Goal: Task Accomplishment & Management: Complete application form

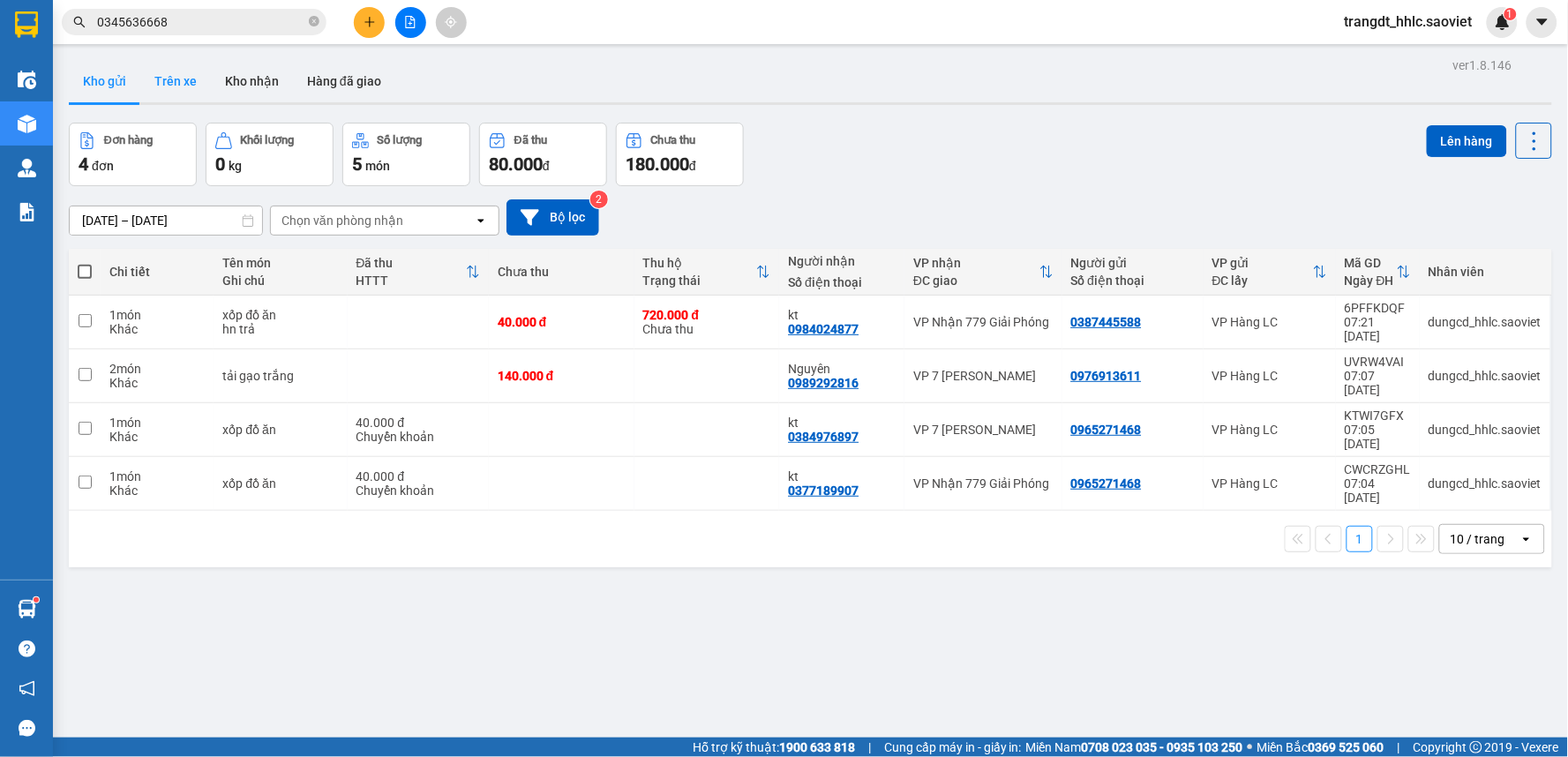
click at [162, 78] on button "Trên xe" at bounding box center [175, 80] width 71 height 42
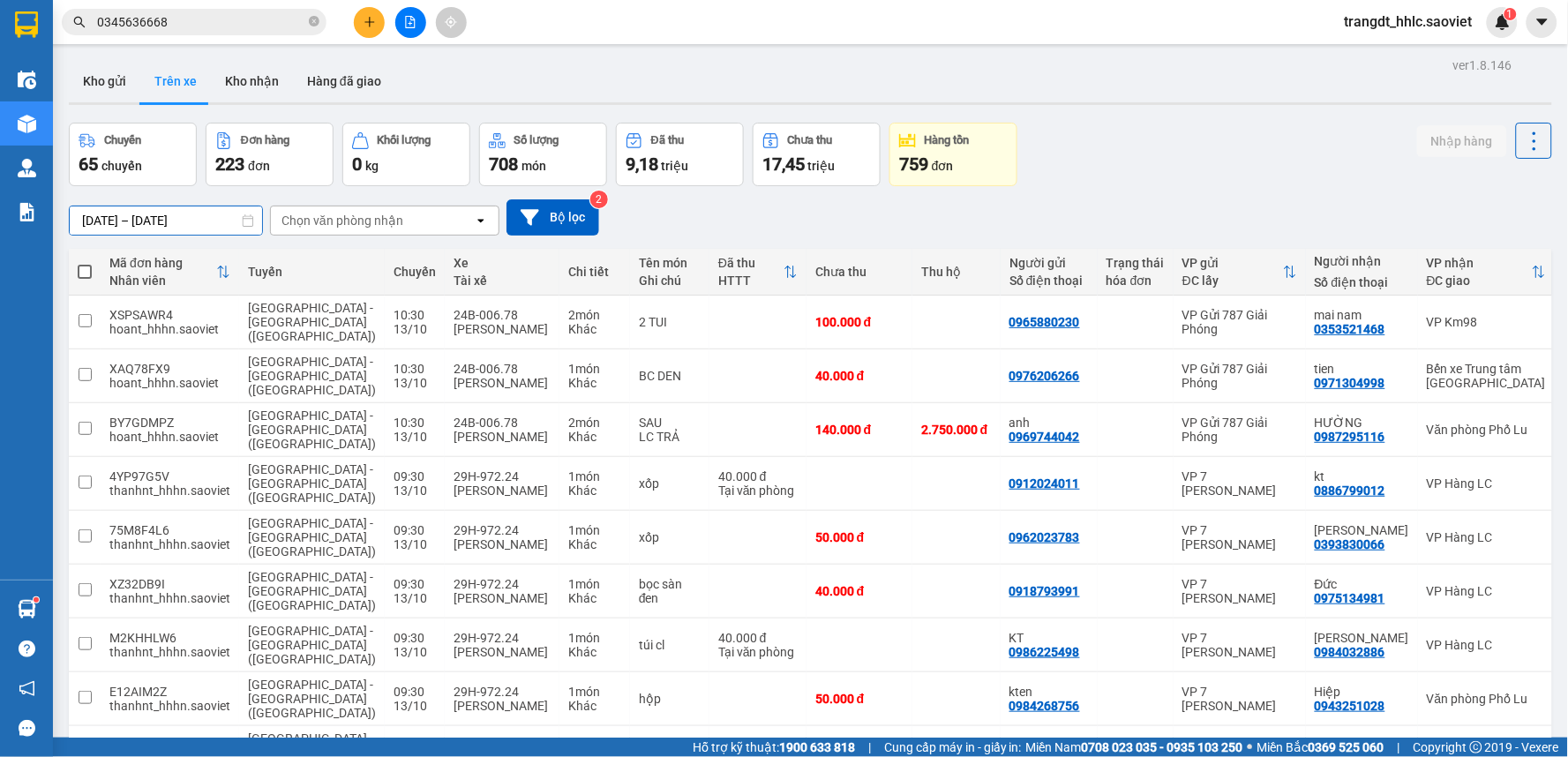
click at [116, 213] on input "11/10/2025 – 13/10/2025" at bounding box center [166, 220] width 193 height 29
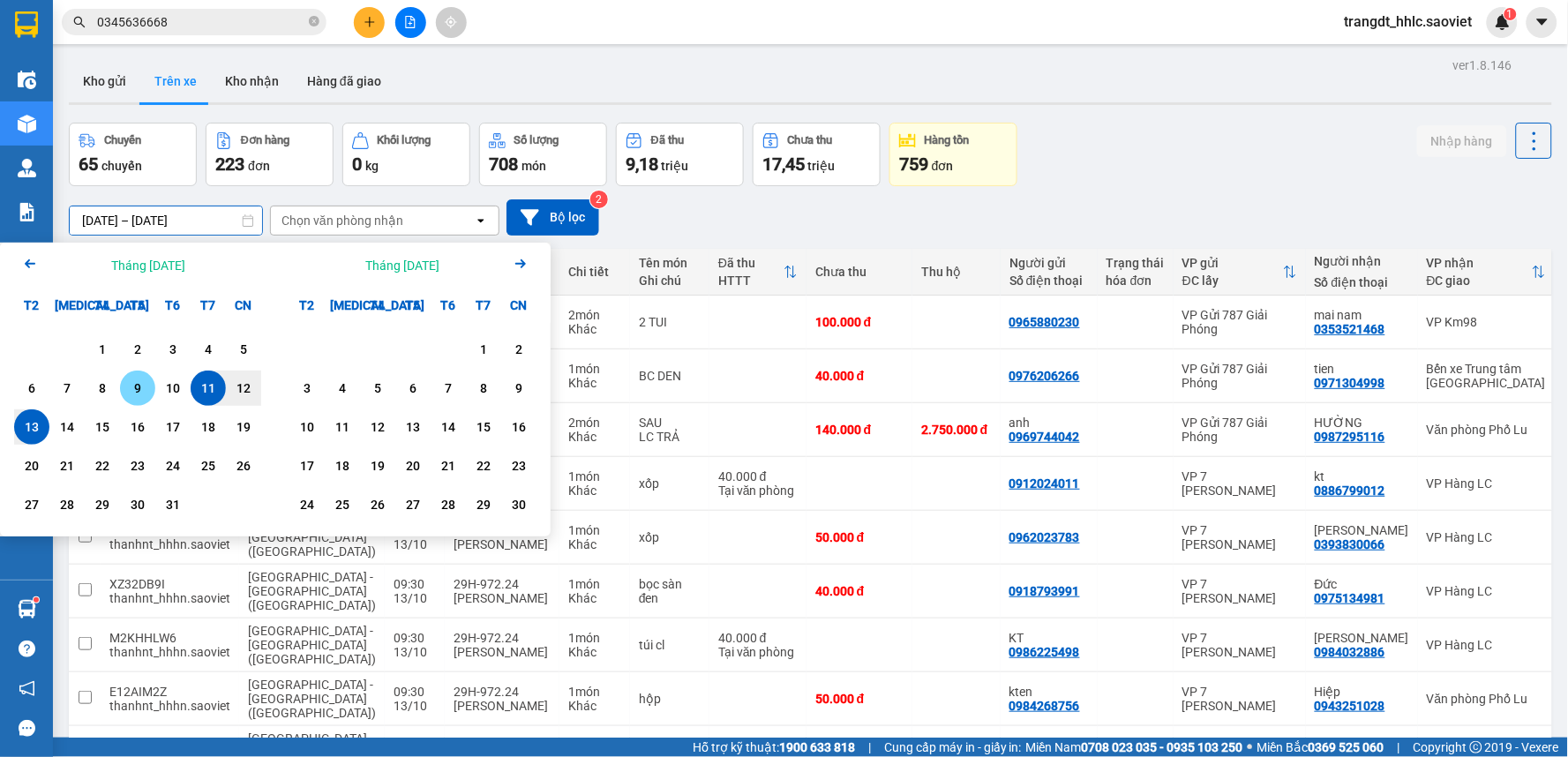
click at [146, 383] on div "9" at bounding box center [137, 388] width 25 height 21
click at [166, 426] on div "17" at bounding box center [173, 428] width 25 height 21
type input "[DATE] – [DATE]"
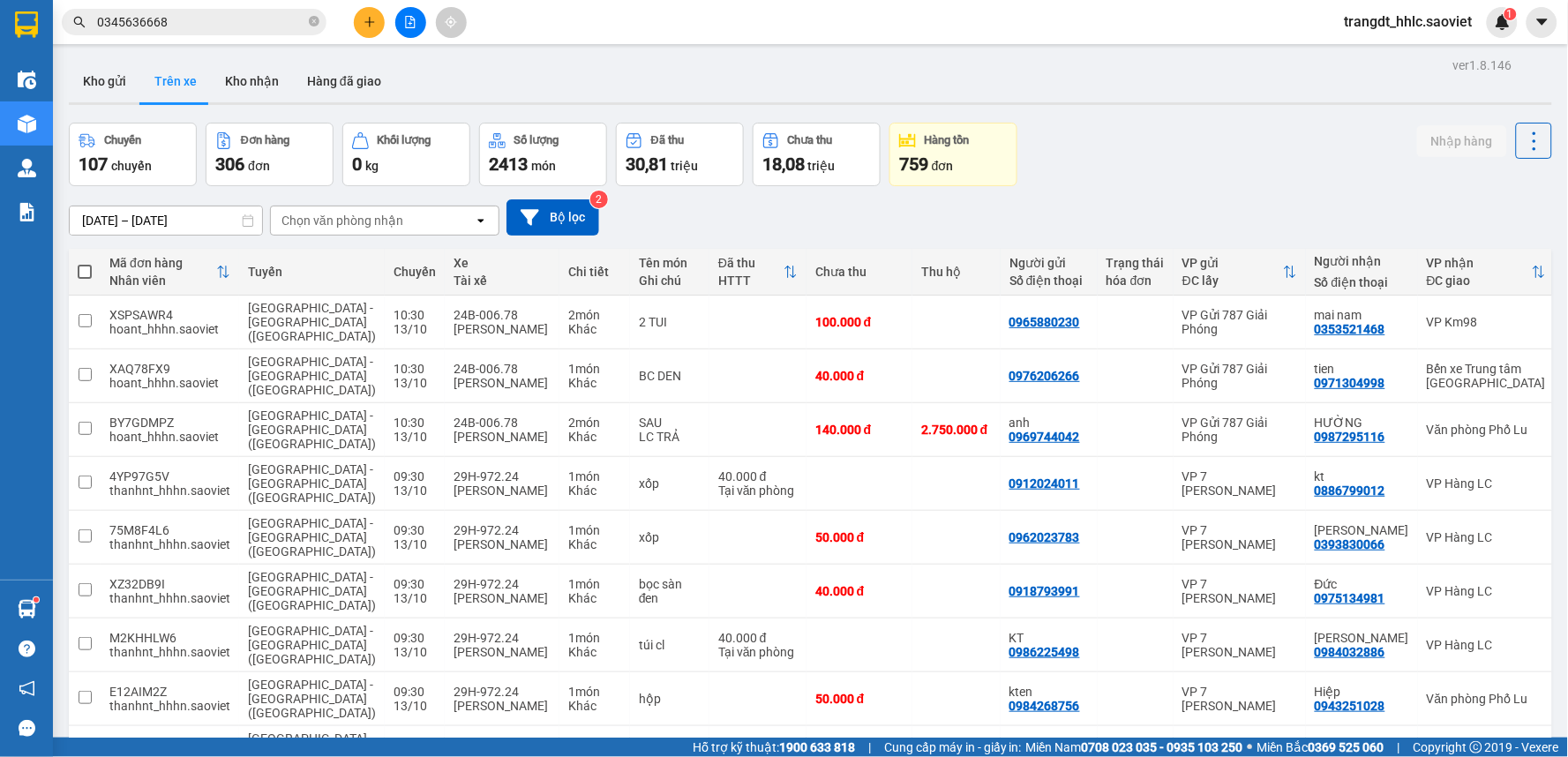
scroll to position [81, 0]
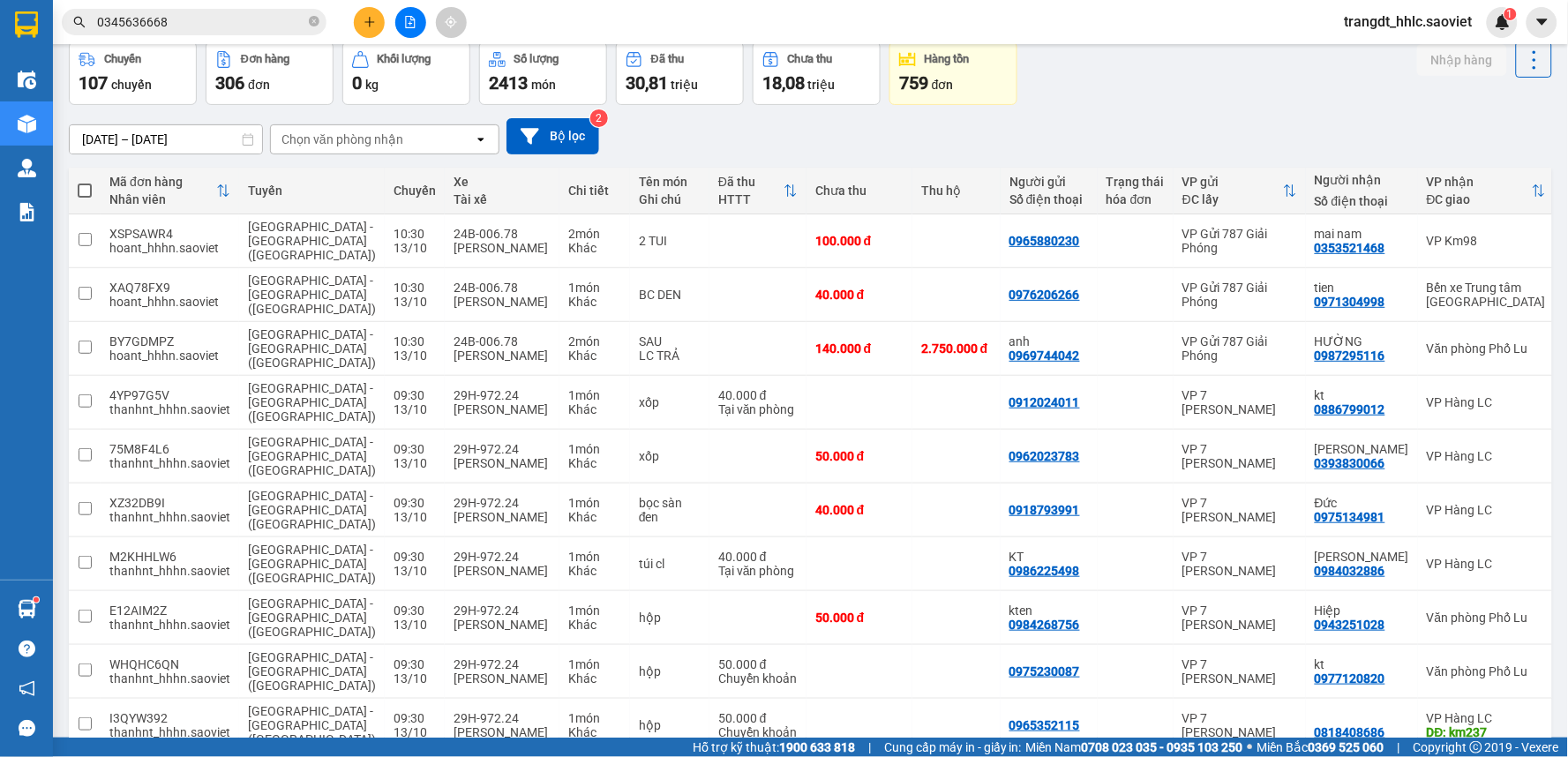
click at [1478, 640] on span "100 / trang" at bounding box center [1470, 645] width 63 height 18
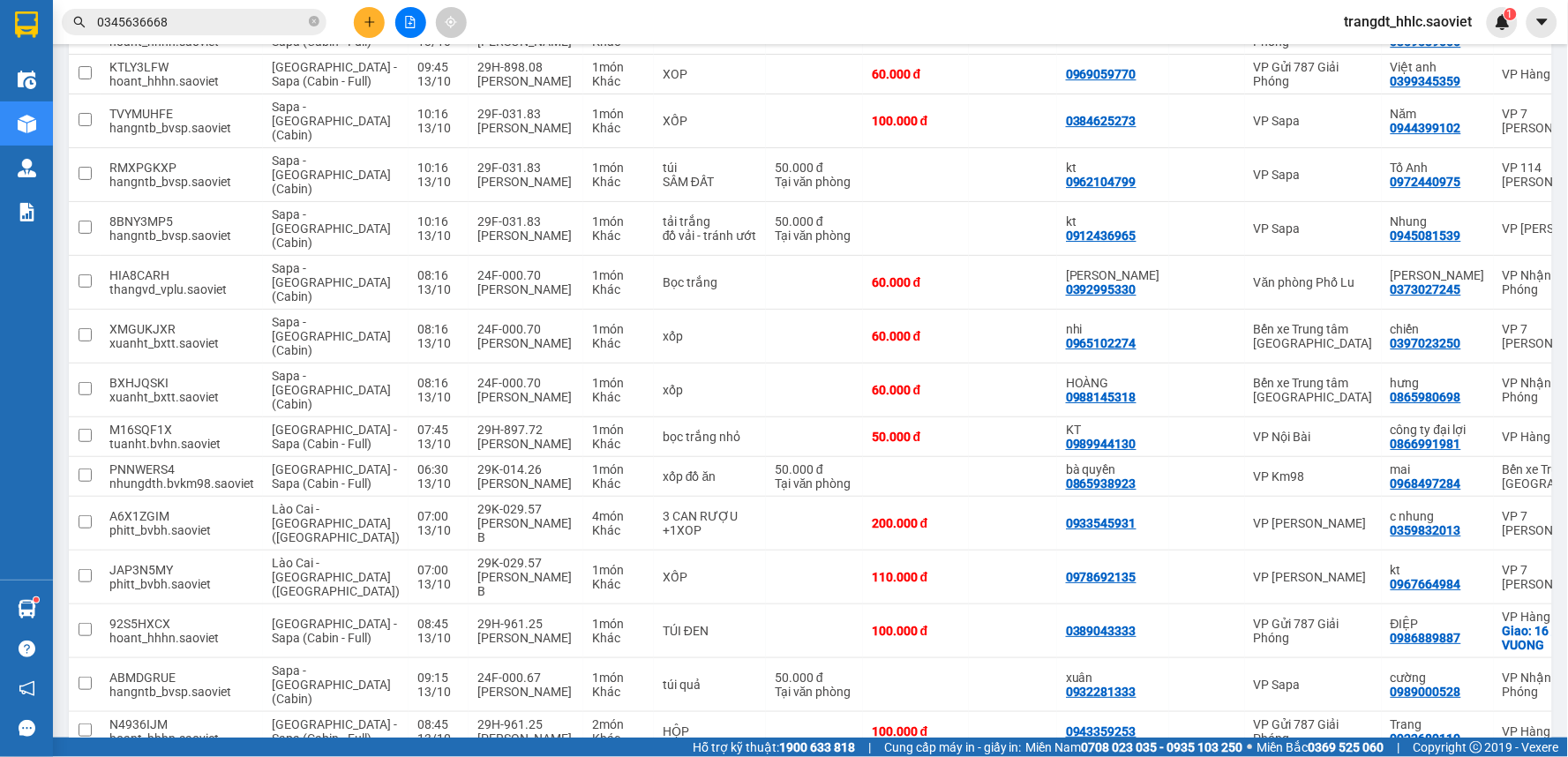
scroll to position [4762, 0]
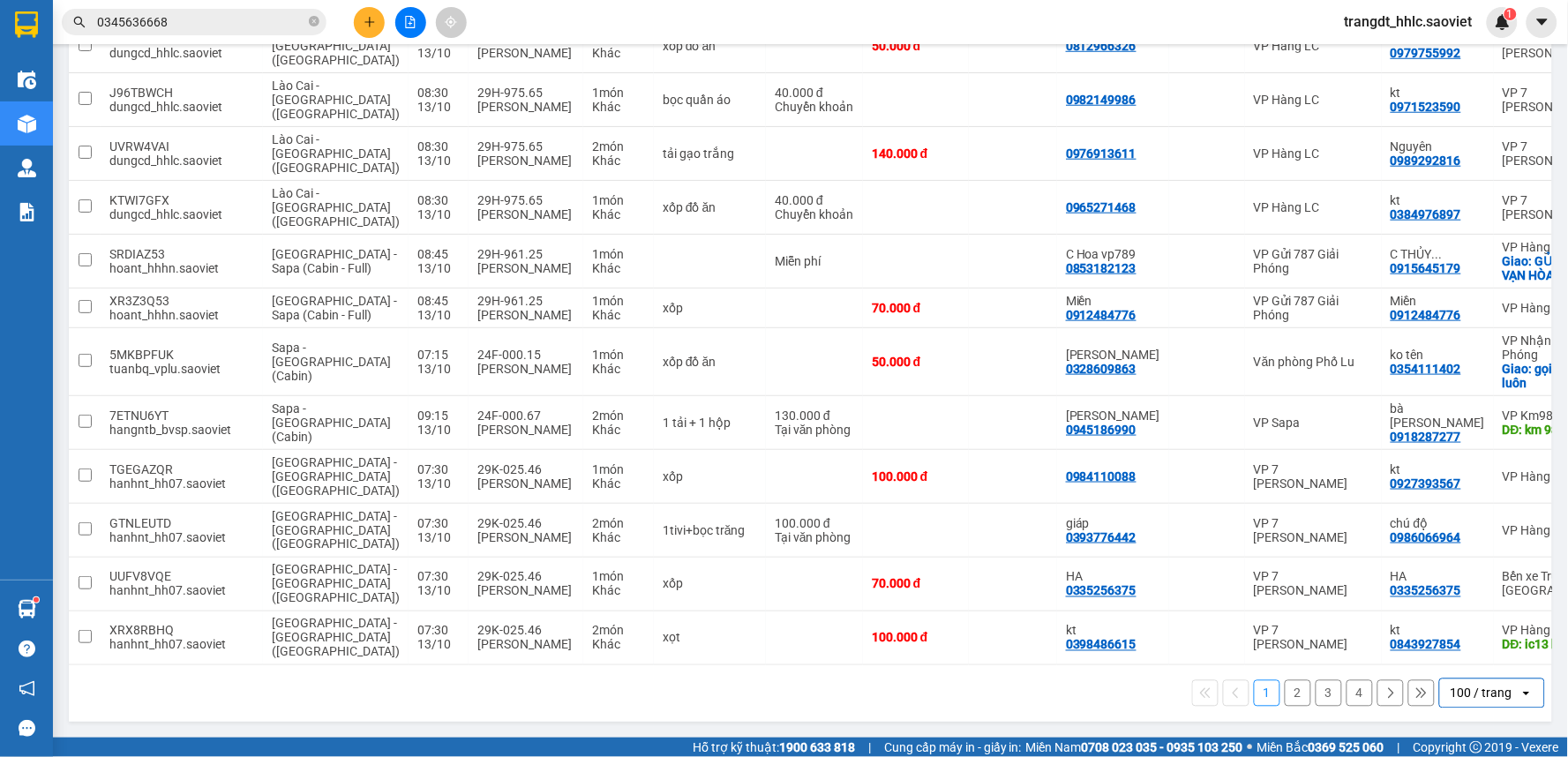
click at [1347, 693] on button "4" at bounding box center [1360, 694] width 27 height 27
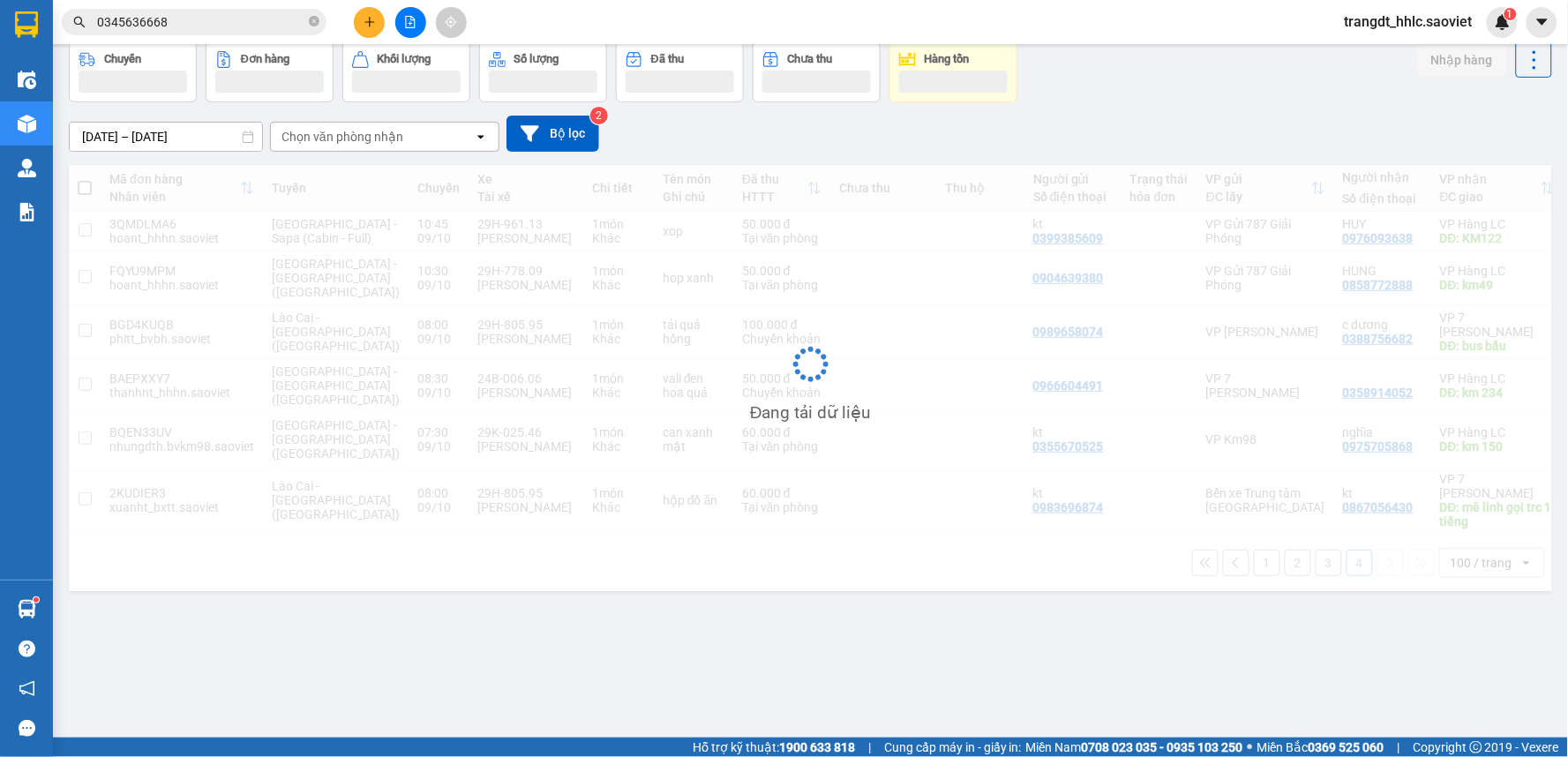
scroll to position [81, 0]
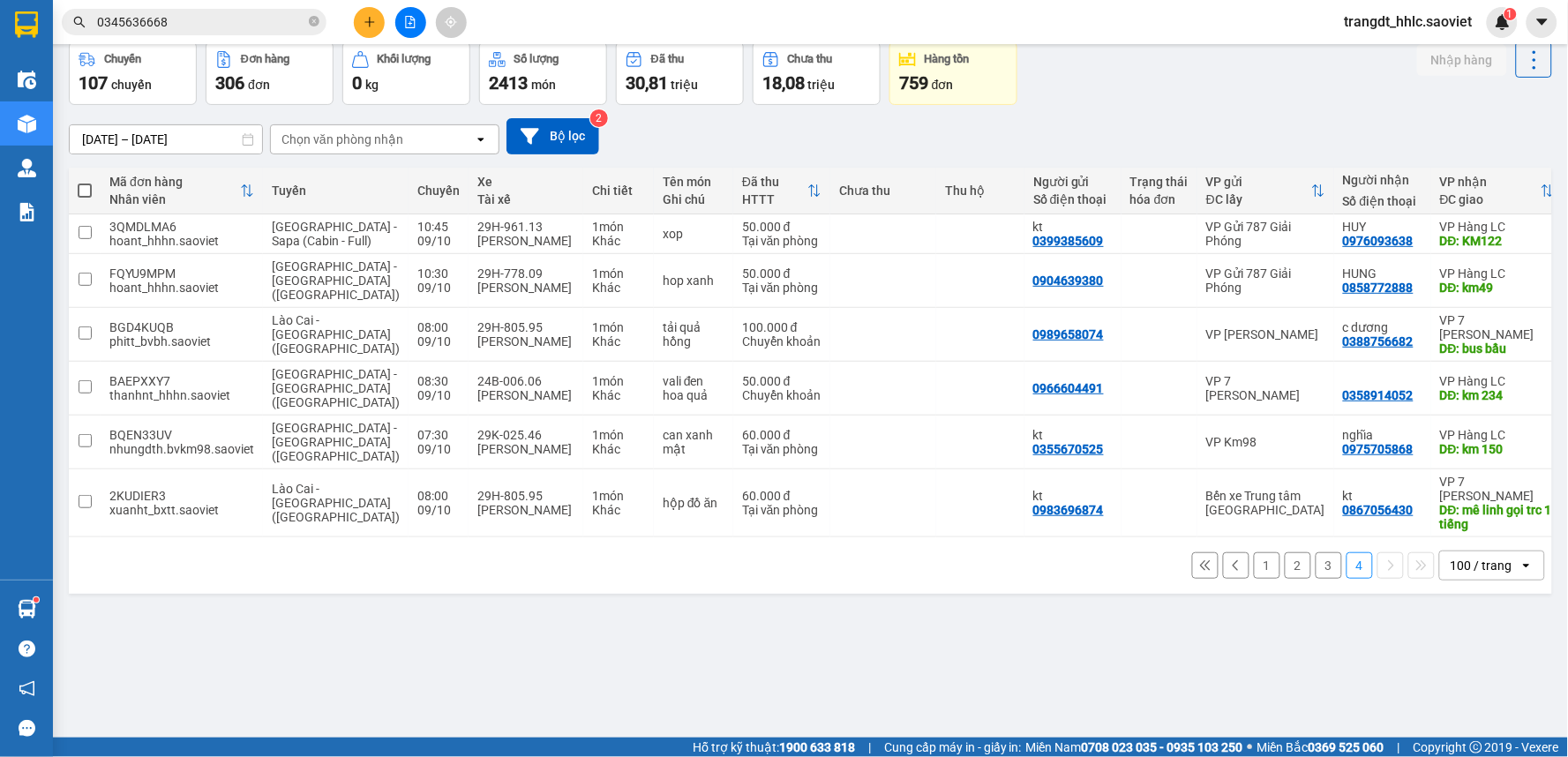
click at [1315, 553] on button "3" at bounding box center [1329, 566] width 27 height 27
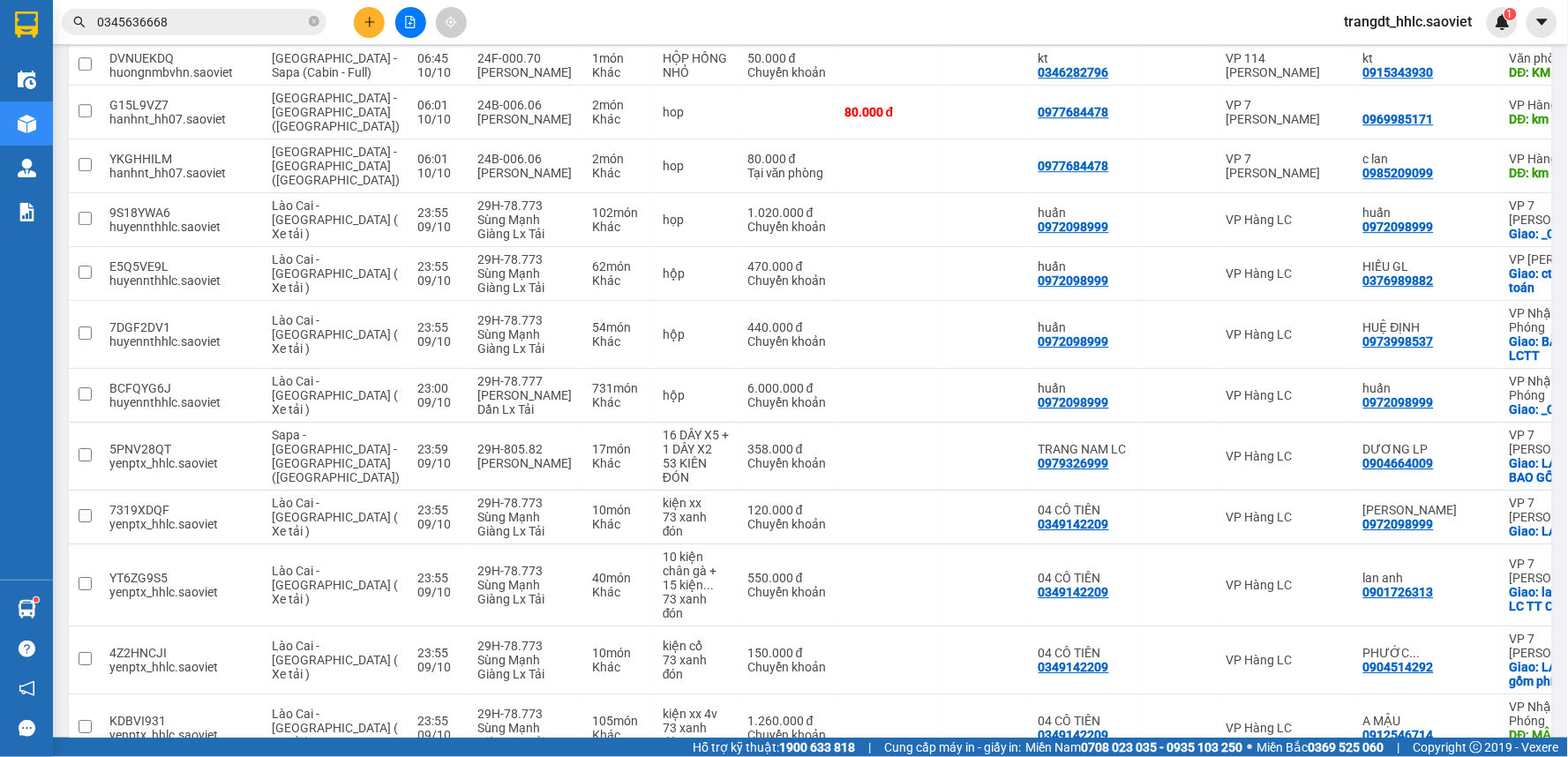
scroll to position [3269, 0]
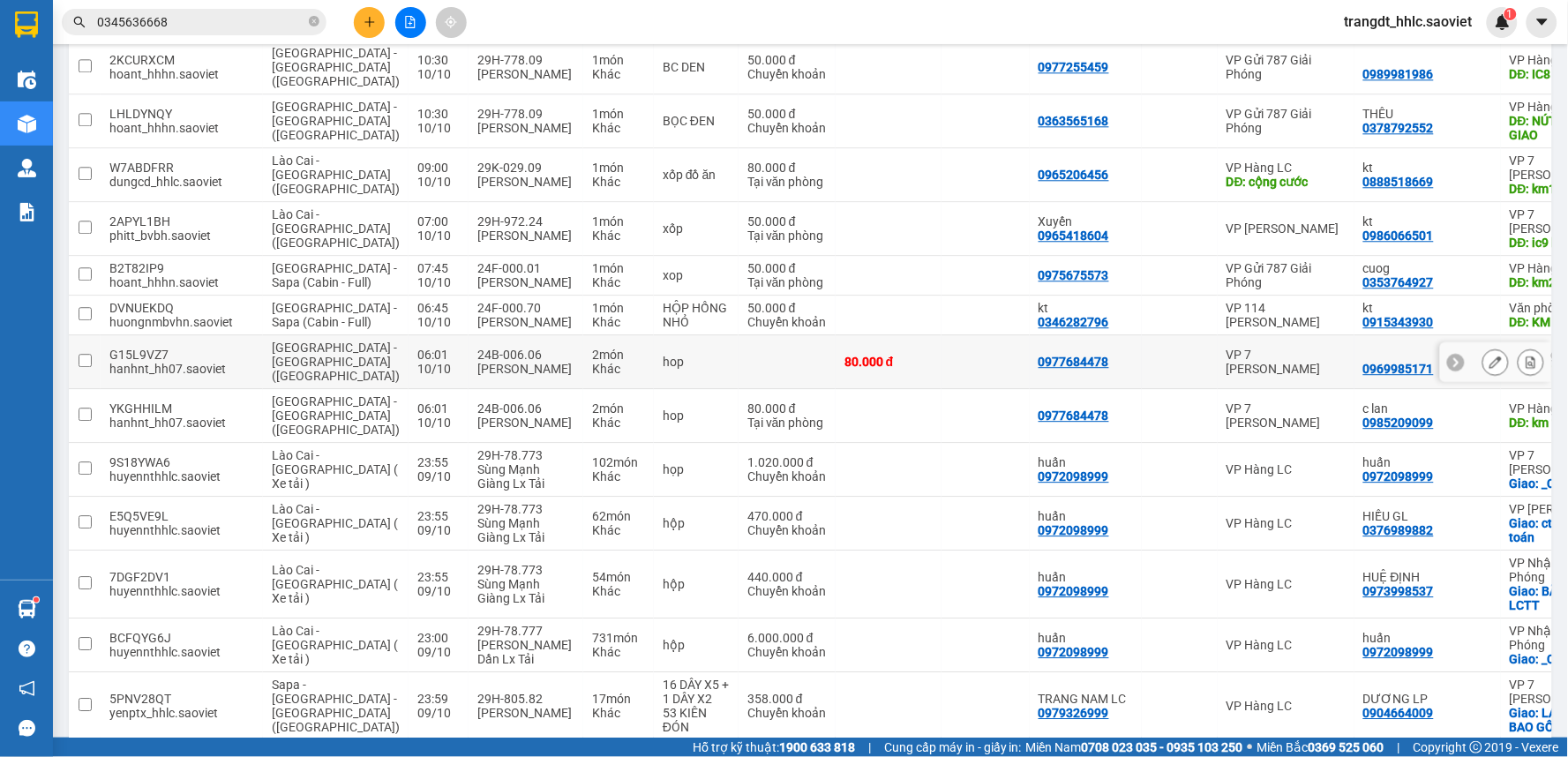
click at [867, 354] on div "80.000 đ" at bounding box center [888, 362] width 88 height 14
checkbox input "true"
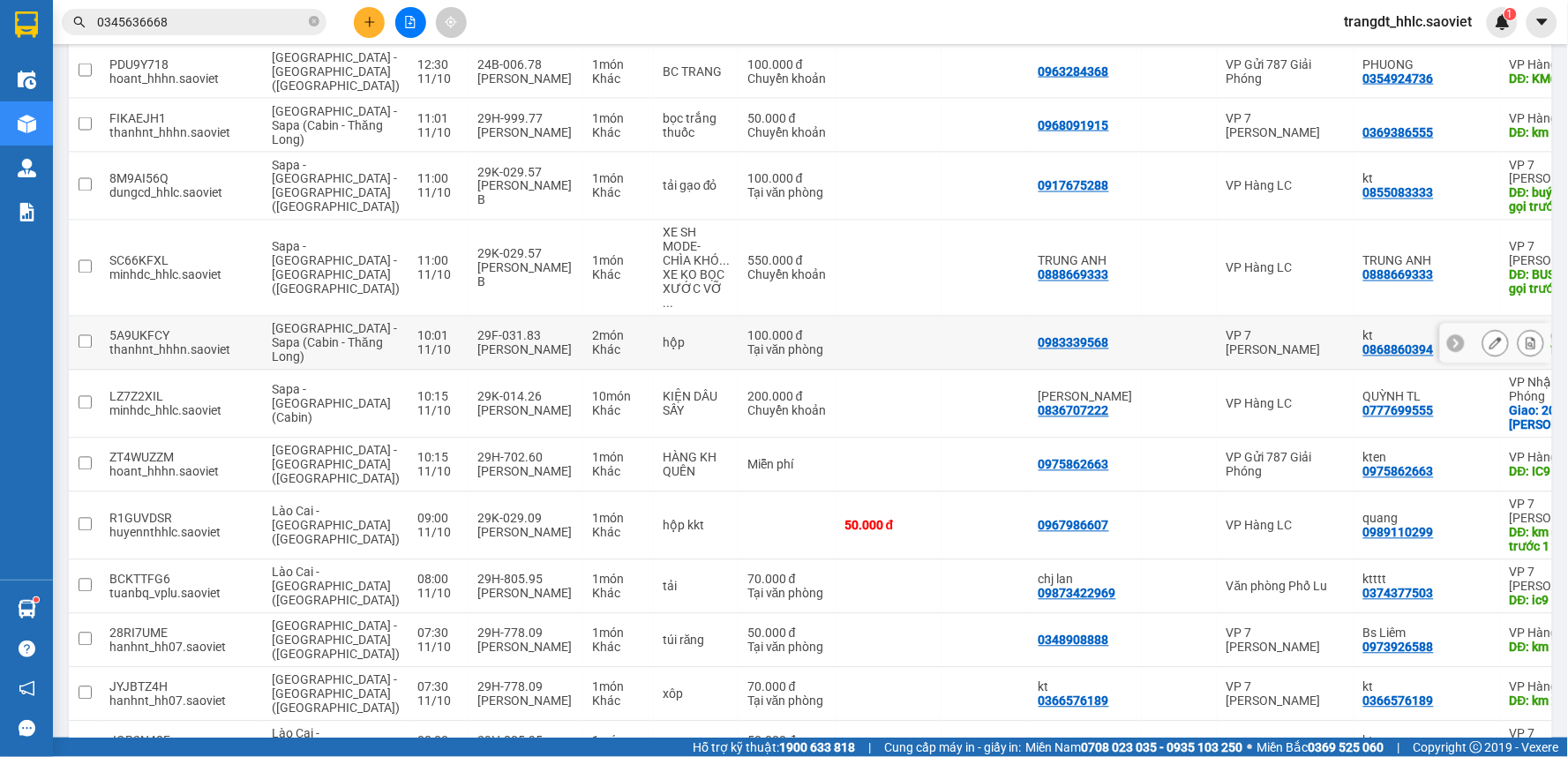
scroll to position [915, 0]
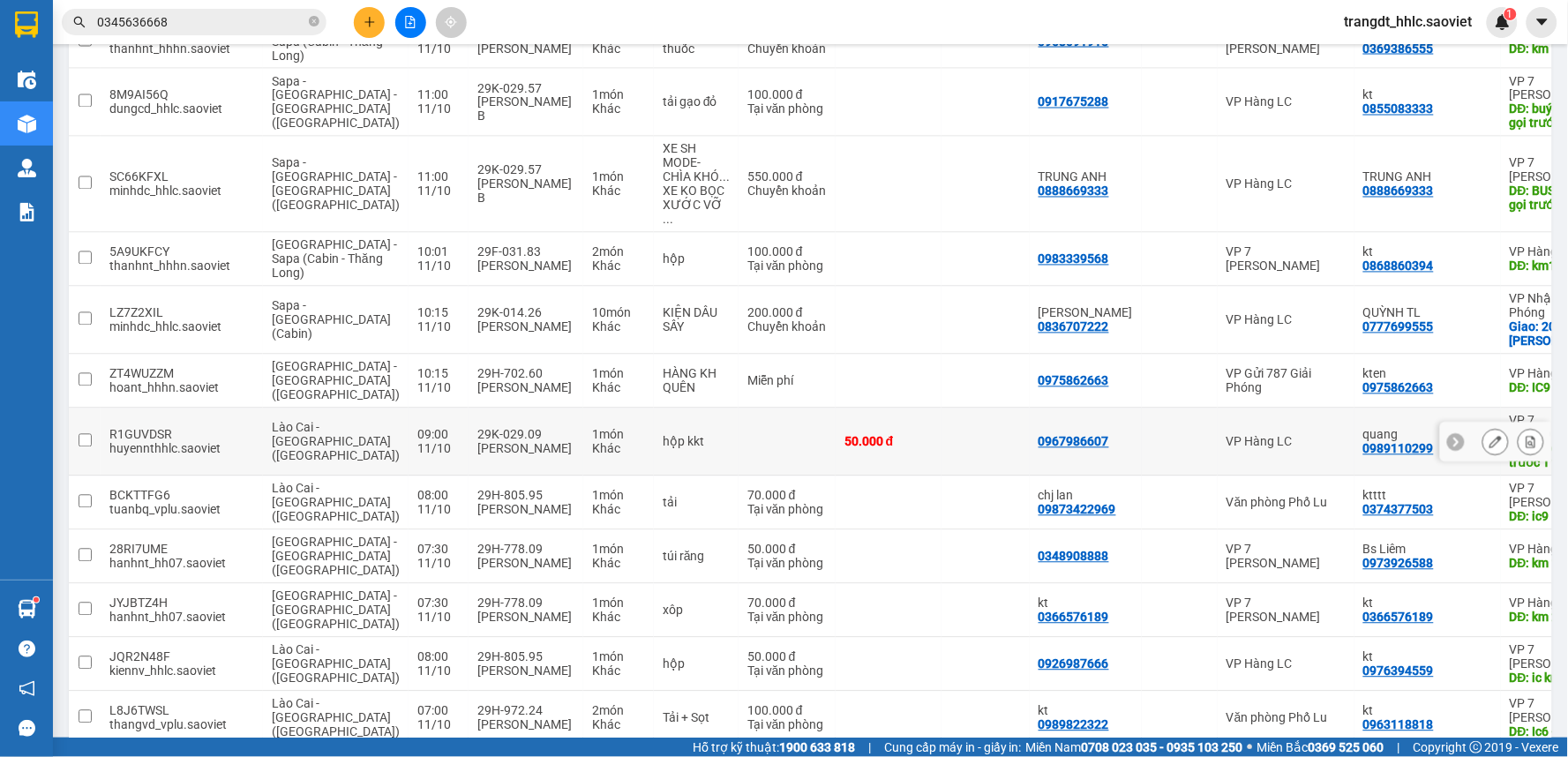
click at [1150, 439] on div at bounding box center [1179, 442] width 58 height 14
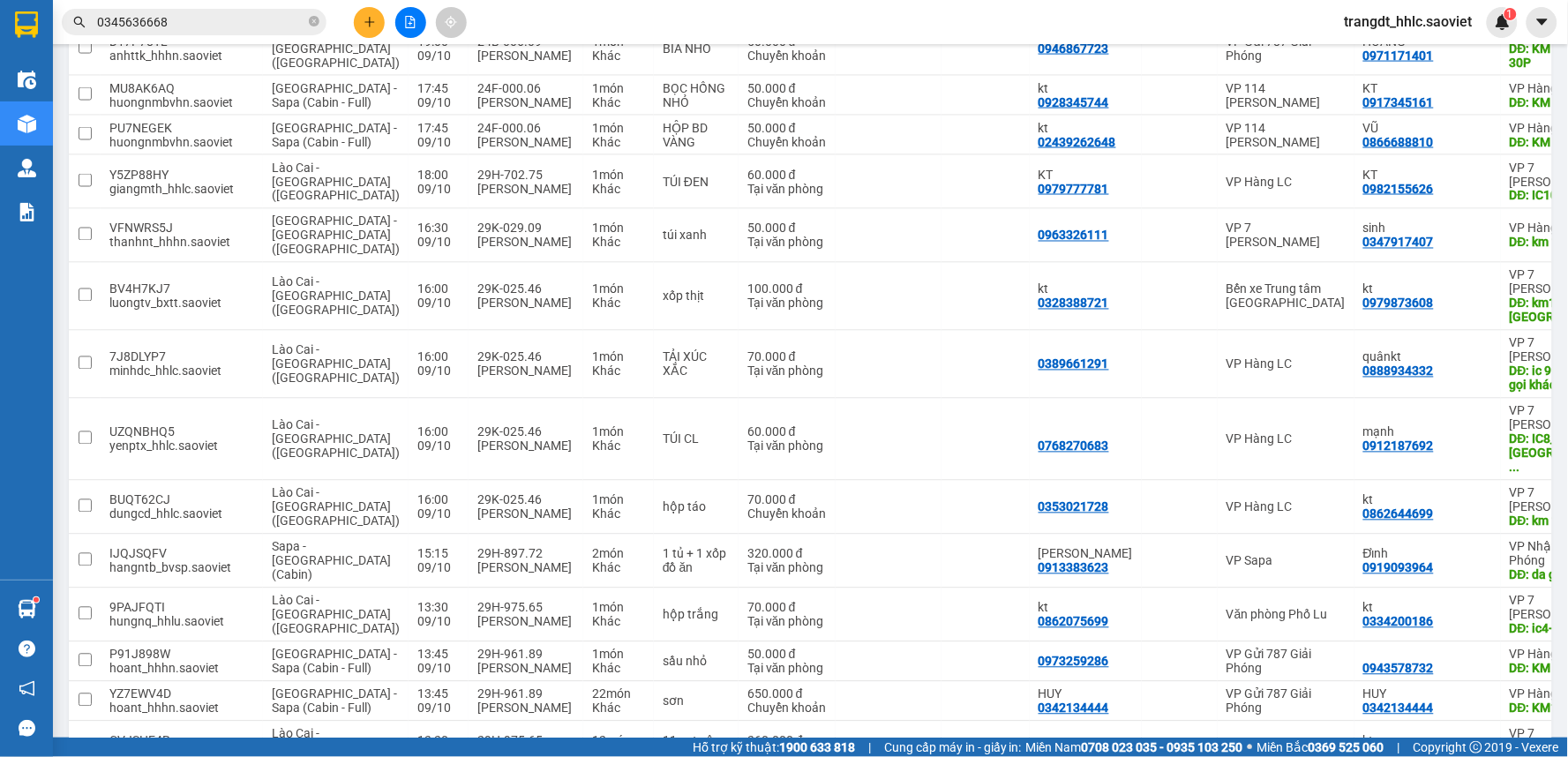
scroll to position [5525, 0]
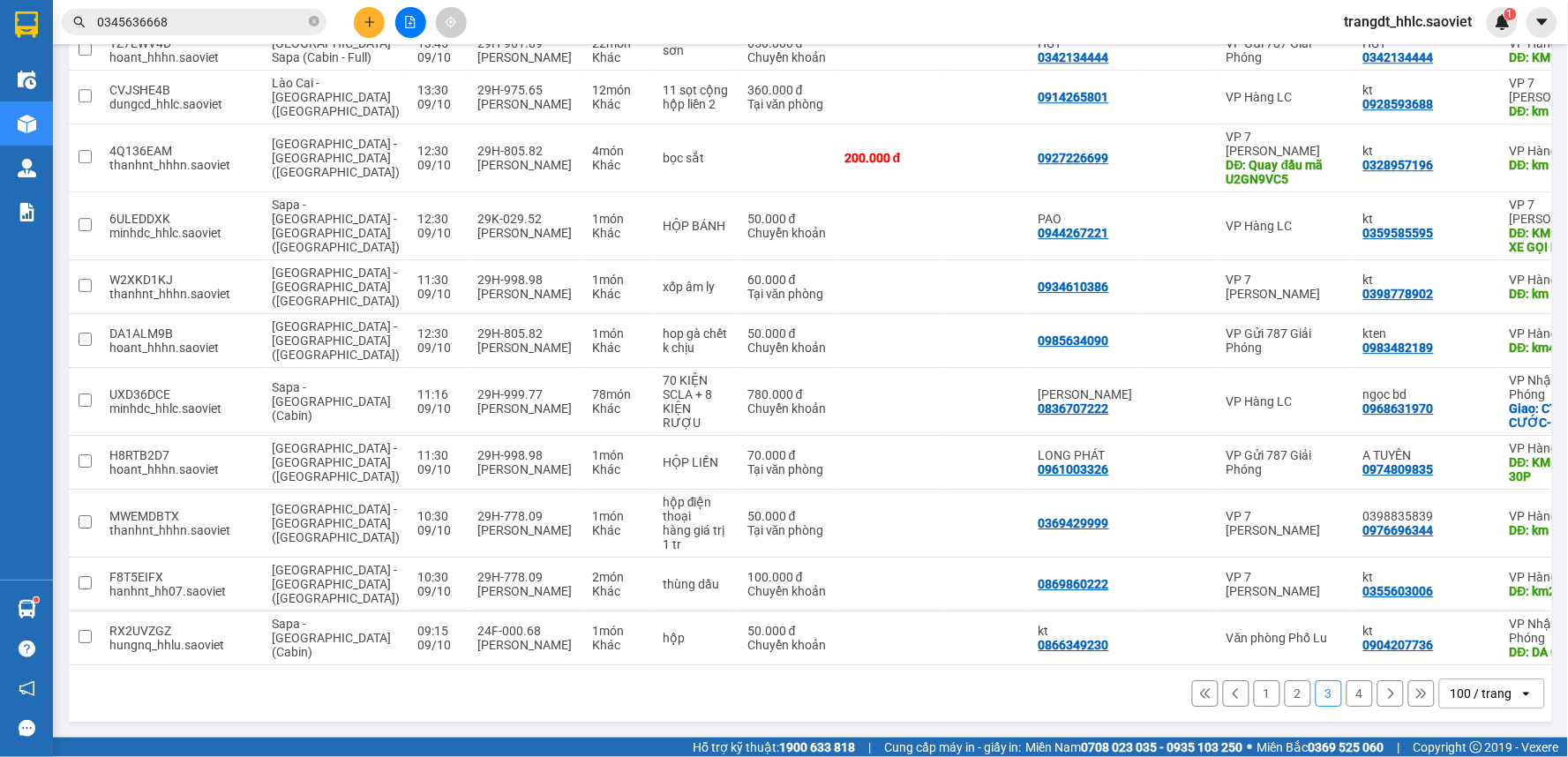
click at [1290, 699] on button "2" at bounding box center [1298, 694] width 27 height 27
checkbox input "false"
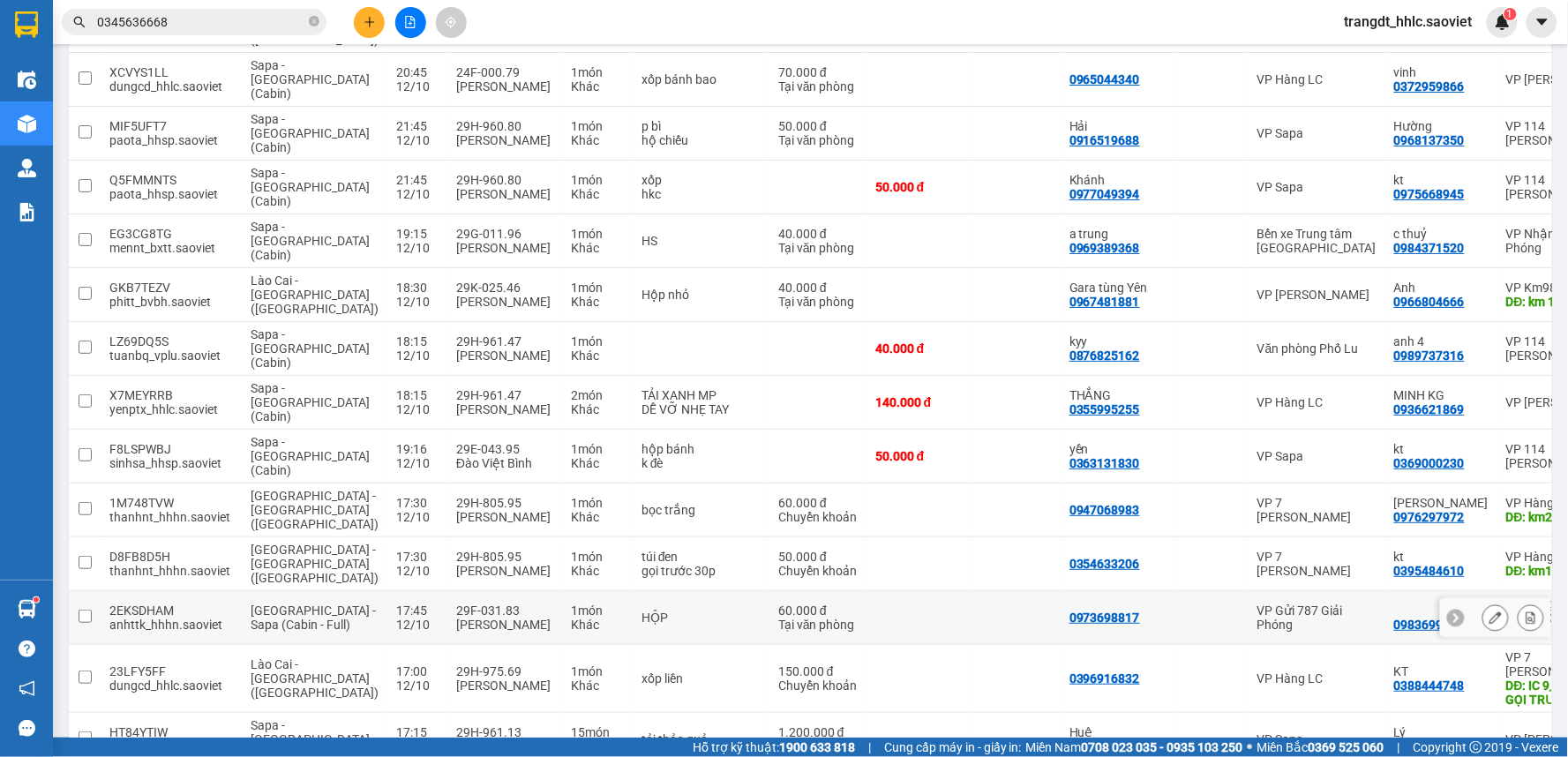
scroll to position [4077, 0]
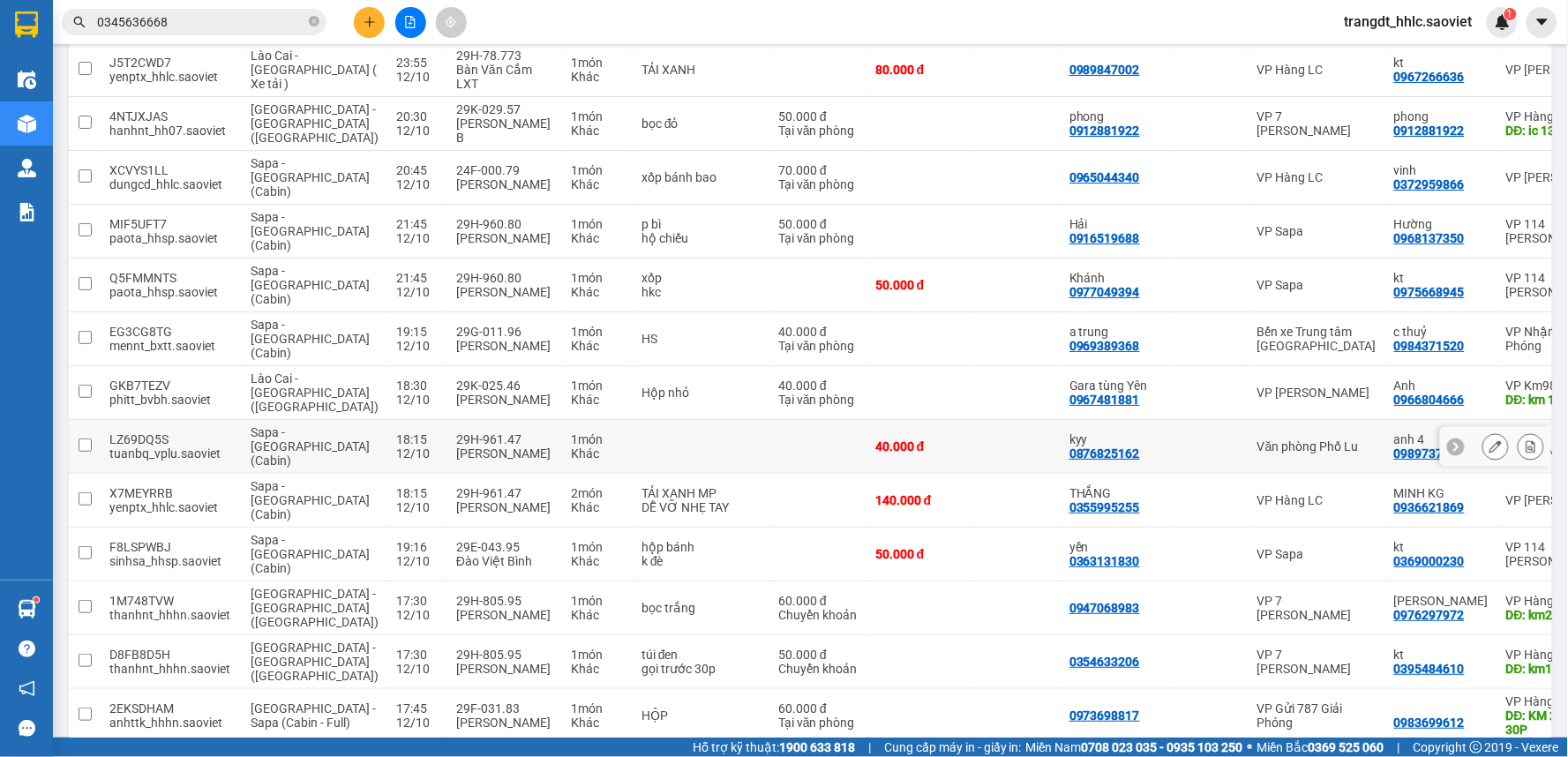
click at [972, 366] on td at bounding box center [1016, 393] width 88 height 54
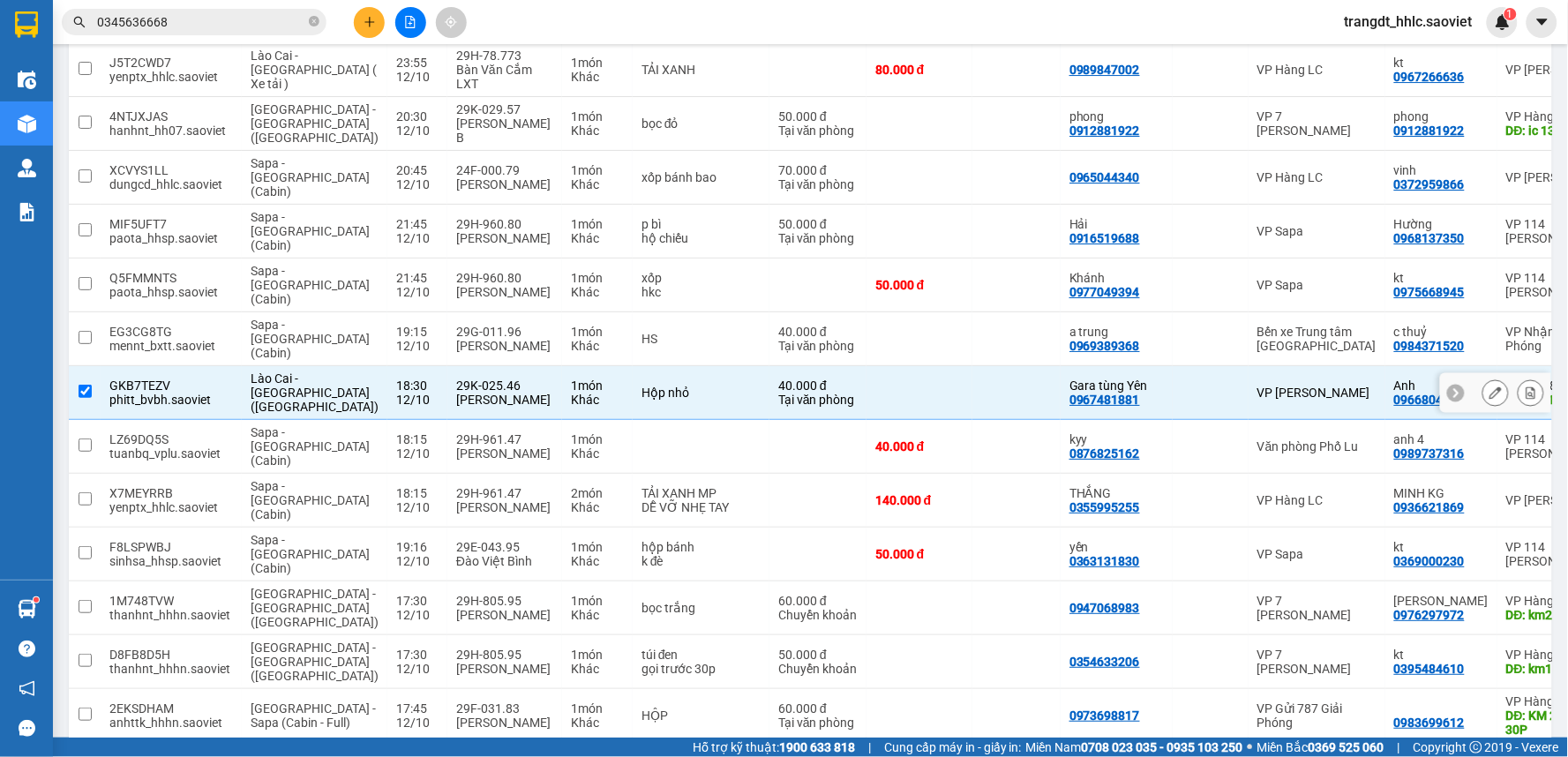
checkbox input "true"
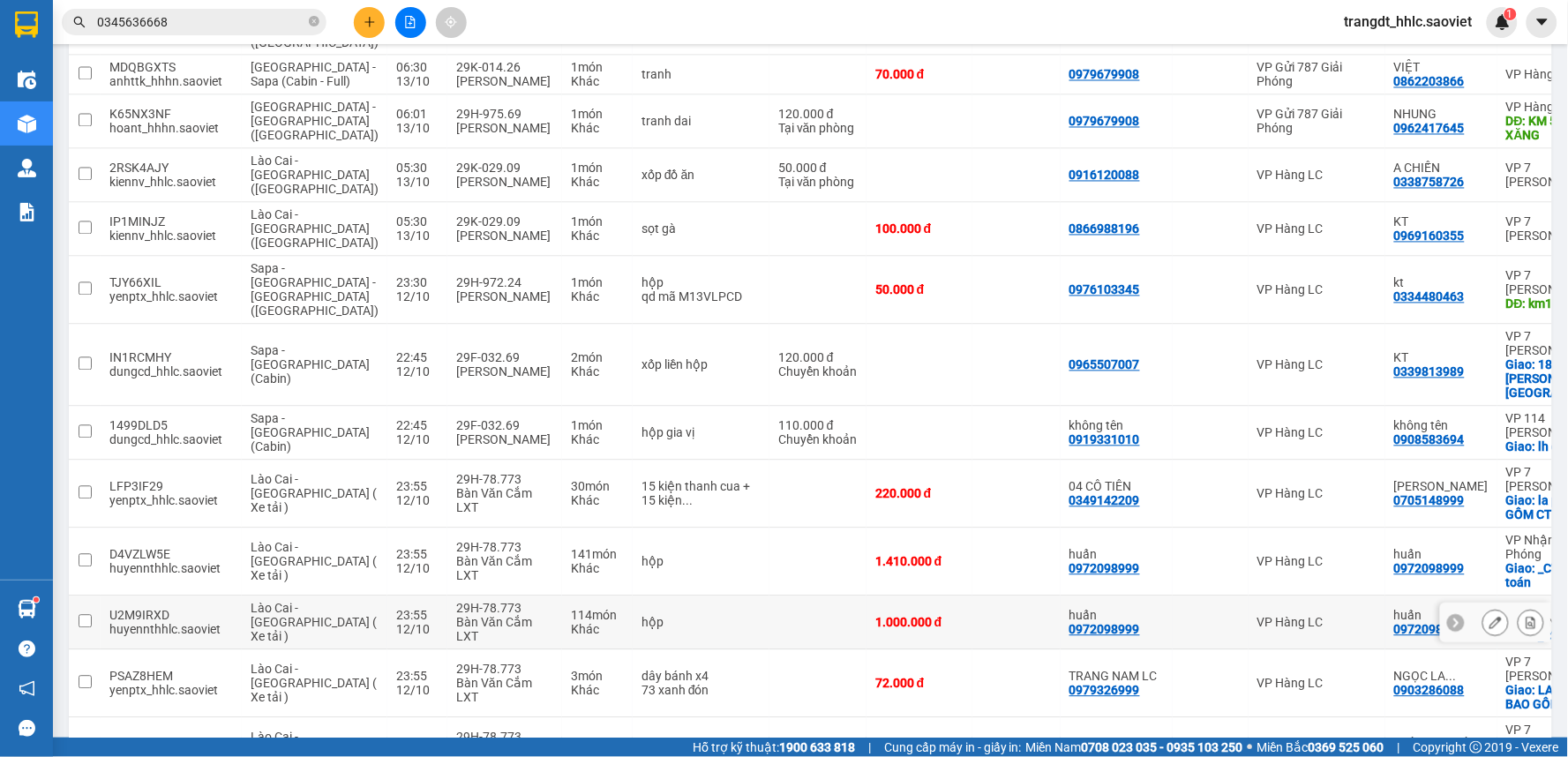
scroll to position [2998, 0]
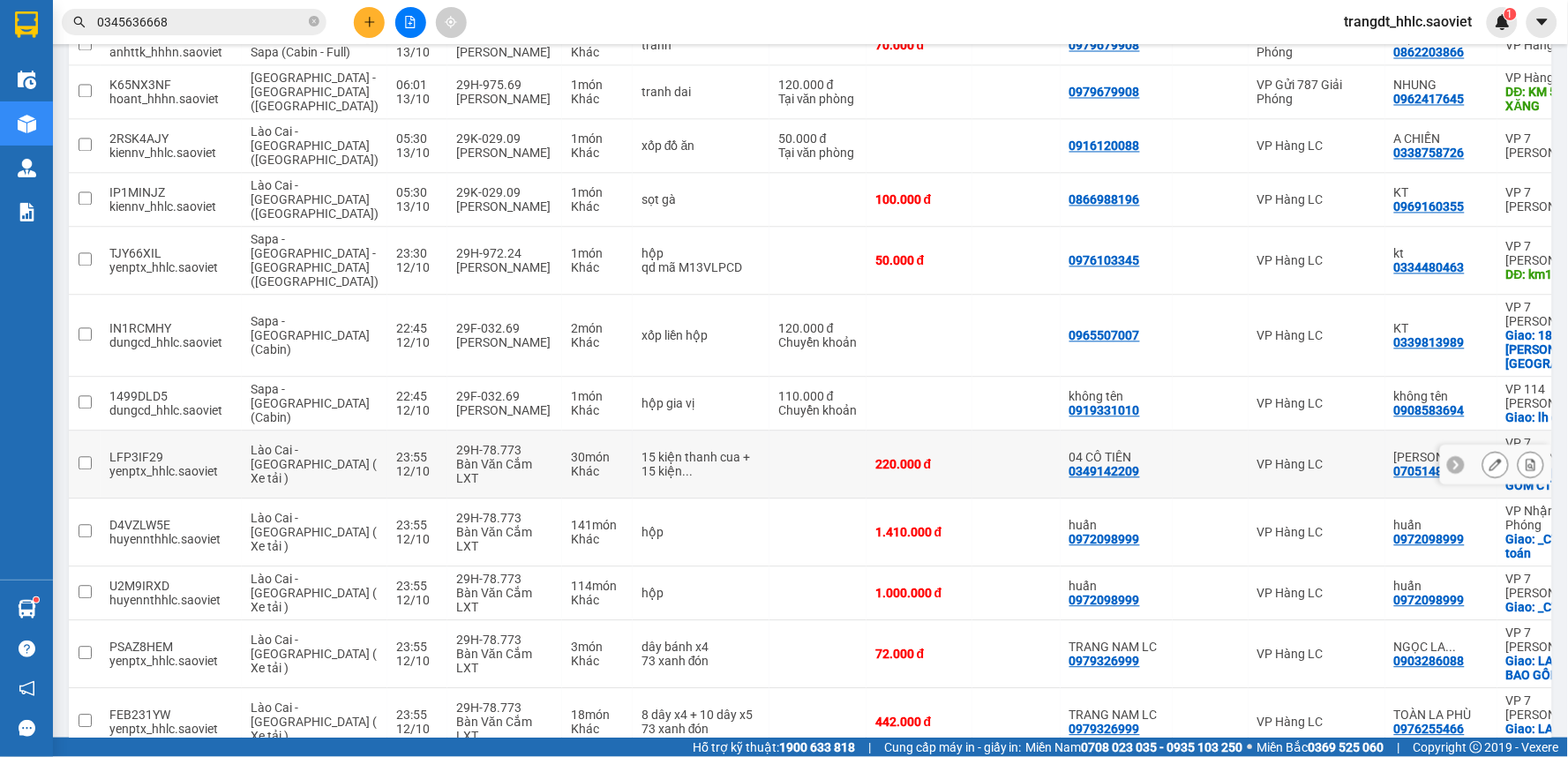
click at [1060, 431] on td "04 CÔ TIÊN 0349142209" at bounding box center [1116, 465] width 112 height 68
checkbox input "true"
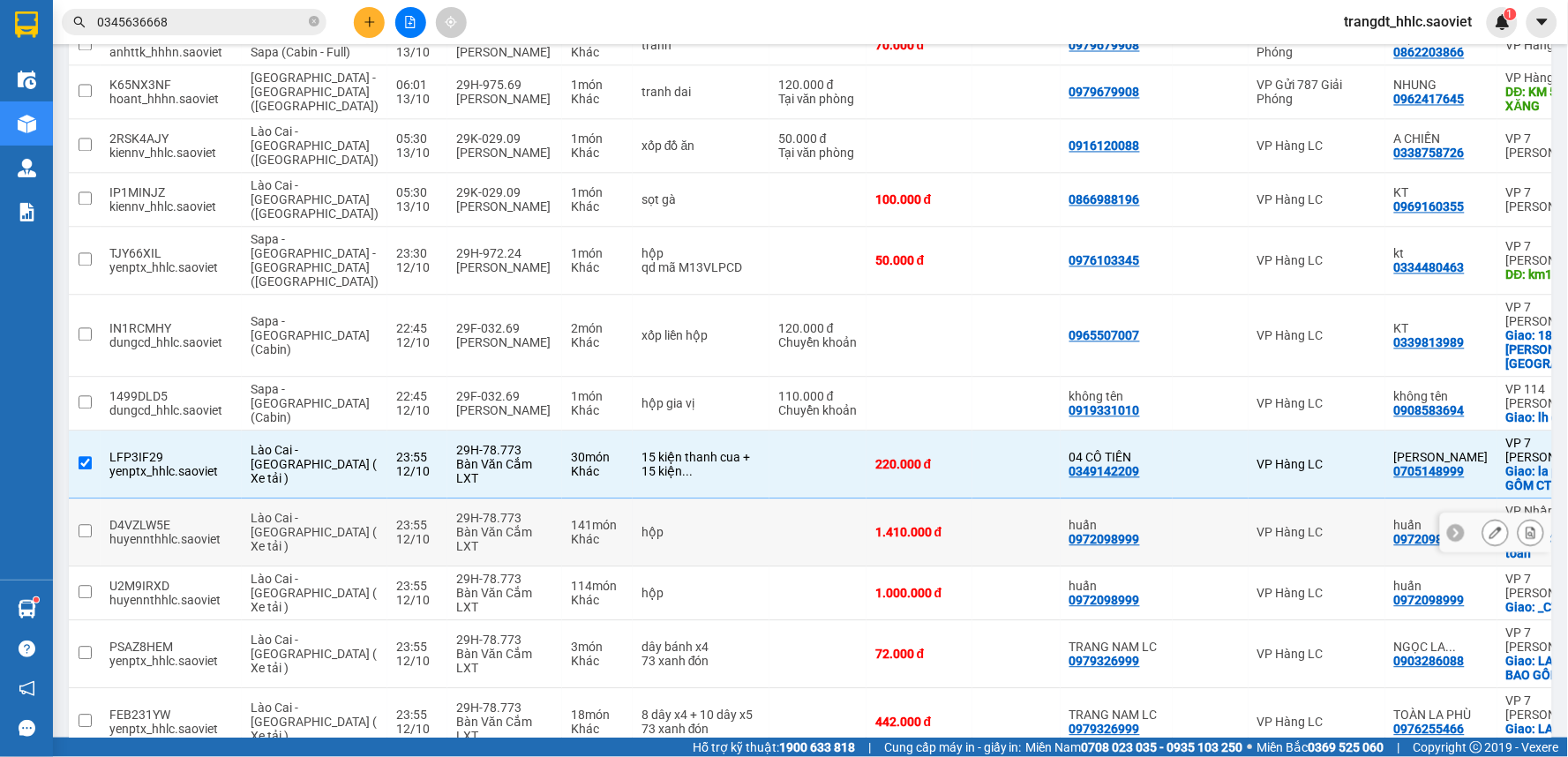
click at [972, 500] on td at bounding box center [1016, 534] width 88 height 68
checkbox input "true"
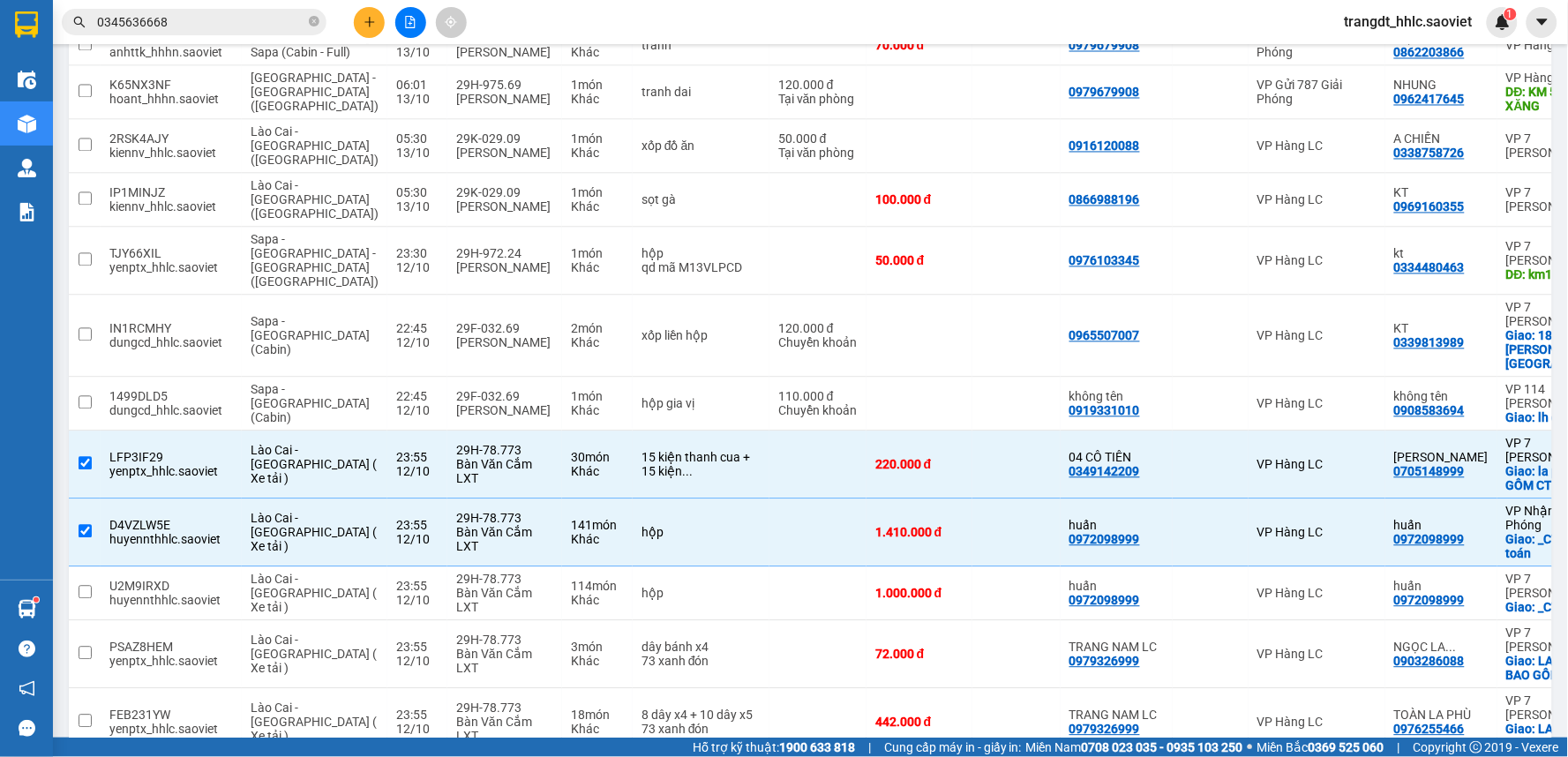
click at [250, 7] on div "Kết quả tìm kiếm ( 95 ) Bộ lọc Mã ĐH Trạng thái Món hàng Thu hộ Tổng cước Chưa …" at bounding box center [172, 22] width 344 height 31
click at [240, 14] on input "0345636668" at bounding box center [201, 22] width 208 height 20
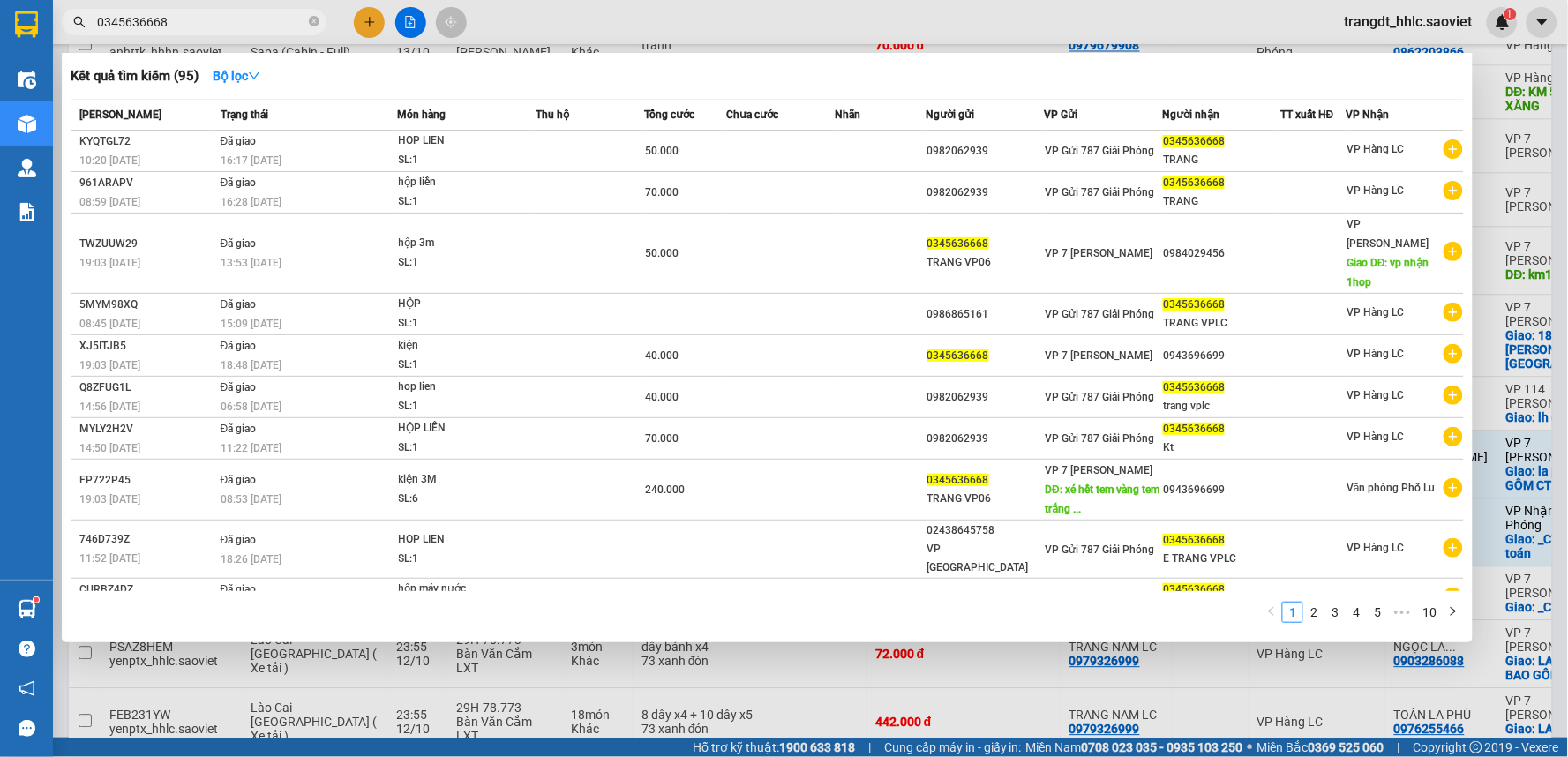
click at [240, 15] on input "0345636668" at bounding box center [201, 22] width 208 height 20
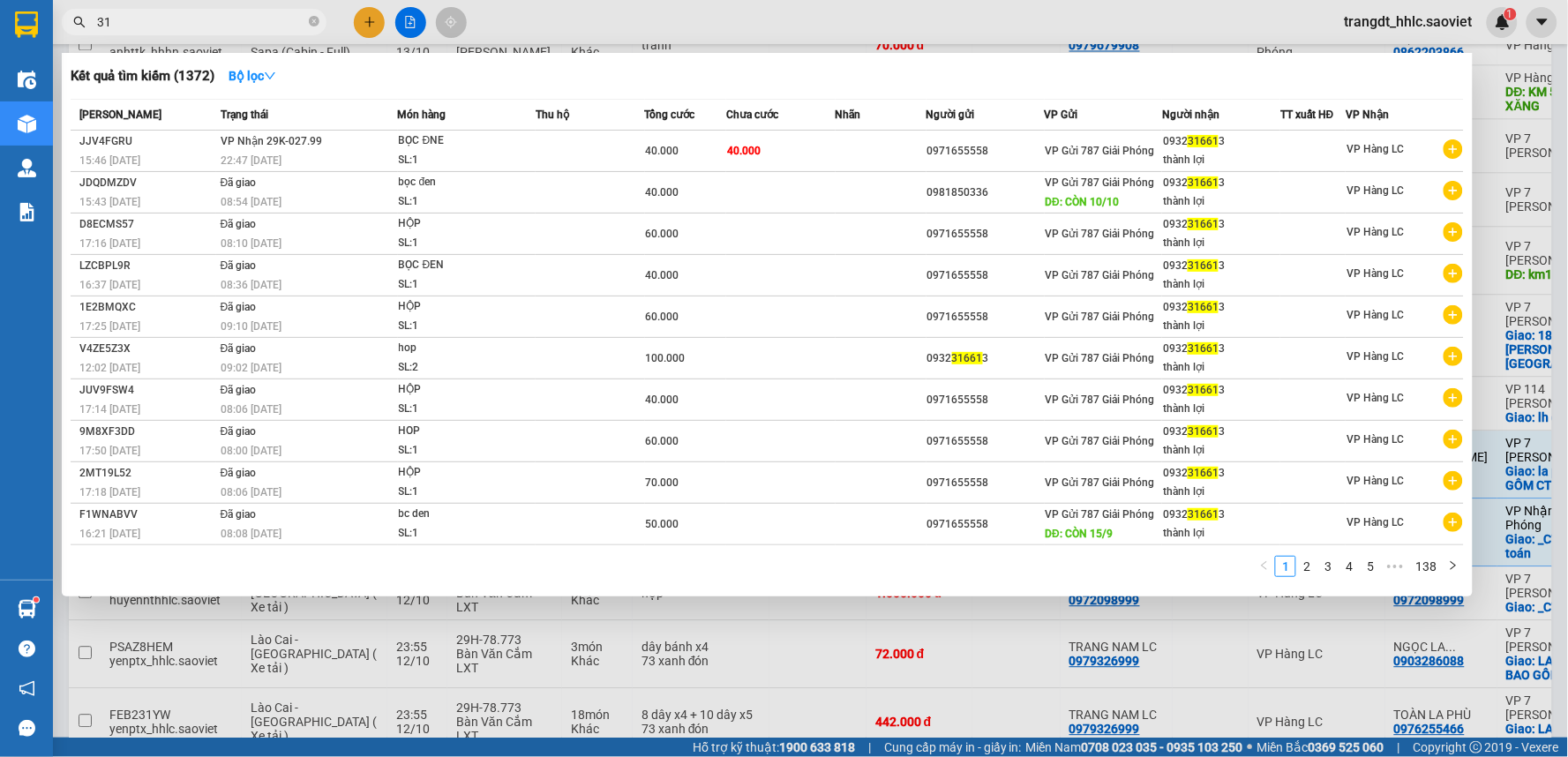
type input "3"
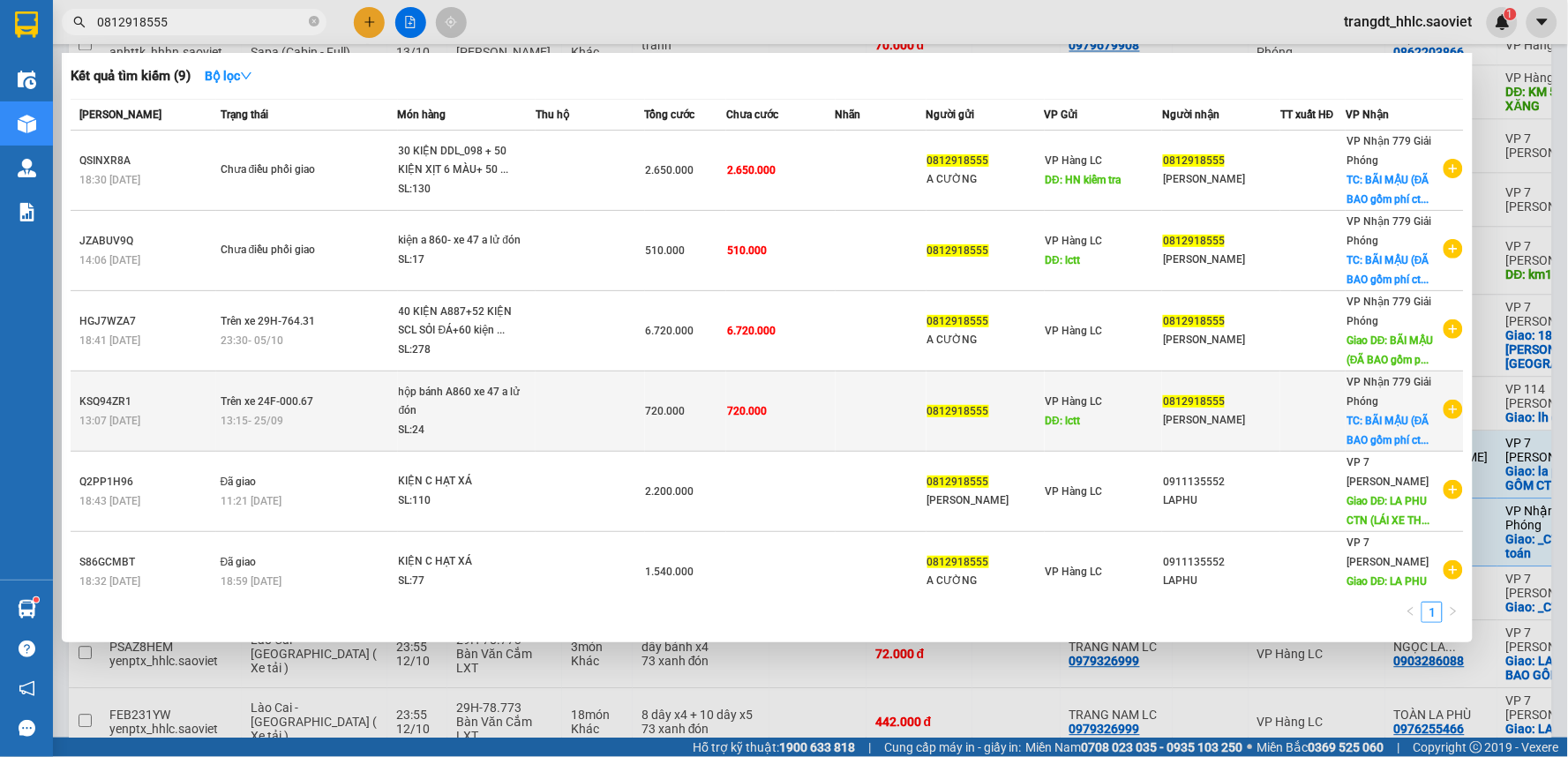
type input "0812918555"
click at [618, 422] on td at bounding box center [590, 412] width 110 height 80
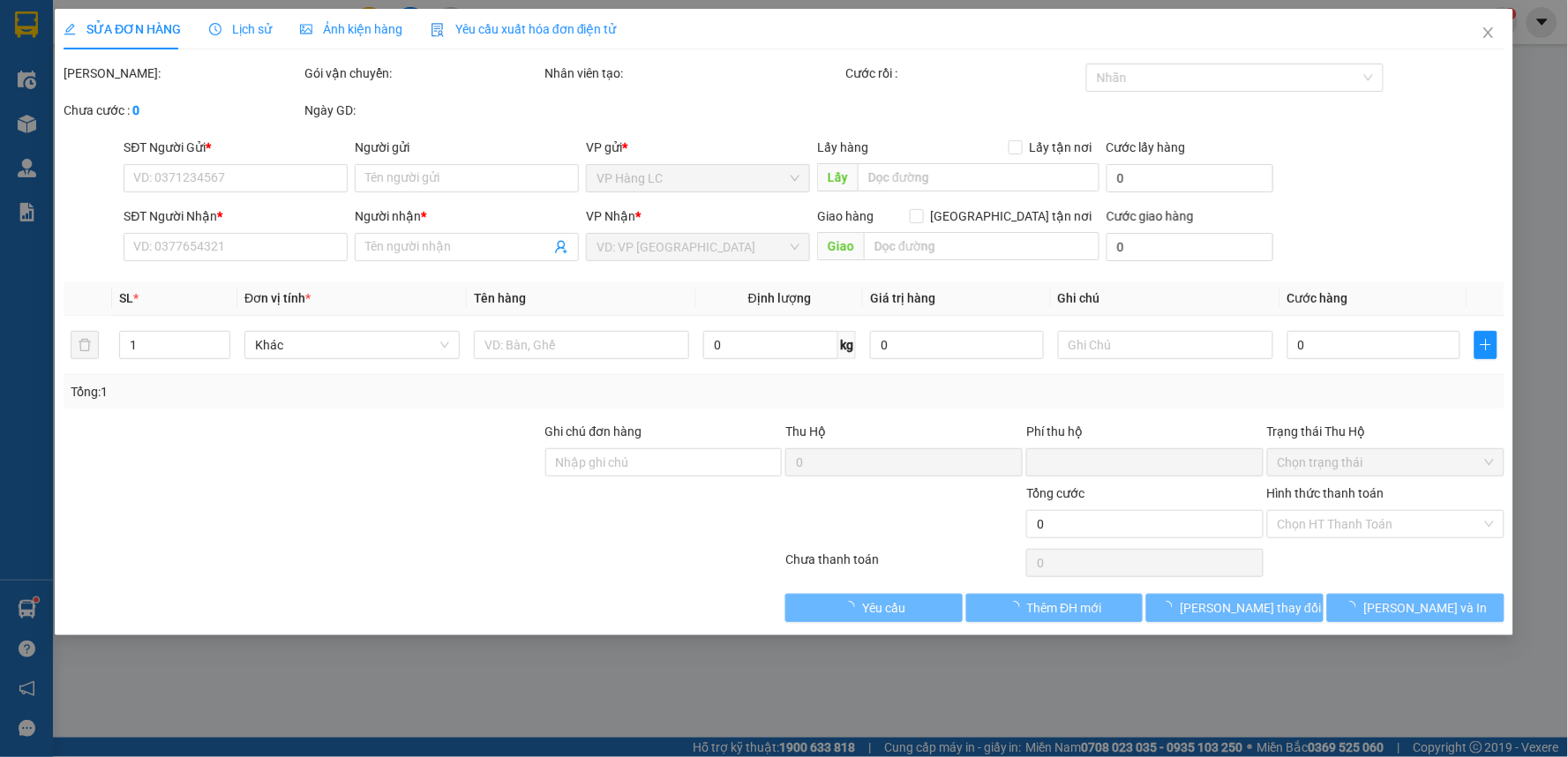
type input "0812918555"
type input "lctt"
type input "0812918555"
type input "[PERSON_NAME]"
checkbox input "true"
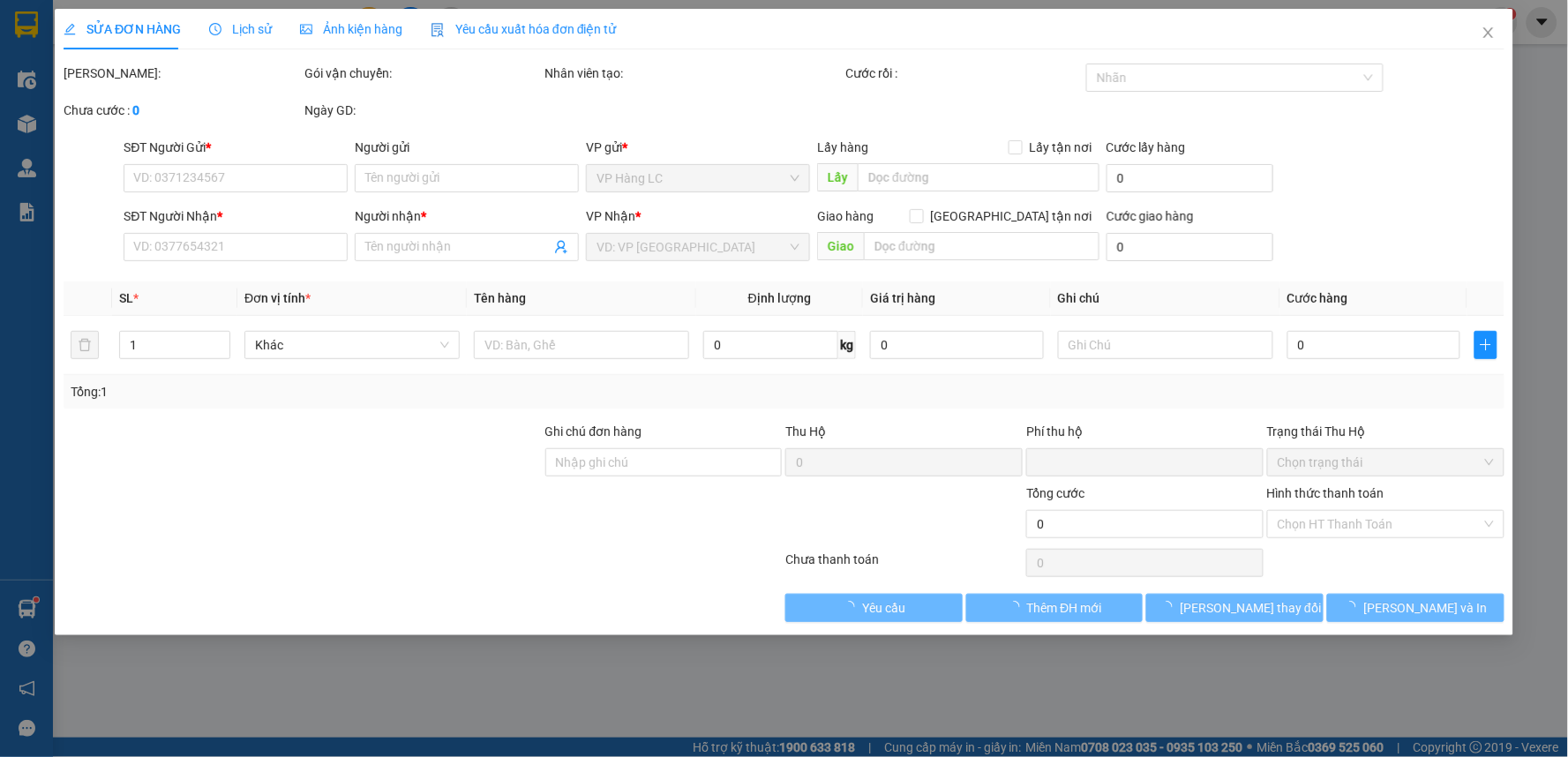
type input "BÃI MẬU (ĐÃ BAO gồm phí ctn) cước hn thu nhé"
type input "0"
type input "720.000"
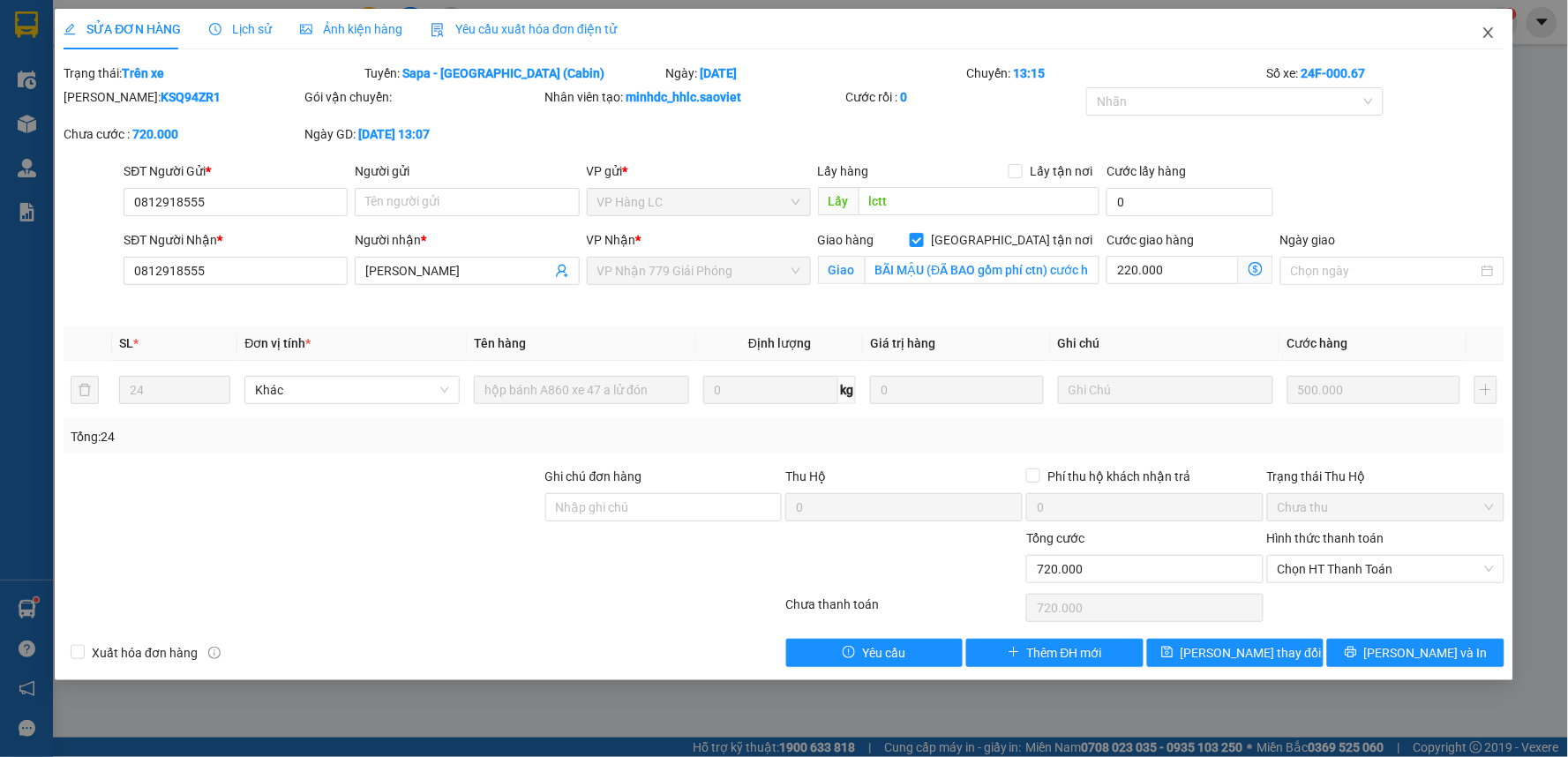
click at [1498, 32] on span "Close" at bounding box center [1488, 33] width 49 height 49
click at [1487, 25] on div "1" at bounding box center [1502, 22] width 31 height 31
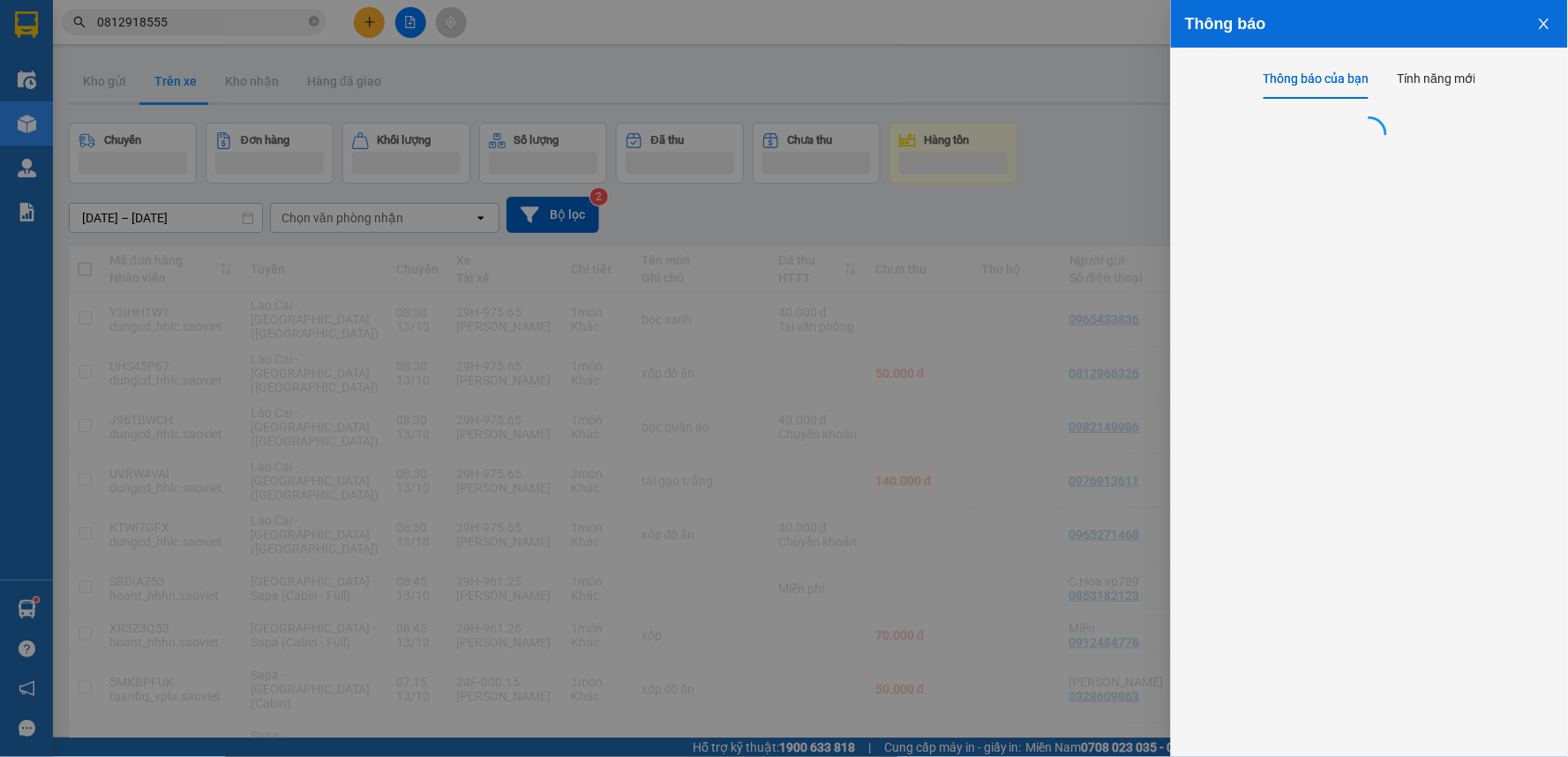
click at [229, 14] on div at bounding box center [784, 378] width 1568 height 757
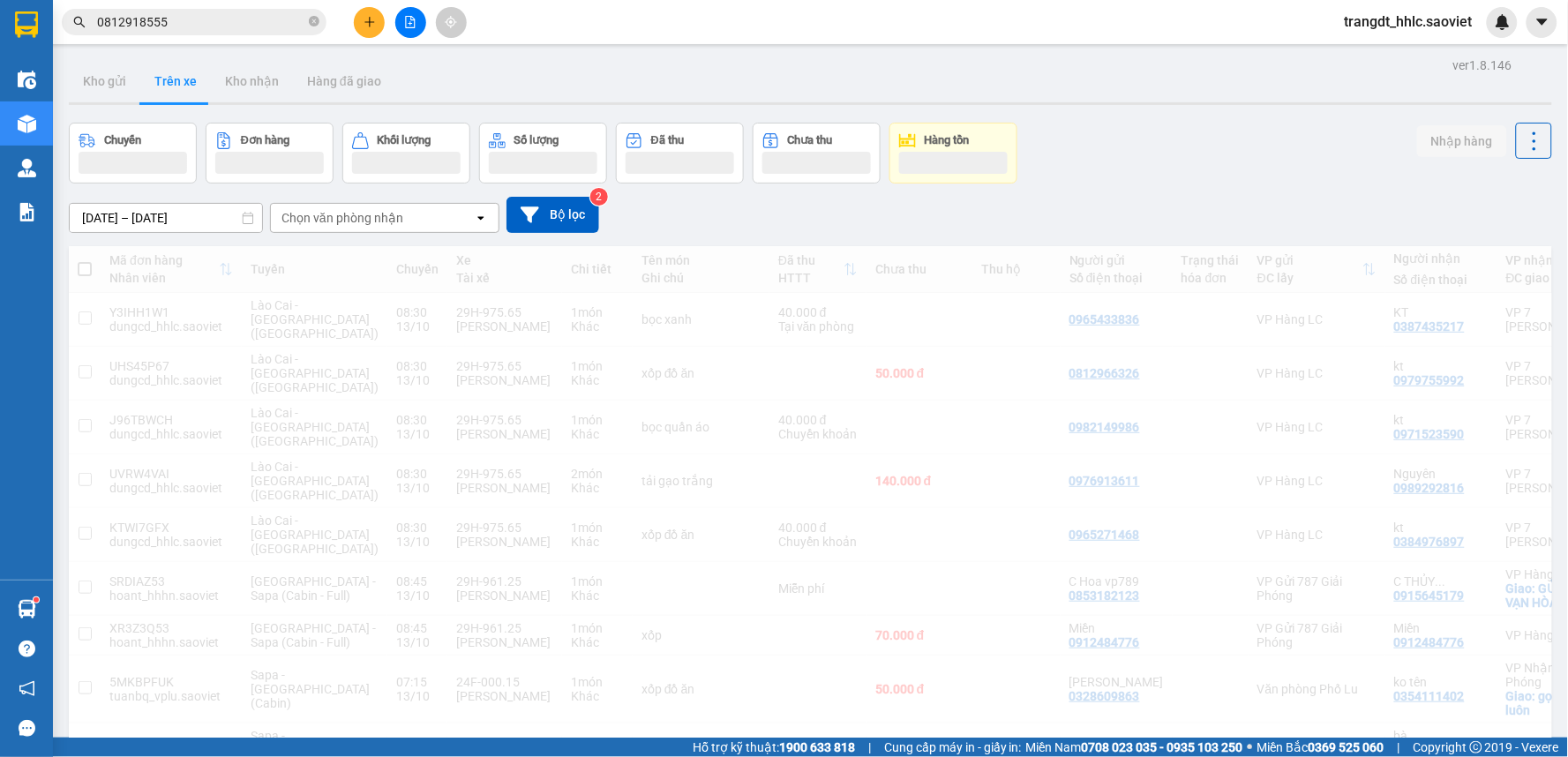
click at [251, 10] on span "0812918555" at bounding box center [194, 22] width 265 height 27
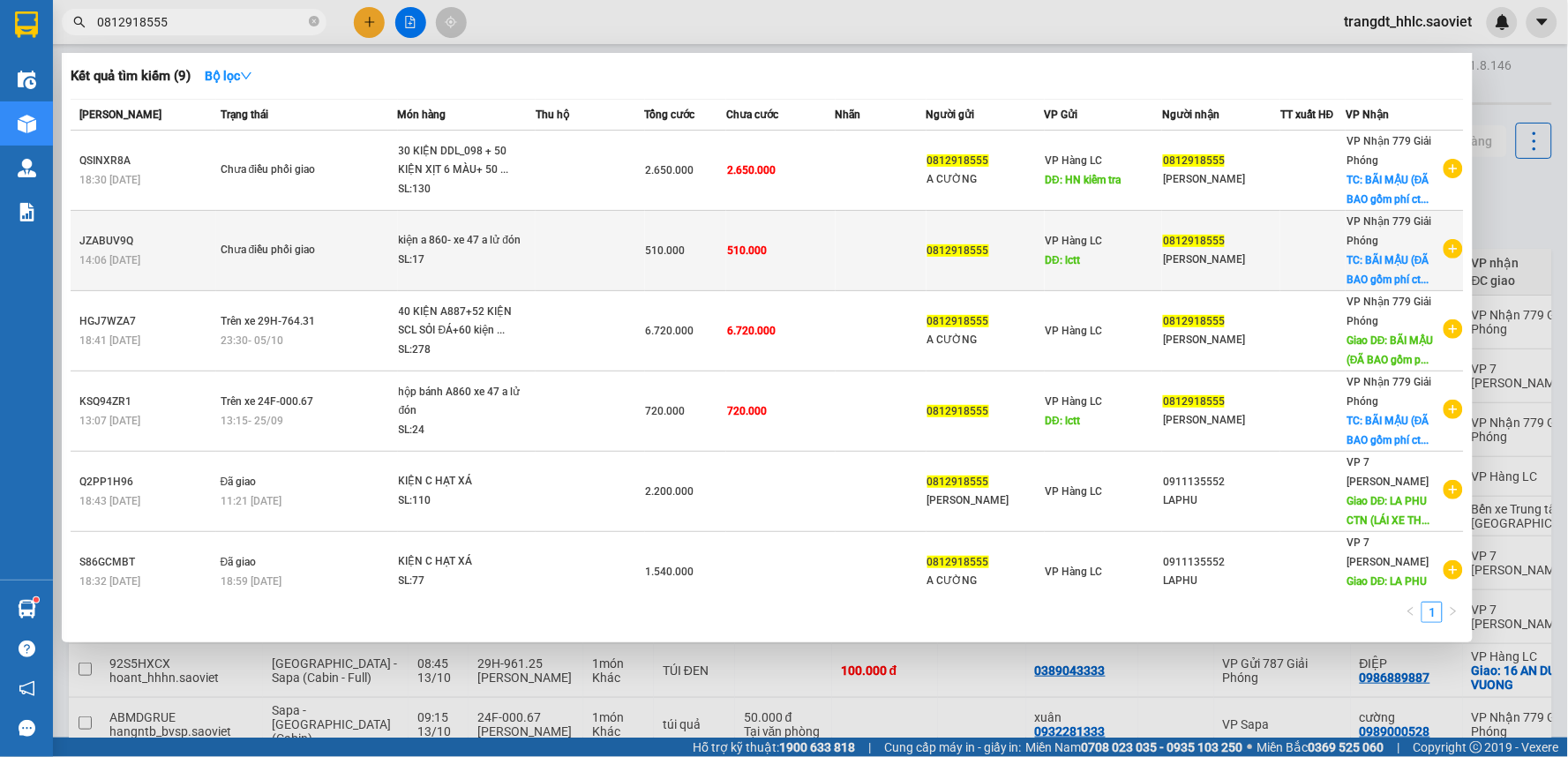
click at [539, 251] on td at bounding box center [590, 251] width 110 height 80
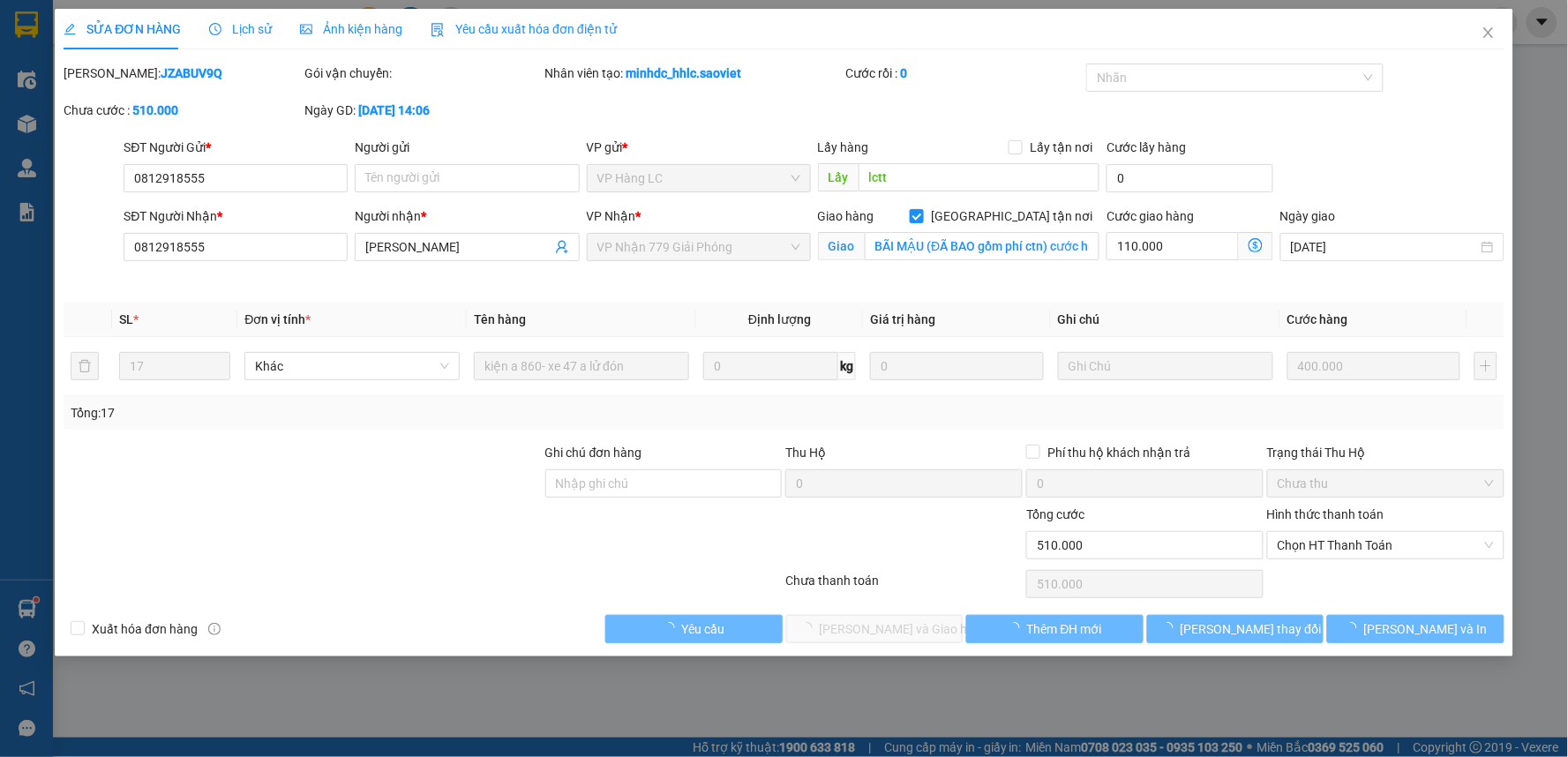
type input "0812918555"
type input "lctt"
type input "0812918555"
type input "[PERSON_NAME]"
checkbox input "true"
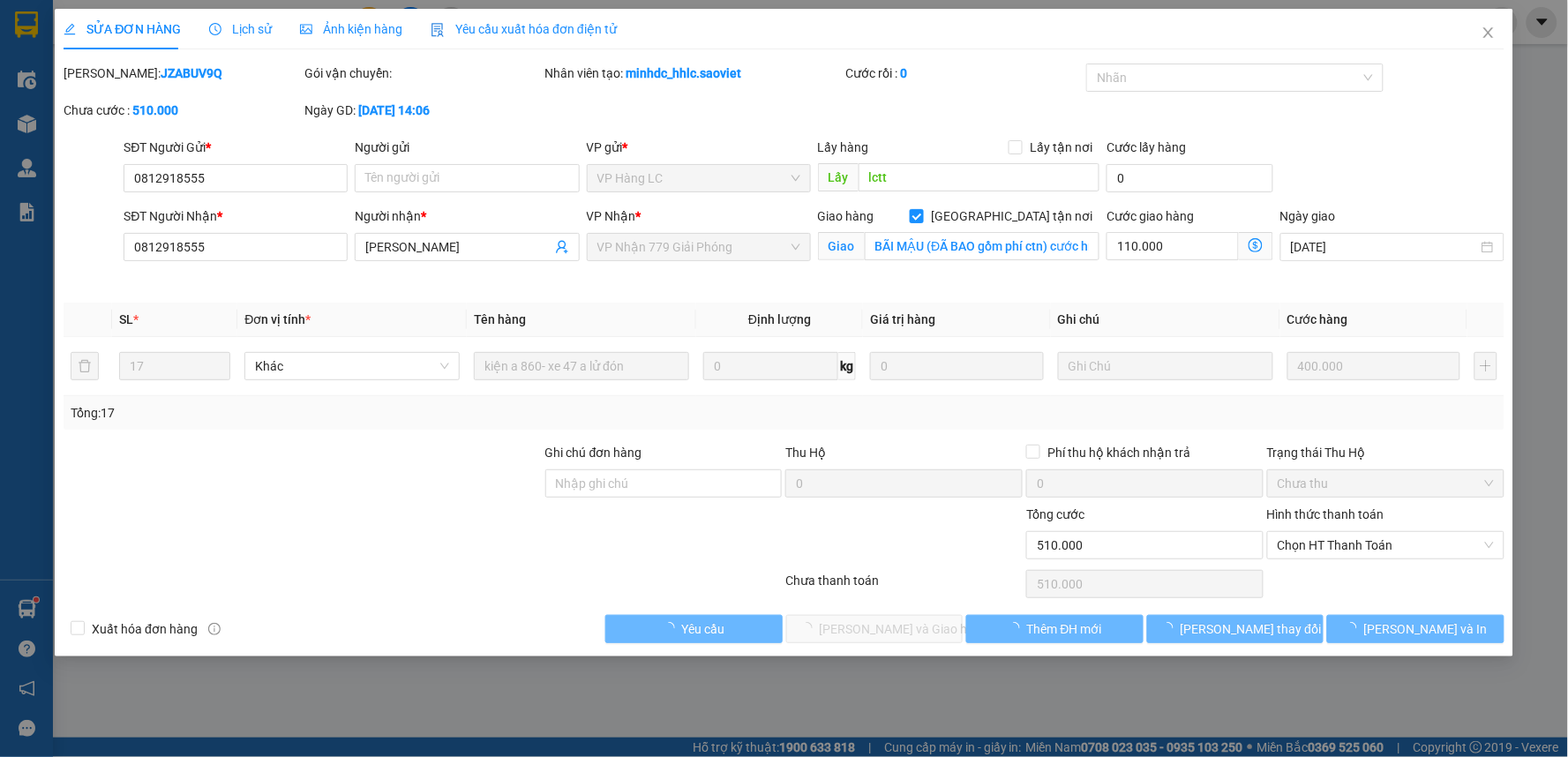
type input "BÃI MẬU (ĐÃ BAO gồm phí ctn) cước hn thu nhé"
type input "0"
type input "510.000"
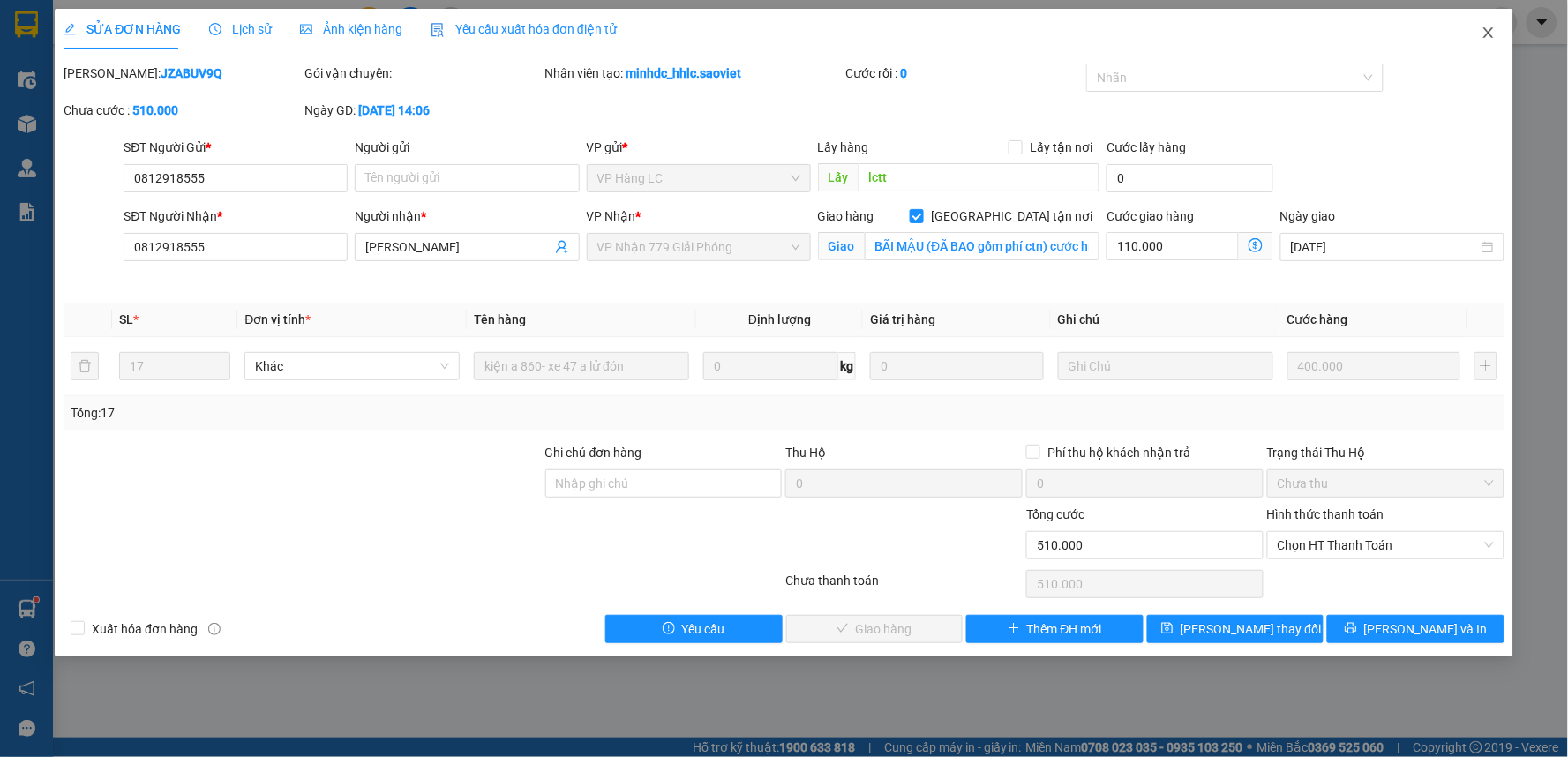
click at [1500, 32] on span "Close" at bounding box center [1488, 33] width 49 height 49
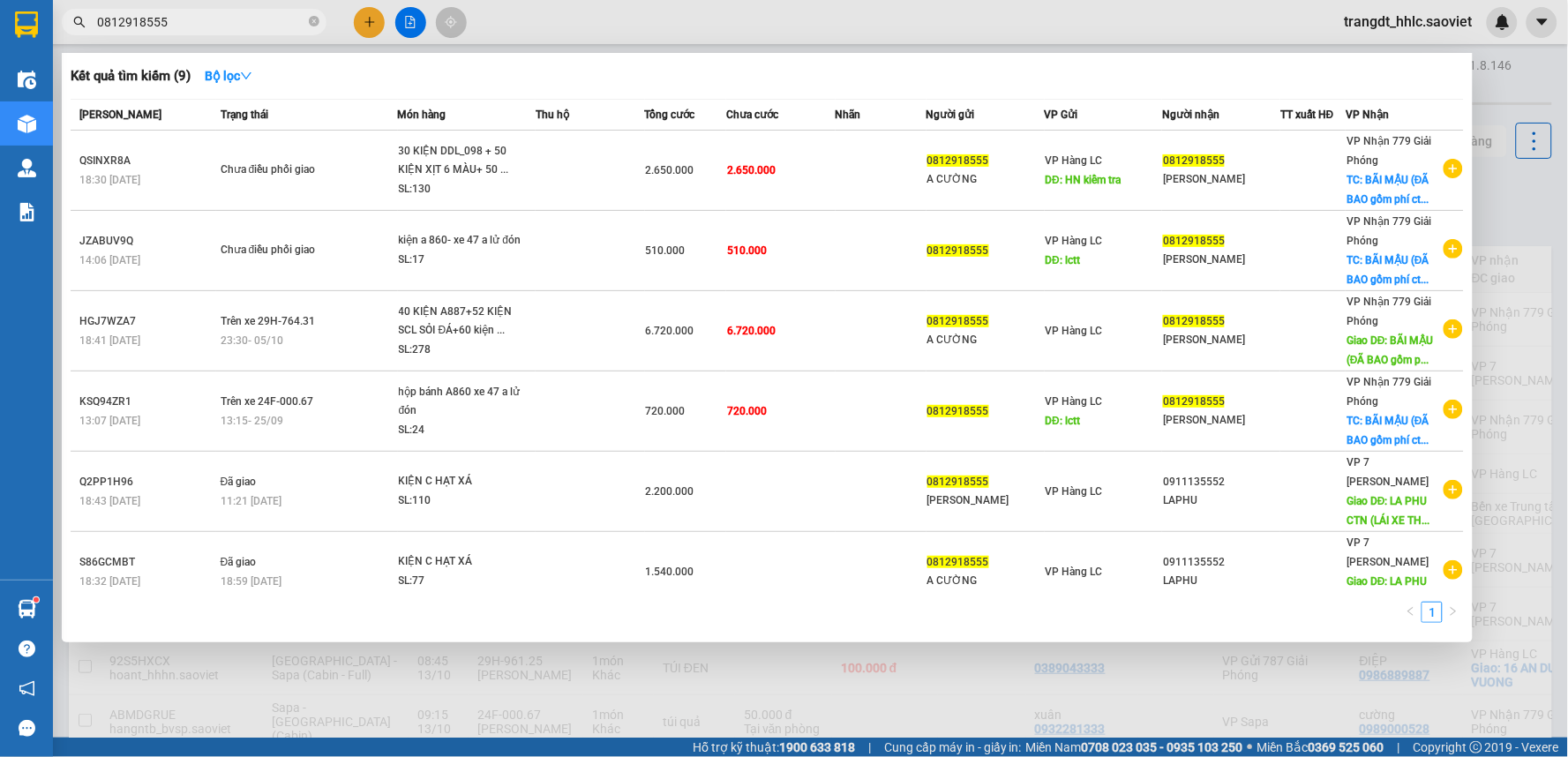
click at [217, 16] on input "0812918555" at bounding box center [201, 22] width 208 height 20
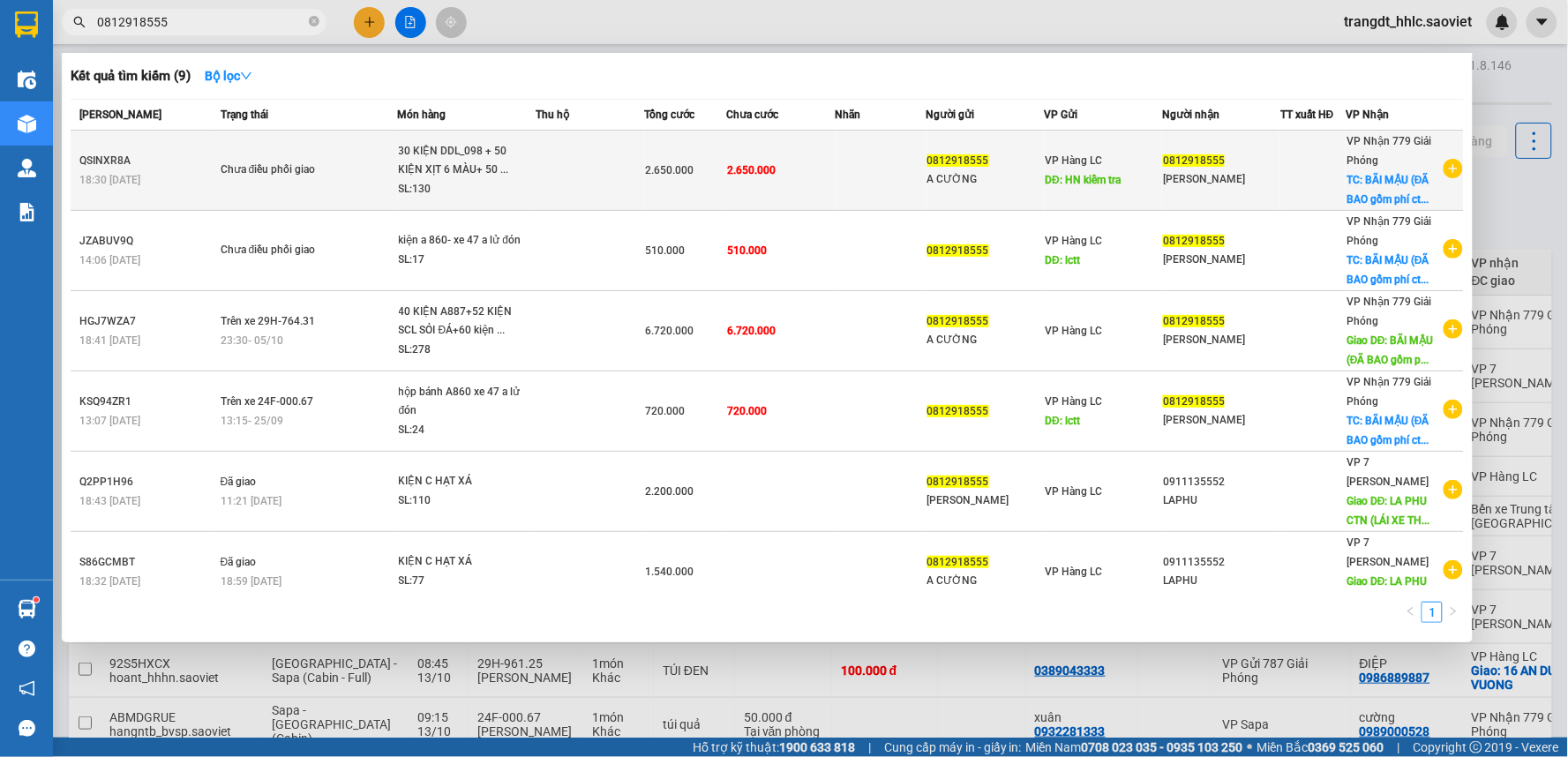
click at [318, 153] on td "Chưa điều phối giao" at bounding box center [307, 171] width 182 height 80
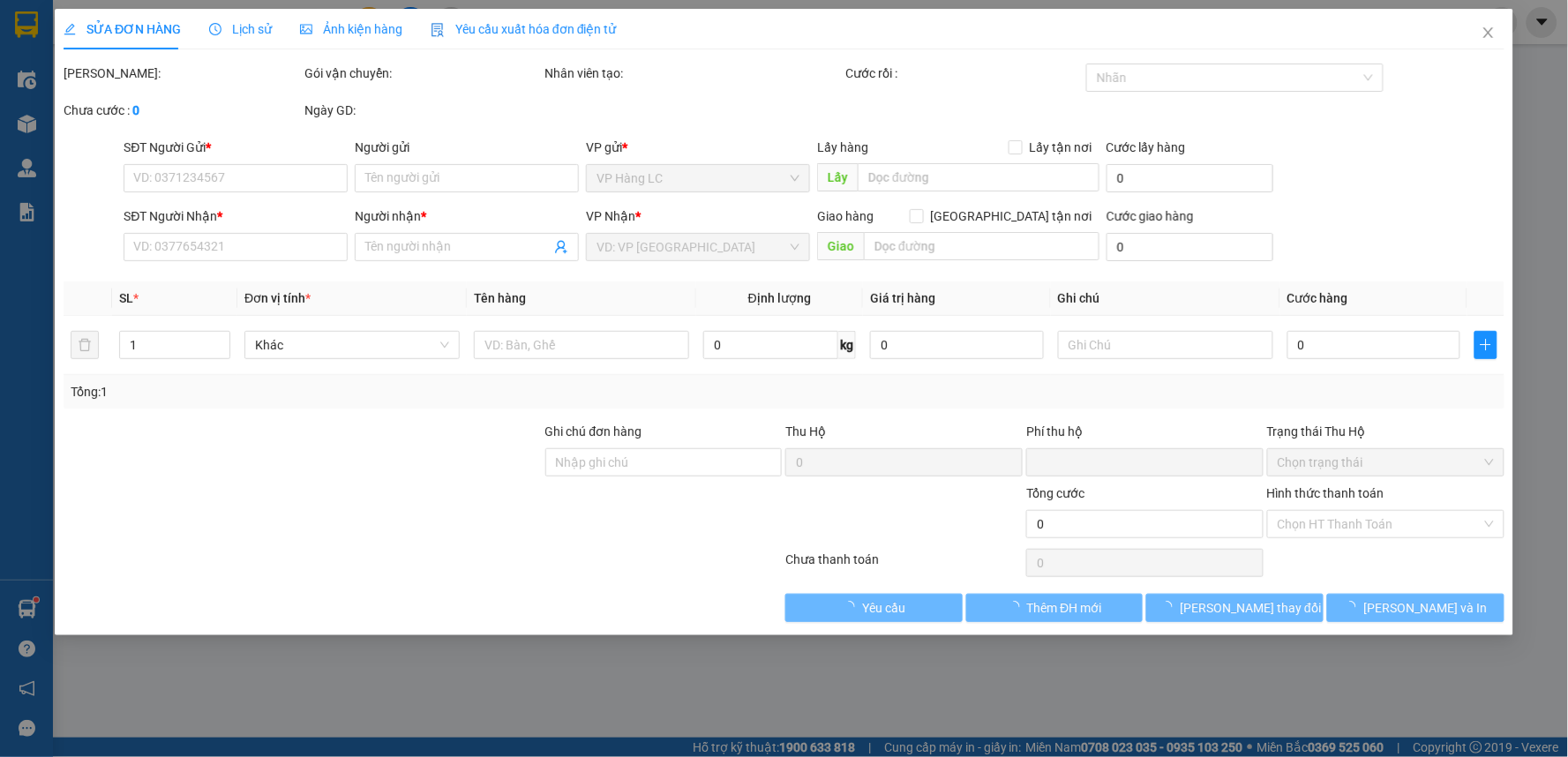
type input "0812918555"
type input "A CƯỜNG"
type input "HN kiểm tra"
type input "0812918555"
type input "[PERSON_NAME]"
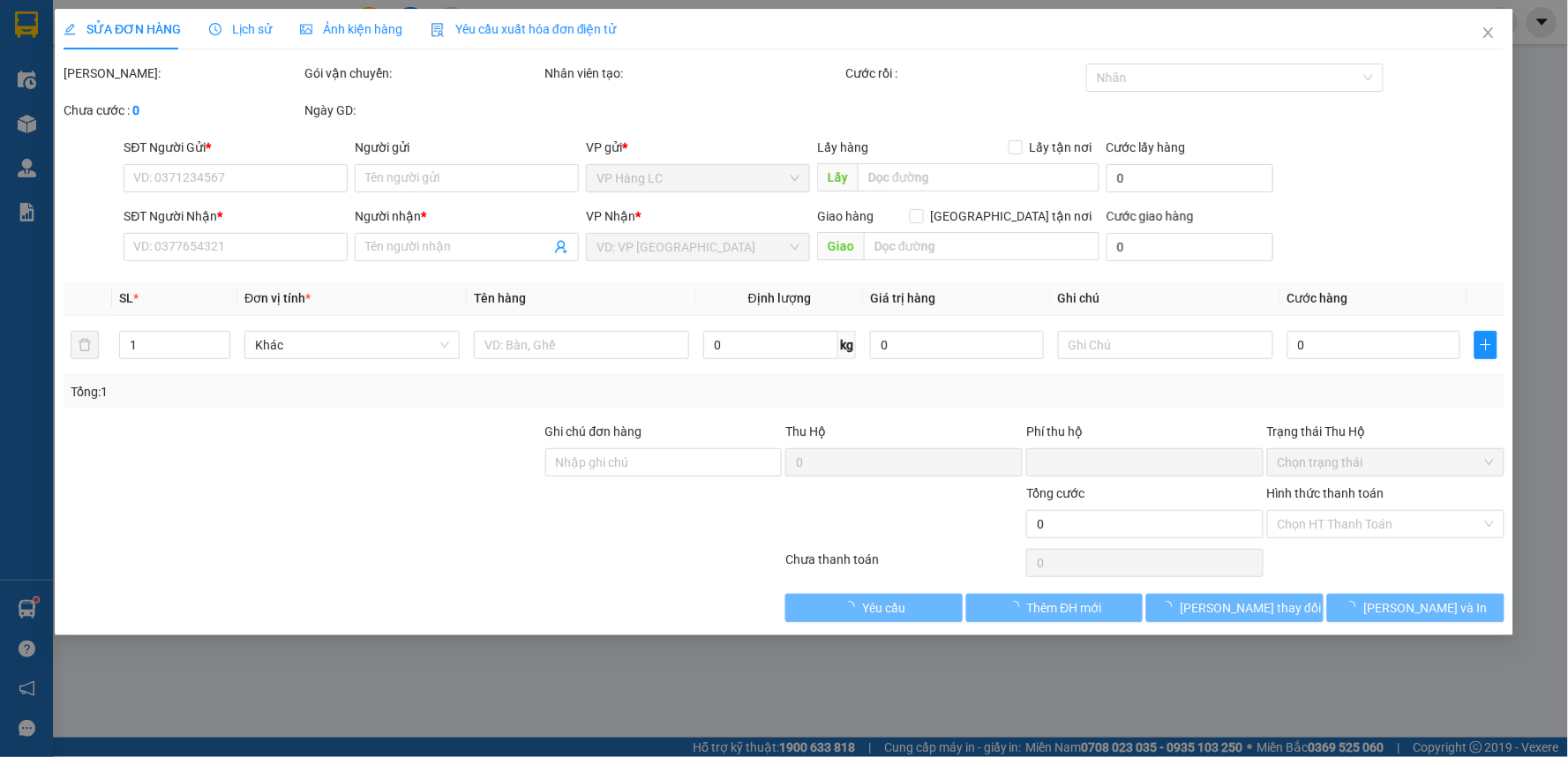
checkbox input "true"
type input "BÃI MẬU (ĐÃ BAO gồm phí ctn) cước hn thu nhé"
type input "0"
type input "2.650.000"
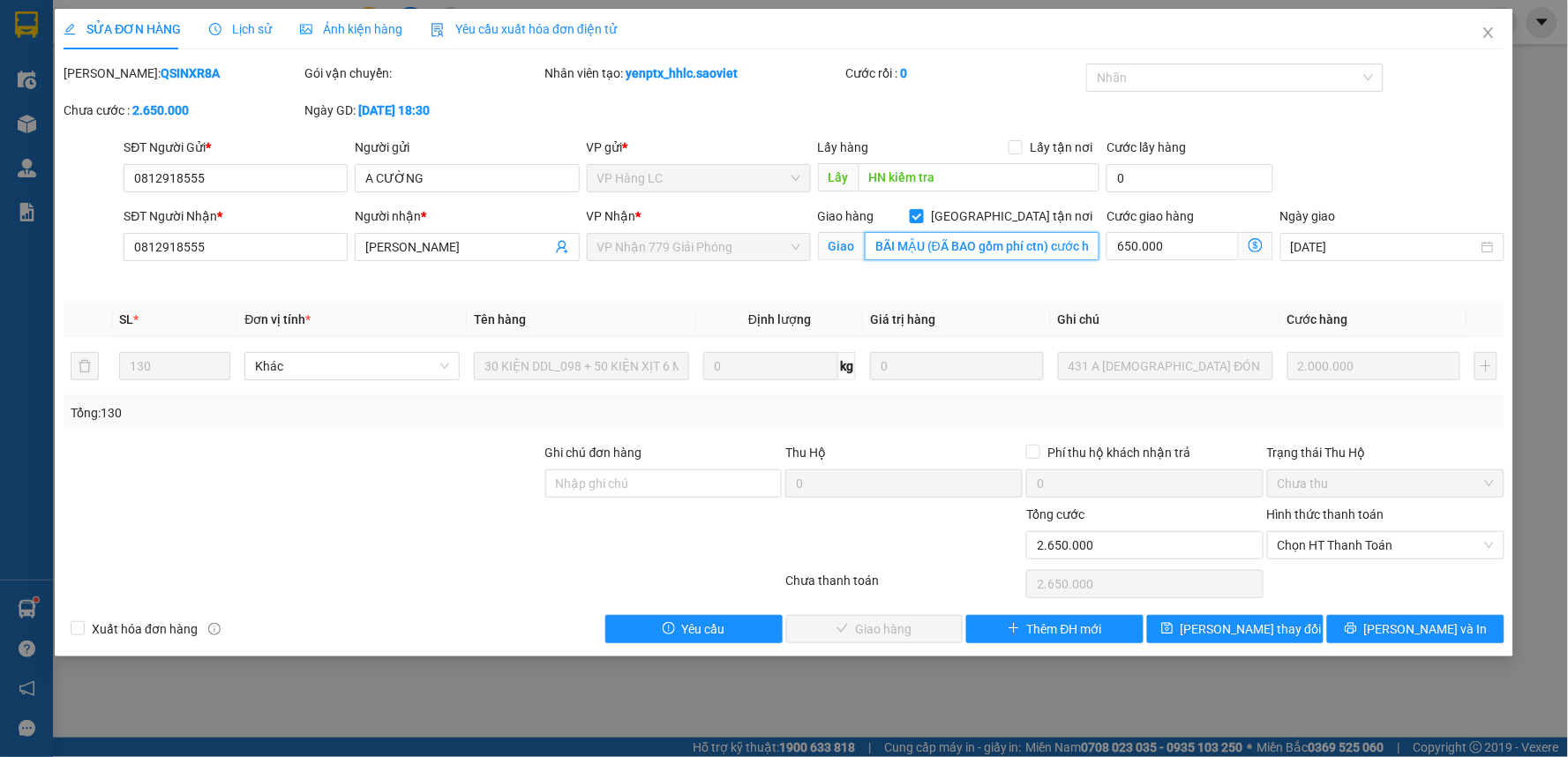
click at [1056, 248] on input "BÃI MẬU (ĐÃ BAO gồm phí ctn) cước hn thu nhé" at bounding box center [983, 246] width 236 height 29
click at [1033, 248] on input "BÃI MẬU (ĐÃ BAO gồm phí ctn) cước hn thu nhé" at bounding box center [983, 246] width 236 height 29
click at [1484, 32] on icon "close" at bounding box center [1489, 33] width 14 height 14
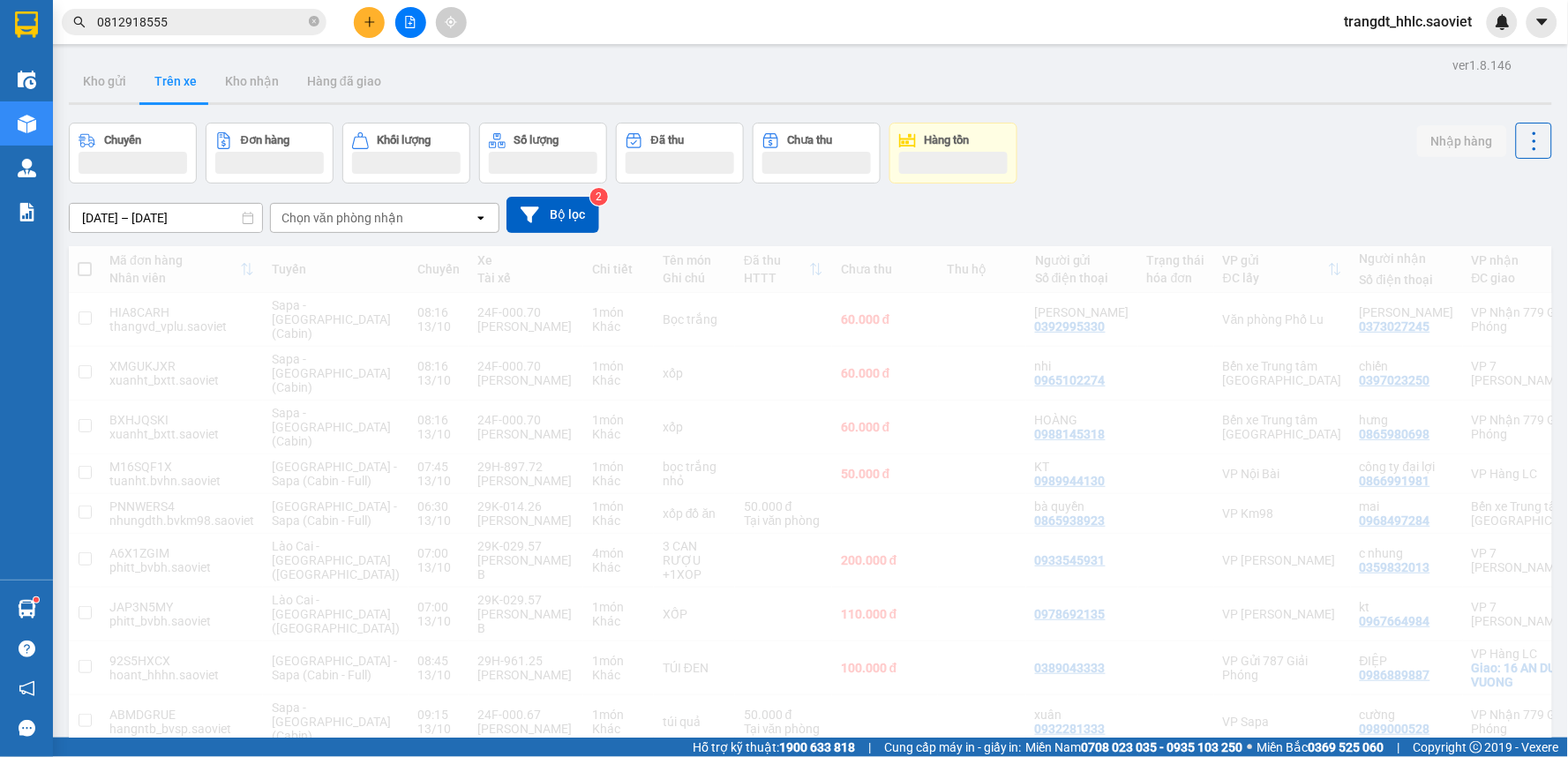
drag, startPoint x: 214, startPoint y: 29, endPoint x: 227, endPoint y: 29, distance: 13.0
click at [219, 29] on input "0812918555" at bounding box center [201, 22] width 208 height 20
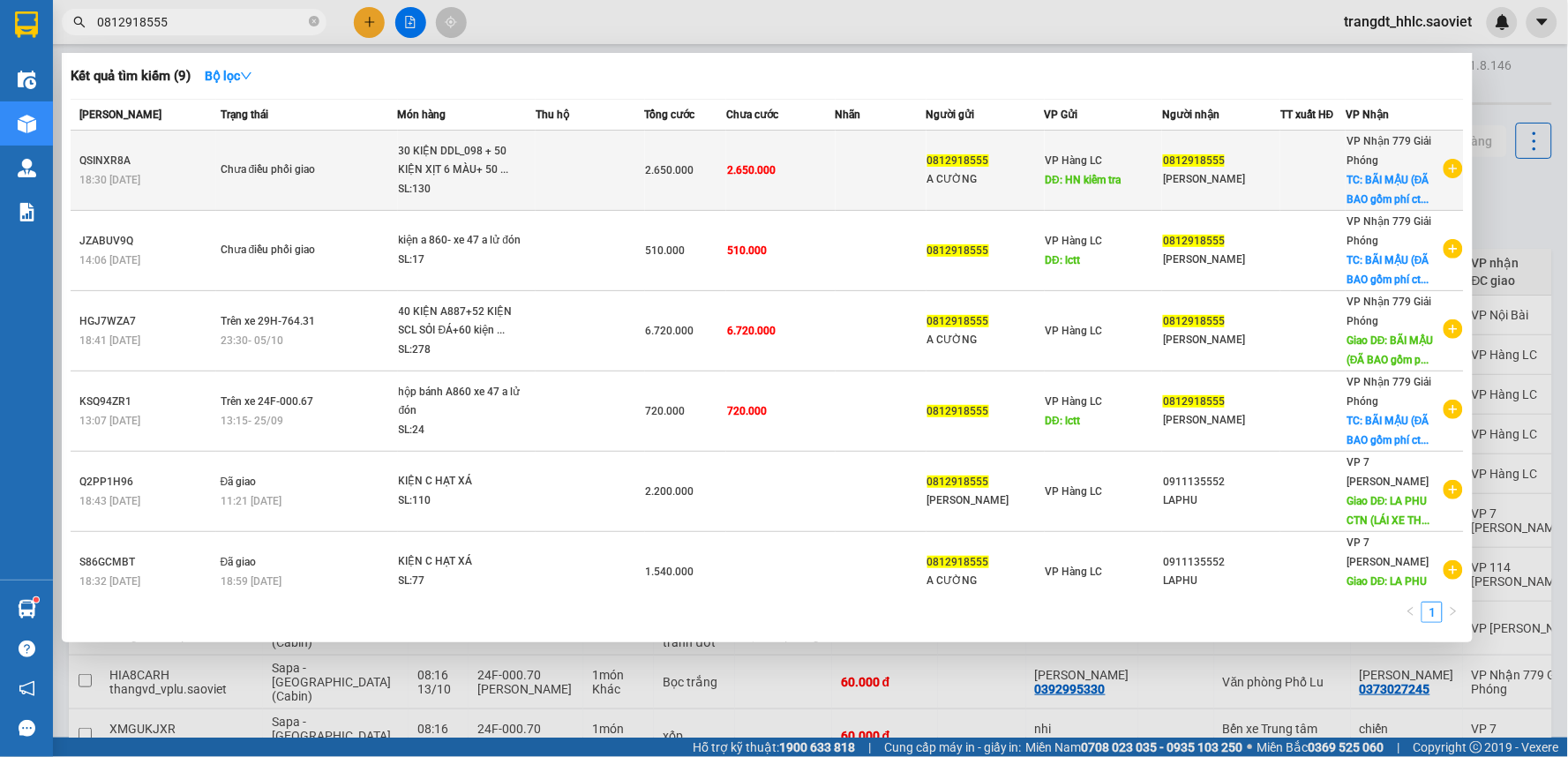
click at [721, 163] on div "2.650.000" at bounding box center [686, 171] width 80 height 20
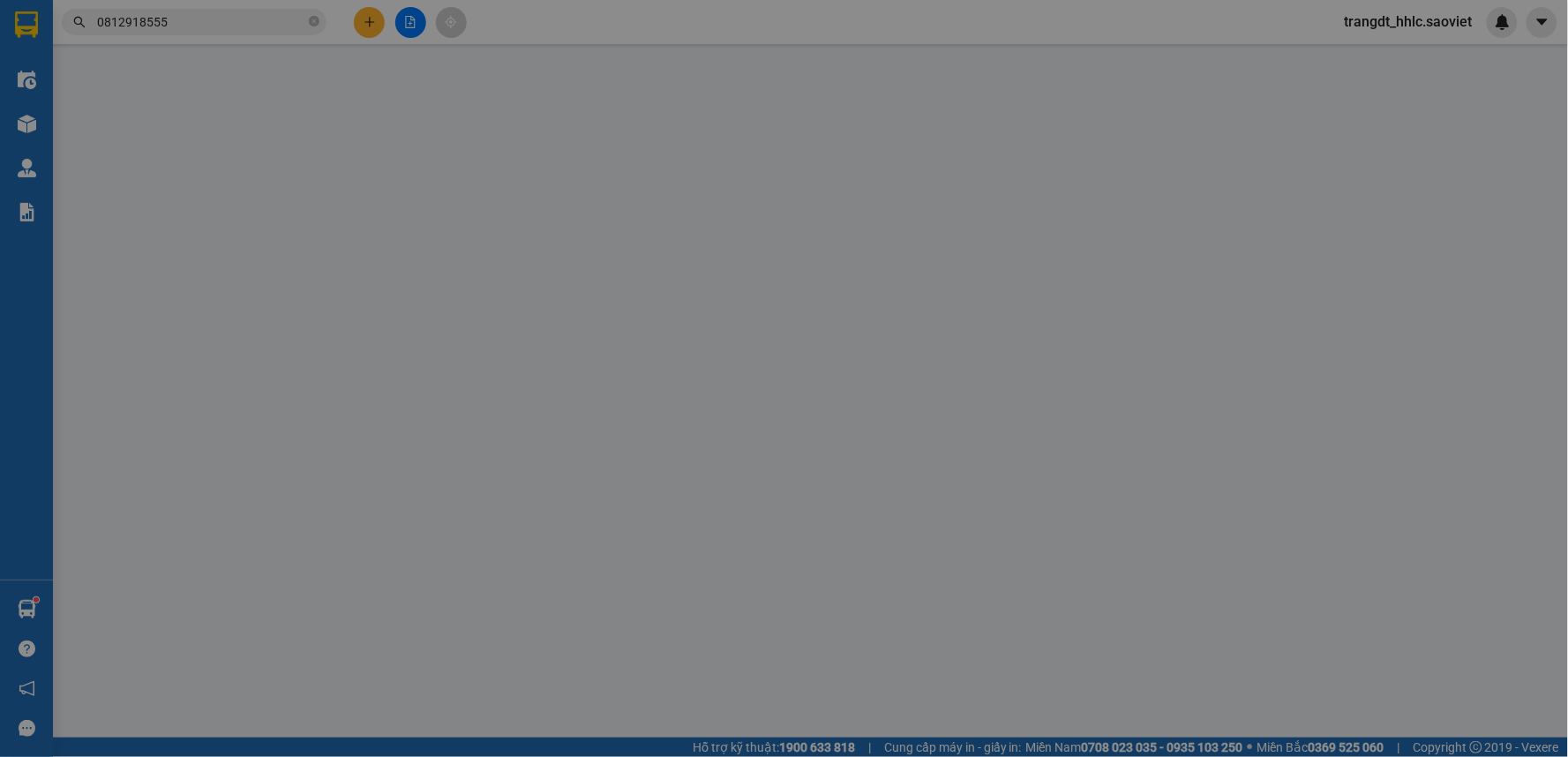
type input "0812918555"
type input "A CƯỜNG"
type input "HN kiểm tra"
type input "0812918555"
type input "[PERSON_NAME]"
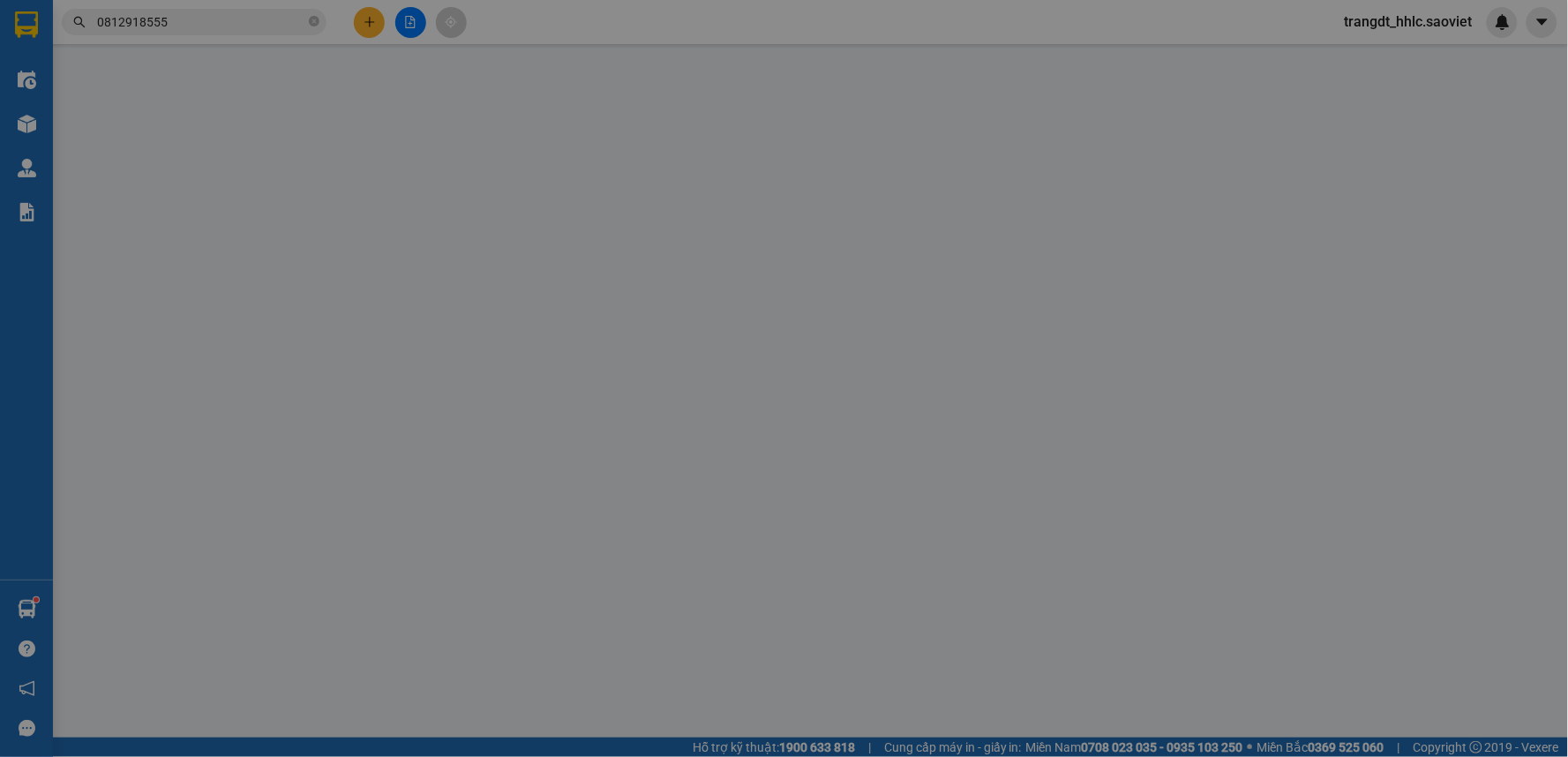
checkbox input "true"
type input "BÃI MẬU (ĐÃ BAO gồm phí ctn) cước hn thu nhé"
type input "0"
type input "2.650.000"
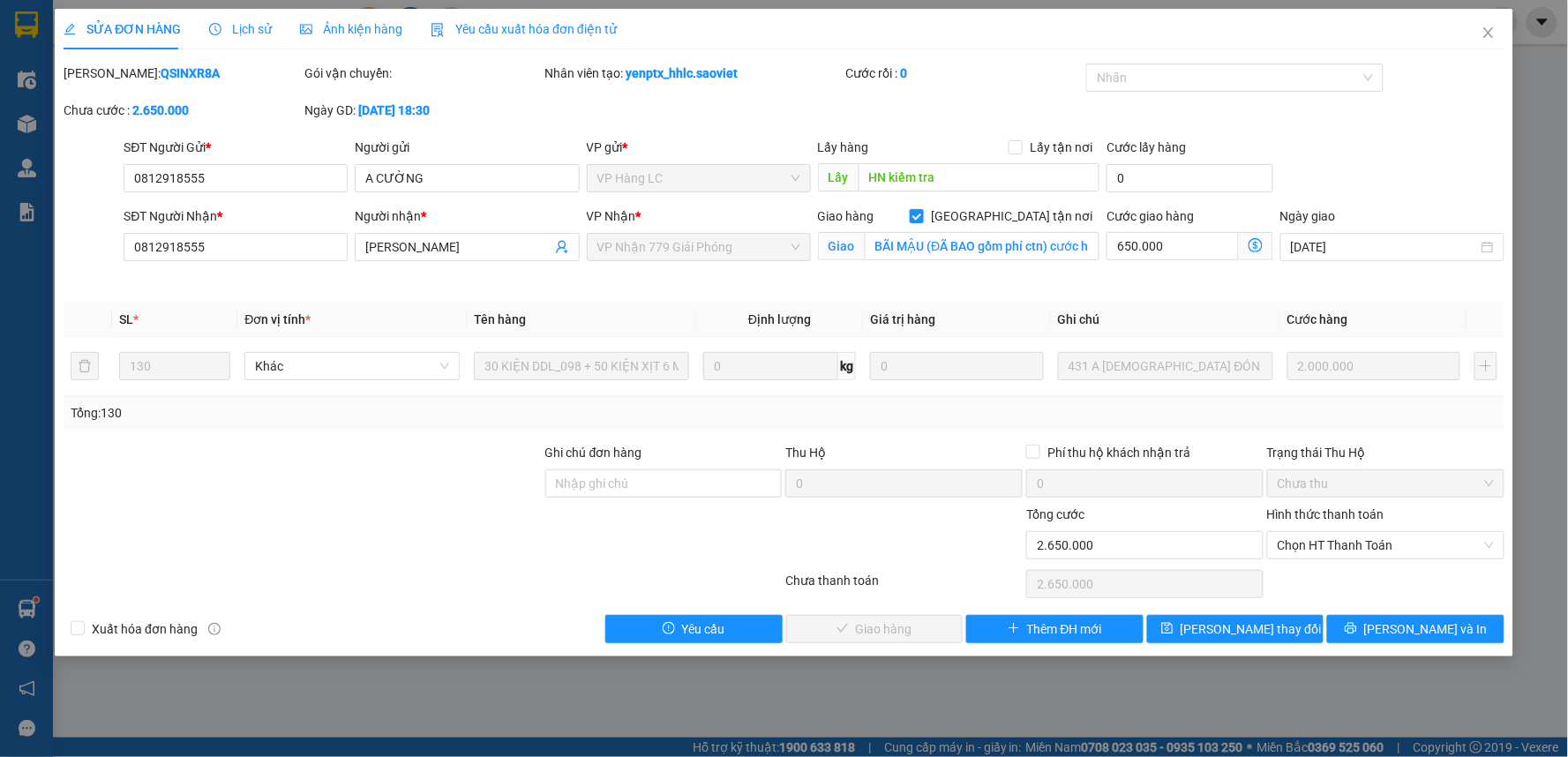
click at [253, 31] on span "Lịch sử" at bounding box center [240, 29] width 62 height 14
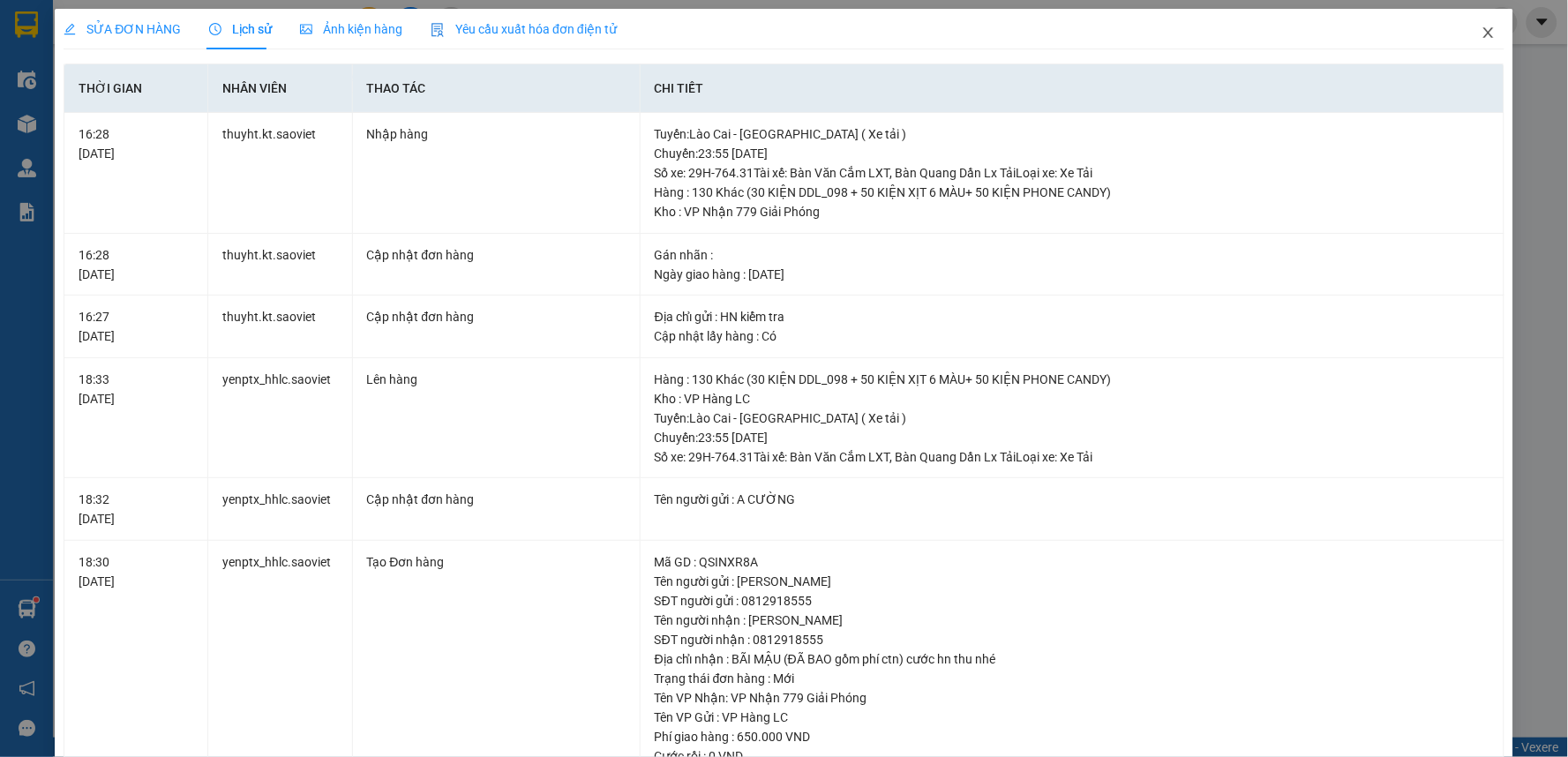
drag, startPoint x: 1469, startPoint y: 32, endPoint x: 1457, endPoint y: 20, distance: 17.0
click at [1481, 31] on icon "close" at bounding box center [1489, 33] width 14 height 14
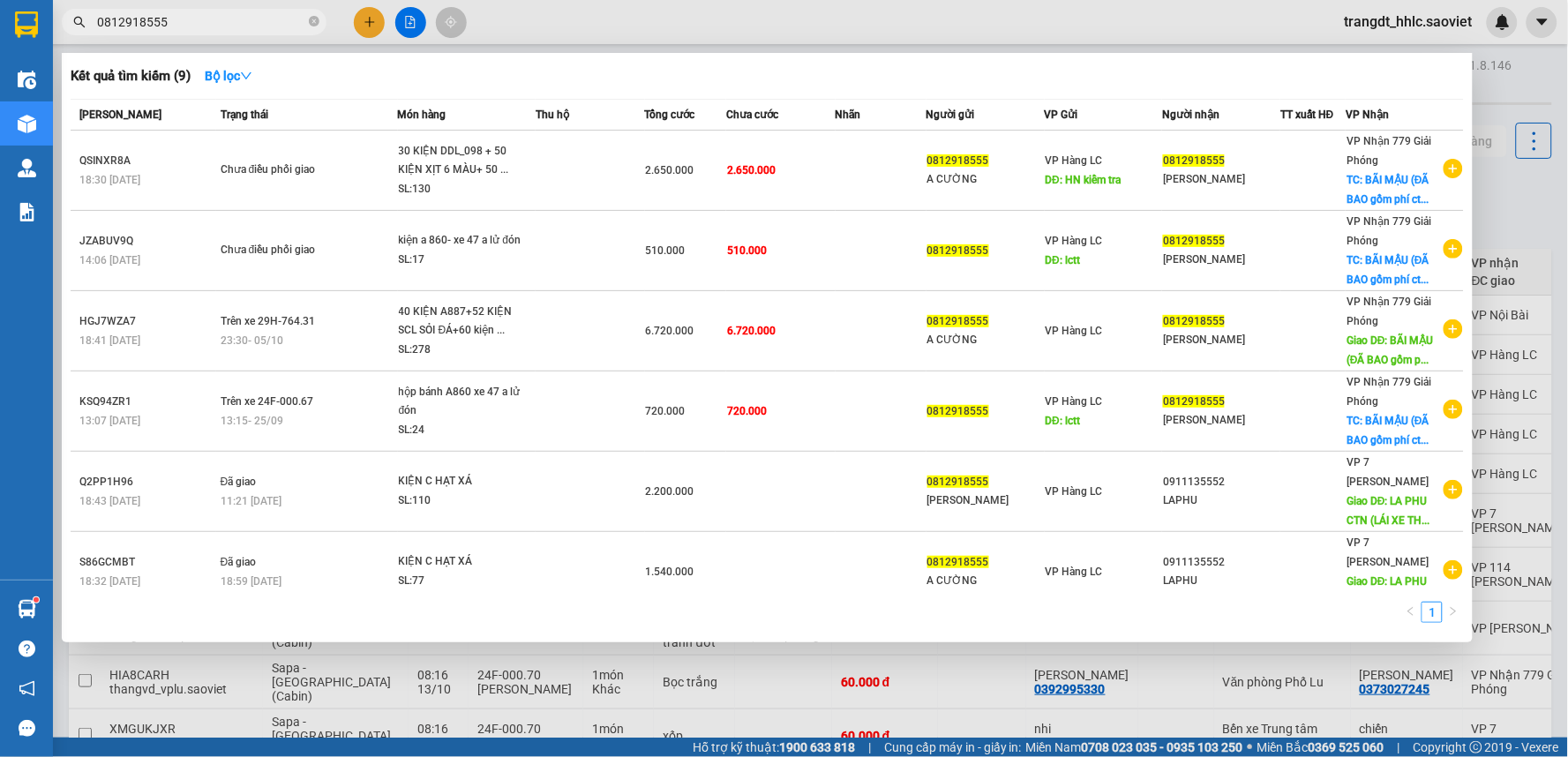
click at [171, 24] on input "0812918555" at bounding box center [201, 22] width 208 height 20
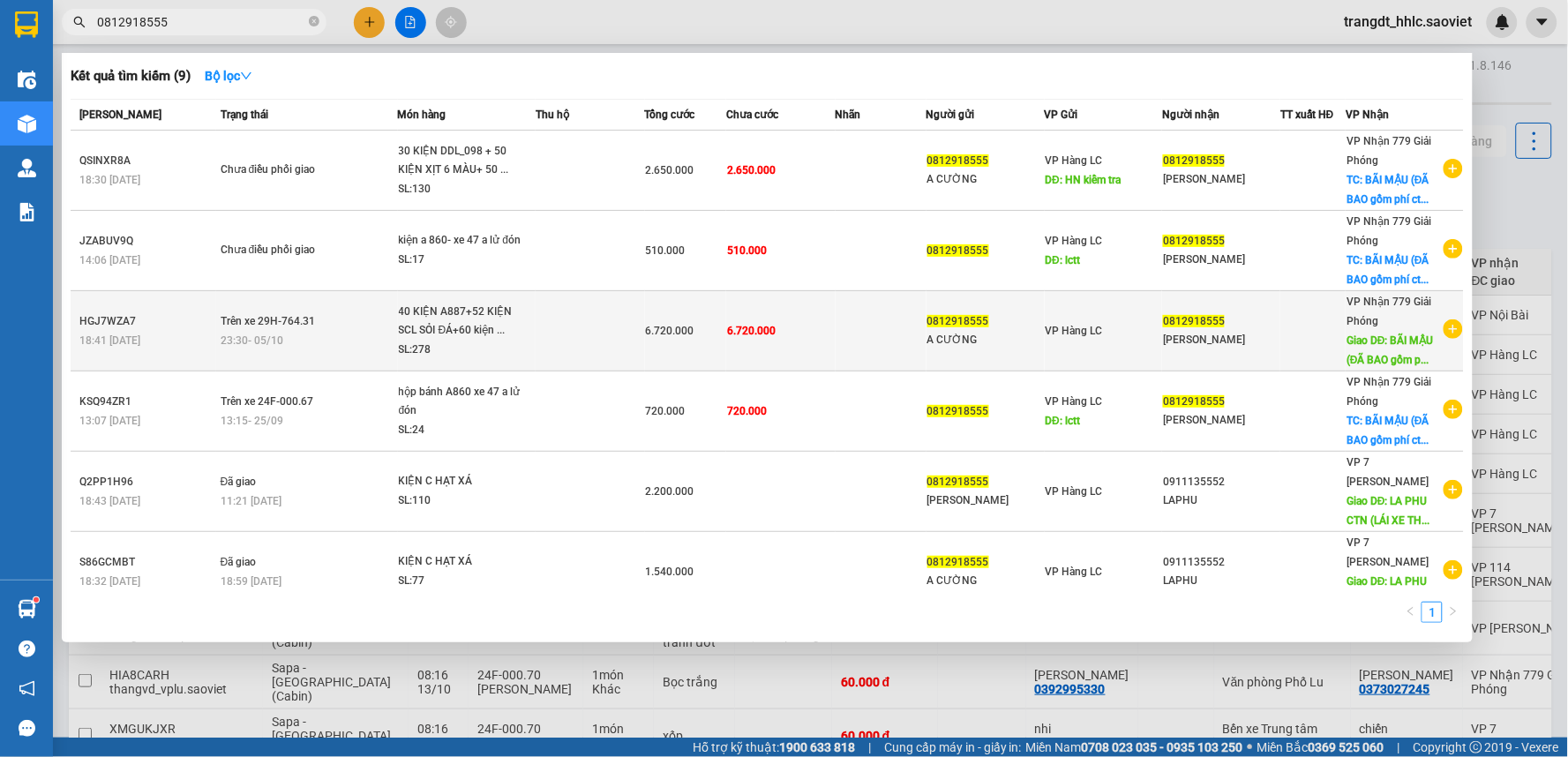
click at [839, 327] on td at bounding box center [881, 331] width 91 height 80
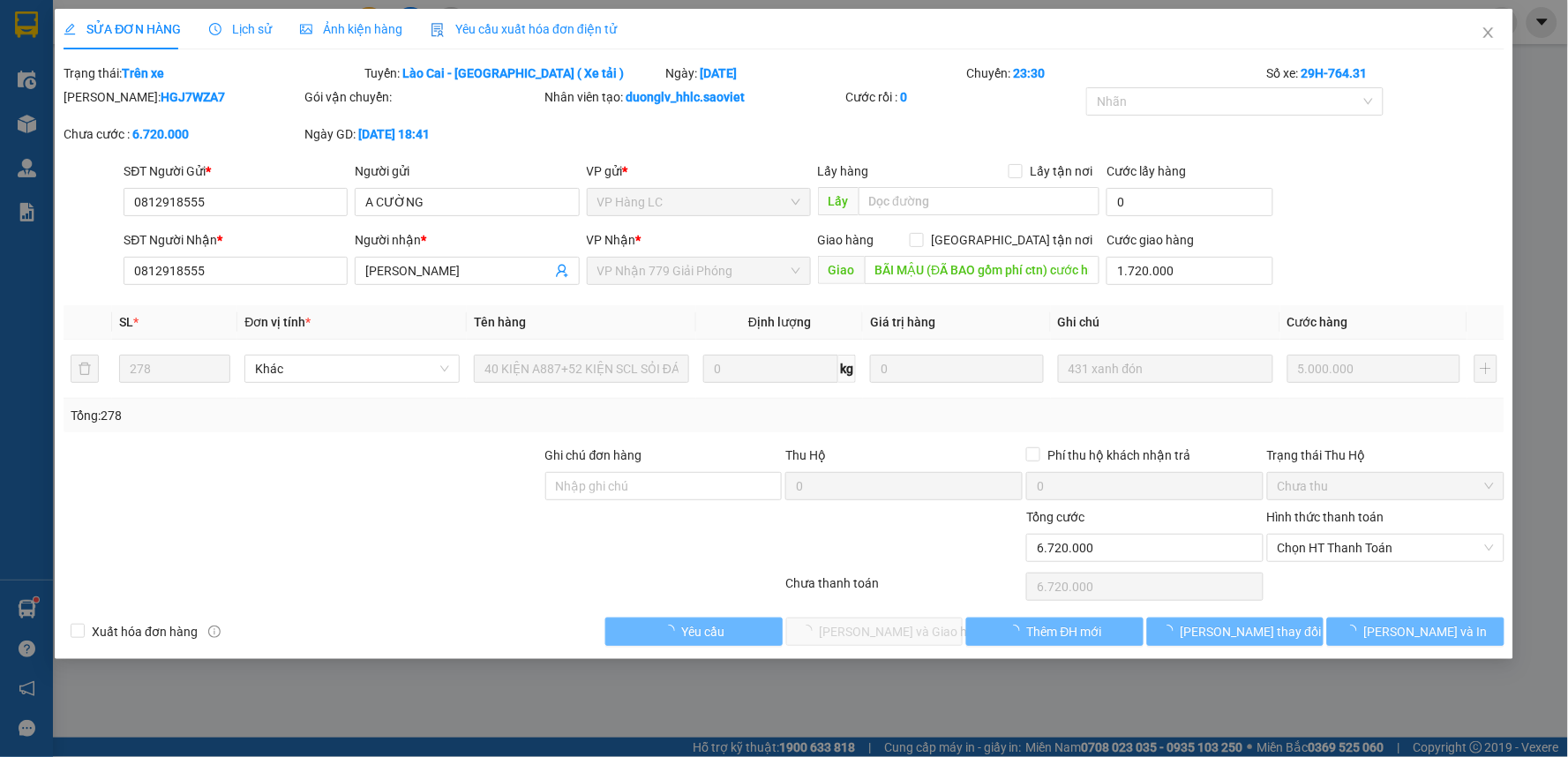
type input "0812918555"
type input "A CƯỜNG"
type input "0812918555"
type input "[PERSON_NAME]"
type input "BÃI MẬU (ĐÃ BAO gồm phí ctn) cước hn thu nhé"
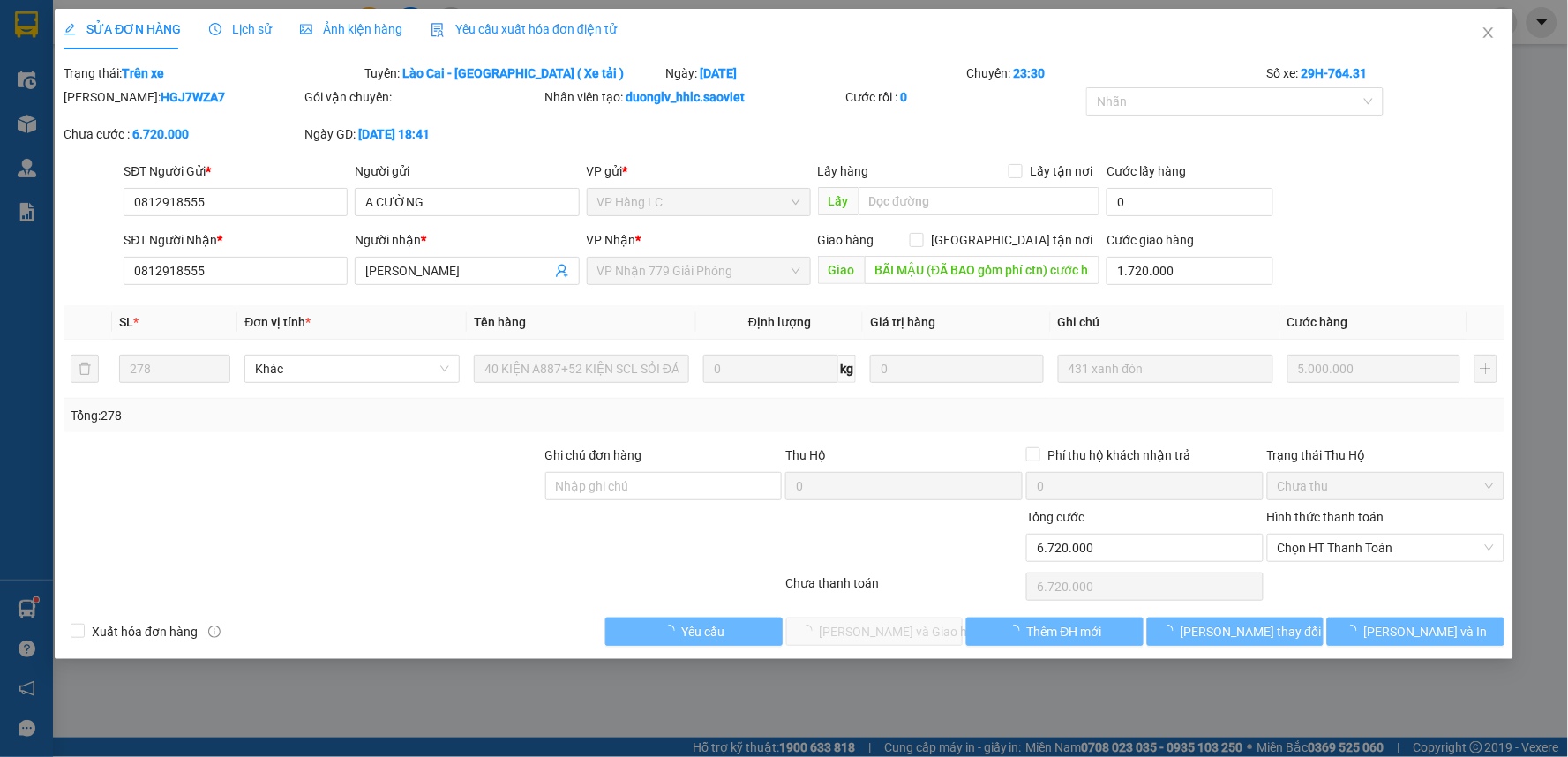
type input "1.720.000"
type input "0"
type input "6.720.000"
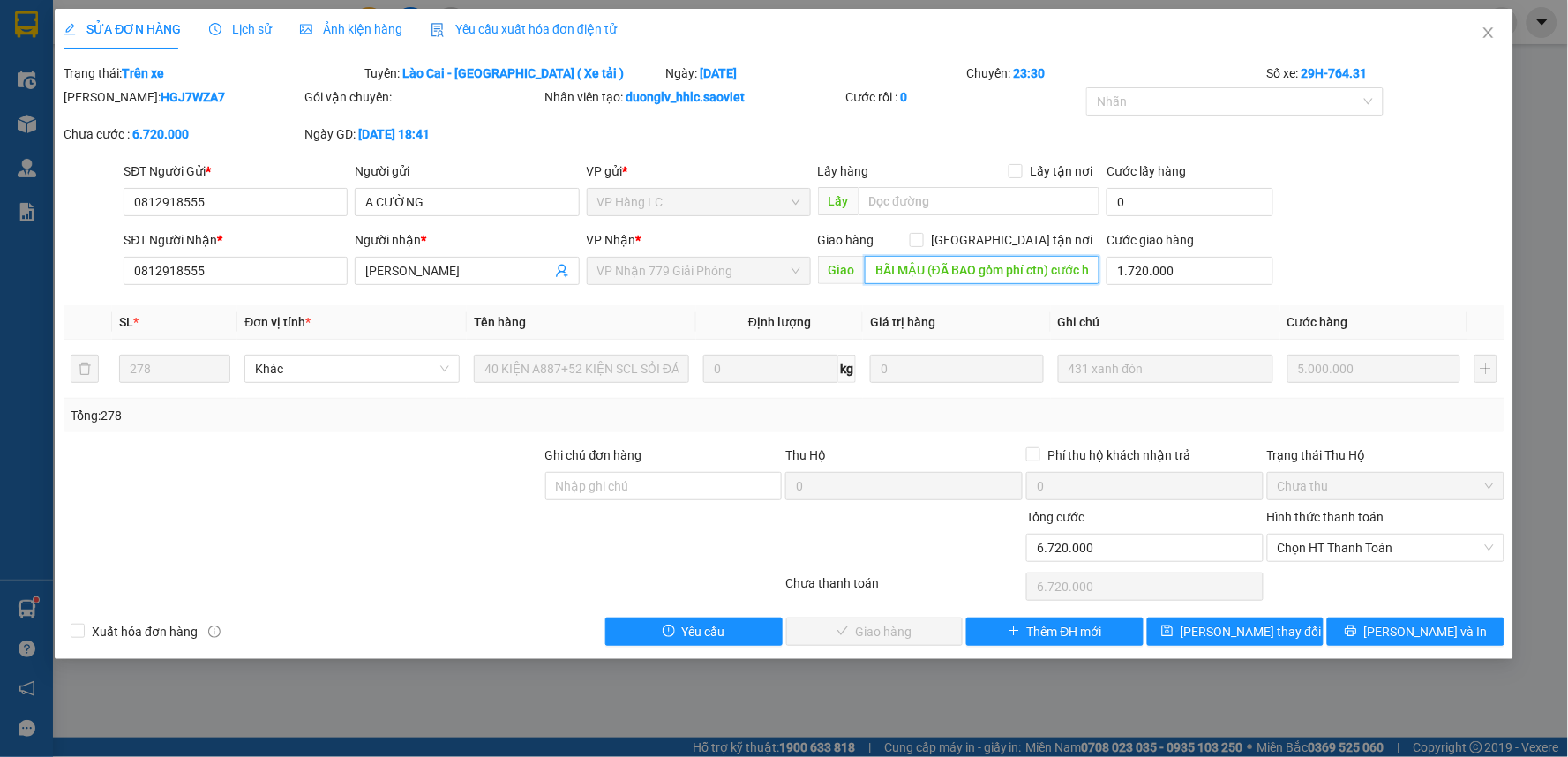
click at [1034, 260] on input "BÃI MẬU (ĐÃ BAO gồm phí ctn) cước hn thu nhé" at bounding box center [983, 270] width 236 height 29
click at [1049, 268] on input "BÃI MẬU (ĐÃ BAO gồm phí ctn) cước hn thu nhé" at bounding box center [983, 270] width 236 height 29
click at [1491, 32] on icon "close" at bounding box center [1489, 33] width 14 height 14
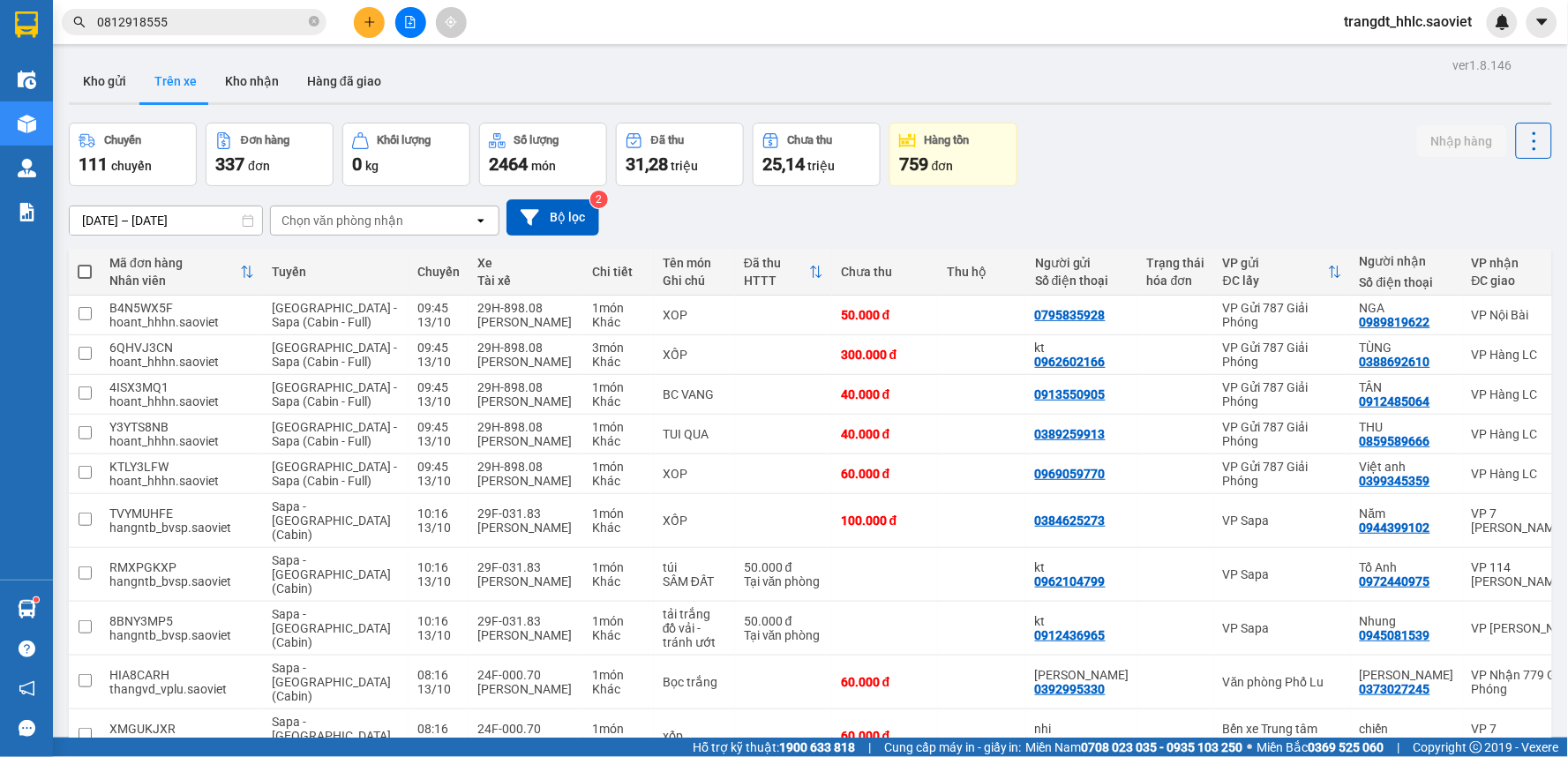
click at [269, 19] on input "0812918555" at bounding box center [201, 22] width 208 height 20
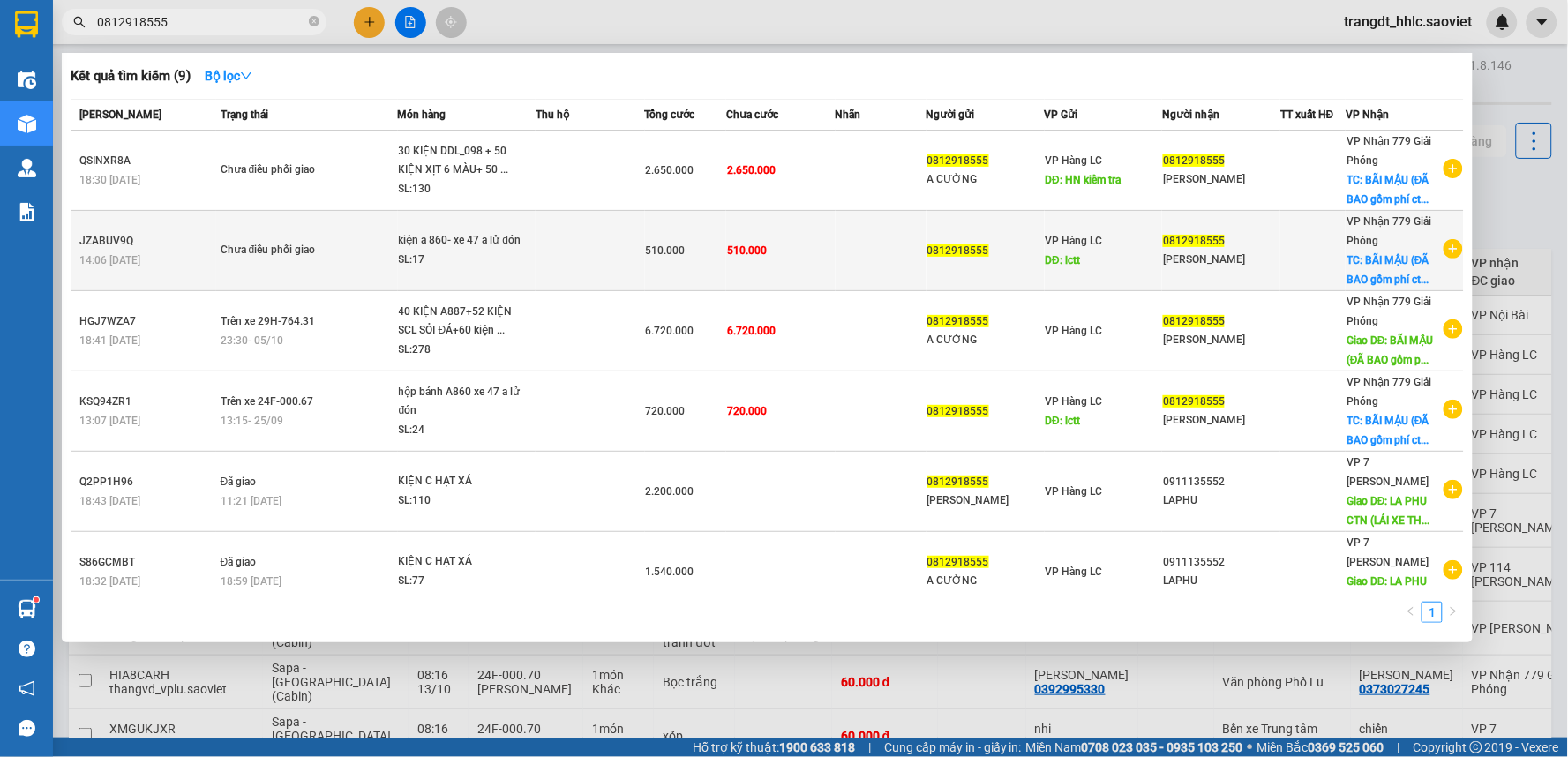
click at [570, 243] on td at bounding box center [590, 251] width 110 height 80
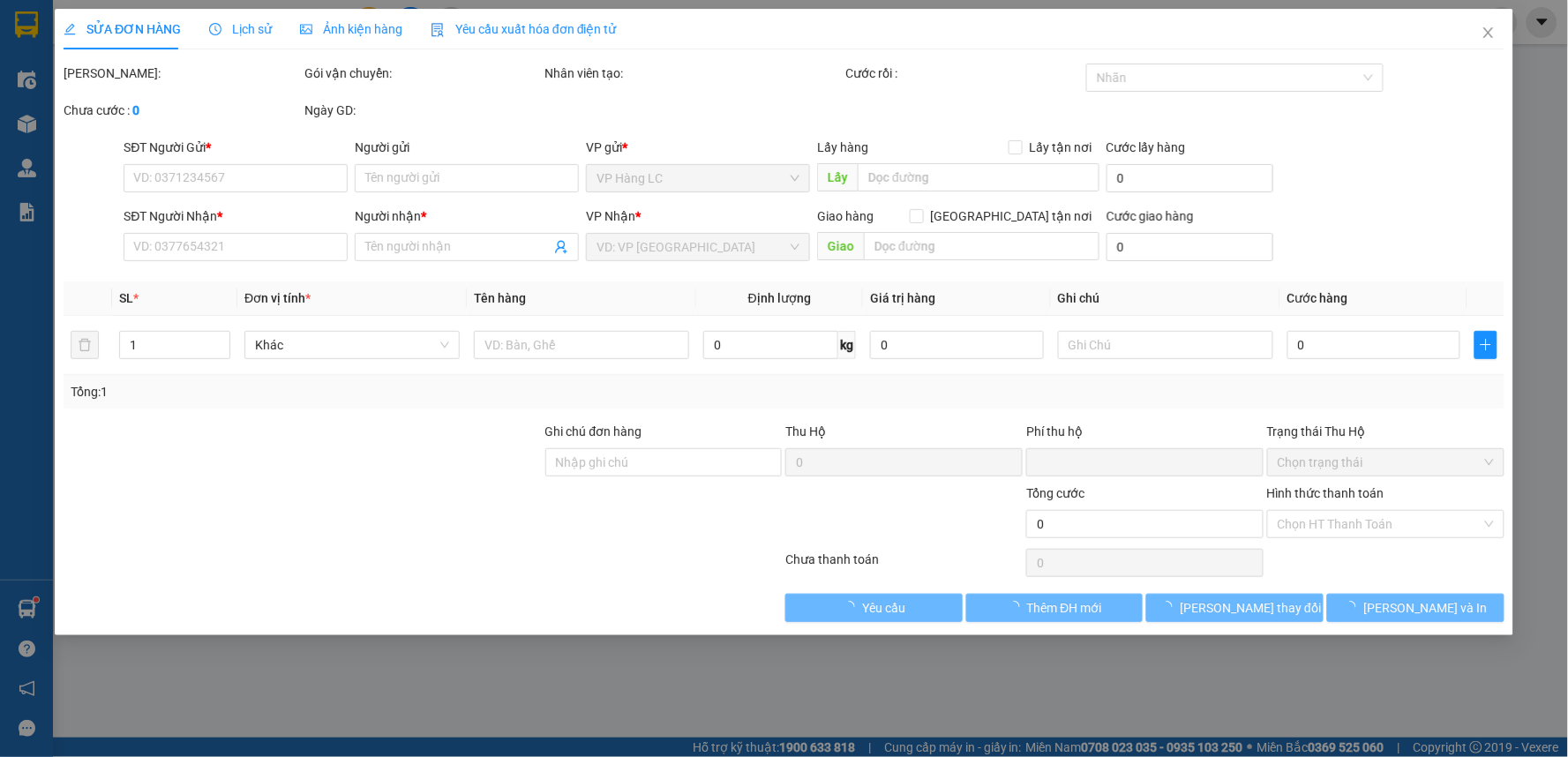
type input "0812918555"
type input "lctt"
type input "0812918555"
type input "[PERSON_NAME]"
checkbox input "true"
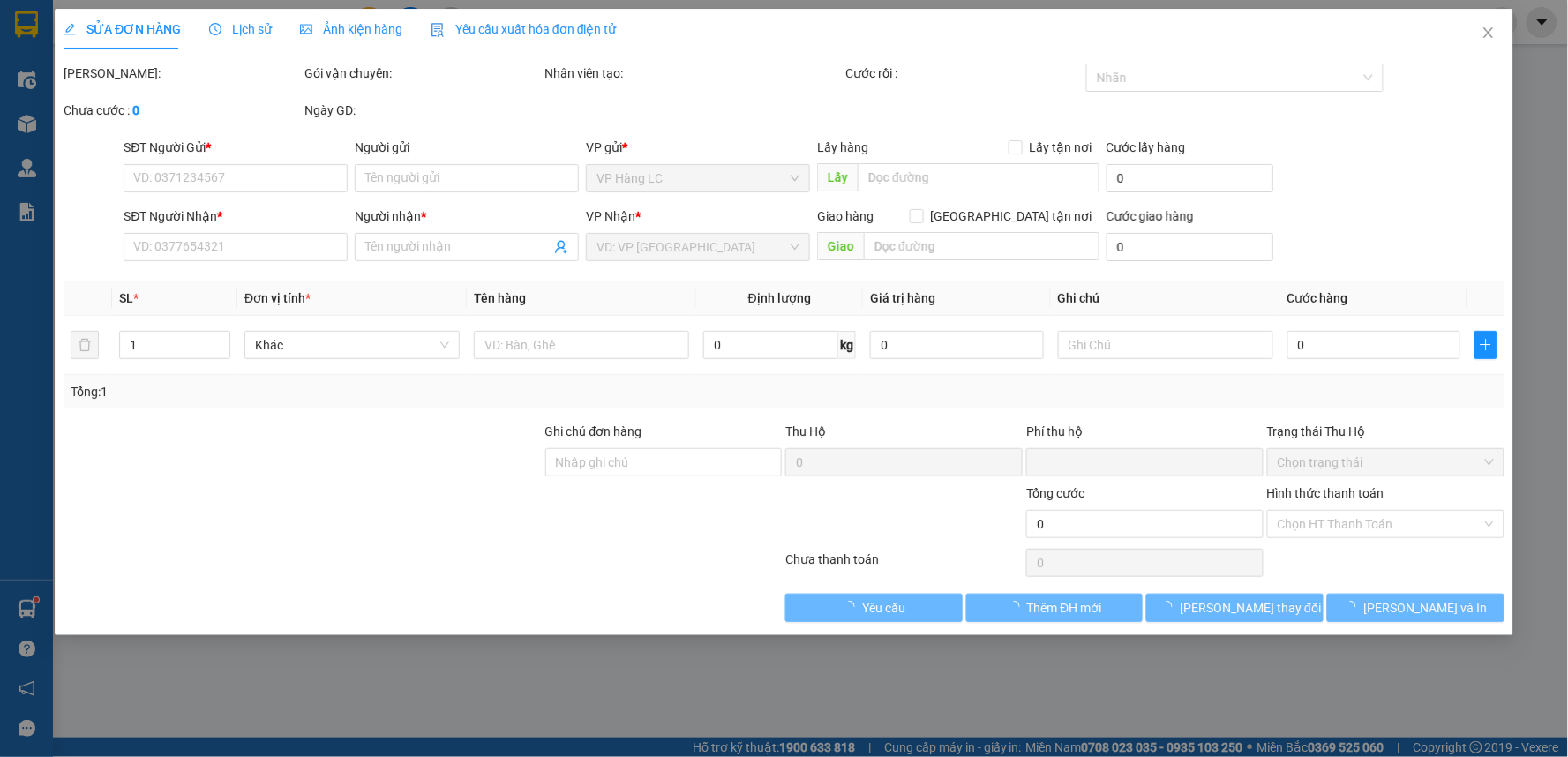
type input "BÃI MẬU (ĐÃ BAO gồm phí ctn) cước hn thu nhé"
type input "0"
type input "510.000"
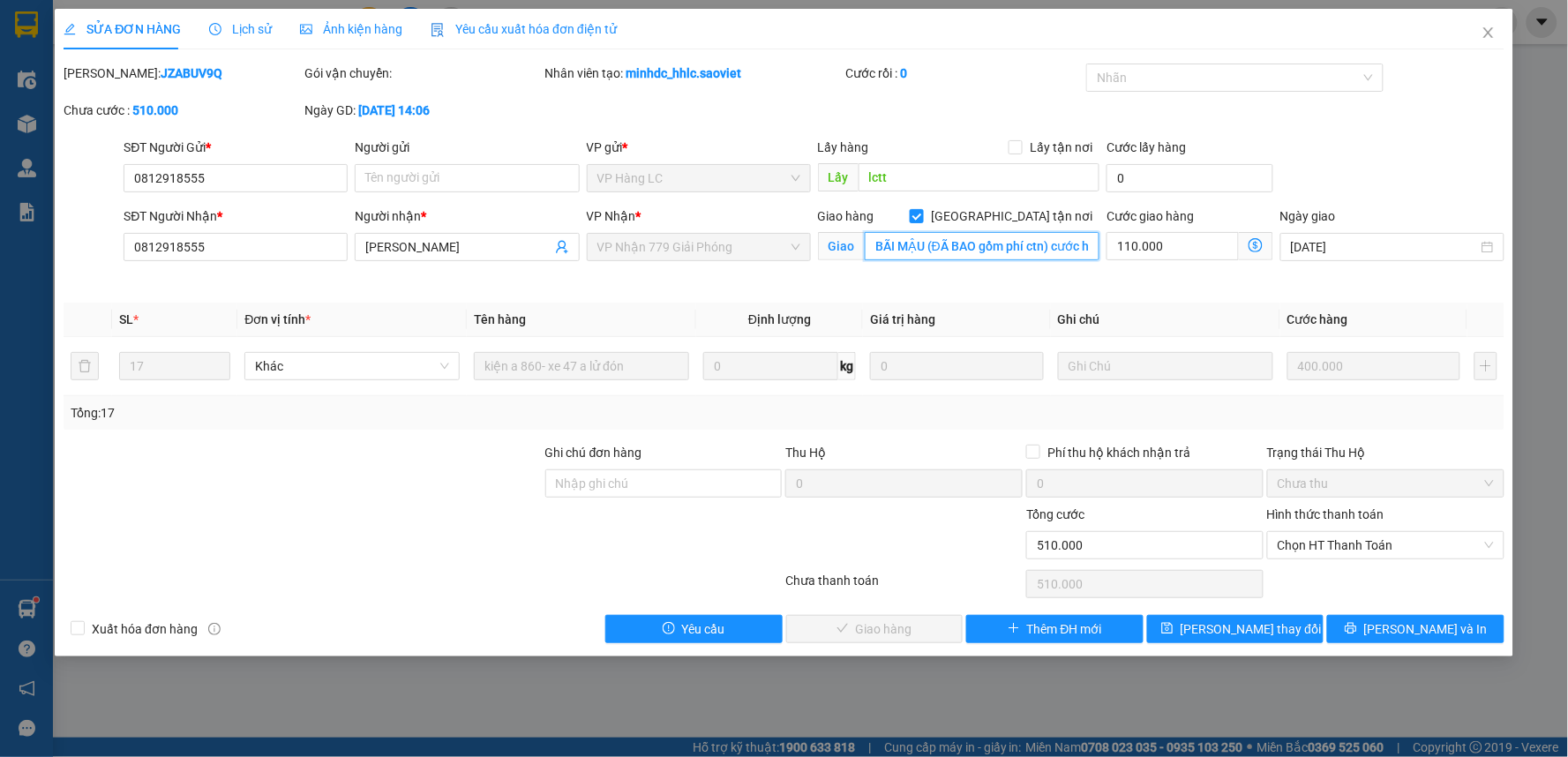
click at [1046, 256] on input "BÃI MẬU (ĐÃ BAO gồm phí ctn) cước hn thu nhé" at bounding box center [983, 246] width 236 height 29
click at [1065, 247] on input "BÃI MẬU (ĐÃ BAO gồm phí ctn) cước hn thu nhé" at bounding box center [983, 246] width 236 height 29
click at [247, 36] on span "Lịch sử" at bounding box center [240, 29] width 62 height 14
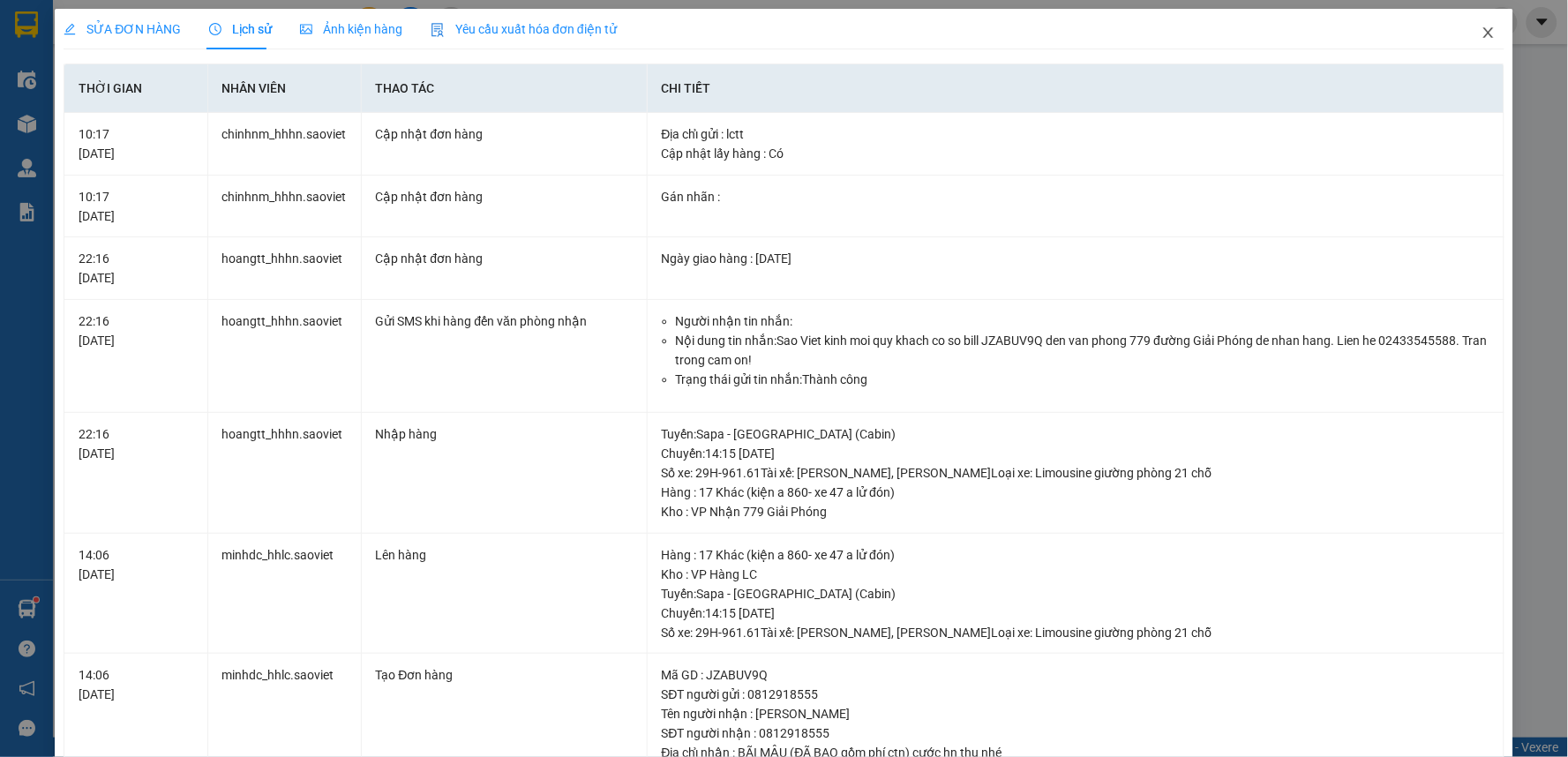
click at [1481, 31] on icon "close" at bounding box center [1489, 33] width 14 height 14
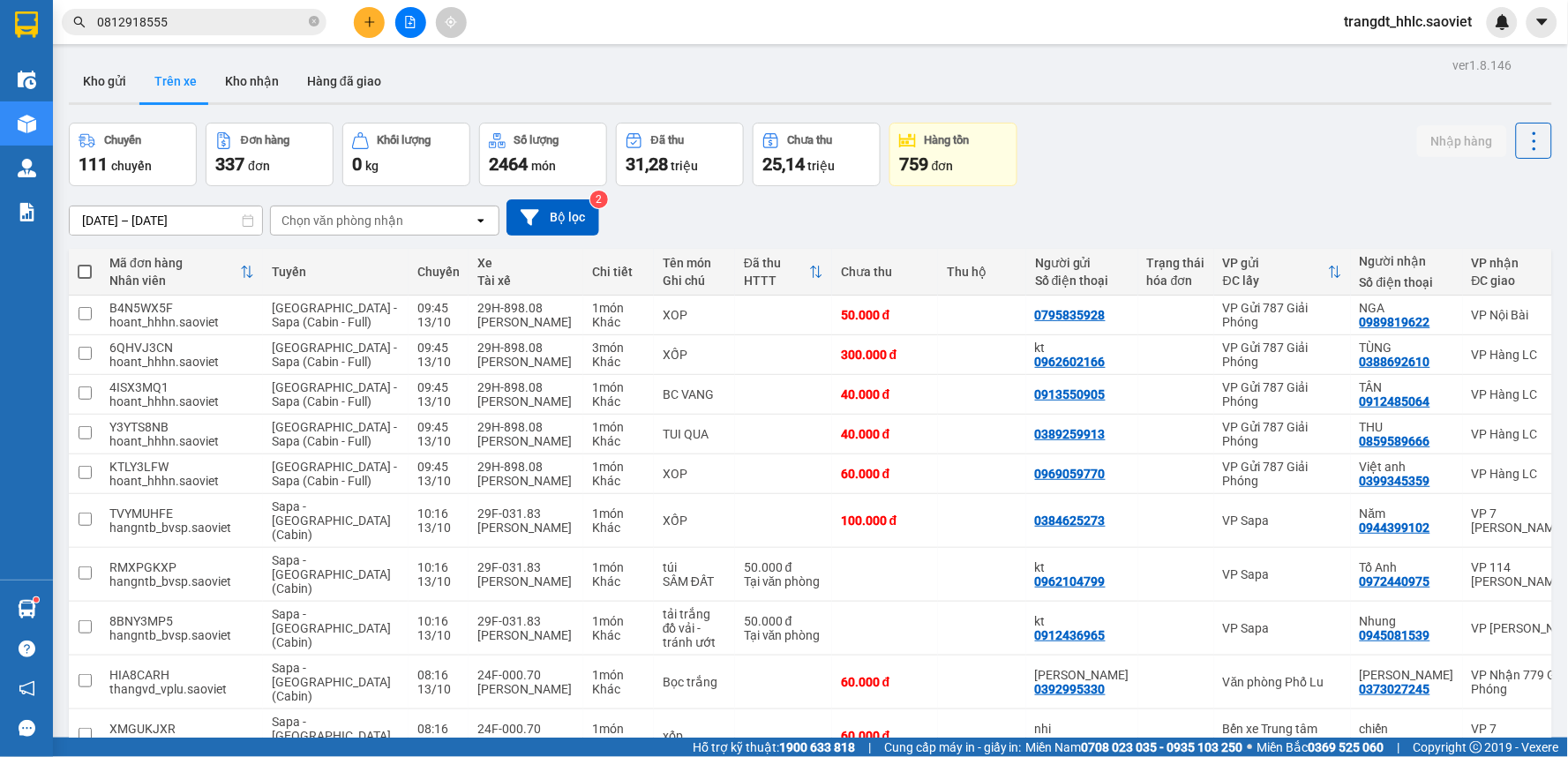
click at [191, 18] on input "0812918555" at bounding box center [201, 22] width 208 height 20
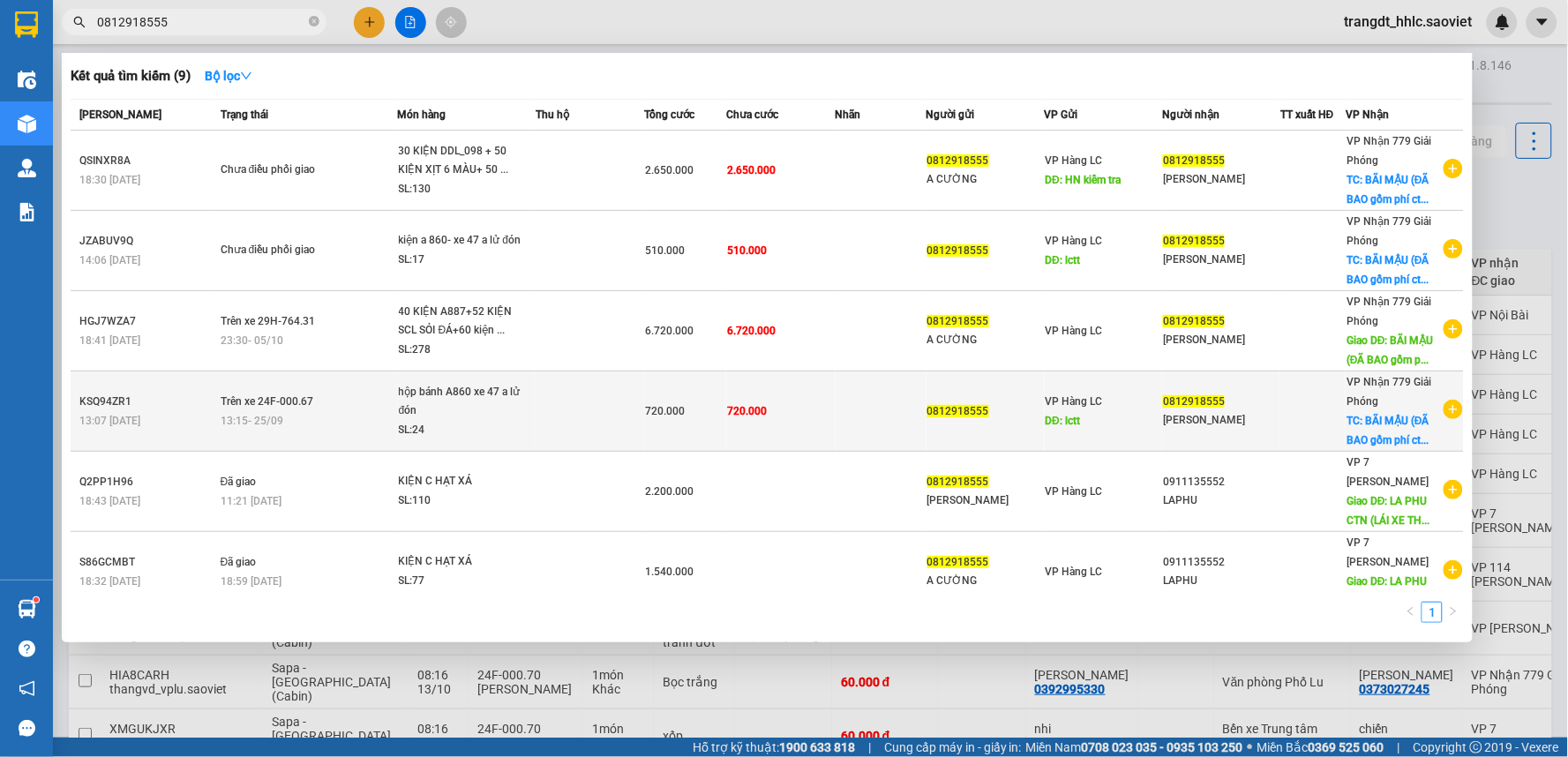
click at [817, 418] on td "720.000" at bounding box center [781, 412] width 110 height 80
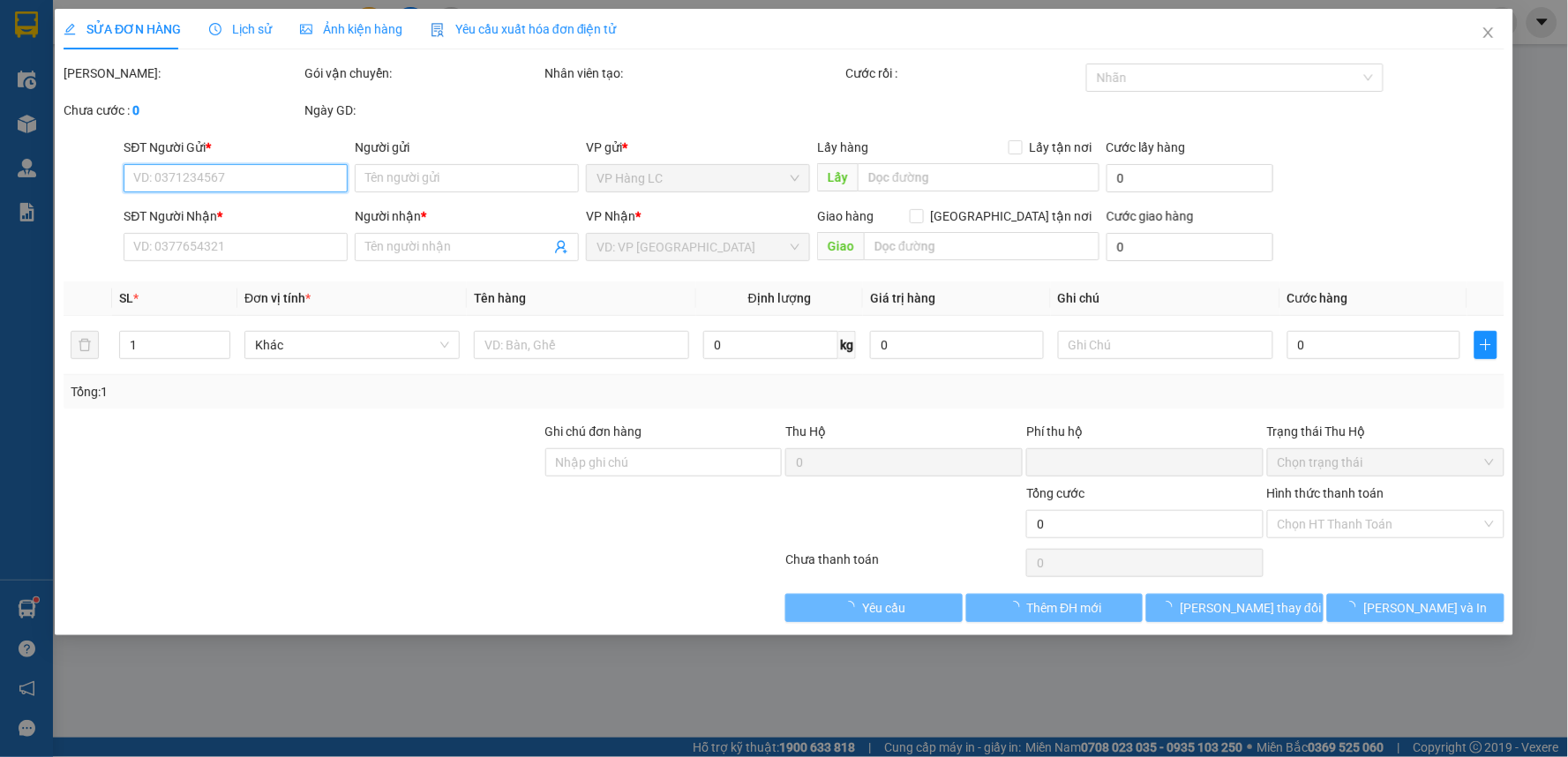
type input "0812918555"
type input "lctt"
type input "0812918555"
type input "[PERSON_NAME]"
checkbox input "true"
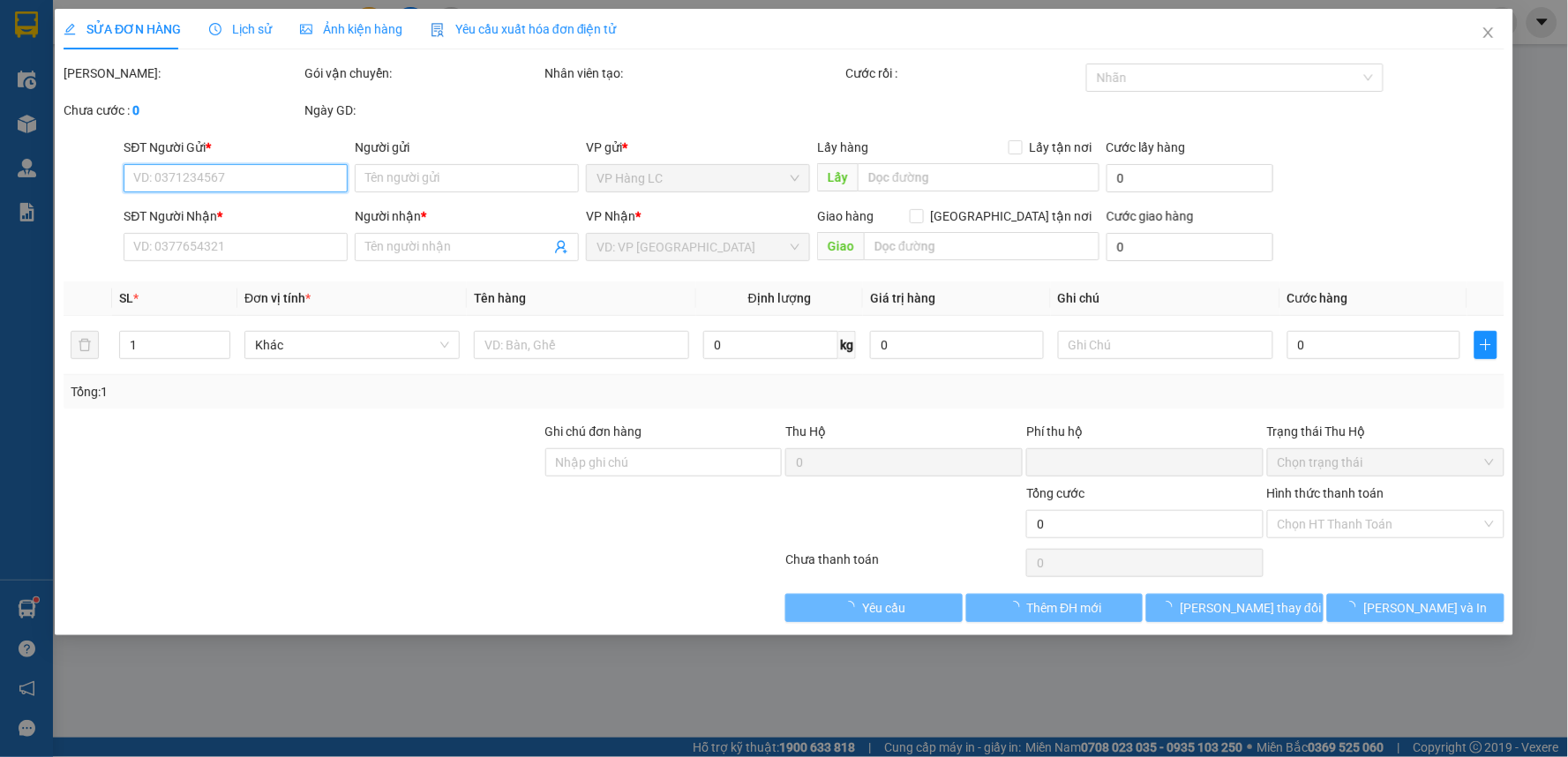
type input "BÃI MẬU (ĐÃ BAO gồm phí ctn) cước hn thu nhé"
type input "0"
type input "720.000"
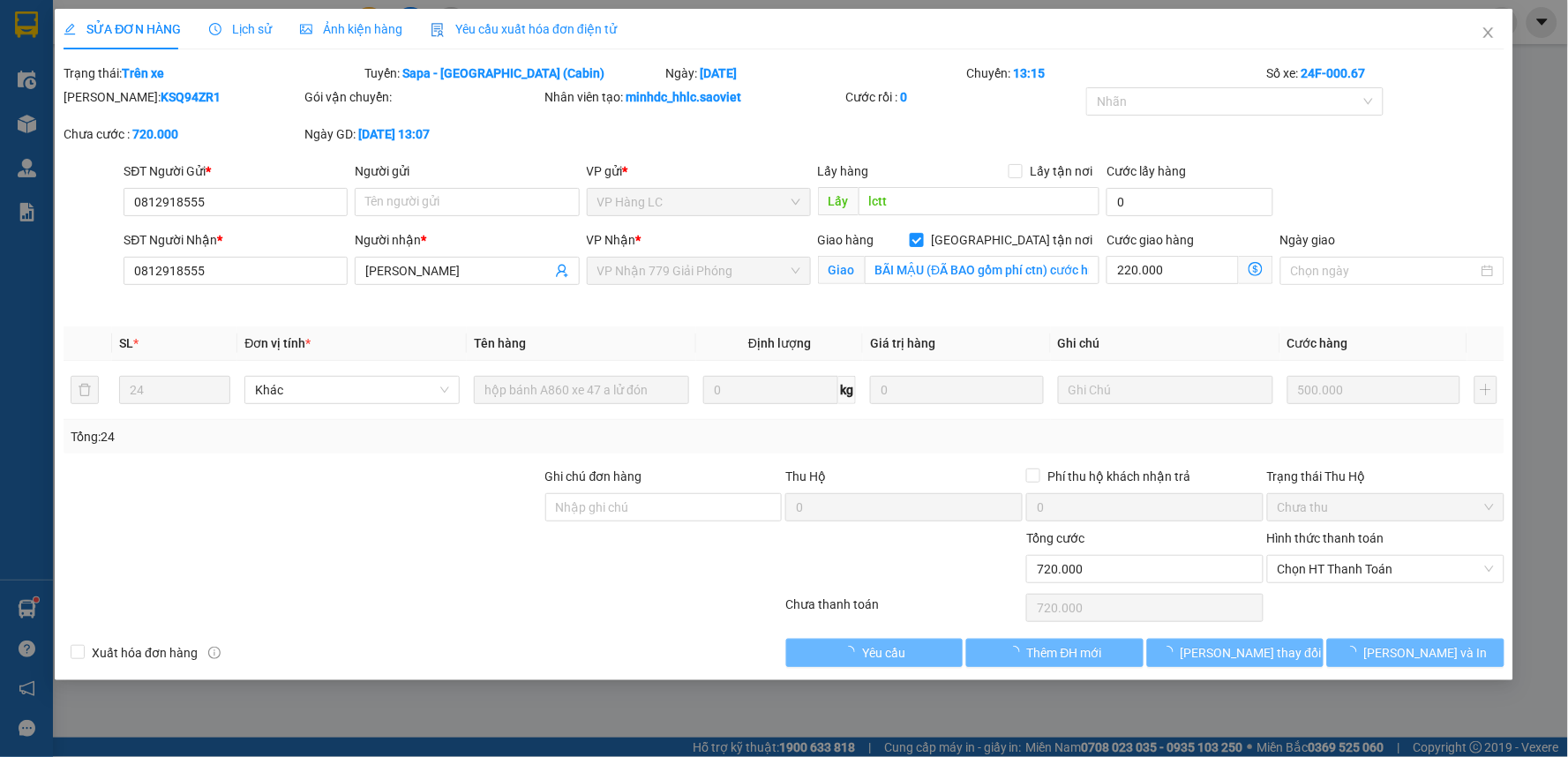
click at [238, 28] on span "Lịch sử" at bounding box center [240, 29] width 62 height 14
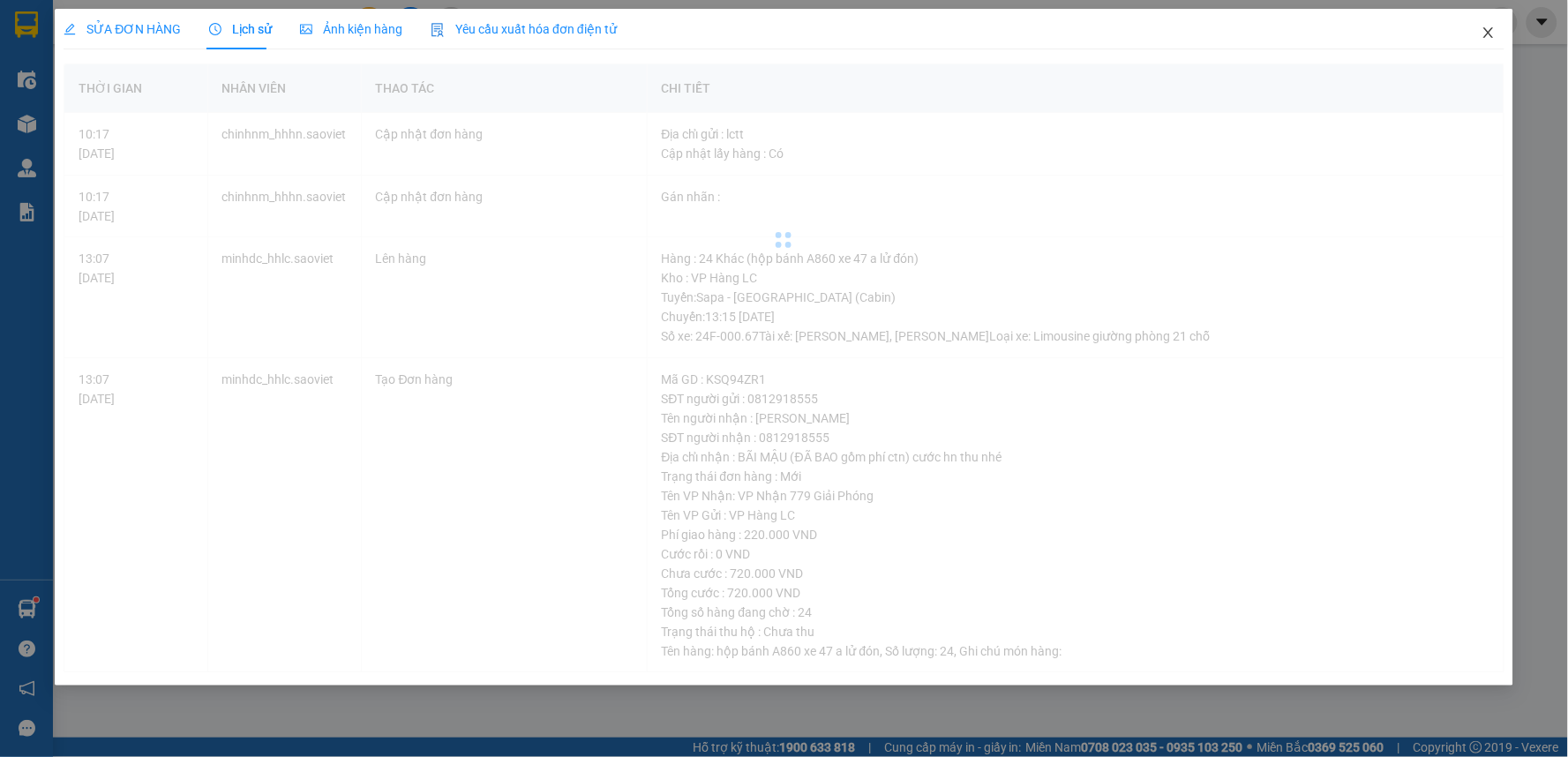
click at [1479, 30] on span "Close" at bounding box center [1488, 33] width 49 height 49
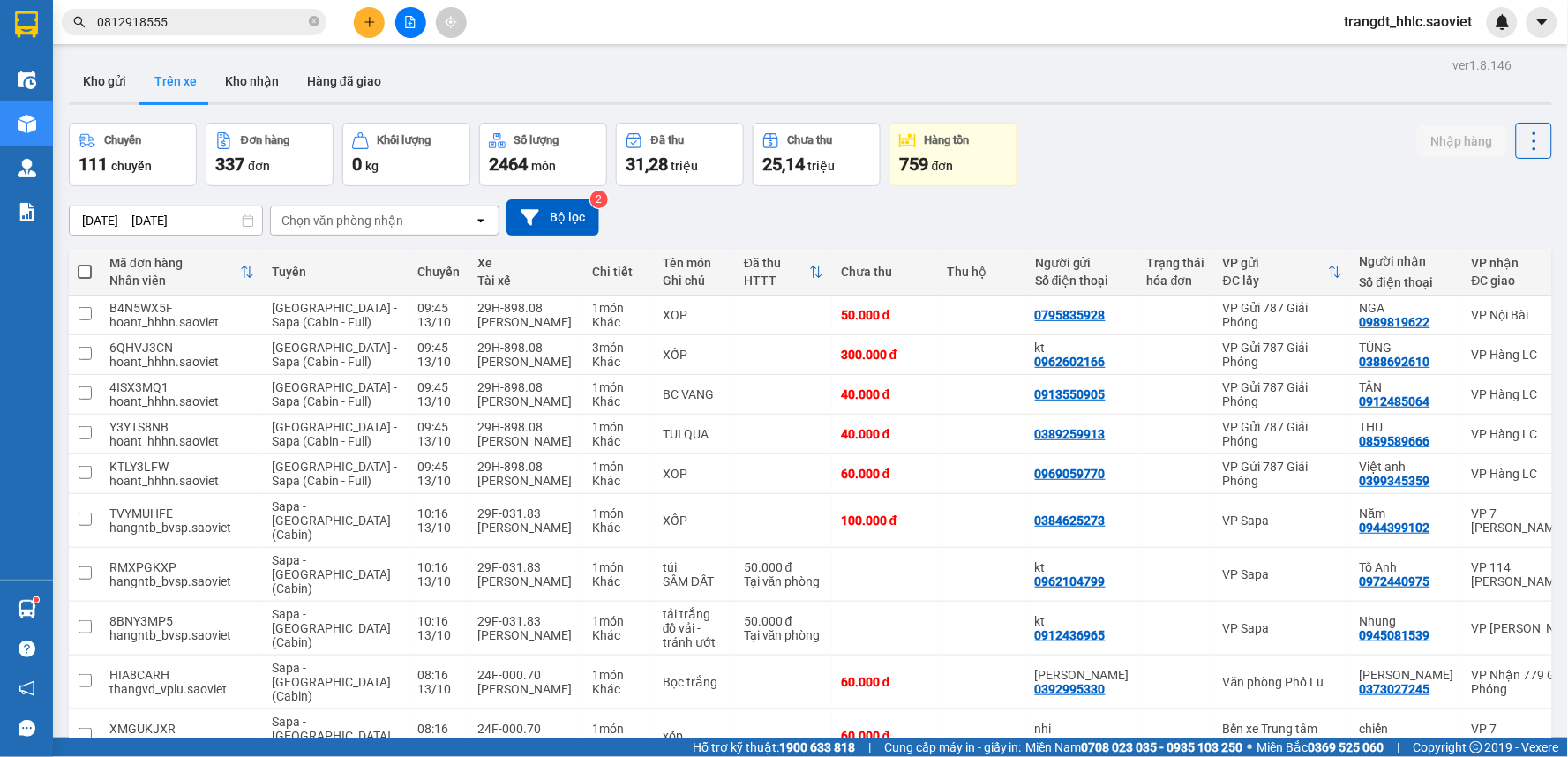
click at [257, 15] on input "0812918555" at bounding box center [201, 22] width 208 height 20
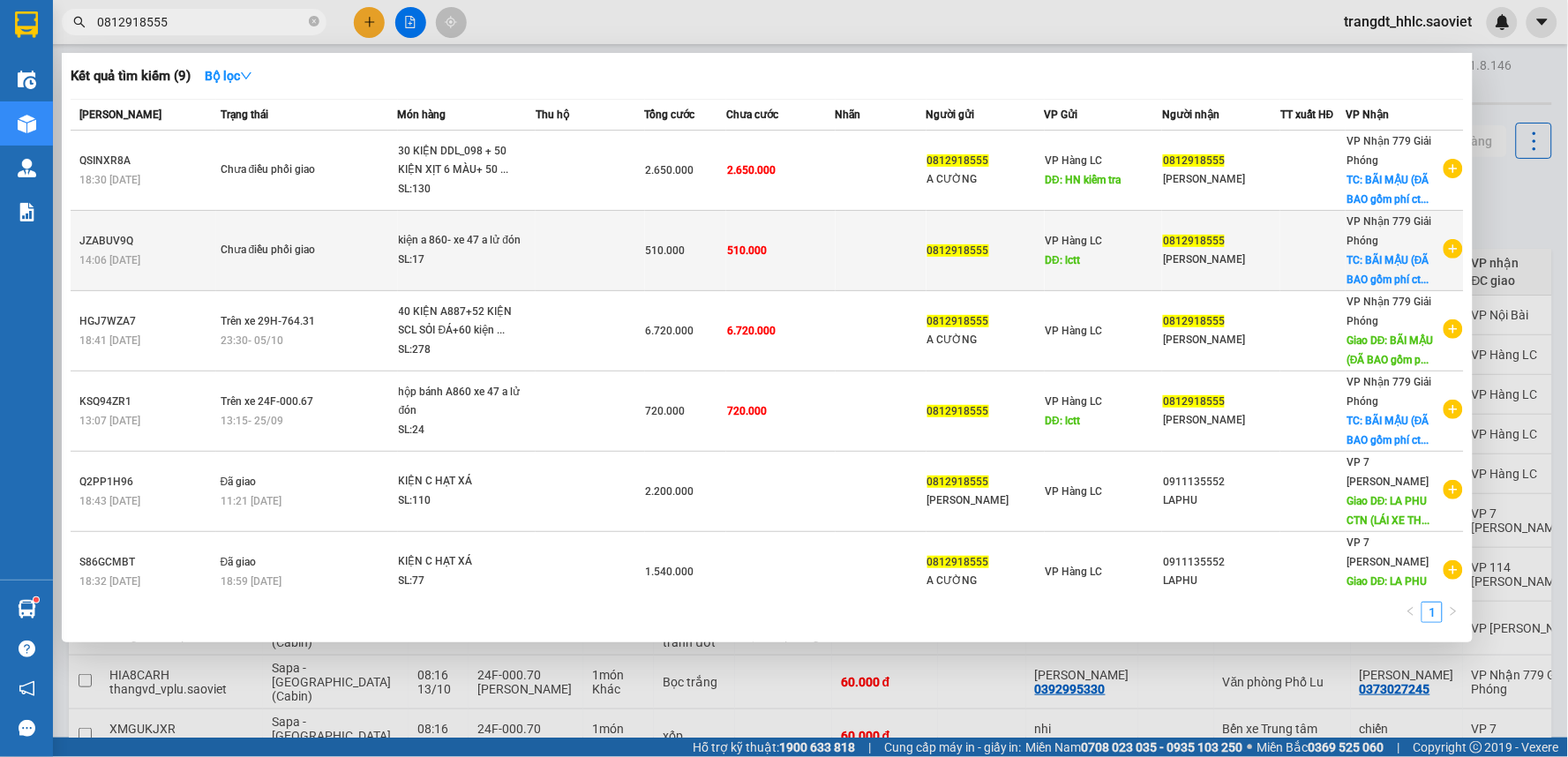
click at [754, 253] on span "510.000" at bounding box center [747, 251] width 39 height 12
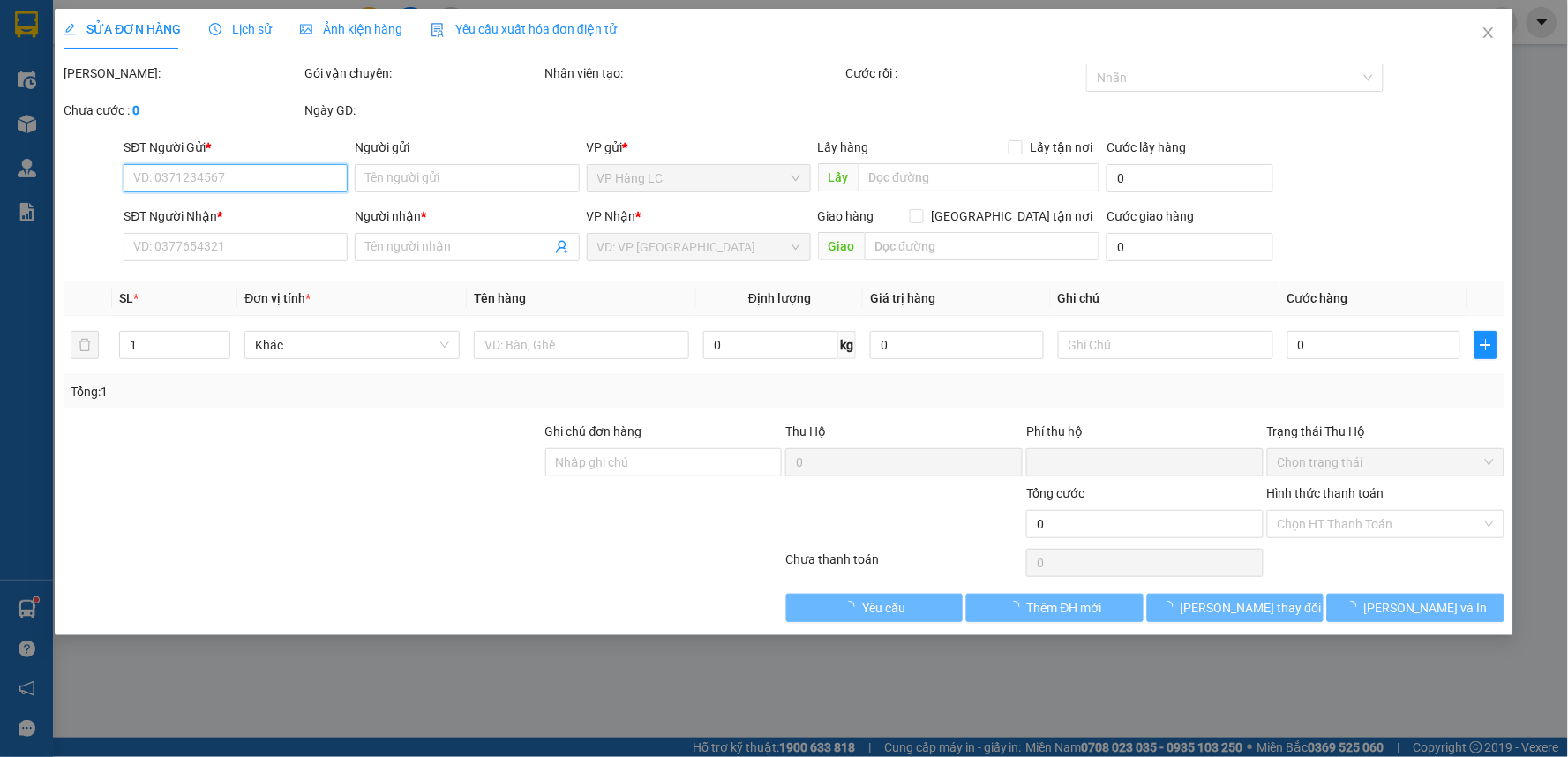
type input "0812918555"
type input "lctt"
type input "0812918555"
type input "[PERSON_NAME]"
checkbox input "true"
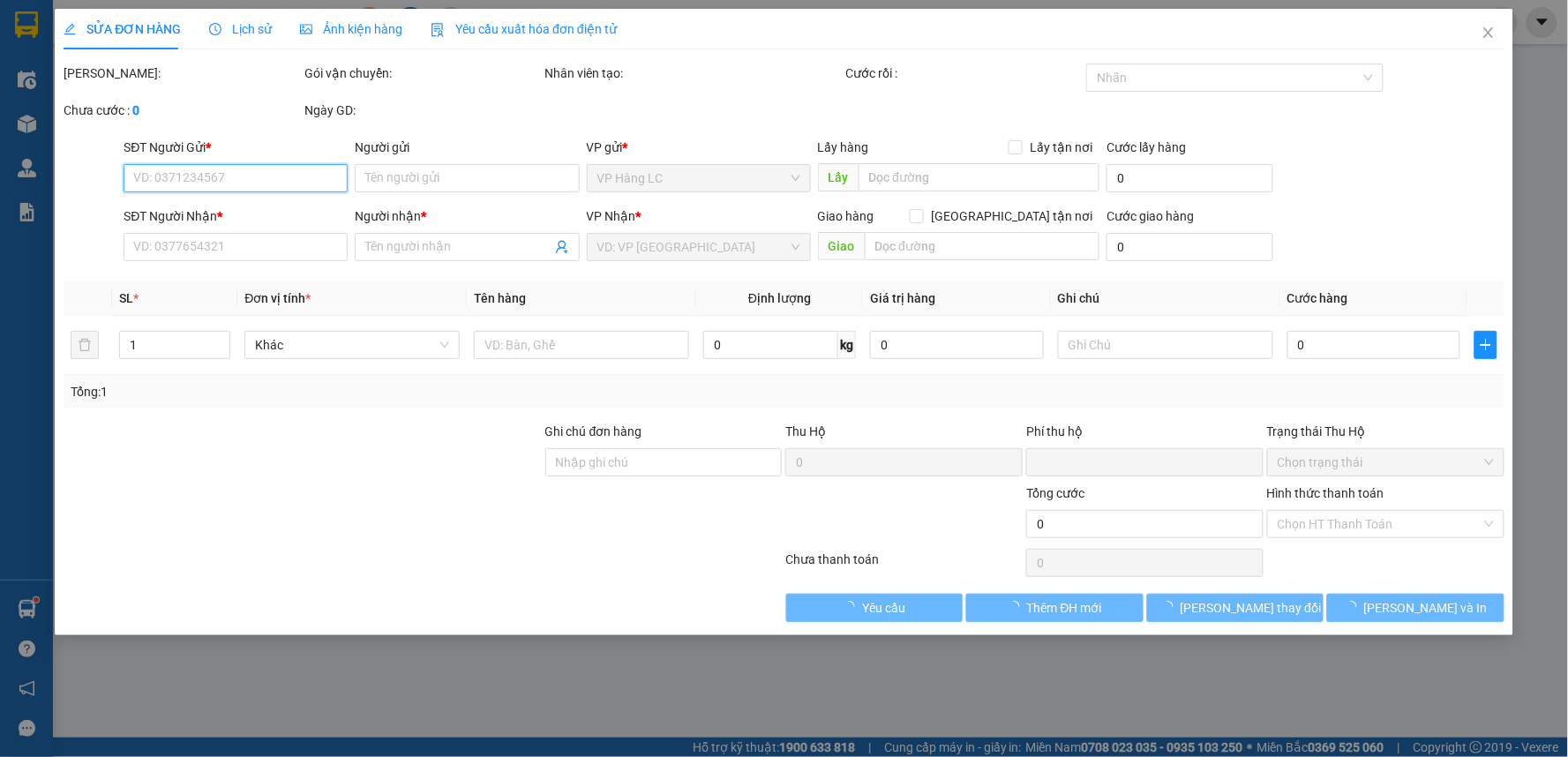
type input "BÃI MẬU (ĐÃ BAO gồm phí ctn) cước hn thu nhé"
type input "0"
type input "510.000"
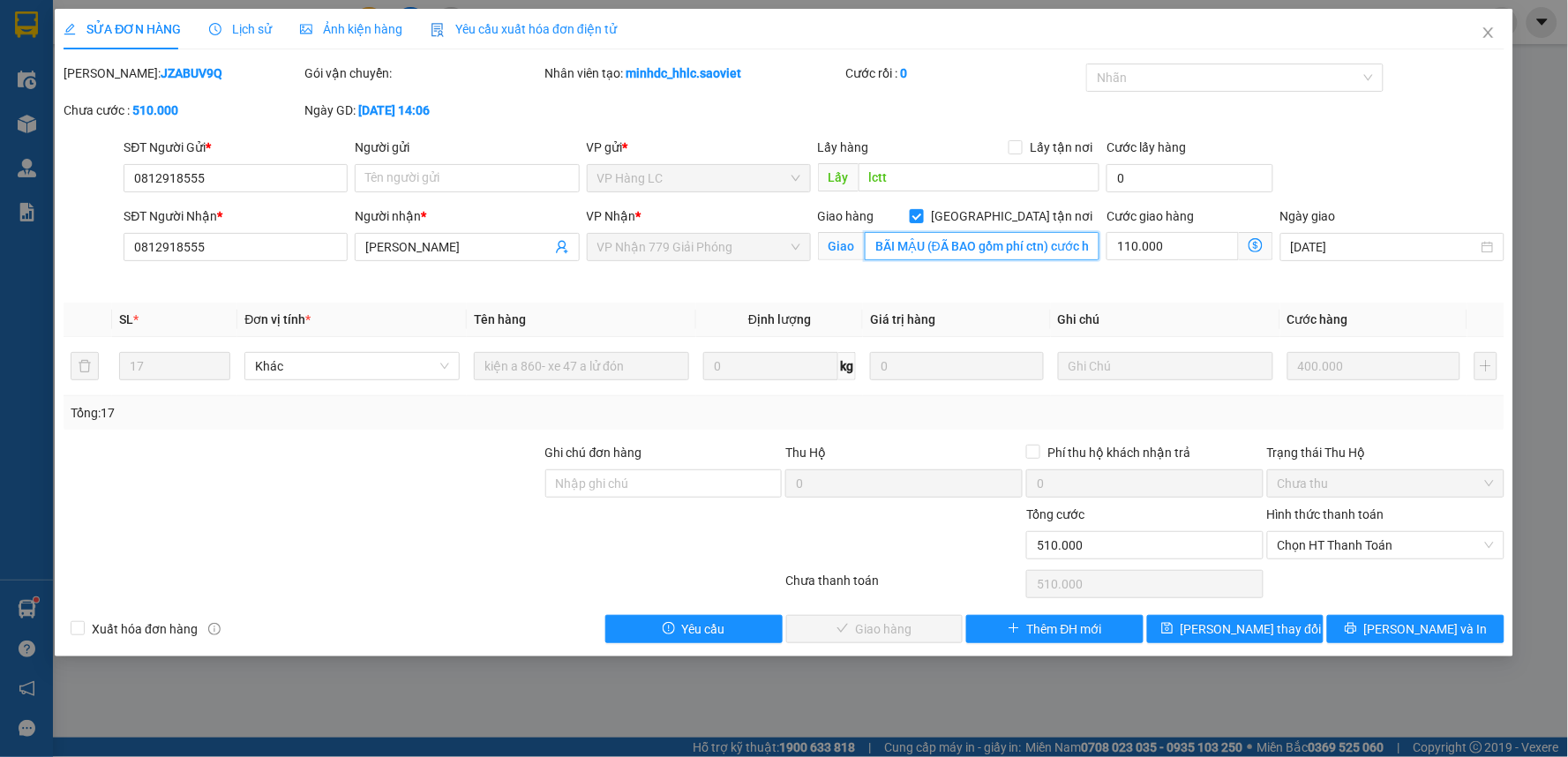
click at [1002, 251] on input "BÃI MẬU (ĐÃ BAO gồm phí ctn) cước hn thu nhé" at bounding box center [983, 246] width 236 height 29
click at [1029, 244] on input "BÃI MẬU (ĐÃ BAO gồm phí ctn) cước hn thu nhé" at bounding box center [983, 246] width 236 height 29
click at [244, 29] on span "Lịch sử" at bounding box center [240, 29] width 62 height 14
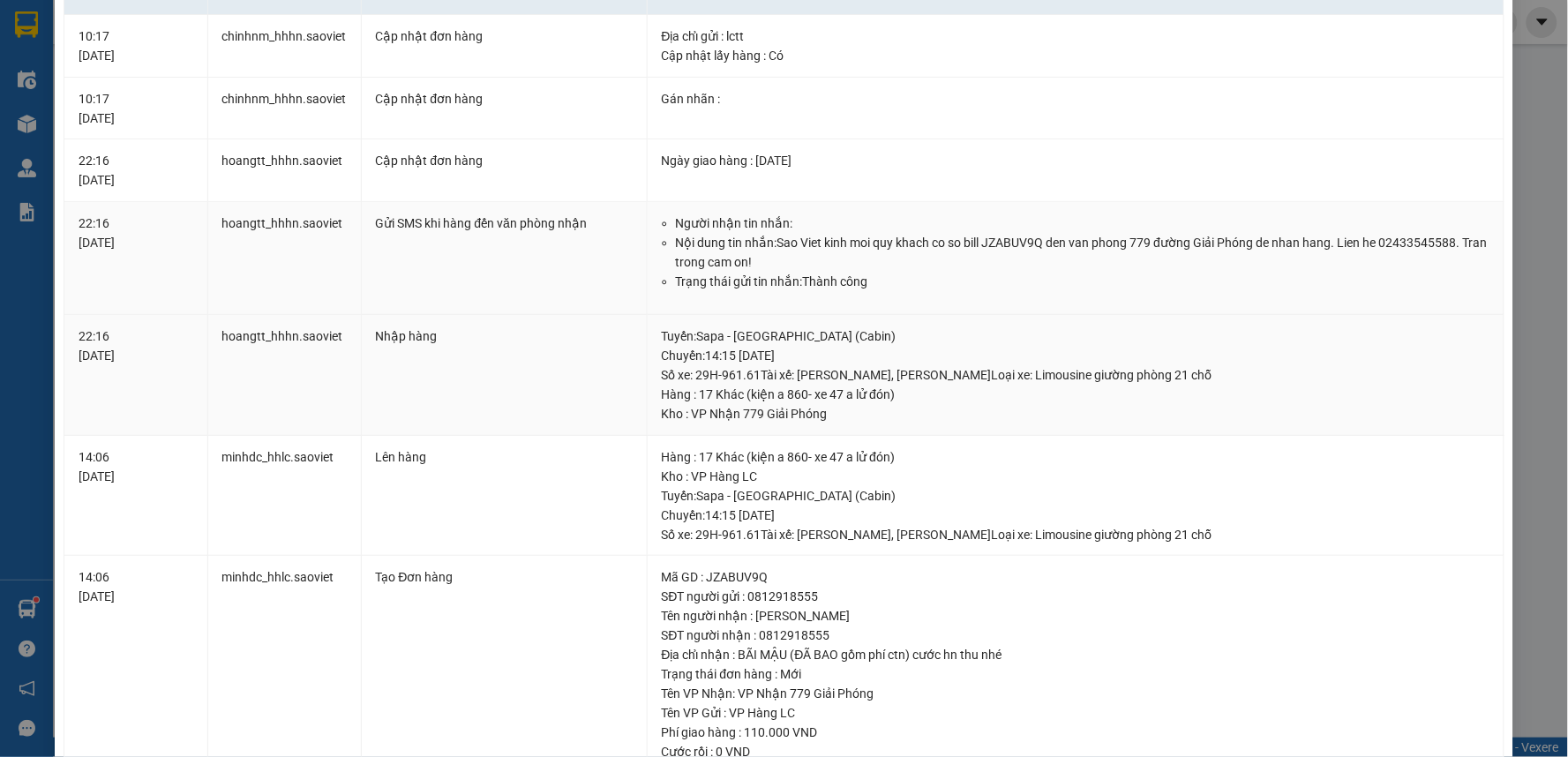
scroll to position [245, 0]
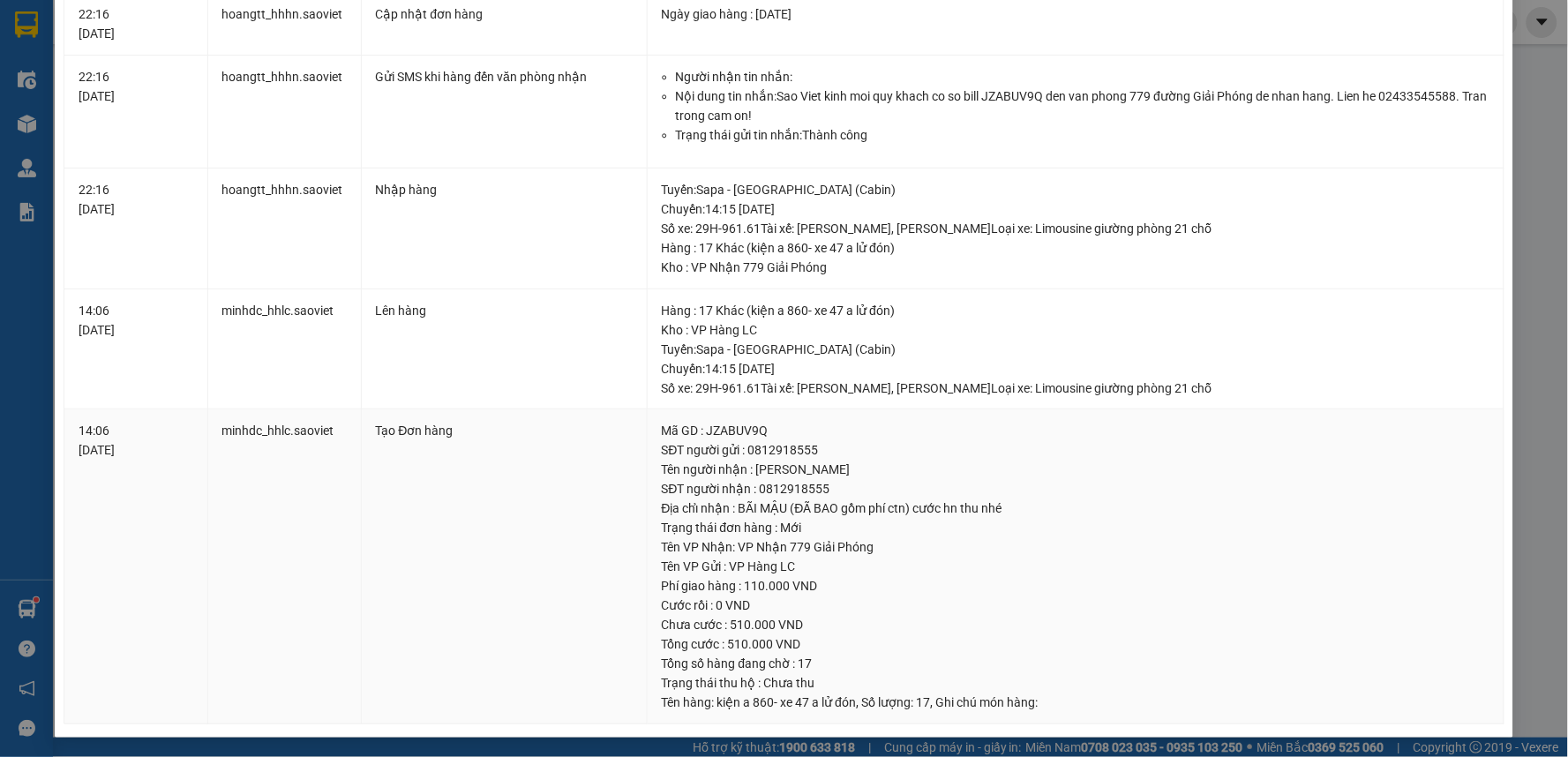
drag, startPoint x: 879, startPoint y: 495, endPoint x: 1117, endPoint y: 488, distance: 238.1
click at [1117, 488] on div "SĐT người nhận : 0812918555" at bounding box center [1074, 489] width 827 height 20
click at [1109, 471] on div "Tên người nhận : VÂN LONG" at bounding box center [1074, 470] width 827 height 20
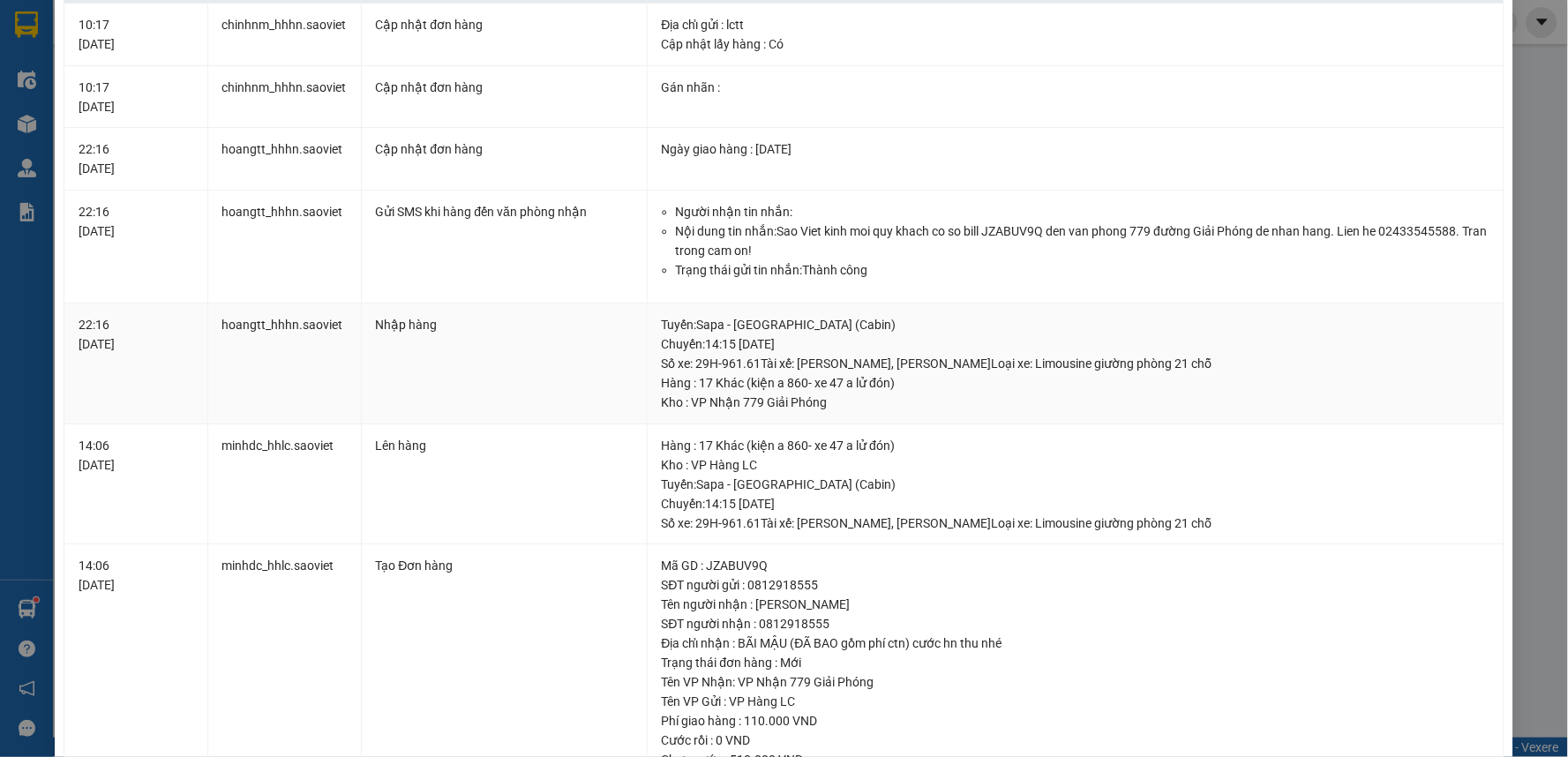
scroll to position [0, 0]
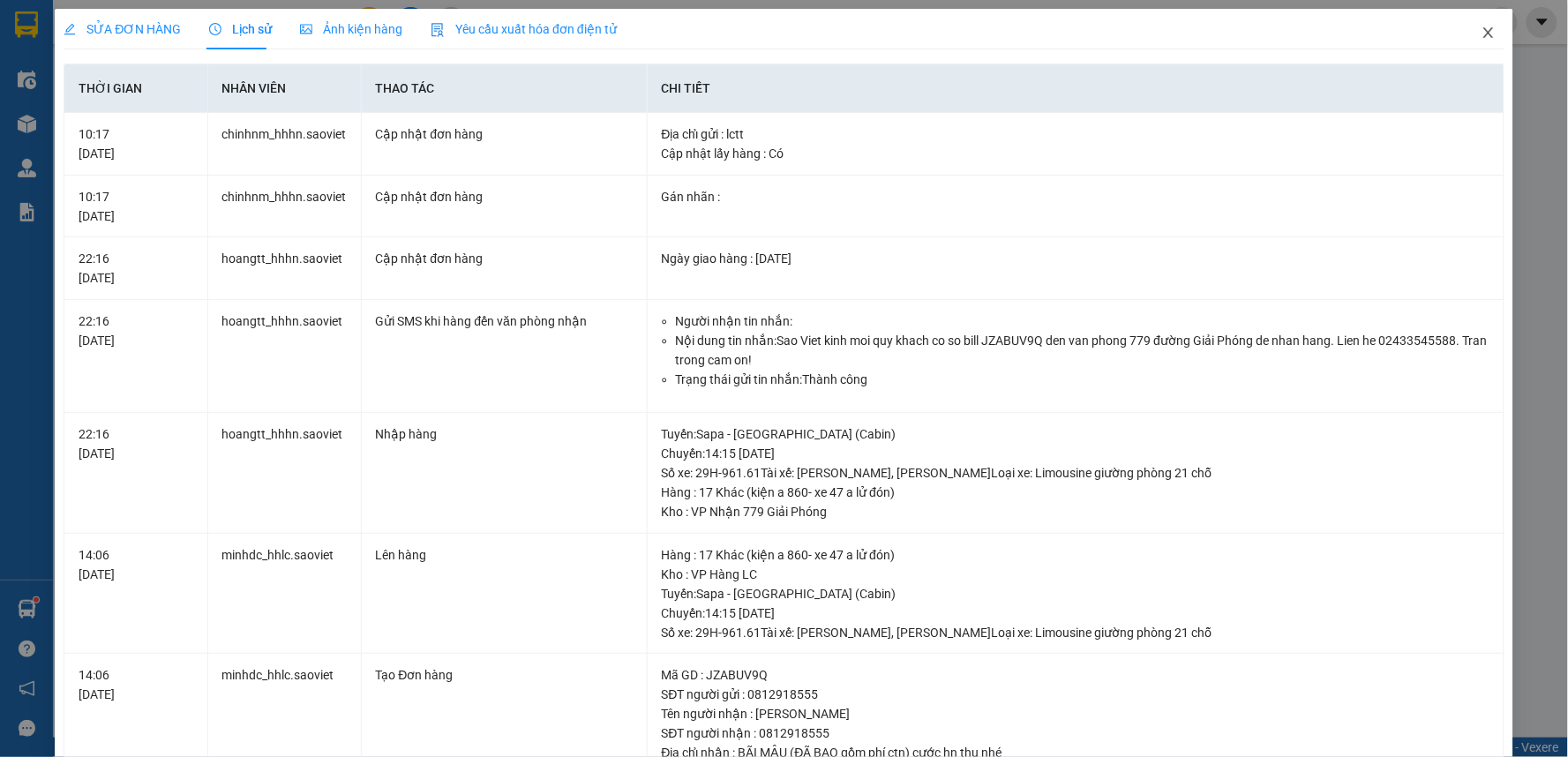
click at [1464, 33] on span "Close" at bounding box center [1488, 33] width 49 height 49
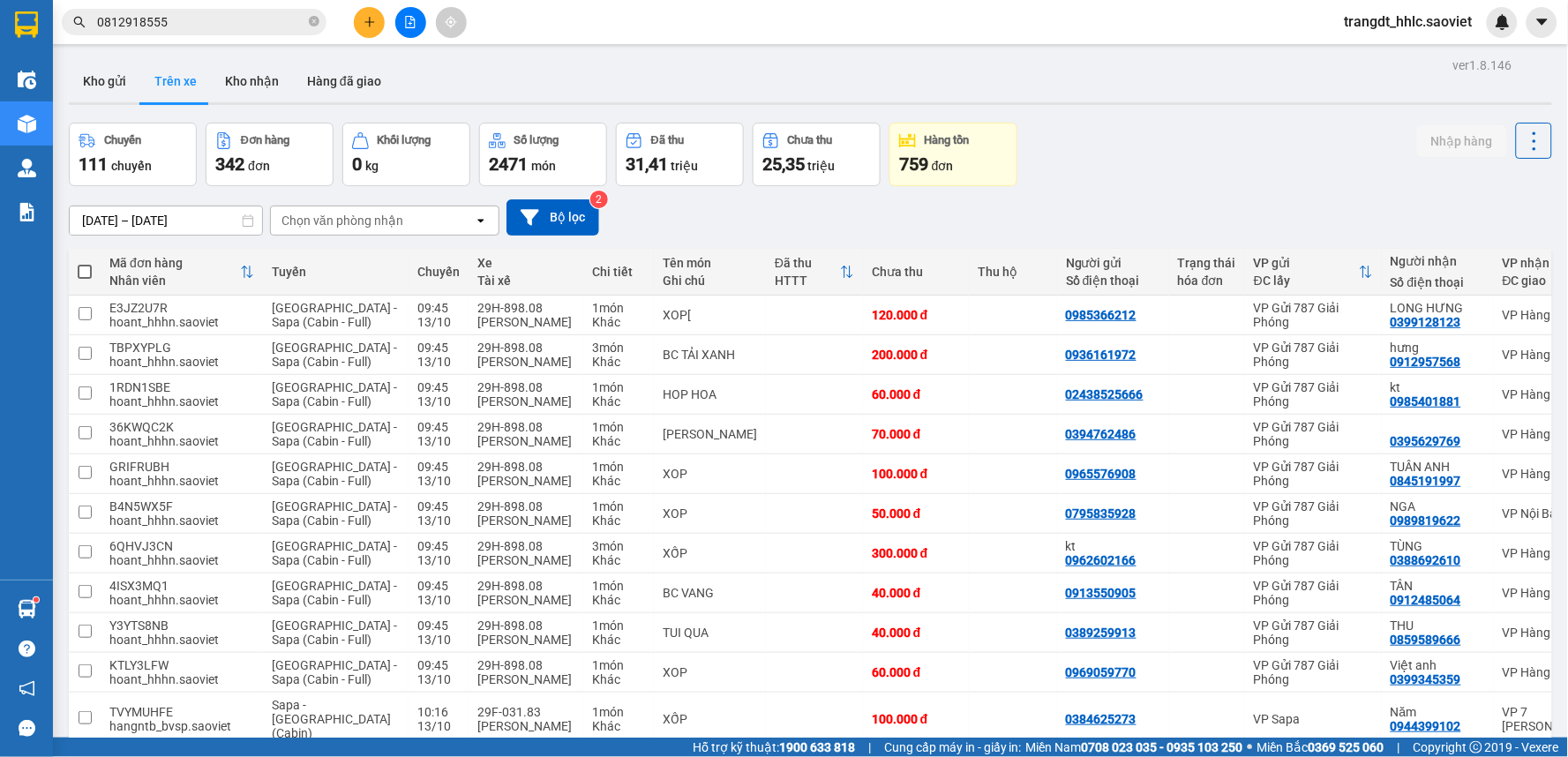
click at [1240, 147] on div "Chuyến 111 chuyến Đơn hàng 342 đơn Khối lượng 0 kg Số lượng 2471 món Đã thu 31,…" at bounding box center [810, 154] width 1483 height 63
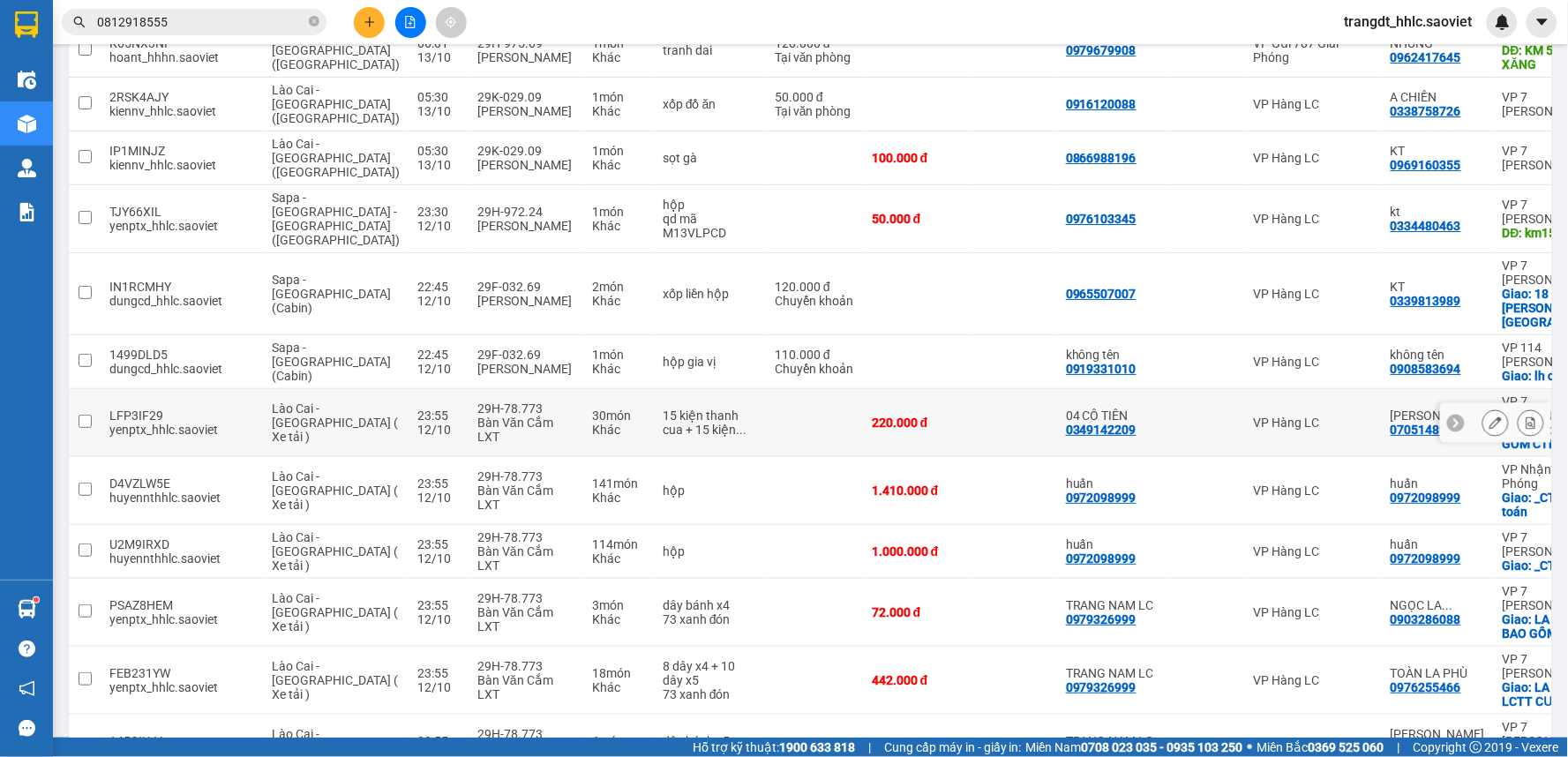
scroll to position [4063, 0]
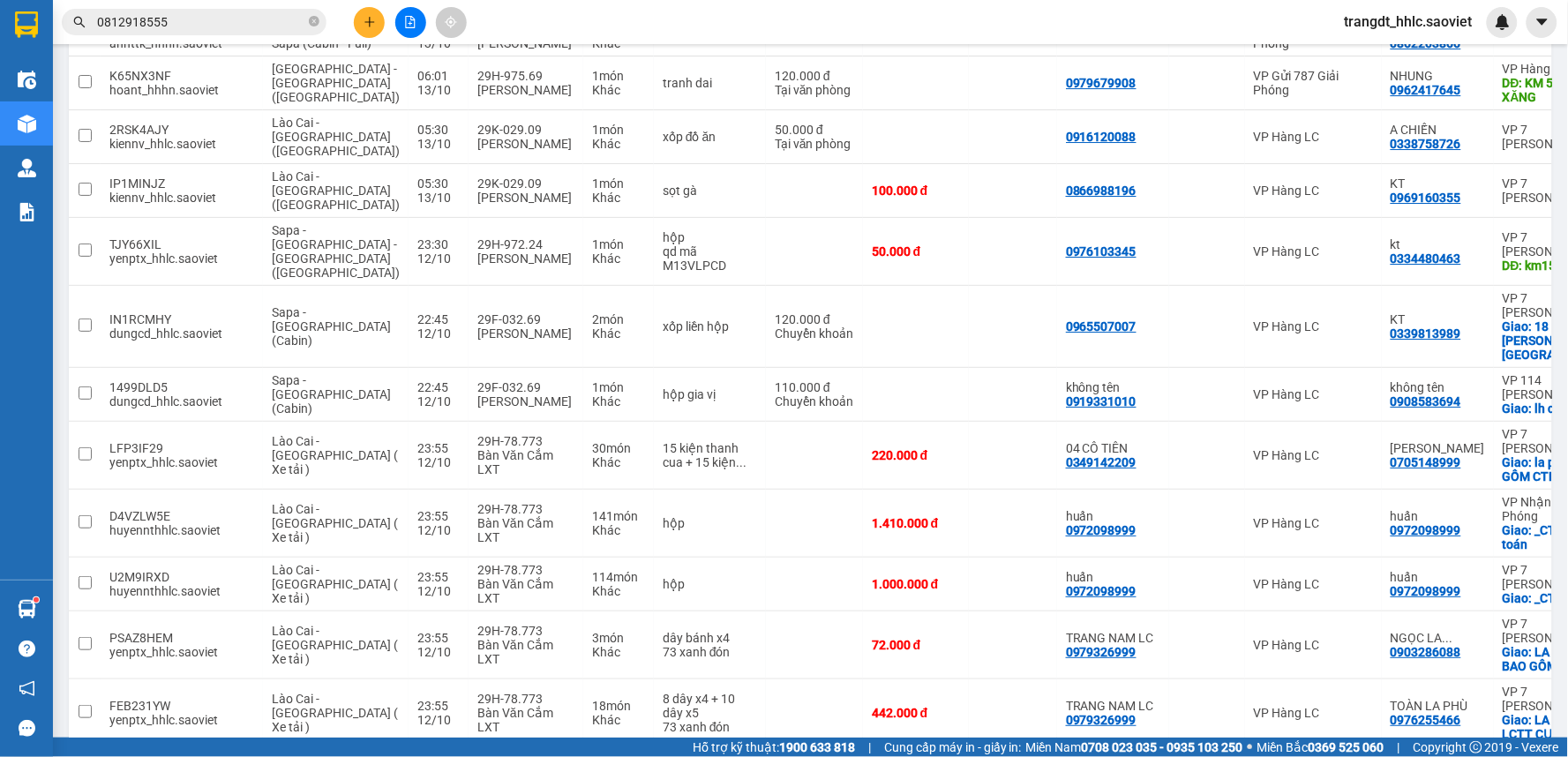
click at [701, 30] on div "Kết quả tìm kiếm ( 9 ) Bộ lọc Mã ĐH Trạng thái Món hàng Thu hộ Tổng cước Chưa c…" at bounding box center [784, 21] width 1568 height 44
click at [227, 29] on input "0812918555" at bounding box center [201, 22] width 208 height 20
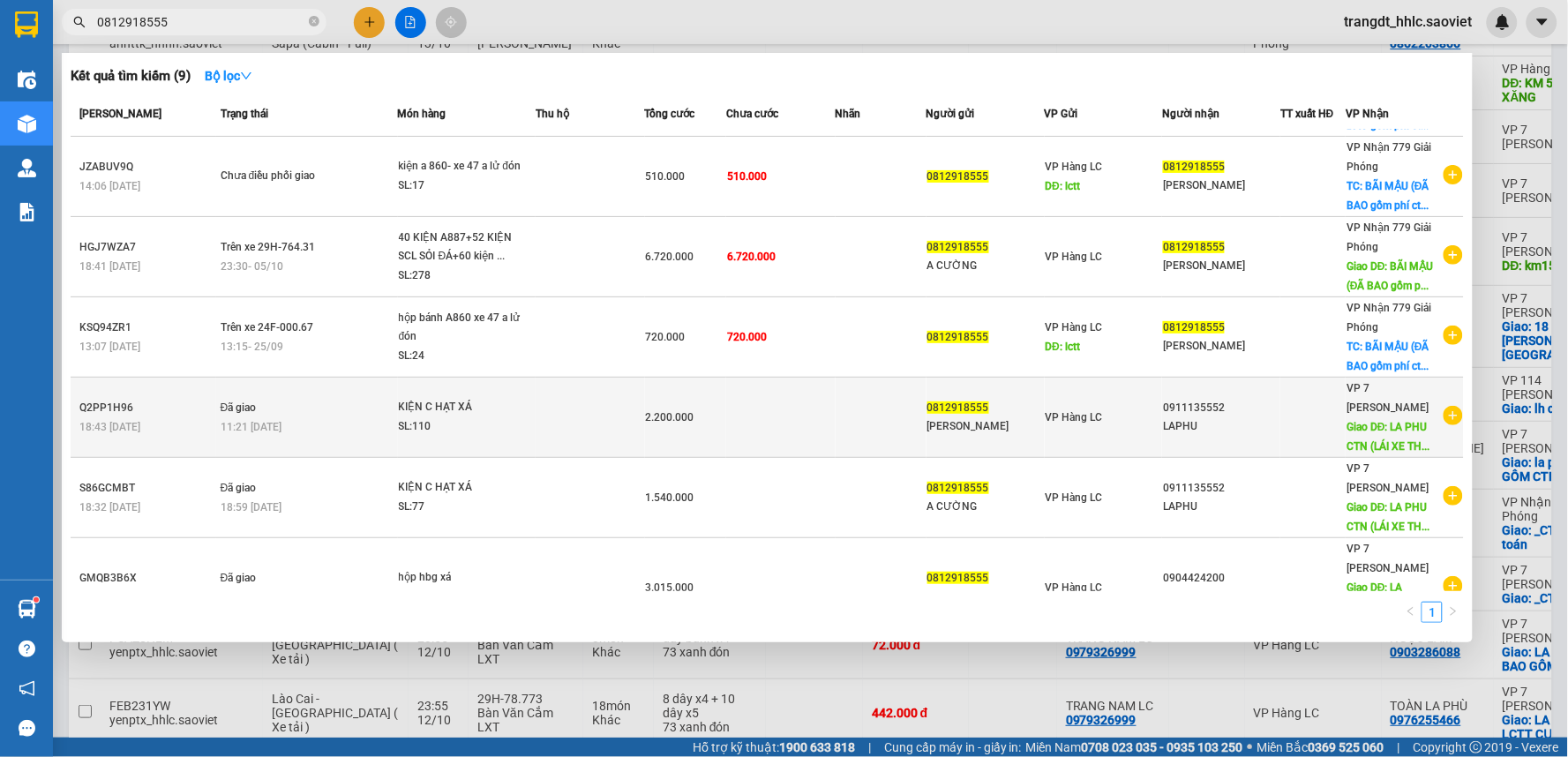
scroll to position [0, 0]
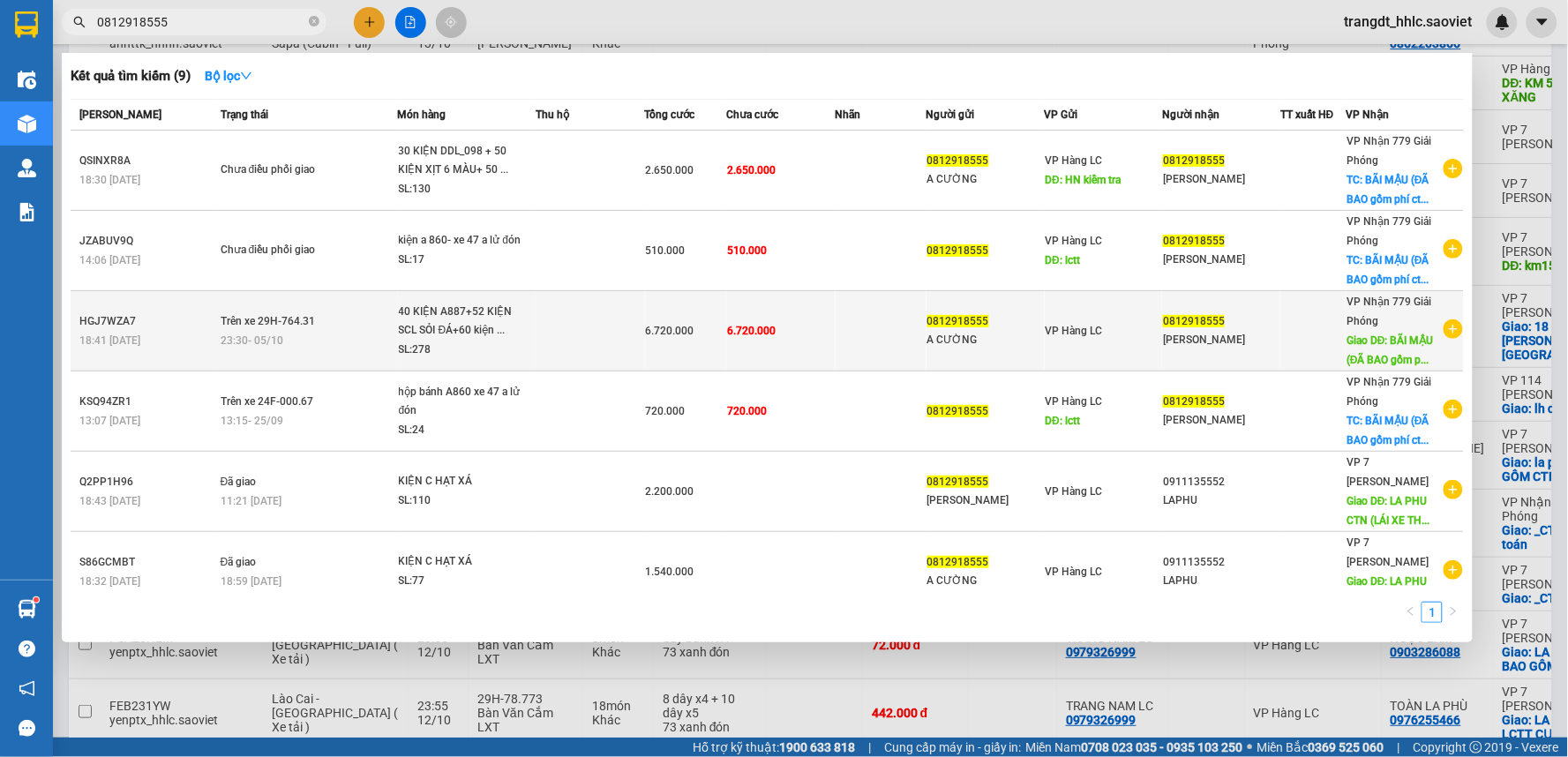
click at [491, 340] on div "40 KIỆN A887+52 KIỆN SCL SỎI ĐÁ+60 kiện ..." at bounding box center [465, 321] width 132 height 38
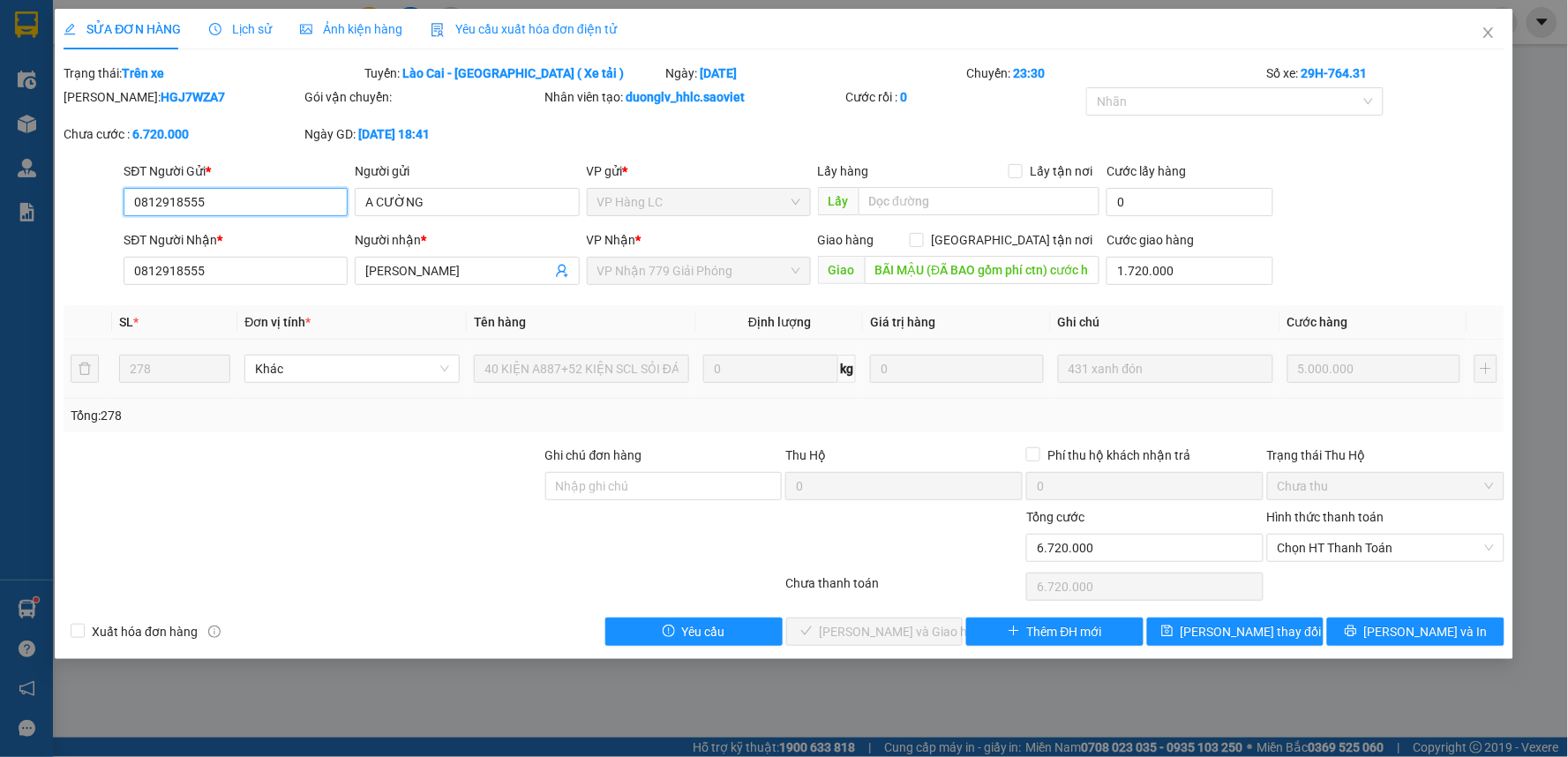
type input "0812918555"
type input "A CƯỜNG"
type input "0812918555"
type input "[PERSON_NAME]"
type input "BÃI MẬU (ĐÃ BAO gồm phí ctn) cước hn thu nhé"
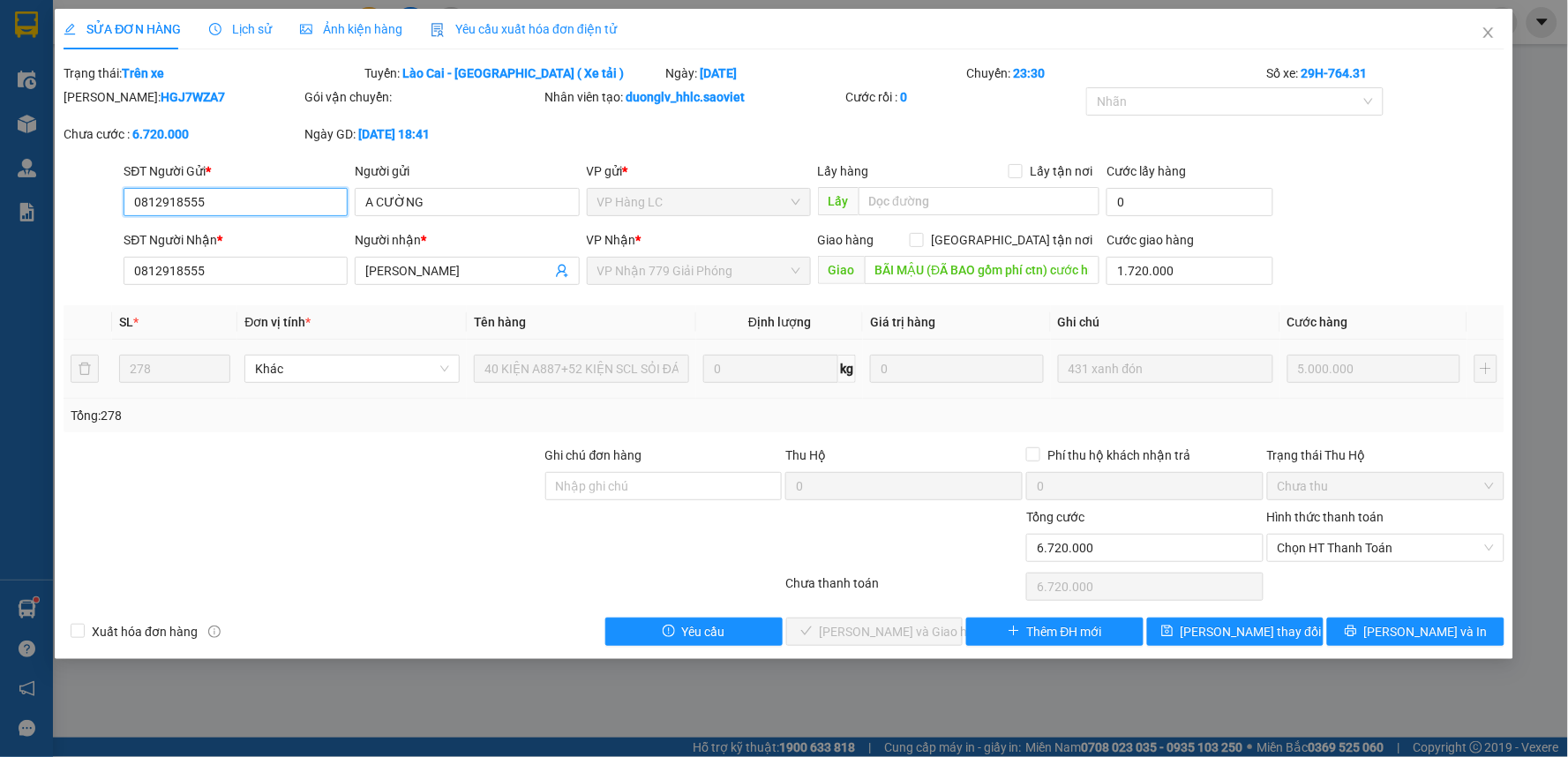
type input "1.720.000"
type input "0"
type input "6.720.000"
drag, startPoint x: 1483, startPoint y: 27, endPoint x: 1550, endPoint y: 39, distance: 68.1
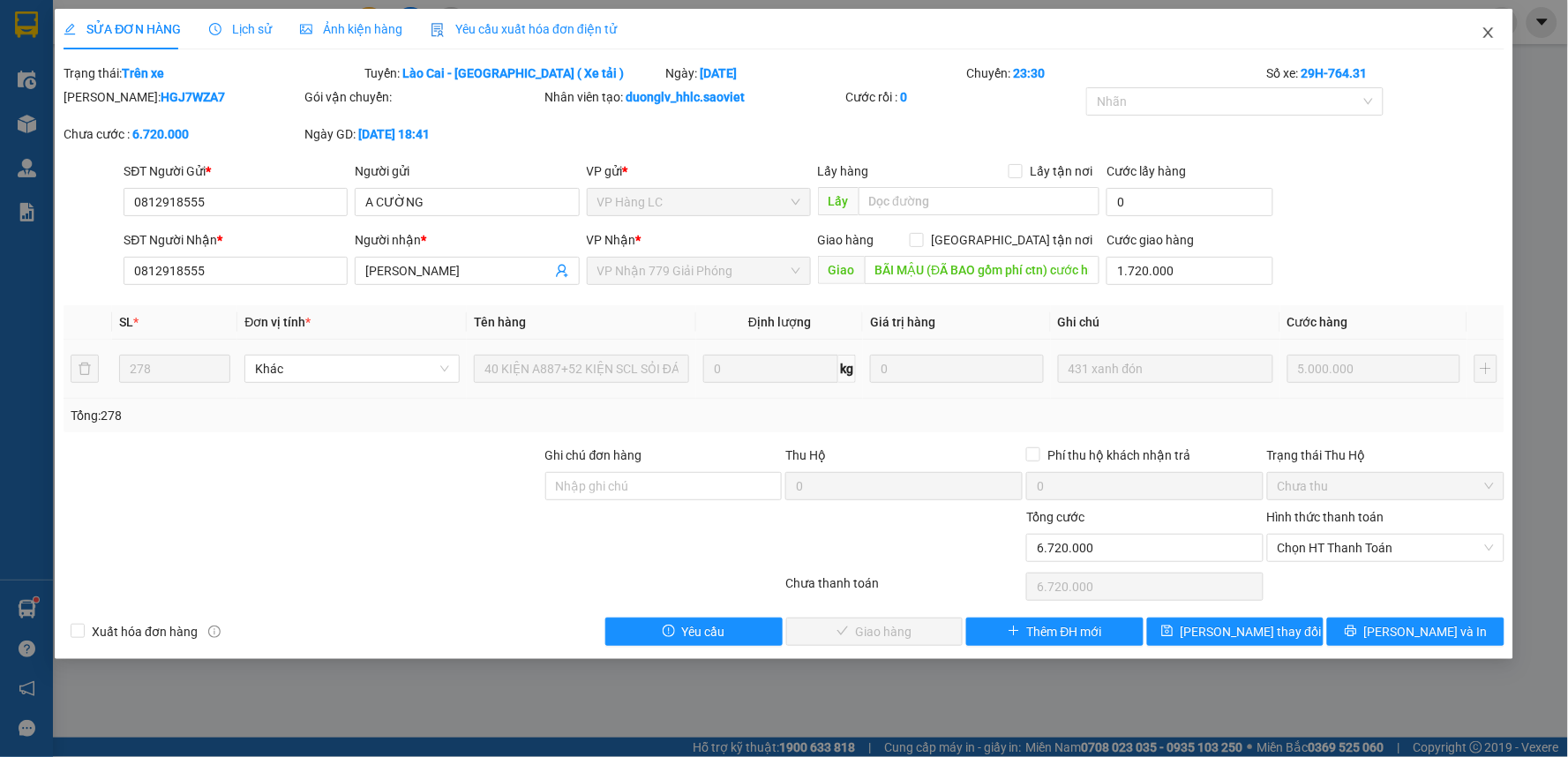
click at [1484, 27] on icon "close" at bounding box center [1489, 33] width 14 height 14
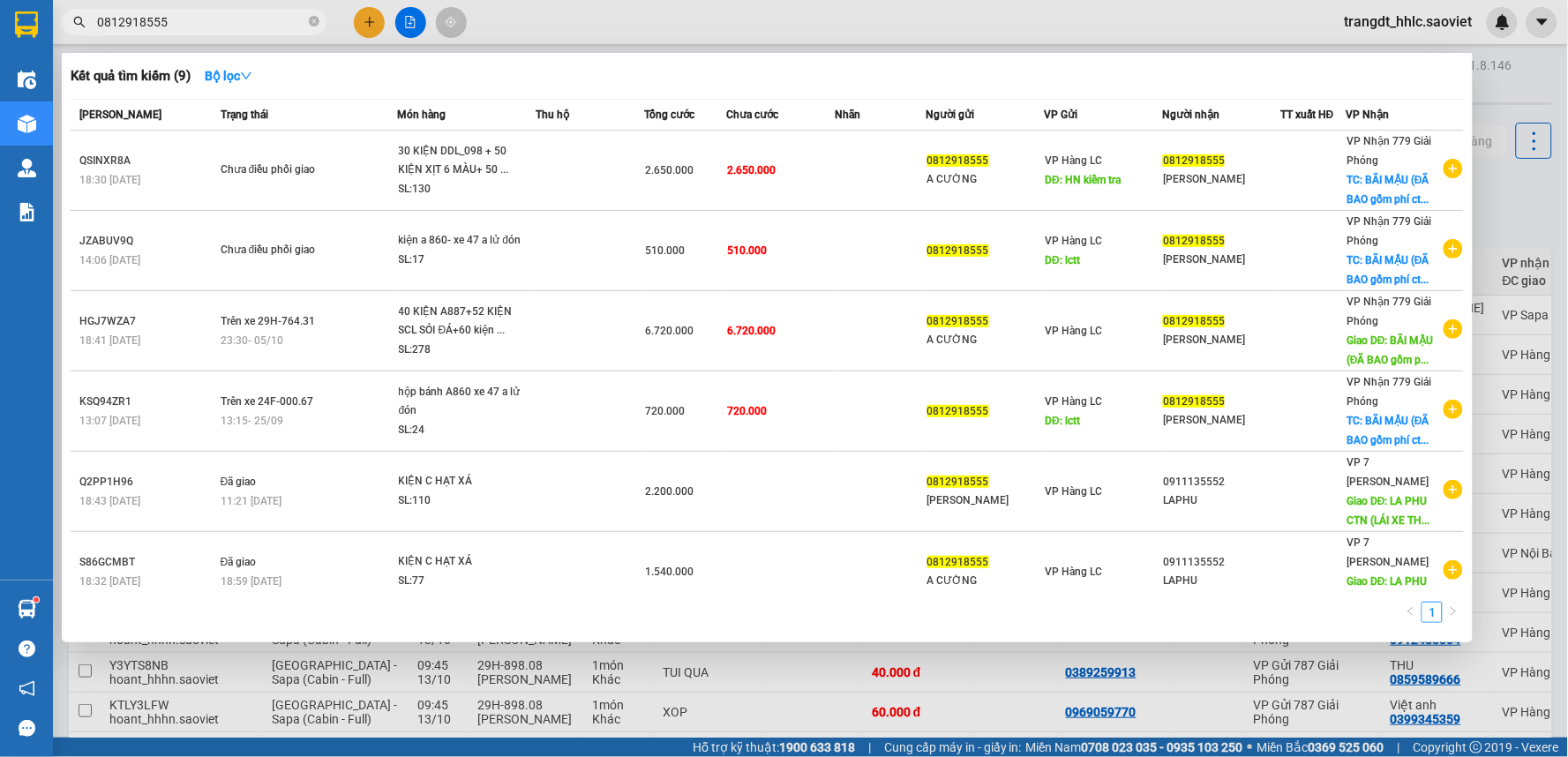
click at [214, 20] on input "0812918555" at bounding box center [201, 22] width 208 height 20
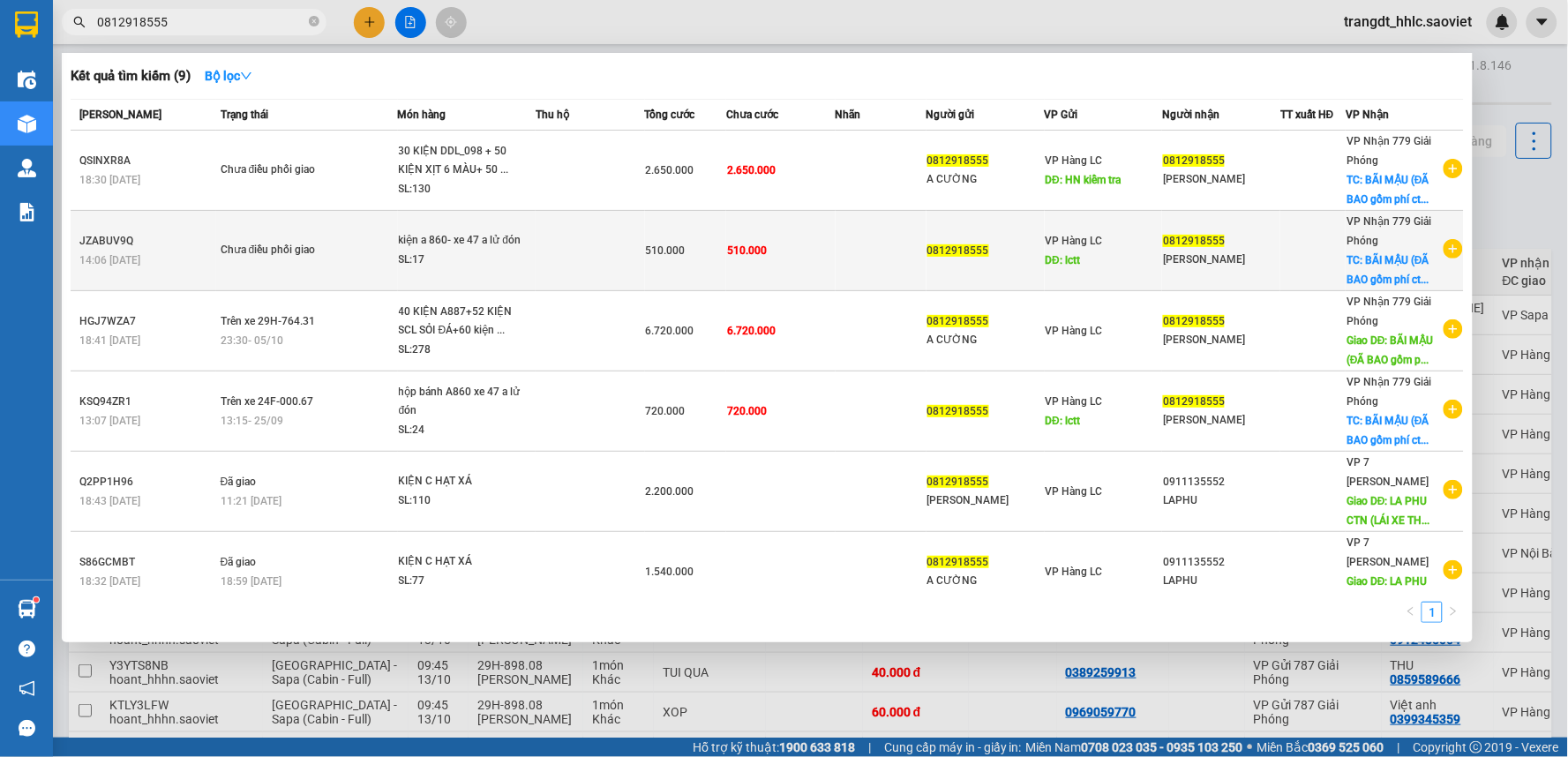
click at [807, 254] on td "510.000" at bounding box center [781, 251] width 110 height 80
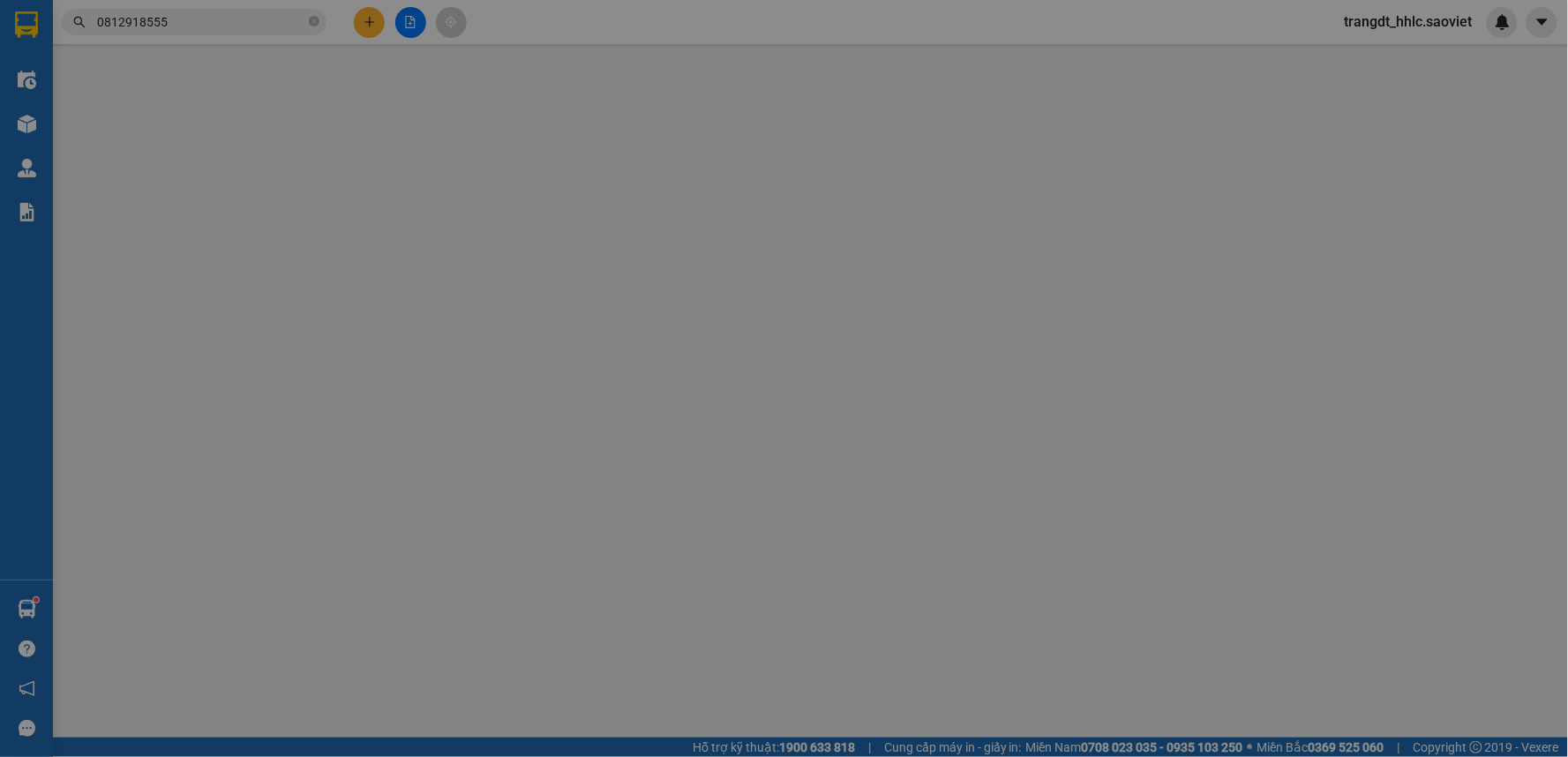
type input "0812918555"
type input "lctt"
type input "0812918555"
type input "[PERSON_NAME]"
checkbox input "true"
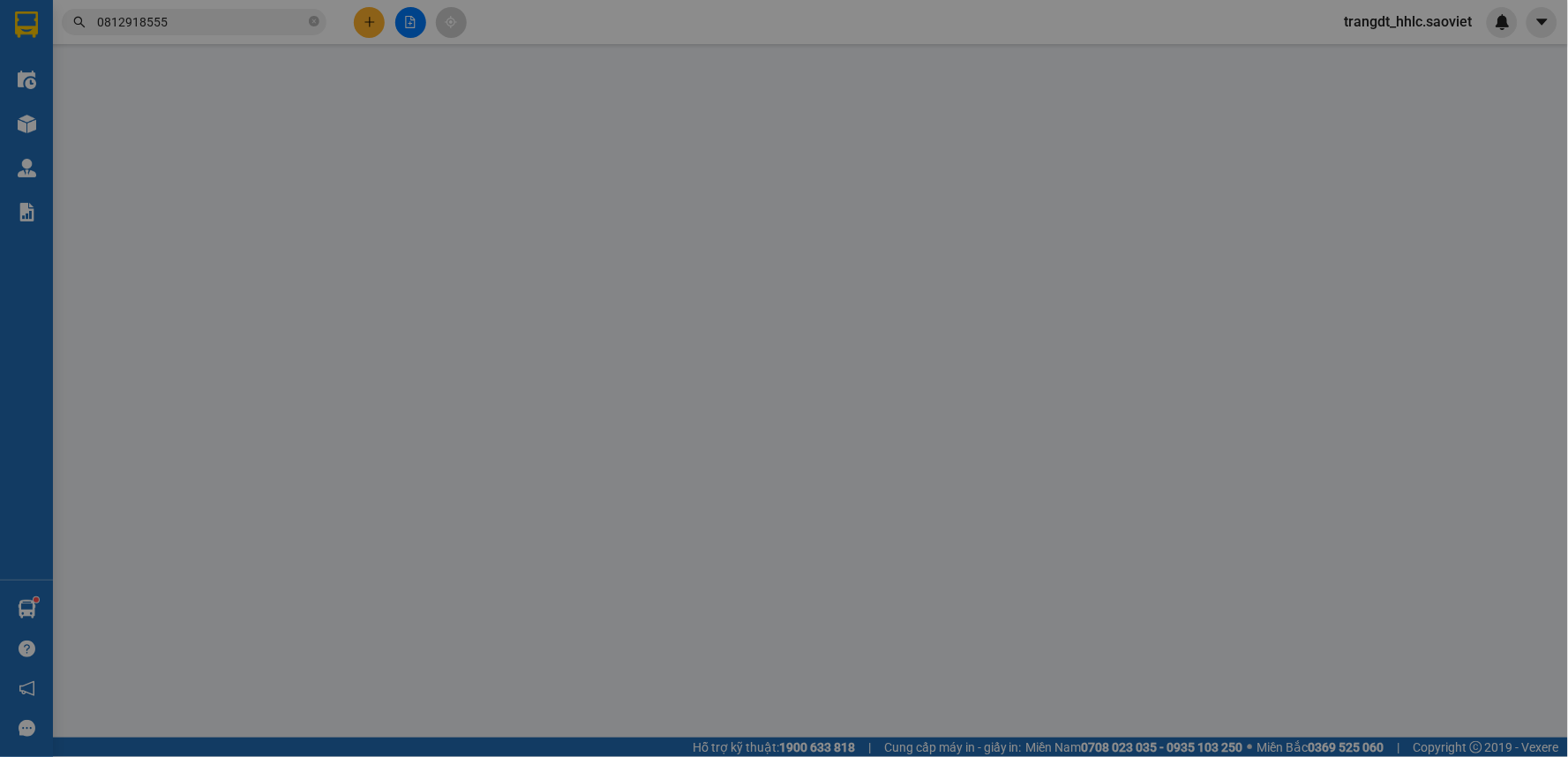
type input "BÃI MẬU (ĐÃ BAO gồm phí ctn) cước hn thu nhé"
type input "0"
type input "510.000"
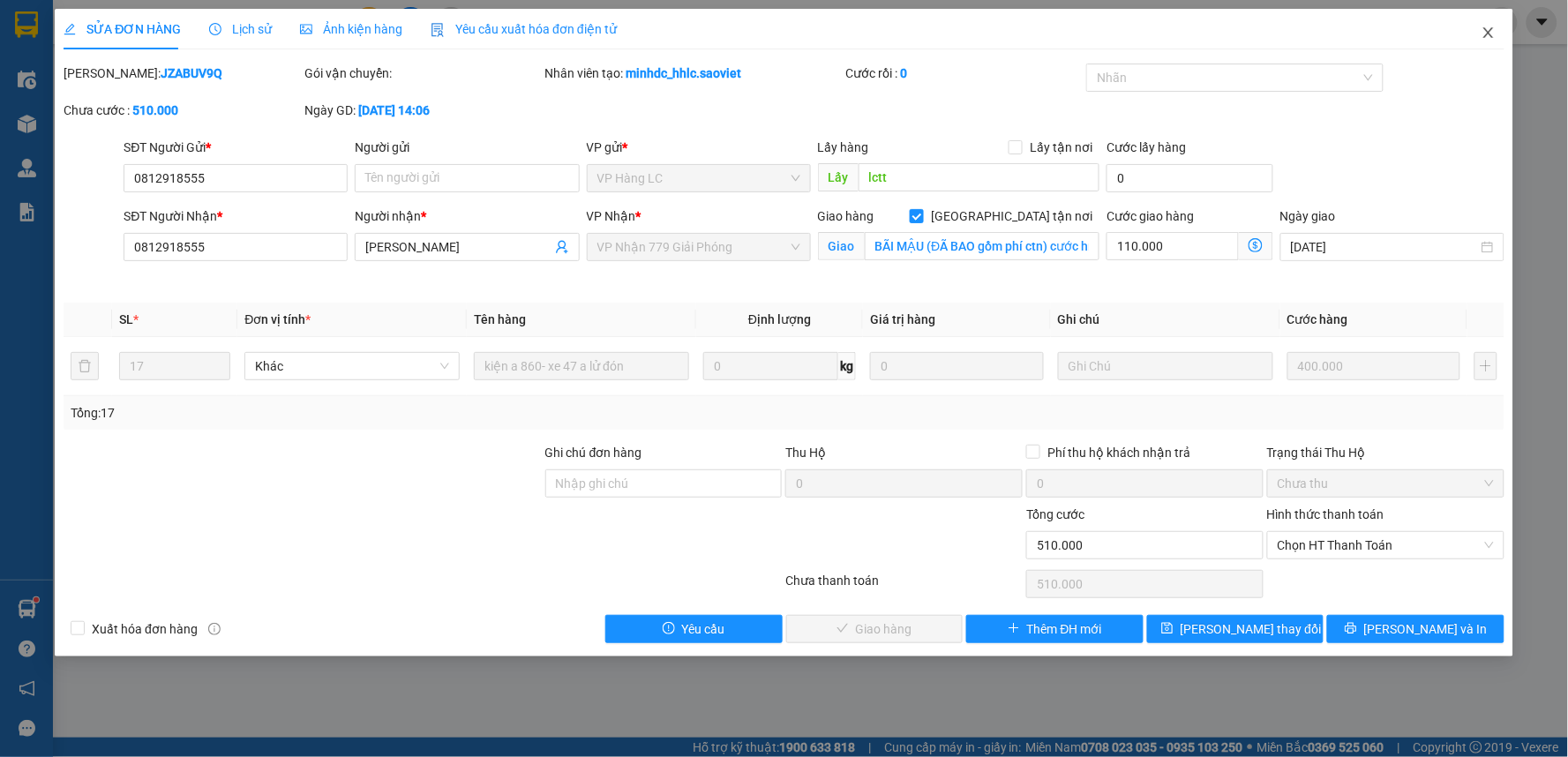
click at [1488, 37] on icon "close" at bounding box center [1489, 33] width 14 height 14
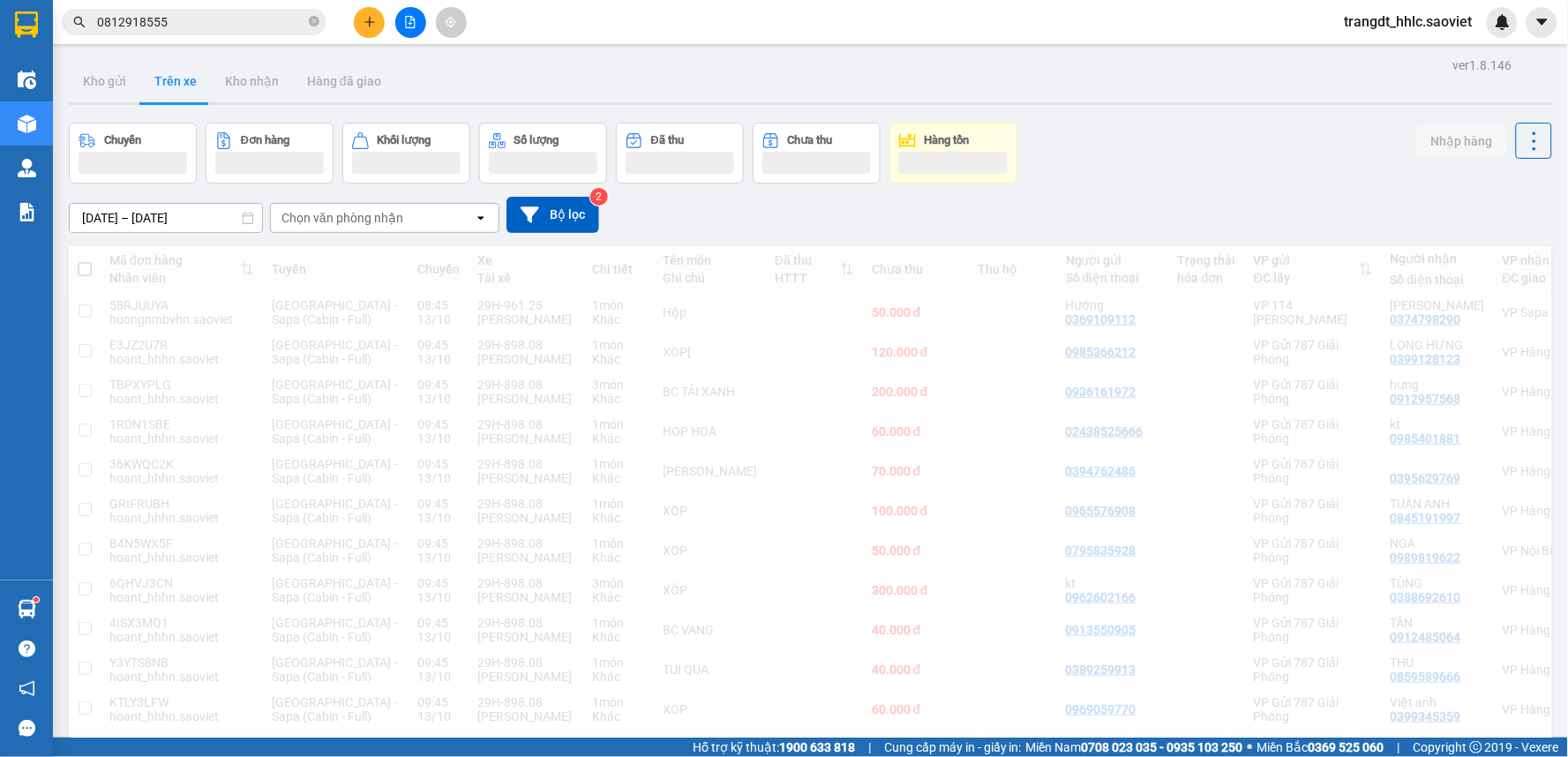
click at [209, 20] on input "0812918555" at bounding box center [201, 22] width 208 height 20
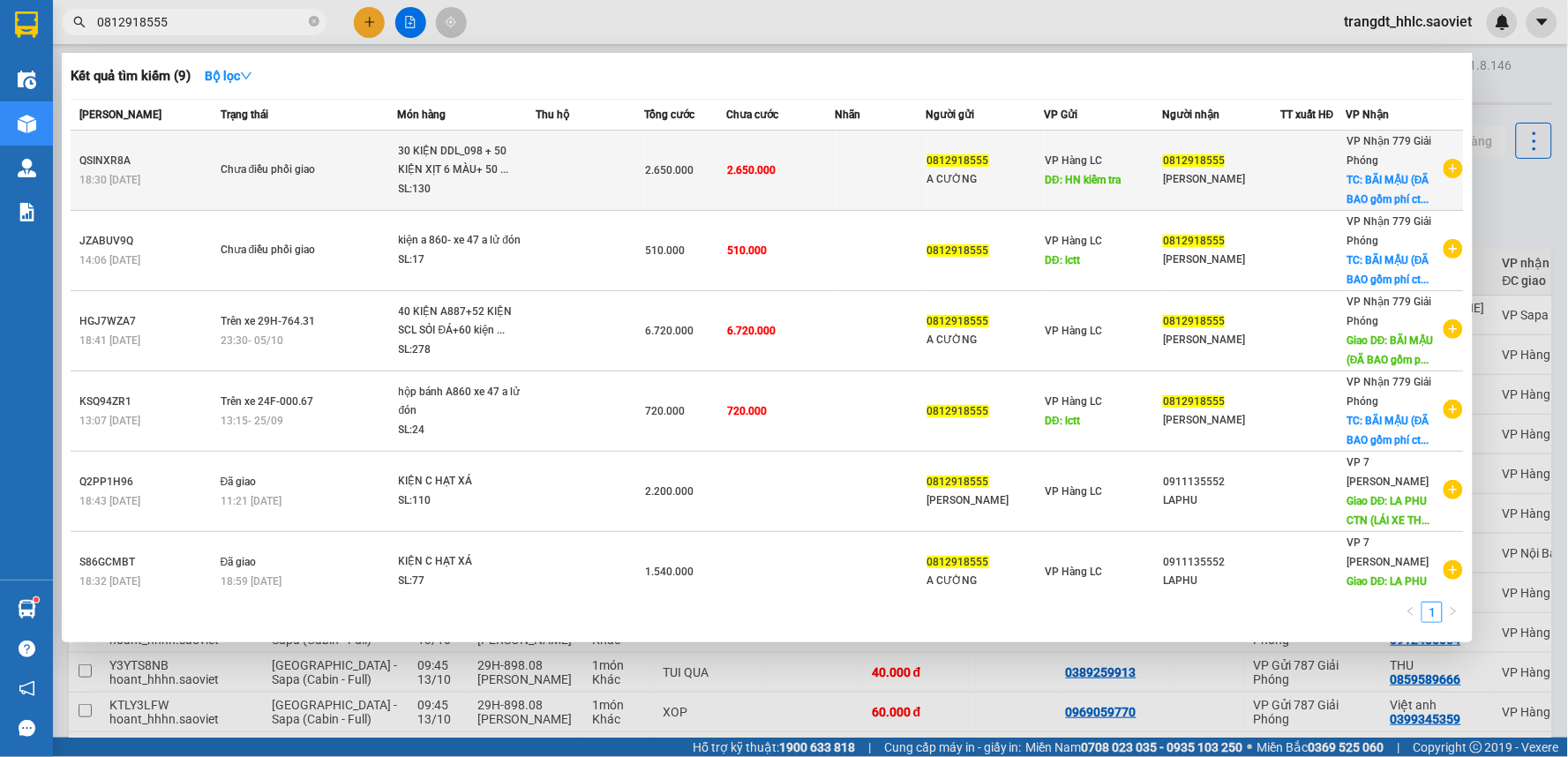
click at [983, 180] on div "A CƯỜNG" at bounding box center [985, 179] width 116 height 19
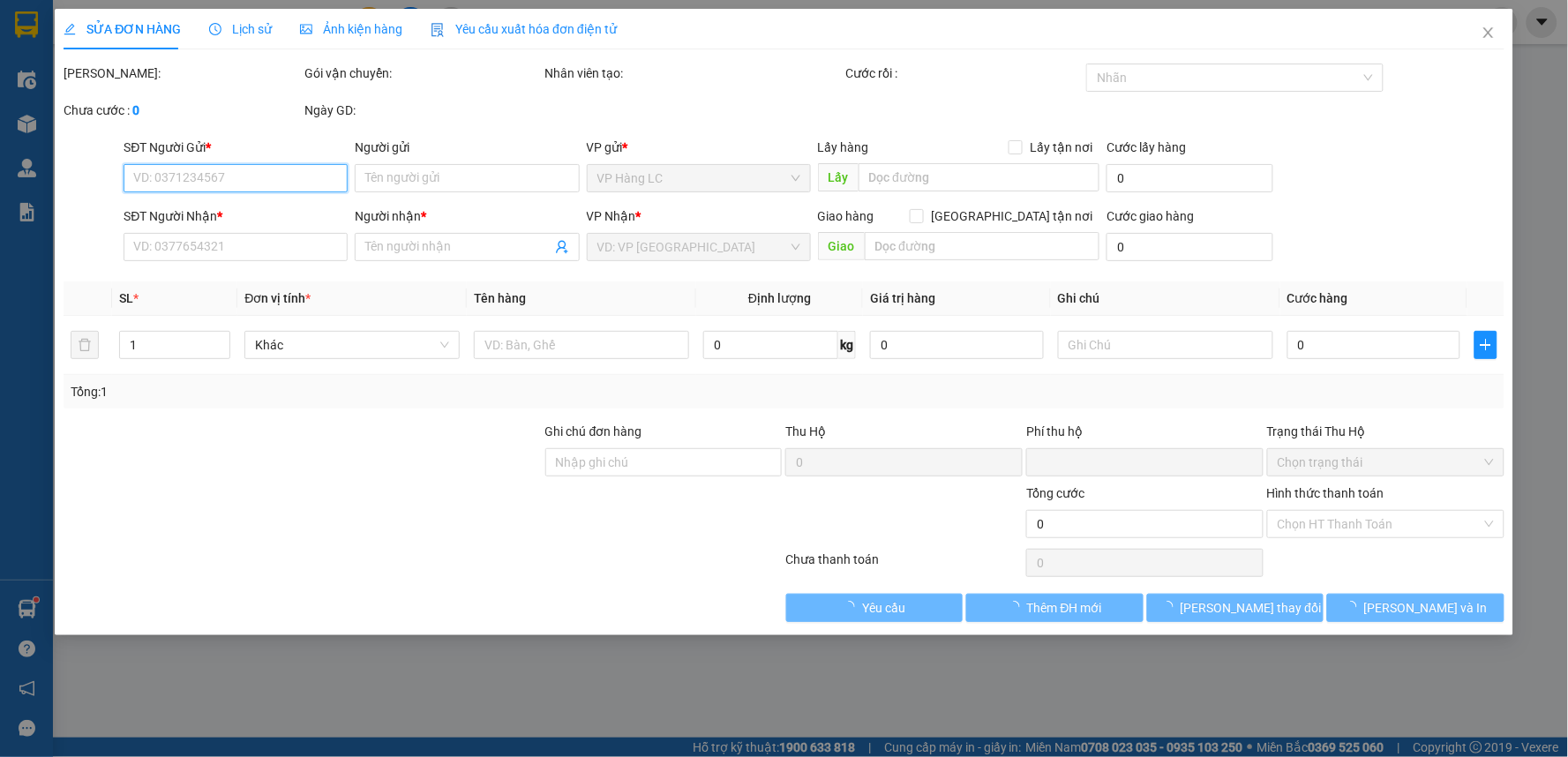
type input "0812918555"
type input "A CƯỜNG"
type input "HN kiểm tra"
type input "0812918555"
type input "[PERSON_NAME]"
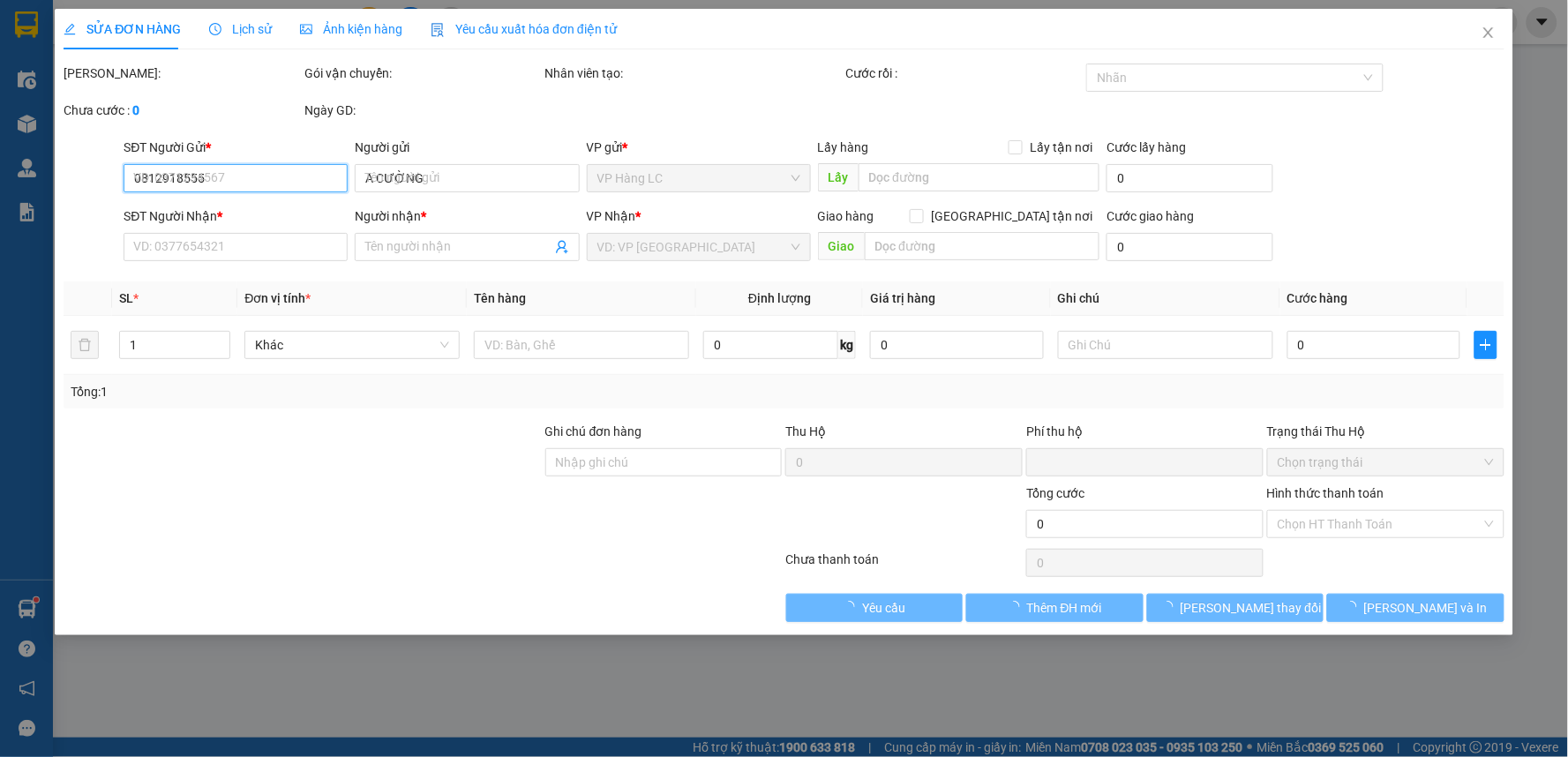
checkbox input "true"
type input "BÃI MẬU (ĐÃ BAO gồm phí ctn) cước hn thu nhé"
type input "0"
type input "2.650.000"
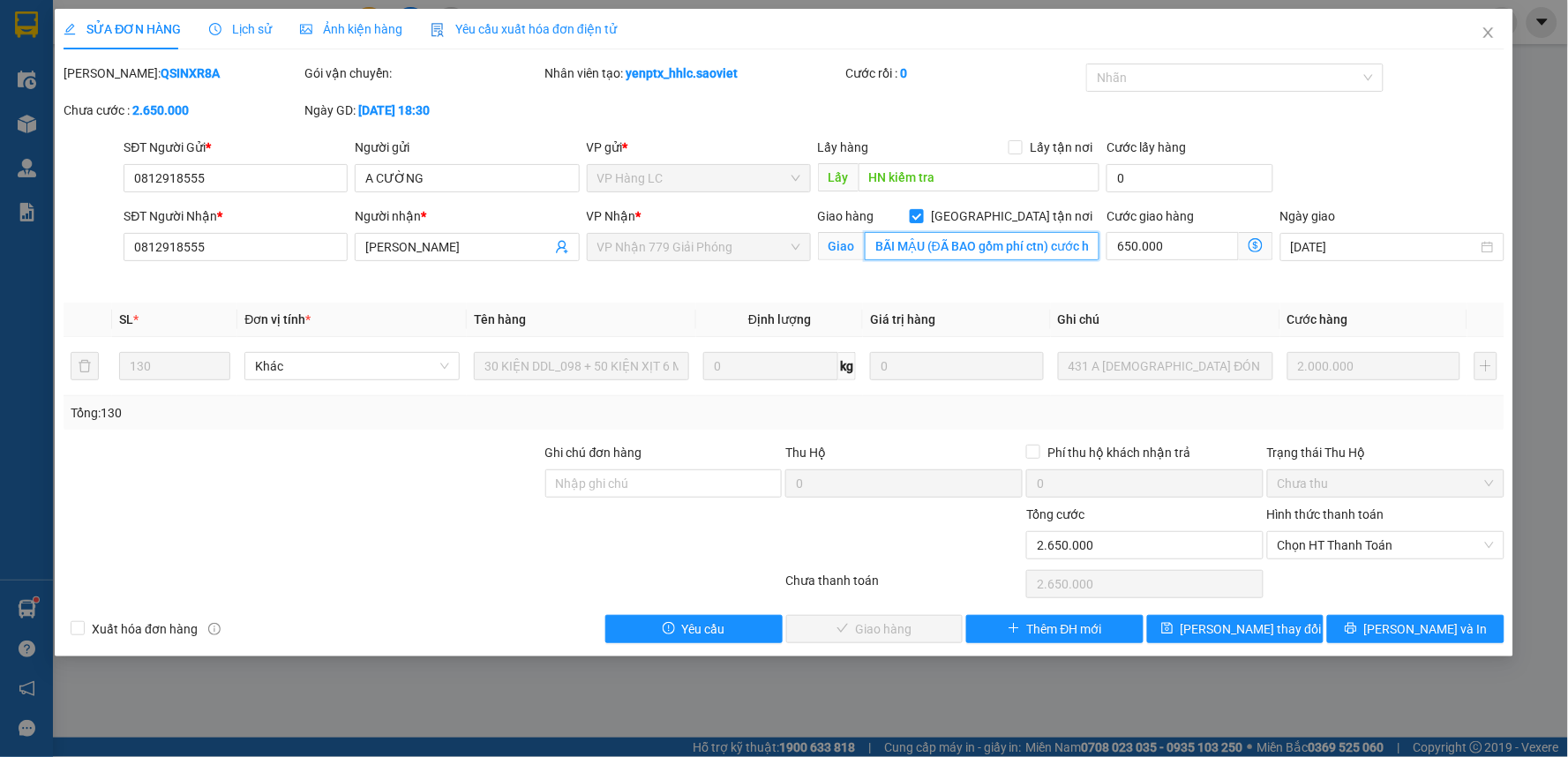
click at [1068, 250] on input "BÃI MẬU (ĐÃ BAO gồm phí ctn) cước hn thu nhé" at bounding box center [983, 246] width 236 height 29
click at [1068, 245] on input "BÃI MẬU (ĐÃ BAO gồm phí ctn) cước hn thu nhé" at bounding box center [983, 246] width 236 height 29
click at [1489, 28] on icon "close" at bounding box center [1489, 33] width 14 height 14
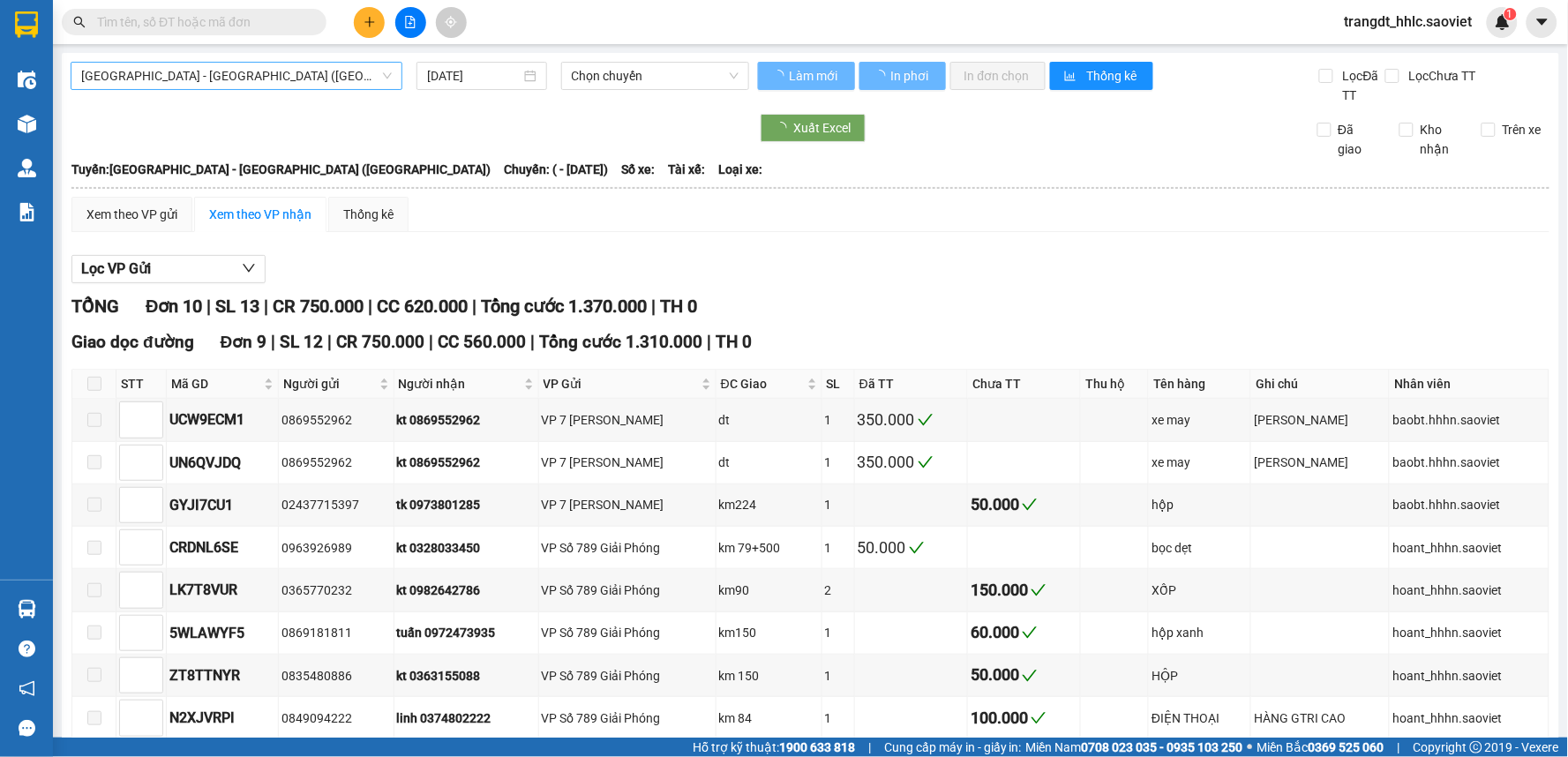
type input "24/05/2023"
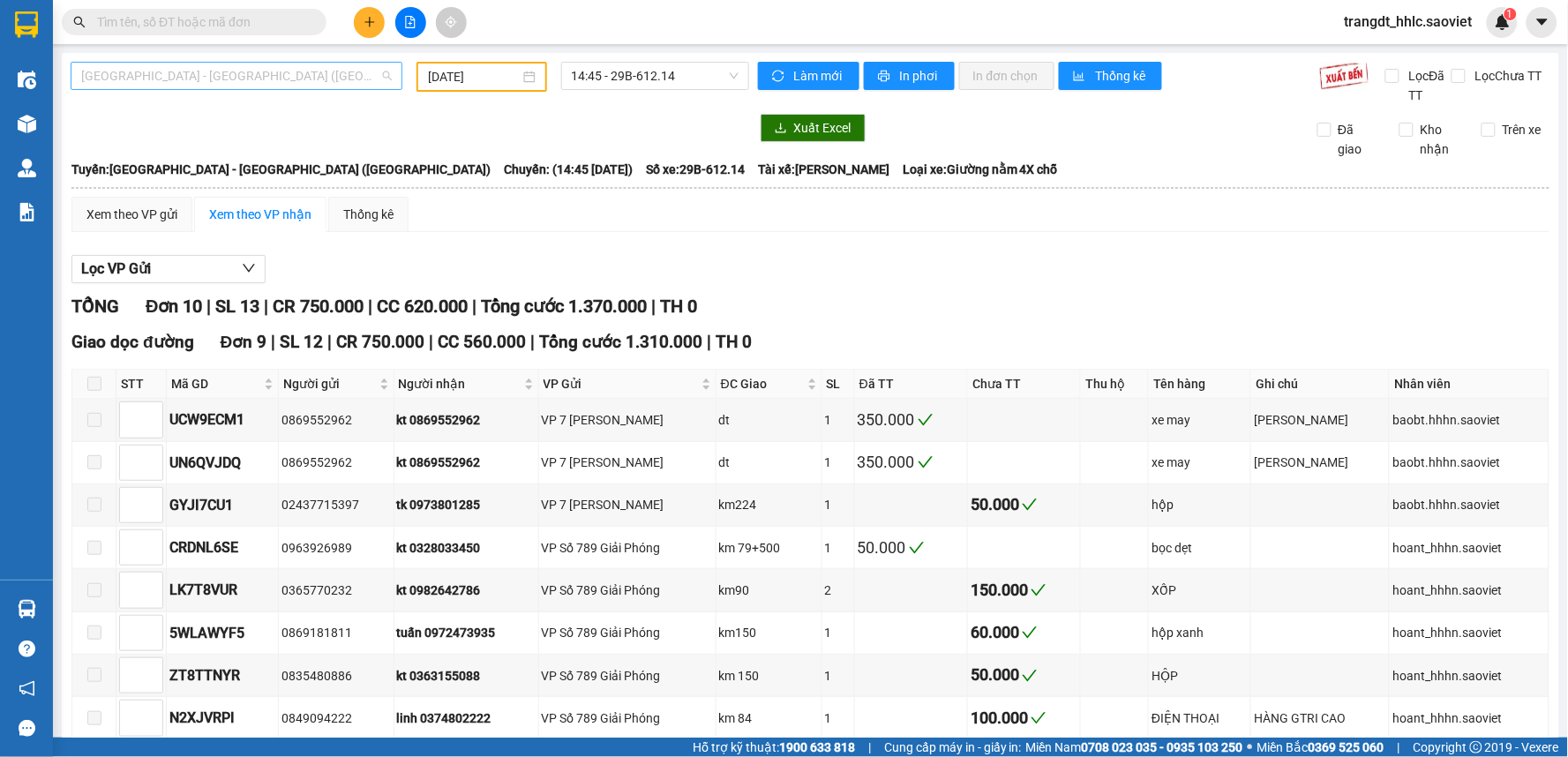
click at [213, 76] on span "[GEOGRAPHIC_DATA] - [GEOGRAPHIC_DATA] ([GEOGRAPHIC_DATA])" at bounding box center [236, 76] width 311 height 27
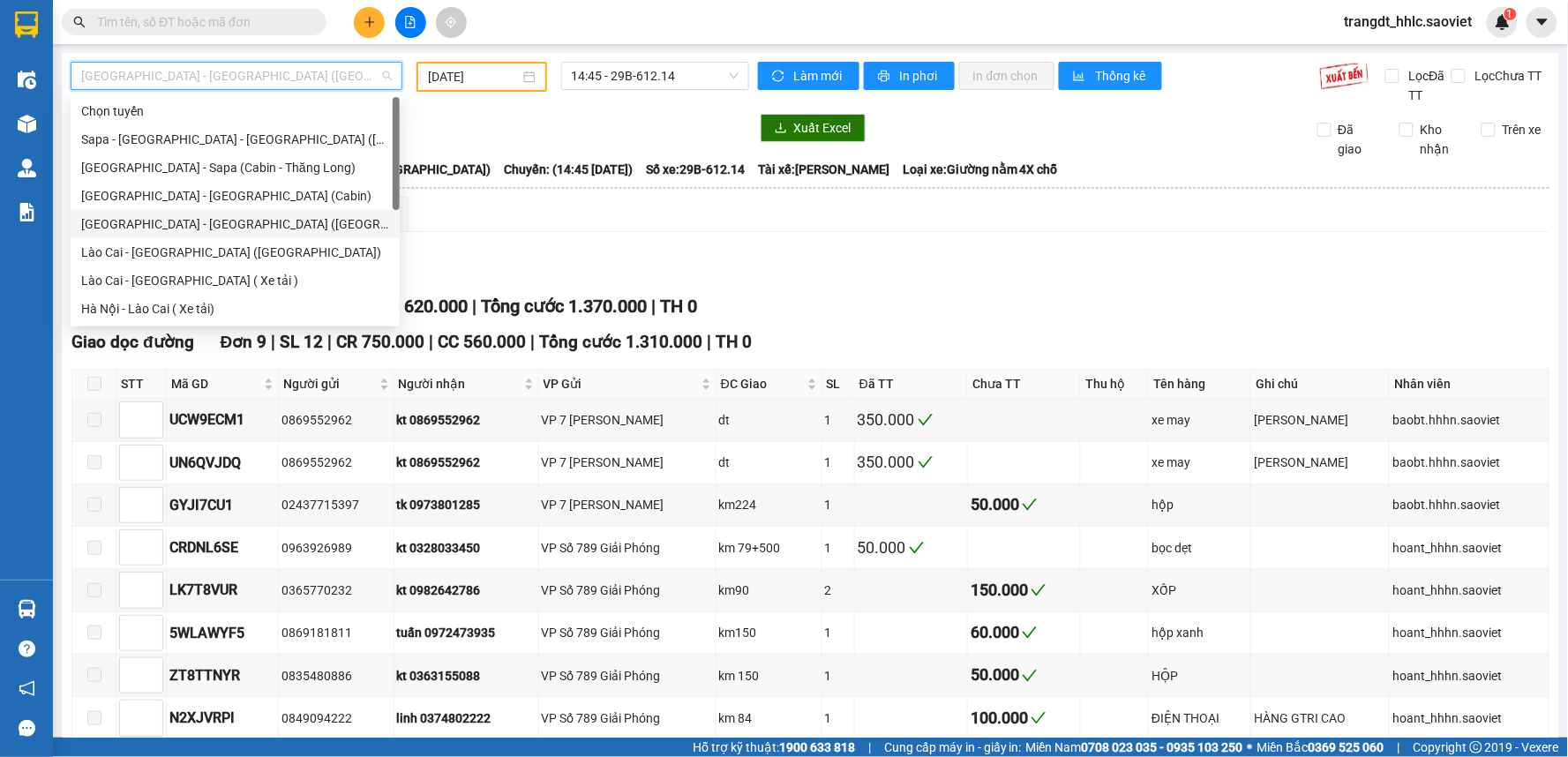
click at [196, 226] on div "Hà Nội - Lào Cai (Giường)" at bounding box center [235, 224] width 308 height 20
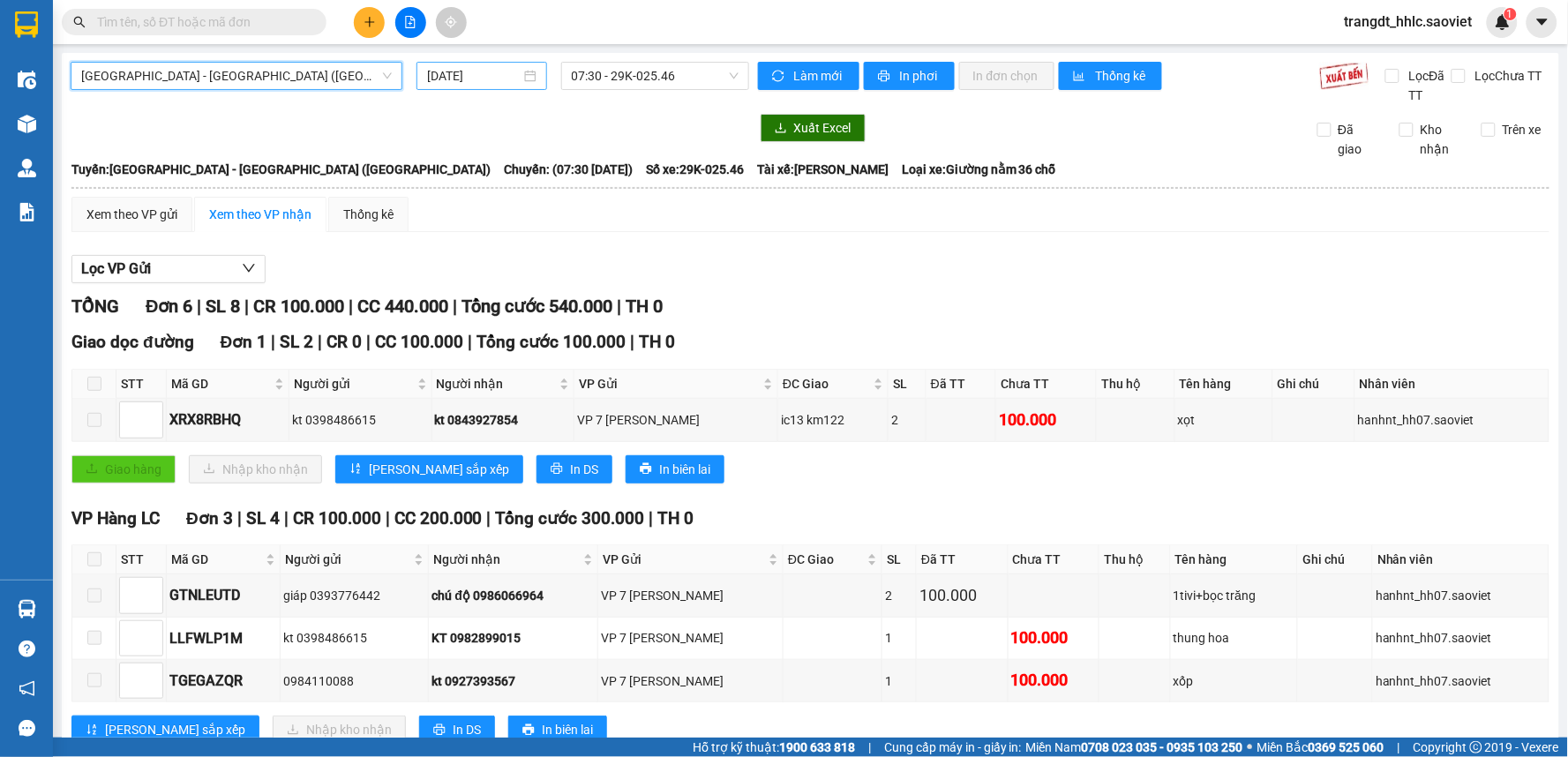
click at [450, 75] on input "13/10/2025" at bounding box center [473, 76] width 93 height 20
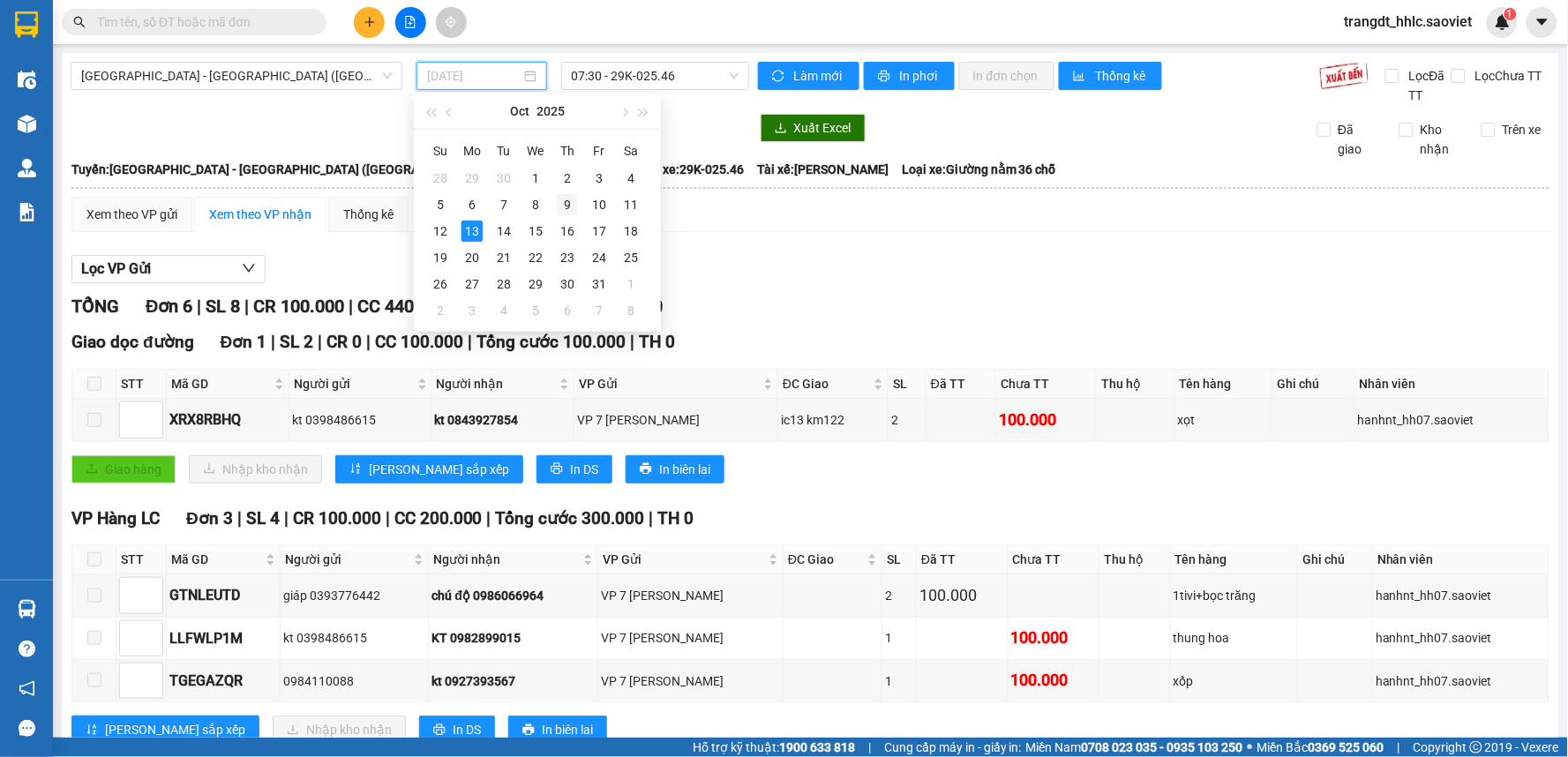
click at [576, 204] on div "9" at bounding box center [568, 204] width 21 height 21
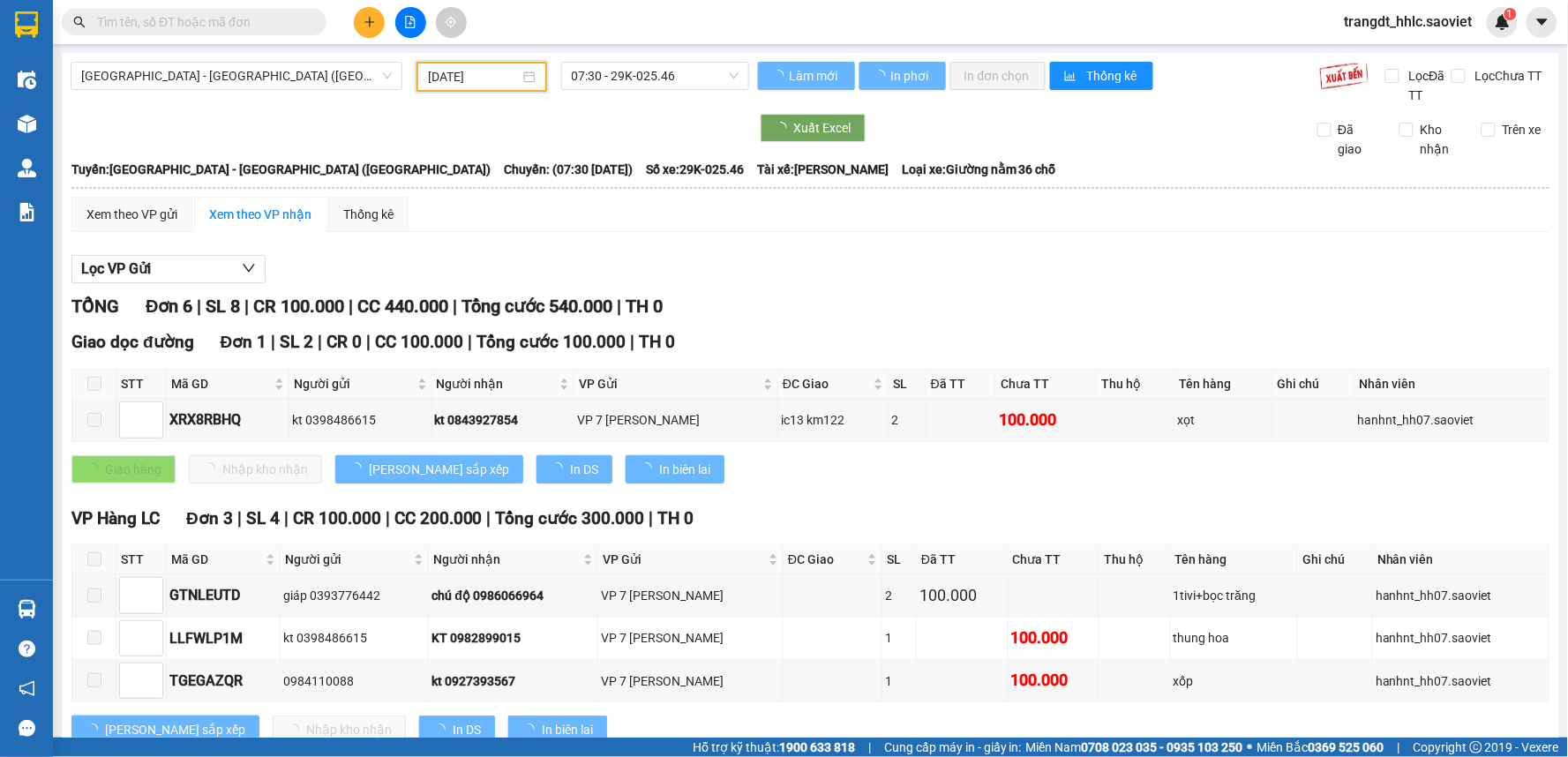
click at [473, 79] on input "09/10/2025" at bounding box center [473, 77] width 91 height 20
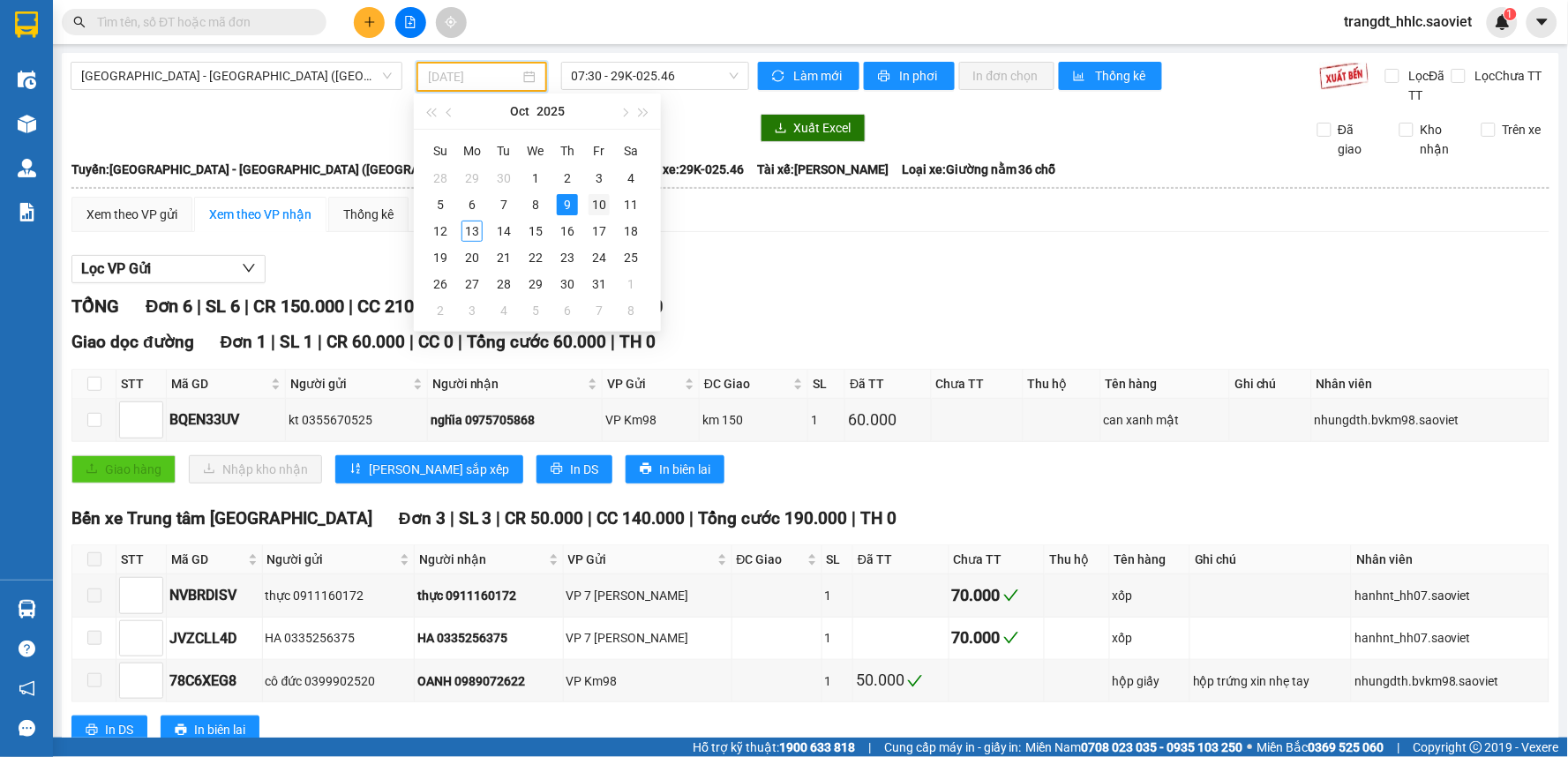
click at [601, 210] on div "10" at bounding box center [599, 204] width 21 height 21
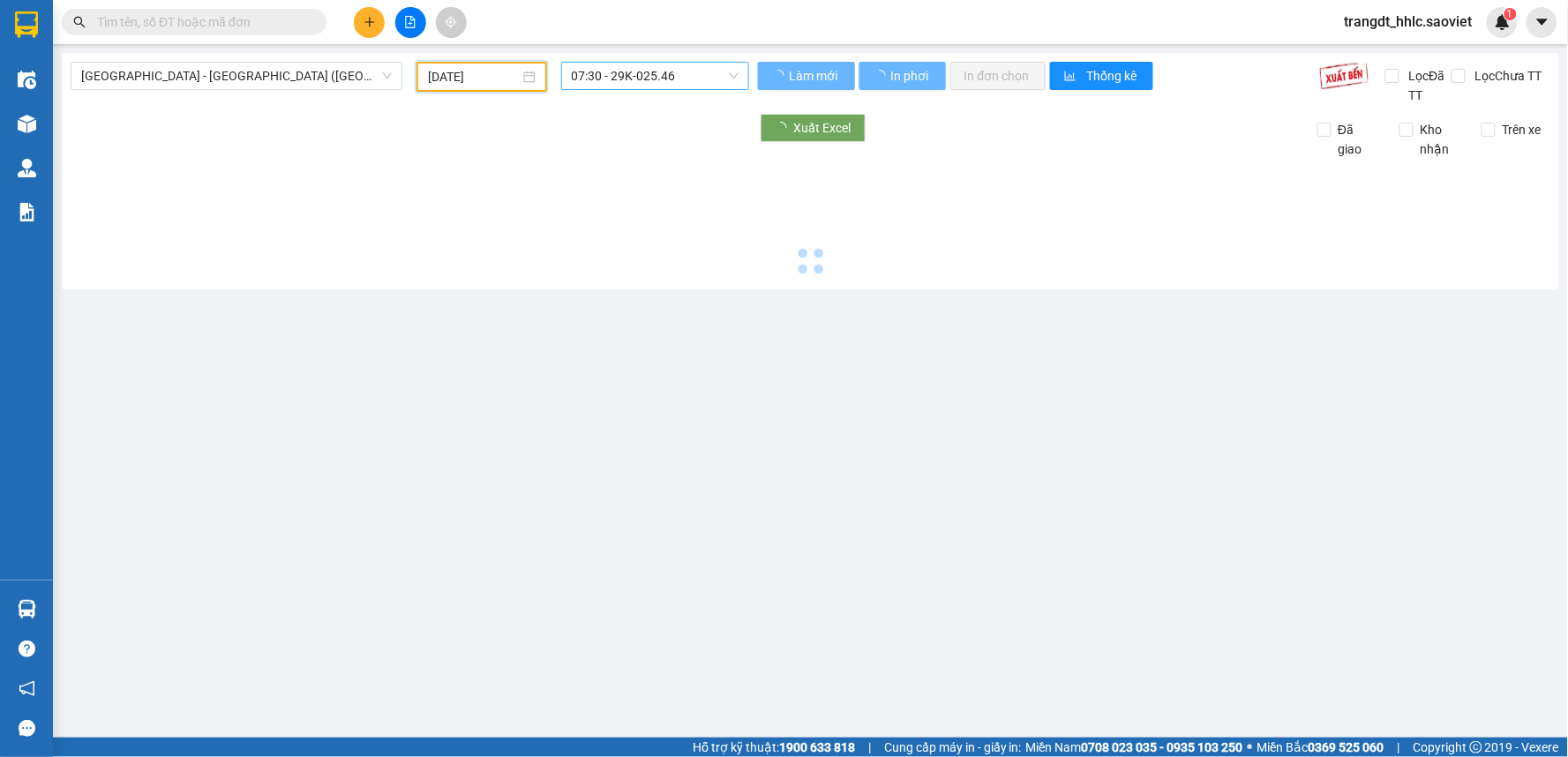
type input "[DATE]"
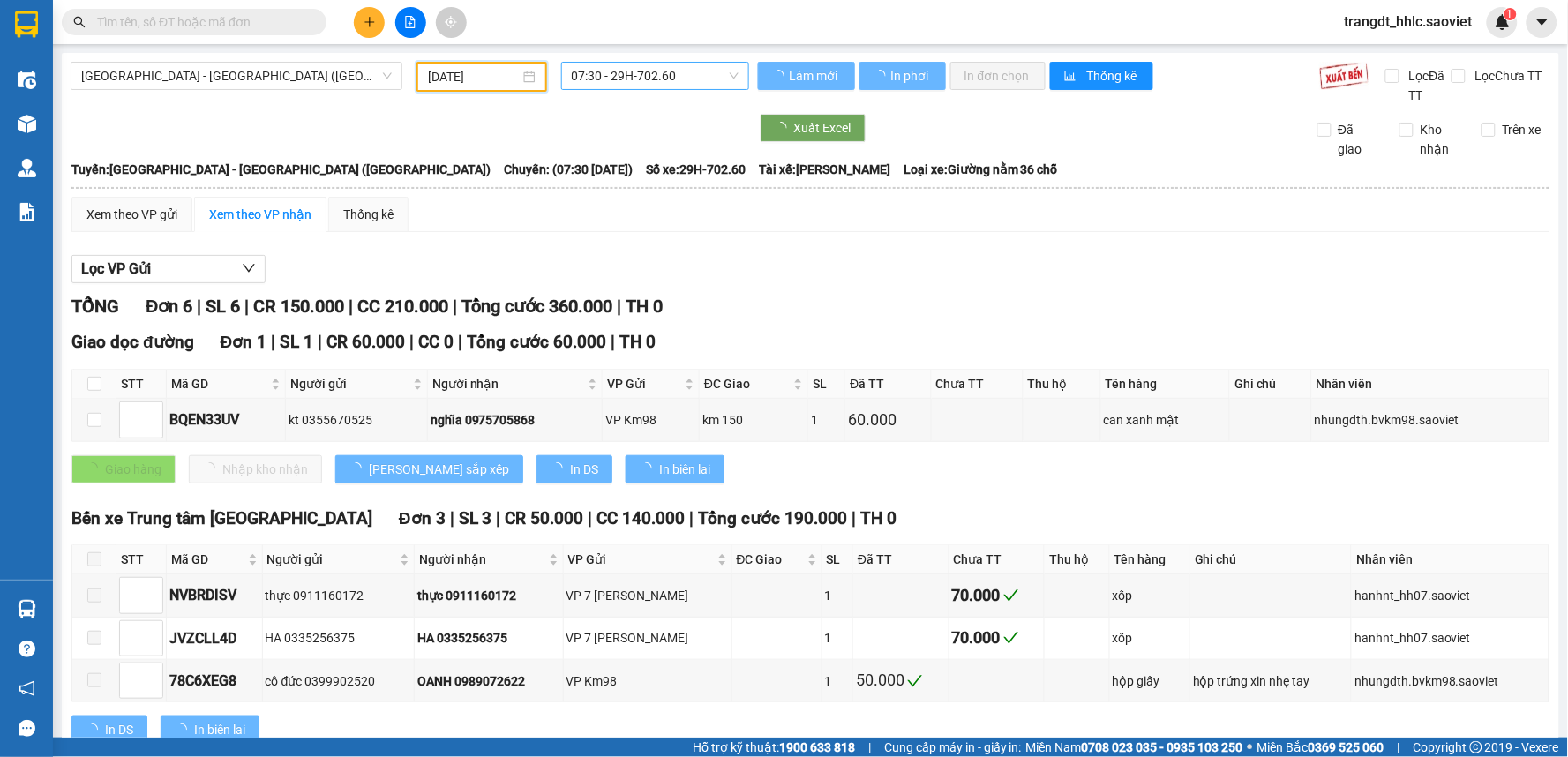
click at [658, 80] on span "07:30 - 29H-702.60" at bounding box center [655, 76] width 167 height 27
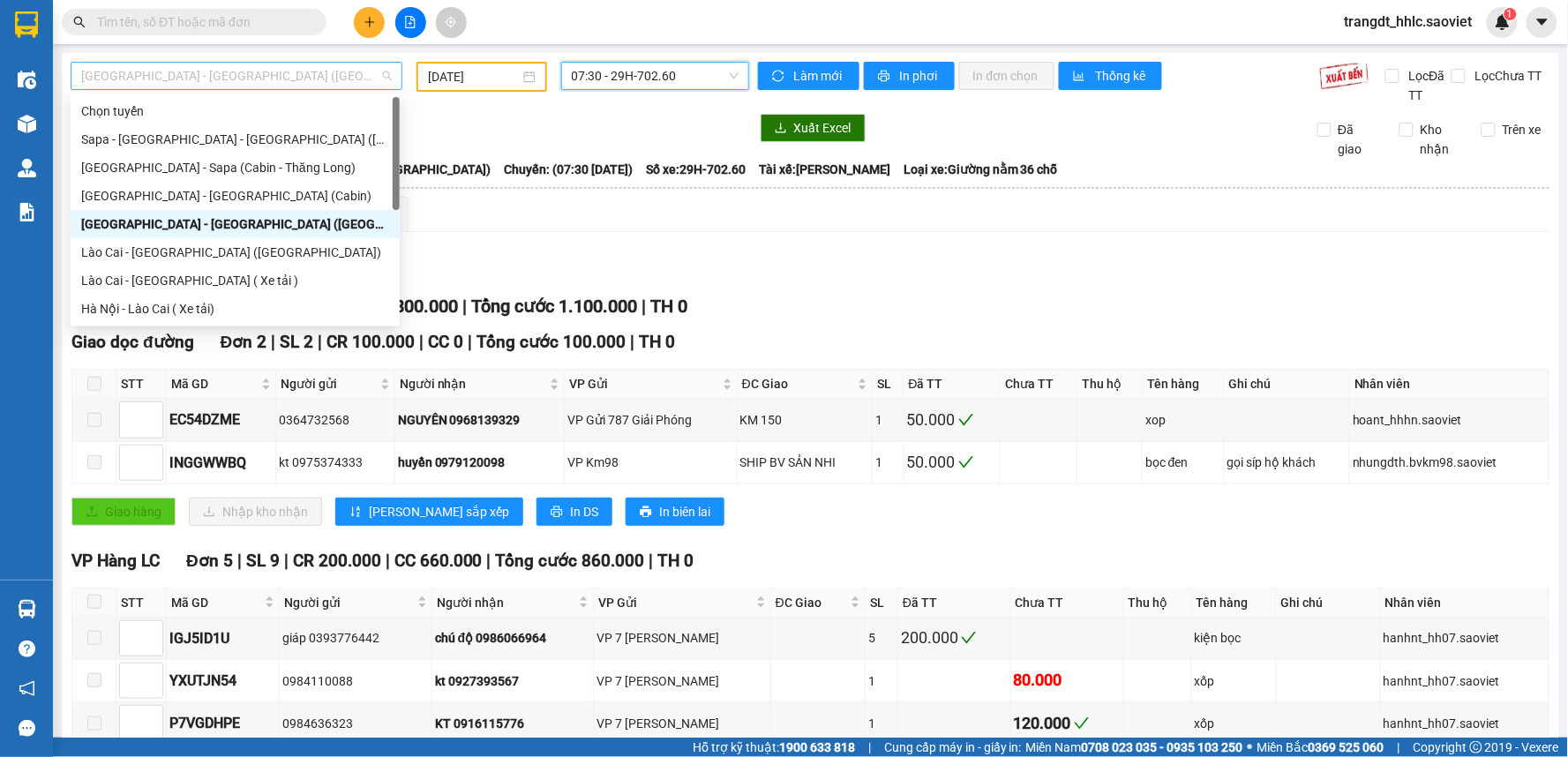
click at [215, 76] on span "[GEOGRAPHIC_DATA] - [GEOGRAPHIC_DATA] ([GEOGRAPHIC_DATA])" at bounding box center [236, 76] width 311 height 27
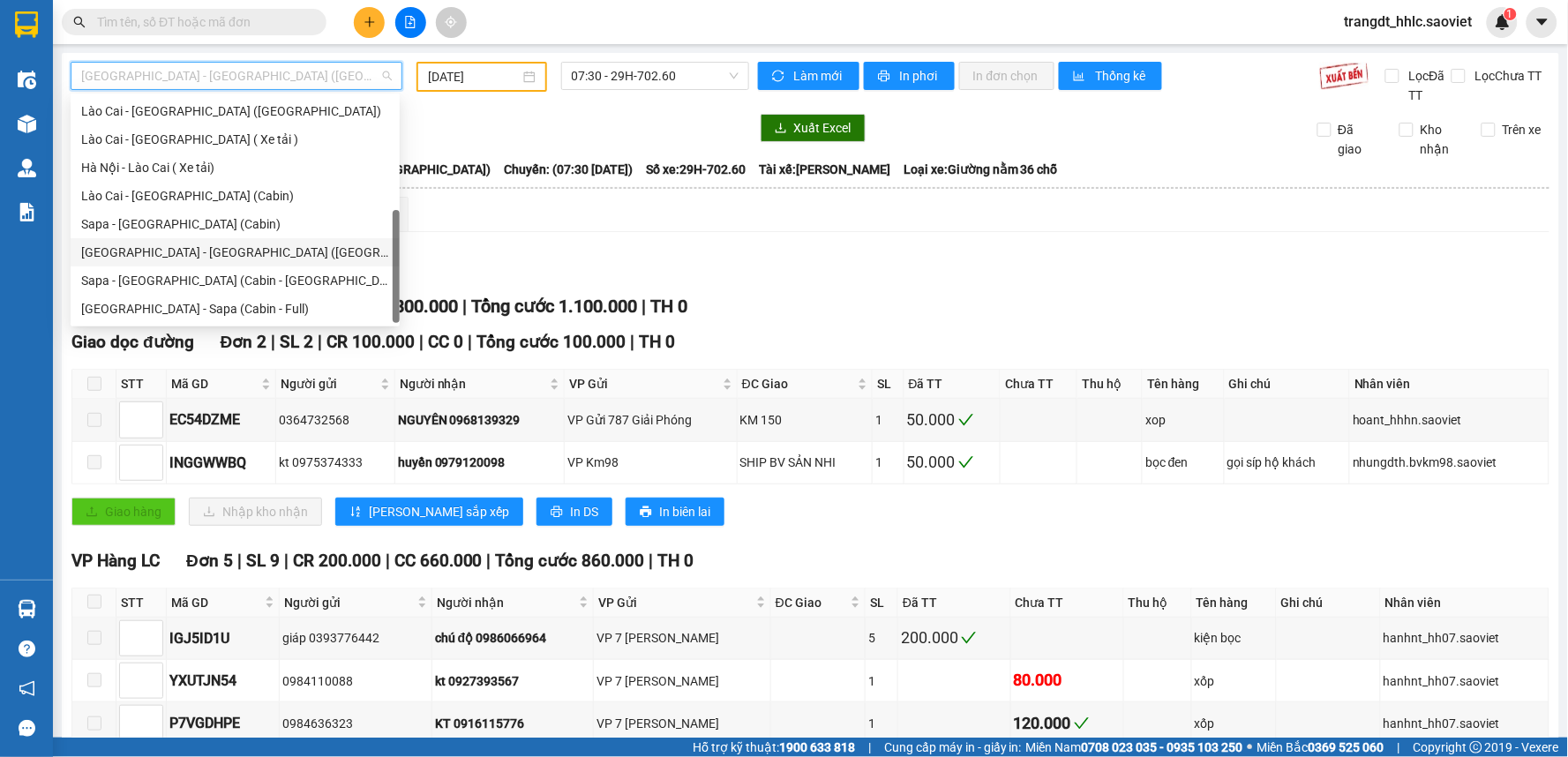
click at [196, 257] on div "[GEOGRAPHIC_DATA] - [GEOGRAPHIC_DATA] ([GEOGRAPHIC_DATA])" at bounding box center [235, 253] width 308 height 20
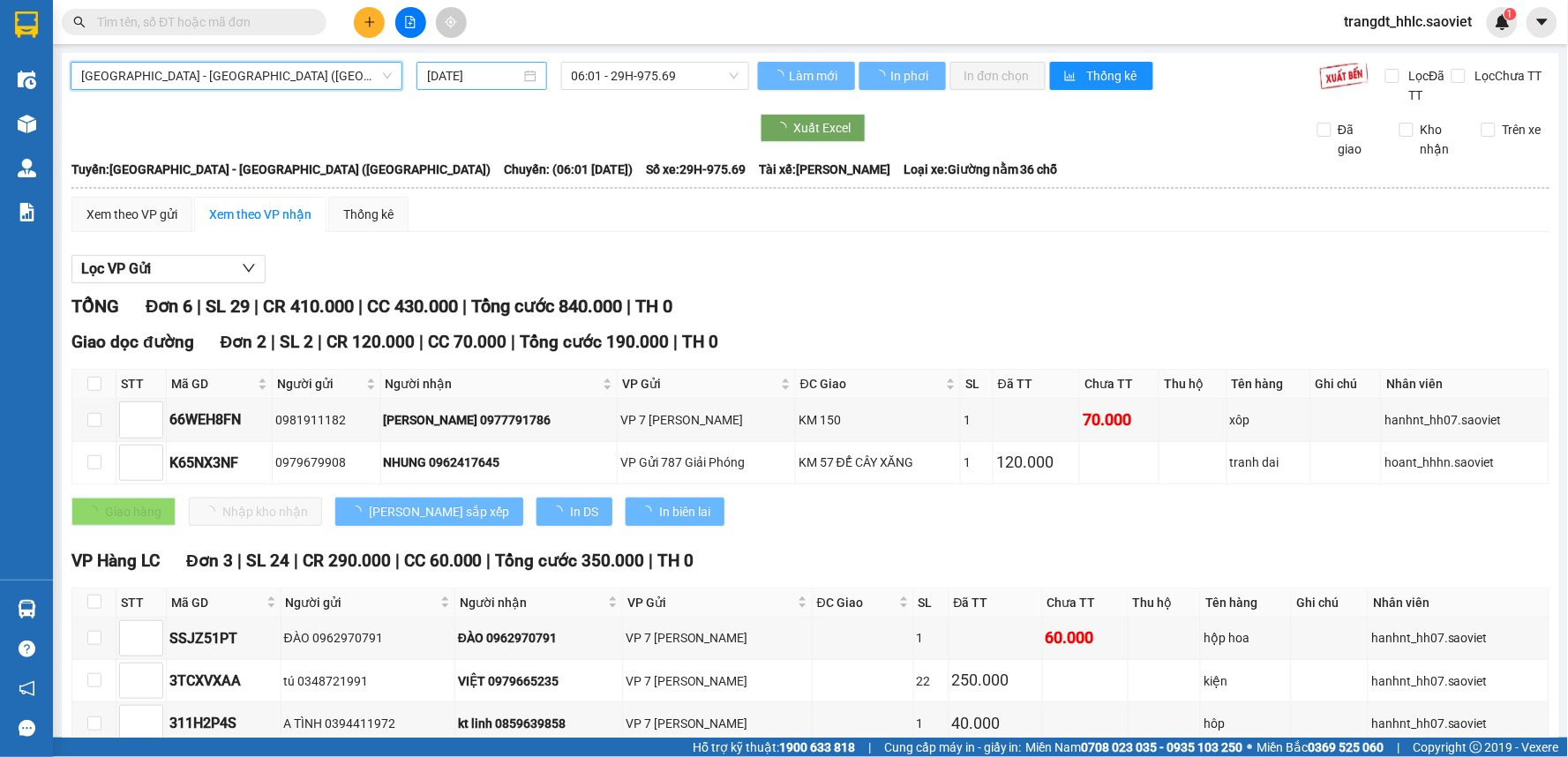
click at [523, 65] on main "Hà Nội - Lào Cai - Sapa (Giường) Hà Nội - Lào Cai - Sapa (Giường) 13/10/2025 06…" at bounding box center [784, 369] width 1568 height 737
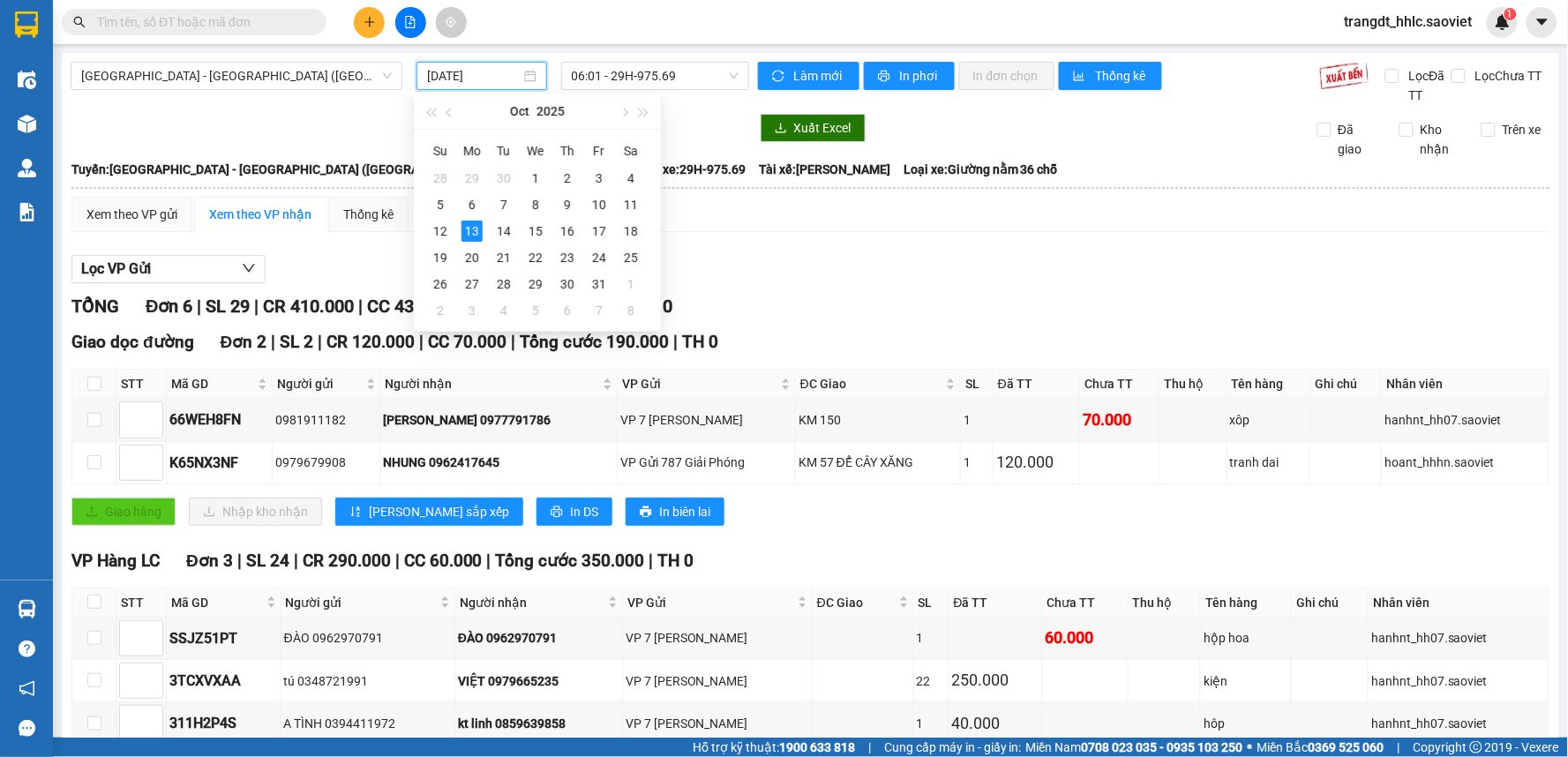
click at [515, 74] on input "[DATE]" at bounding box center [473, 76] width 93 height 20
click at [601, 199] on div "10" at bounding box center [599, 204] width 21 height 21
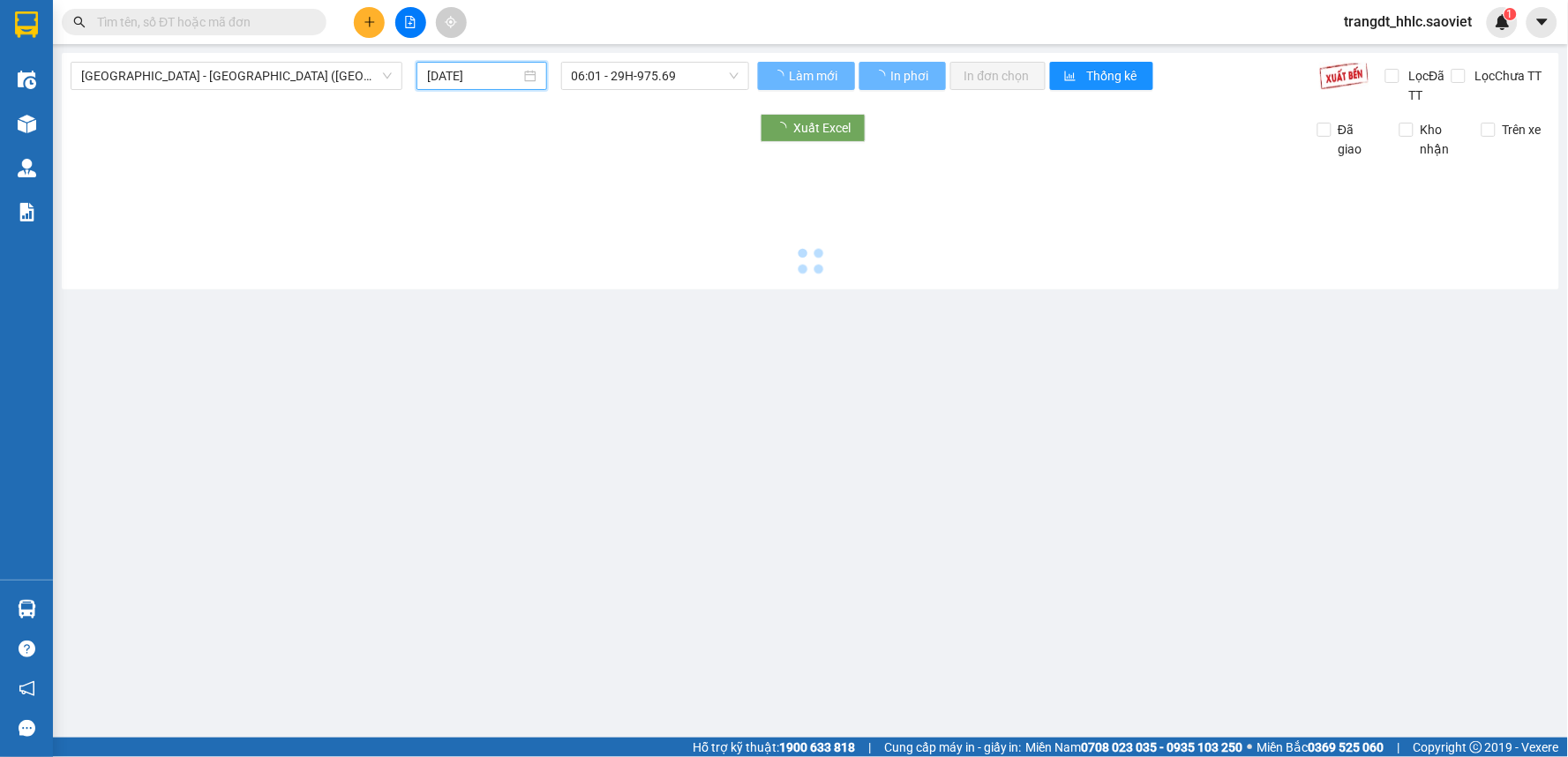
type input "[DATE]"
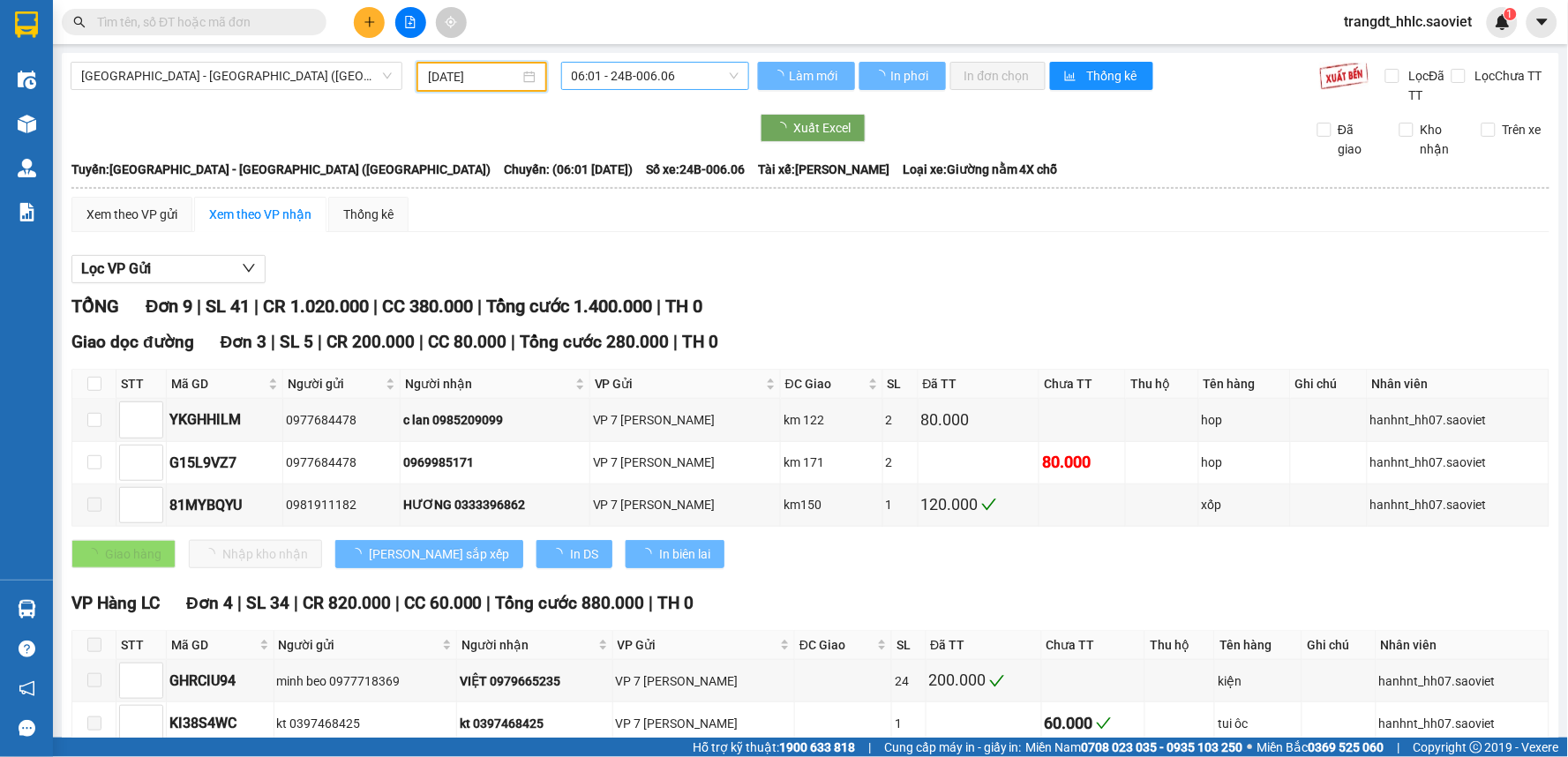
click at [660, 71] on span "06:01 - 24B-006.06" at bounding box center [655, 76] width 167 height 27
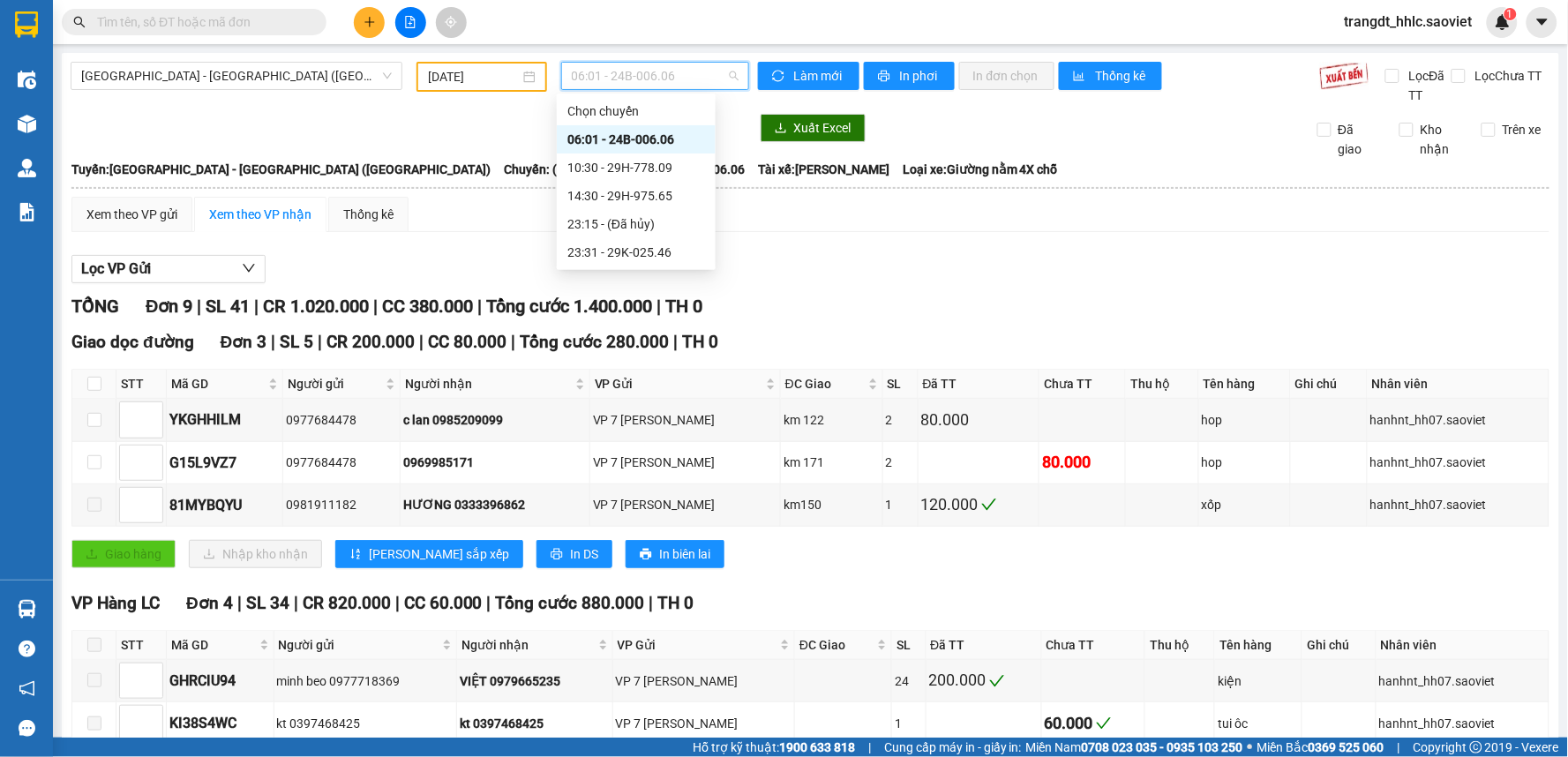
click at [930, 253] on div "Lọc VP Gửi TỔNG Đơn 9 | SL 41 | CR 1.020.000 | CC 380.000 | Tổng cước 1.400.00…" at bounding box center [810, 745] width 1478 height 999
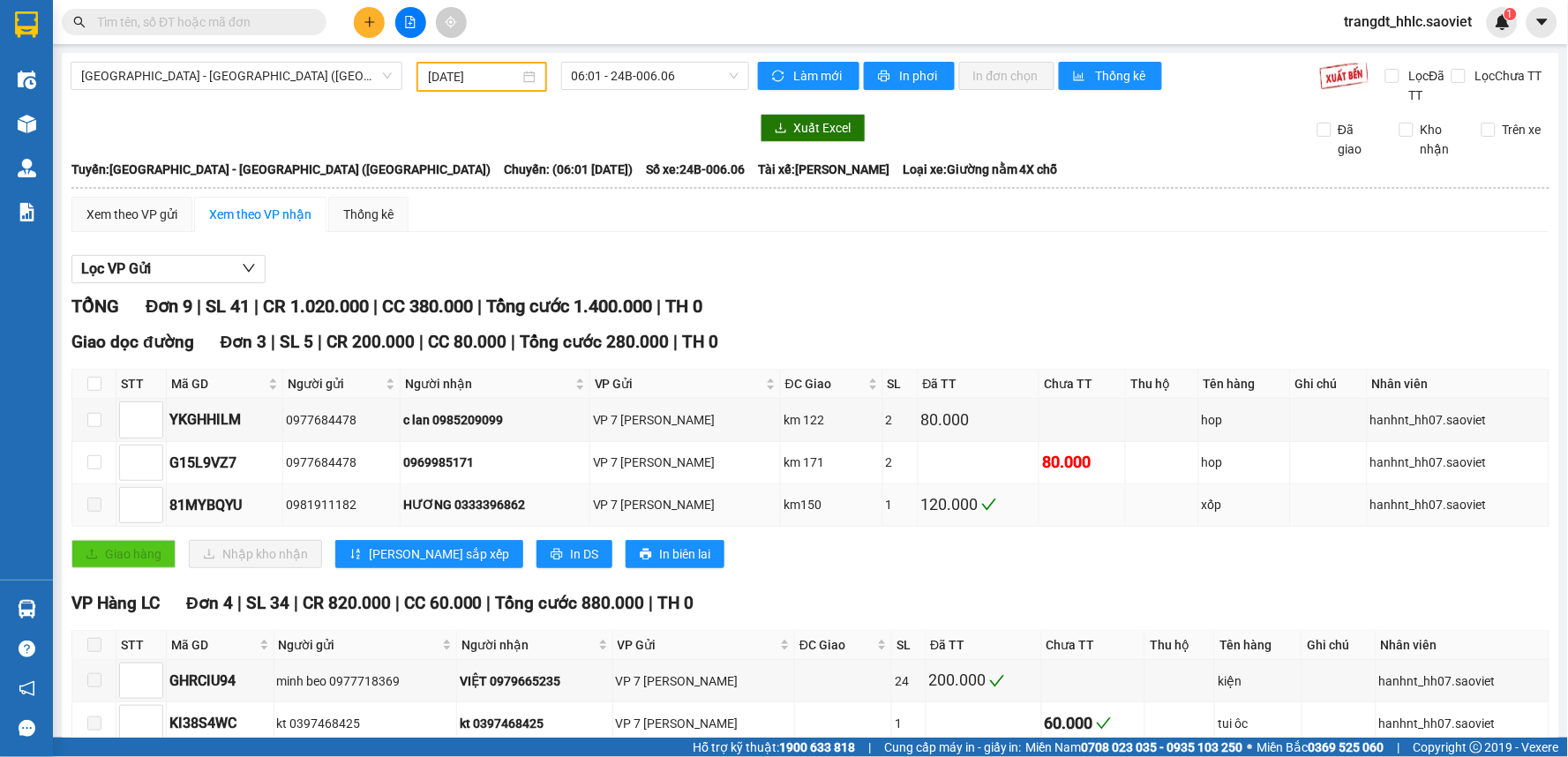
click at [958, 508] on div "120.000" at bounding box center [979, 505] width 116 height 25
copy div "120.000"
click at [240, 12] on input "text" at bounding box center [201, 22] width 208 height 20
paste input "120.000"
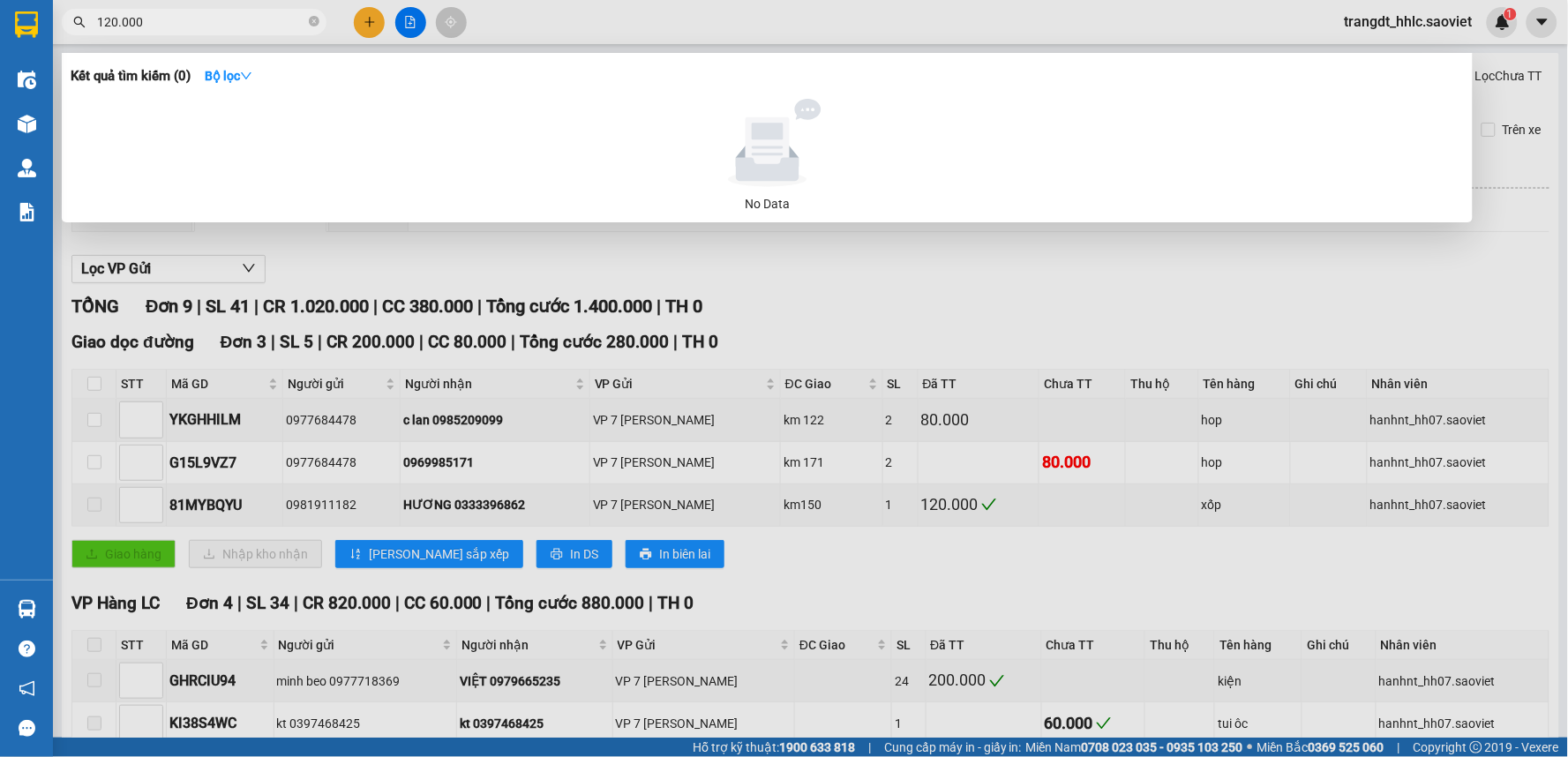
drag, startPoint x: 562, startPoint y: 45, endPoint x: 567, endPoint y: 34, distance: 12.1
click at [563, 42] on div at bounding box center [784, 378] width 1568 height 757
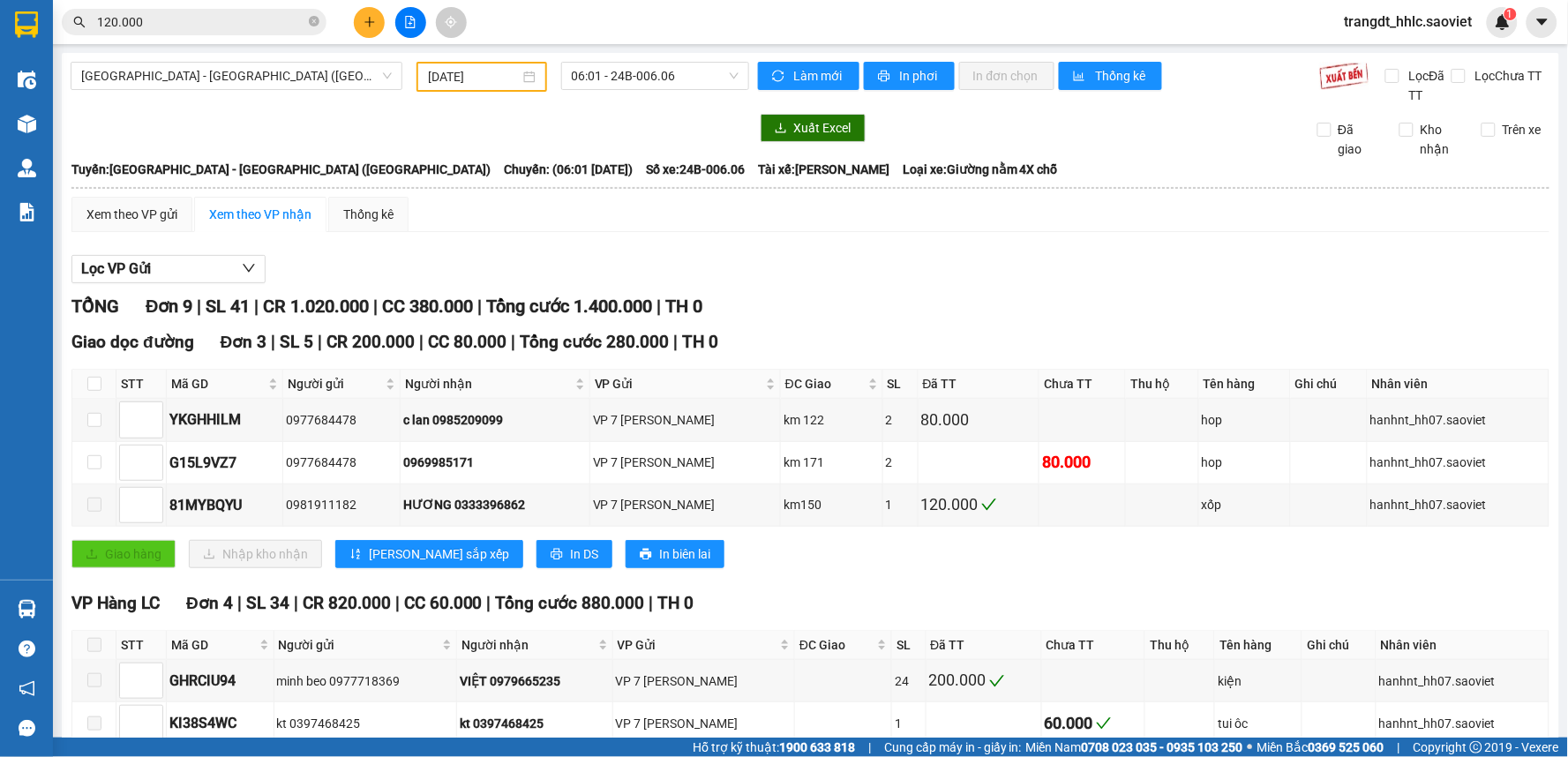
click at [570, 25] on div "Kết quả tìm kiếm ( 0 ) Bộ lọc No Data 120.000 trangdt_hhlc.saoviet 1" at bounding box center [784, 21] width 1568 height 44
click at [527, 499] on div "HƯƠNG 0333396862" at bounding box center [495, 505] width 184 height 20
copy div "0333396862"
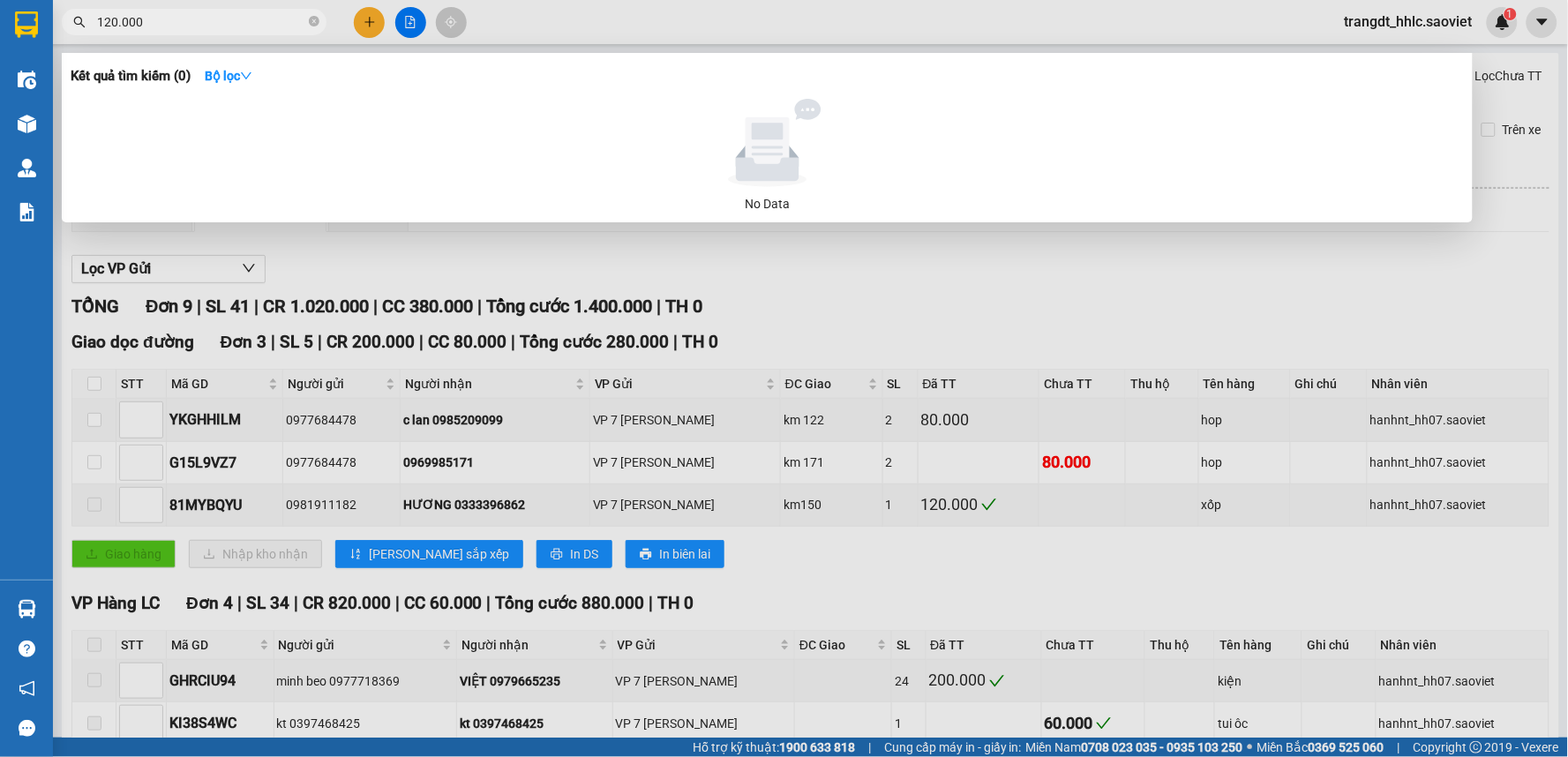
click at [248, 21] on input "120.000" at bounding box center [201, 22] width 208 height 20
paste input "0333396862"
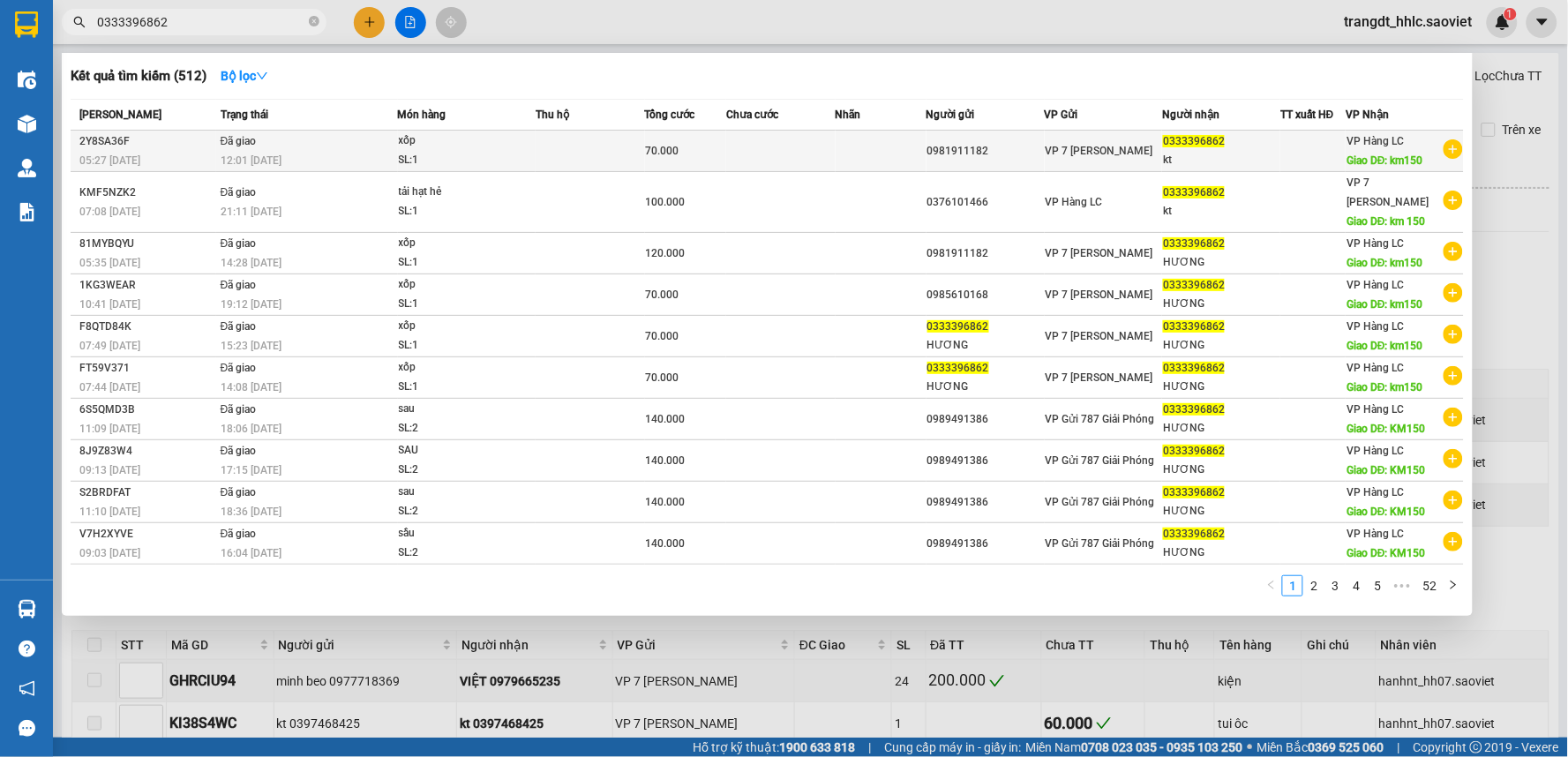
type input "0333396862"
click at [353, 143] on td "Đã giao 12:01 - 12/10" at bounding box center [307, 151] width 182 height 41
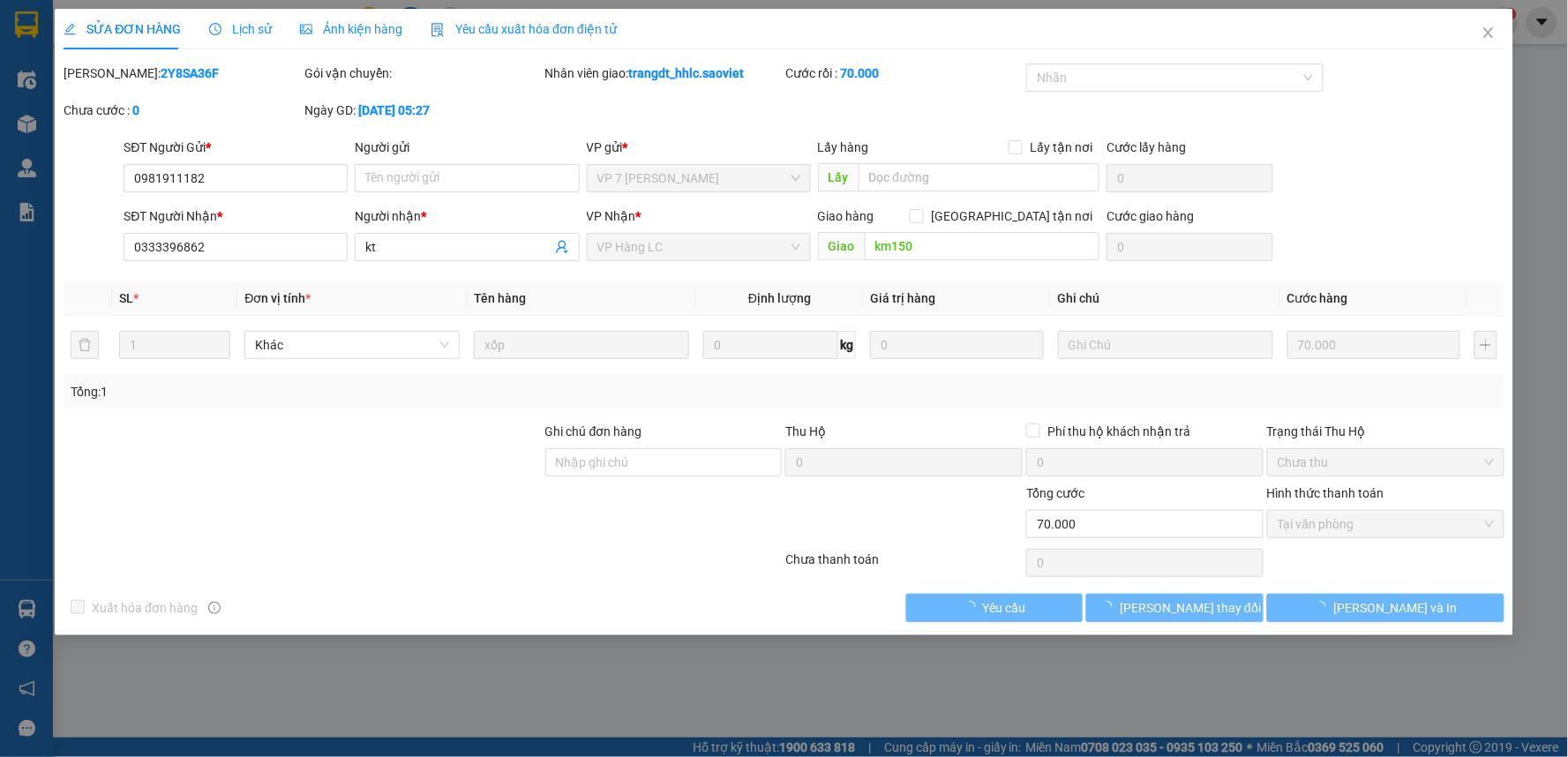
type input "0981911182"
type input "0333396862"
type input "kt"
type input "km150"
type input "0"
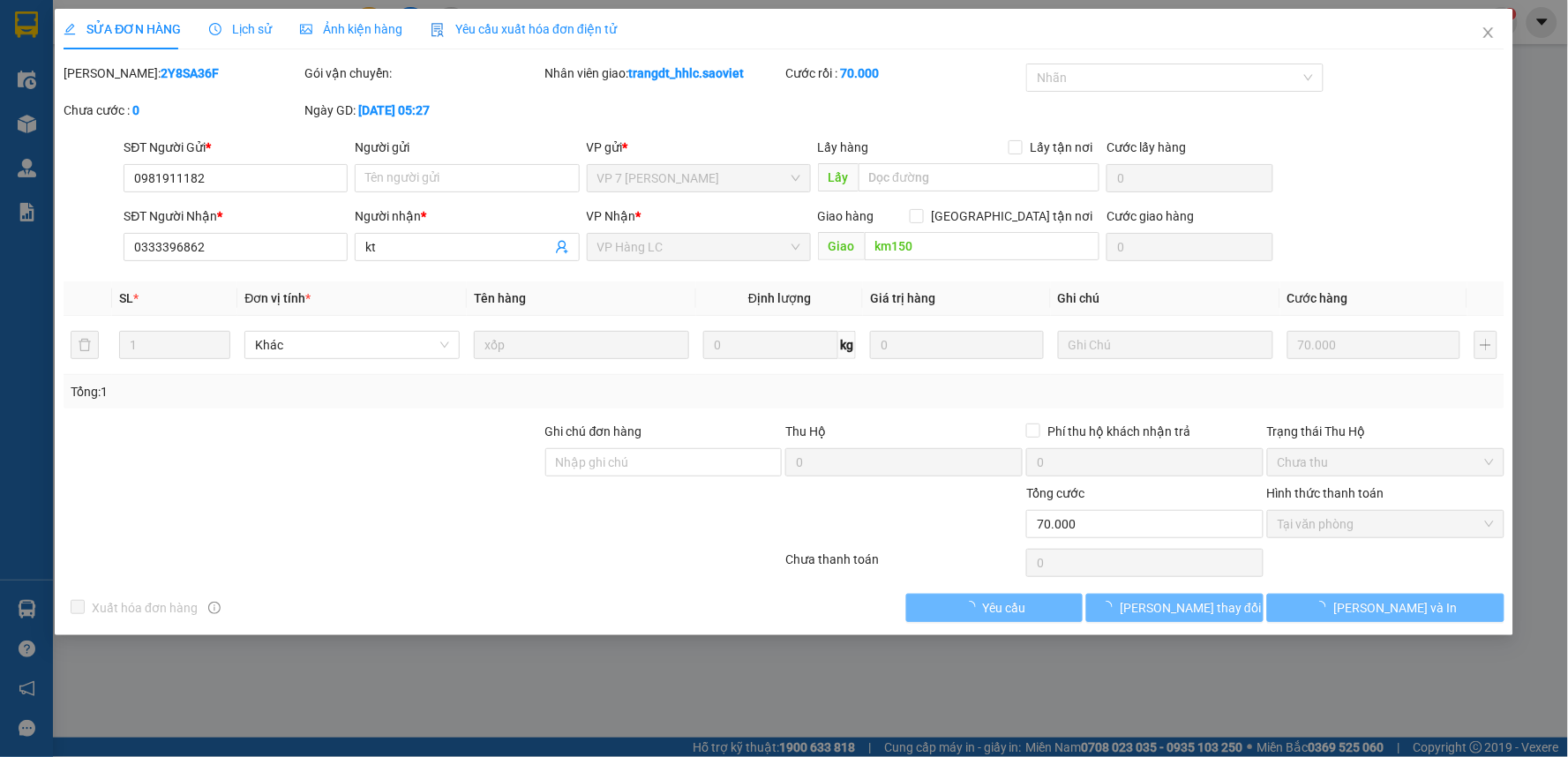
type input "70.000"
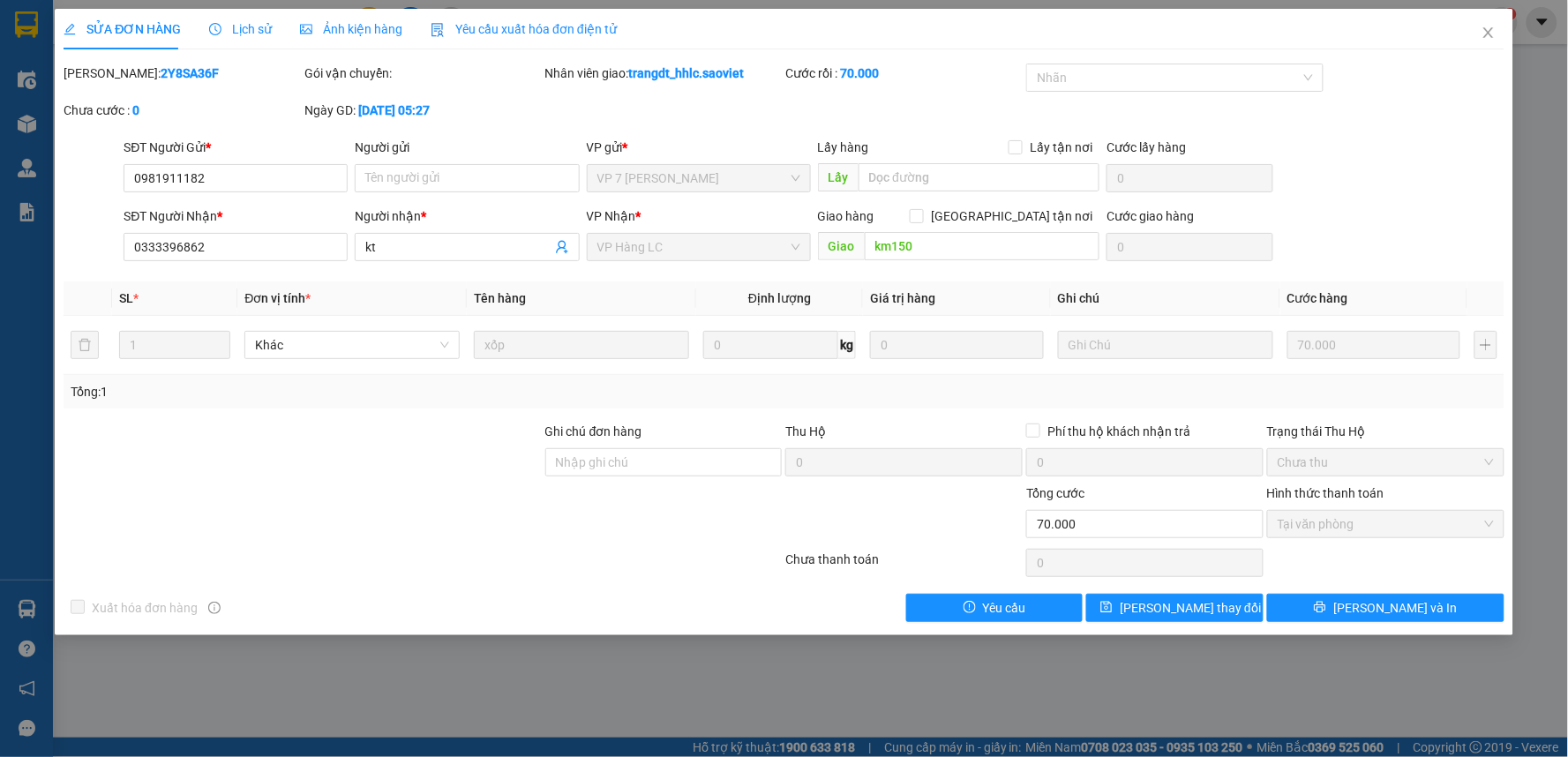
click at [249, 23] on span "Lịch sử" at bounding box center [240, 29] width 62 height 14
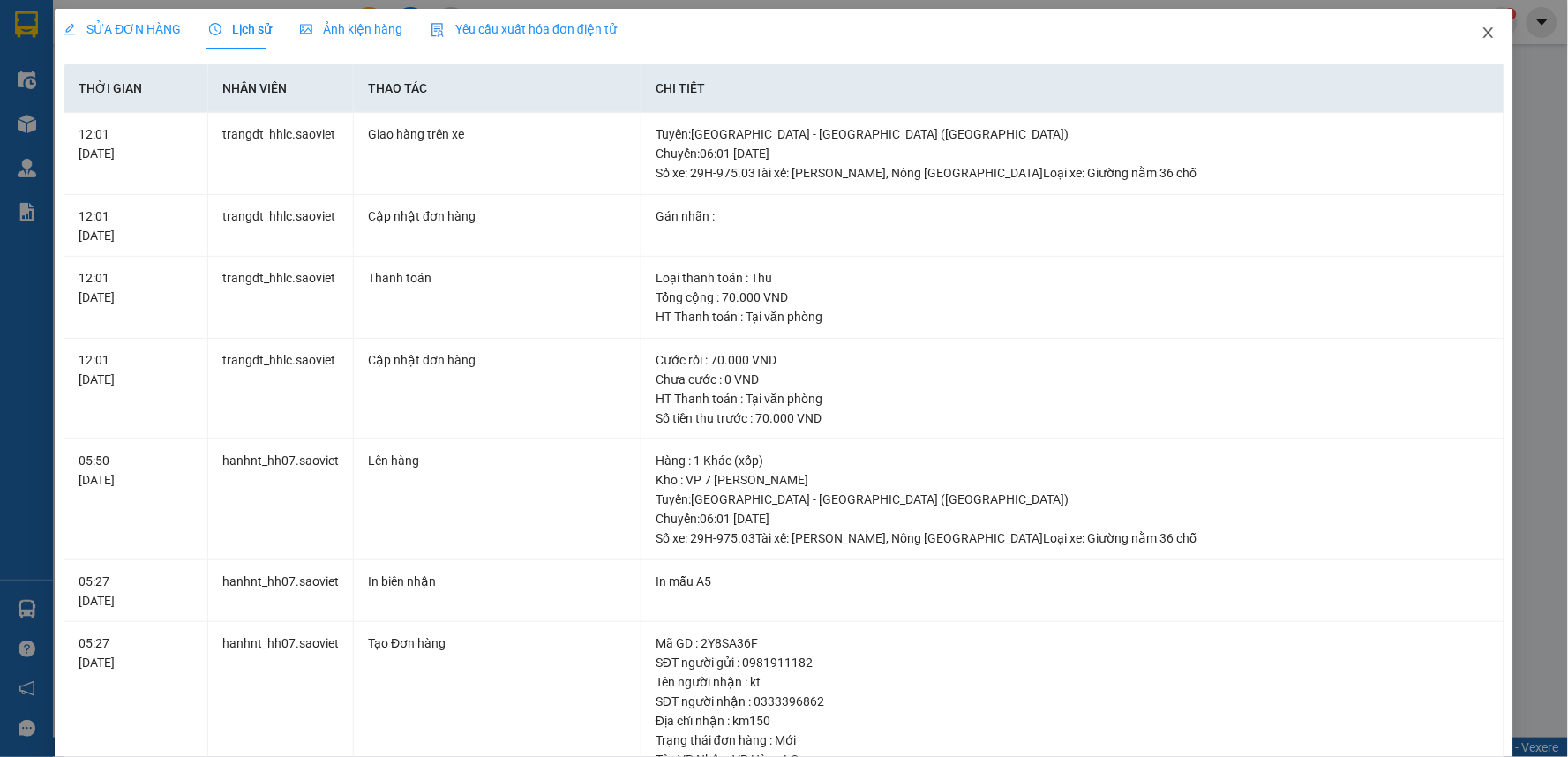
click at [1481, 38] on icon "close" at bounding box center [1489, 33] width 14 height 14
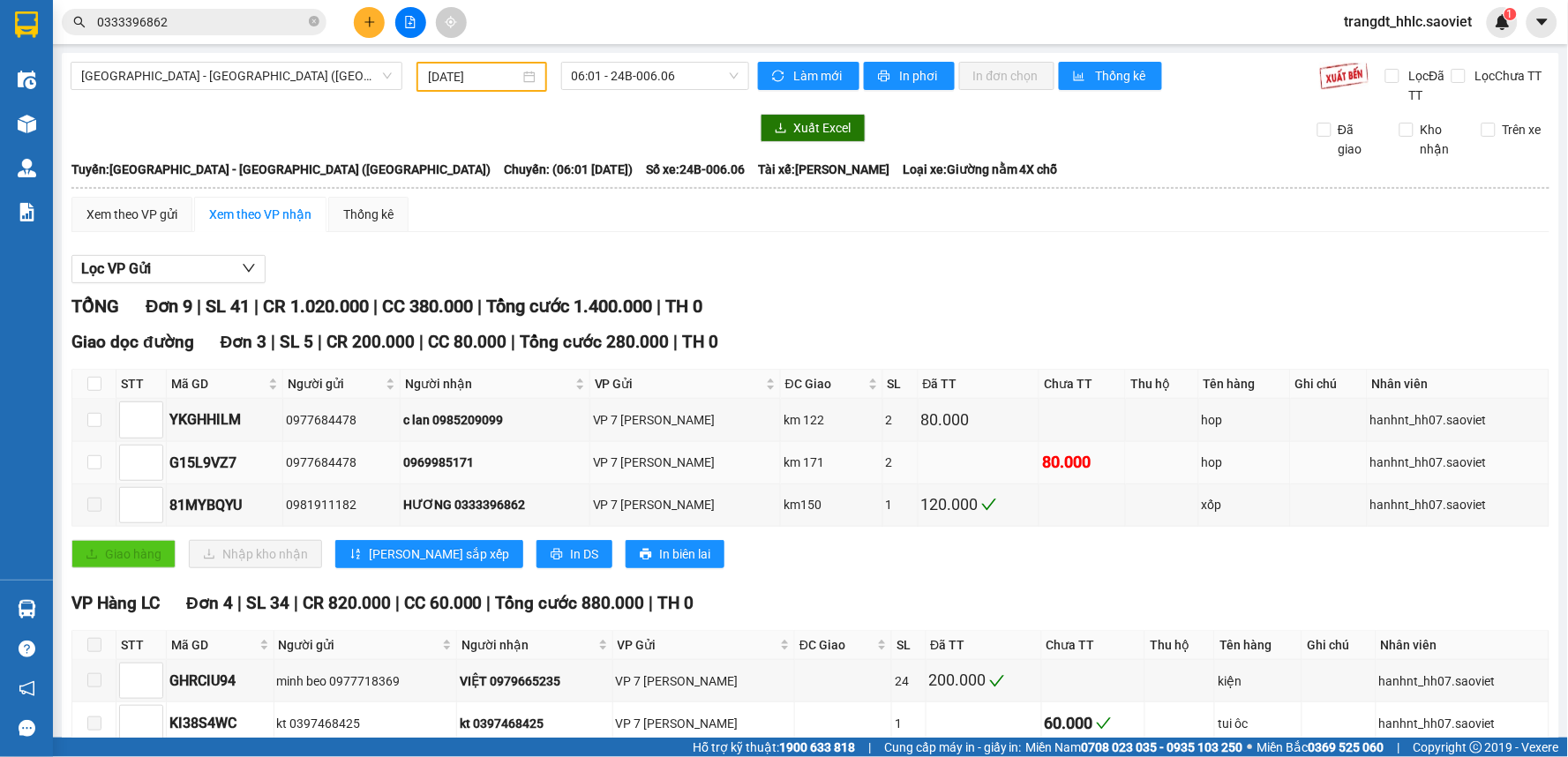
click at [466, 466] on div "0969985171" at bounding box center [495, 462] width 184 height 20
copy div "0969985171"
click at [178, 30] on input "0333396862" at bounding box center [201, 22] width 208 height 20
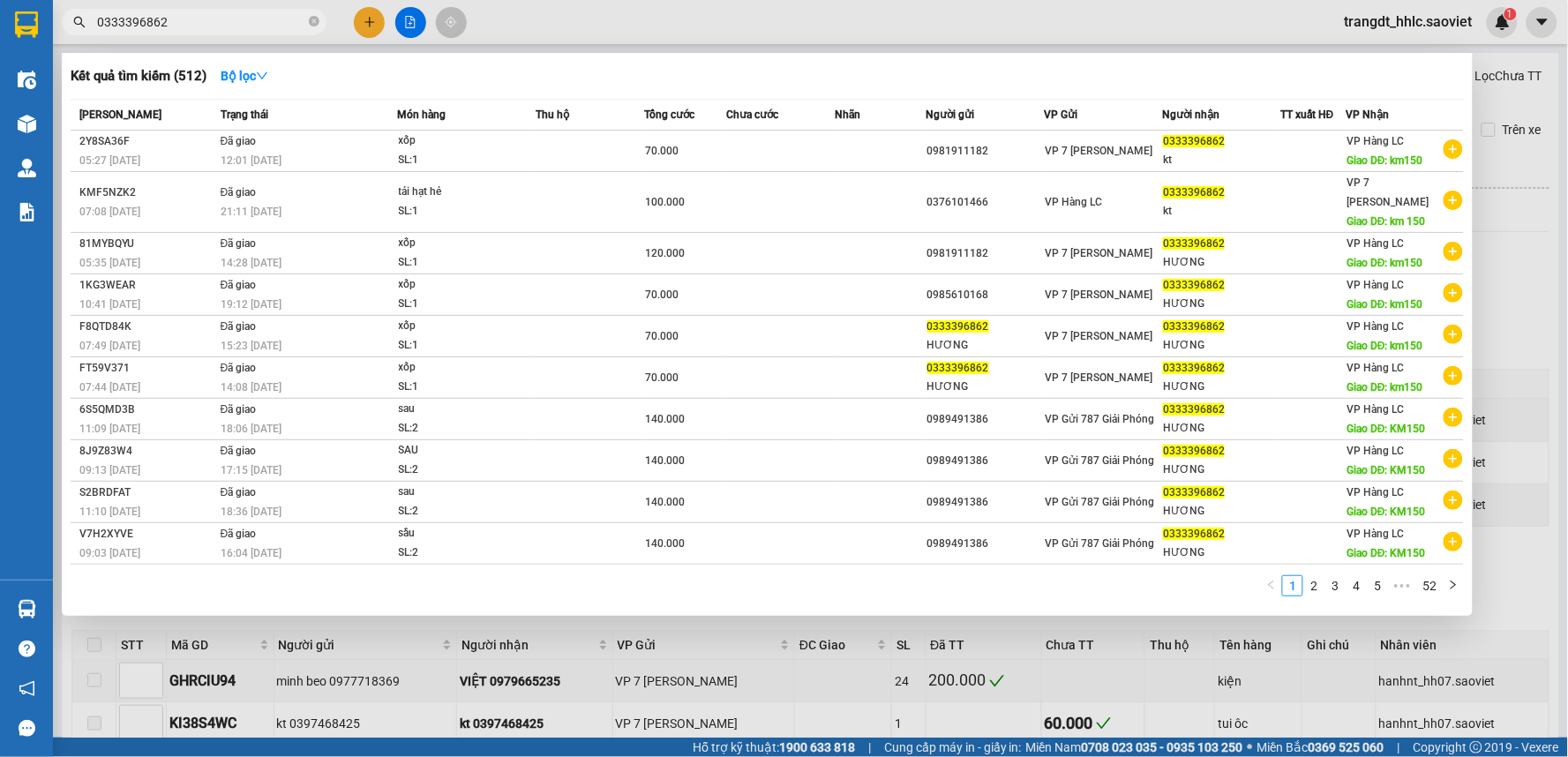
click at [178, 30] on input "0333396862" at bounding box center [201, 22] width 208 height 20
paste input "969985171"
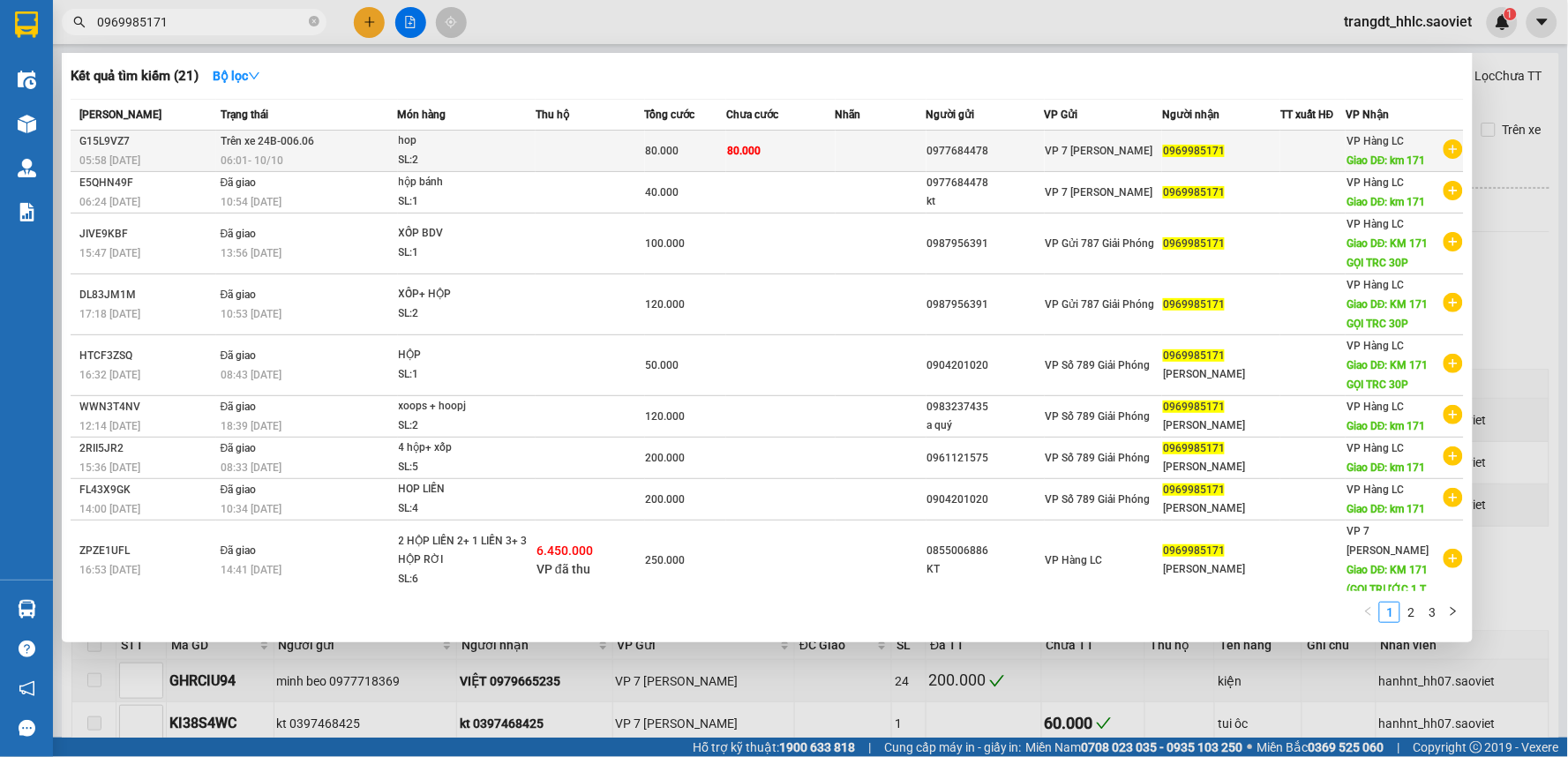
type input "0969985171"
click at [434, 156] on div "SL: 2" at bounding box center [465, 161] width 132 height 20
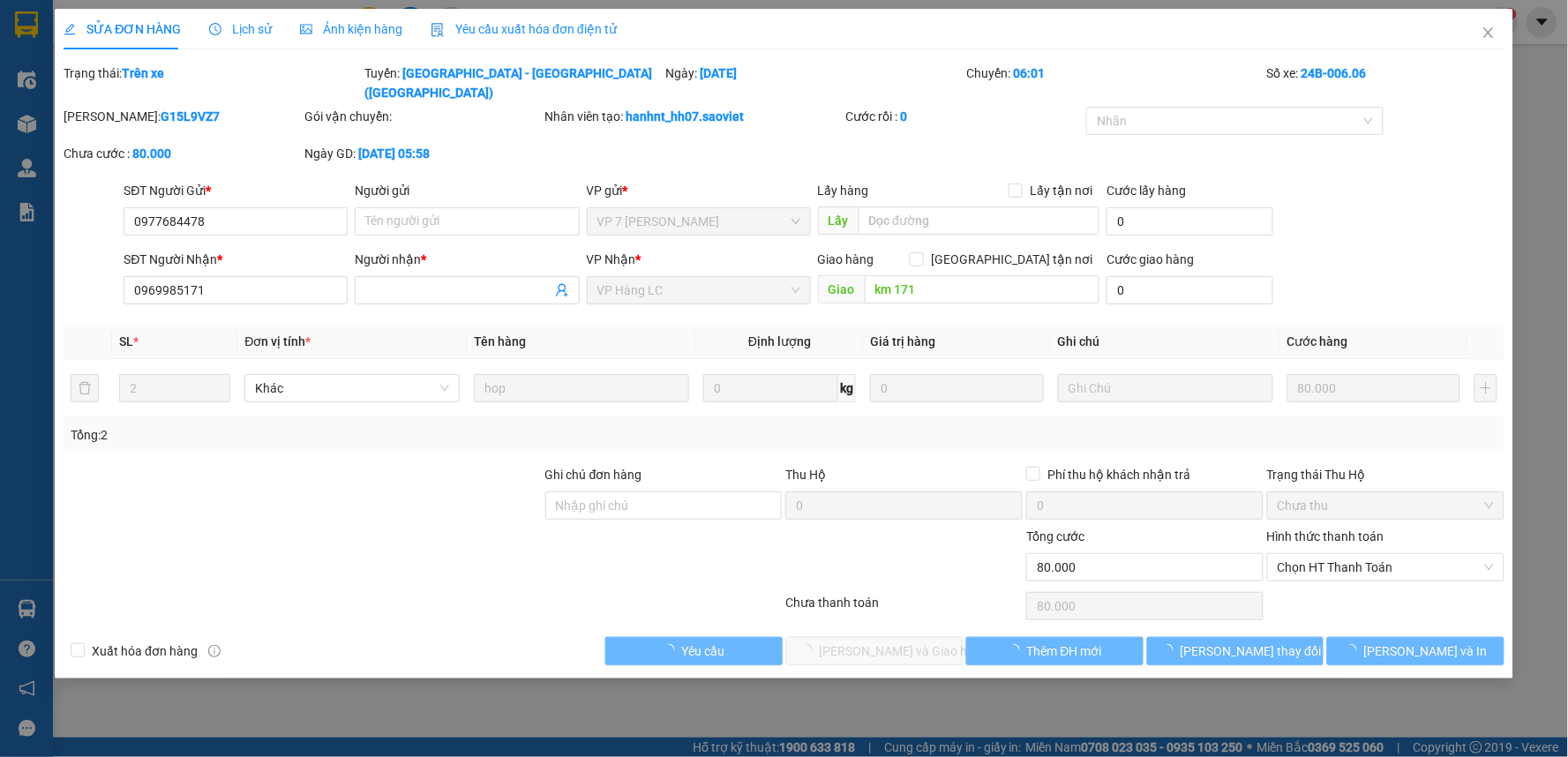
type input "0977684478"
type input "0969985171"
type input "km 171"
type input "0"
type input "80.000"
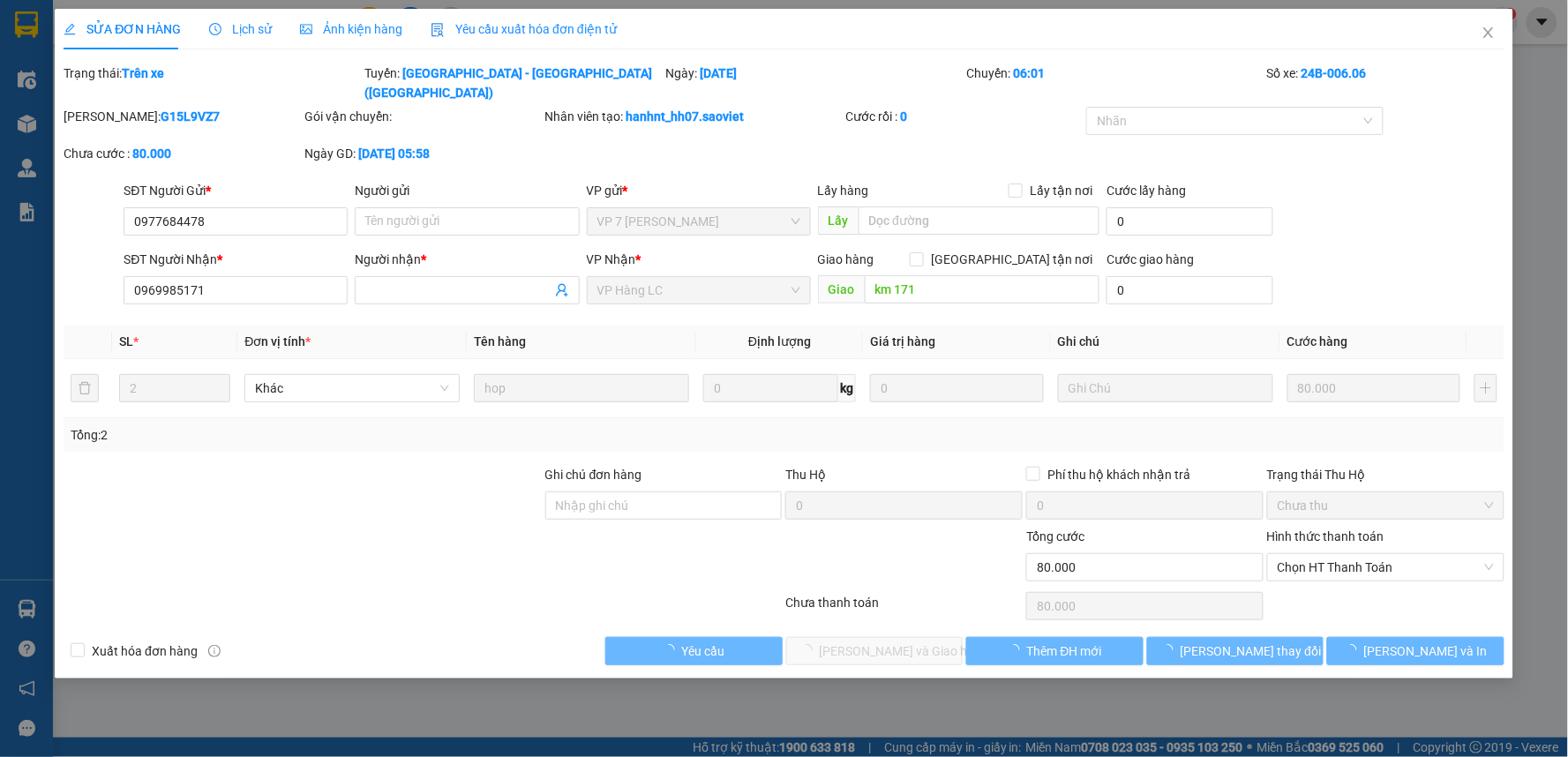
type input "80.000"
click at [254, 30] on span "Lịch sử" at bounding box center [240, 29] width 62 height 14
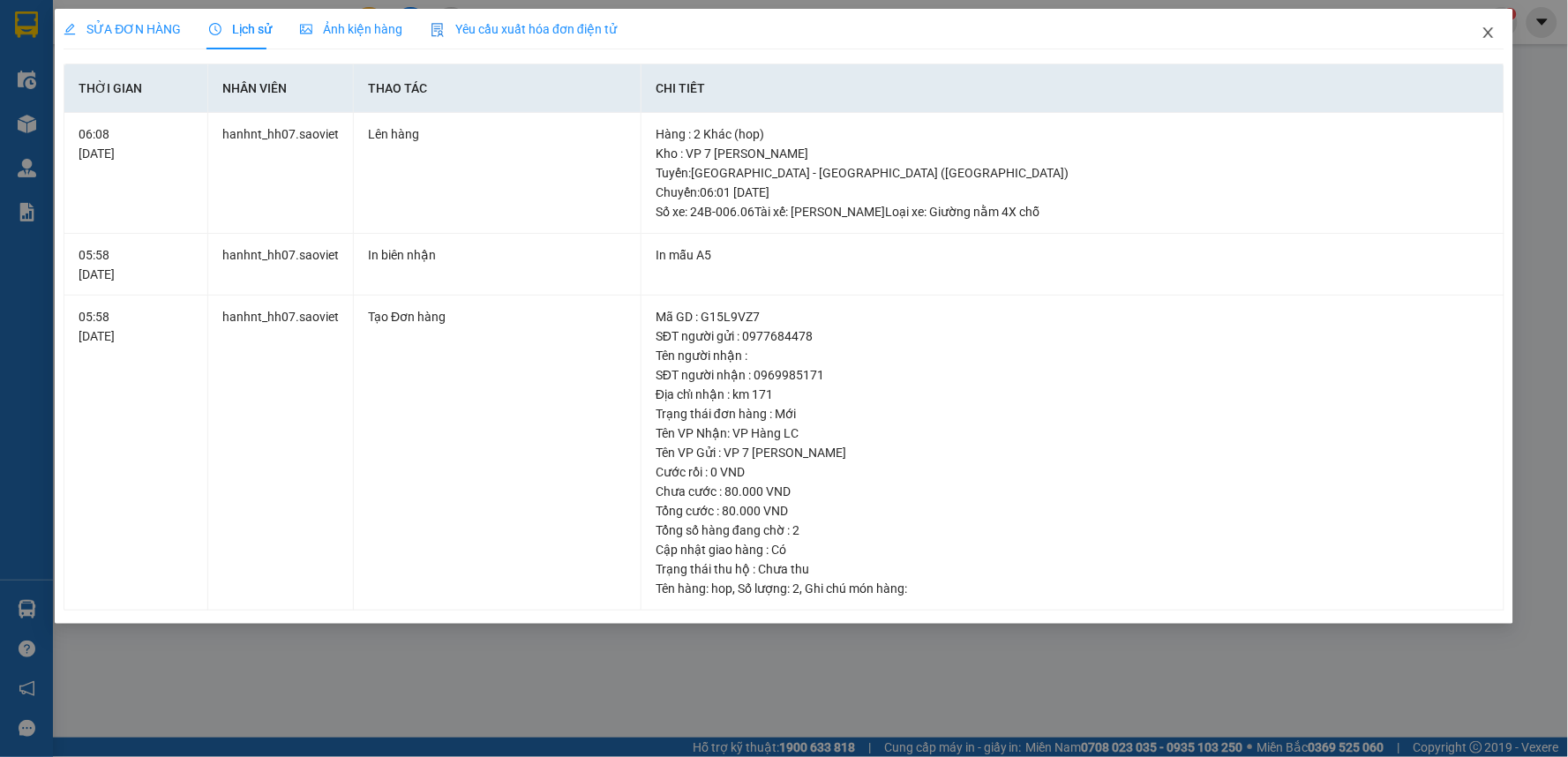
click at [1487, 34] on icon "close" at bounding box center [1489, 33] width 14 height 14
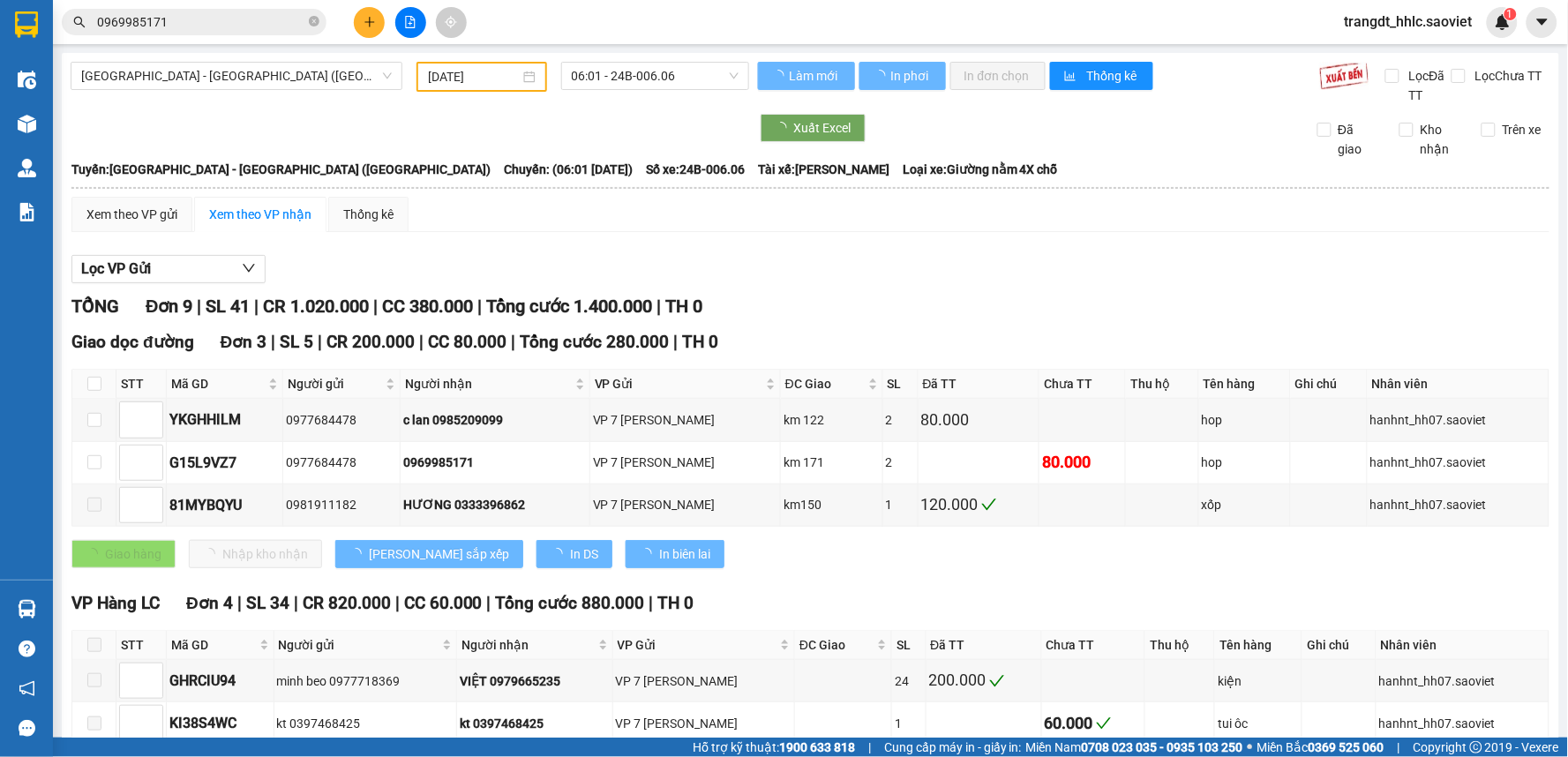
click at [604, 135] on div at bounding box center [410, 129] width 678 height 29
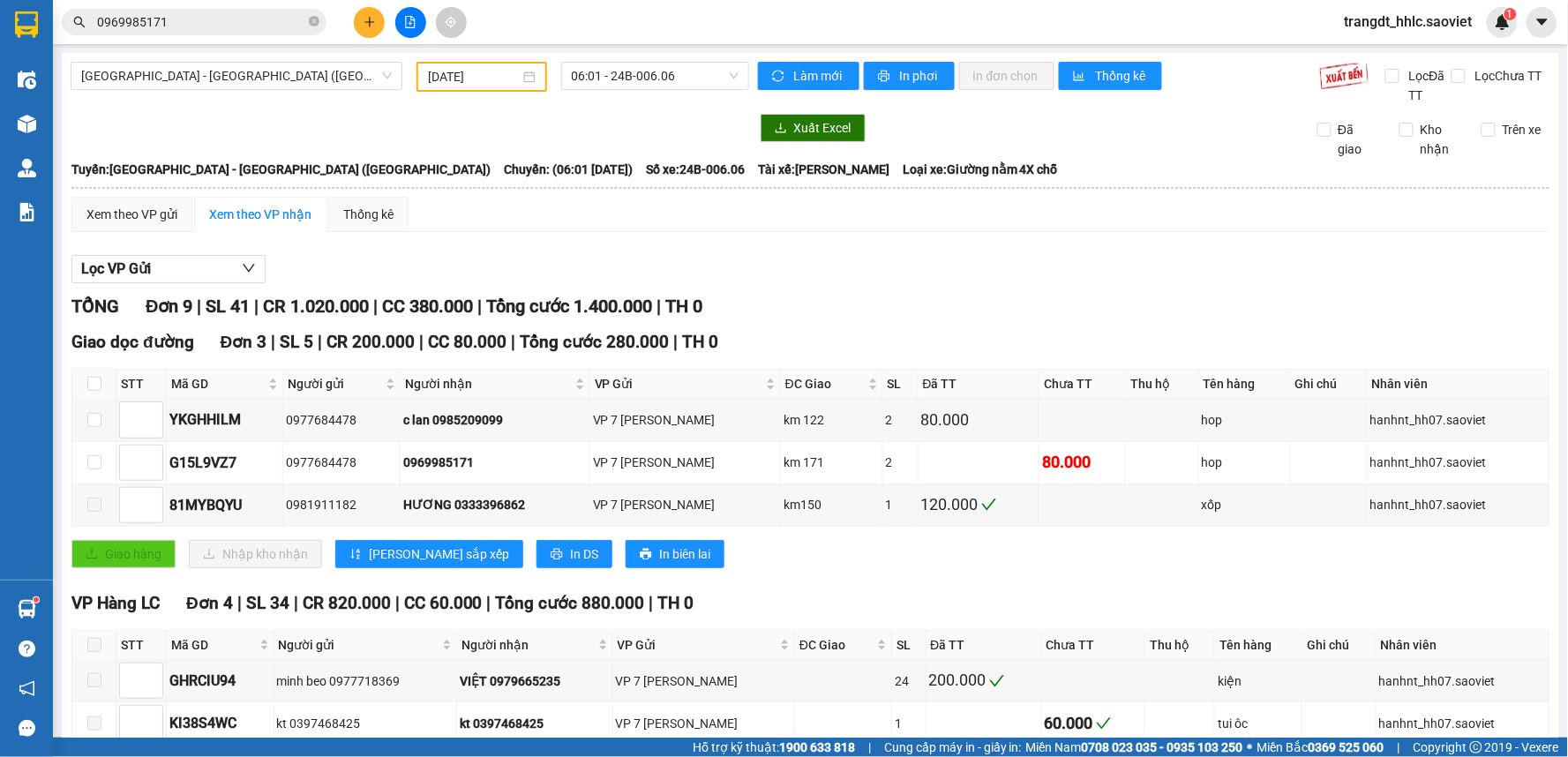
click at [178, 33] on span "0969985171" at bounding box center [194, 22] width 265 height 27
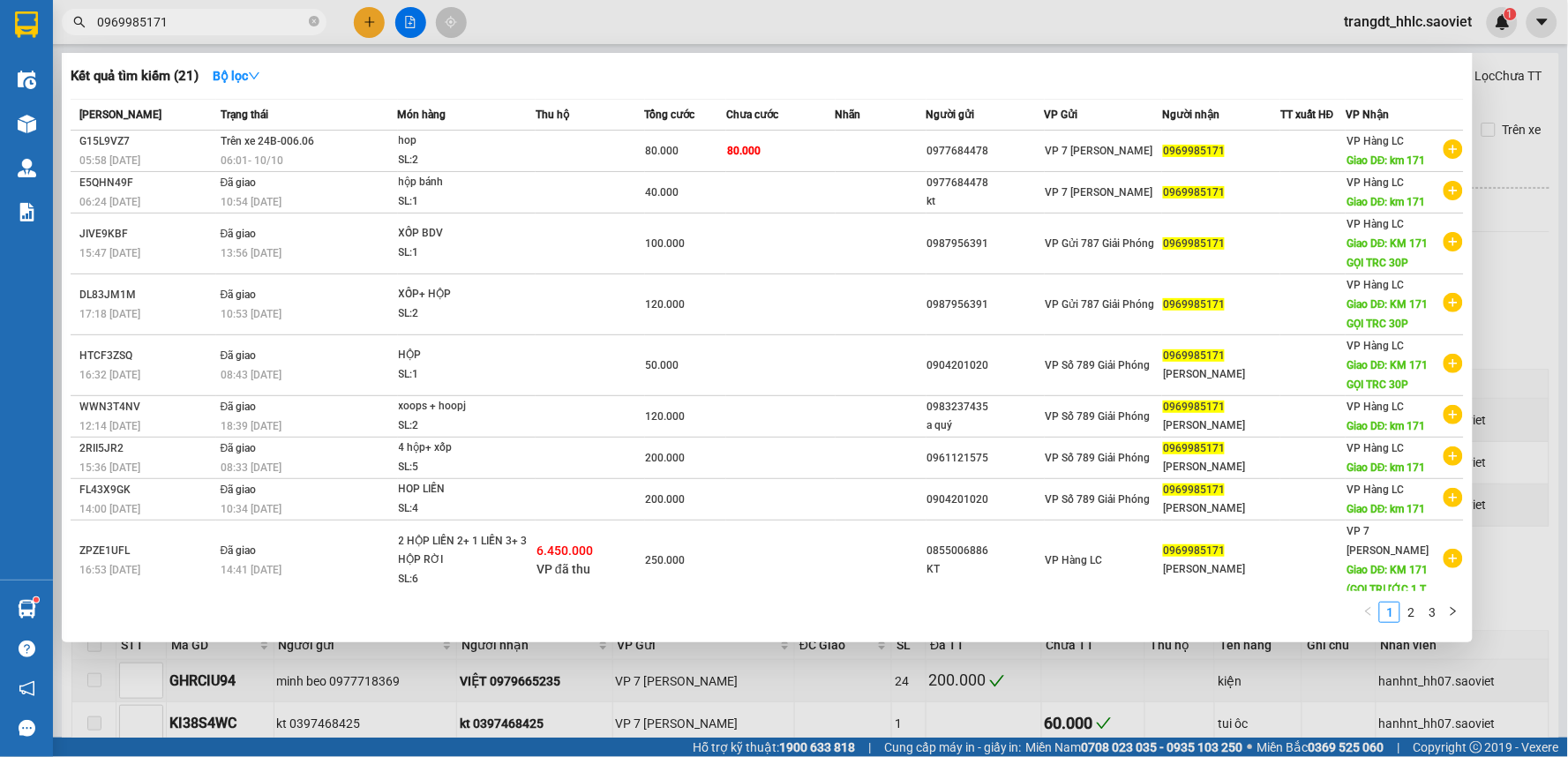
click at [178, 22] on input "0969985171" at bounding box center [201, 22] width 208 height 20
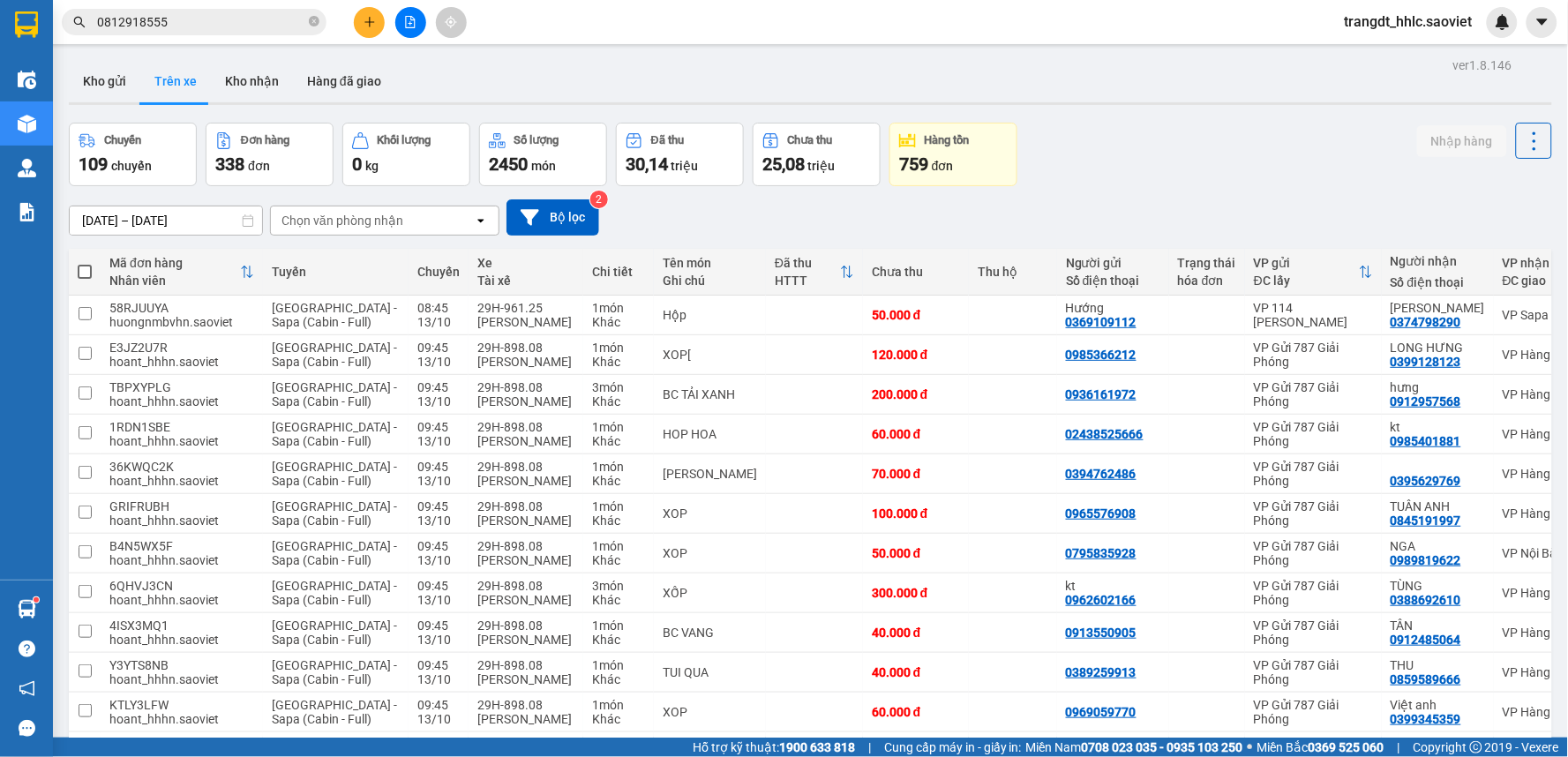
click at [194, 7] on div "Kết quả tìm kiếm ( 9 ) Bộ lọc Mã ĐH Trạng thái Món hàng Thu hộ Tổng cước Chưa c…" at bounding box center [172, 22] width 344 height 31
click at [181, 12] on input "0812918555" at bounding box center [201, 22] width 208 height 20
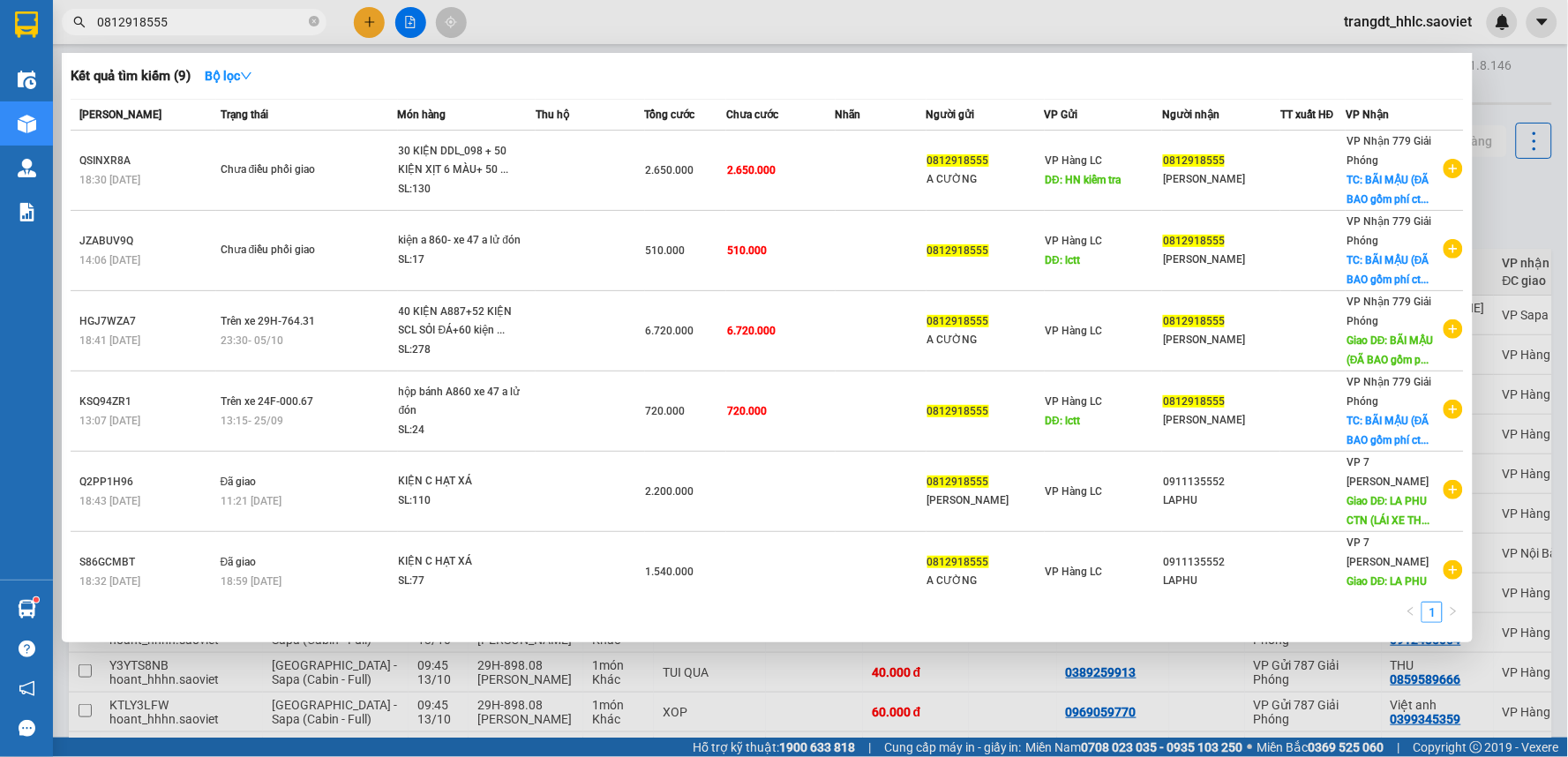
click at [181, 12] on input "0812918555" at bounding box center [201, 22] width 208 height 20
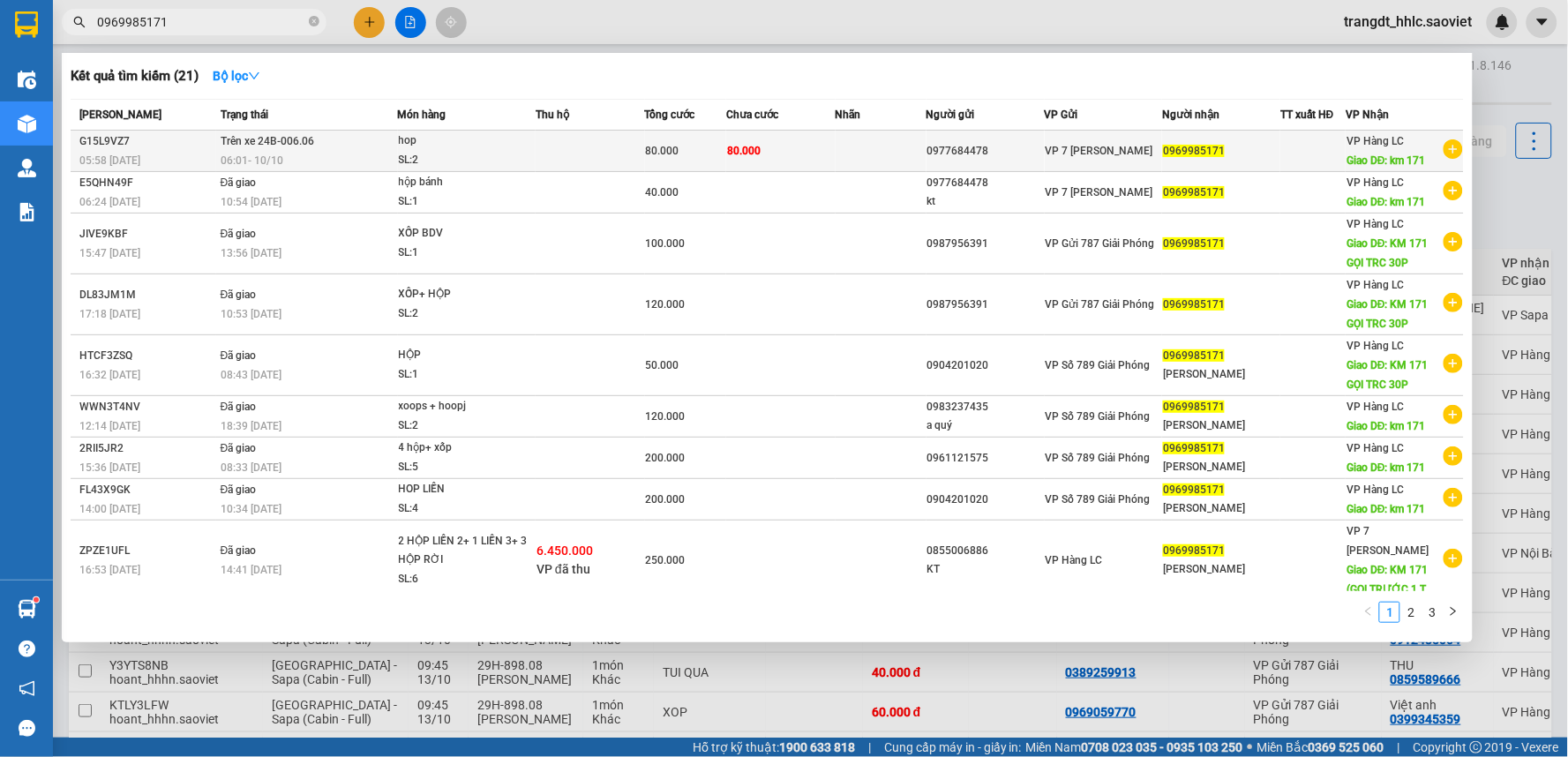
type input "0969985171"
click at [498, 148] on div "hop" at bounding box center [465, 141] width 132 height 20
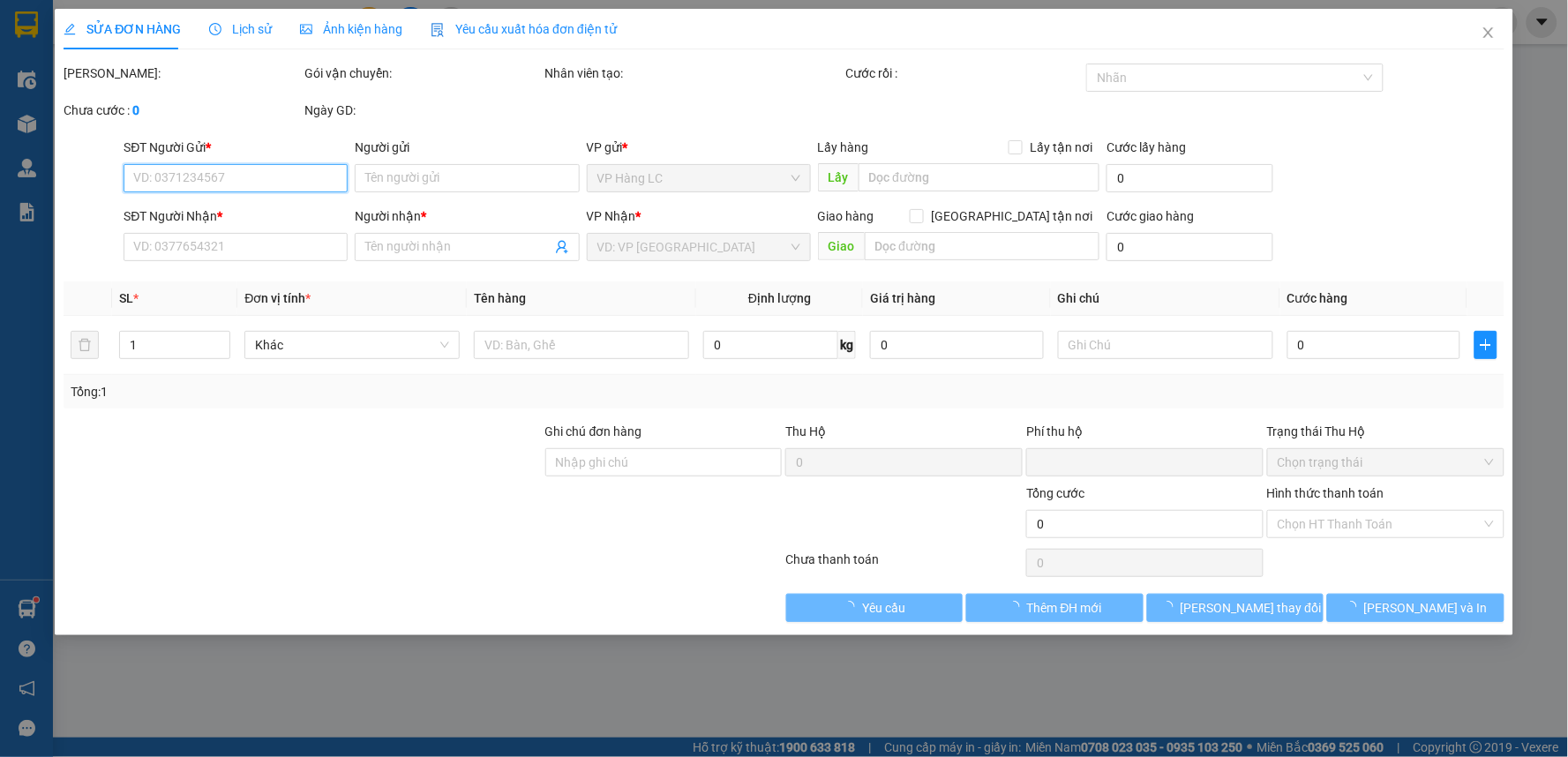
type input "0977684478"
type input "0969985171"
type input "km 171"
type input "0"
type input "80.000"
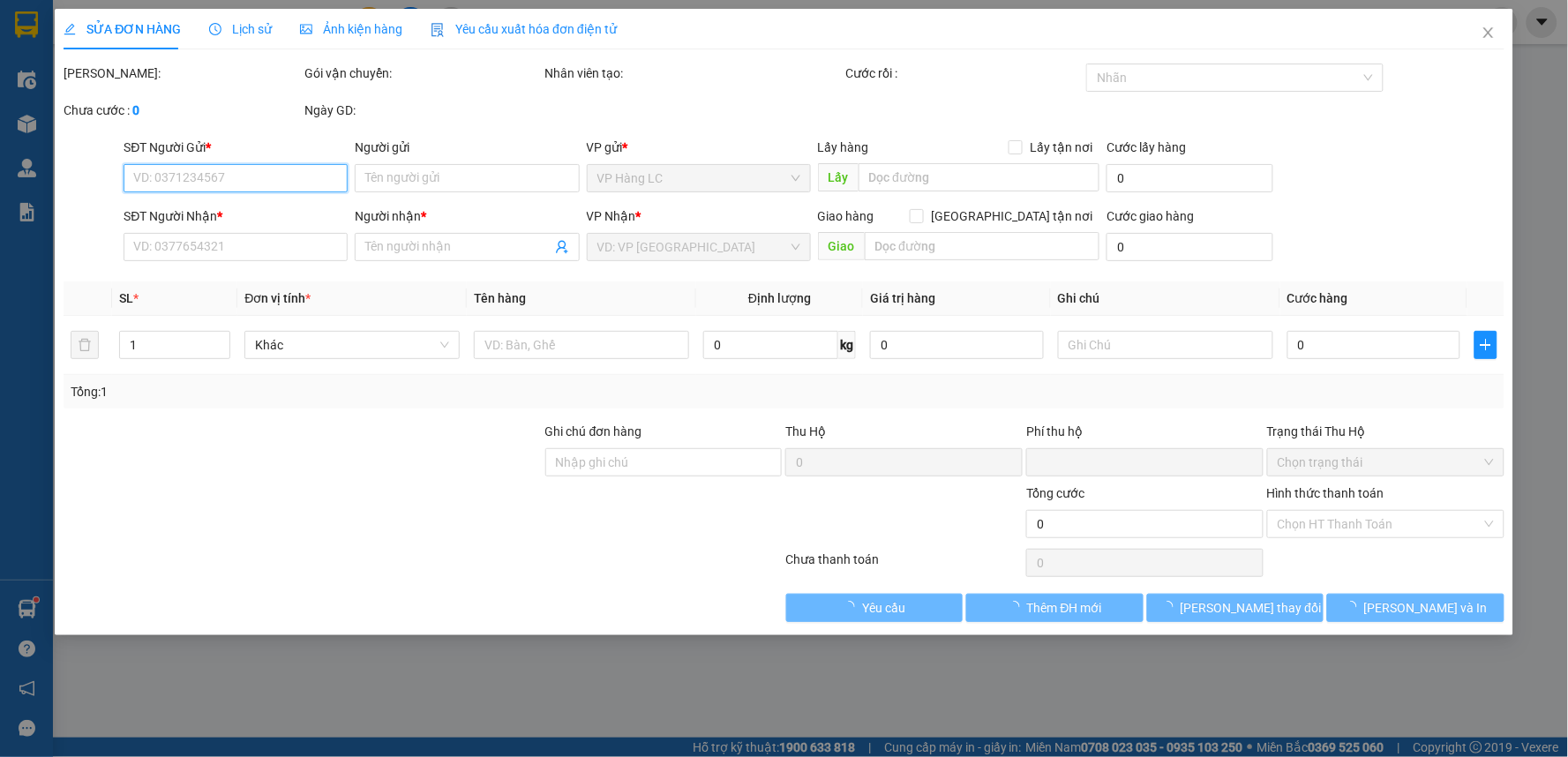
type input "80.000"
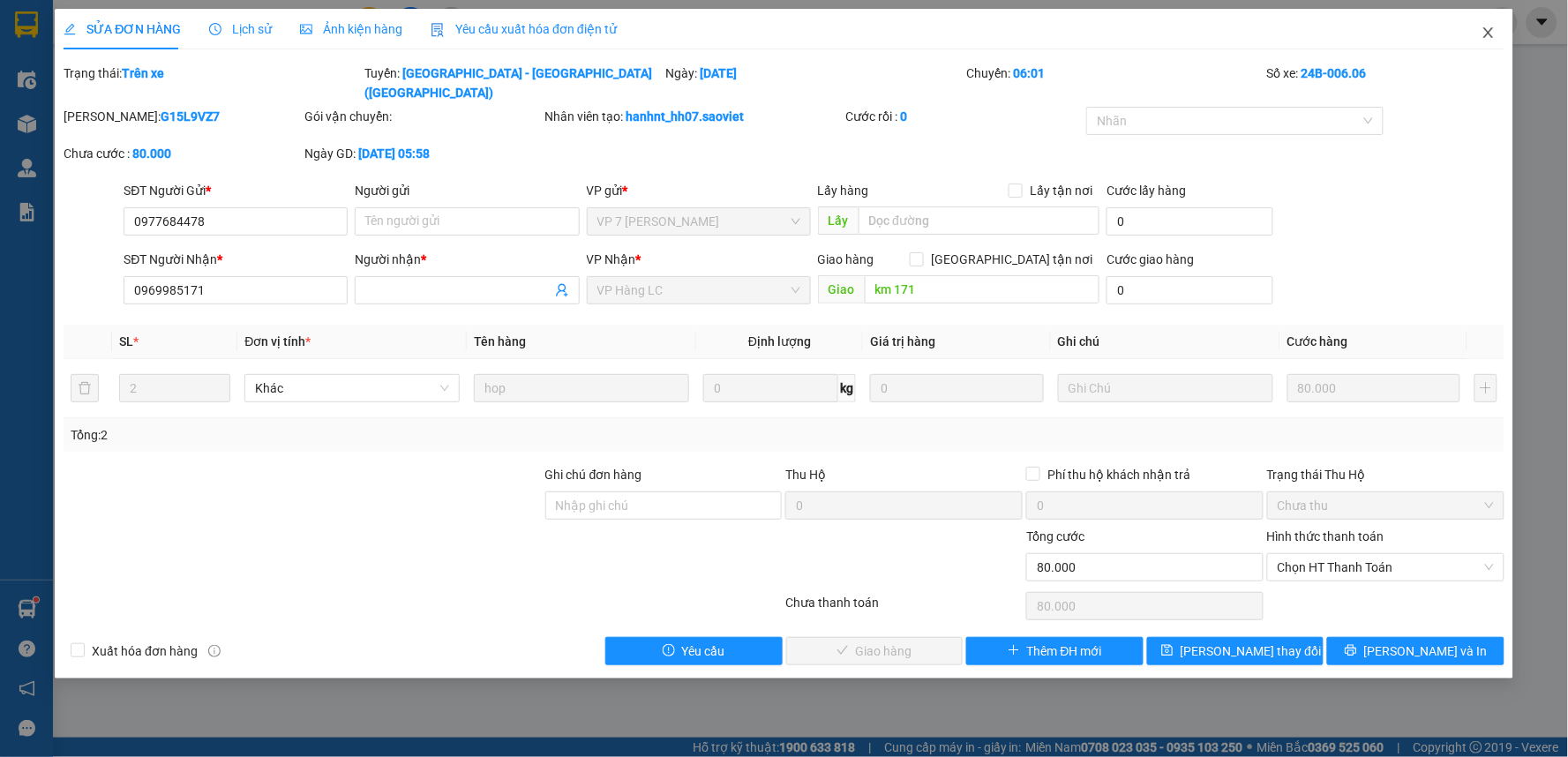
click at [1484, 20] on span "Close" at bounding box center [1488, 33] width 49 height 49
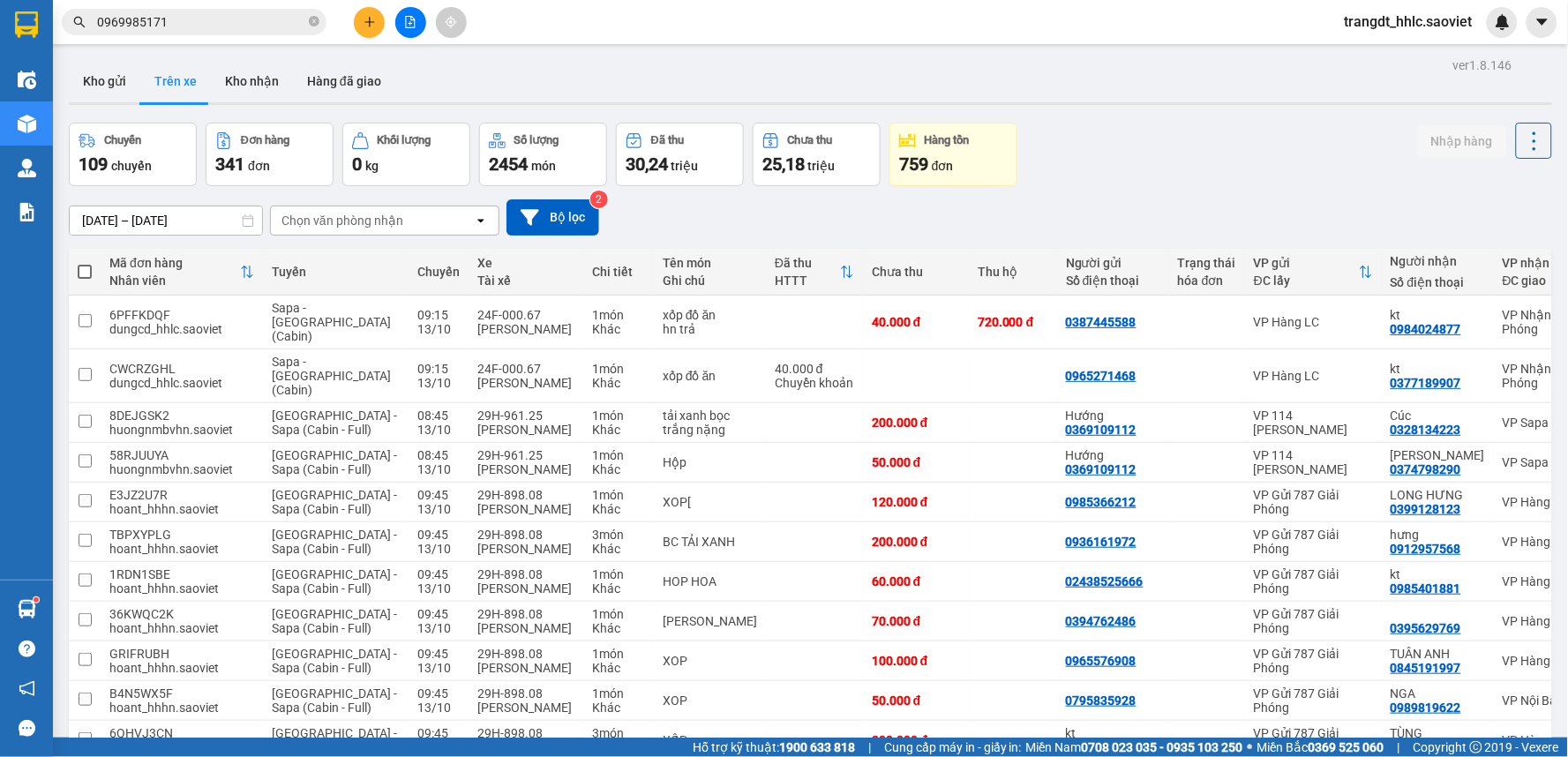
click at [178, 19] on input "0969985171" at bounding box center [201, 22] width 208 height 20
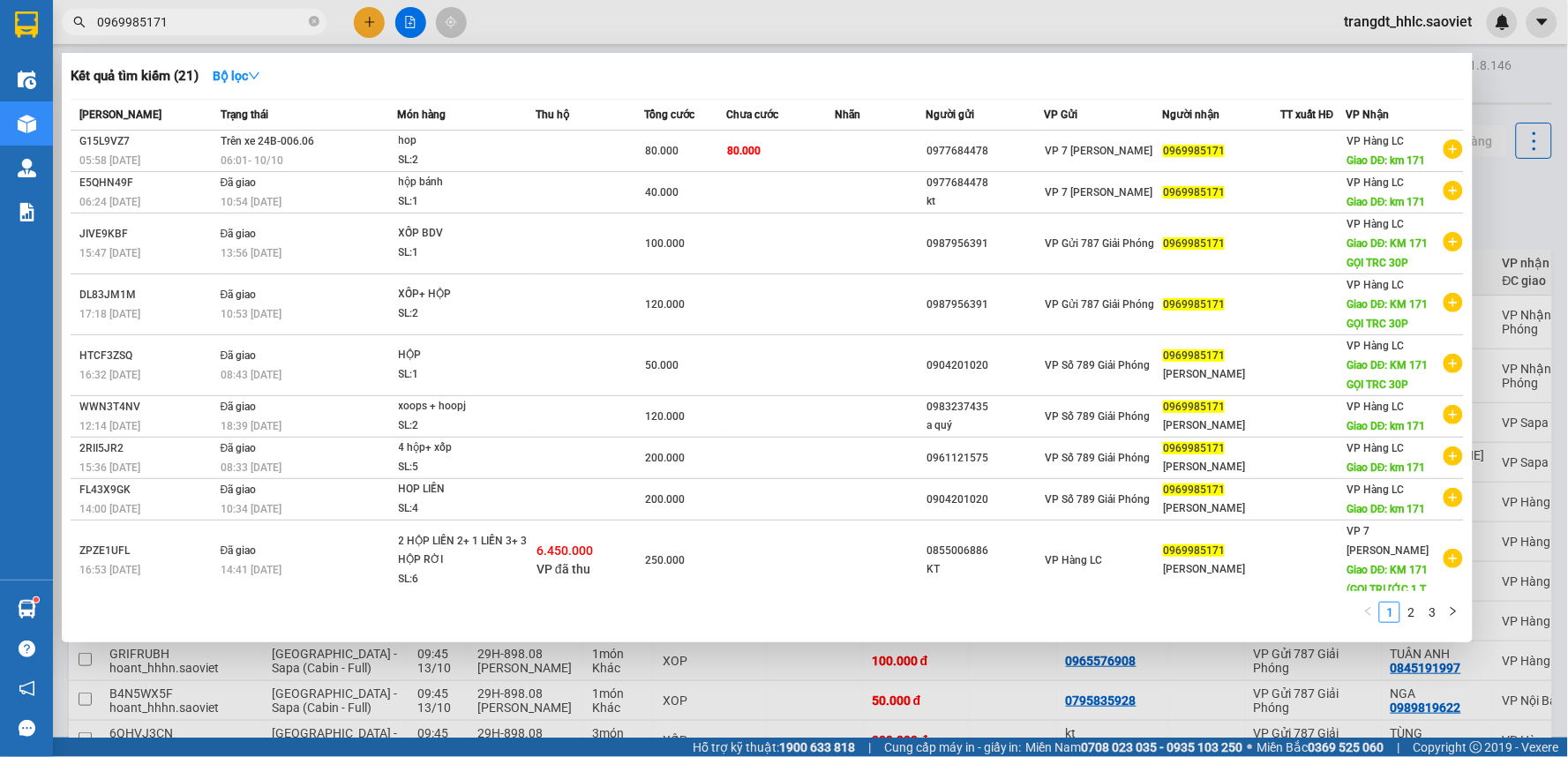
click at [256, 32] on span "0969985171" at bounding box center [194, 22] width 265 height 27
click at [259, 20] on input "0969985171" at bounding box center [201, 22] width 208 height 20
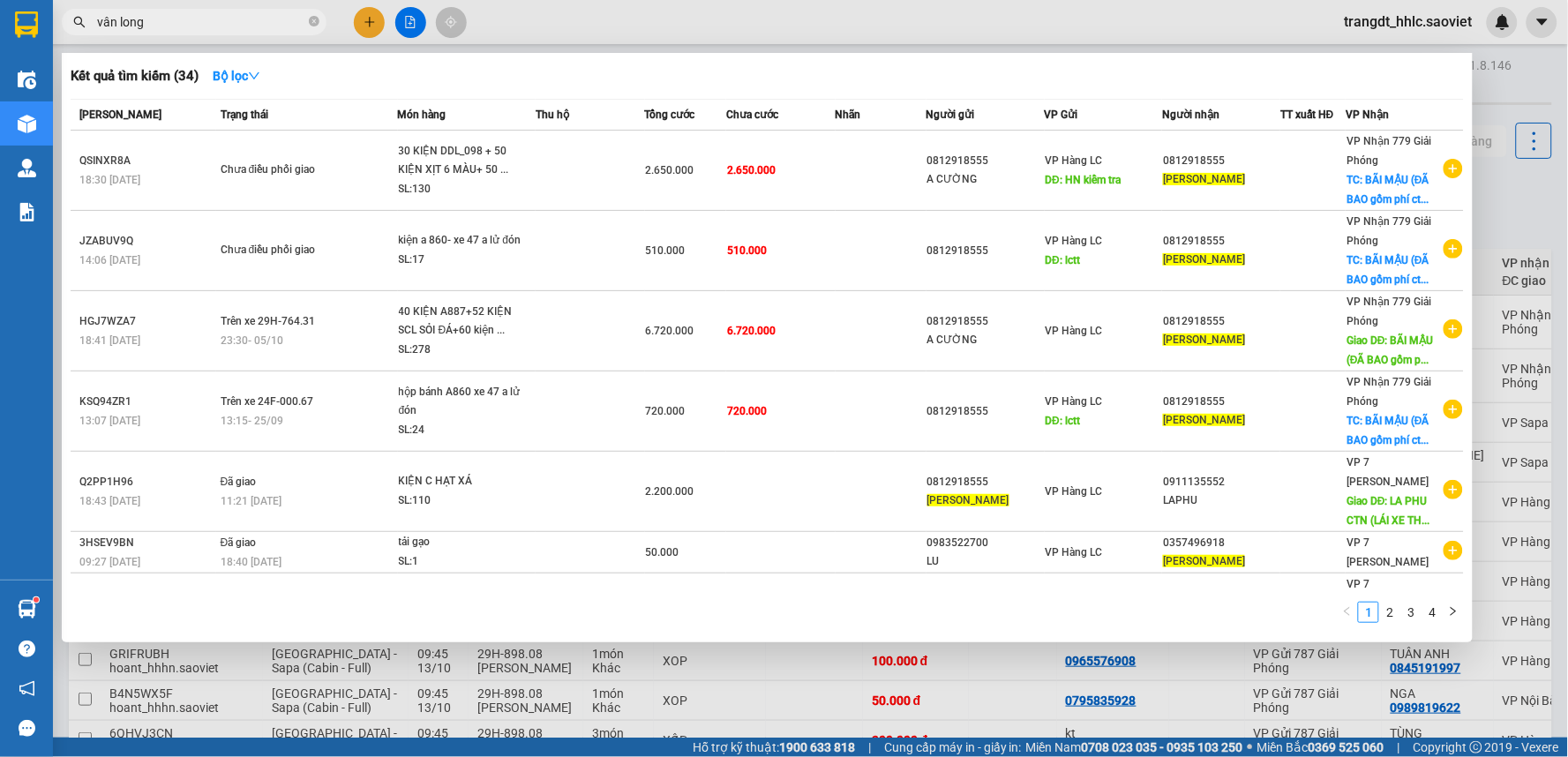
click at [709, 30] on div at bounding box center [784, 378] width 1568 height 757
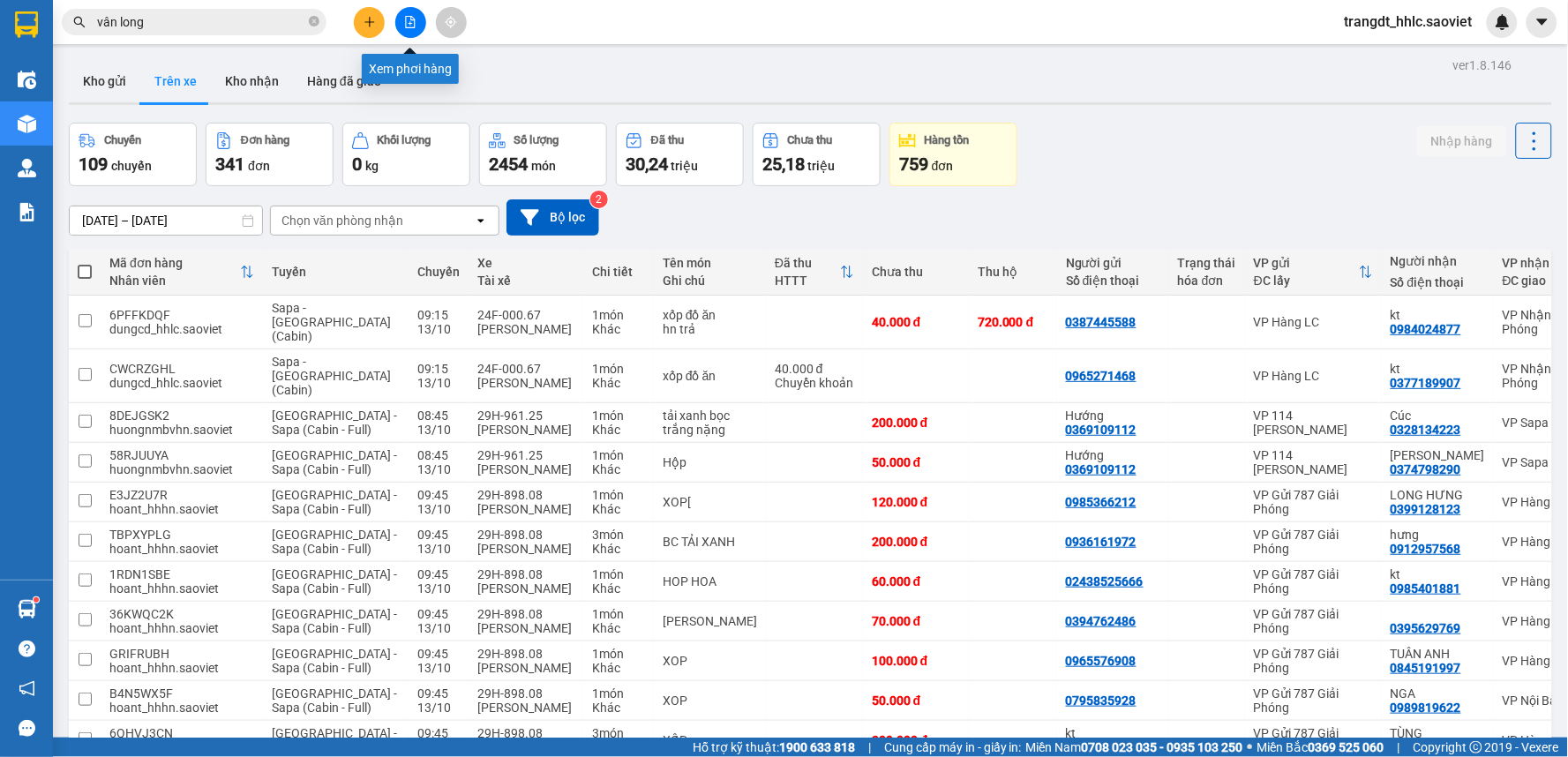
click at [411, 25] on icon "file-add" at bounding box center [411, 22] width 12 height 12
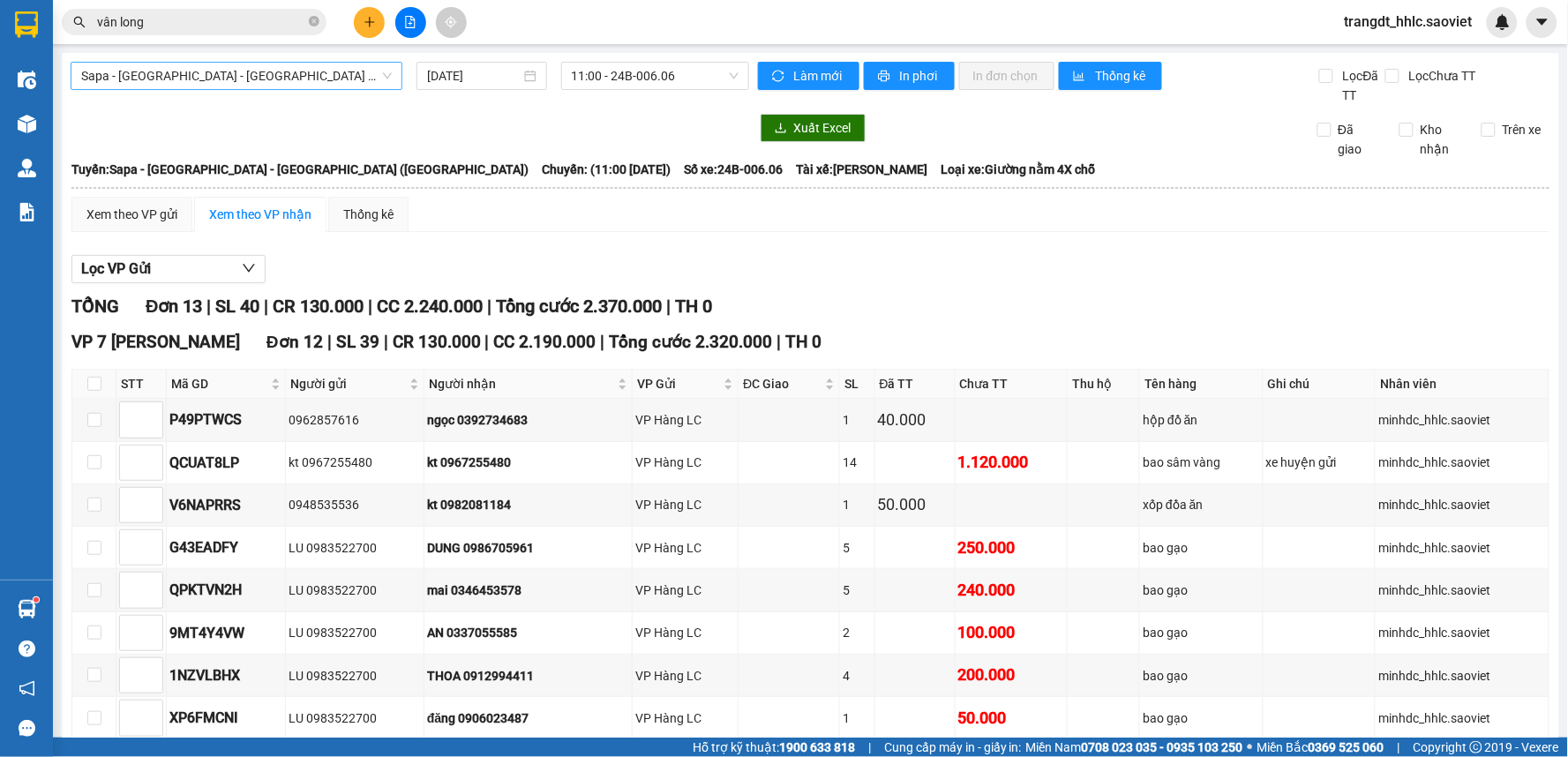
click at [337, 71] on span "Sapa - [GEOGRAPHIC_DATA] - [GEOGRAPHIC_DATA] ([GEOGRAPHIC_DATA])" at bounding box center [236, 76] width 311 height 27
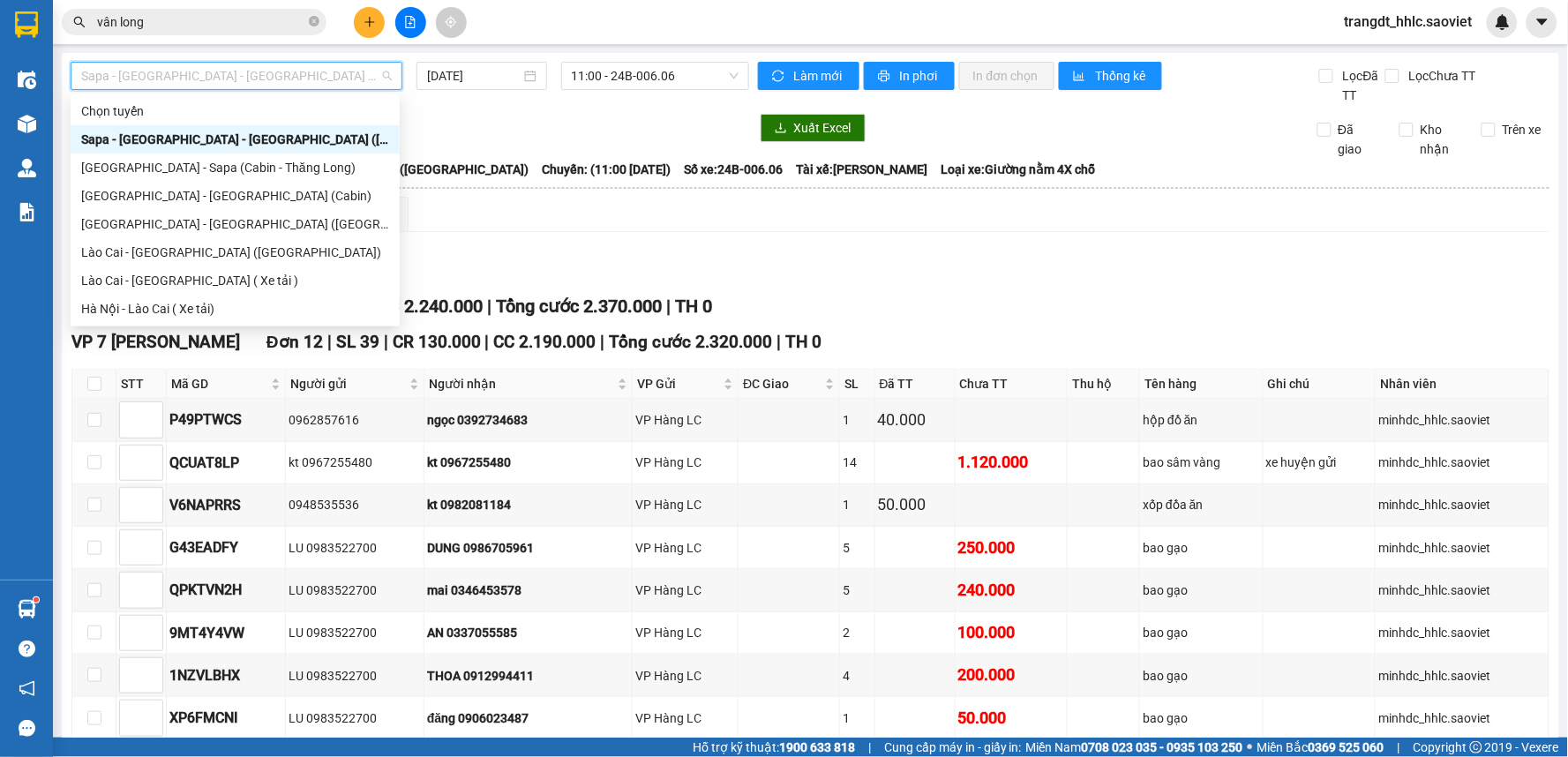
click at [282, 19] on input "vân long" at bounding box center [201, 22] width 208 height 20
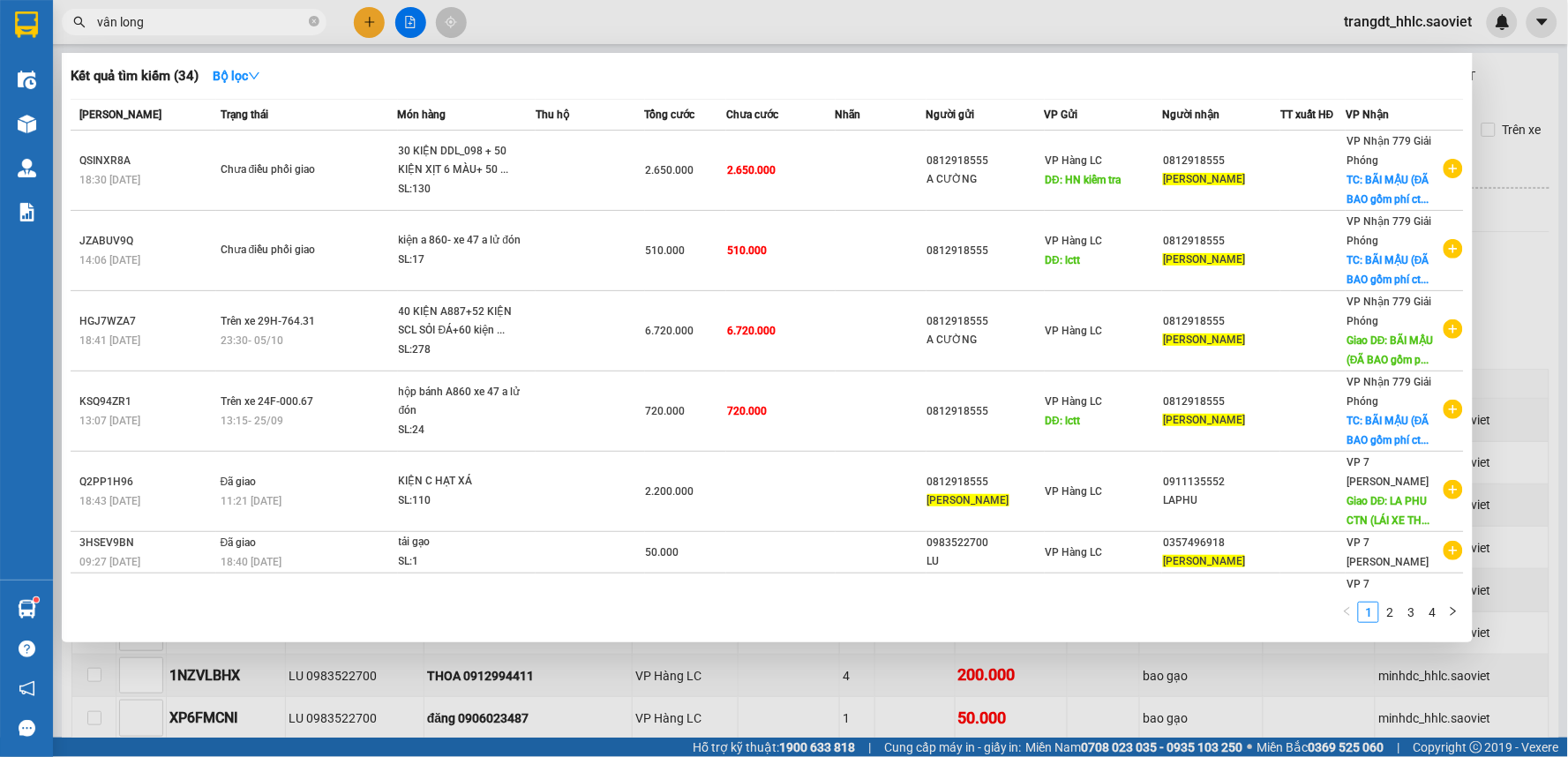
drag, startPoint x: 282, startPoint y: 19, endPoint x: 334, endPoint y: 3, distance: 54.4
click at [279, 16] on input "vân long" at bounding box center [201, 22] width 208 height 20
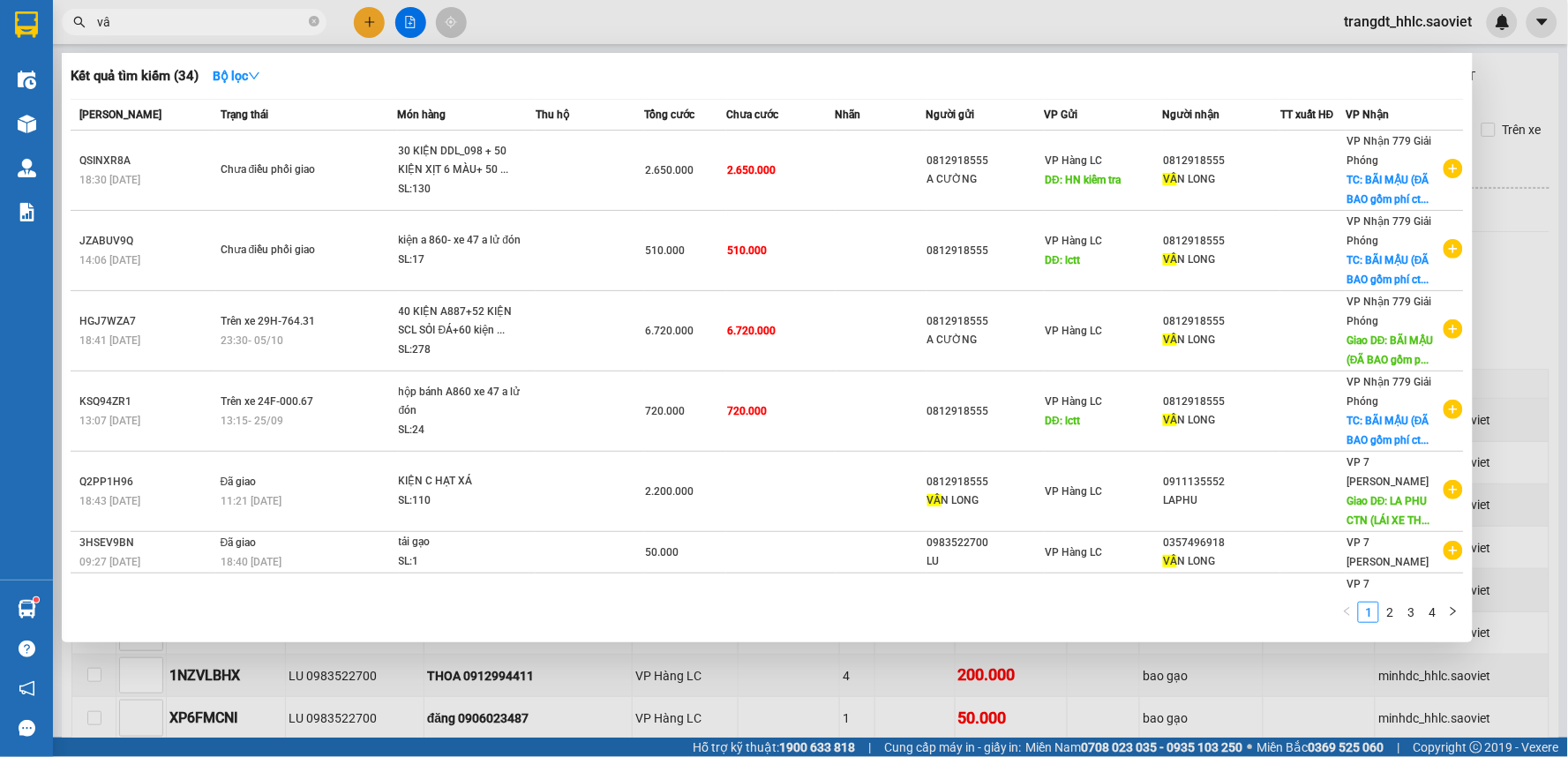
type input "v"
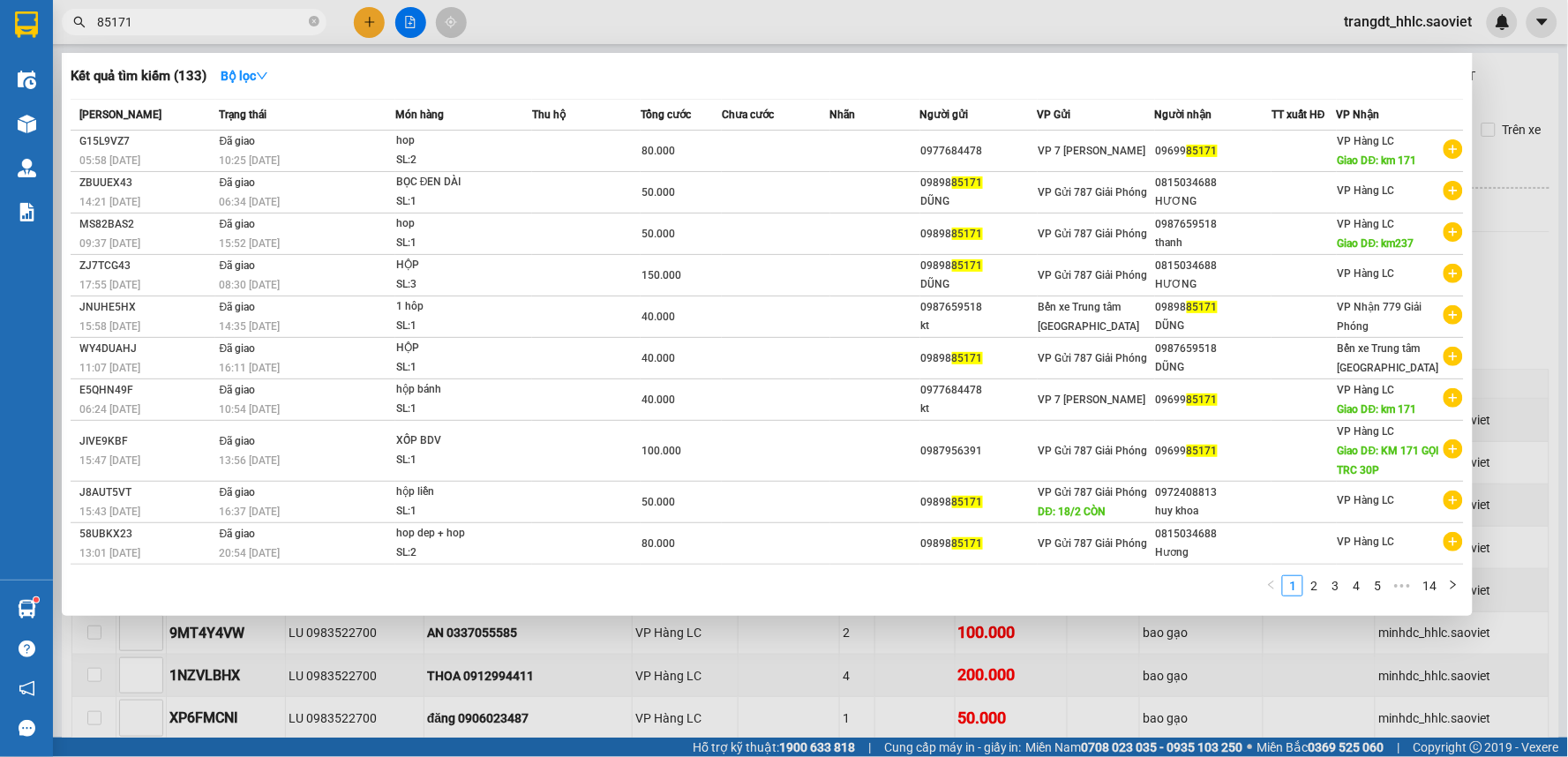
type input "85171"
click at [765, 2] on div at bounding box center [784, 378] width 1568 height 757
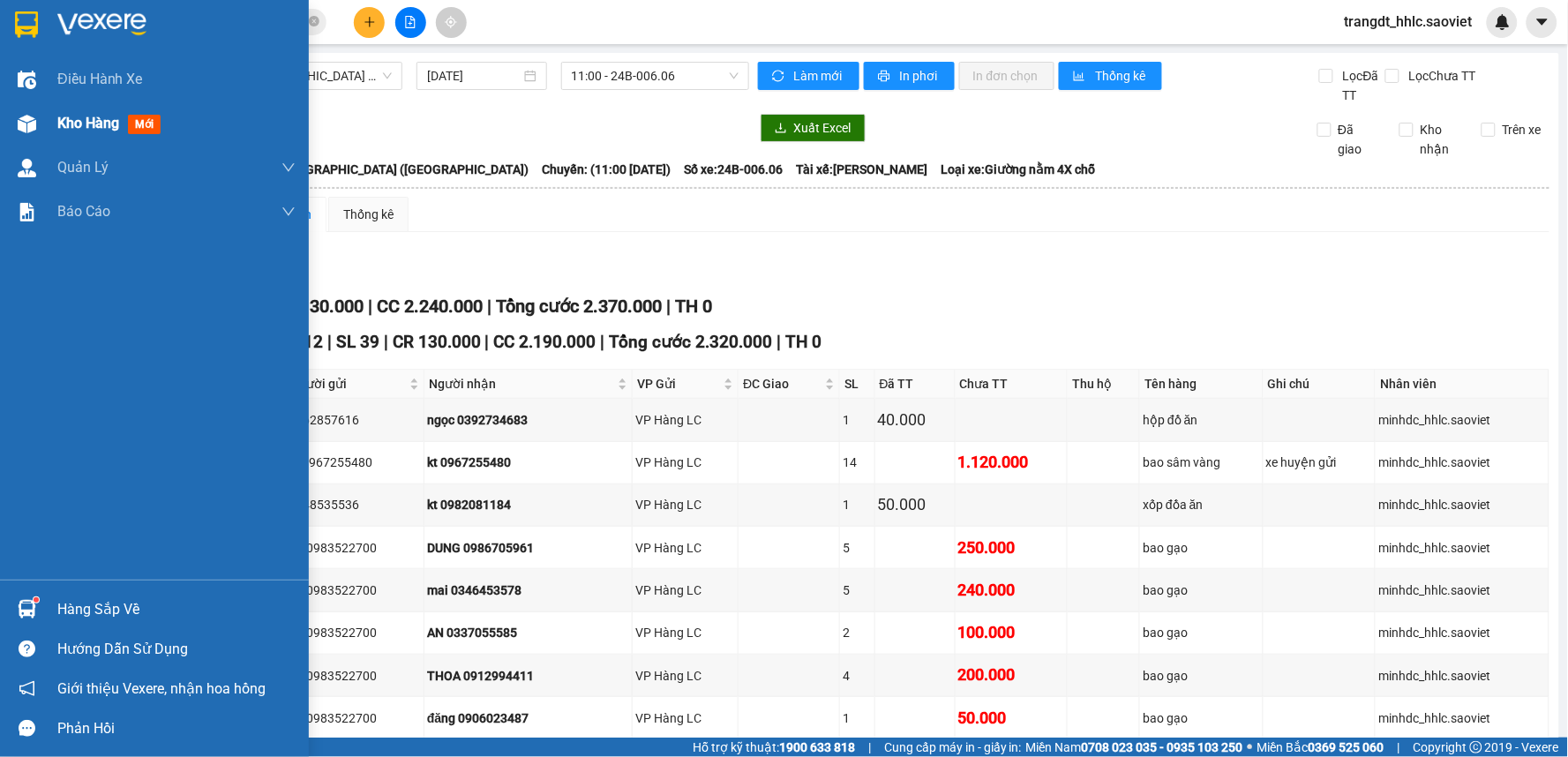
click at [87, 116] on span "Kho hàng" at bounding box center [87, 123] width 62 height 17
click at [742, 21] on div "Kết quả tìm kiếm ( 133 ) Bộ lọc Mã ĐH Trạng thái Món hàng Thu hộ Tổng cước Chưa…" at bounding box center [784, 21] width 1568 height 44
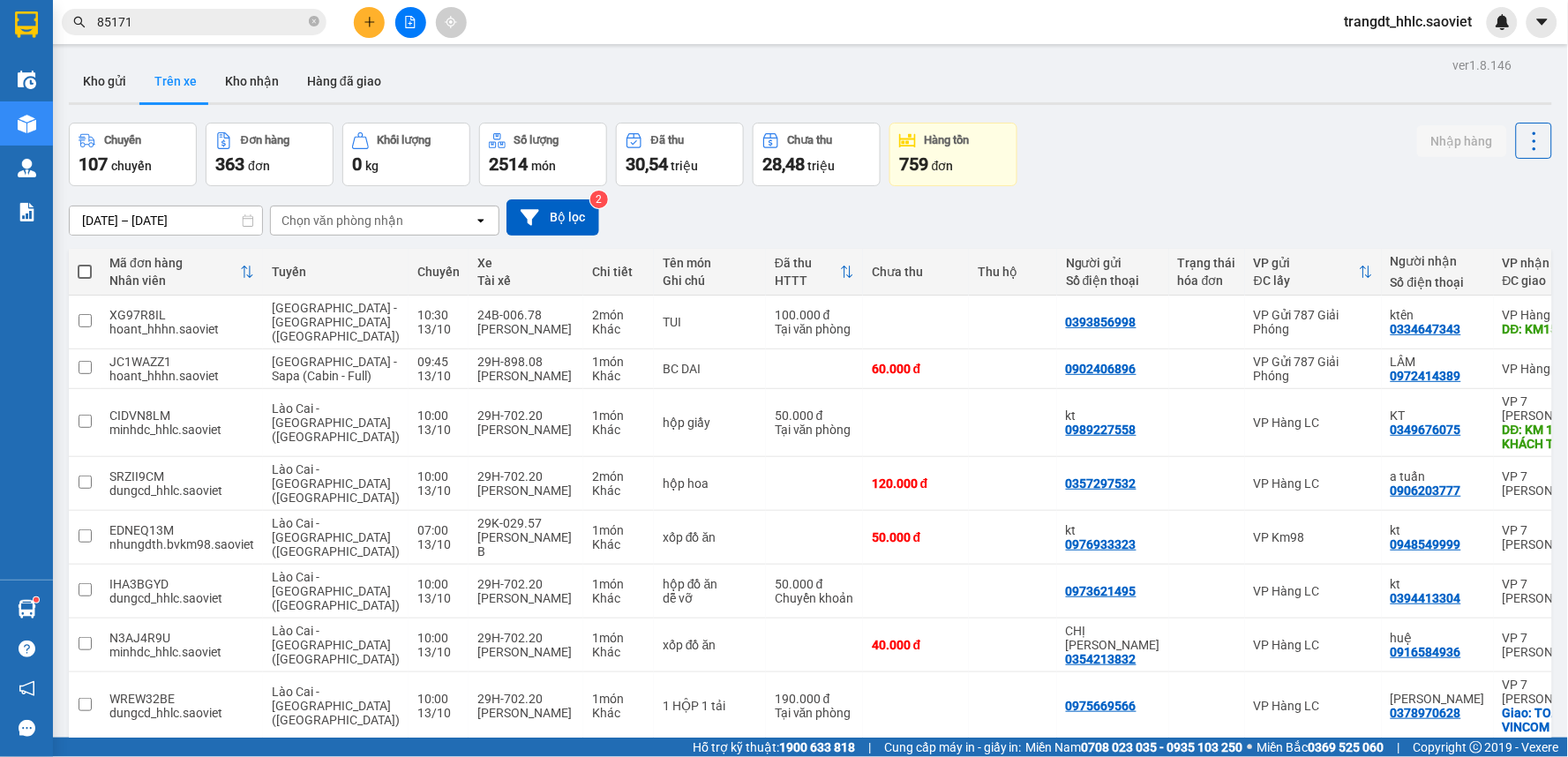
click at [123, 205] on div "09/10/2025 – 17/10/2025" at bounding box center [165, 220] width 194 height 30
click at [95, 217] on input "09/10/2025 – 17/10/2025" at bounding box center [166, 220] width 193 height 29
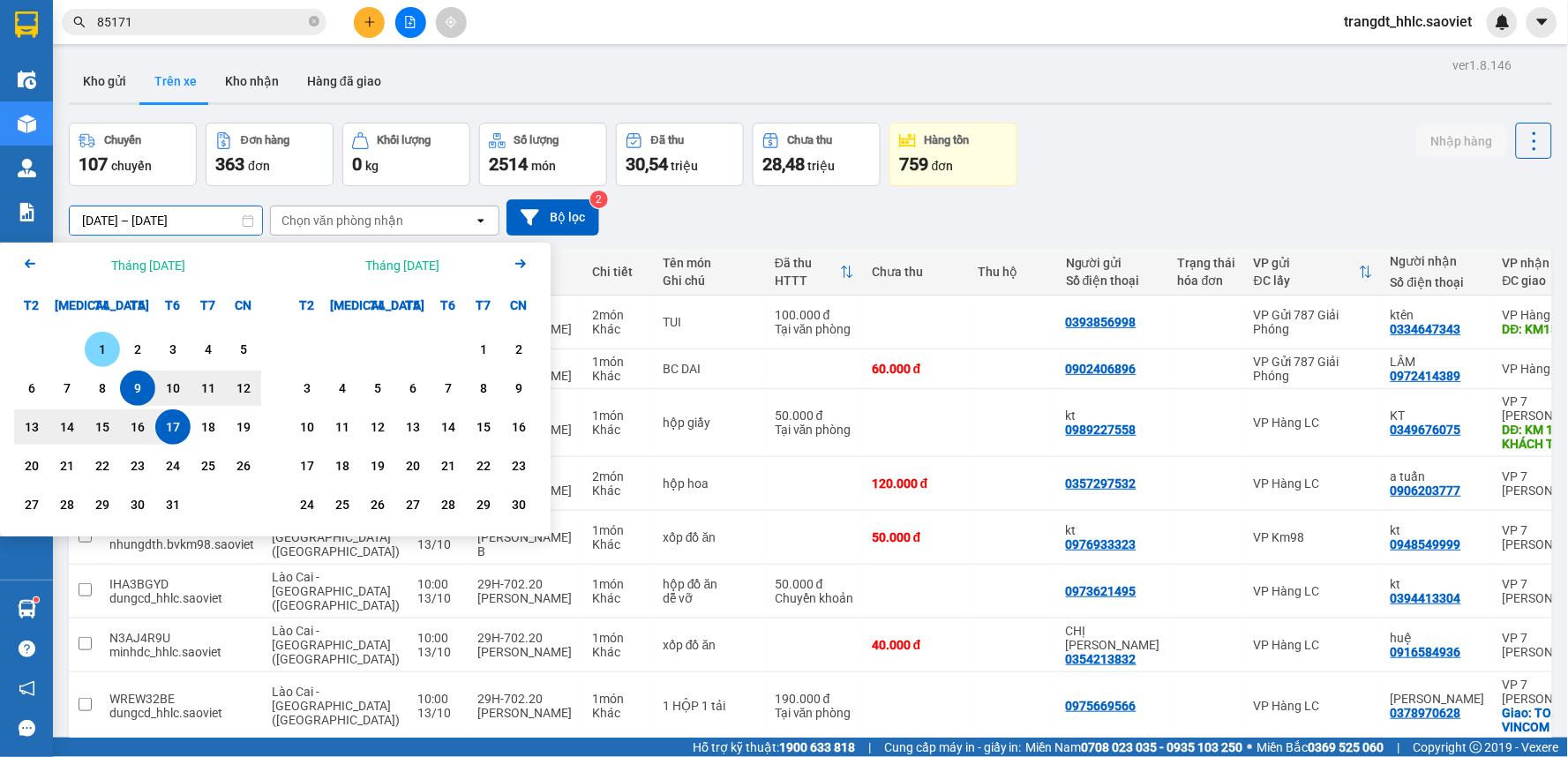
drag, startPoint x: 95, startPoint y: 340, endPoint x: 120, endPoint y: 387, distance: 53.2
click at [95, 339] on div "1" at bounding box center [103, 350] width 25 height 21
click at [184, 413] on div "17" at bounding box center [173, 428] width 36 height 36
type input "01/10/2025 – 17/10/2025"
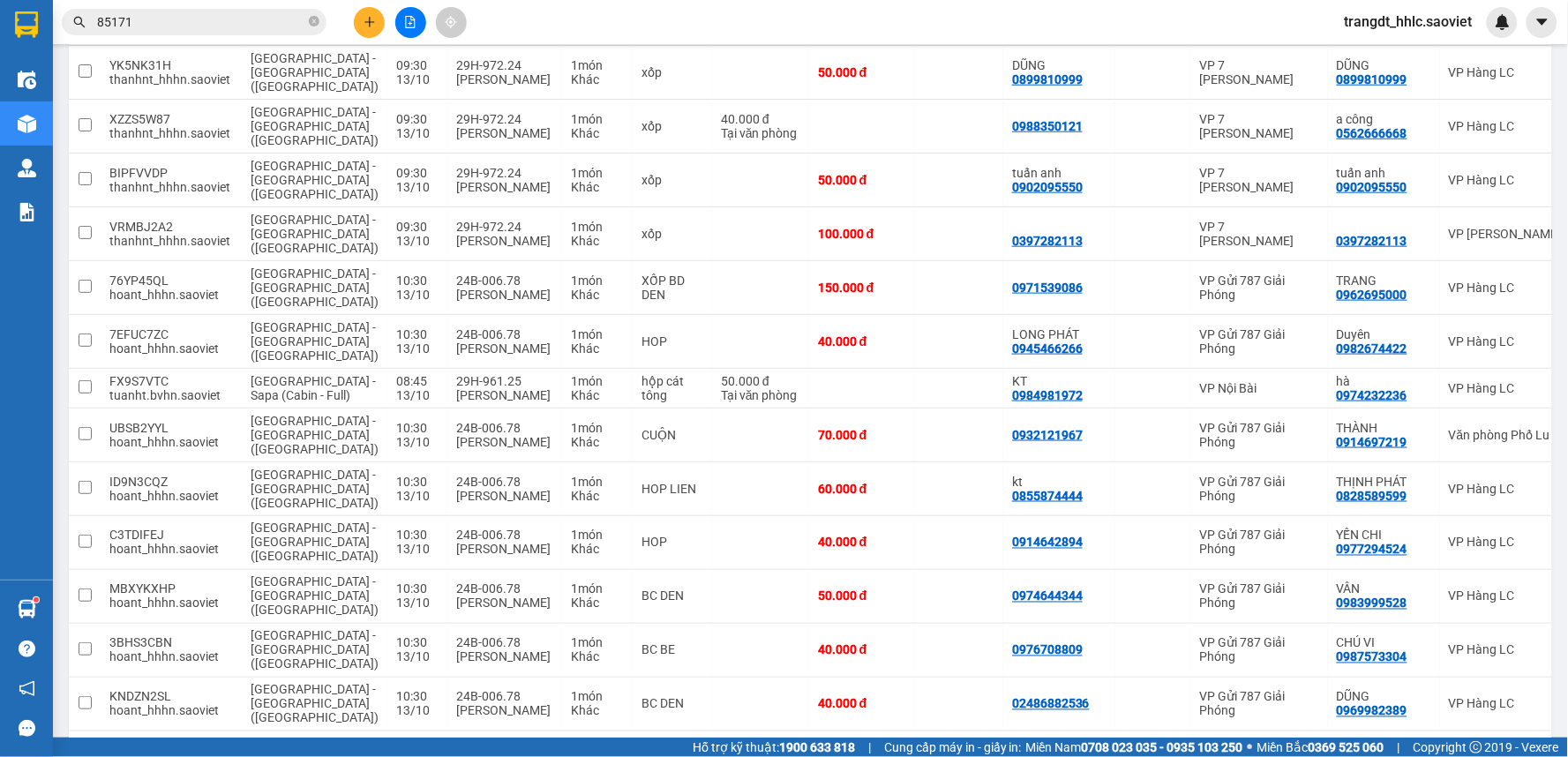
scroll to position [4832, 0]
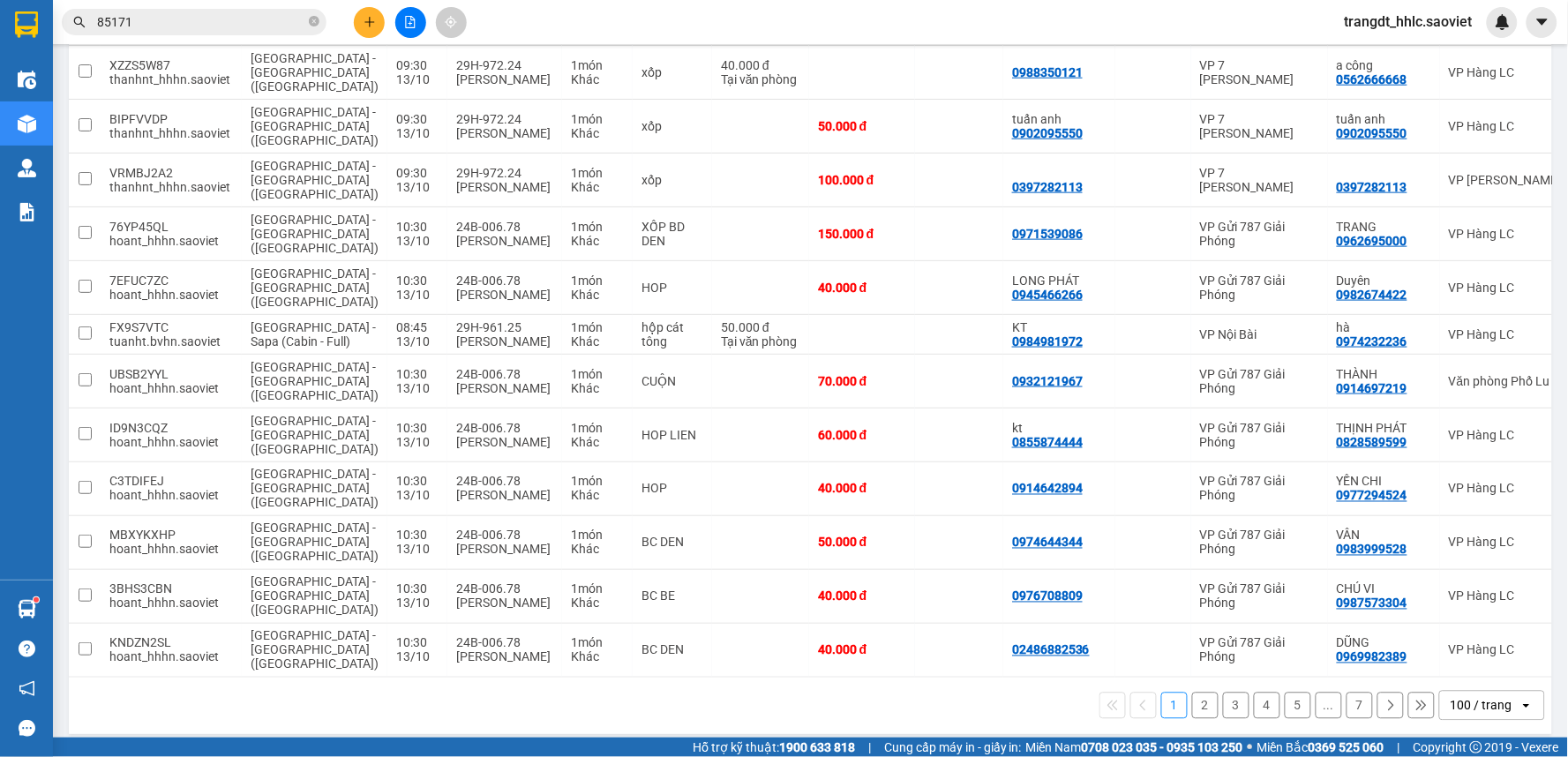
click at [1347, 698] on button "7" at bounding box center [1360, 706] width 27 height 27
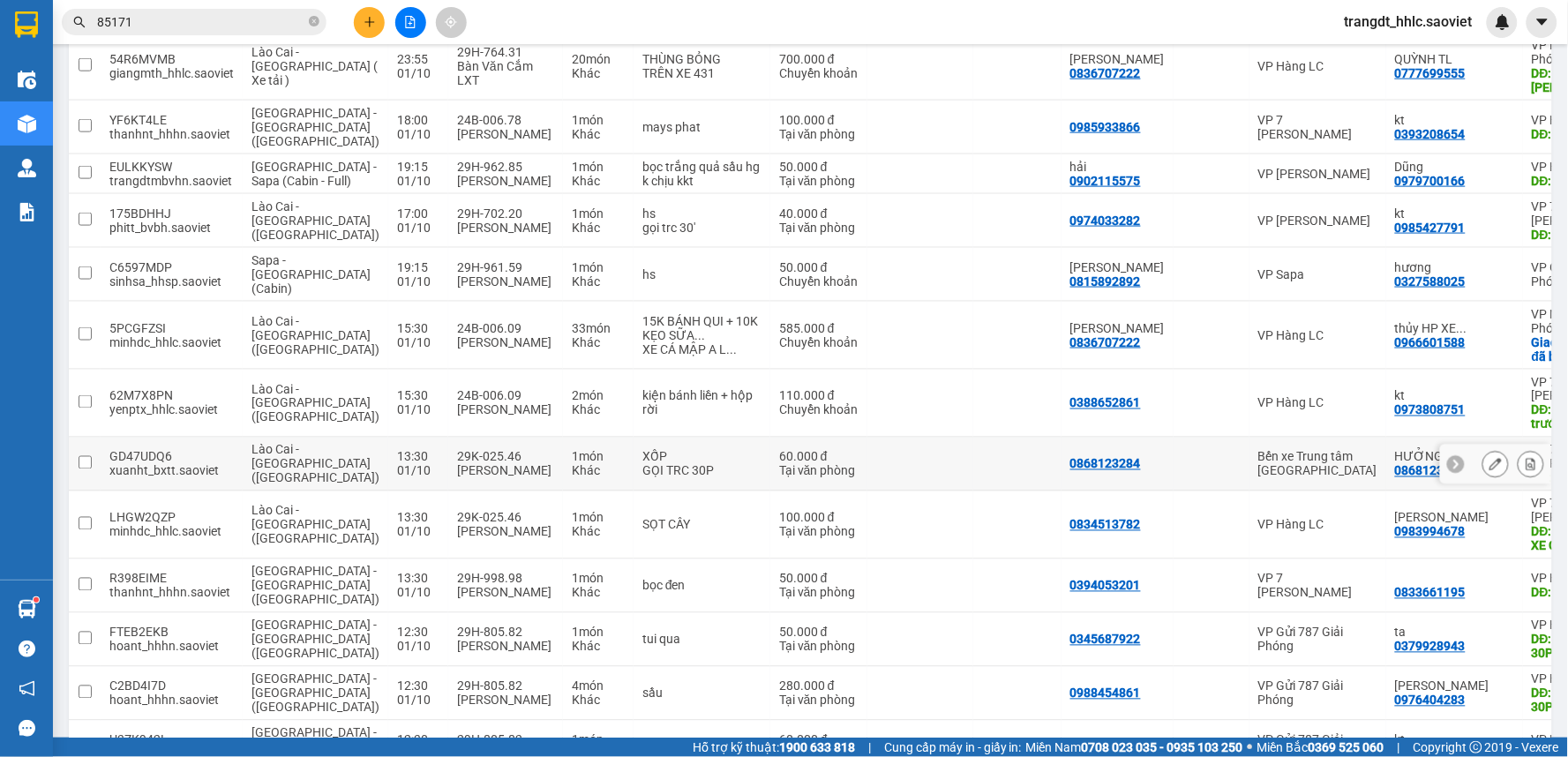
scroll to position [2530, 0]
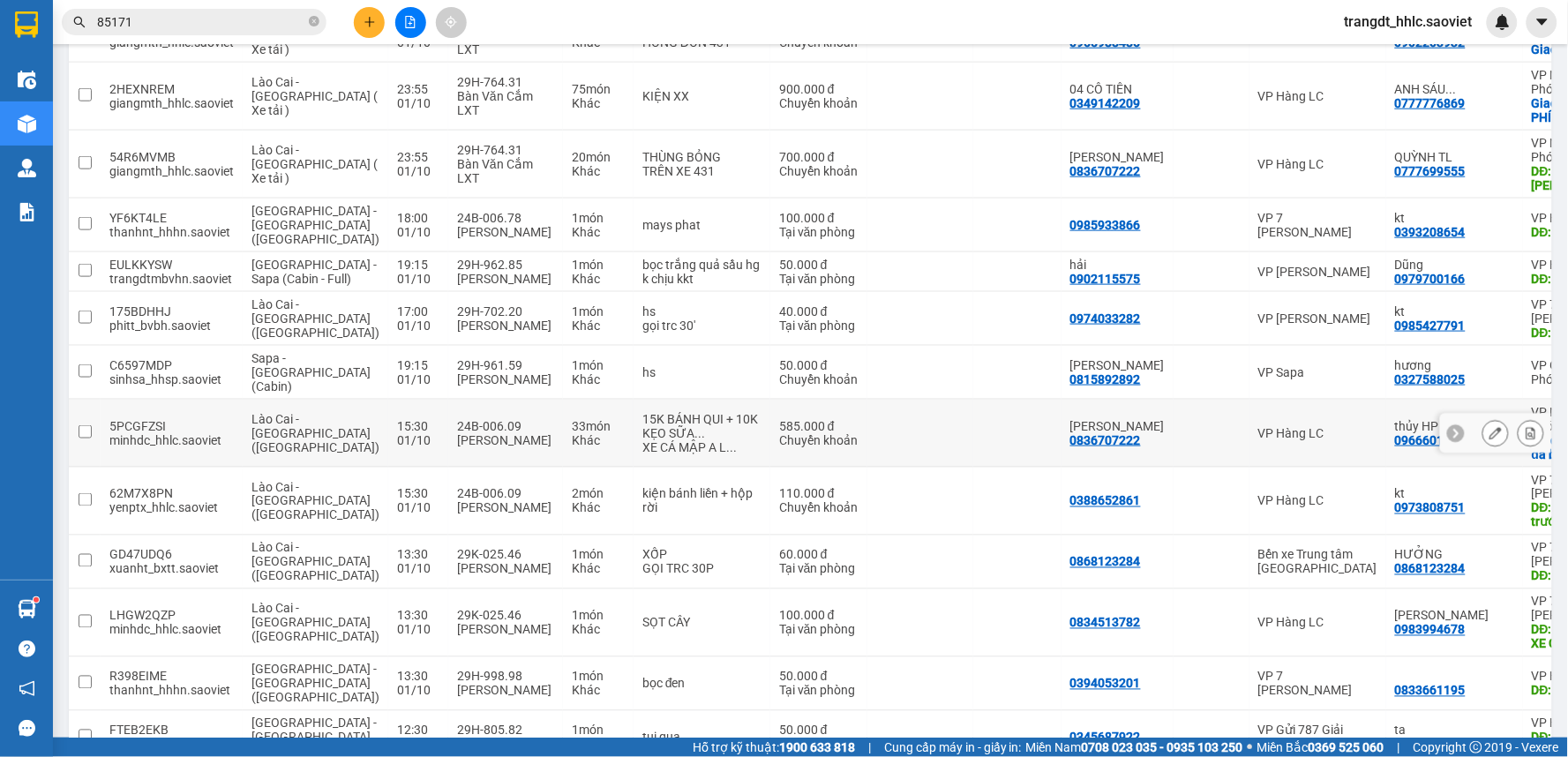
click at [867, 400] on td at bounding box center [920, 434] width 106 height 68
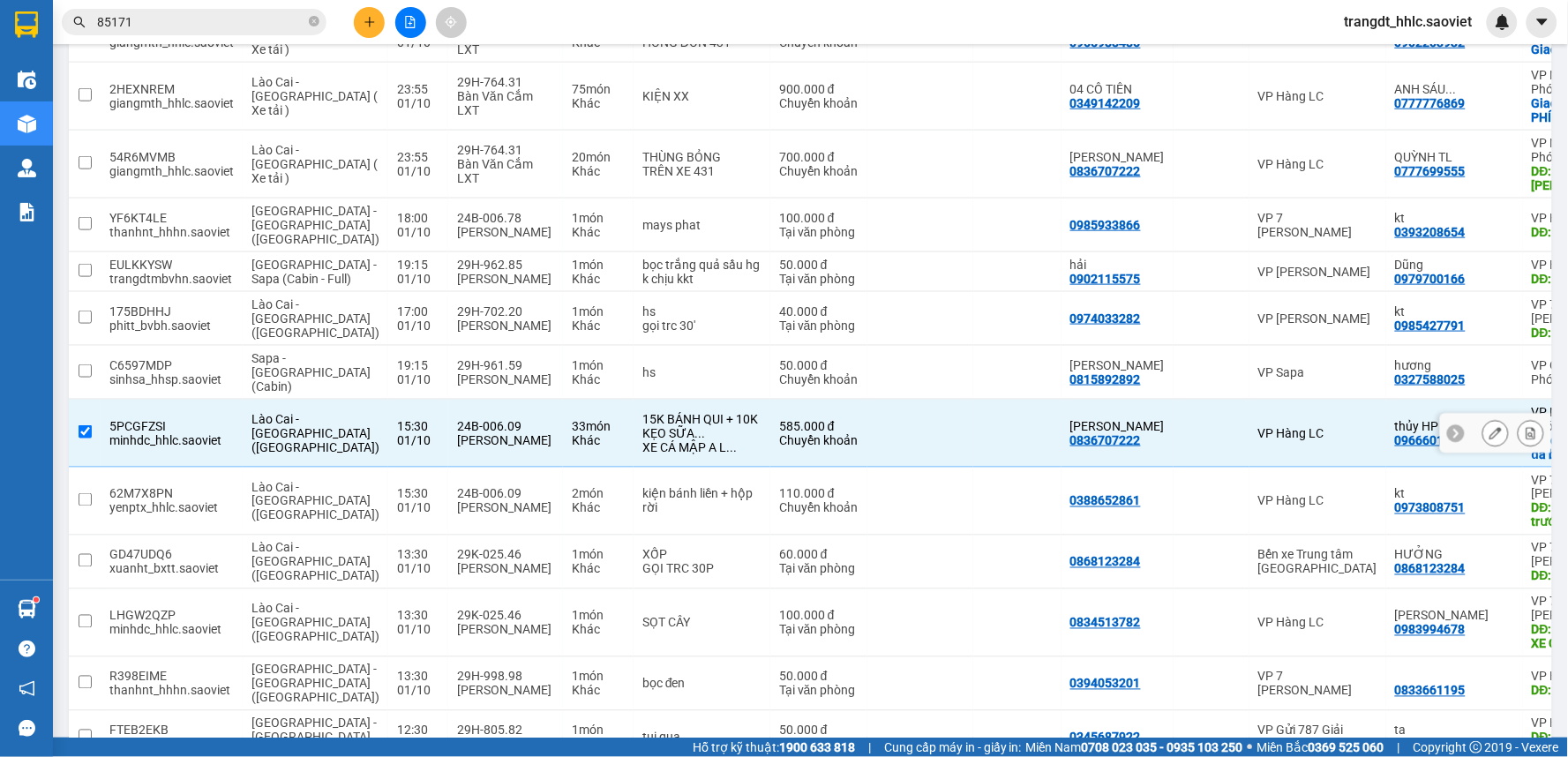
click at [867, 400] on td at bounding box center [920, 434] width 106 height 68
checkbox input "false"
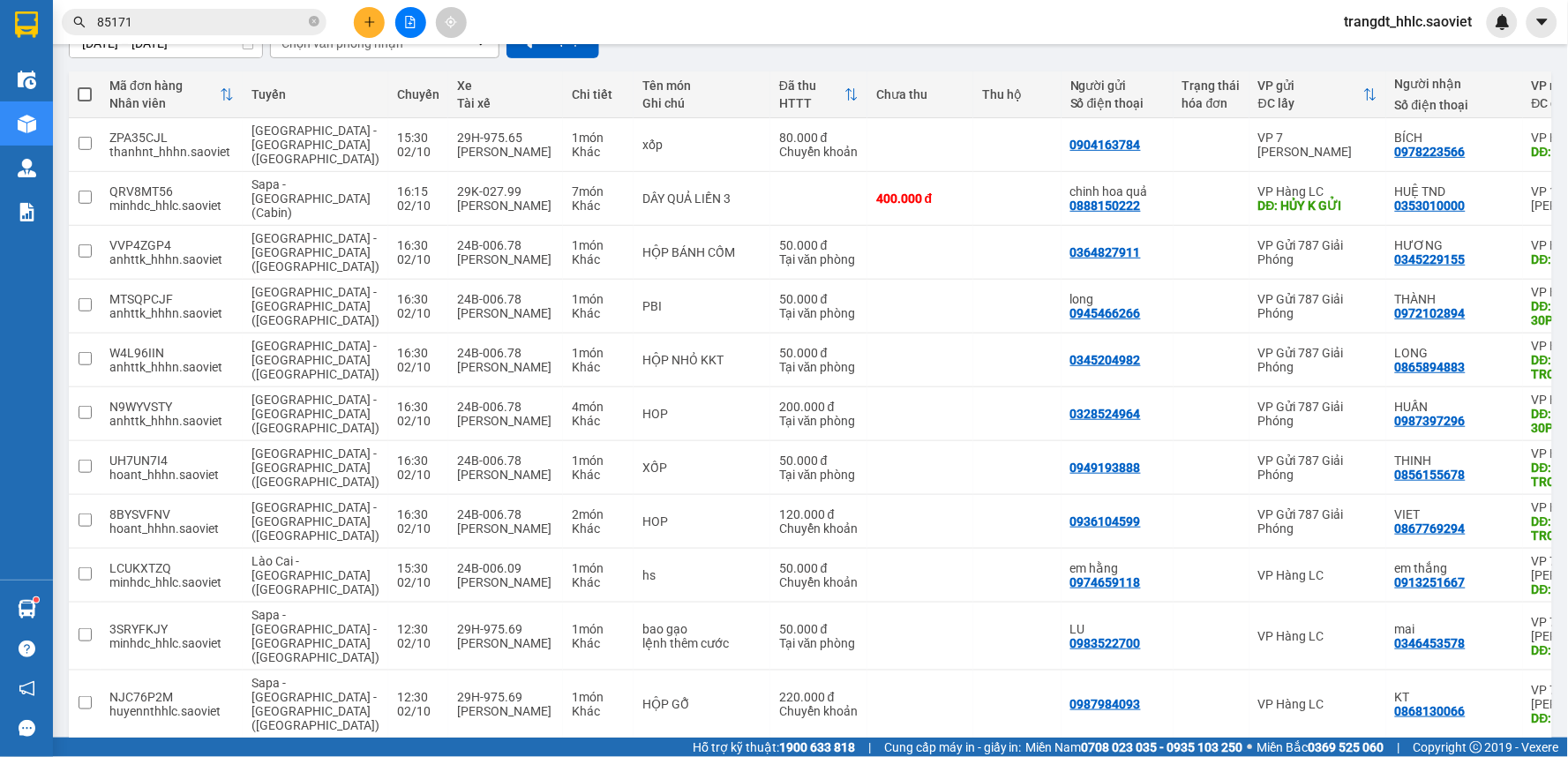
scroll to position [3315, 0]
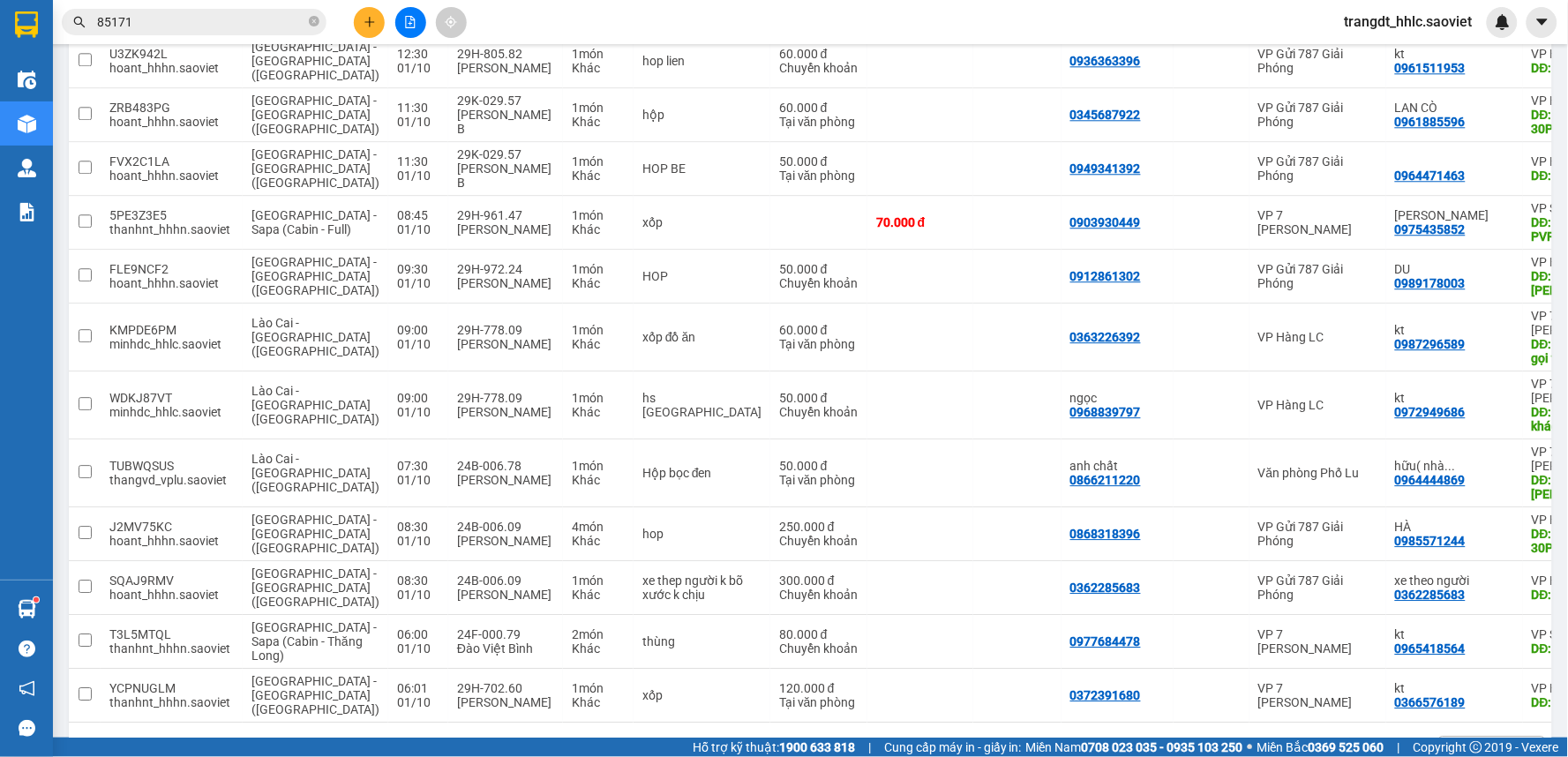
click at [1315, 737] on button "6" at bounding box center [1329, 751] width 27 height 27
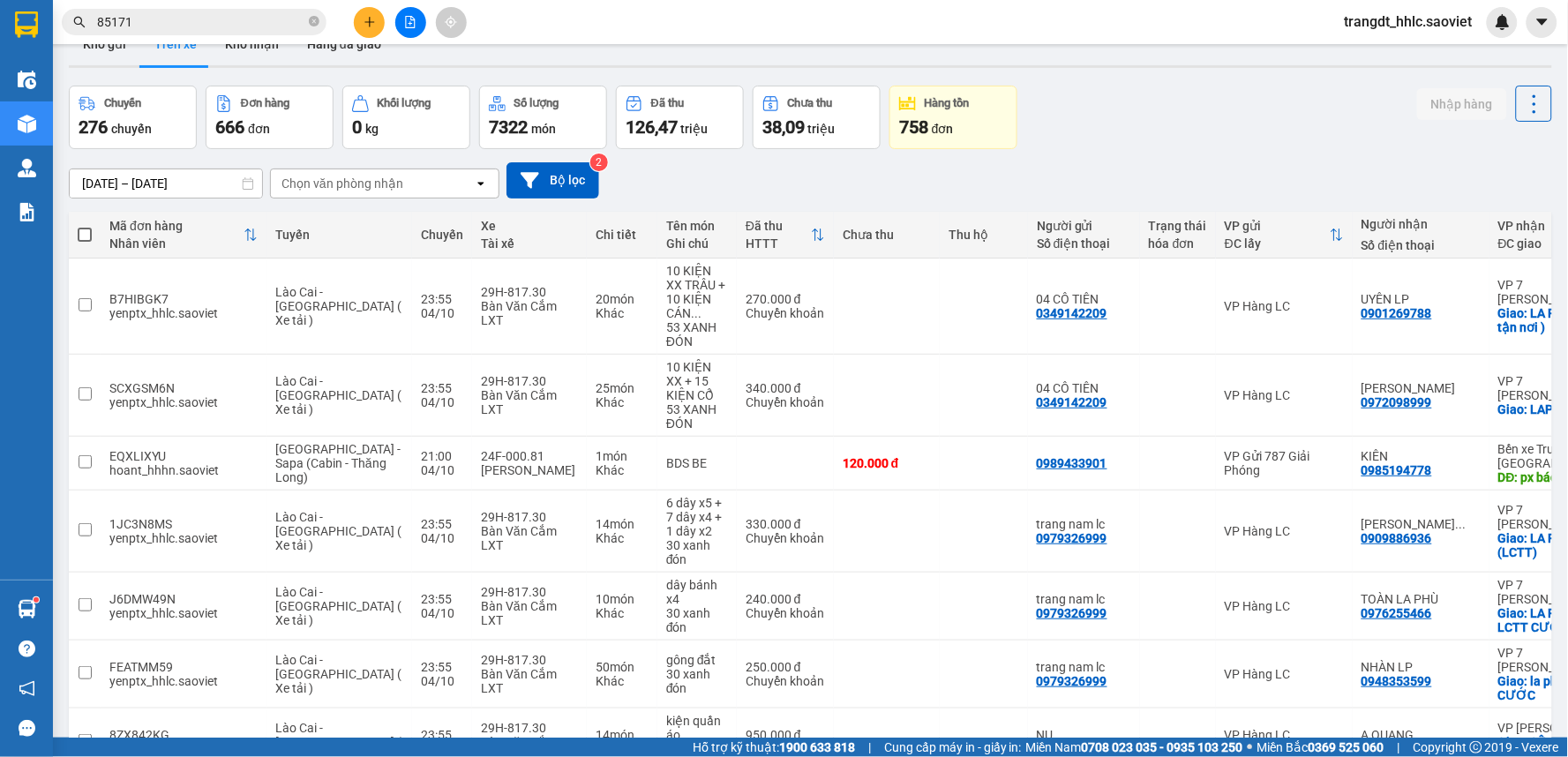
scroll to position [0, 0]
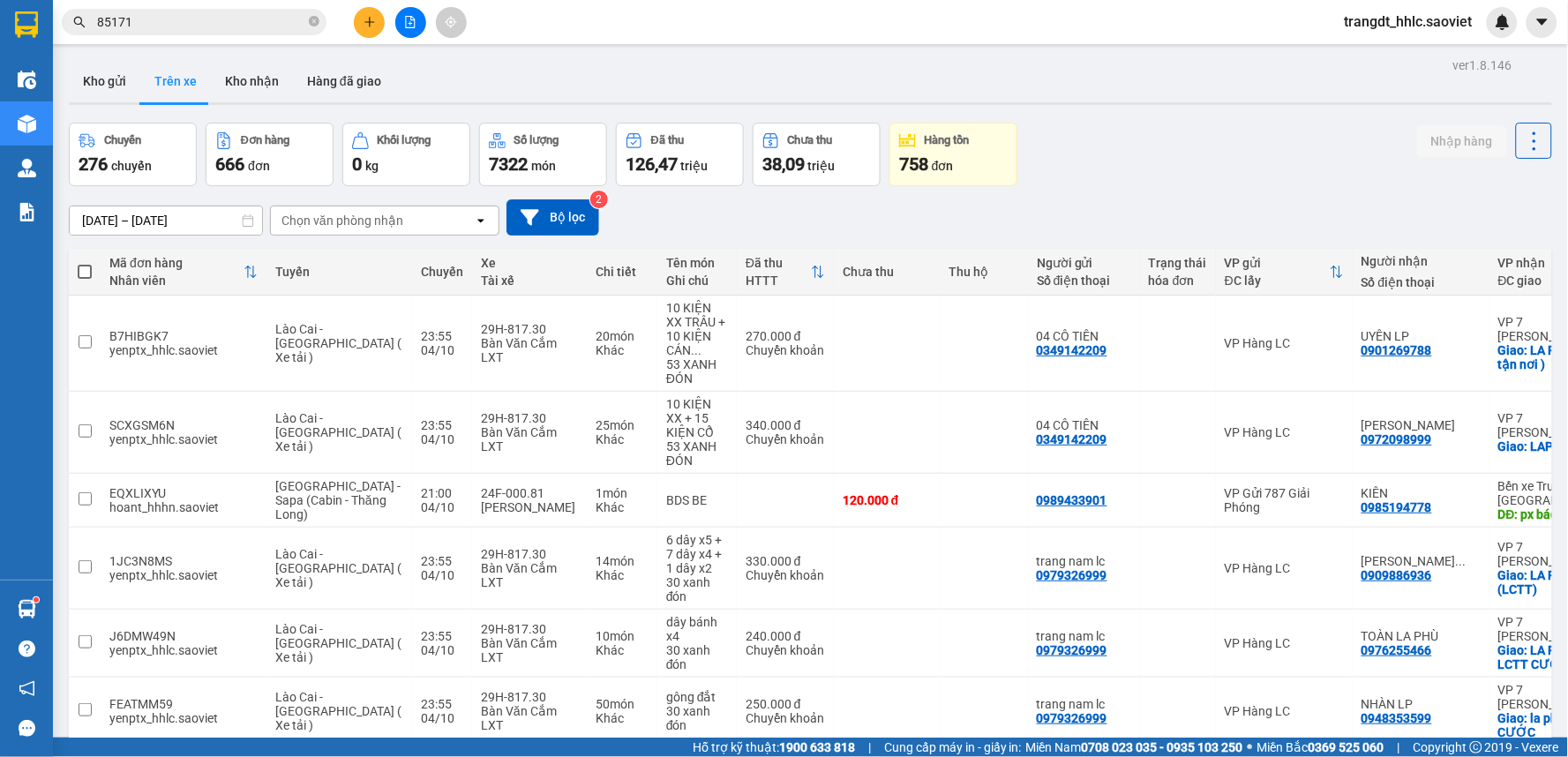
click at [111, 219] on input "01/10/2025 – 17/10/2025" at bounding box center [166, 220] width 193 height 29
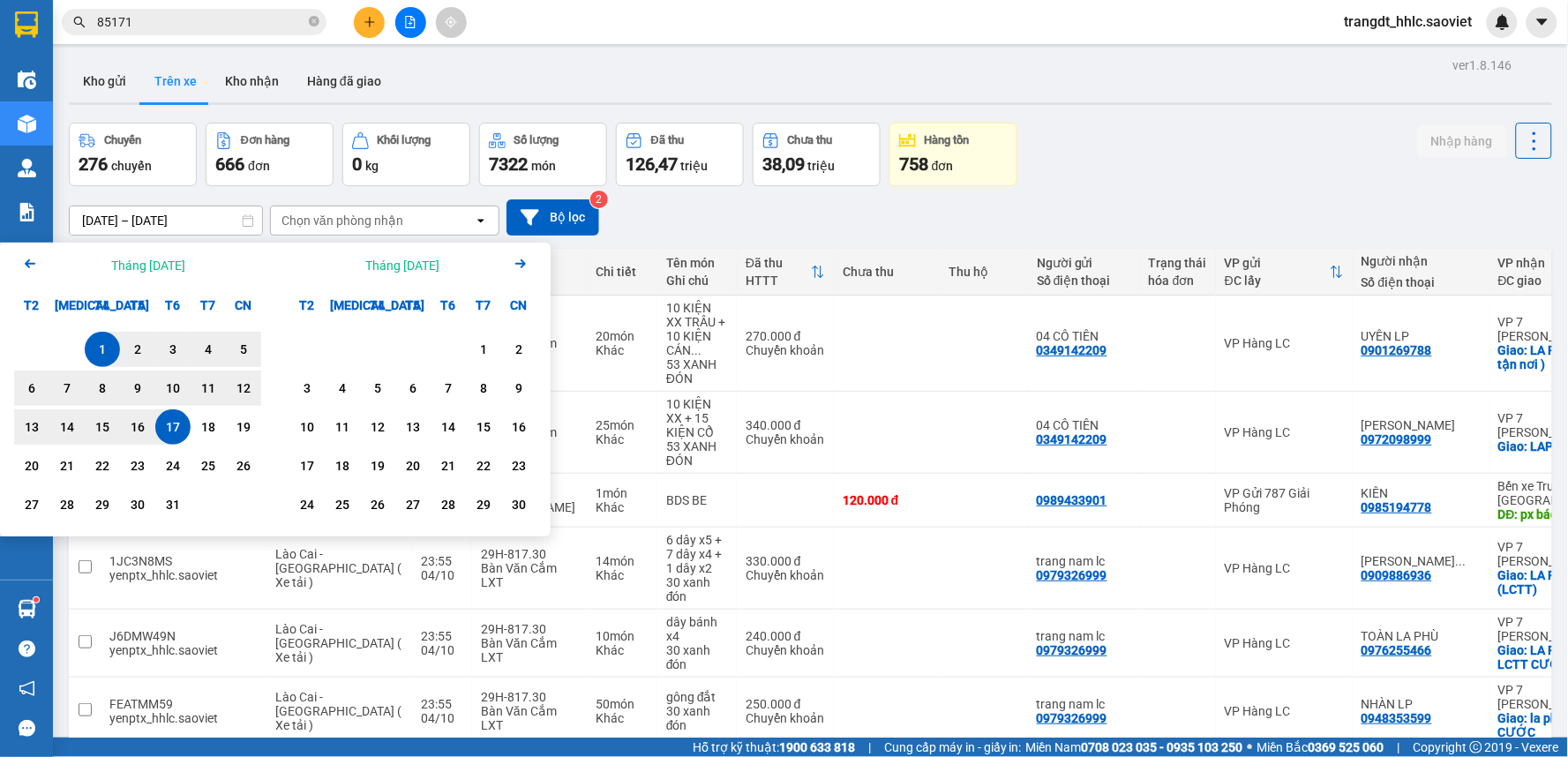
click at [27, 265] on icon "Previous month." at bounding box center [30, 264] width 11 height 9
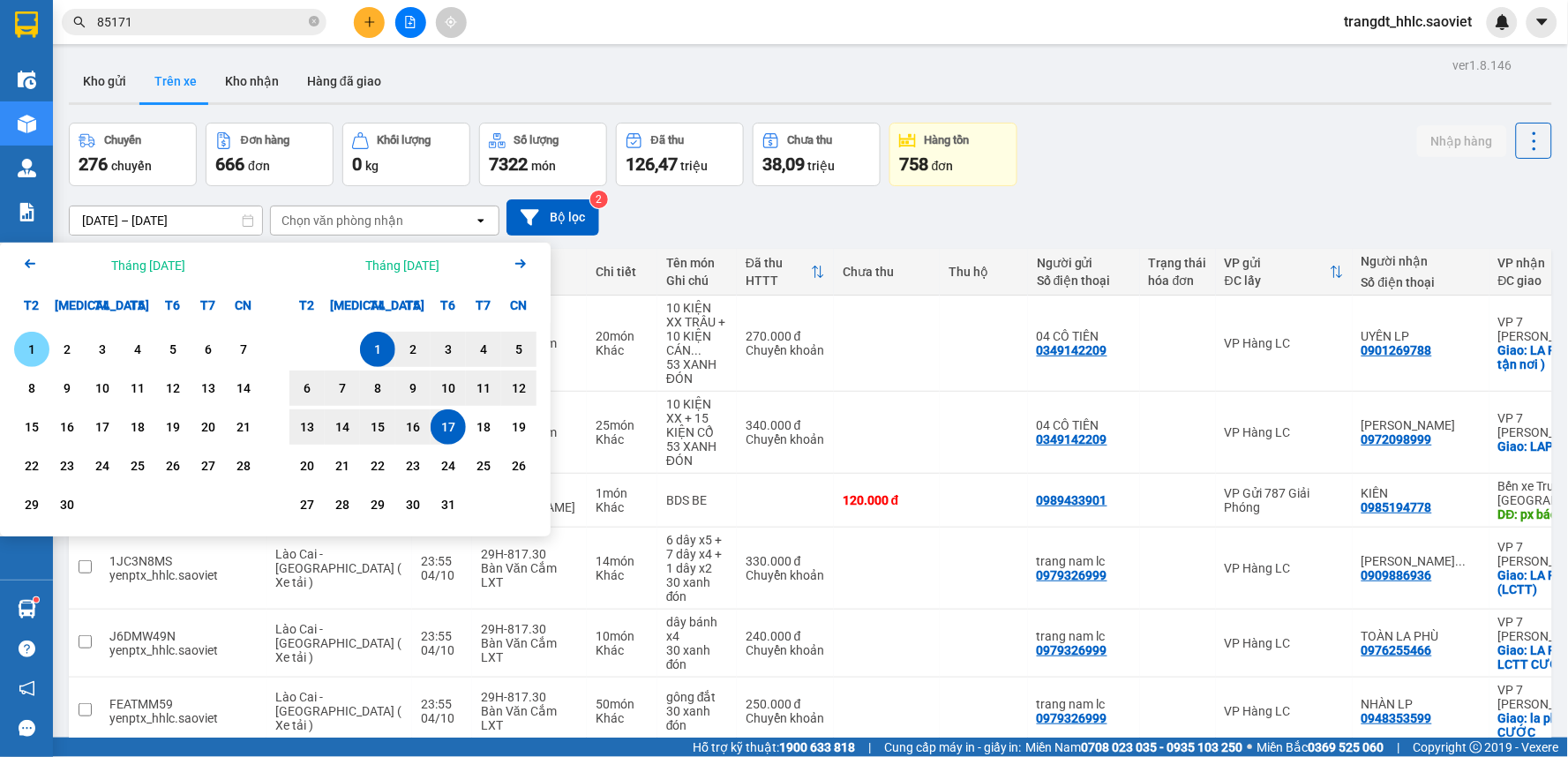
click at [37, 349] on div "1" at bounding box center [32, 350] width 25 height 21
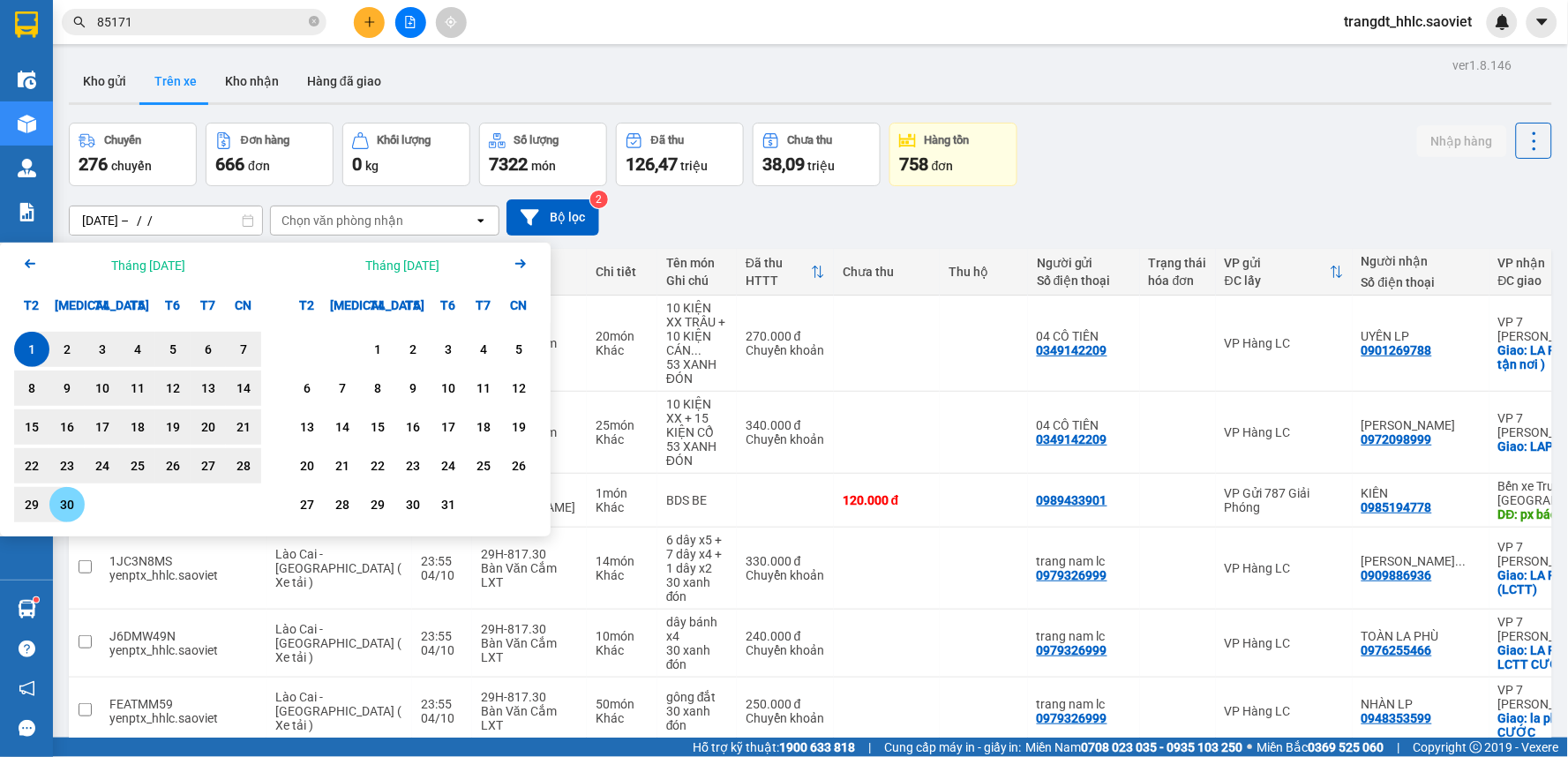
click at [79, 506] on div "30" at bounding box center [67, 505] width 36 height 36
type input "[DATE] – [DATE]"
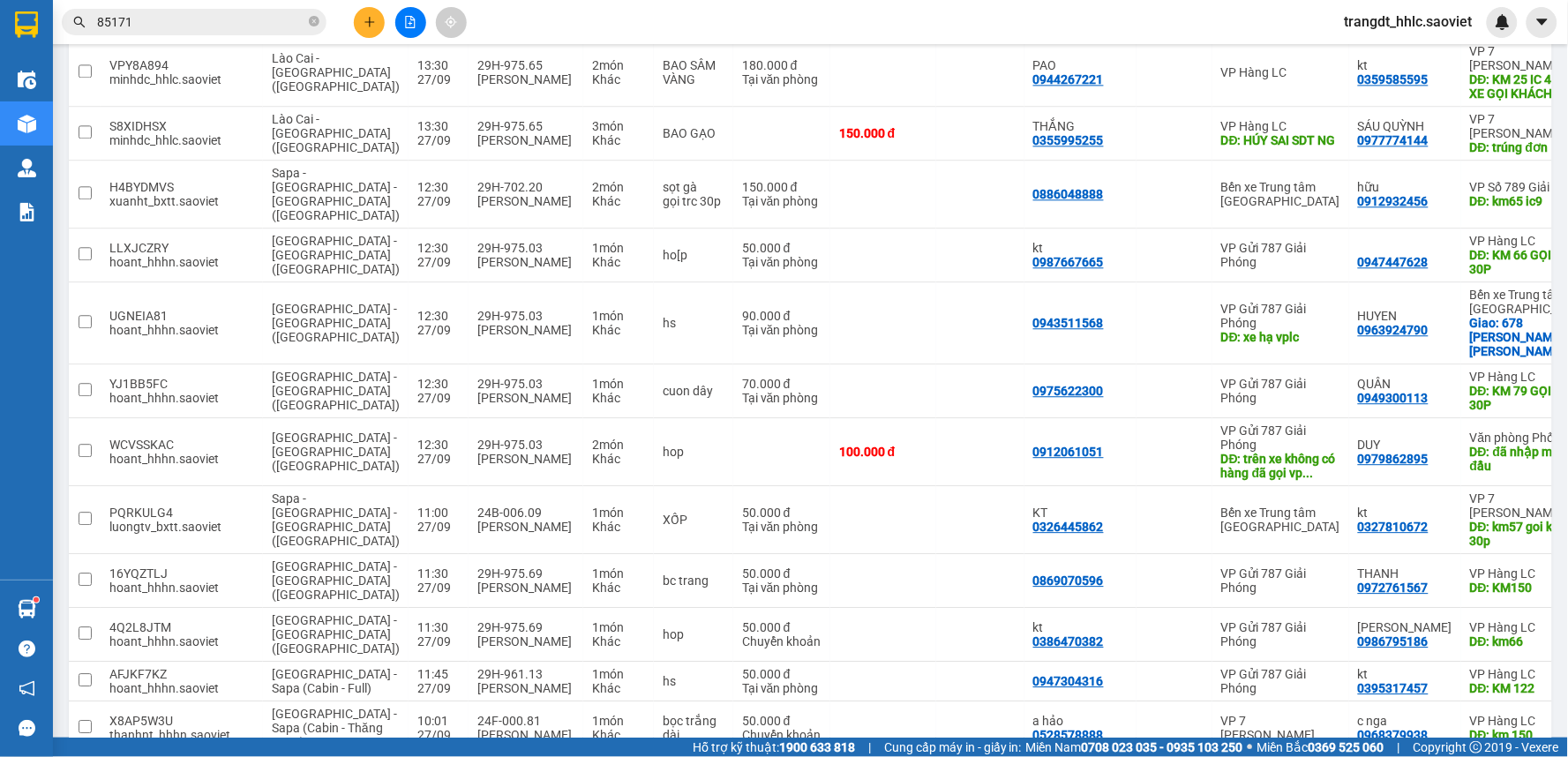
scroll to position [5623, 0]
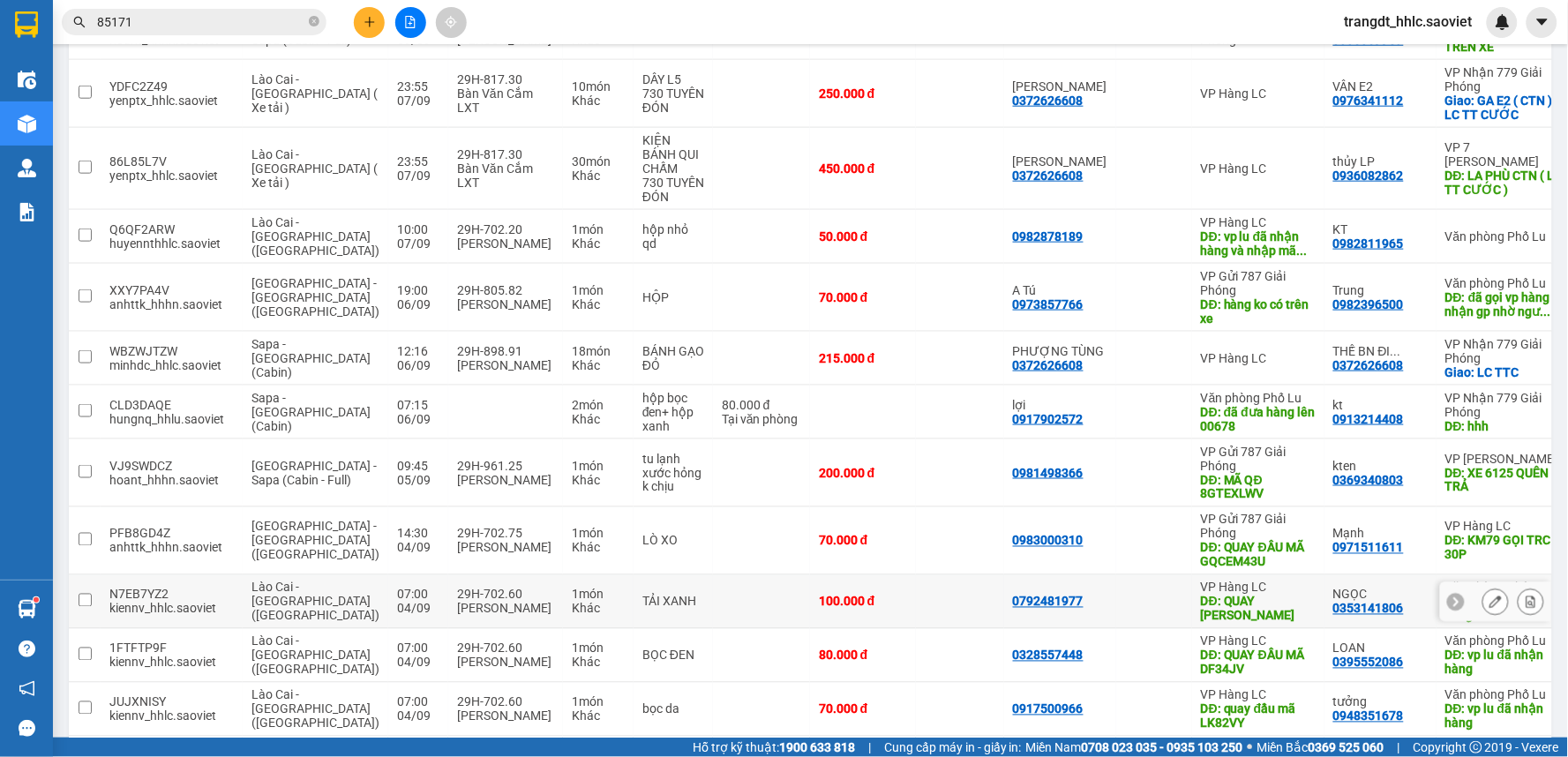
scroll to position [516, 0]
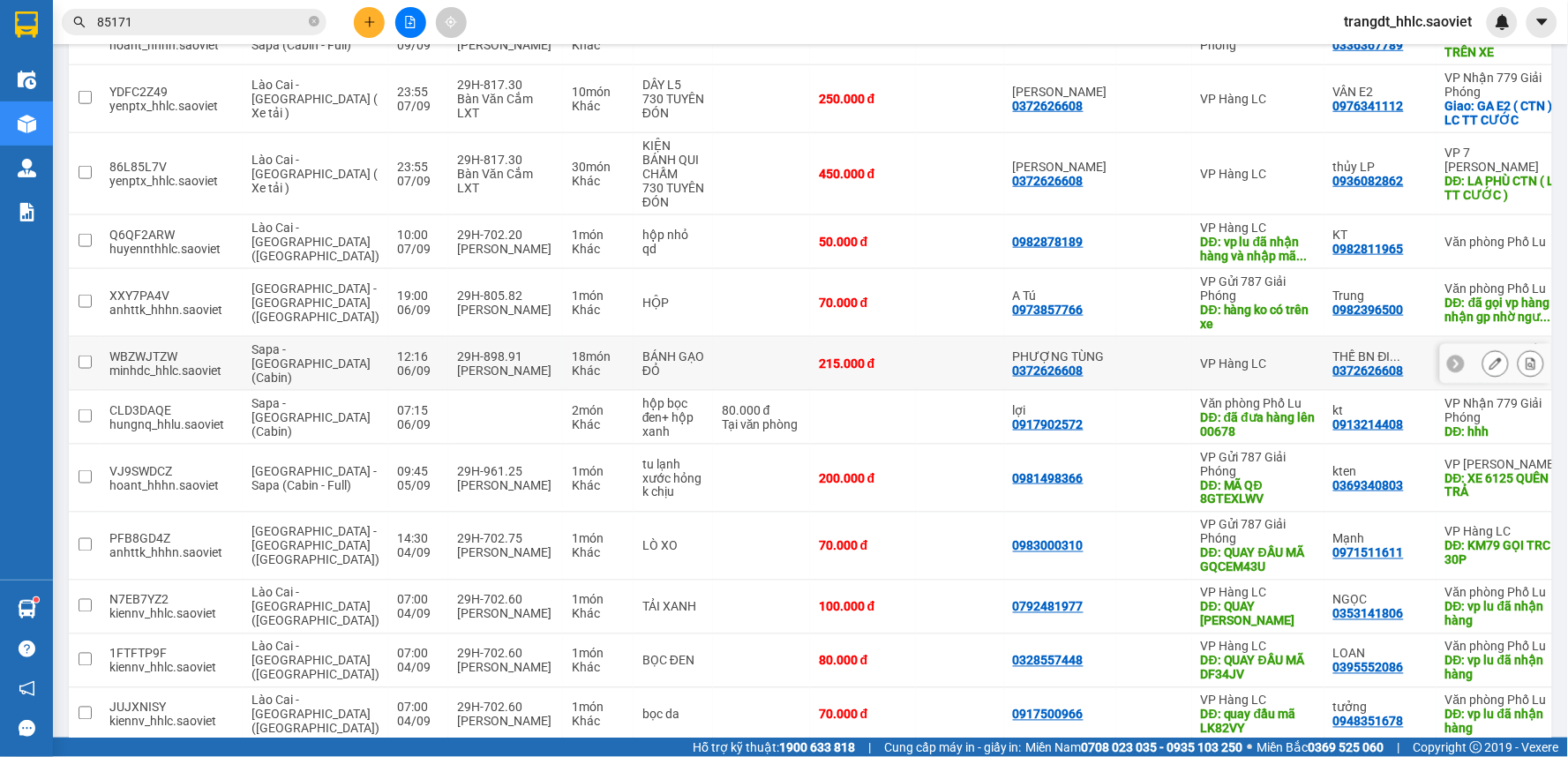
click at [1124, 359] on div at bounding box center [1153, 363] width 58 height 14
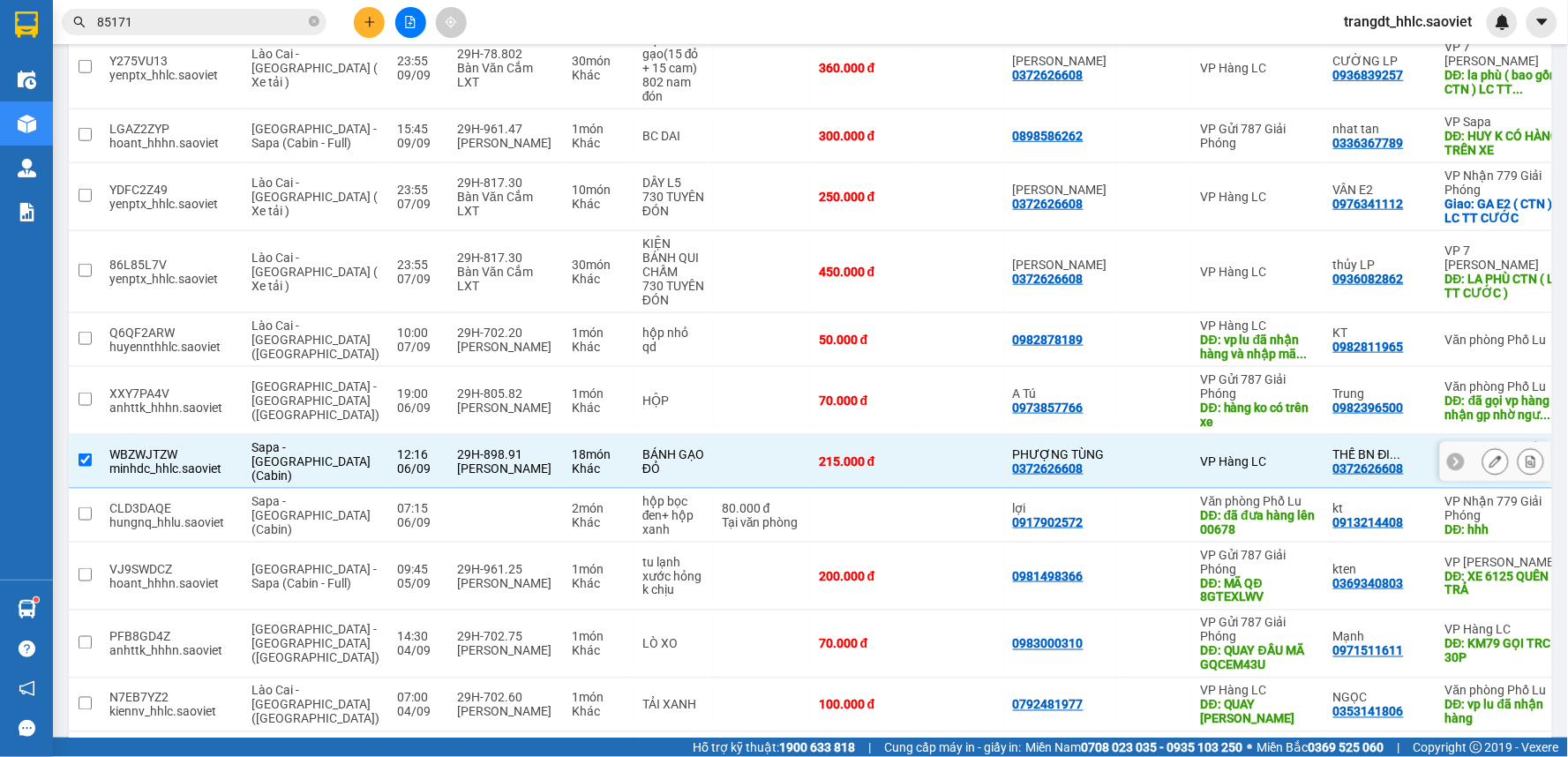
click at [1124, 461] on div at bounding box center [1153, 462] width 58 height 14
checkbox input "false"
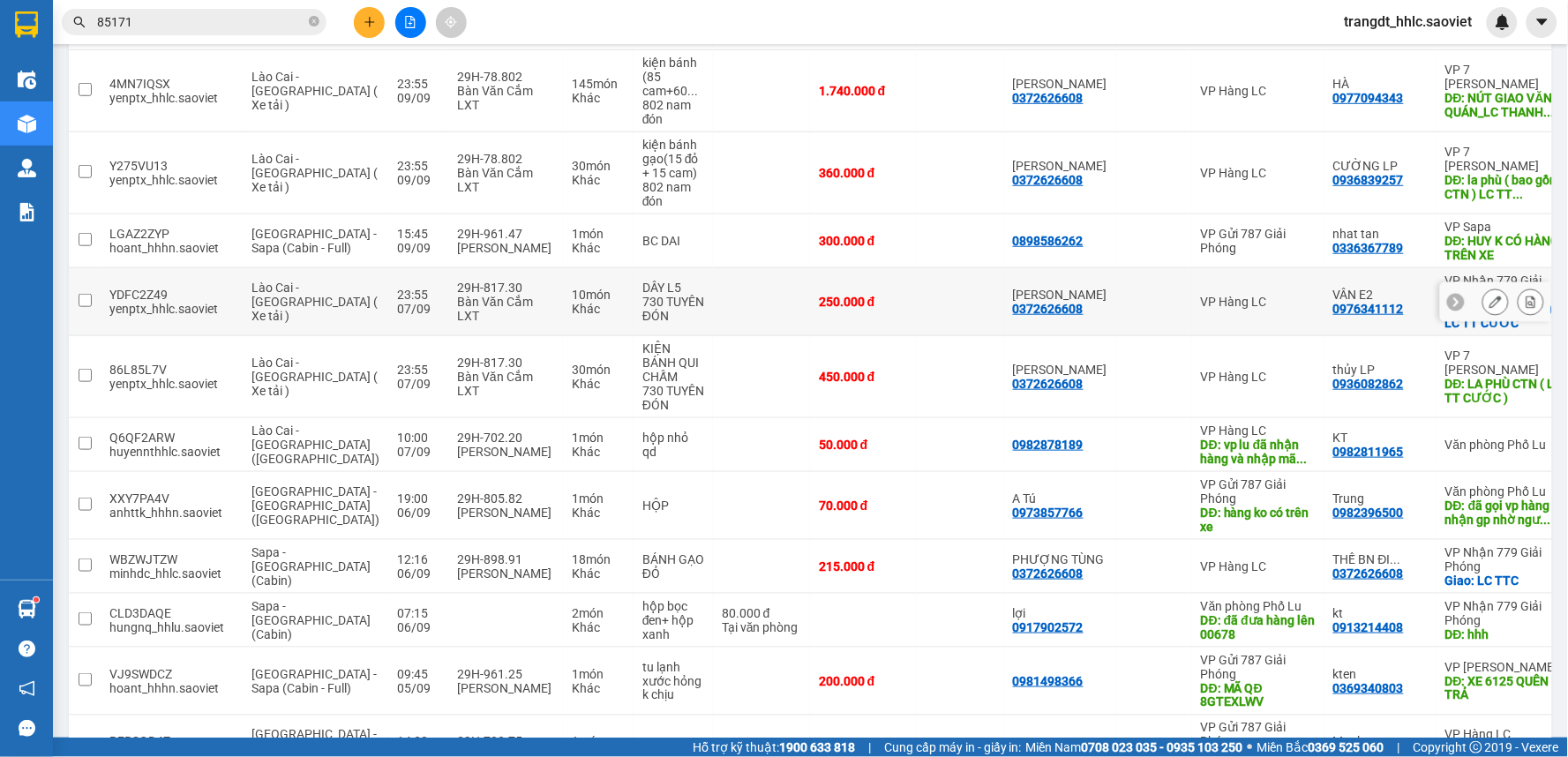
scroll to position [222, 0]
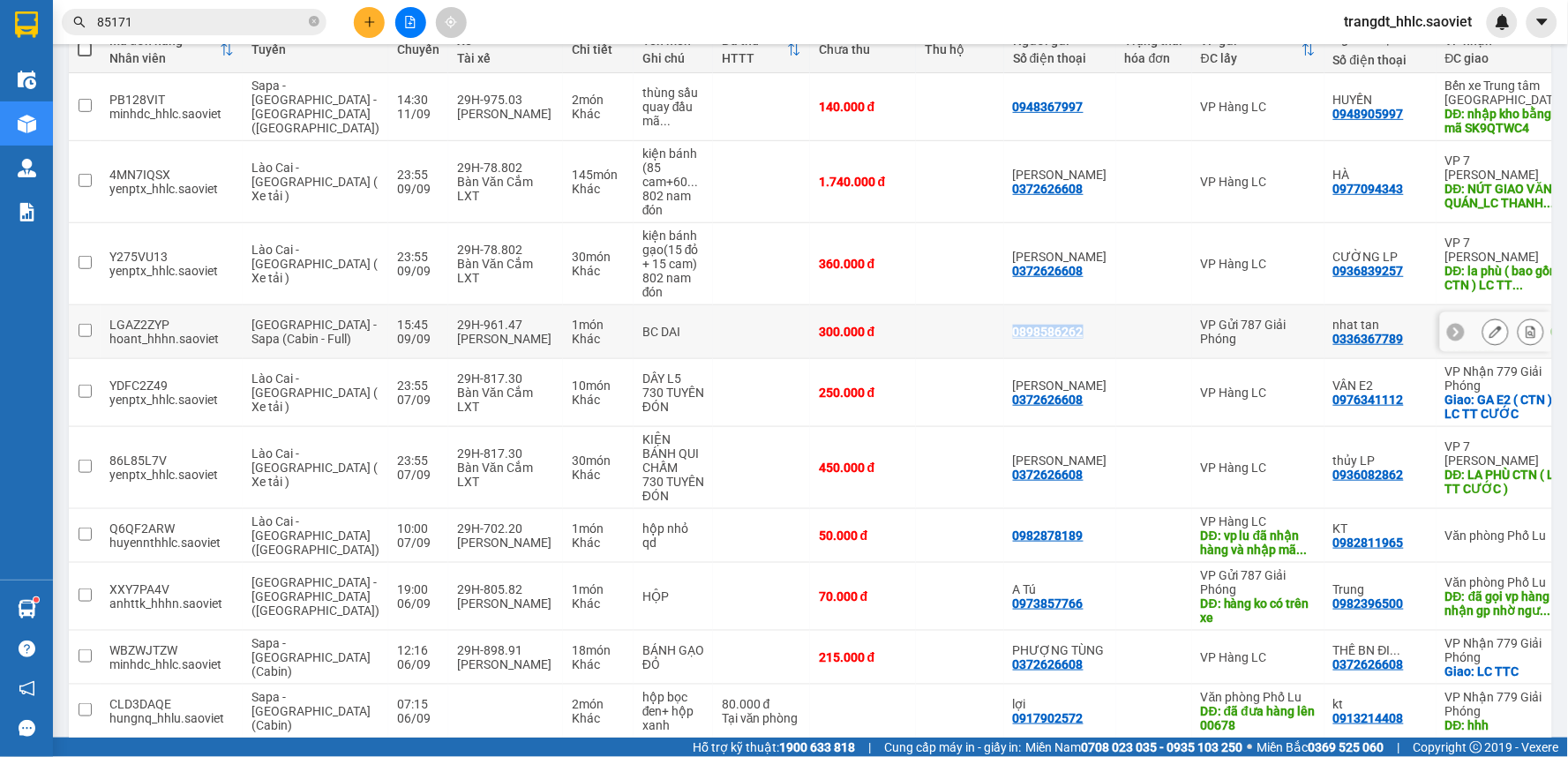
drag, startPoint x: 1025, startPoint y: 327, endPoint x: 939, endPoint y: 328, distance: 86.0
click at [939, 328] on tr "LGAZ2ZYP hoant_hhhn.saoviet Hà Nội - Sapa (Cabin - Full) 15:45 09/09 29H-961.47…" at bounding box center [852, 332] width 1568 height 54
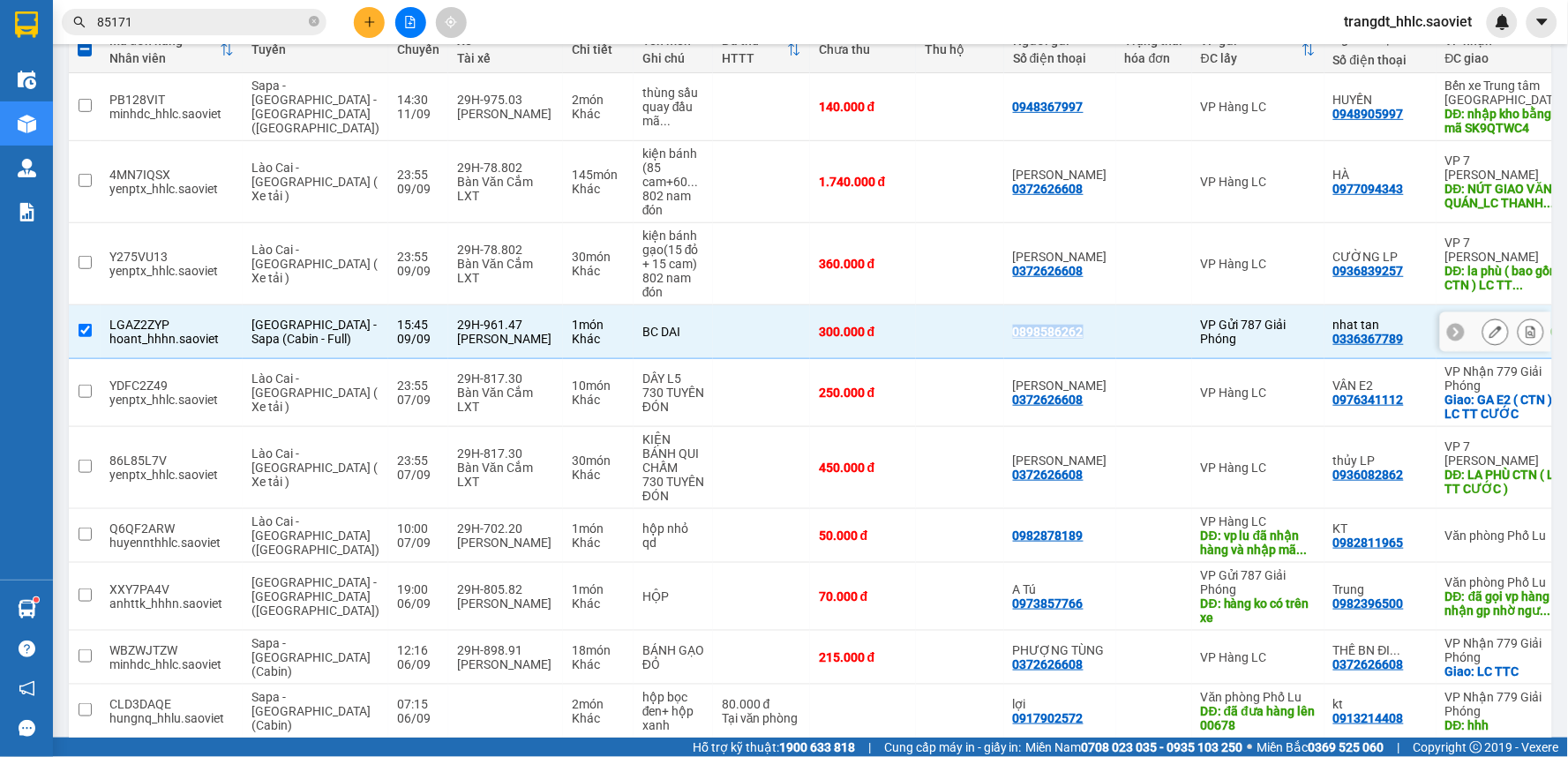
copy div "0898586262"
click at [916, 321] on td at bounding box center [959, 332] width 88 height 54
checkbox input "false"
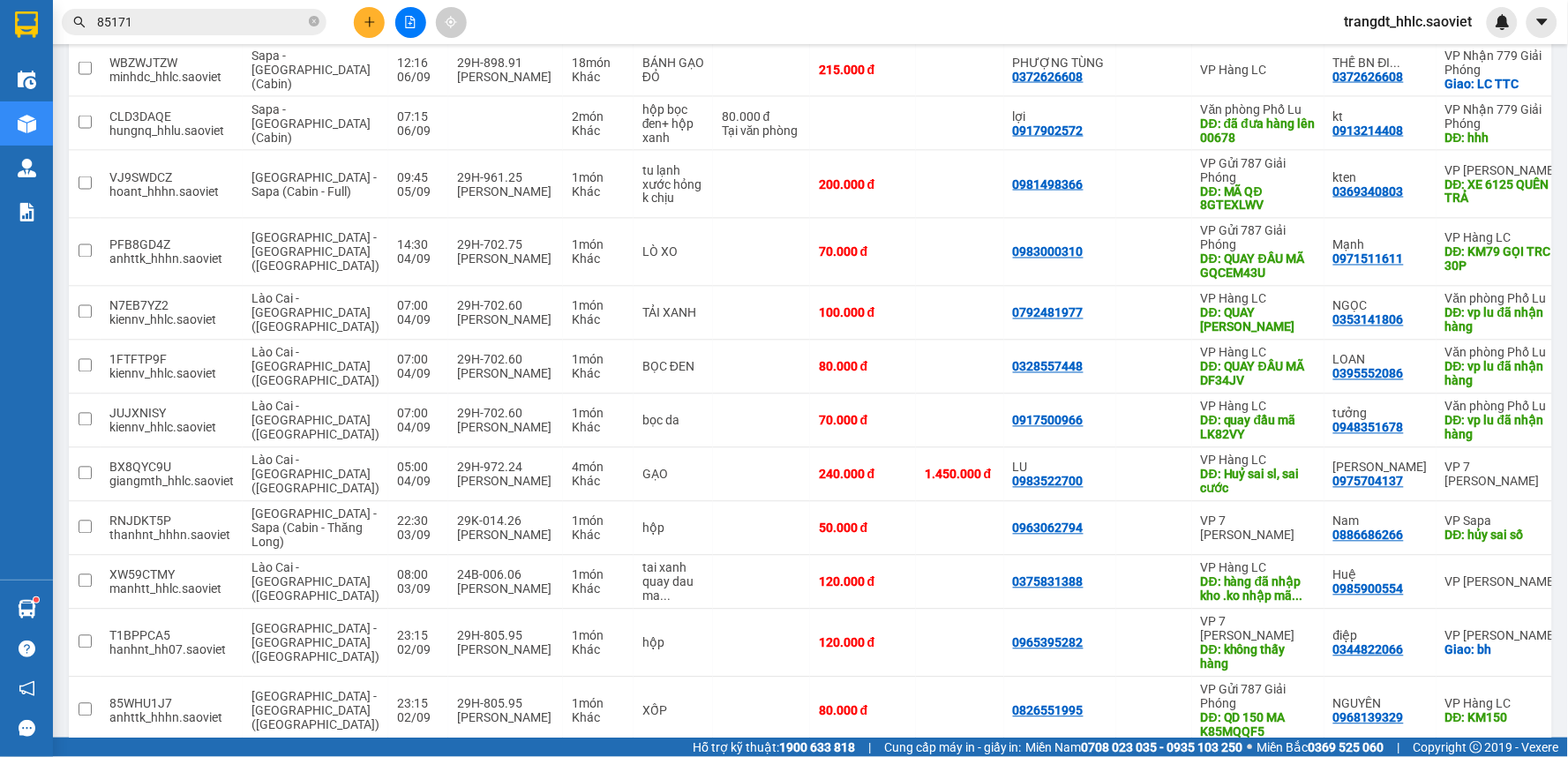
scroll to position [1007, 0]
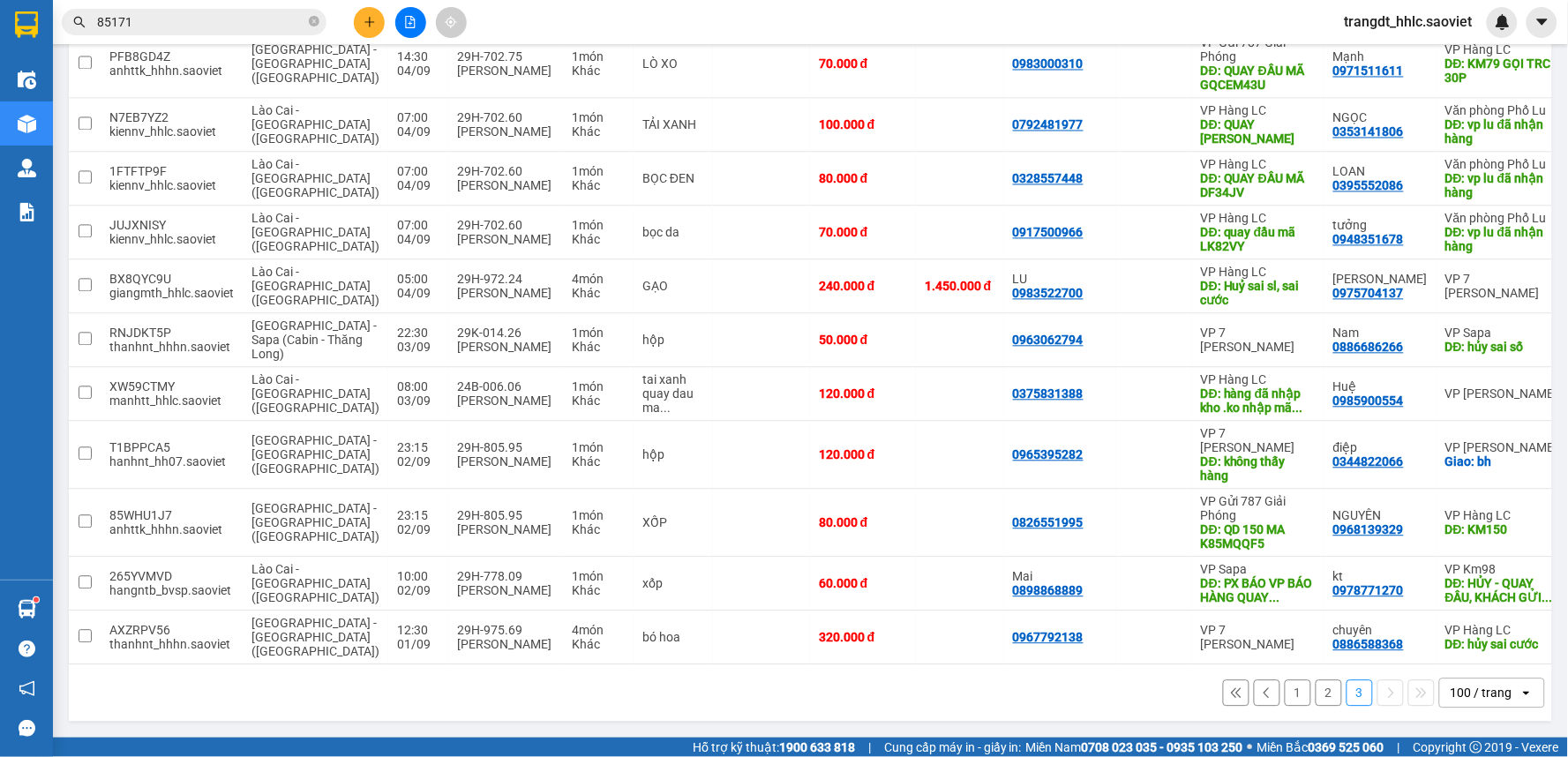
click at [1316, 703] on button "2" at bounding box center [1329, 694] width 27 height 27
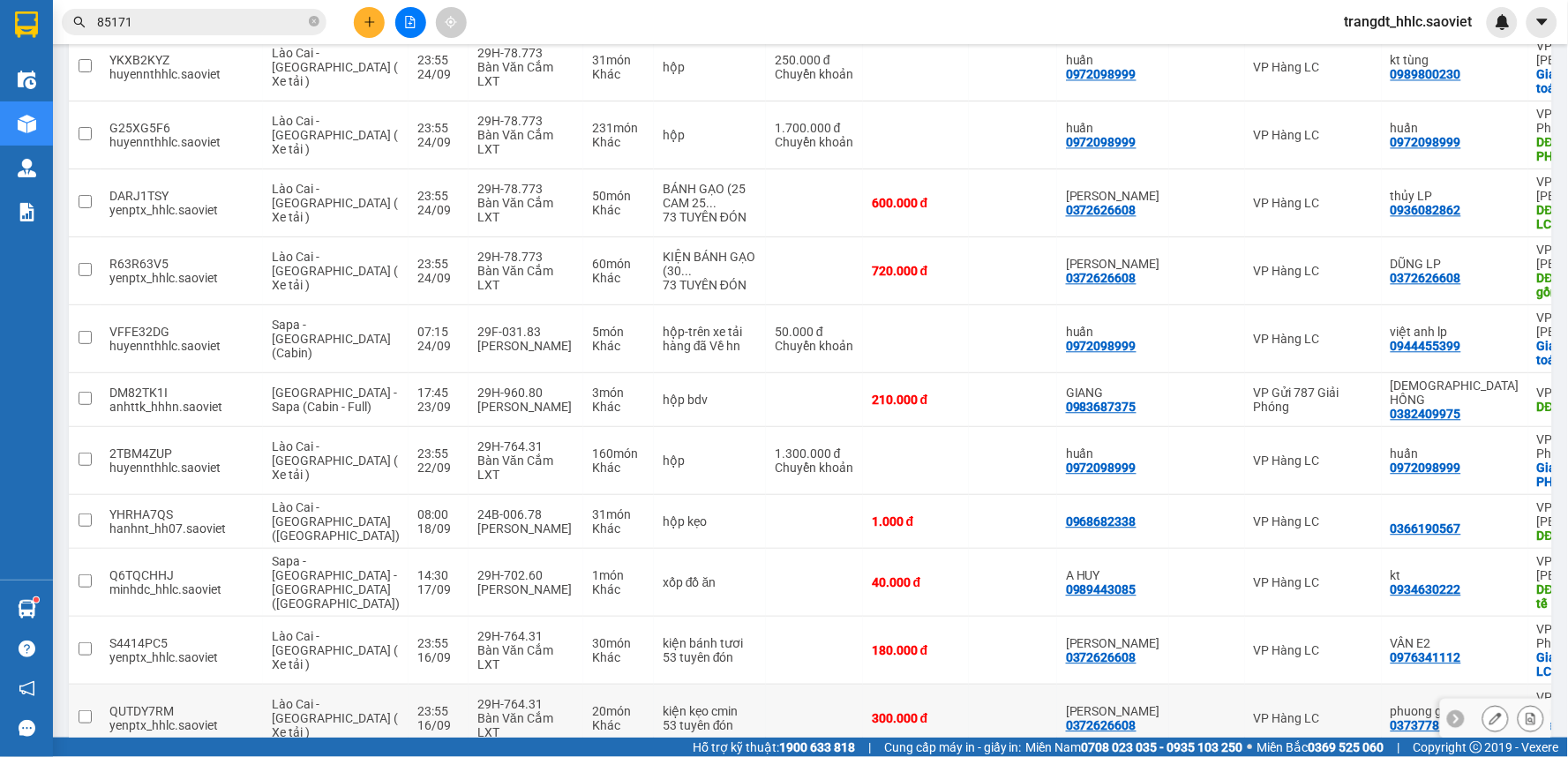
scroll to position [5315, 0]
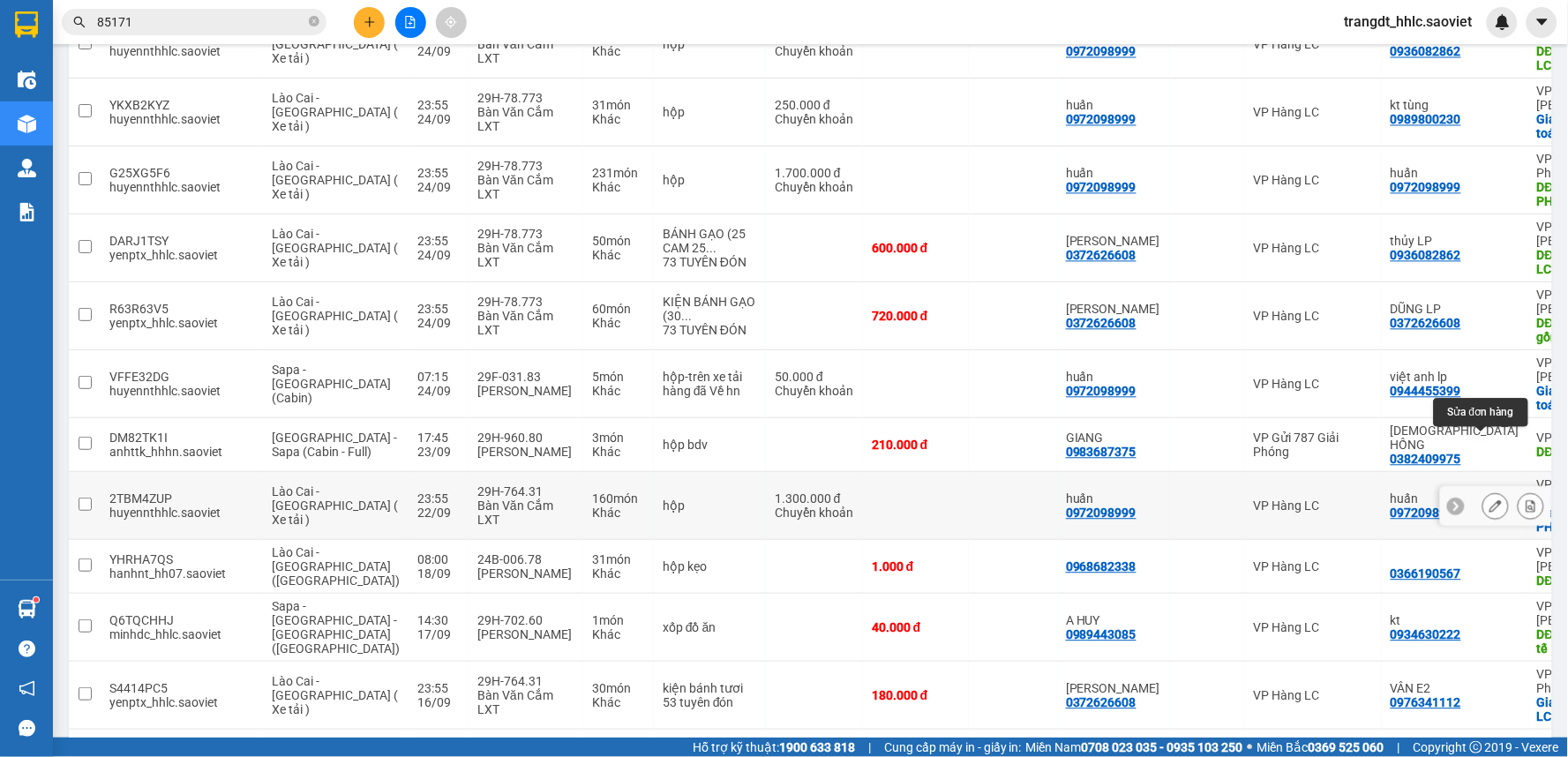
click at [1489, 500] on icon at bounding box center [1496, 506] width 12 height 12
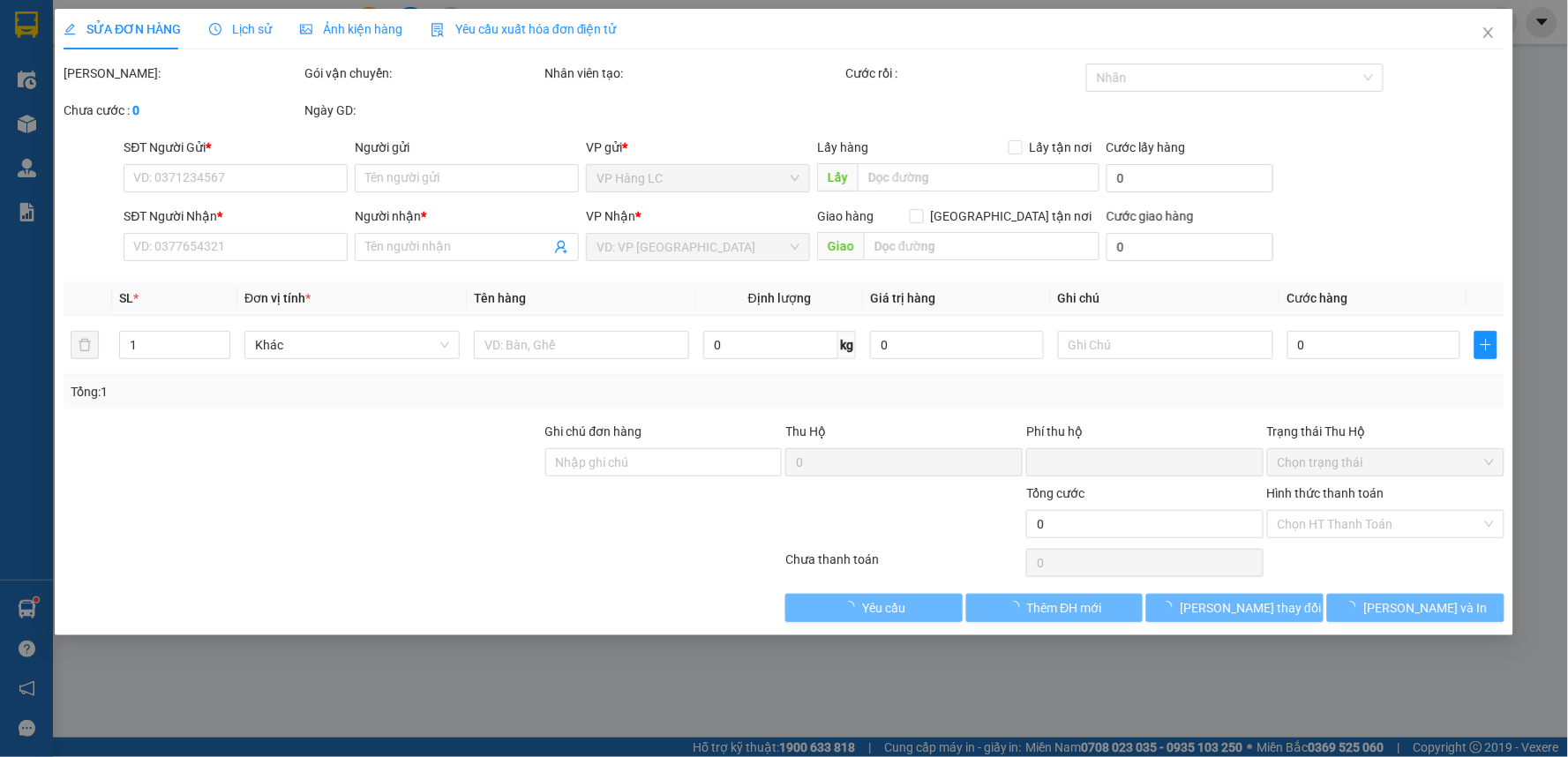
type input "0972098999"
type input "huấn"
type input "0972098999"
type input "huấn"
checkbox input "true"
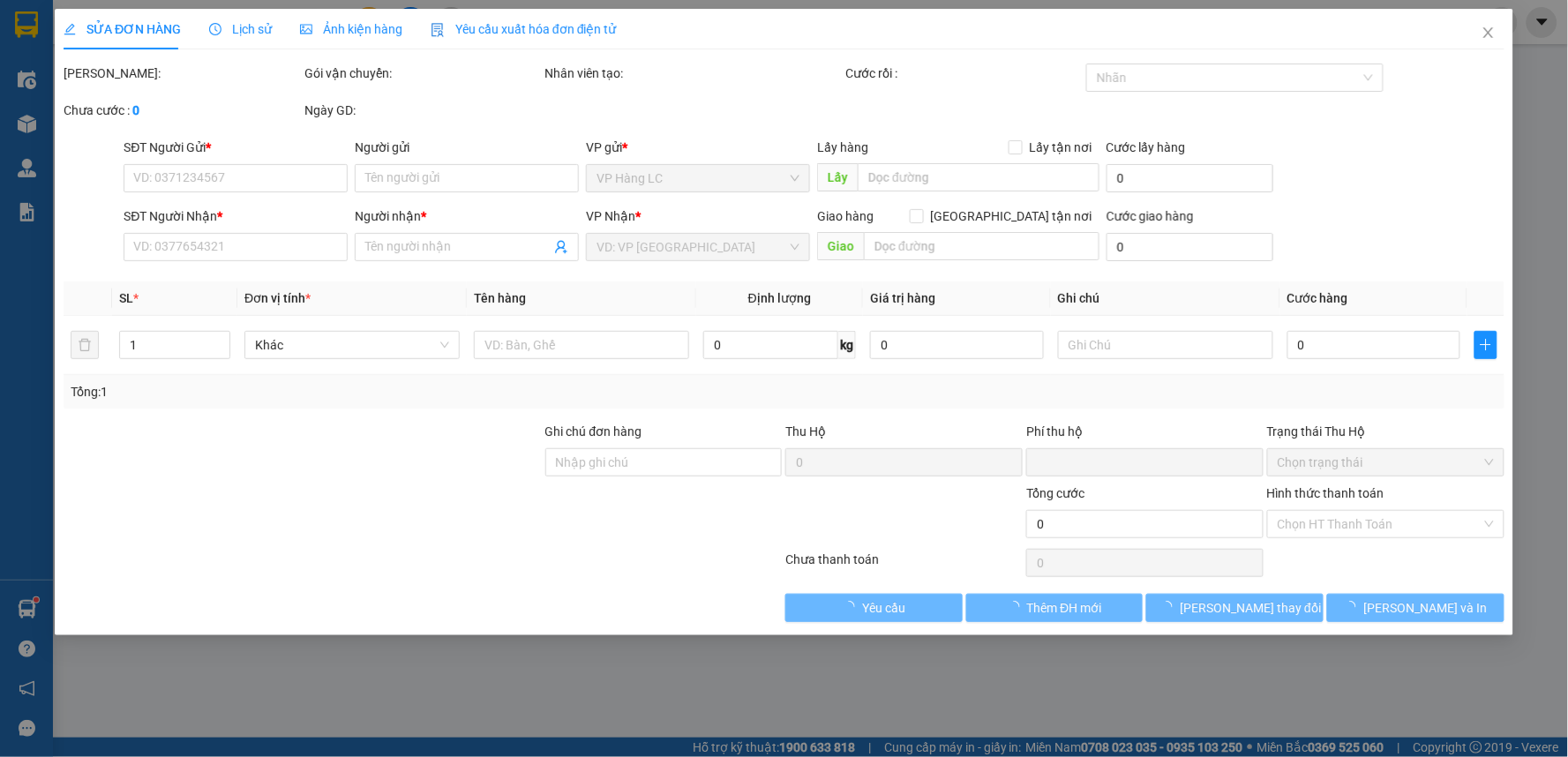
type input "ĐÃ BAO GỒM PHÍ CTN) LC TT CƯỚC"
type input "0"
type input "1.300.000"
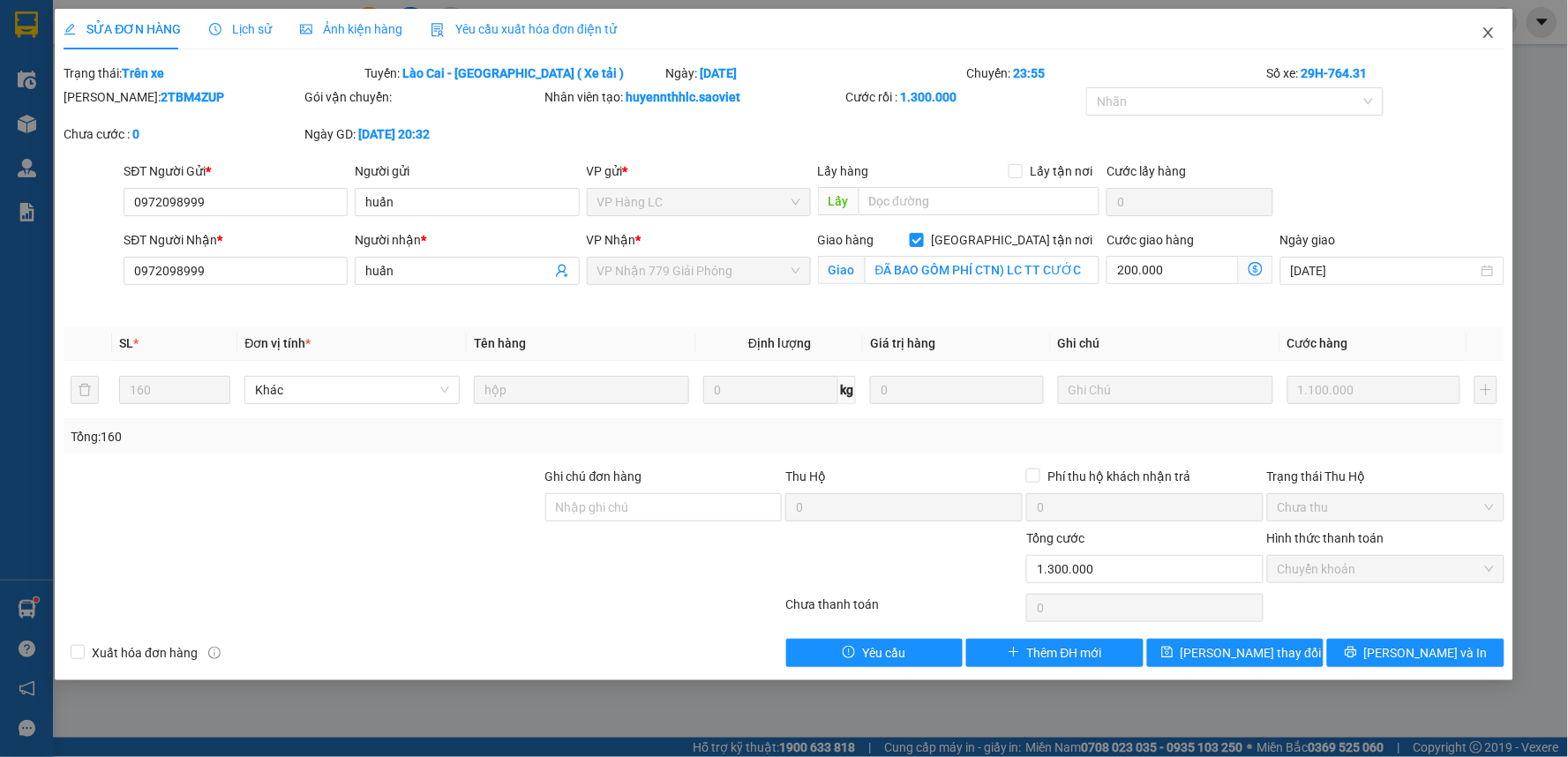
click at [1483, 28] on icon "close" at bounding box center [1489, 33] width 14 height 14
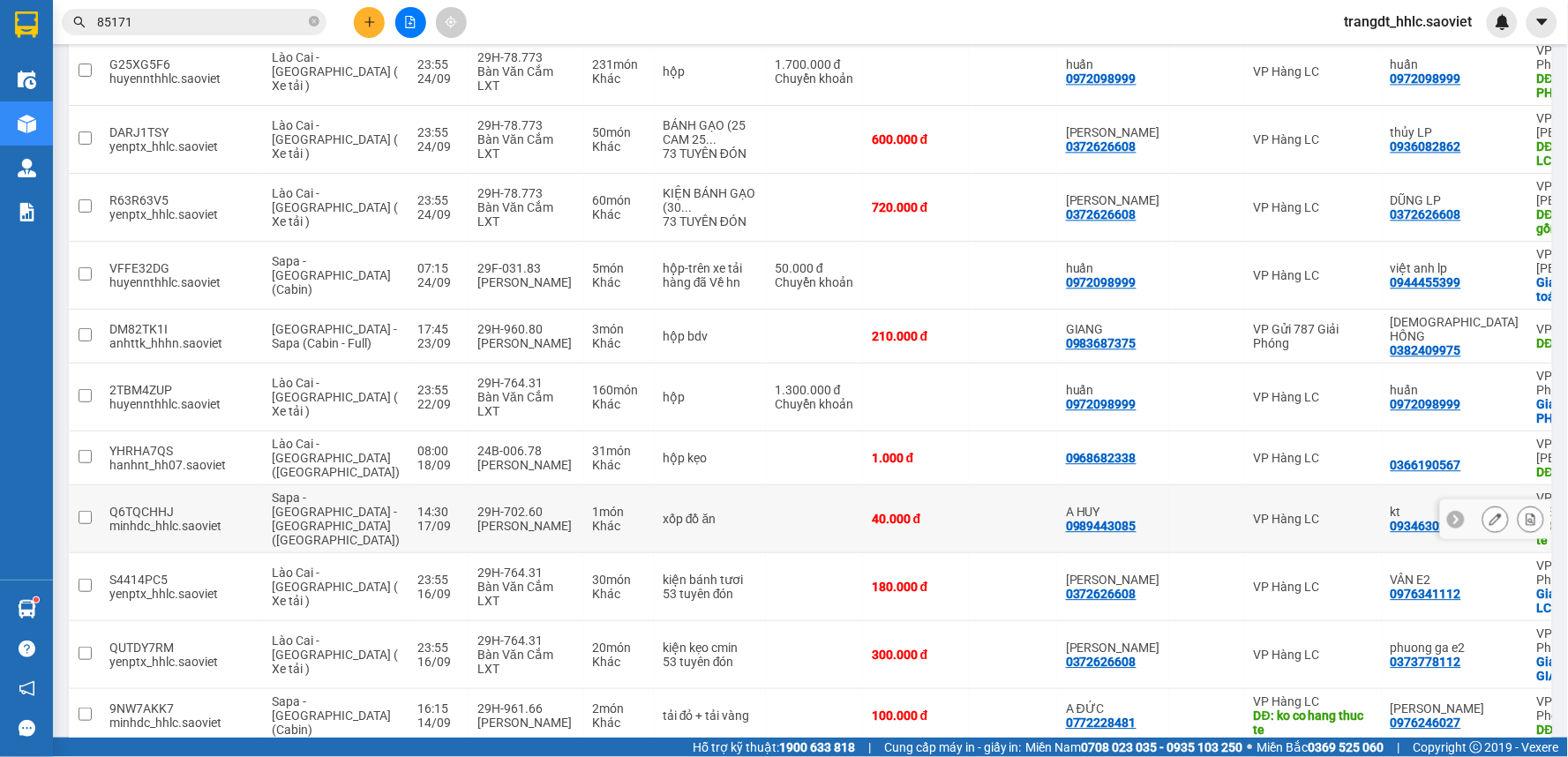
scroll to position [5326, 0]
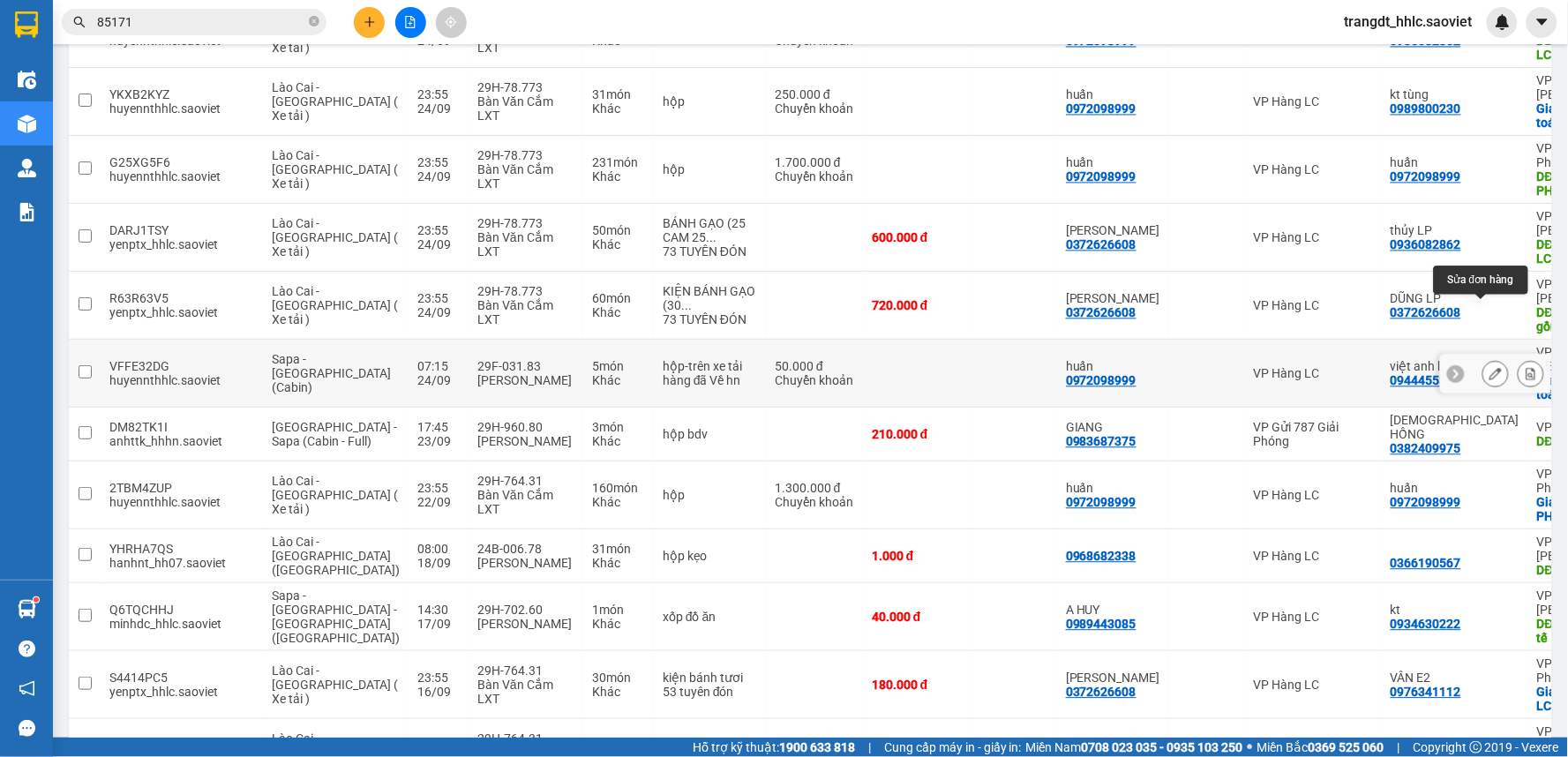
click at [1489, 367] on icon at bounding box center [1496, 373] width 12 height 12
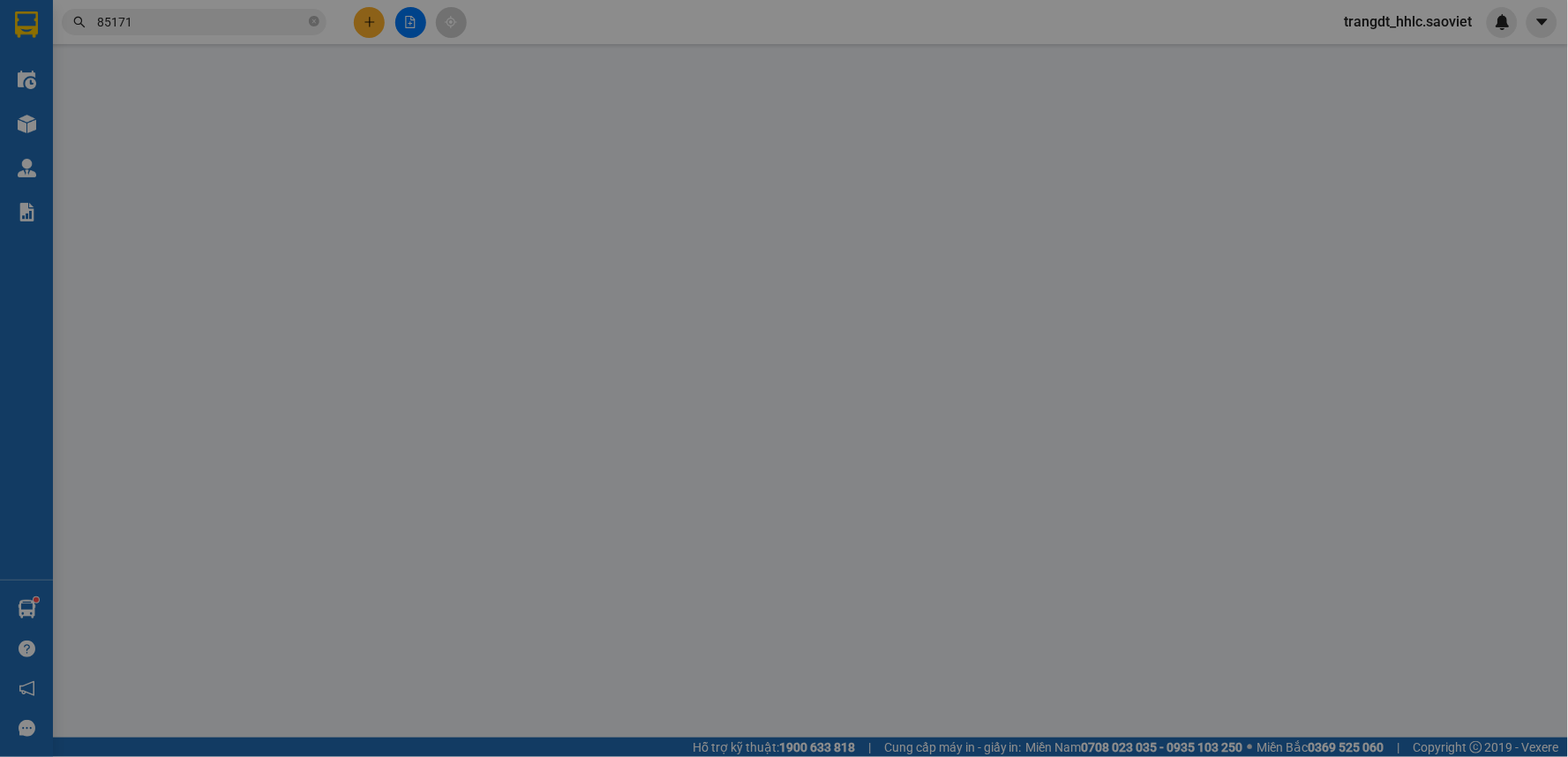
type input "0972098999"
type input "huấn"
type input "0944455399"
type input "việt anh lp"
checkbox input "true"
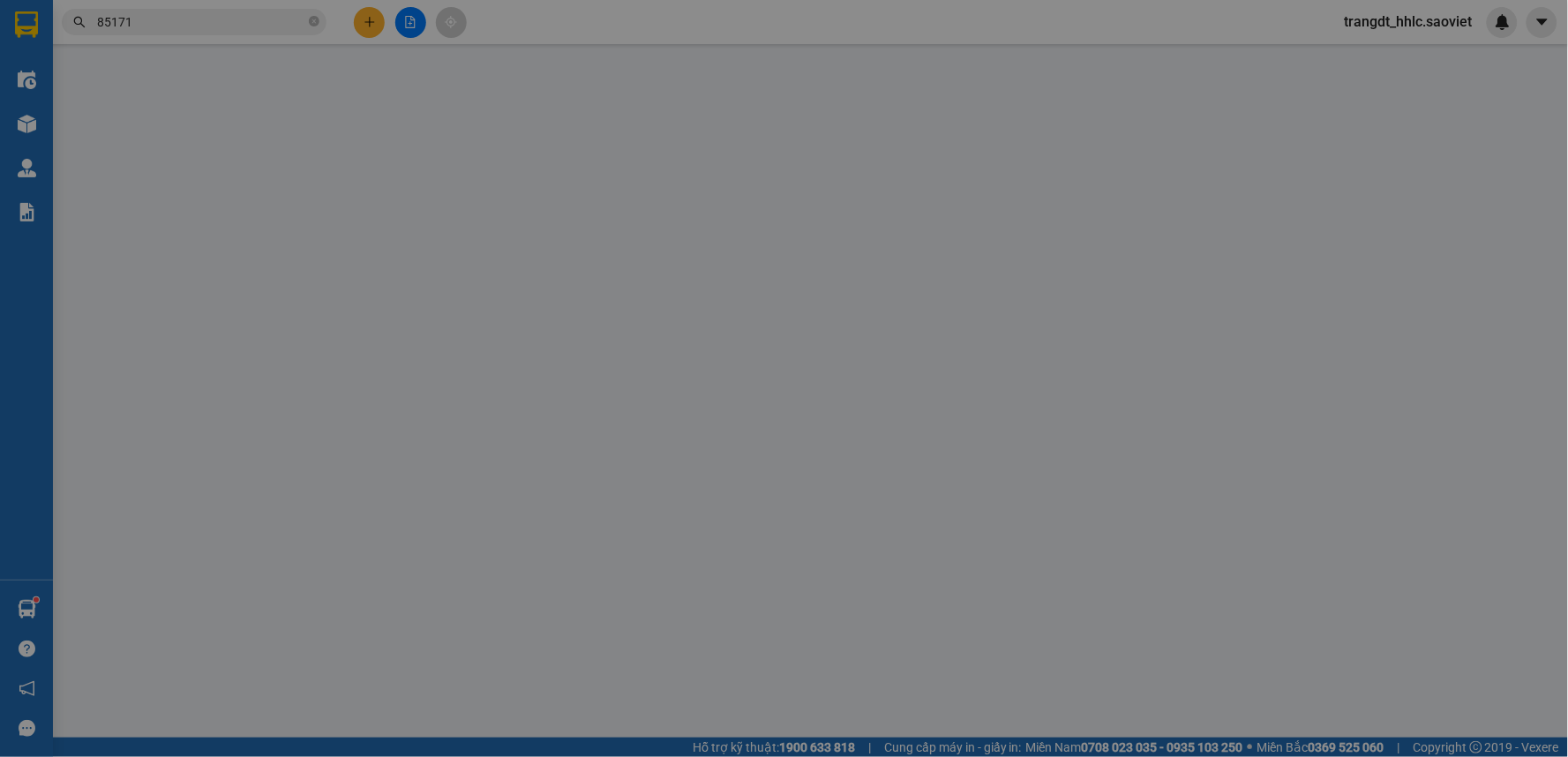
type input "lp lc thanh toán cước .ghép đơn trả som cho khachsư"
type input "0"
type input "50.000"
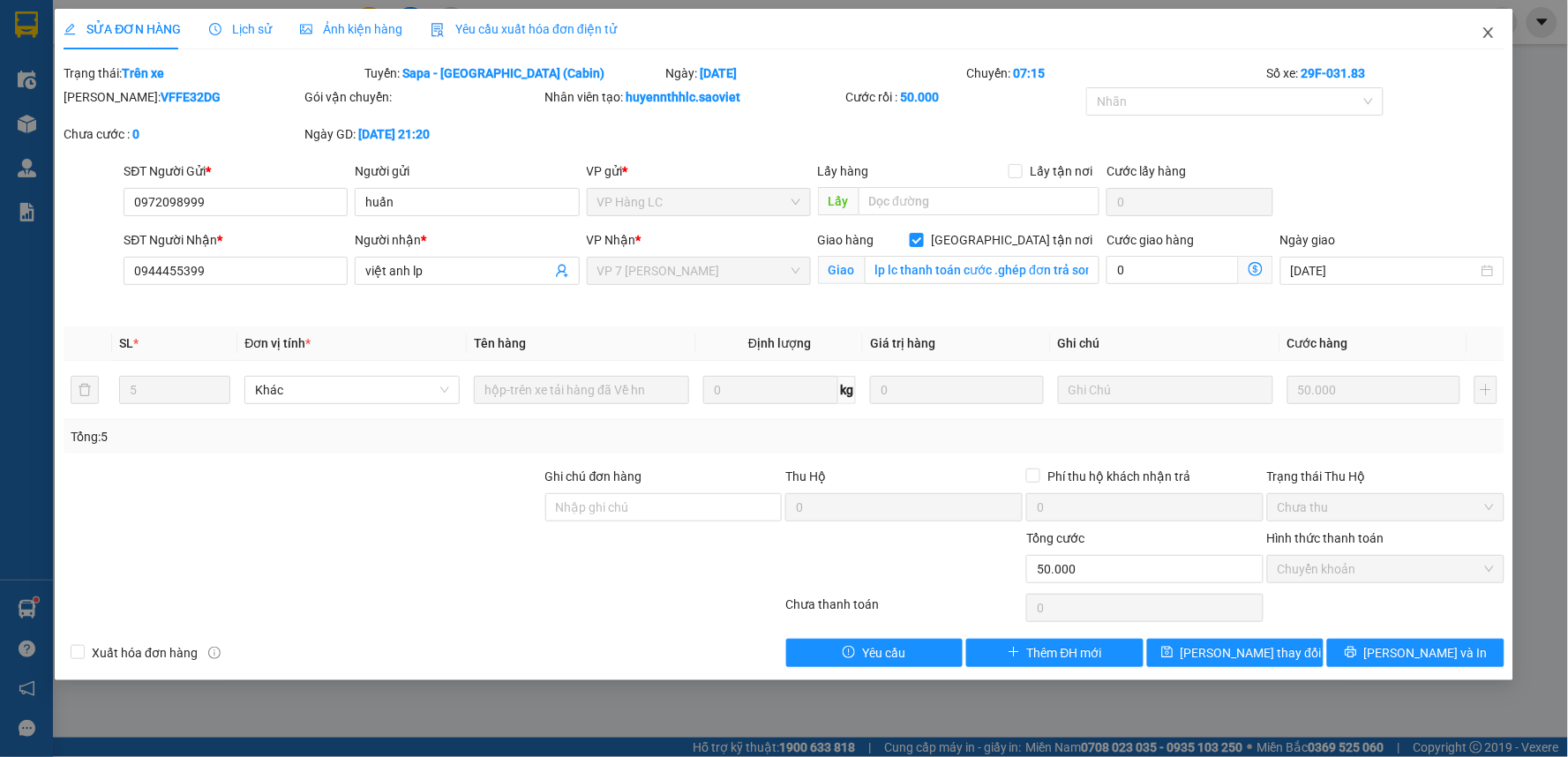
click at [1486, 29] on icon "close" at bounding box center [1489, 33] width 14 height 14
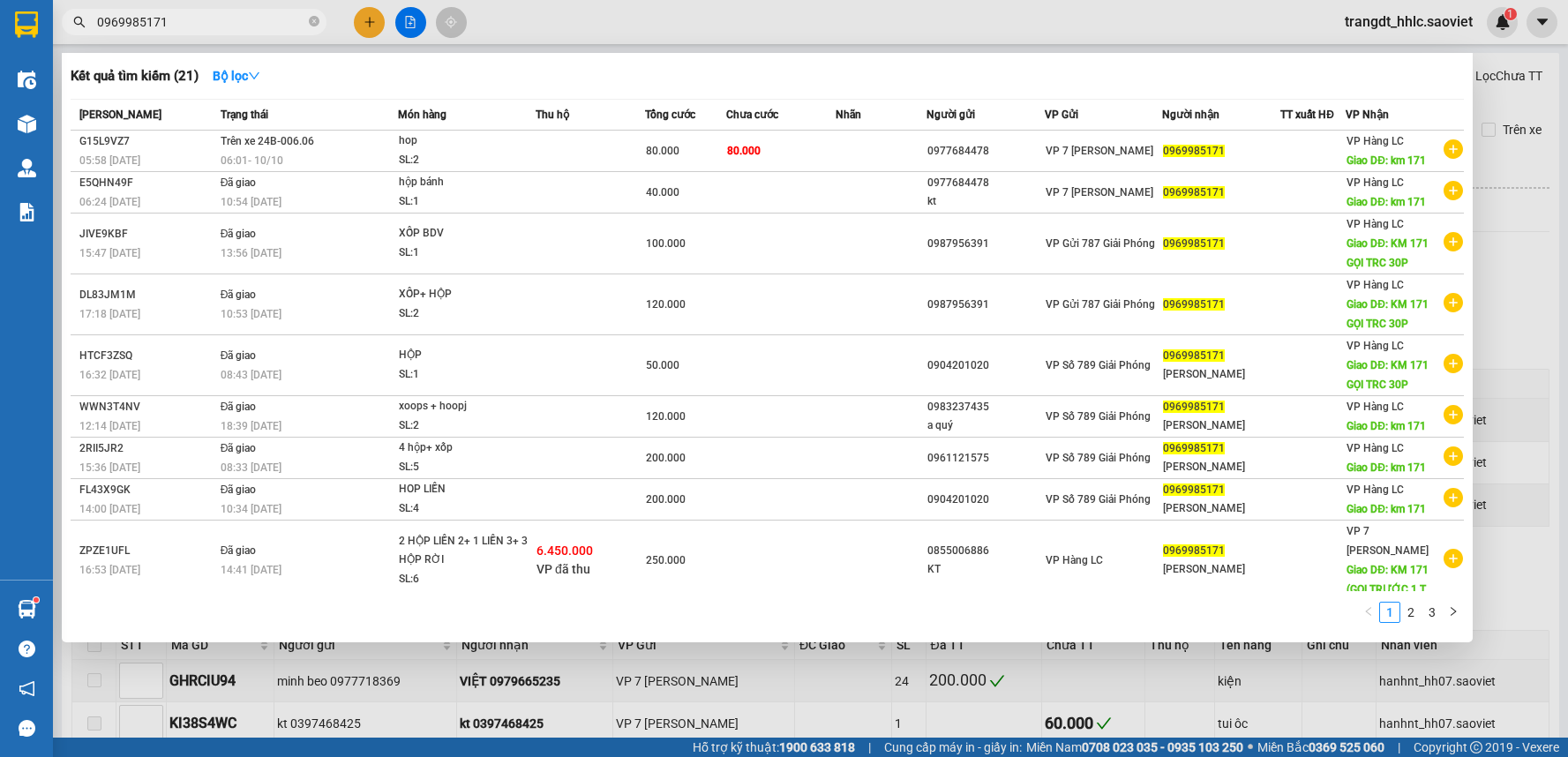
click at [233, 12] on input "0969985171" at bounding box center [201, 22] width 208 height 20
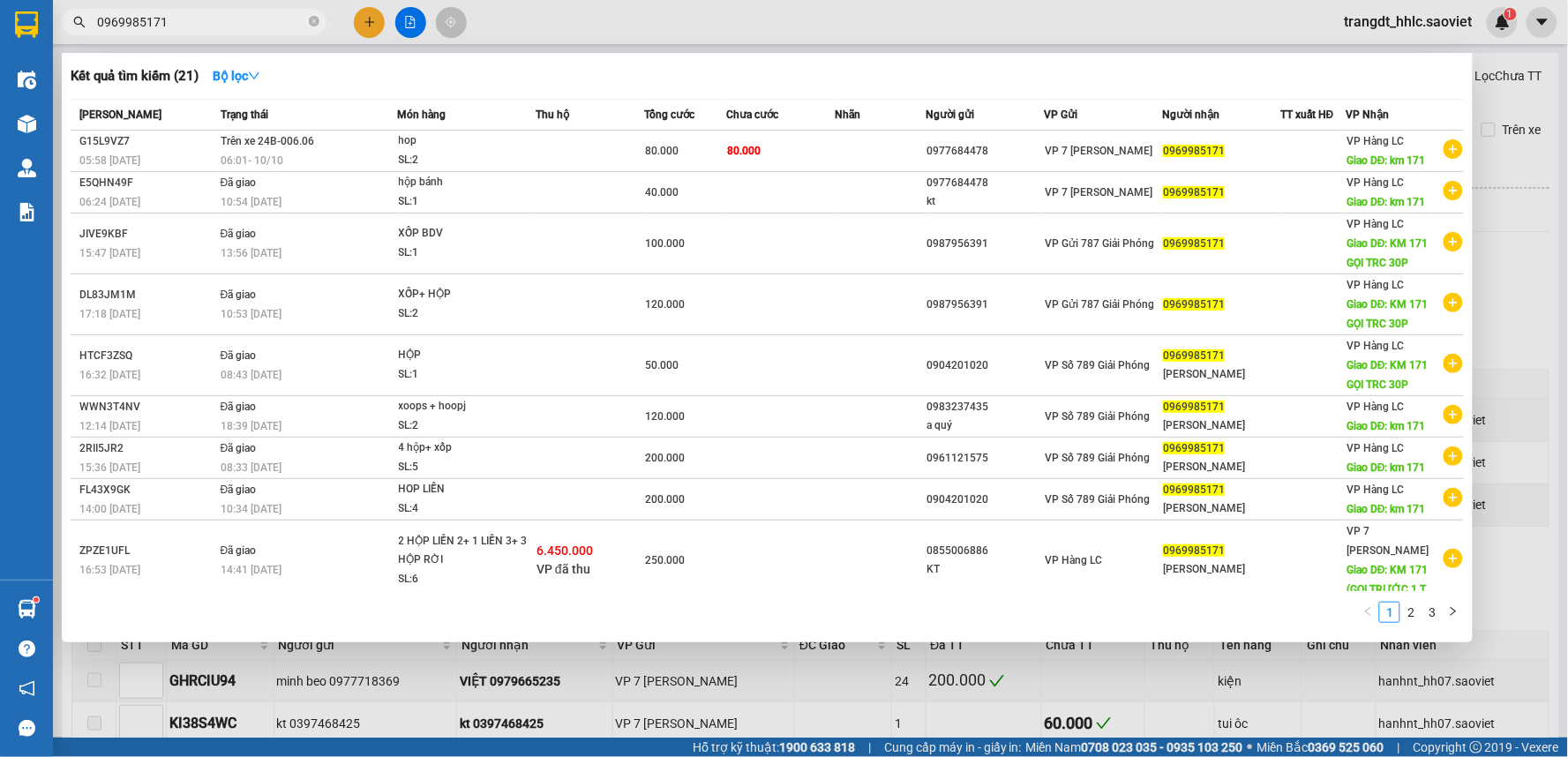
click at [233, 13] on input "0969985171" at bounding box center [201, 22] width 208 height 20
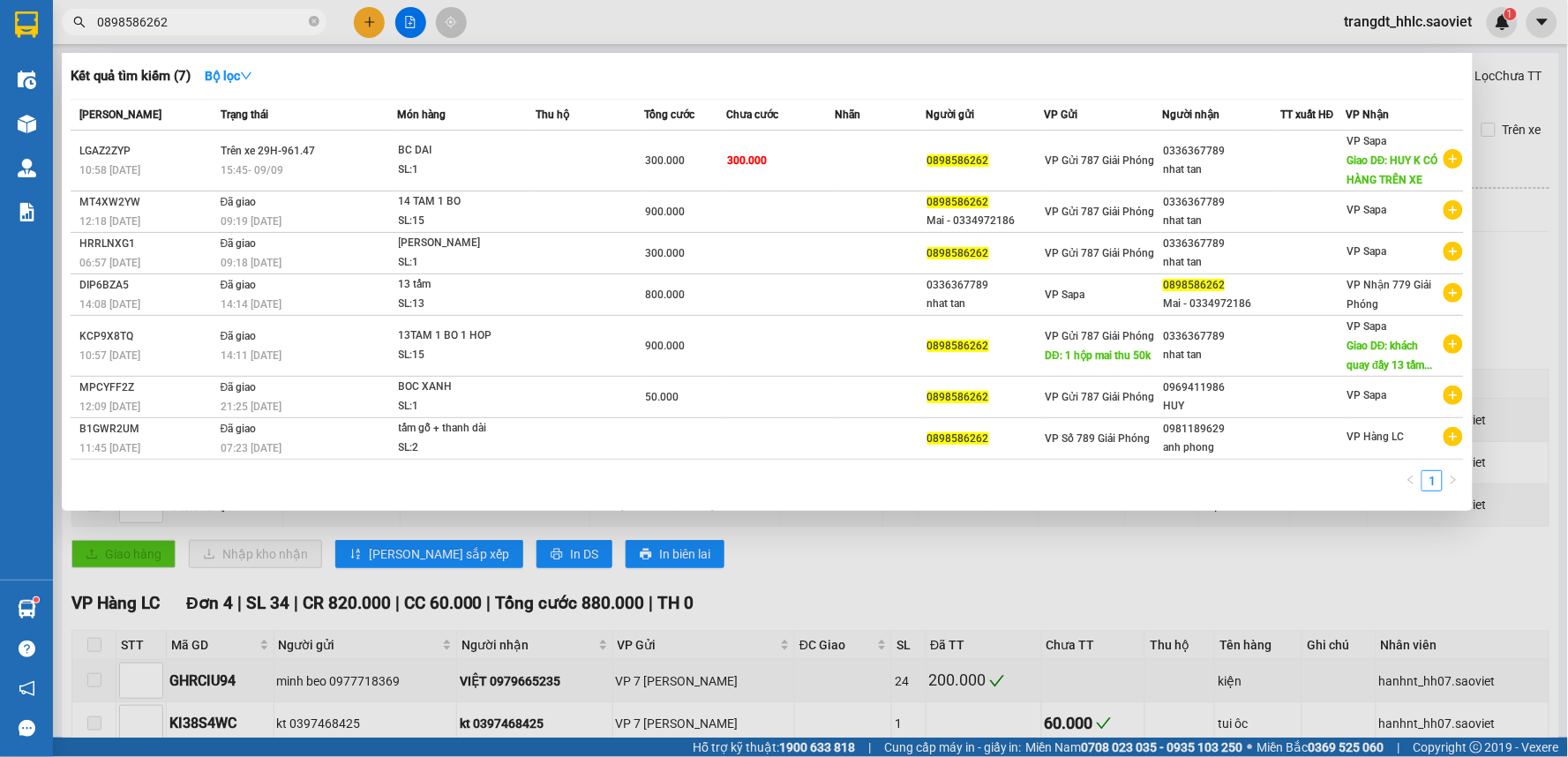
click at [834, 21] on div at bounding box center [784, 378] width 1568 height 757
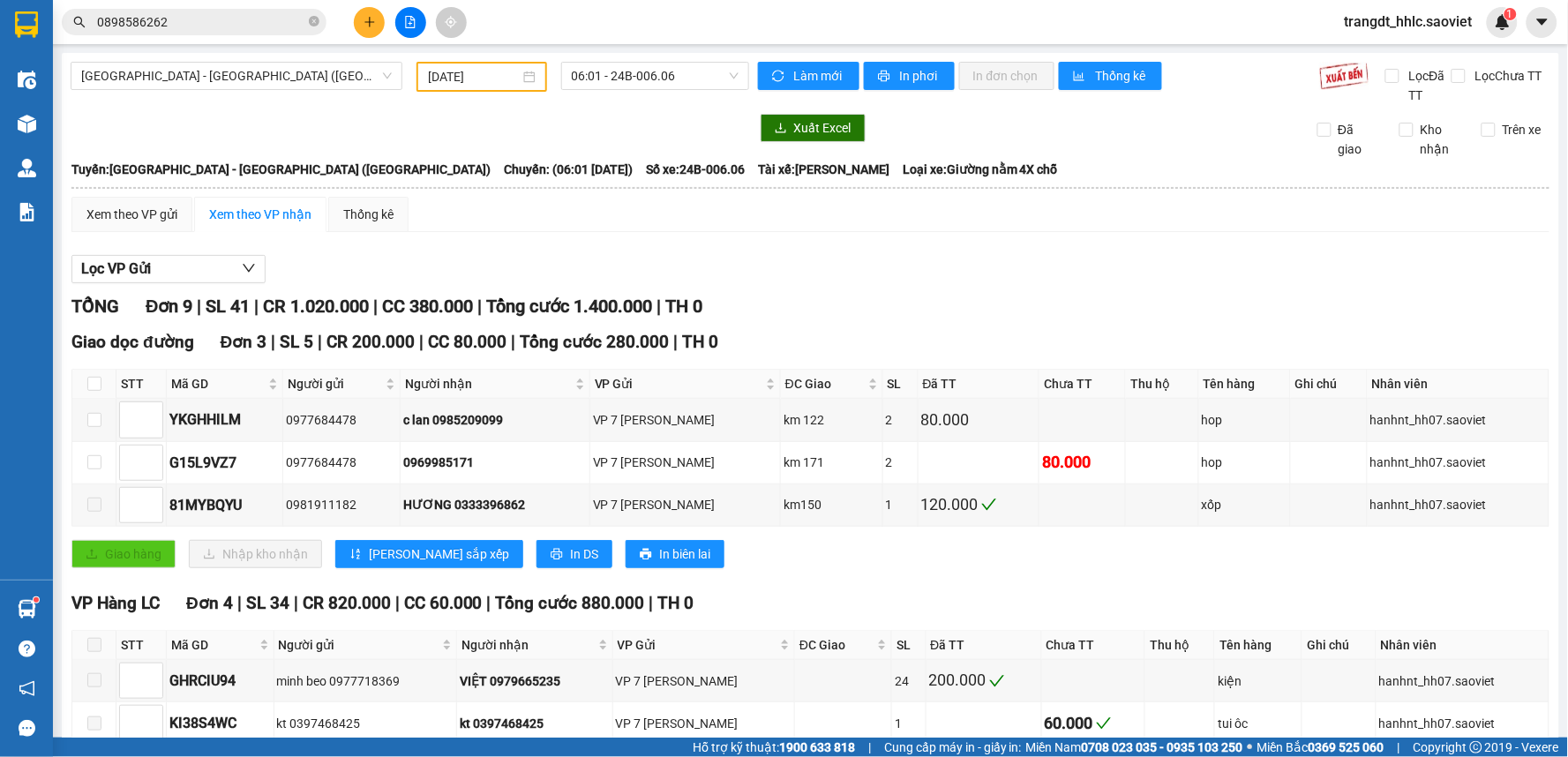
click at [243, 25] on input "0898586262" at bounding box center [201, 22] width 208 height 20
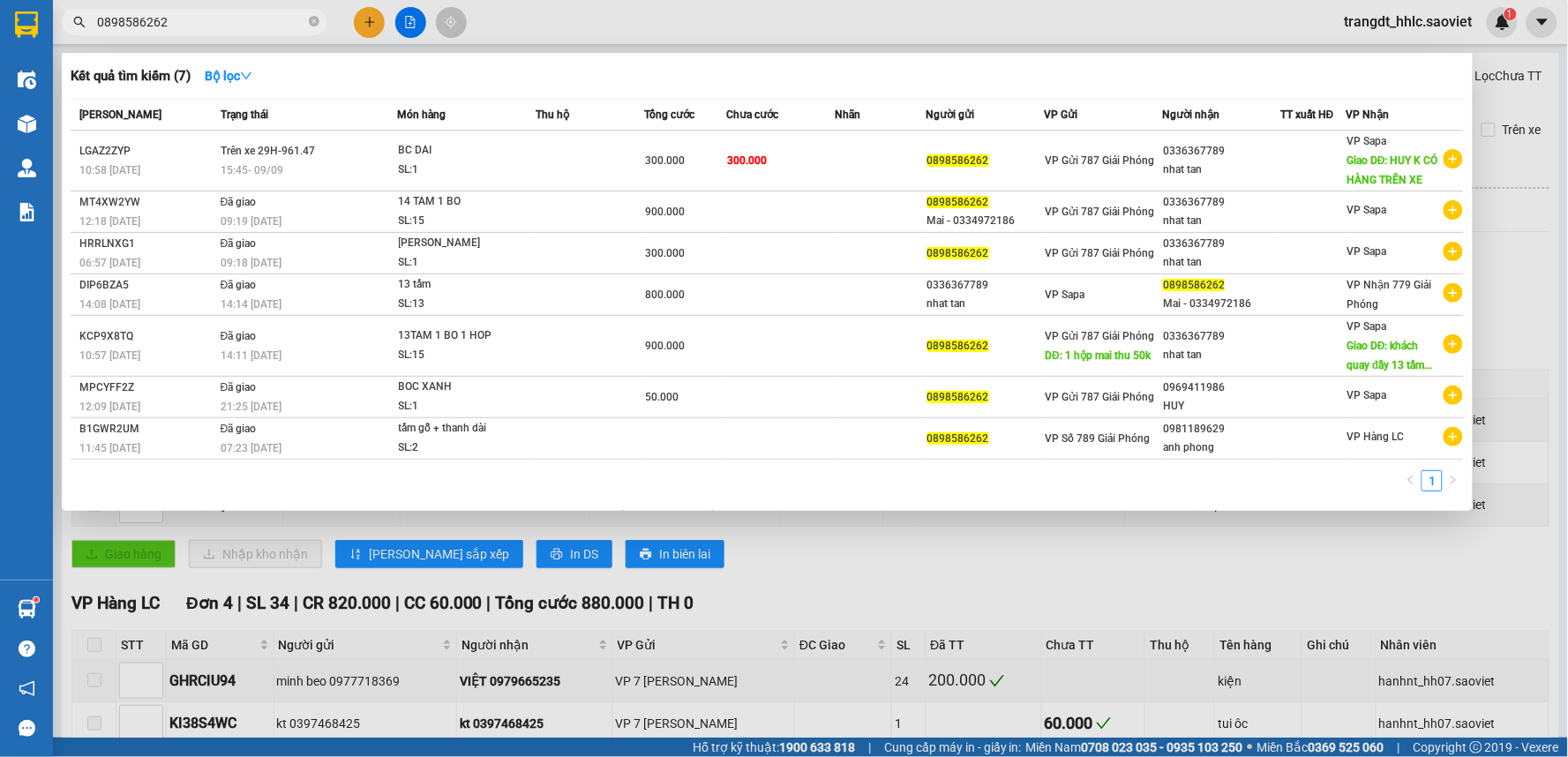
click at [243, 25] on input "0898586262" at bounding box center [201, 22] width 208 height 20
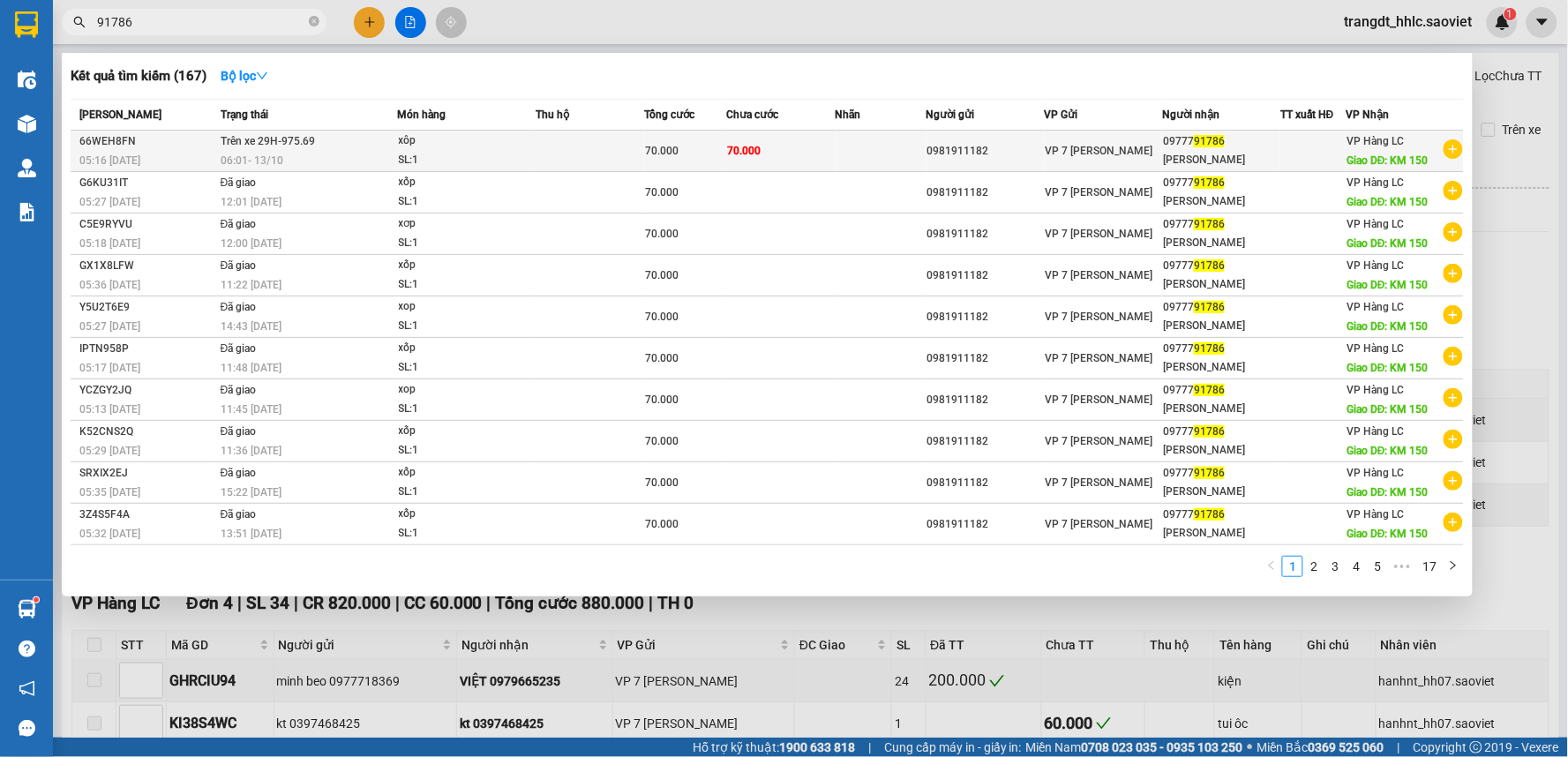
type input "91786"
click at [806, 160] on td "70.000" at bounding box center [781, 151] width 110 height 41
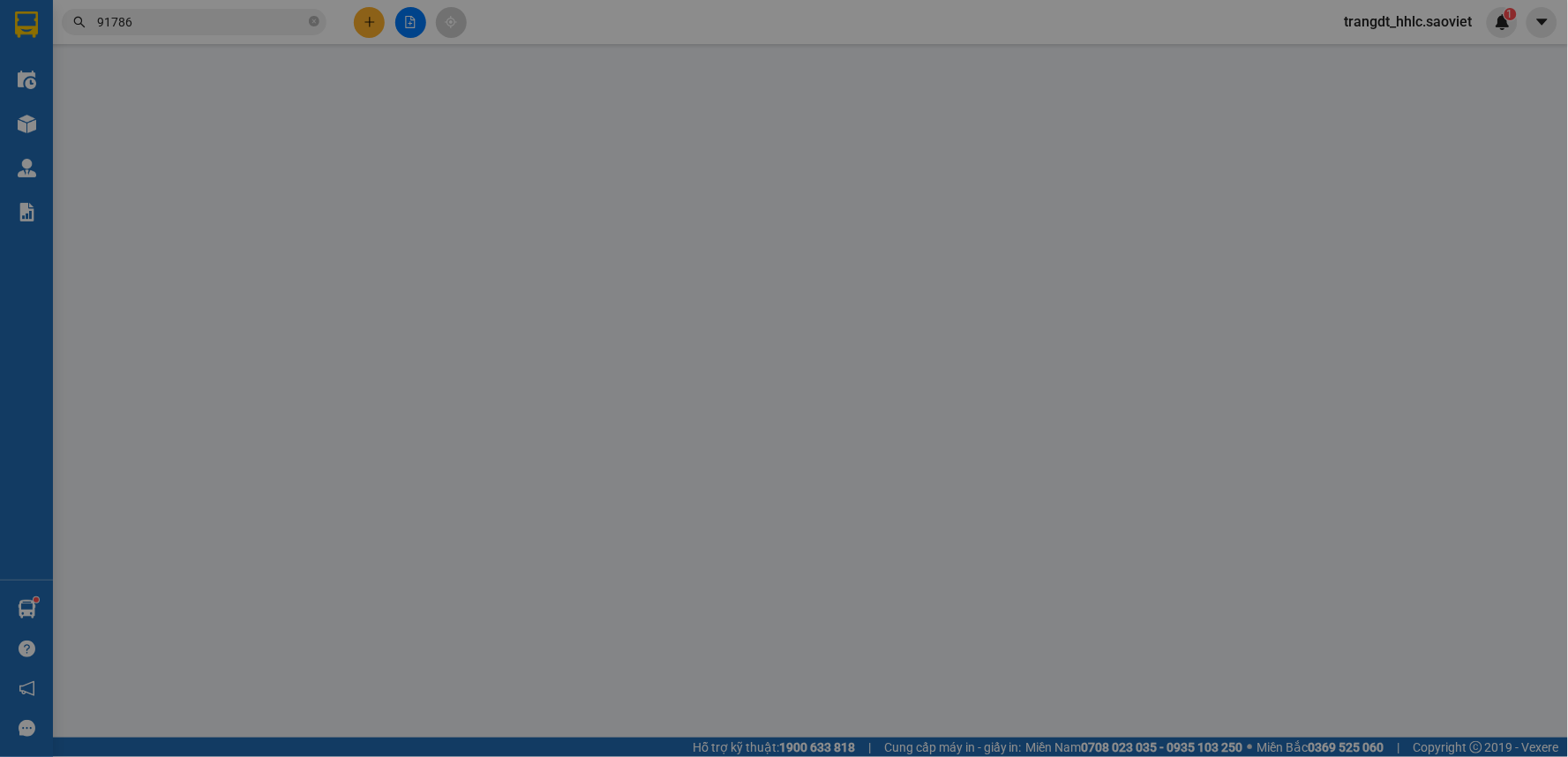
type input "0981911182"
type input "0977791786"
type input "[PERSON_NAME]"
type input "KM 150"
type input "0"
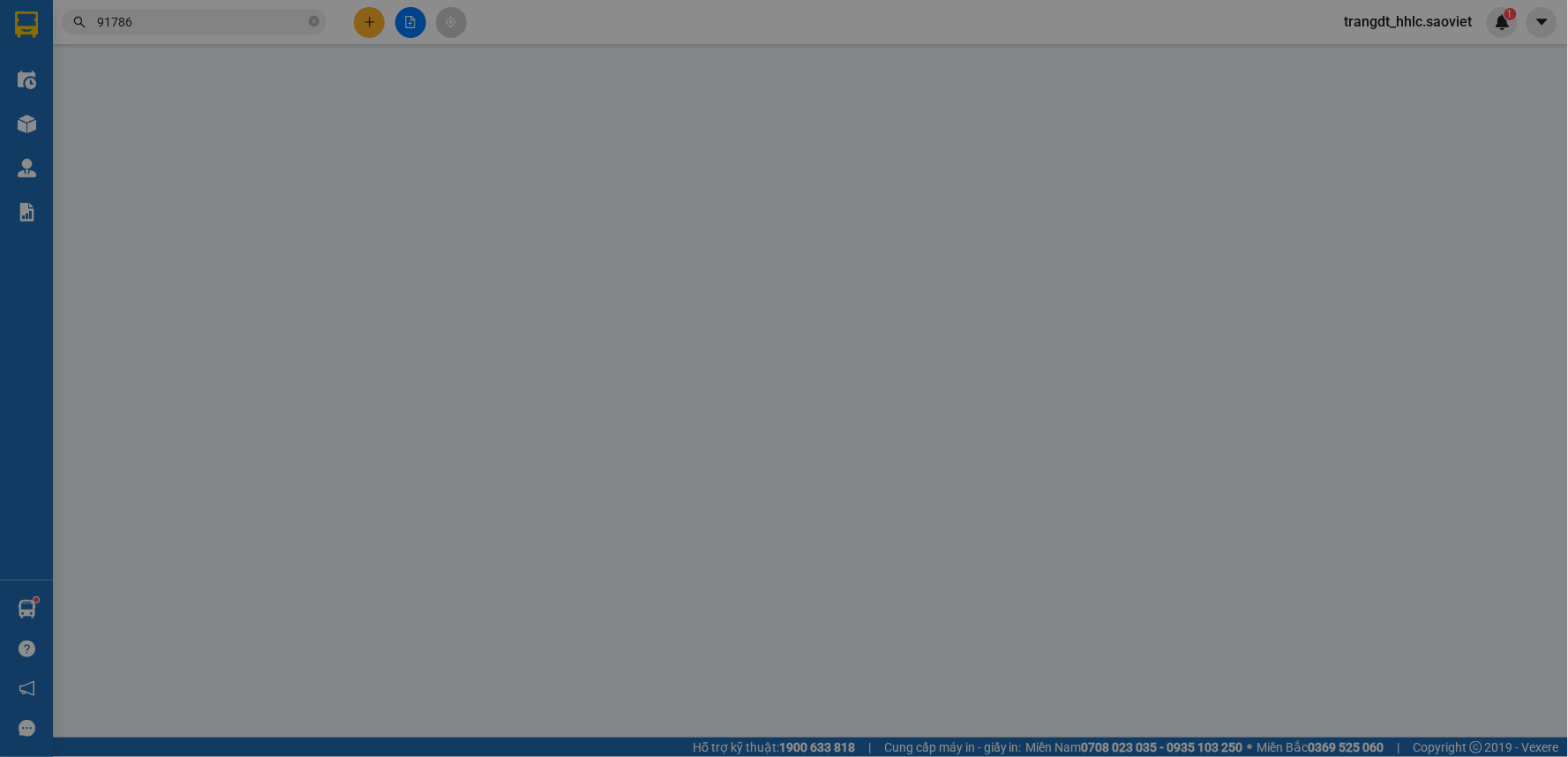
type input "70.000"
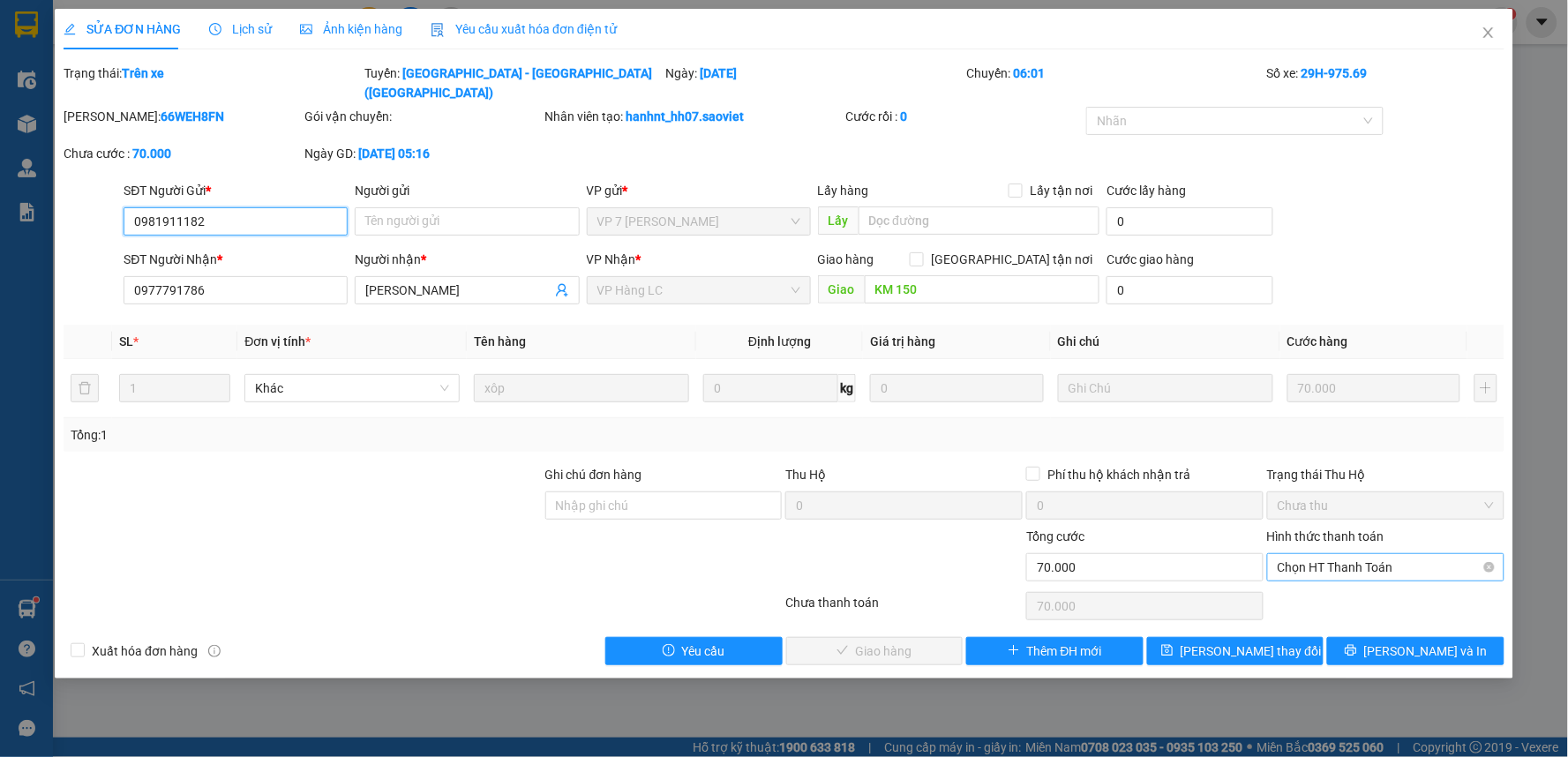
click at [1385, 554] on span "Chọn HT Thanh Toán" at bounding box center [1386, 568] width 216 height 27
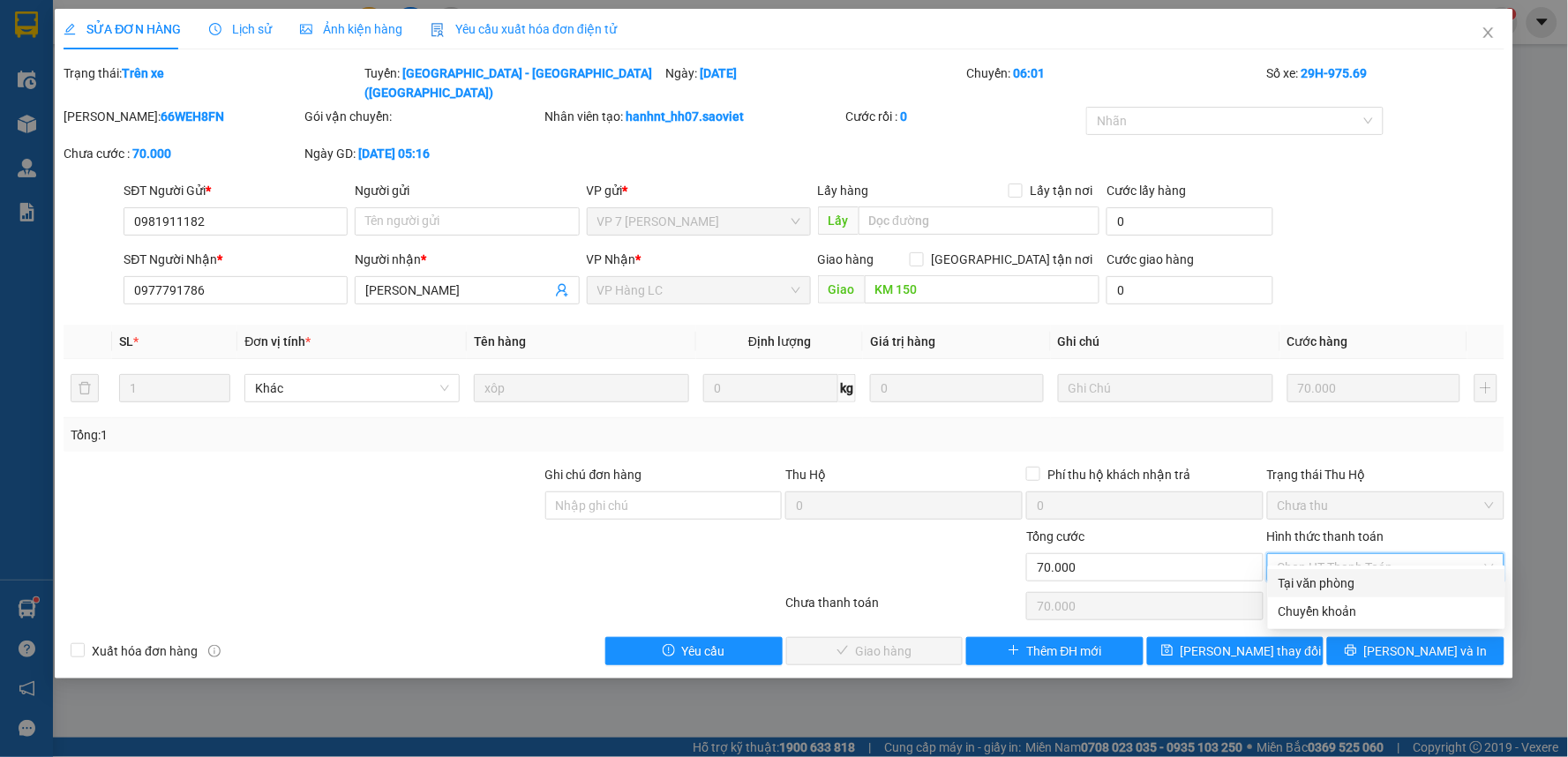
click at [1365, 584] on div "Tại văn phòng" at bounding box center [1386, 584] width 216 height 20
type input "0"
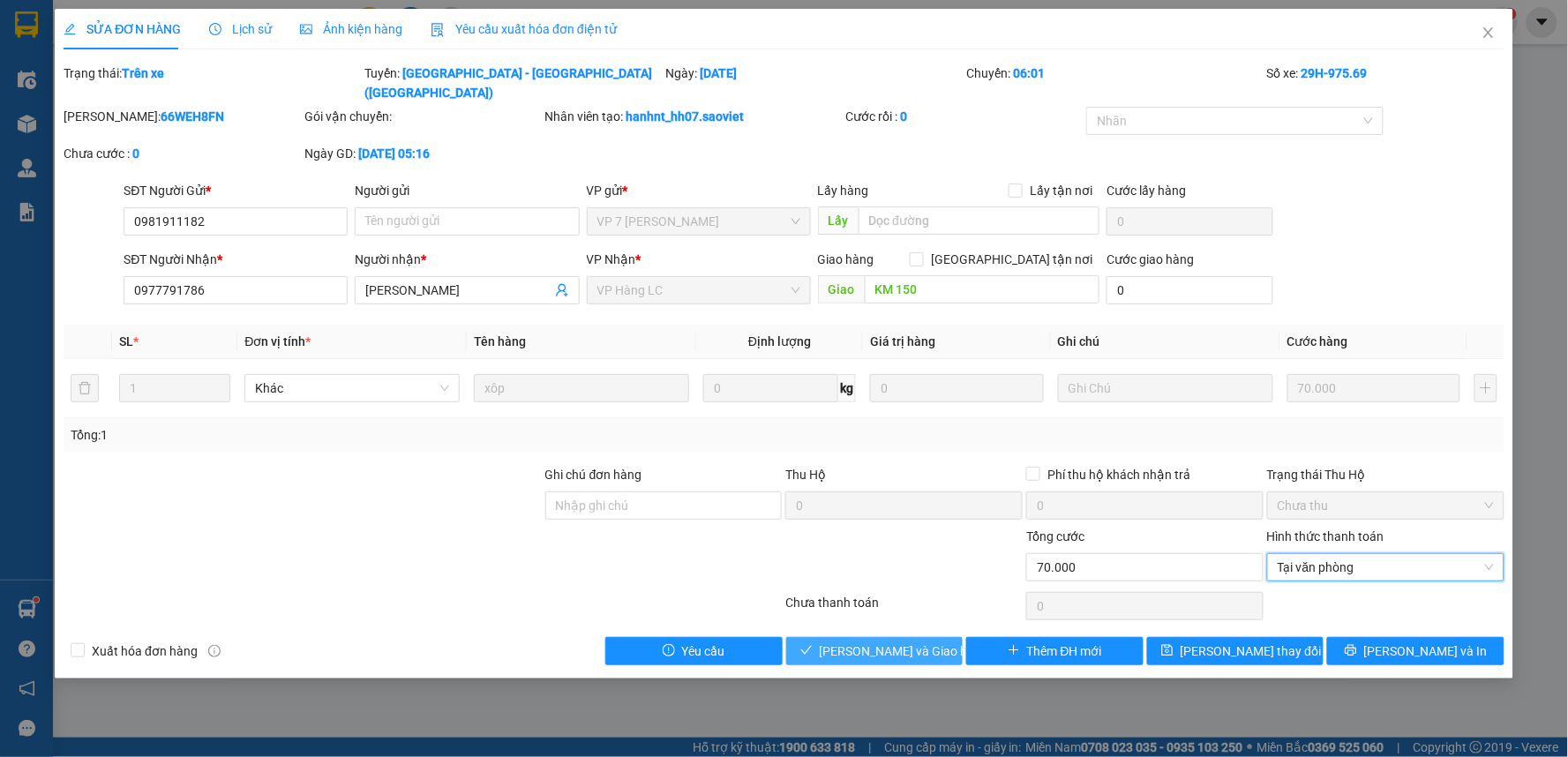
click at [903, 642] on span "[PERSON_NAME] và Giao hàng" at bounding box center [904, 652] width 170 height 20
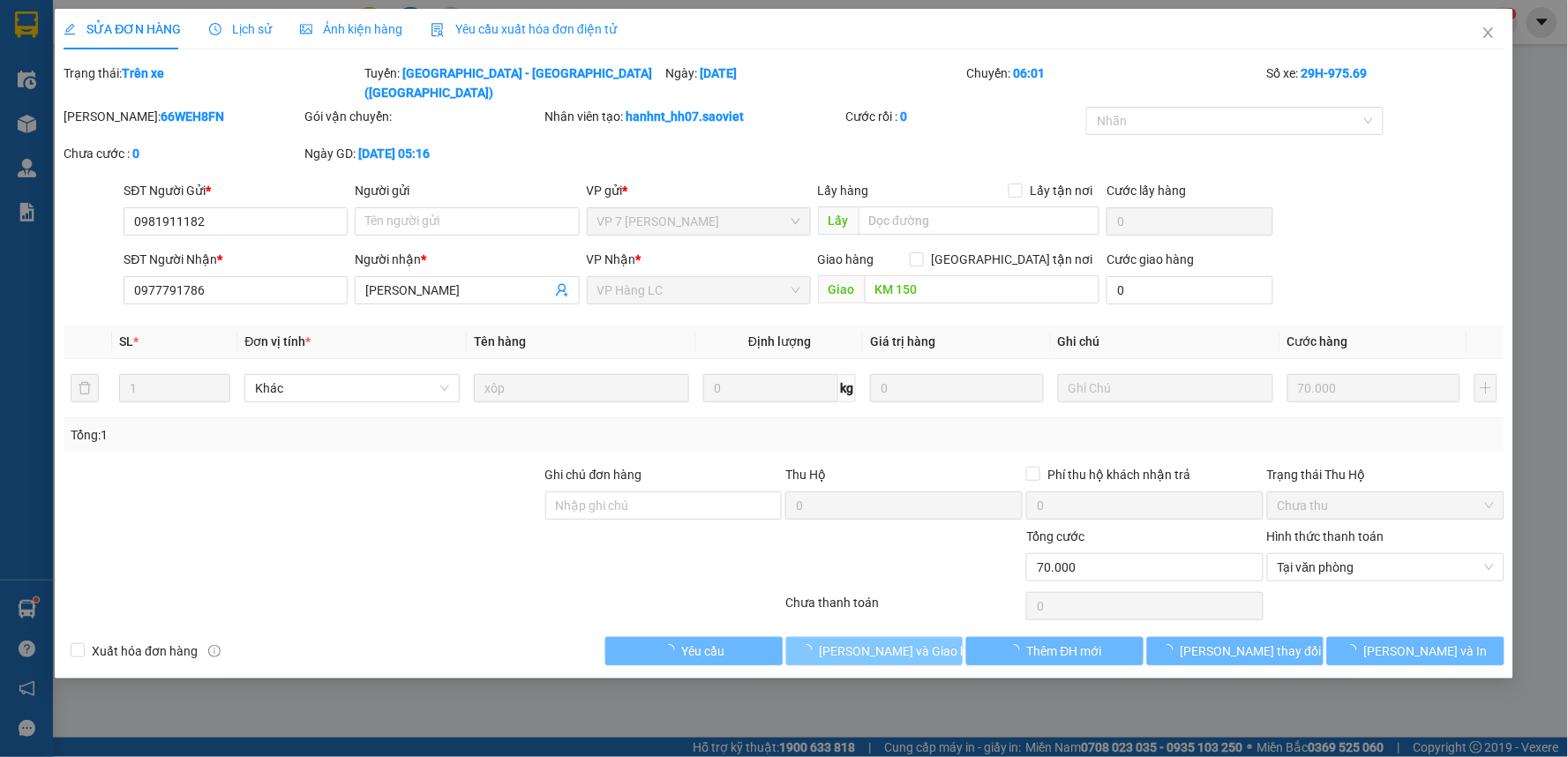
click at [903, 642] on span "[PERSON_NAME] và Giao hàng" at bounding box center [904, 652] width 170 height 20
click at [901, 642] on span "[PERSON_NAME] và Giao hàng" at bounding box center [904, 652] width 170 height 20
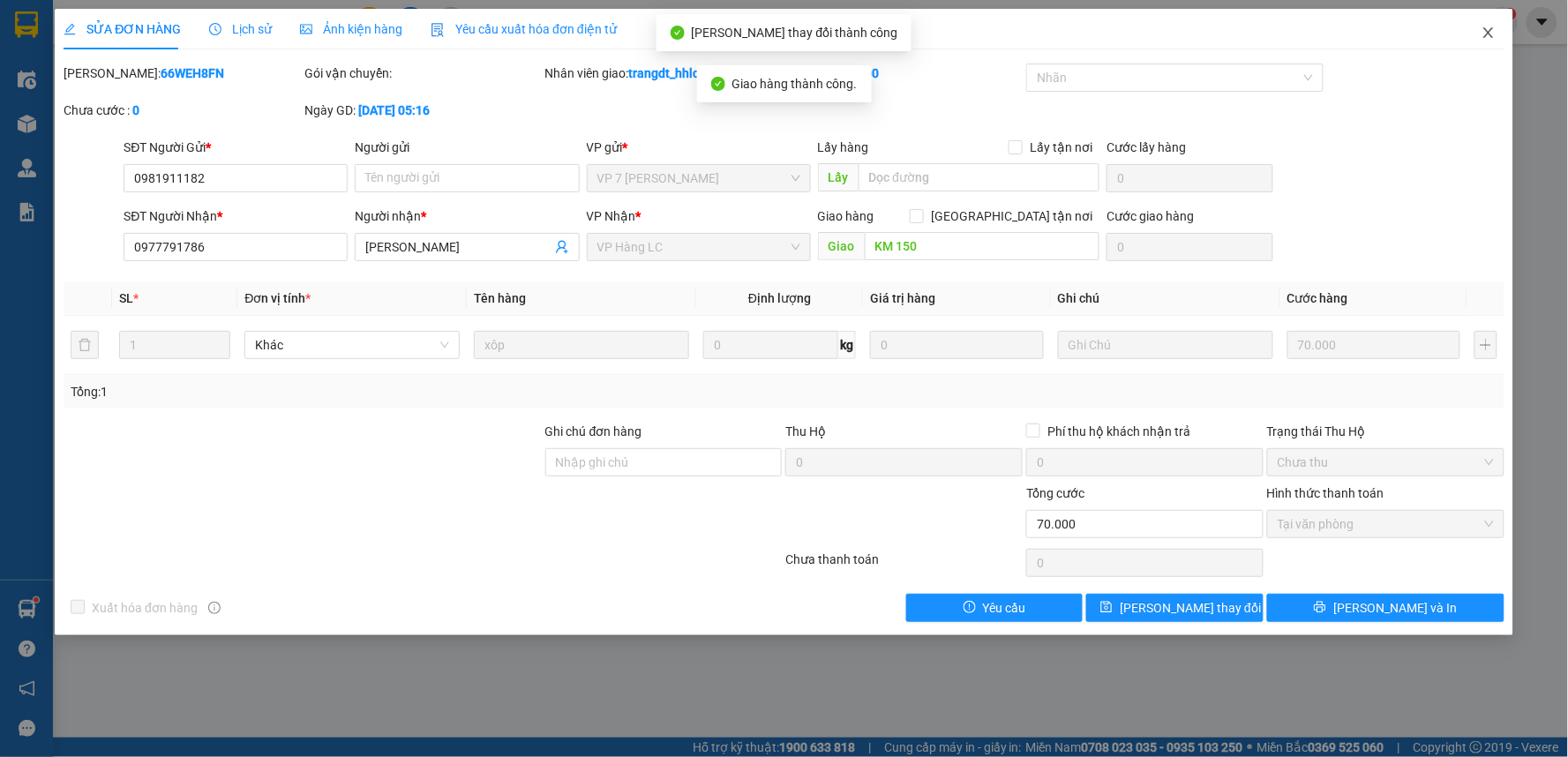
click at [1481, 37] on icon "close" at bounding box center [1489, 33] width 14 height 14
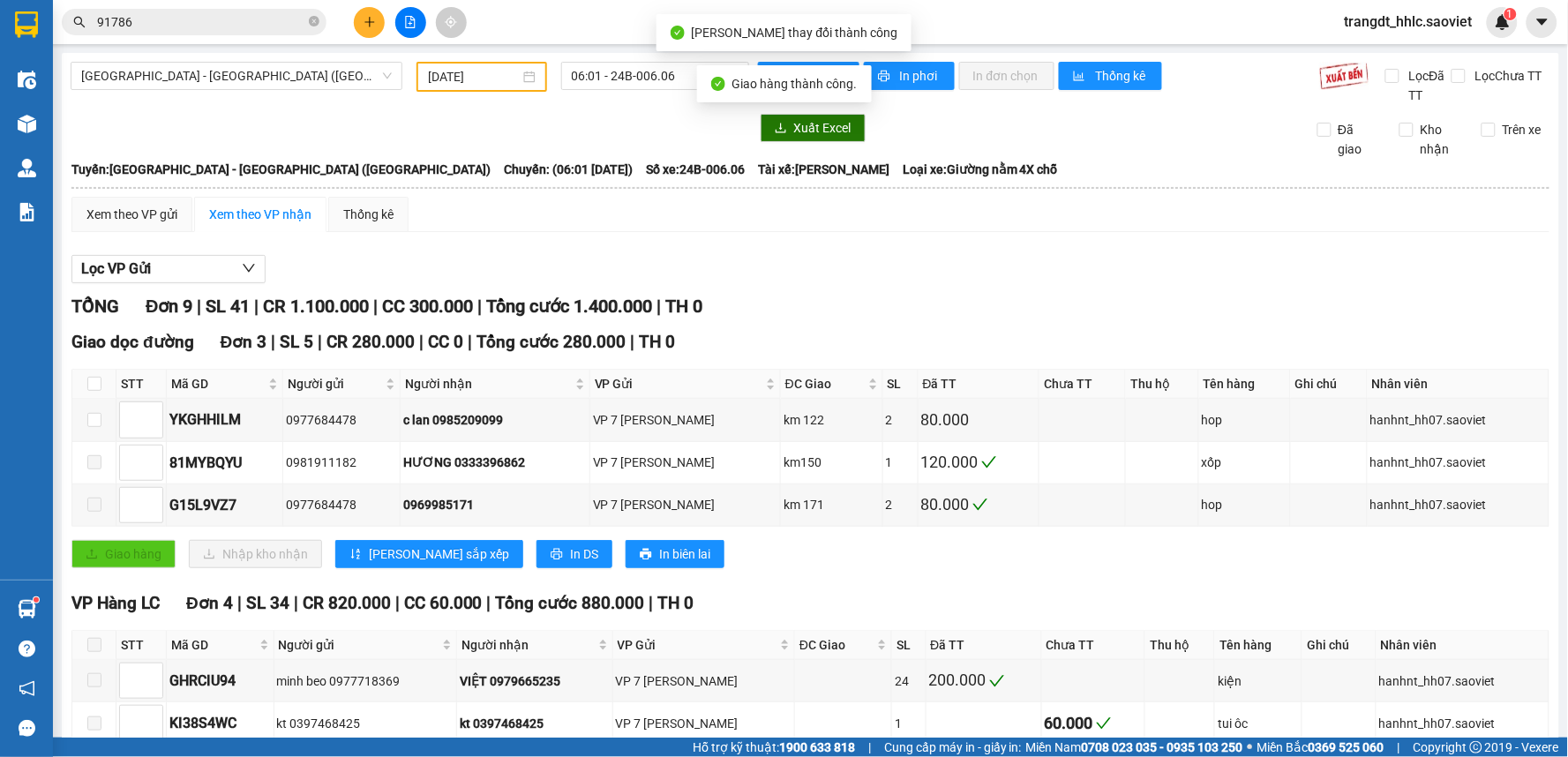
click at [1017, 206] on div "Xem theo VP gửi Xem theo VP nhận Thống kê" at bounding box center [810, 214] width 1478 height 36
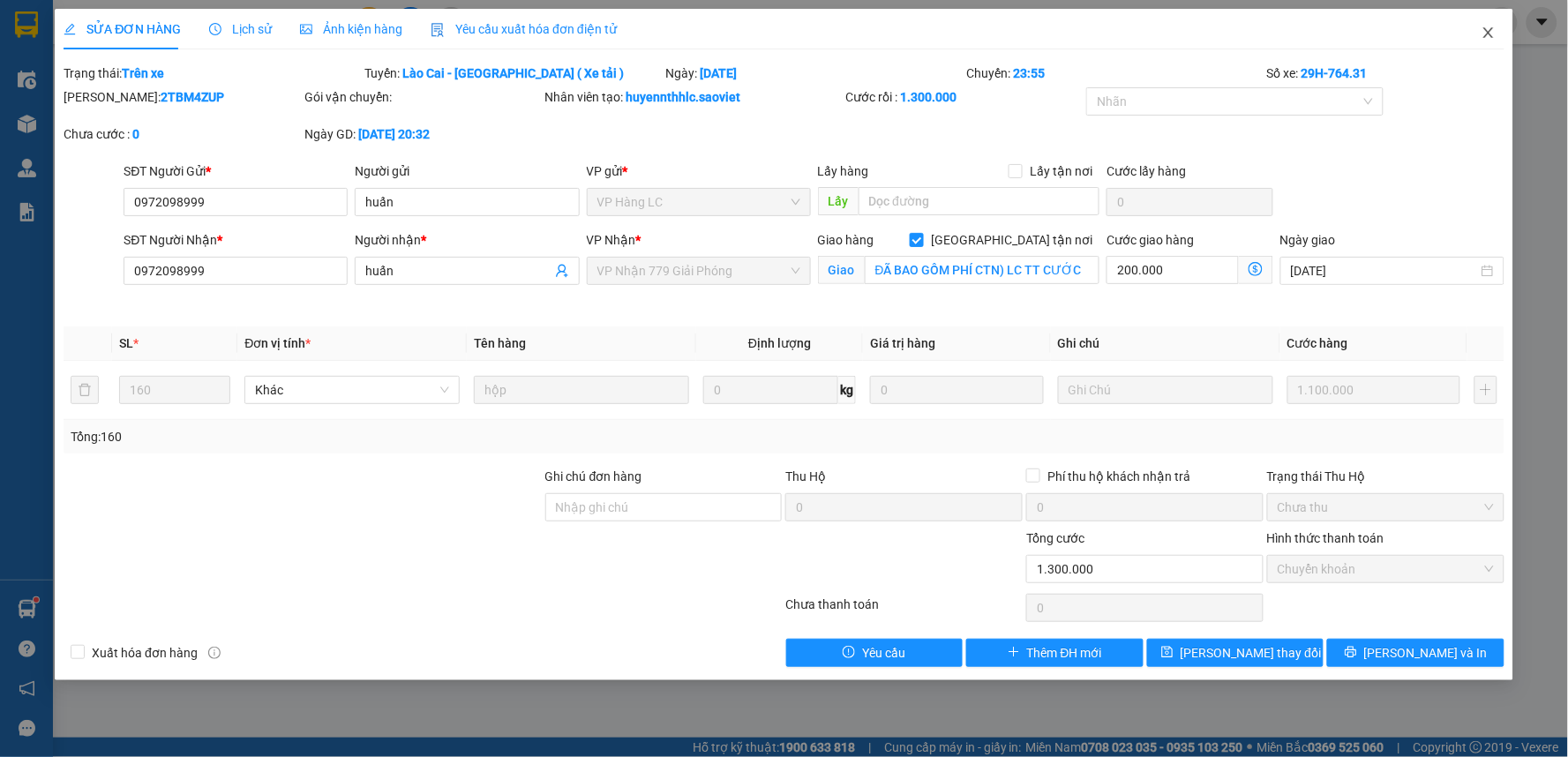
click at [1492, 33] on icon "close" at bounding box center [1489, 33] width 14 height 14
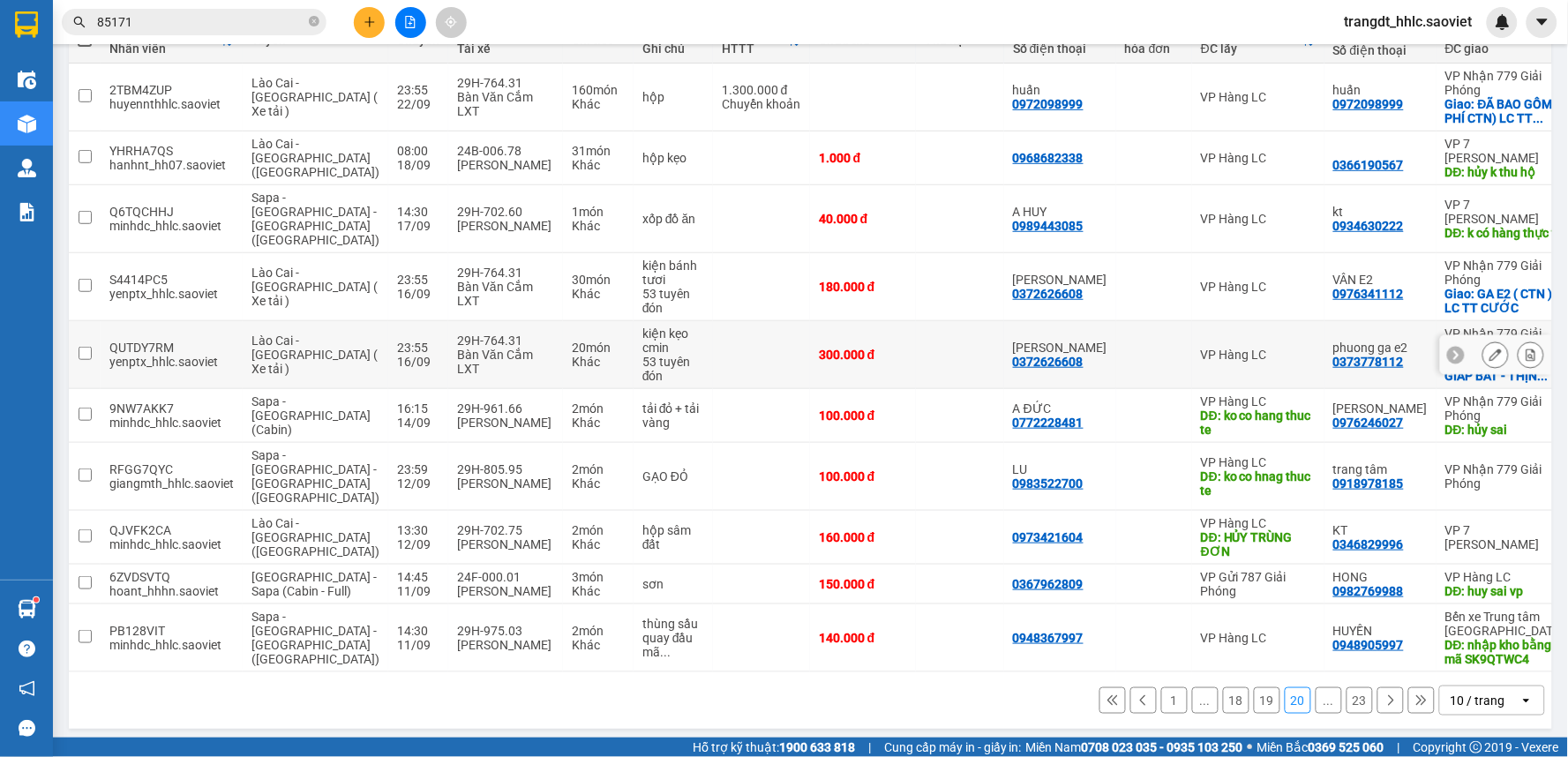
scroll to position [247, 0]
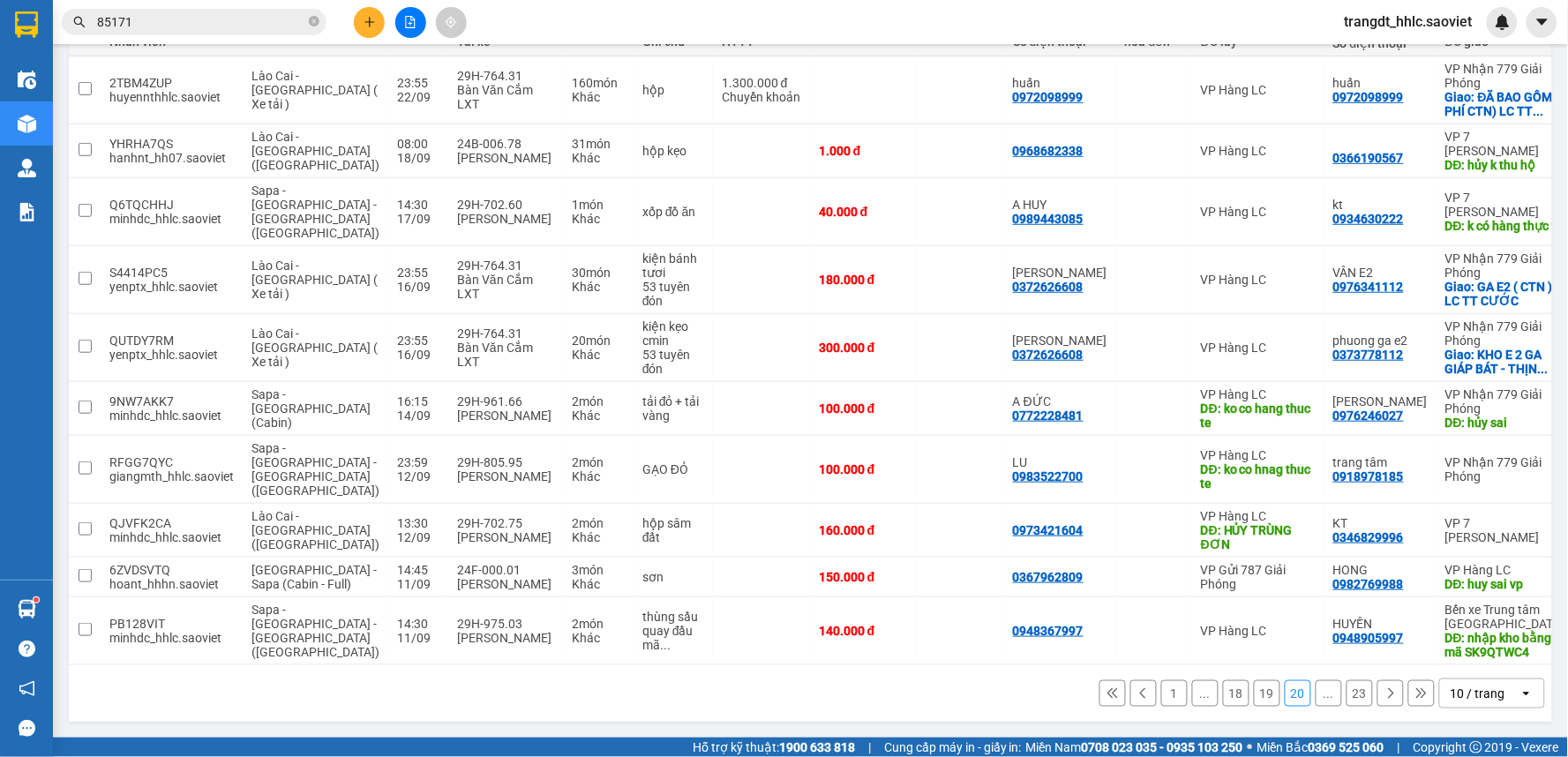
drag, startPoint x: 1256, startPoint y: 694, endPoint x: 1227, endPoint y: 657, distance: 47.0
click at [1258, 694] on button "19" at bounding box center [1267, 694] width 27 height 27
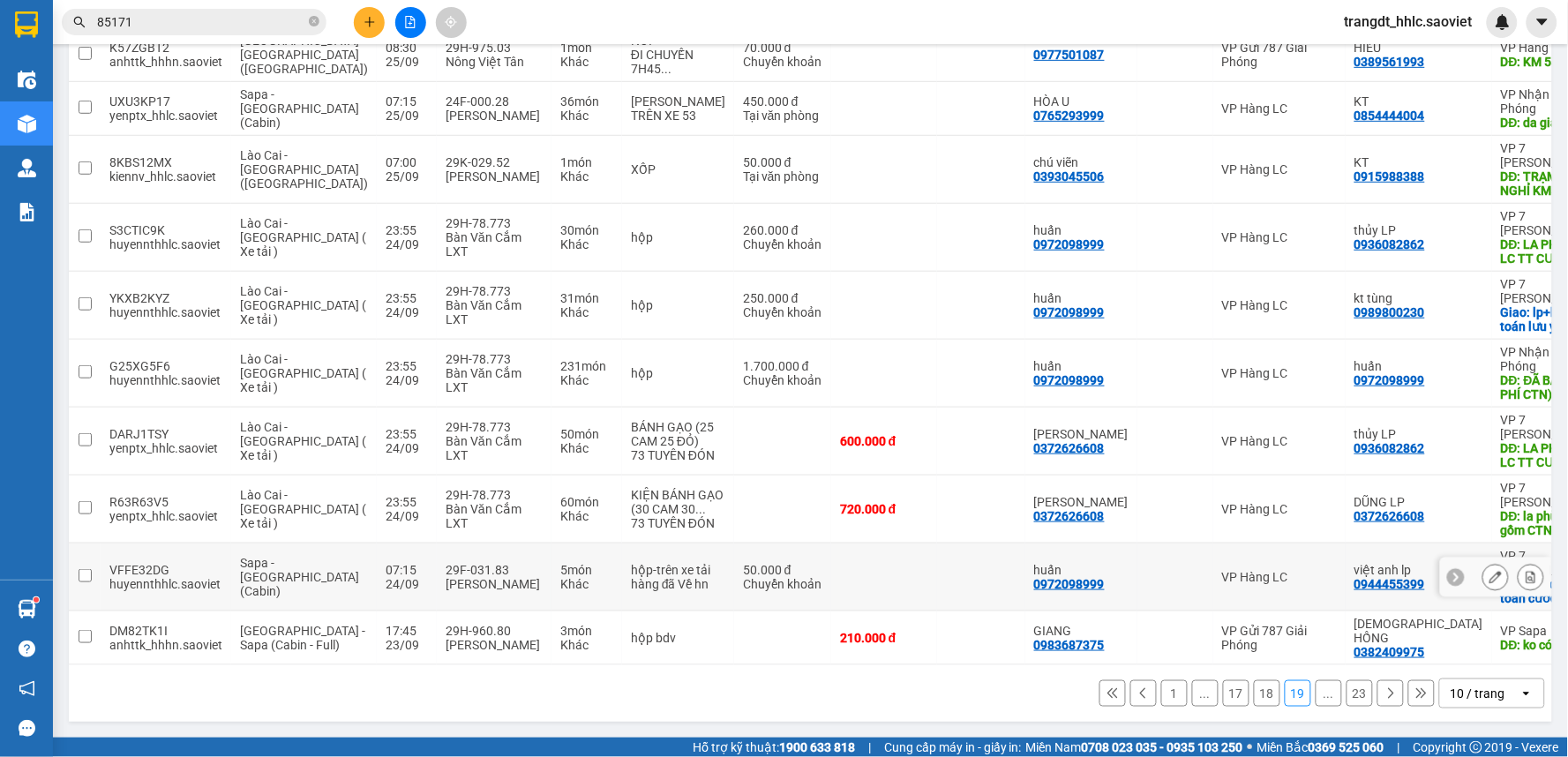
scroll to position [296, 0]
click at [1489, 576] on icon at bounding box center [1496, 578] width 12 height 12
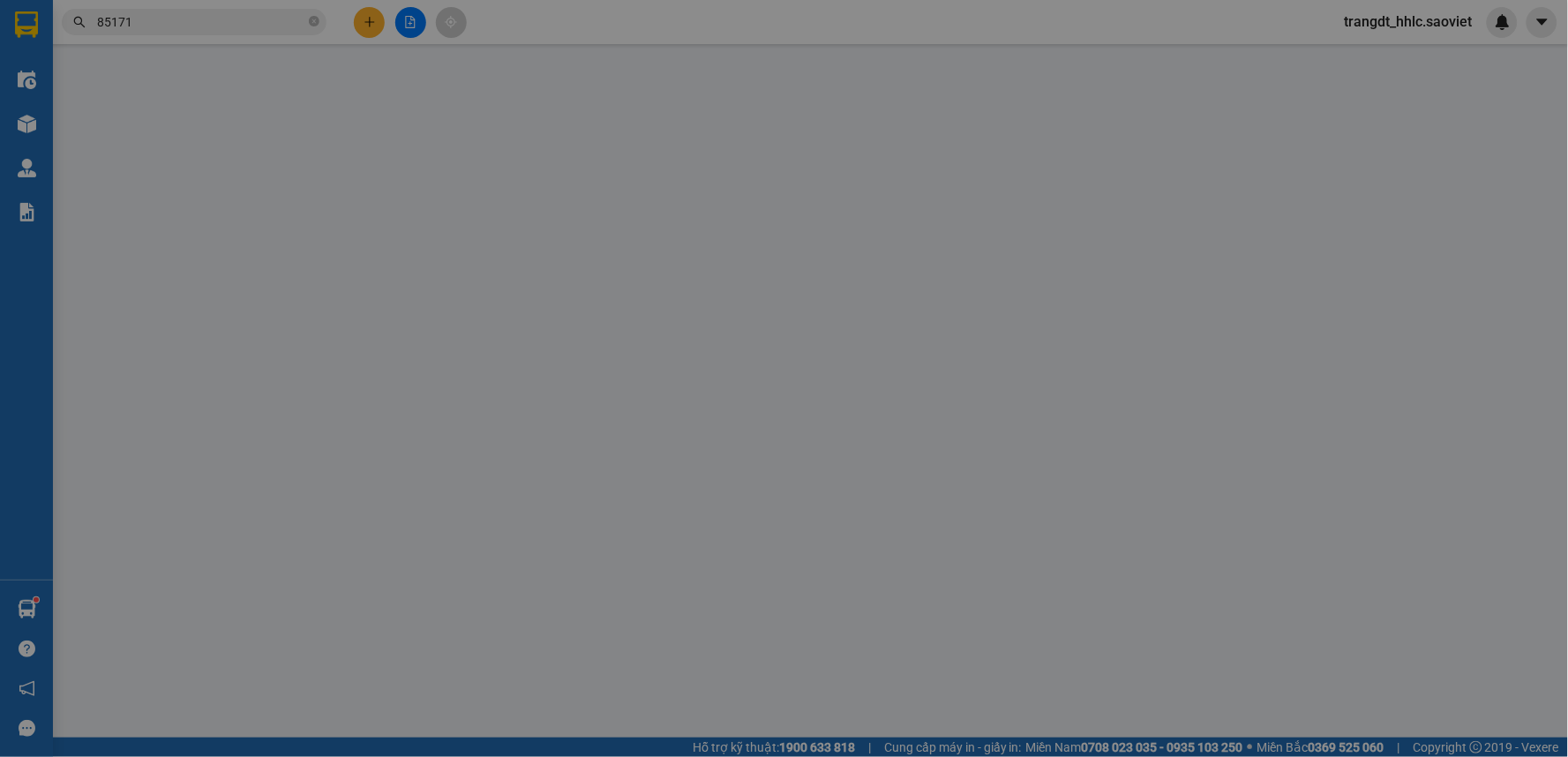
type input "0972098999"
type input "huấn"
type input "0944455399"
type input "việt anh lp"
checkbox input "true"
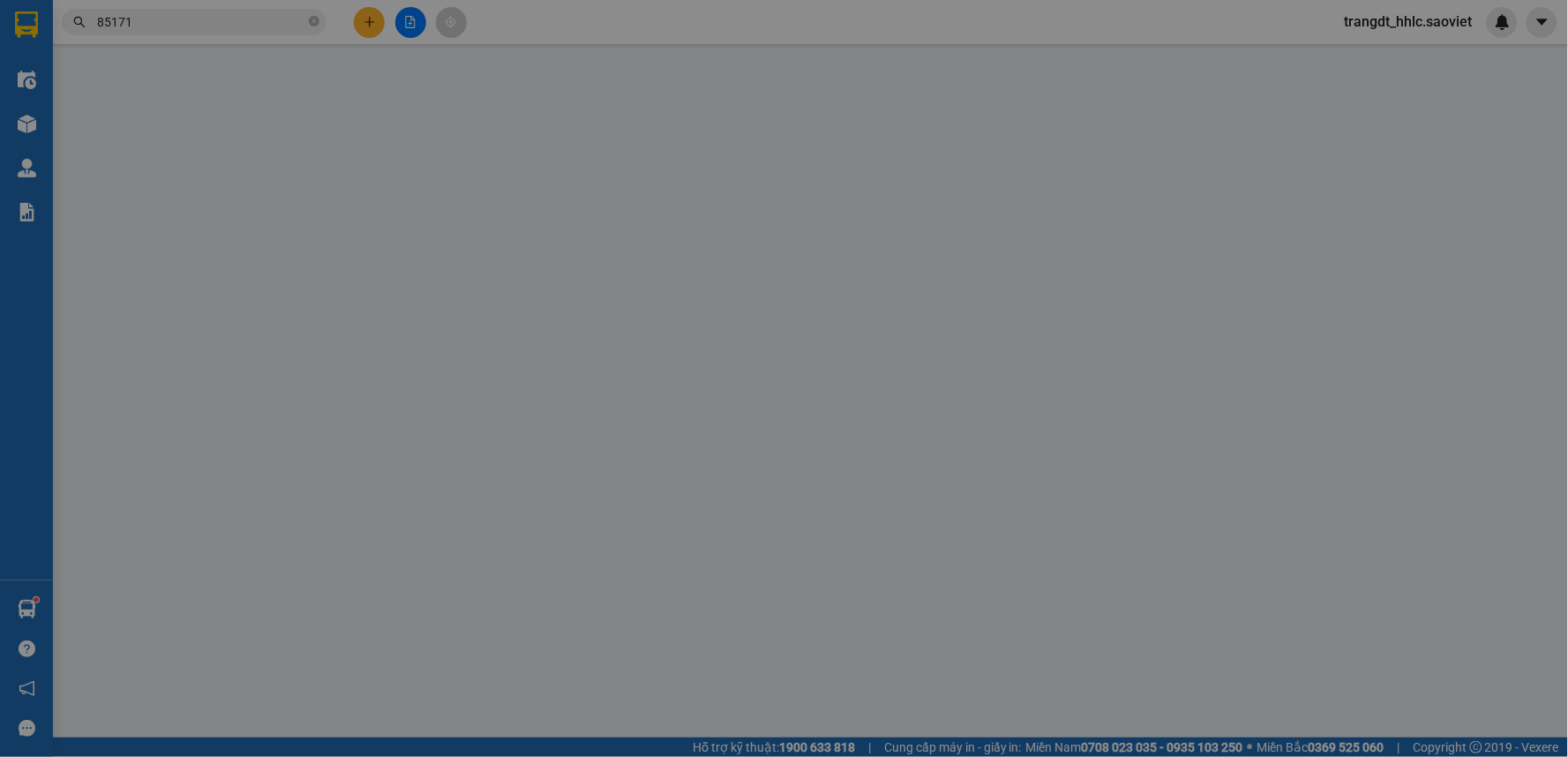
type input "lp lc thanh toán cước .ghép đơn trả som cho khachsư"
type input "0"
type input "50.000"
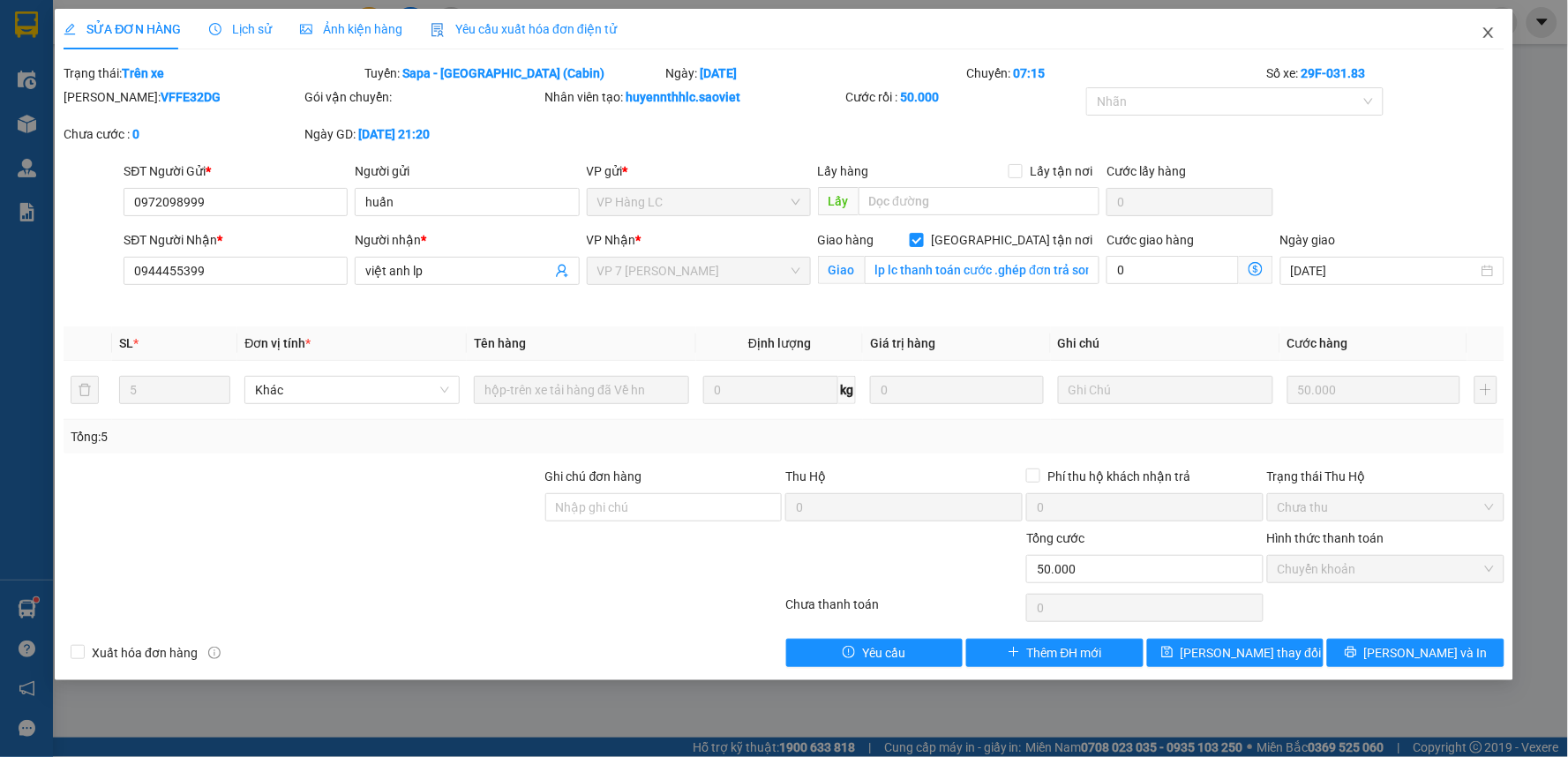
click at [1492, 37] on icon "close" at bounding box center [1489, 33] width 14 height 14
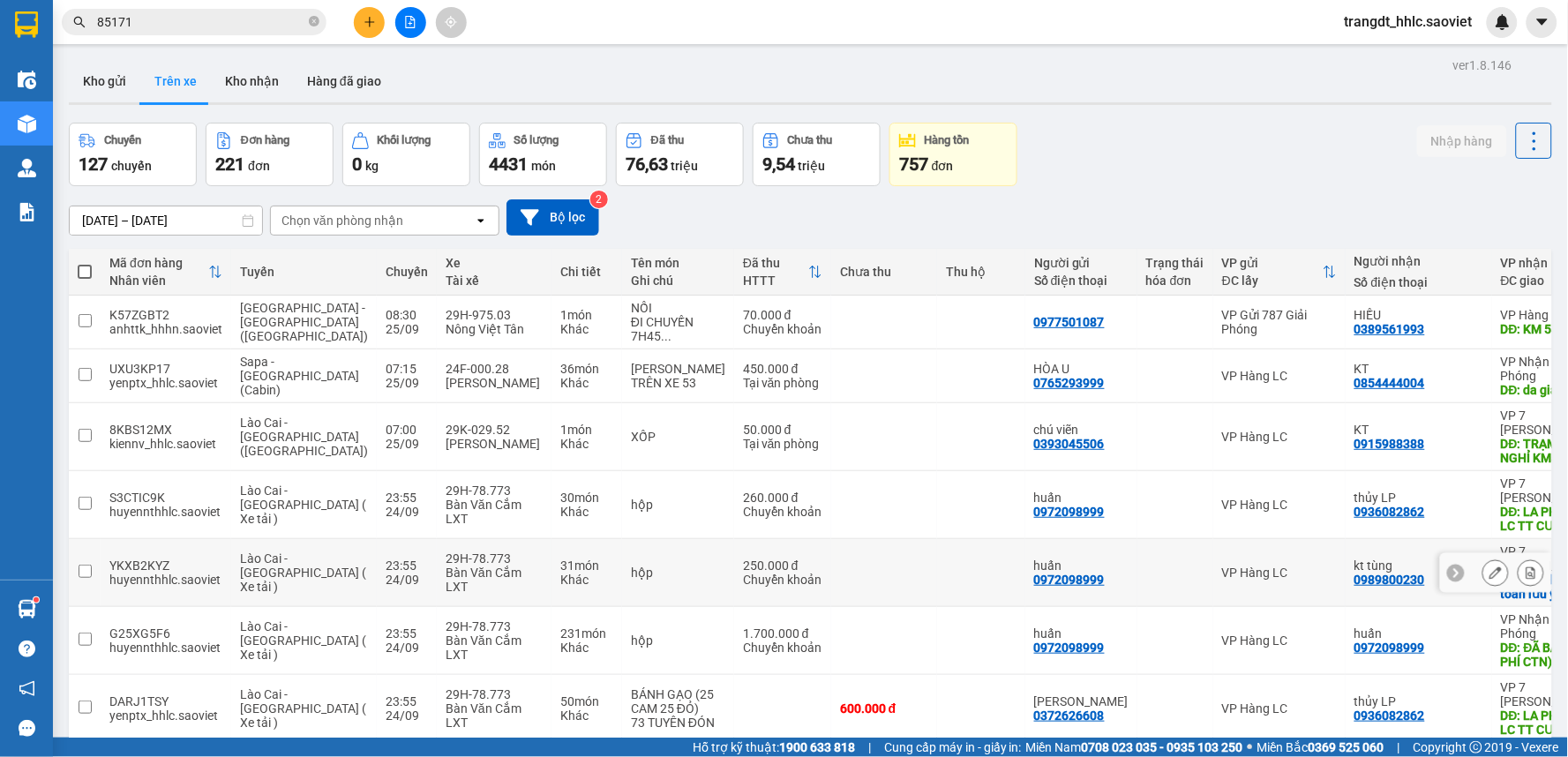
scroll to position [296, 0]
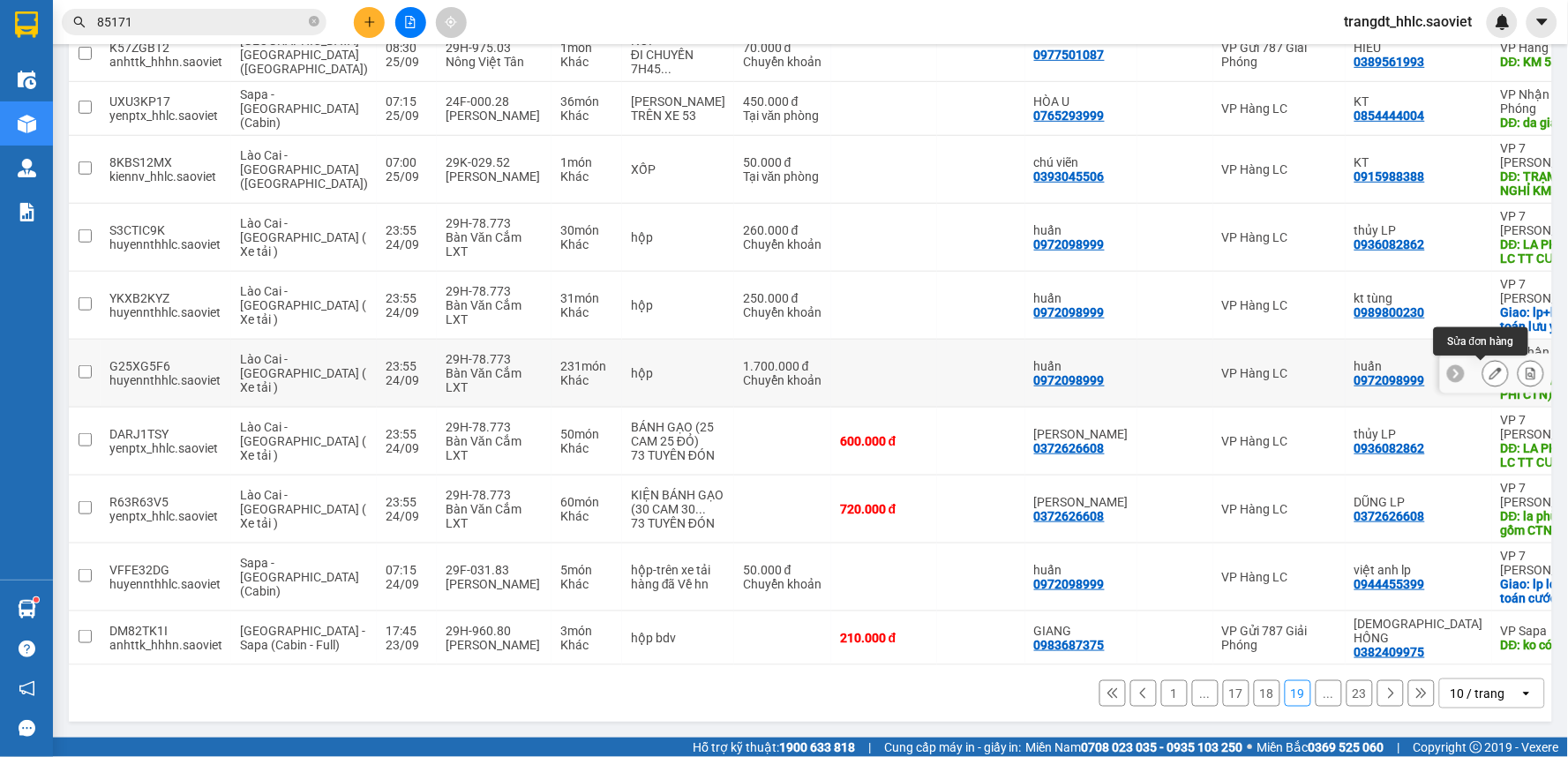
click at [1489, 367] on icon at bounding box center [1496, 373] width 12 height 12
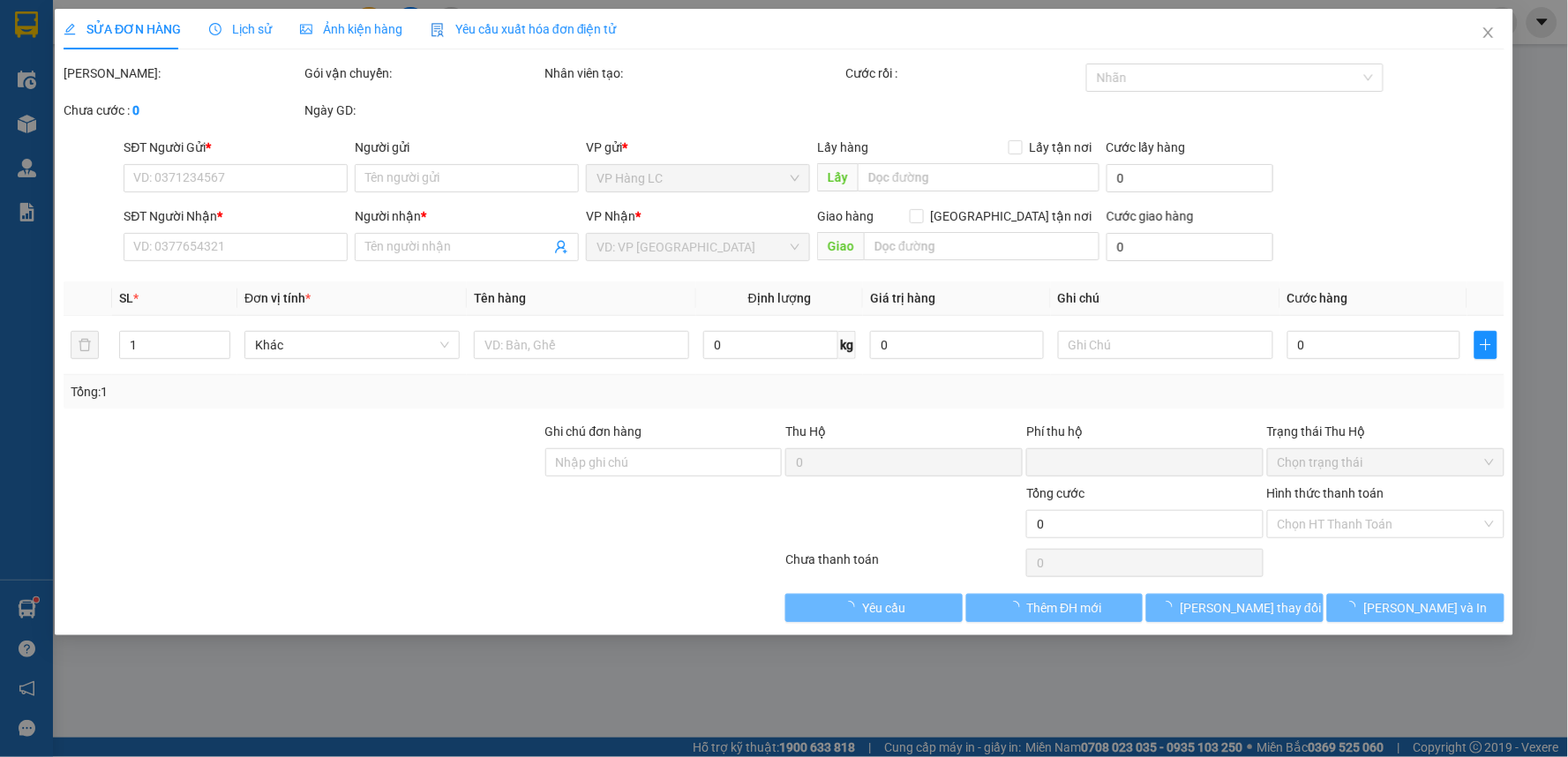
type input "0972098999"
type input "huấn"
type input "0972098999"
type input "huấn"
type input "ĐÃ BAO GỒM PHÍ CTN) LC TT CƯỚC"
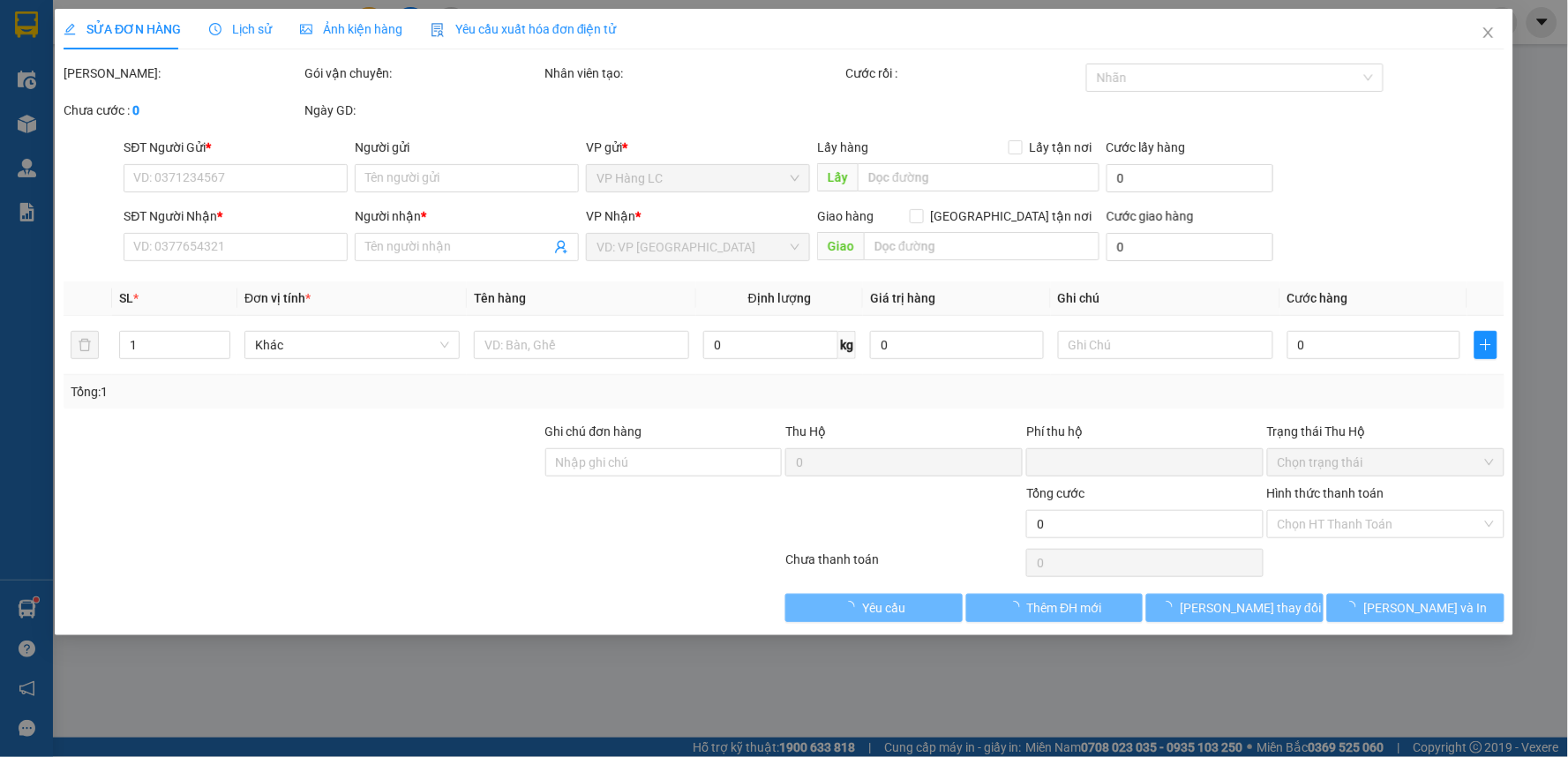
type input "200.000"
type input "0"
type input "1.700.000"
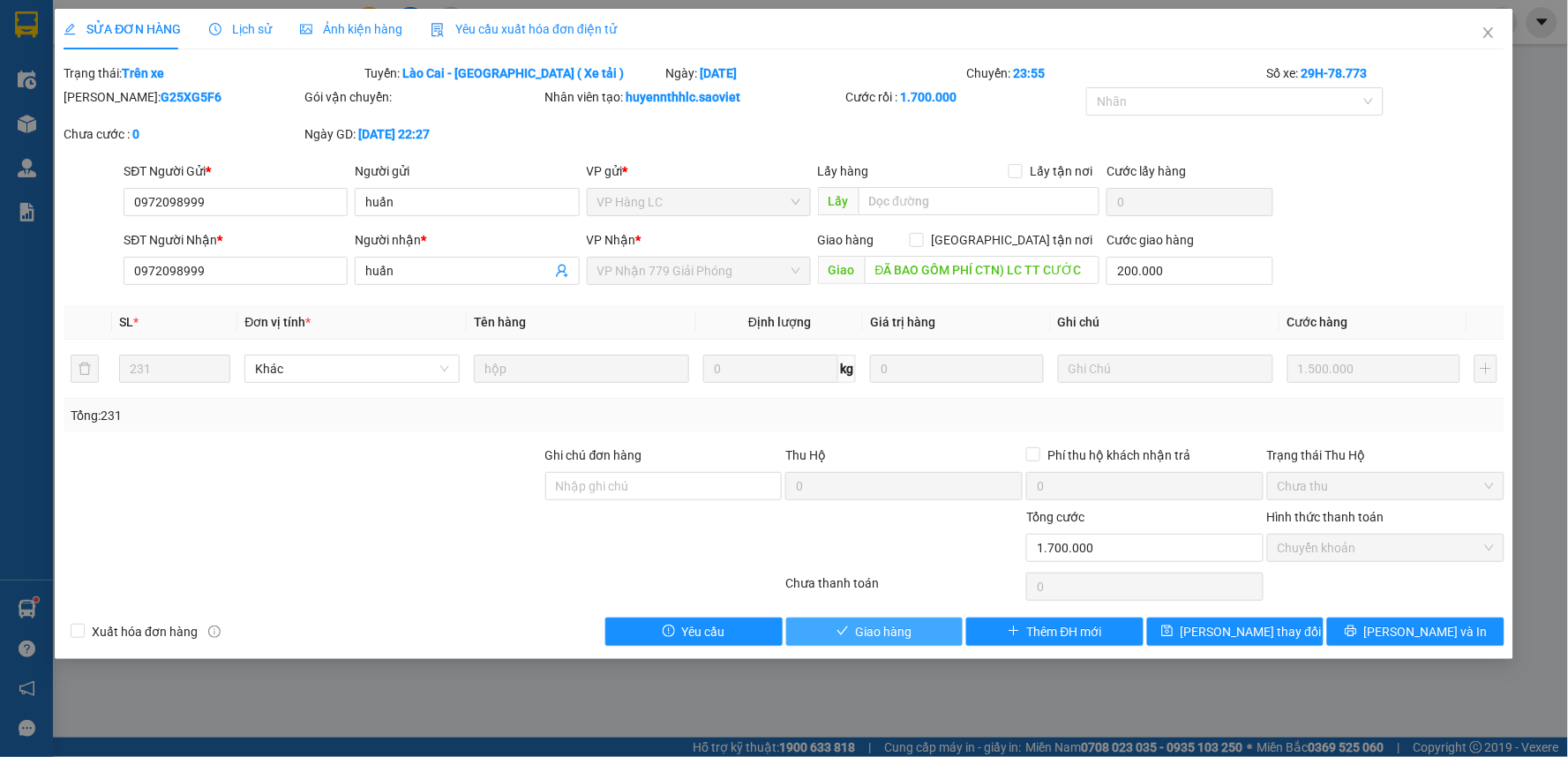
drag, startPoint x: 897, startPoint y: 633, endPoint x: 906, endPoint y: 631, distance: 9.2
click at [902, 632] on span "Giao hàng" at bounding box center [884, 632] width 56 height 20
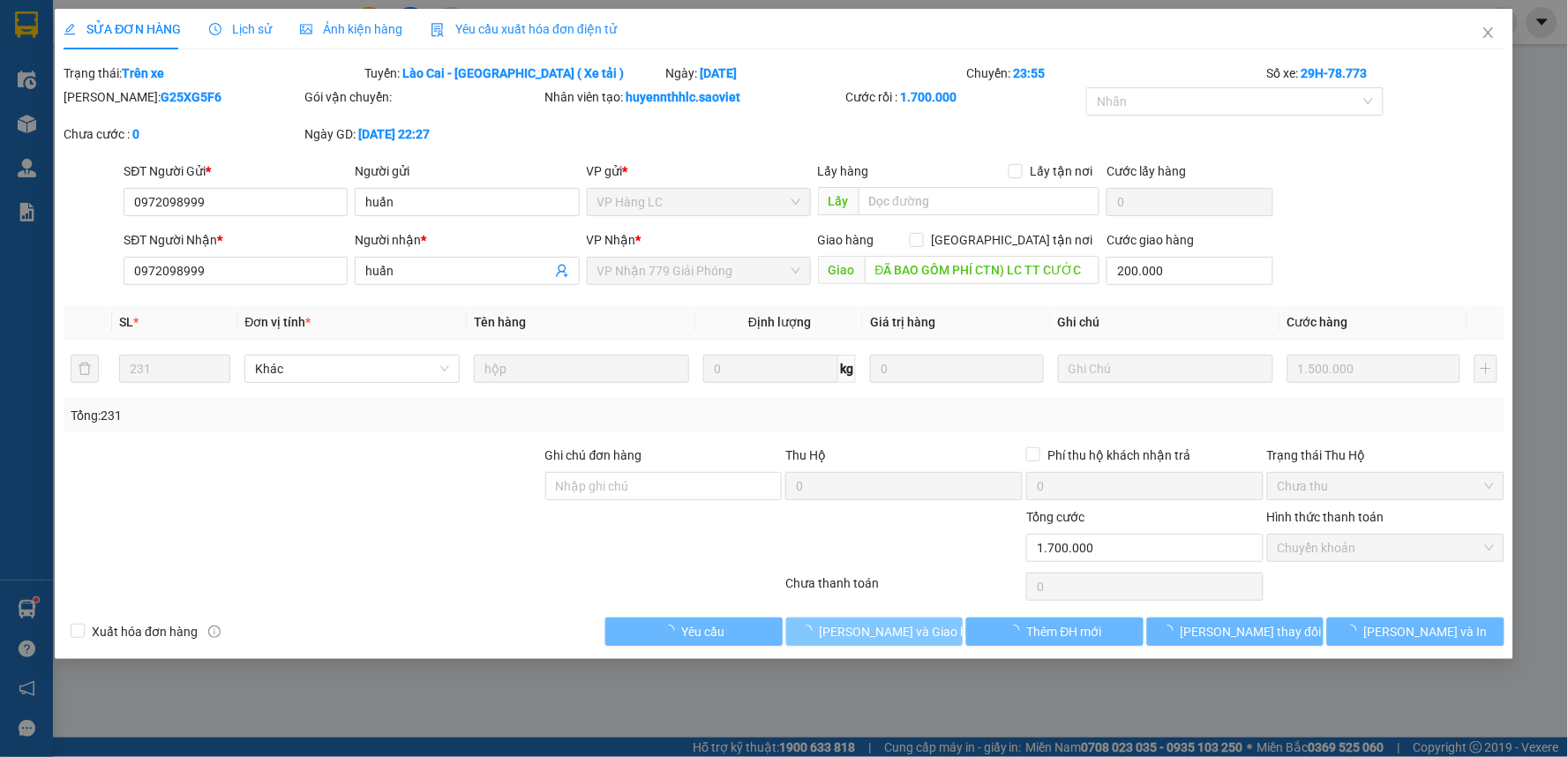
click at [906, 631] on span "[PERSON_NAME] và Giao hàng" at bounding box center [904, 632] width 170 height 20
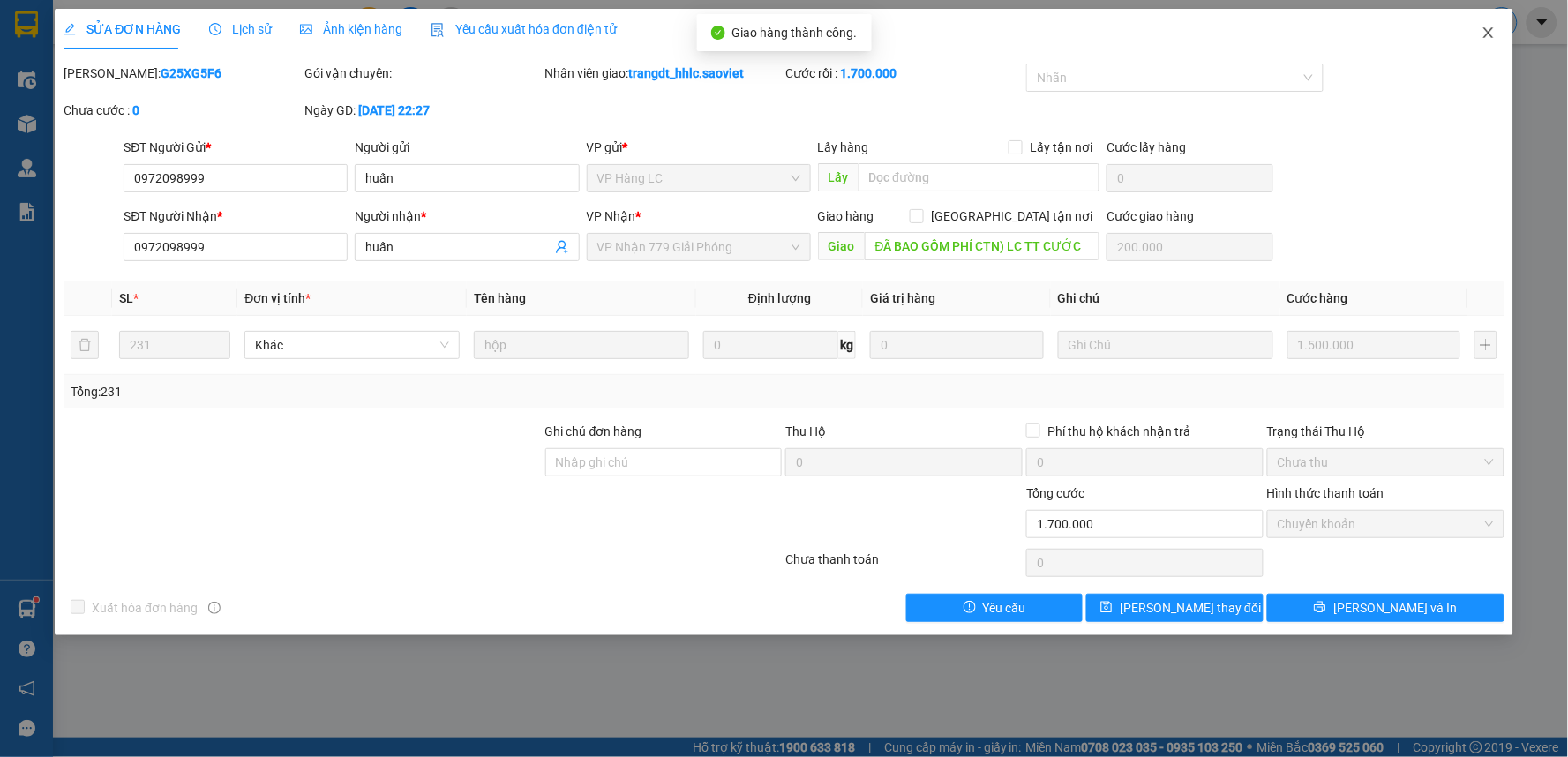
click at [1494, 25] on span "Close" at bounding box center [1488, 33] width 49 height 49
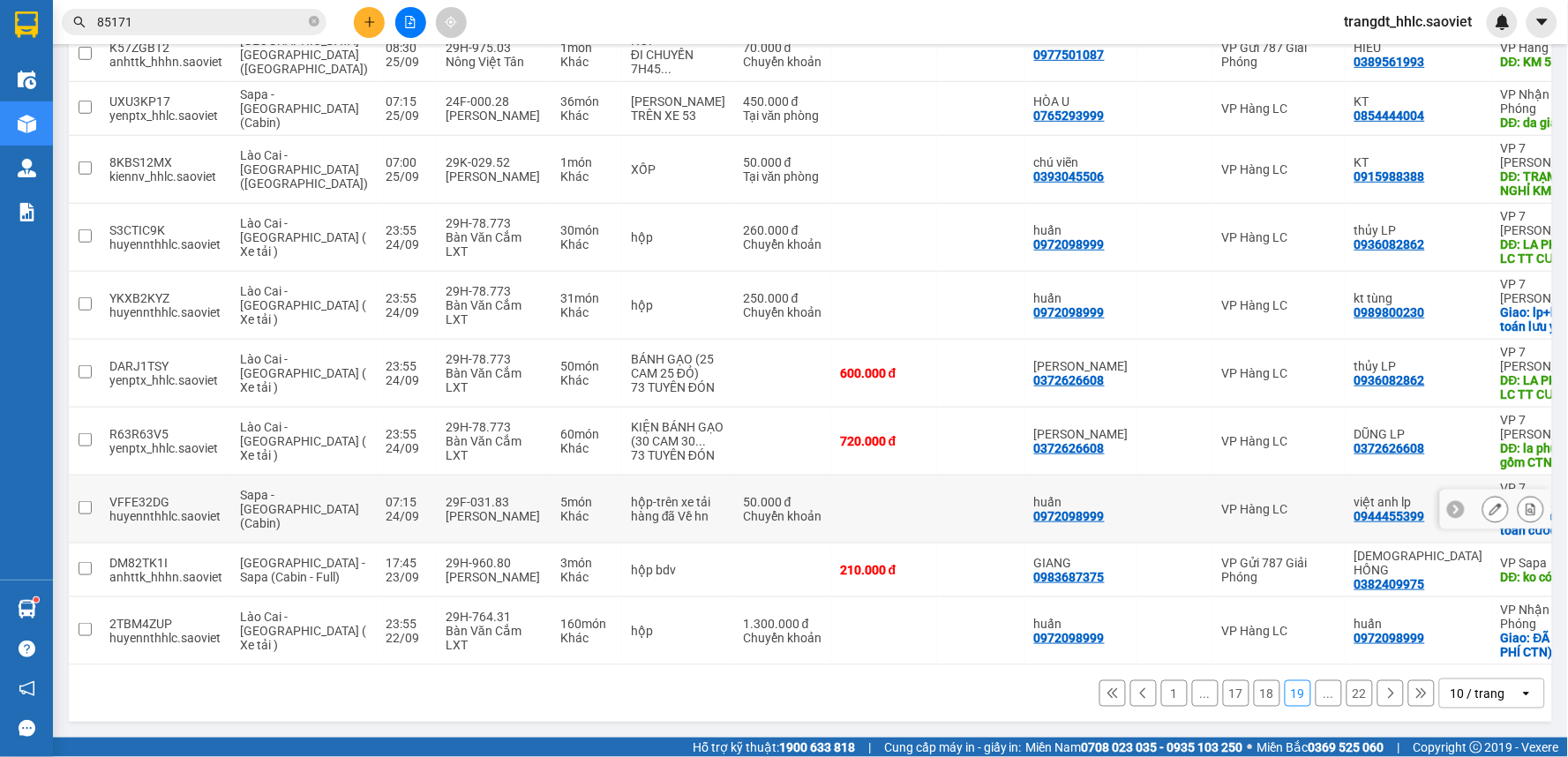
scroll to position [198, 0]
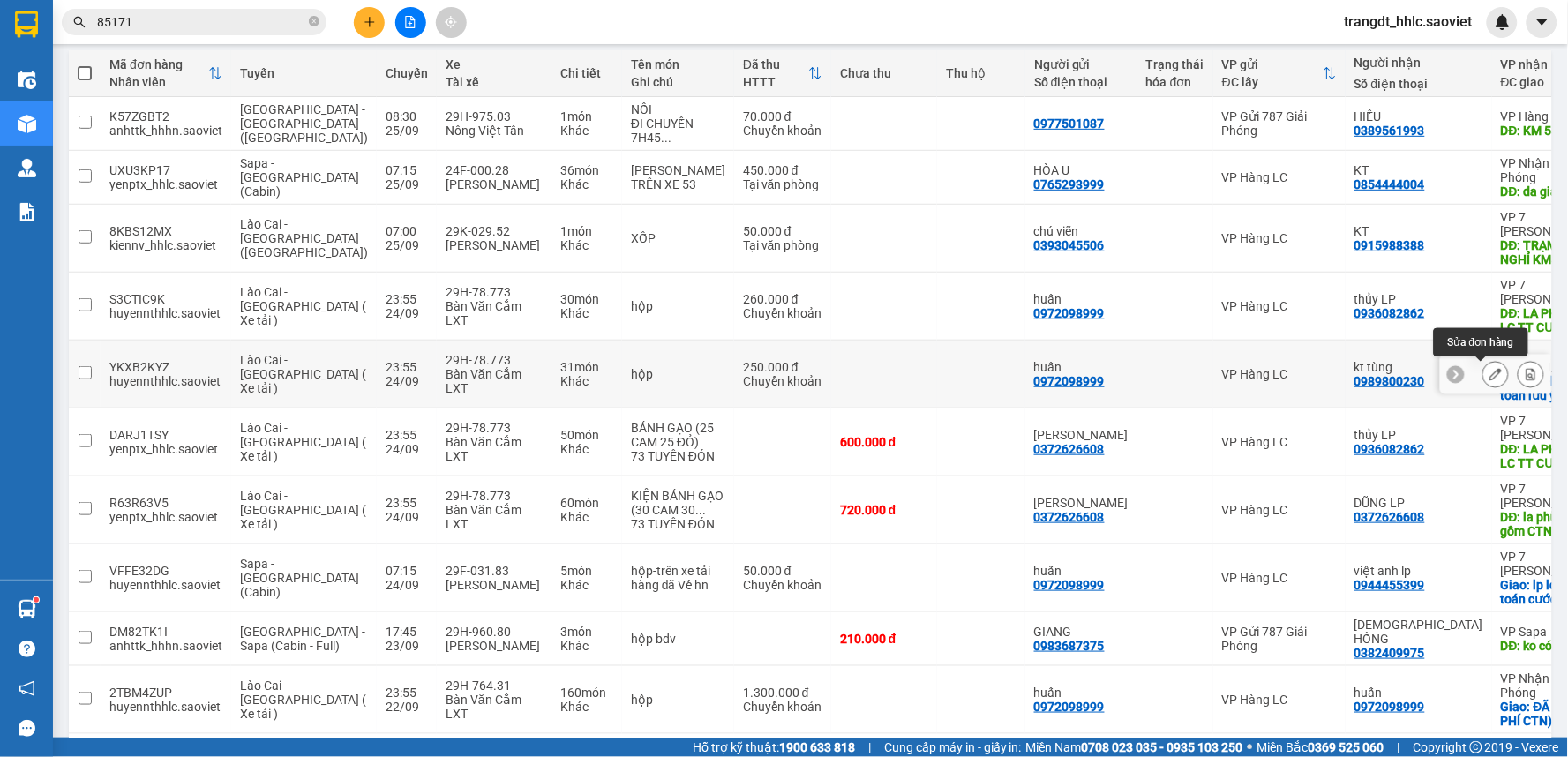
click at [1489, 373] on icon at bounding box center [1496, 374] width 12 height 12
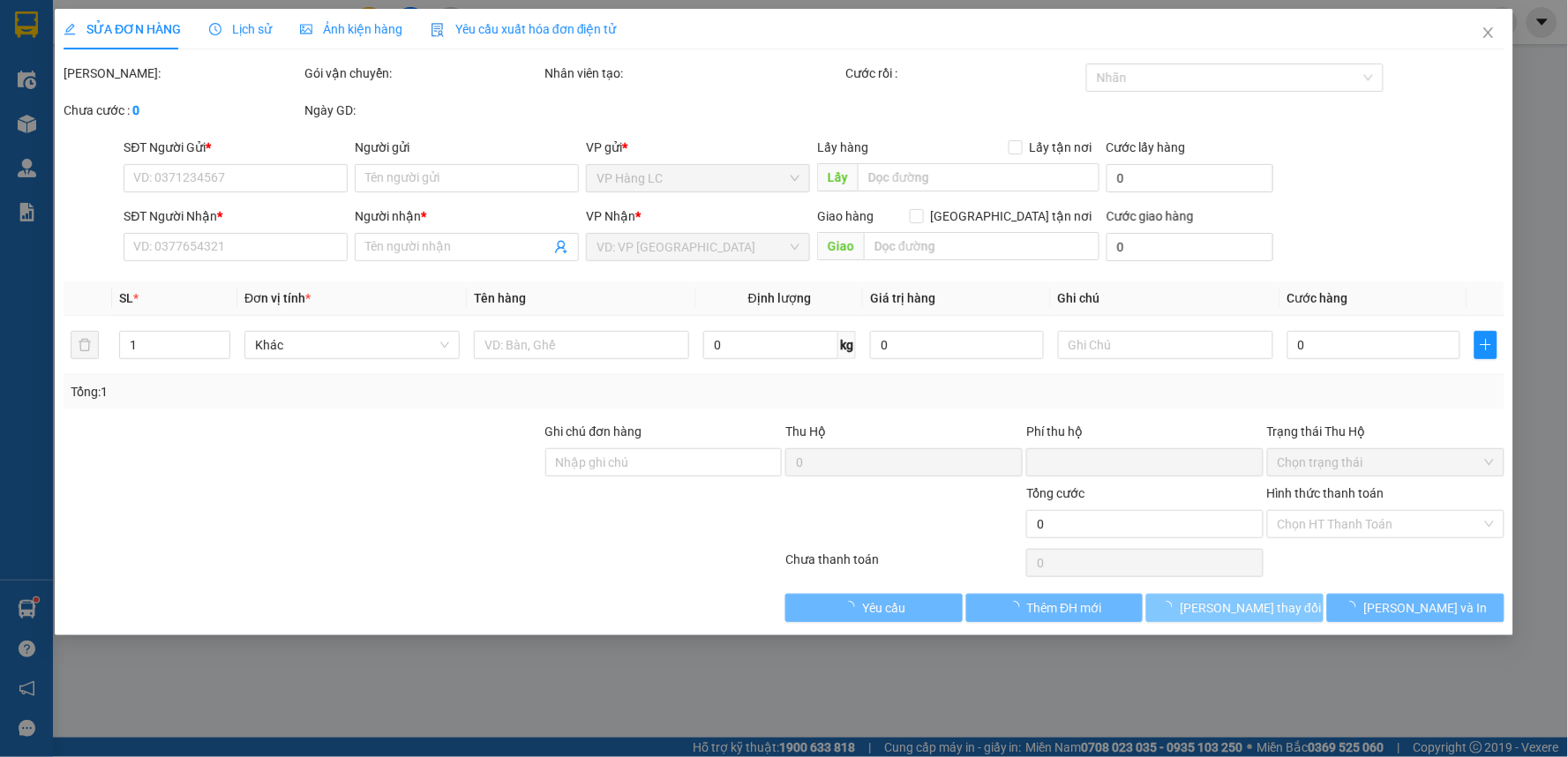
type input "0972098999"
type input "huấn"
type input "0989800230"
type input "kt tùng"
checkbox input "true"
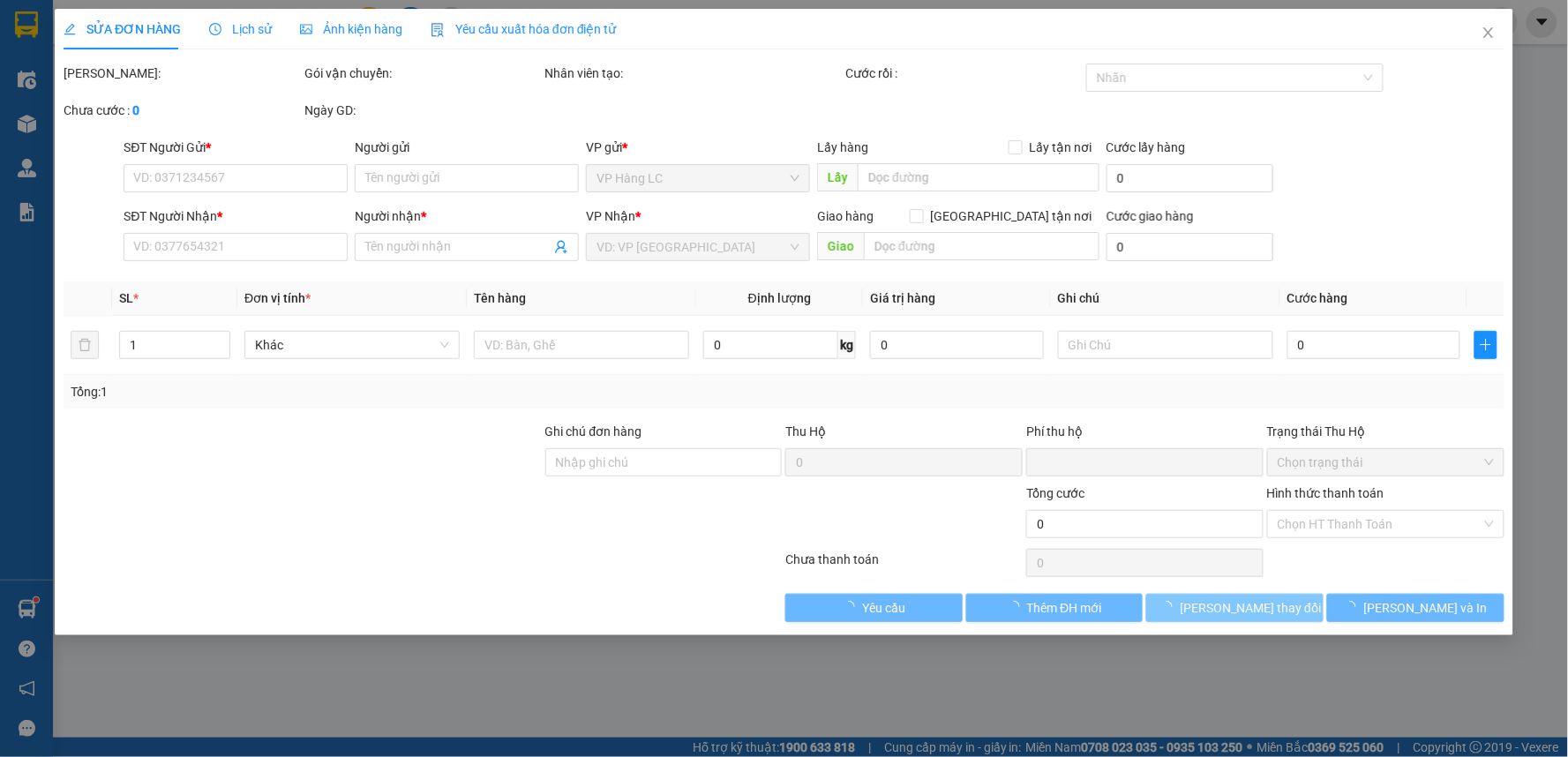
type input "lp+lc thanh toán lưu ý trả sớm giúp e"
type input "0"
type input "250.000"
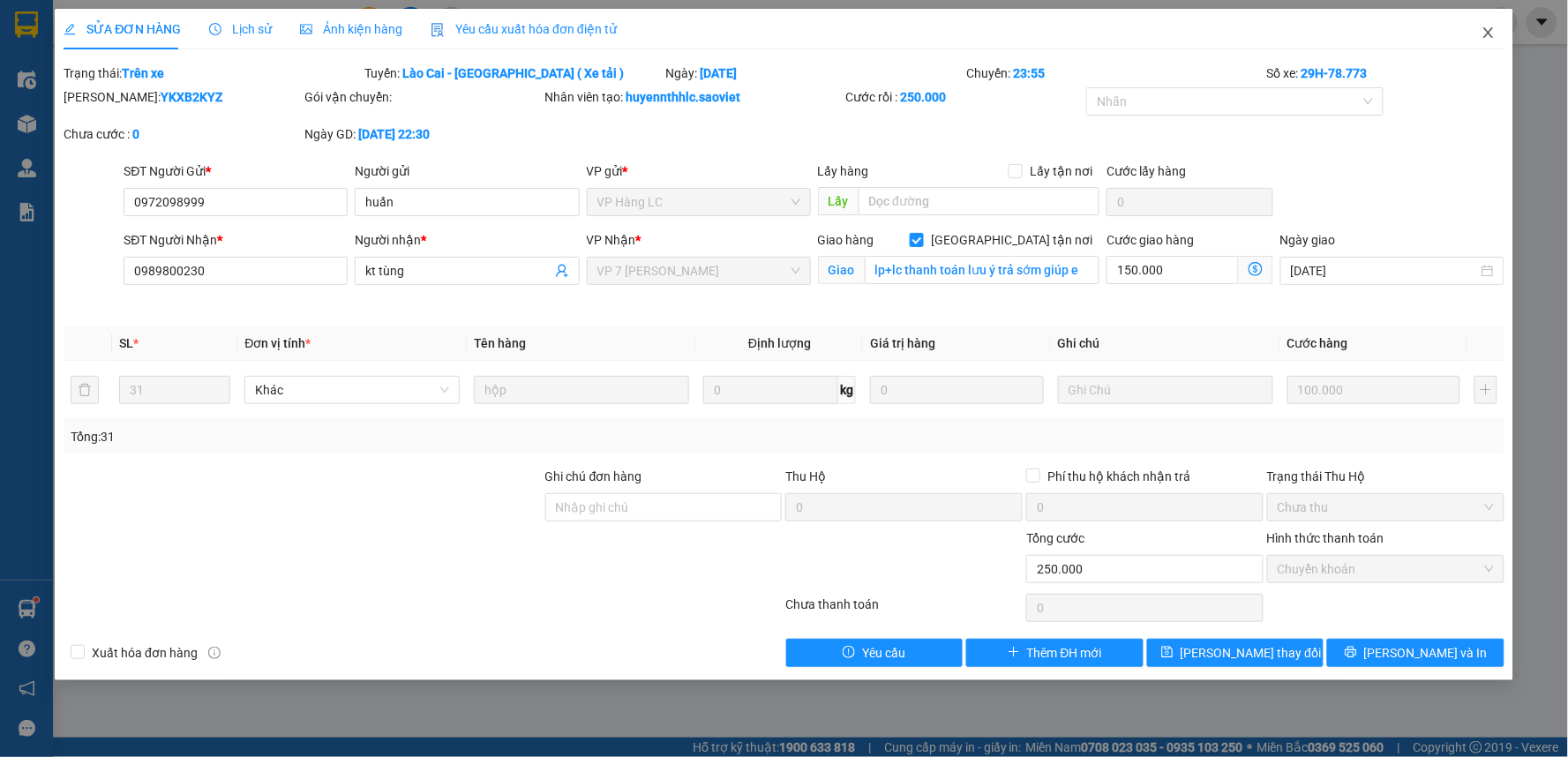
click at [1495, 29] on icon "close" at bounding box center [1489, 33] width 14 height 14
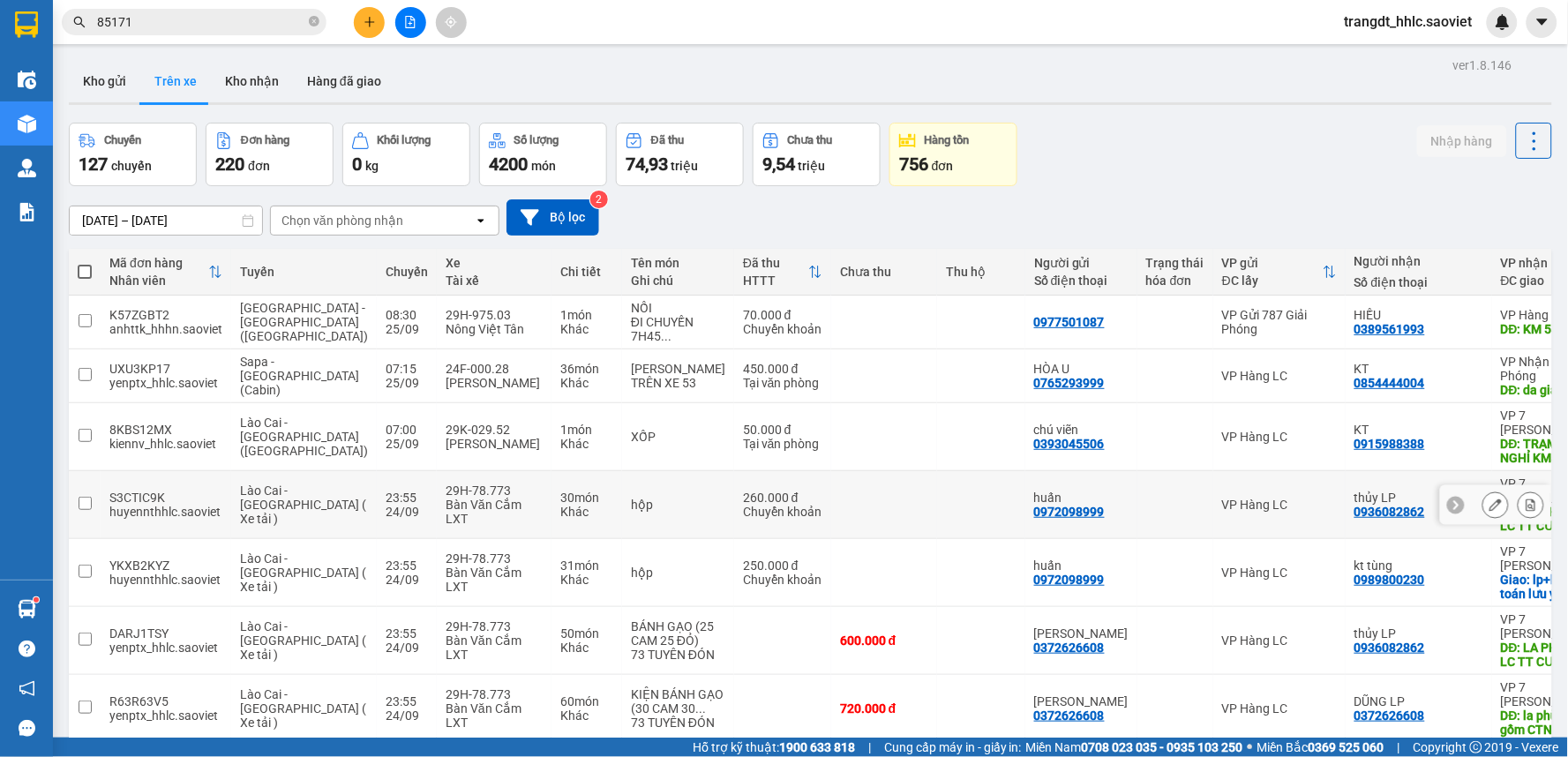
click at [1489, 499] on icon at bounding box center [1496, 505] width 12 height 12
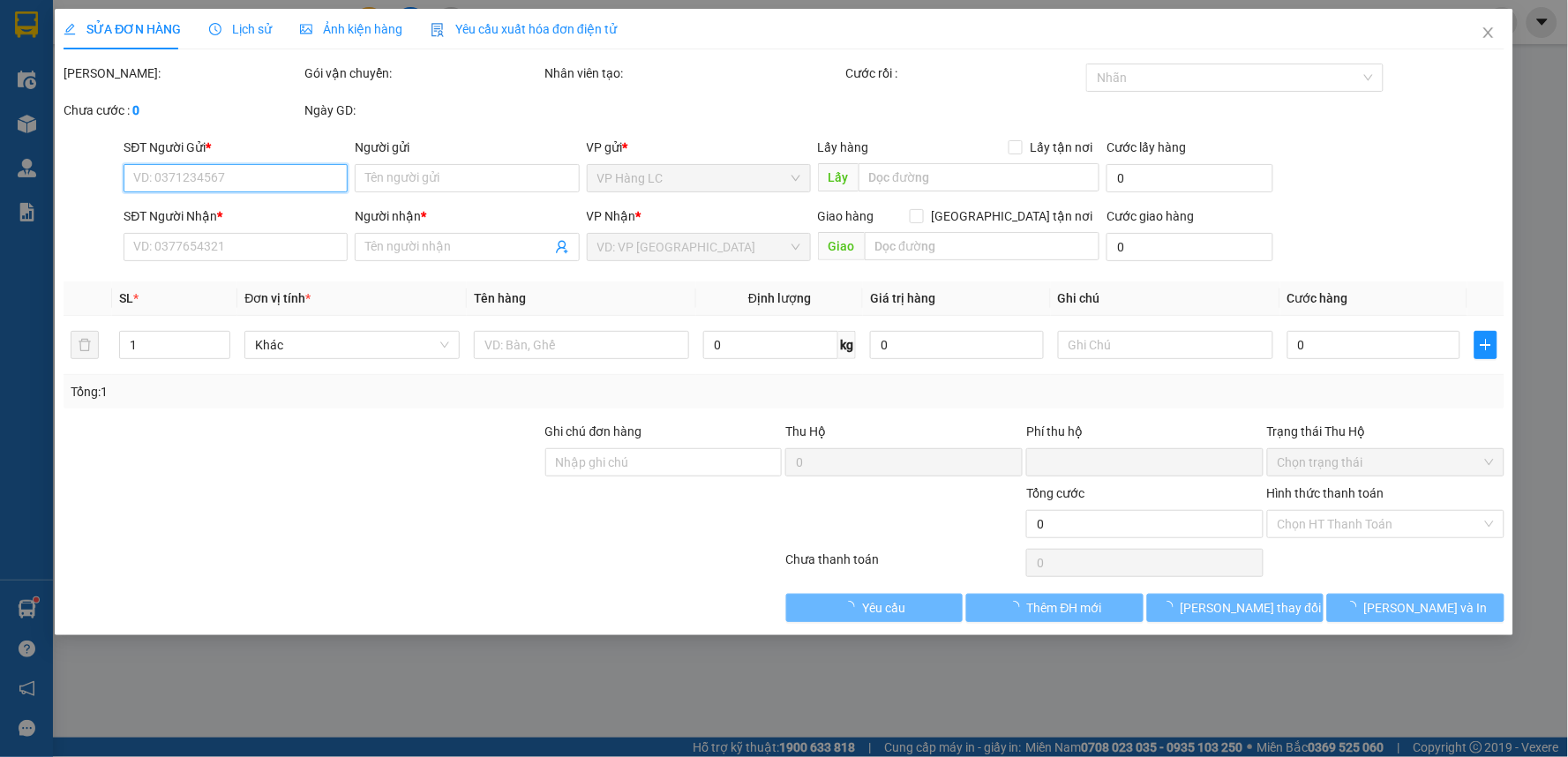
type input "0972098999"
type input "huấn"
type input "0936082862"
type input "thủy LP"
type input "LA PHÙ CTN ( LC TT CƯỚC )"
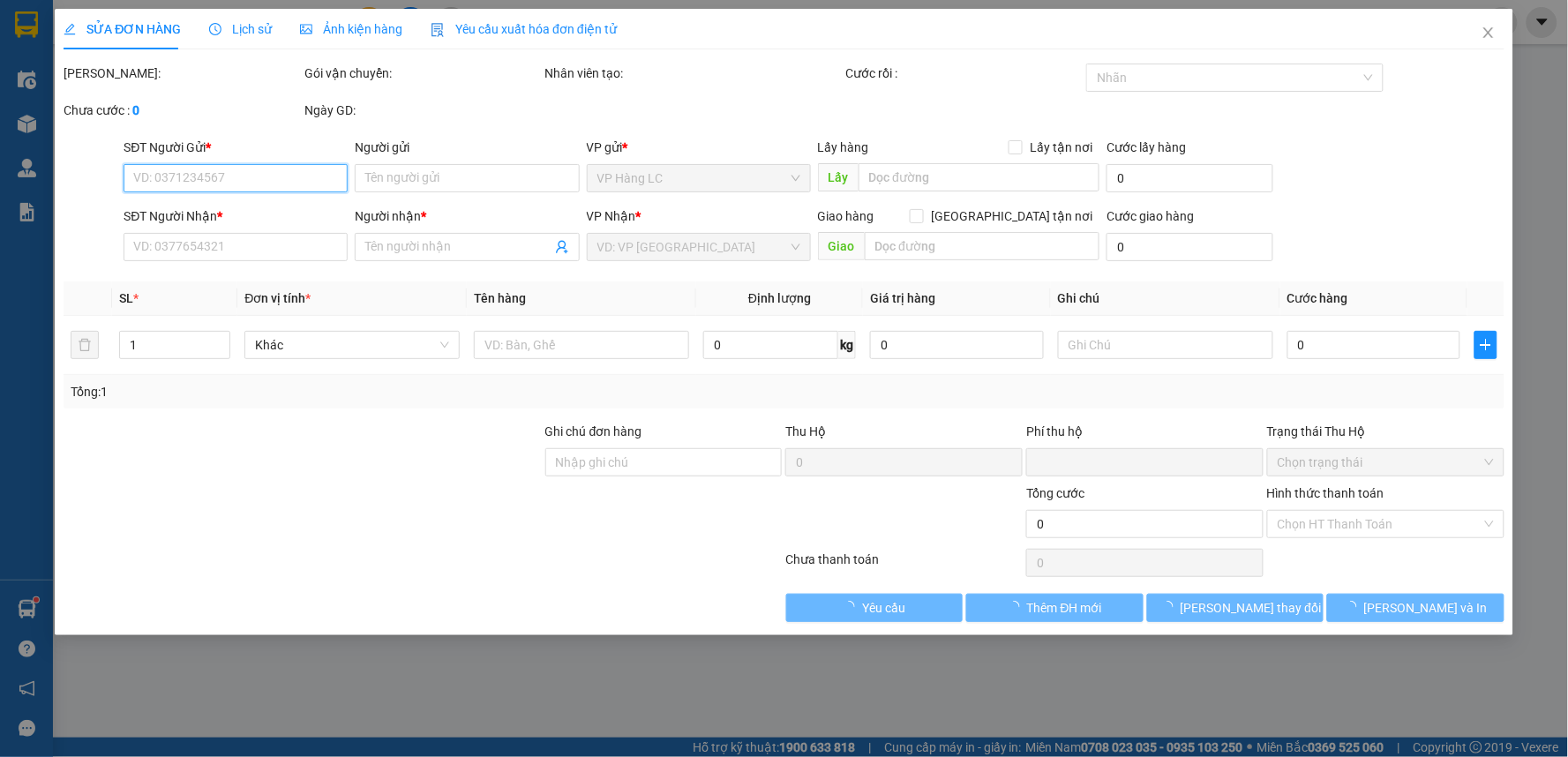
type input "150.000"
type input "0"
type input "260.000"
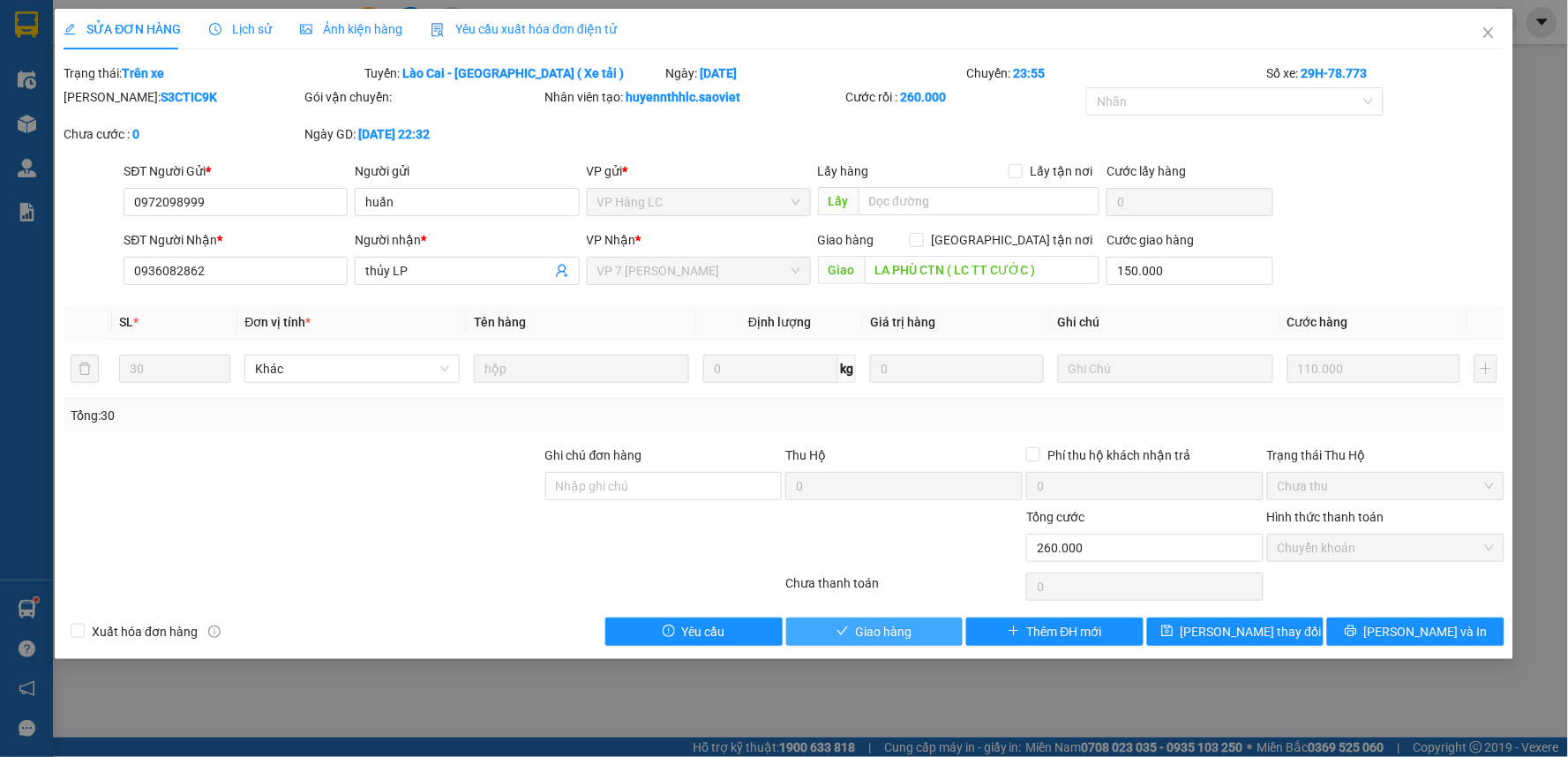
click at [865, 623] on span "Giao hàng" at bounding box center [884, 632] width 56 height 20
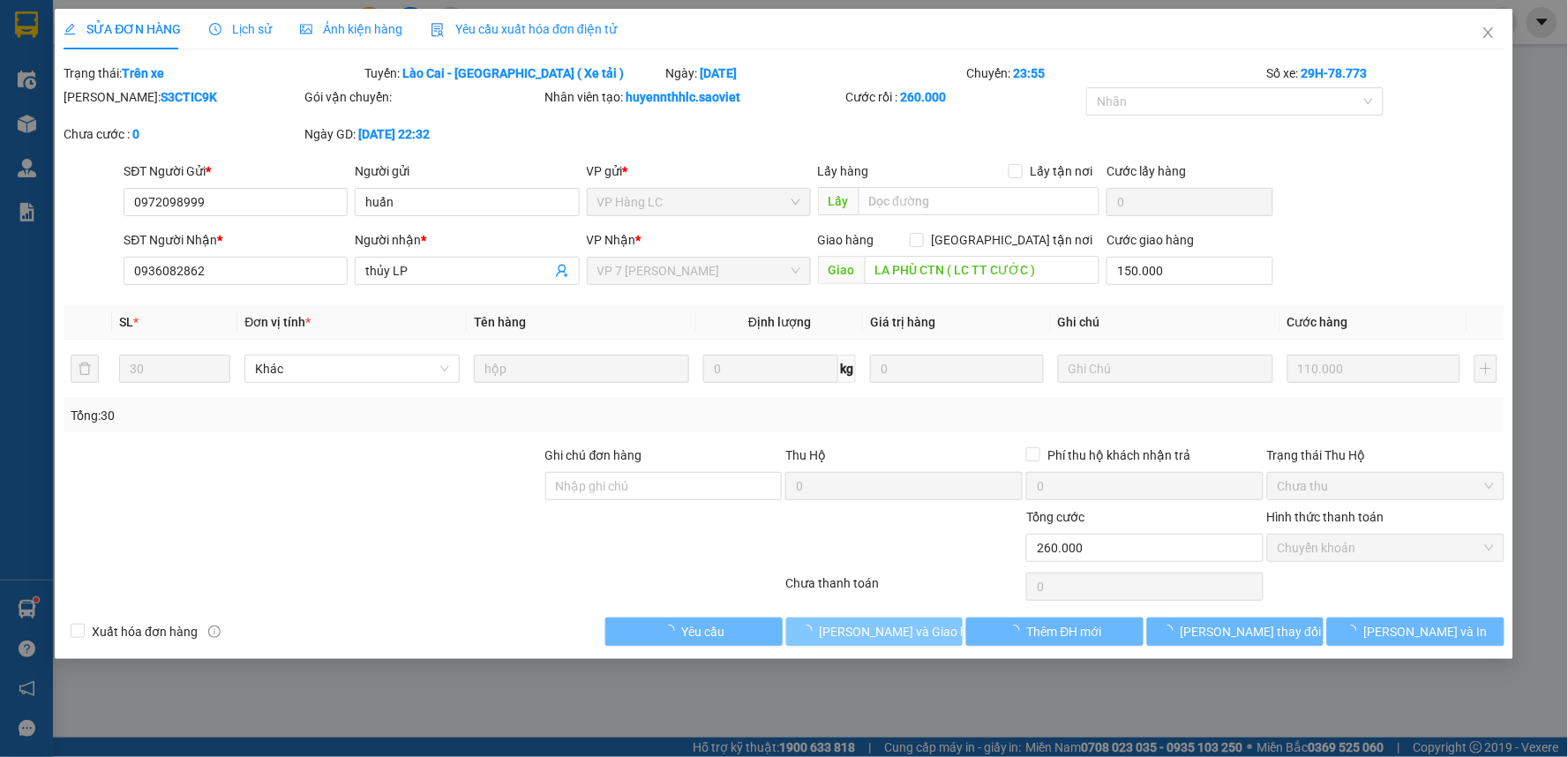
click at [865, 623] on span "[PERSON_NAME] và Giao hàng" at bounding box center [904, 632] width 170 height 20
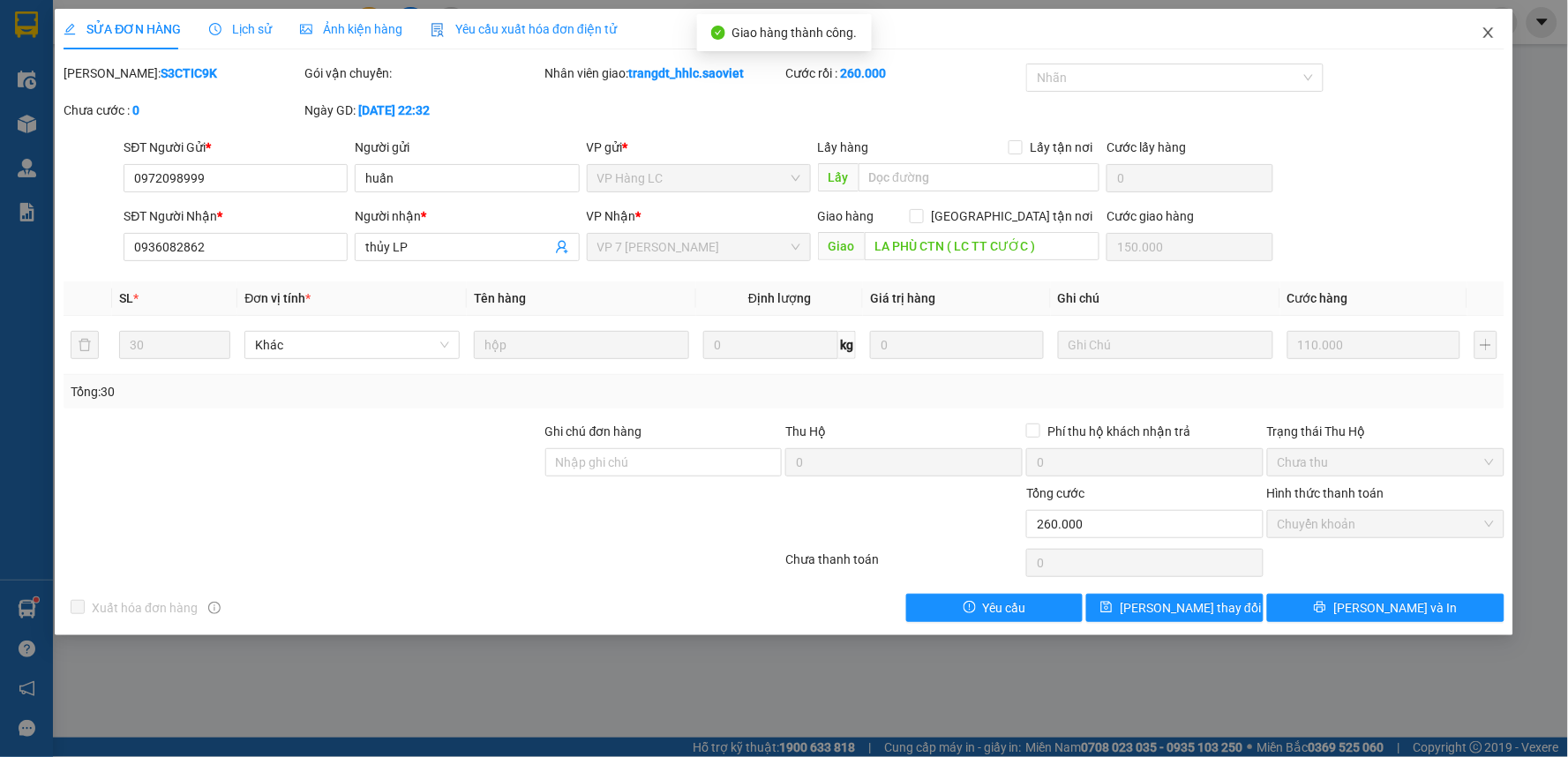
click at [1486, 31] on icon "close" at bounding box center [1488, 33] width 10 height 11
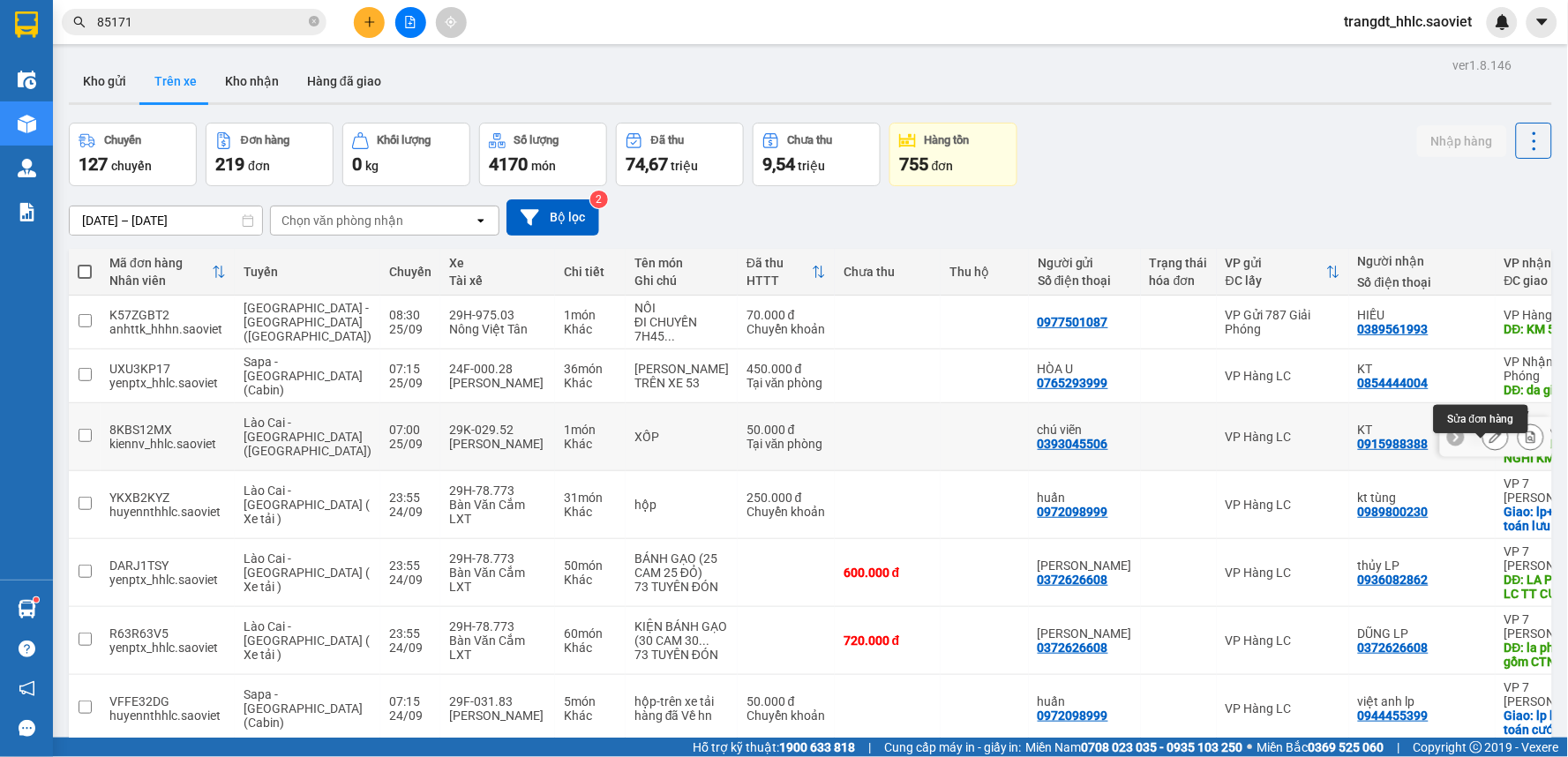
click at [1489, 443] on icon at bounding box center [1496, 437] width 12 height 12
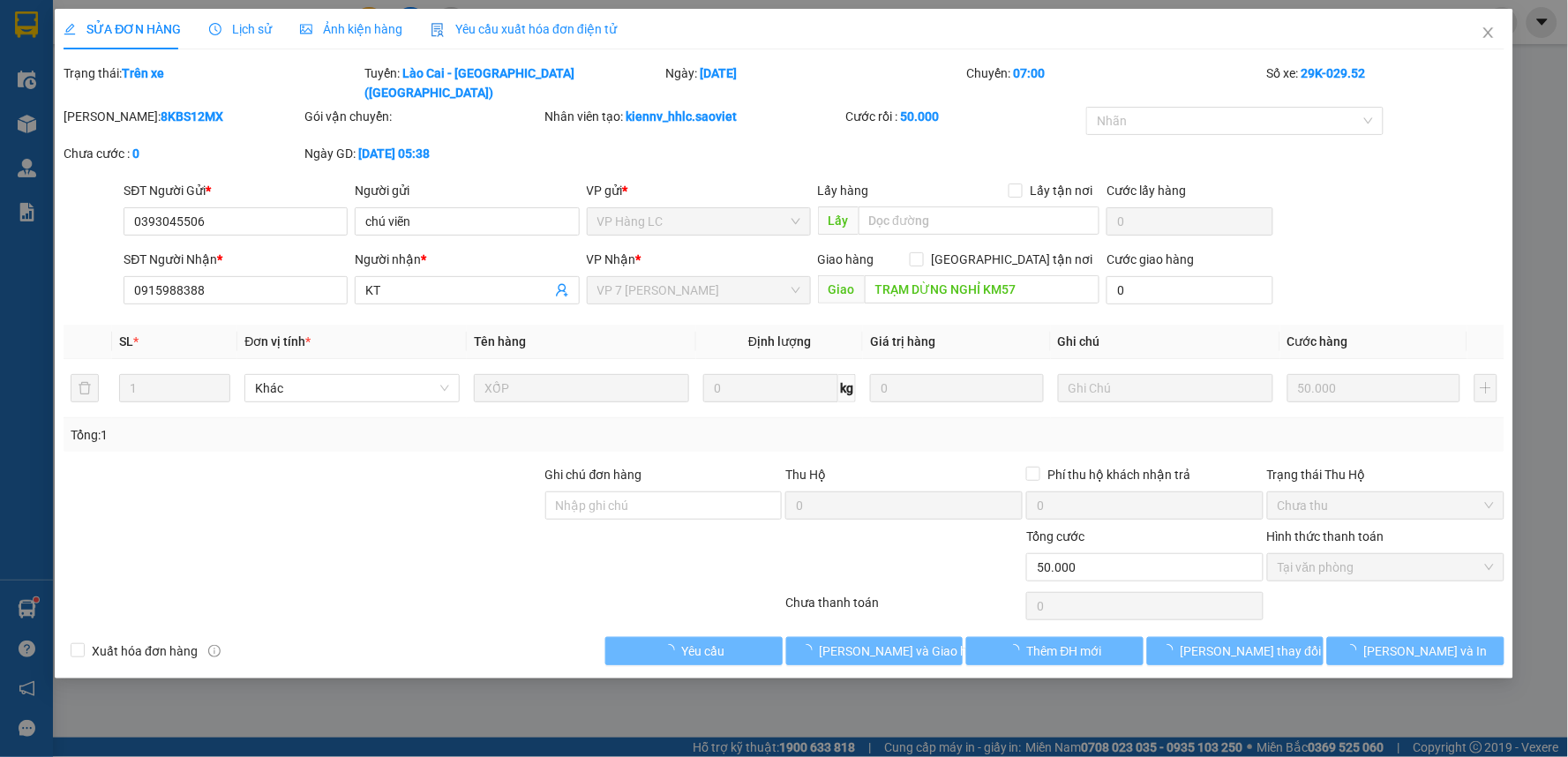
type input "0393045506"
type input "chú viẽn"
type input "0915988388"
type input "KT"
type input "TRẠM DỪNG NGHỈ KM57"
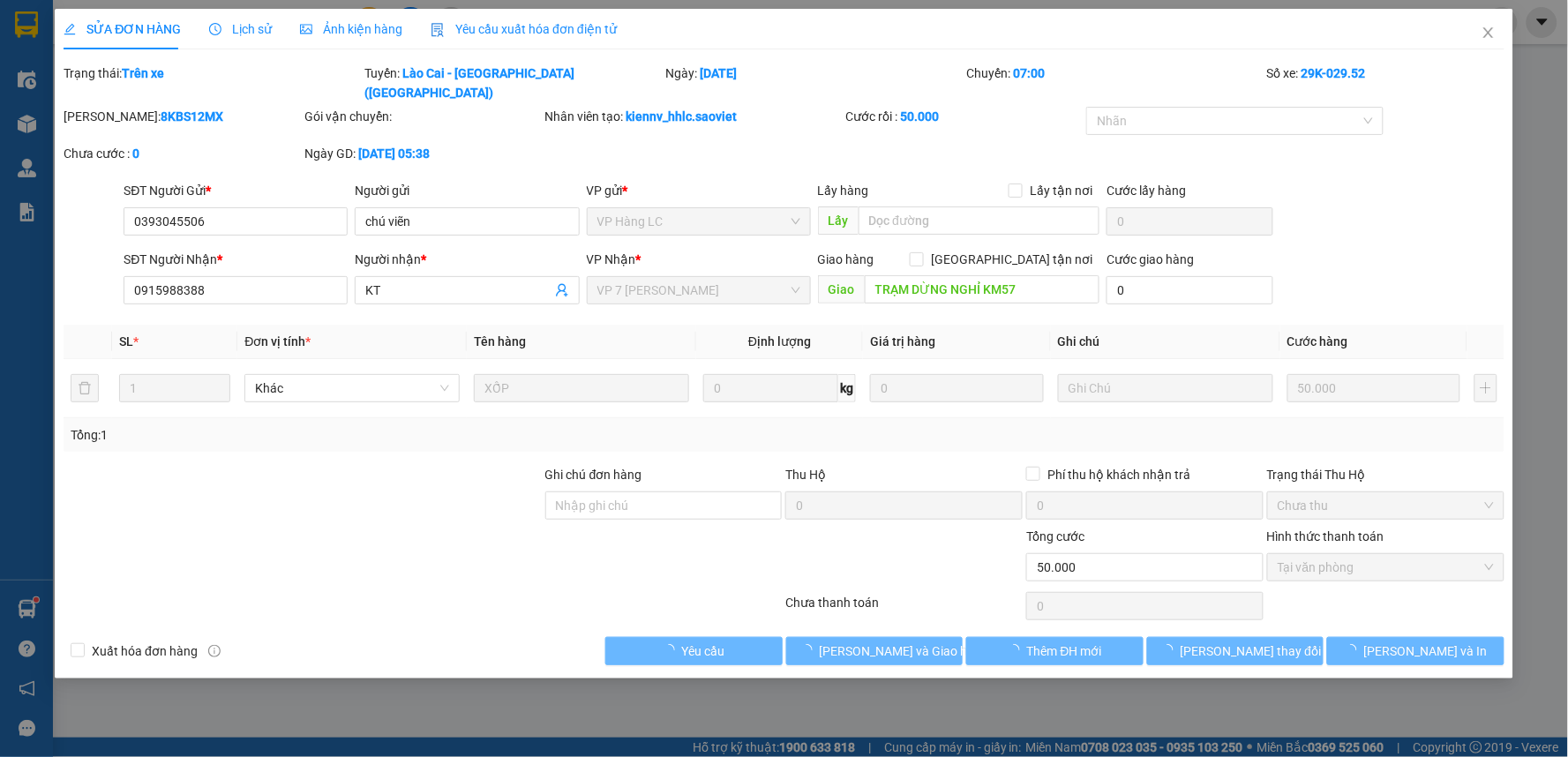
type input "0"
type input "50.000"
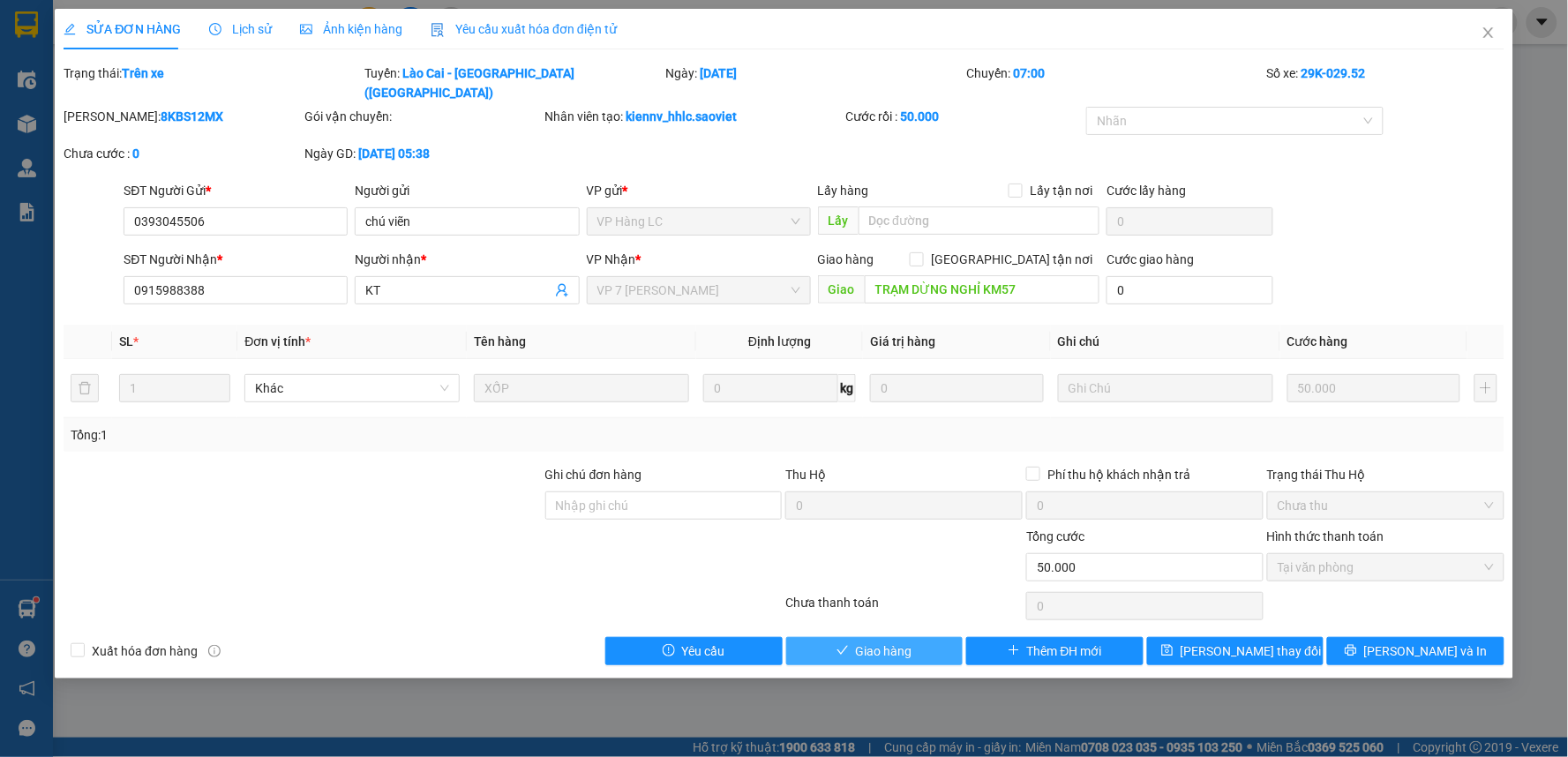
click at [897, 642] on span "Giao hàng" at bounding box center [884, 652] width 56 height 20
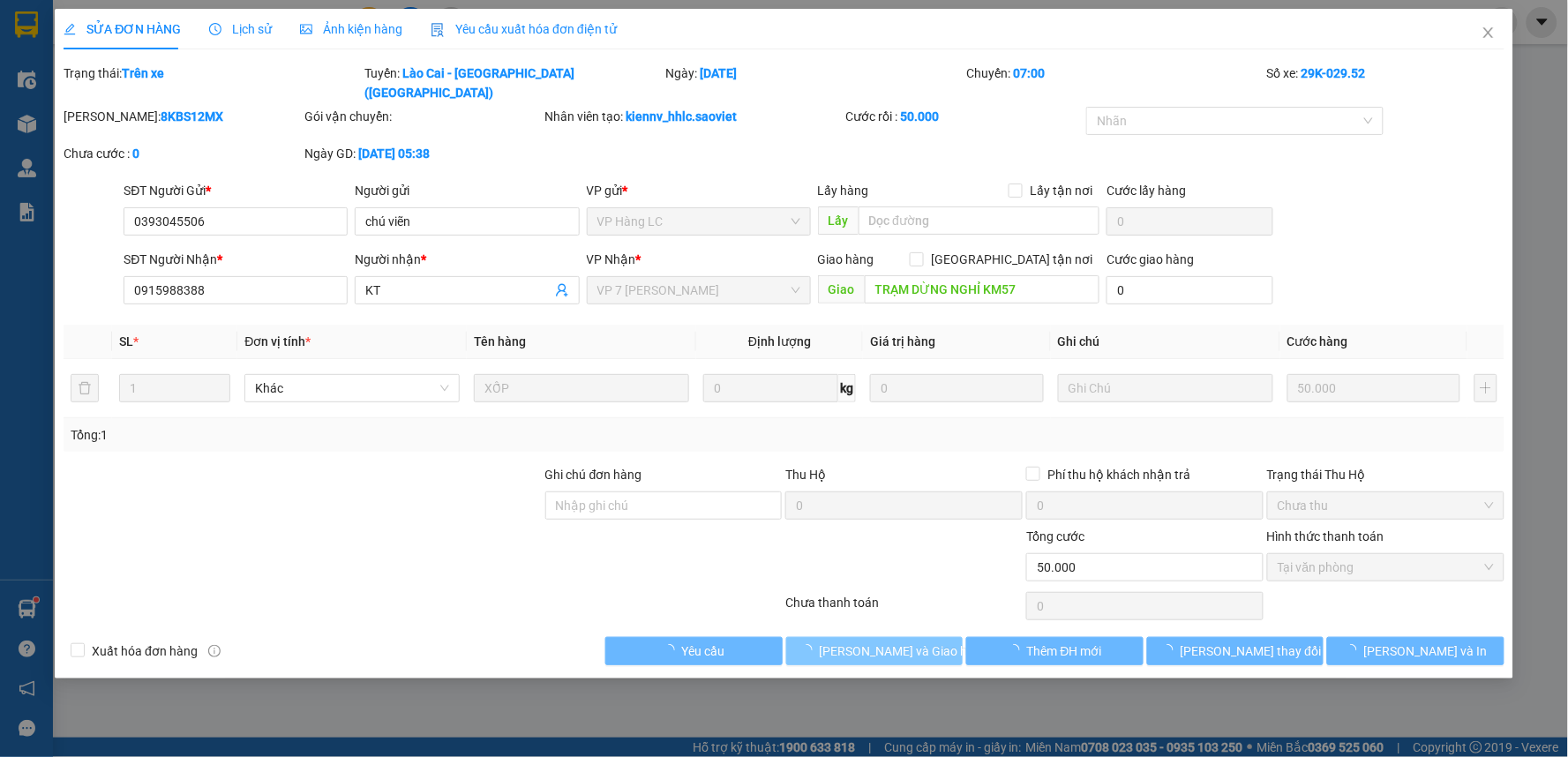
click at [897, 642] on span "[PERSON_NAME] và Giao hàng" at bounding box center [904, 652] width 170 height 20
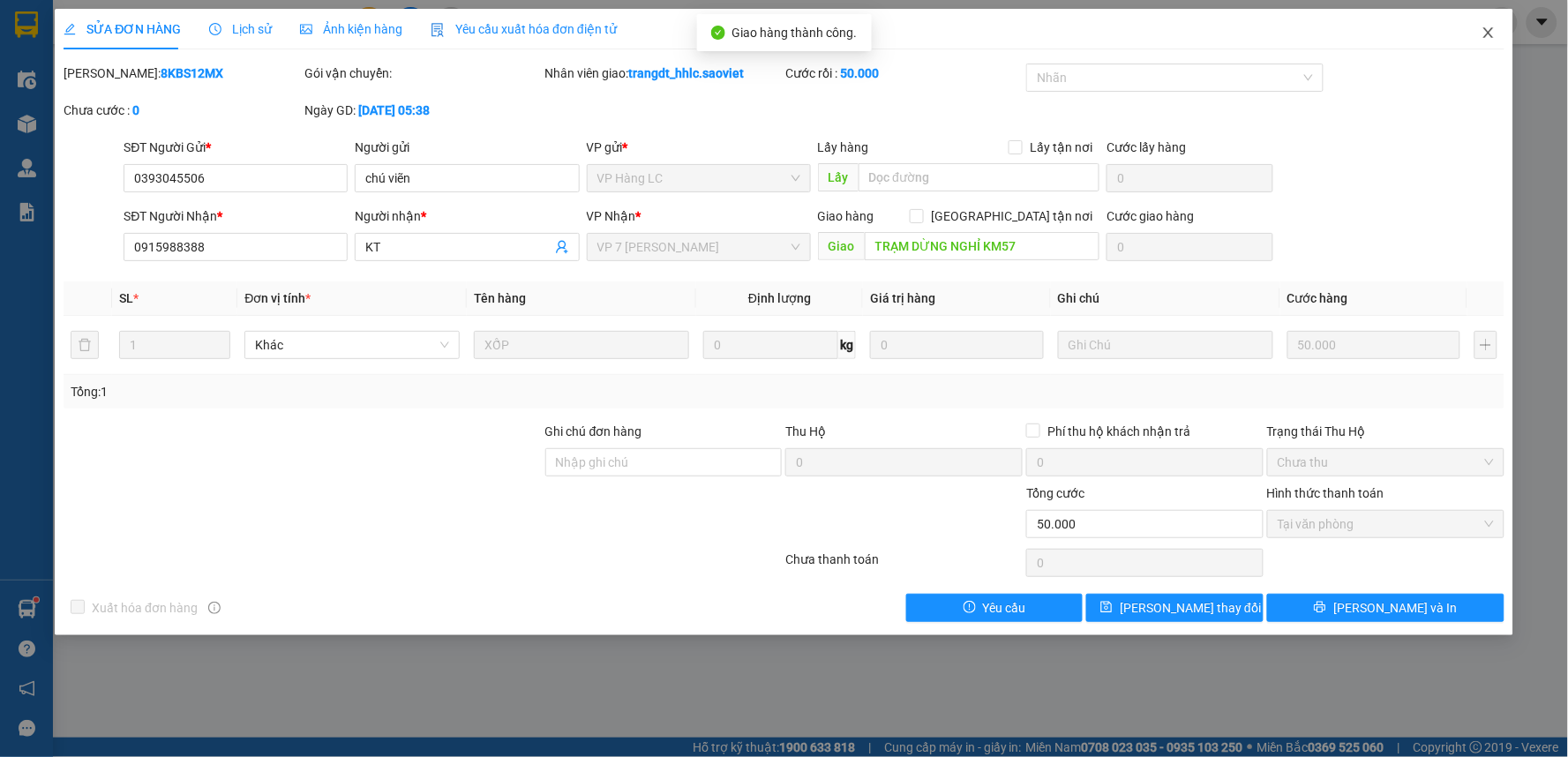
click at [1488, 33] on icon "close" at bounding box center [1488, 33] width 10 height 11
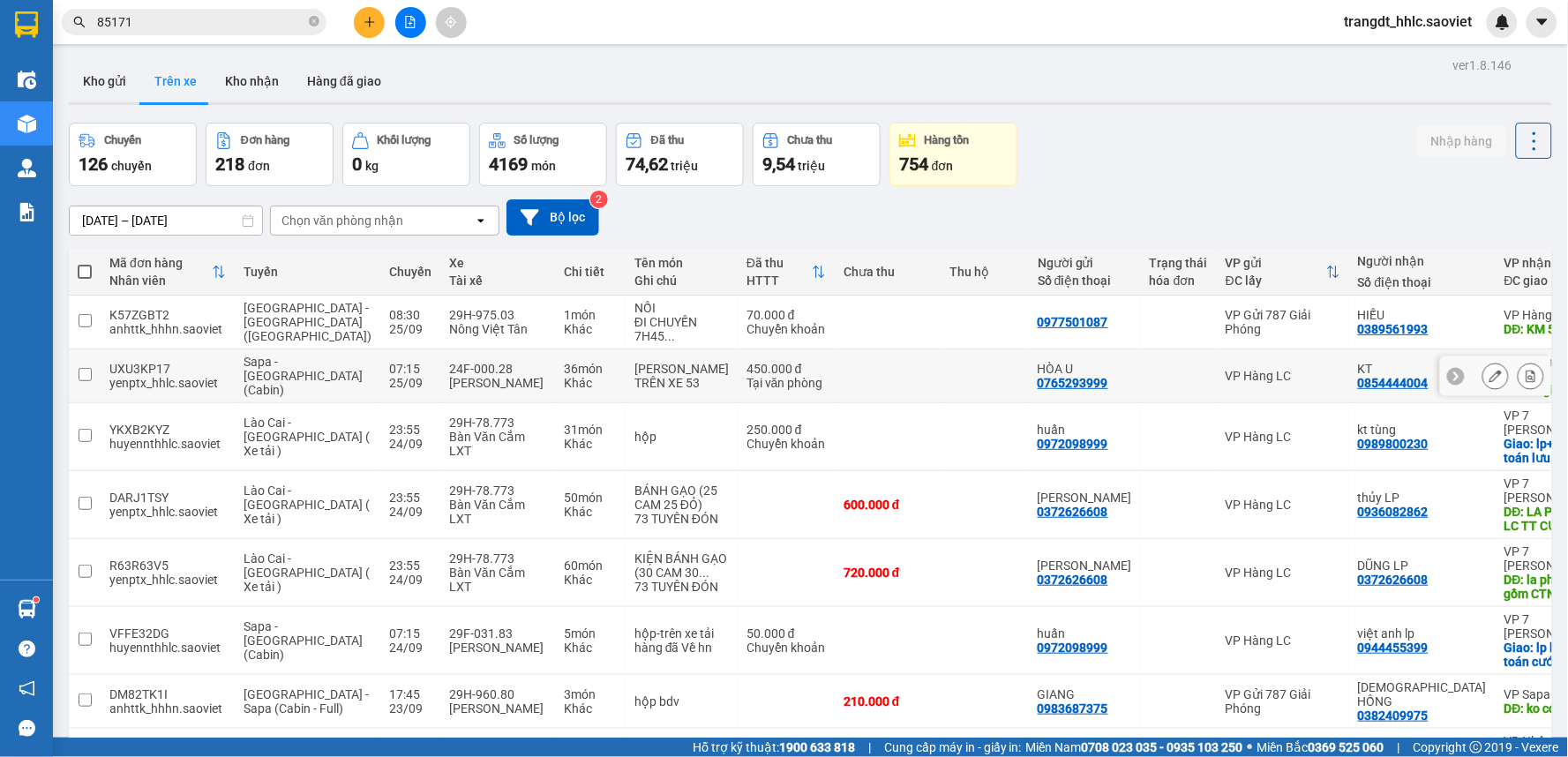
click at [1489, 379] on icon at bounding box center [1496, 376] width 12 height 12
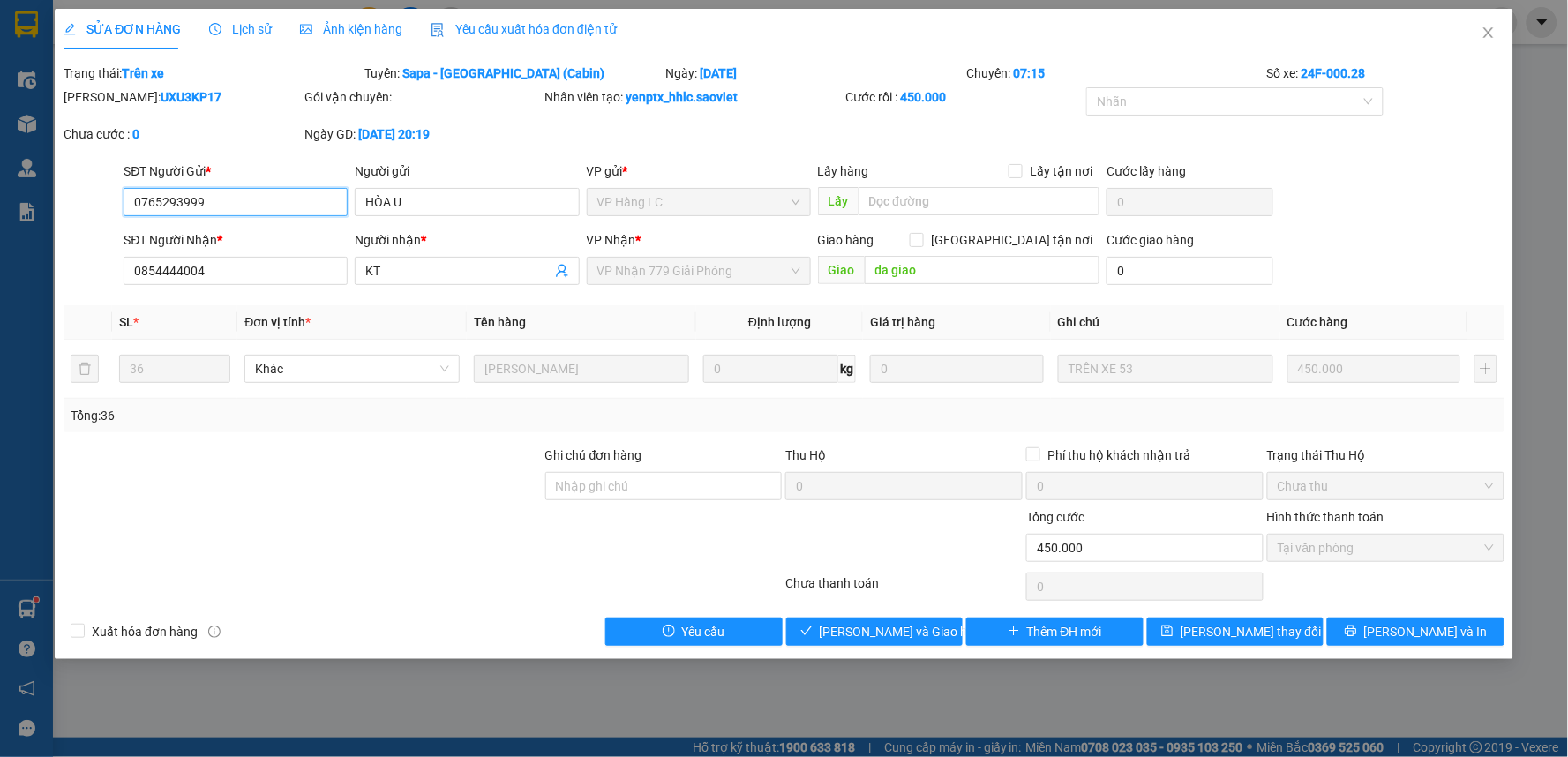
type input "0765293999"
type input "HÒA U"
type input "0854444004"
type input "KT"
type input "da giao"
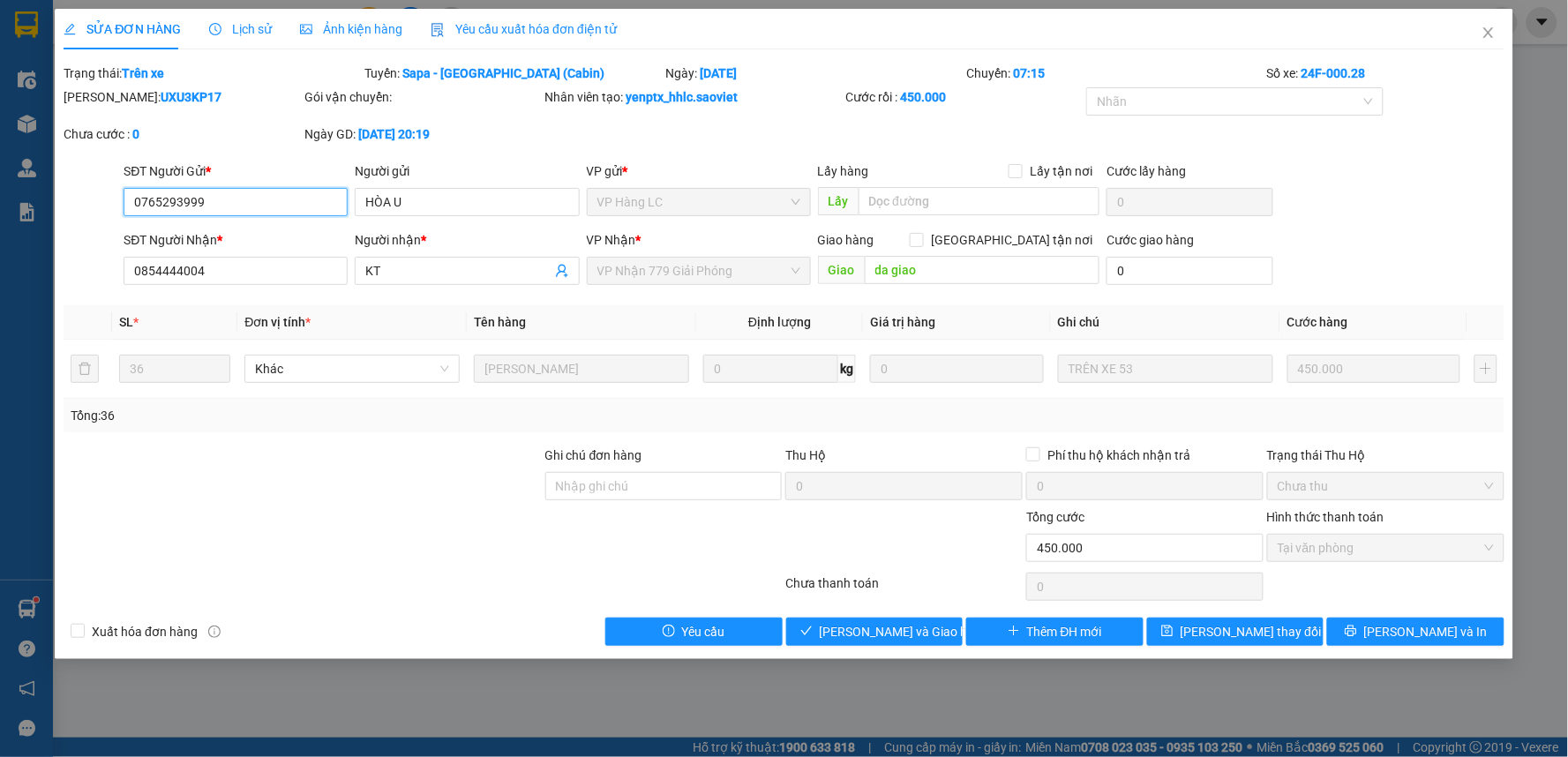
type input "0"
type input "450.000"
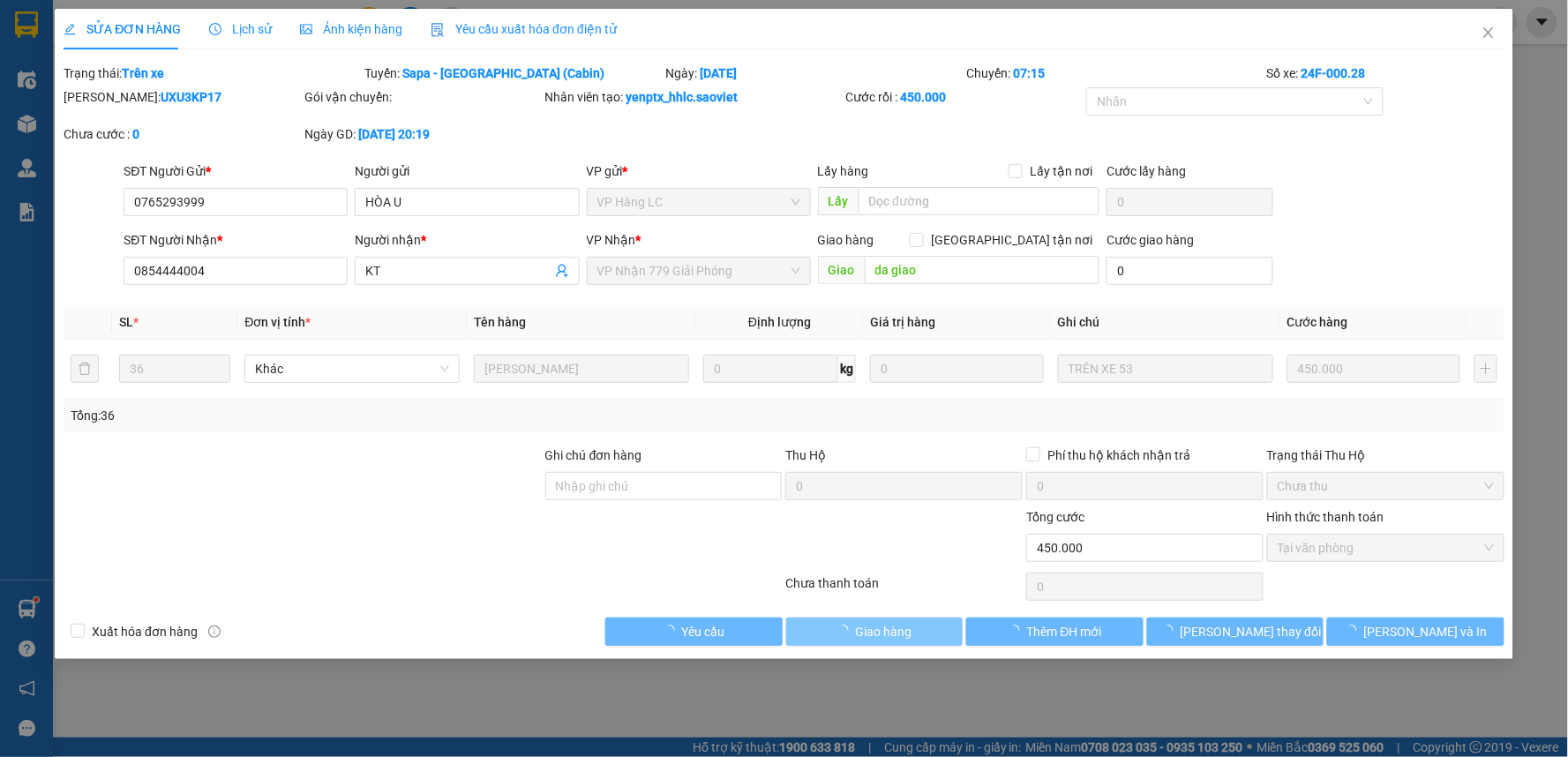
click at [865, 642] on button "Giao hàng" at bounding box center [875, 632] width 178 height 29
click at [865, 642] on button "[PERSON_NAME] và Giao hàng" at bounding box center [875, 632] width 178 height 29
click at [866, 642] on button "[PERSON_NAME] và Giao hàng" at bounding box center [875, 632] width 178 height 29
click at [869, 637] on span "[PERSON_NAME] và Giao hàng" at bounding box center [904, 632] width 170 height 20
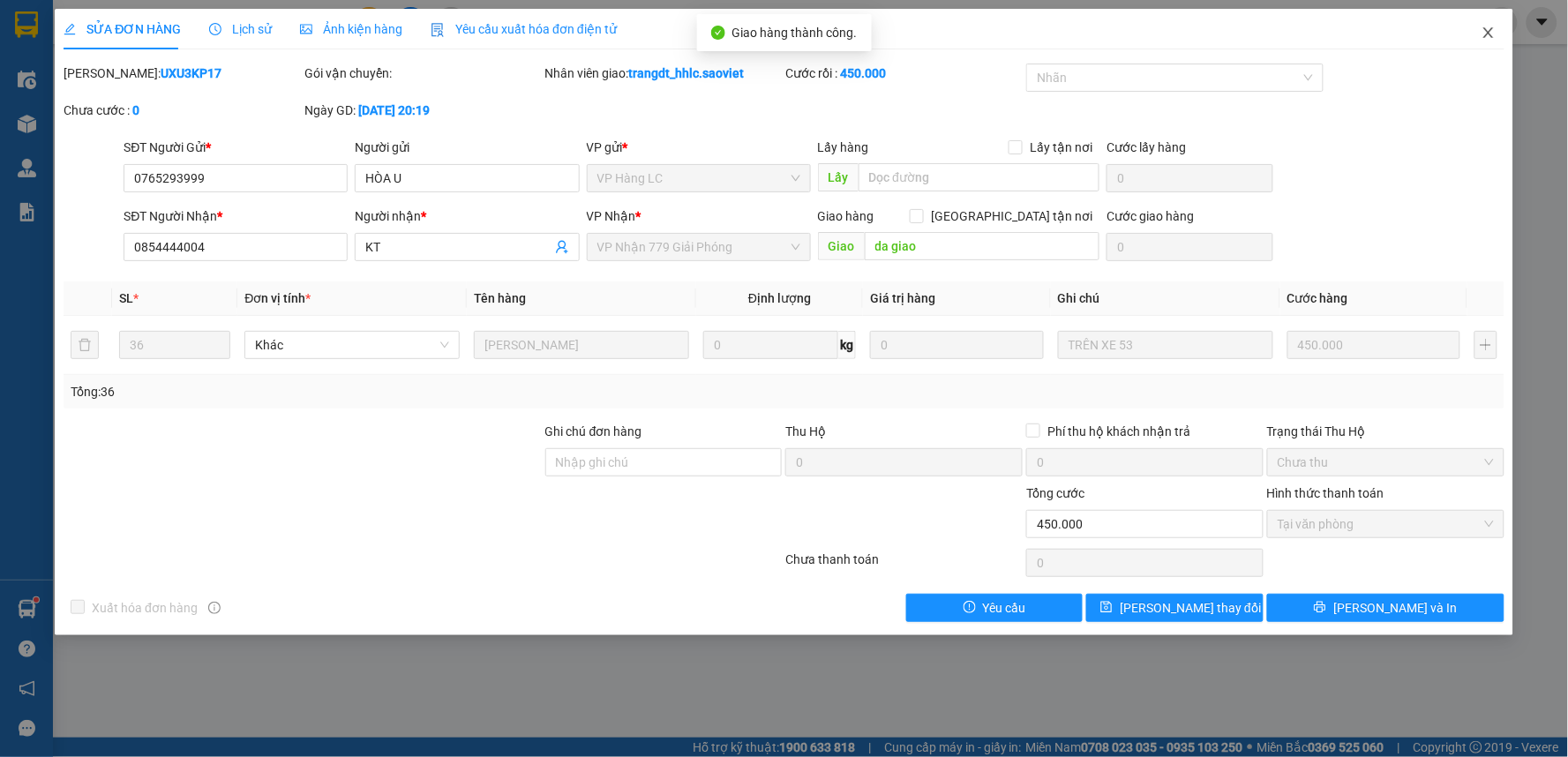
click at [1483, 21] on span "Close" at bounding box center [1488, 33] width 49 height 49
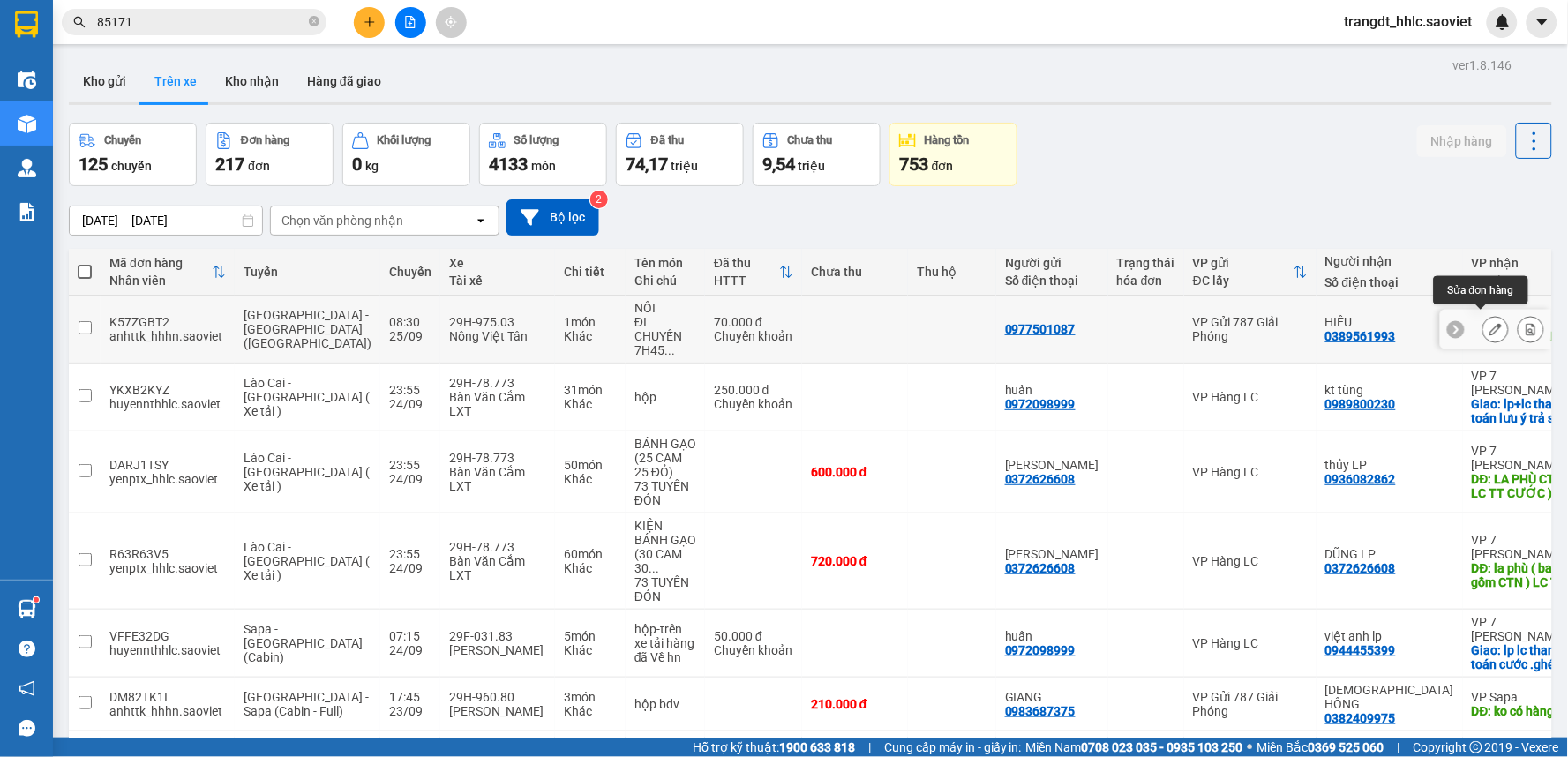
click at [1489, 323] on icon at bounding box center [1496, 329] width 12 height 12
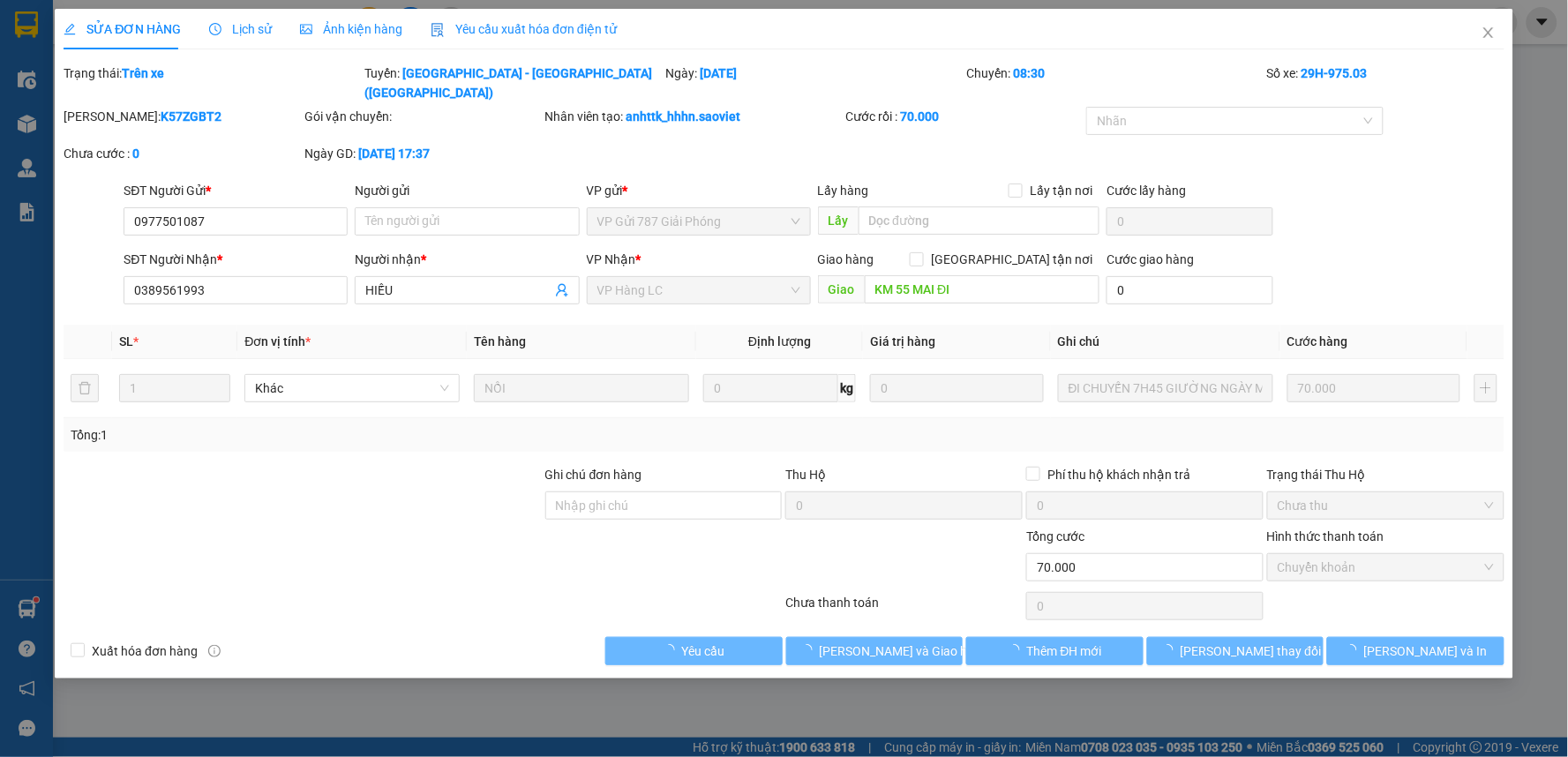
type input "0977501087"
type input "0389561993"
type input "HIẾU"
type input "KM 55 MAI ĐI"
type input "0"
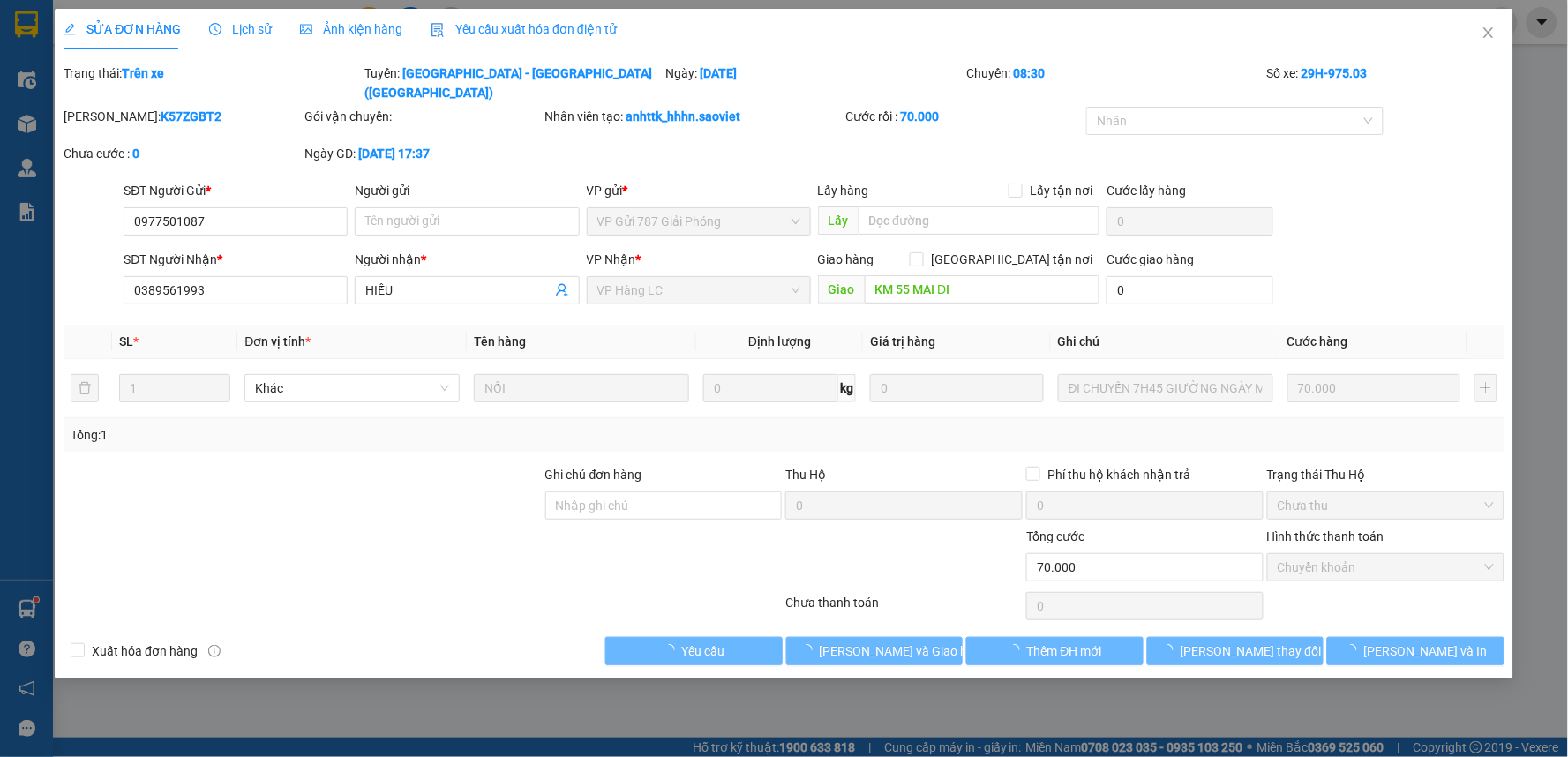
type input "70.000"
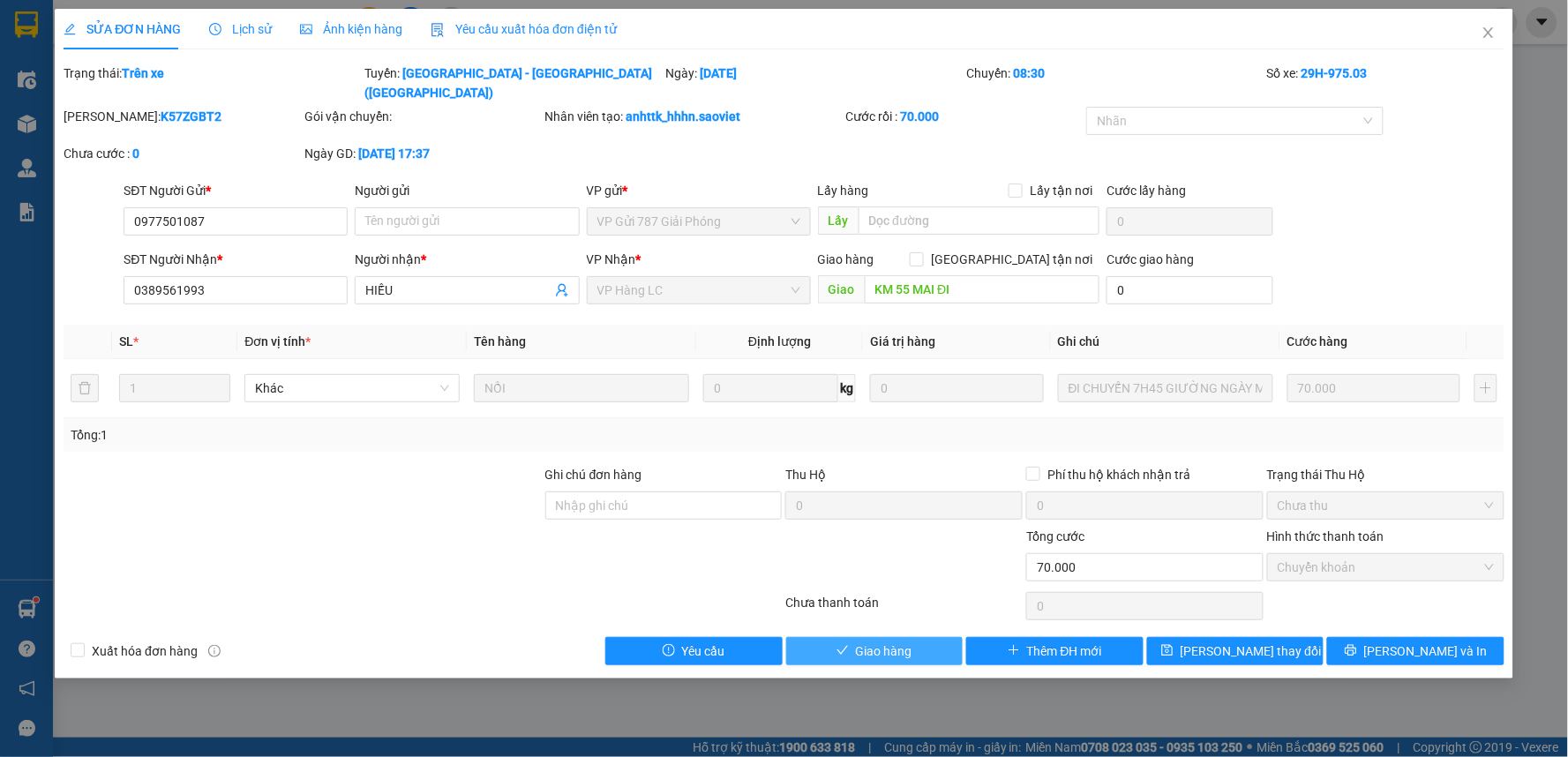
click at [932, 641] on div "SỬA ĐƠN HÀNG Lịch sử Ảnh kiện hàng Yêu cầu xuất hóa đơn điện tử Total Paid Fee …" at bounding box center [784, 344] width 1458 height 670
click at [940, 615] on div "Total Paid Fee 70.000 Total UnPaid Fee 0 Cash Collection Total Fee Trạng thái: …" at bounding box center [784, 364] width 1440 height 602
click at [937, 637] on button "Giao hàng" at bounding box center [875, 652] width 178 height 29
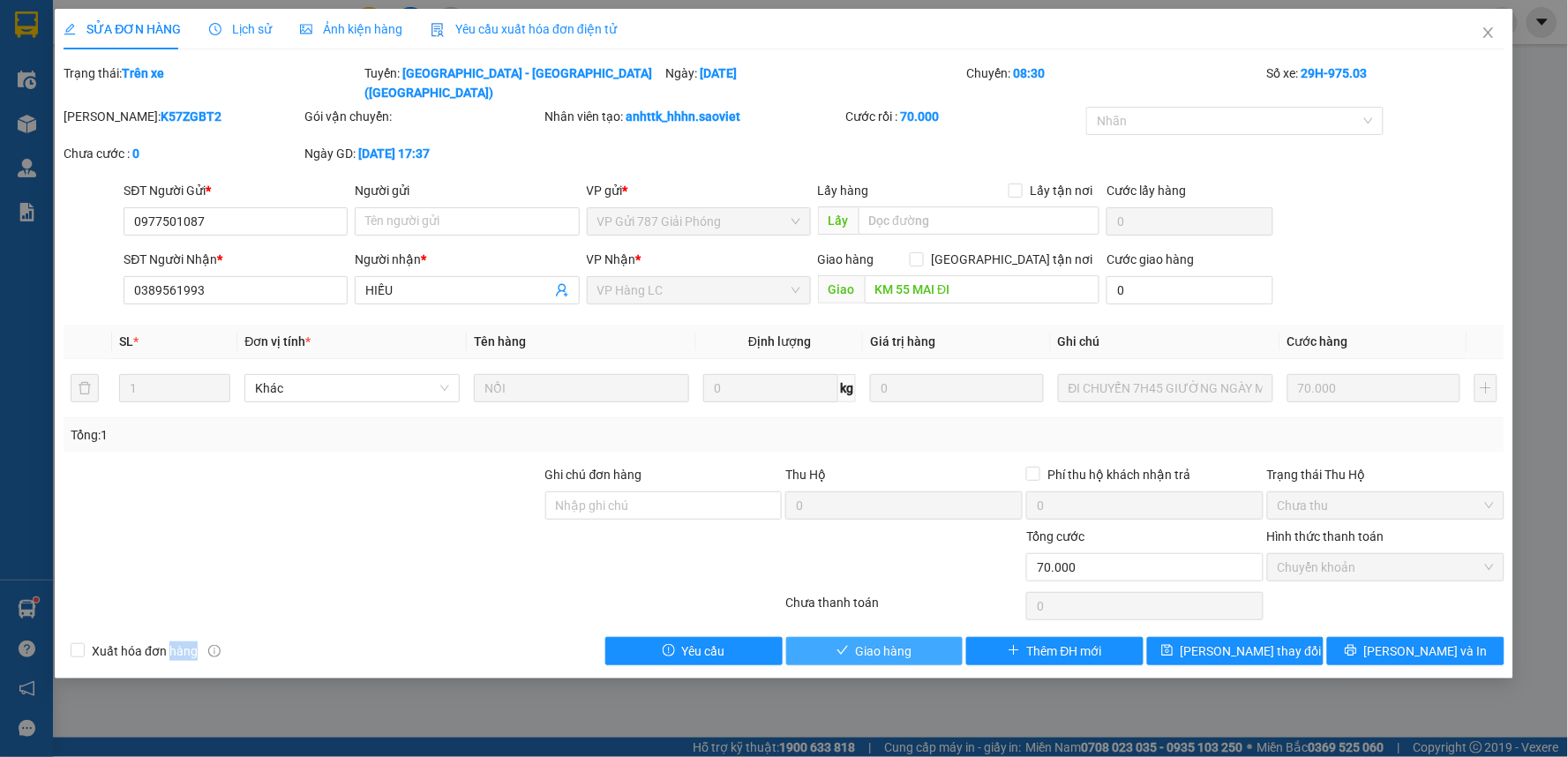
click at [937, 637] on button "Giao hàng" at bounding box center [875, 652] width 178 height 29
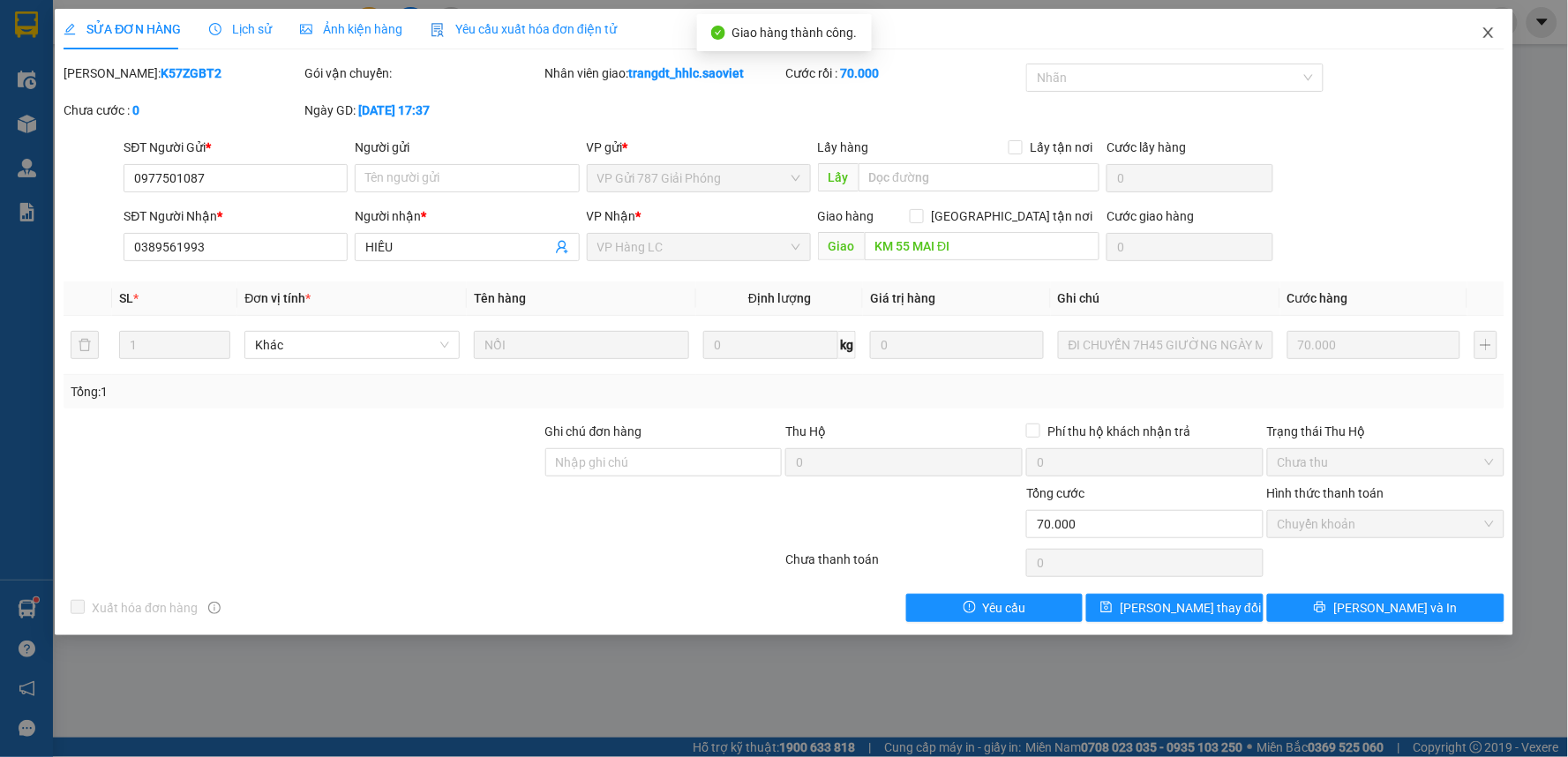
click at [1487, 34] on icon "close" at bounding box center [1489, 33] width 14 height 14
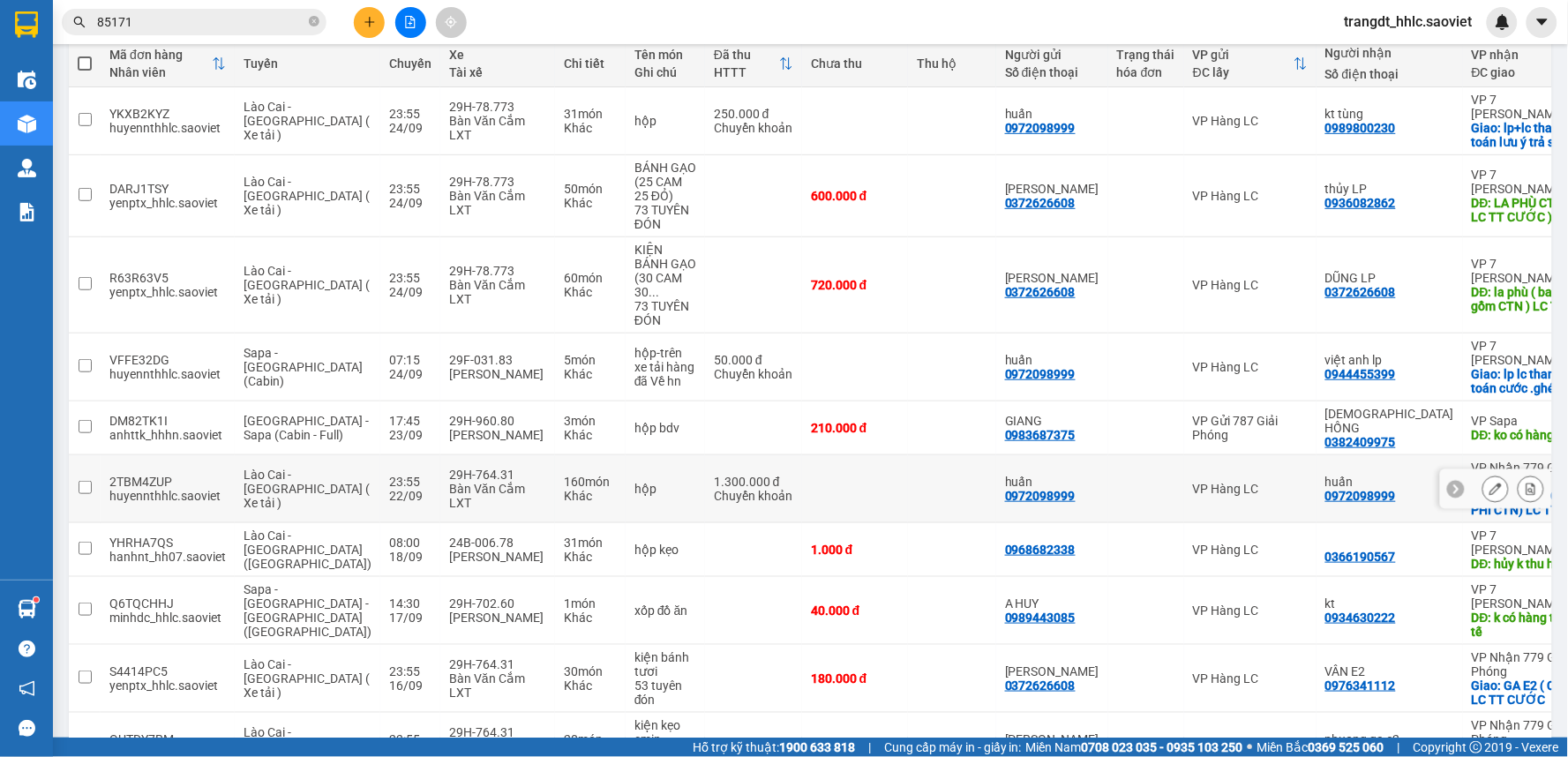
scroll to position [311, 0]
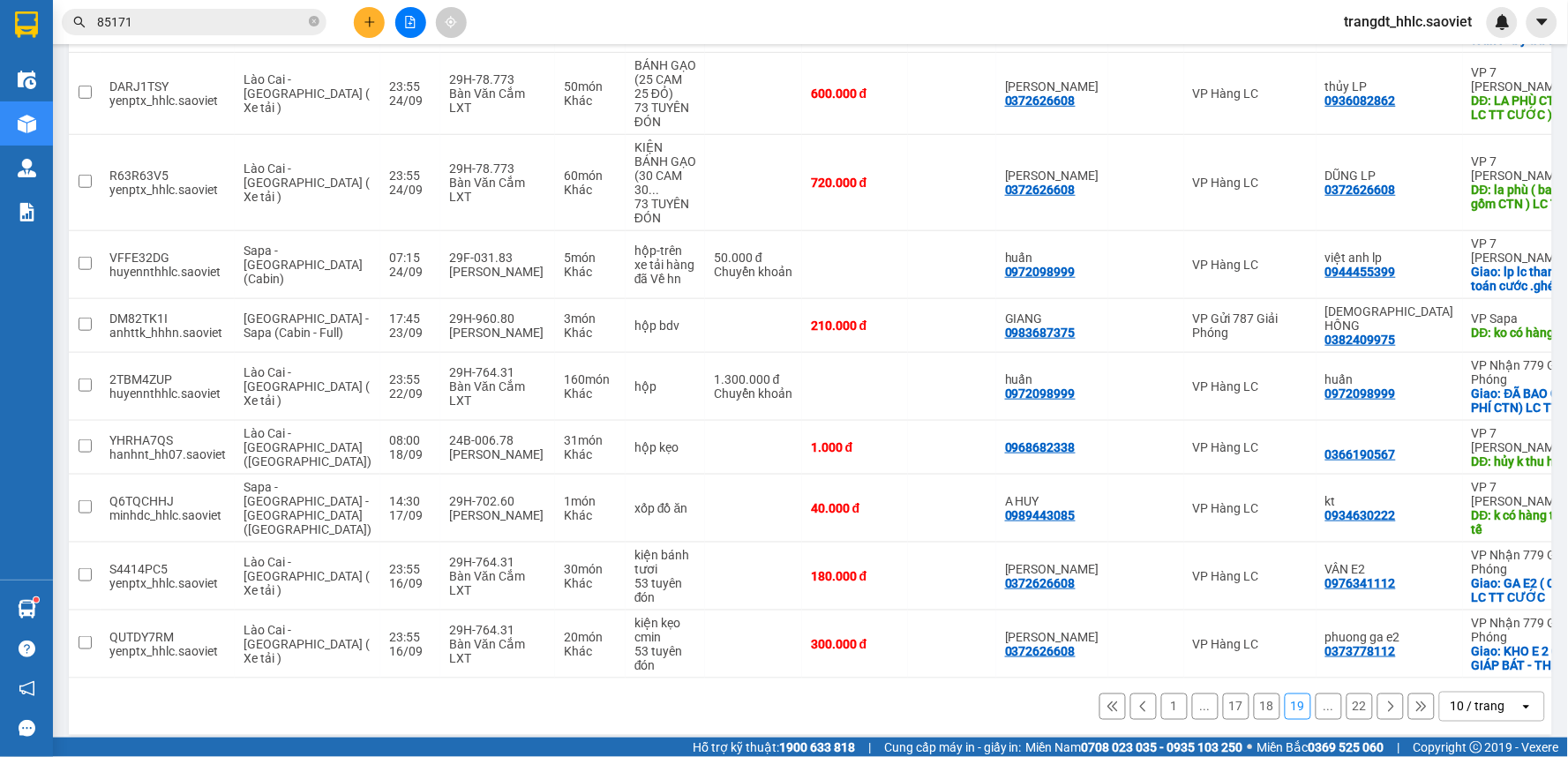
click at [1254, 694] on button "18" at bounding box center [1267, 707] width 27 height 27
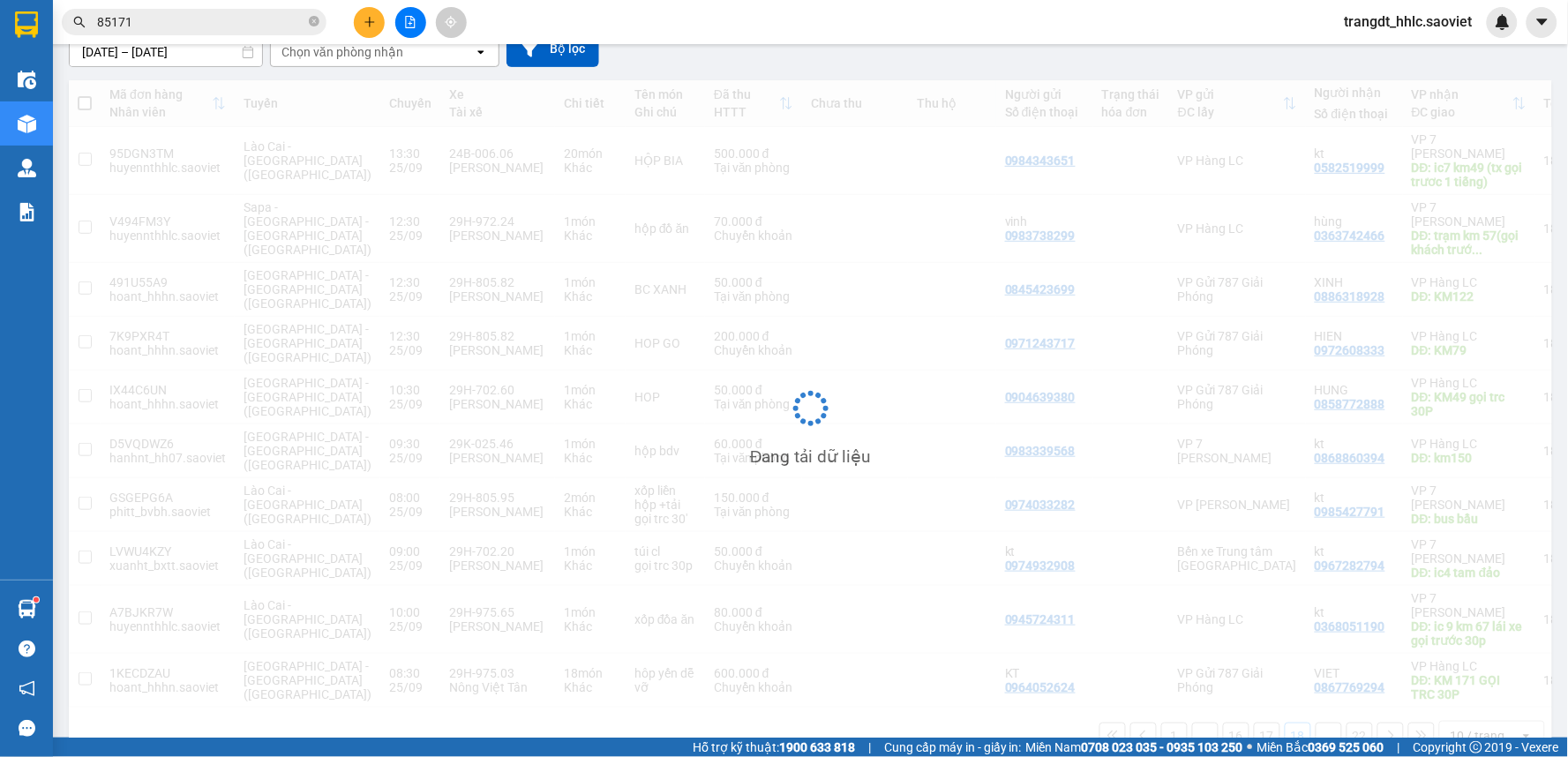
scroll to position [170, 0]
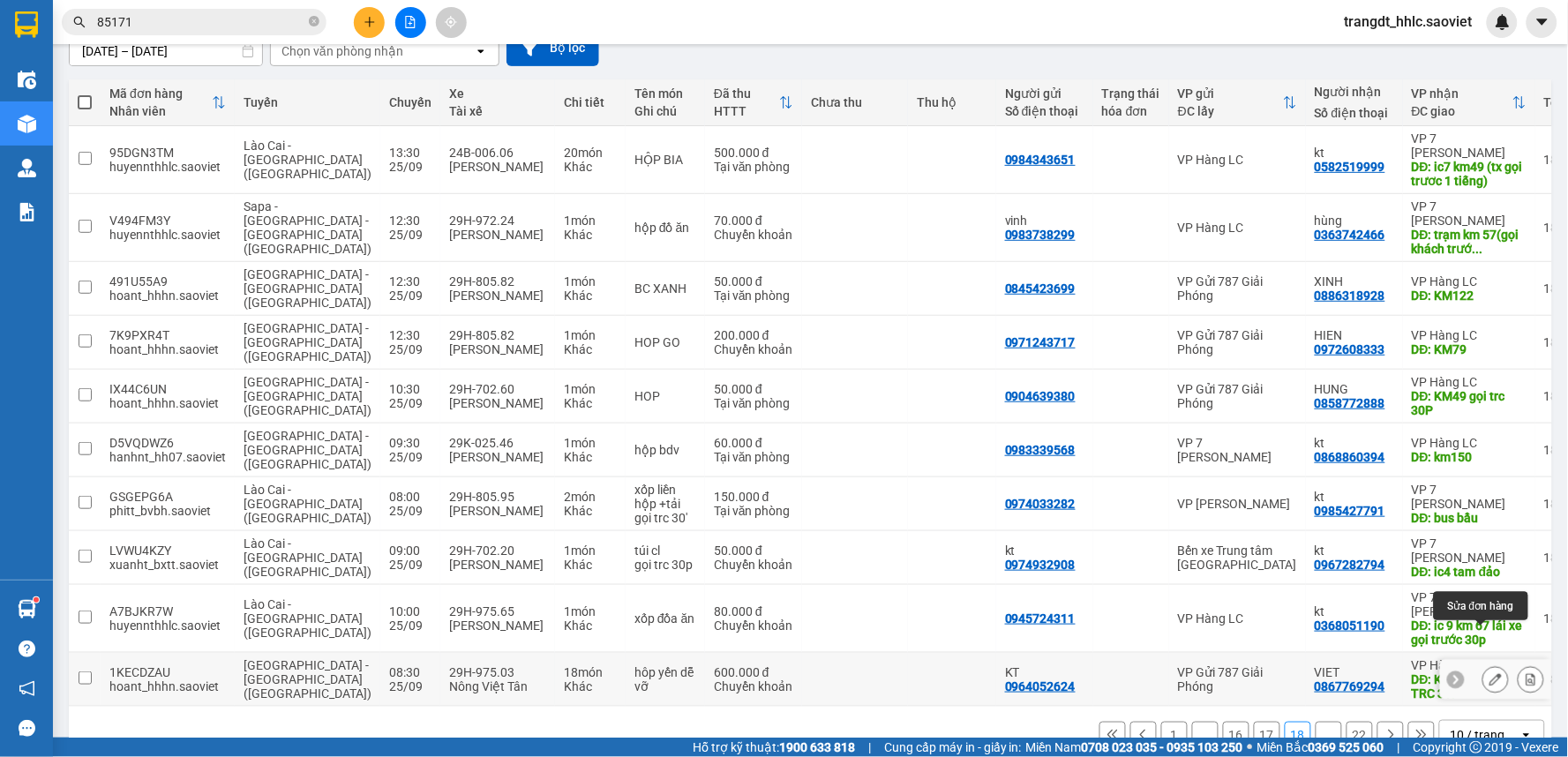
click at [1489, 664] on button at bounding box center [1496, 679] width 25 height 31
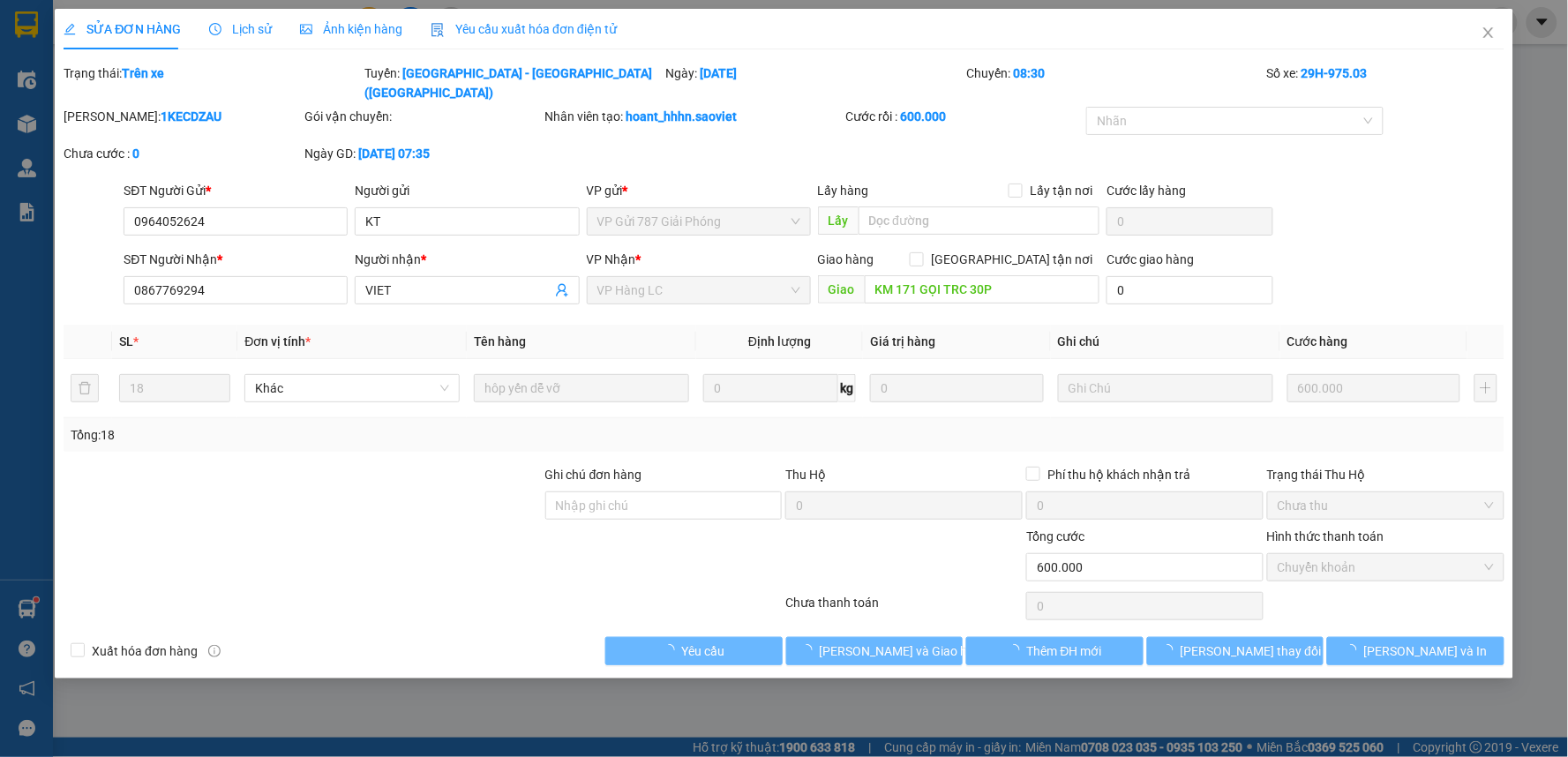
type input "0964052624"
type input "KT"
type input "0867769294"
type input "VIET"
type input "KM 171 GỌI TRC 30P"
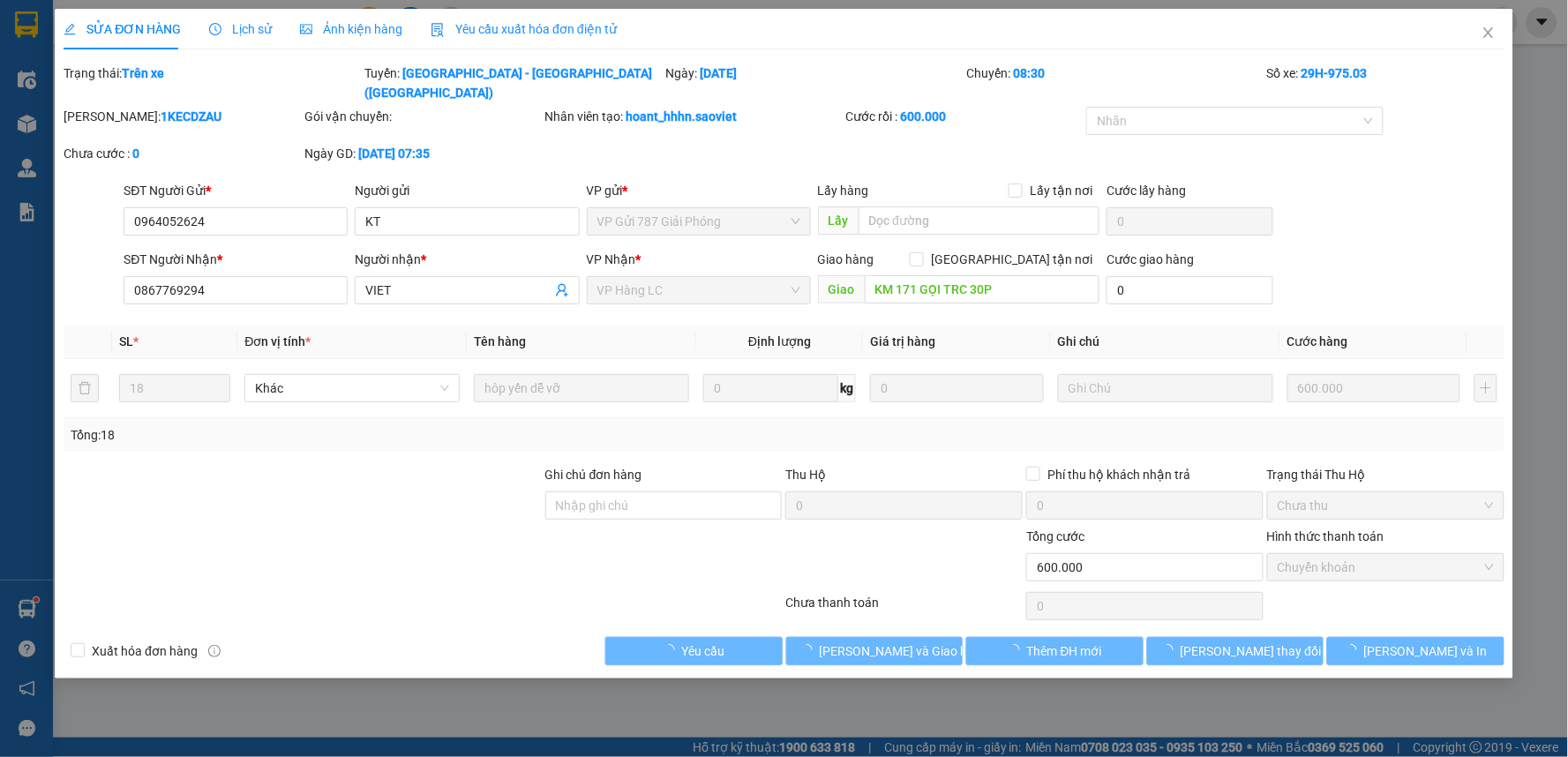
type input "0"
type input "600.000"
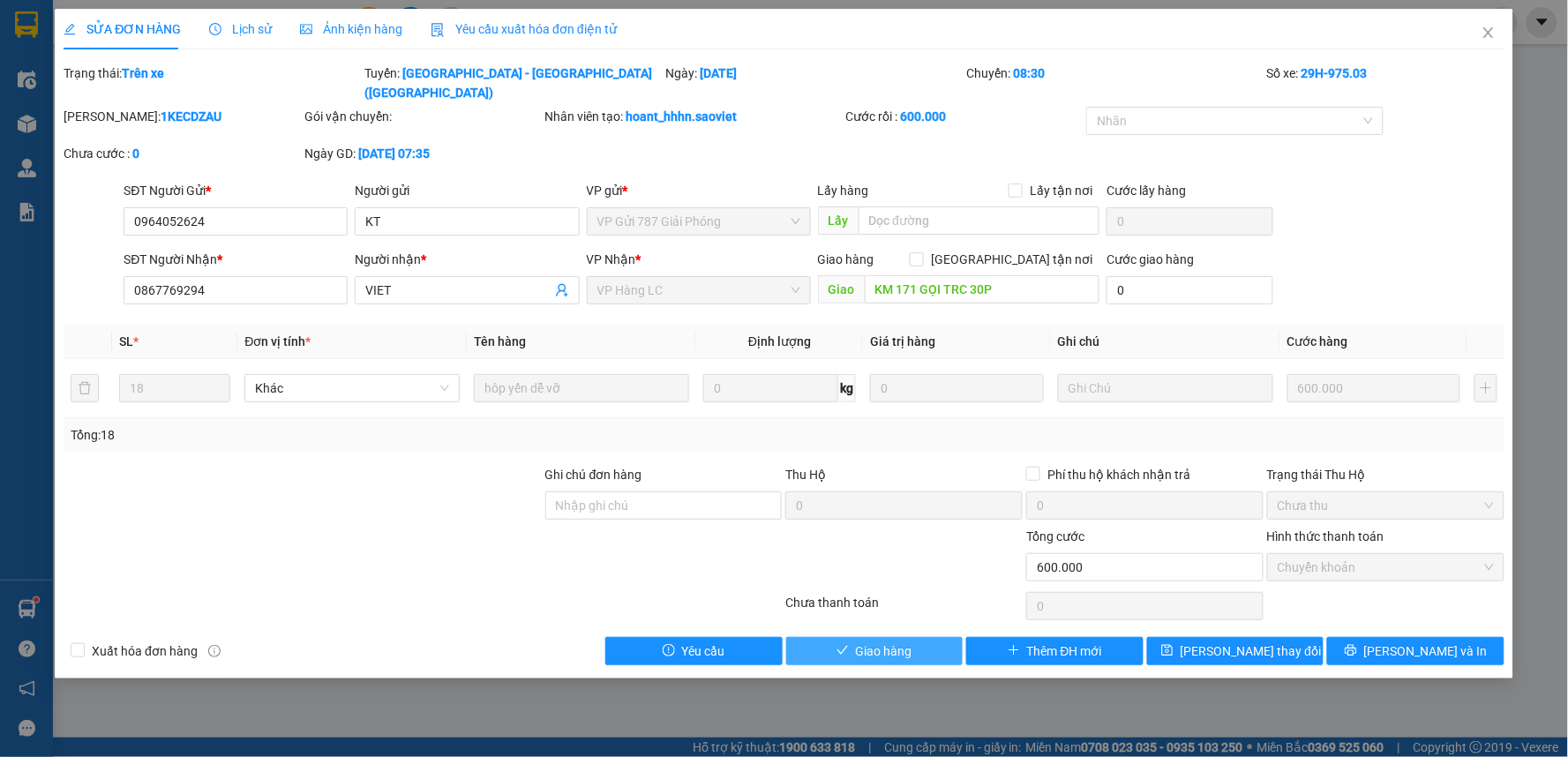
click at [915, 637] on button "Giao hàng" at bounding box center [875, 652] width 178 height 29
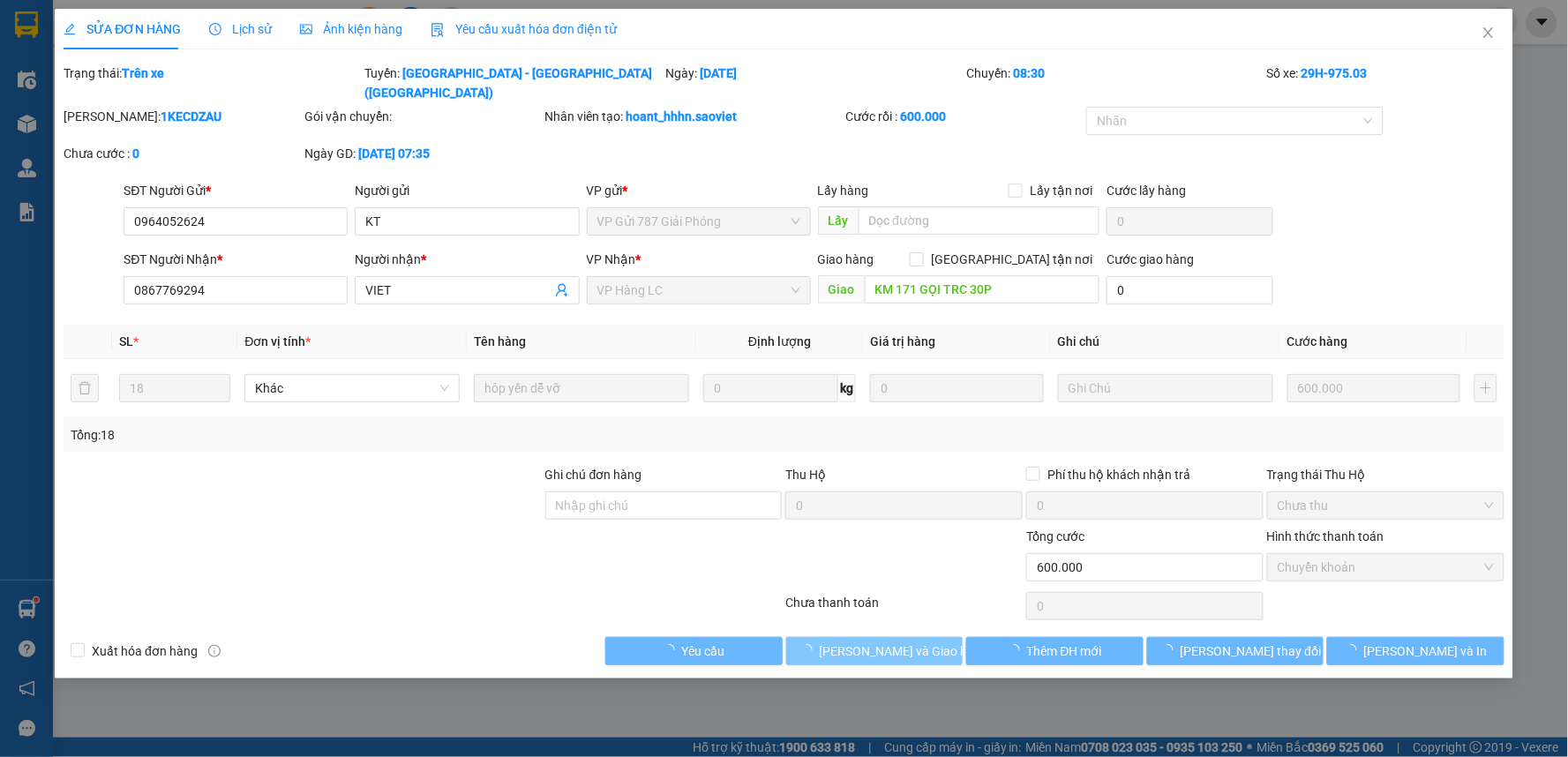
click at [915, 642] on span "[PERSON_NAME] và Giao hàng" at bounding box center [904, 652] width 170 height 20
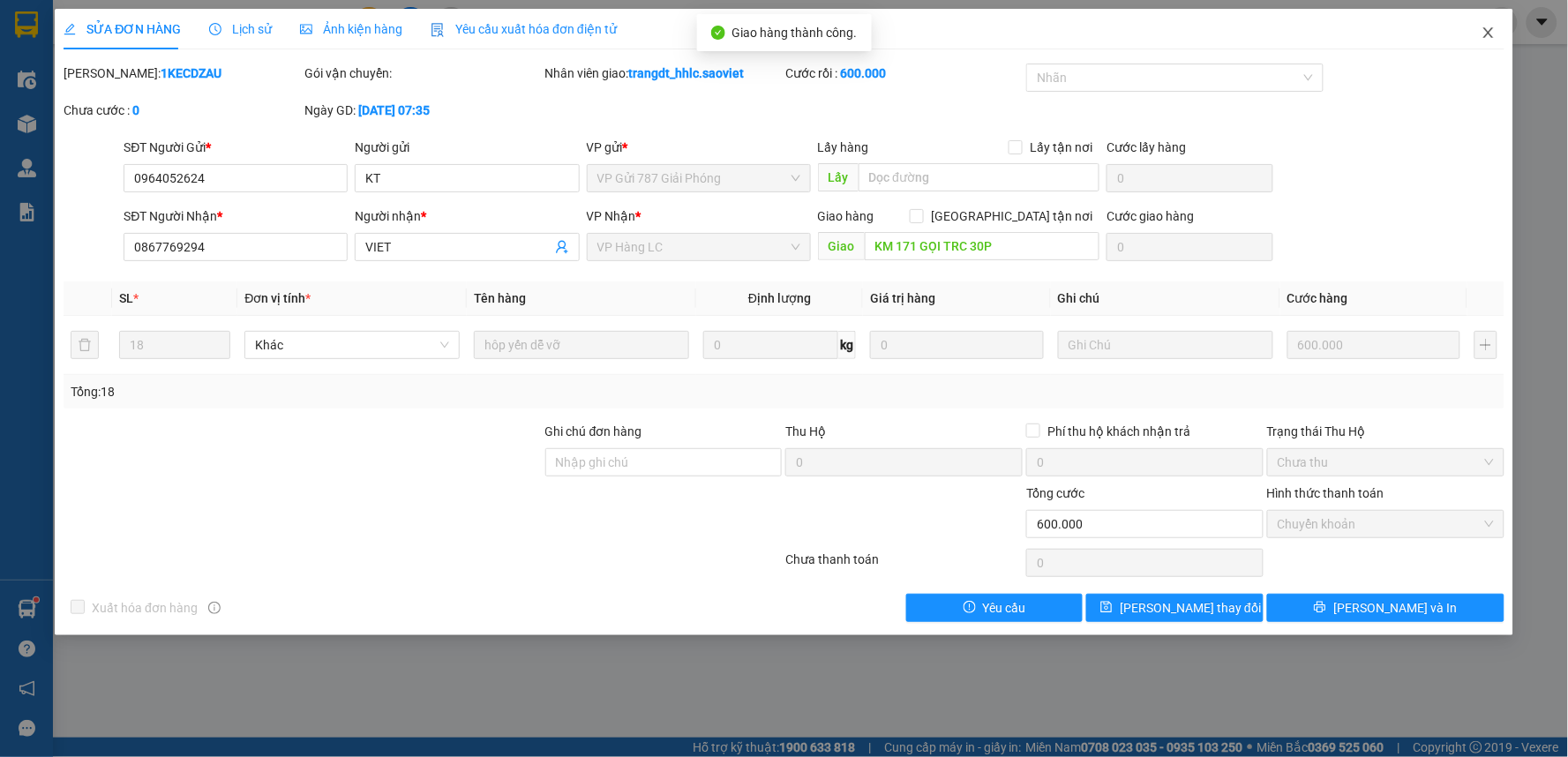
click at [1494, 27] on icon "close" at bounding box center [1489, 33] width 14 height 14
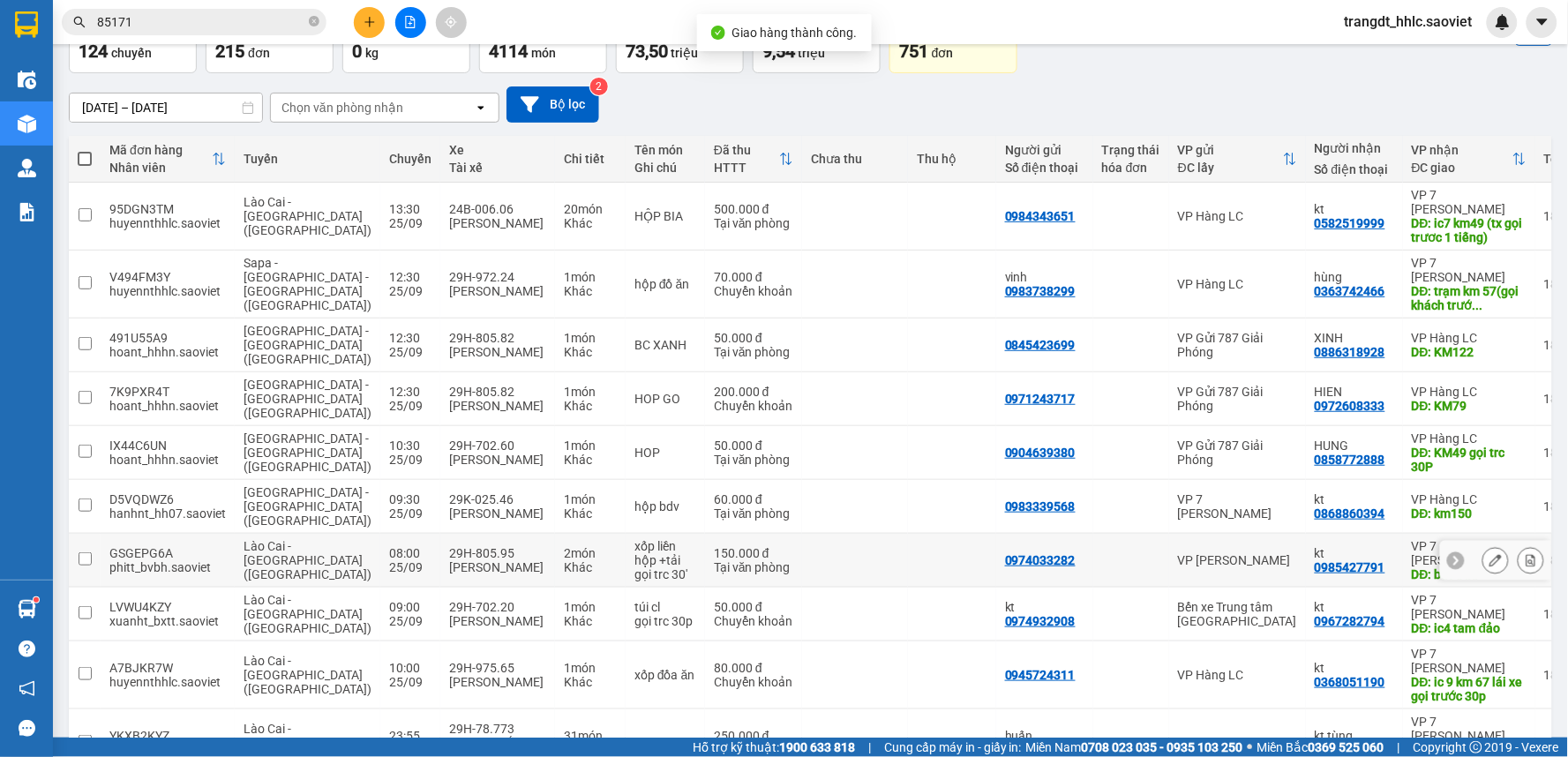
scroll to position [183, 0]
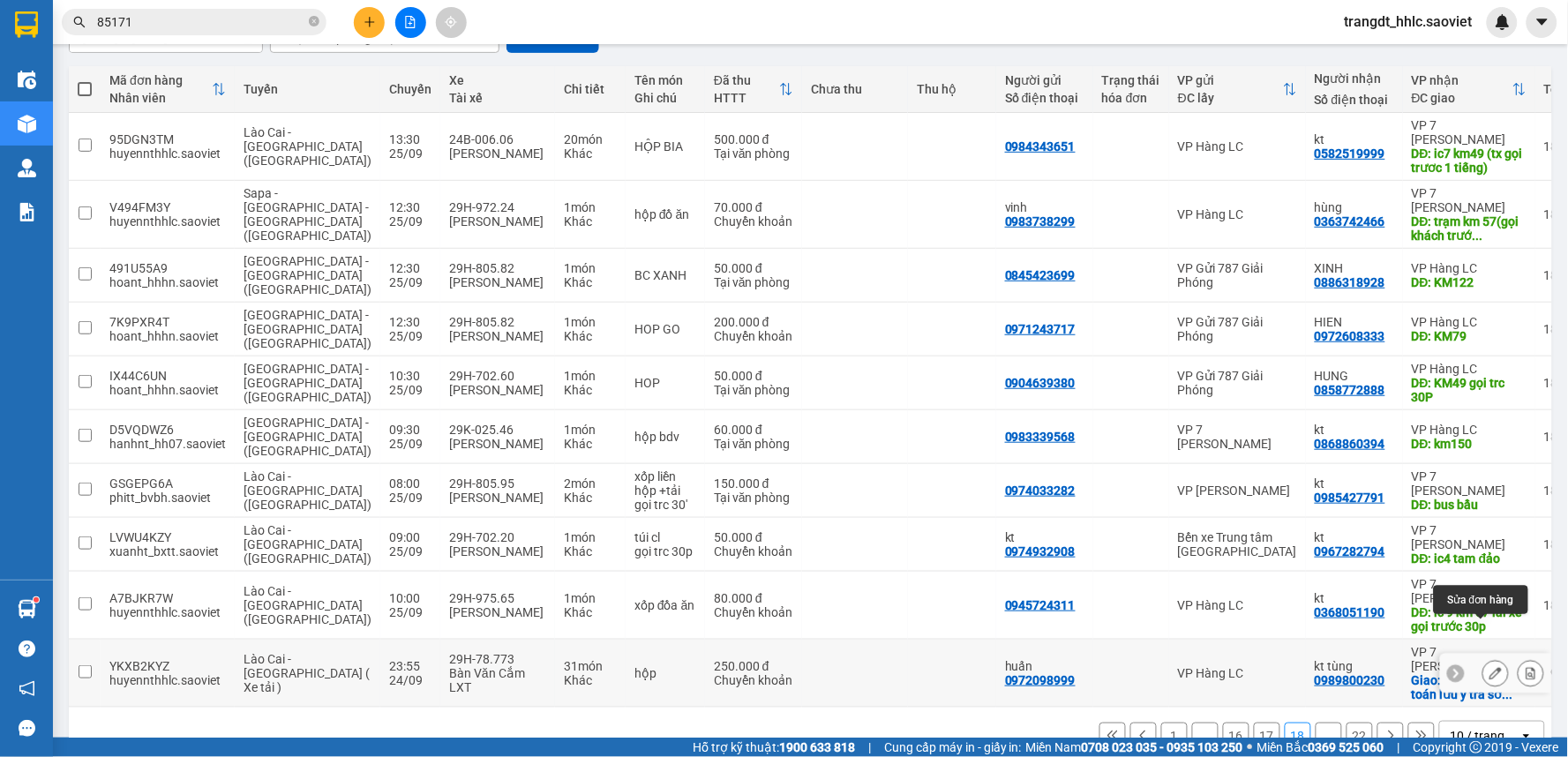
click at [1489, 667] on icon at bounding box center [1496, 673] width 12 height 12
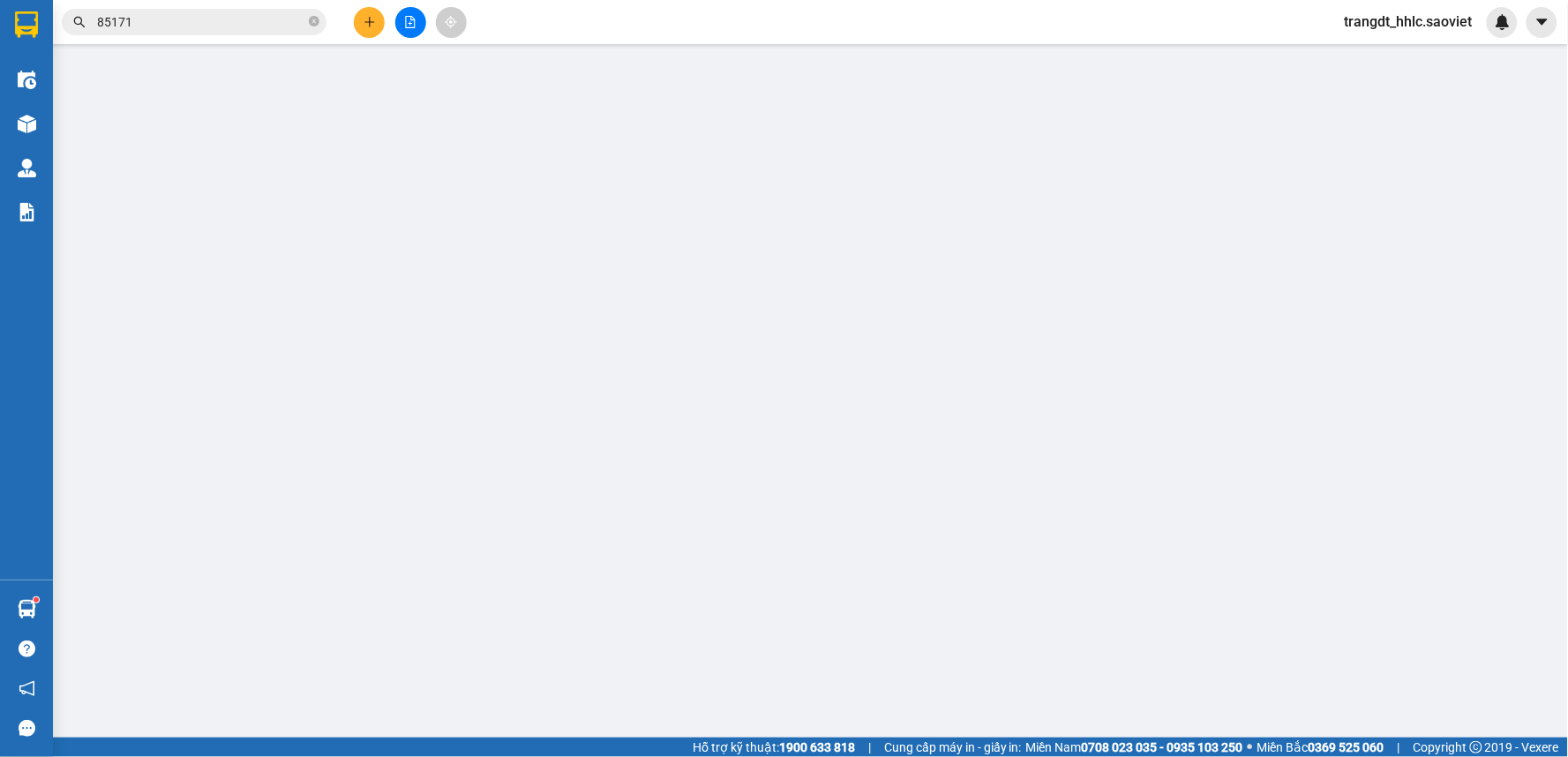
type input "0972098999"
type input "huấn"
type input "0989800230"
type input "kt tùng"
checkbox input "true"
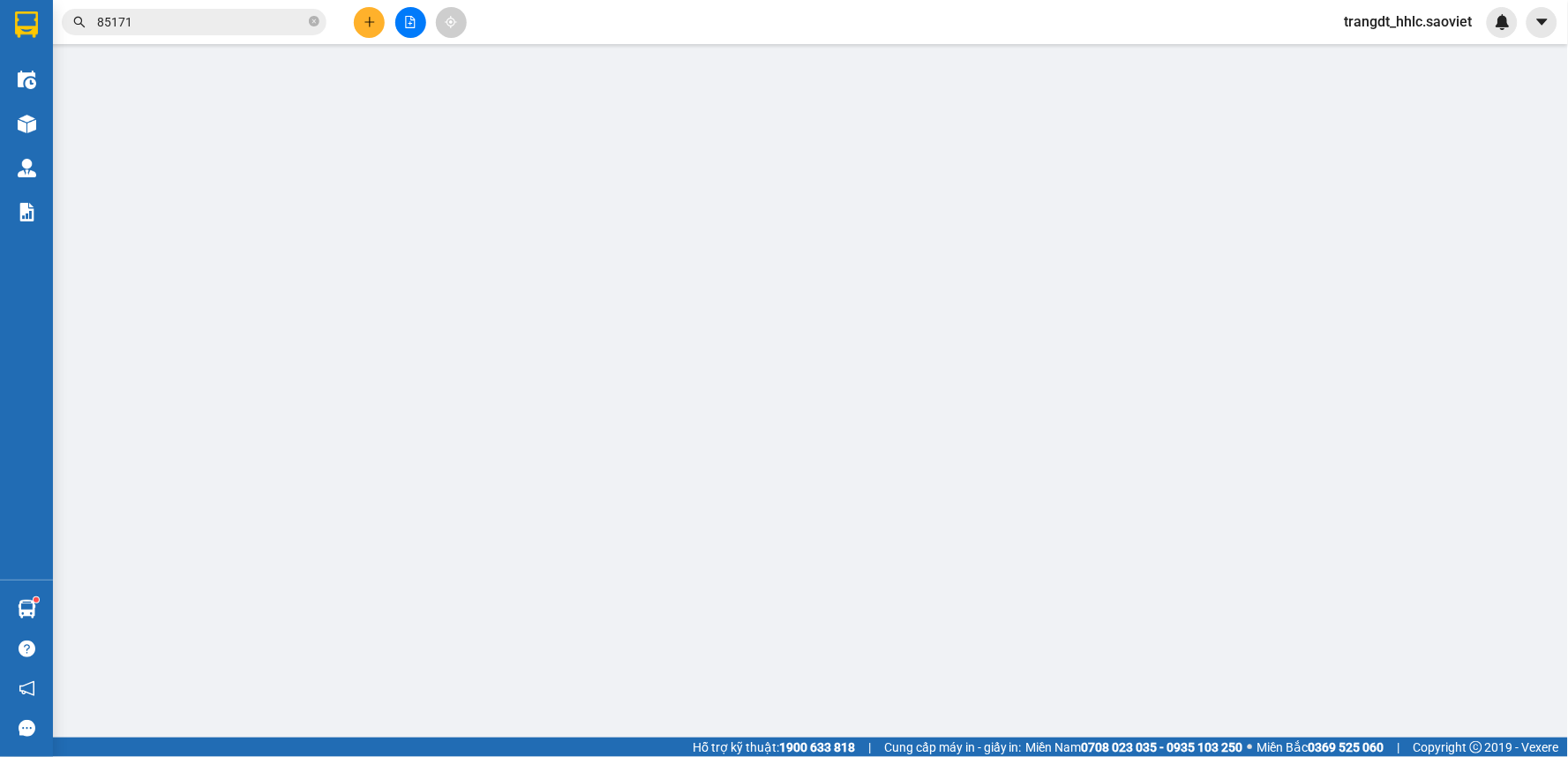
type input "lp+lc thanh toán lưu ý trả sớm giúp e"
type input "0"
type input "250.000"
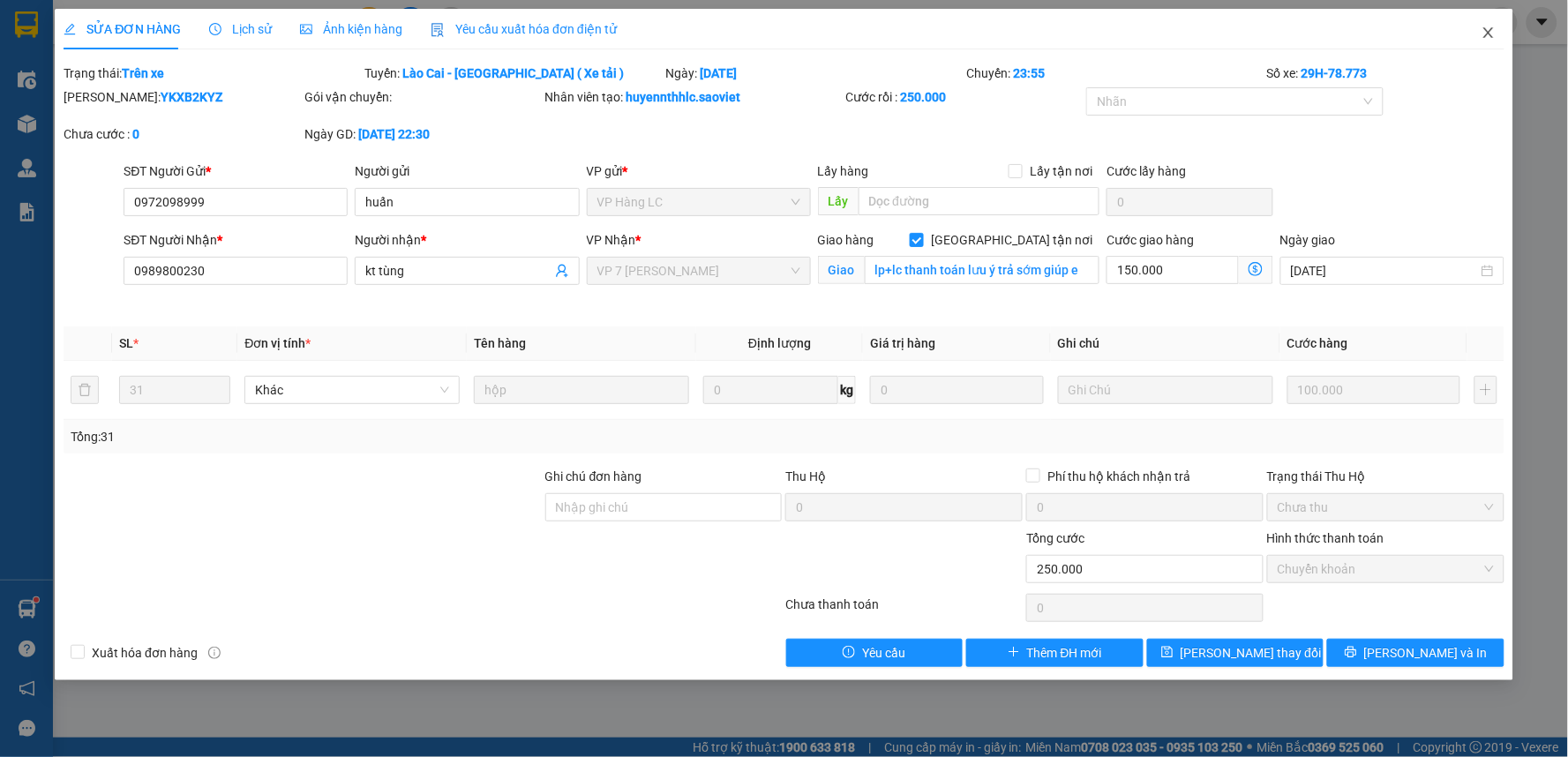
click at [1481, 36] on icon "close" at bounding box center [1489, 33] width 14 height 14
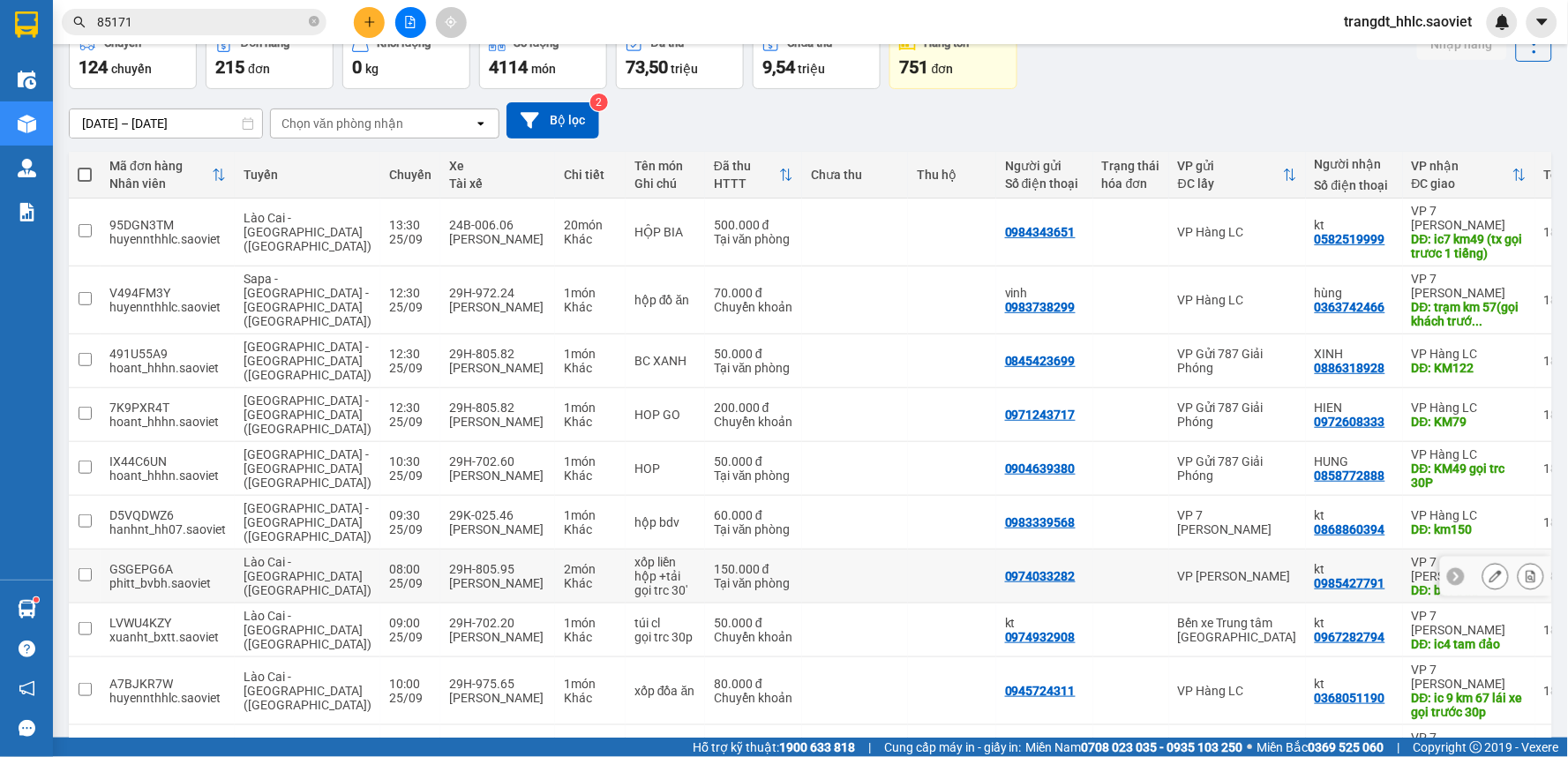
scroll to position [183, 0]
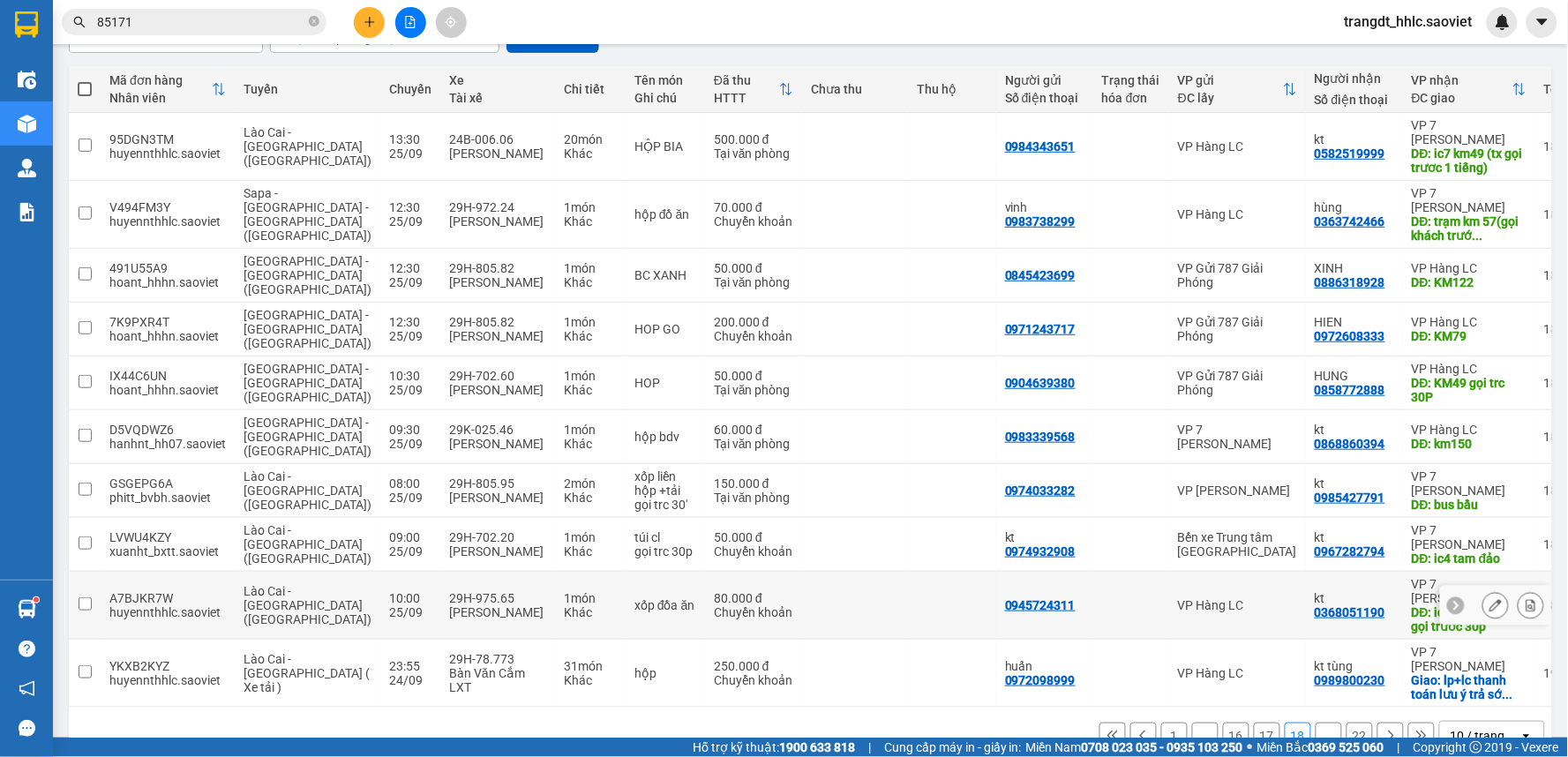
click at [1489, 599] on icon at bounding box center [1496, 605] width 12 height 12
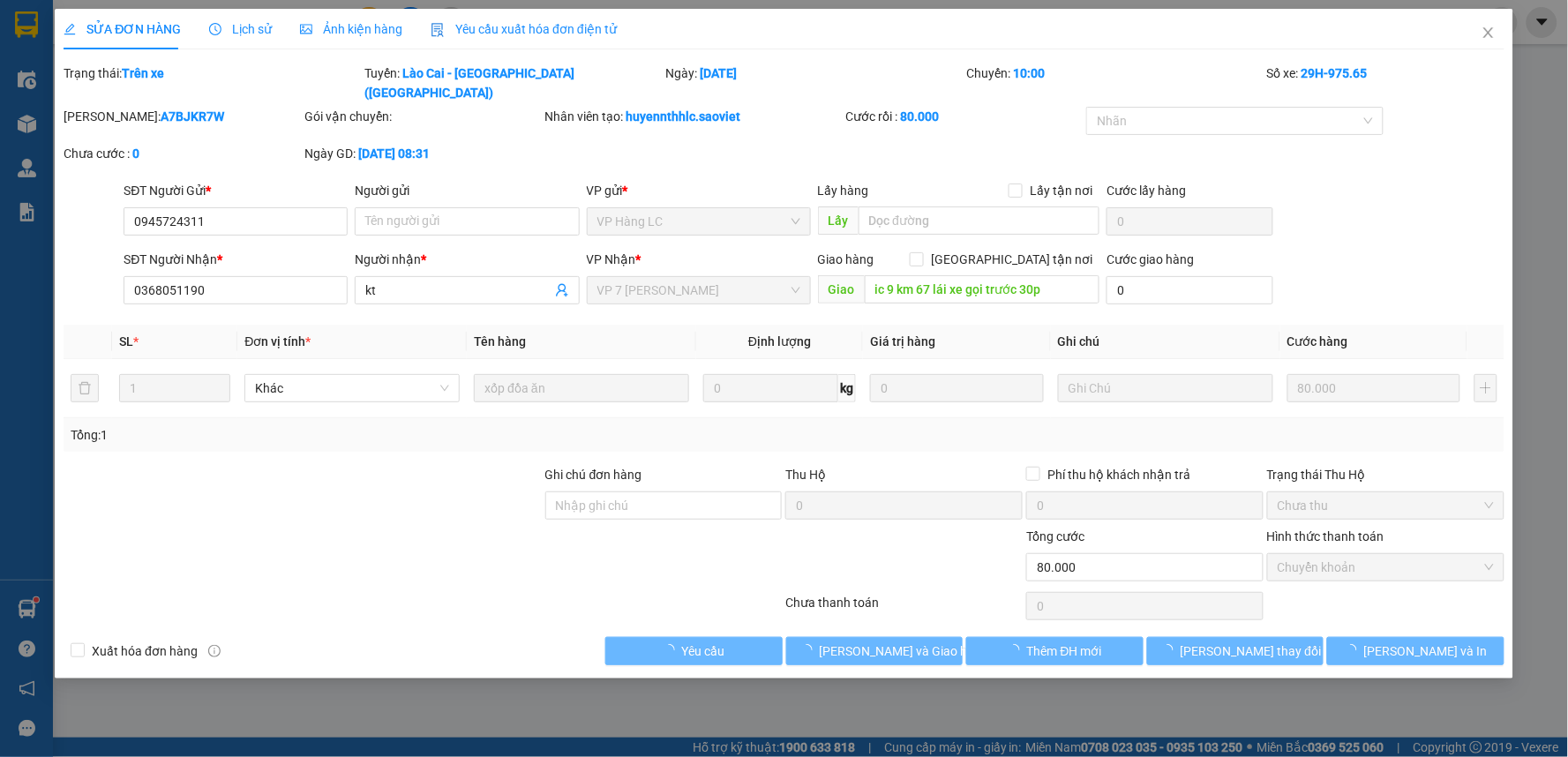
type input "0945724311"
type input "0368051190"
type input "kt"
type input "ic 9 km 67 lái xe gọi trước 30p"
type input "0"
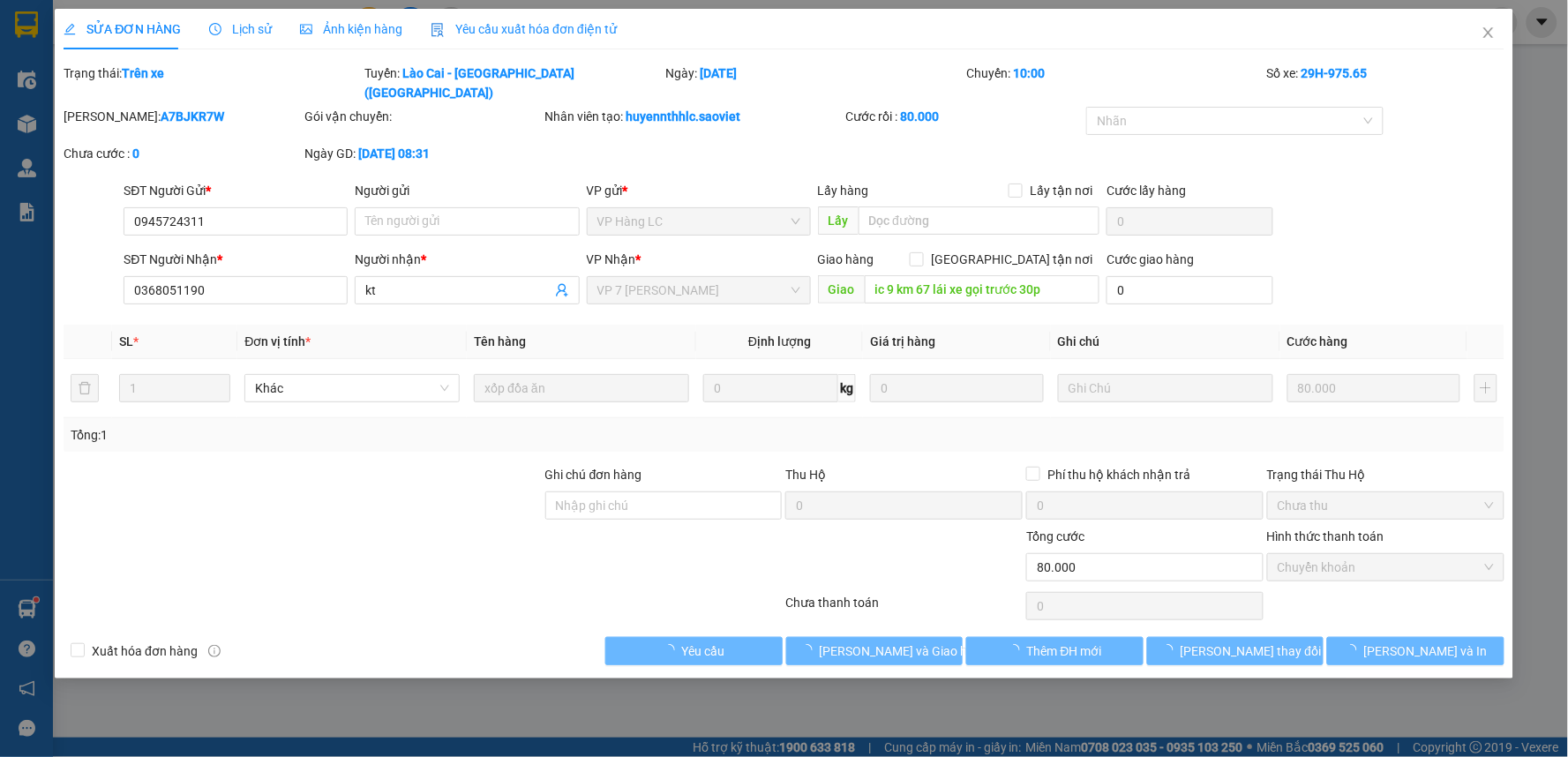
type input "80.000"
click at [907, 642] on span "[PERSON_NAME] và Giao hàng" at bounding box center [904, 652] width 170 height 20
click at [910, 642] on span "[PERSON_NAME] và Giao hàng" at bounding box center [904, 652] width 170 height 20
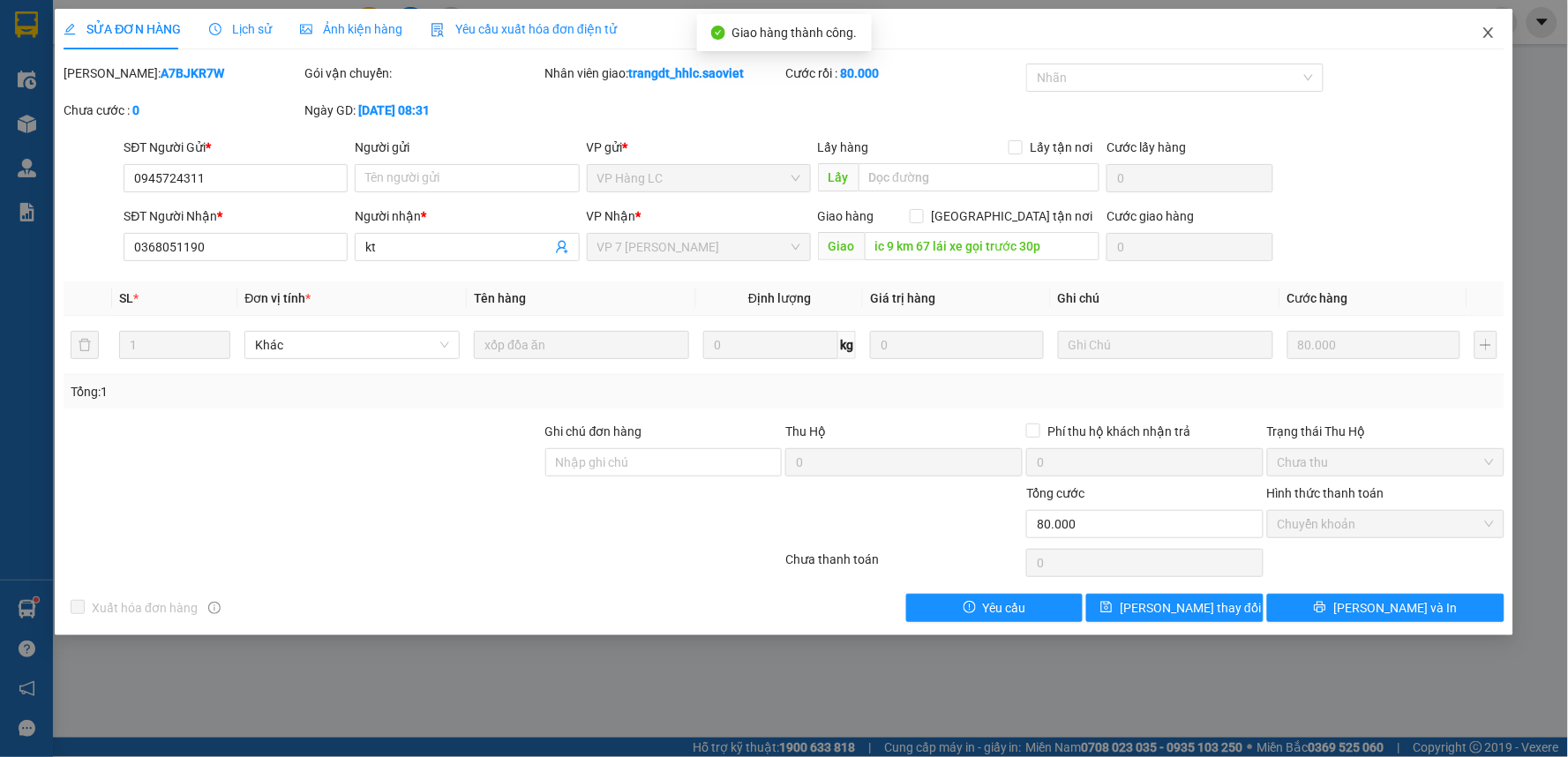
click at [1510, 28] on span "Close" at bounding box center [1488, 33] width 49 height 49
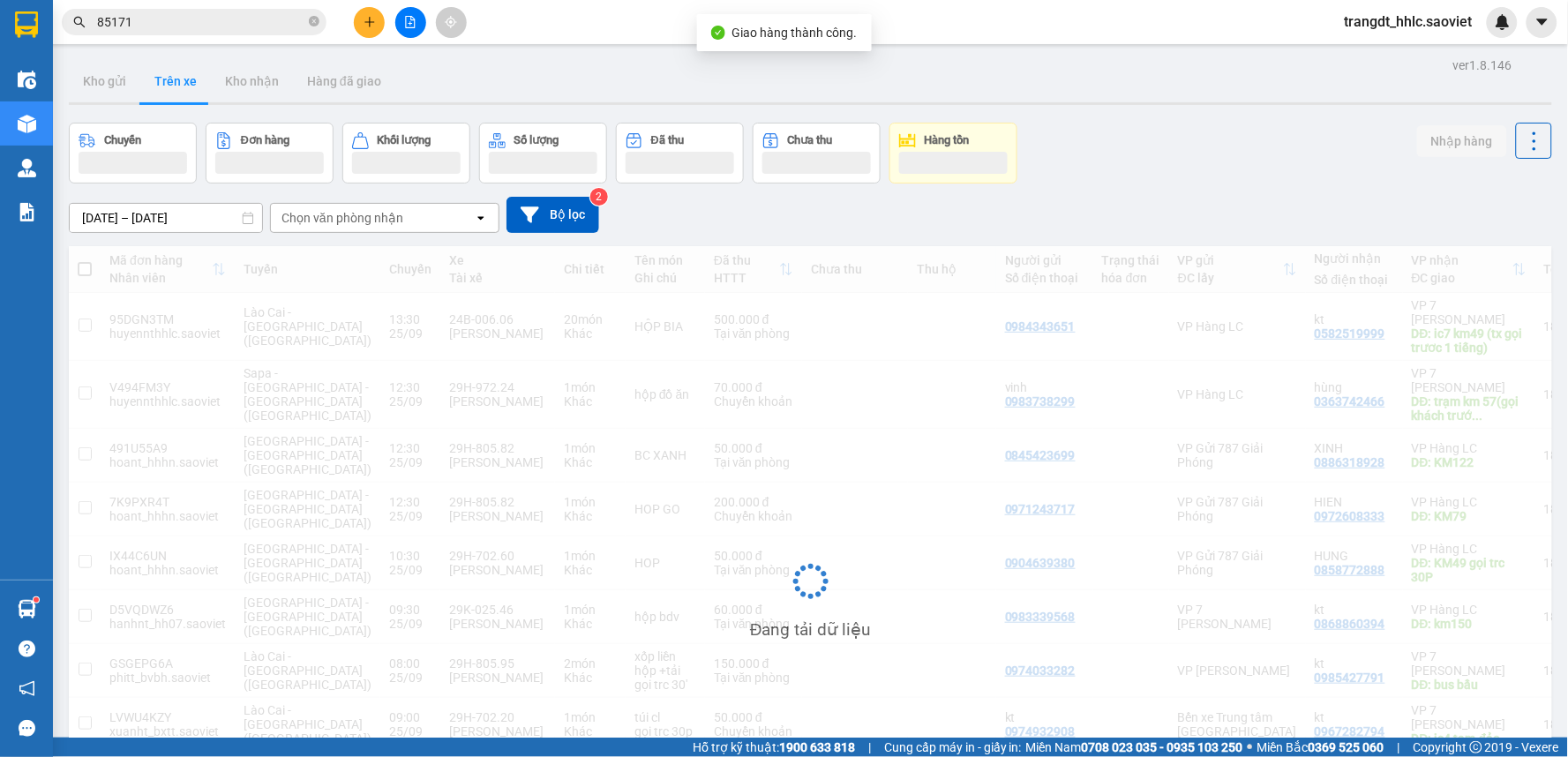
click at [1489, 32] on div "trangdt_hhlc.saoviet" at bounding box center [1424, 22] width 187 height 31
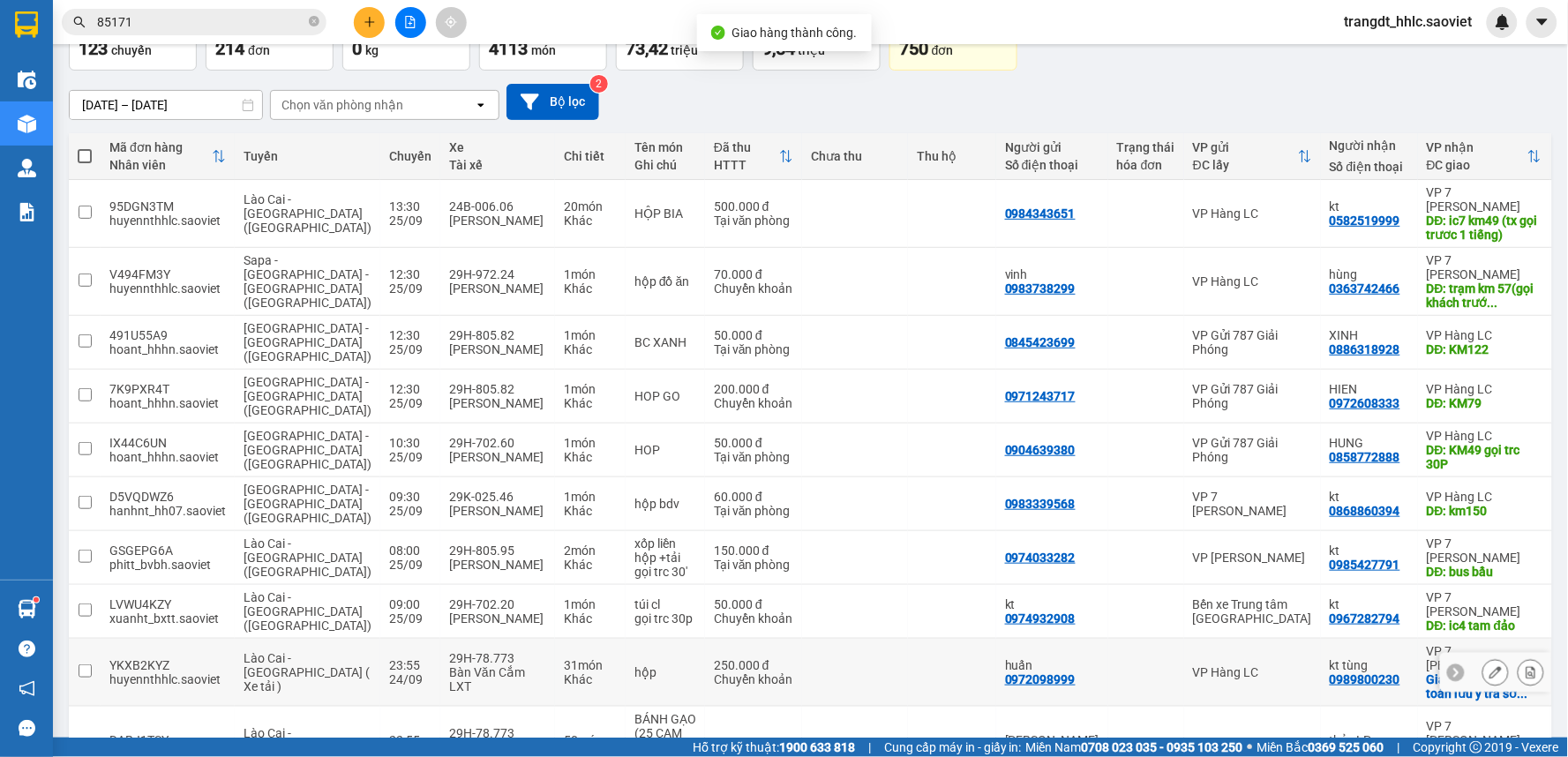
scroll to position [197, 0]
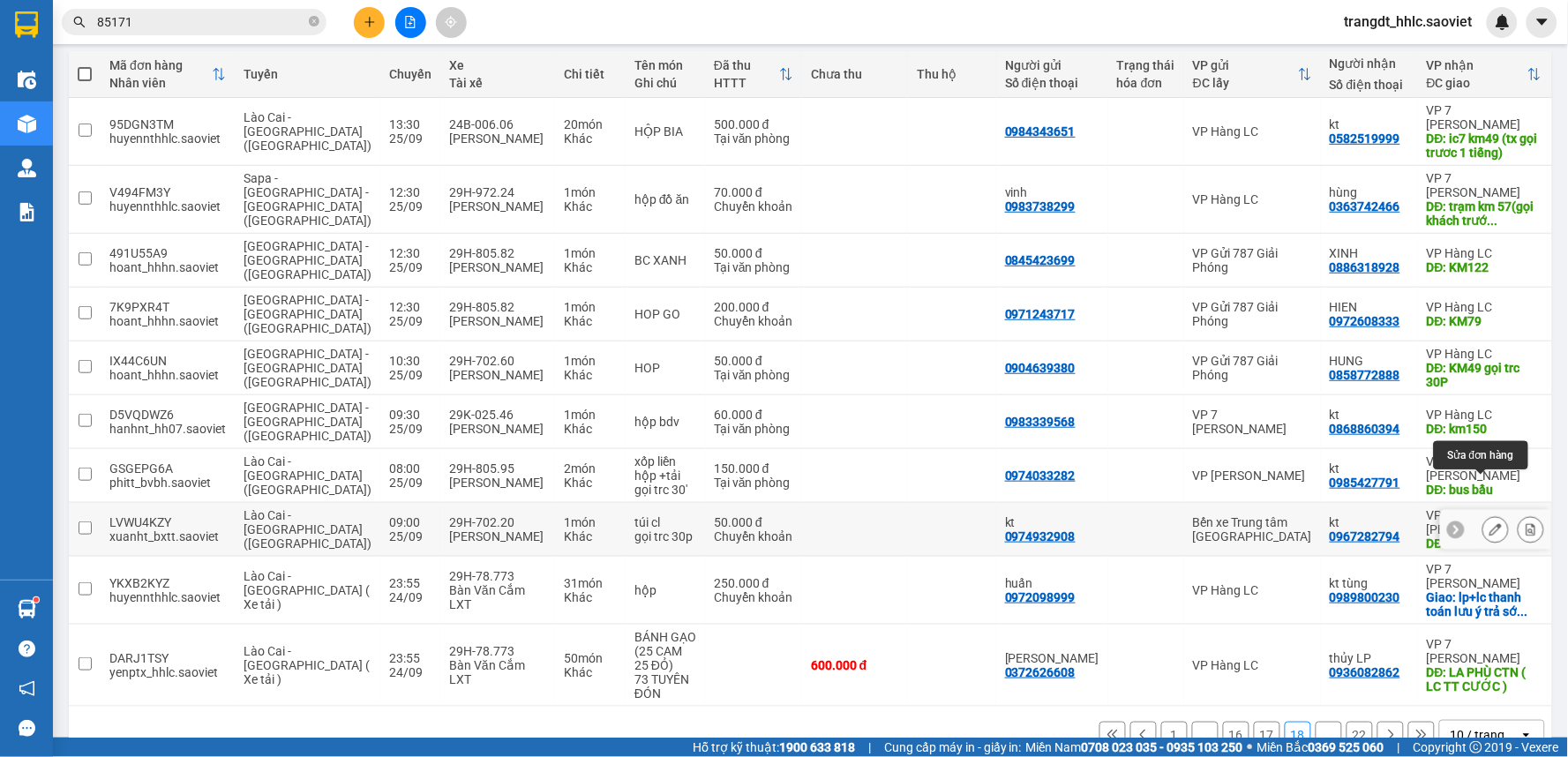
click at [1489, 523] on icon at bounding box center [1496, 529] width 12 height 12
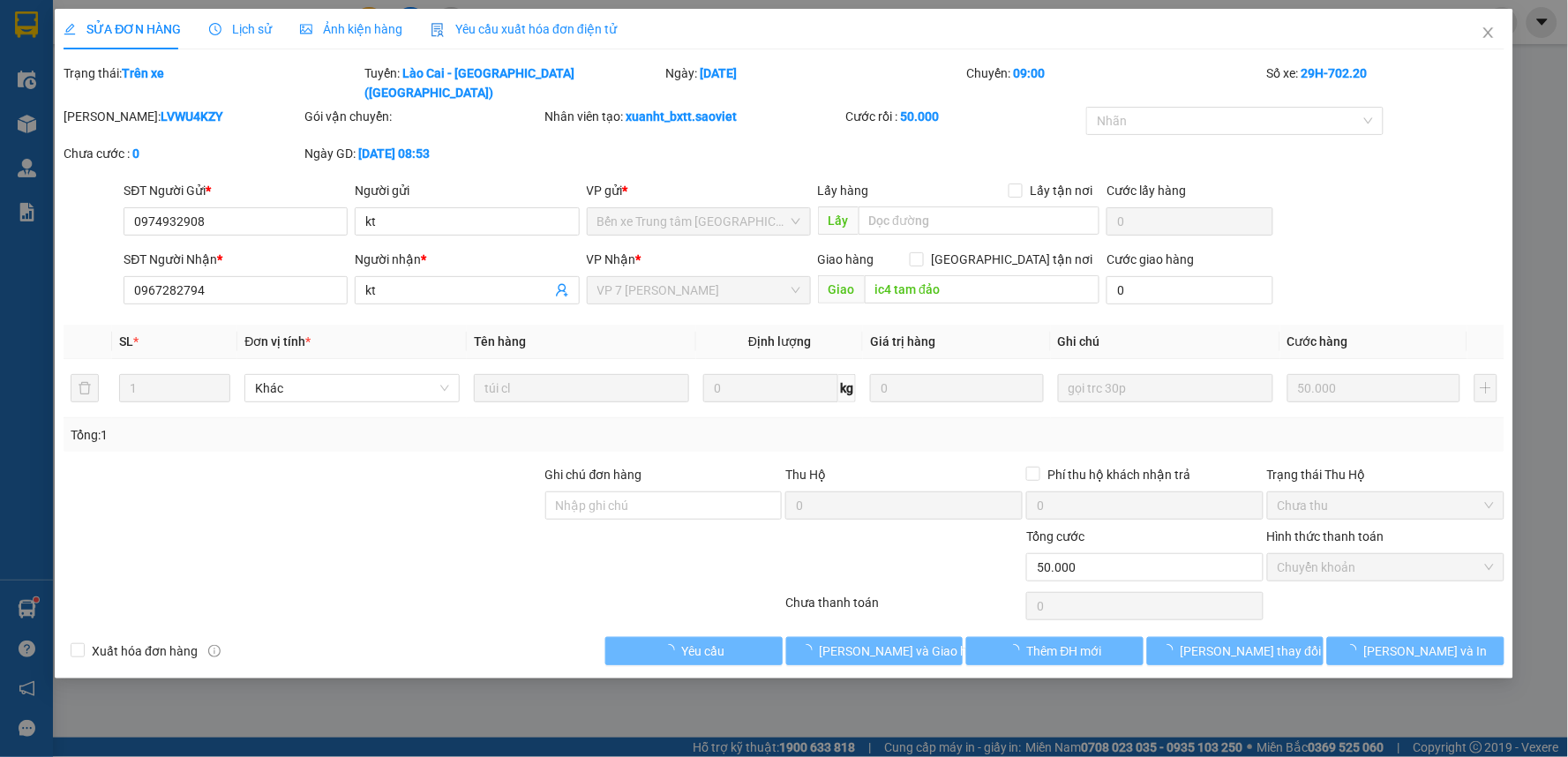
type input "0974932908"
type input "kt"
type input "0967282794"
type input "kt"
type input "ic4 tam đảo"
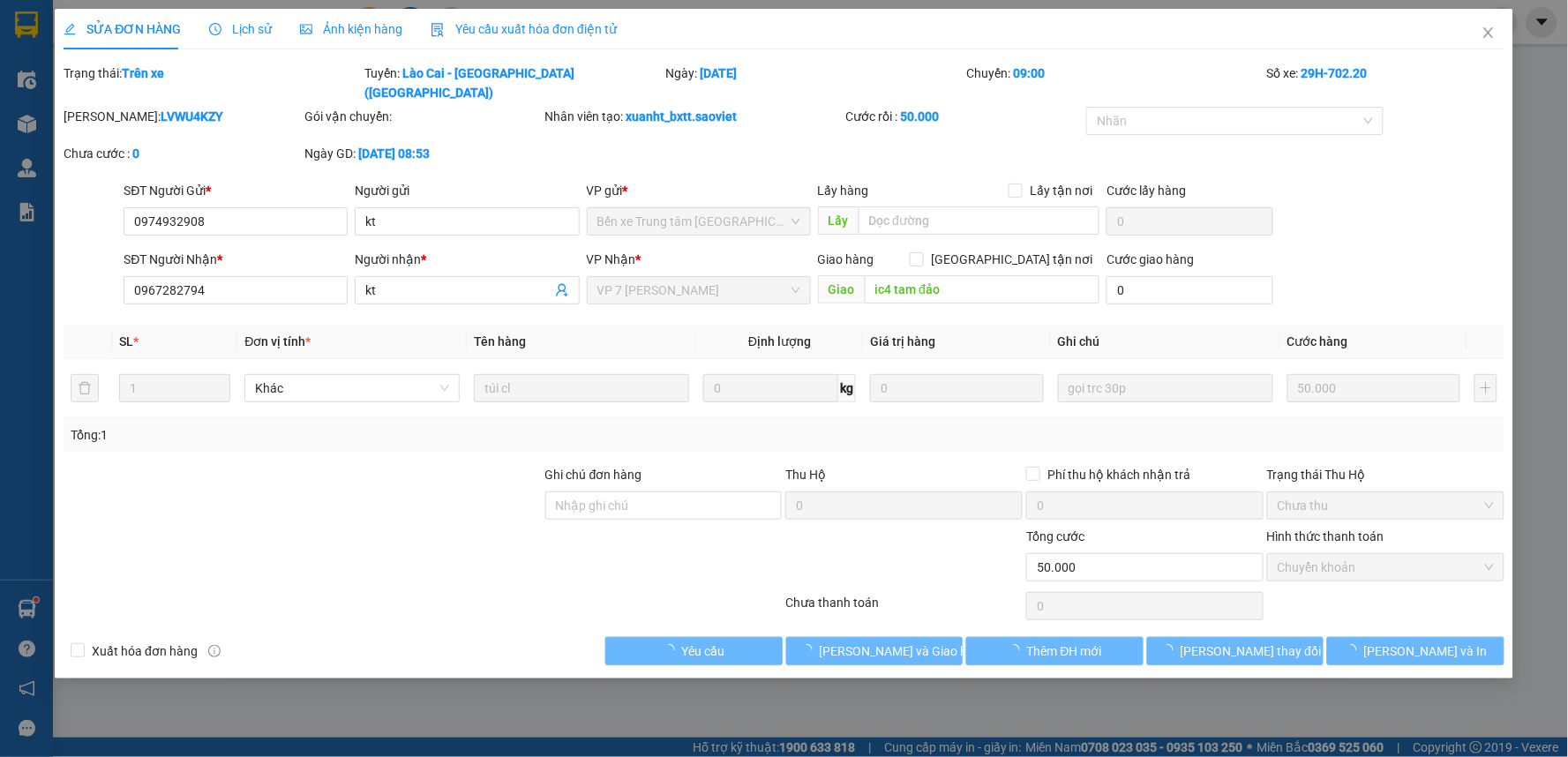
type input "0"
type input "50.000"
click at [911, 642] on span "Giao hàng" at bounding box center [884, 652] width 56 height 20
click at [911, 642] on span "[PERSON_NAME] và Giao hàng" at bounding box center [904, 652] width 170 height 20
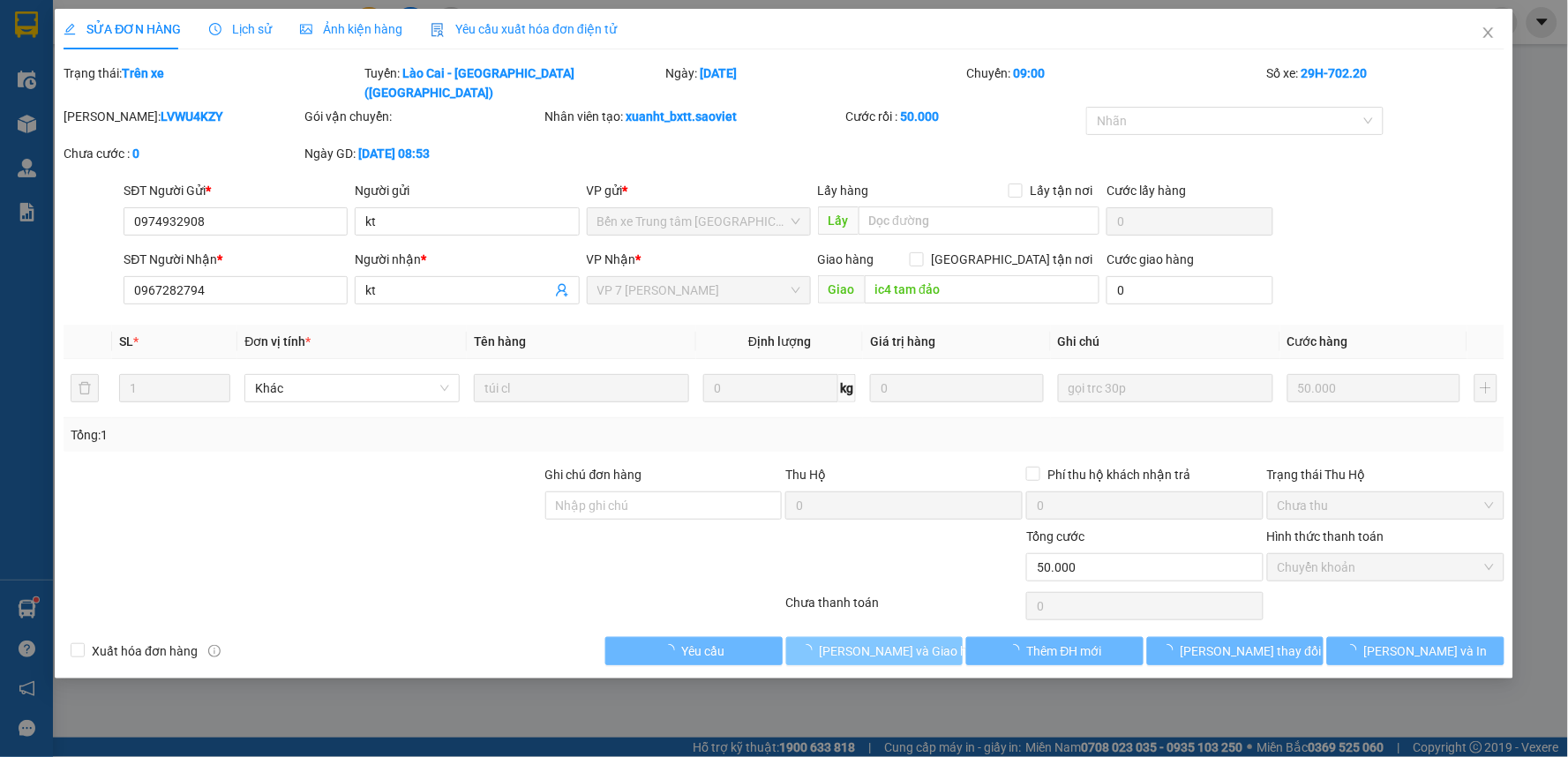
click at [911, 642] on span "[PERSON_NAME] và Giao hàng" at bounding box center [904, 652] width 170 height 20
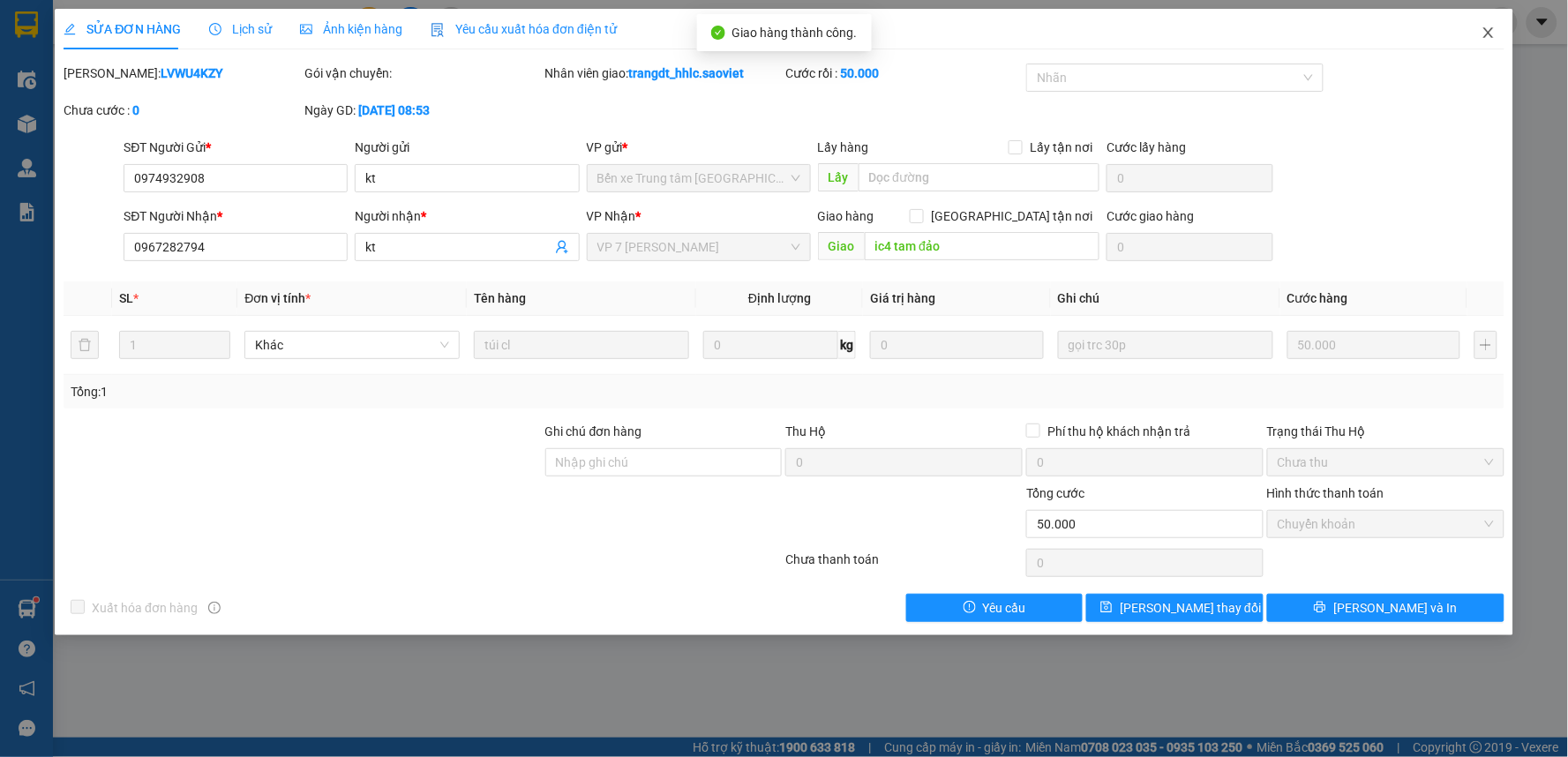
click at [1493, 27] on icon "close" at bounding box center [1489, 33] width 14 height 14
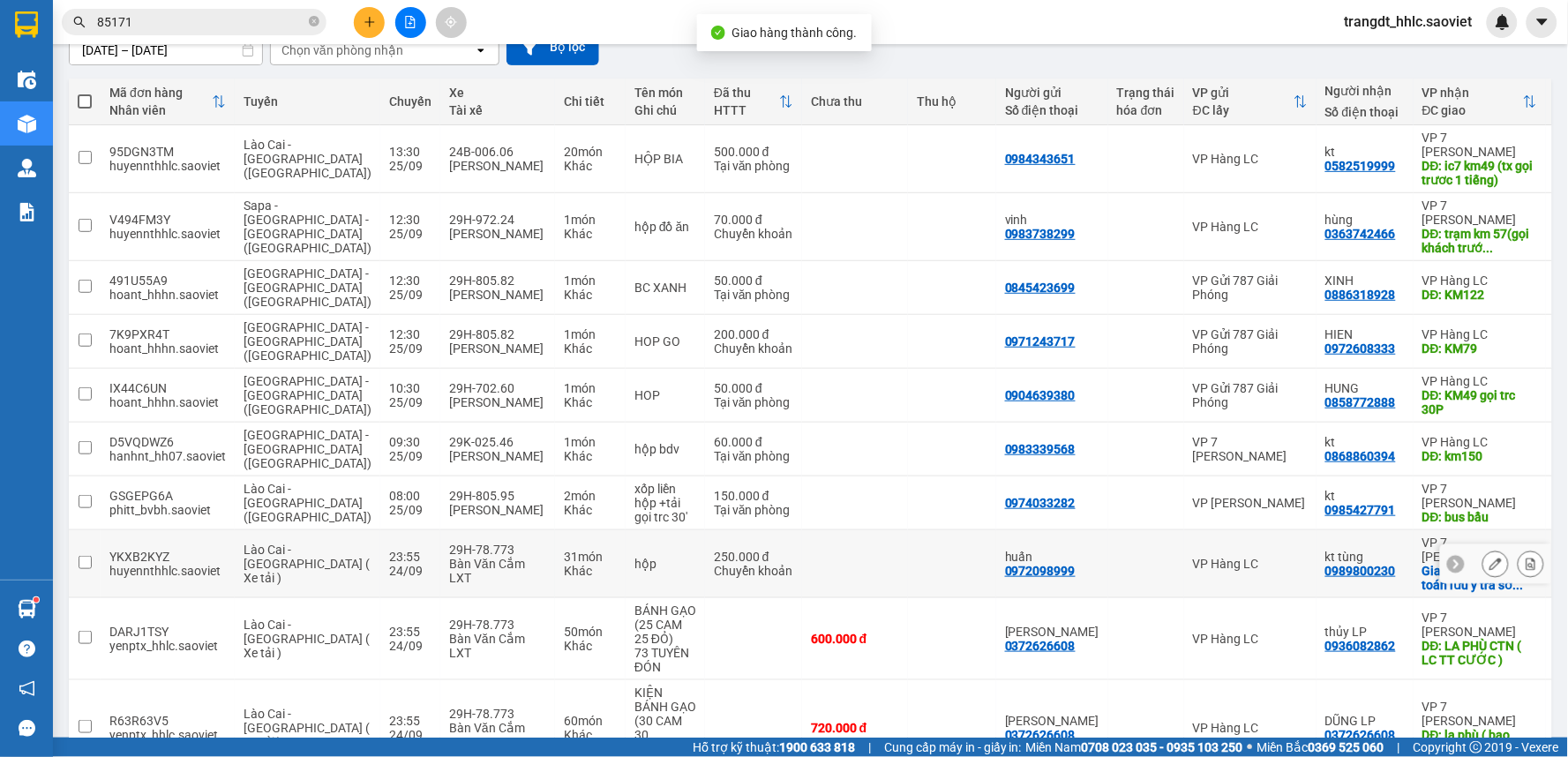
scroll to position [226, 0]
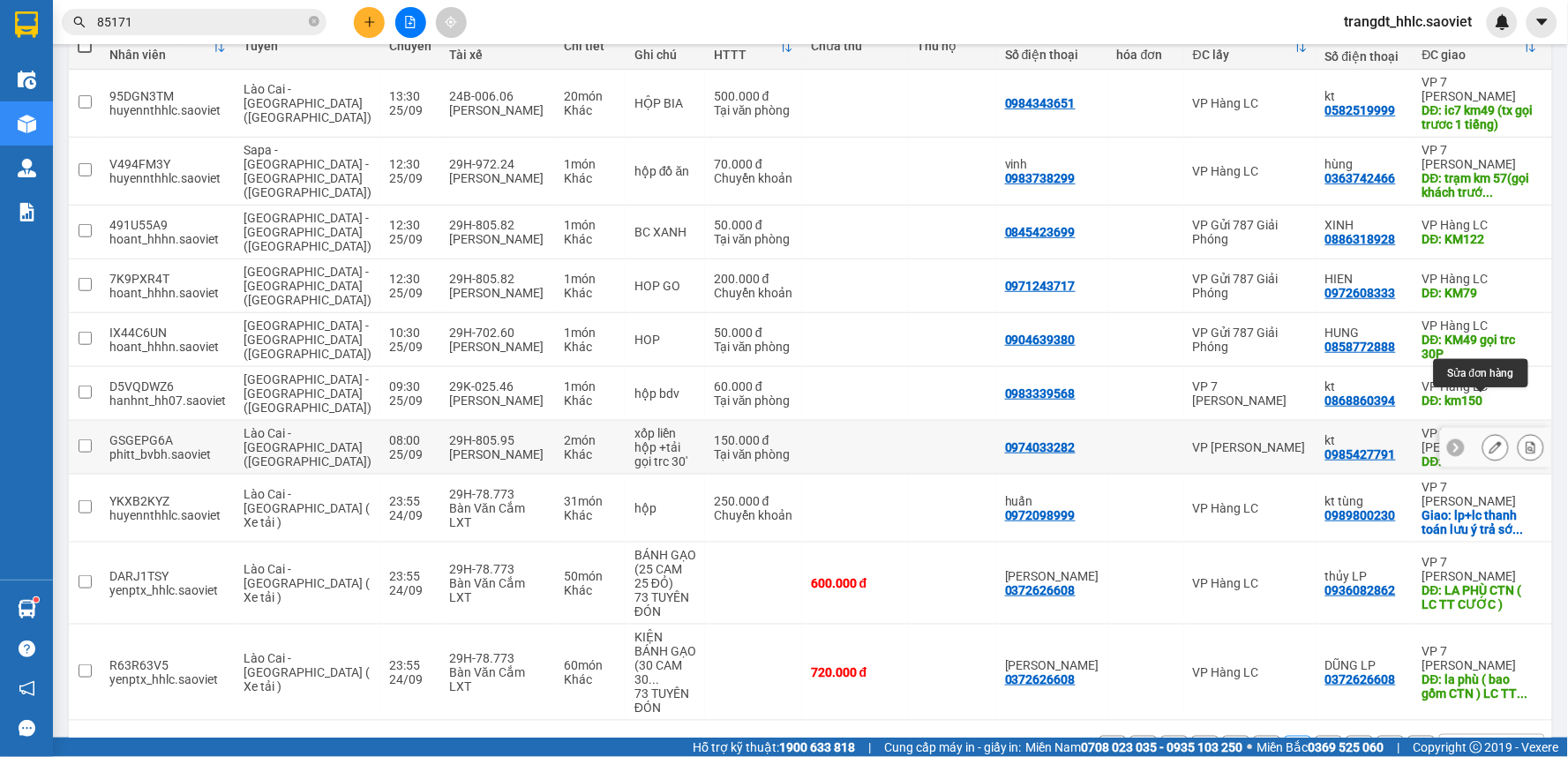
click at [1489, 441] on icon at bounding box center [1496, 447] width 12 height 12
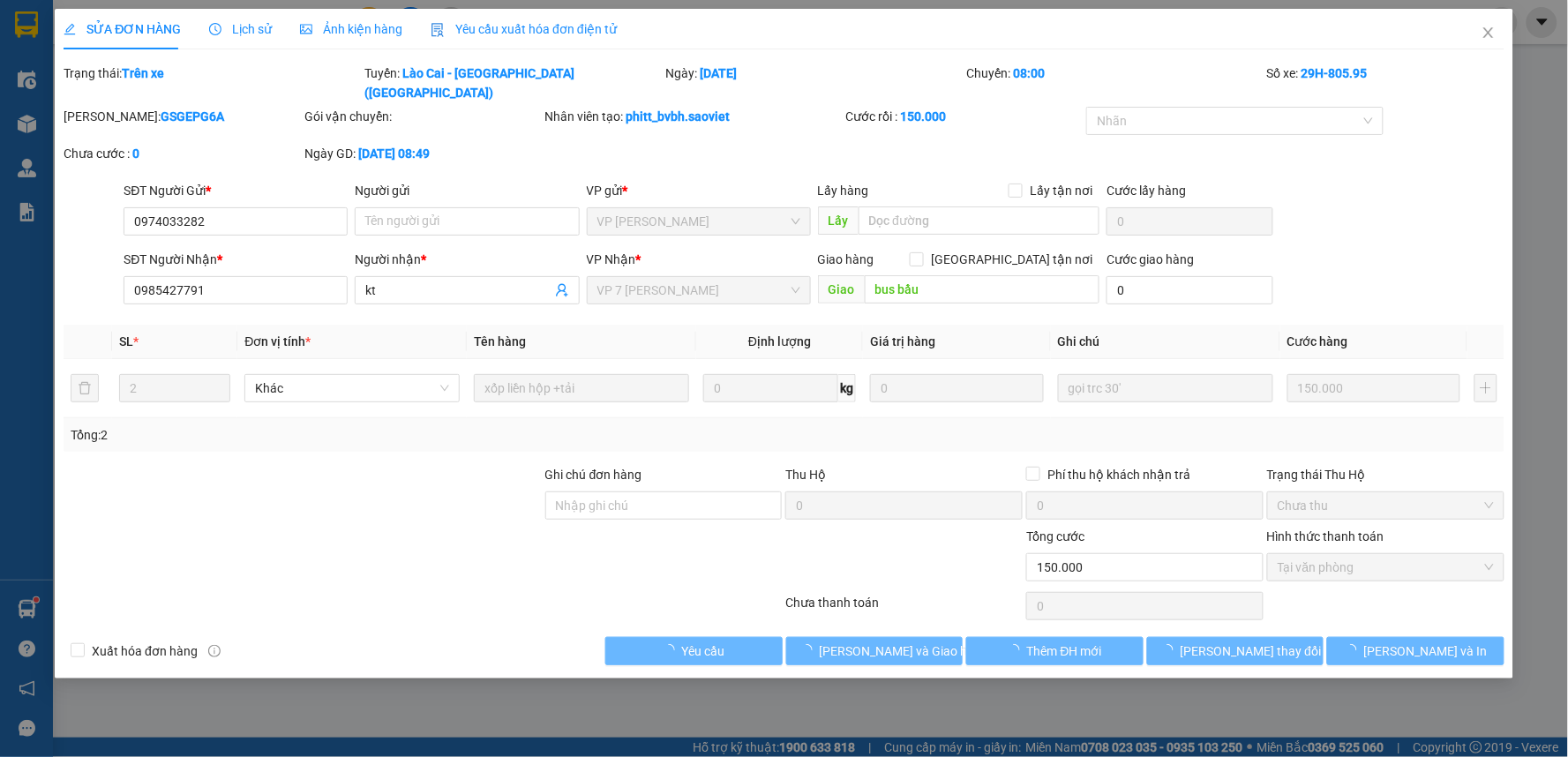
type input "0974033282"
type input "0985427791"
type input "kt"
type input "bus bầu"
type input "0"
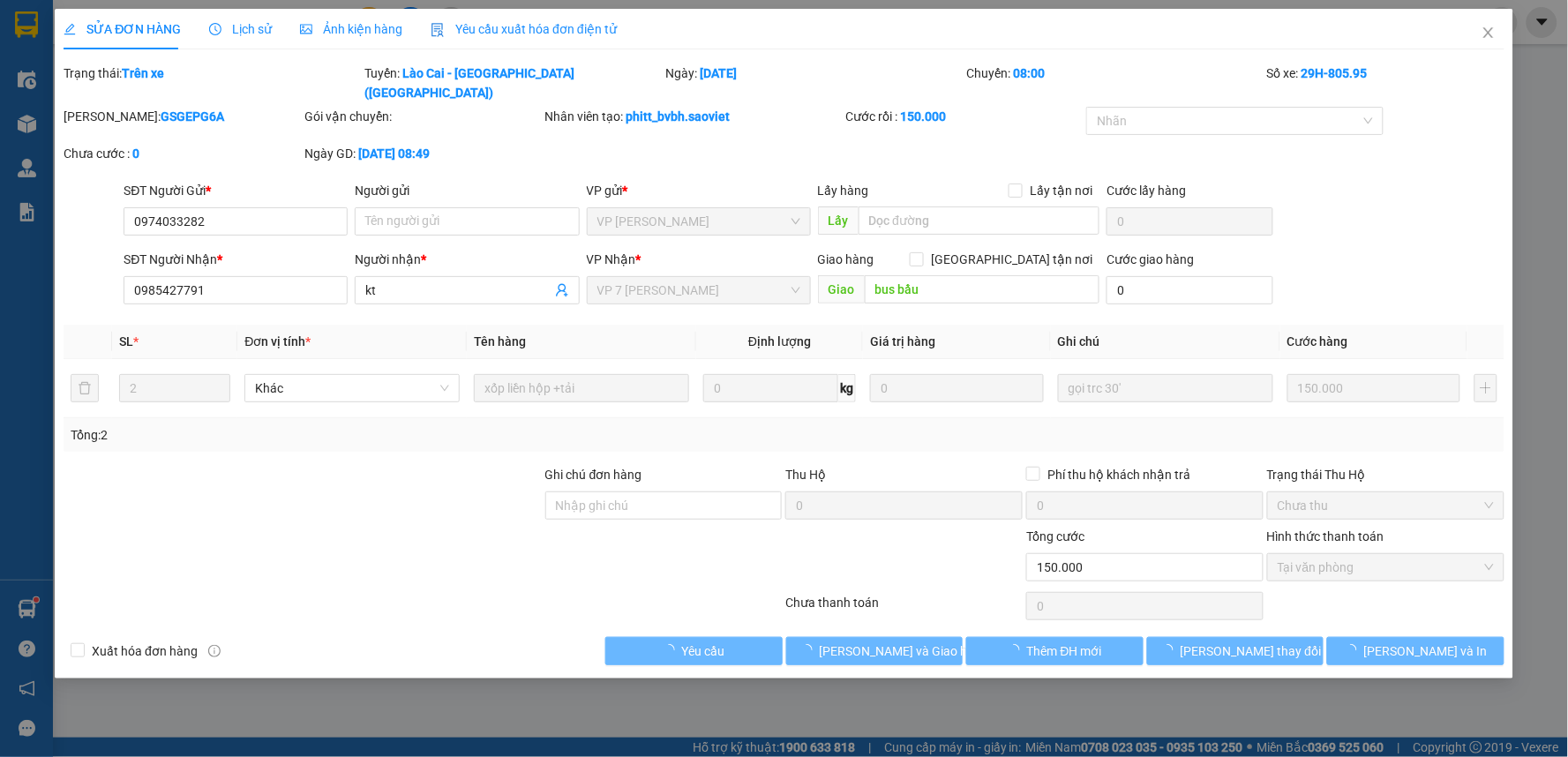
type input "150.000"
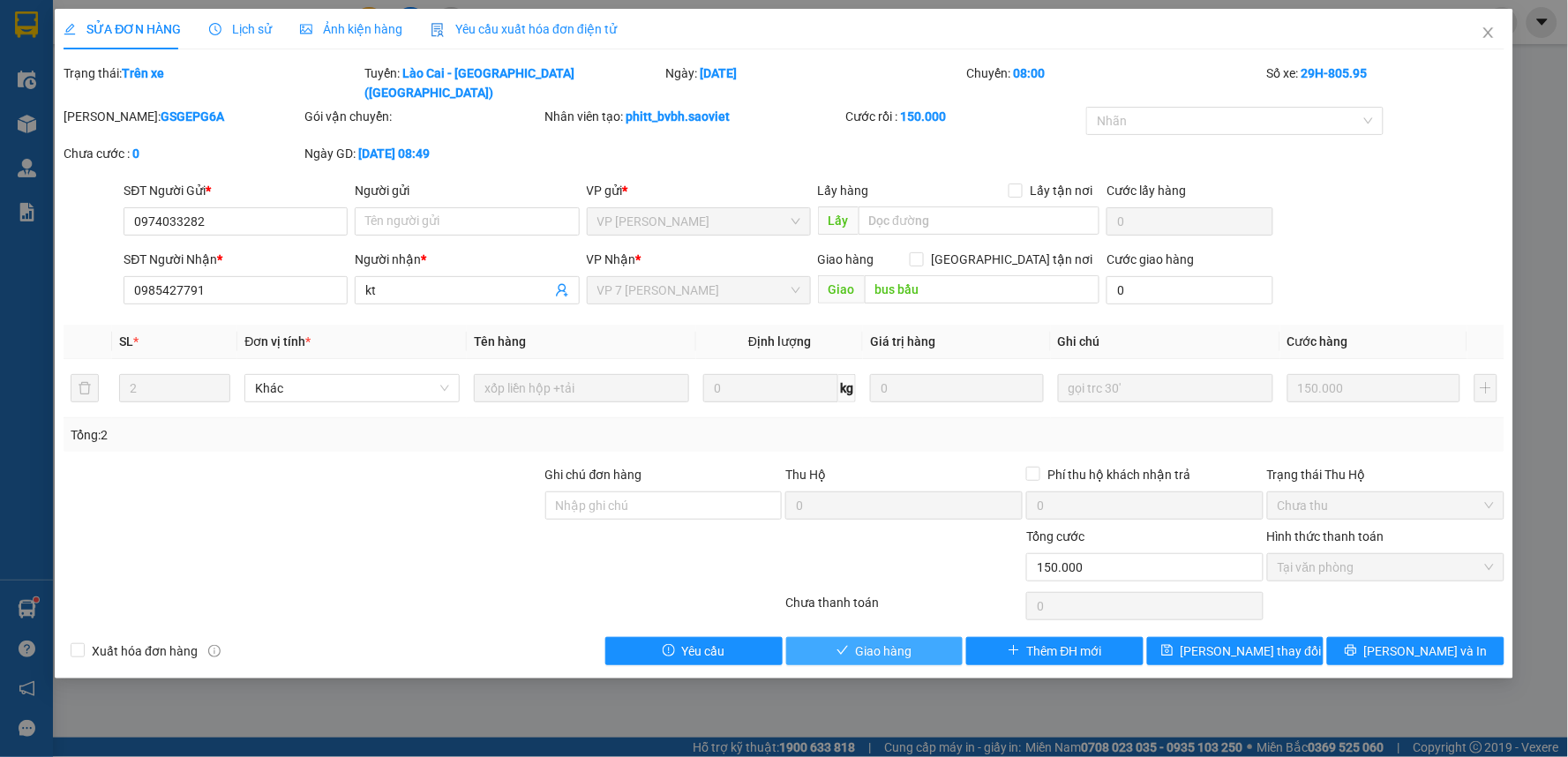
click at [893, 642] on span "Giao hàng" at bounding box center [884, 652] width 56 height 20
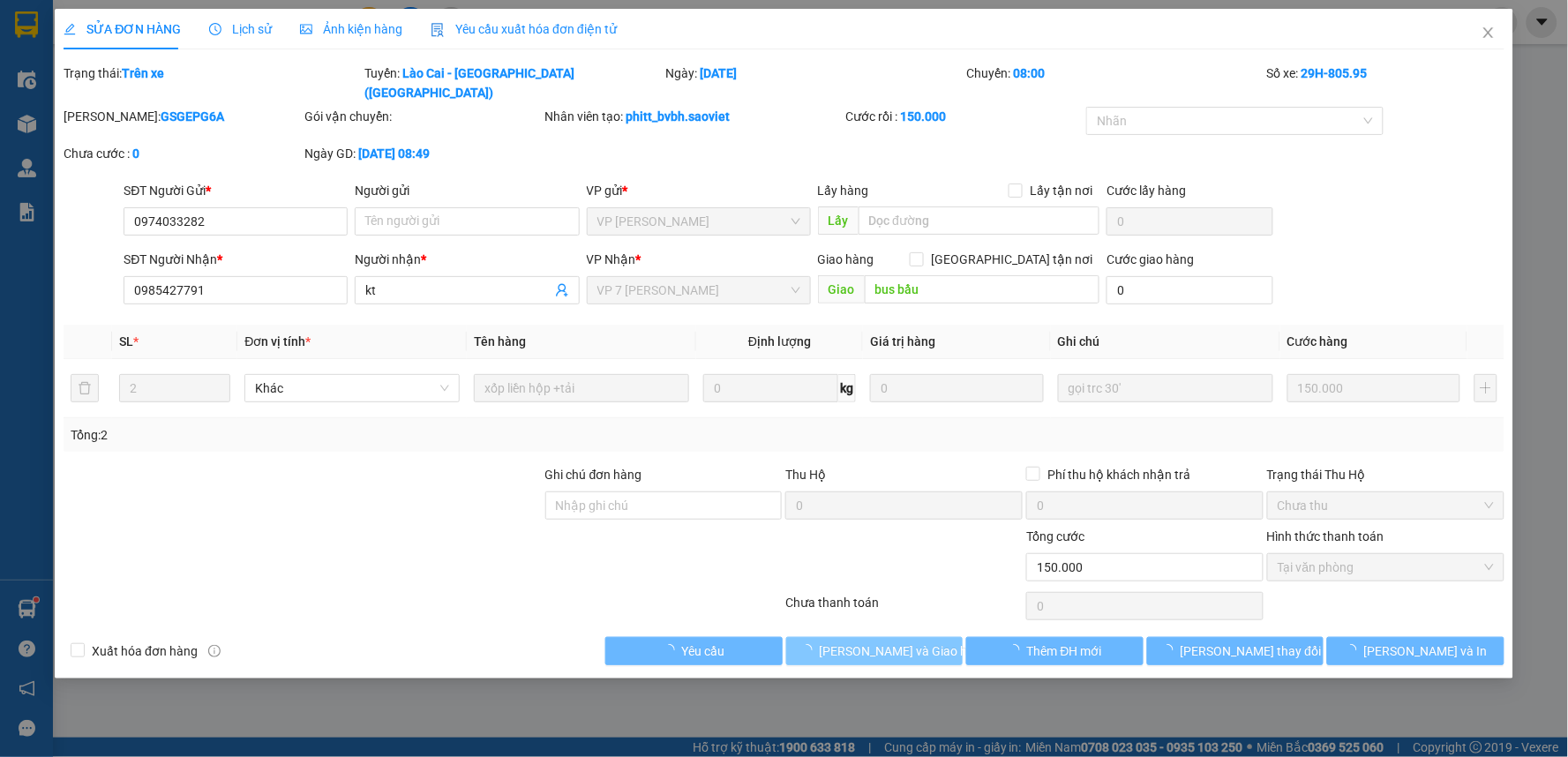
click at [893, 642] on span "[PERSON_NAME] và Giao hàng" at bounding box center [904, 652] width 170 height 20
click at [894, 642] on span "[PERSON_NAME] và Giao hàng" at bounding box center [904, 652] width 170 height 20
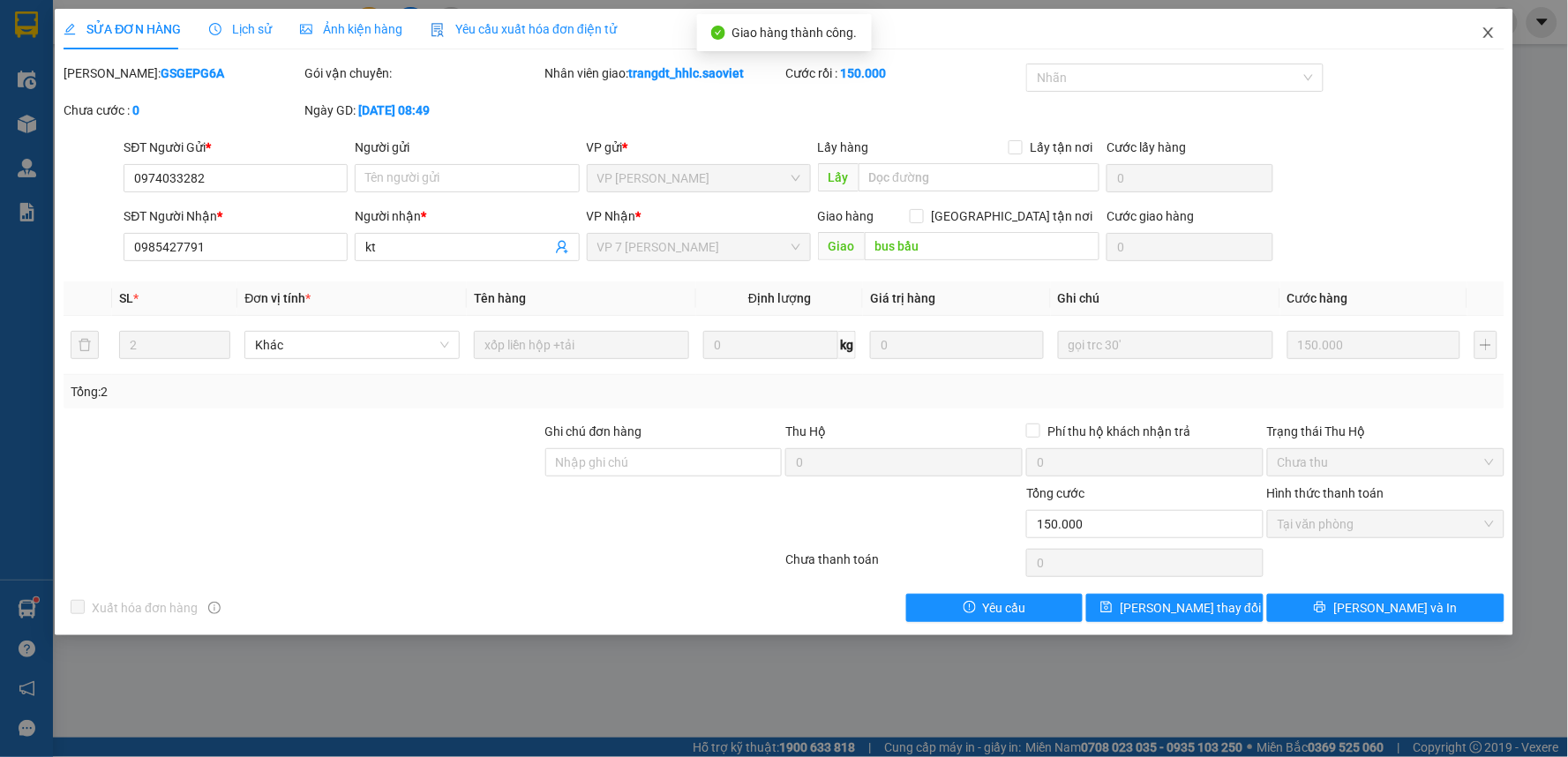
click at [1489, 30] on icon "close" at bounding box center [1489, 33] width 14 height 14
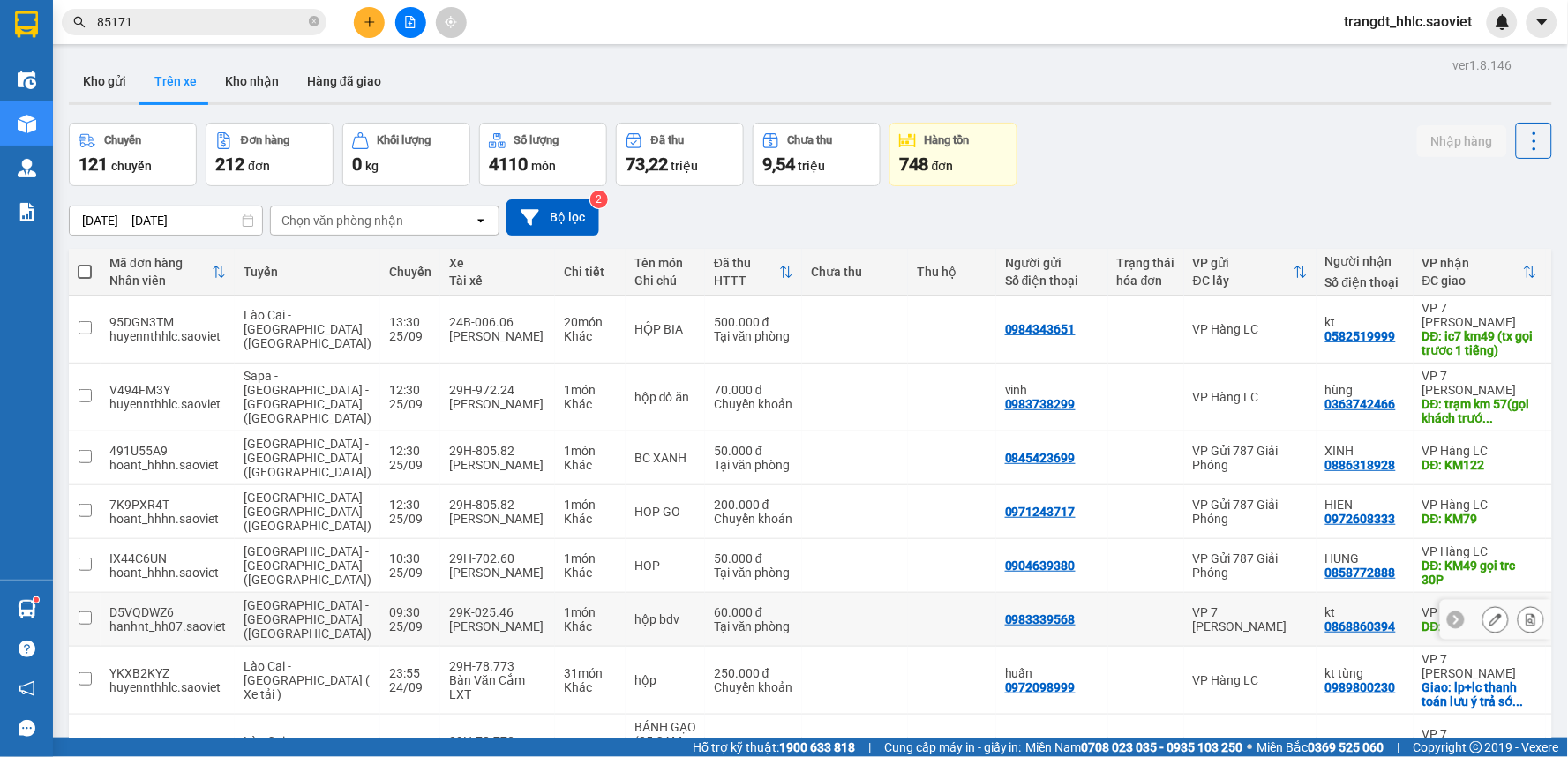
click at [1483, 604] on button at bounding box center [1496, 620] width 25 height 31
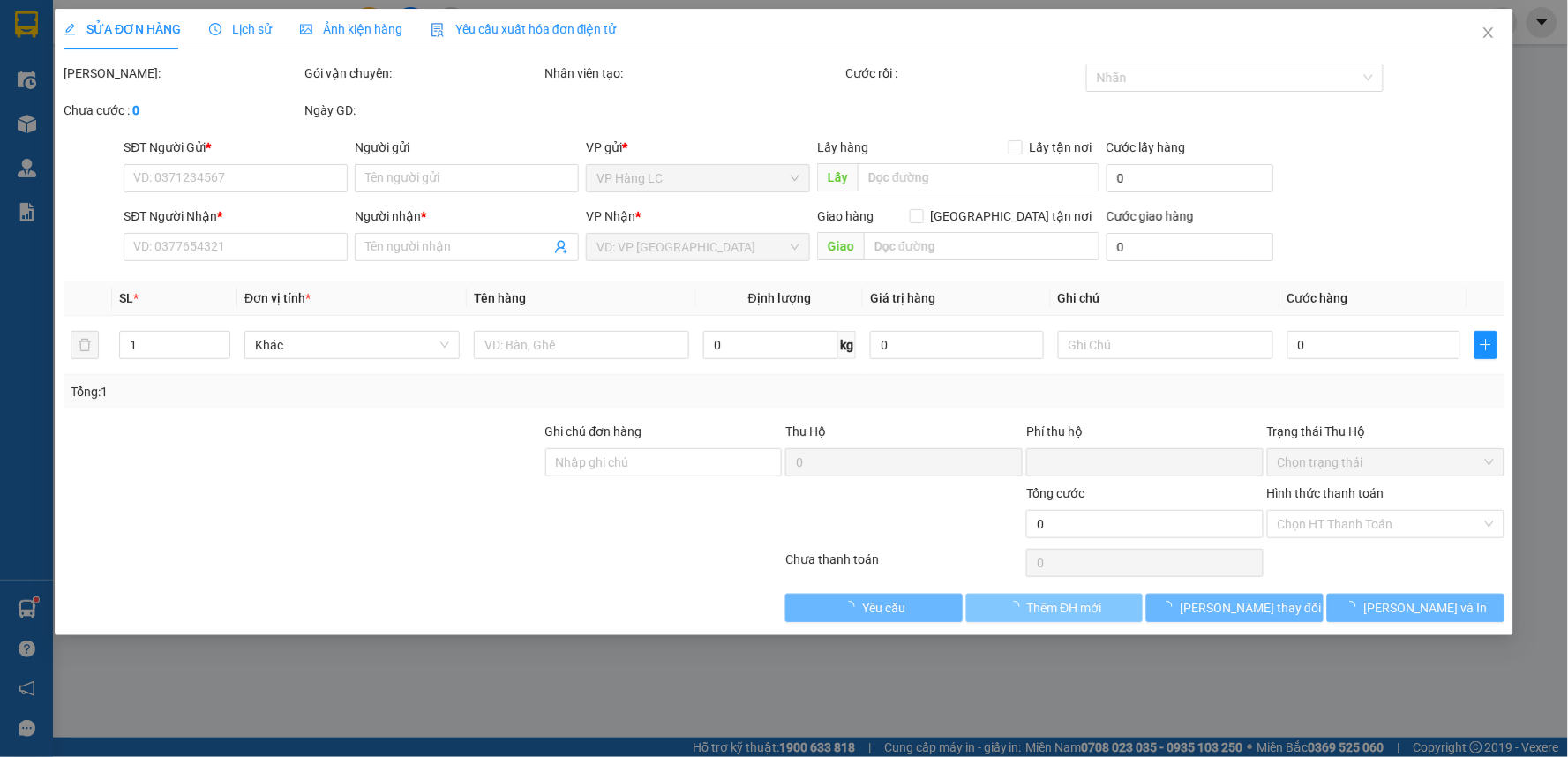
type input "0983339568"
type input "0868860394"
type input "kt"
type input "km150"
type input "0"
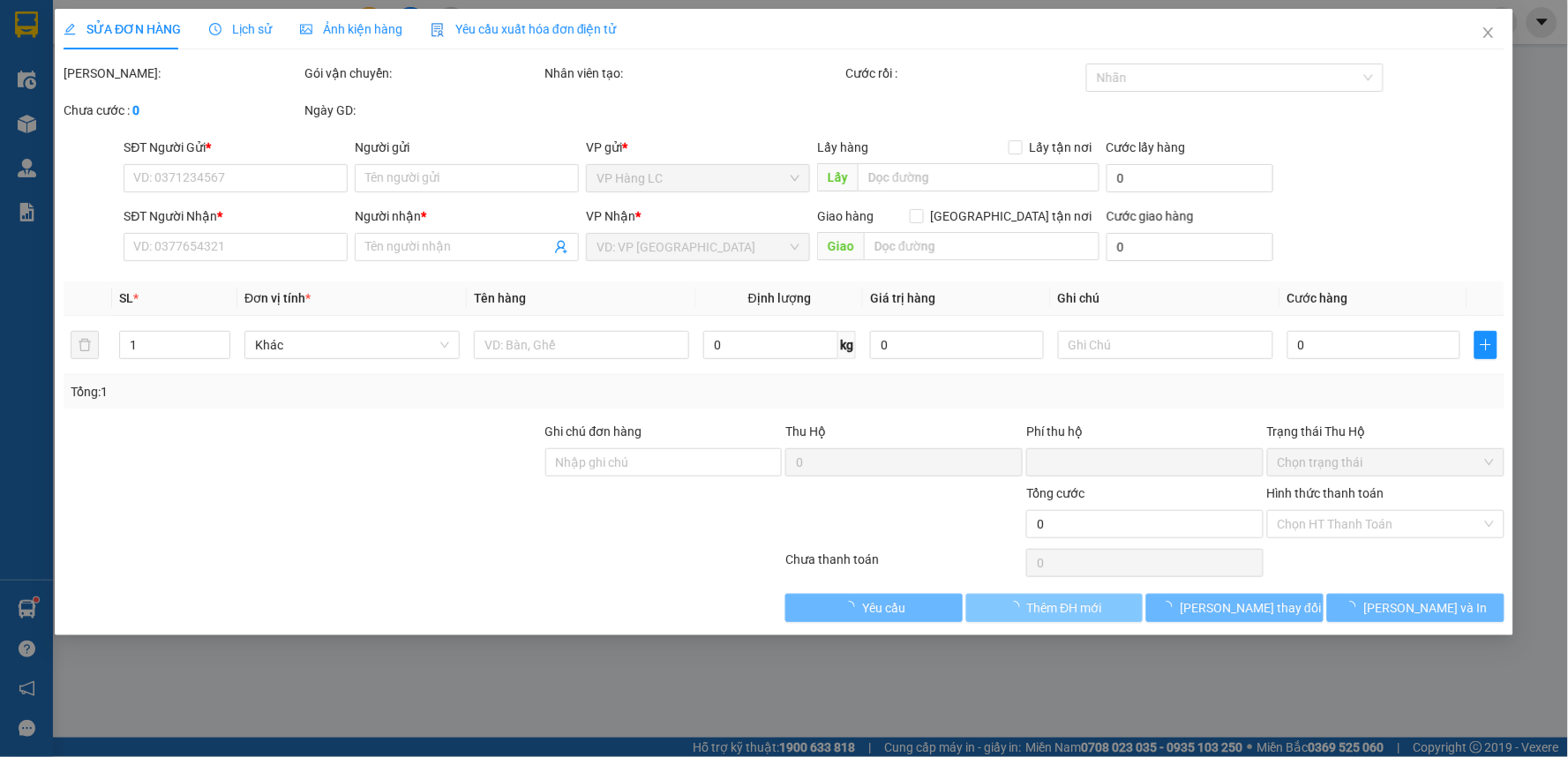
type input "60.000"
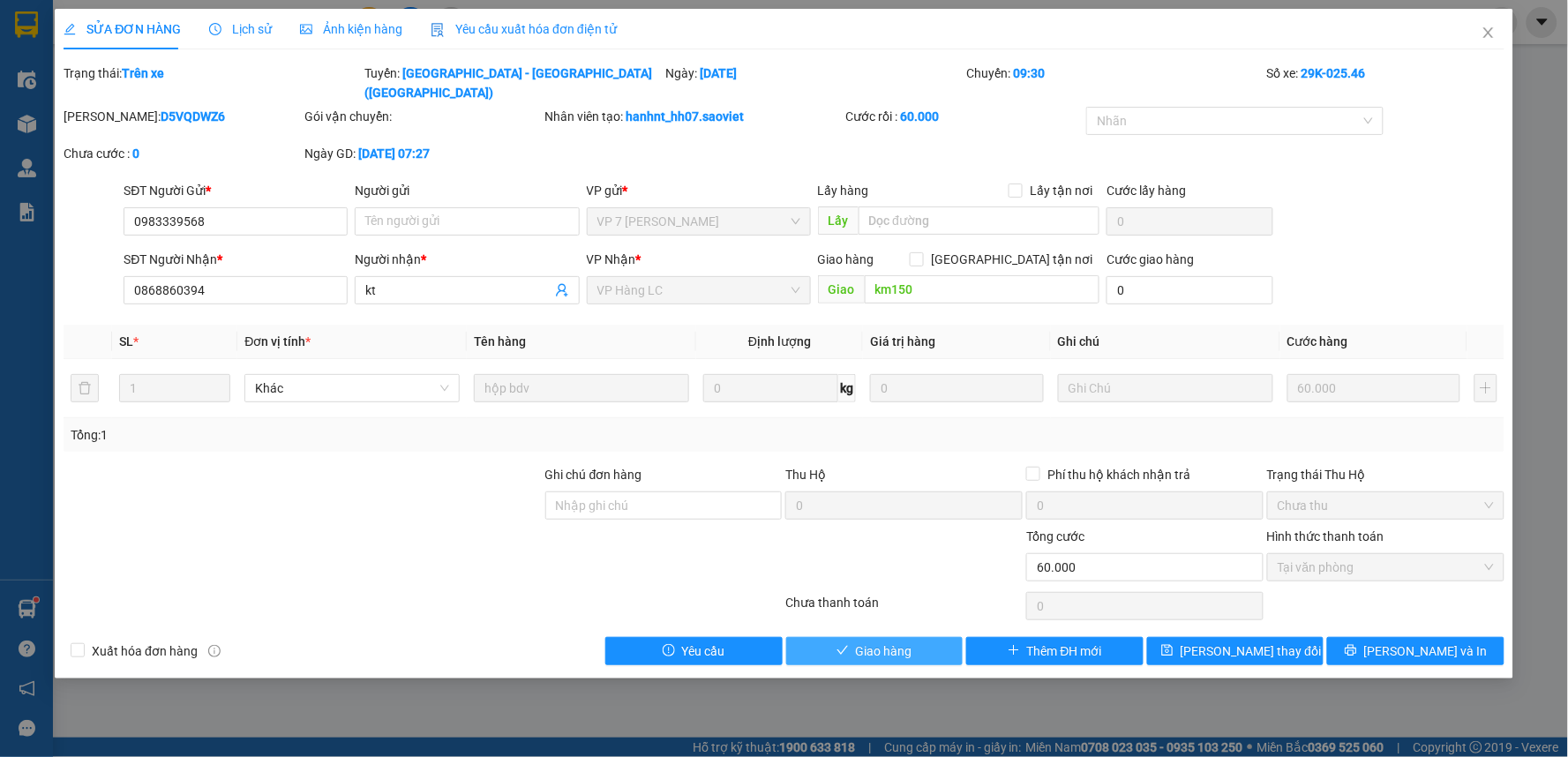
click at [884, 642] on span "Giao hàng" at bounding box center [884, 652] width 56 height 20
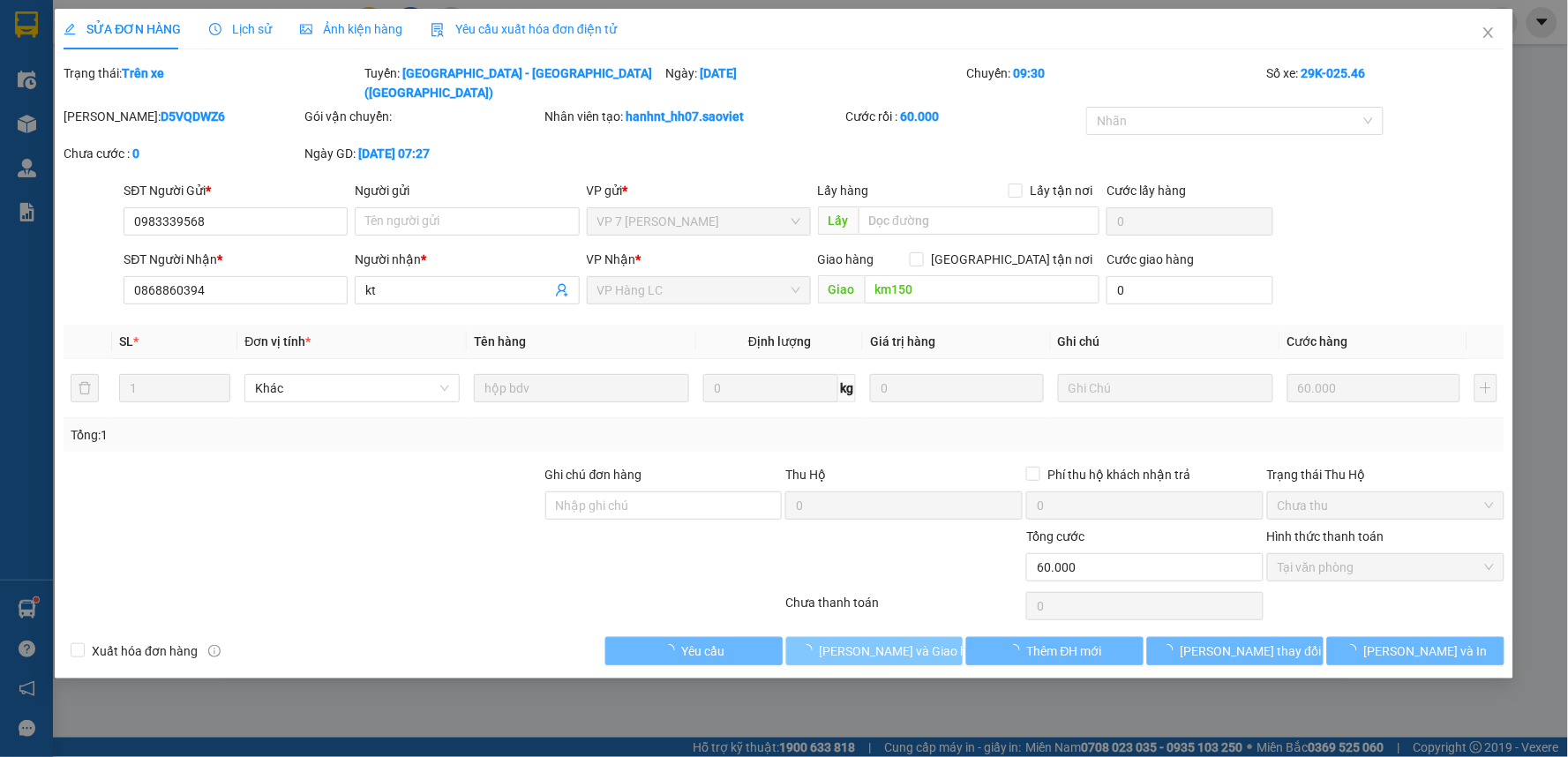
drag, startPoint x: 884, startPoint y: 632, endPoint x: 1503, endPoint y: 7, distance: 879.7
click at [886, 642] on span "[PERSON_NAME] và Giao hàng" at bounding box center [904, 652] width 170 height 20
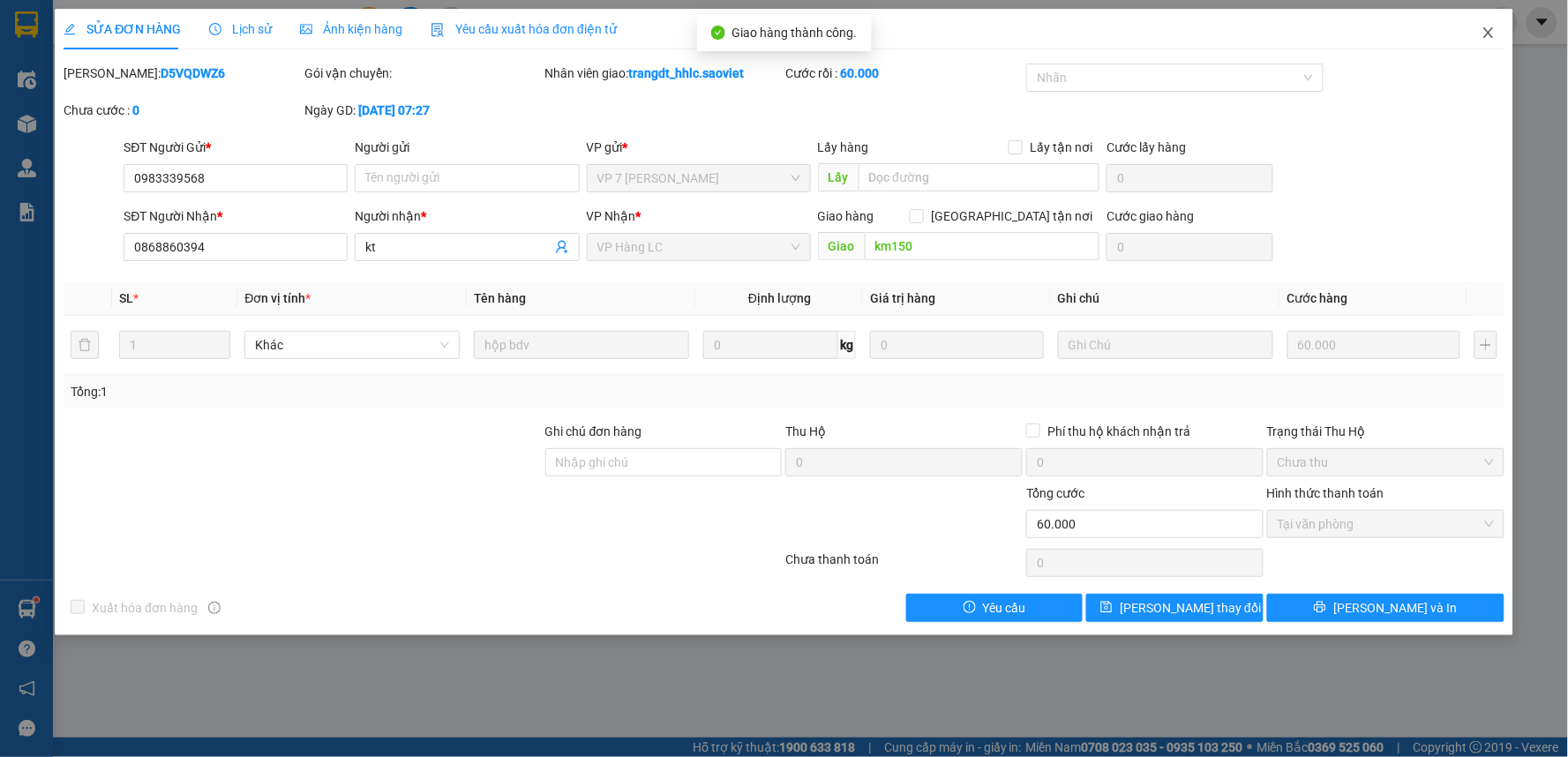
click at [1492, 39] on icon "close" at bounding box center [1489, 33] width 14 height 14
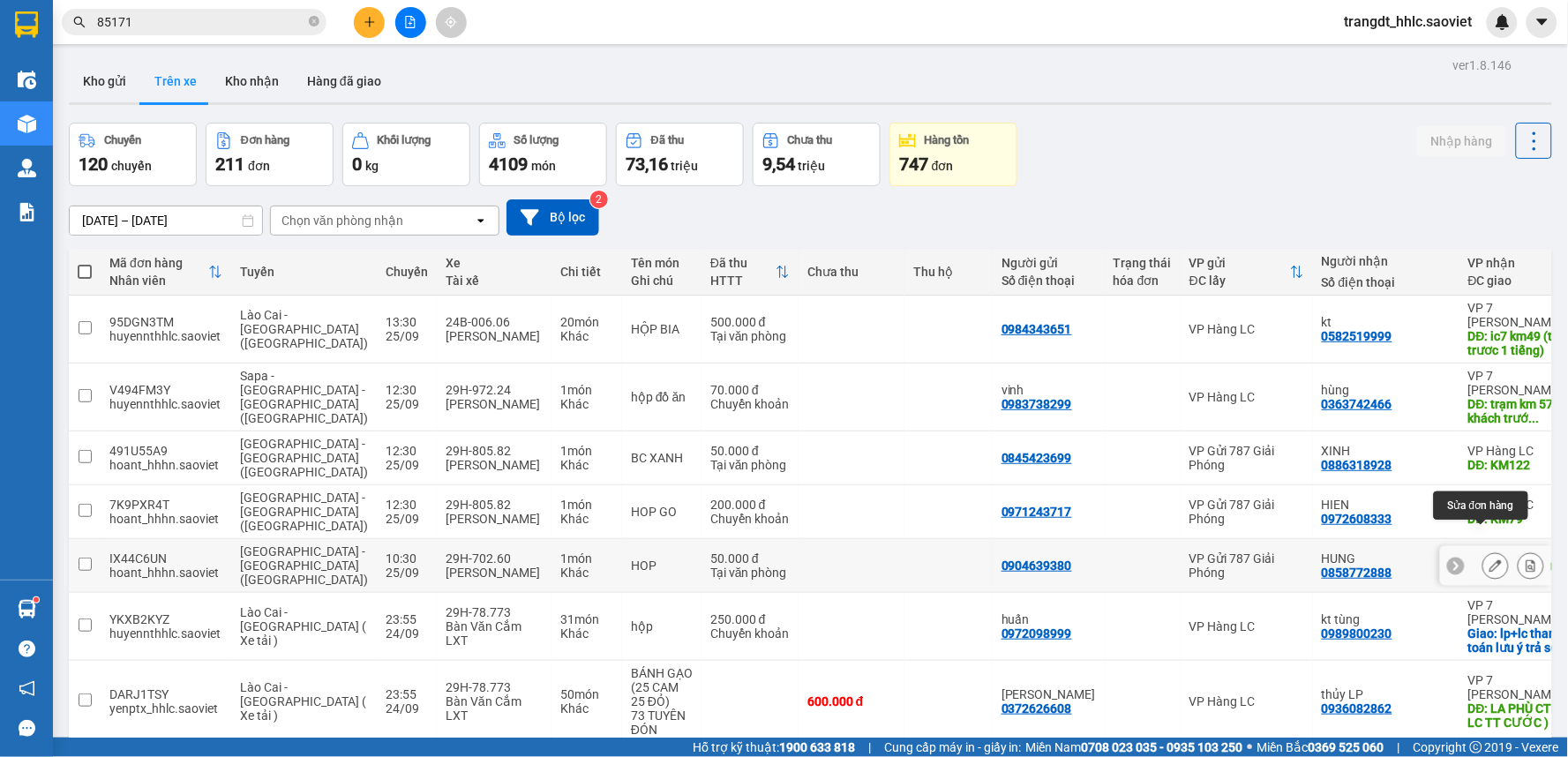
click at [1489, 560] on icon at bounding box center [1496, 566] width 12 height 12
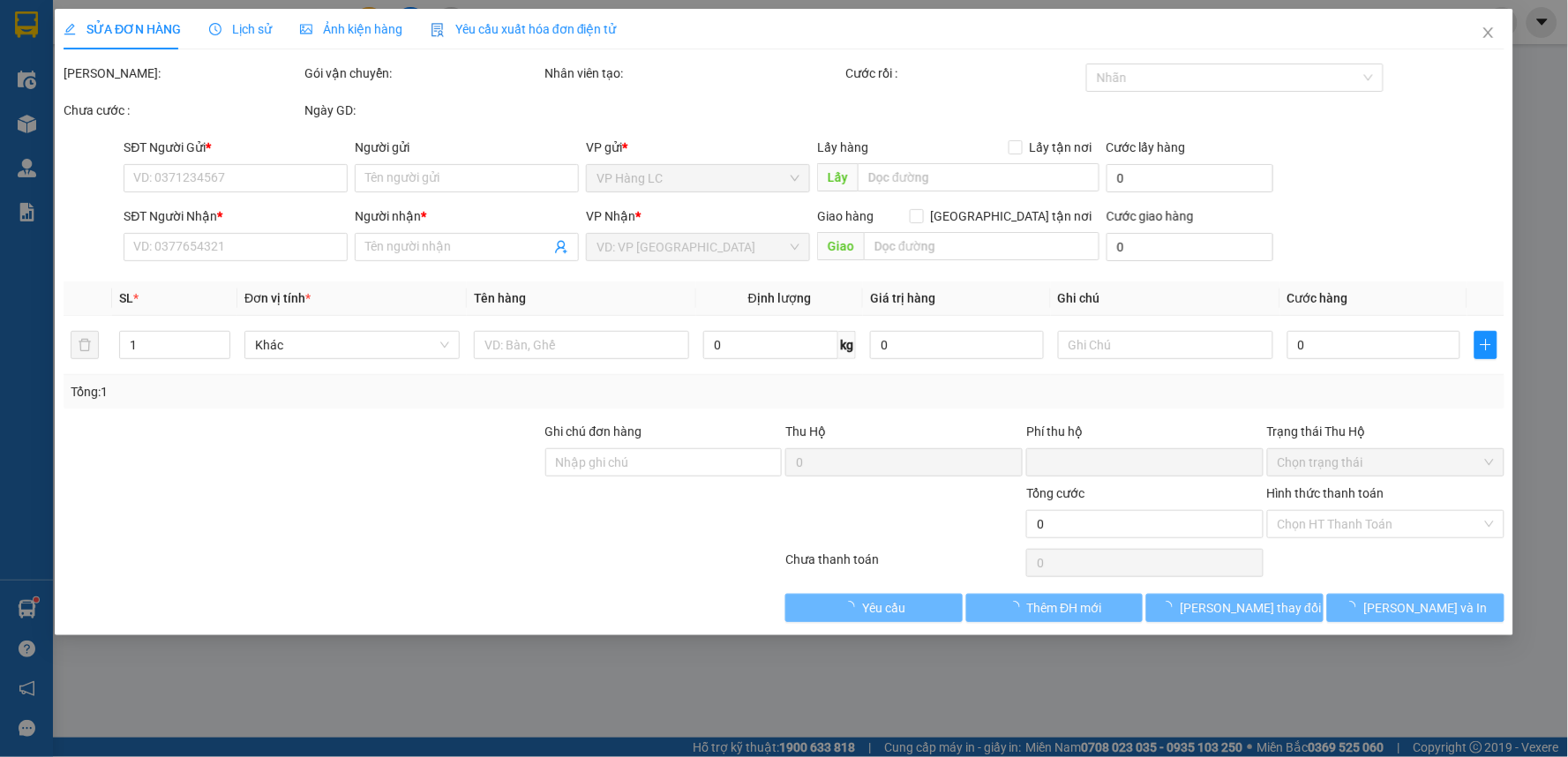
type input "0904639380"
type input "0858772888"
type input "HUNG"
type input "KM49 gọi trc 30P"
type input "0"
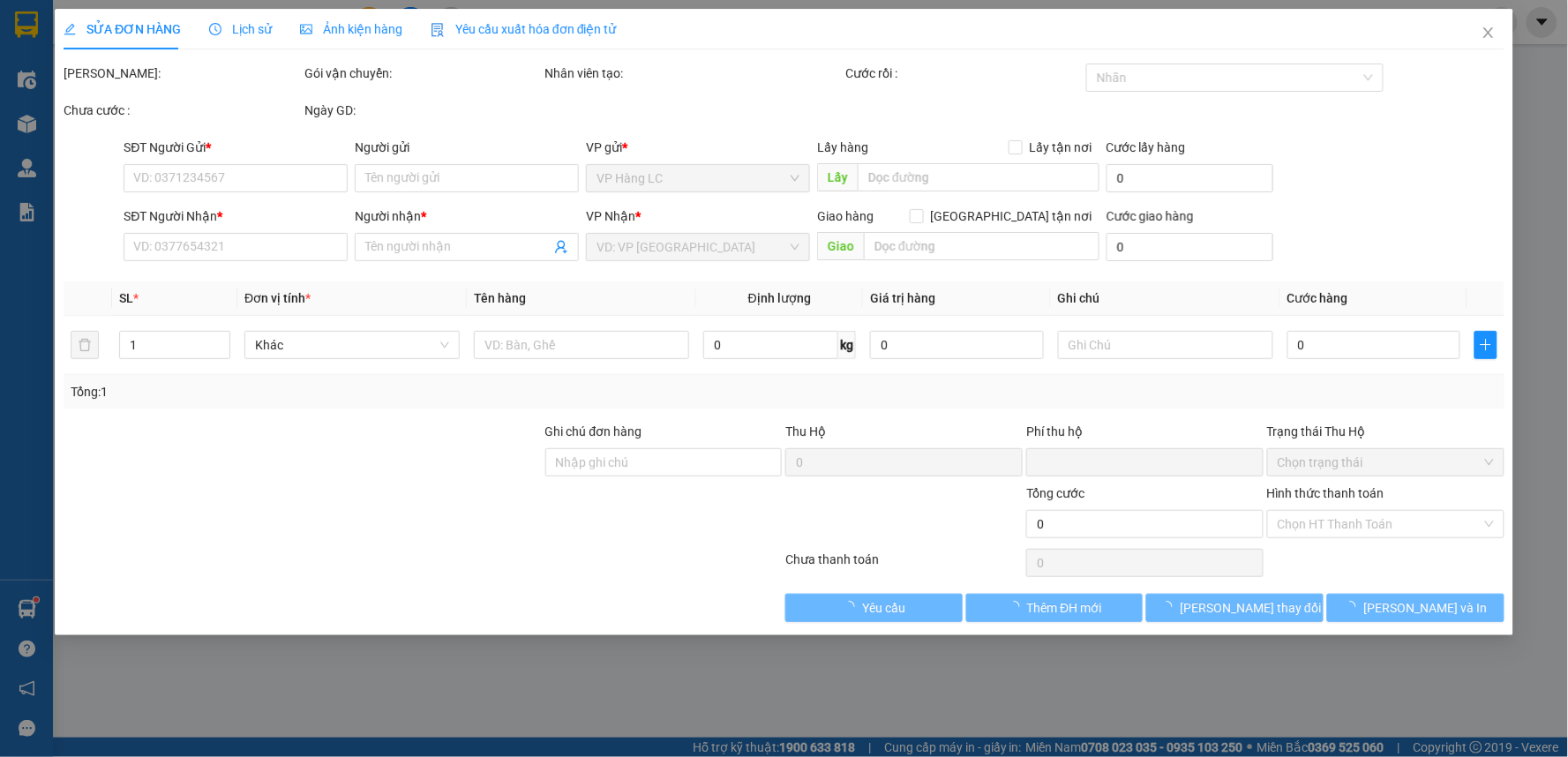
type input "50.000"
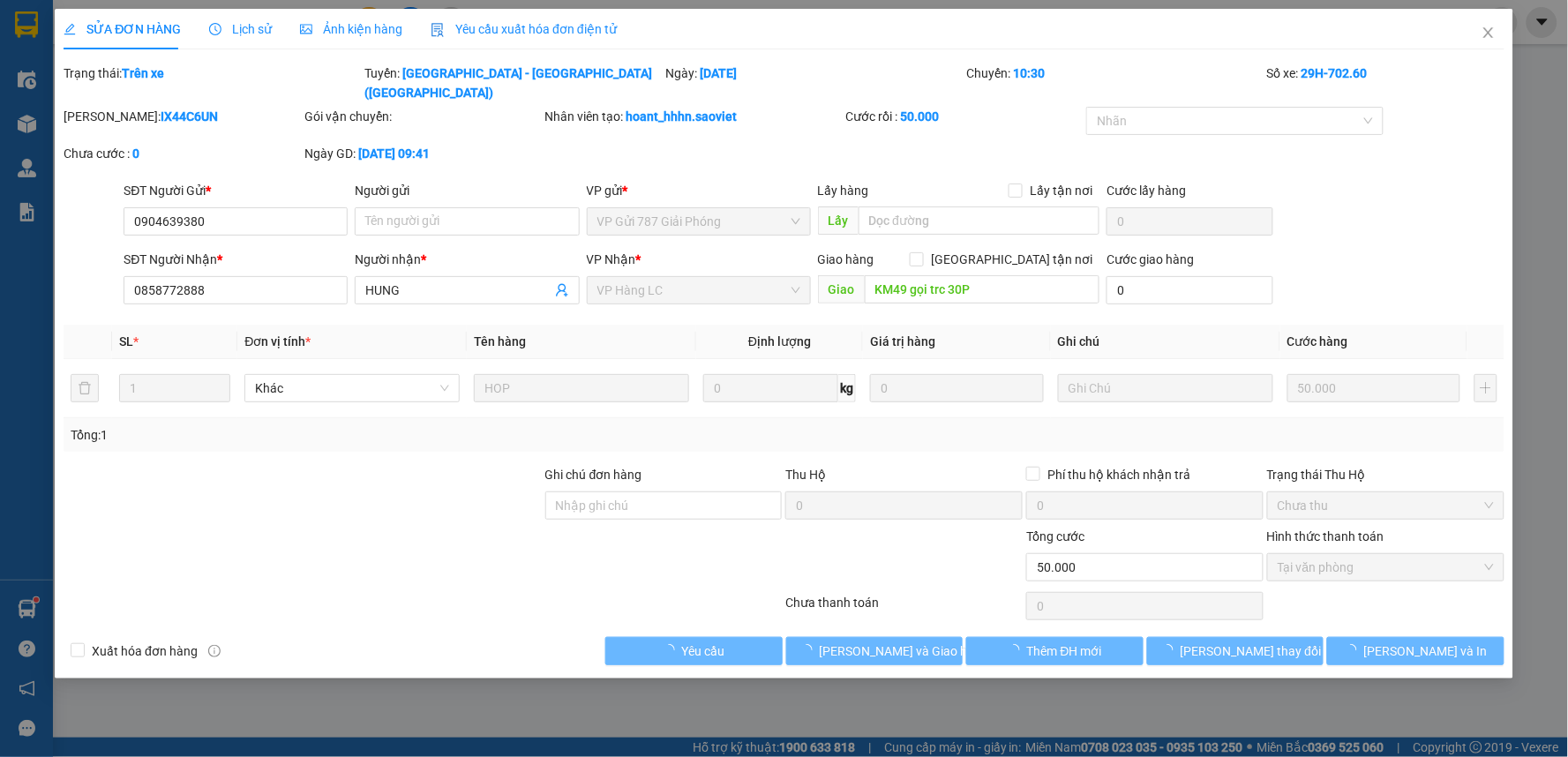
click at [915, 609] on div "Total Paid Fee 50.000 Total UnPaid Fee 0 Cash Collection Total Fee Trạng thái: …" at bounding box center [784, 364] width 1440 height 602
click at [904, 642] on span "[PERSON_NAME] và Giao hàng" at bounding box center [904, 652] width 170 height 20
click at [905, 642] on span "[PERSON_NAME] và Giao hàng" at bounding box center [904, 652] width 170 height 20
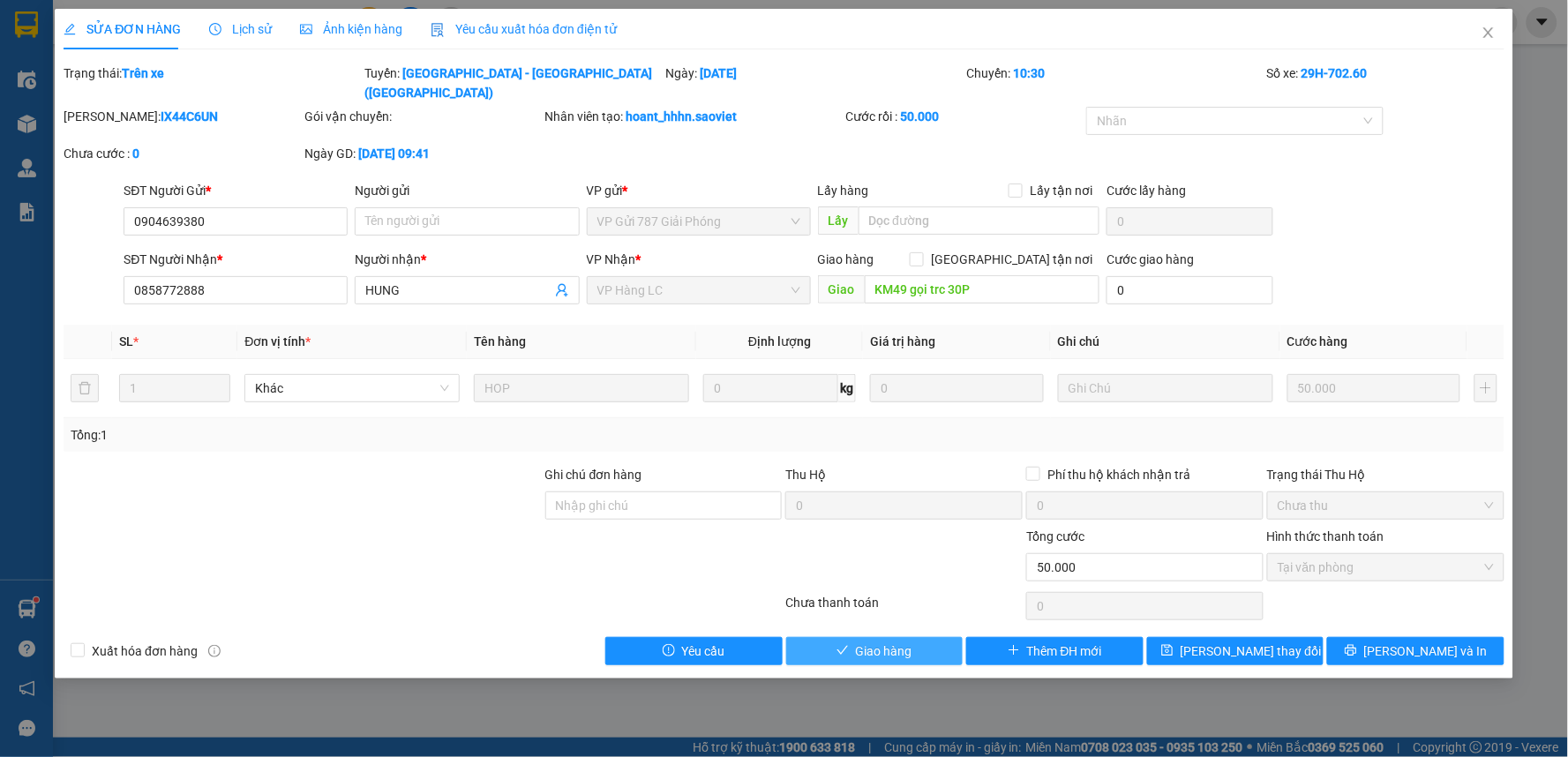
click at [860, 642] on span "Giao hàng" at bounding box center [884, 652] width 56 height 20
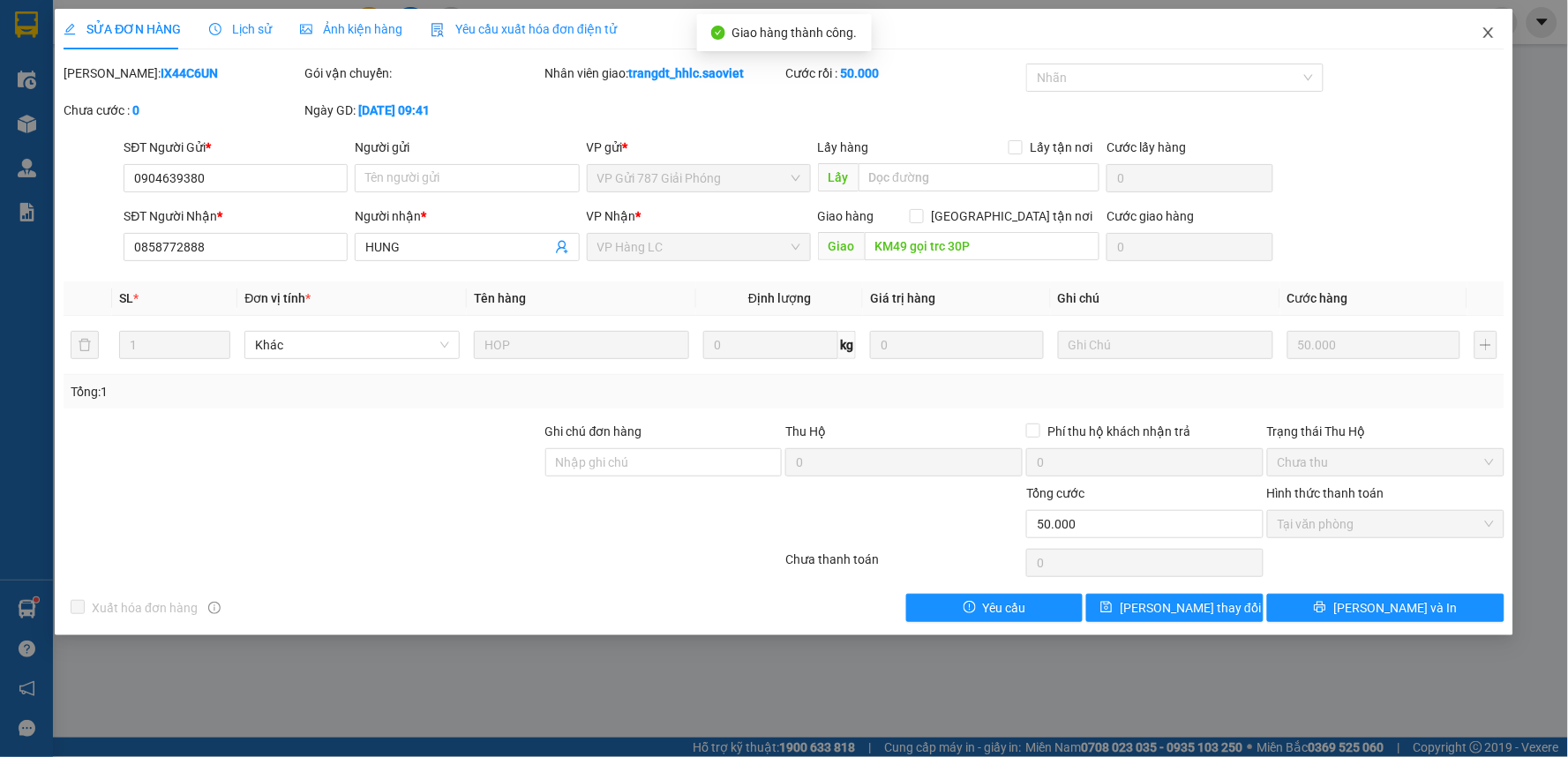
click at [1483, 29] on icon "close" at bounding box center [1489, 33] width 14 height 14
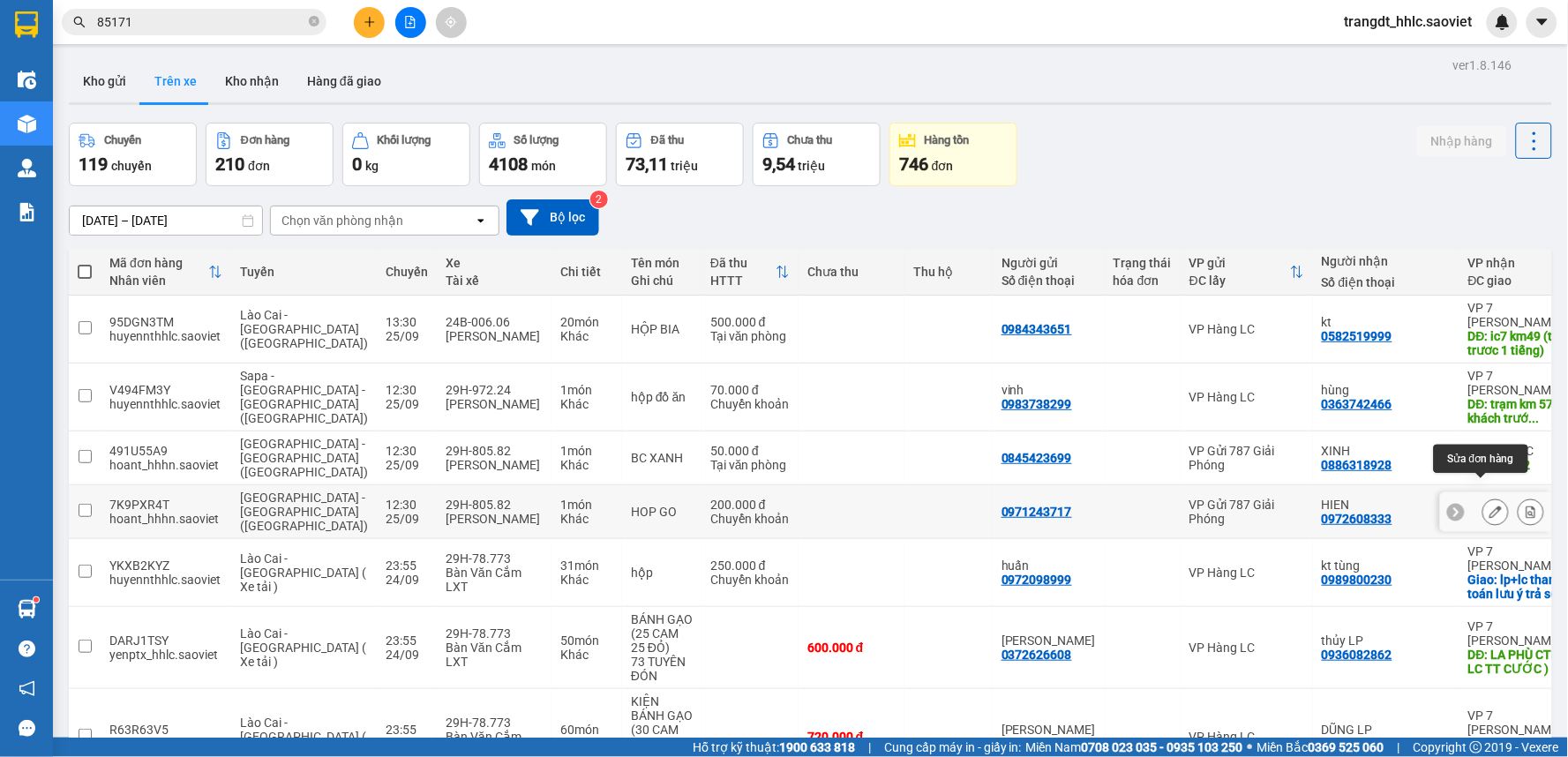
click at [1489, 505] on icon at bounding box center [1496, 512] width 12 height 12
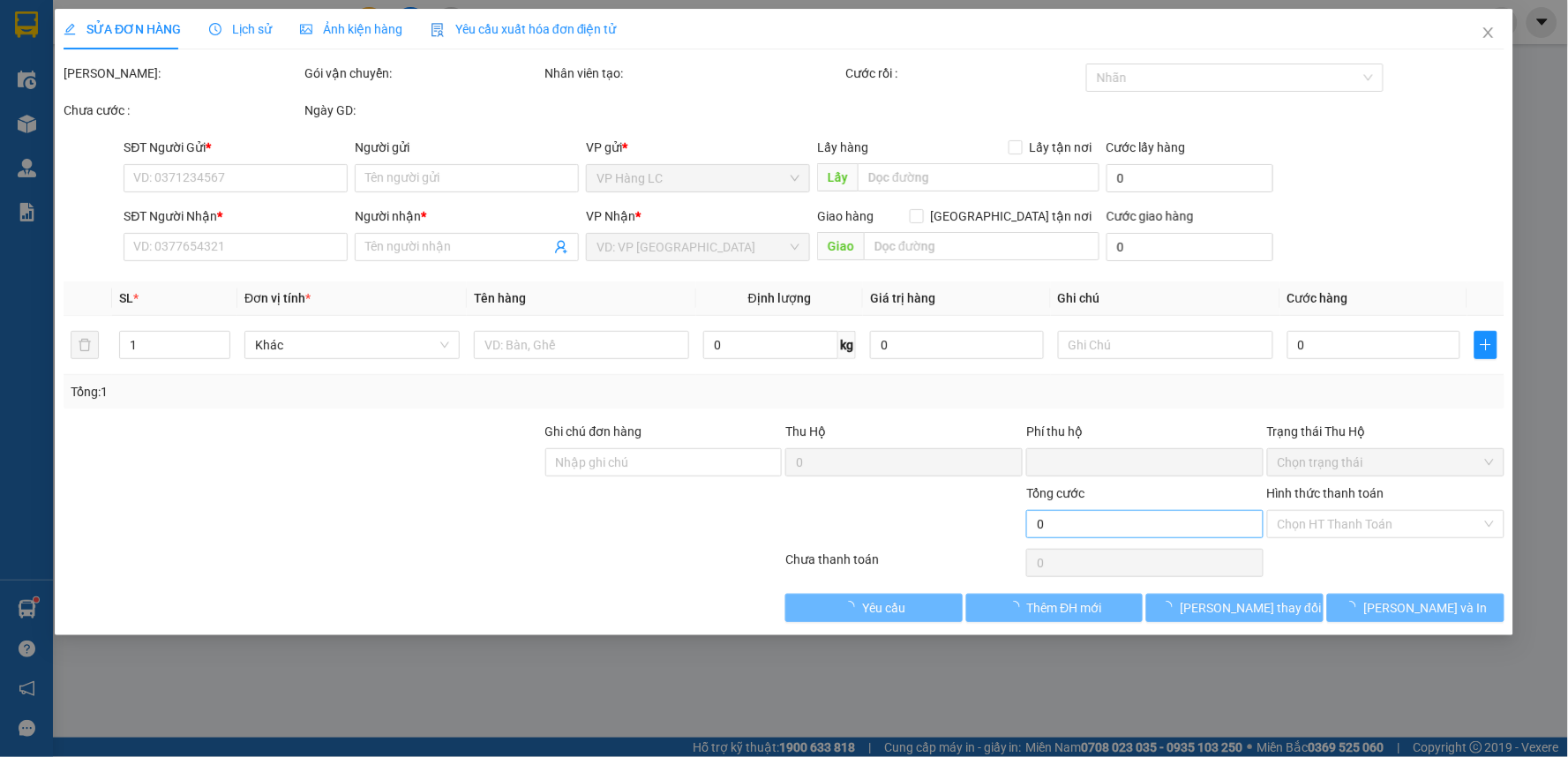
type input "0971243717"
type input "0972608333"
type input "HIEN"
type input "KM79"
type input "0"
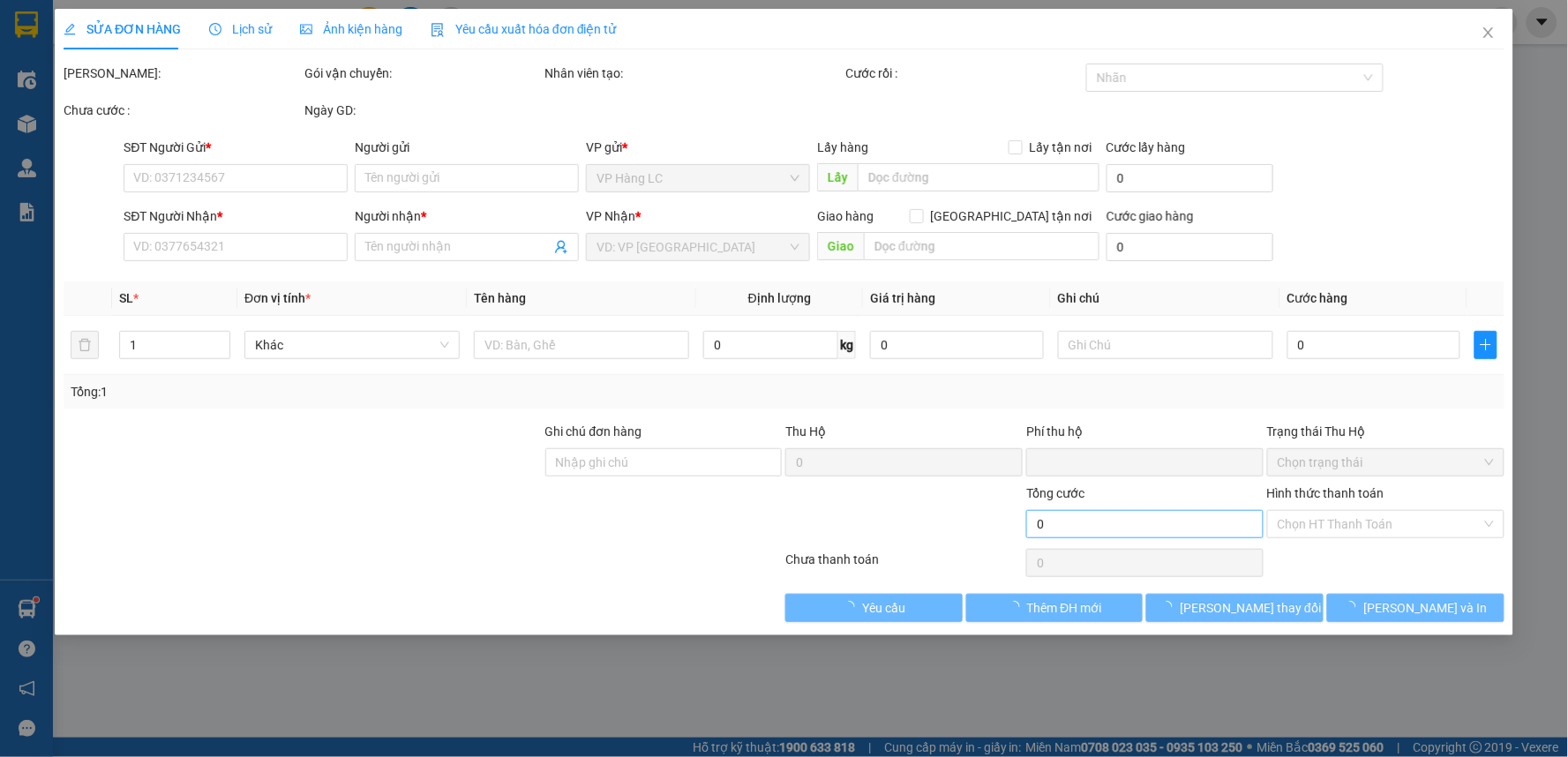
type input "200.000"
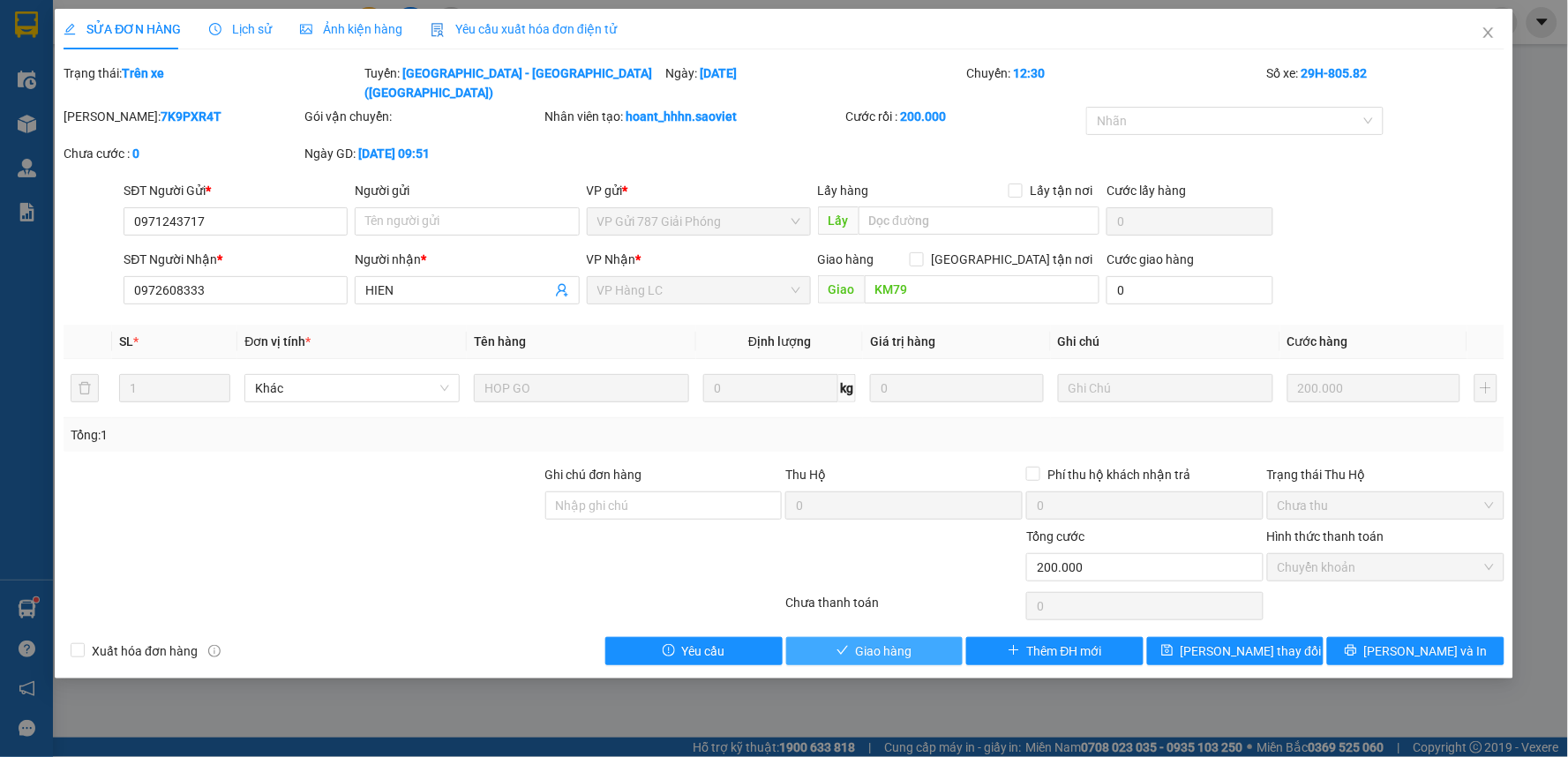
click at [921, 639] on button "Giao hàng" at bounding box center [875, 652] width 178 height 29
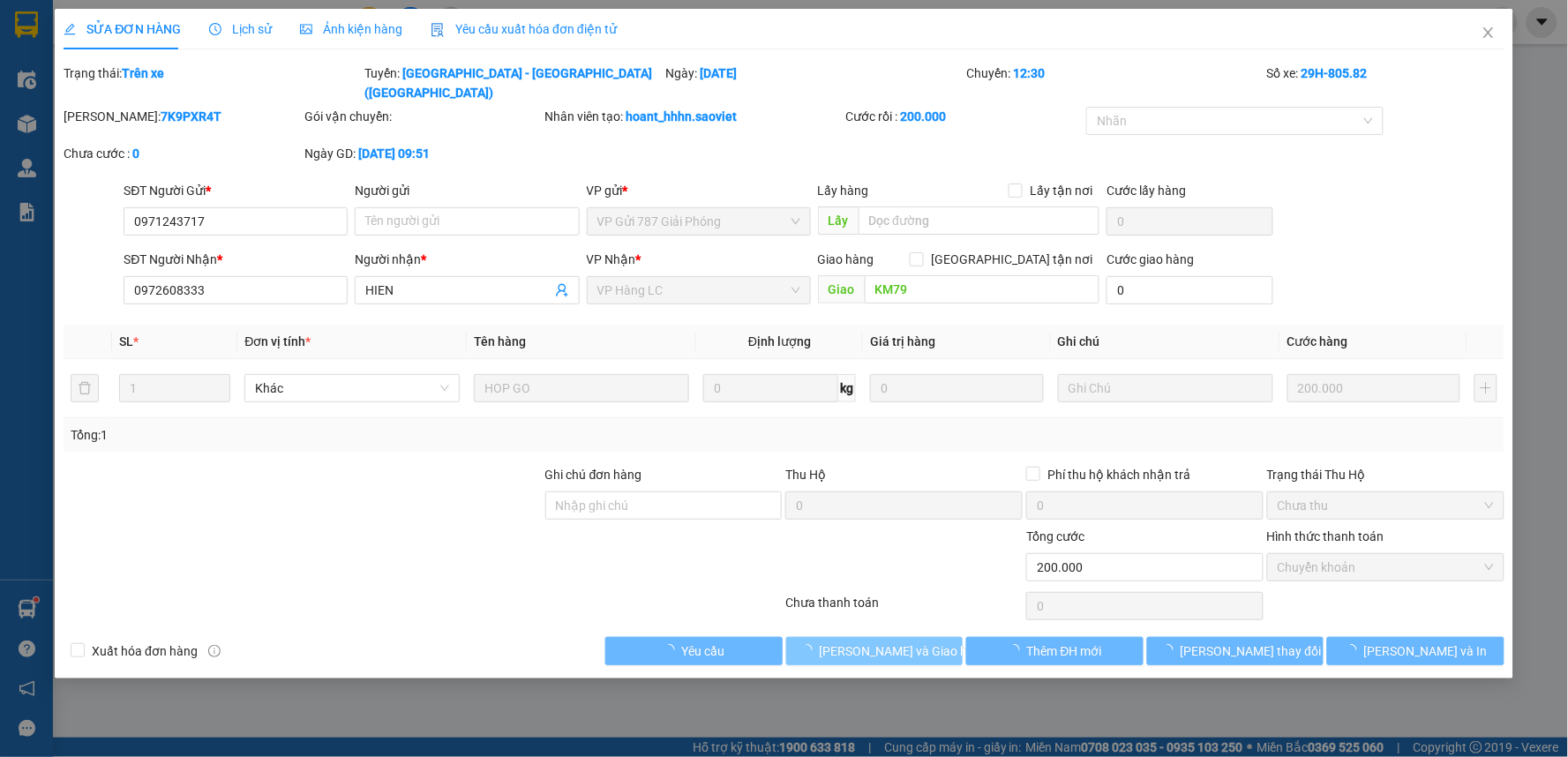
click at [921, 642] on span "[PERSON_NAME] và Giao hàng" at bounding box center [904, 652] width 170 height 20
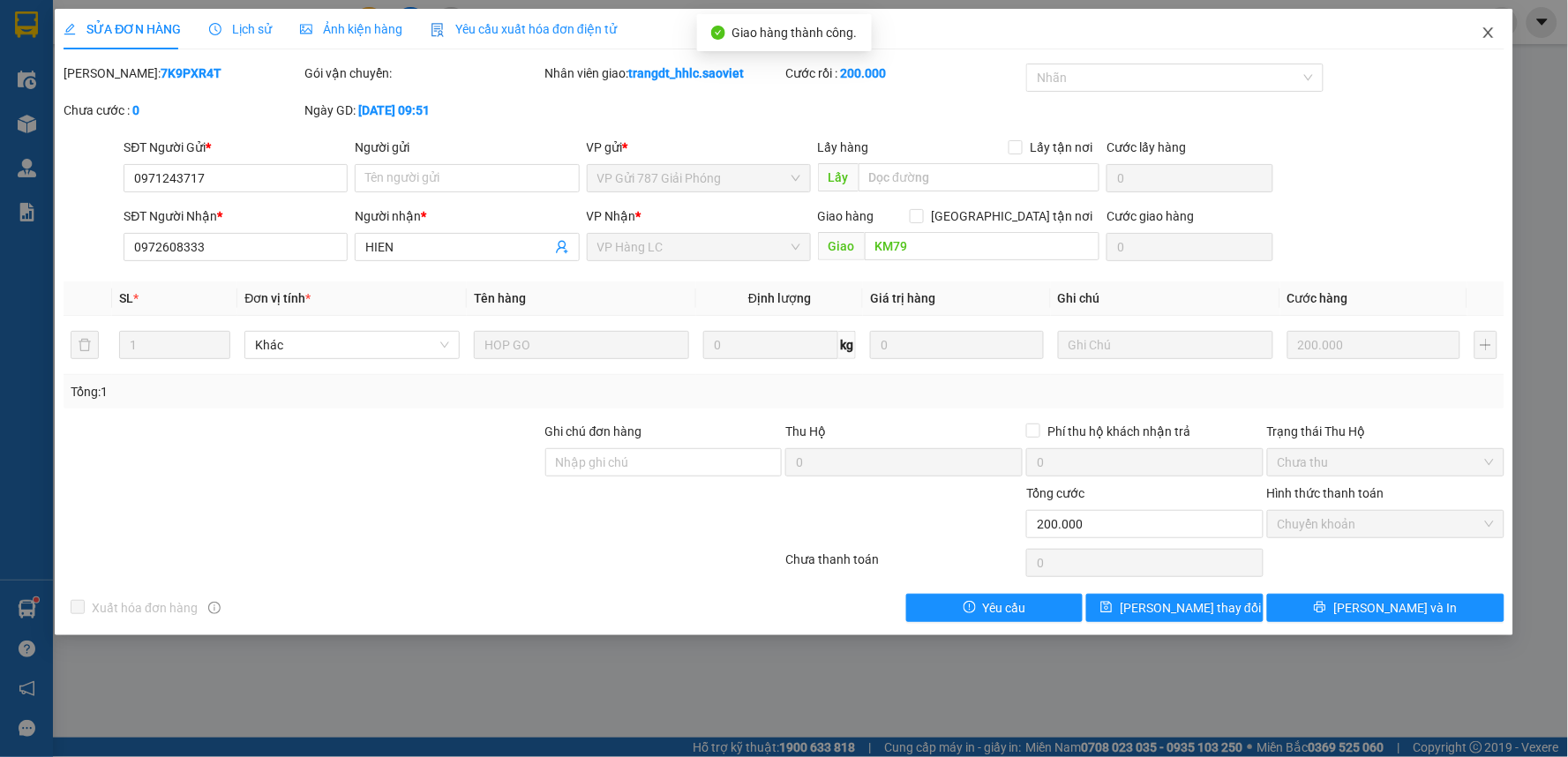
click at [1484, 29] on icon "close" at bounding box center [1489, 33] width 14 height 14
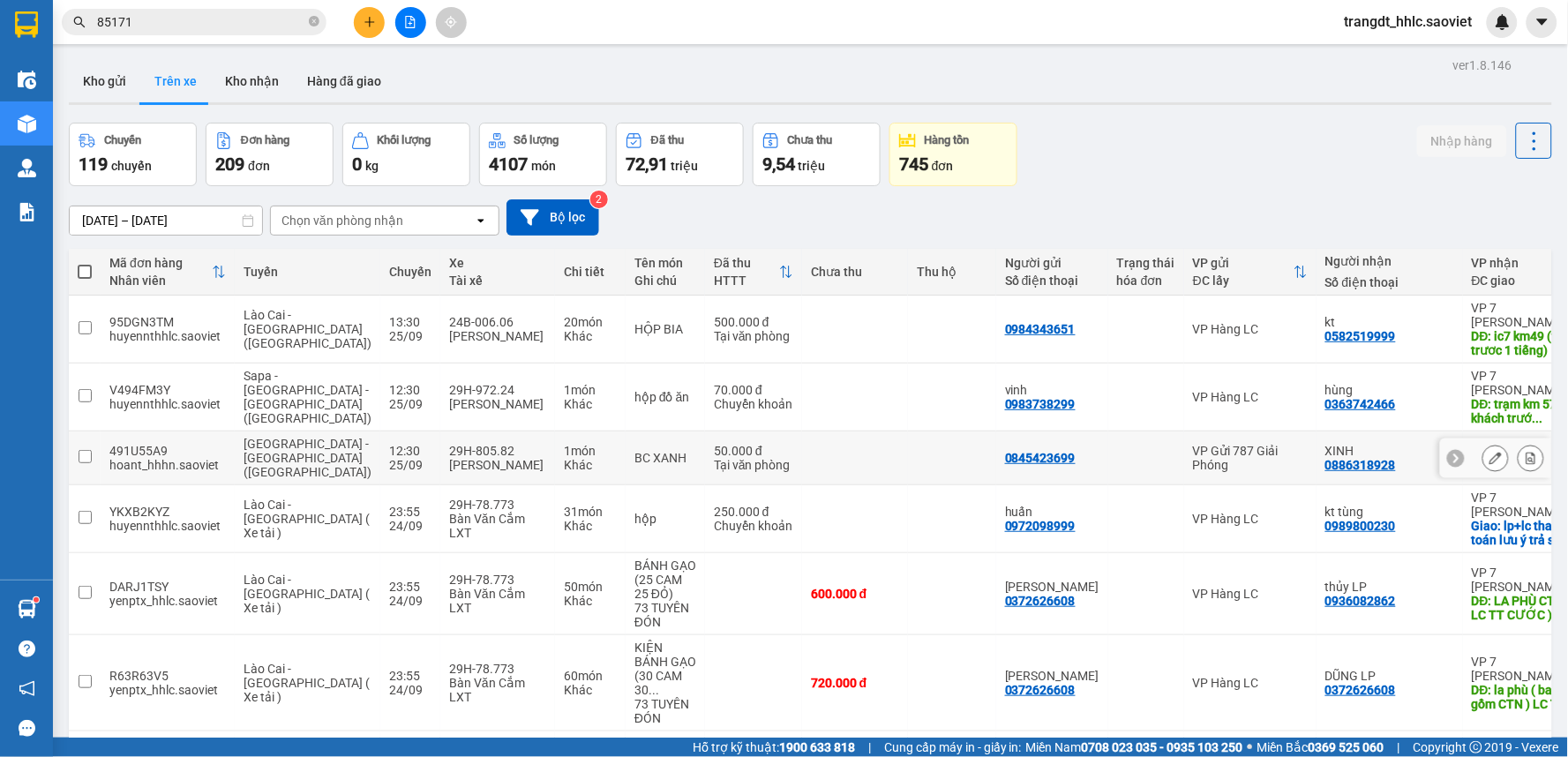
click at [1489, 452] on icon at bounding box center [1496, 458] width 12 height 12
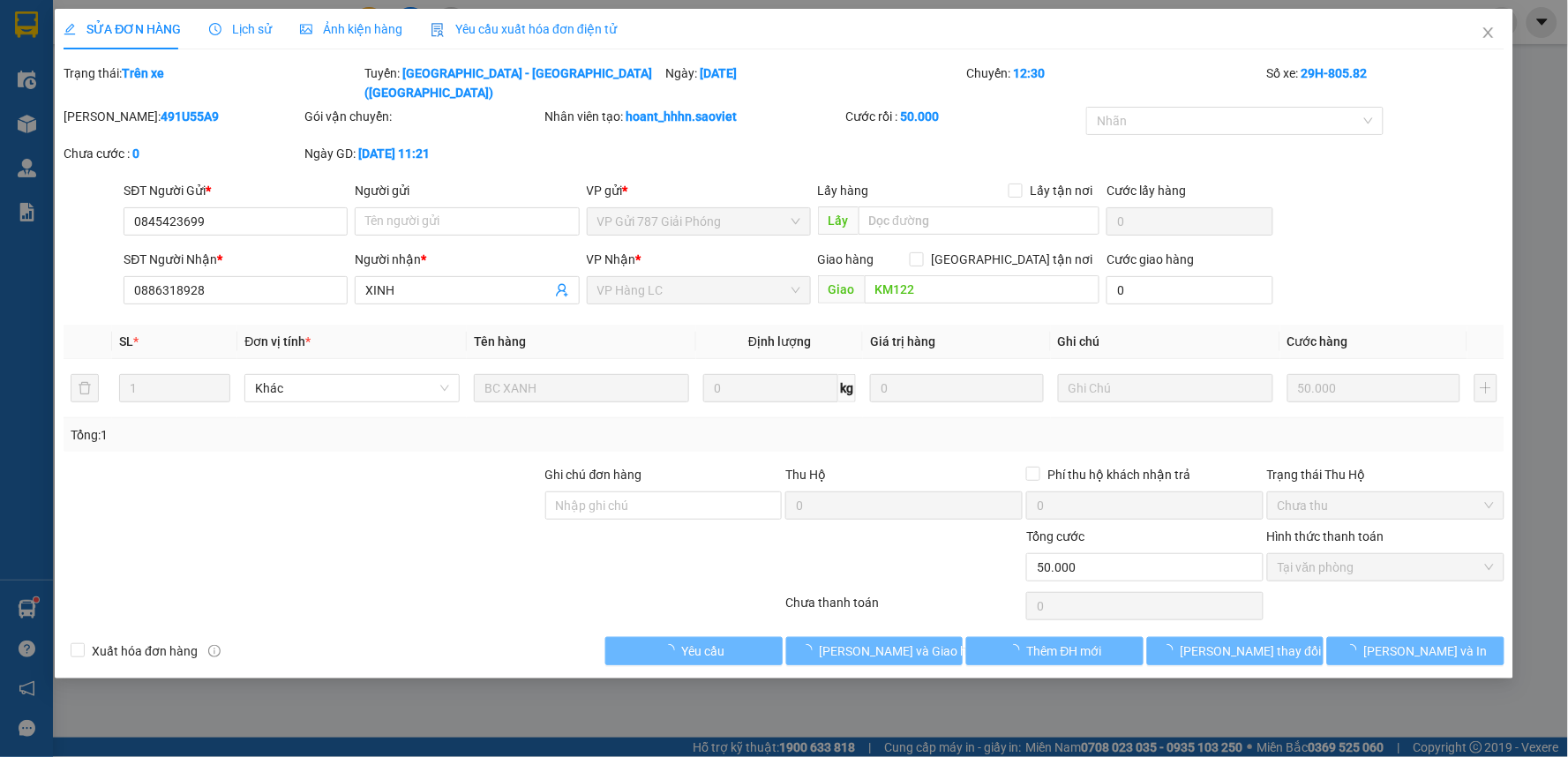
type input "0845423699"
type input "0886318928"
type input "XINH"
type input "KM122"
type input "0"
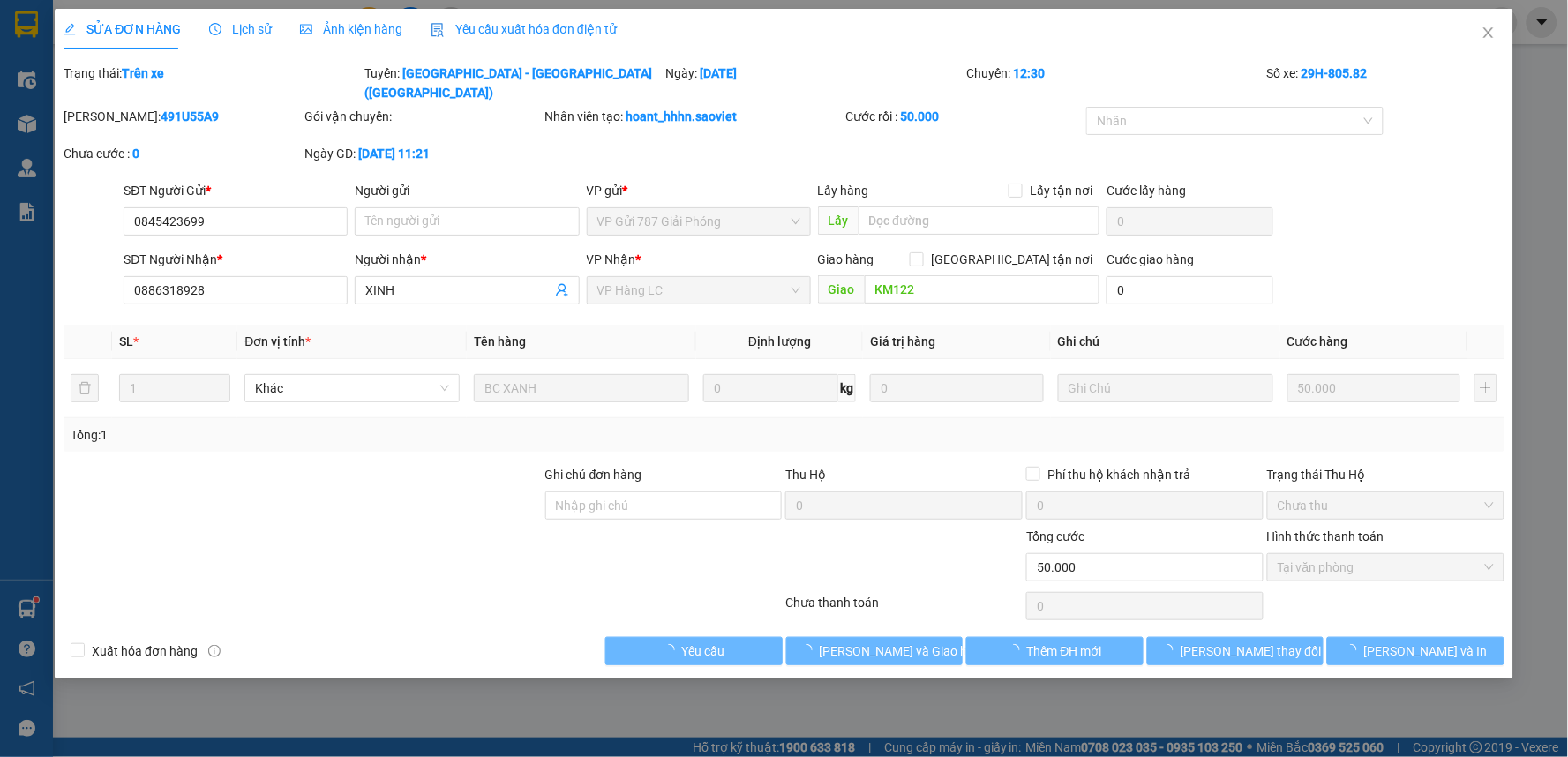
type input "50.000"
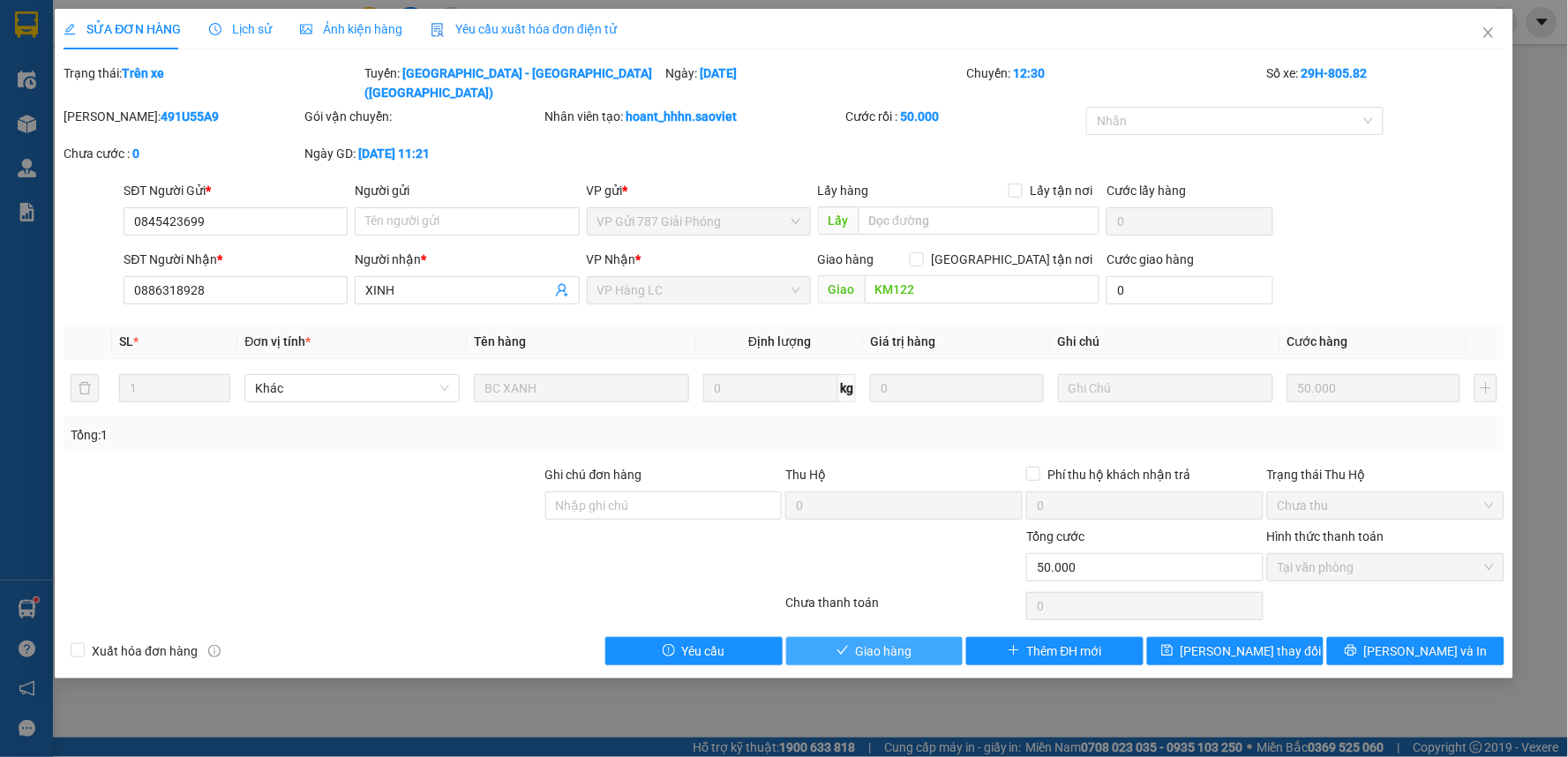
click at [917, 637] on button "Giao hàng" at bounding box center [875, 652] width 178 height 29
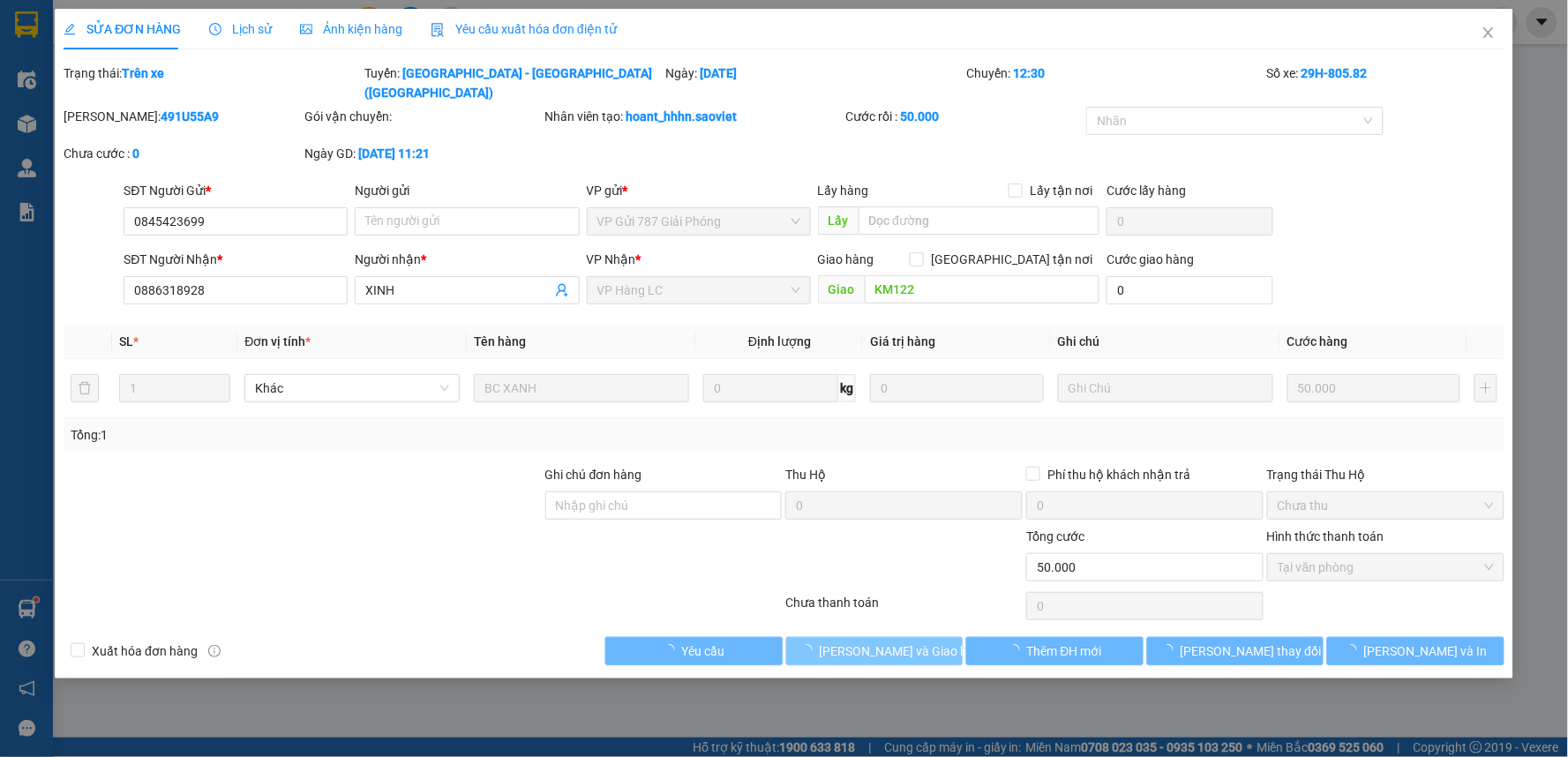
click at [917, 642] on span "[PERSON_NAME] và Giao hàng" at bounding box center [904, 652] width 170 height 20
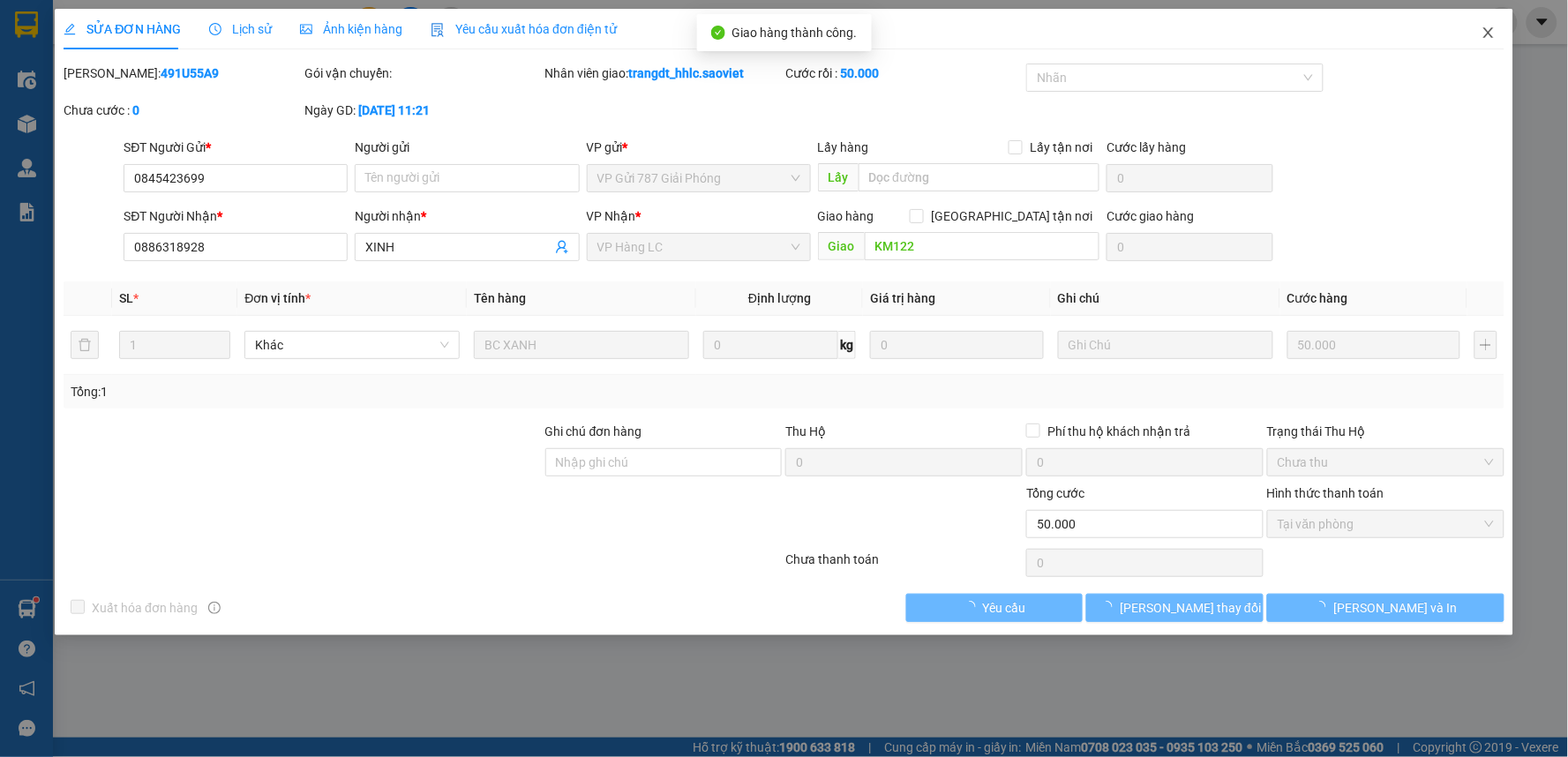
click at [1474, 29] on span "Close" at bounding box center [1488, 33] width 49 height 49
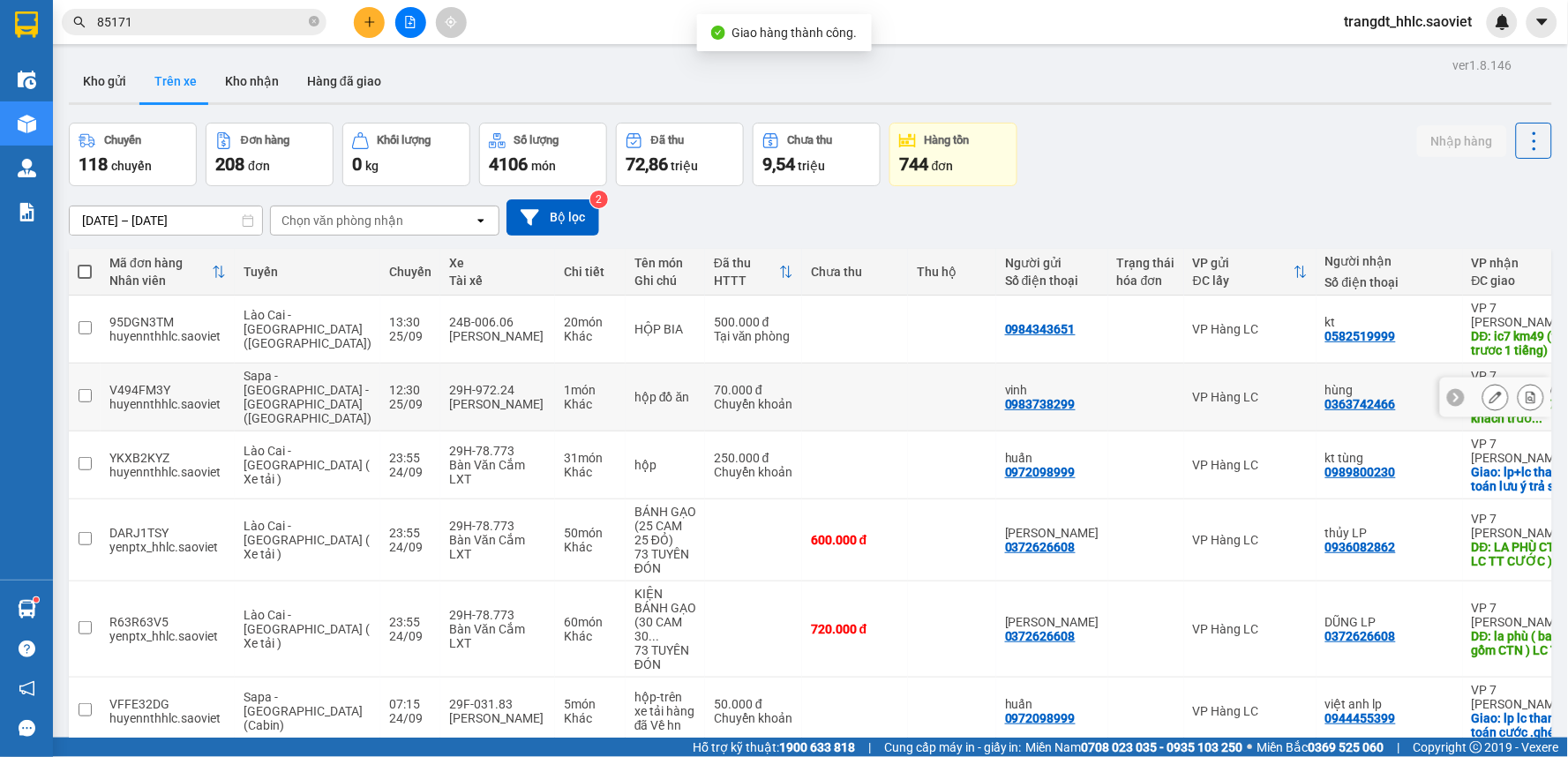
click at [1489, 395] on icon at bounding box center [1496, 397] width 12 height 12
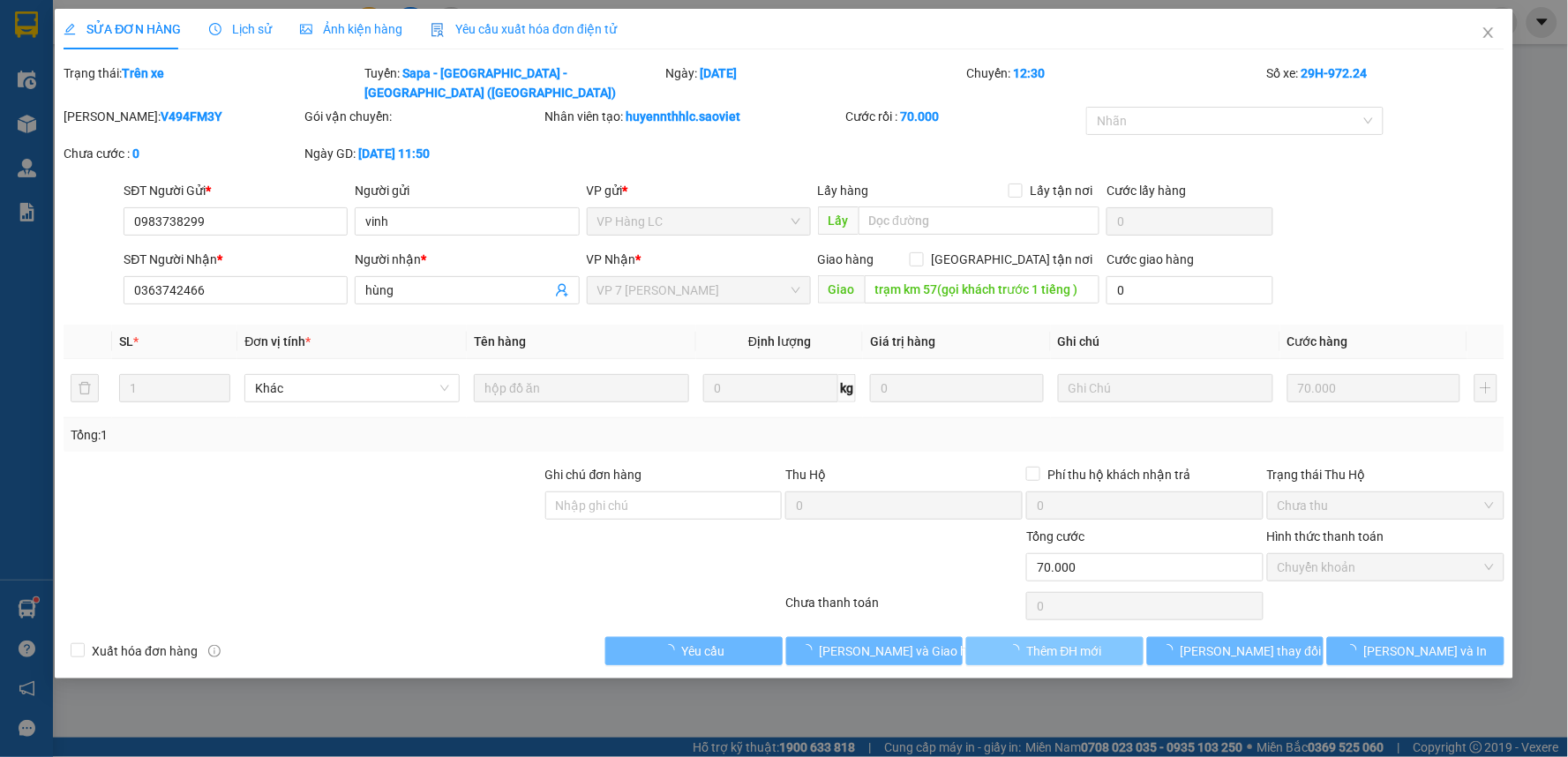
type input "0983738299"
type input "vinh"
type input "0363742466"
type input "hùng"
type input "trạm km 57(gọi khách trước 1 tiếng )"
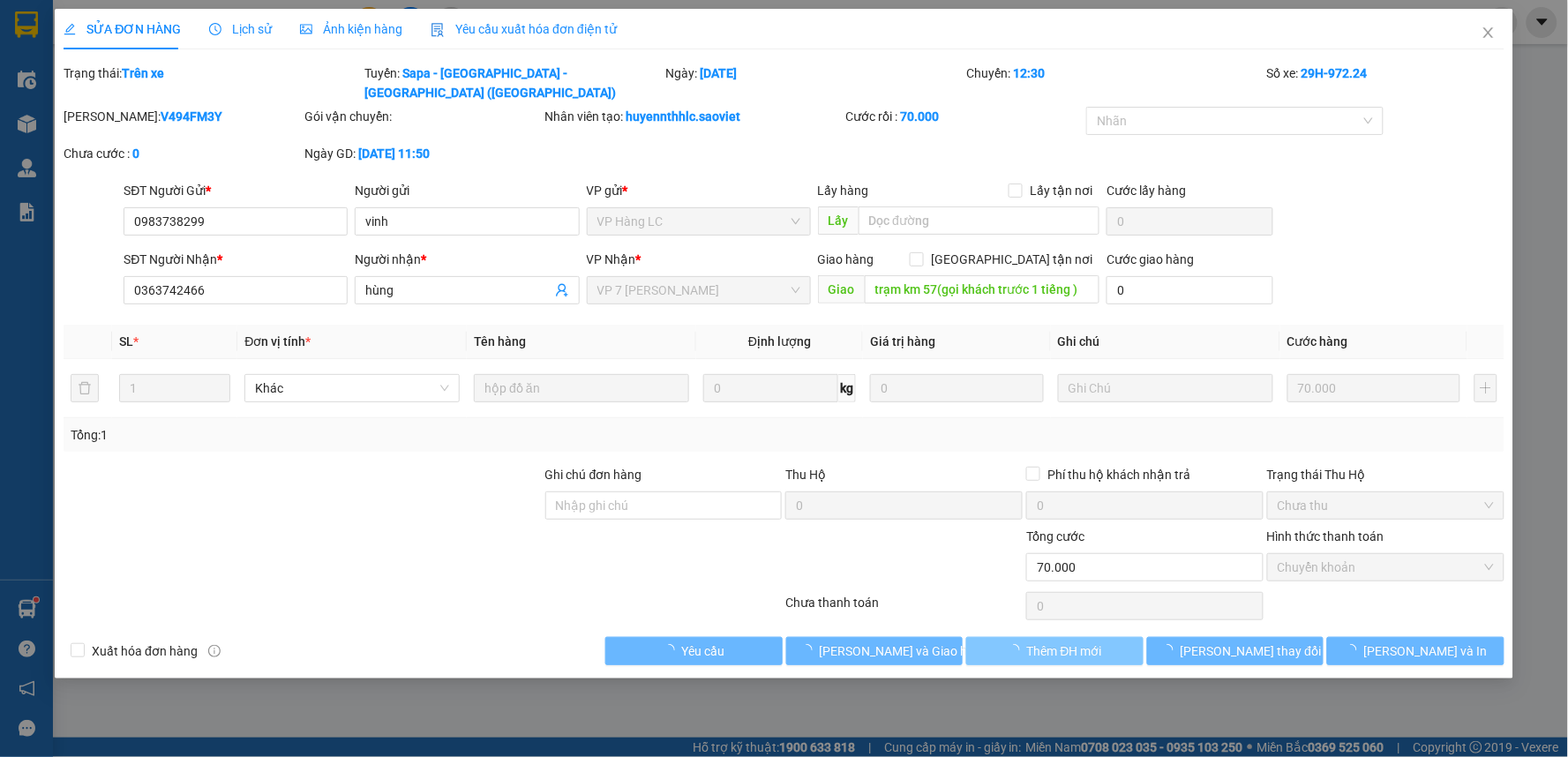
type input "0"
type input "70.000"
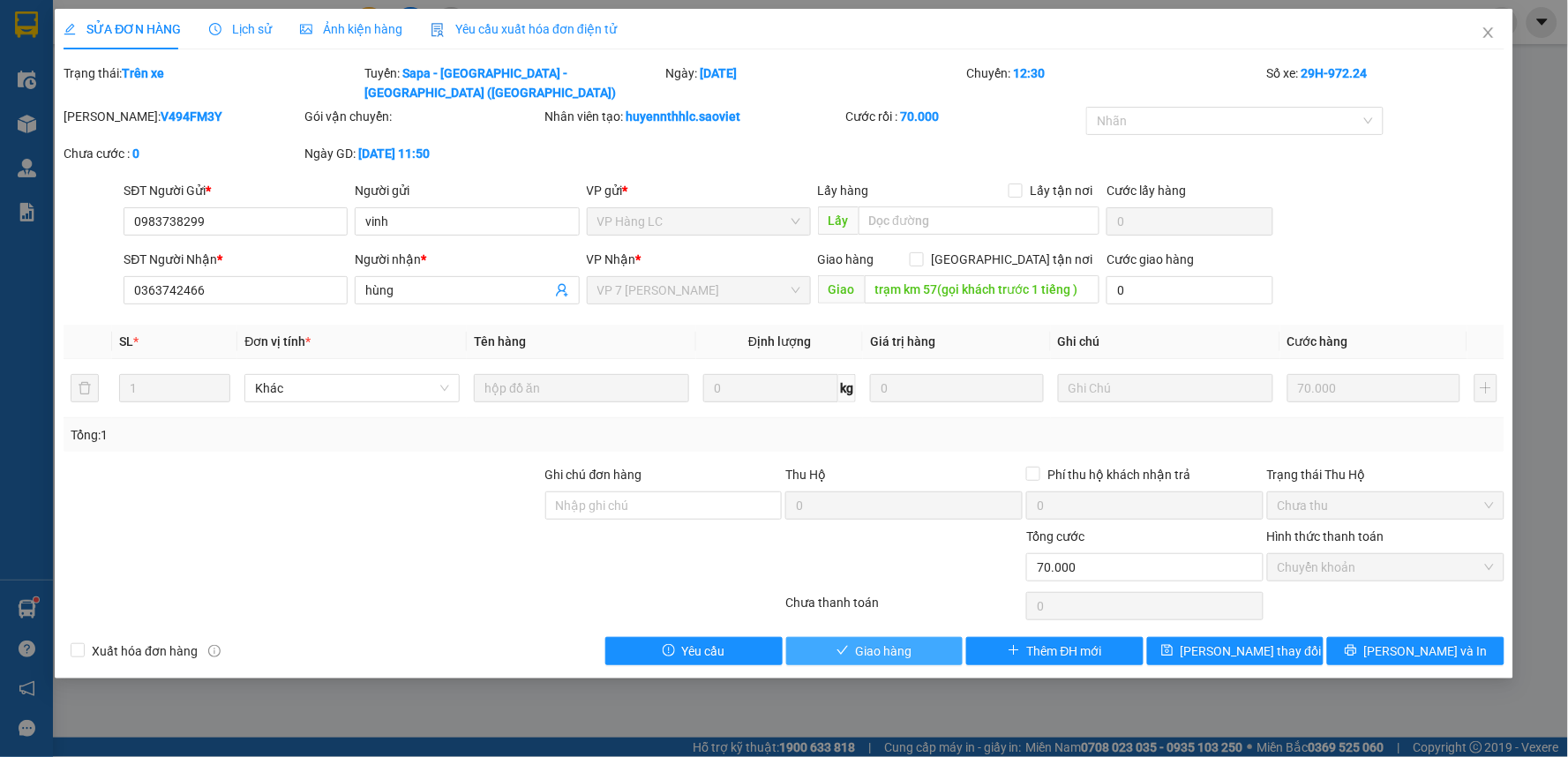
click at [880, 642] on span "Giao hàng" at bounding box center [884, 652] width 56 height 20
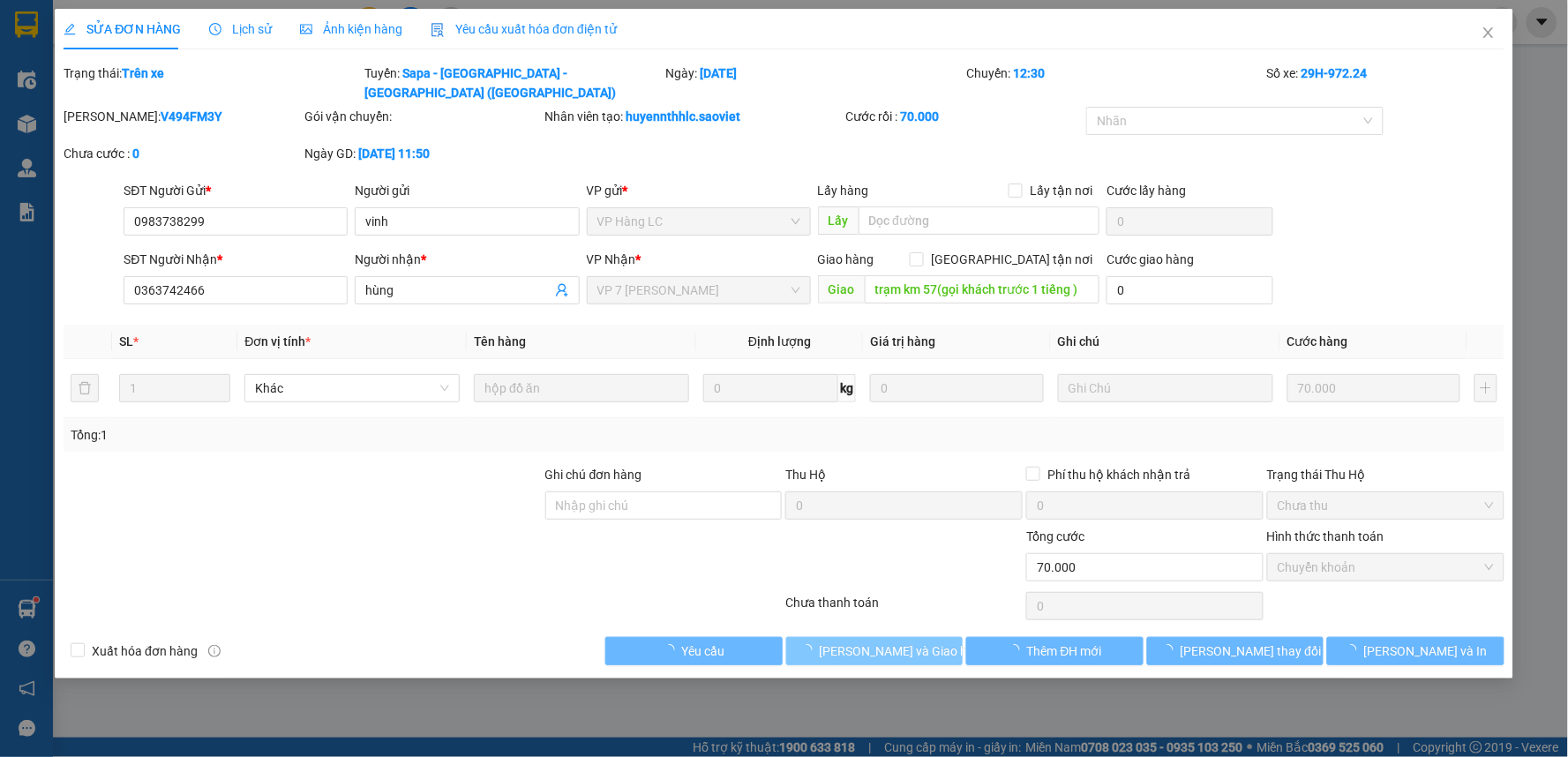
click at [880, 642] on span "[PERSON_NAME] và Giao hàng" at bounding box center [904, 652] width 170 height 20
drag, startPoint x: 880, startPoint y: 634, endPoint x: 886, endPoint y: 621, distance: 14.3
click at [881, 642] on span "[PERSON_NAME] và Giao hàng" at bounding box center [904, 652] width 170 height 20
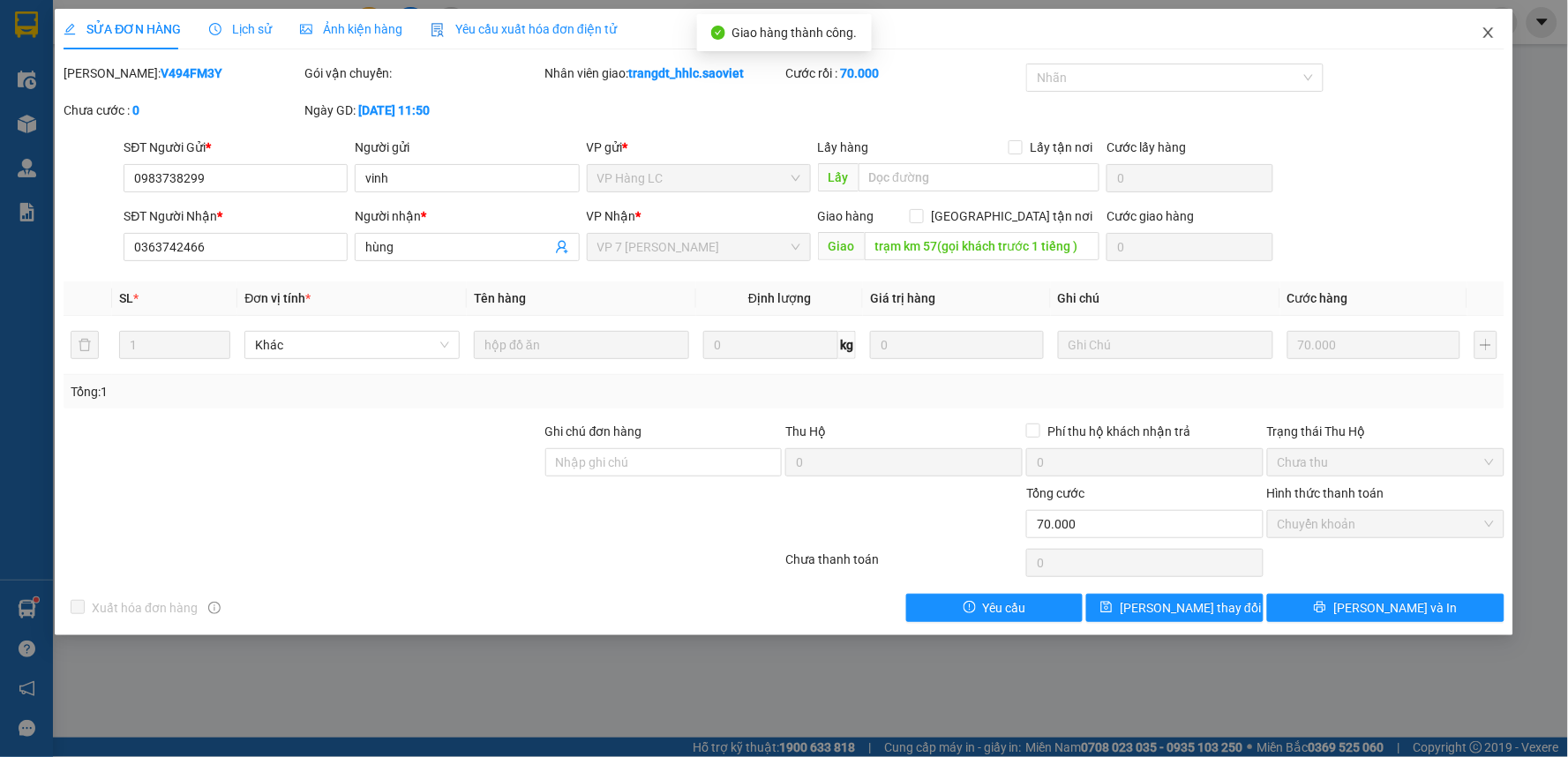
drag, startPoint x: 1483, startPoint y: 38, endPoint x: 1456, endPoint y: 37, distance: 27.0
click at [1483, 41] on span "Close" at bounding box center [1488, 33] width 49 height 49
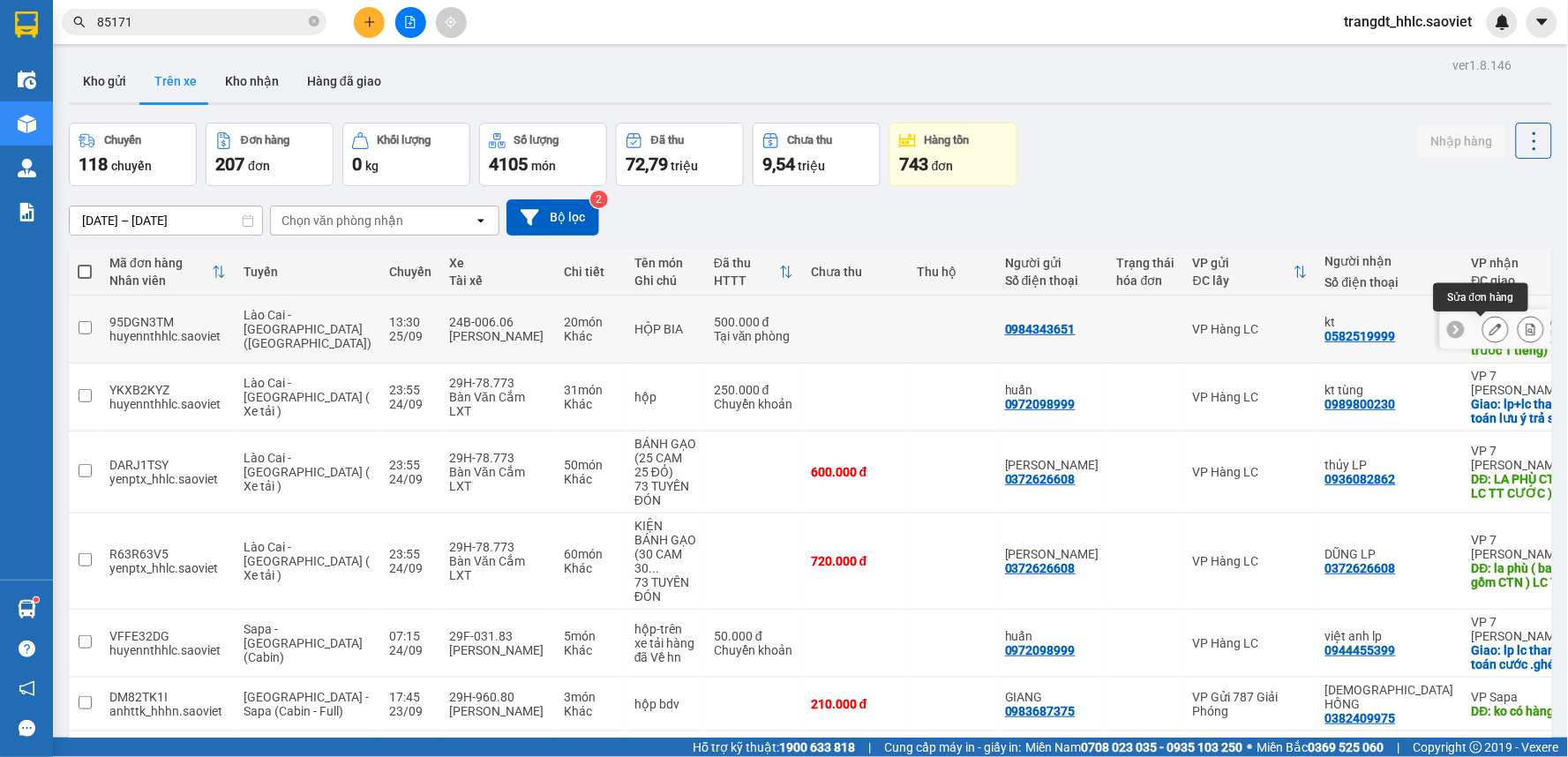
click at [1489, 336] on icon at bounding box center [1496, 329] width 12 height 12
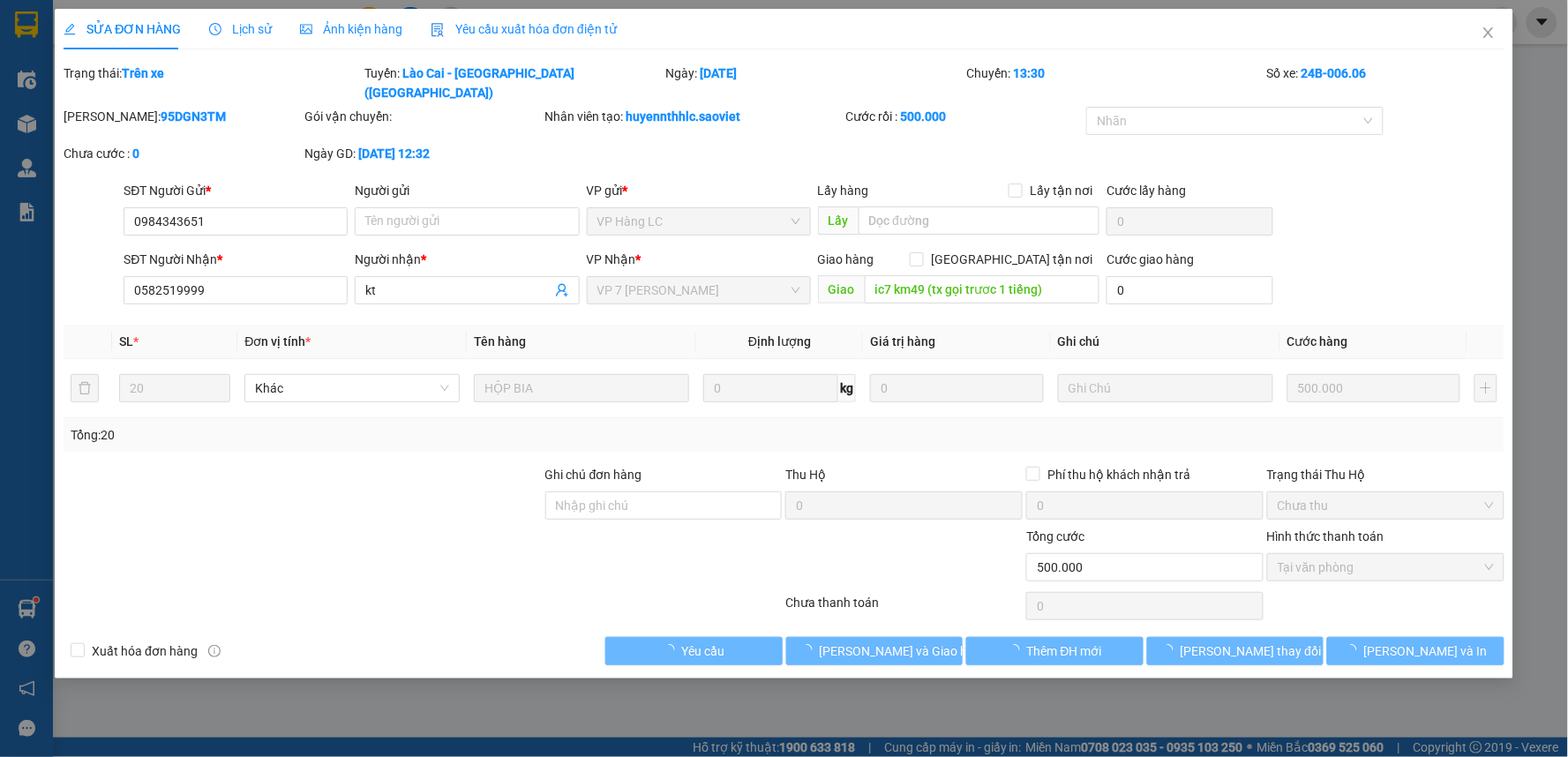
type input "0984343651"
type input "0582519999"
type input "kt"
type input "ic7 km49 (tx gọi trươc 1 tiếng)"
type input "0"
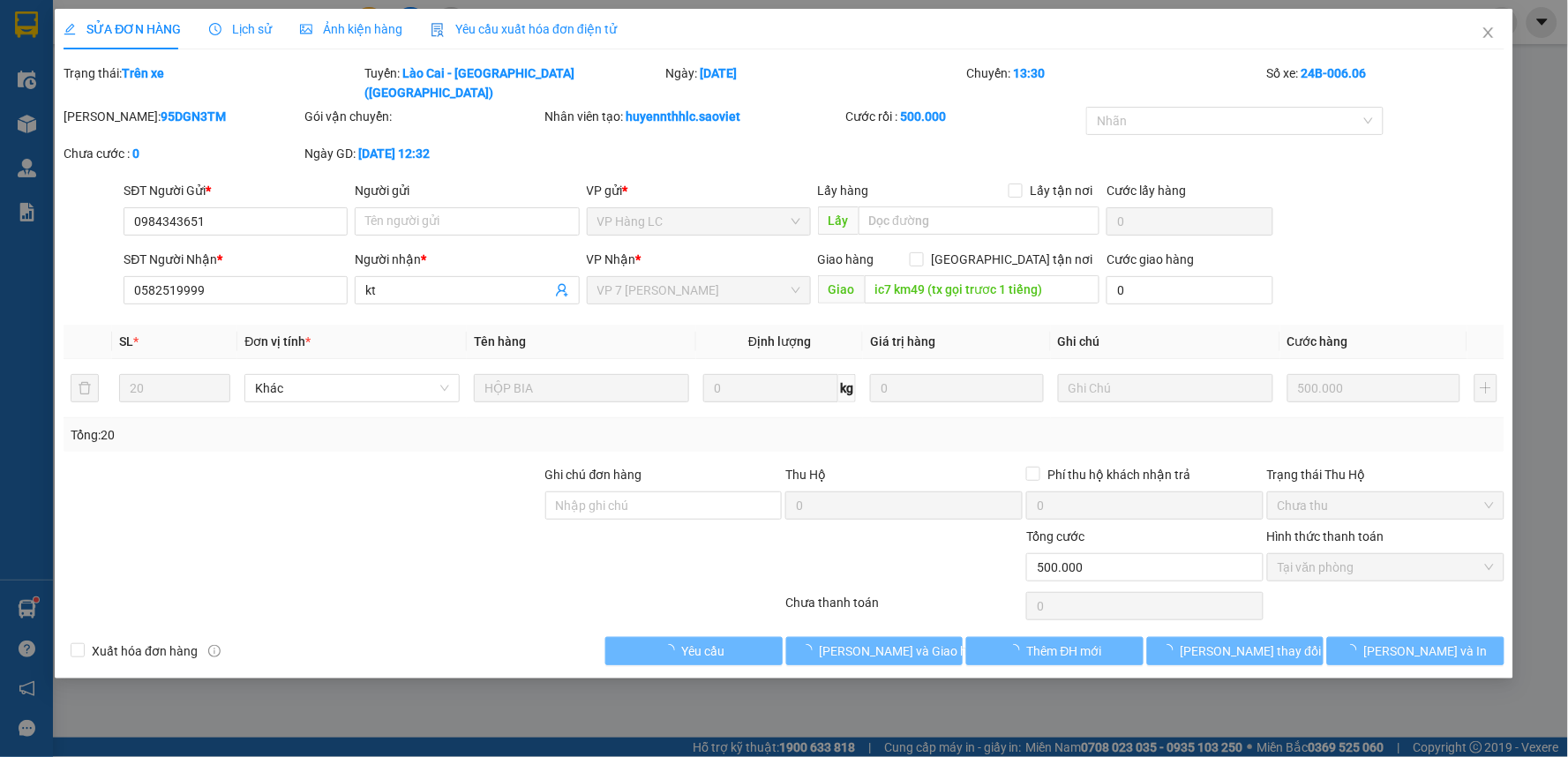
type input "500.000"
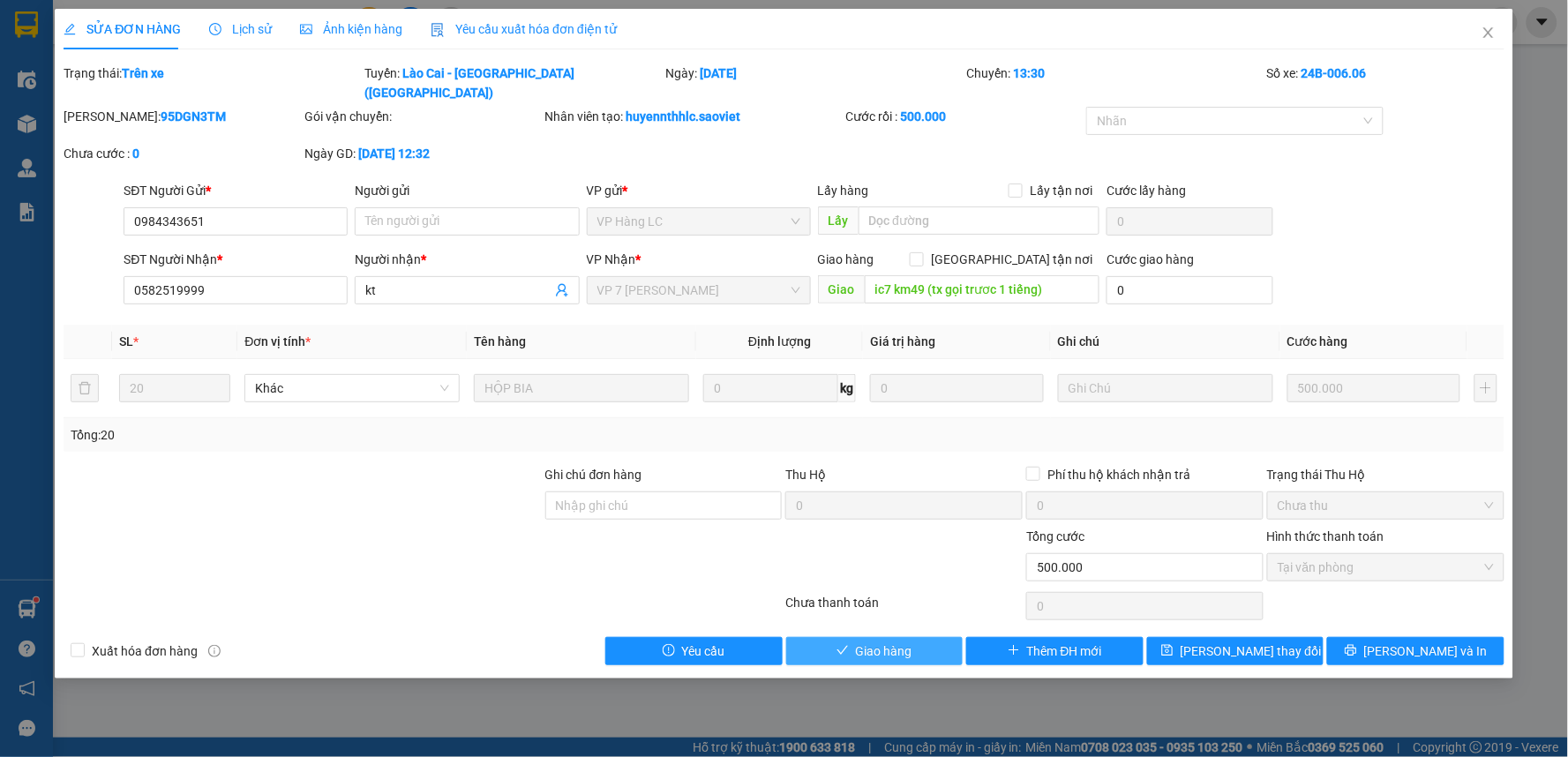
click at [875, 637] on button "Giao hàng" at bounding box center [875, 652] width 178 height 29
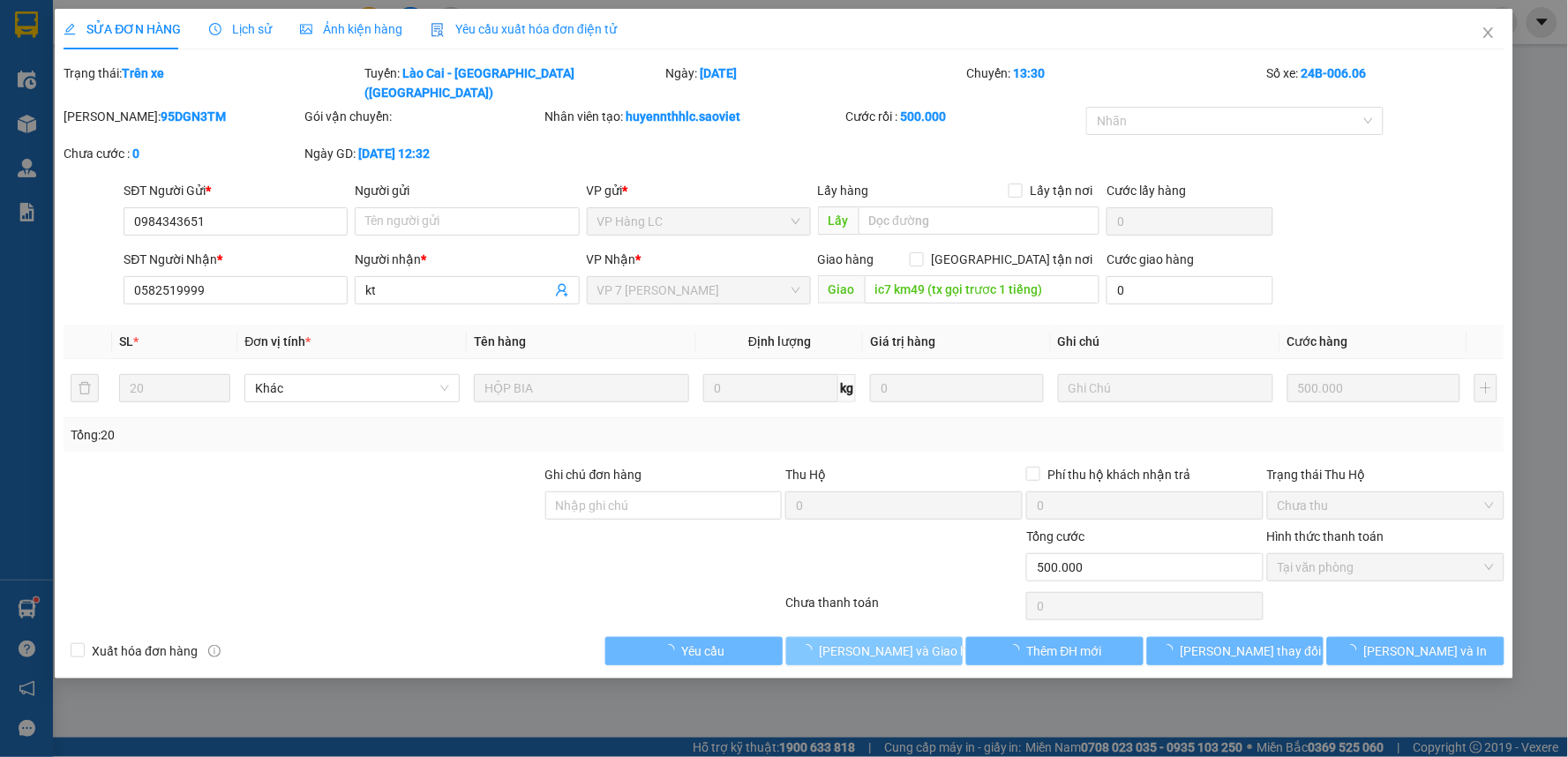
click at [875, 637] on button "[PERSON_NAME] và Giao hàng" at bounding box center [875, 652] width 178 height 29
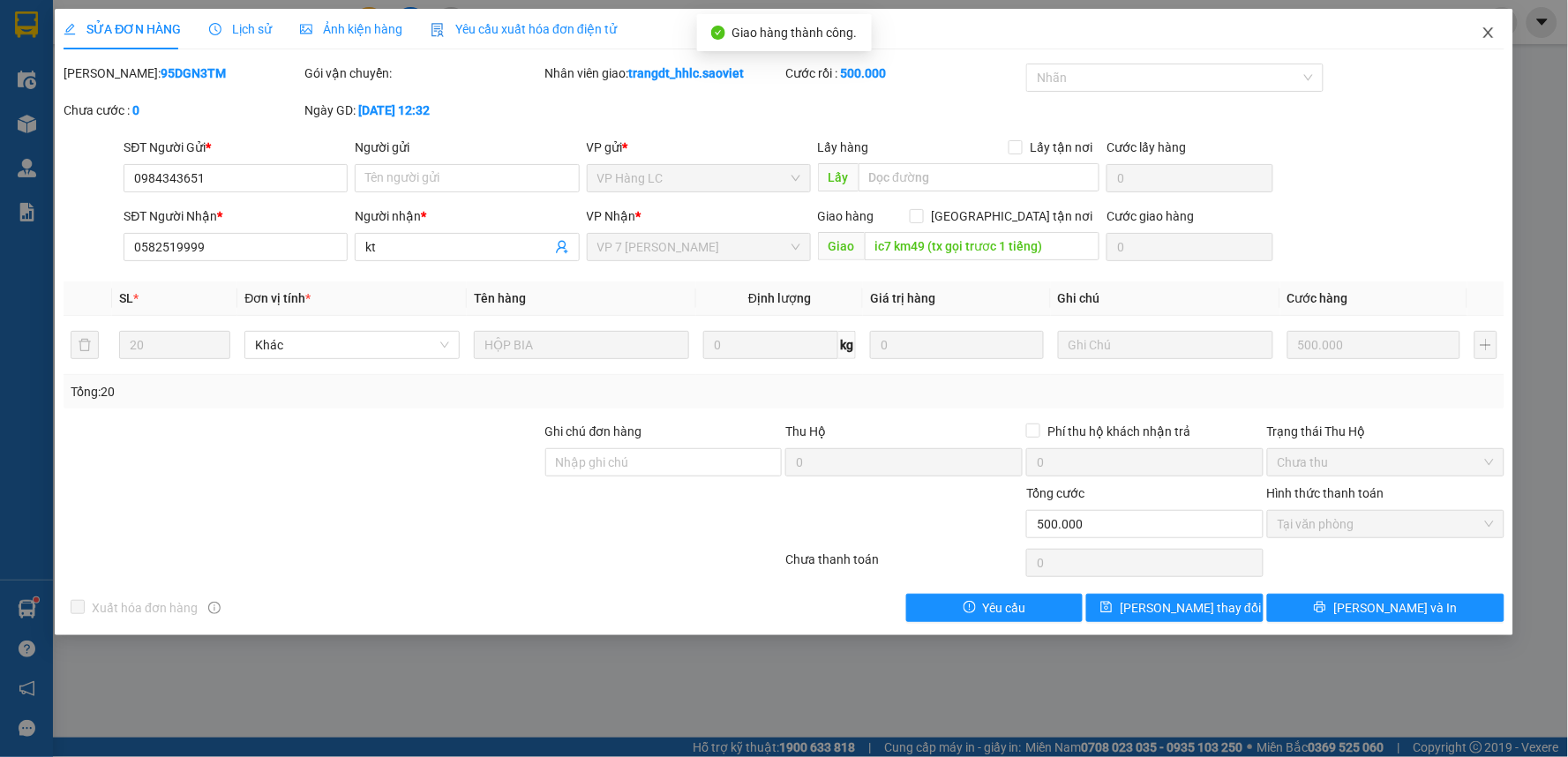
click at [1481, 29] on icon "close" at bounding box center [1489, 33] width 14 height 14
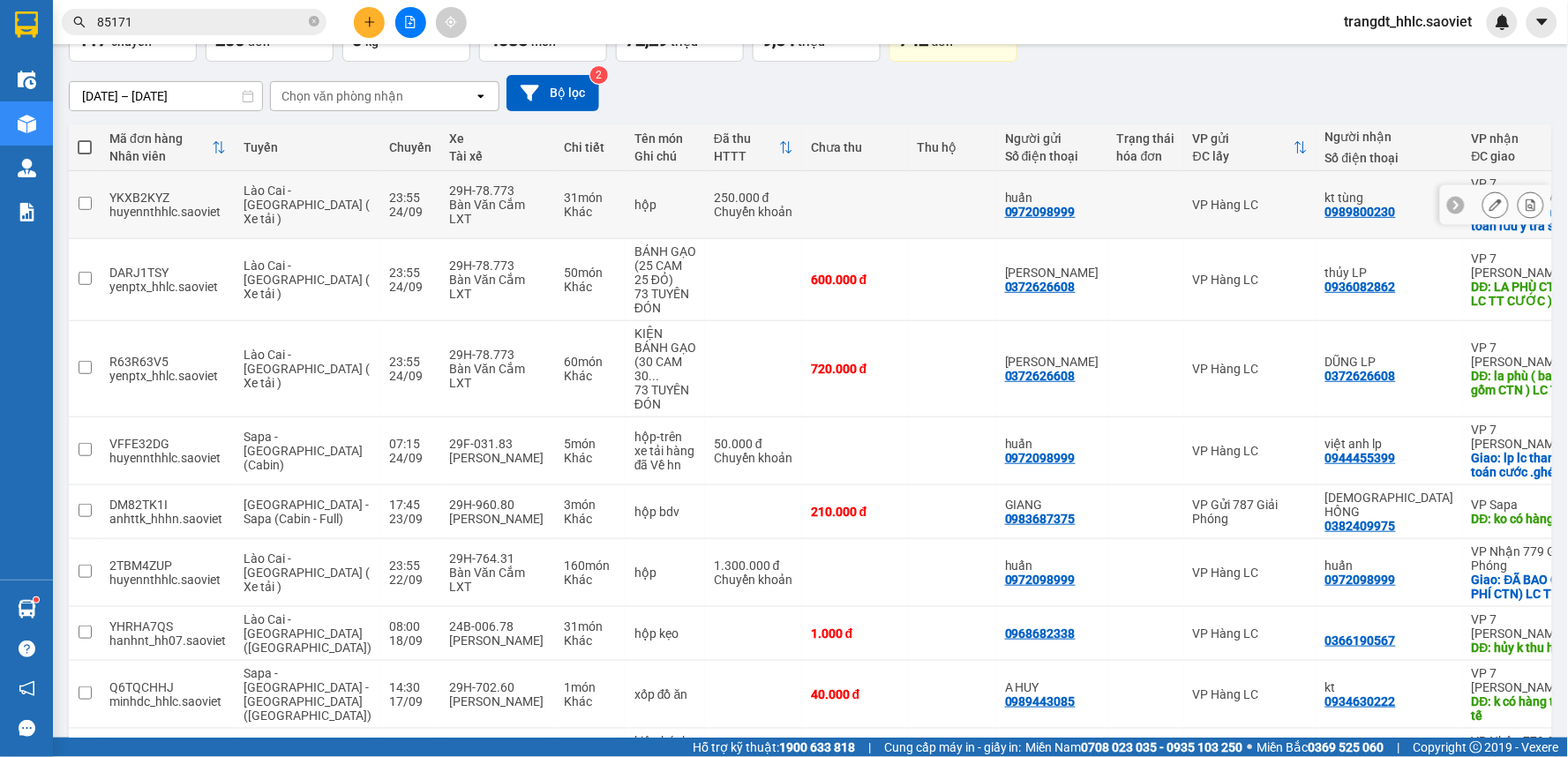
scroll to position [311, 0]
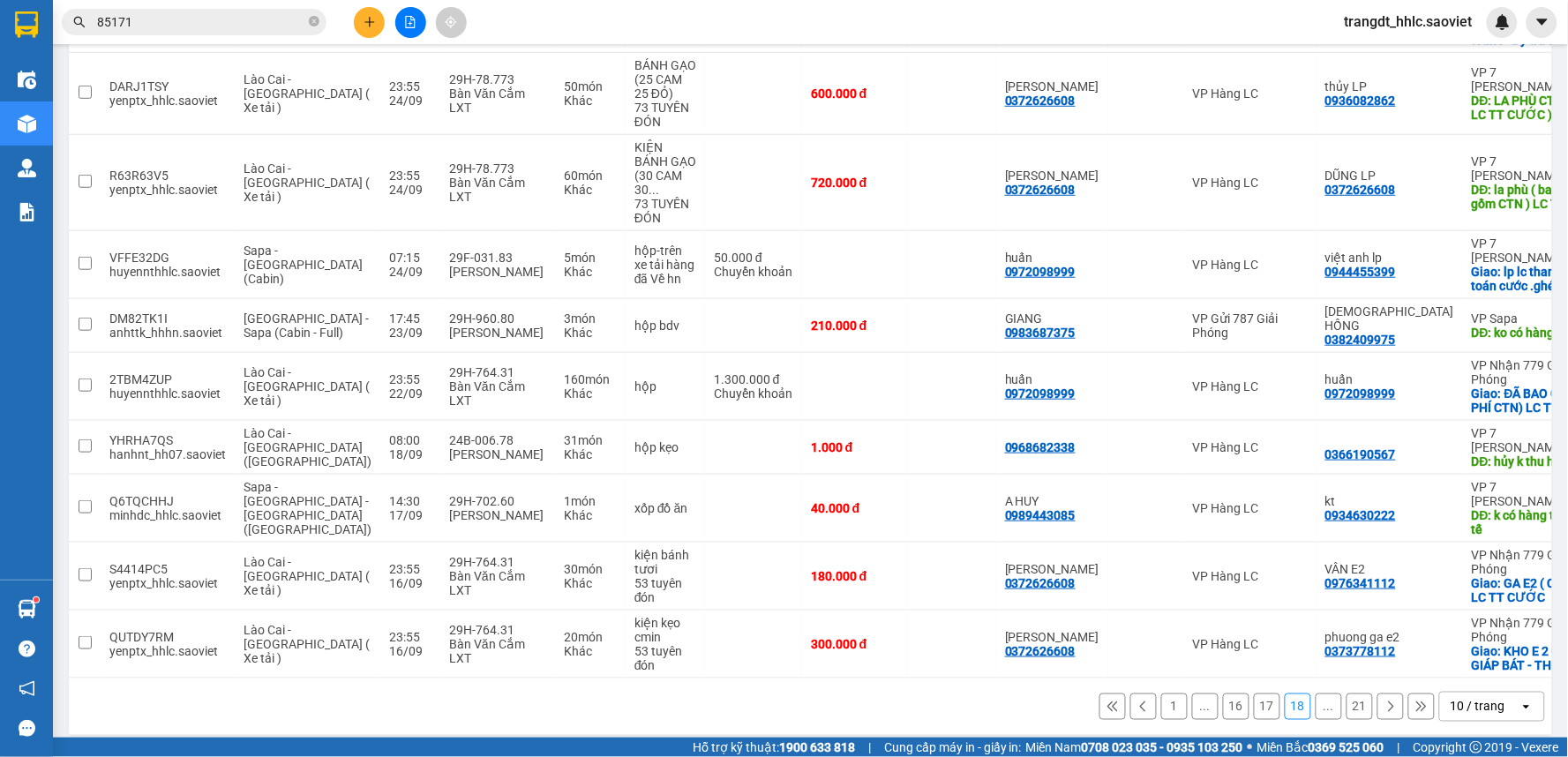
click at [1254, 694] on button "17" at bounding box center [1267, 707] width 27 height 27
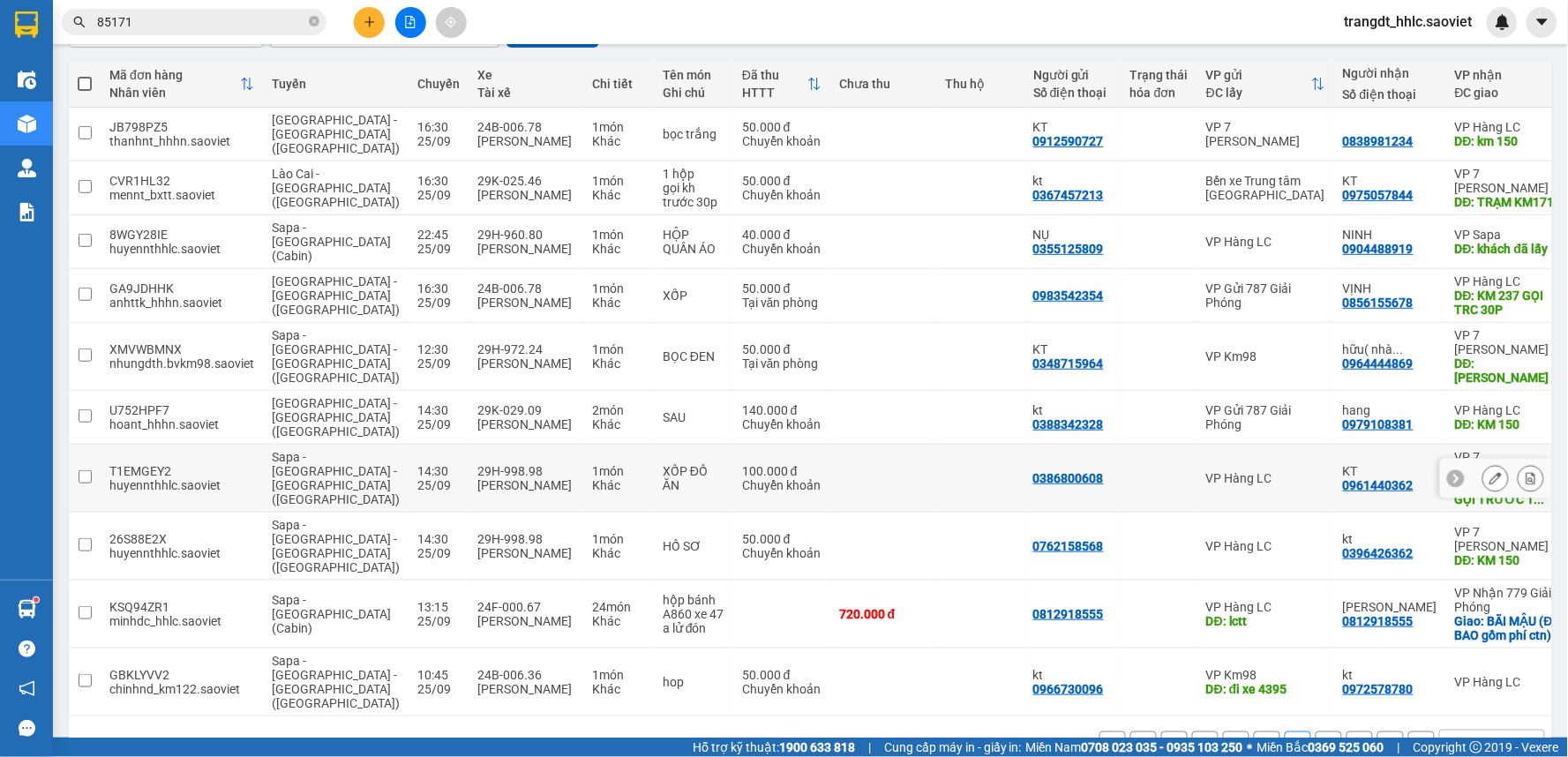
scroll to position [190, 0]
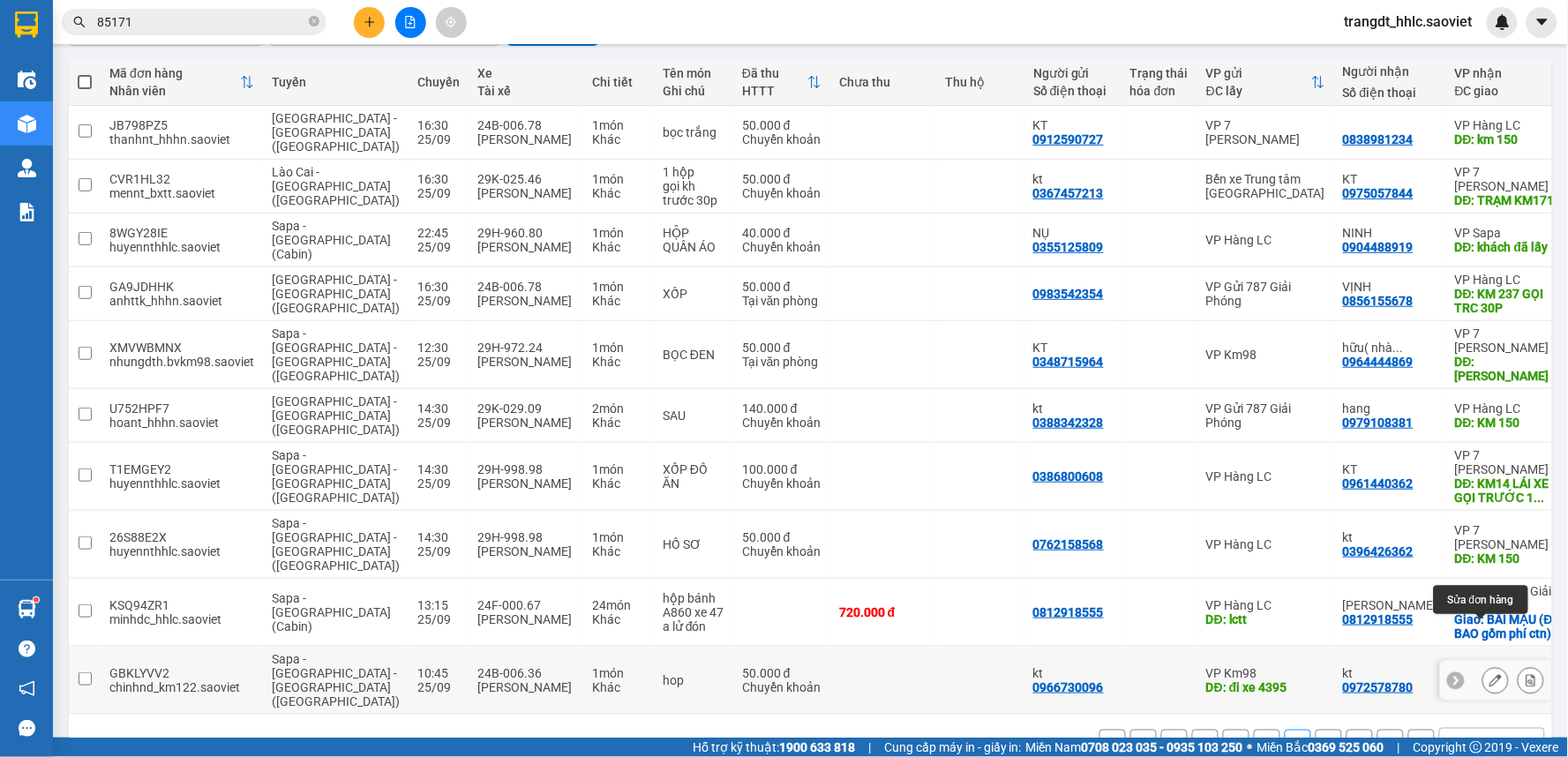
click at [1491, 665] on button at bounding box center [1496, 680] width 25 height 31
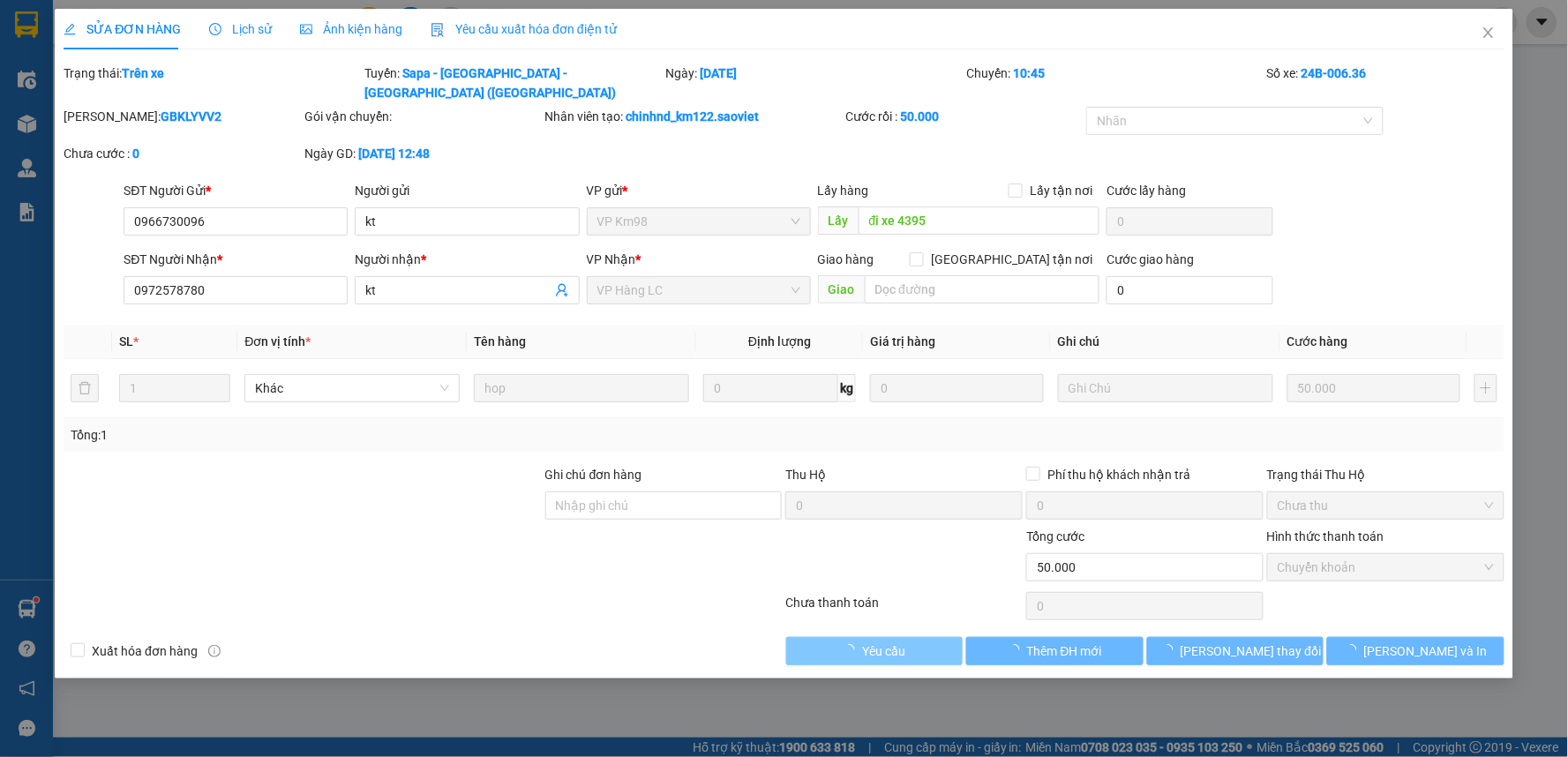
type input "0966730096"
type input "kt"
type input "đi xe 4395"
type input "0972578780"
type input "kt"
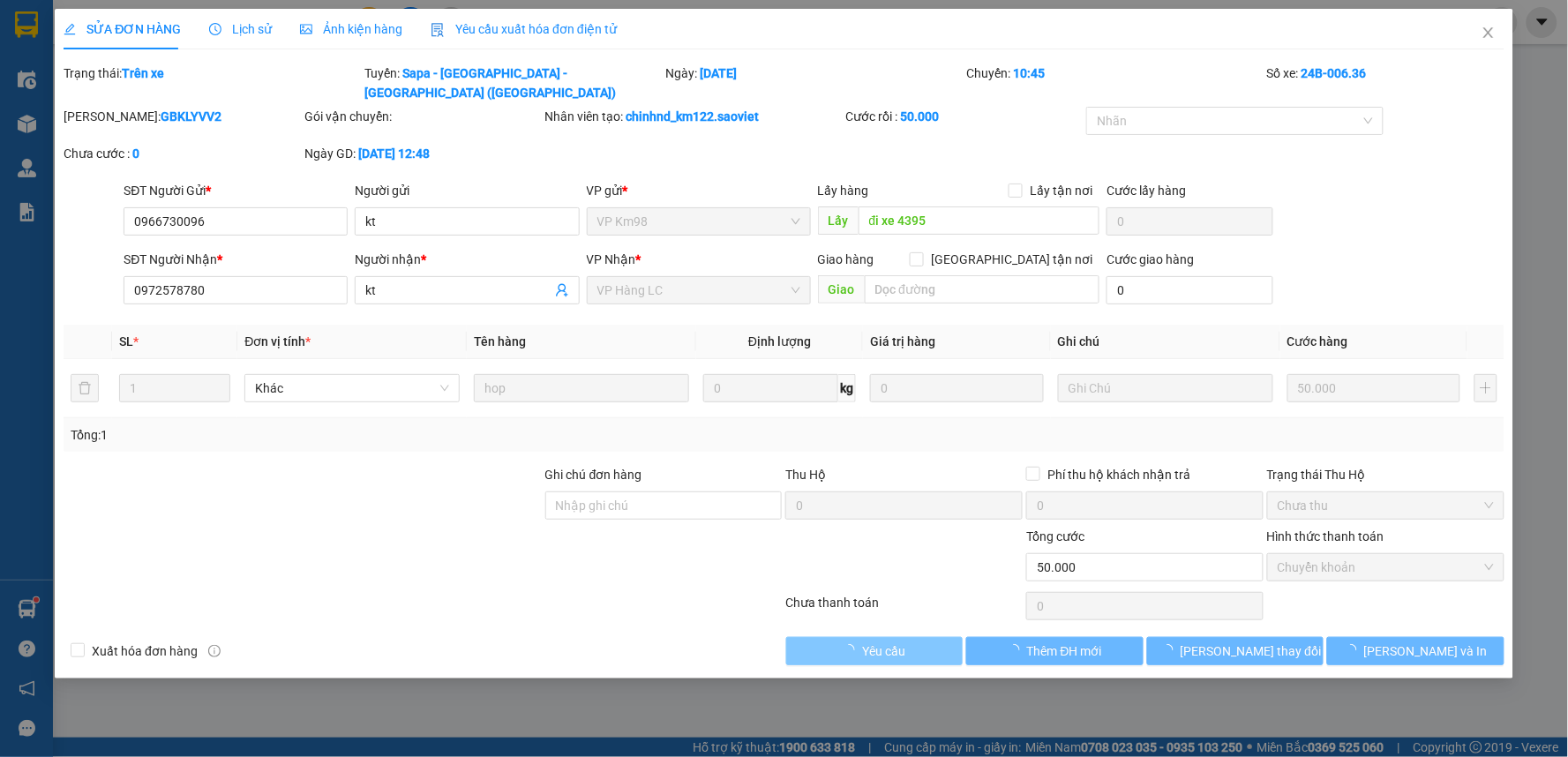
type input "0"
type input "50.000"
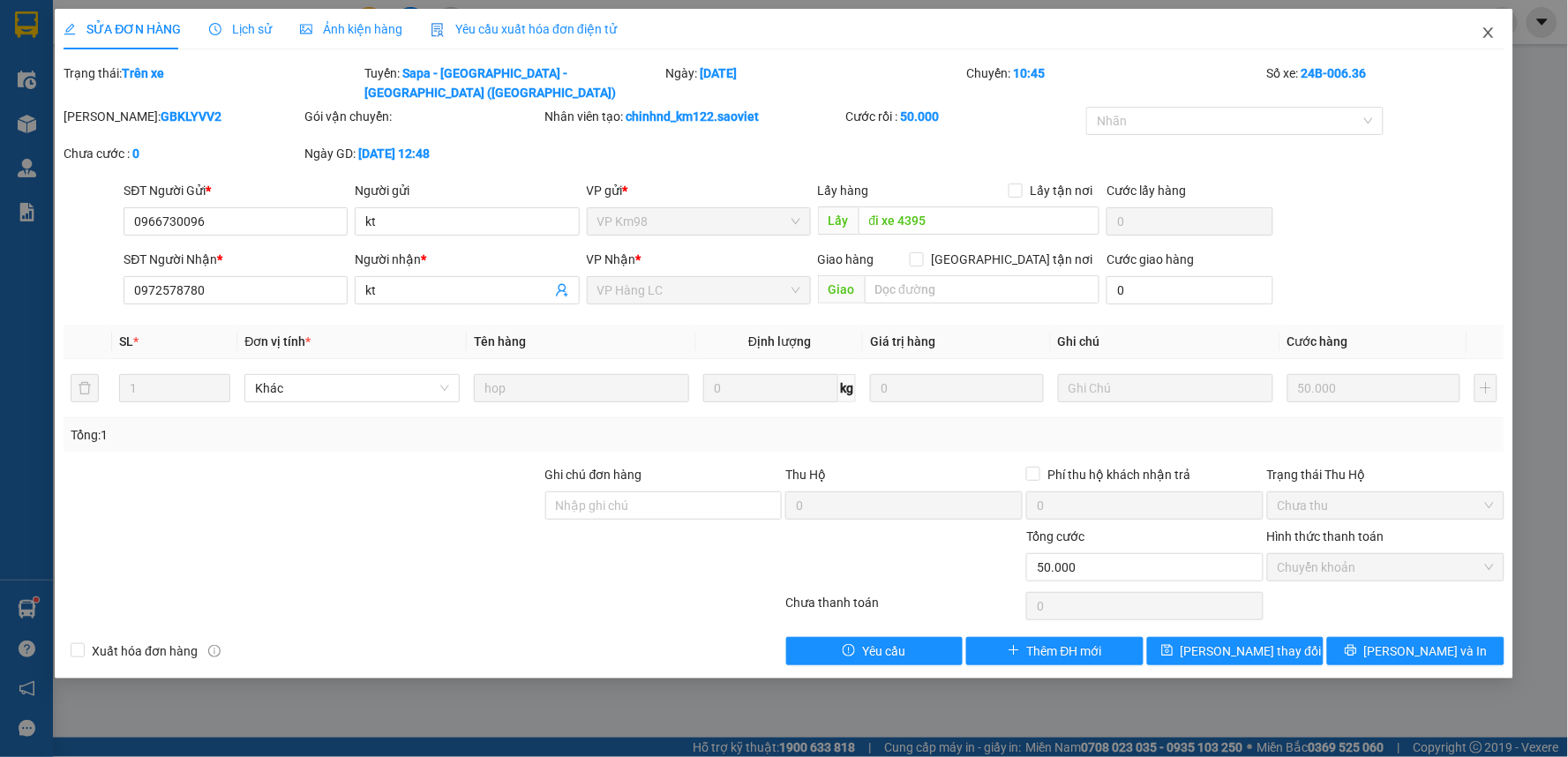
click at [1481, 29] on icon "close" at bounding box center [1489, 33] width 14 height 14
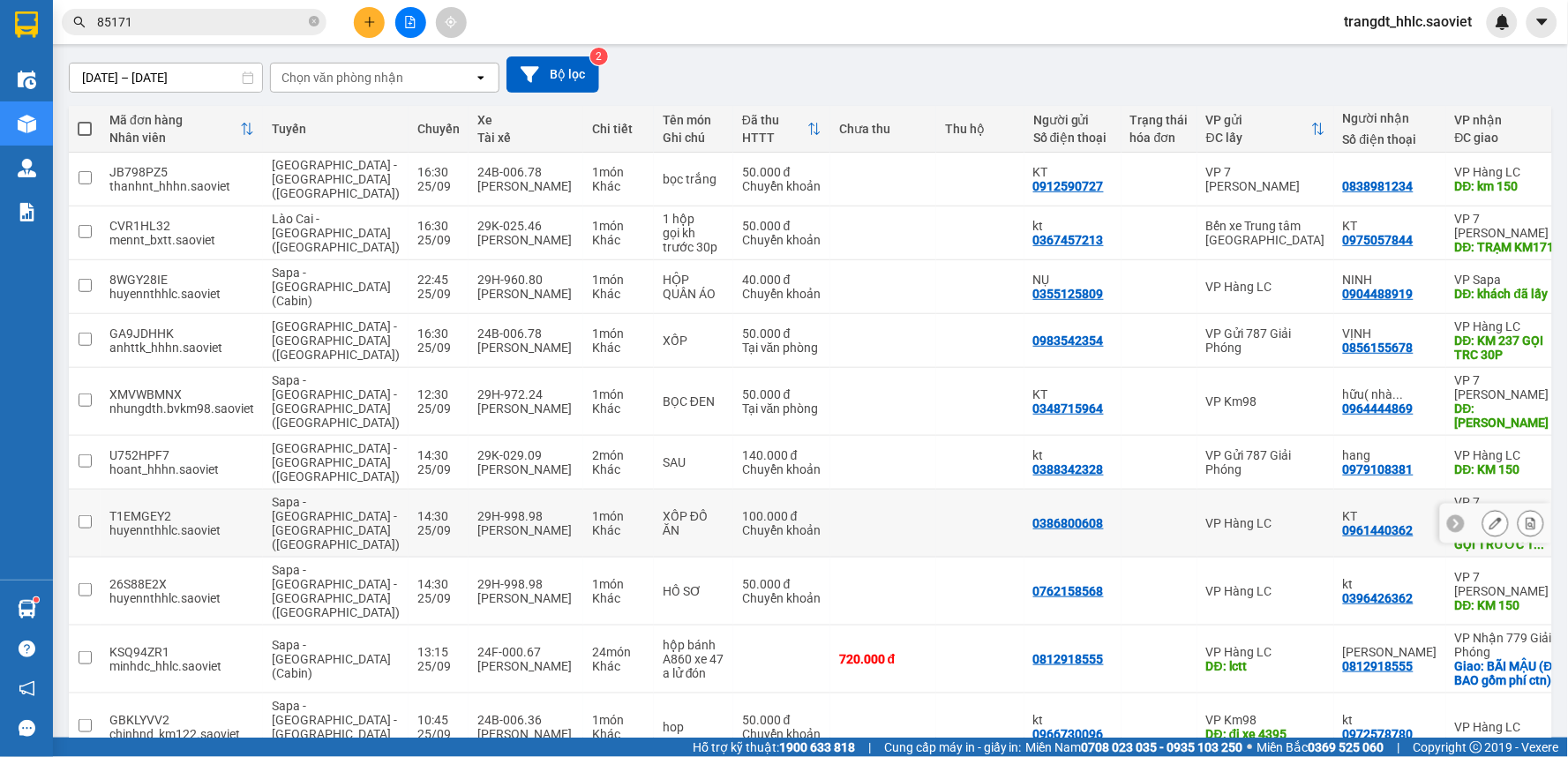
scroll to position [190, 0]
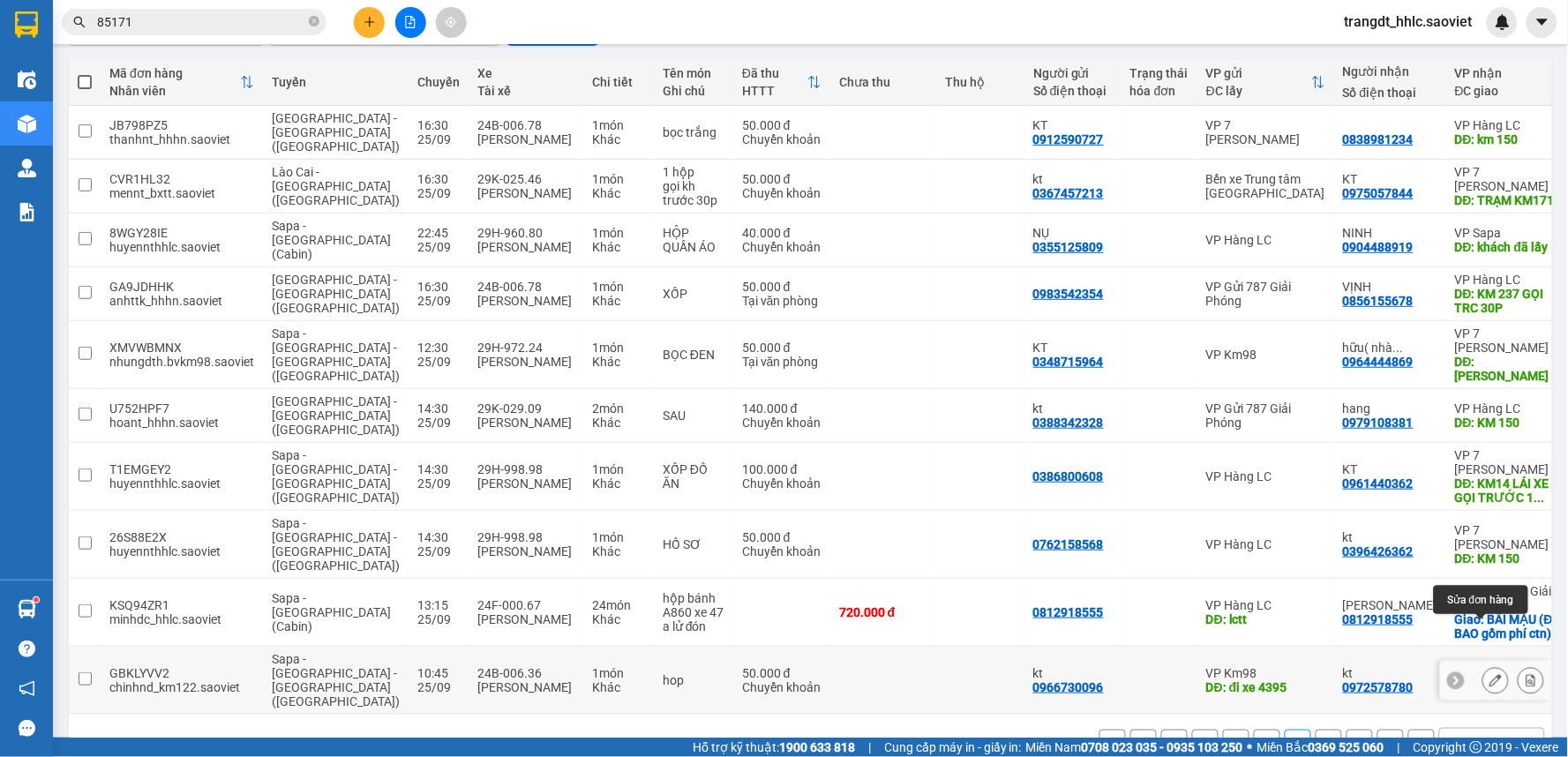
click at [1489, 665] on button at bounding box center [1496, 680] width 25 height 31
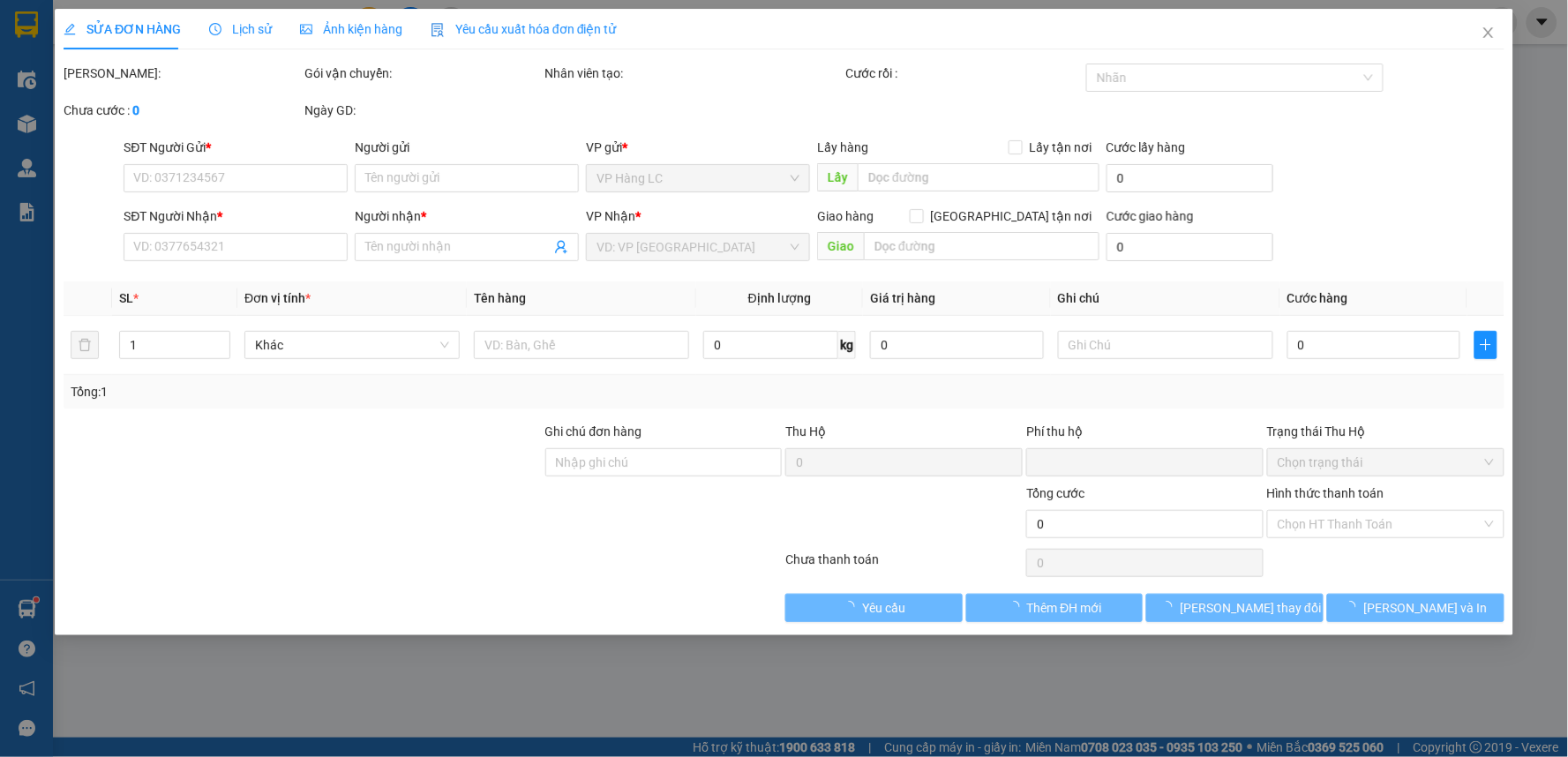
type input "0966730096"
type input "kt"
type input "đi xe 4395"
type input "0972578780"
type input "kt"
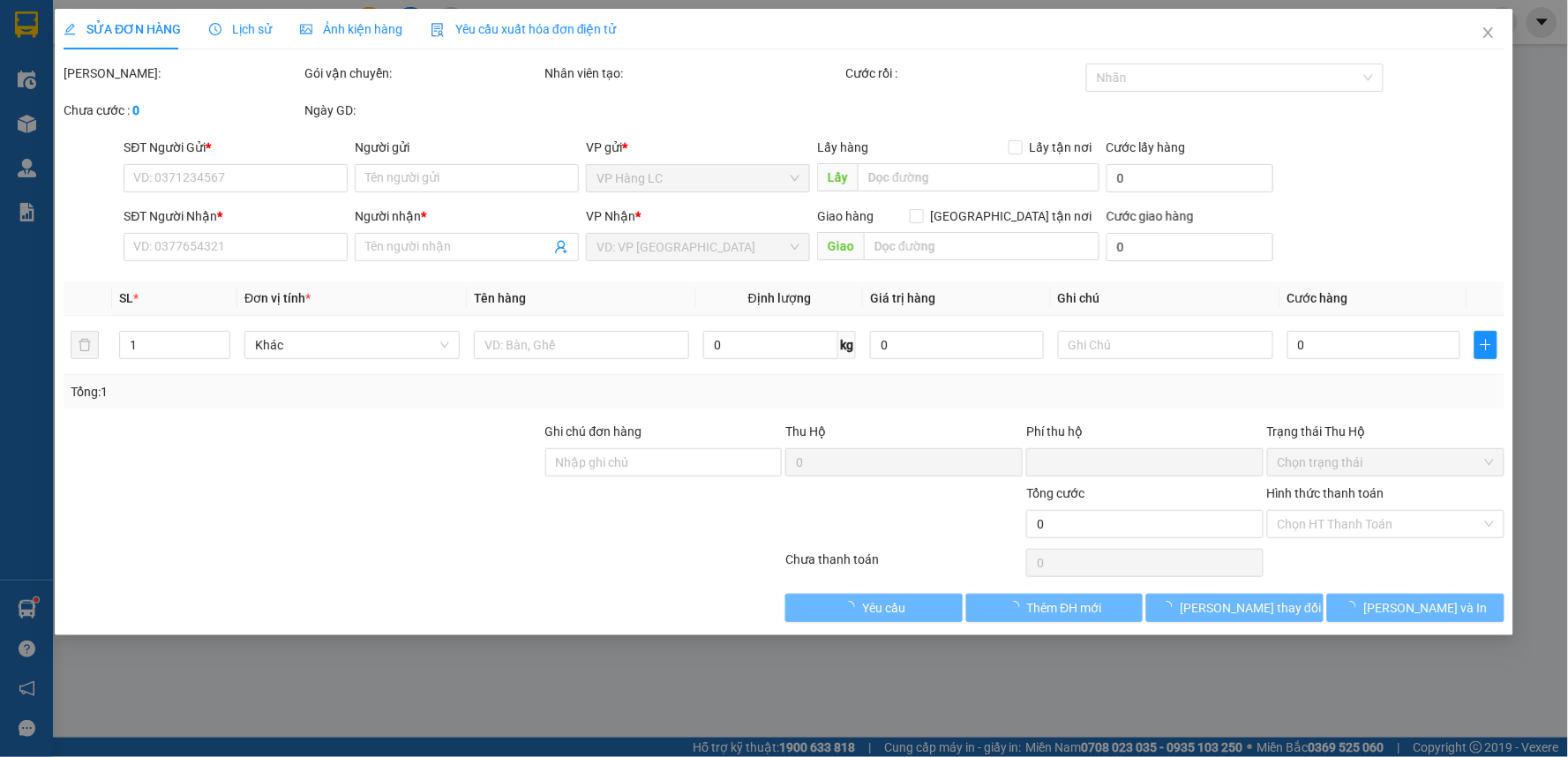
type input "0"
type input "50.000"
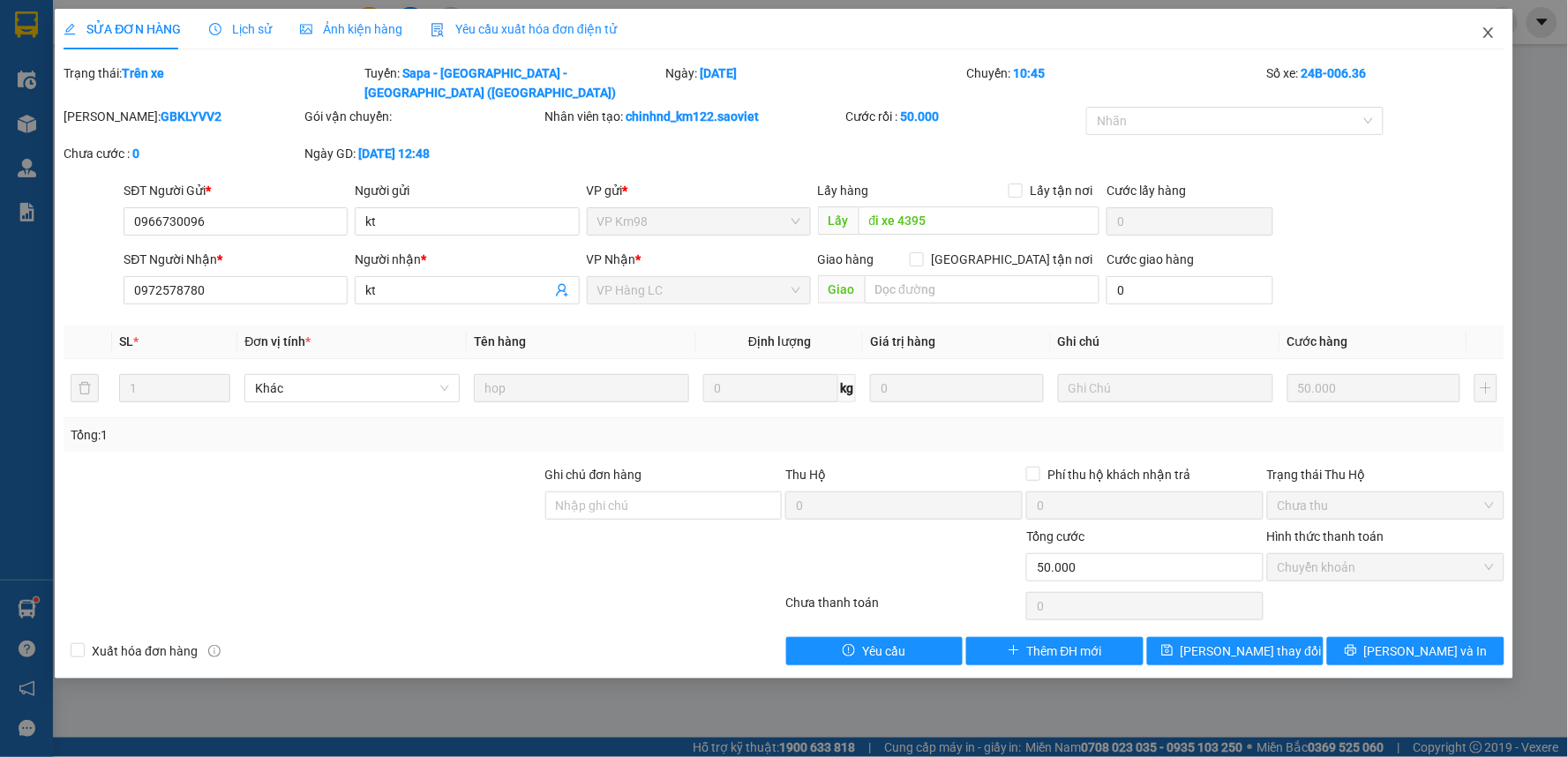
click at [1479, 28] on span "Close" at bounding box center [1488, 33] width 49 height 49
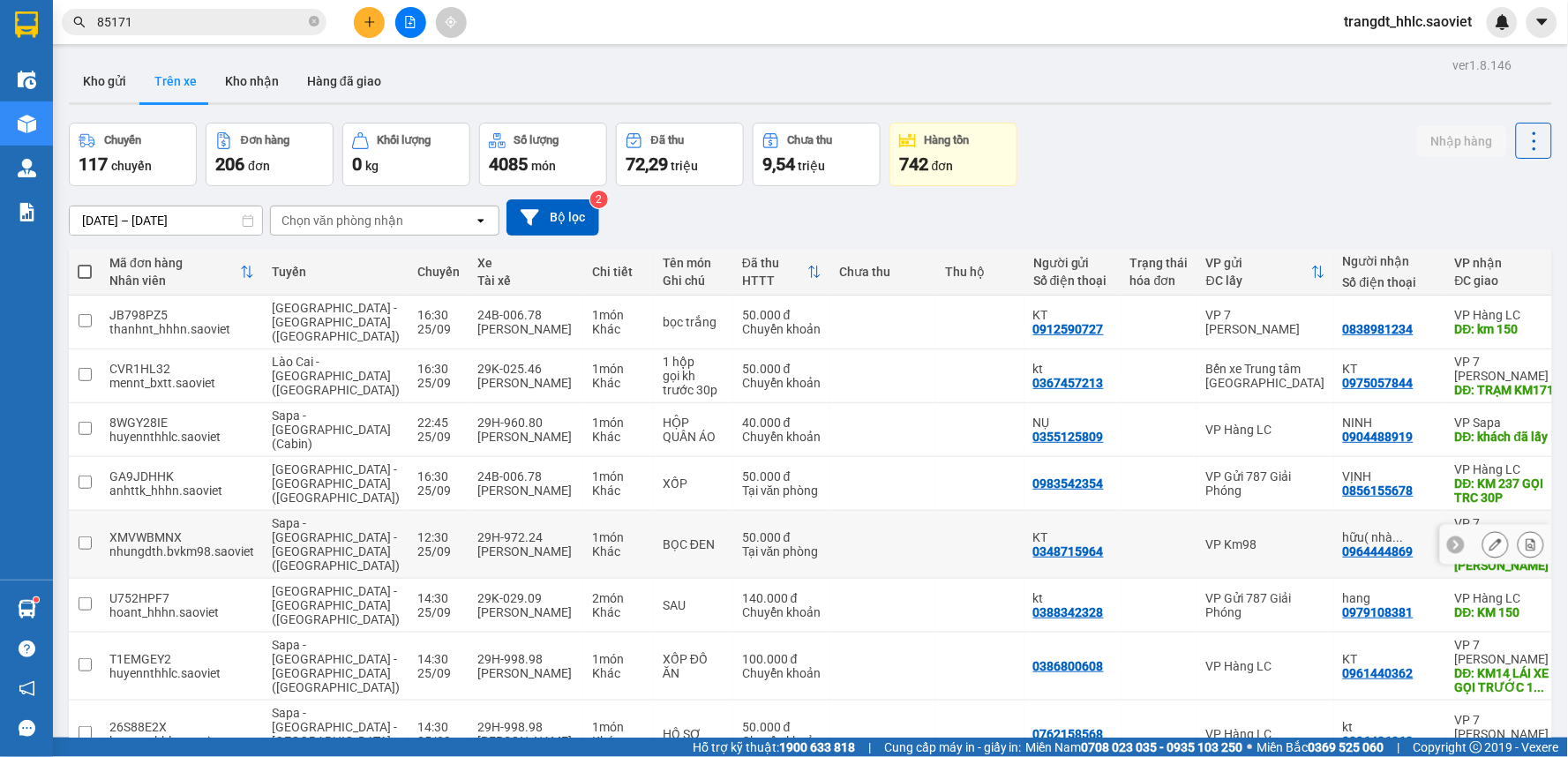
scroll to position [190, 0]
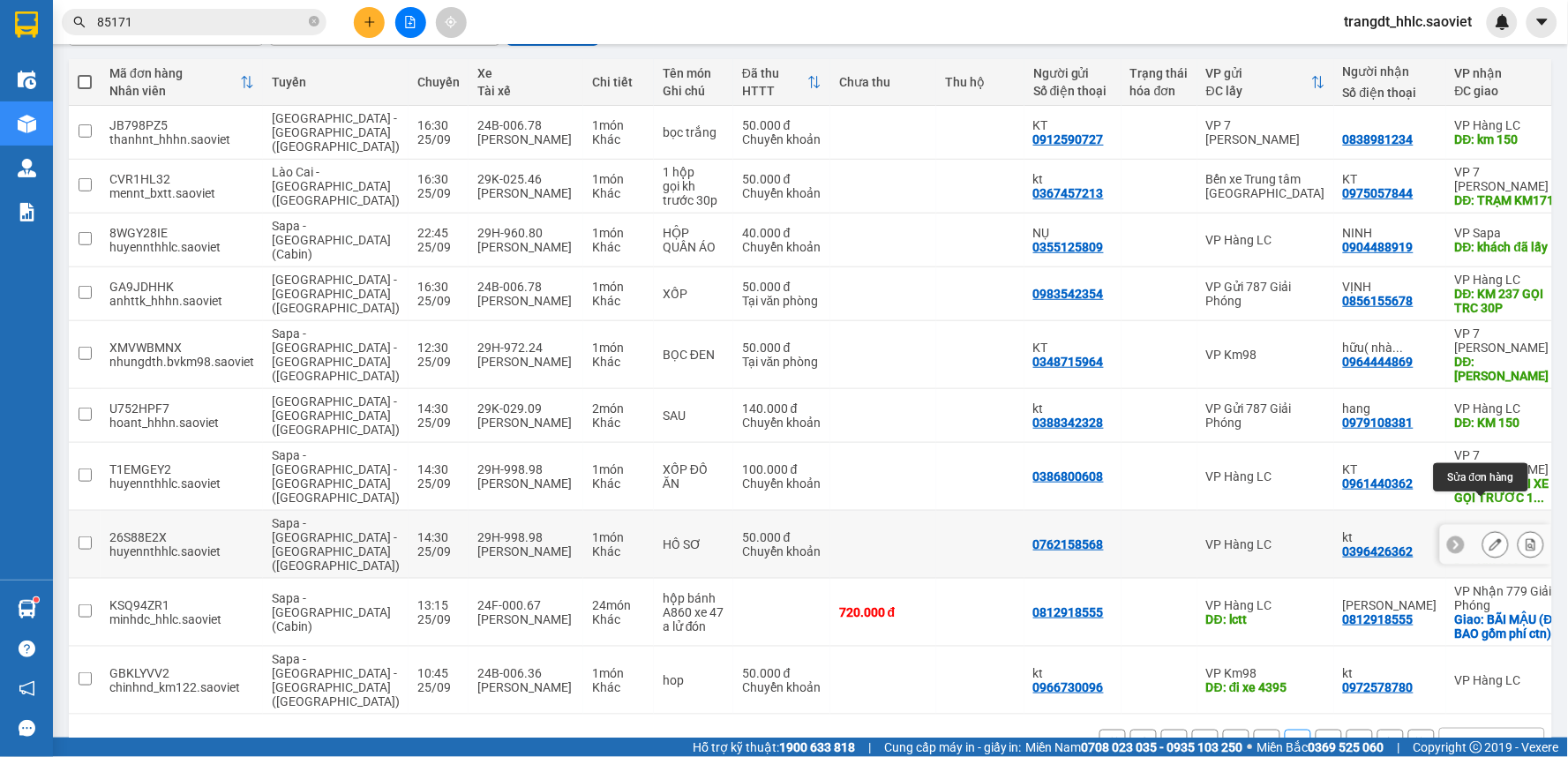
click at [1489, 538] on icon at bounding box center [1496, 545] width 12 height 12
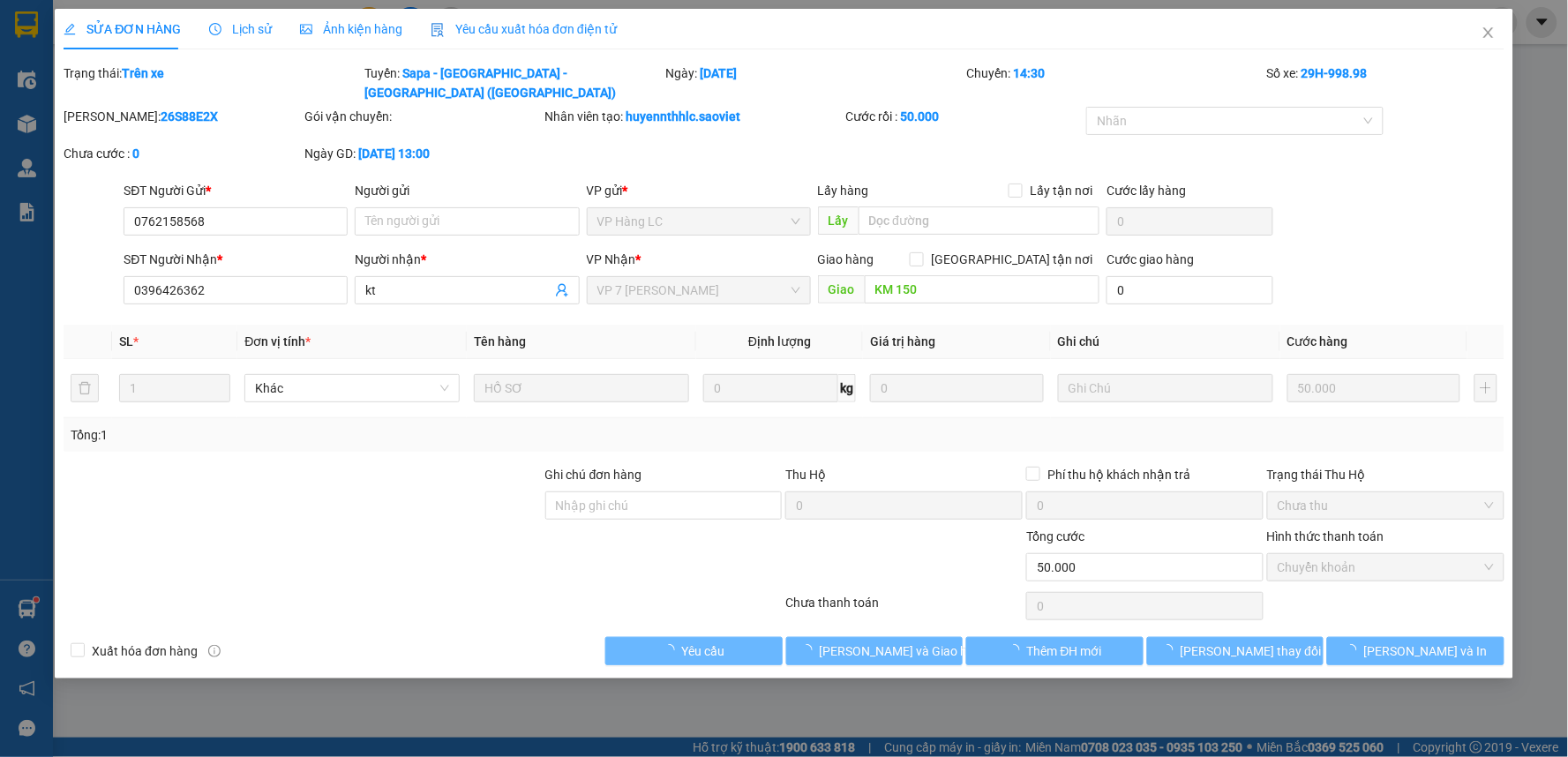
type input "0762158568"
type input "0396426362"
type input "kt"
type input "KM 150"
type input "0"
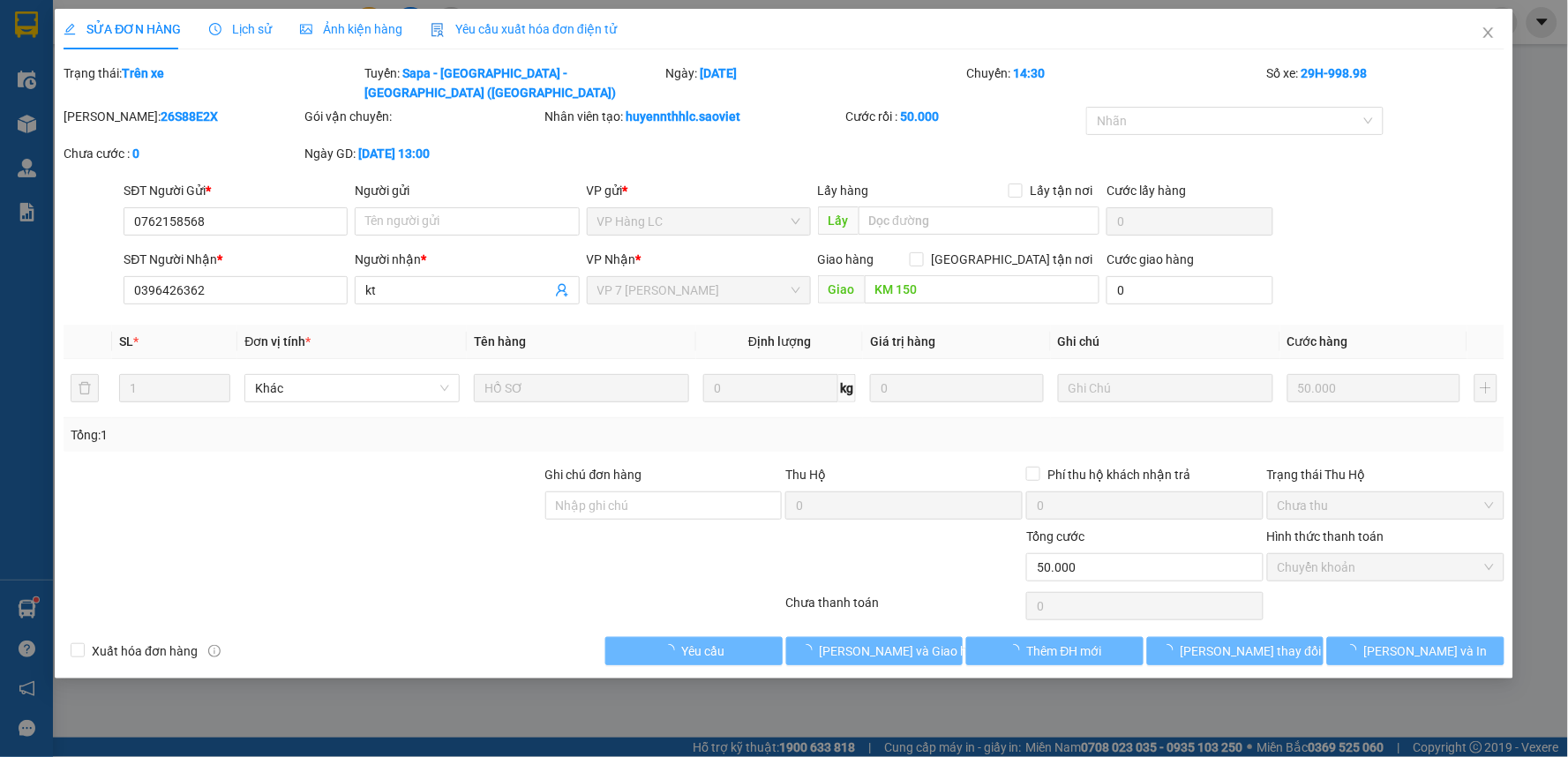
type input "50.000"
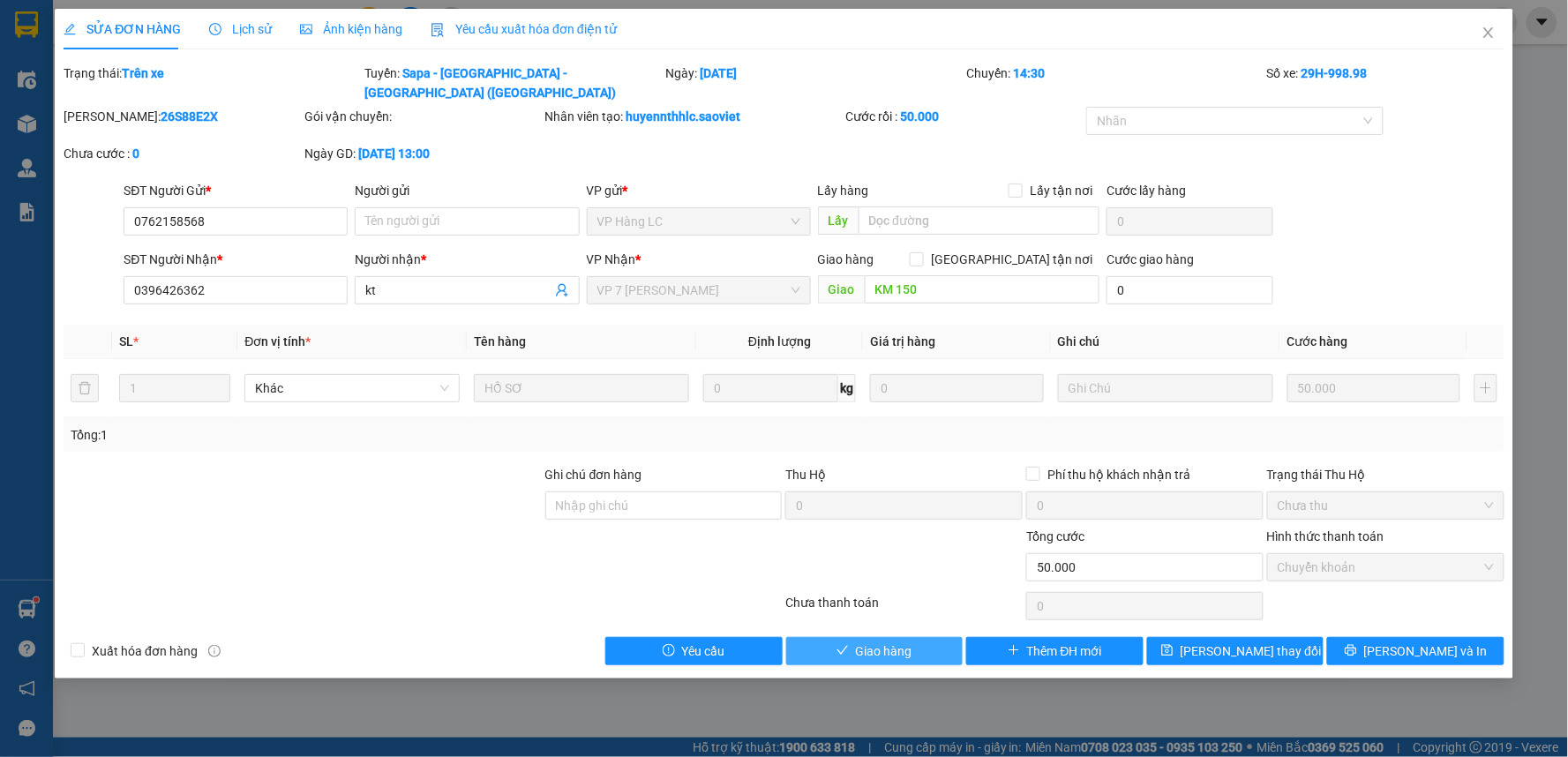
click at [879, 642] on span "Giao hàng" at bounding box center [884, 652] width 56 height 20
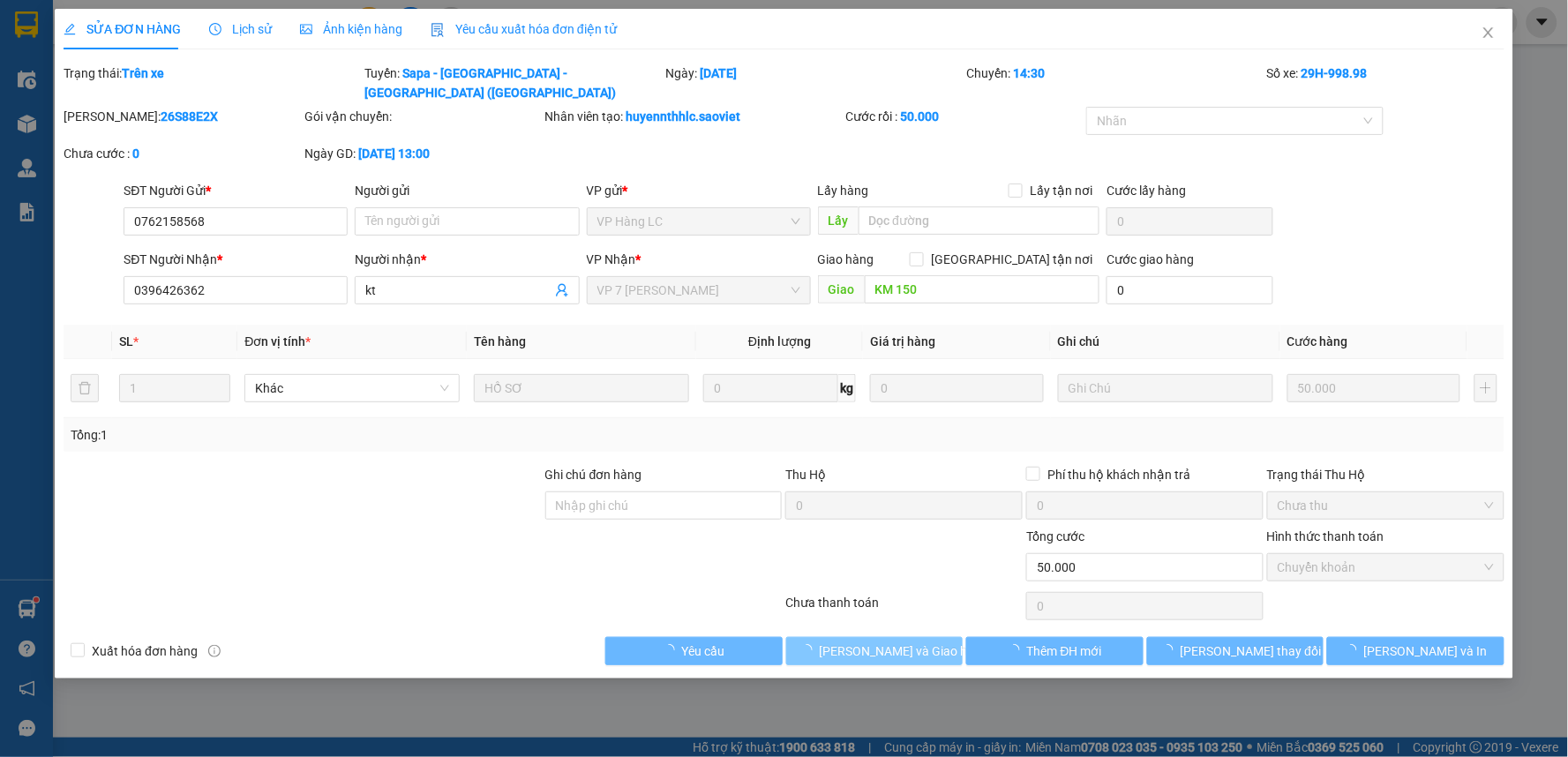
click at [879, 642] on span "[PERSON_NAME] và Giao hàng" at bounding box center [904, 652] width 170 height 20
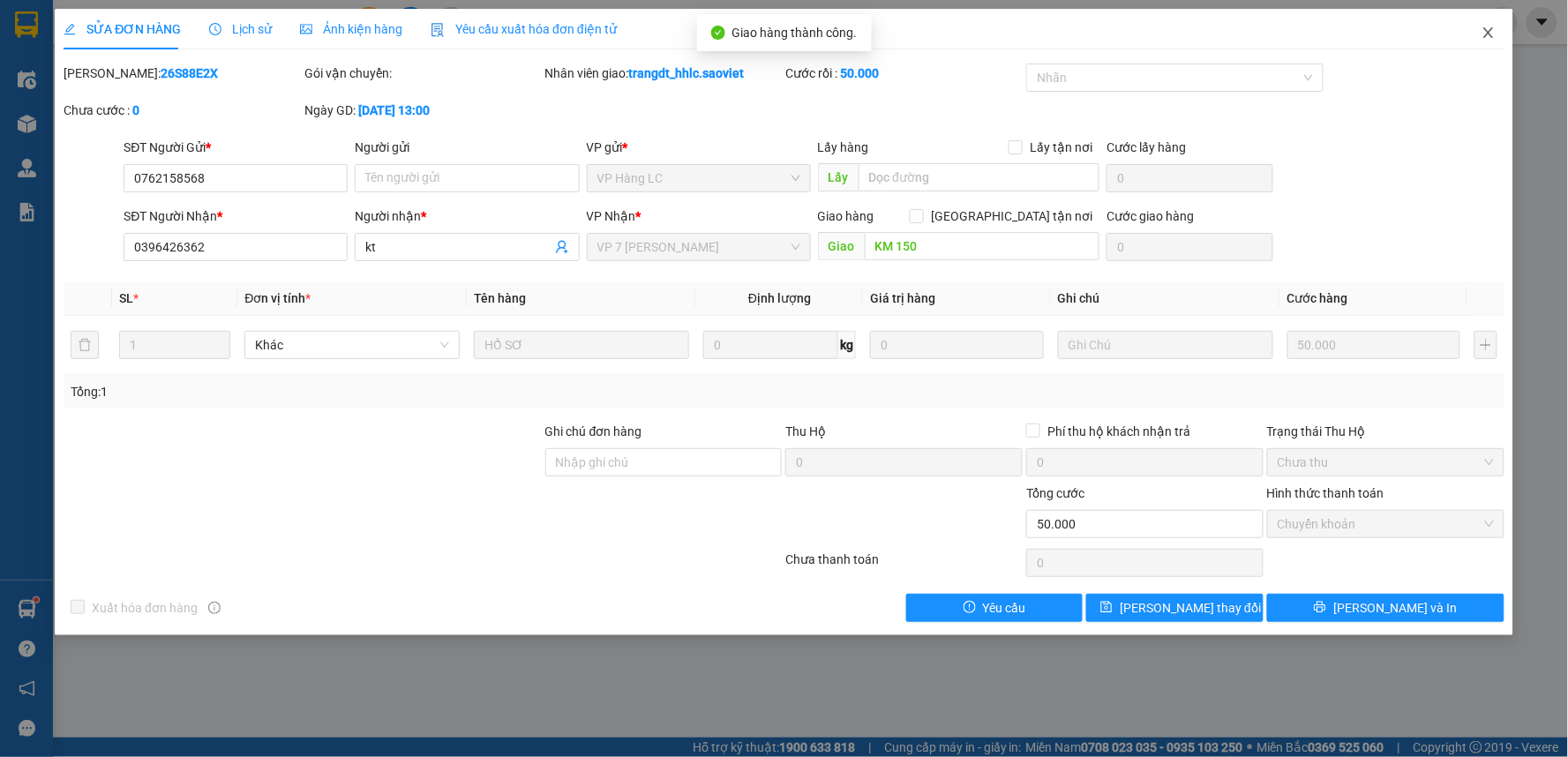
click at [1492, 38] on icon "close" at bounding box center [1489, 33] width 14 height 14
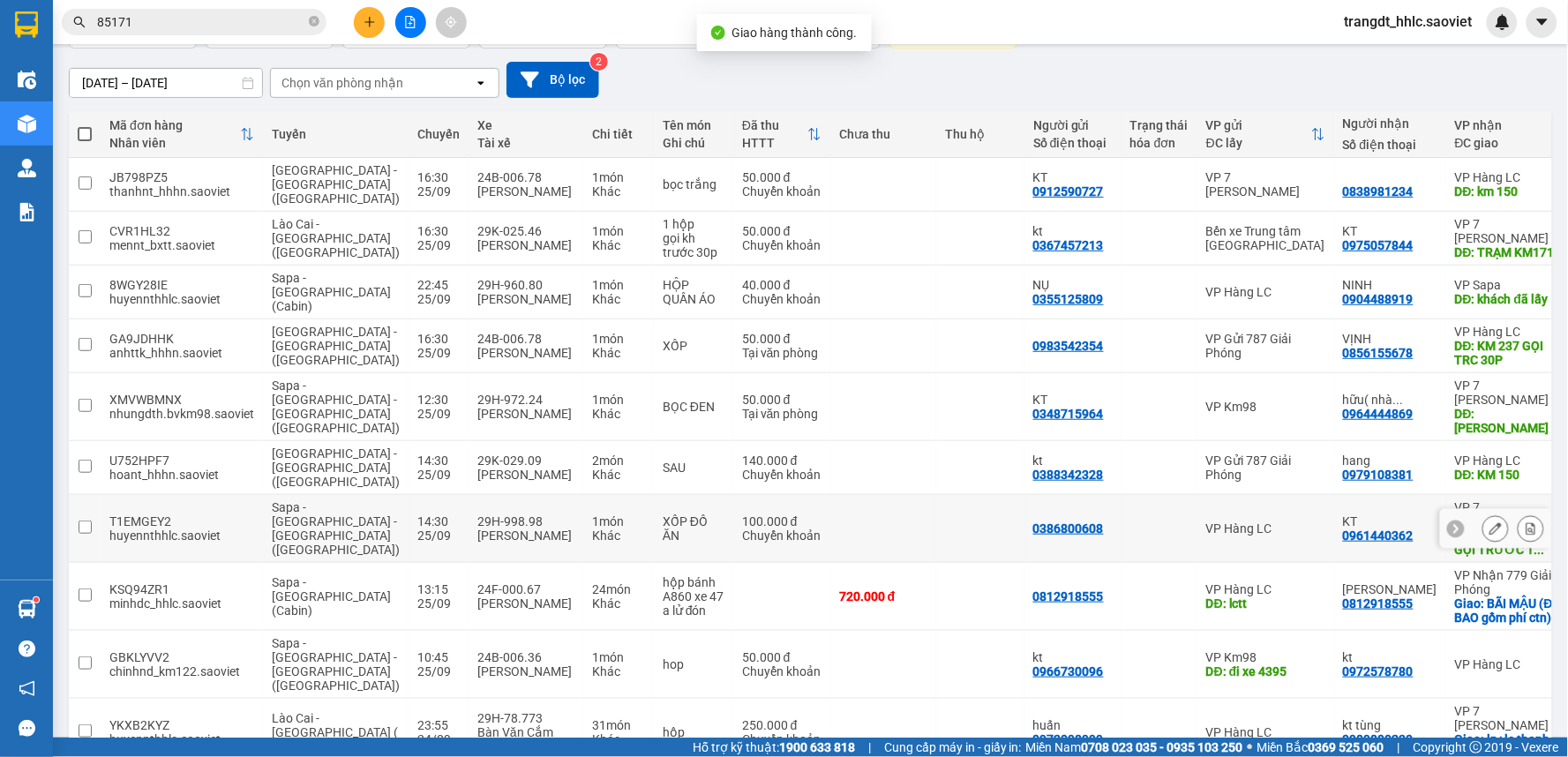
scroll to position [204, 0]
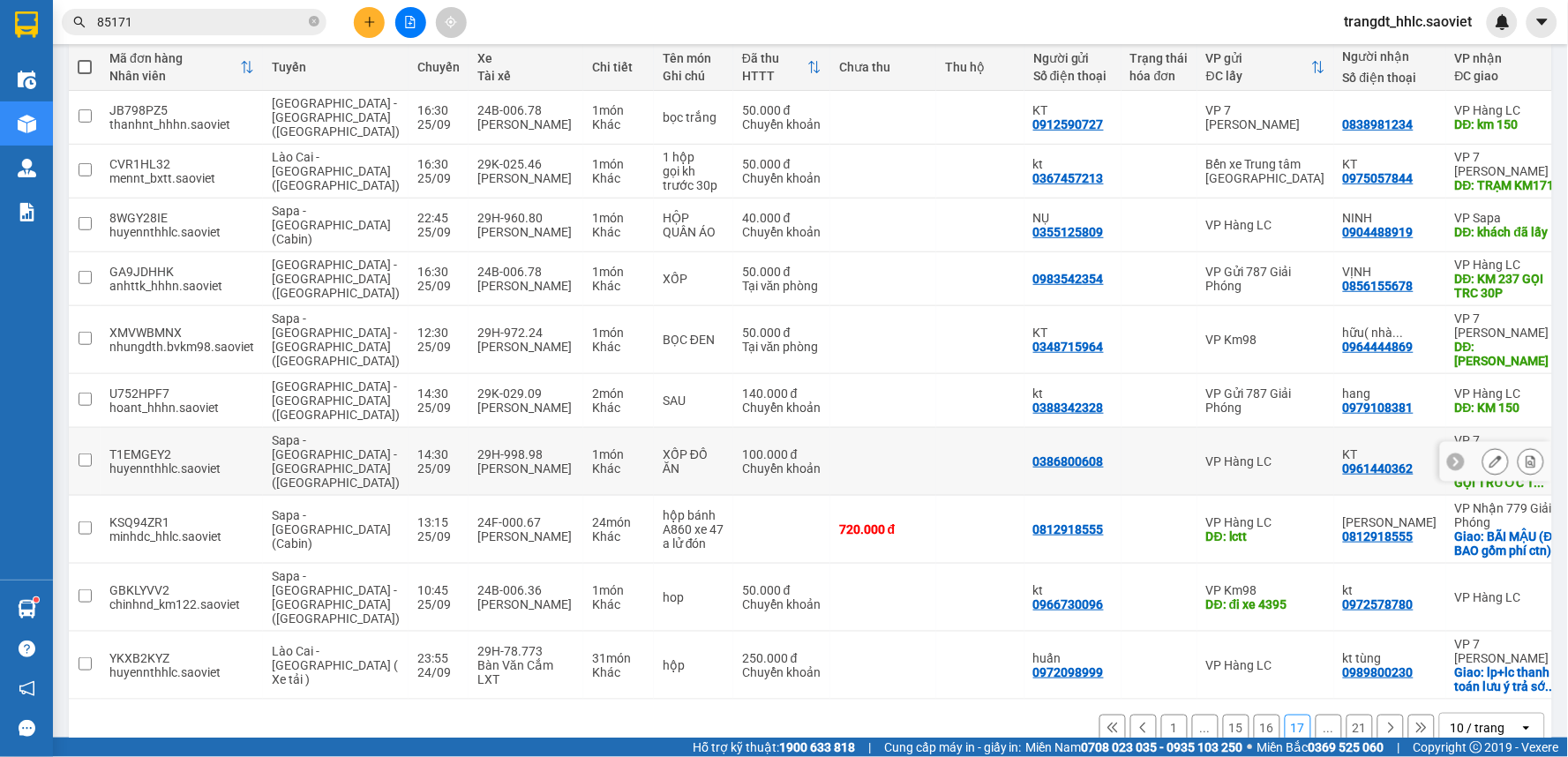
click at [1489, 455] on icon at bounding box center [1496, 462] width 12 height 12
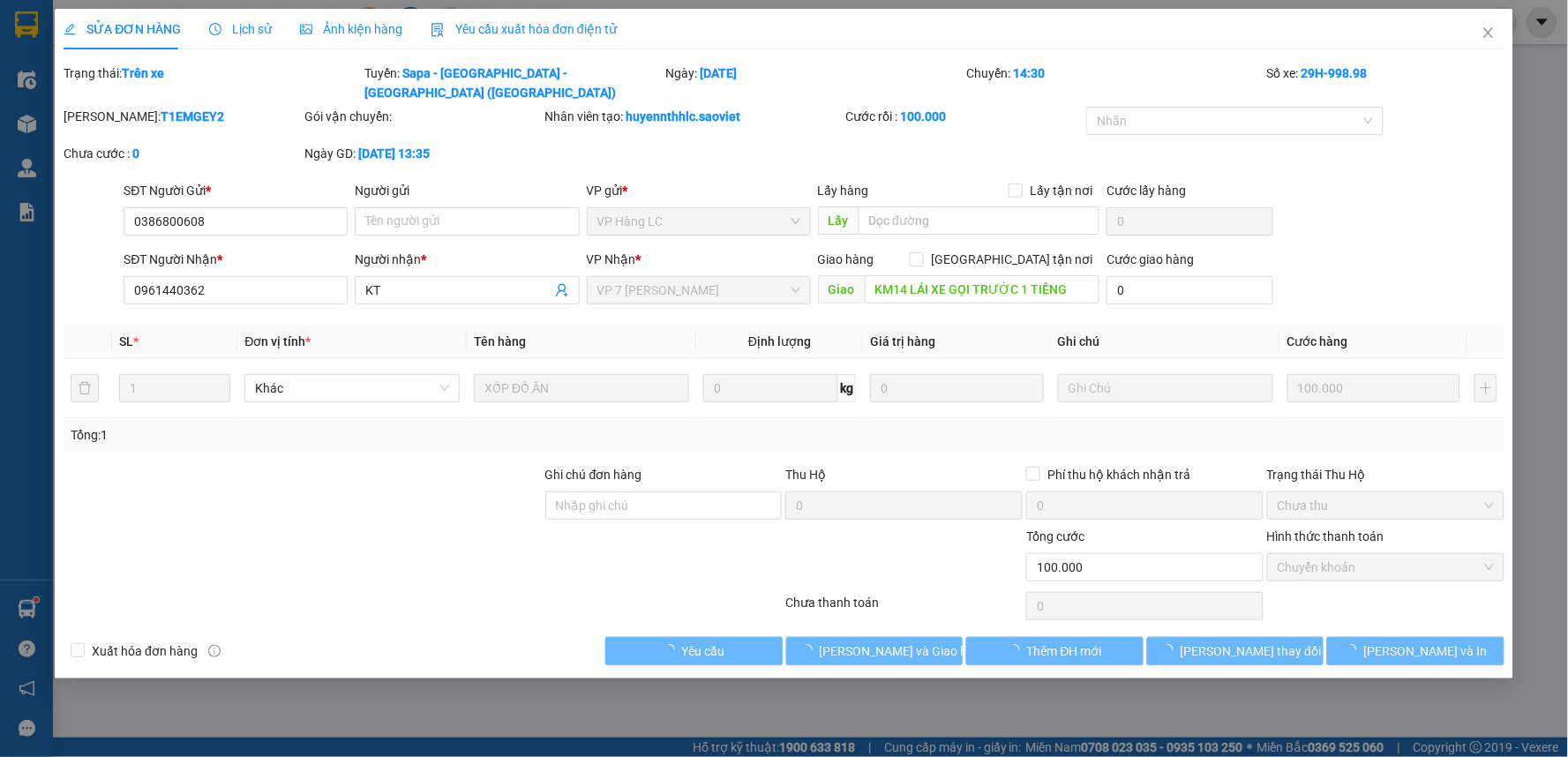
type input "0386800608"
type input "0961440362"
type input "KT"
type input "KM14 LÁI XE GỌI TRƯỚC 1 TIẾNG"
type input "0"
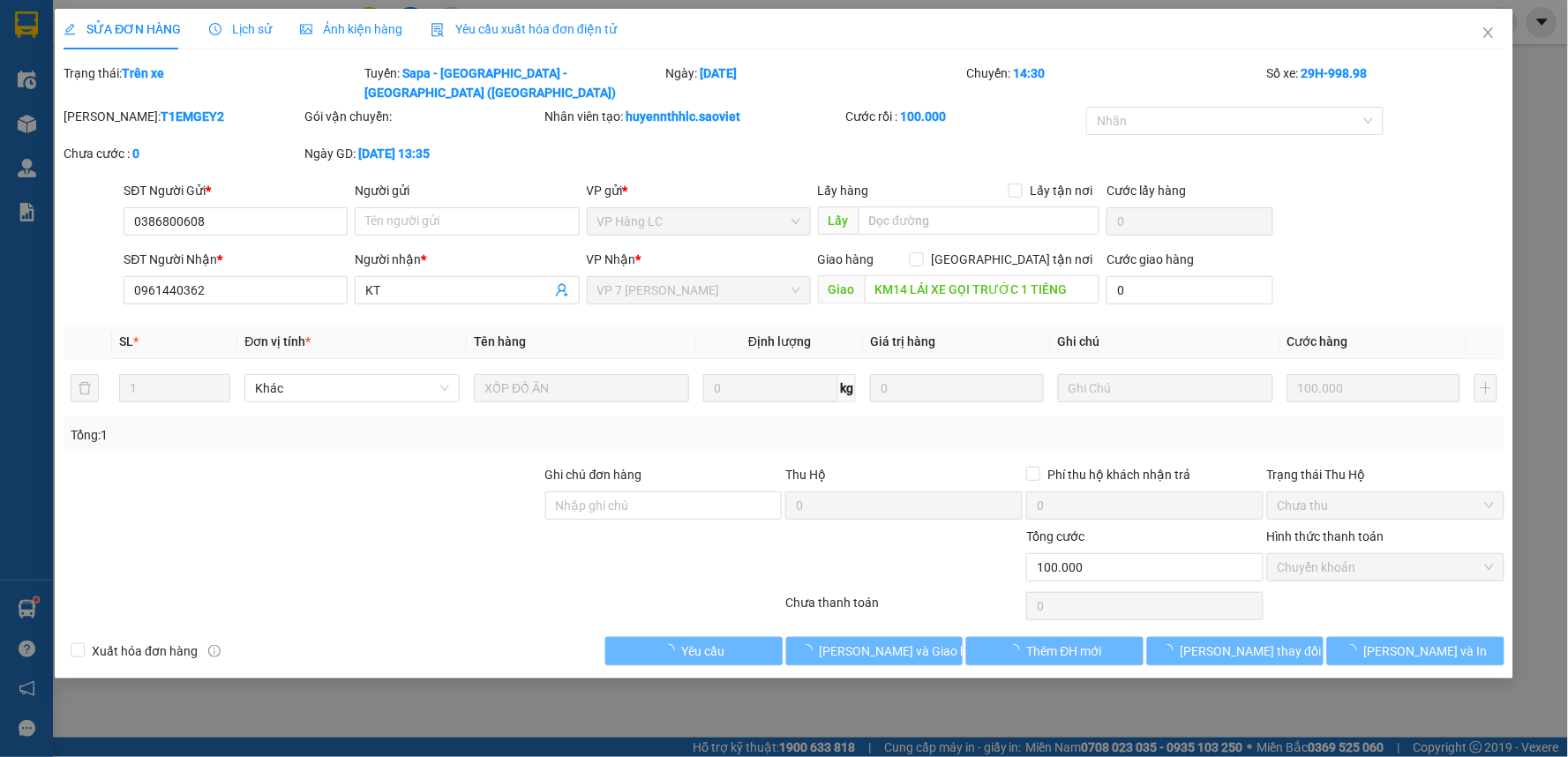
type input "100.000"
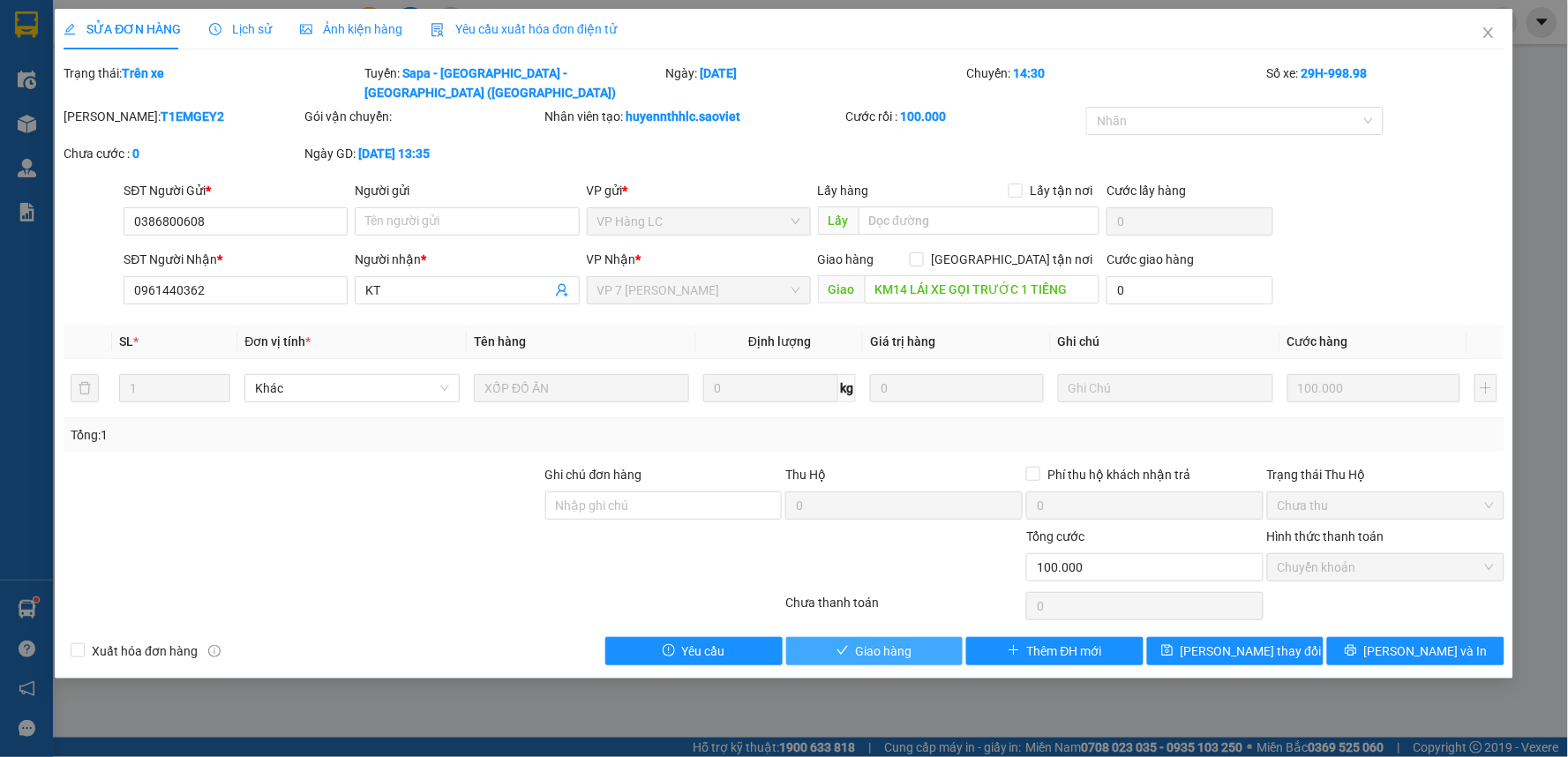
click at [898, 642] on span "Giao hàng" at bounding box center [884, 652] width 56 height 20
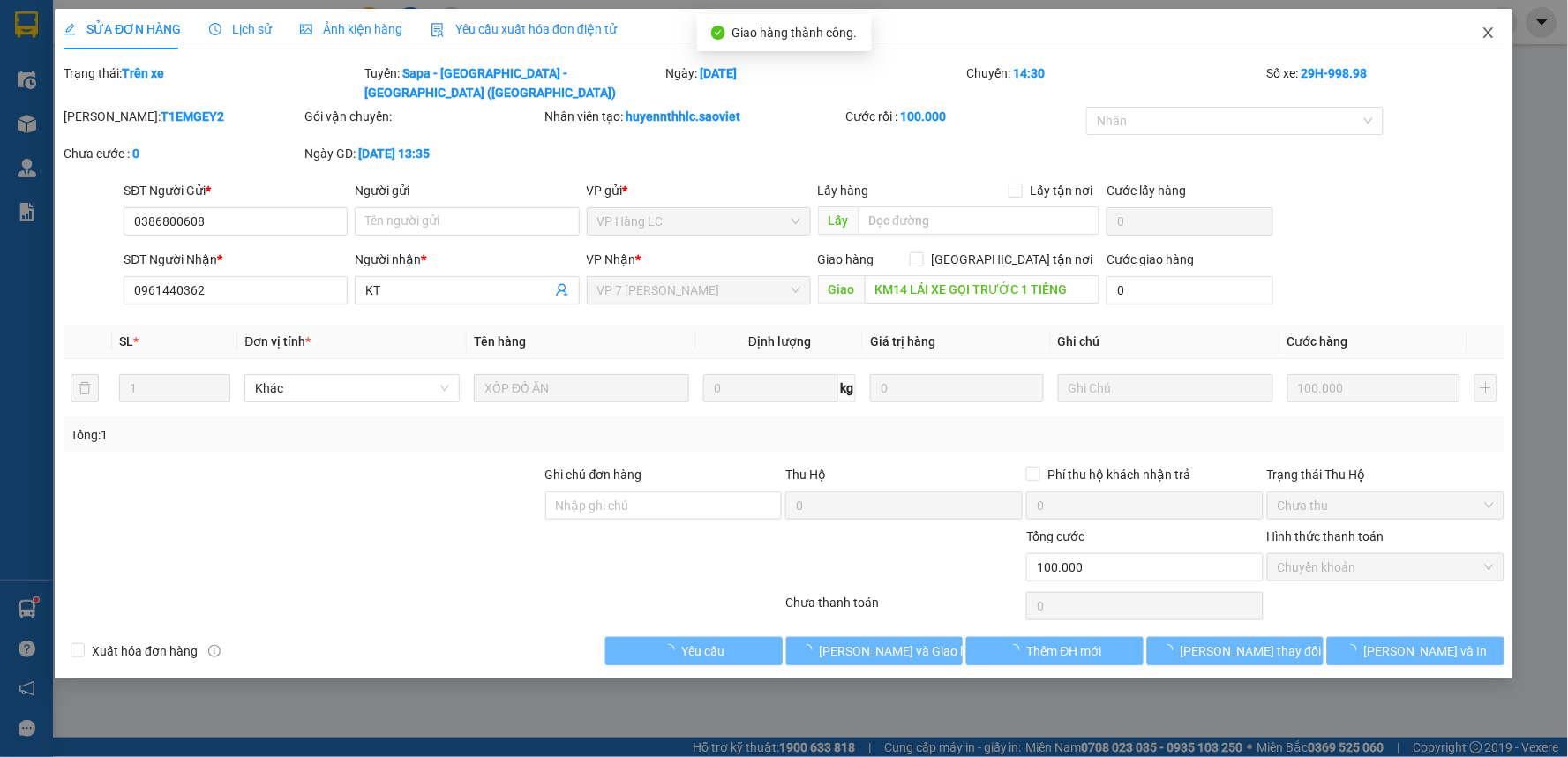
click at [1476, 40] on span "Close" at bounding box center [1488, 33] width 49 height 49
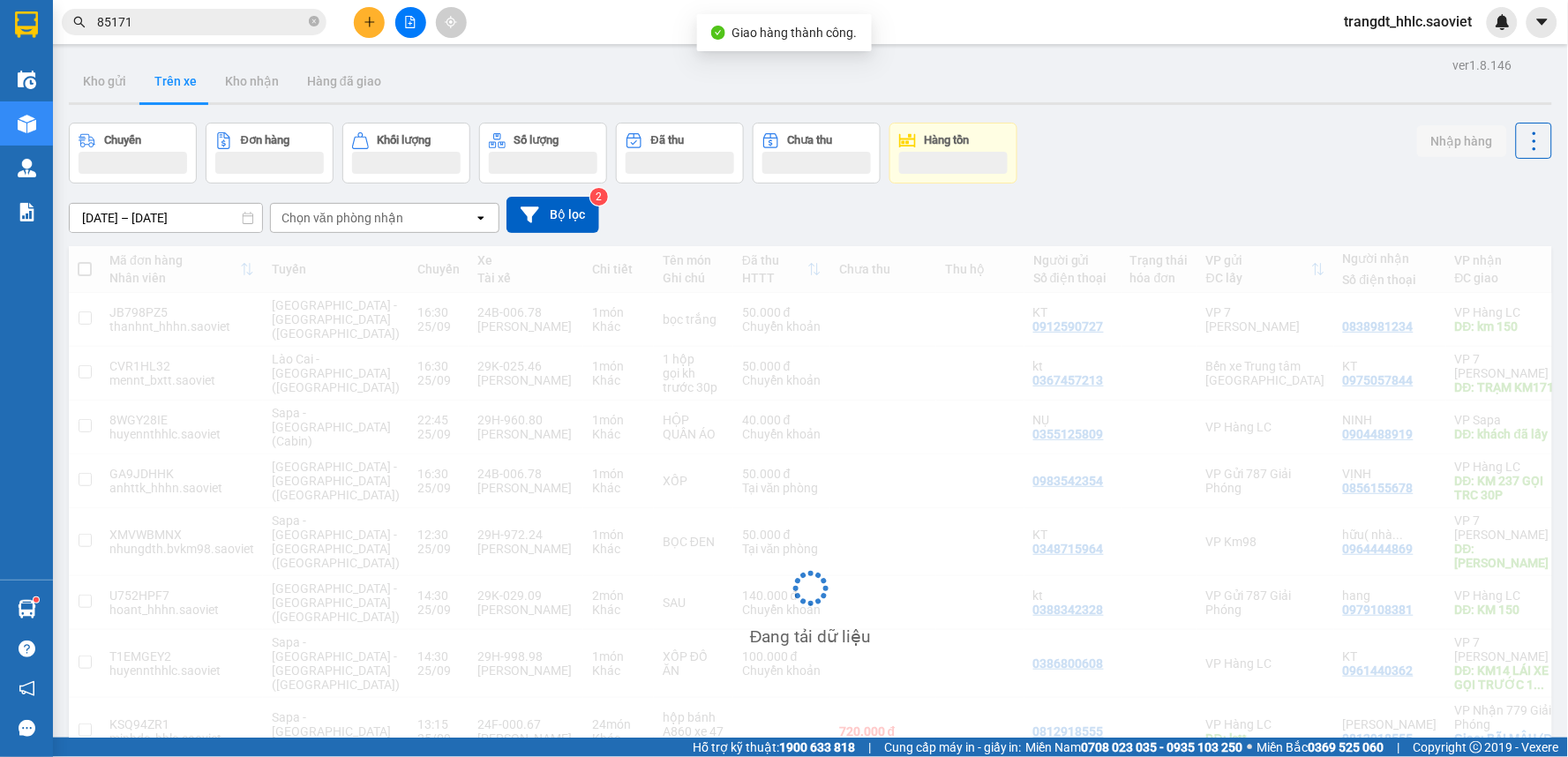
click at [1488, 31] on div "trangdt_hhlc.saoviet" at bounding box center [1424, 22] width 187 height 31
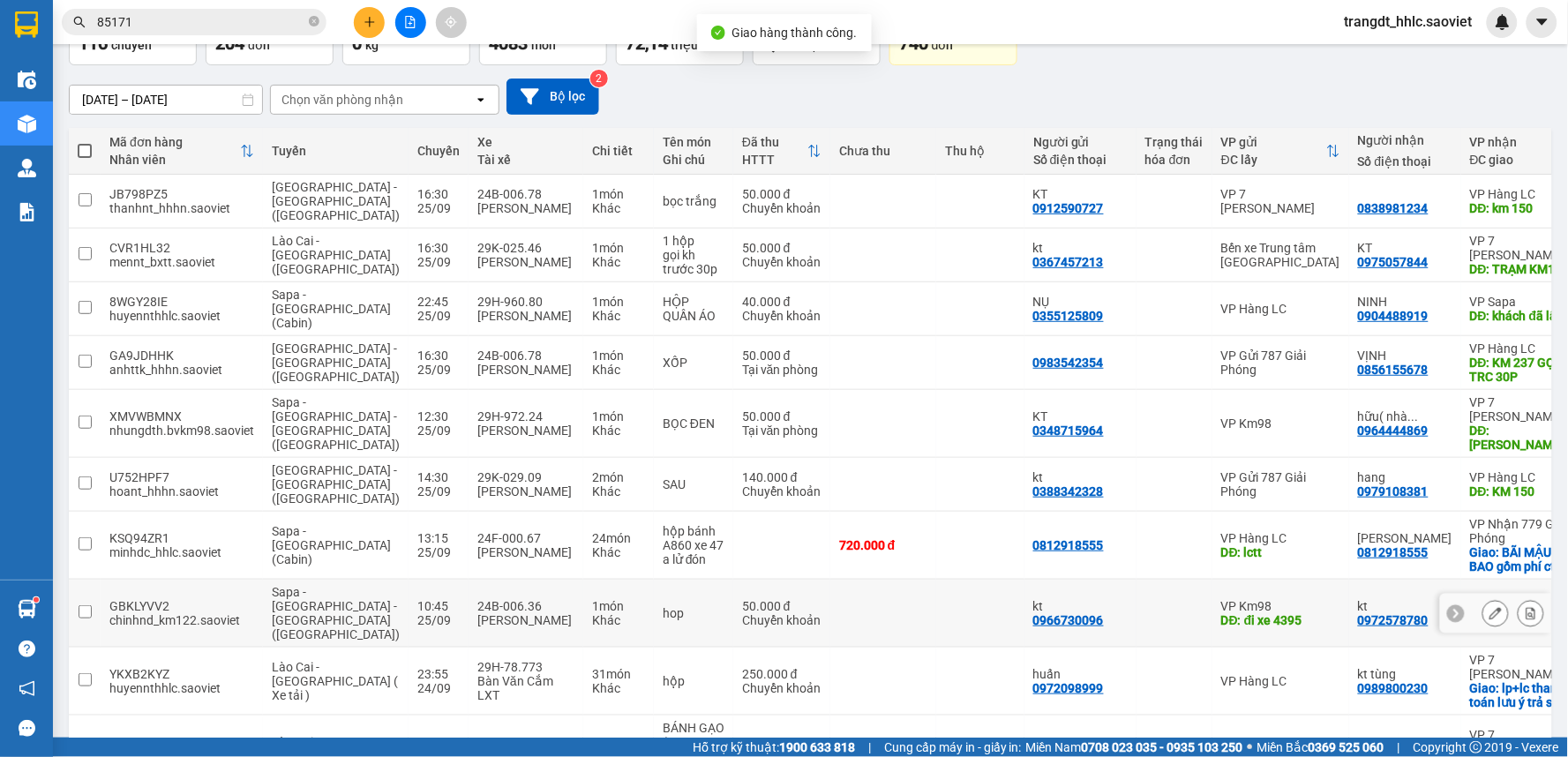
scroll to position [218, 0]
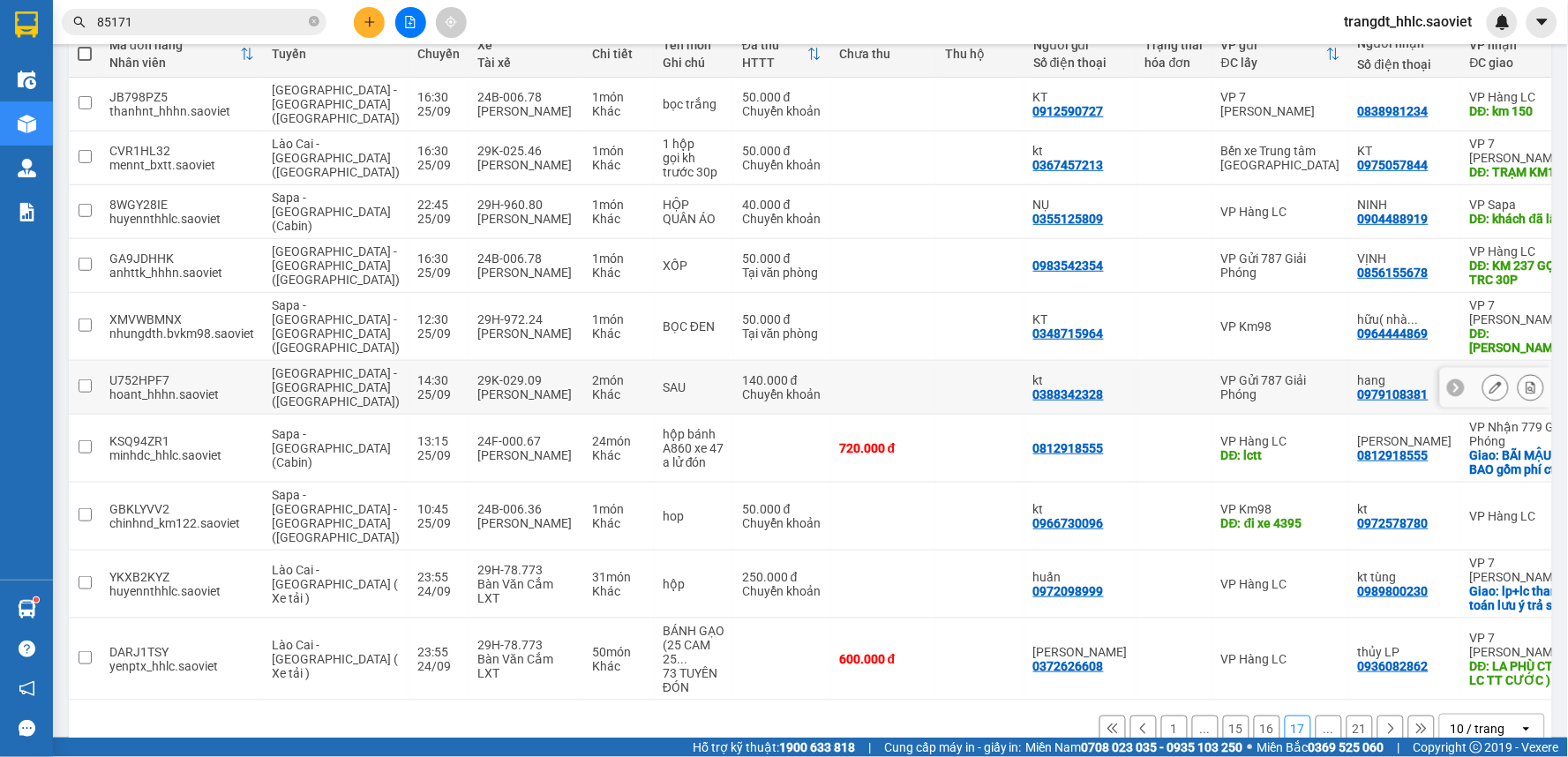
click at [1489, 381] on icon at bounding box center [1496, 387] width 12 height 12
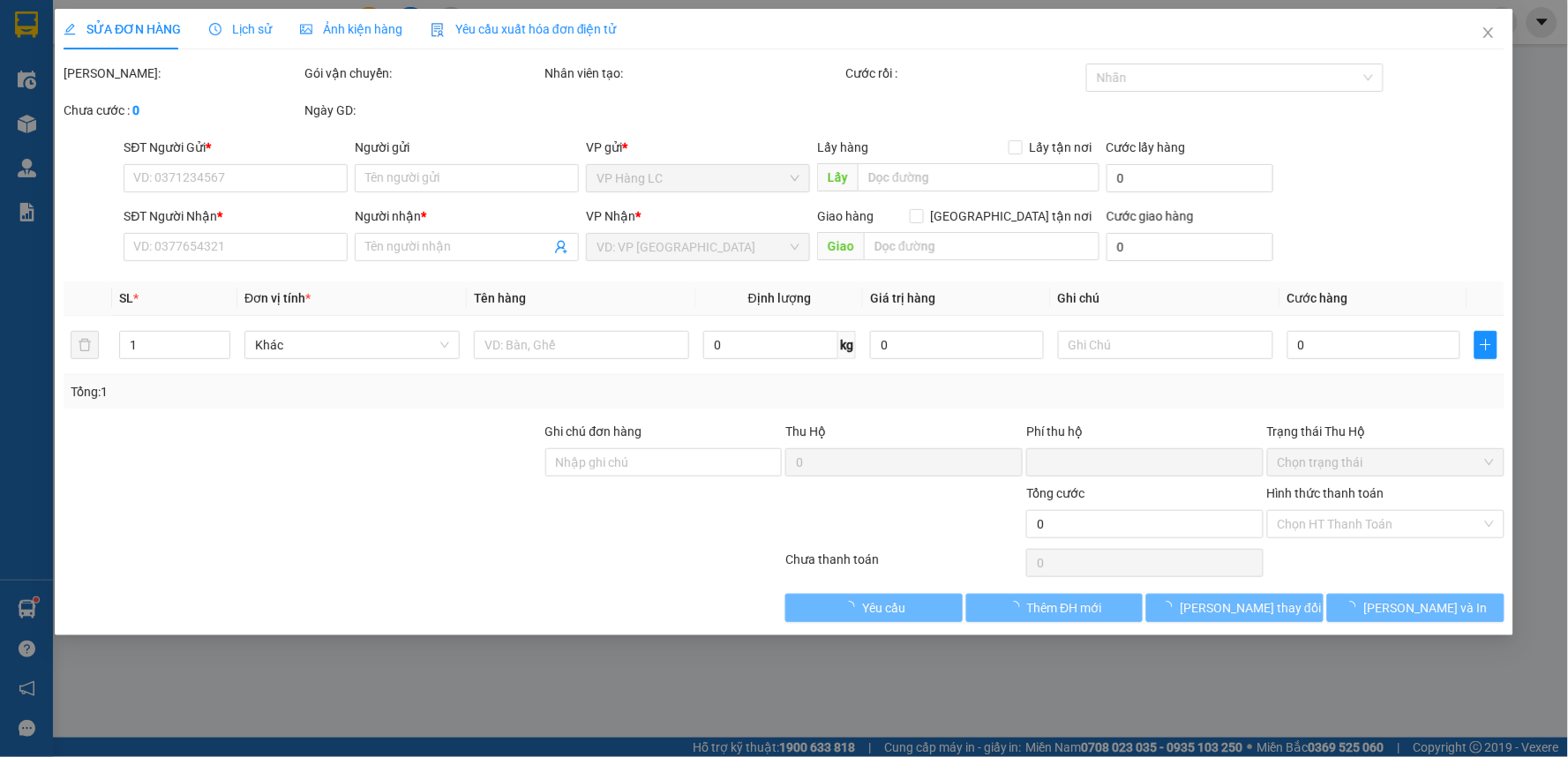
type input "0388342328"
type input "kt"
type input "0979108381"
type input "hang"
type input "KM 150"
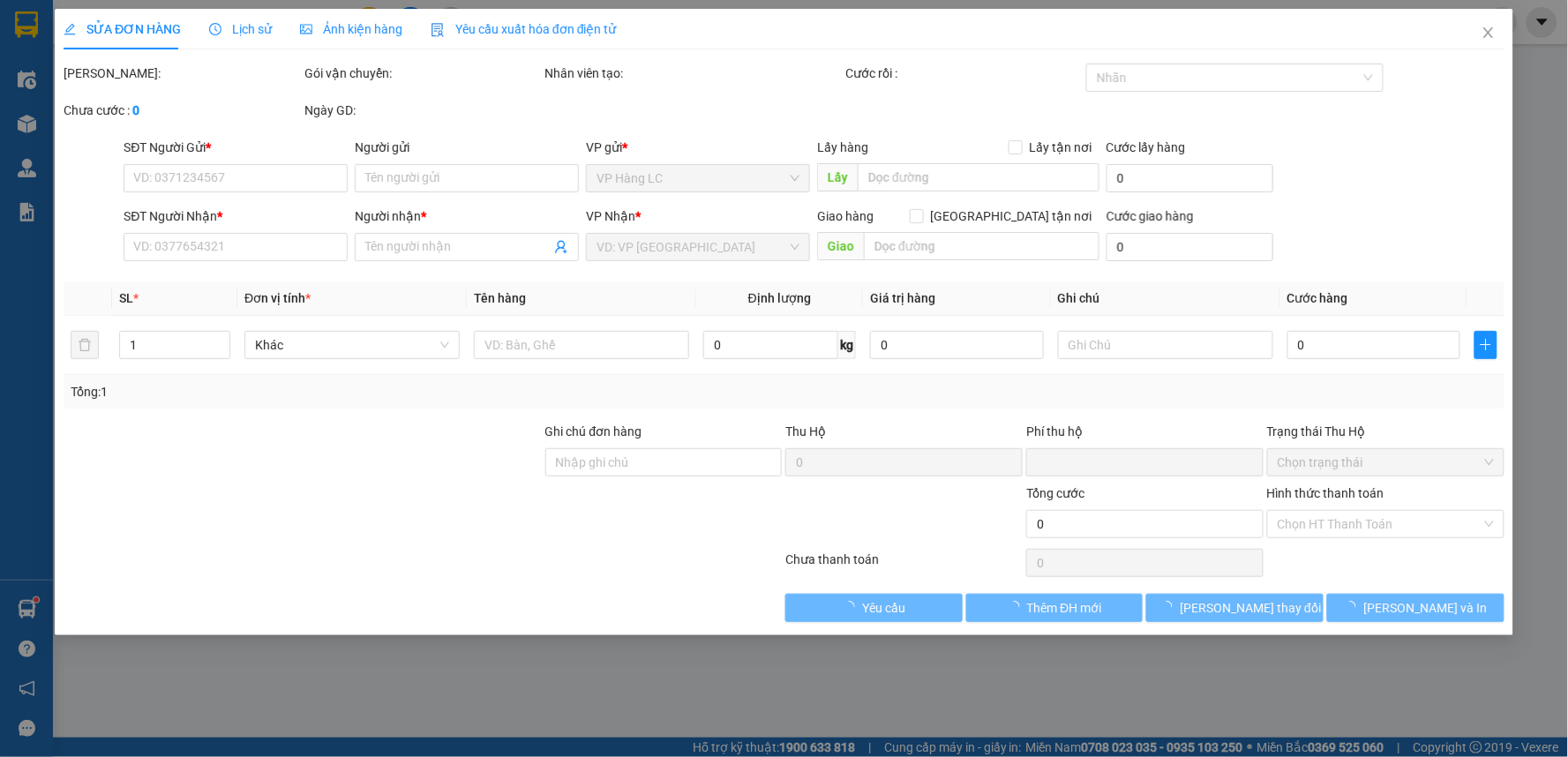
type input "0"
type input "140.000"
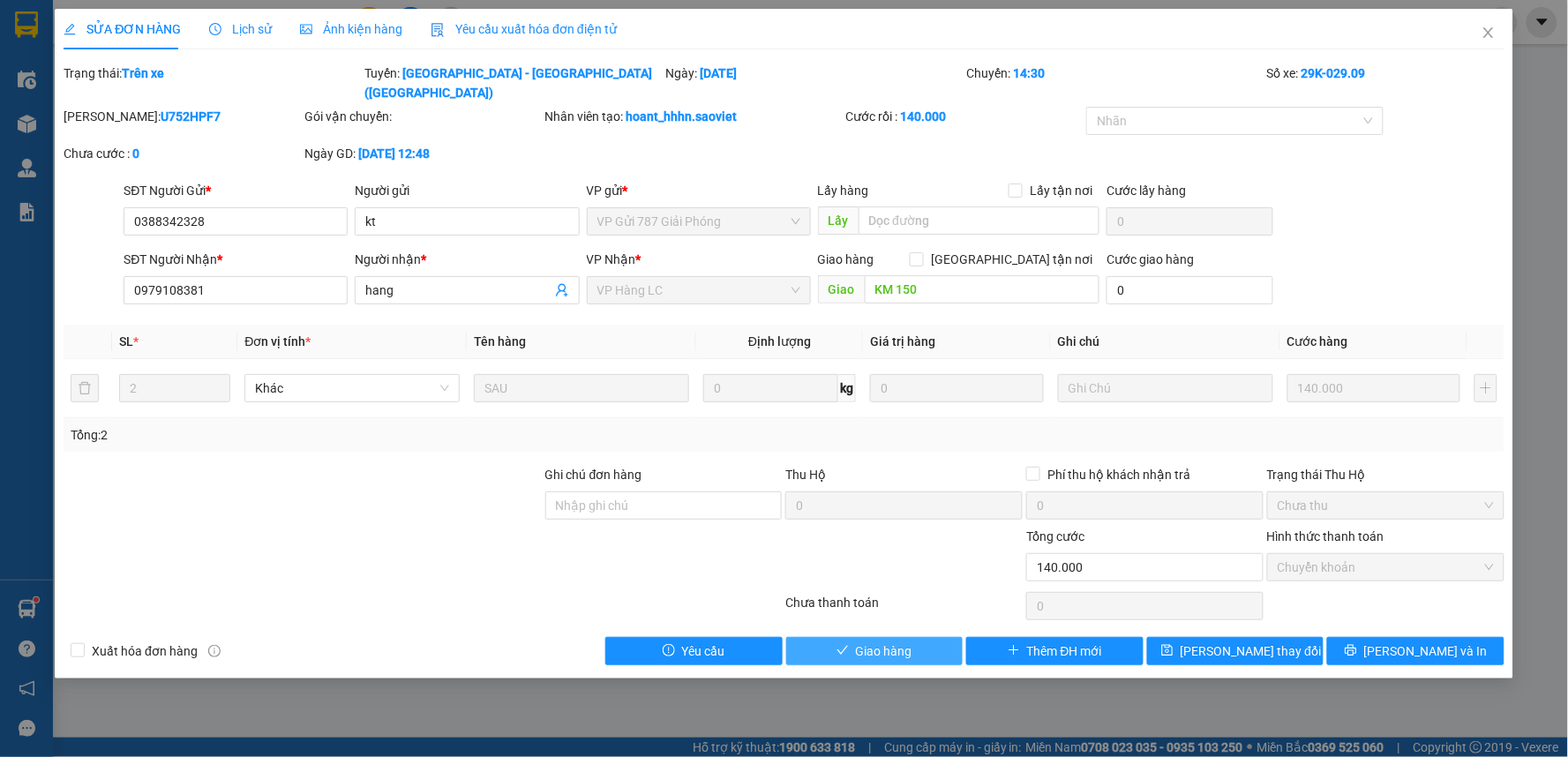
click at [859, 642] on span "Giao hàng" at bounding box center [884, 652] width 56 height 20
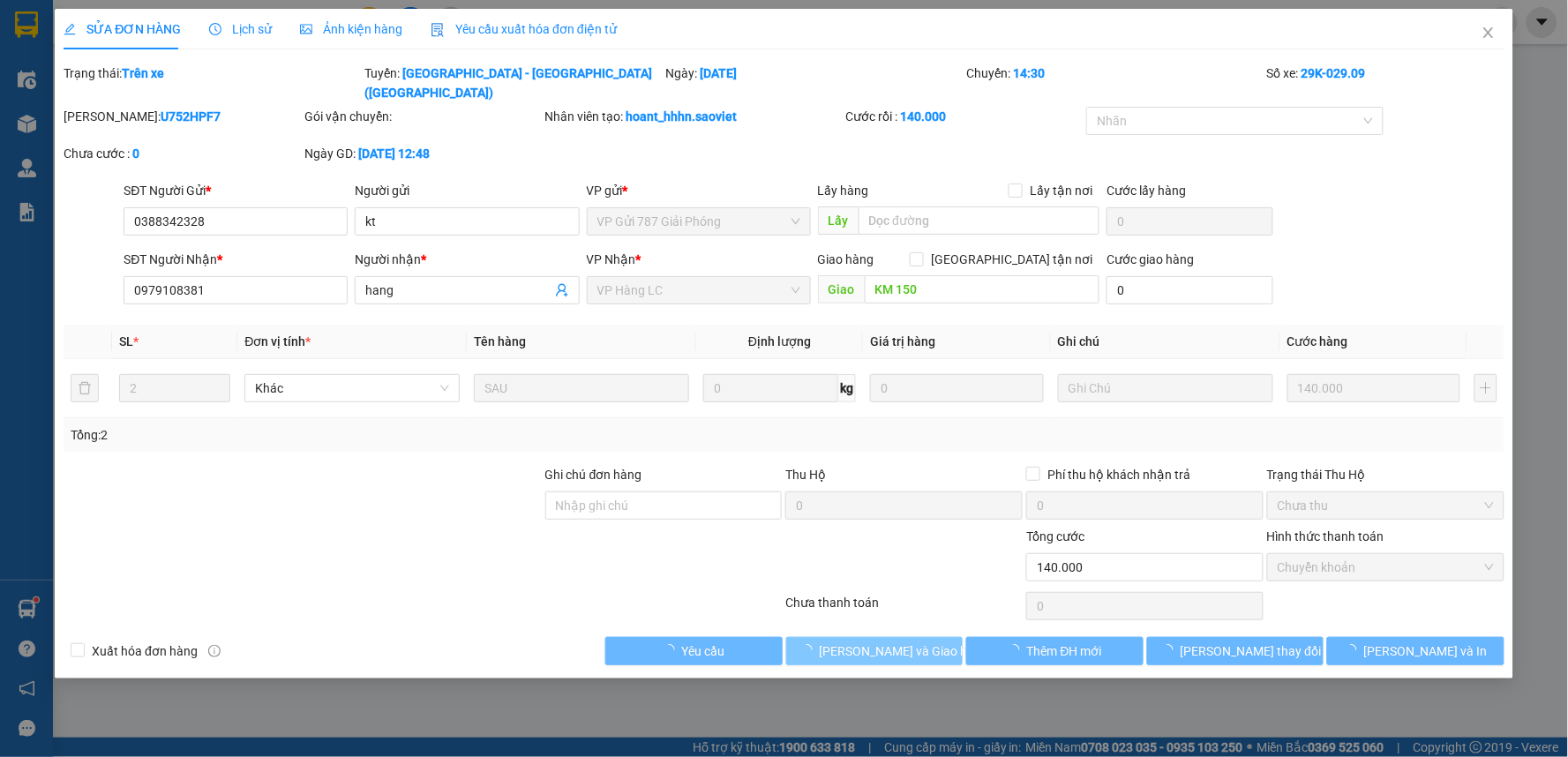
click at [859, 642] on span "[PERSON_NAME] và Giao hàng" at bounding box center [904, 652] width 170 height 20
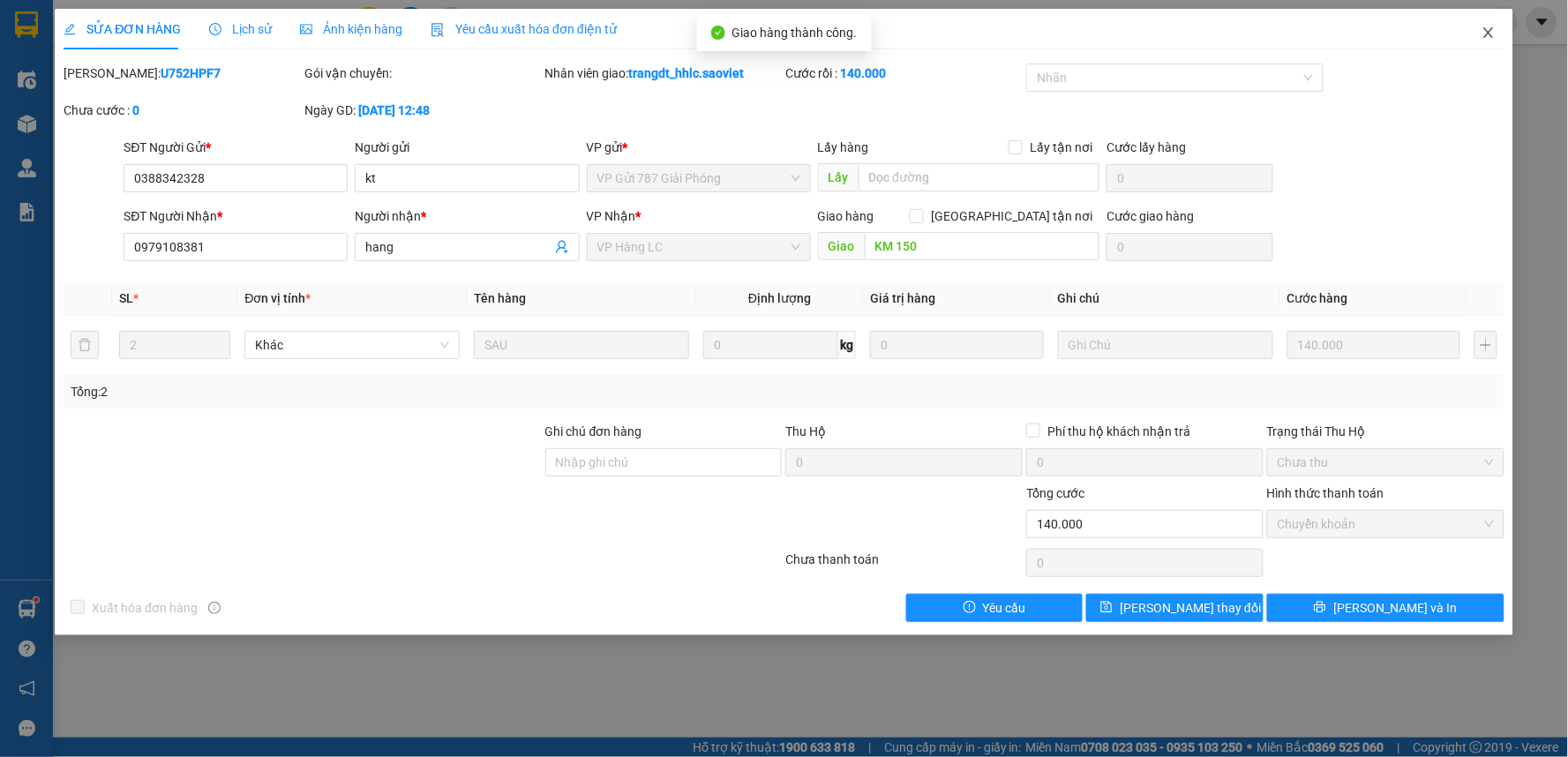
click at [1489, 24] on span "Close" at bounding box center [1488, 33] width 49 height 49
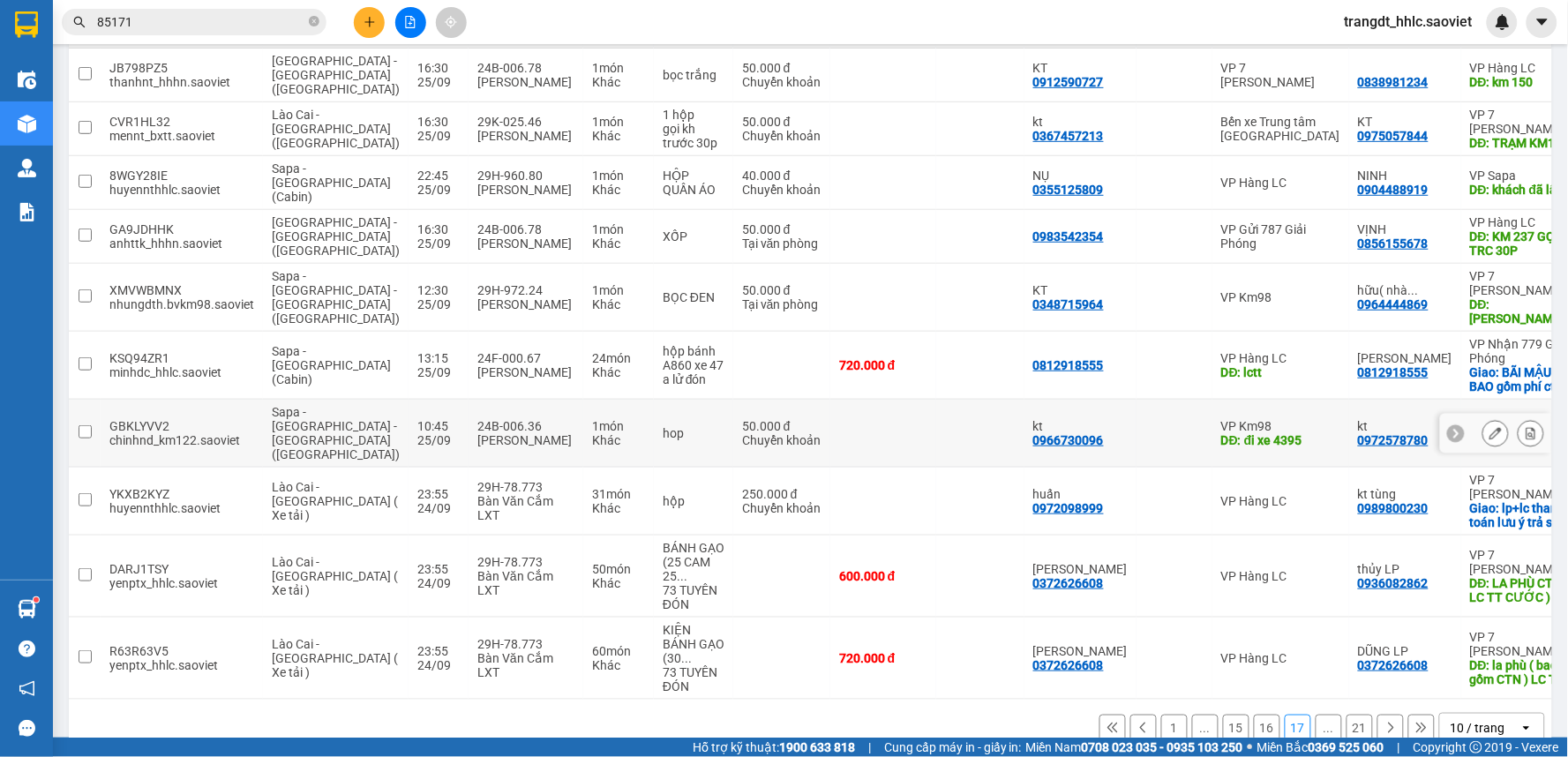
scroll to position [148, 0]
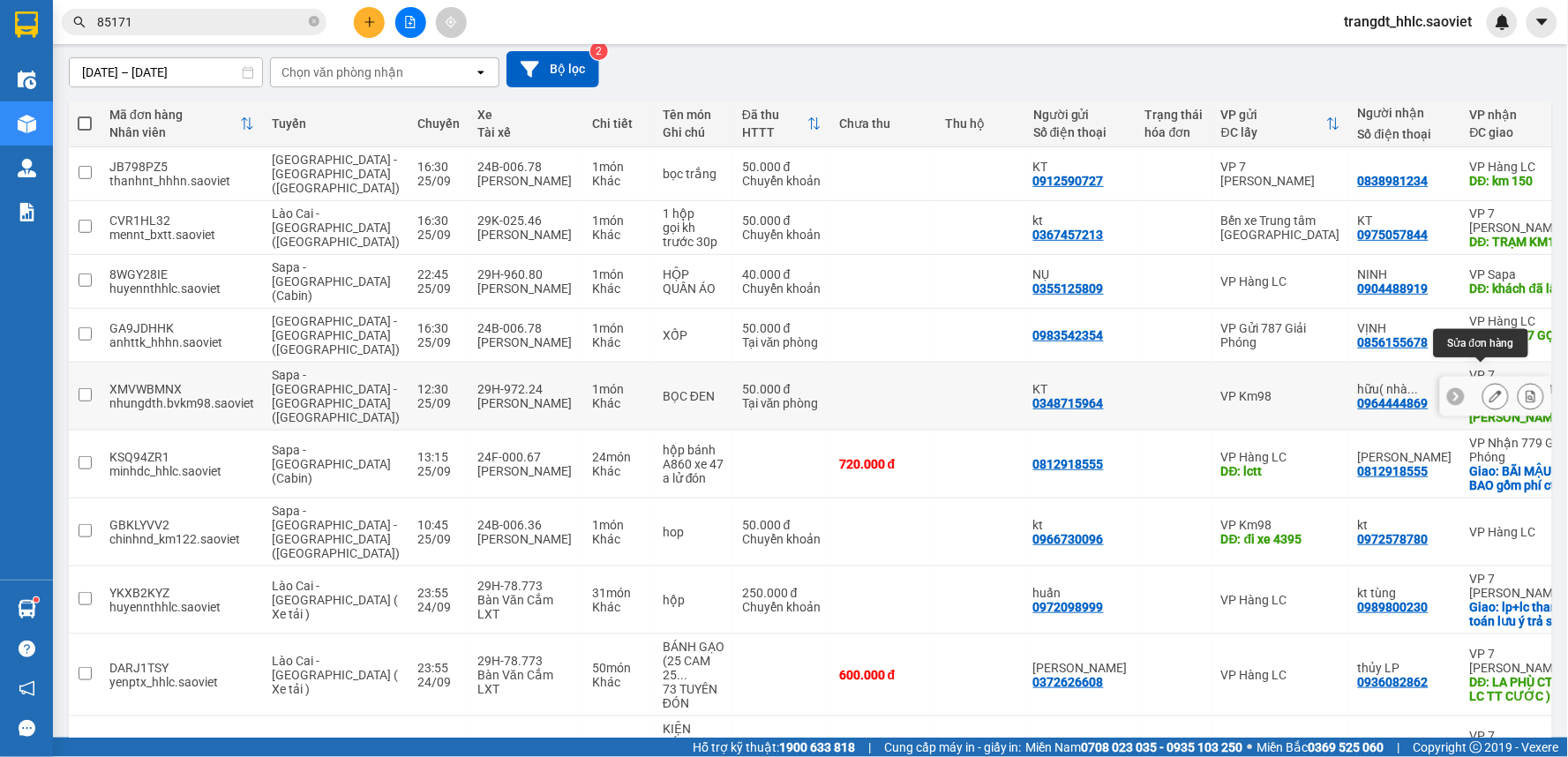
click at [1489, 390] on icon at bounding box center [1496, 396] width 12 height 12
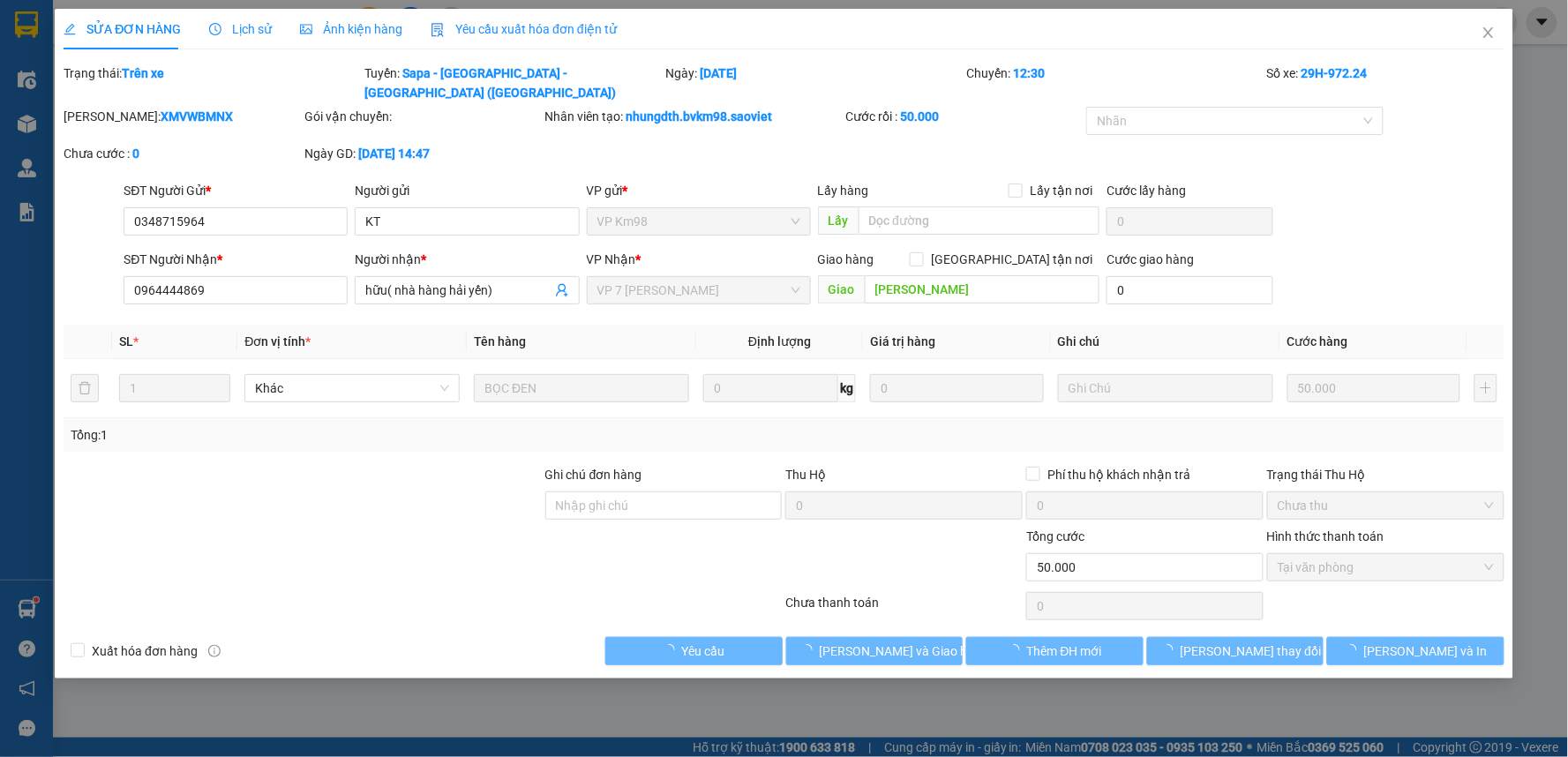
type input "0348715964"
type input "KT"
type input "0964444869"
type input "hữu( nhà hàng hải yến)"
type input "kim anh"
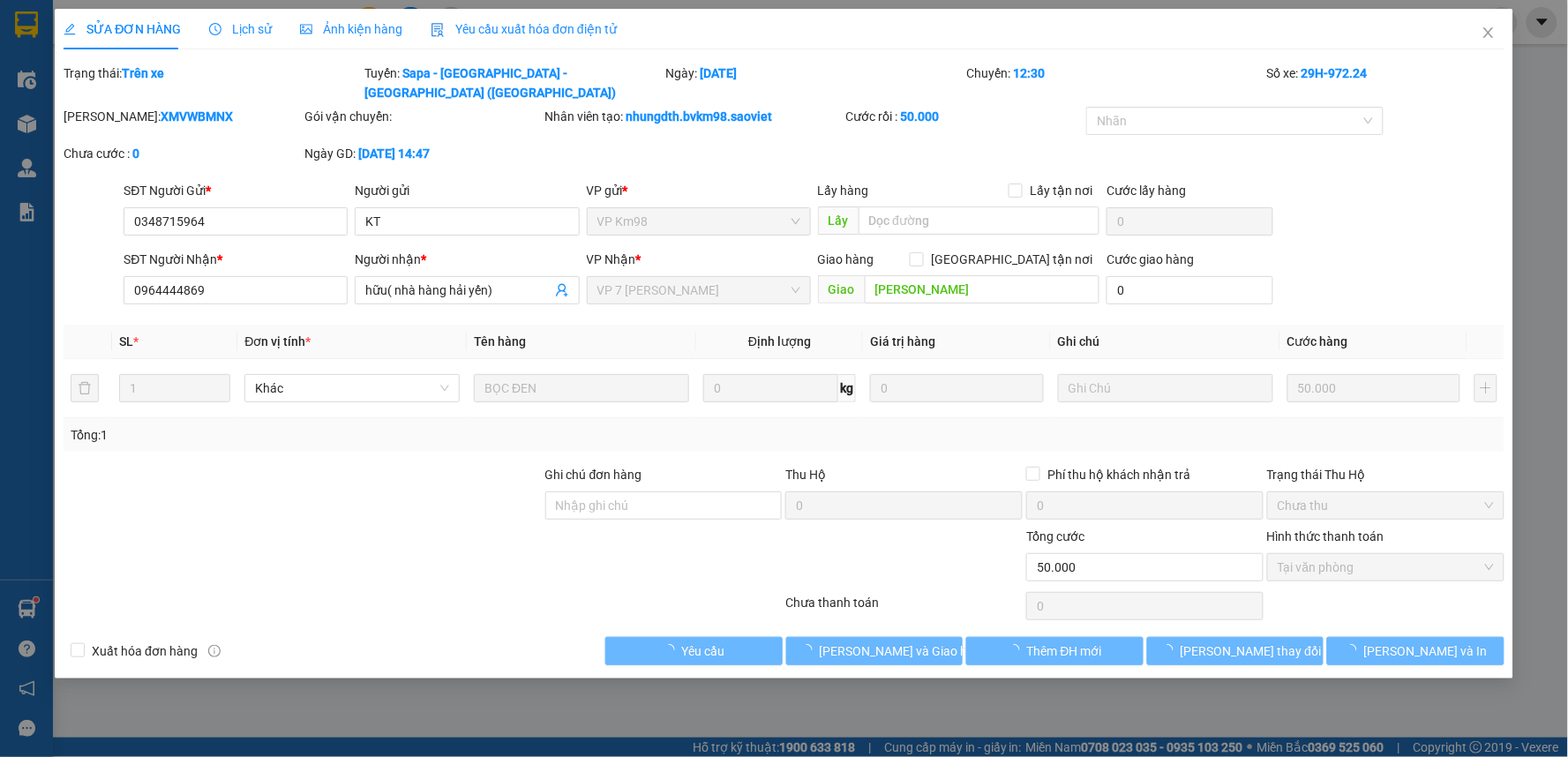
type input "0"
type input "50.000"
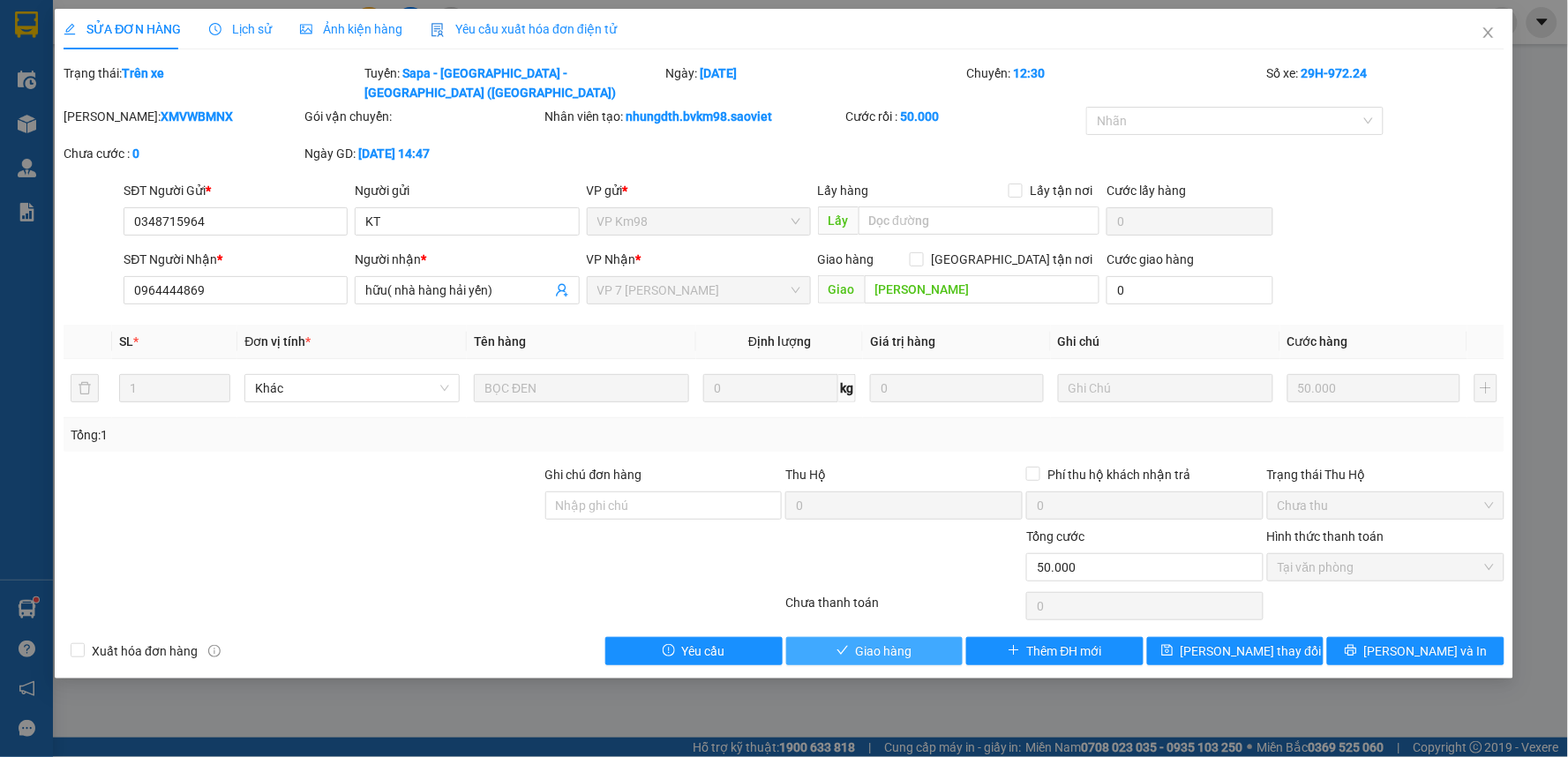
click at [920, 637] on button "Giao hàng" at bounding box center [875, 652] width 178 height 29
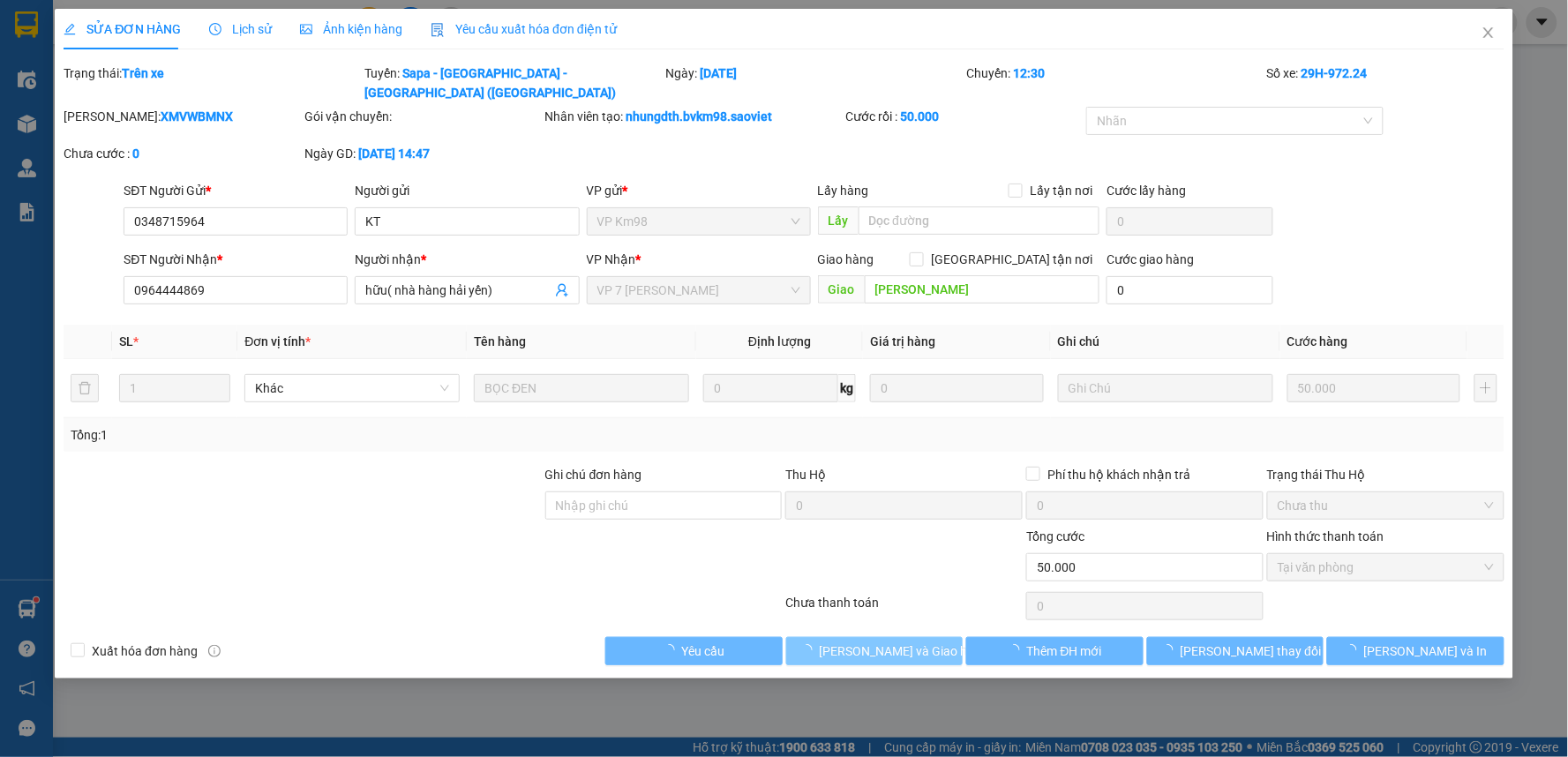
click at [920, 642] on span "[PERSON_NAME] và Giao hàng" at bounding box center [904, 652] width 170 height 20
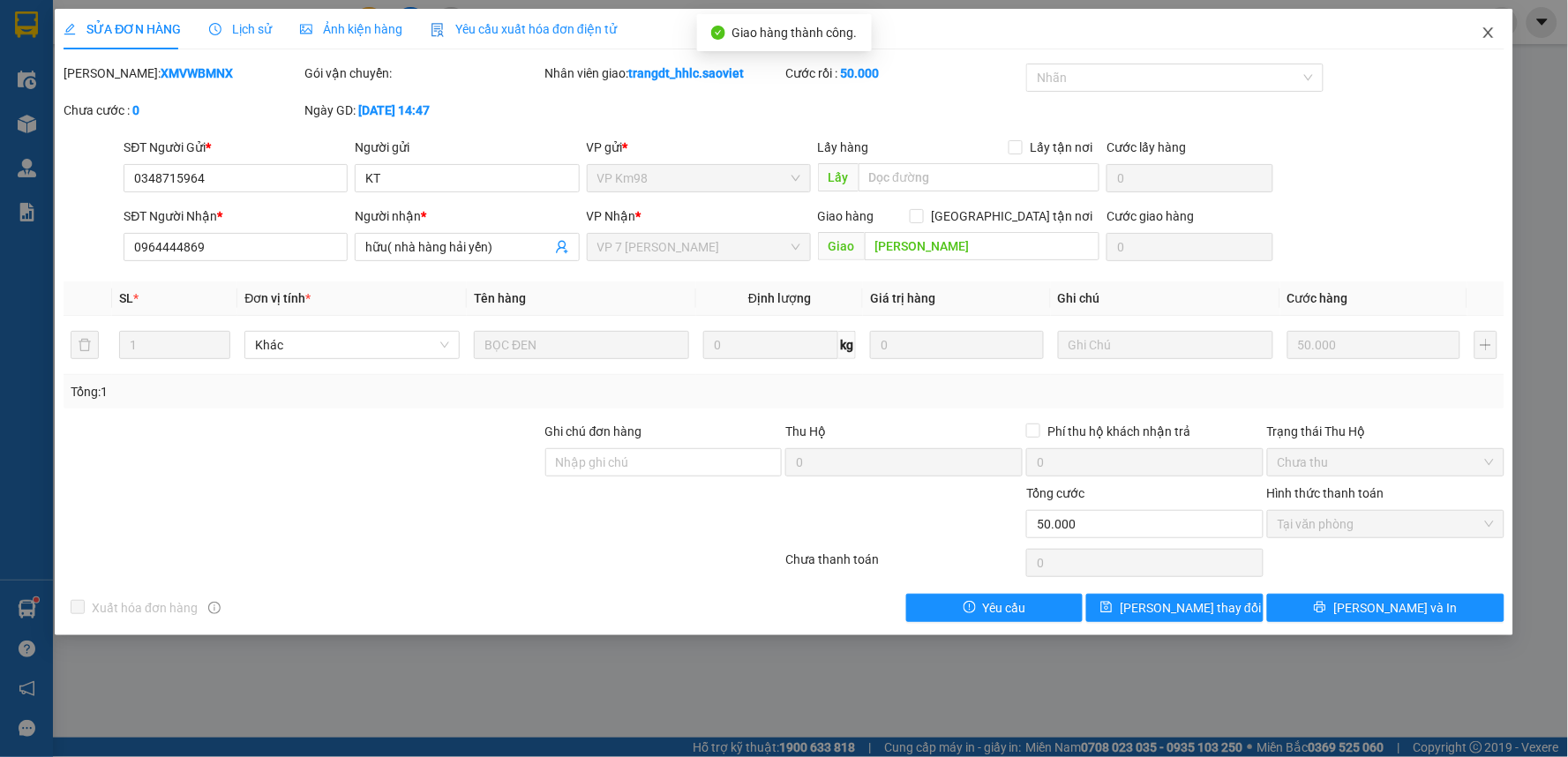
drag, startPoint x: 1482, startPoint y: 24, endPoint x: 1467, endPoint y: 38, distance: 20.5
click at [1482, 34] on span "Close" at bounding box center [1488, 33] width 49 height 49
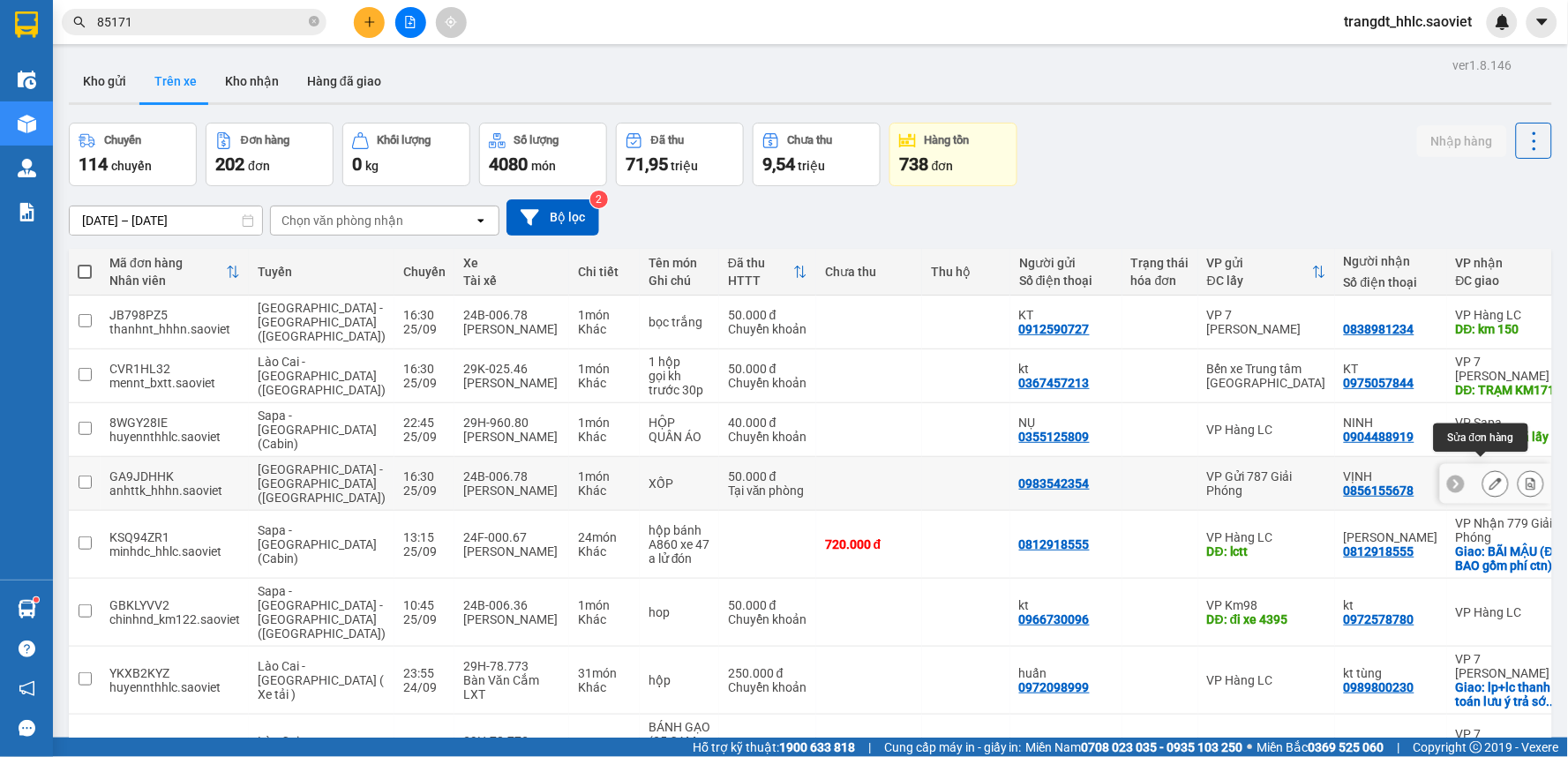
click at [1489, 478] on icon at bounding box center [1496, 484] width 12 height 12
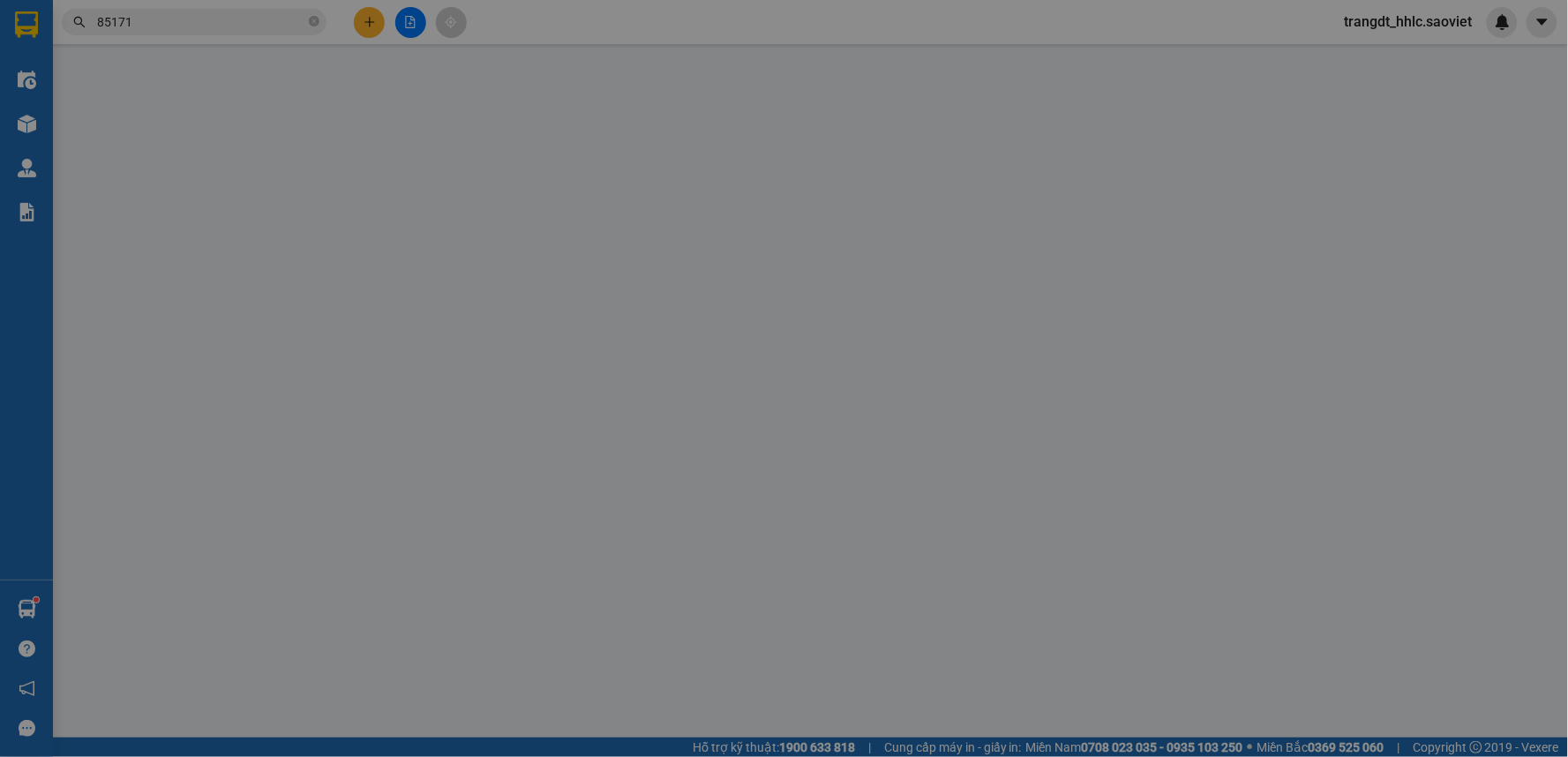
type input "0983542354"
type input "0856155678"
type input "VỊNH"
type input "KM 237 GỌI TRC 30P"
type input "0"
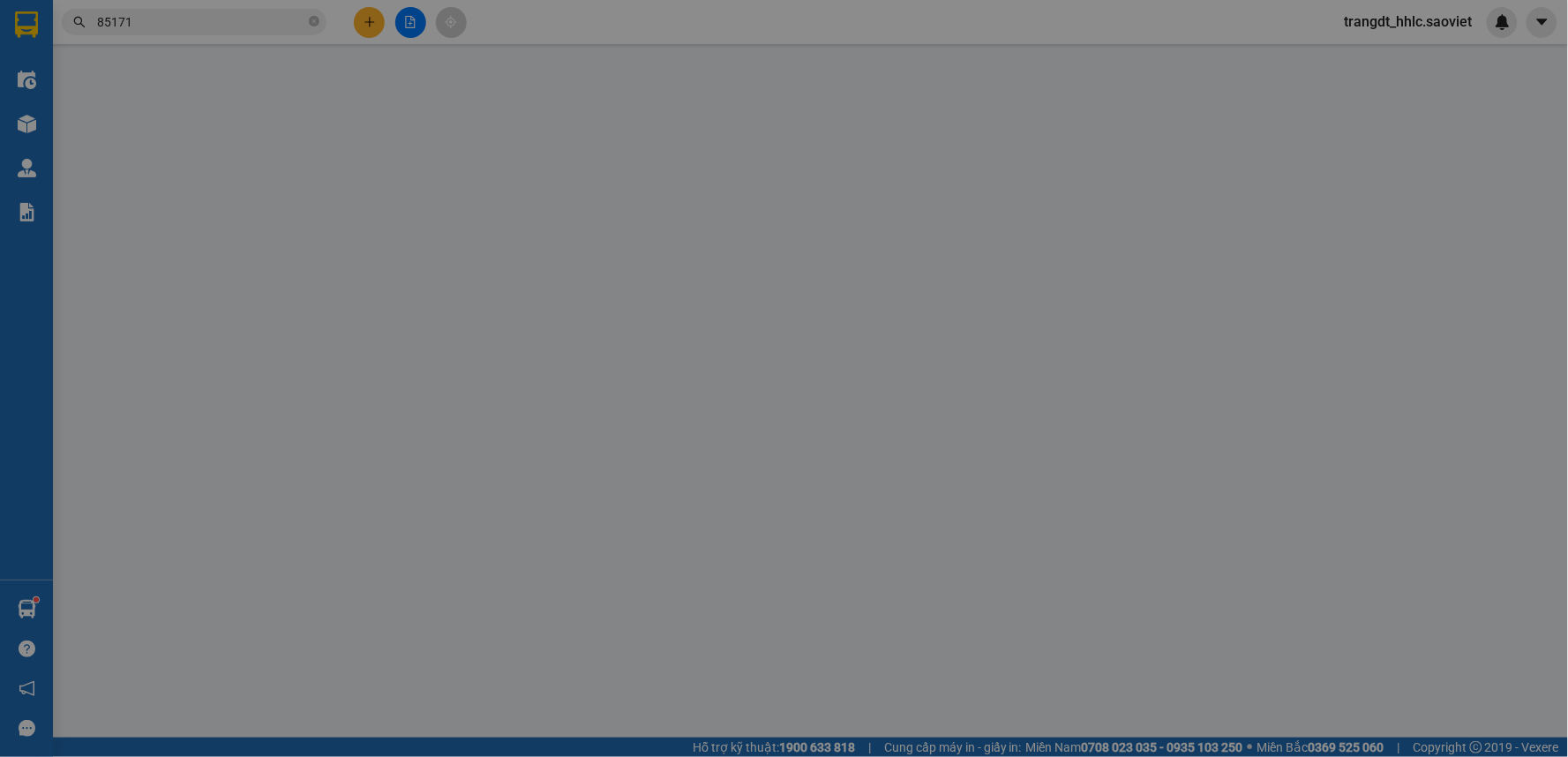
type input "50.000"
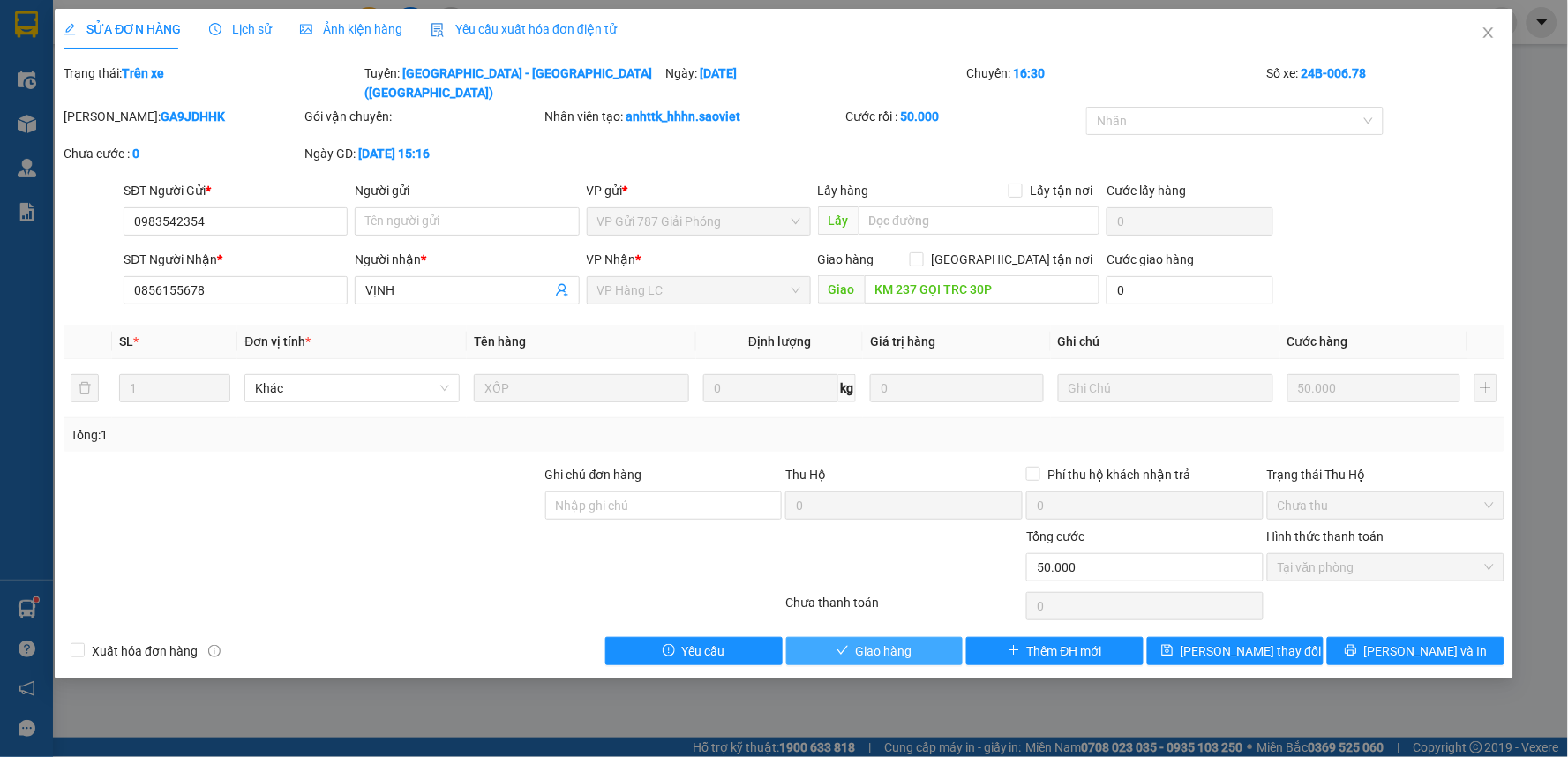
click at [889, 642] on span "Giao hàng" at bounding box center [884, 652] width 56 height 20
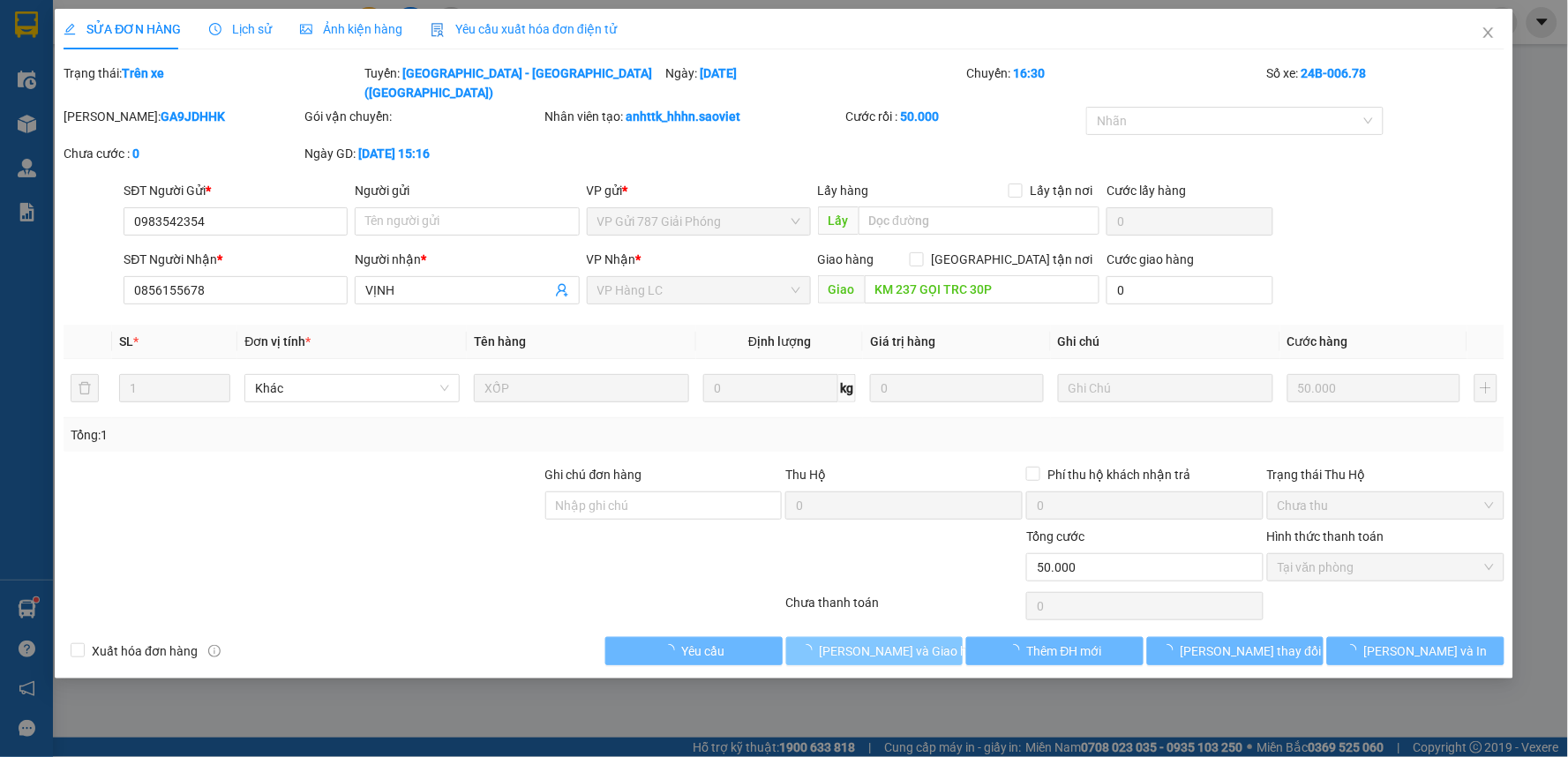
click at [889, 642] on span "[PERSON_NAME] và Giao hàng" at bounding box center [904, 652] width 170 height 20
drag, startPoint x: 889, startPoint y: 624, endPoint x: 906, endPoint y: 611, distance: 21.4
click at [893, 642] on span "[PERSON_NAME] và Giao hàng" at bounding box center [904, 652] width 170 height 20
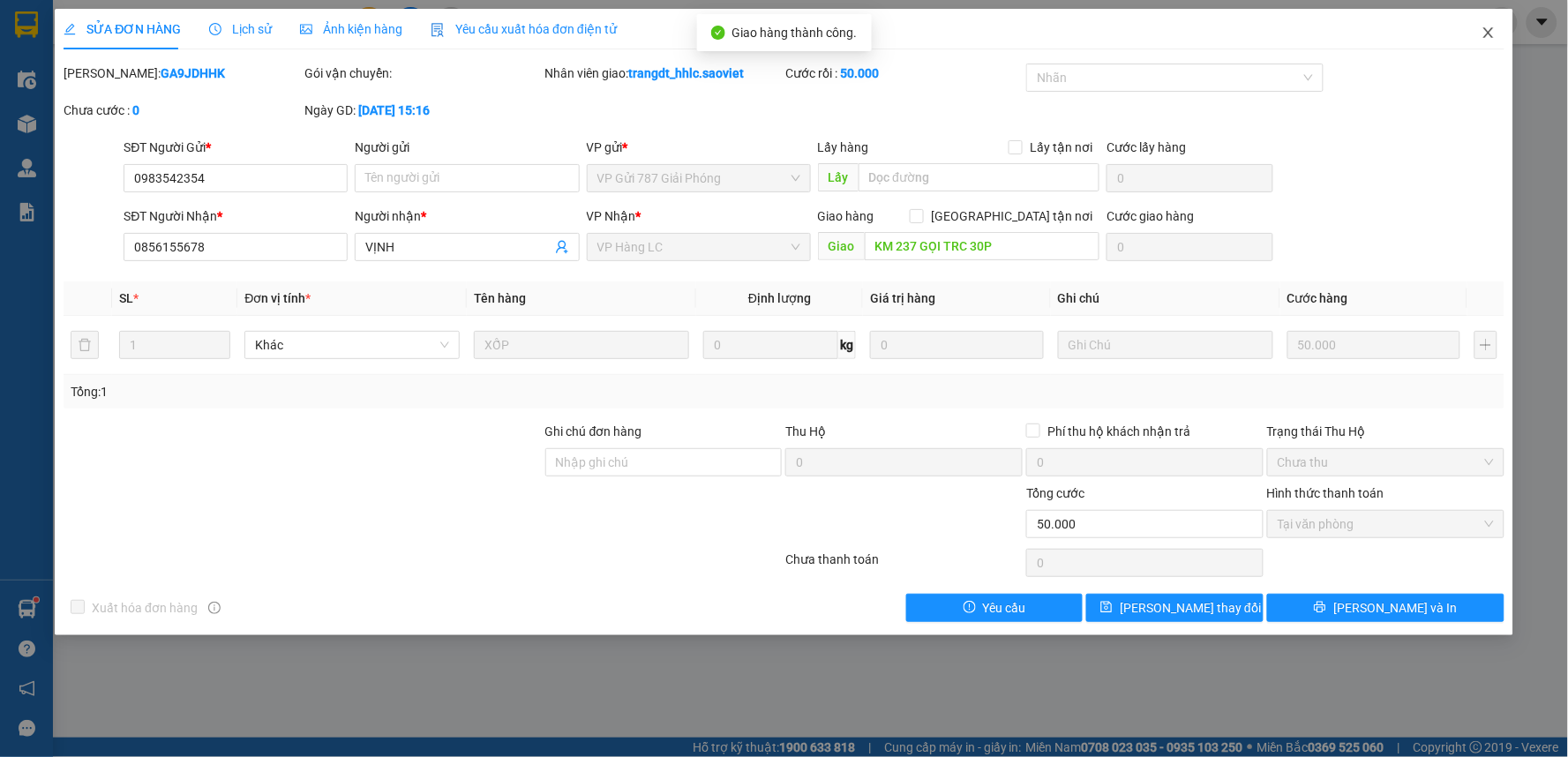
click at [1489, 29] on icon "close" at bounding box center [1489, 33] width 14 height 14
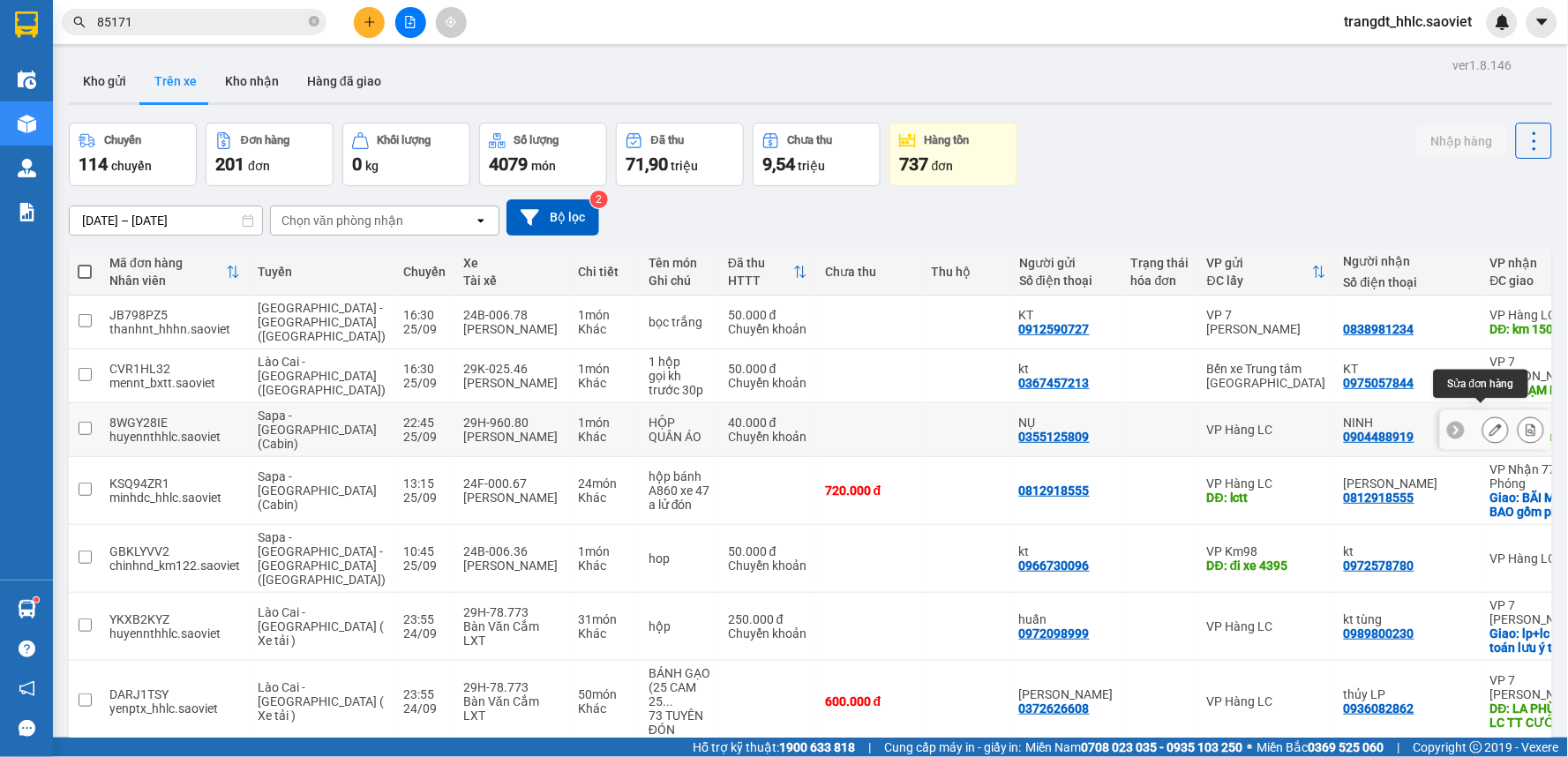
click at [1489, 424] on icon at bounding box center [1496, 430] width 12 height 12
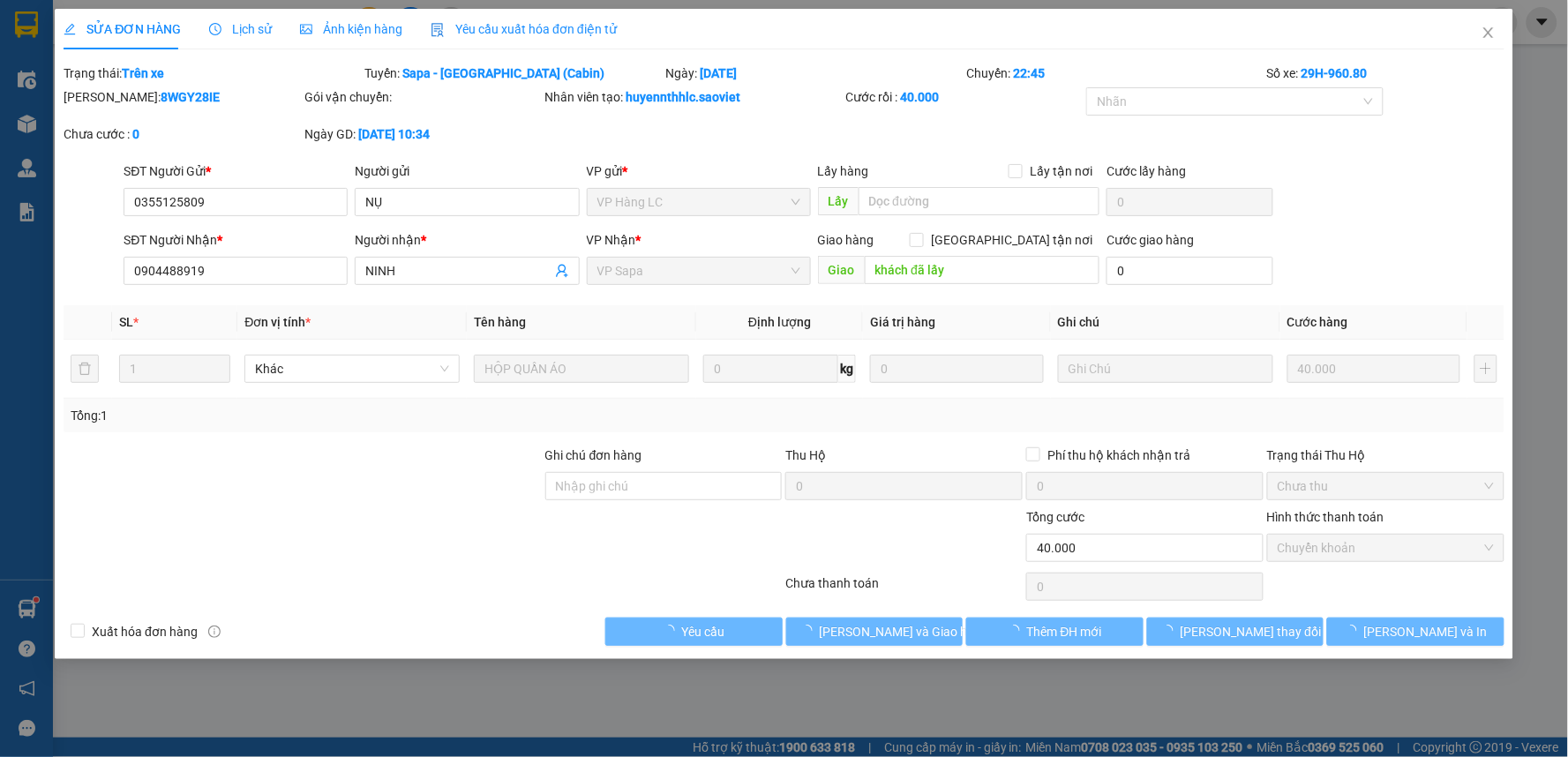
type input "0355125809"
type input "NỤ"
type input "0904488919"
type input "NINH"
type input "khách đã lấy"
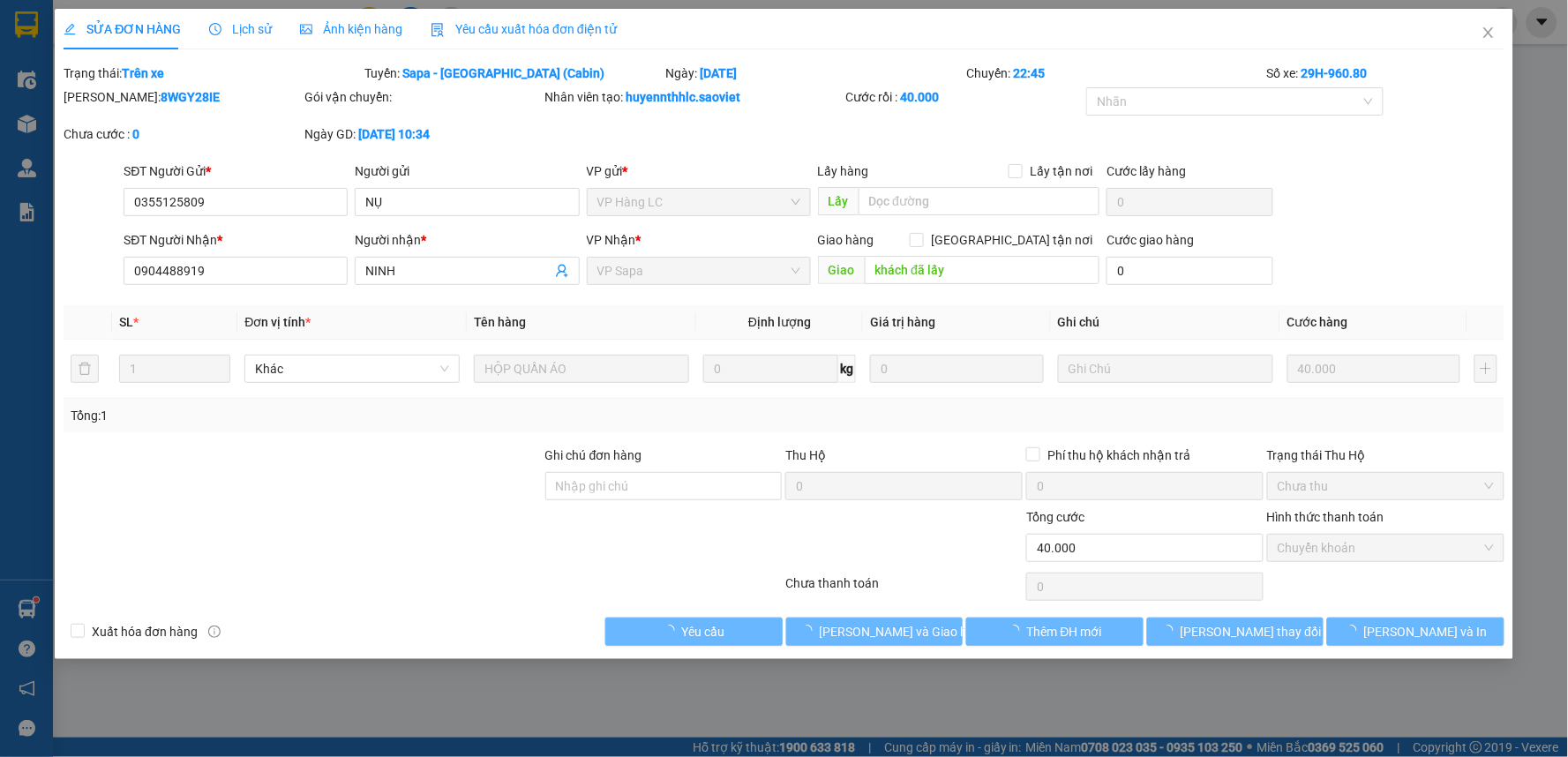
type input "0"
type input "40.000"
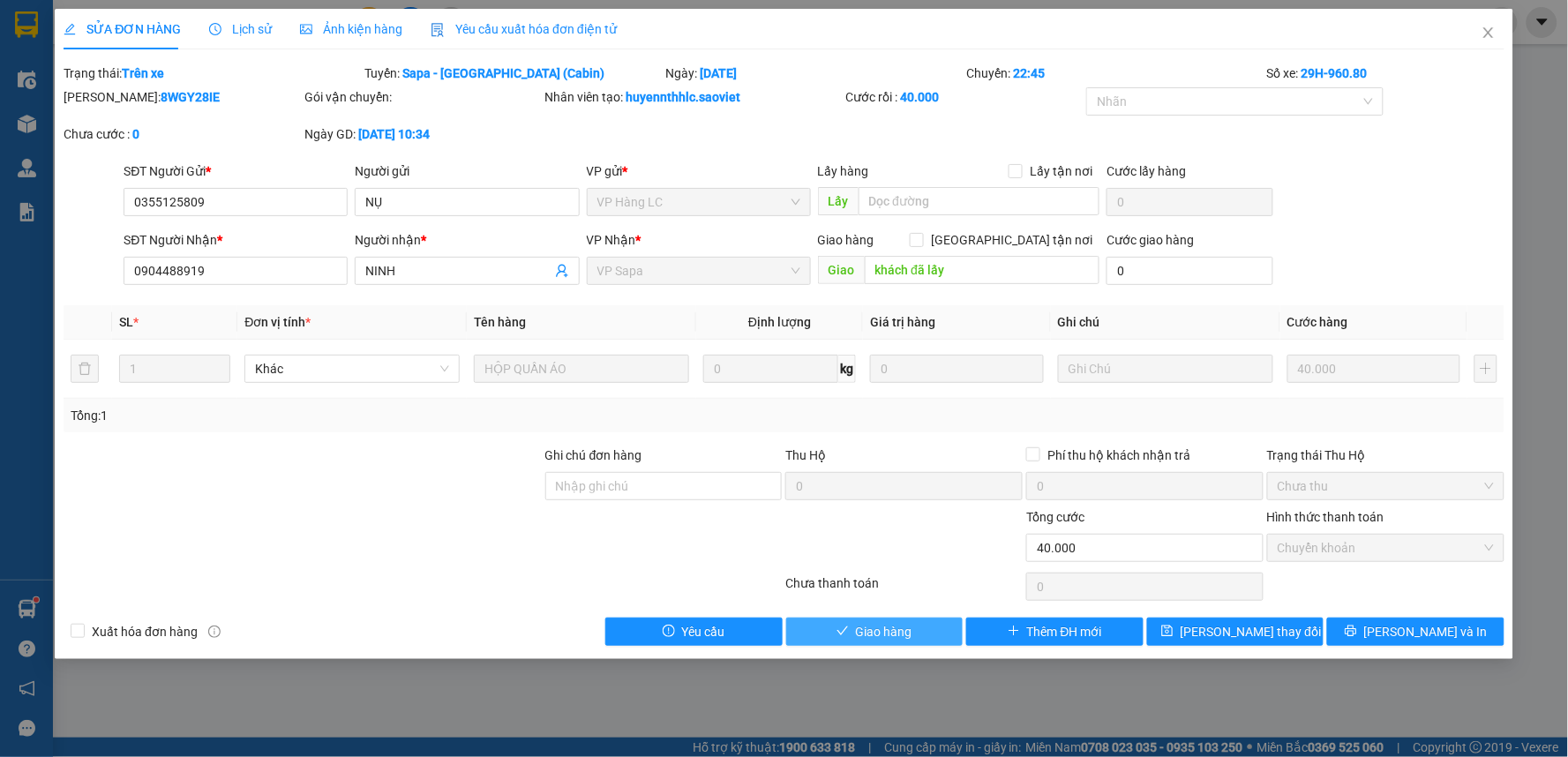
click at [907, 631] on span "Giao hàng" at bounding box center [884, 632] width 56 height 20
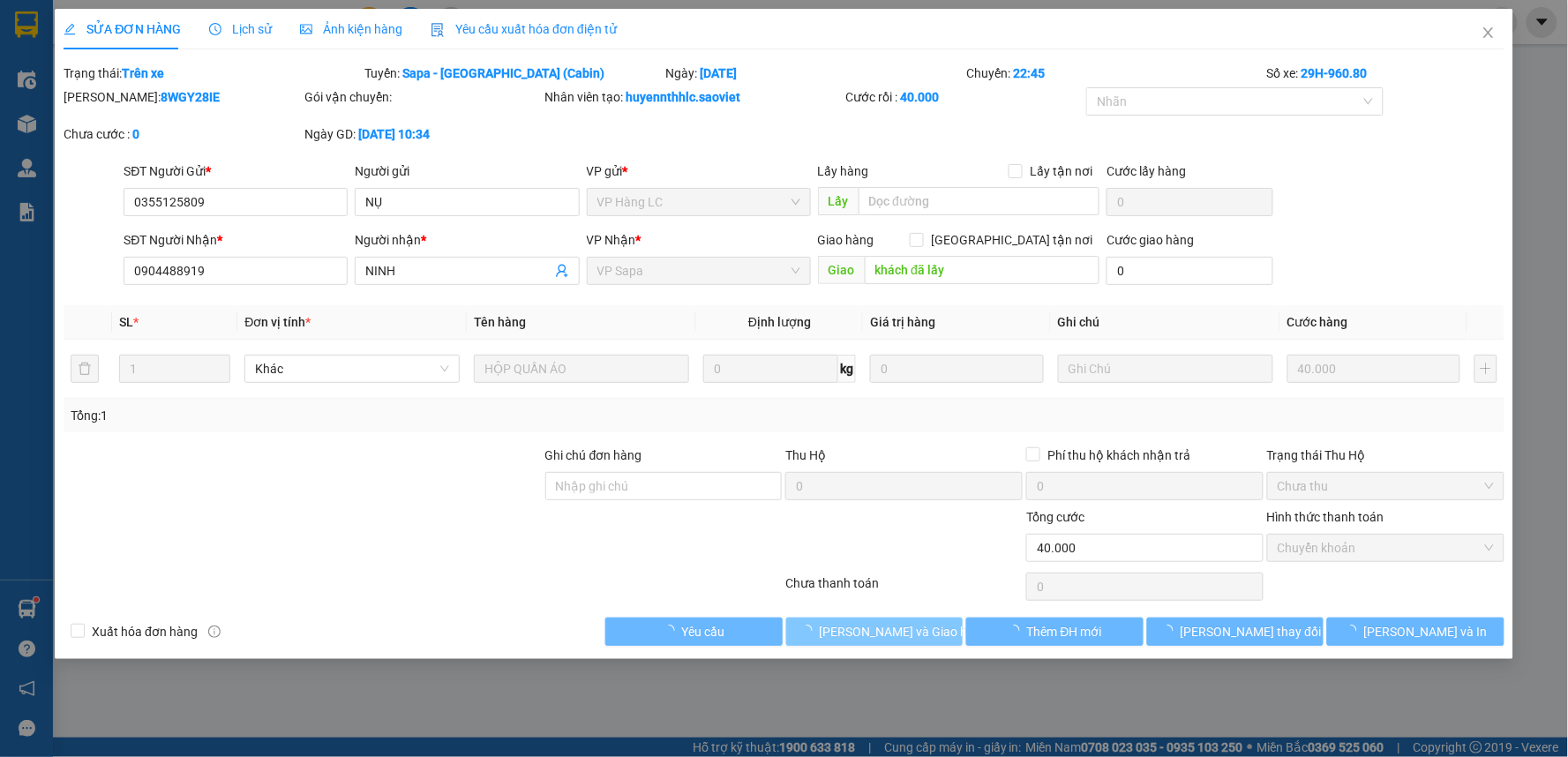
drag, startPoint x: 907, startPoint y: 631, endPoint x: 940, endPoint y: 622, distance: 34.2
click at [907, 629] on span "[PERSON_NAME] và Giao hàng" at bounding box center [904, 632] width 170 height 20
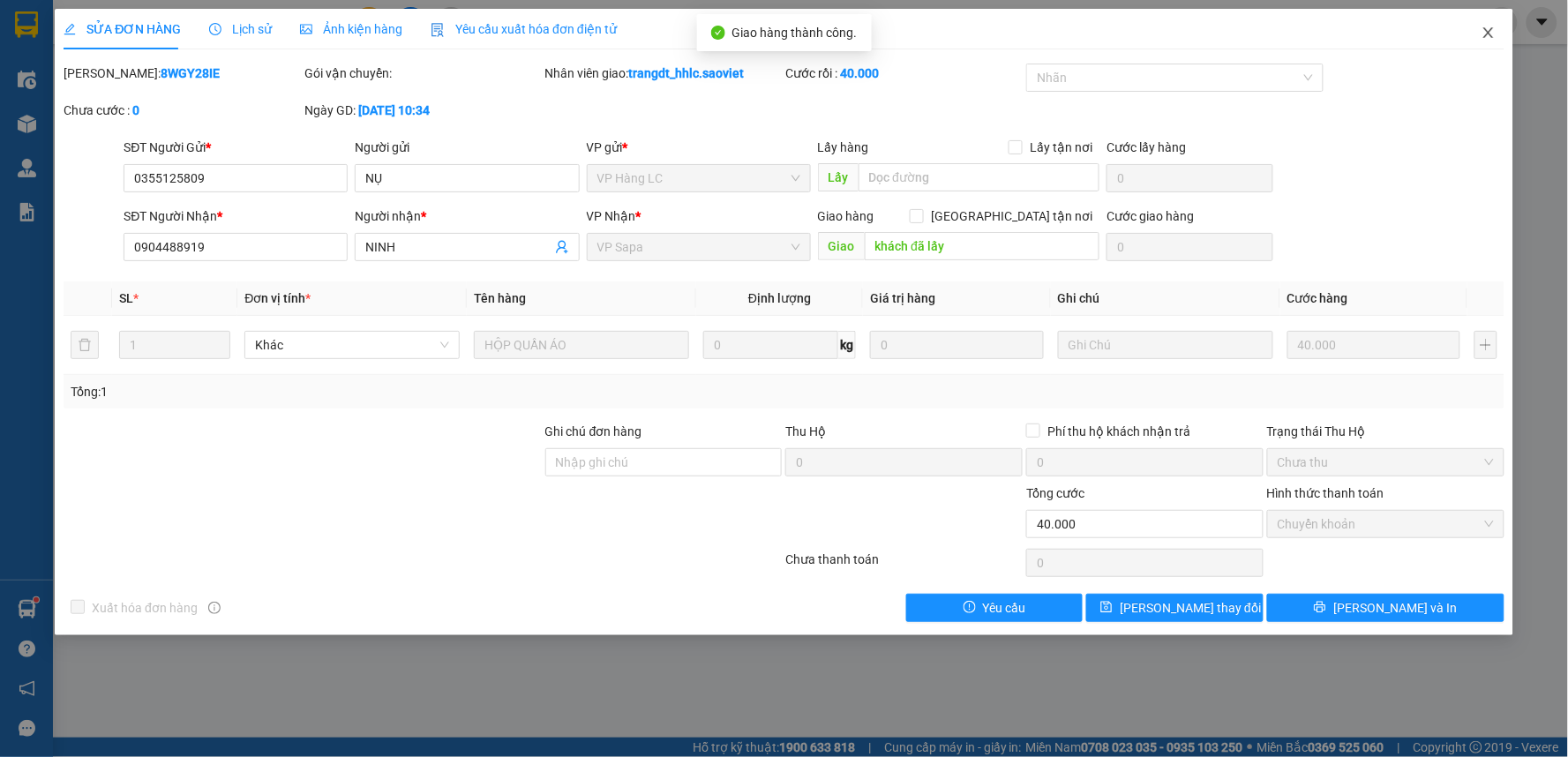
click at [1479, 29] on span "Close" at bounding box center [1488, 33] width 49 height 49
click at [1485, 25] on span "Close" at bounding box center [1488, 33] width 49 height 49
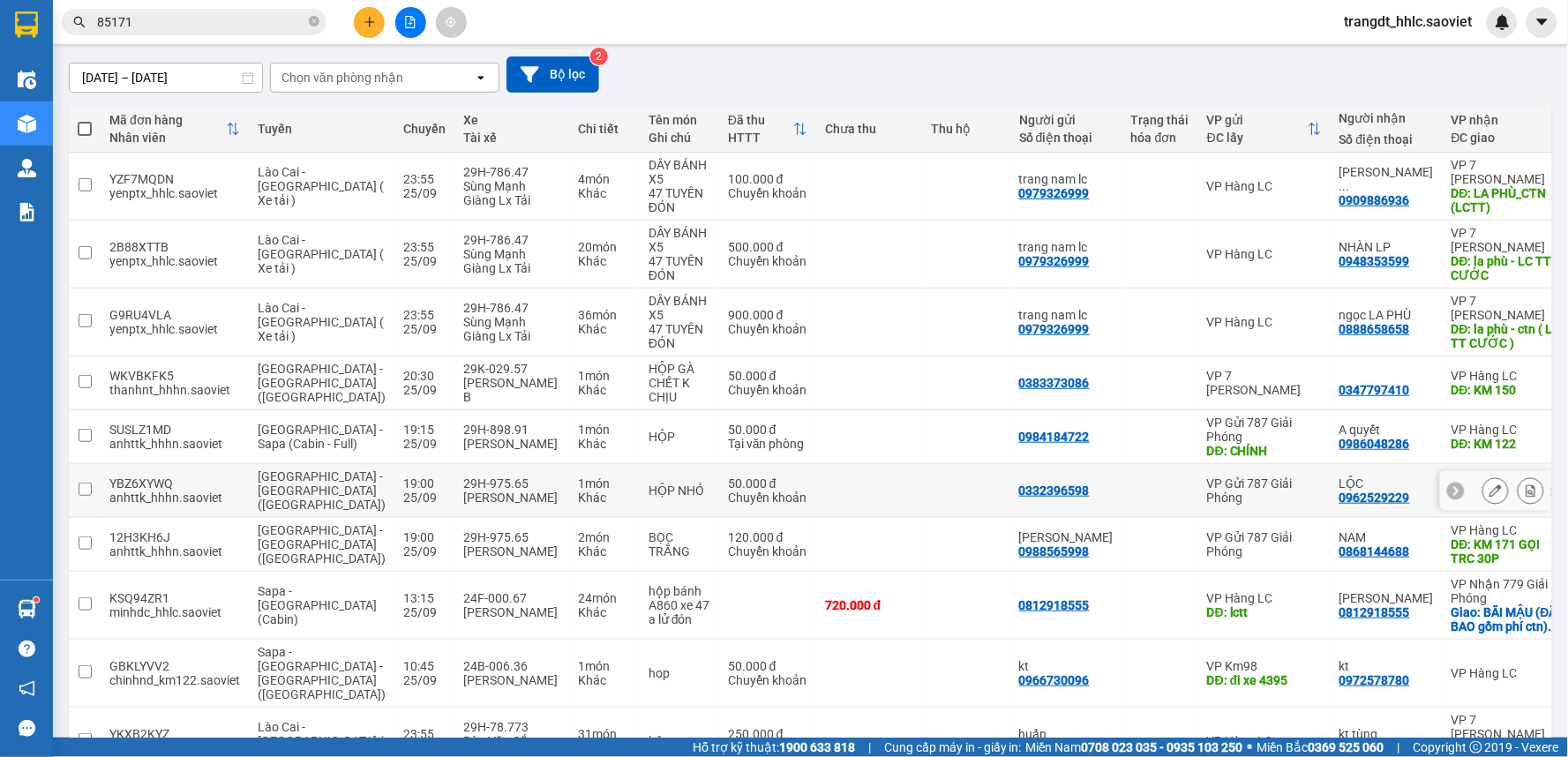
scroll to position [247, 0]
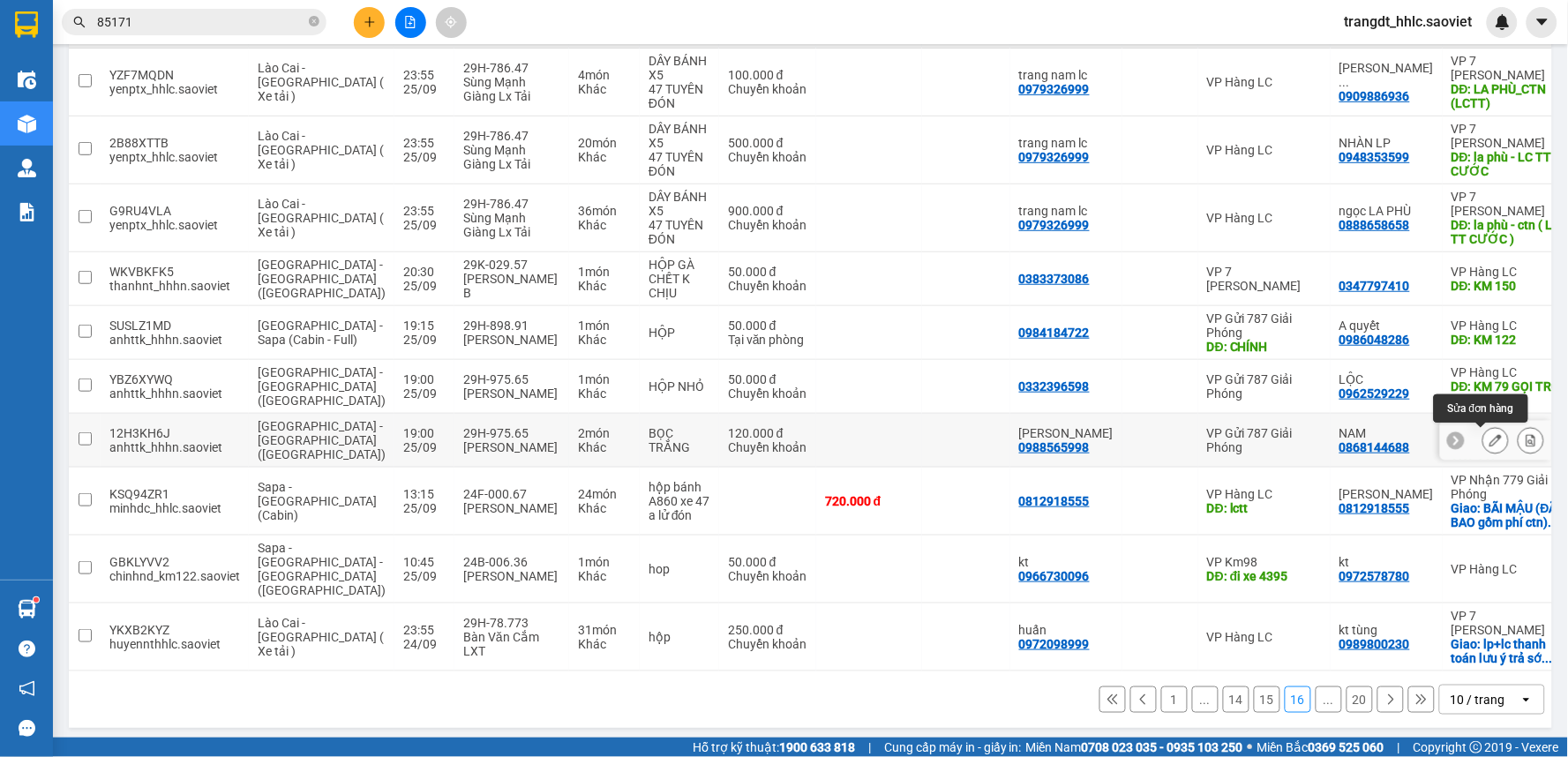
click at [1489, 443] on icon at bounding box center [1496, 440] width 12 height 12
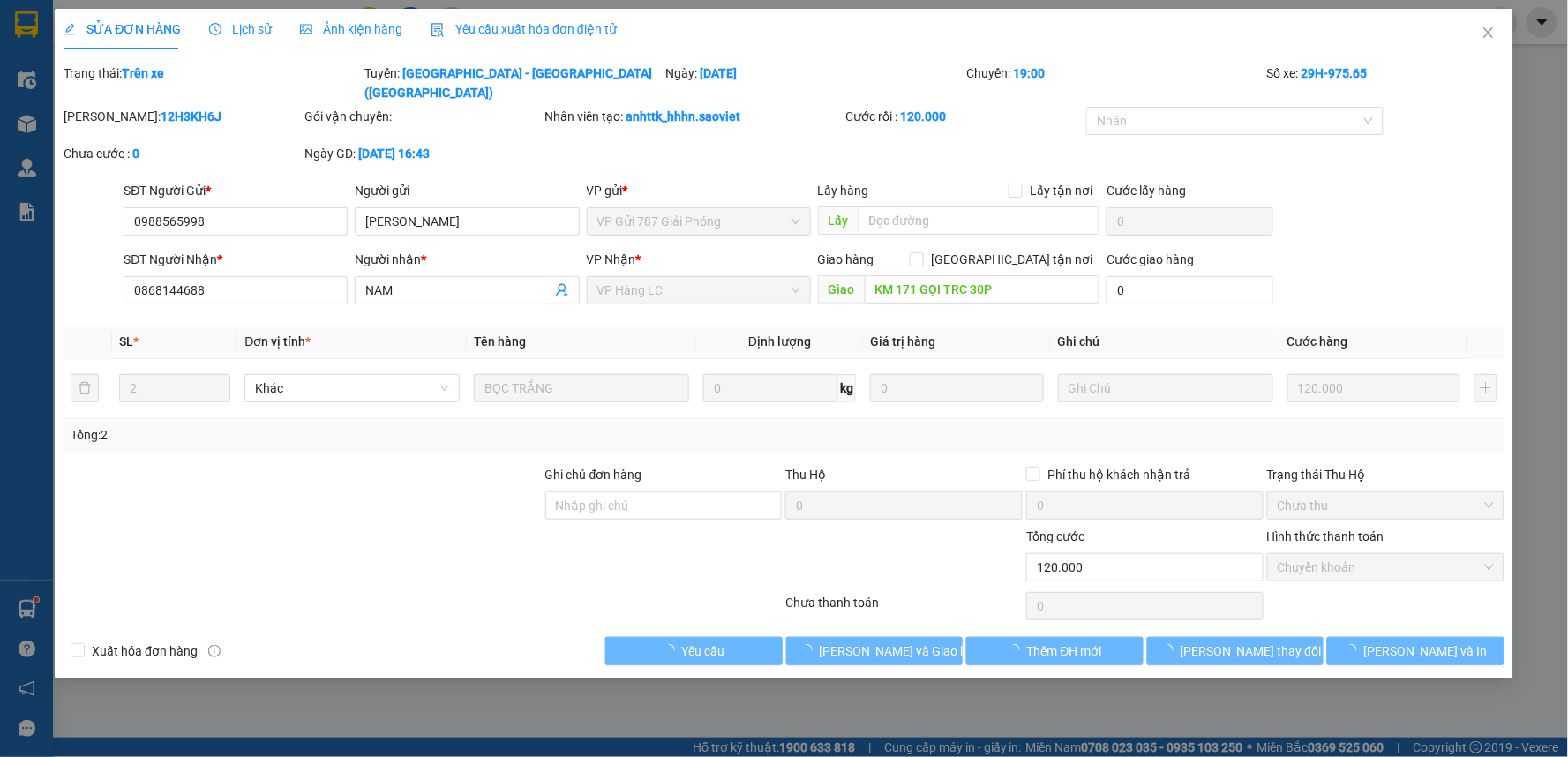
type input "0988565998"
type input "[PERSON_NAME]"
type input "0868144688"
type input "NAM"
type input "KM 171 GỌI TRC 30P"
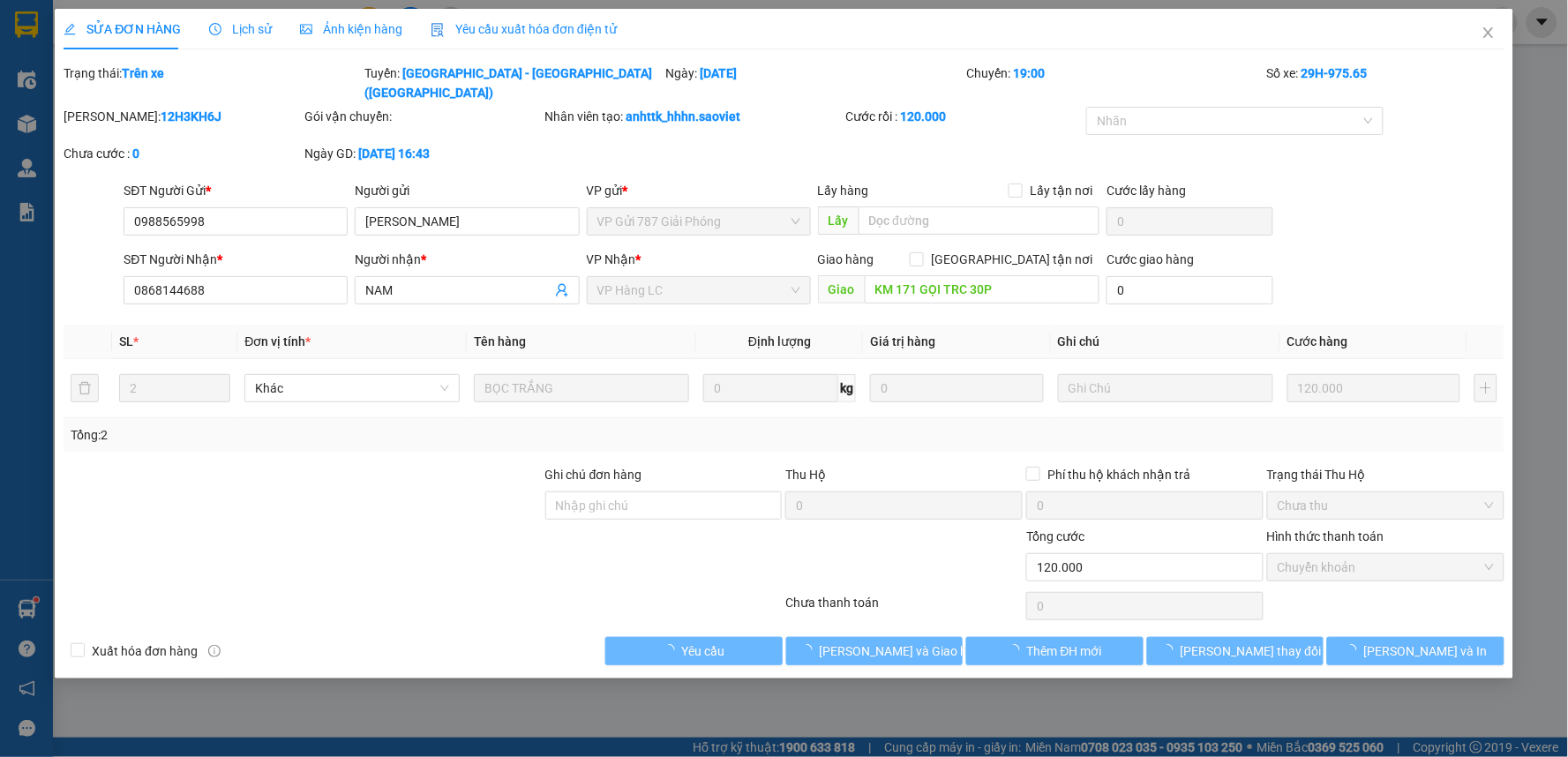
type input "0"
type input "120.000"
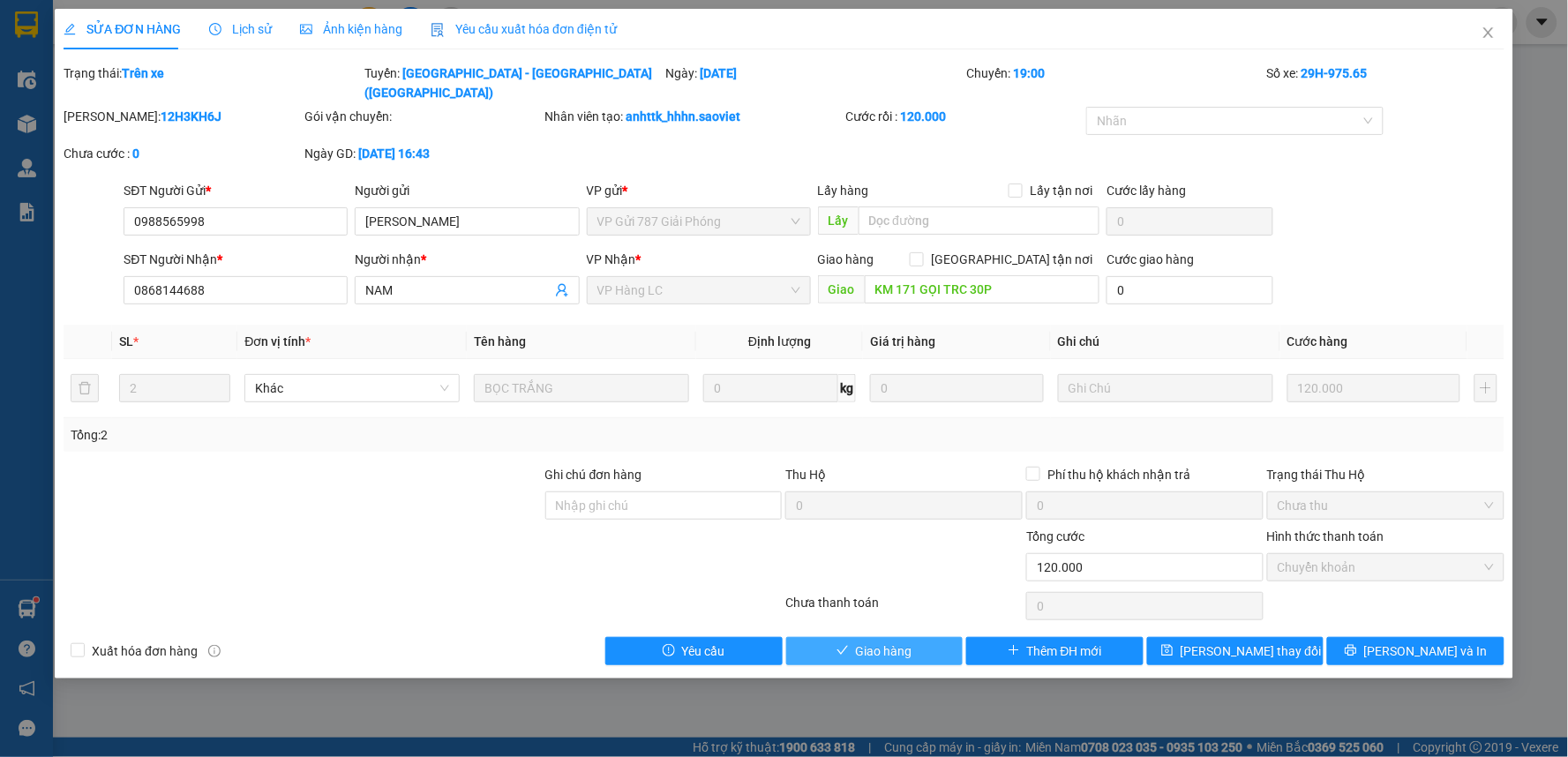
click at [898, 642] on span "Giao hàng" at bounding box center [884, 652] width 56 height 20
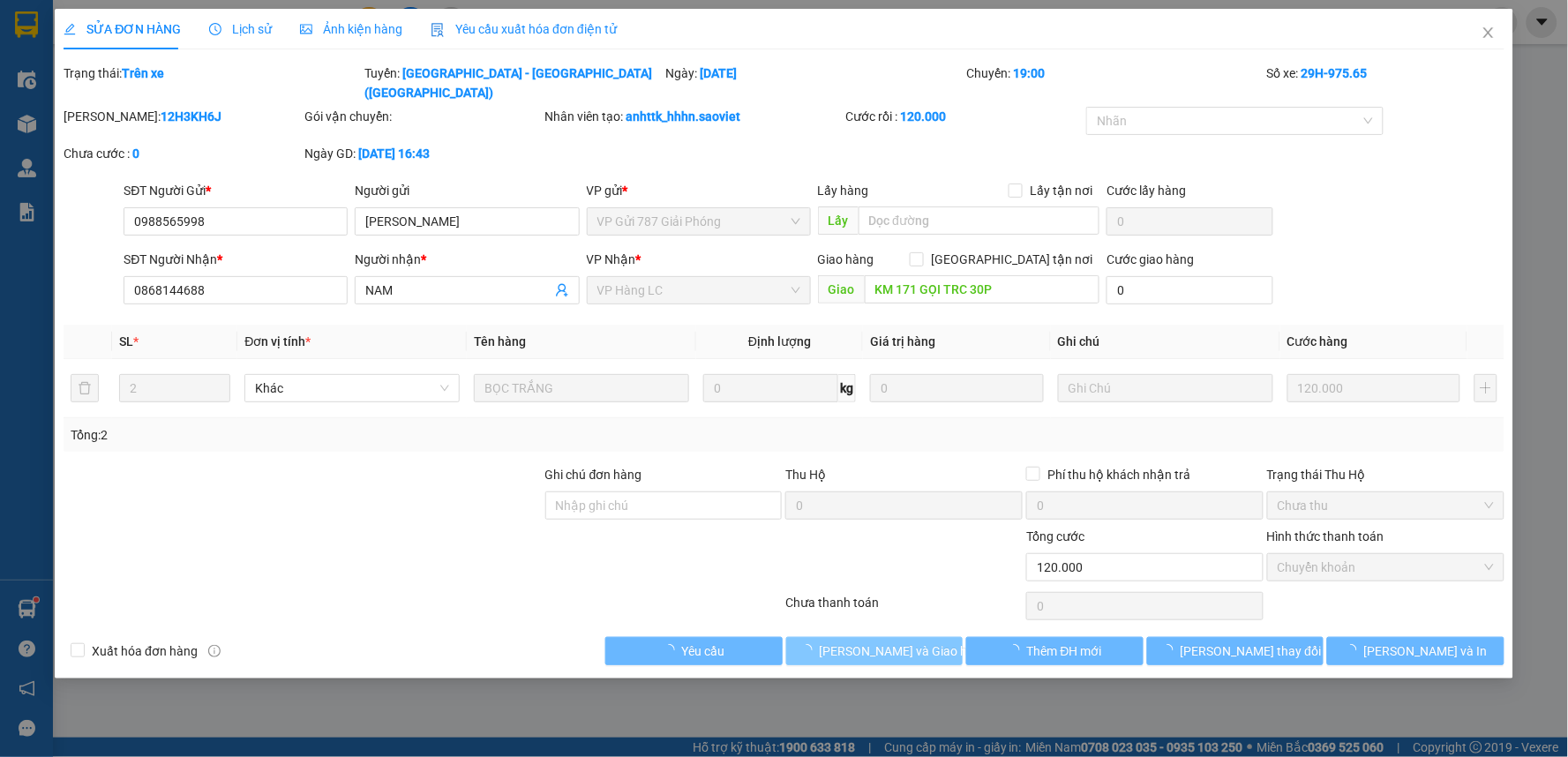
click at [898, 642] on span "[PERSON_NAME] và Giao hàng" at bounding box center [904, 652] width 170 height 20
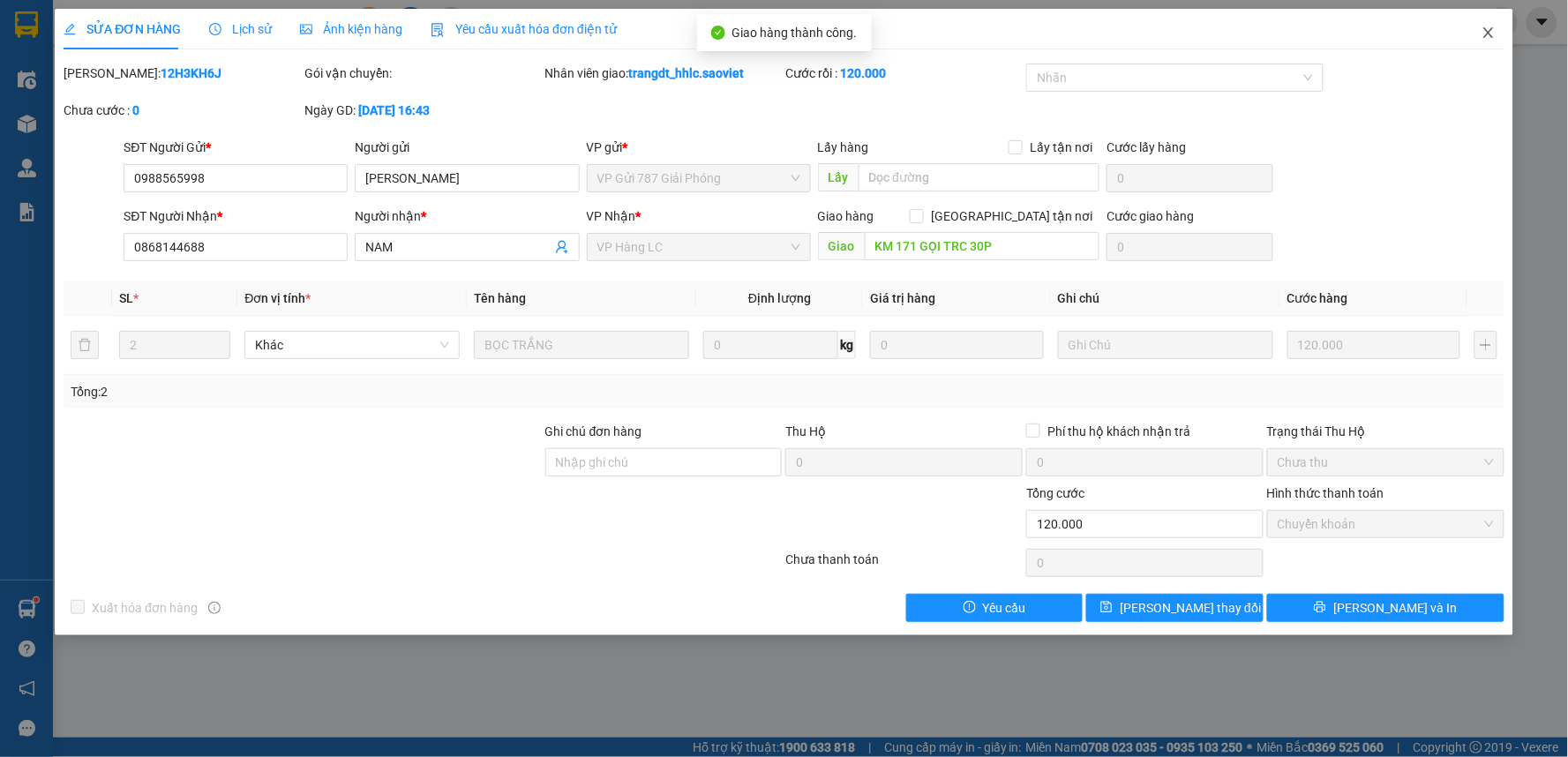
click at [1487, 38] on icon "close" at bounding box center [1489, 33] width 14 height 14
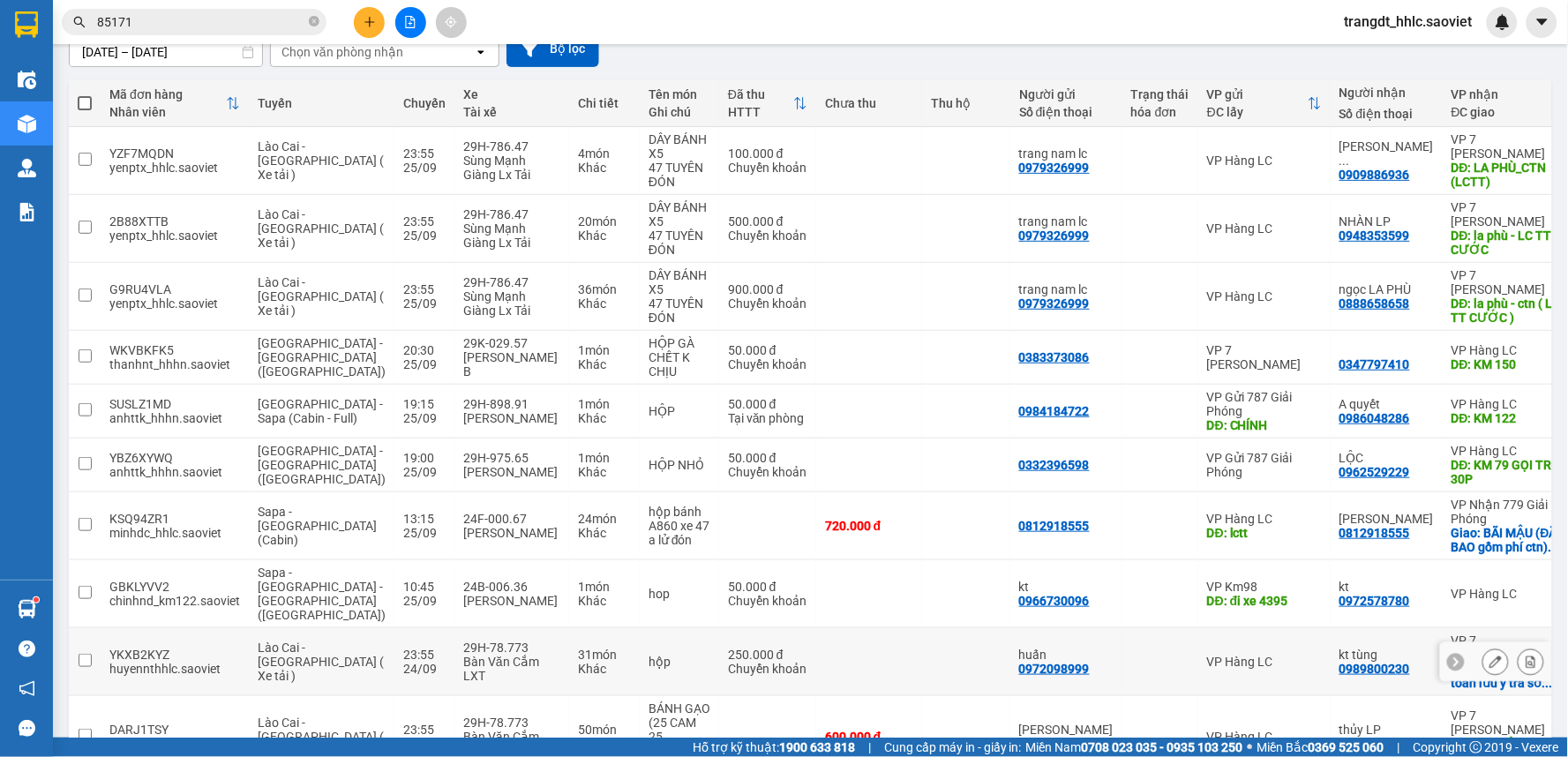
scroll to position [275, 0]
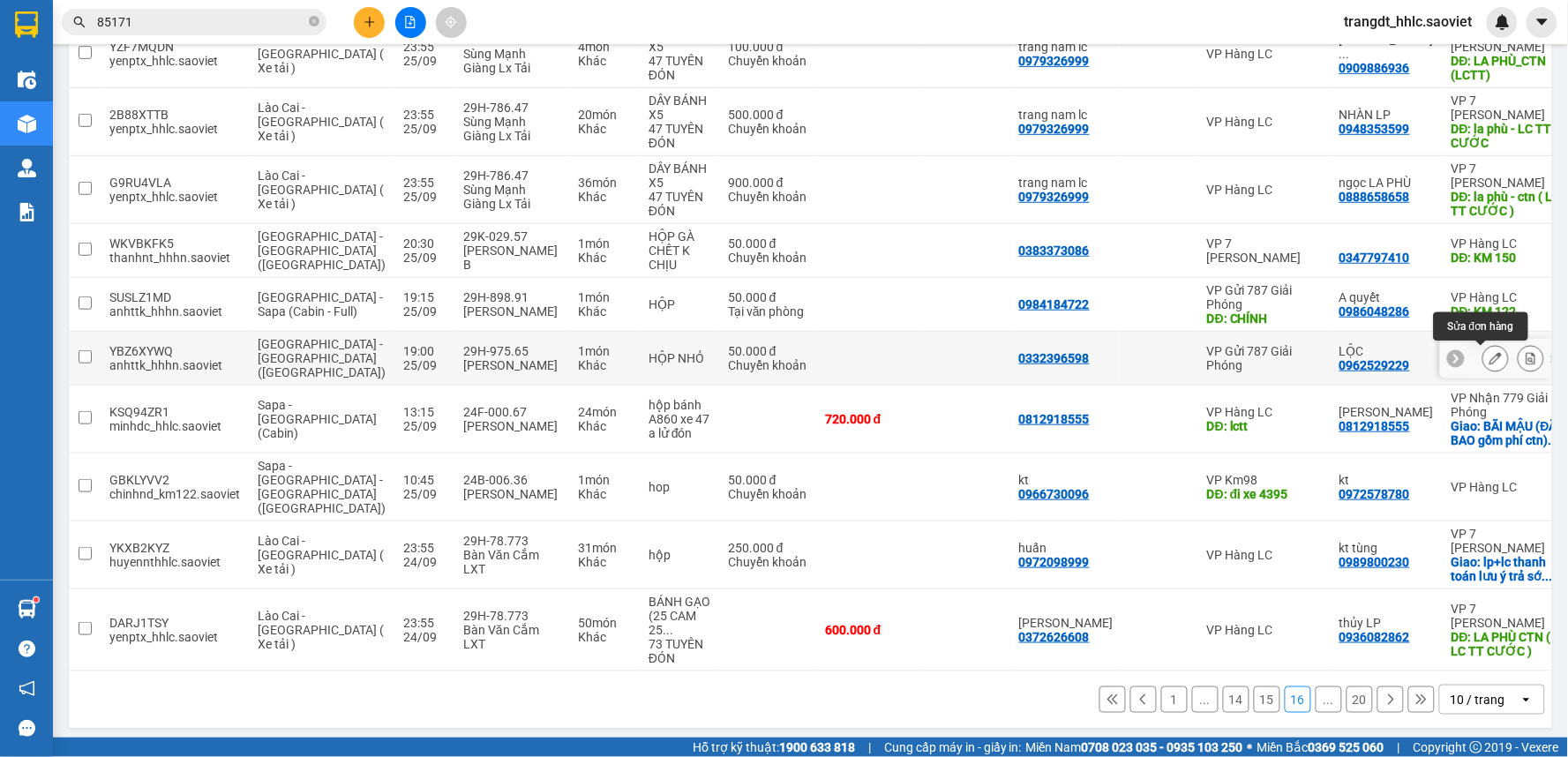
click at [1489, 356] on icon at bounding box center [1496, 358] width 12 height 12
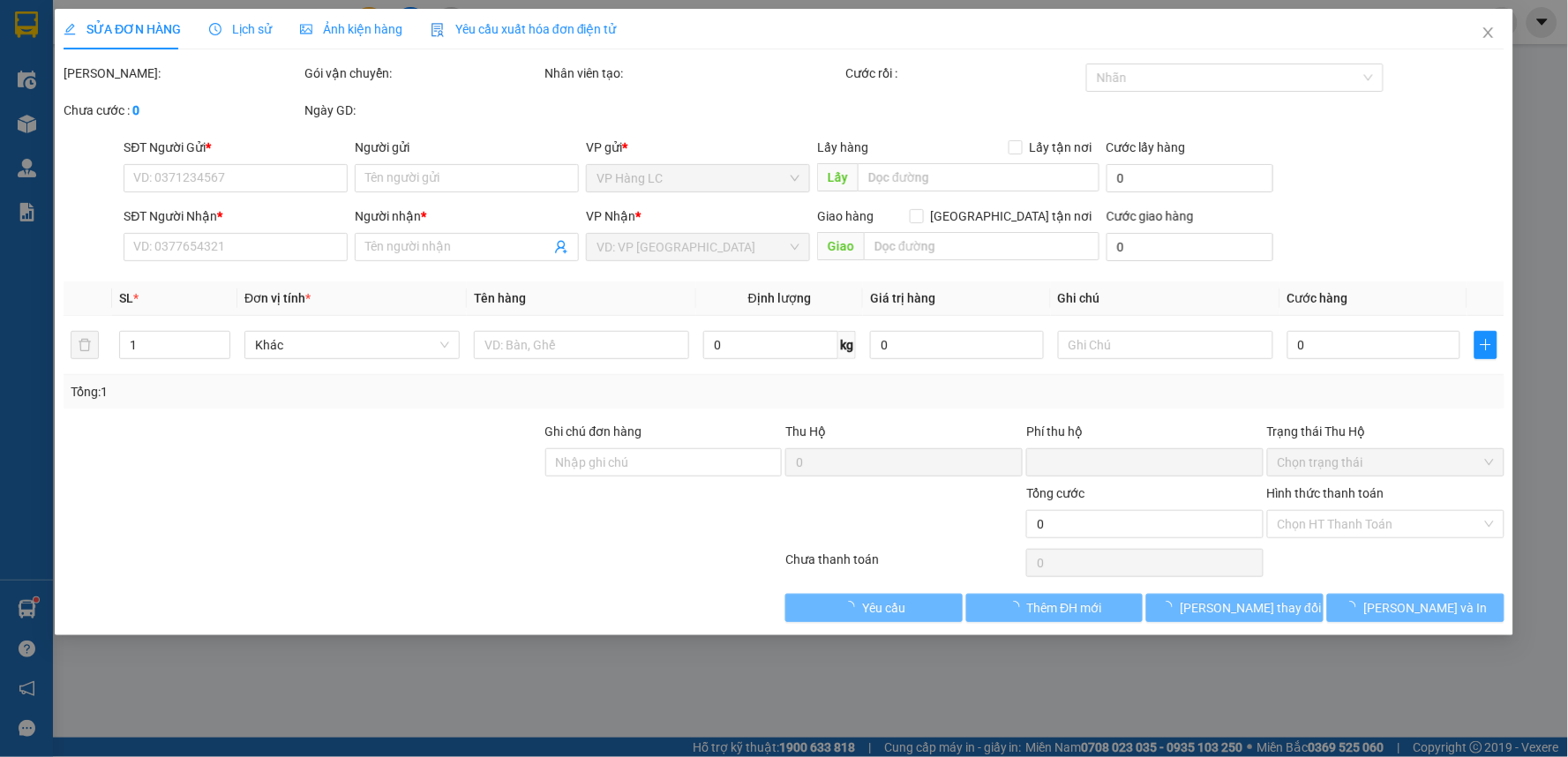
type input "0332396598"
type input "0962529229"
type input "LỘC"
type input "KM 79 GỌI TRC 30P"
type input "0"
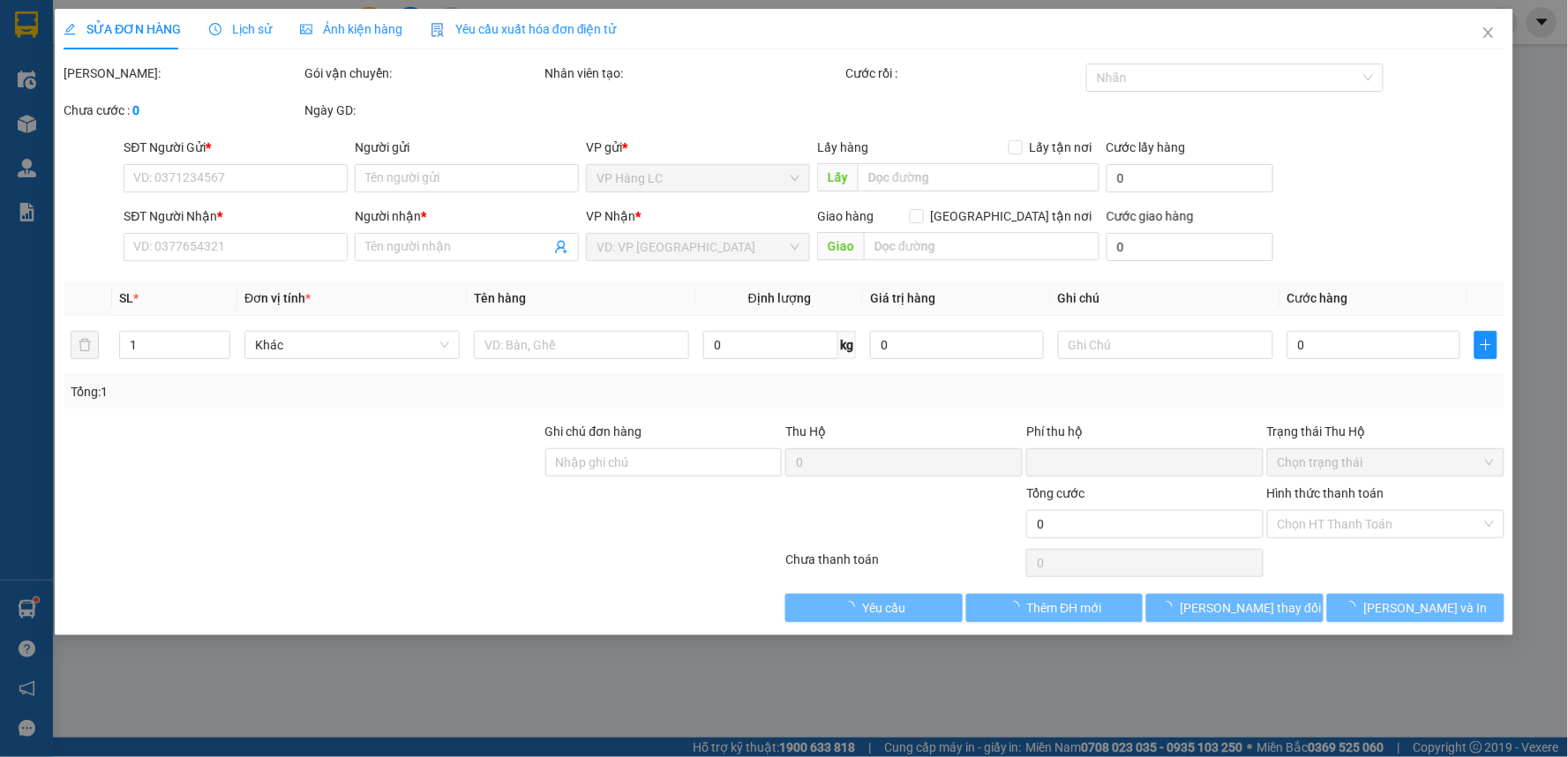
type input "50.000"
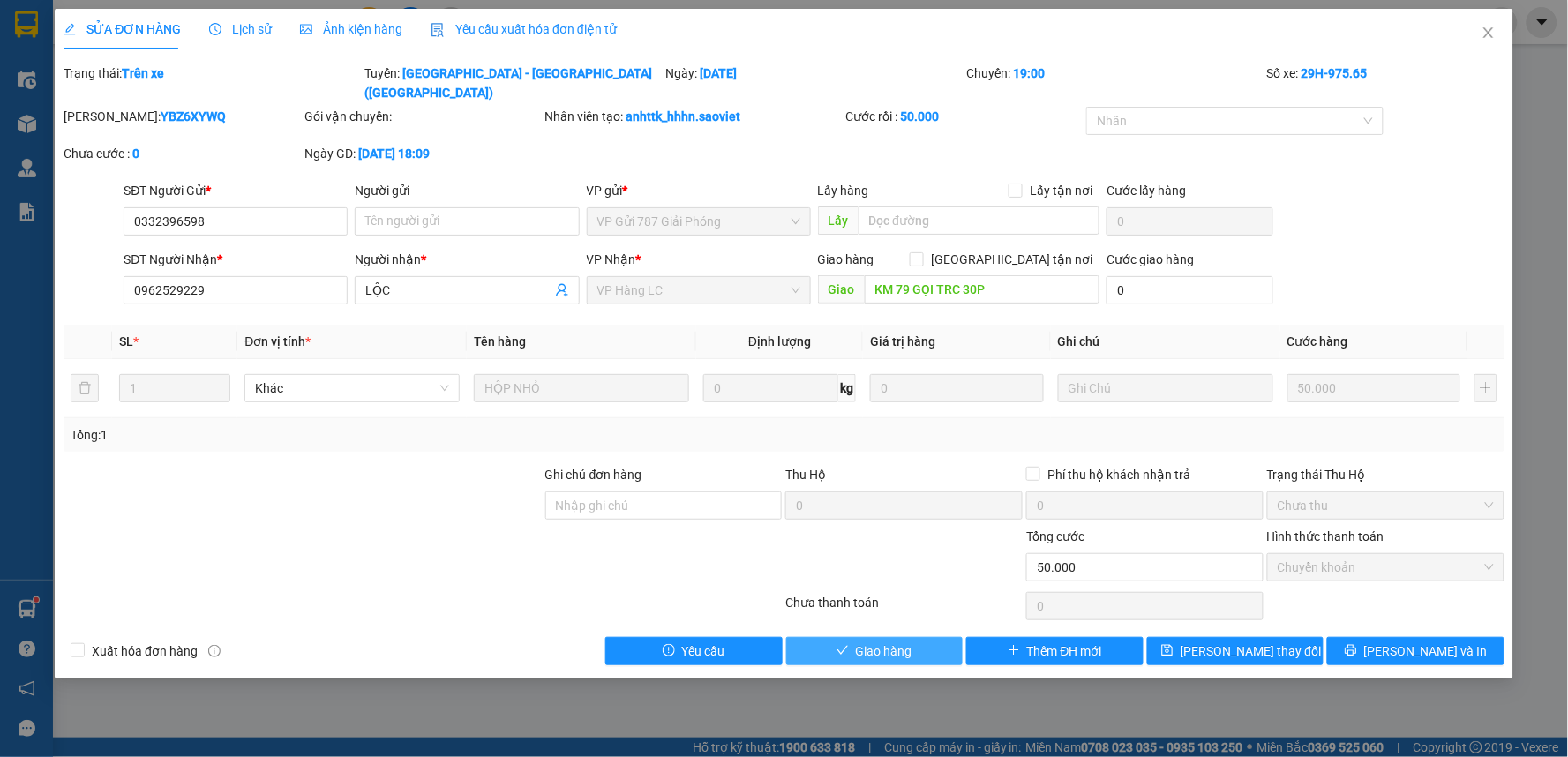
click at [863, 642] on span "Giao hàng" at bounding box center [884, 652] width 56 height 20
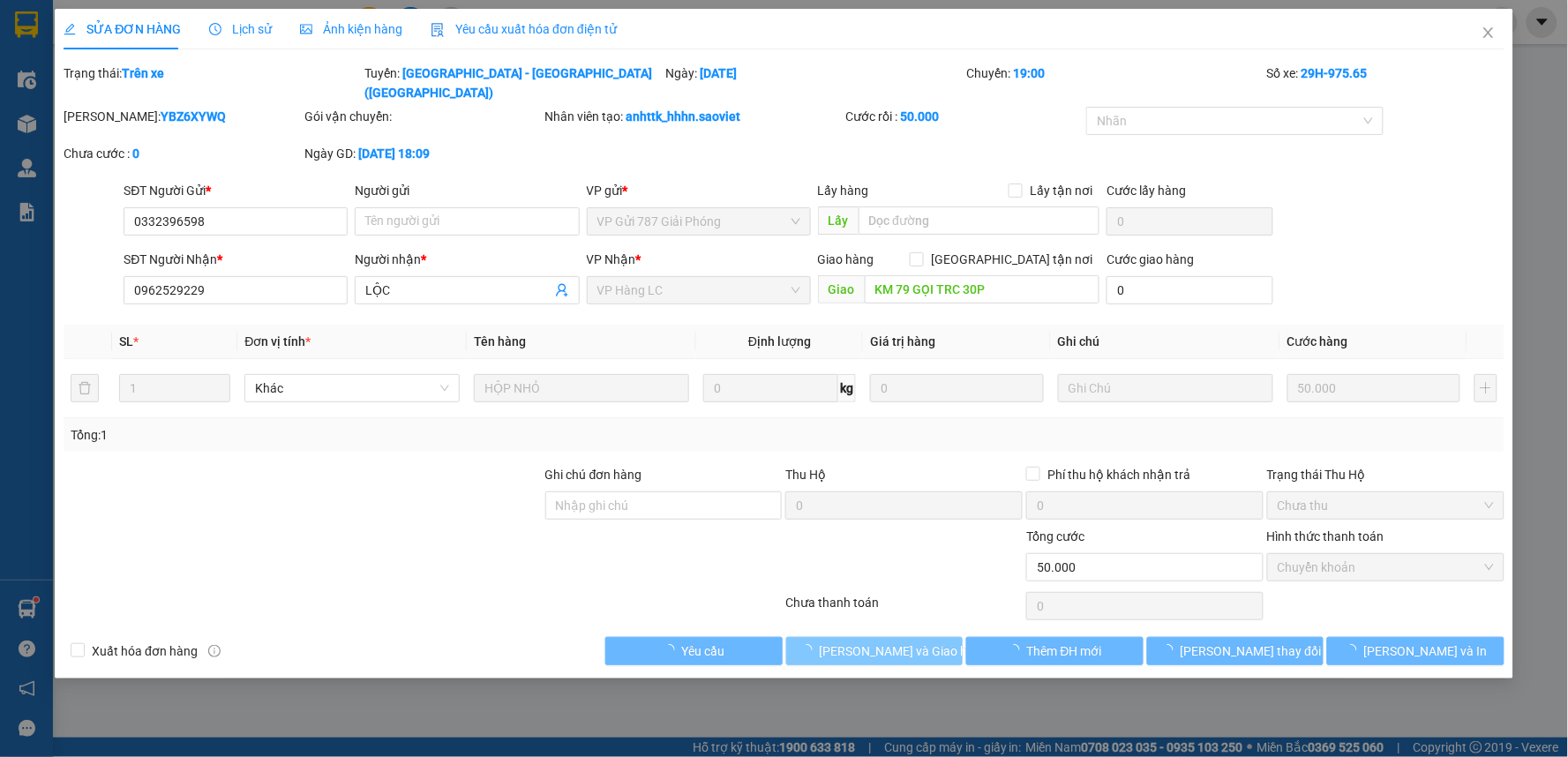
click at [863, 642] on span "[PERSON_NAME] và Giao hàng" at bounding box center [904, 652] width 170 height 20
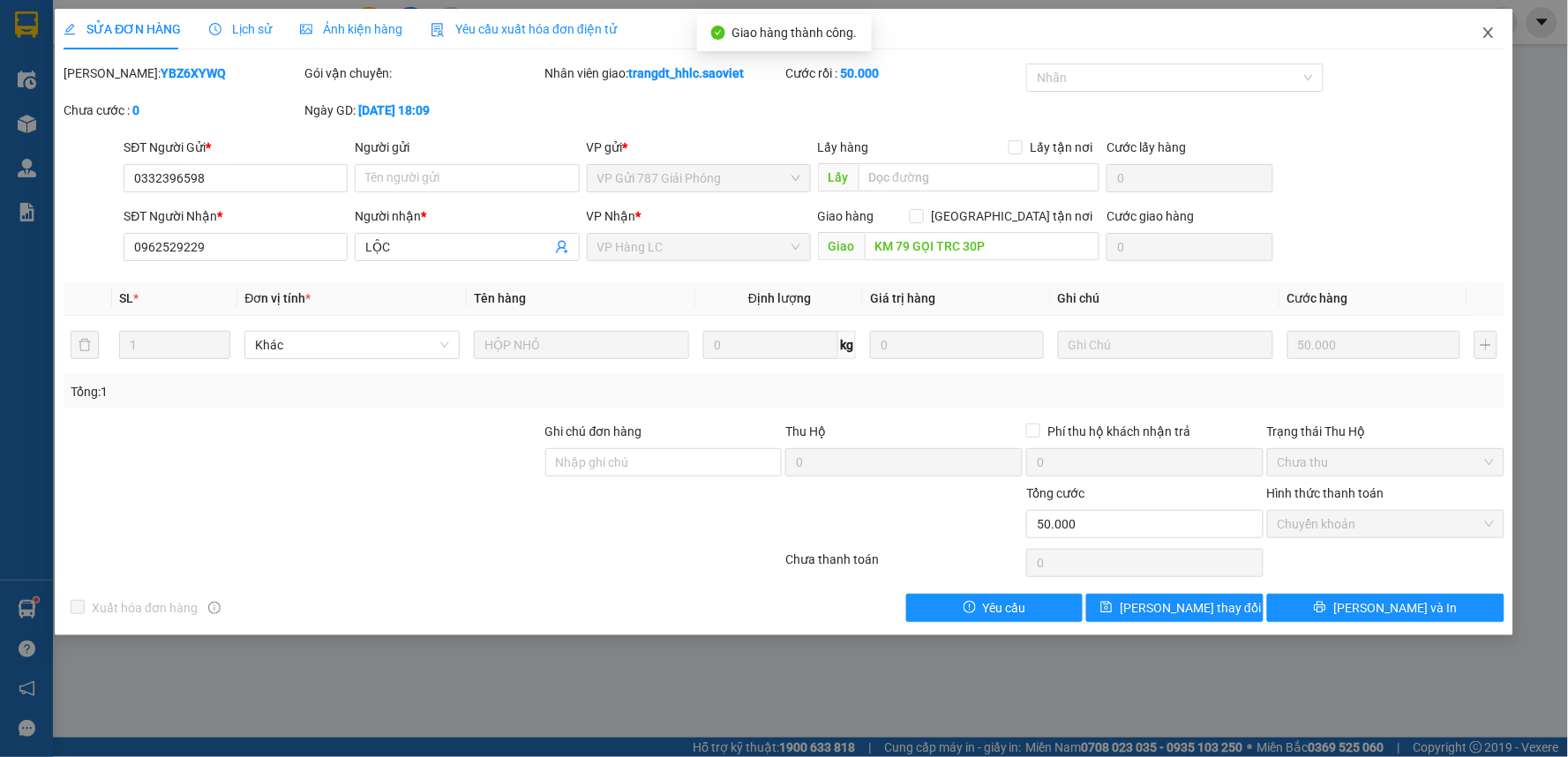
click at [1480, 31] on span "Close" at bounding box center [1488, 33] width 49 height 49
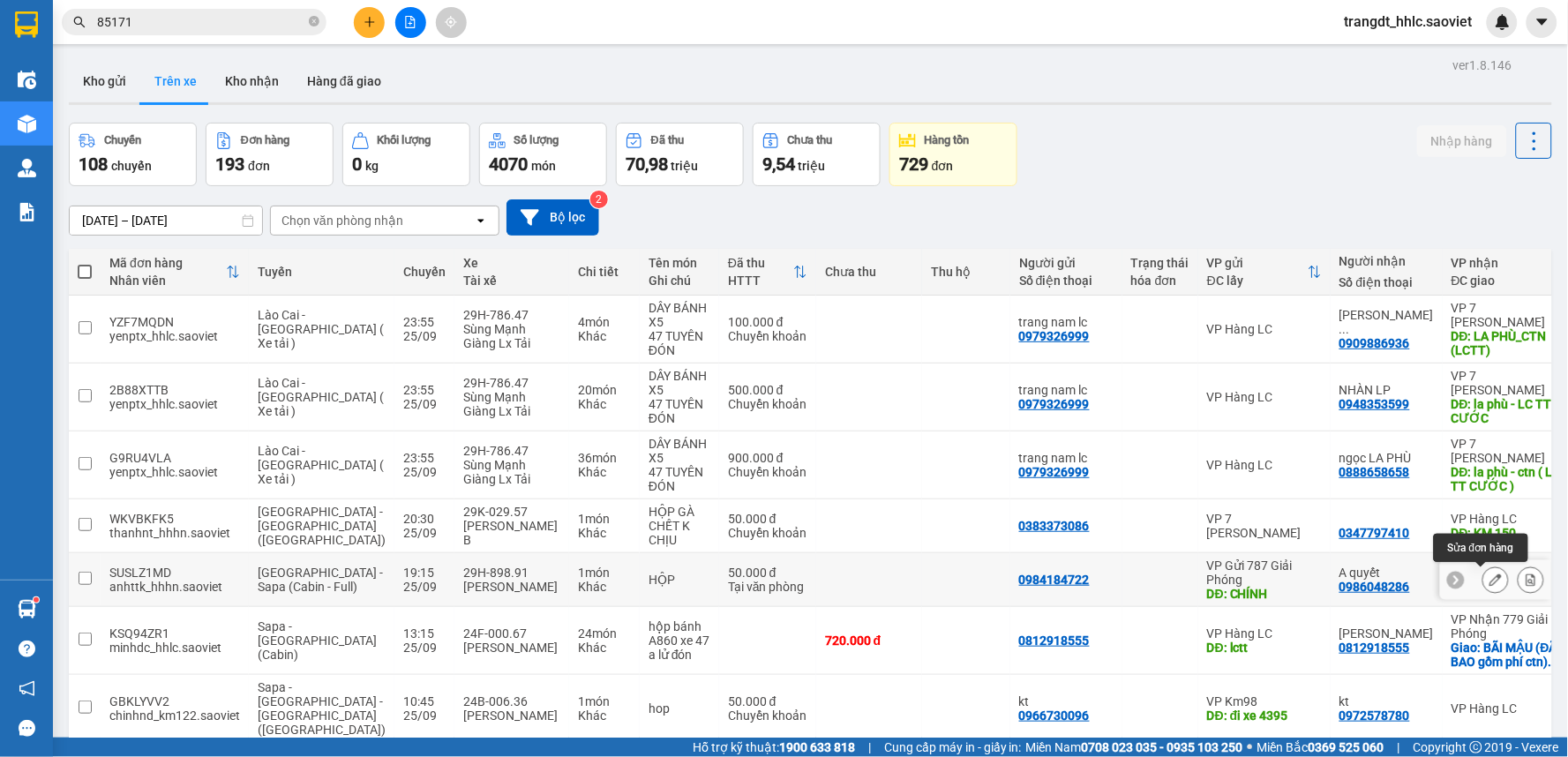
click at [1489, 582] on icon at bounding box center [1496, 580] width 12 height 12
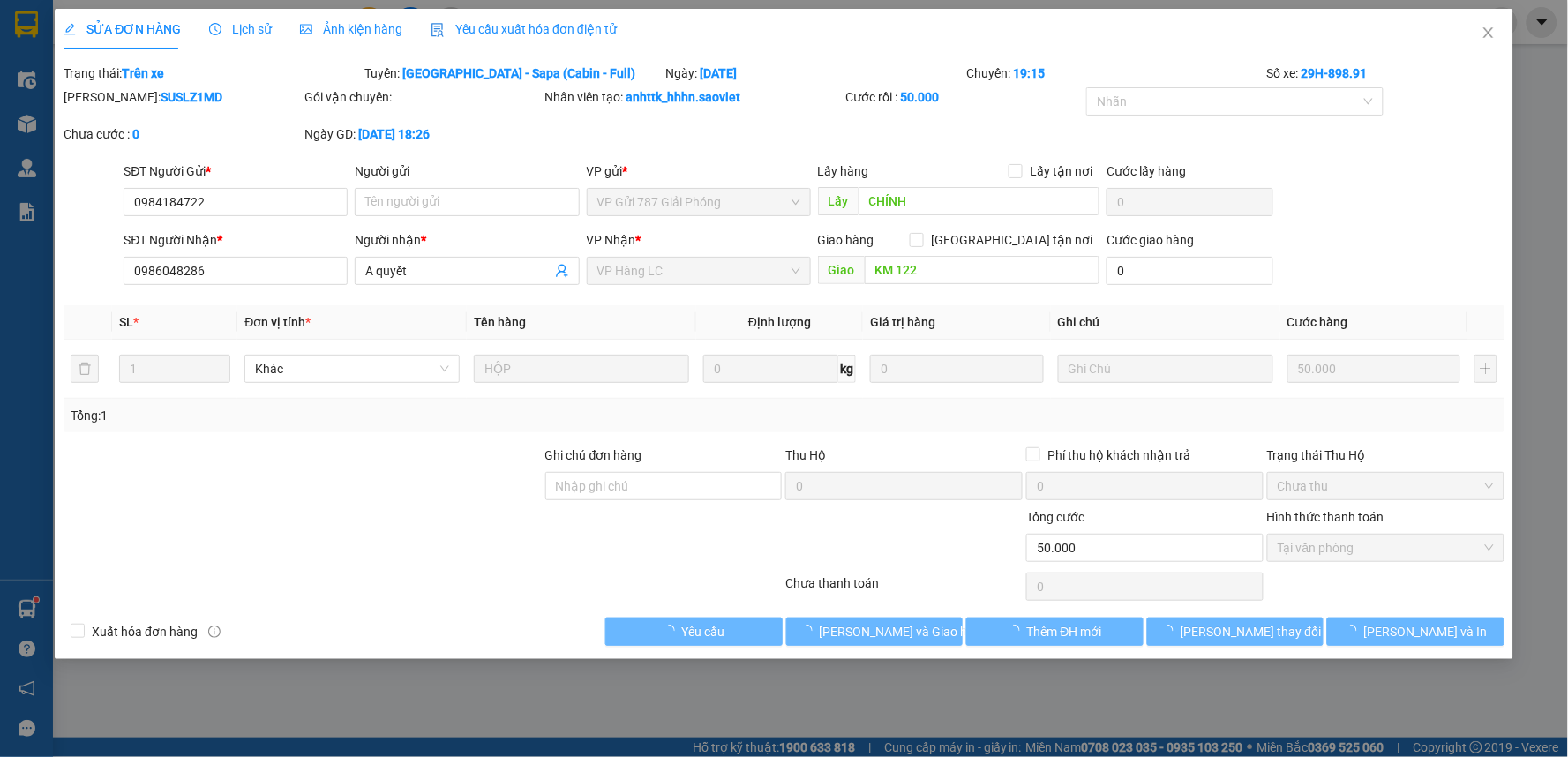
type input "0984184722"
type input "CHÍNH"
type input "0986048286"
type input "A quyết"
type input "KM 122"
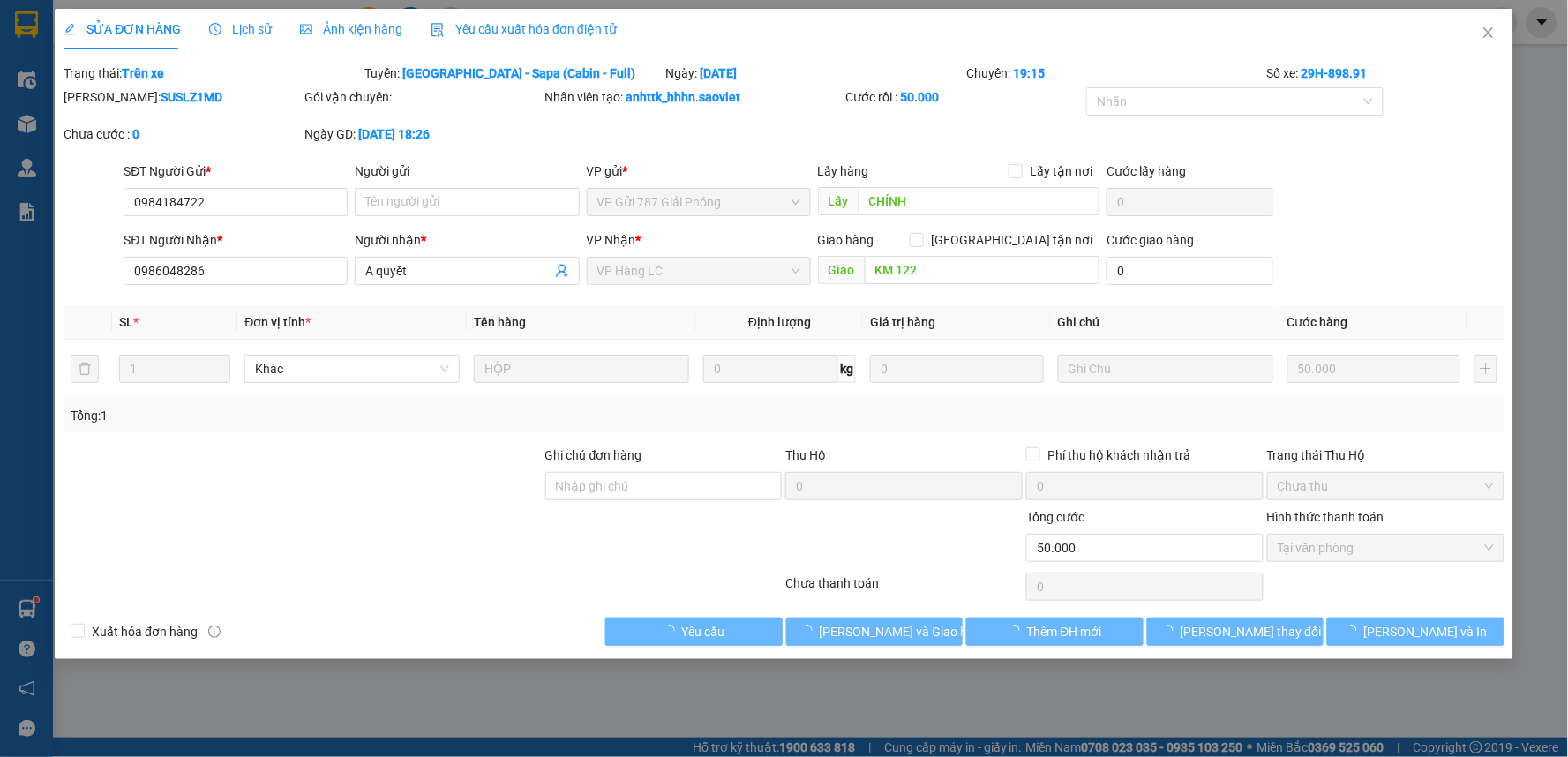
type input "0"
type input "50.000"
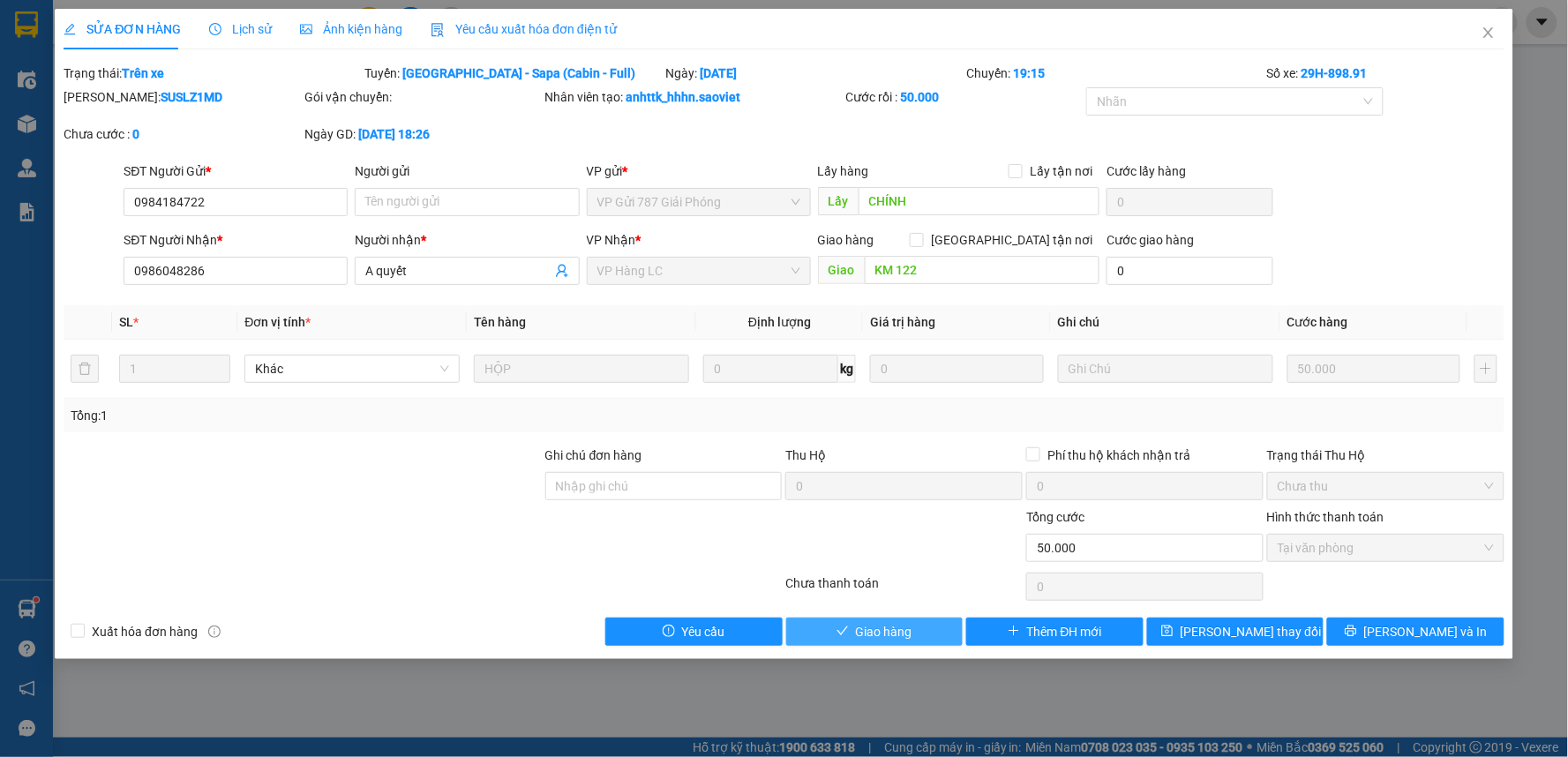
click at [894, 632] on span "Giao hàng" at bounding box center [884, 632] width 56 height 20
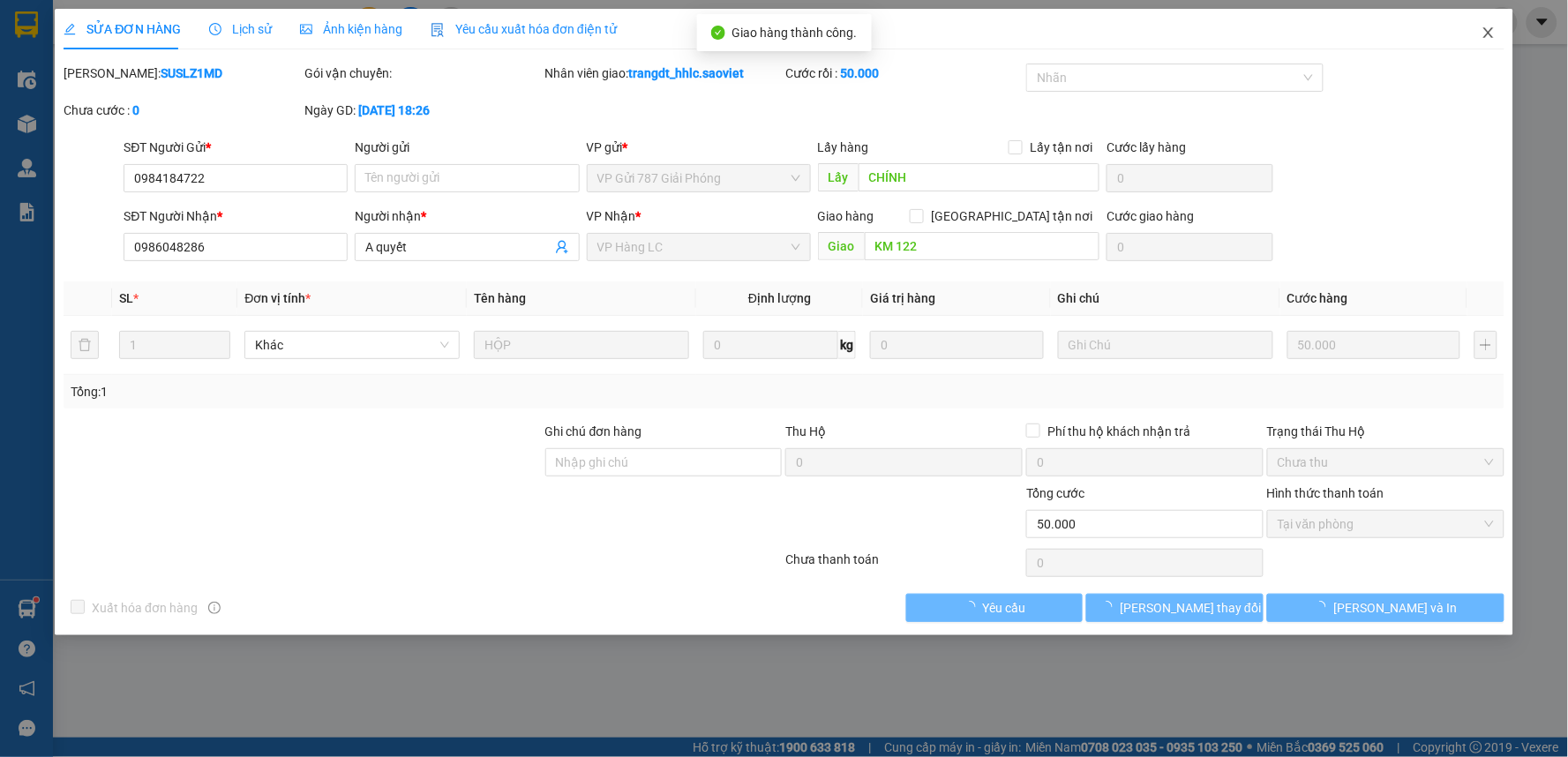
click at [1482, 25] on span "Close" at bounding box center [1488, 33] width 49 height 49
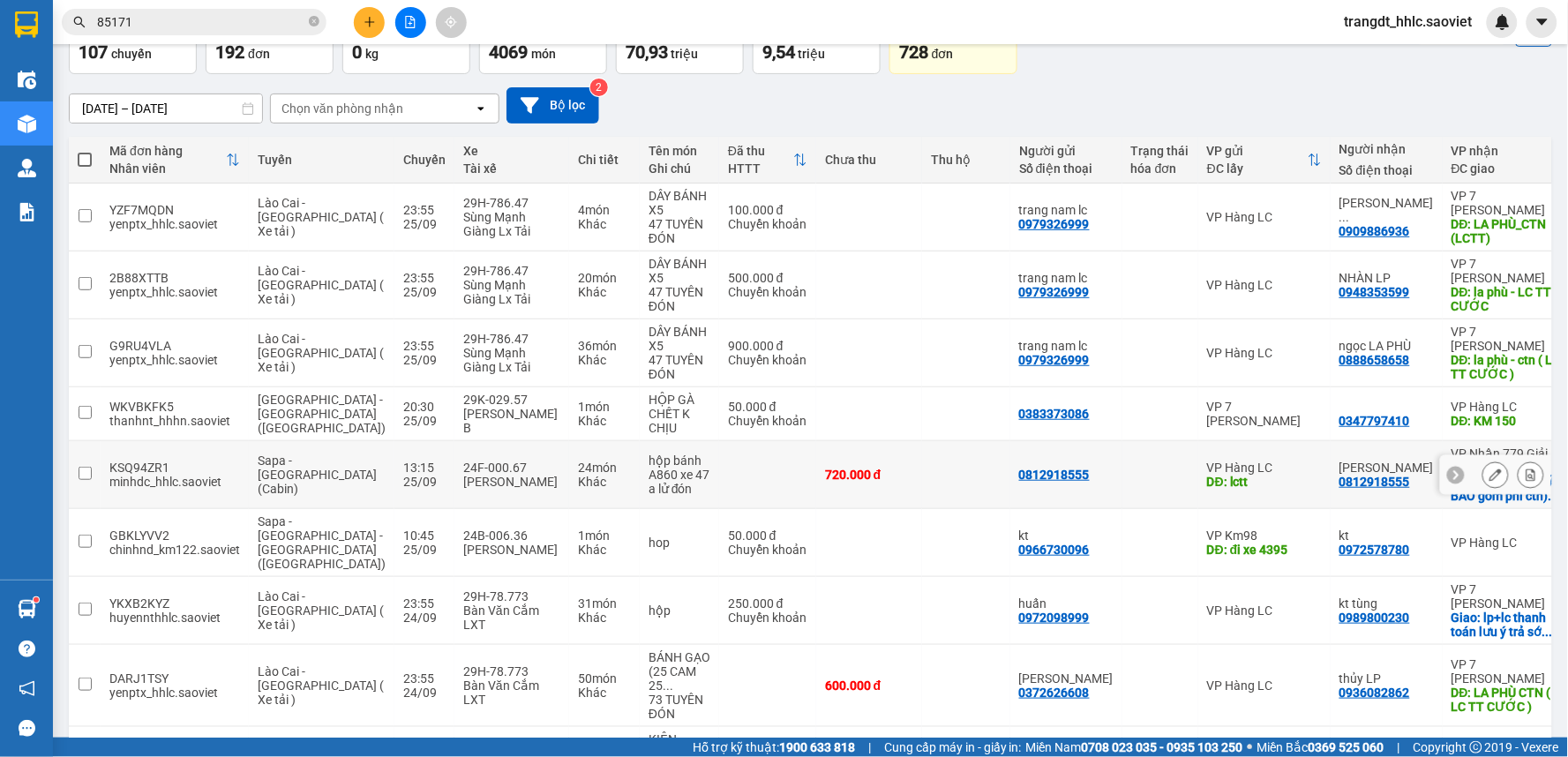
scroll to position [195, 0]
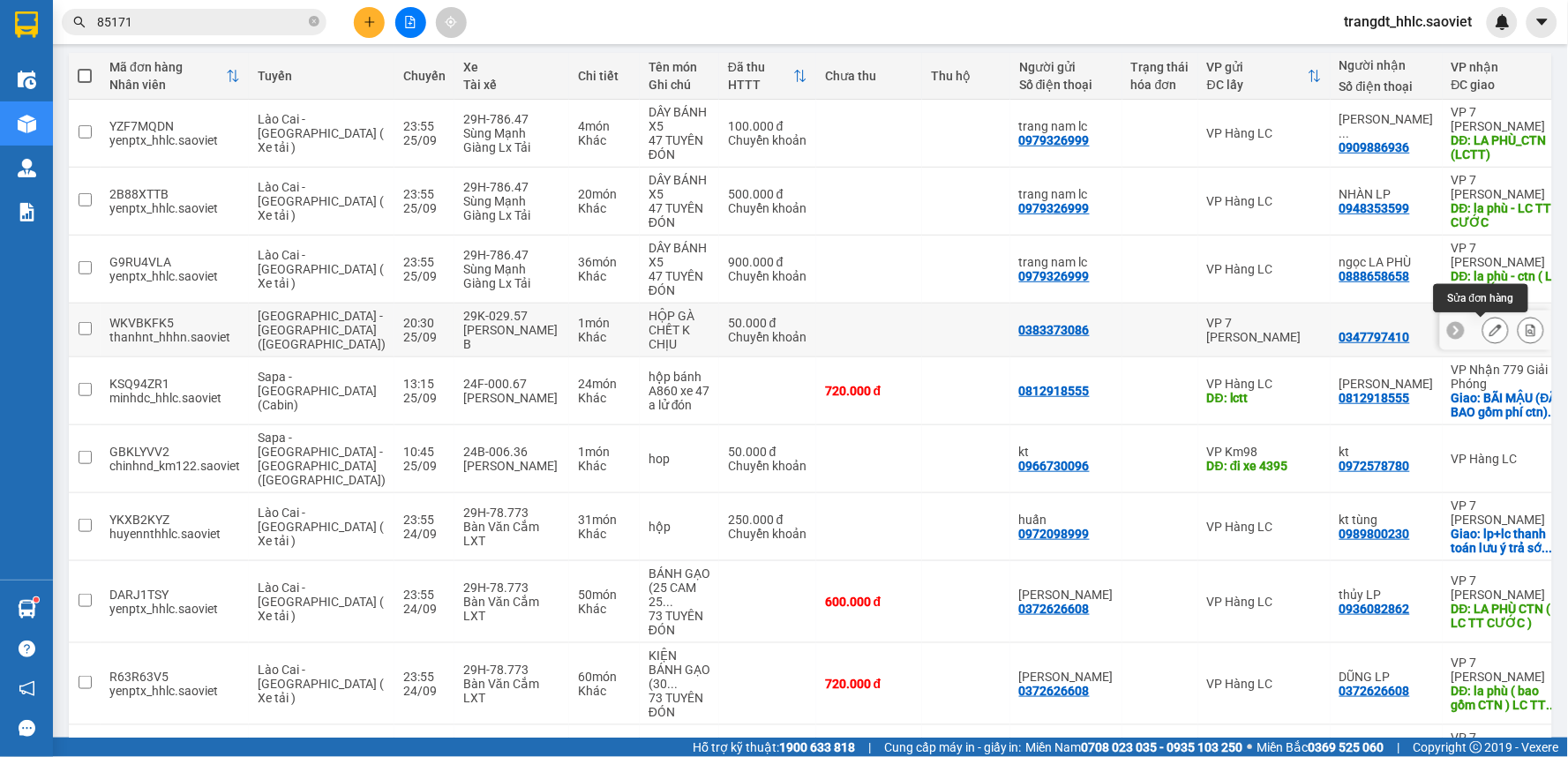
click at [1489, 337] on icon at bounding box center [1496, 330] width 12 height 12
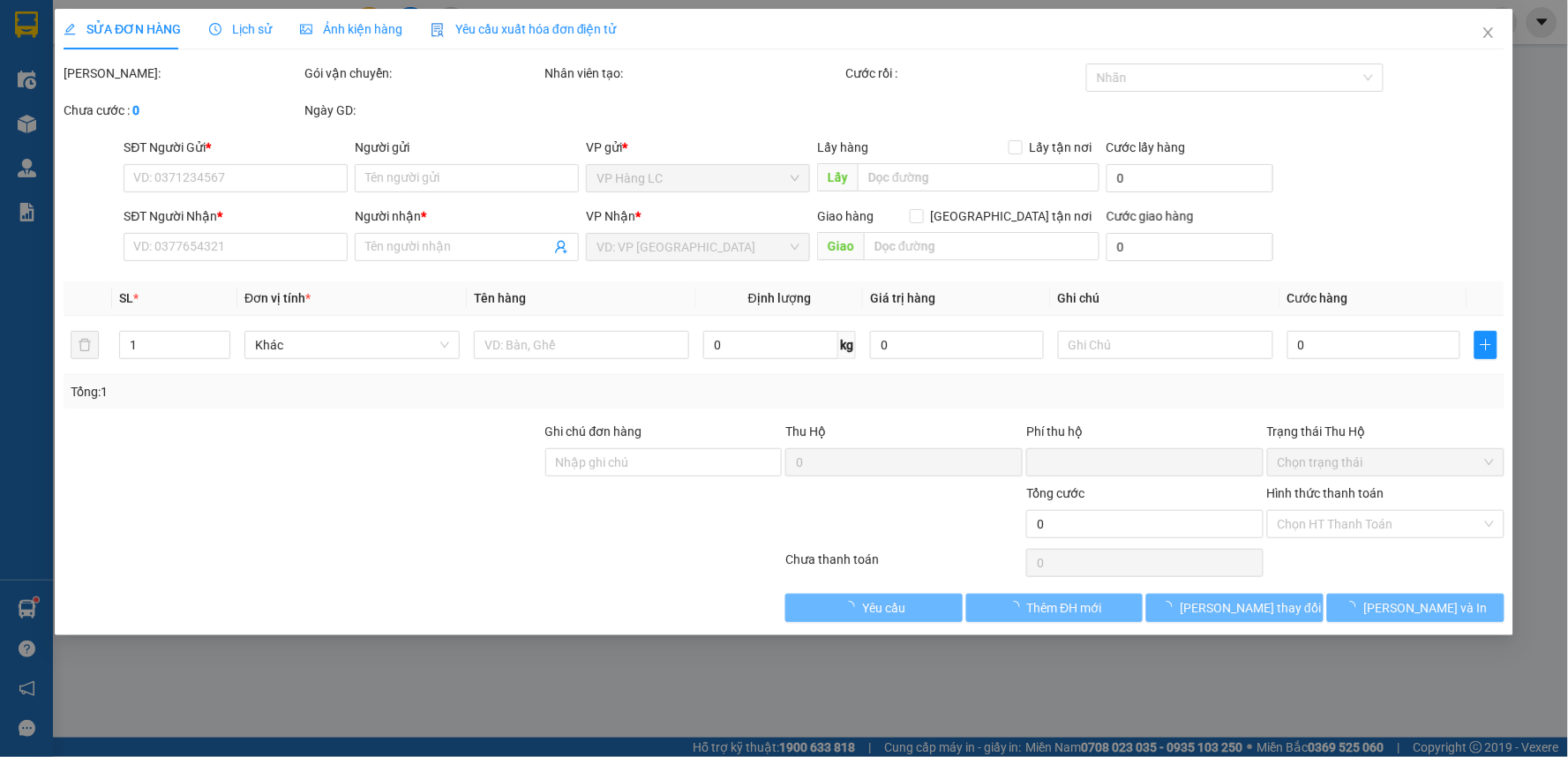
type input "0383373086"
type input "0347797410"
type input "KM 150"
type input "0"
type input "50.000"
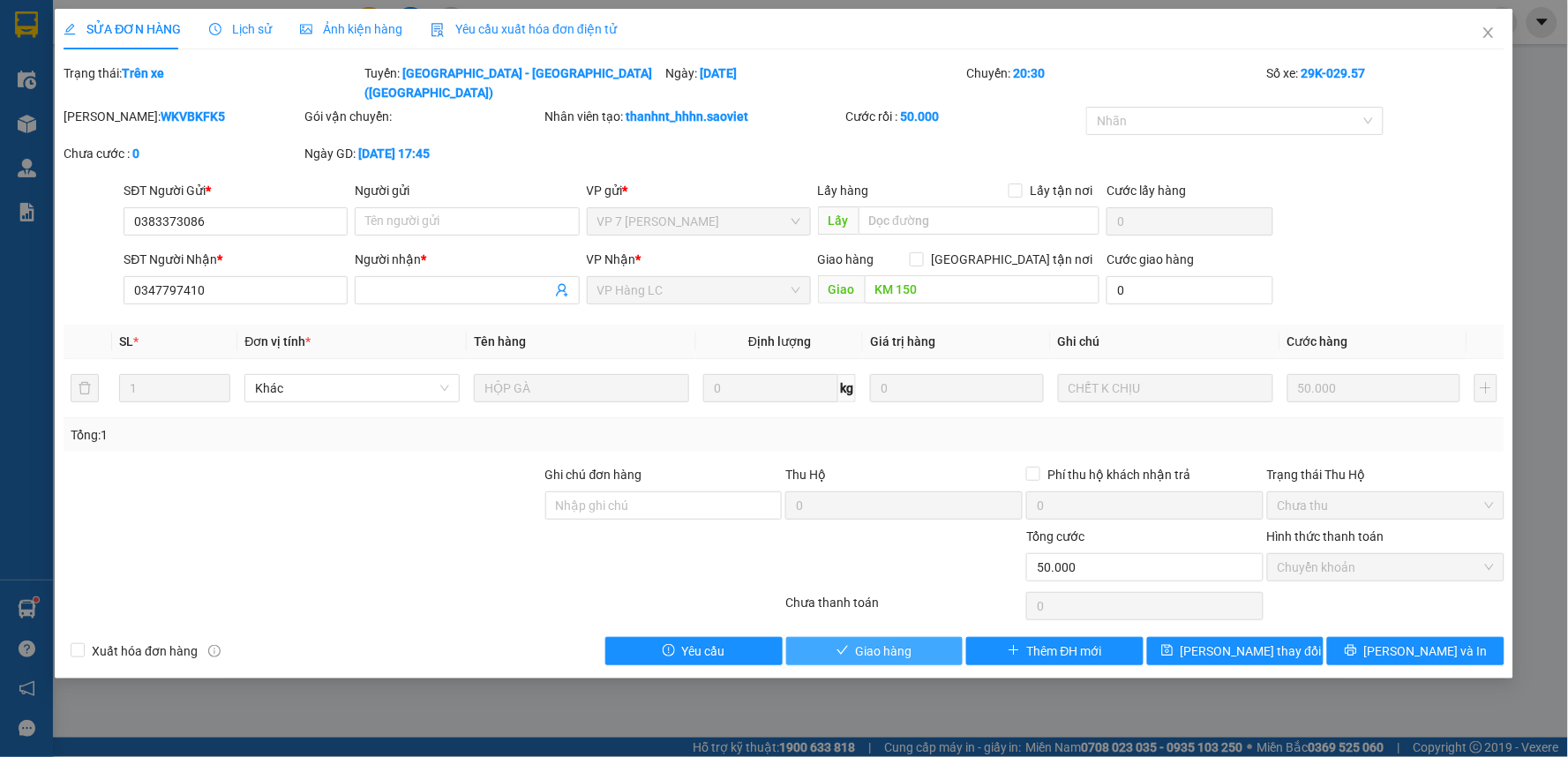
click at [892, 642] on span "Giao hàng" at bounding box center [884, 652] width 56 height 20
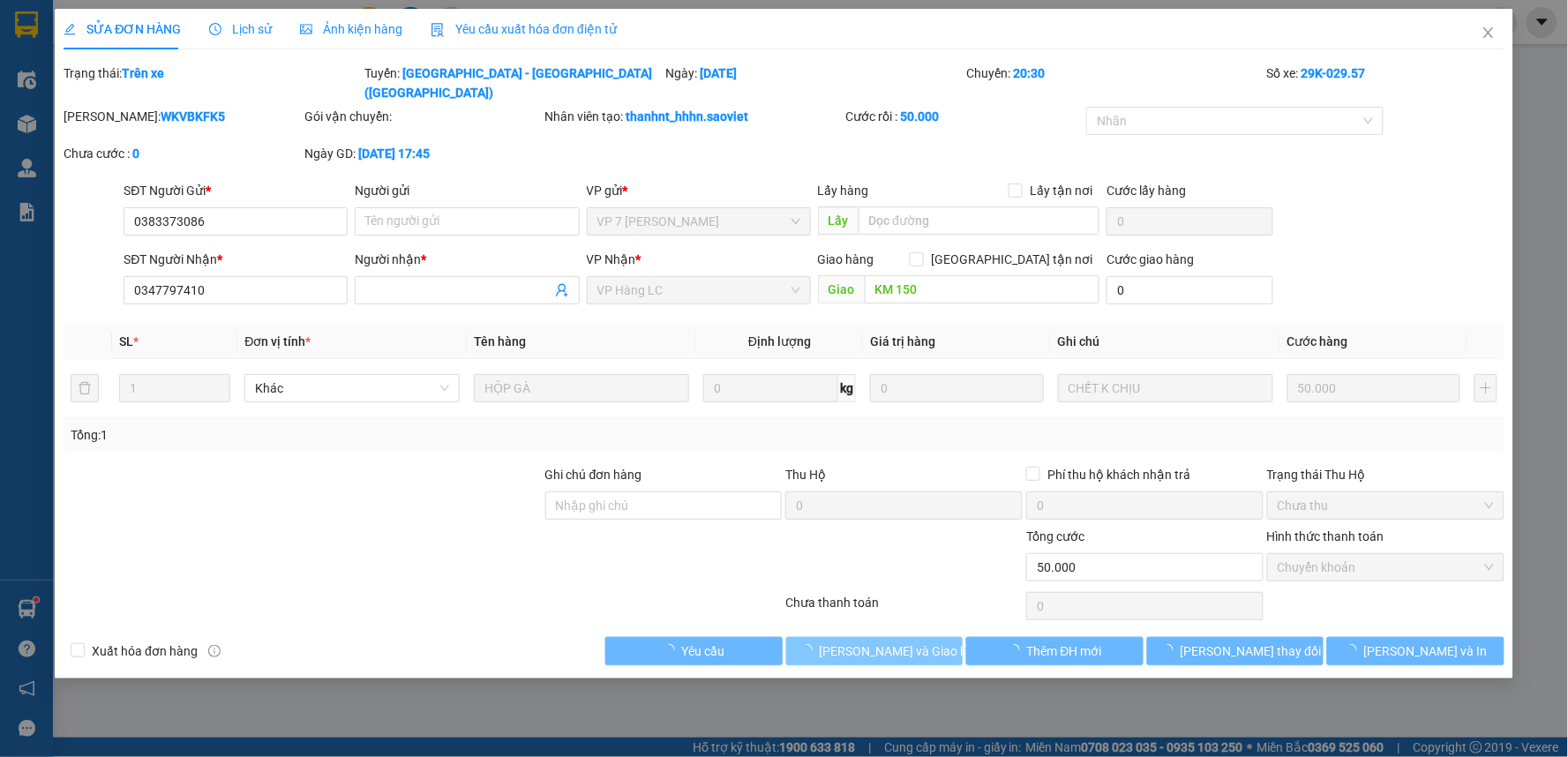
click at [892, 642] on span "[PERSON_NAME] và Giao hàng" at bounding box center [904, 652] width 170 height 20
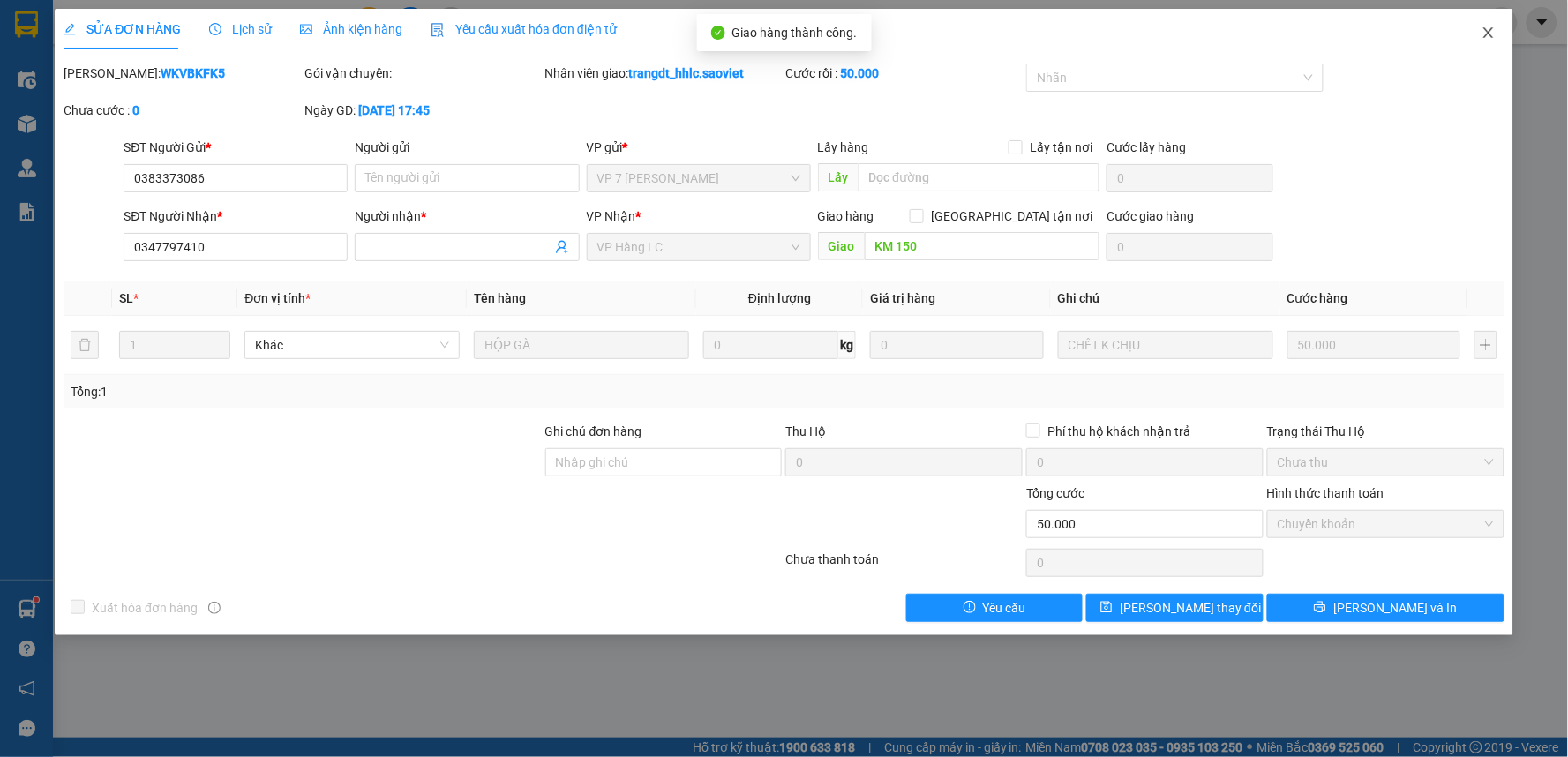
click at [1484, 37] on icon "close" at bounding box center [1489, 33] width 14 height 14
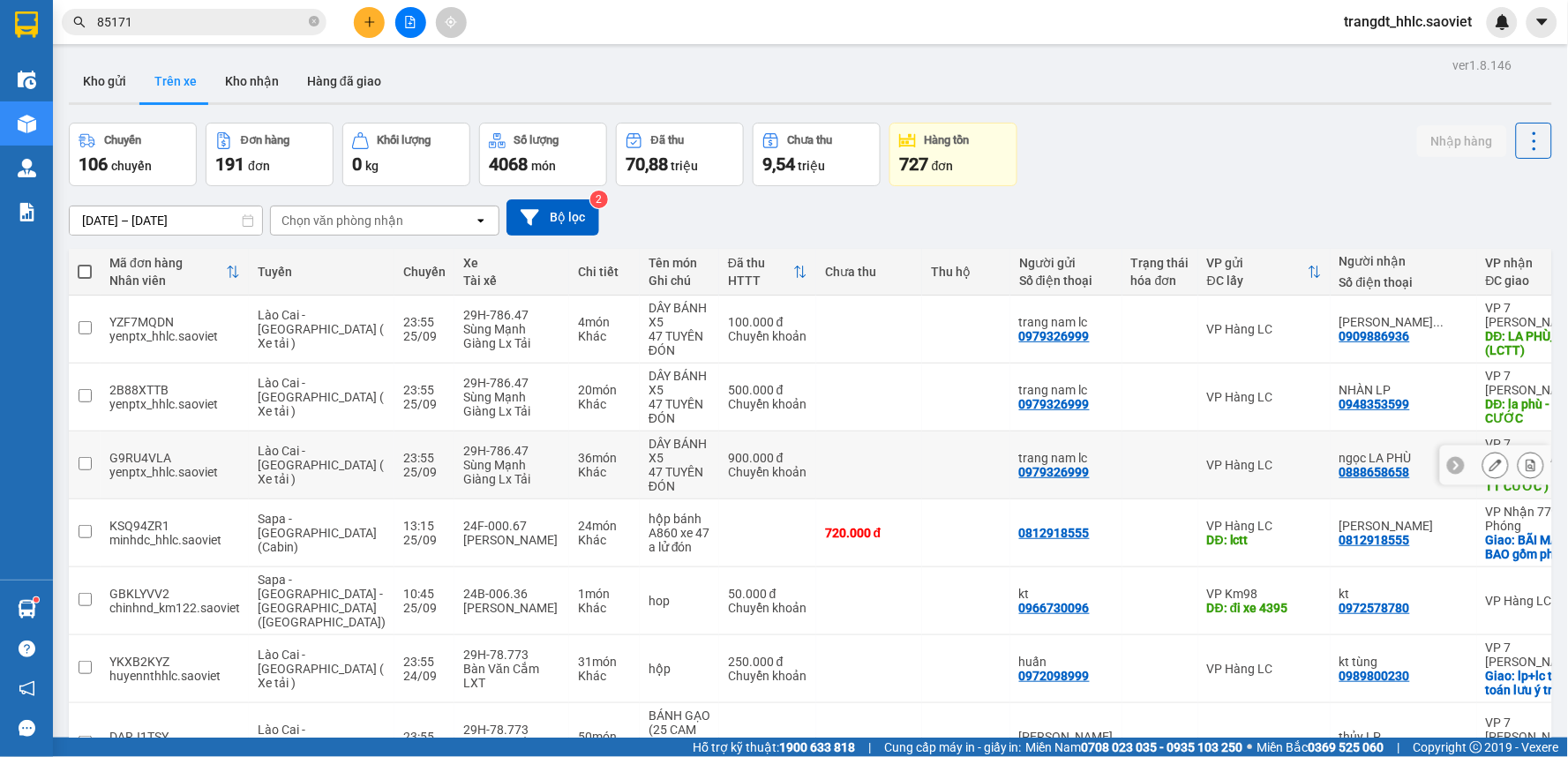
click at [1489, 461] on icon at bounding box center [1496, 465] width 12 height 12
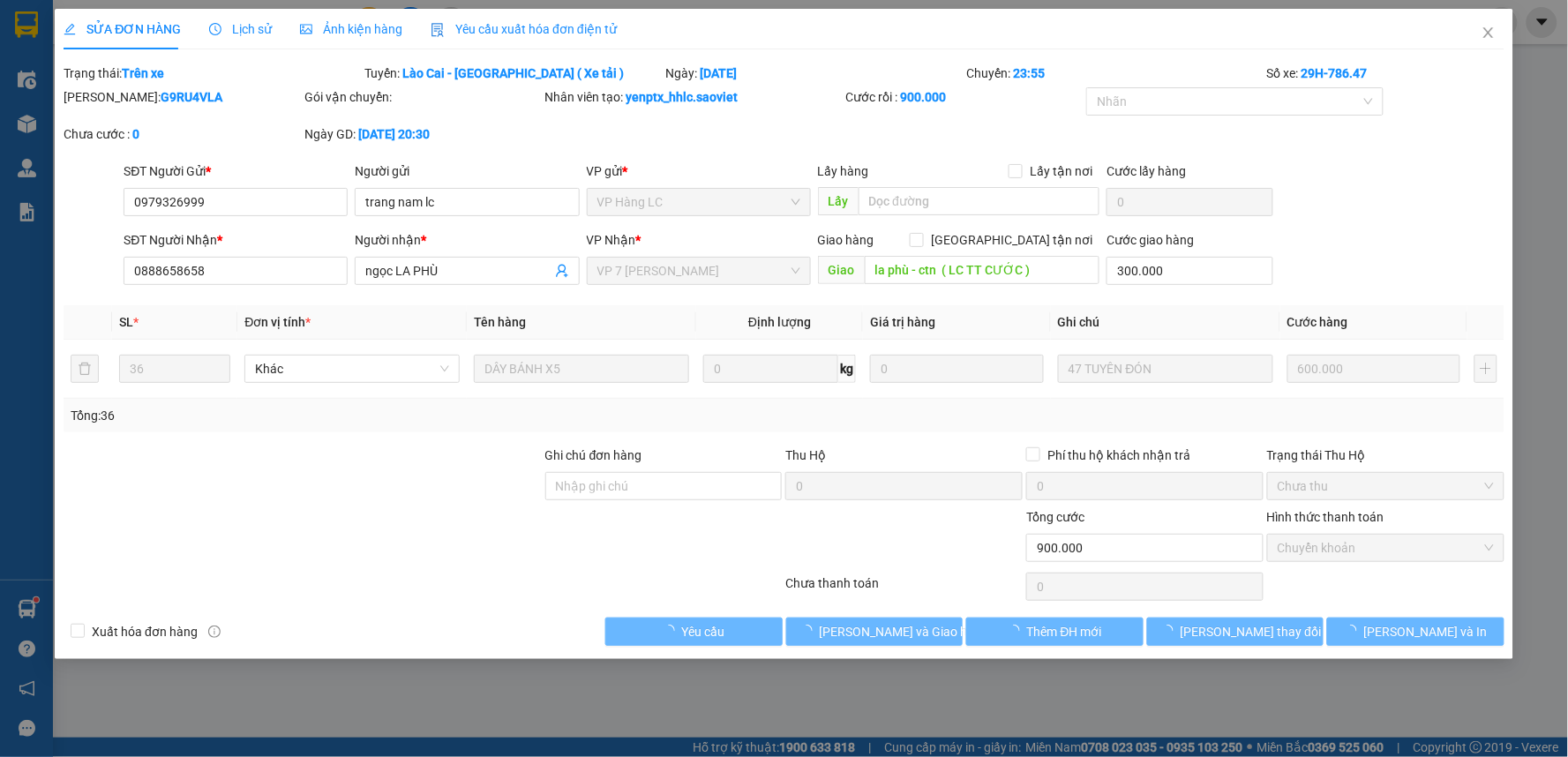
type input "0979326999"
type input "trang nam lc"
type input "0888658658"
type input "ngọc LA PHÙ"
type input "la phù - ctn ( LC TT CƯỚC )"
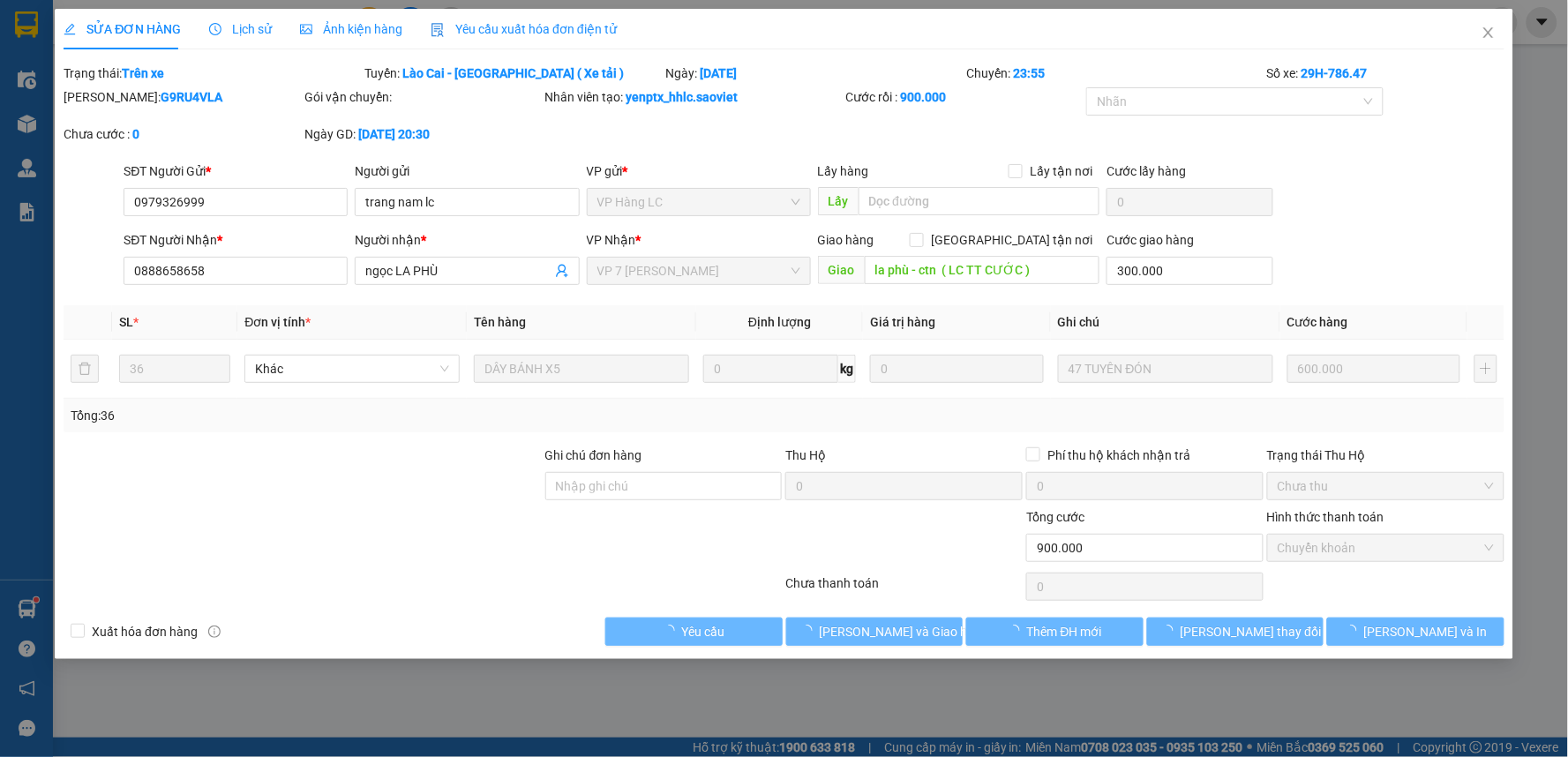
type input "300.000"
type input "0"
type input "900.000"
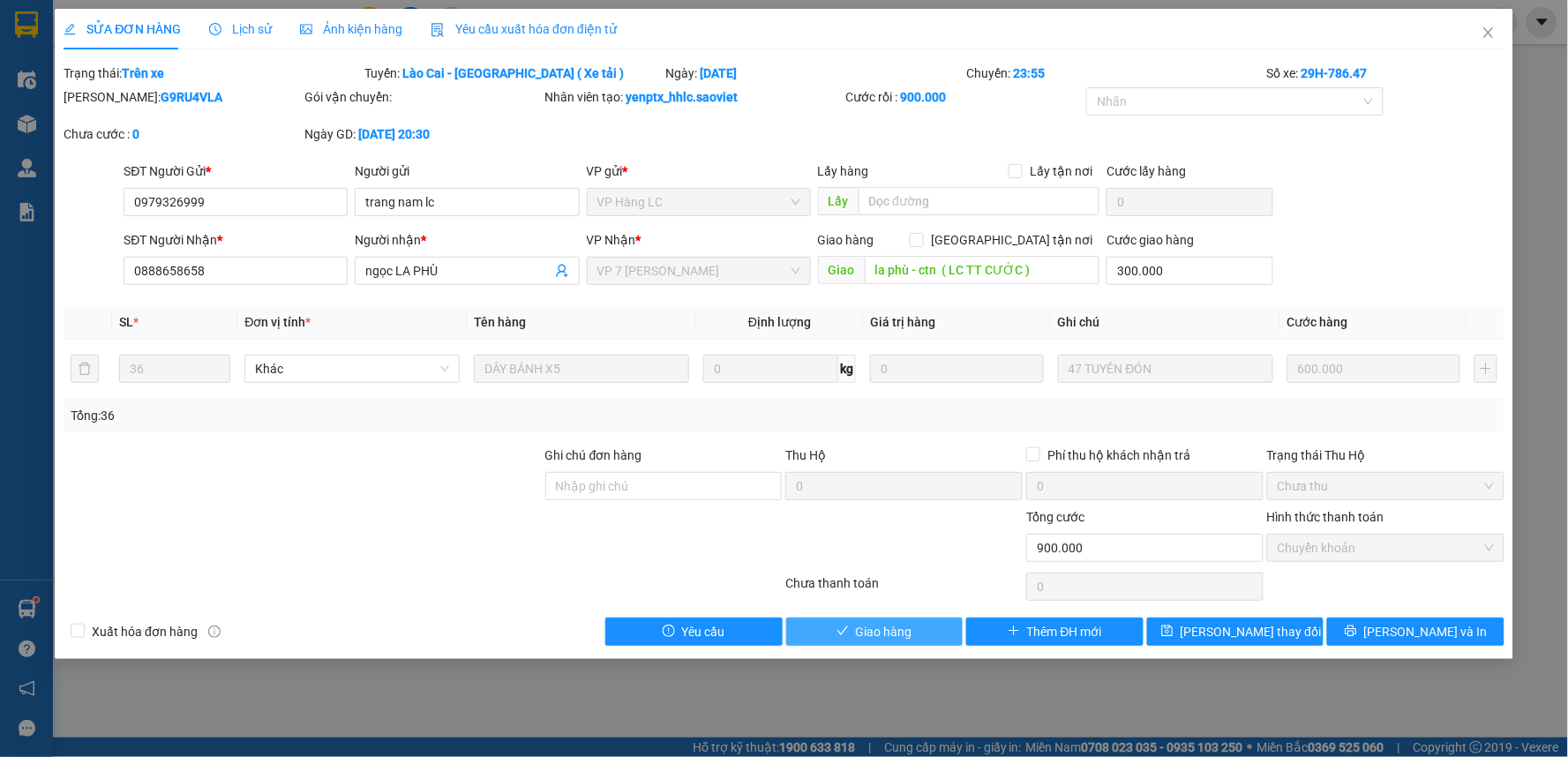
click at [879, 628] on span "Giao hàng" at bounding box center [884, 632] width 56 height 20
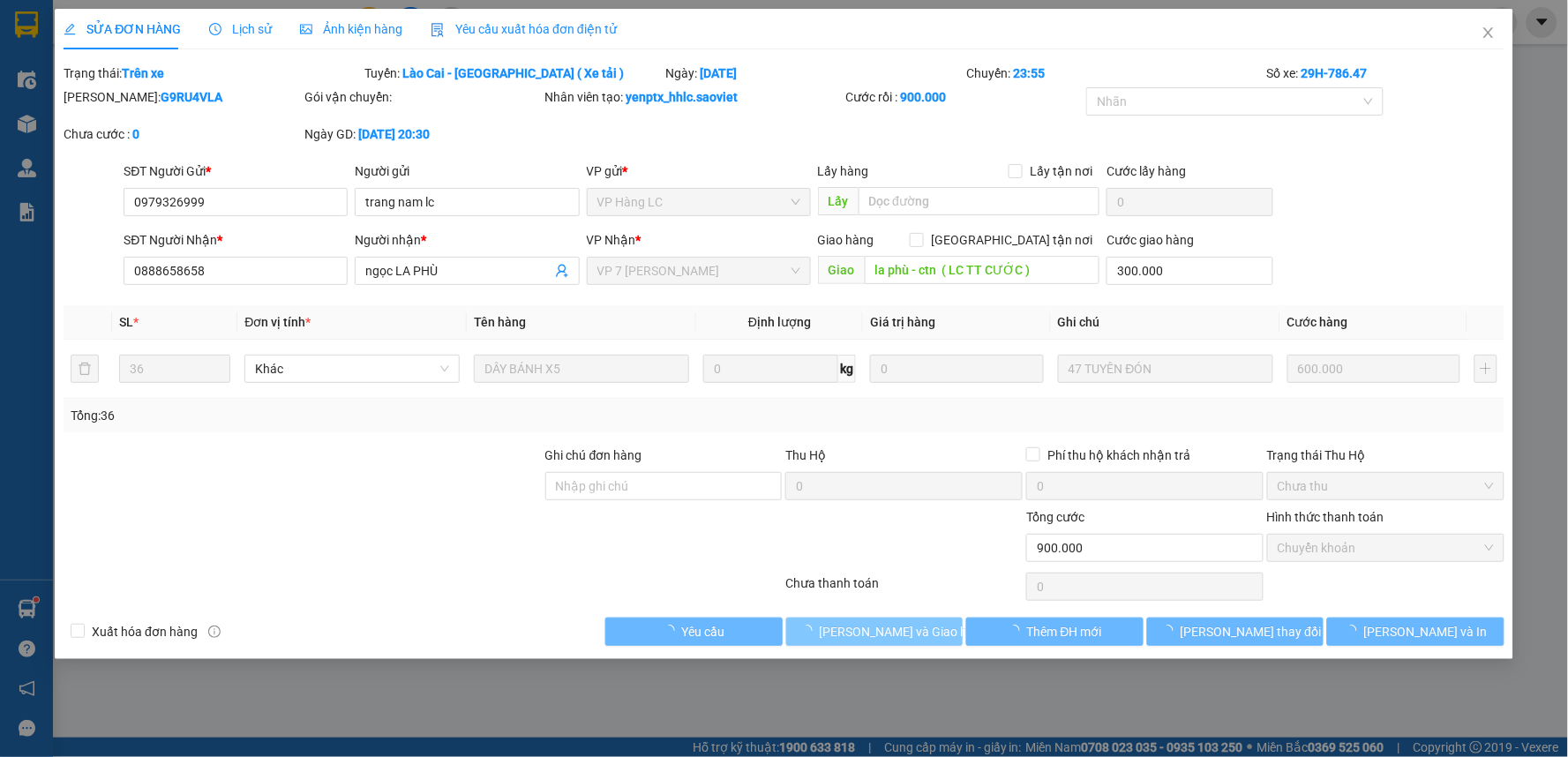
click at [879, 628] on span "[PERSON_NAME] và Giao hàng" at bounding box center [904, 632] width 170 height 20
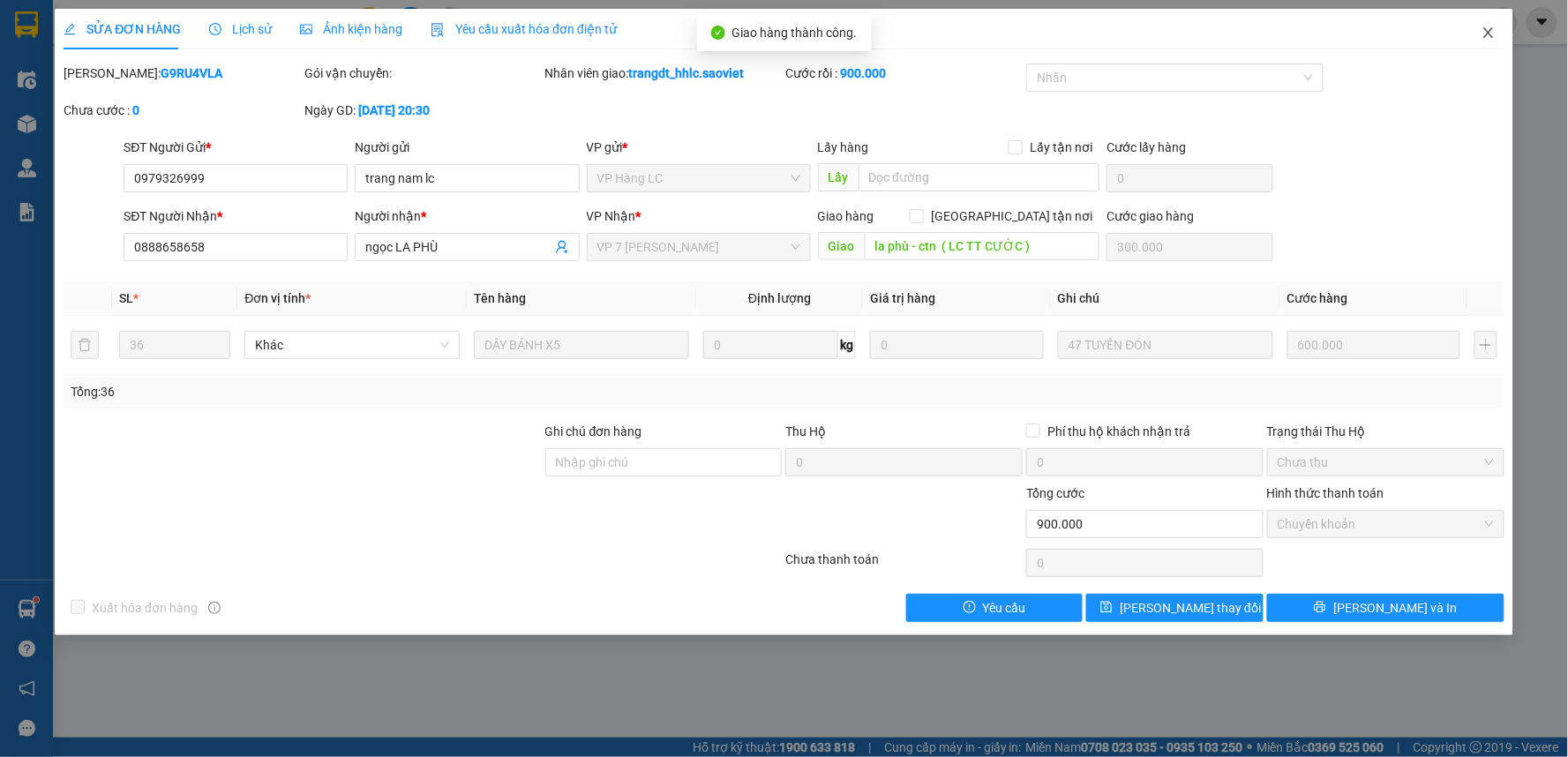
click at [1489, 37] on icon "close" at bounding box center [1489, 33] width 14 height 14
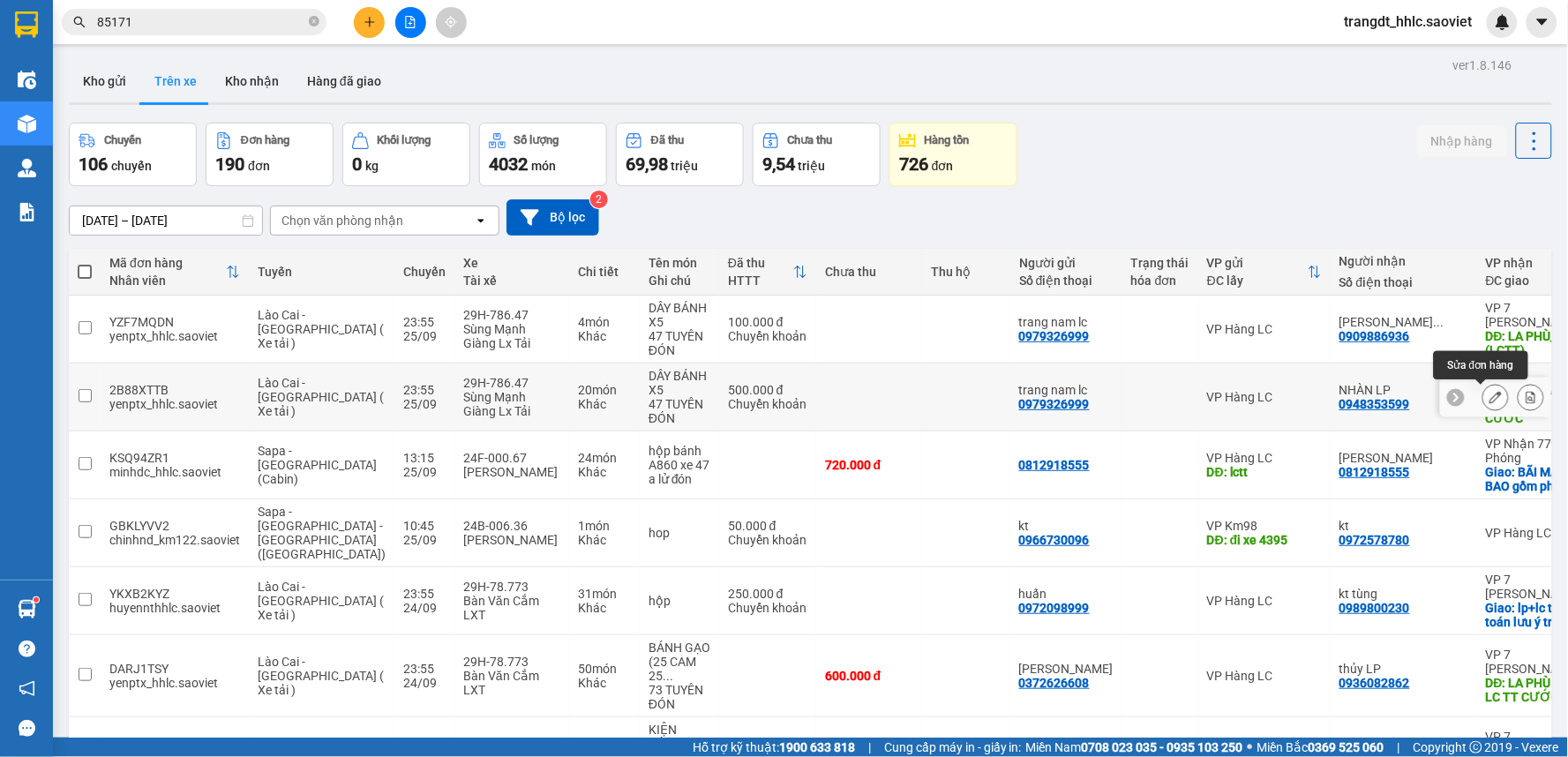
click at [1489, 391] on icon at bounding box center [1496, 397] width 12 height 12
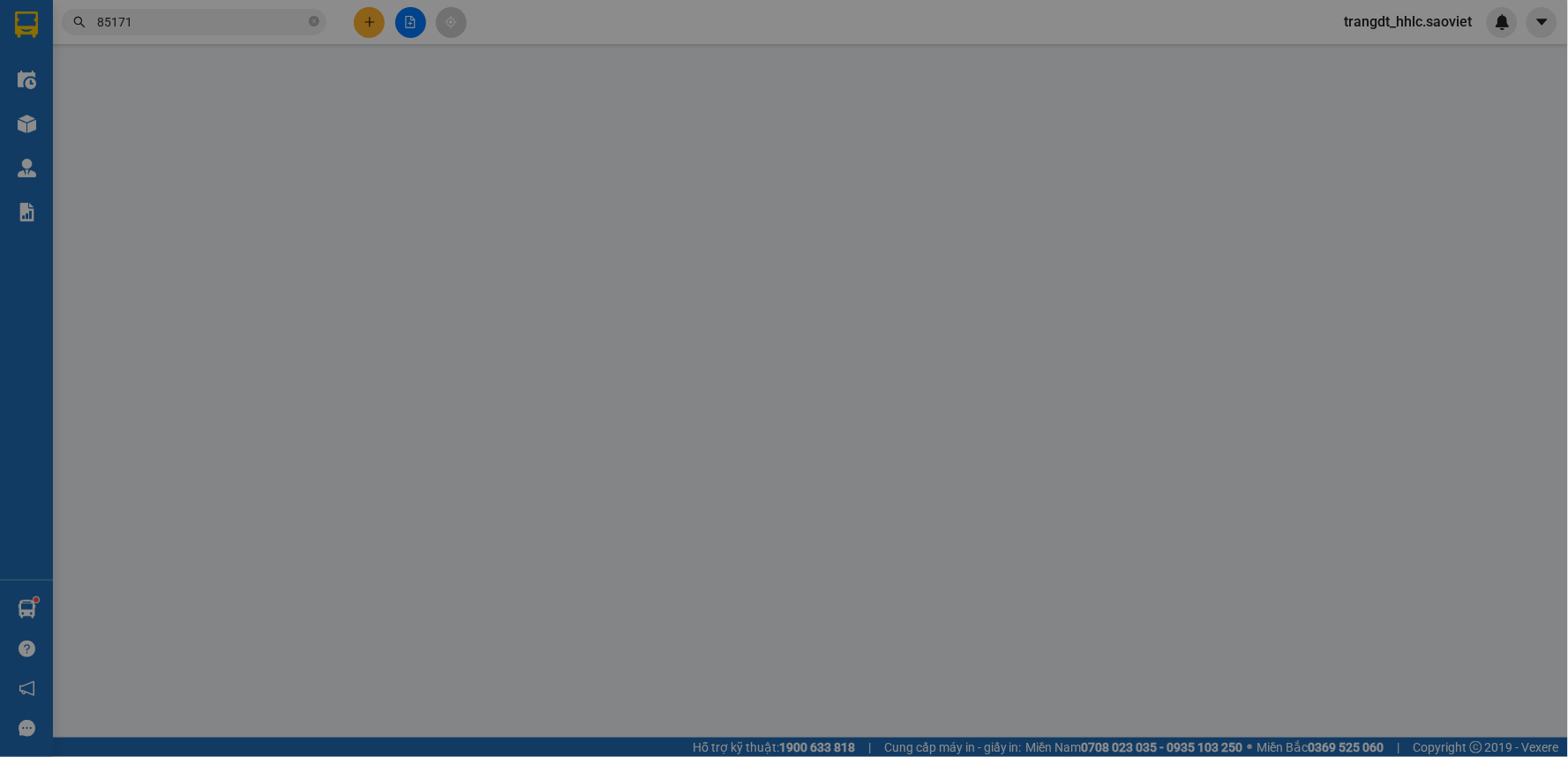
type input "0979326999"
type input "trang nam lc"
type input "0948353599"
type input "NHÀN LP"
type input "la phù - LC TT CƯỚC"
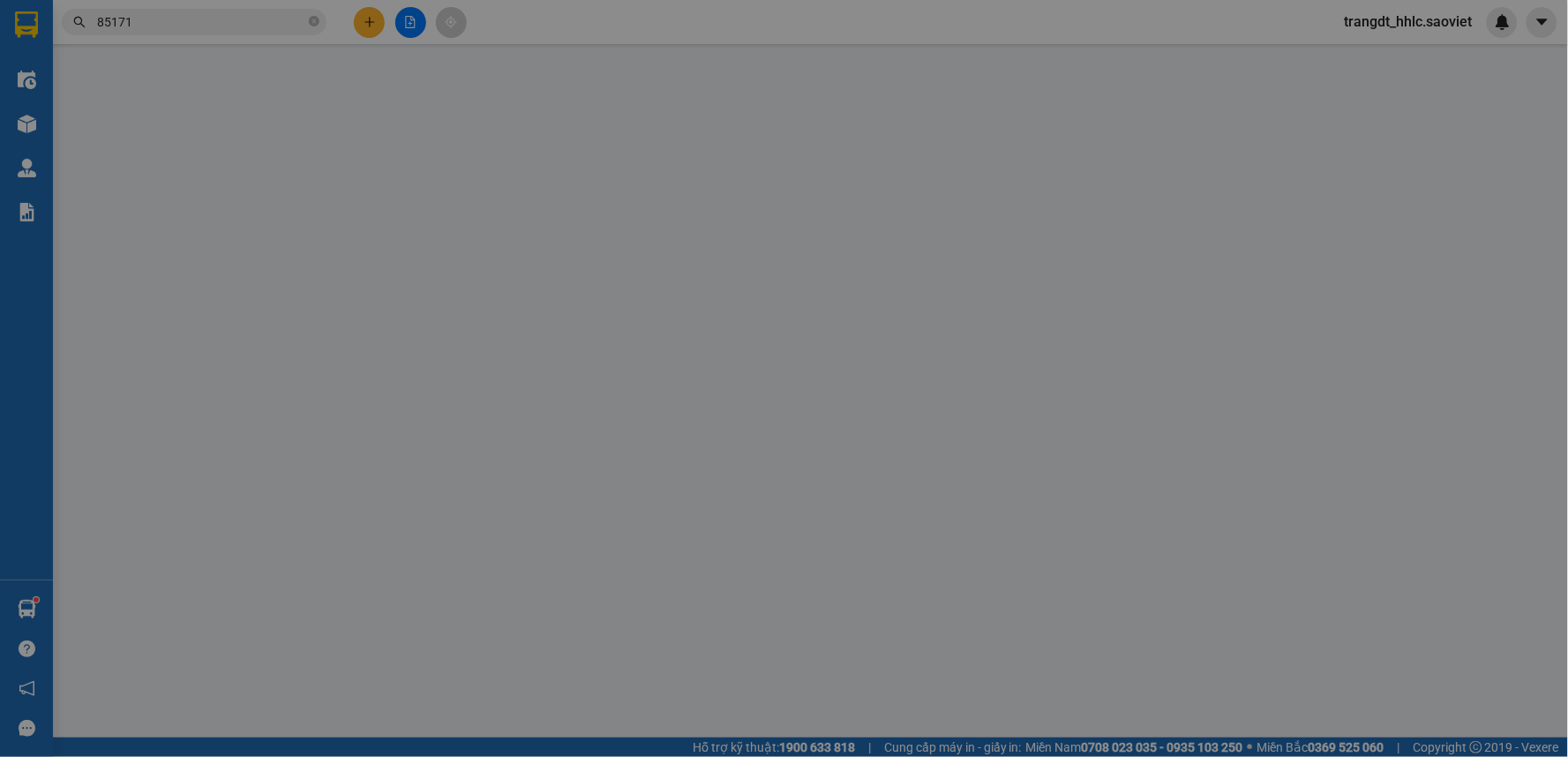
type input "200.000"
type input "0"
type input "500.000"
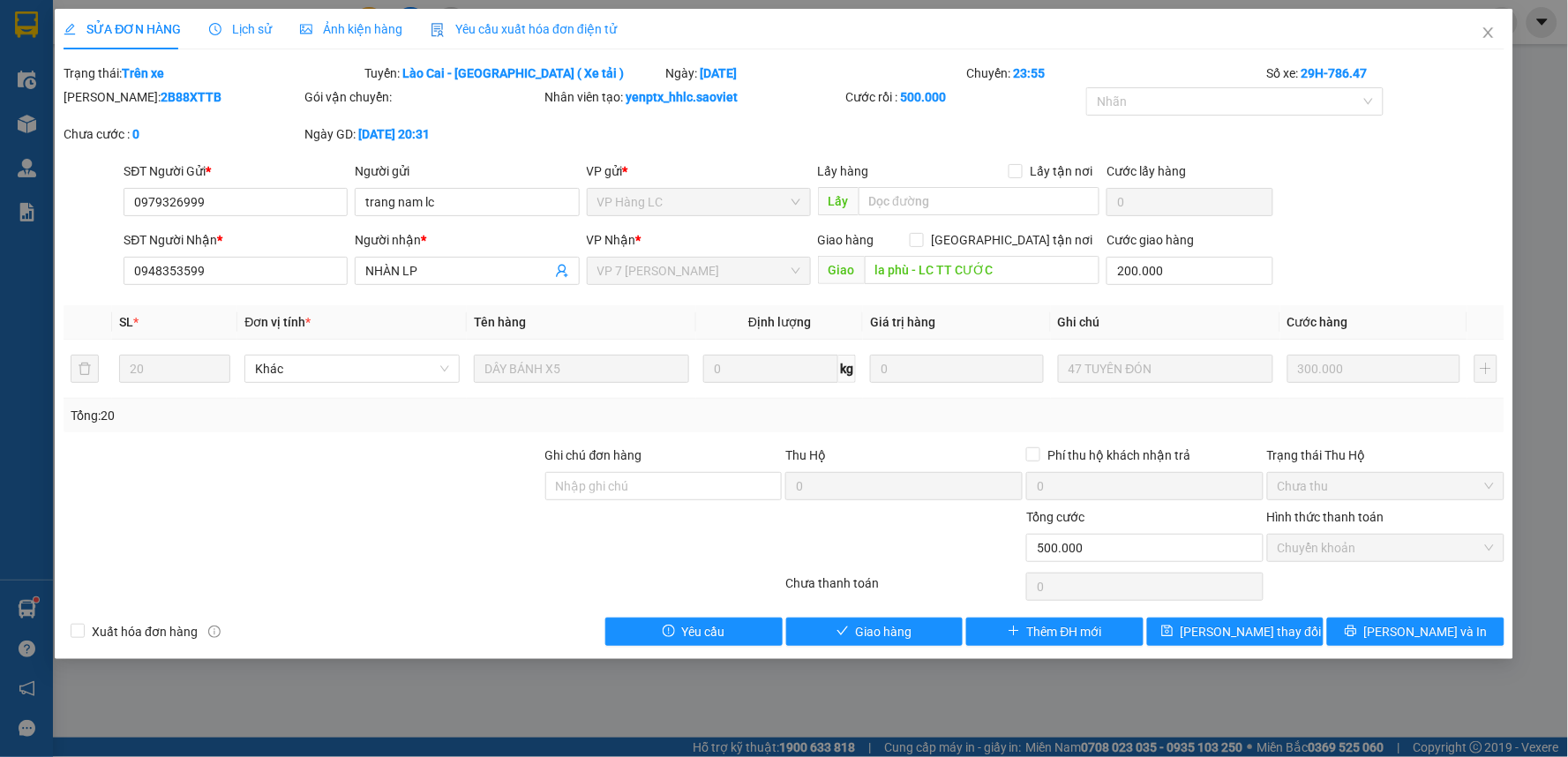
click at [256, 27] on span "Lịch sử" at bounding box center [240, 29] width 62 height 14
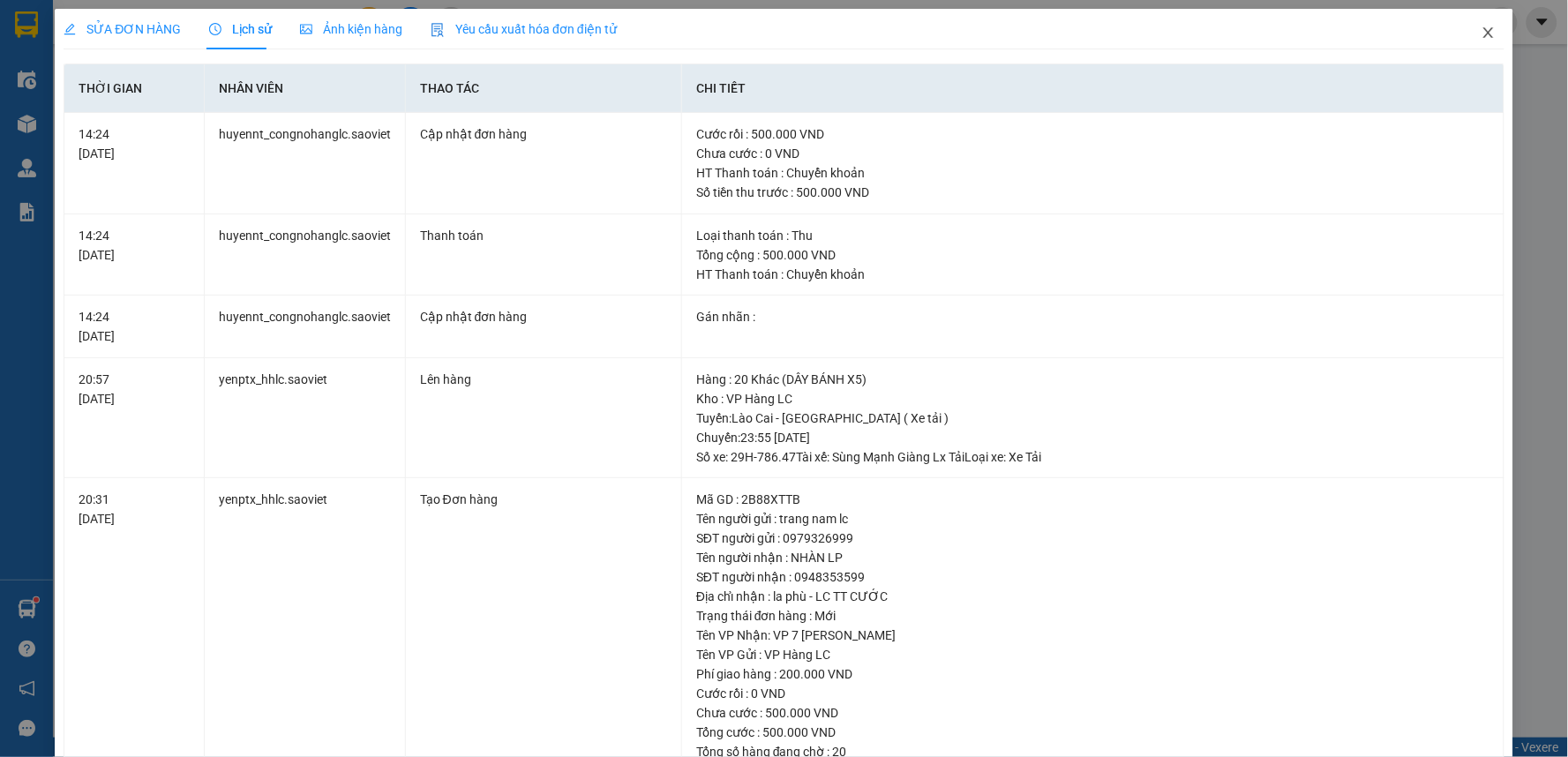
click at [1481, 29] on icon "close" at bounding box center [1489, 33] width 14 height 14
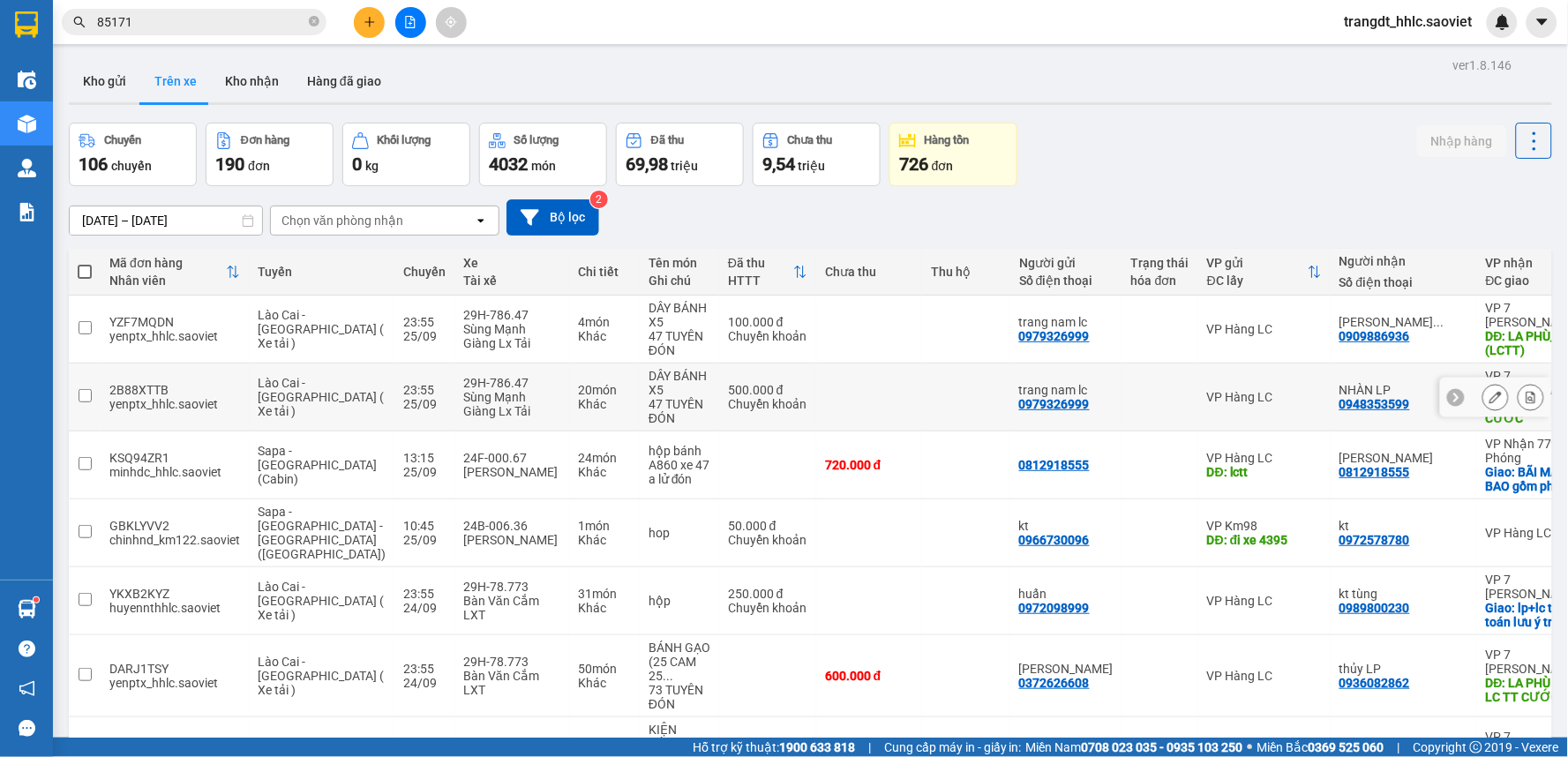
click at [1489, 397] on button at bounding box center [1496, 397] width 25 height 31
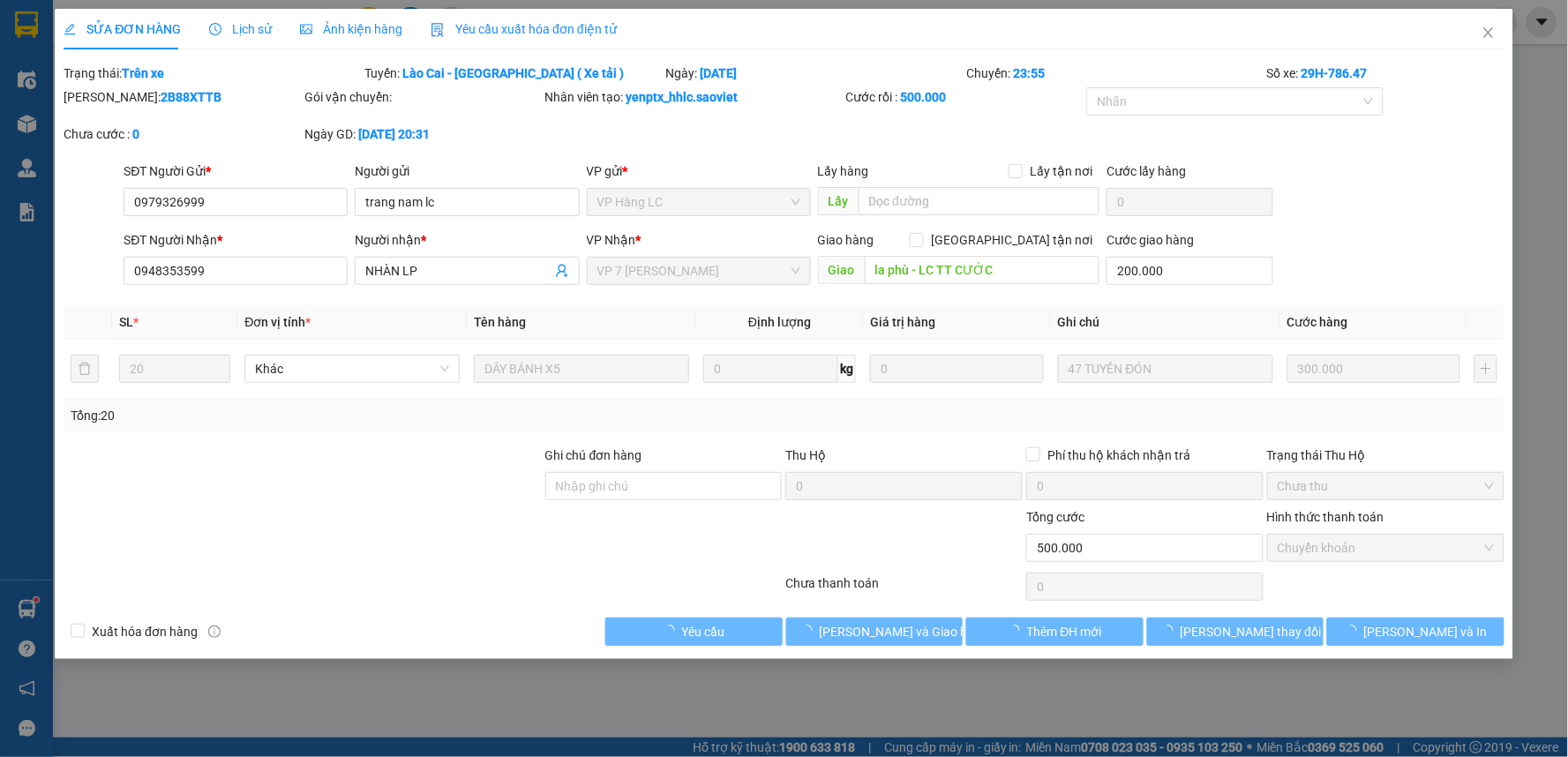
type input "0979326999"
type input "trang nam lc"
type input "0948353599"
type input "NHÀN LP"
type input "la phù - LC TT CƯỚC"
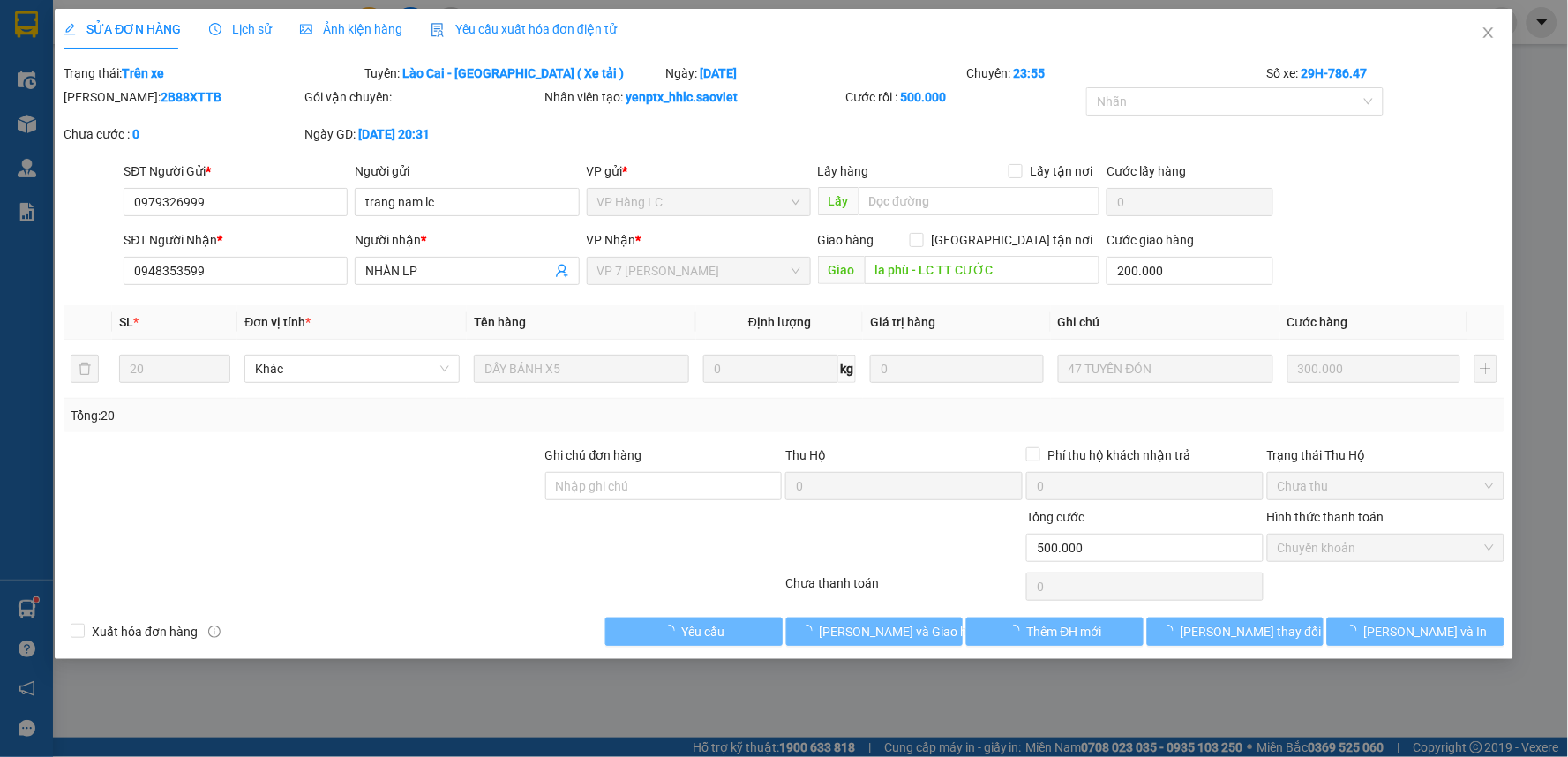
type input "200.000"
type input "0"
type input "500.000"
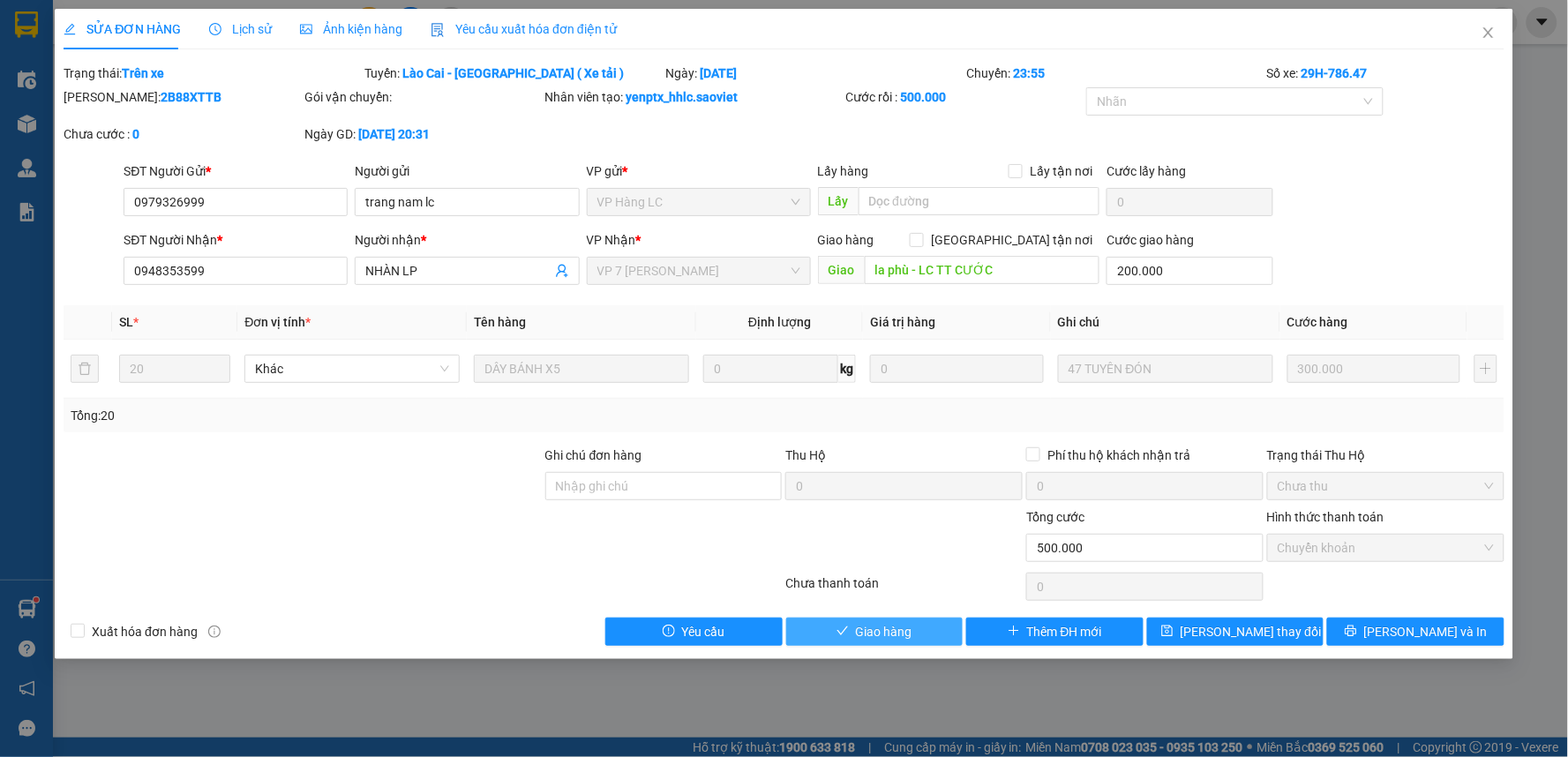
click at [872, 636] on span "Giao hàng" at bounding box center [884, 632] width 56 height 20
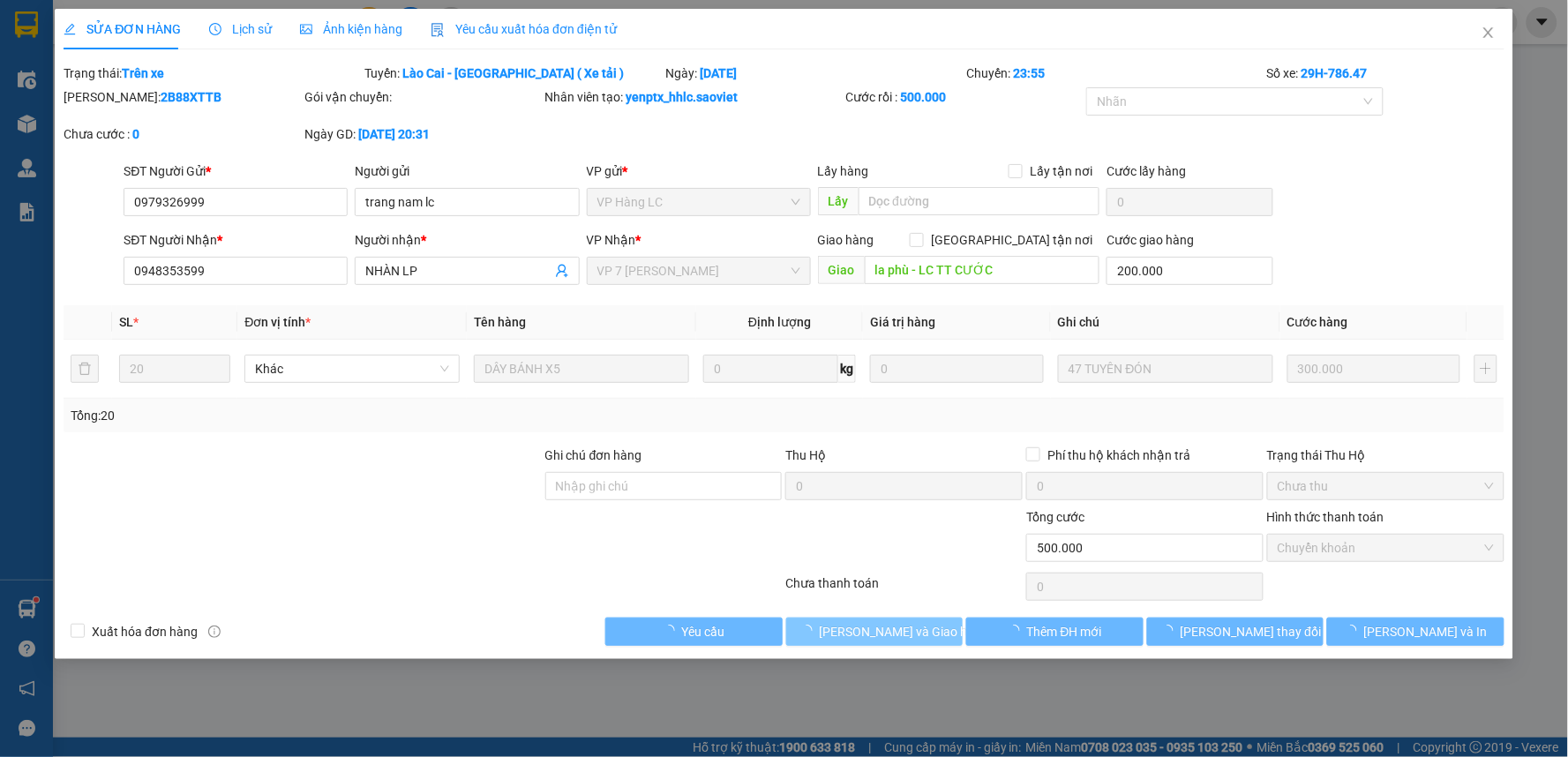
click at [872, 636] on span "[PERSON_NAME] và Giao hàng" at bounding box center [904, 632] width 170 height 20
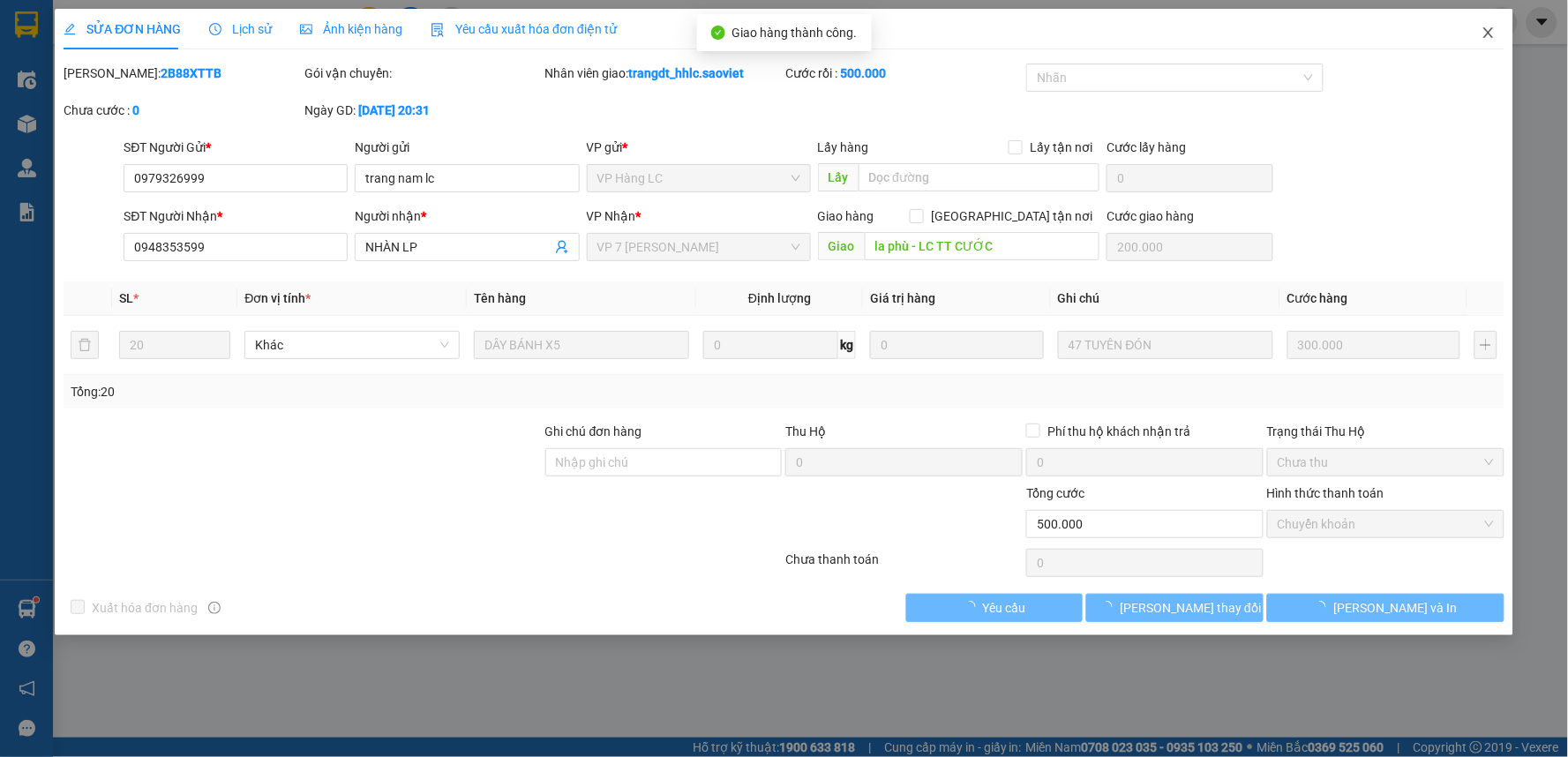
click at [1488, 42] on span "Close" at bounding box center [1488, 33] width 49 height 49
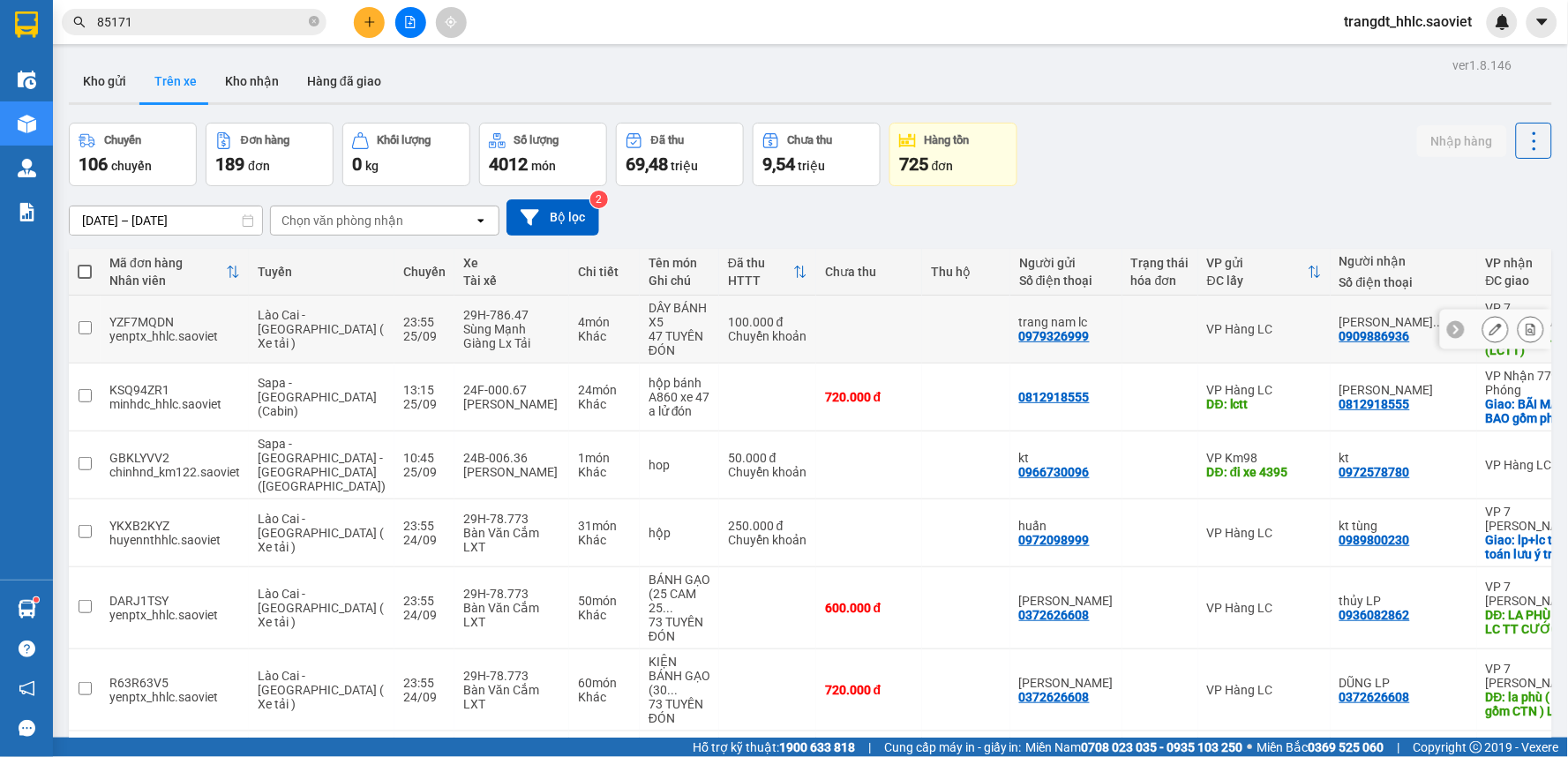
click at [1489, 329] on button at bounding box center [1496, 329] width 25 height 31
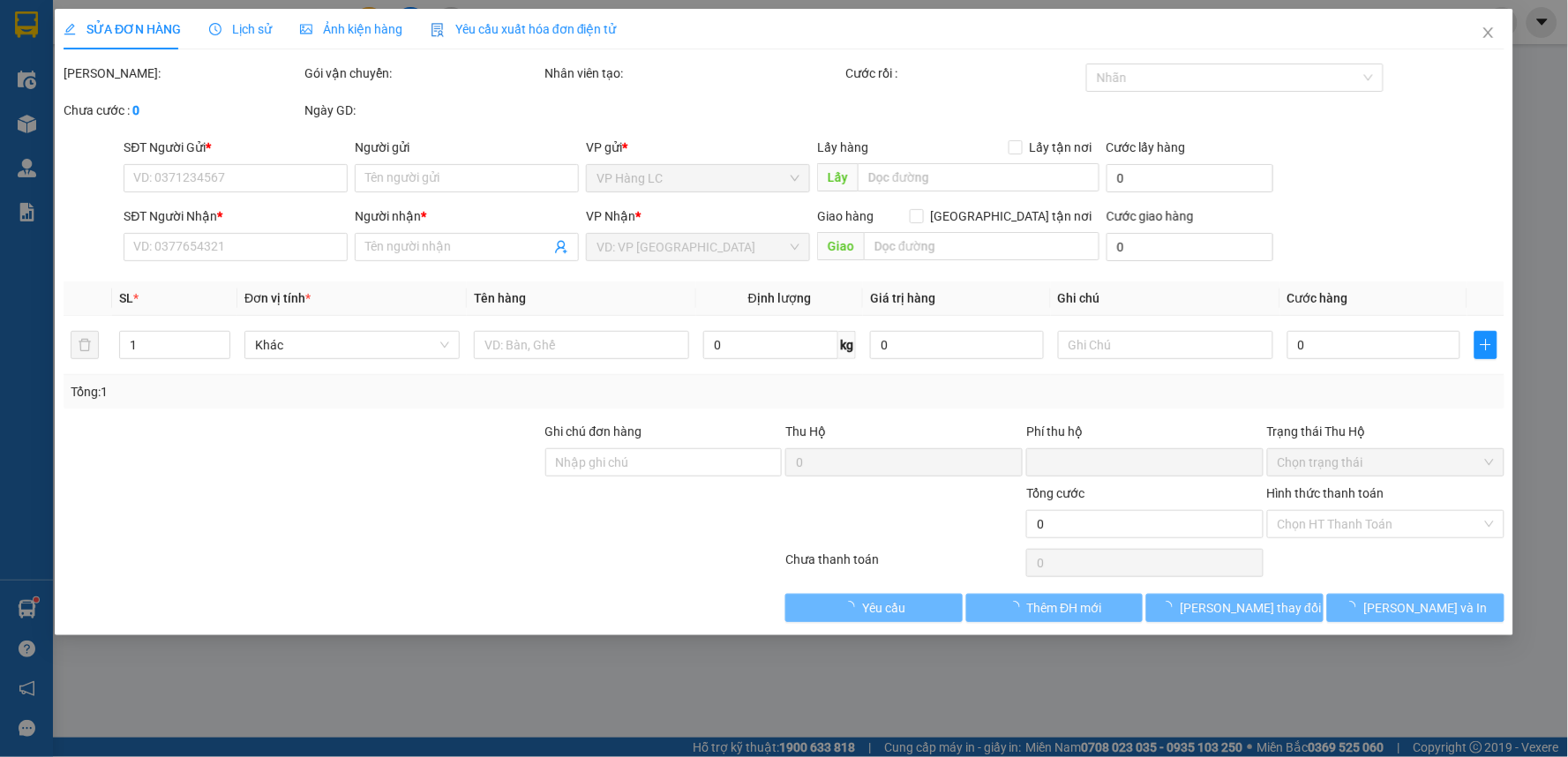
type input "0979326999"
type input "trang nam lc"
type input "0909886936"
type input "NGỌC THỦY LP"
type input "LA PHÙ_CTN (LCTT)"
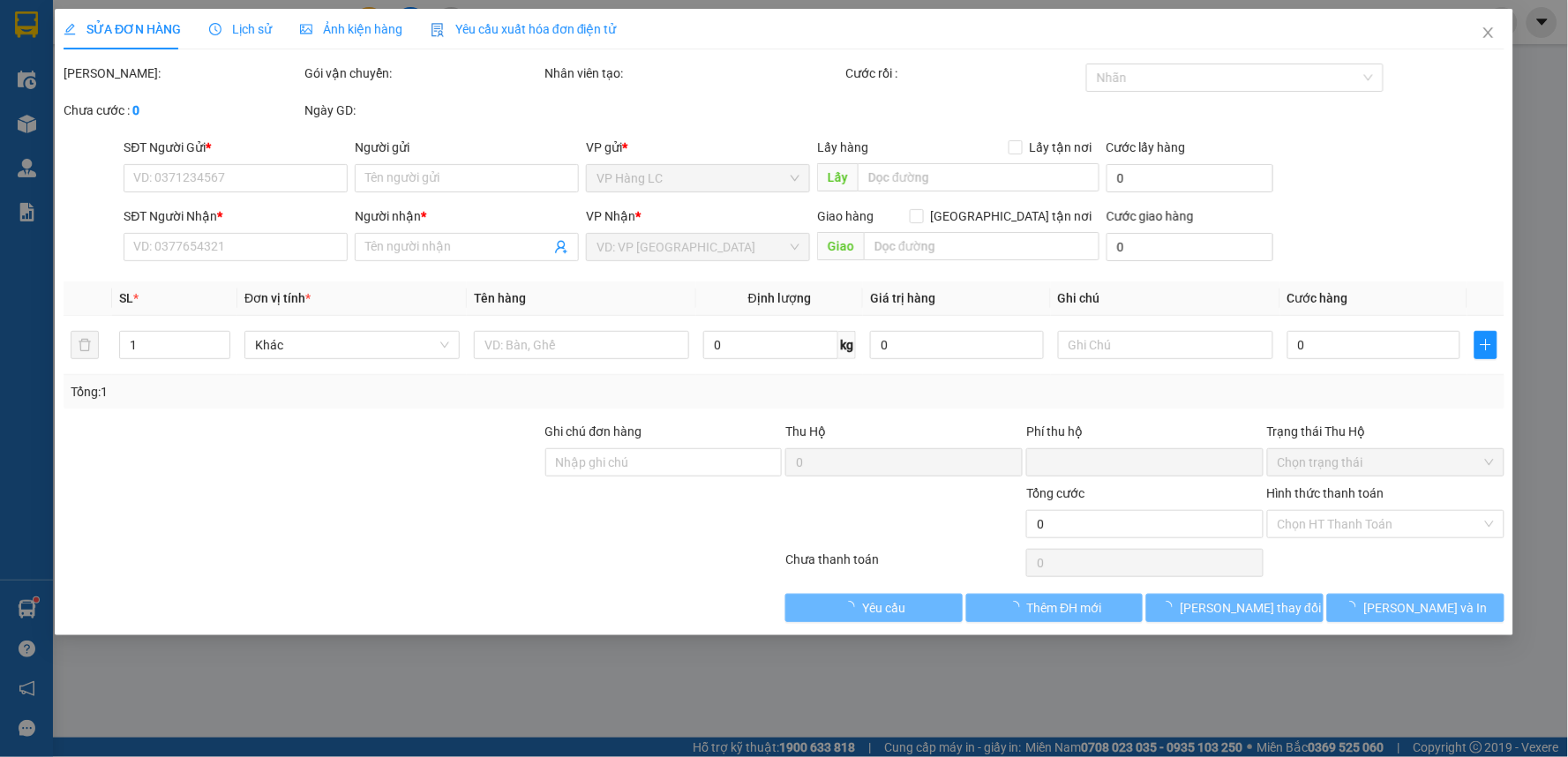
type input "50.000"
type input "0"
type input "100.000"
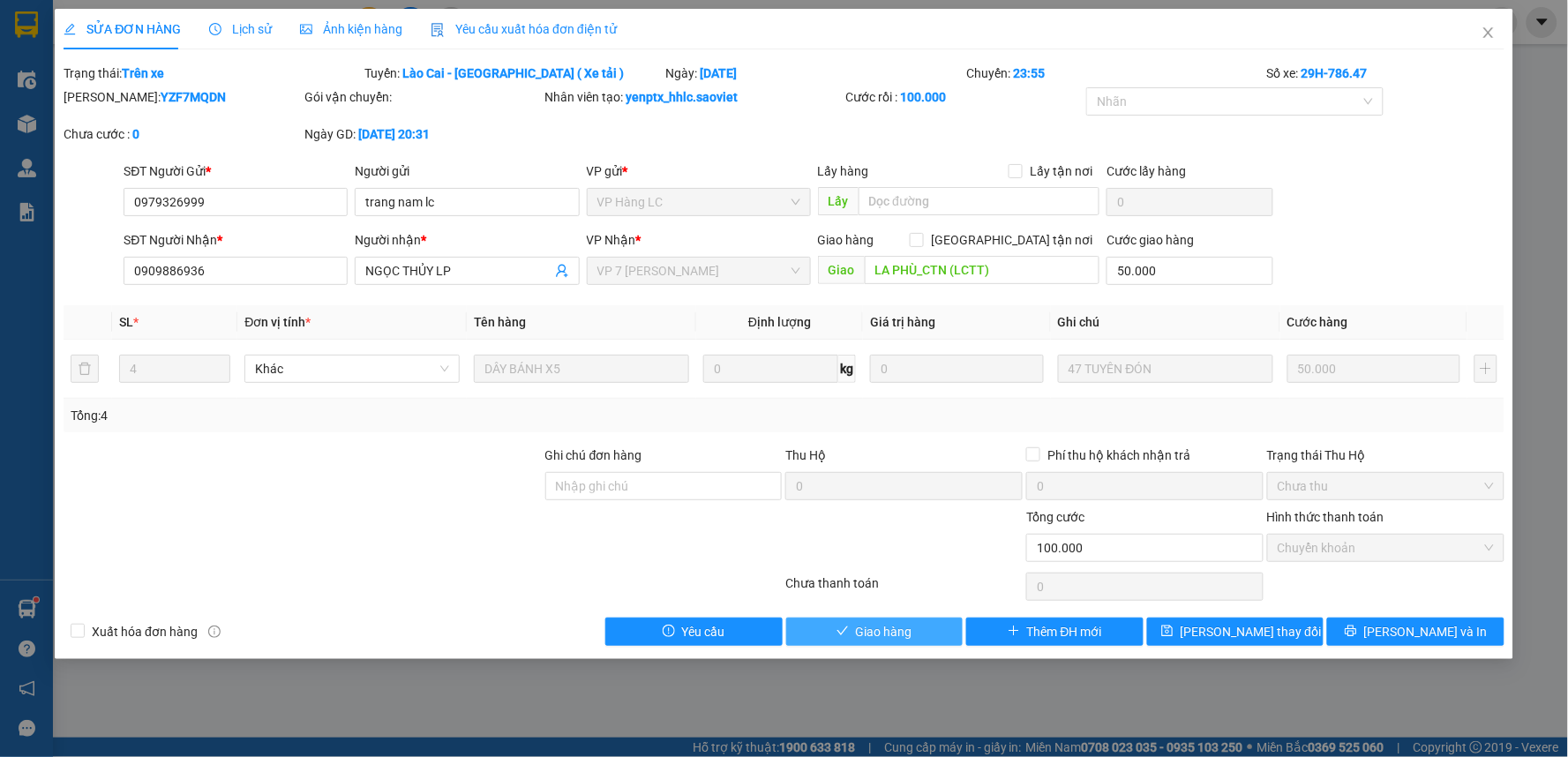
click at [922, 629] on button "Giao hàng" at bounding box center [875, 632] width 178 height 29
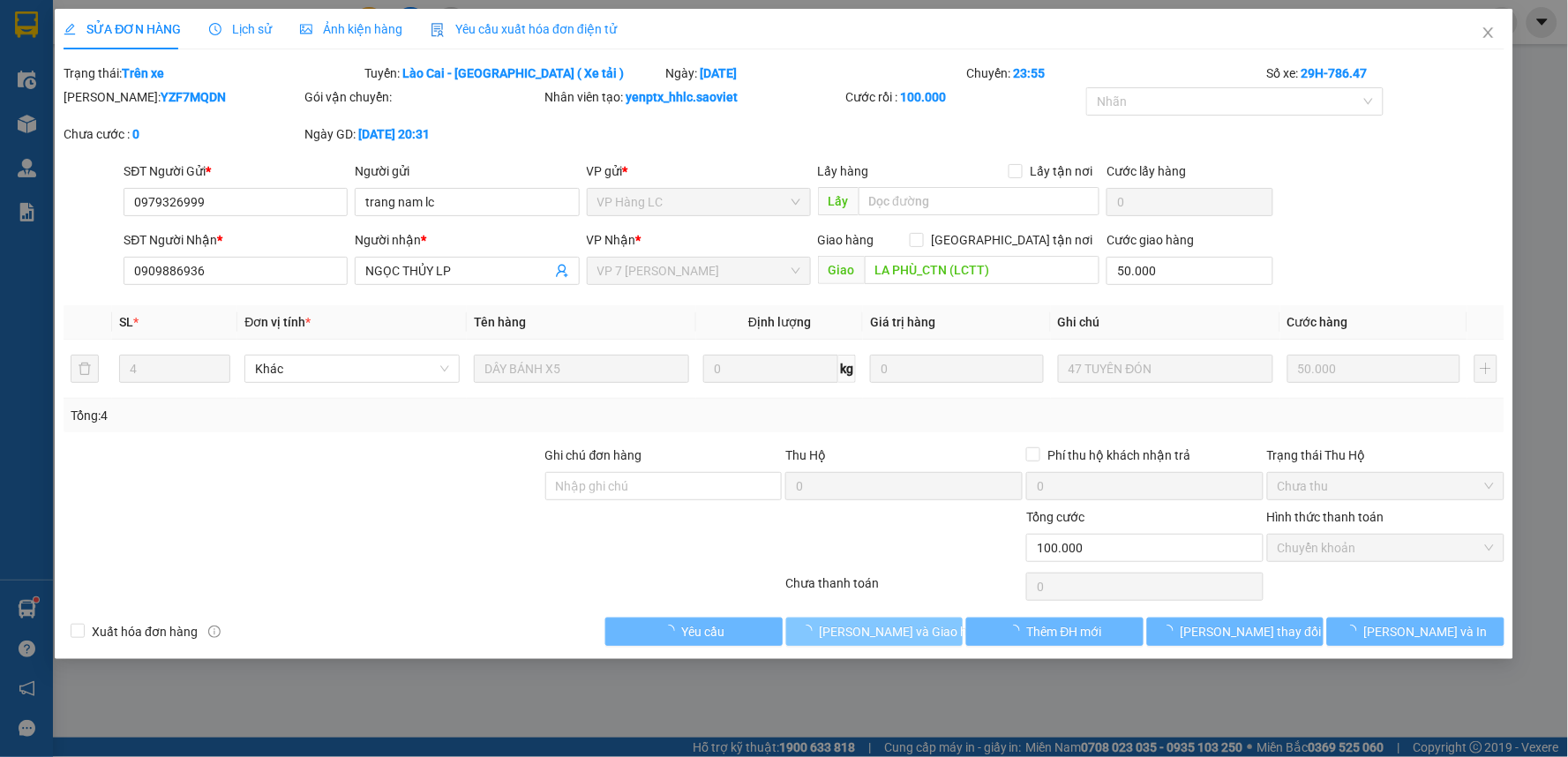
click at [922, 629] on span "[PERSON_NAME] và Giao hàng" at bounding box center [904, 632] width 170 height 20
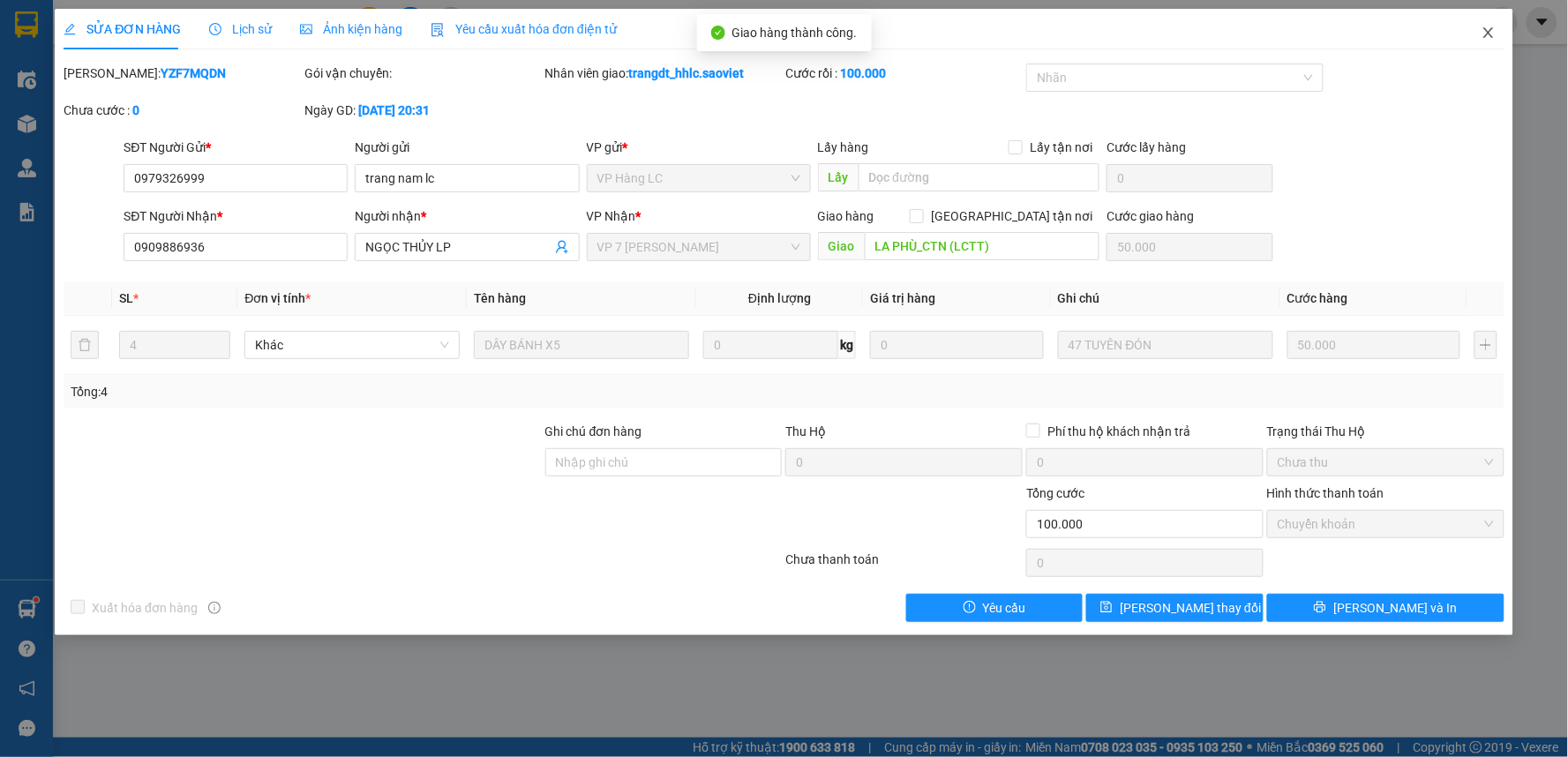
click at [1494, 30] on icon "close" at bounding box center [1489, 33] width 14 height 14
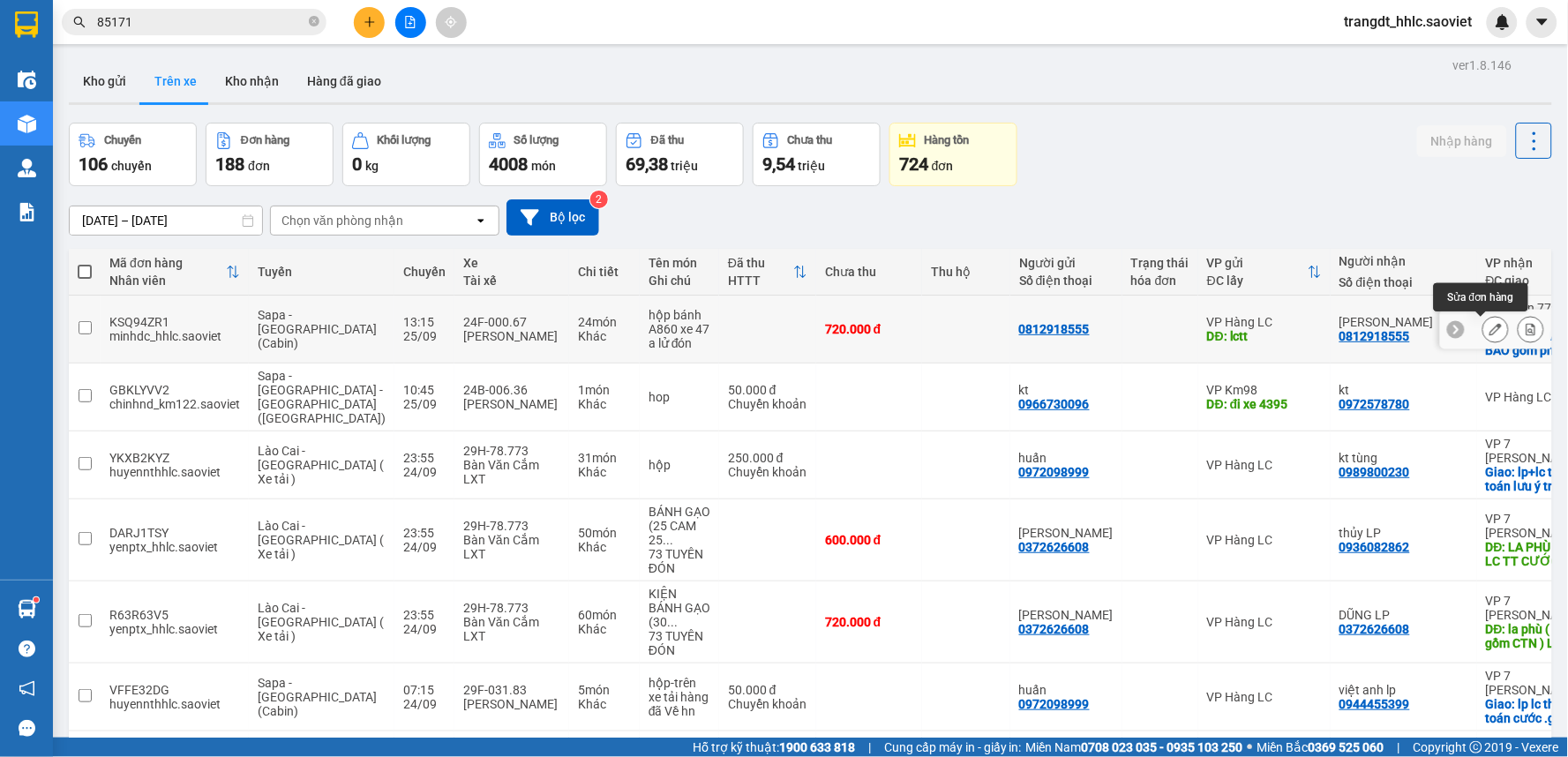
click at [1489, 330] on icon at bounding box center [1496, 329] width 12 height 12
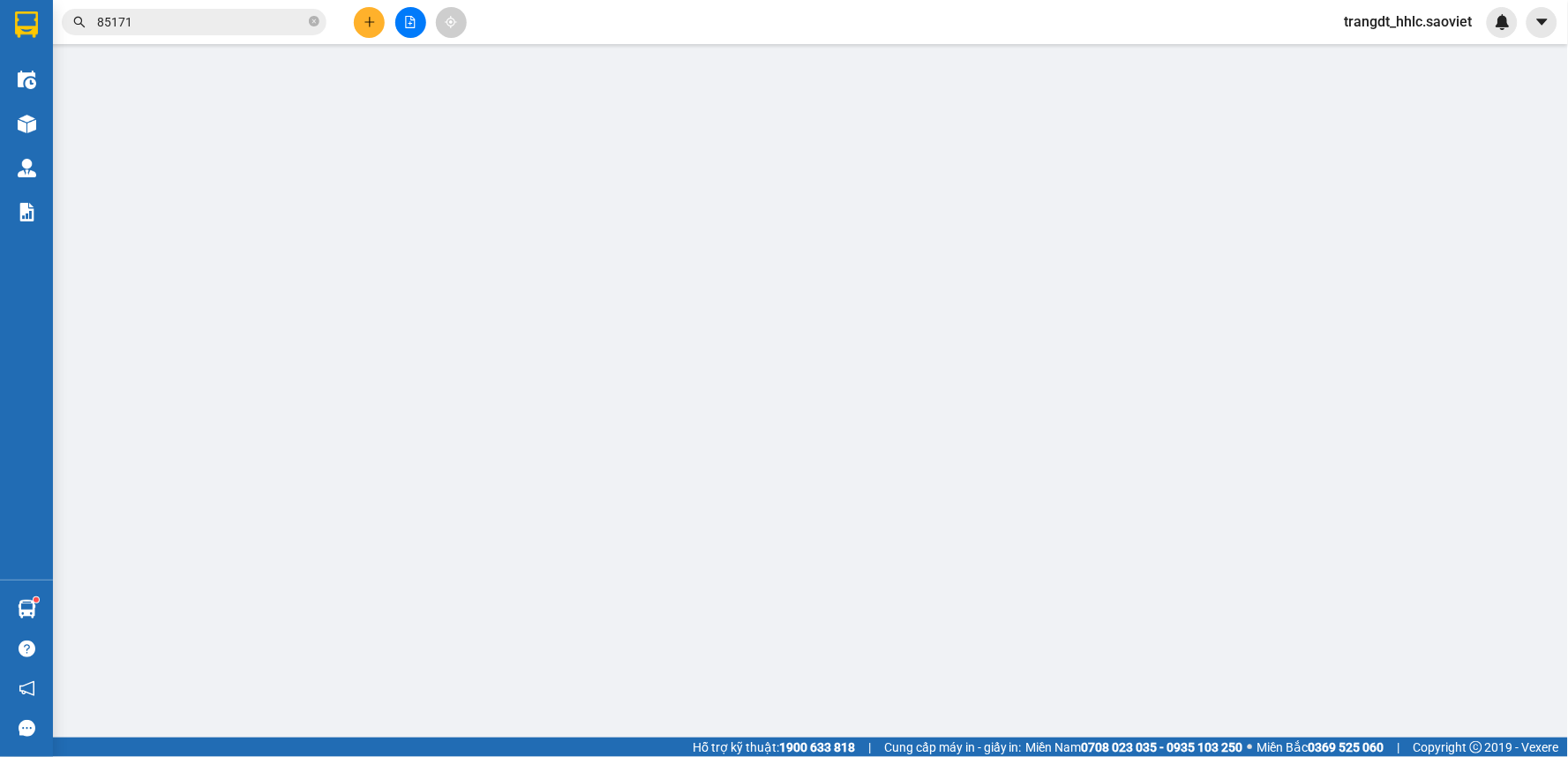
type input "0812918555"
type input "lctt"
type input "0812918555"
type input "[PERSON_NAME]"
checkbox input "true"
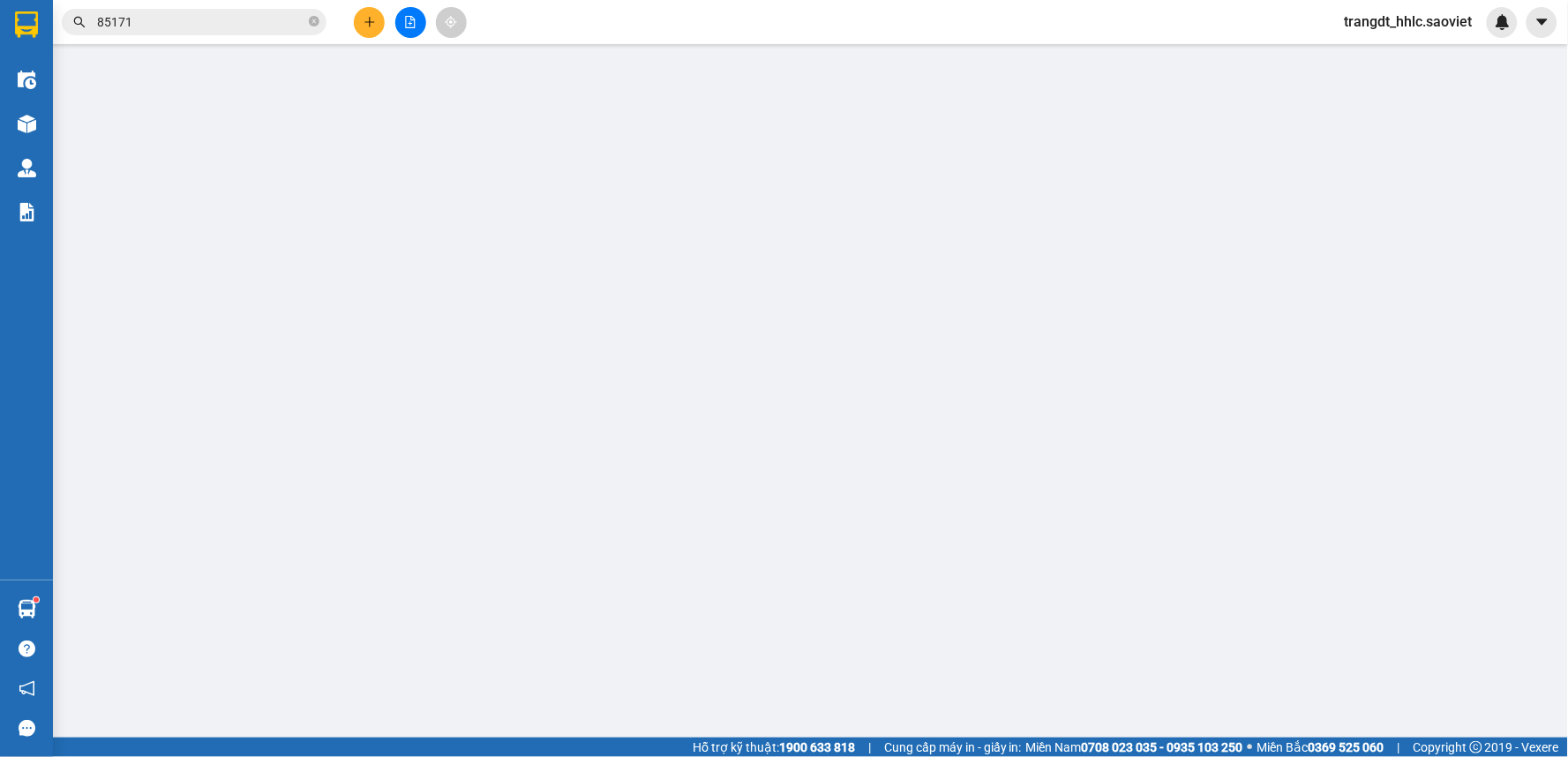
type input "BÃI MẬU (ĐÃ BAO gồm phí ctn) cước hn thu nhé"
type input "0"
type input "720.000"
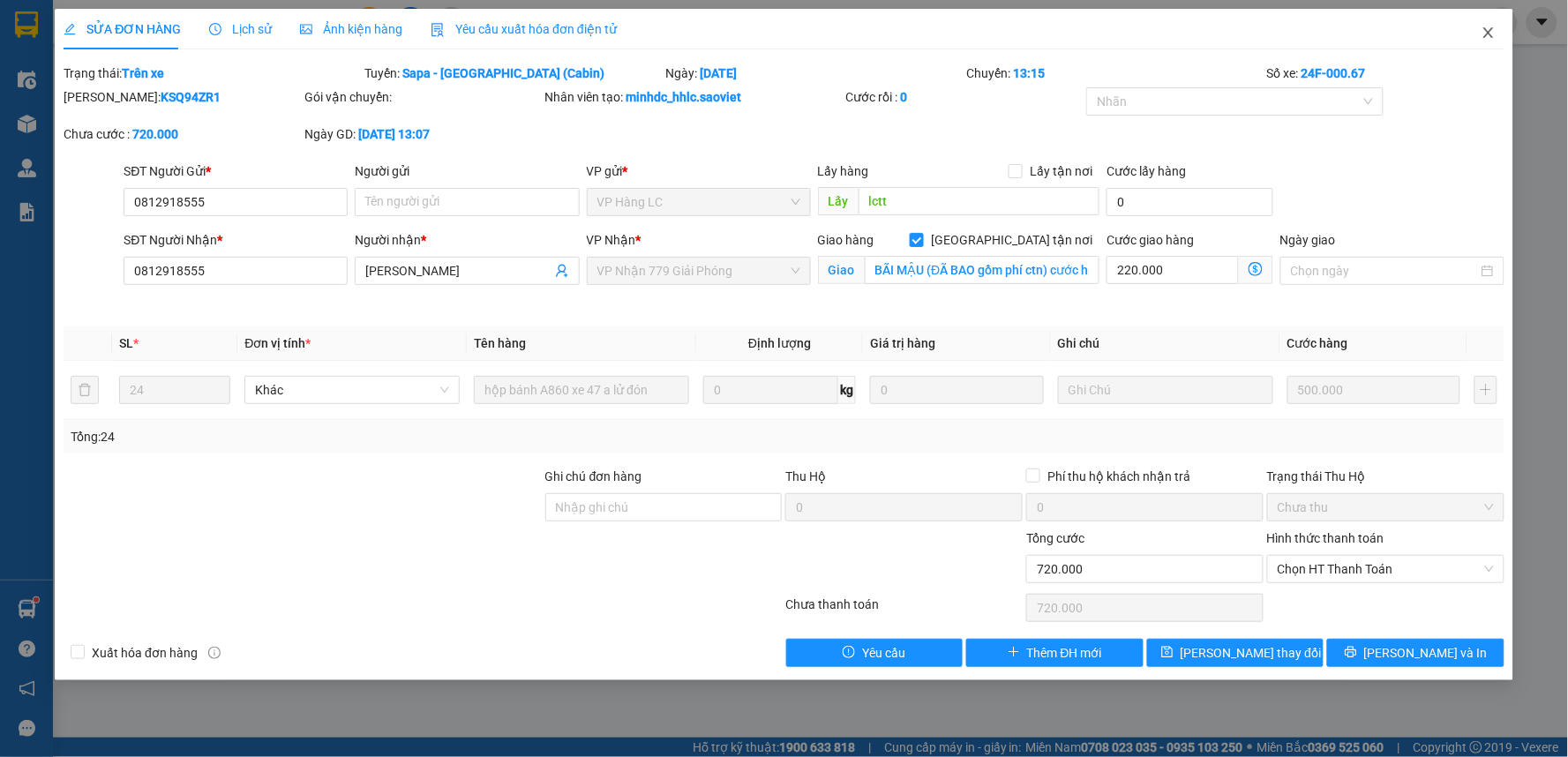
click at [1485, 30] on icon "close" at bounding box center [1488, 33] width 10 height 11
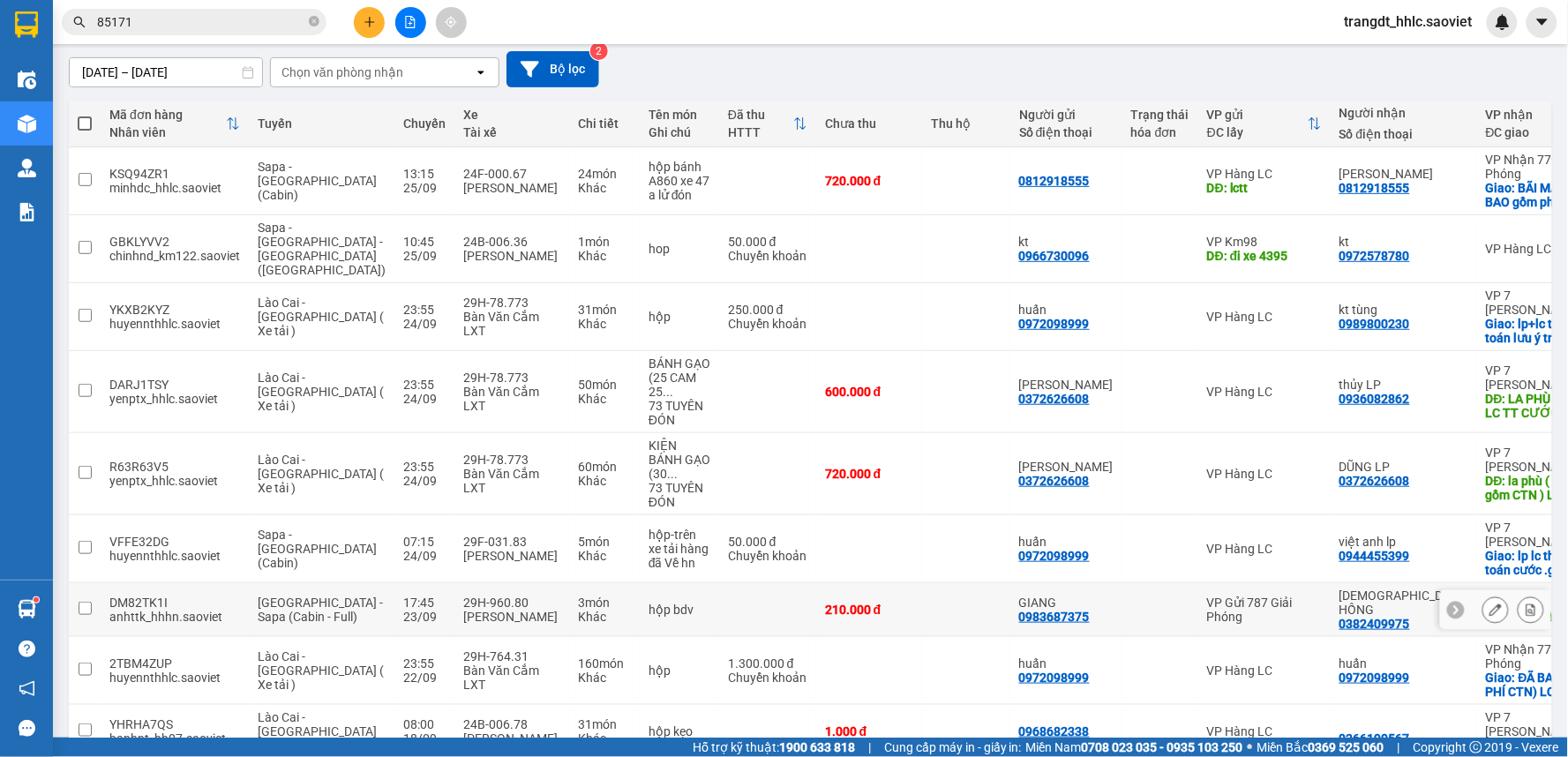
scroll to position [304, 0]
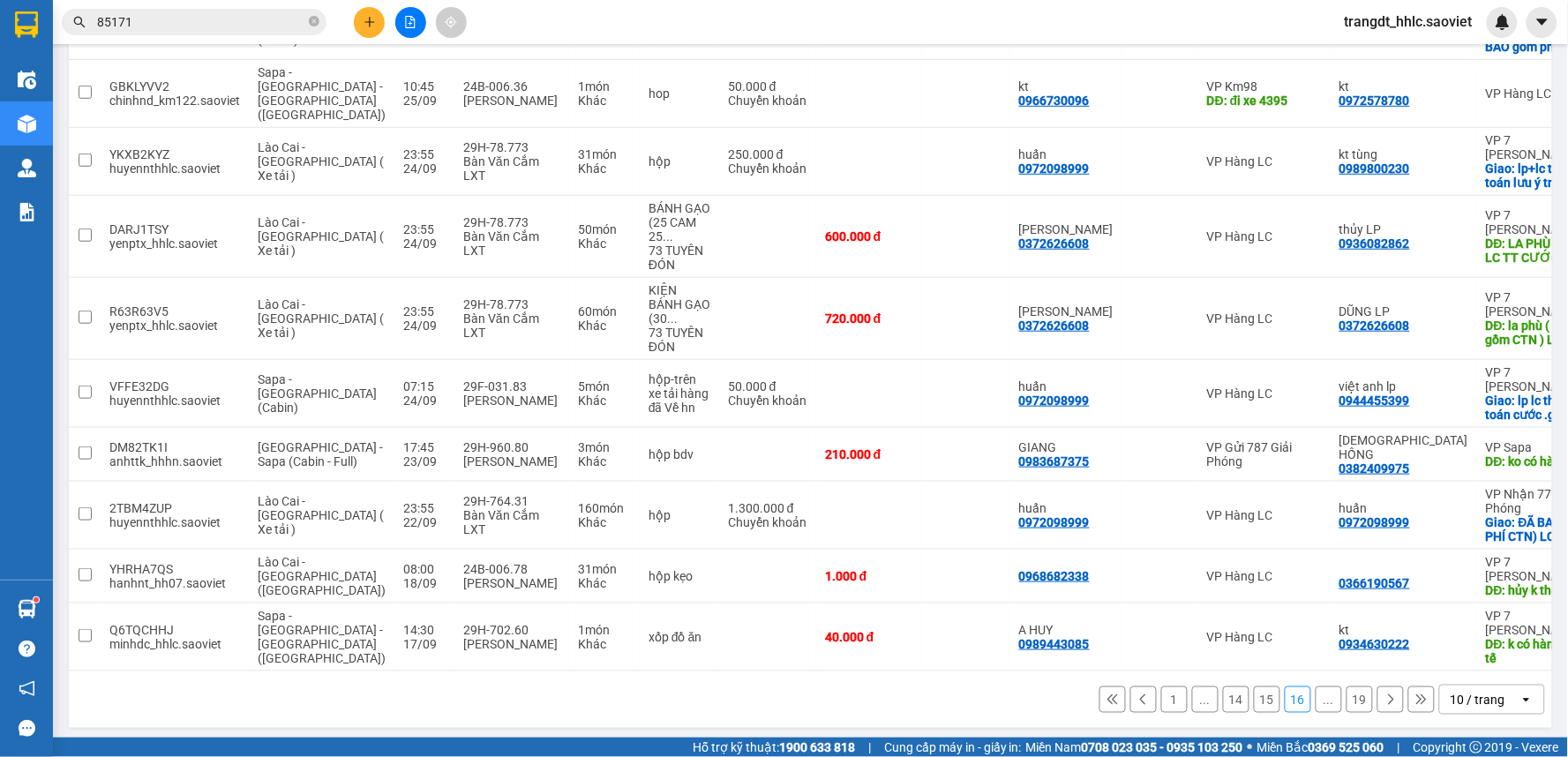
click at [1254, 690] on button "15" at bounding box center [1267, 700] width 27 height 27
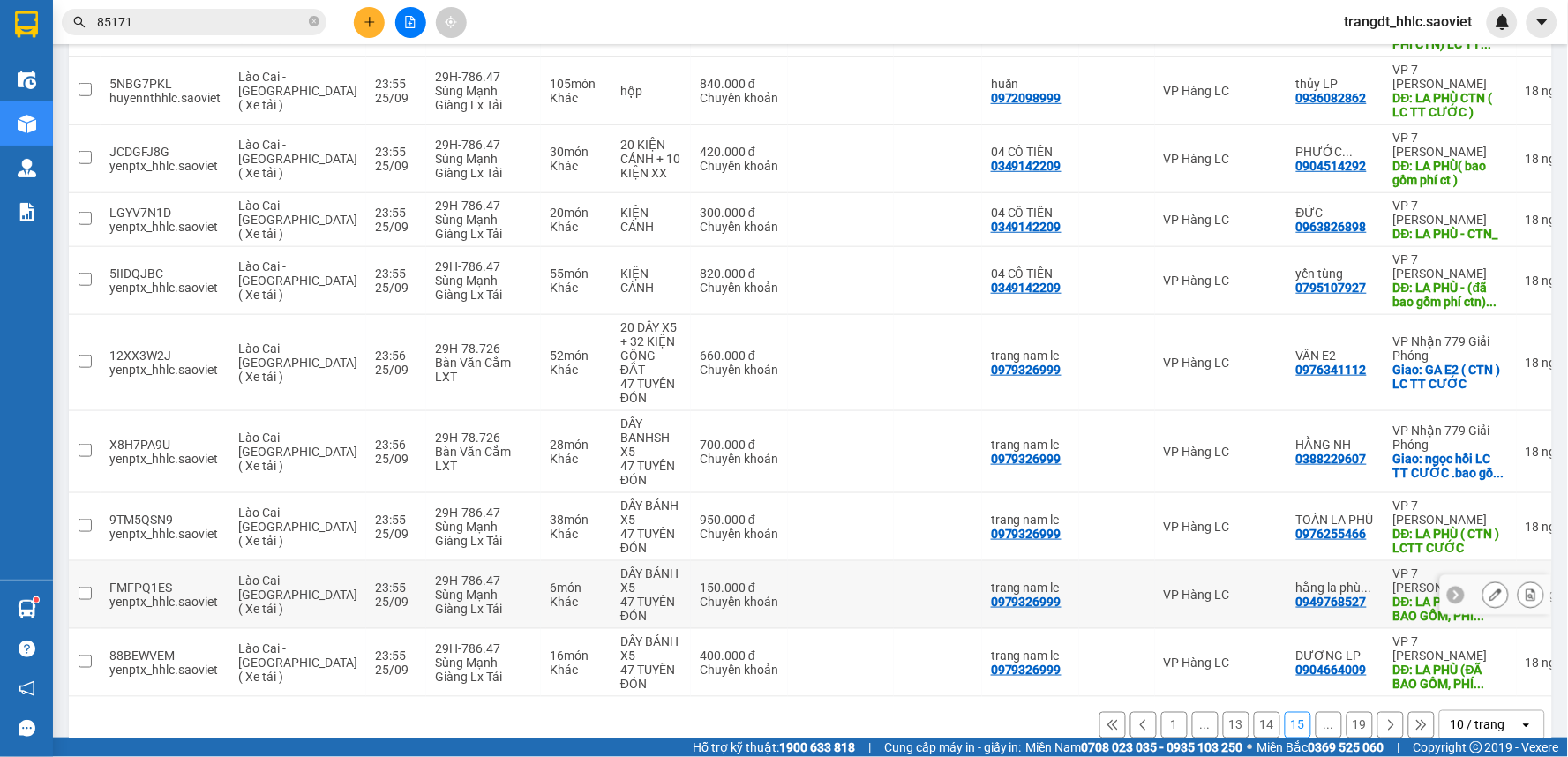
scroll to position [324, 0]
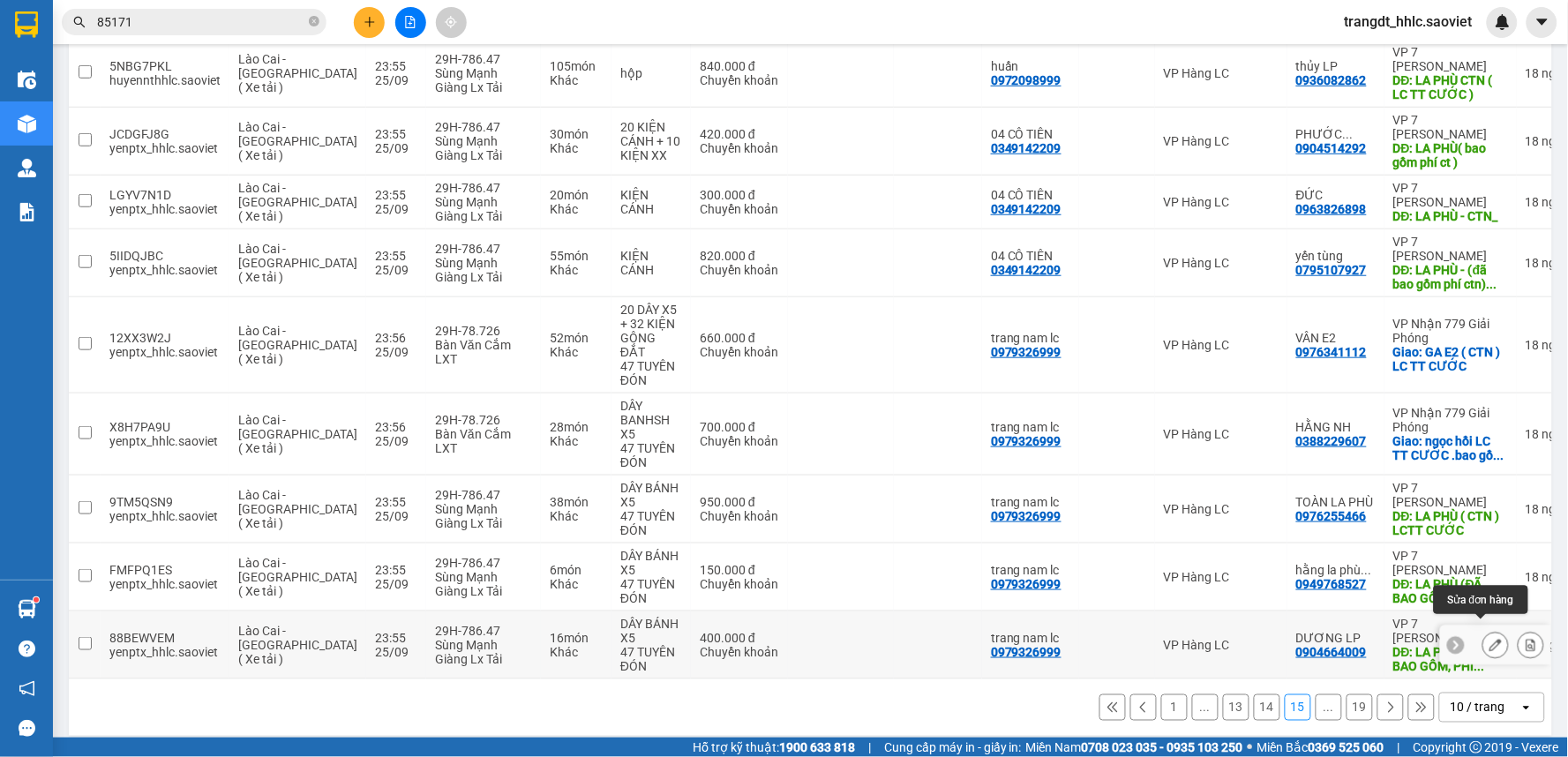
click at [1489, 639] on icon at bounding box center [1496, 645] width 12 height 12
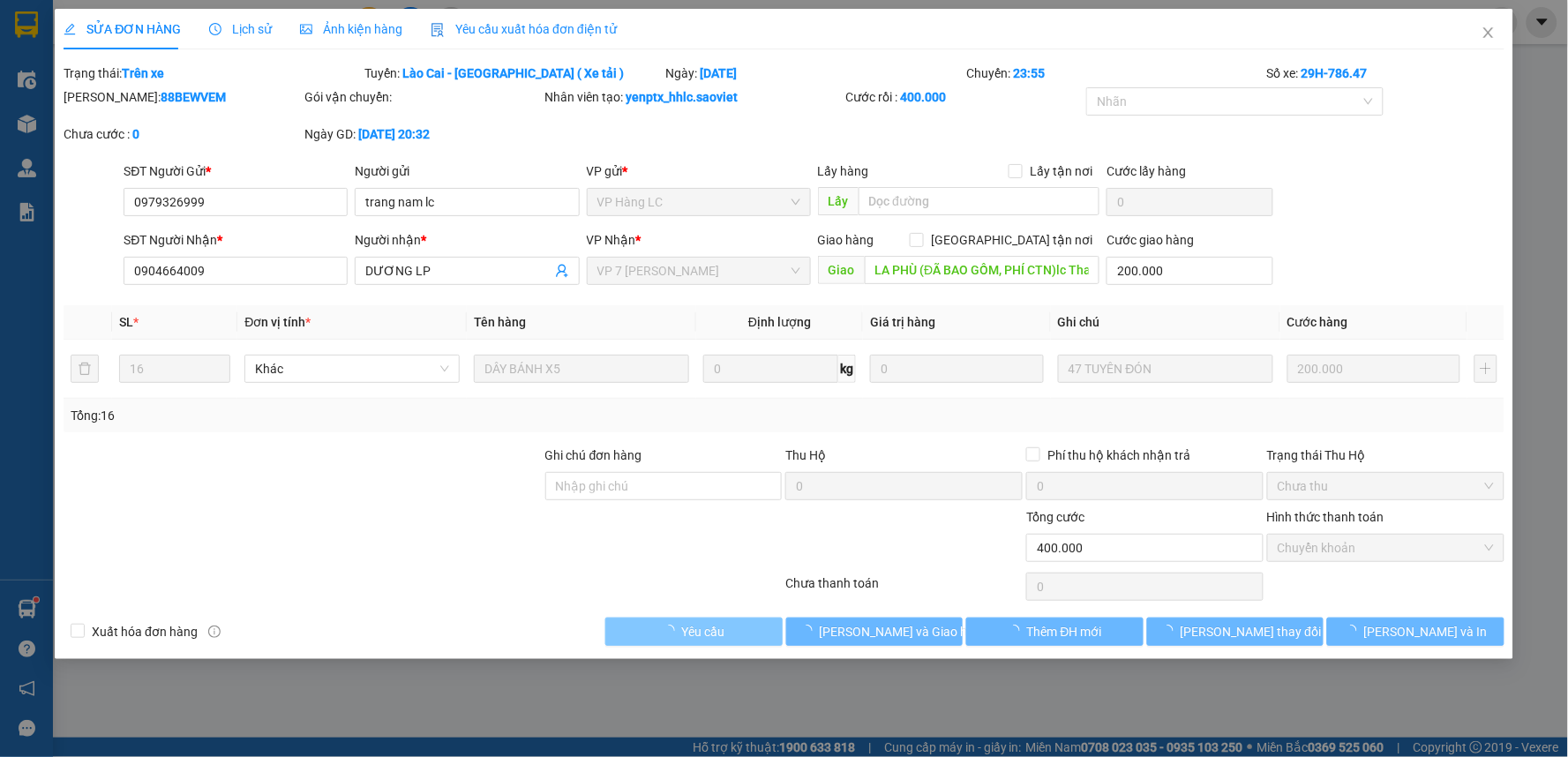
type input "0979326999"
type input "trang nam lc"
type input "0904664009"
type input "DƯƠNG LP"
type input "LA PHÙ (ĐÃ BAO GỒM, PHÍ CTN)lc Thanh toán"
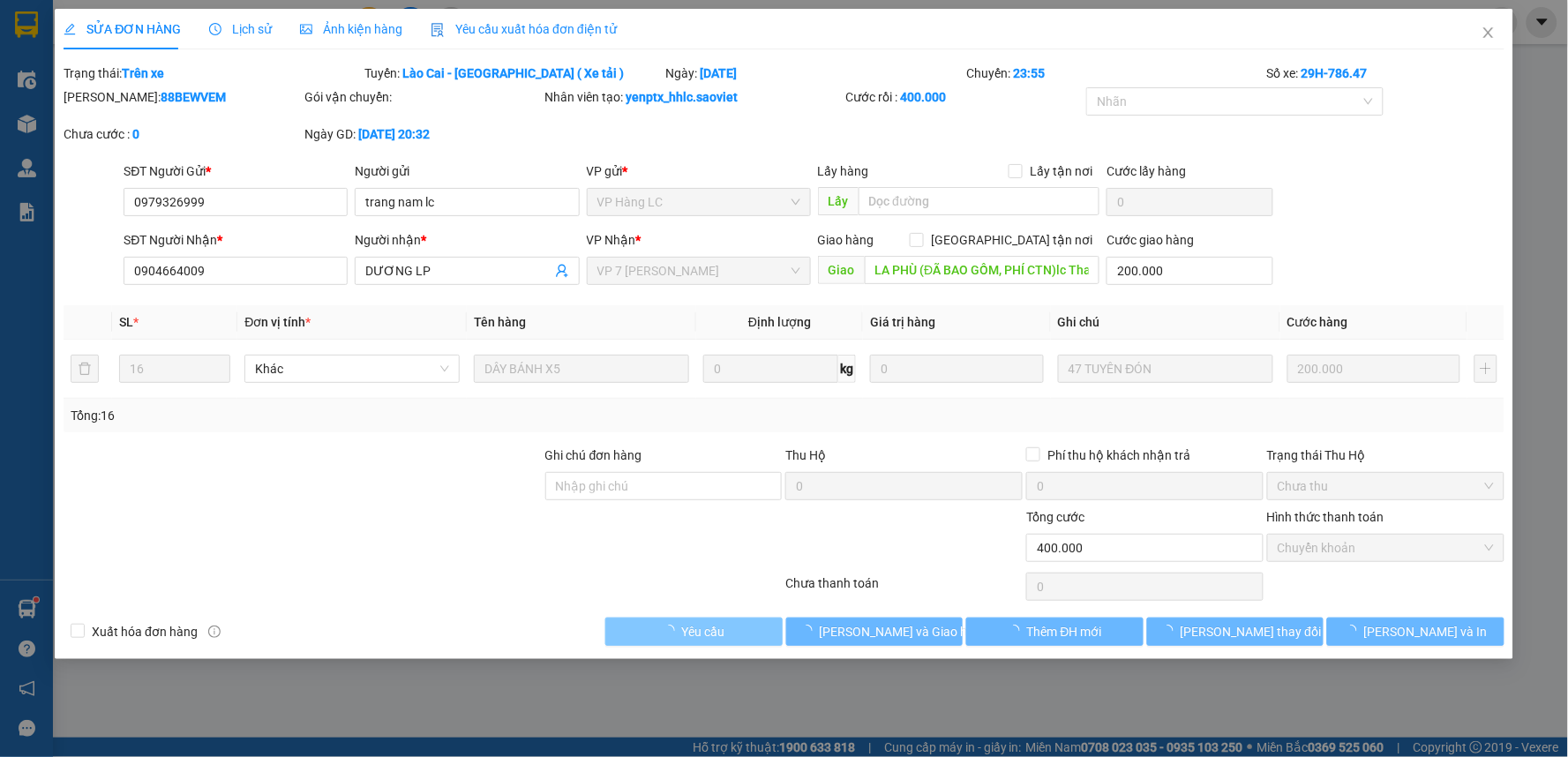
type input "200.000"
type input "0"
type input "400.000"
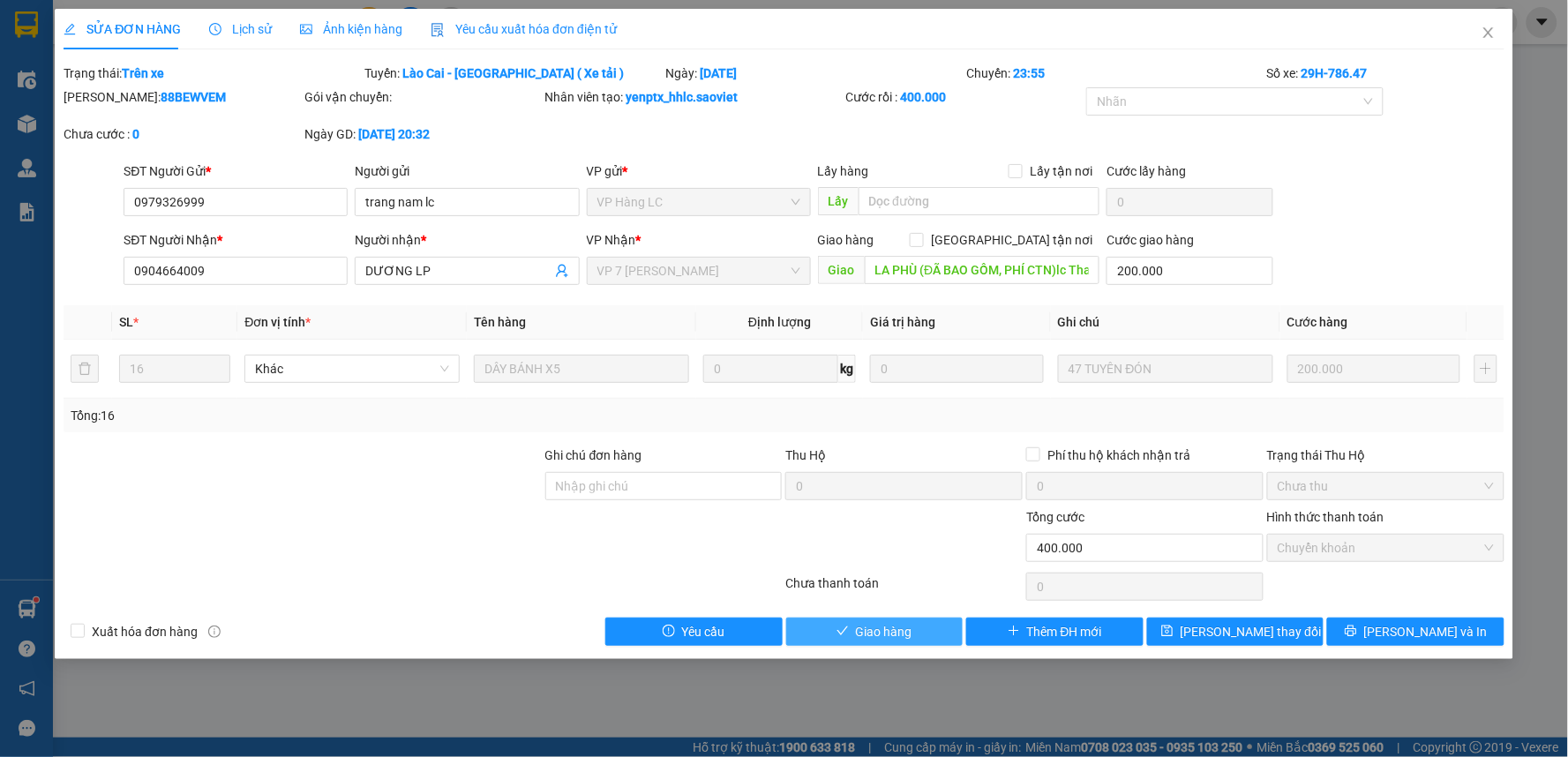
click at [887, 627] on span "Giao hàng" at bounding box center [884, 632] width 56 height 20
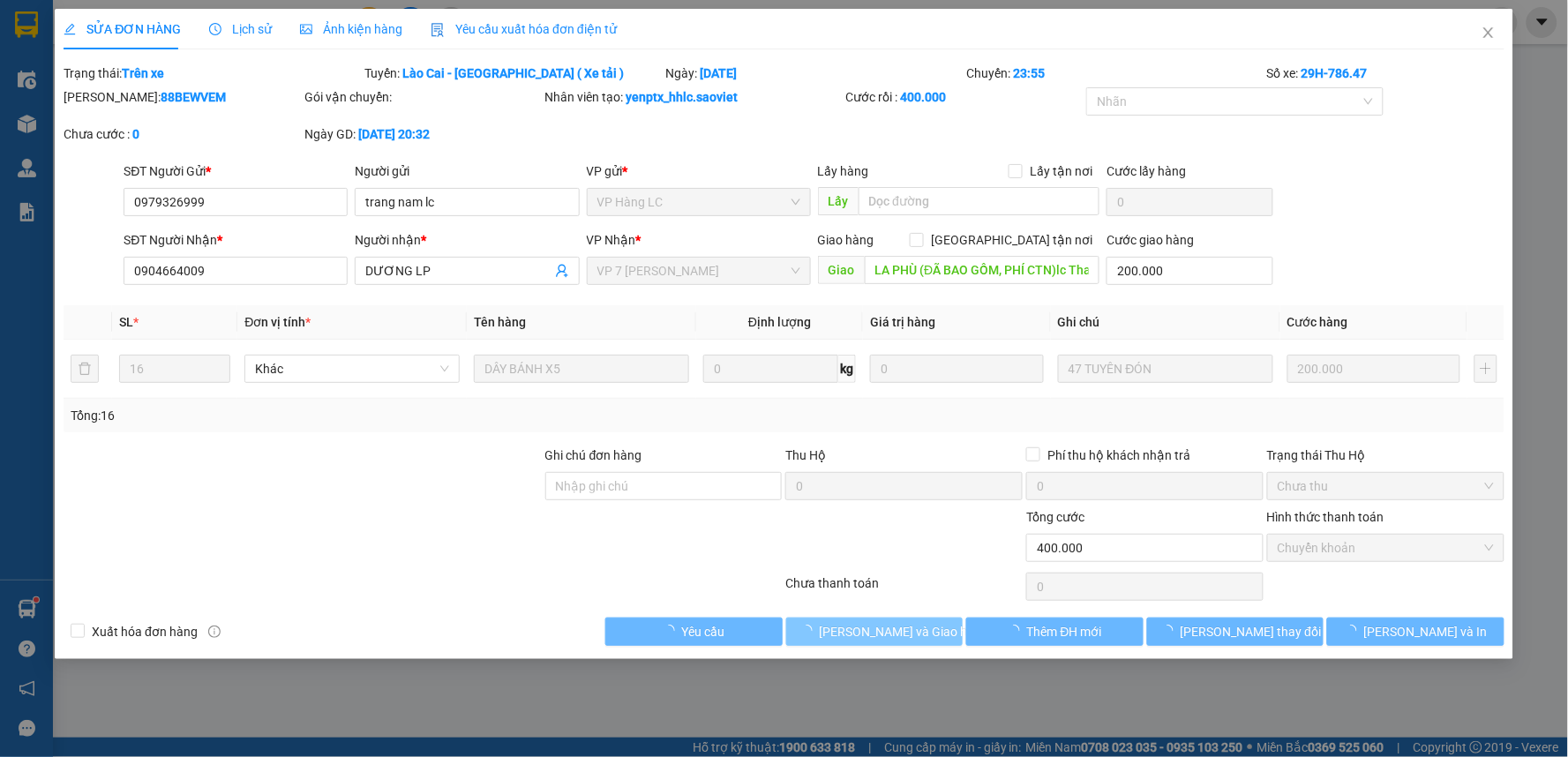
click at [887, 627] on span "[PERSON_NAME] và Giao hàng" at bounding box center [904, 632] width 170 height 20
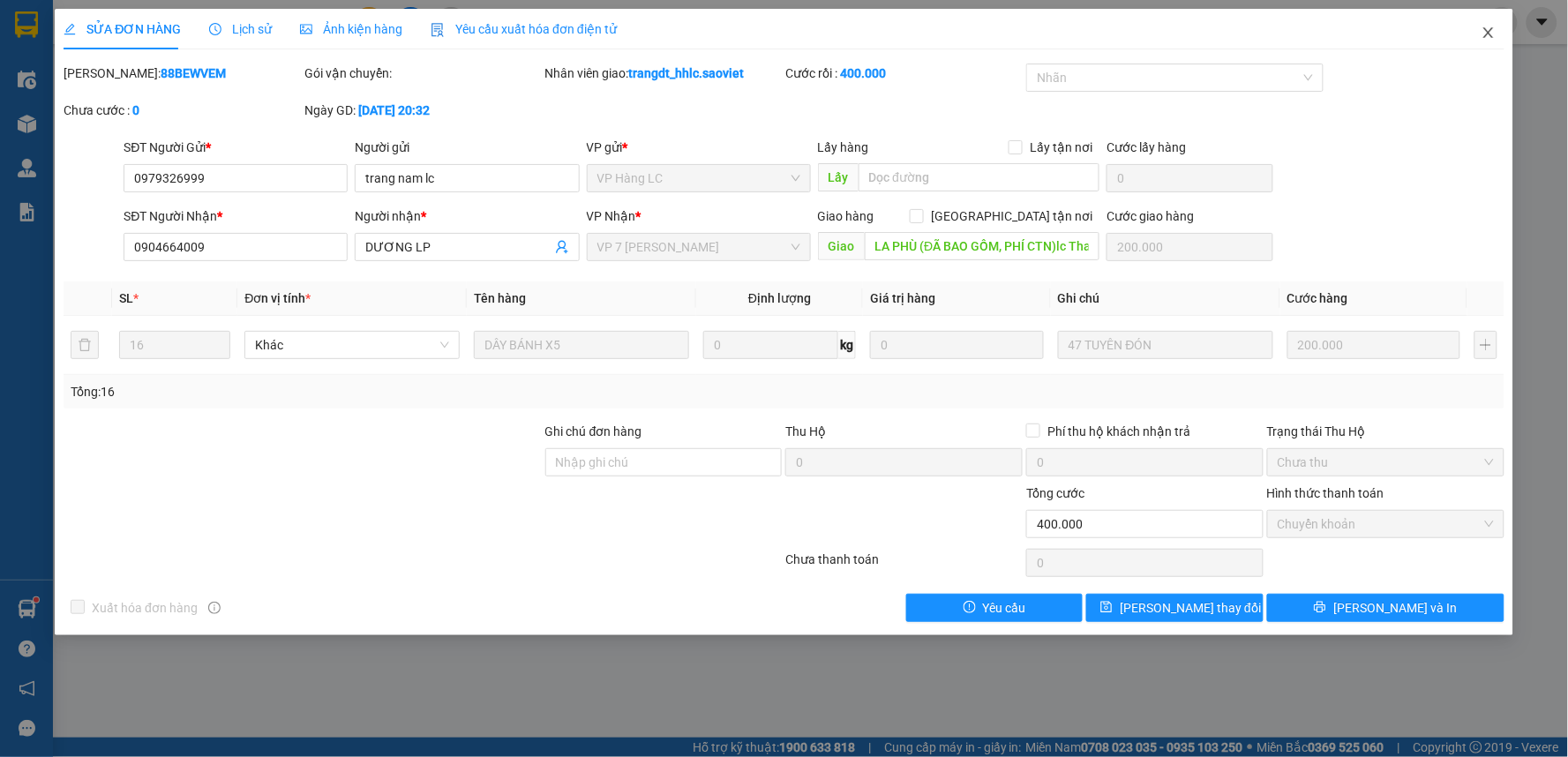
click at [1480, 27] on span "Close" at bounding box center [1488, 33] width 49 height 49
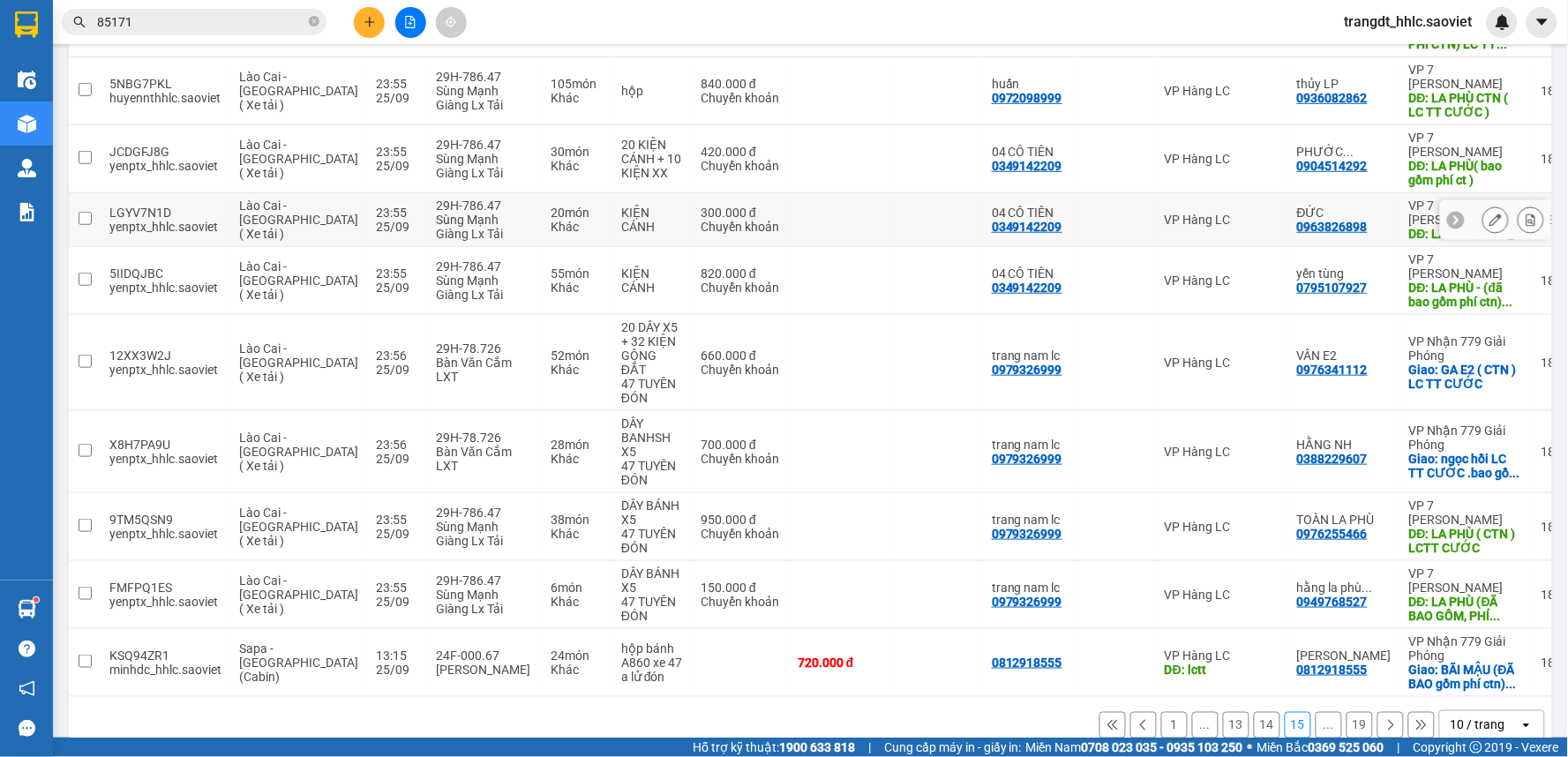
scroll to position [324, 0]
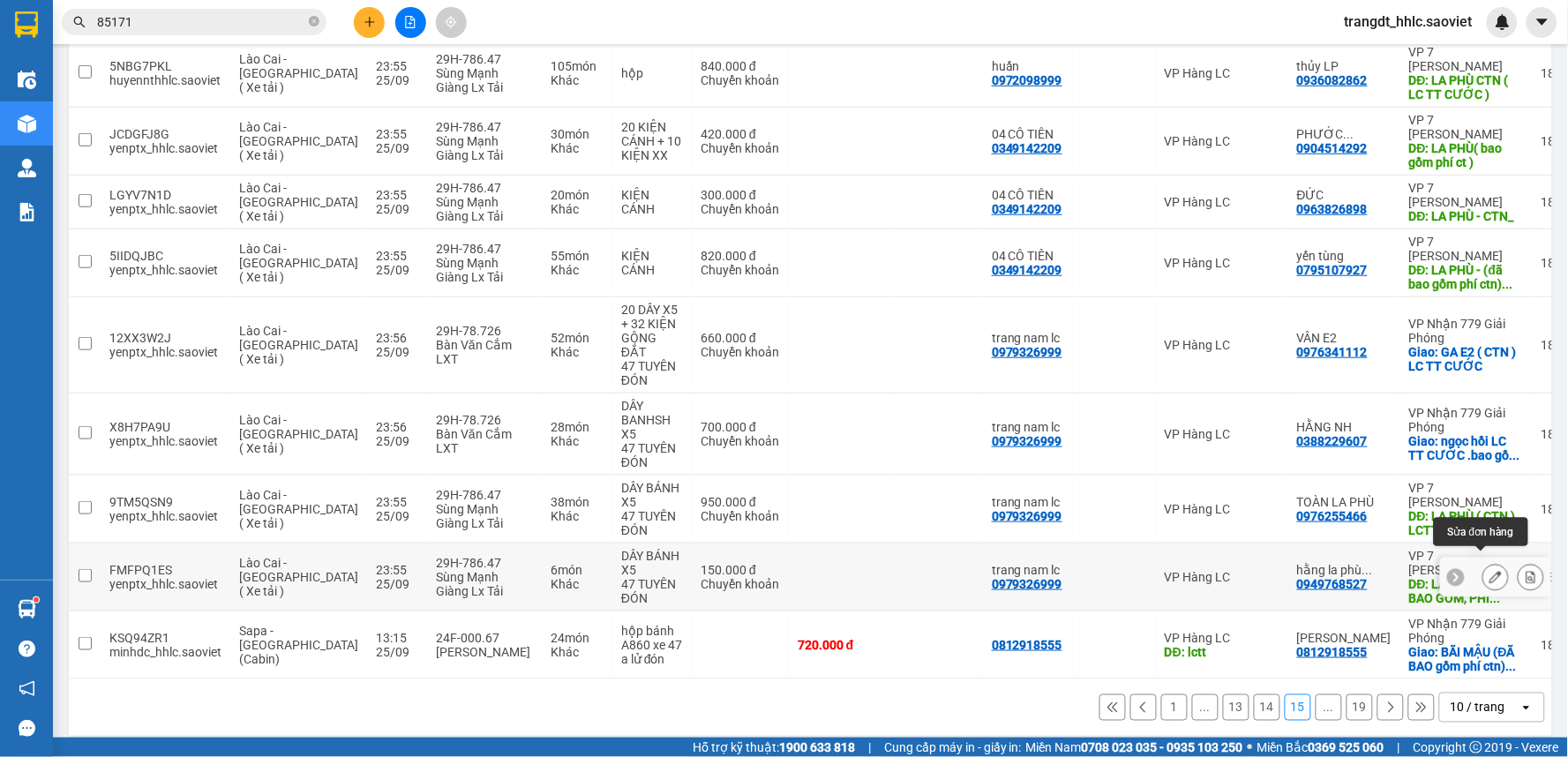
click at [1489, 571] on icon at bounding box center [1496, 578] width 12 height 12
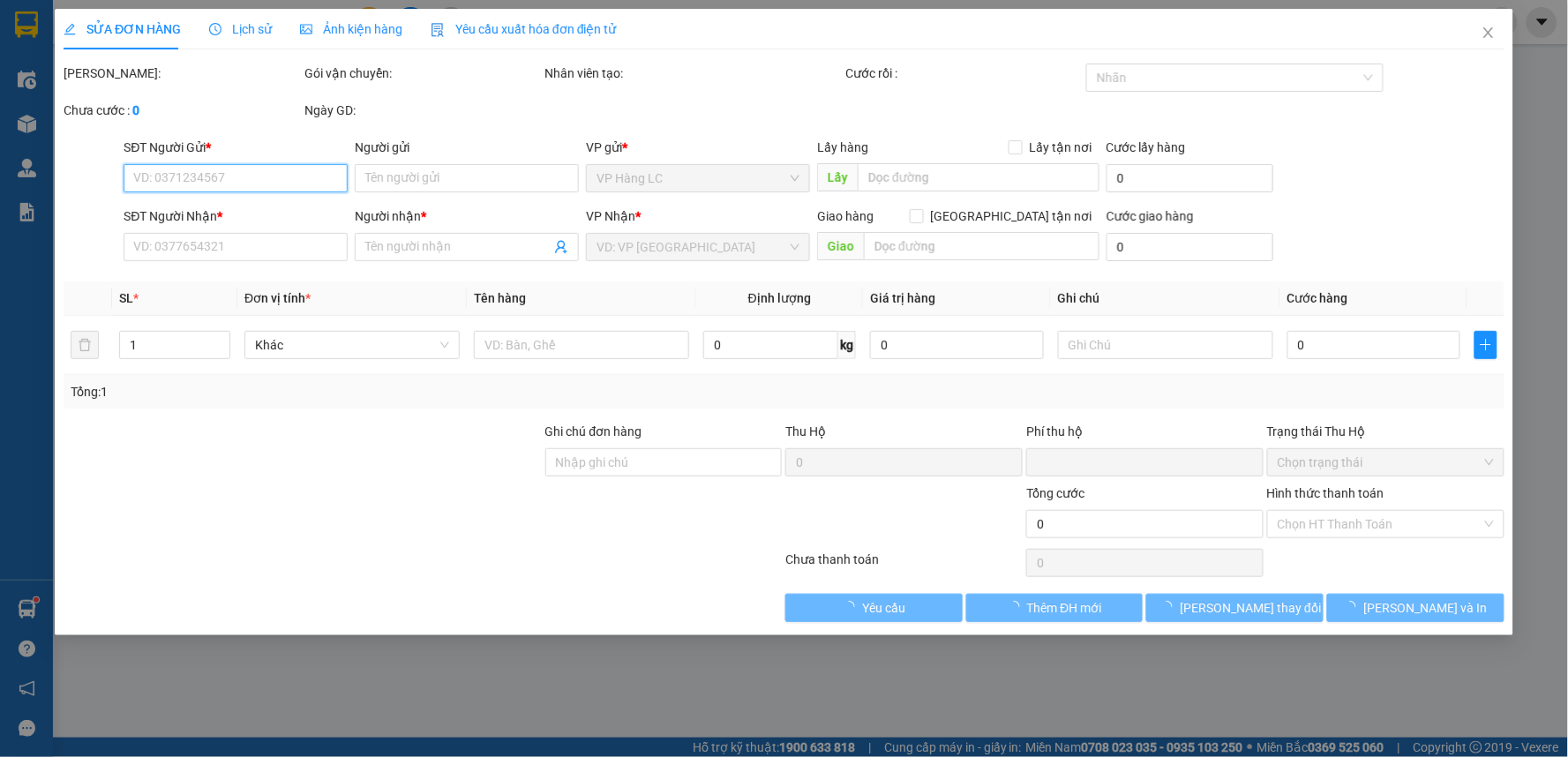
type input "0979326999"
type input "trang nam lc"
type input "0949768527"
type input "hằng la phù SỐ MỚI"
type input "LA PHÙ (ĐÃ BAO GỒM, PHÍ CTN)lc Thanh toán"
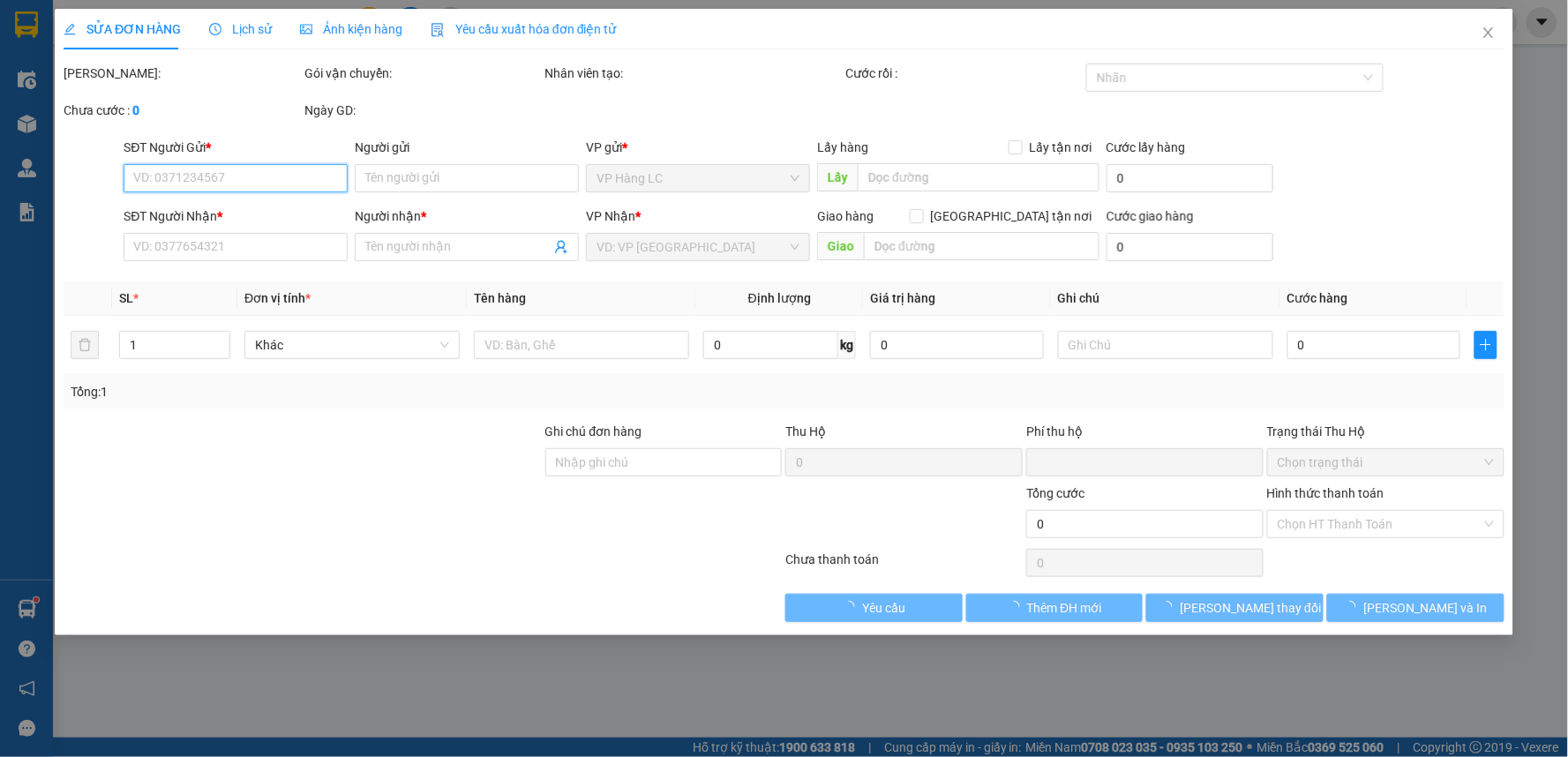
type input "50.000"
type input "0"
type input "150.000"
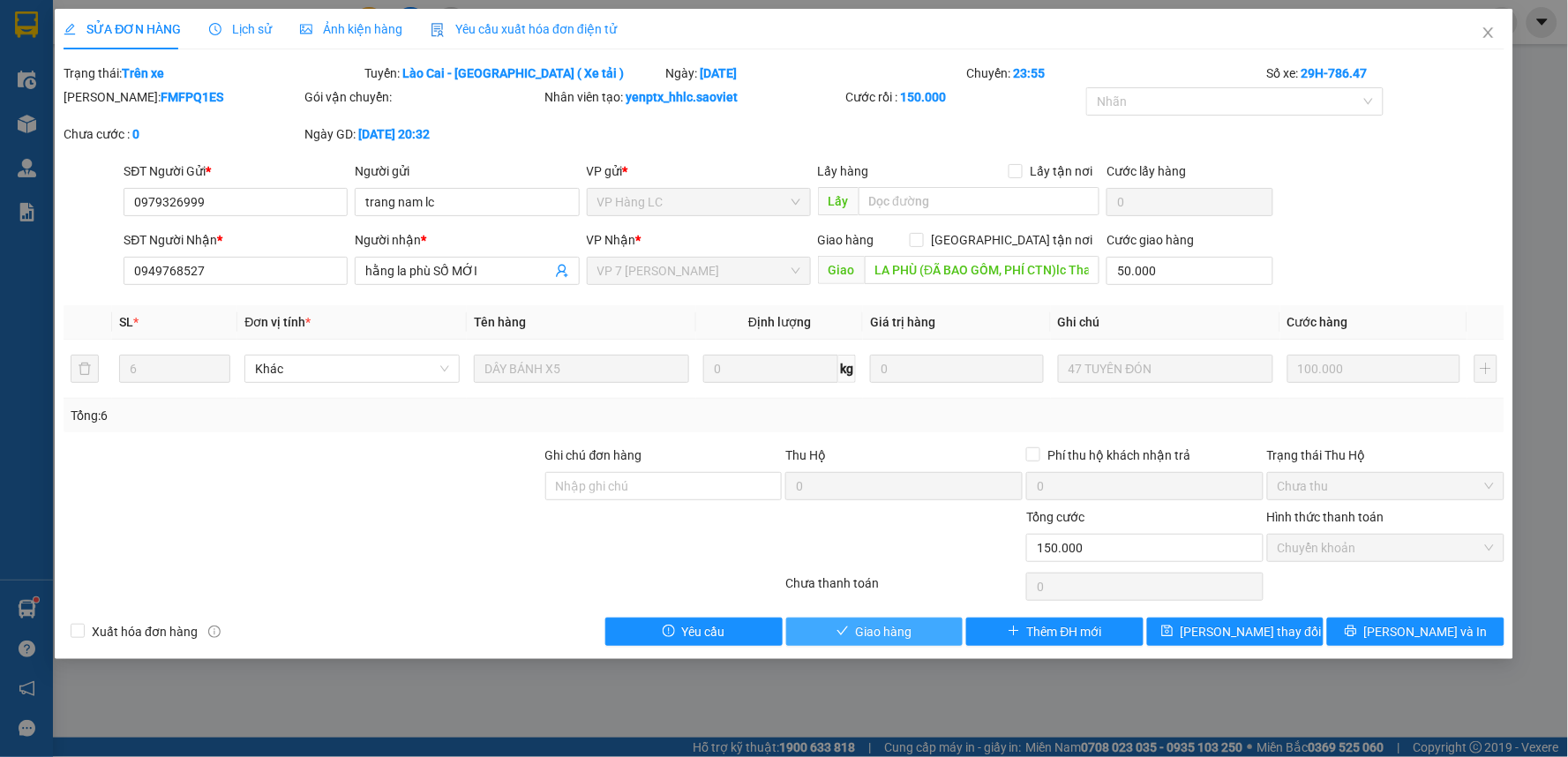
click at [933, 629] on button "Giao hàng" at bounding box center [875, 632] width 178 height 29
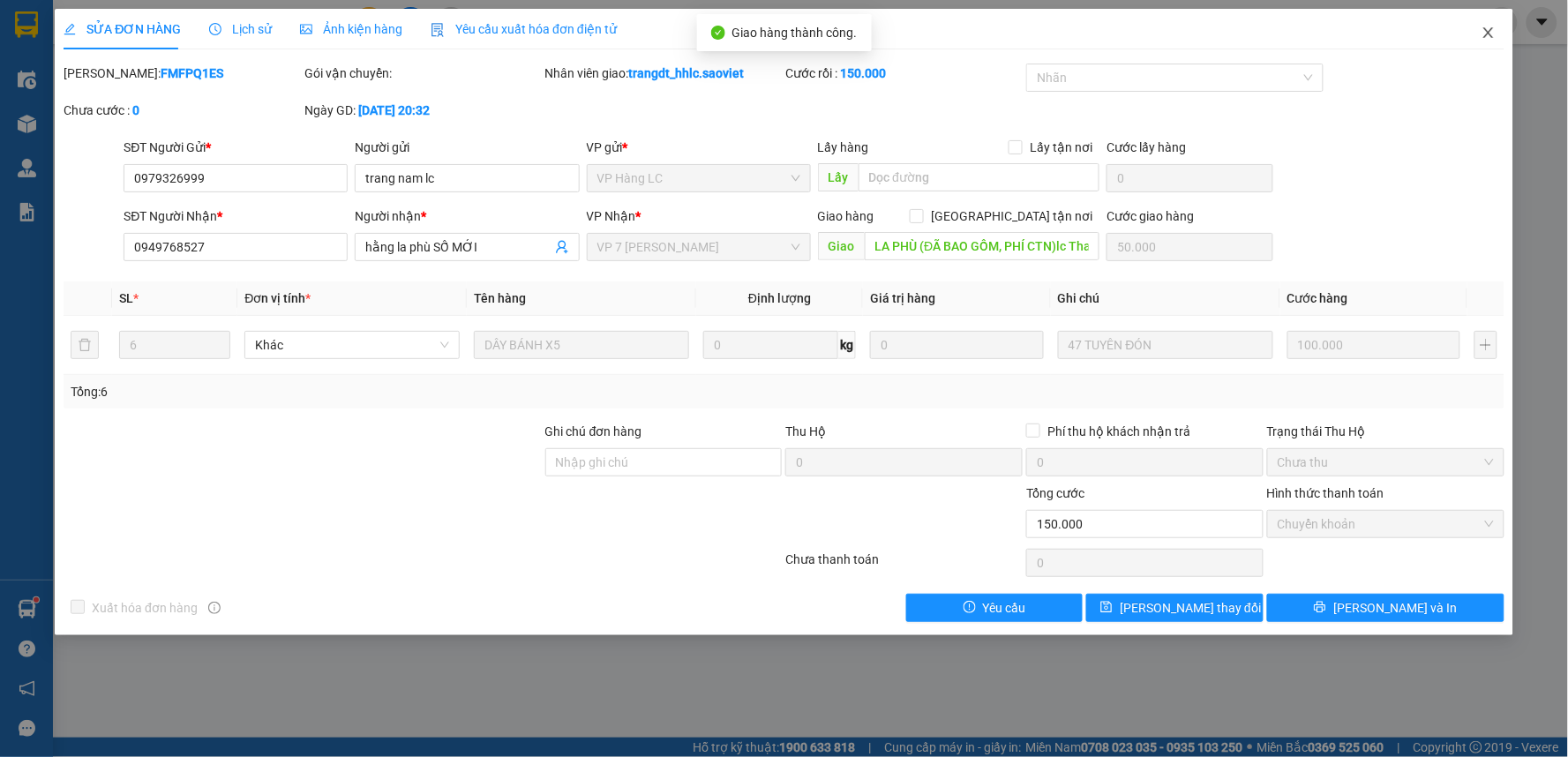
click at [1483, 32] on icon "close" at bounding box center [1489, 33] width 14 height 14
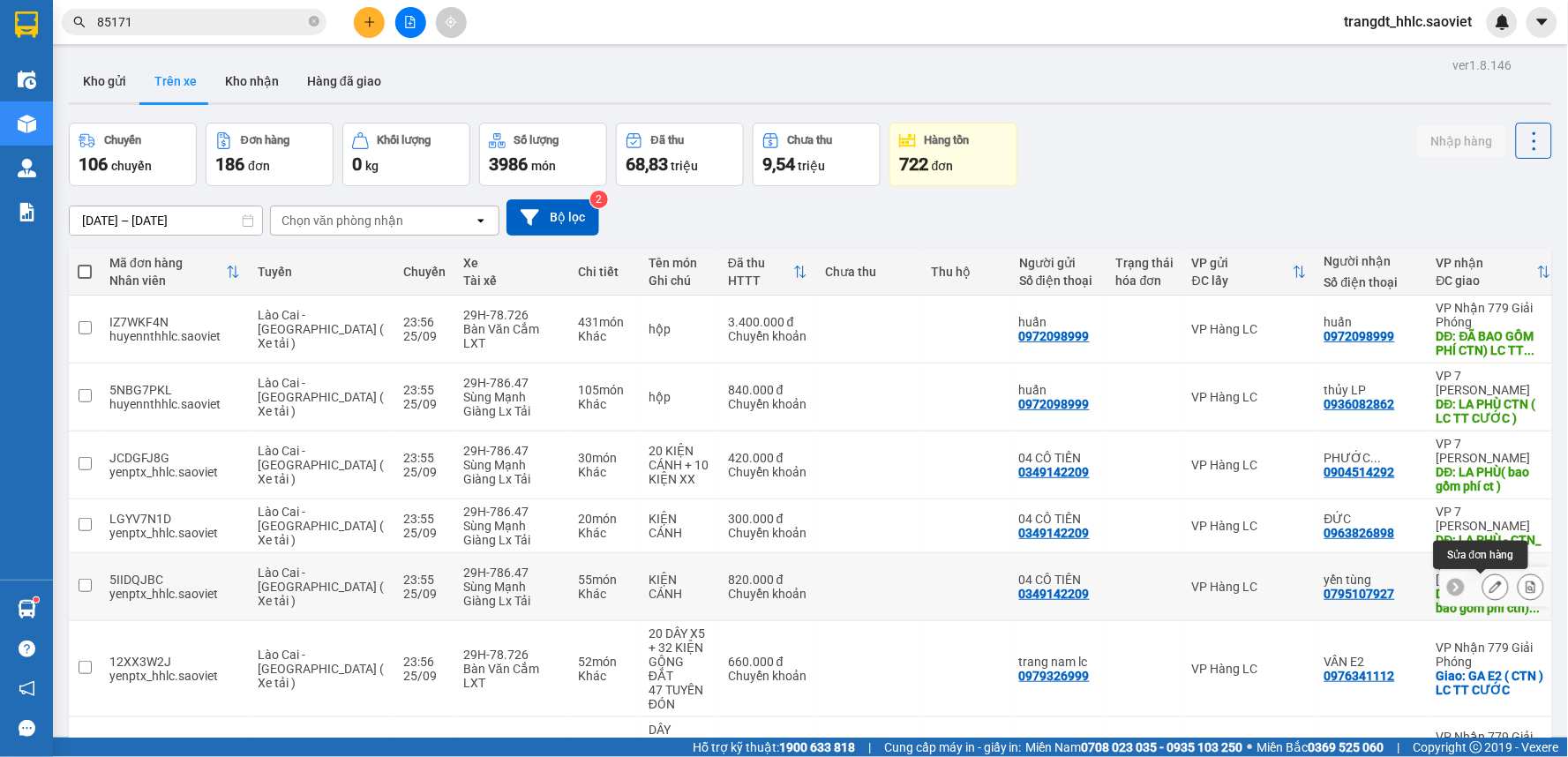
click at [1483, 580] on button at bounding box center [1496, 587] width 25 height 31
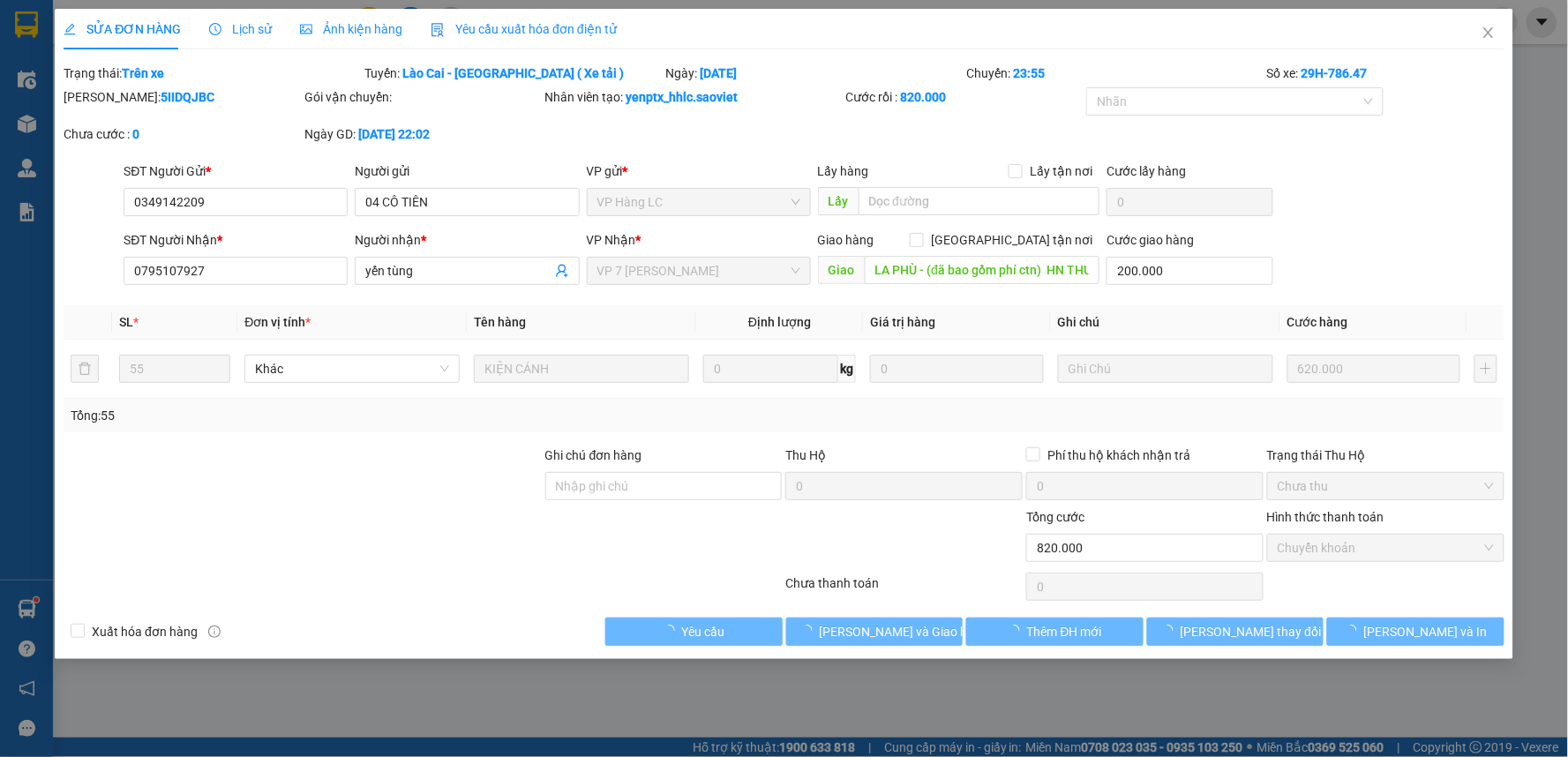
type input "0349142209"
type input "04 CÔ TIÊN"
type input "0795107927"
type input "yến tùng"
type input "LA PHÙ - (đã bao gồm phí ctn) HN THU CƯỚC"
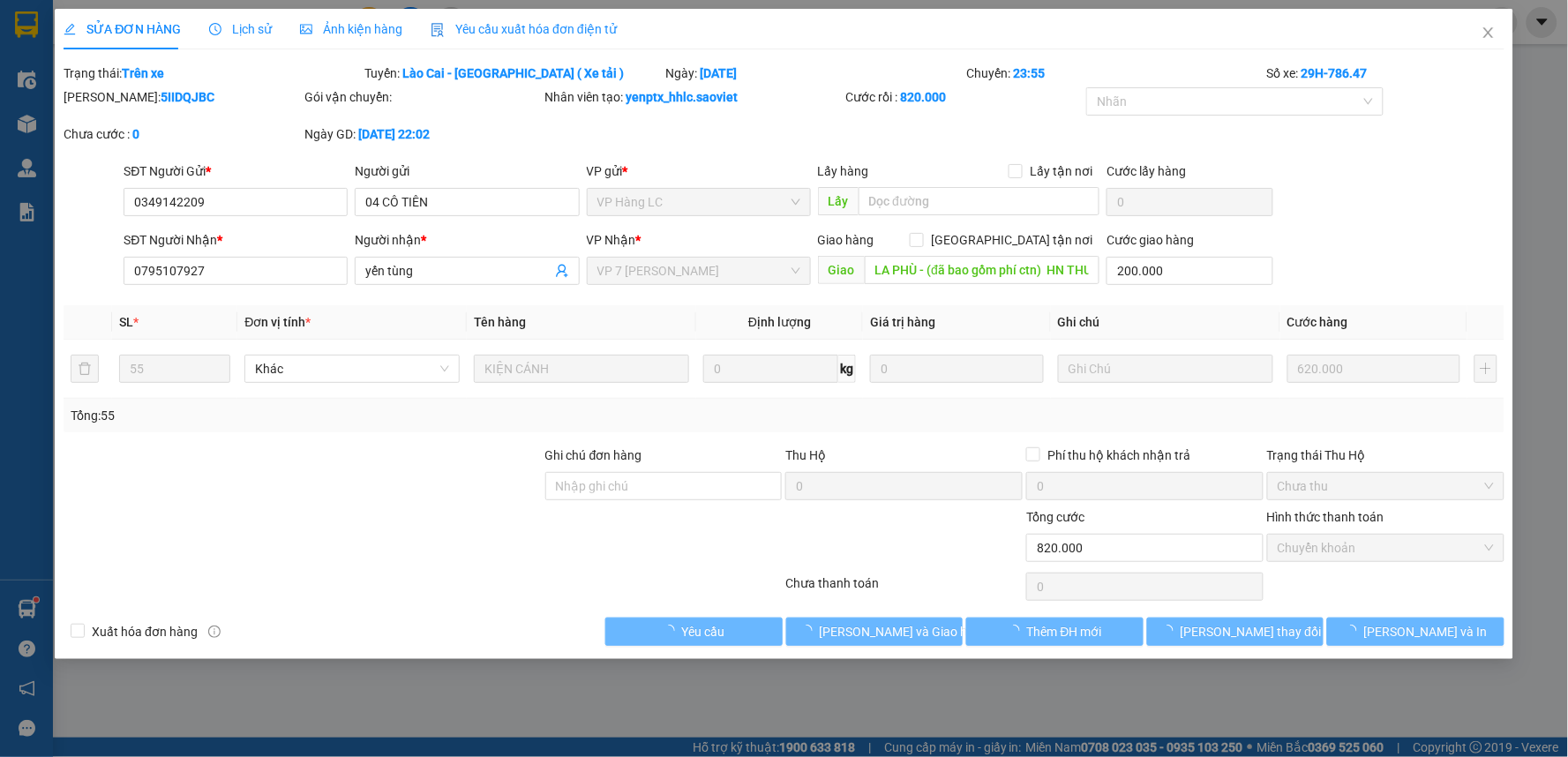
type input "200.000"
type input "0"
type input "820.000"
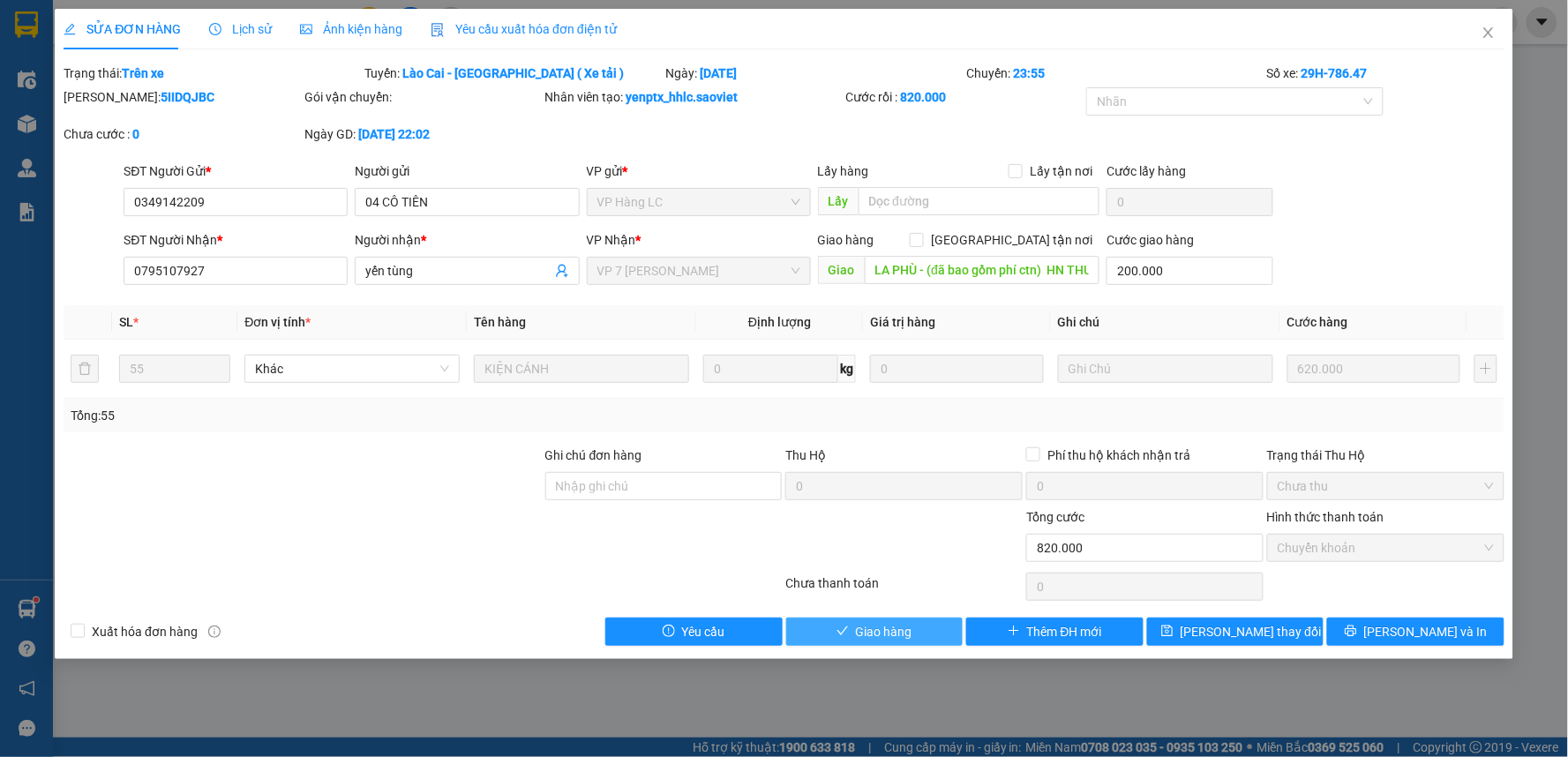
click at [870, 628] on span "Giao hàng" at bounding box center [884, 632] width 56 height 20
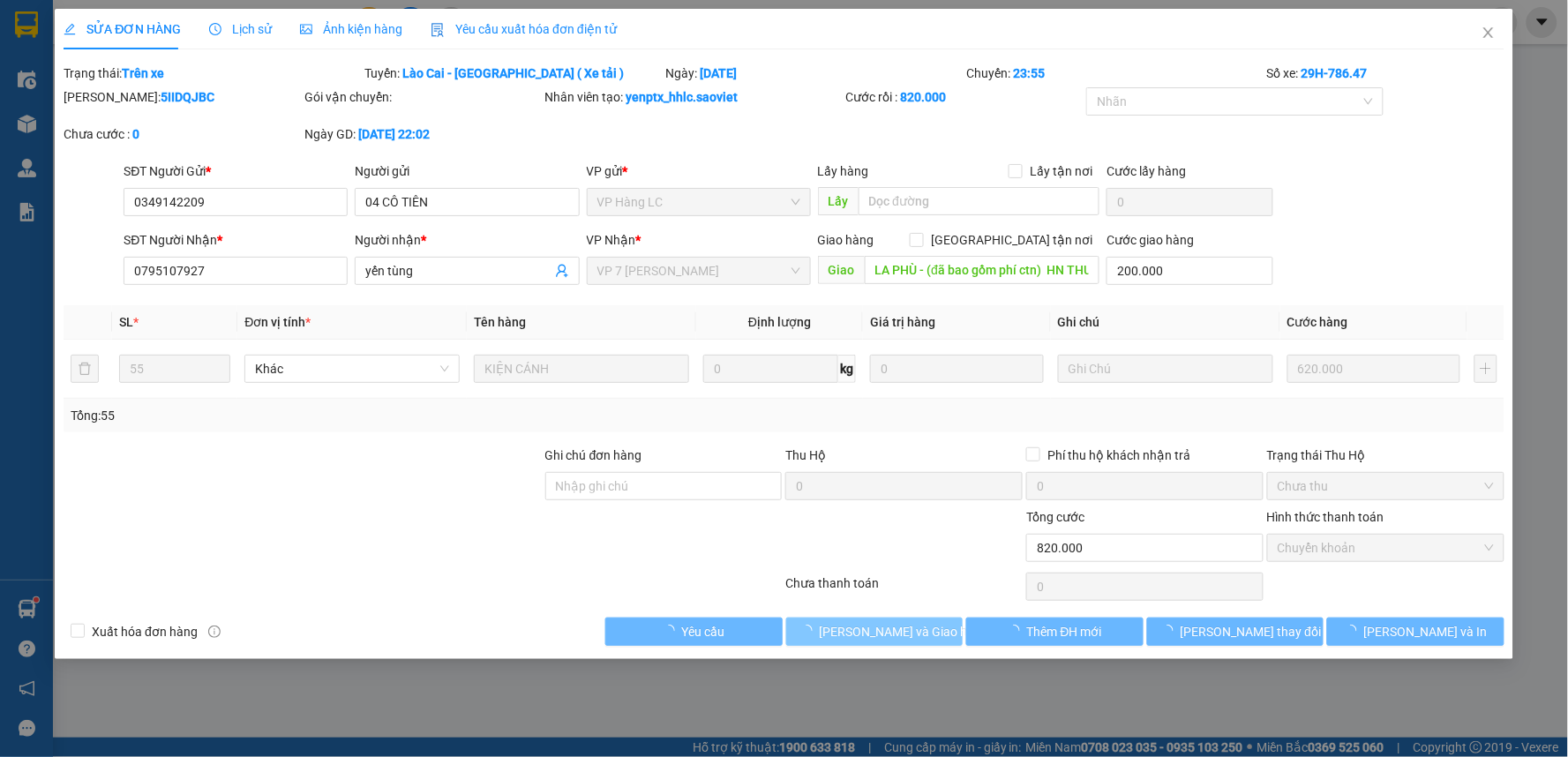
click at [870, 628] on span "[PERSON_NAME] và Giao hàng" at bounding box center [904, 632] width 170 height 20
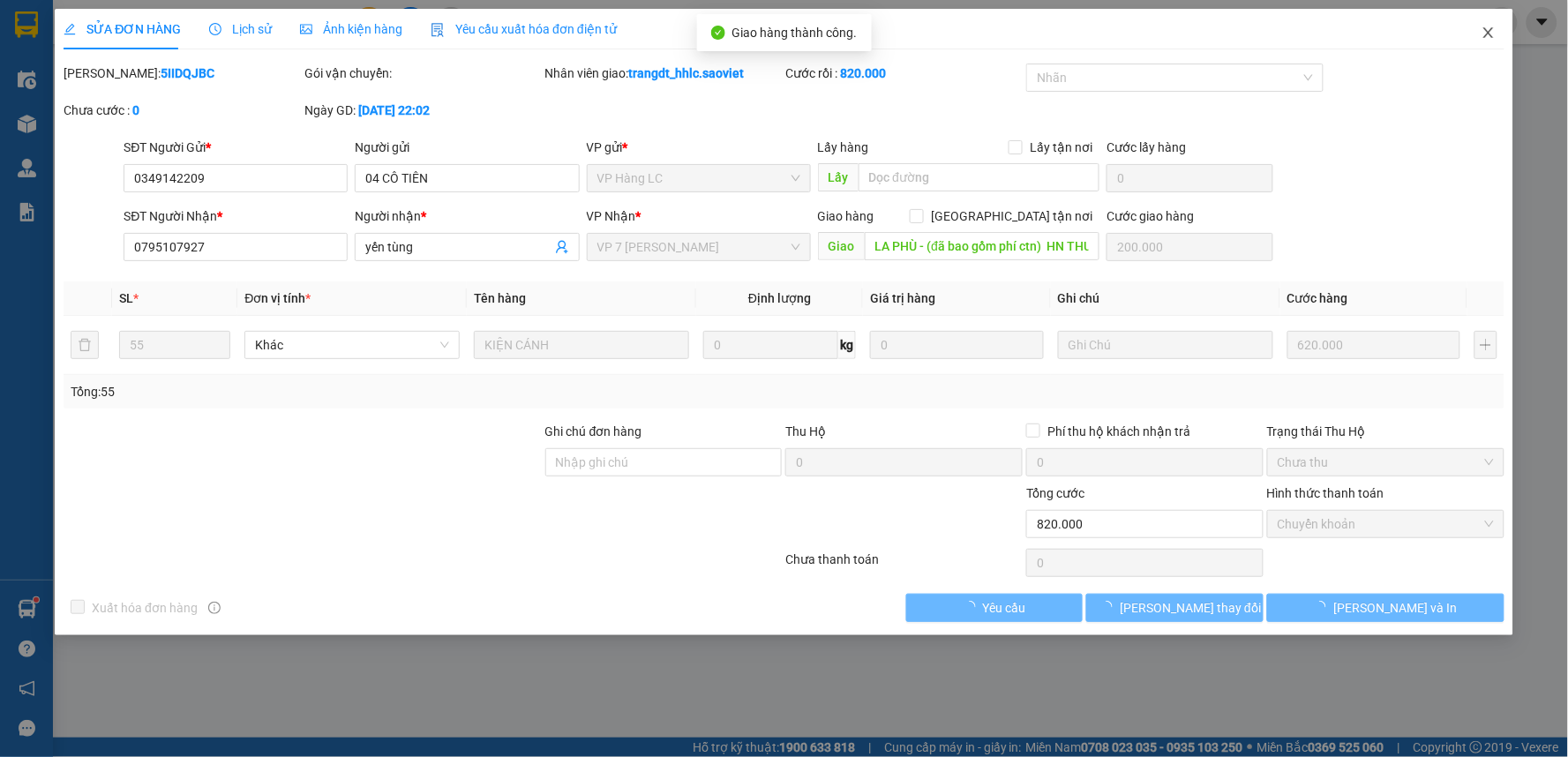
click at [1497, 27] on span "Close" at bounding box center [1488, 33] width 49 height 49
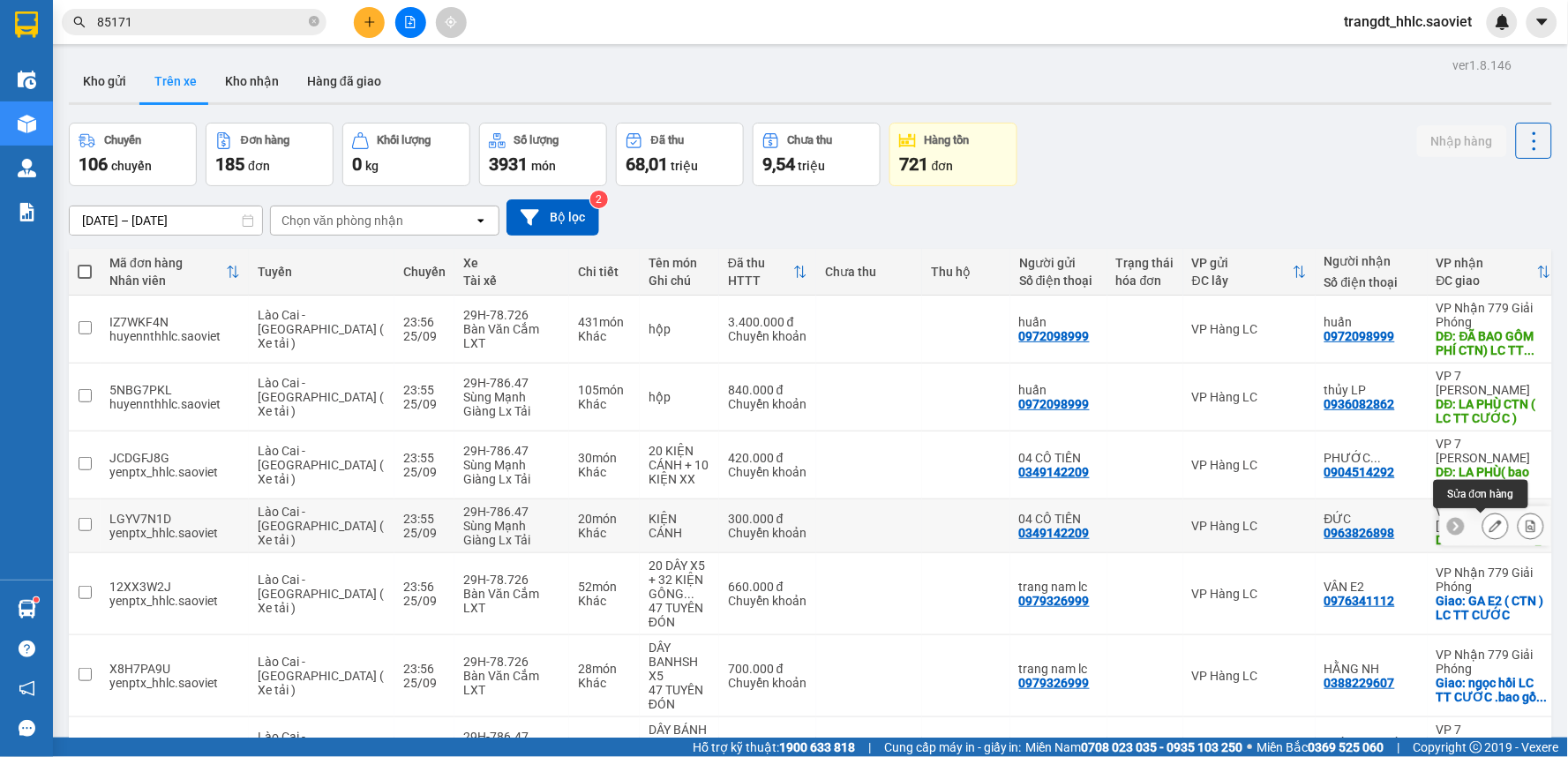
click at [1489, 518] on button at bounding box center [1496, 526] width 25 height 31
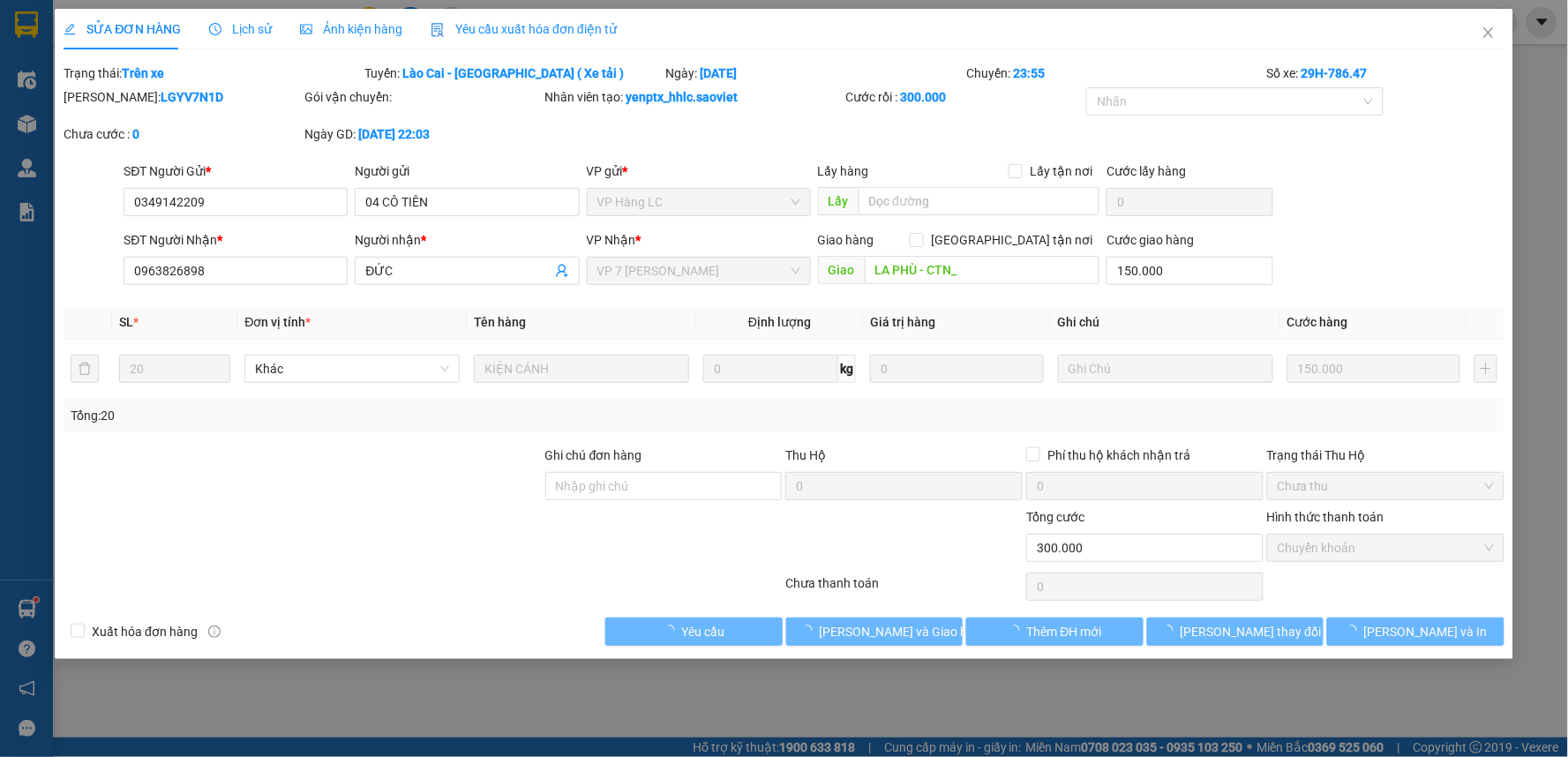
type input "0349142209"
type input "04 CÔ TIÊN"
type input "0963826898"
type input "ĐỨC"
type input "LA PHÙ - CTN_"
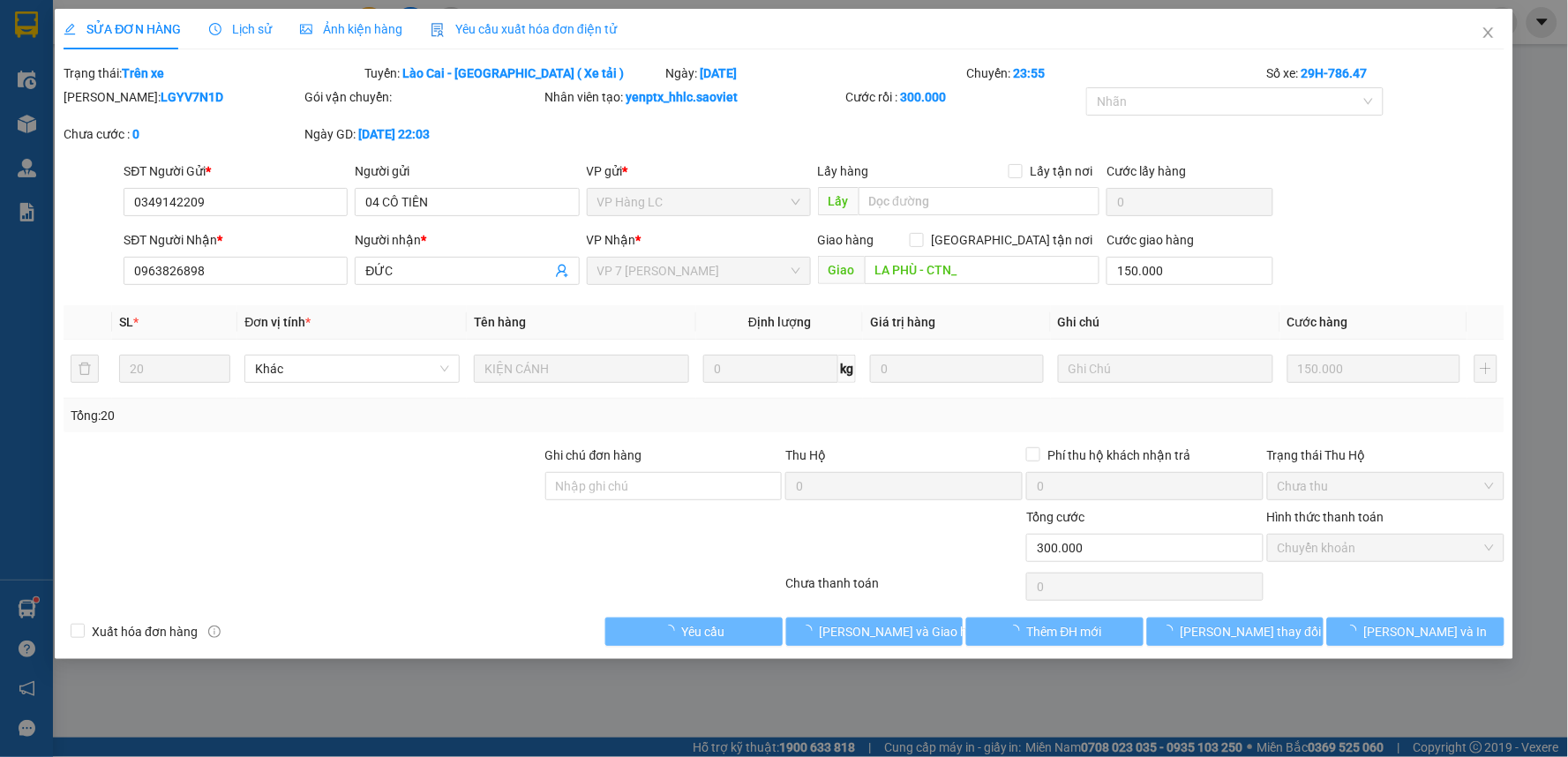
type input "150.000"
type input "0"
type input "300.000"
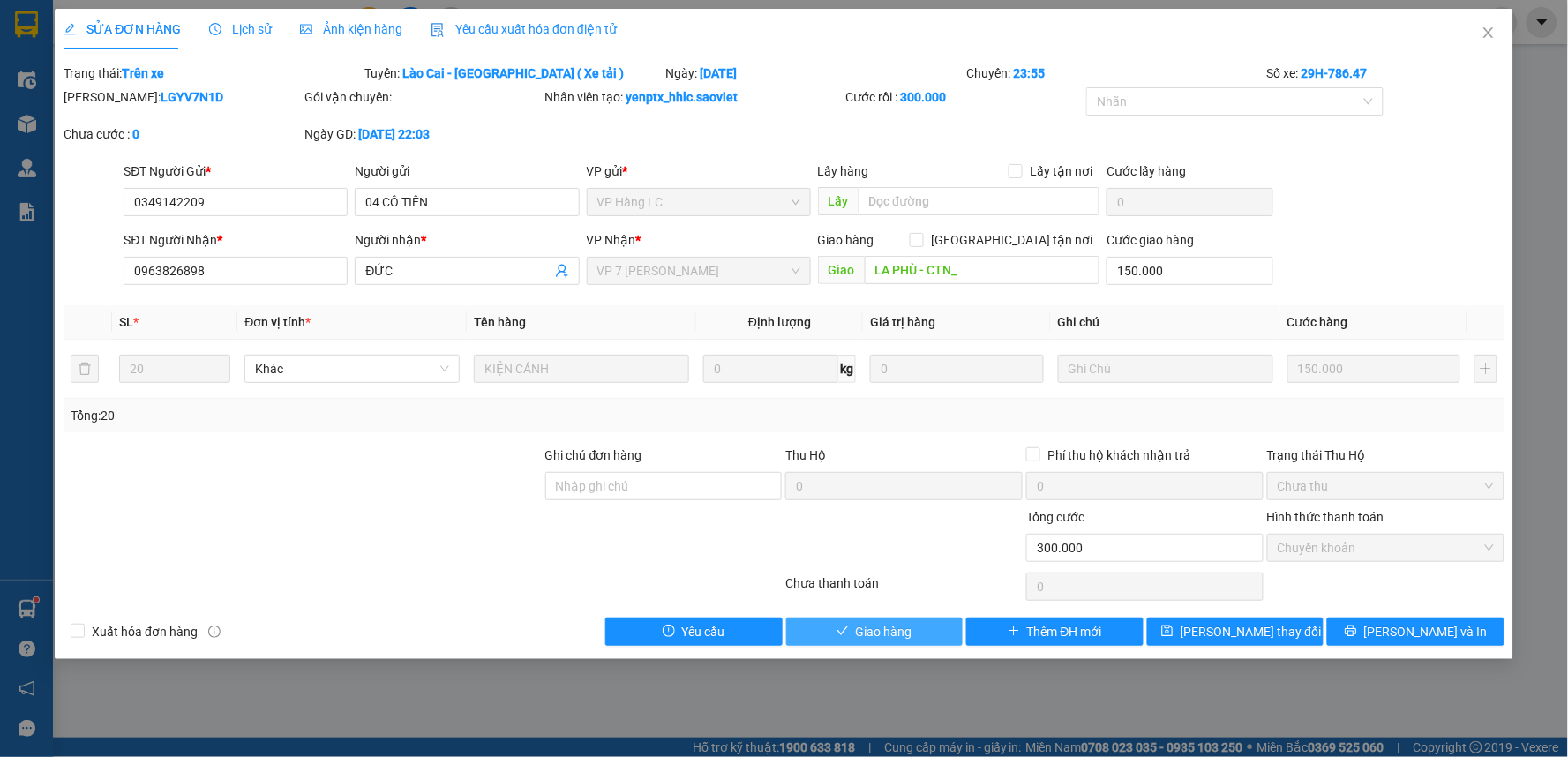
click at [922, 629] on button "Giao hàng" at bounding box center [875, 632] width 178 height 29
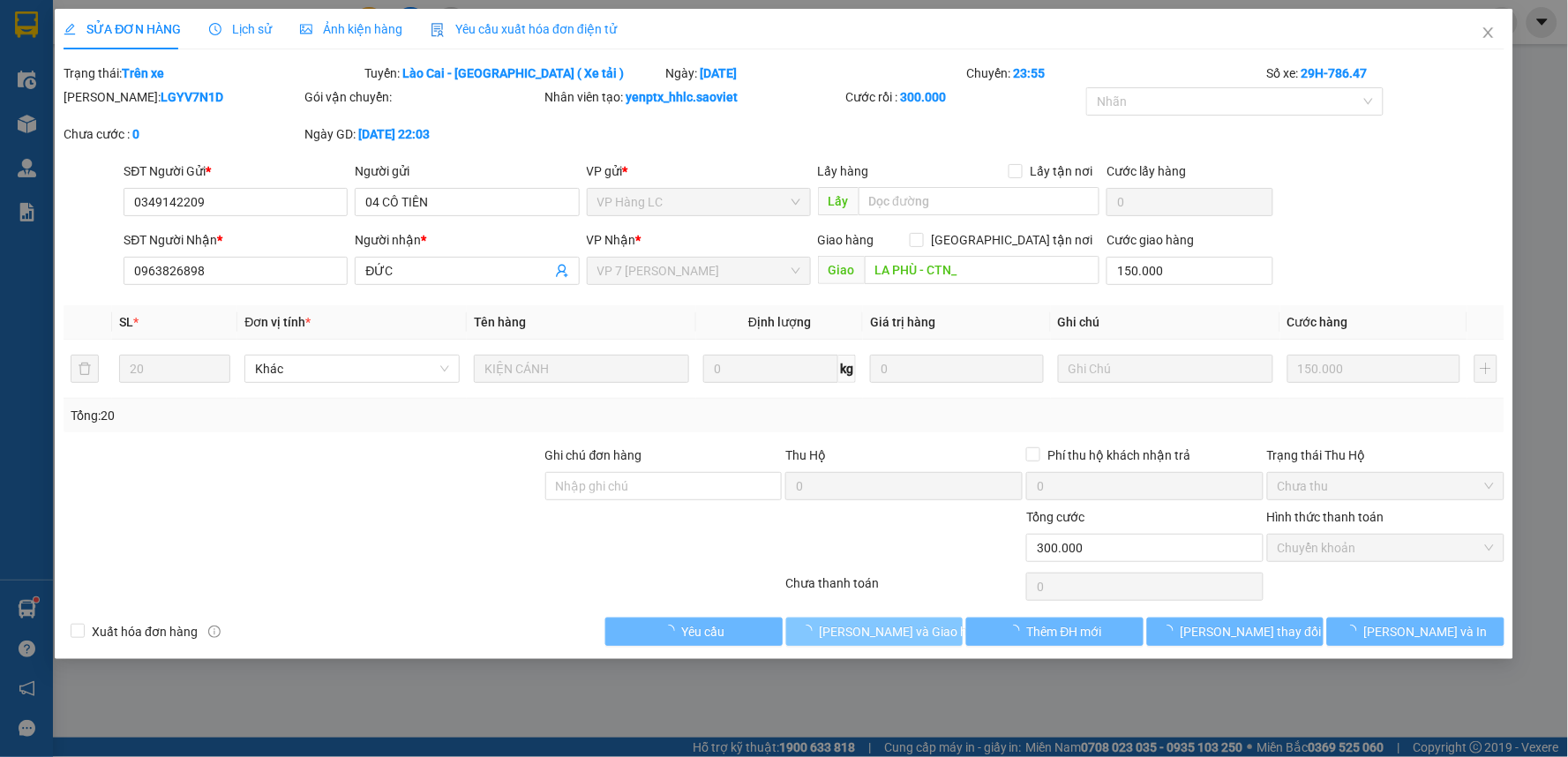
click at [921, 629] on span "[PERSON_NAME] và Giao hàng" at bounding box center [904, 632] width 170 height 20
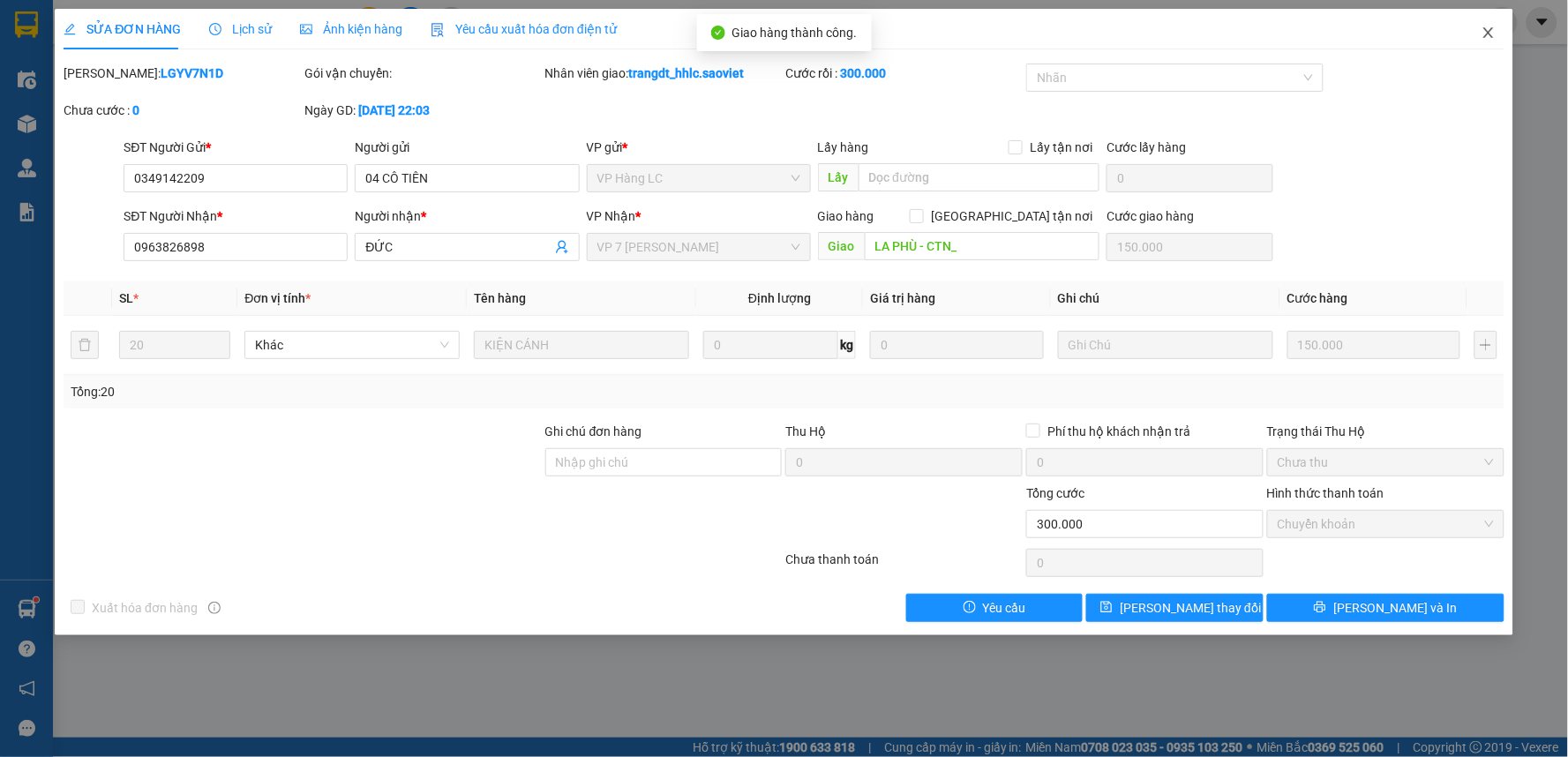
click at [1477, 34] on span "Close" at bounding box center [1488, 33] width 49 height 49
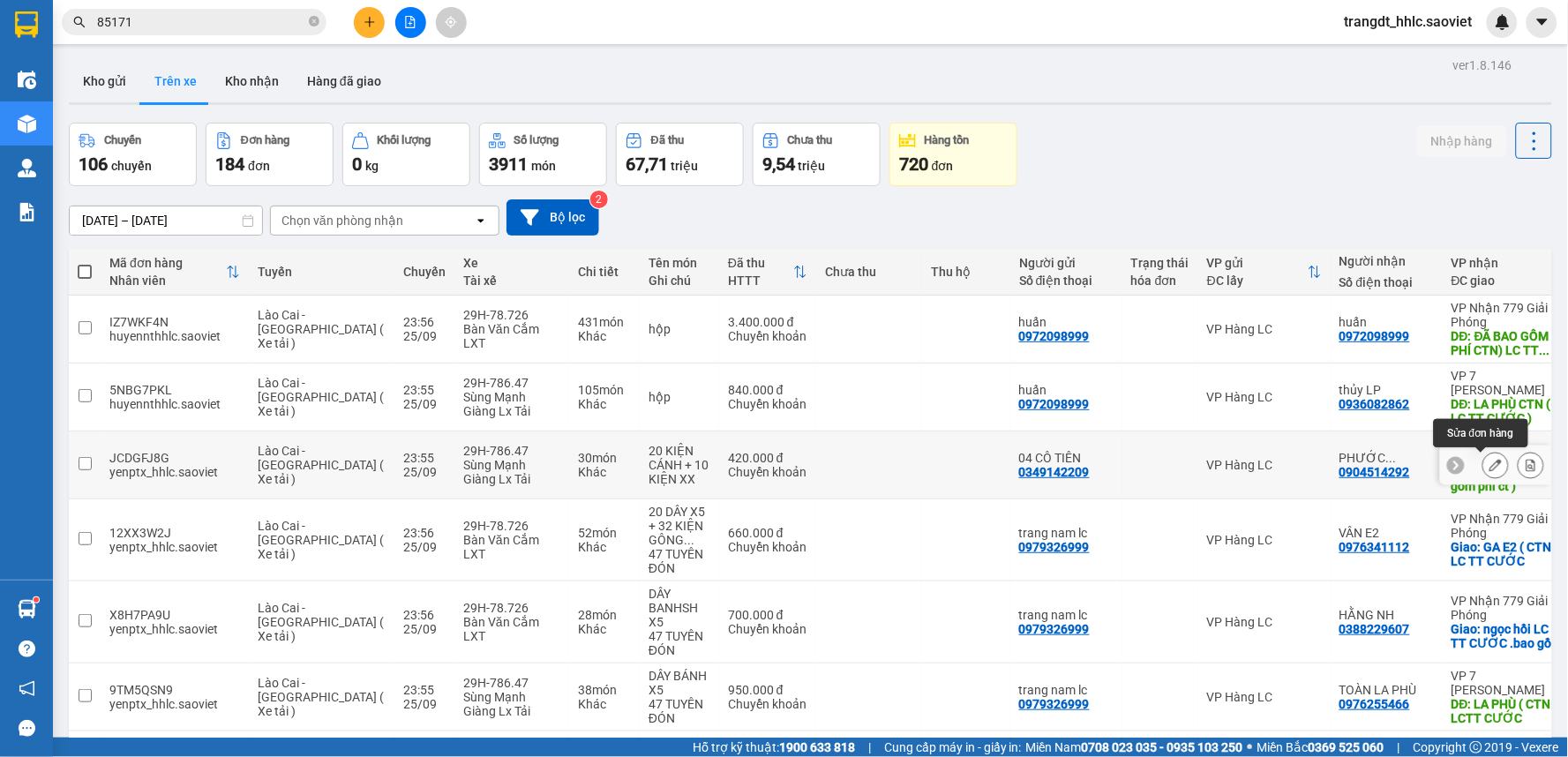
click at [1489, 464] on icon at bounding box center [1496, 465] width 12 height 12
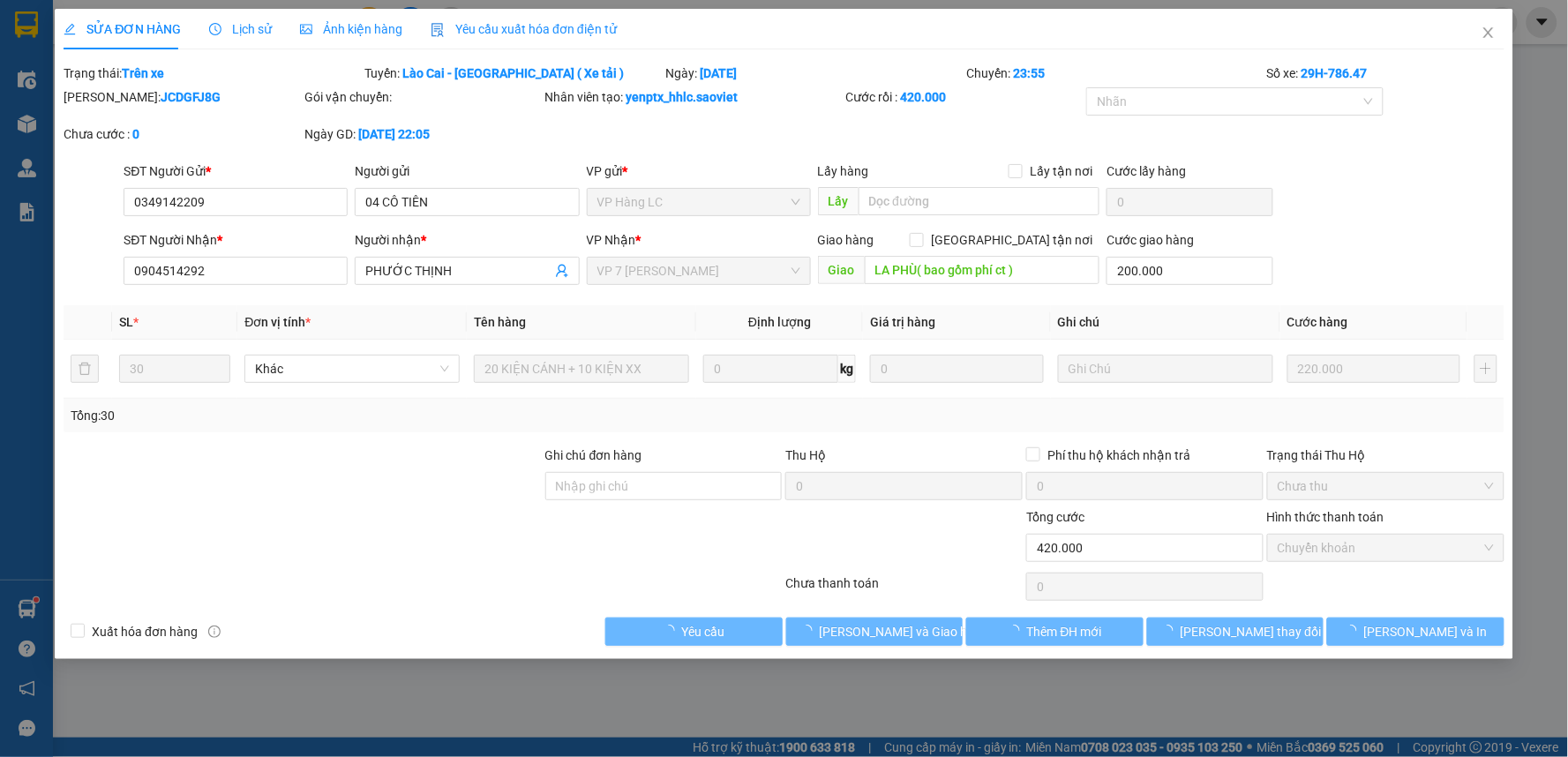
type input "0349142209"
type input "04 CÔ TIÊN"
type input "0904514292"
type input "PHƯỚC THỊNH"
type input "LA PHÙ( bao gồm phí ct )"
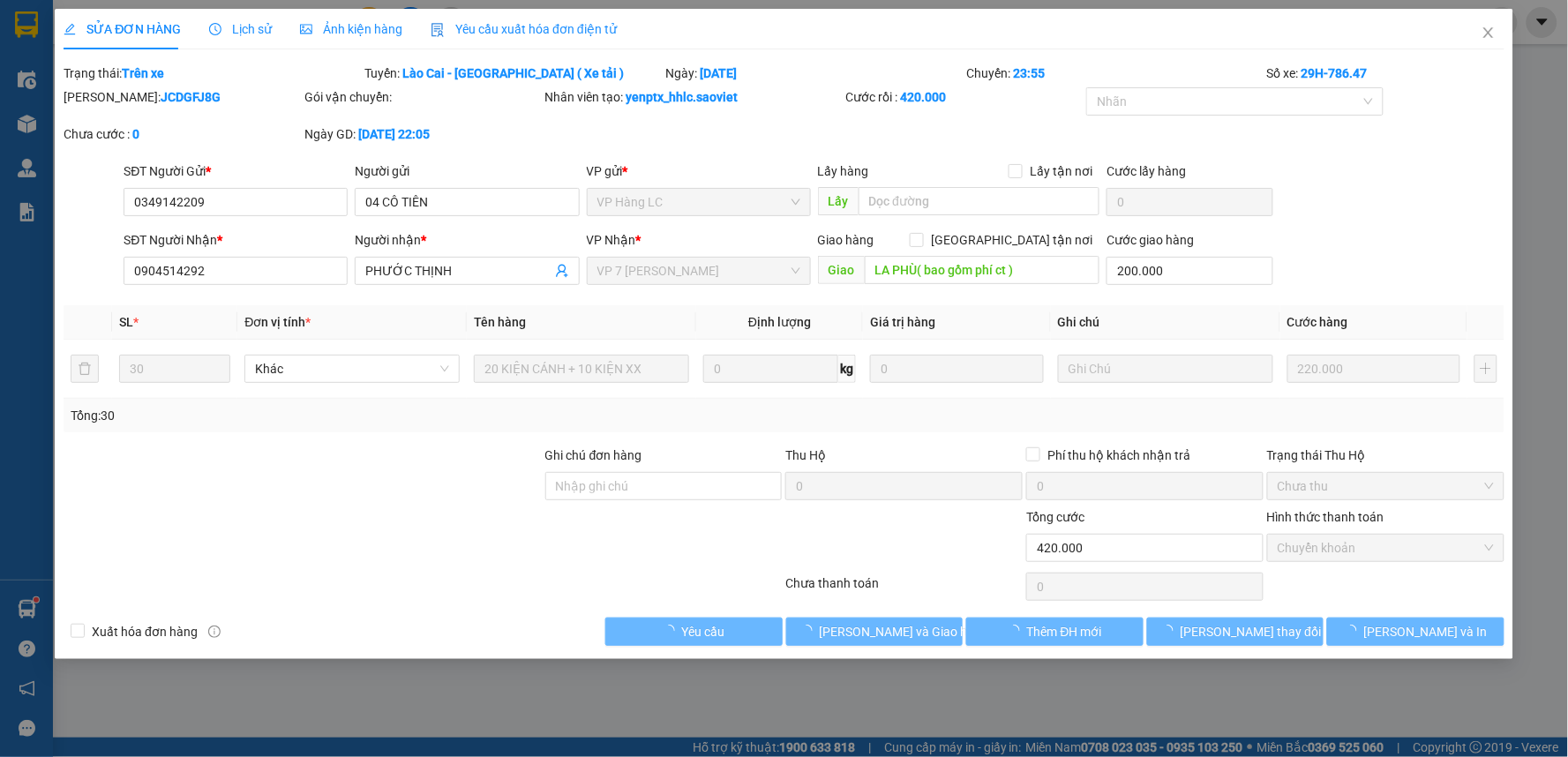
type input "200.000"
type input "0"
type input "420.000"
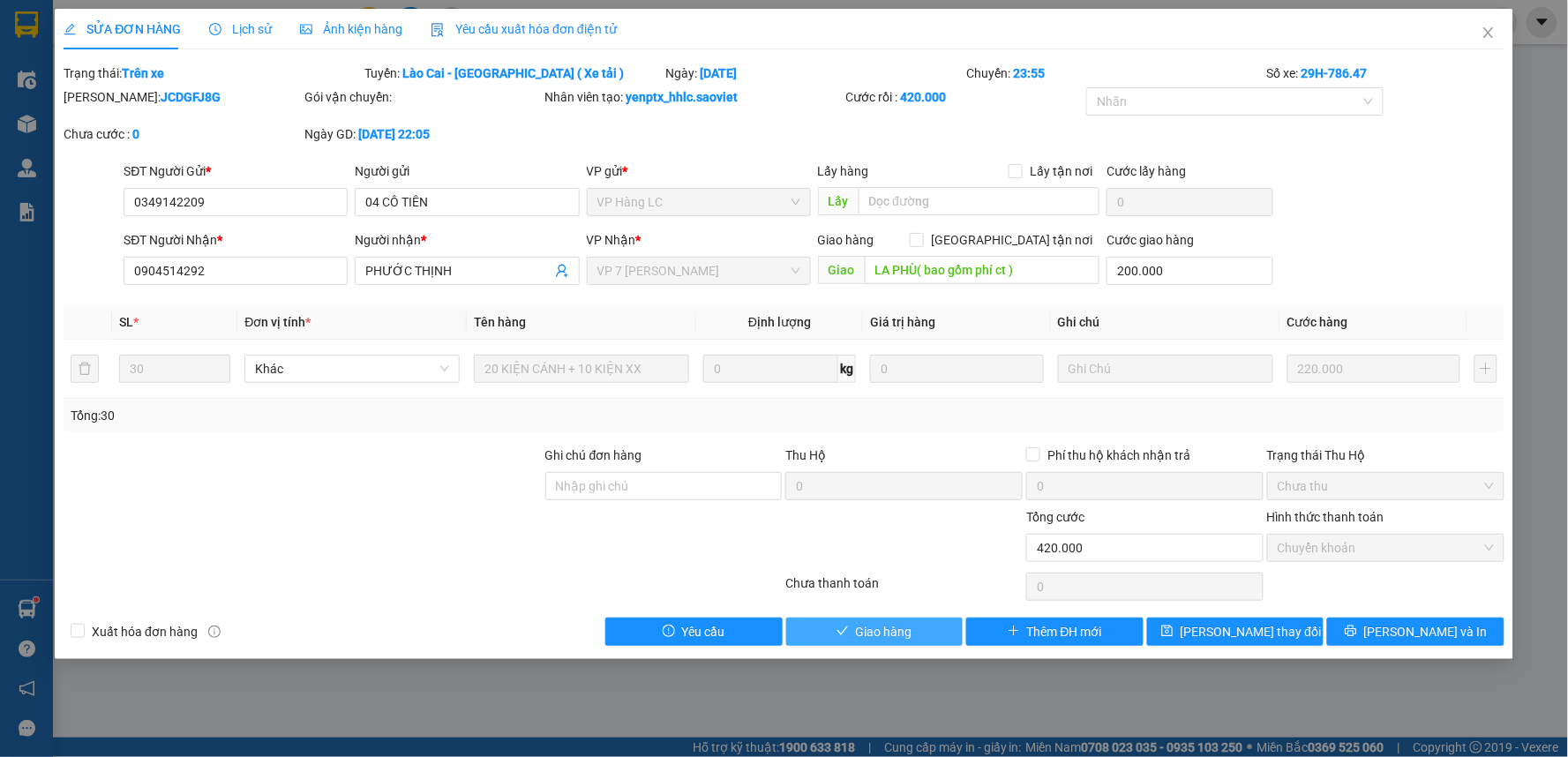
click at [903, 637] on span "Giao hàng" at bounding box center [884, 632] width 56 height 20
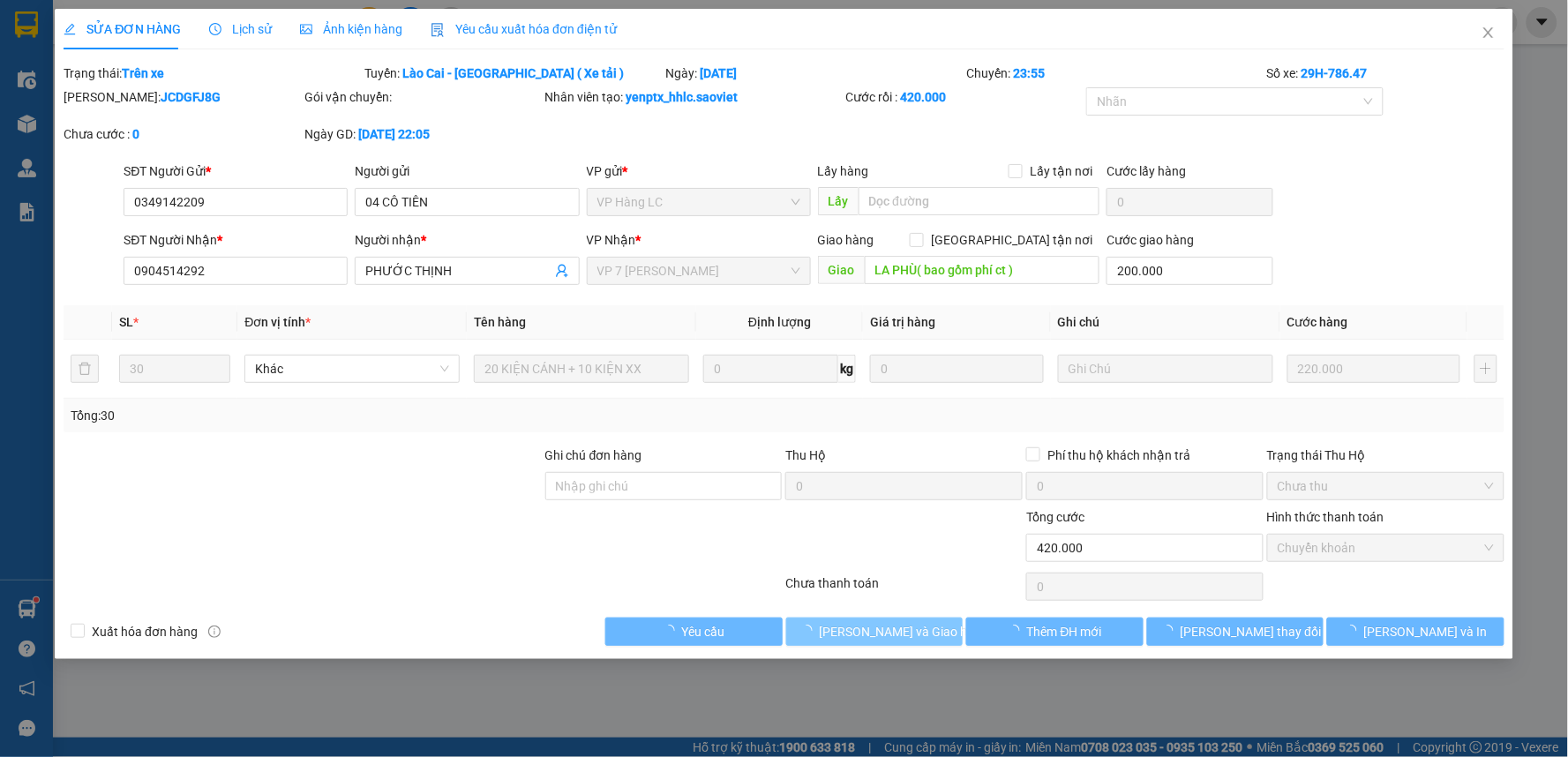
click at [915, 629] on span "[PERSON_NAME] và Giao hàng" at bounding box center [904, 632] width 170 height 20
click at [916, 628] on span "[PERSON_NAME] và Giao hàng" at bounding box center [904, 632] width 170 height 20
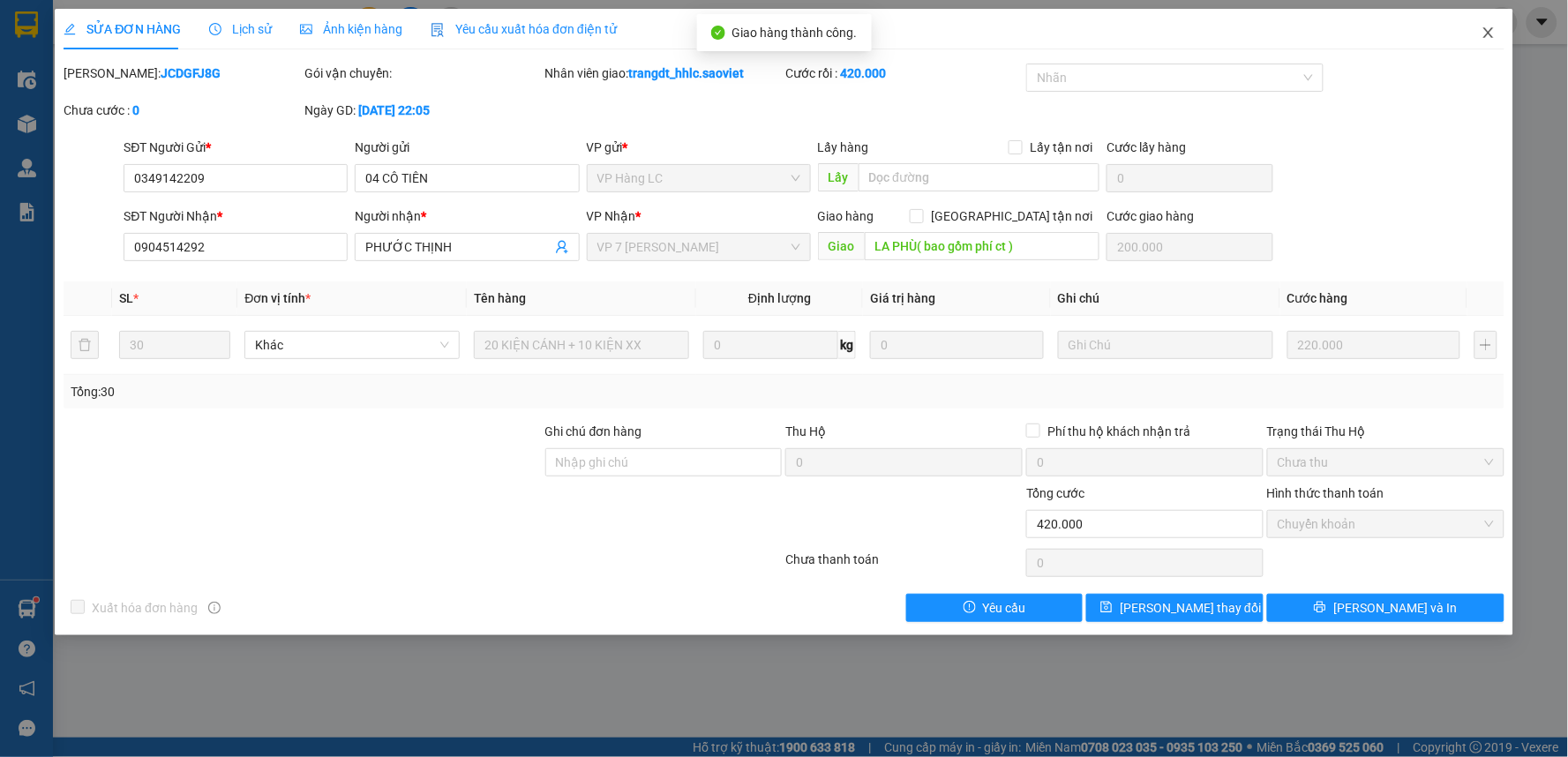
click at [1487, 25] on span "Close" at bounding box center [1488, 33] width 49 height 49
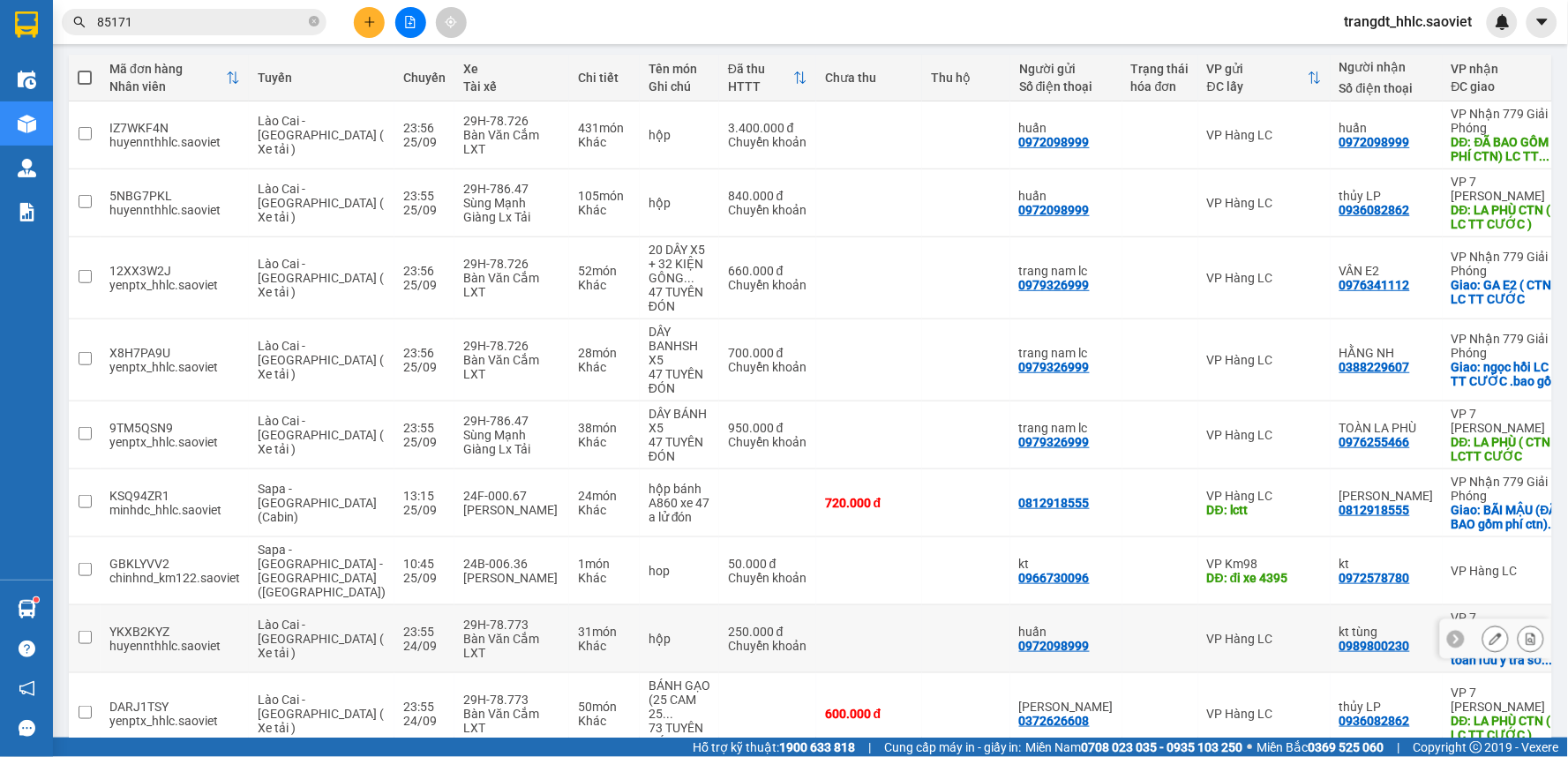
scroll to position [359, 0]
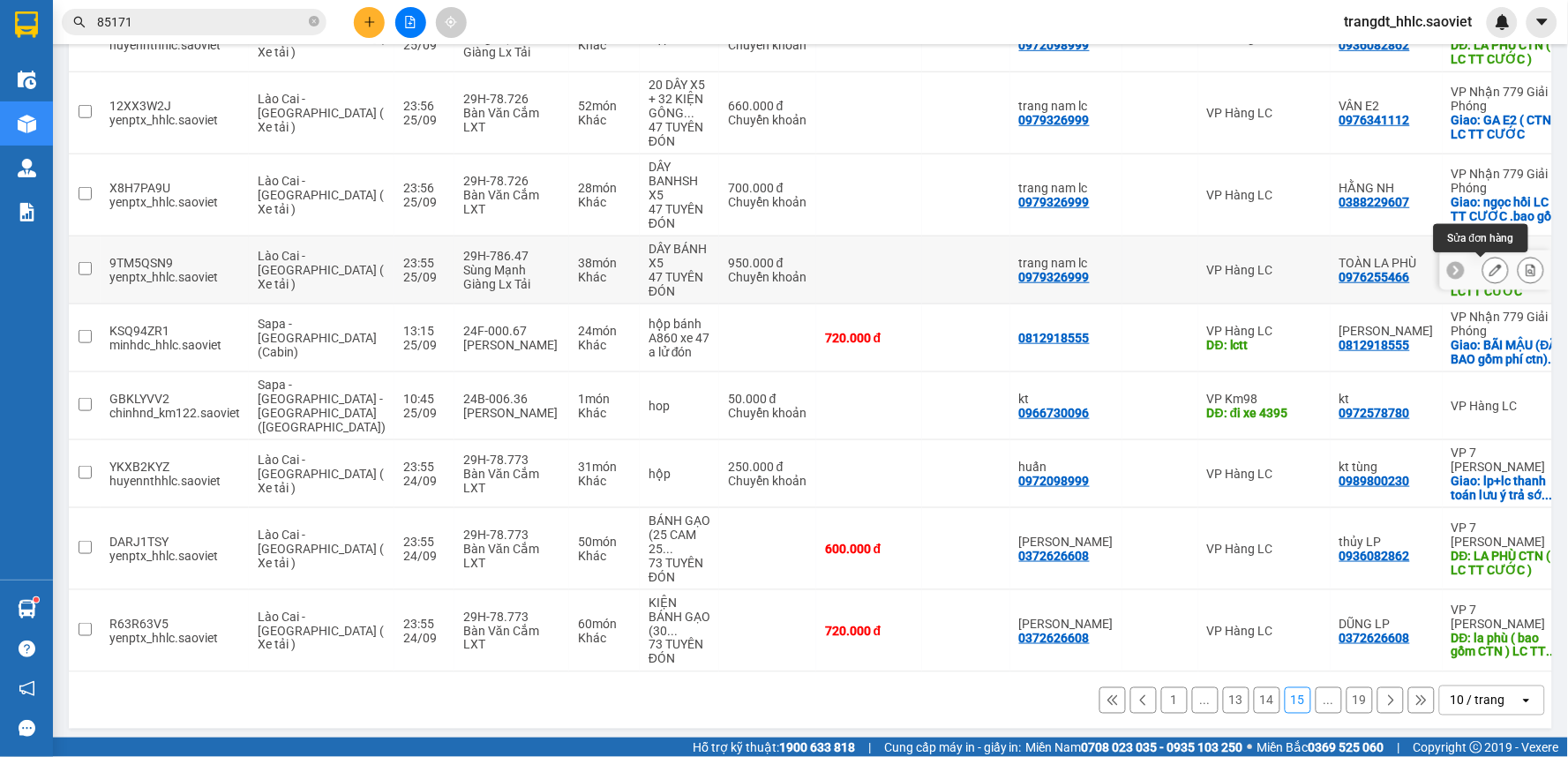
click at [1489, 270] on icon at bounding box center [1496, 270] width 12 height 12
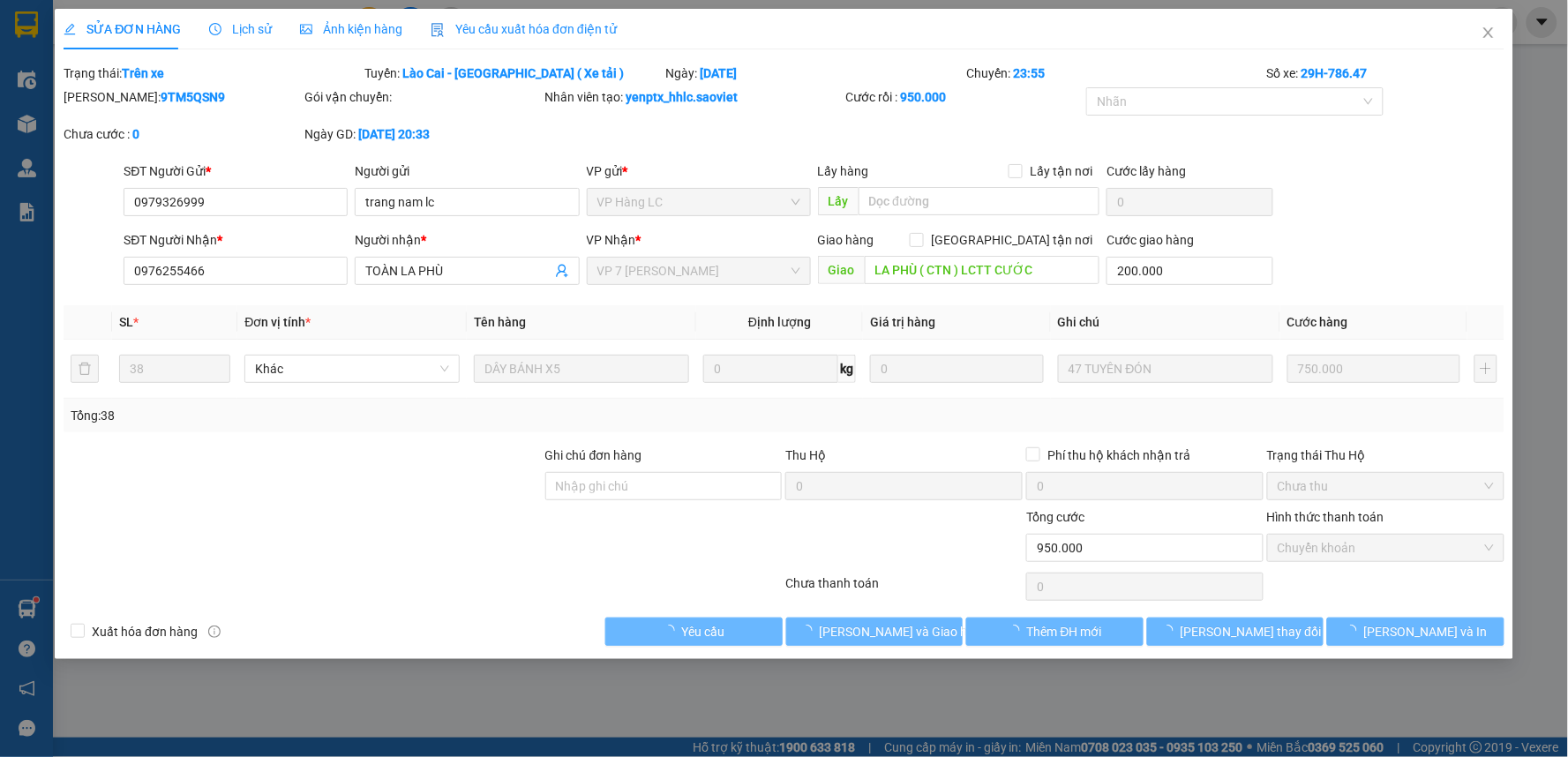
type input "0979326999"
type input "trang nam lc"
type input "0976255466"
type input "TOÀN LA PHÙ"
type input "LA PHÙ ( CTN ) LCTT CƯỚC"
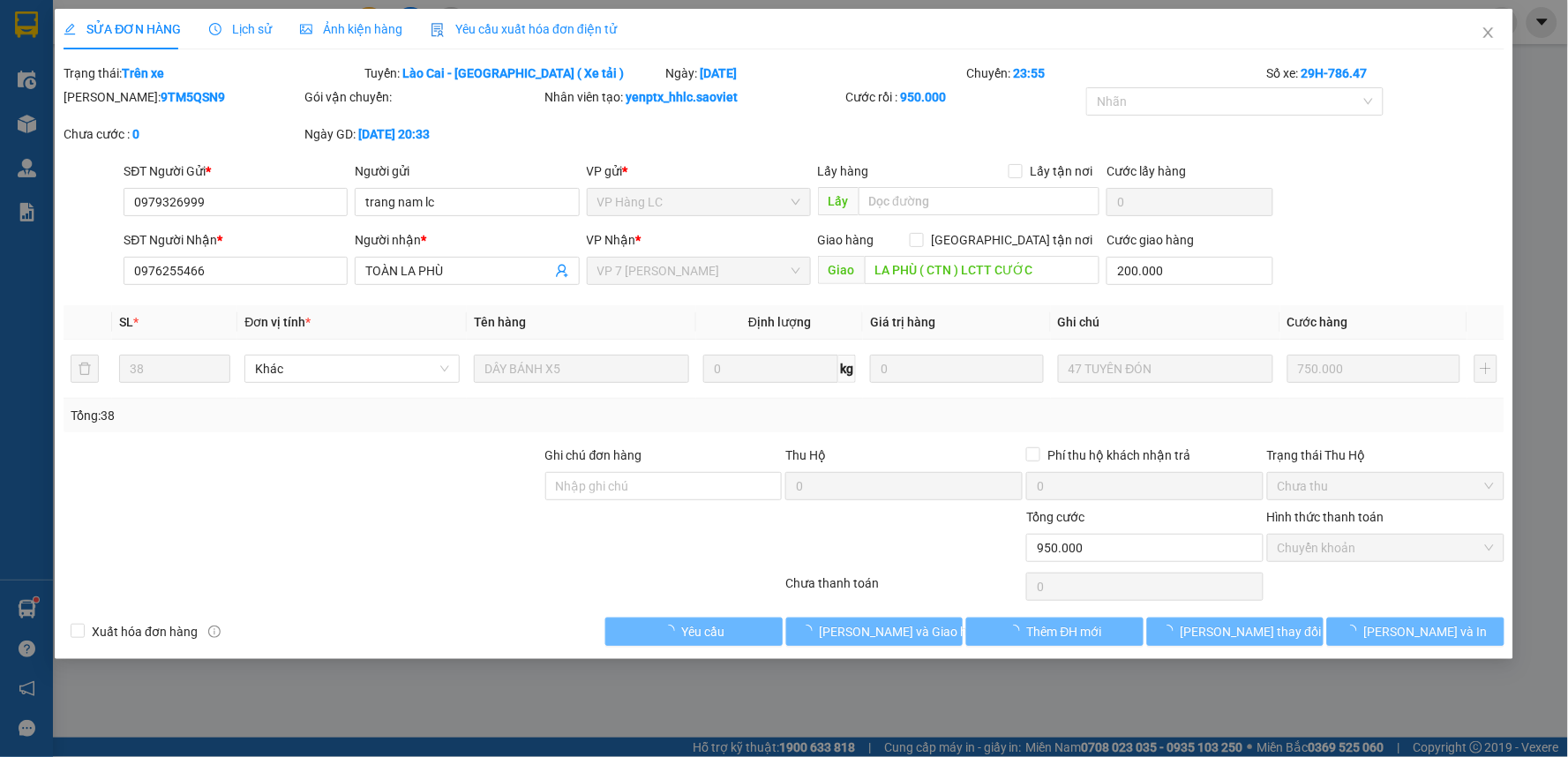
type input "200.000"
type input "0"
type input "950.000"
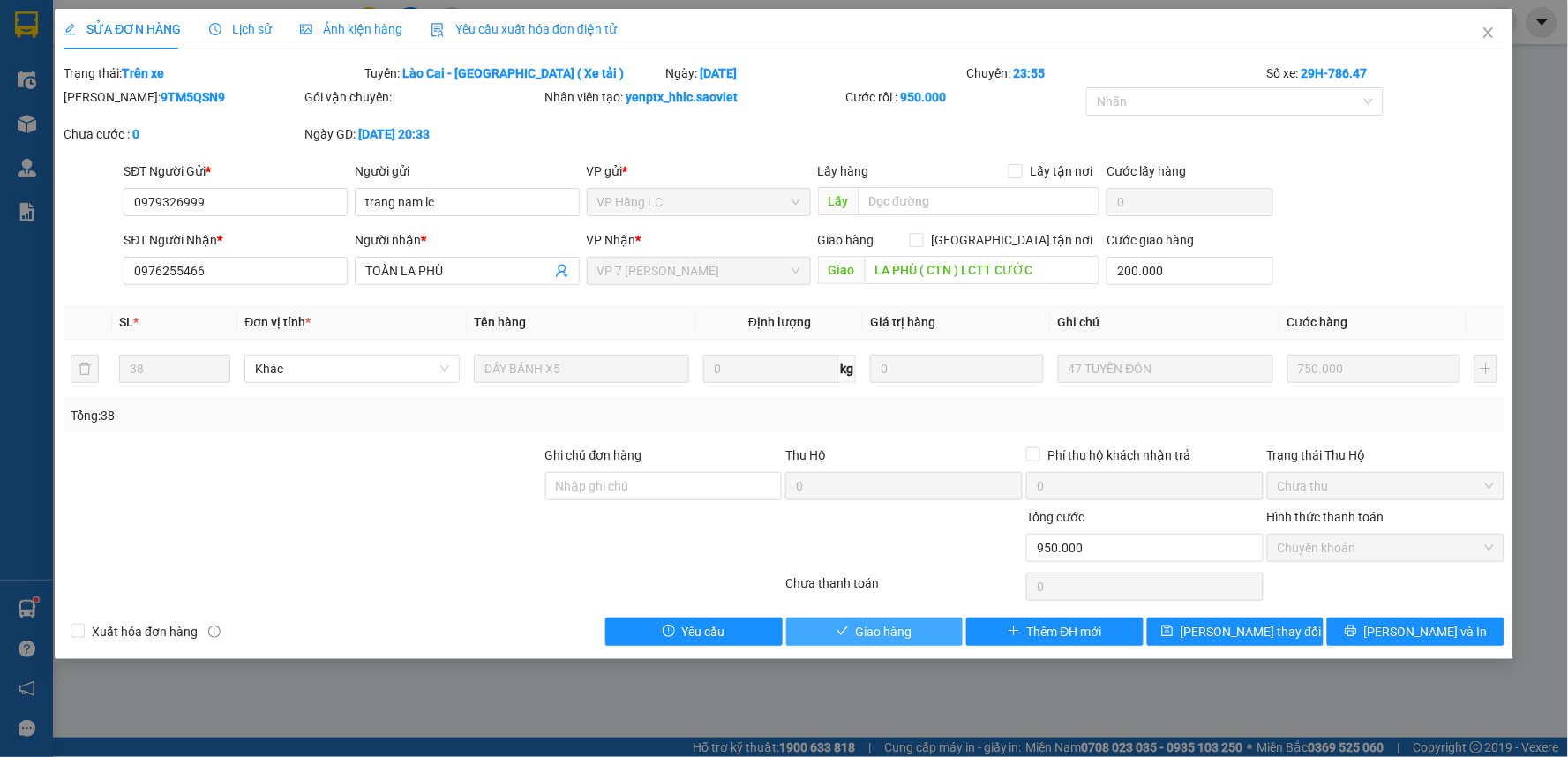
click at [898, 632] on span "Giao hàng" at bounding box center [884, 632] width 56 height 20
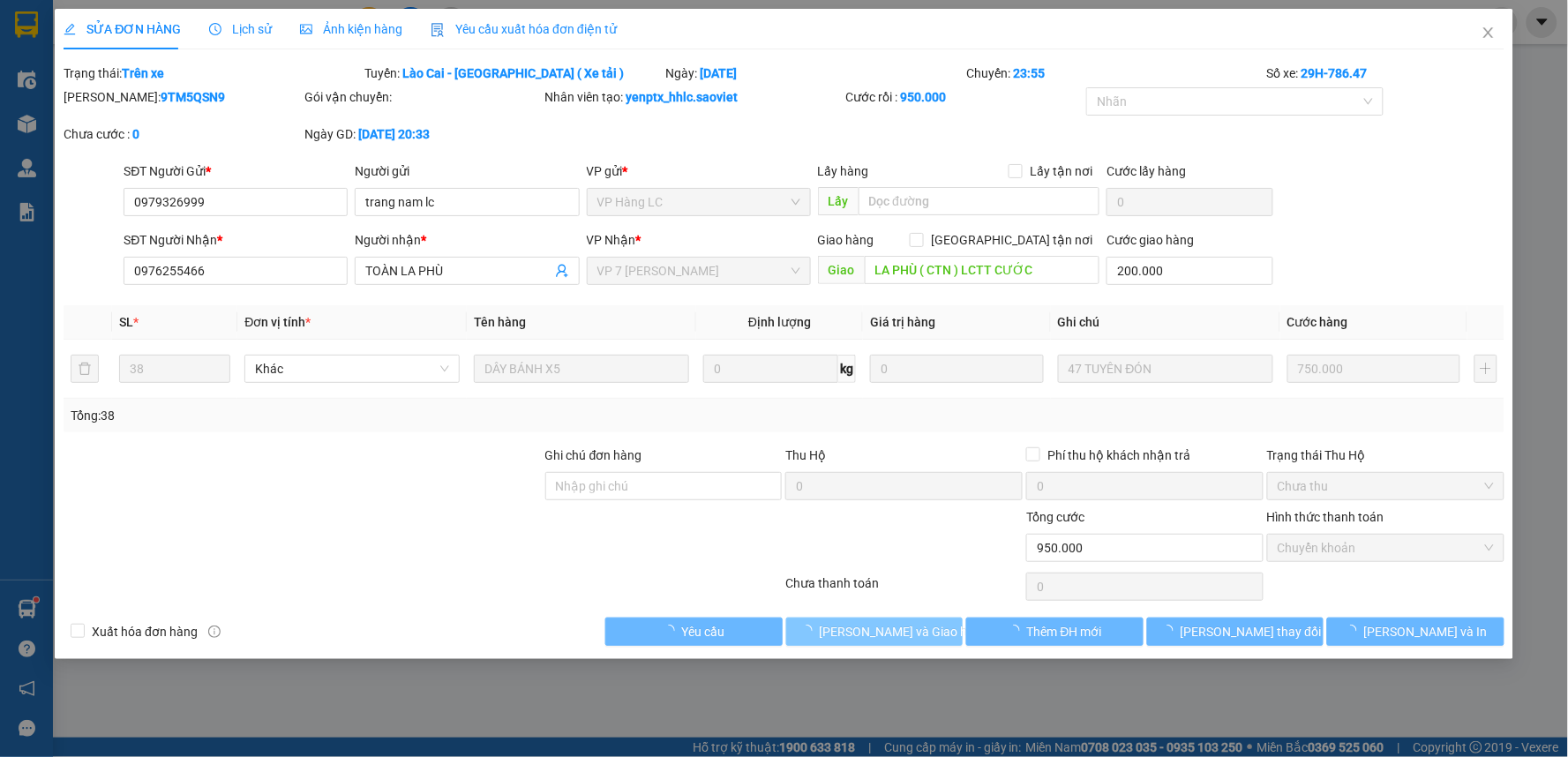
click at [898, 632] on span "[PERSON_NAME] và Giao hàng" at bounding box center [904, 632] width 170 height 20
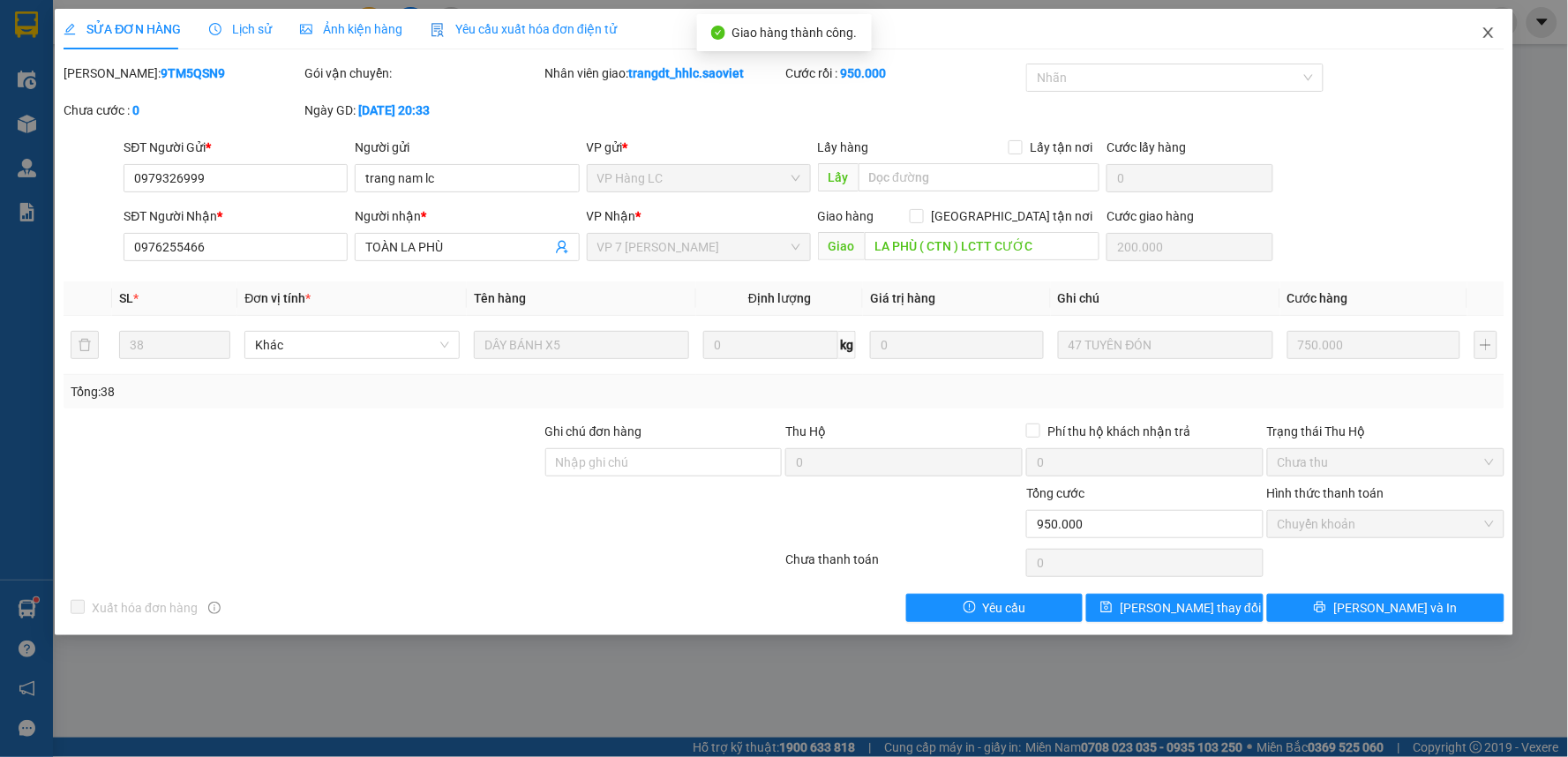
click at [1486, 36] on icon "close" at bounding box center [1489, 33] width 14 height 14
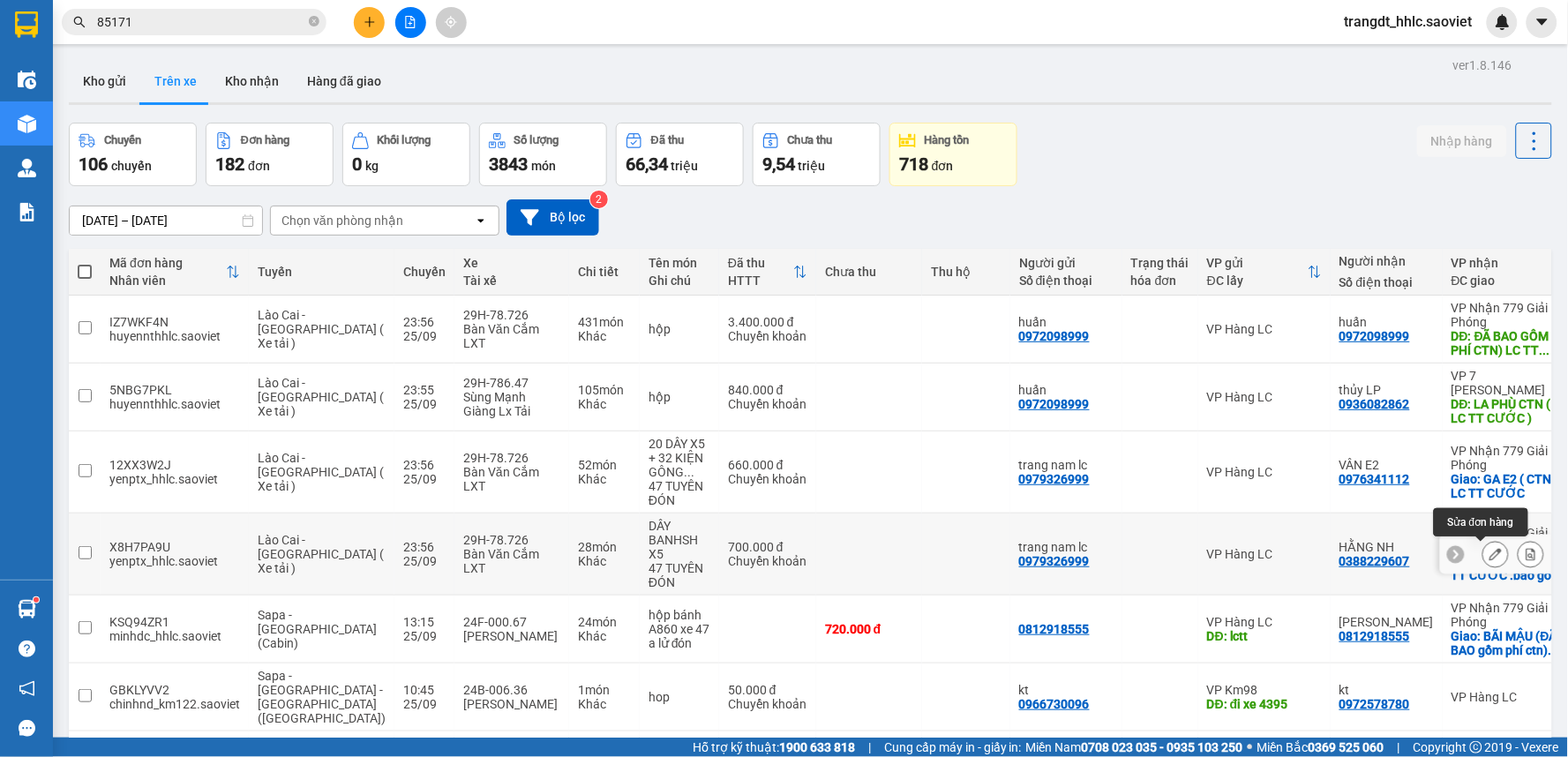
click at [1489, 552] on icon at bounding box center [1496, 554] width 12 height 12
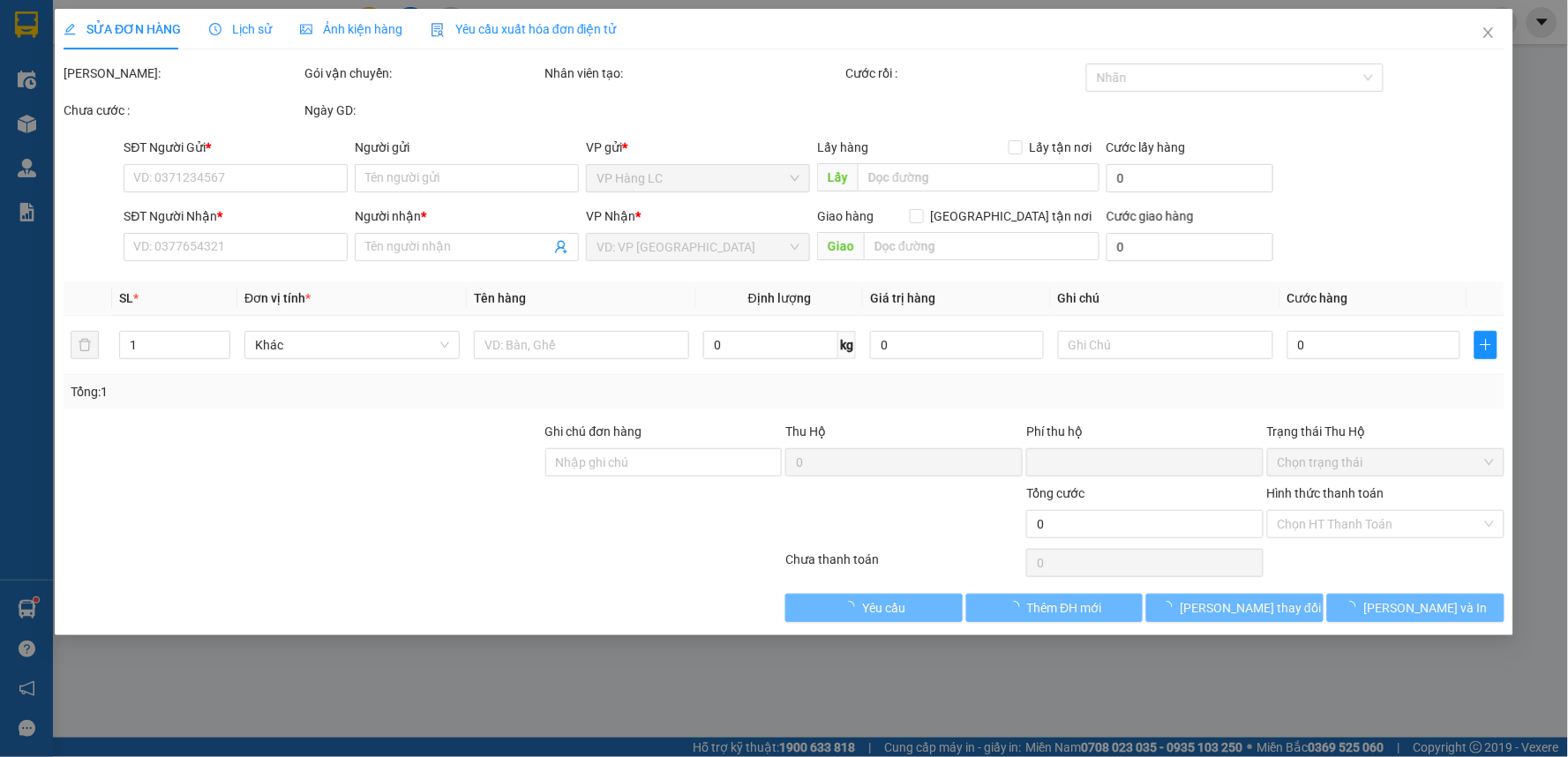
type input "0979326999"
type input "trang nam lc"
type input "0388229607"
type input "HẰNG NH"
checkbox input "true"
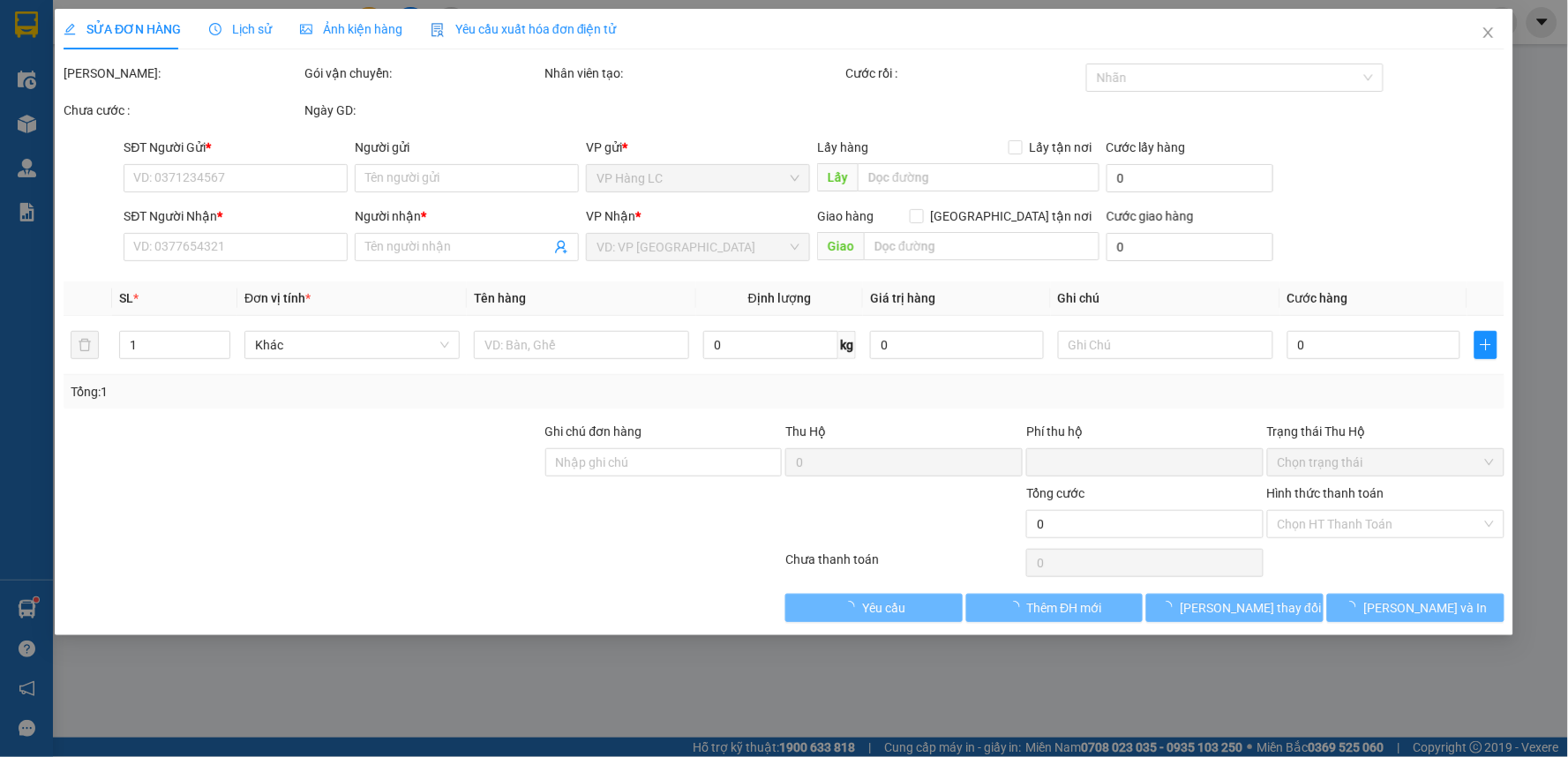
type input "ngọc hồi LC TT CƯỚC .bao gồm cước ctn"
type input "0"
type input "700.000"
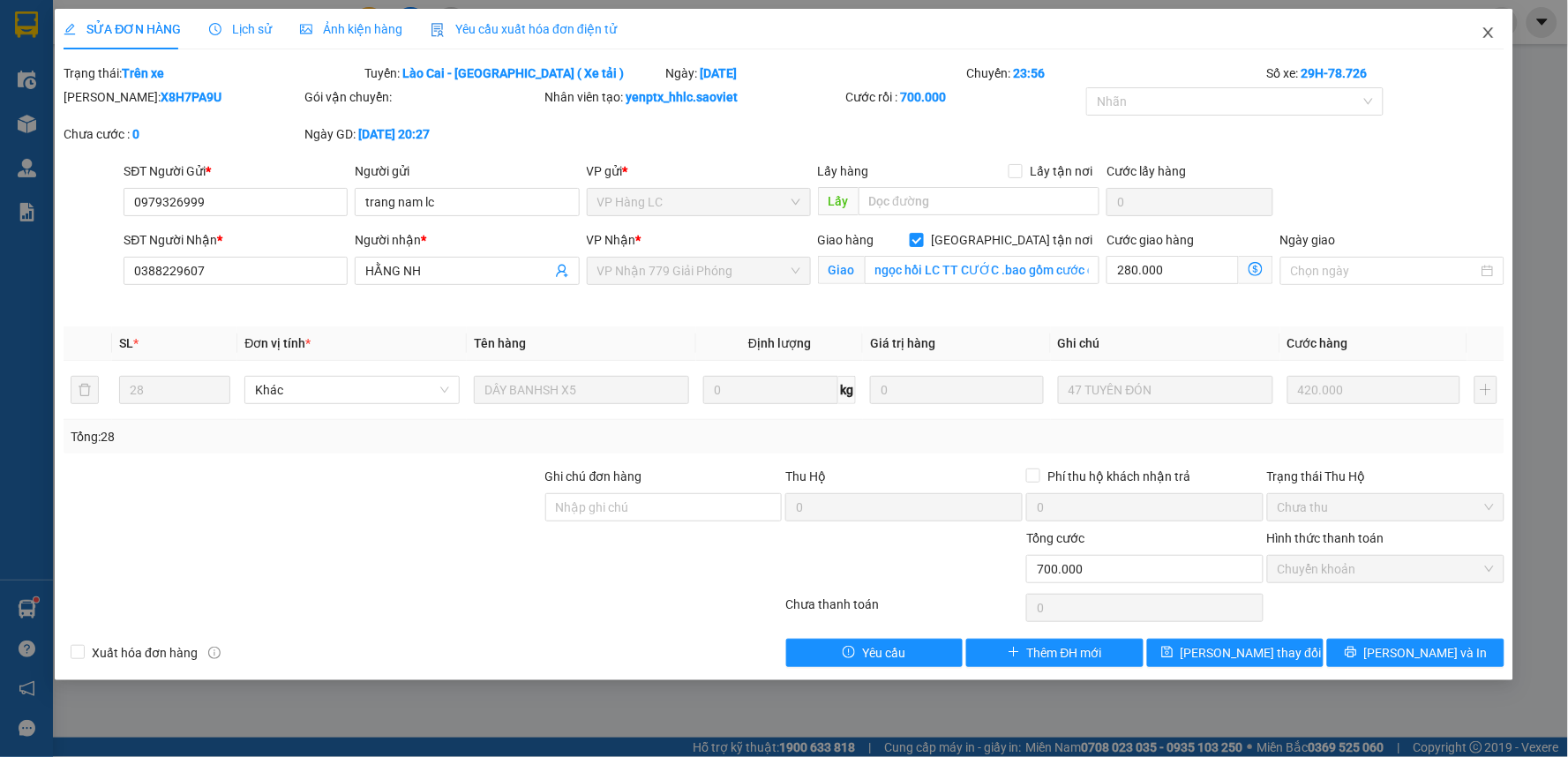
click at [1487, 21] on span "Close" at bounding box center [1488, 33] width 49 height 49
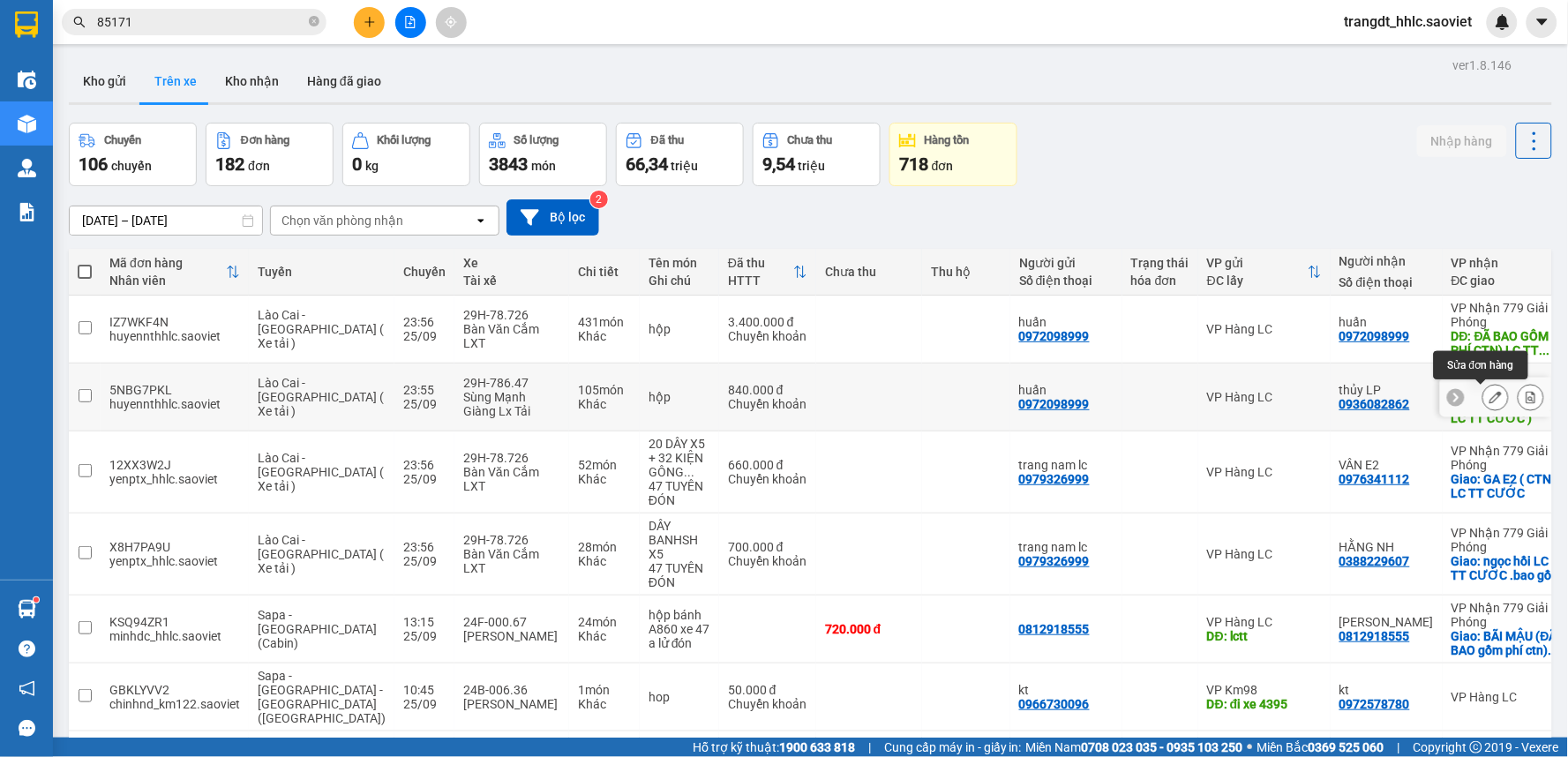
click at [1483, 398] on button at bounding box center [1496, 397] width 25 height 31
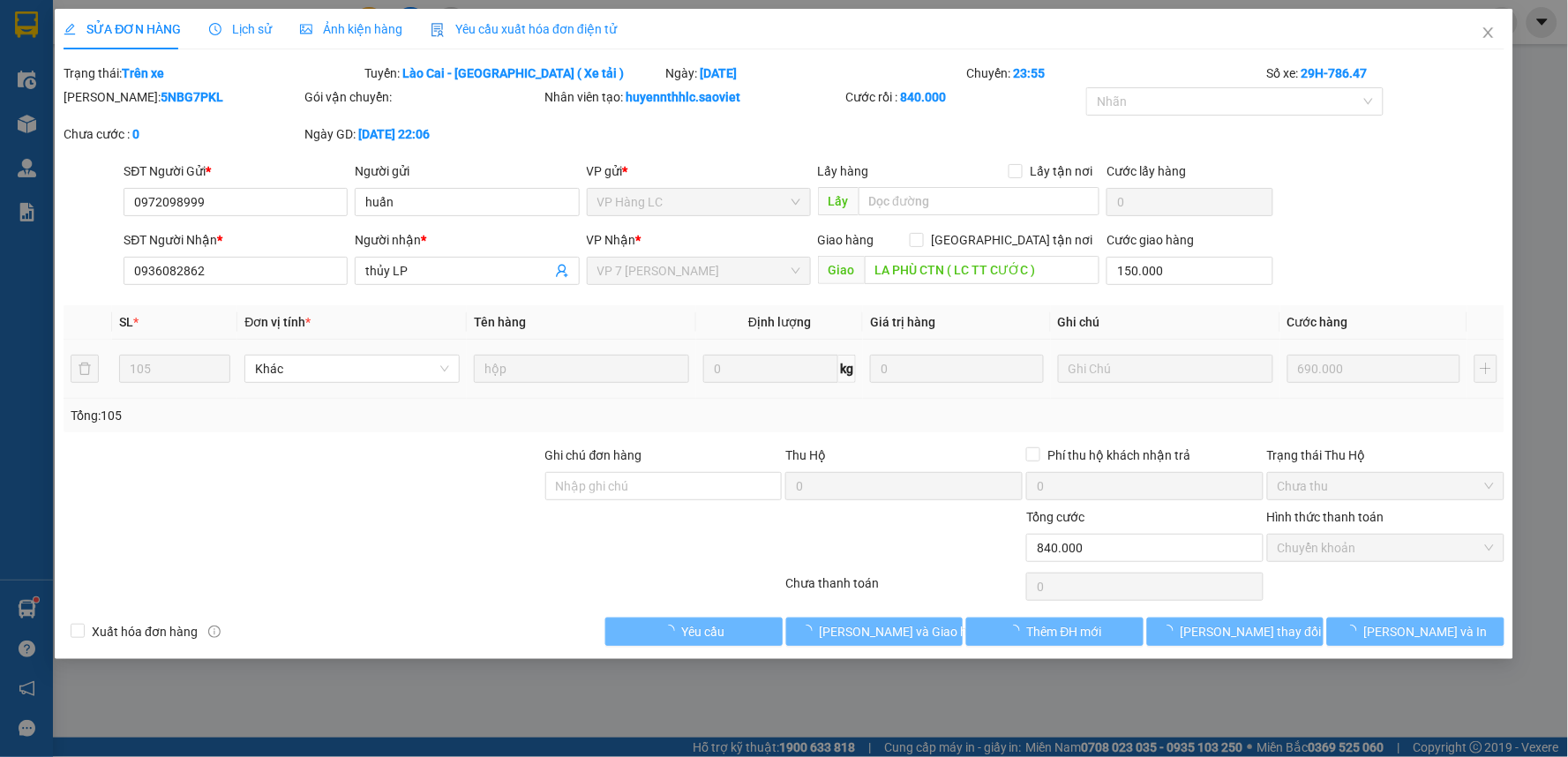
type input "0972098999"
type input "huấn"
type input "0936082862"
type input "thủy LP"
type input "LA PHÙ CTN ( LC TT CƯỚC )"
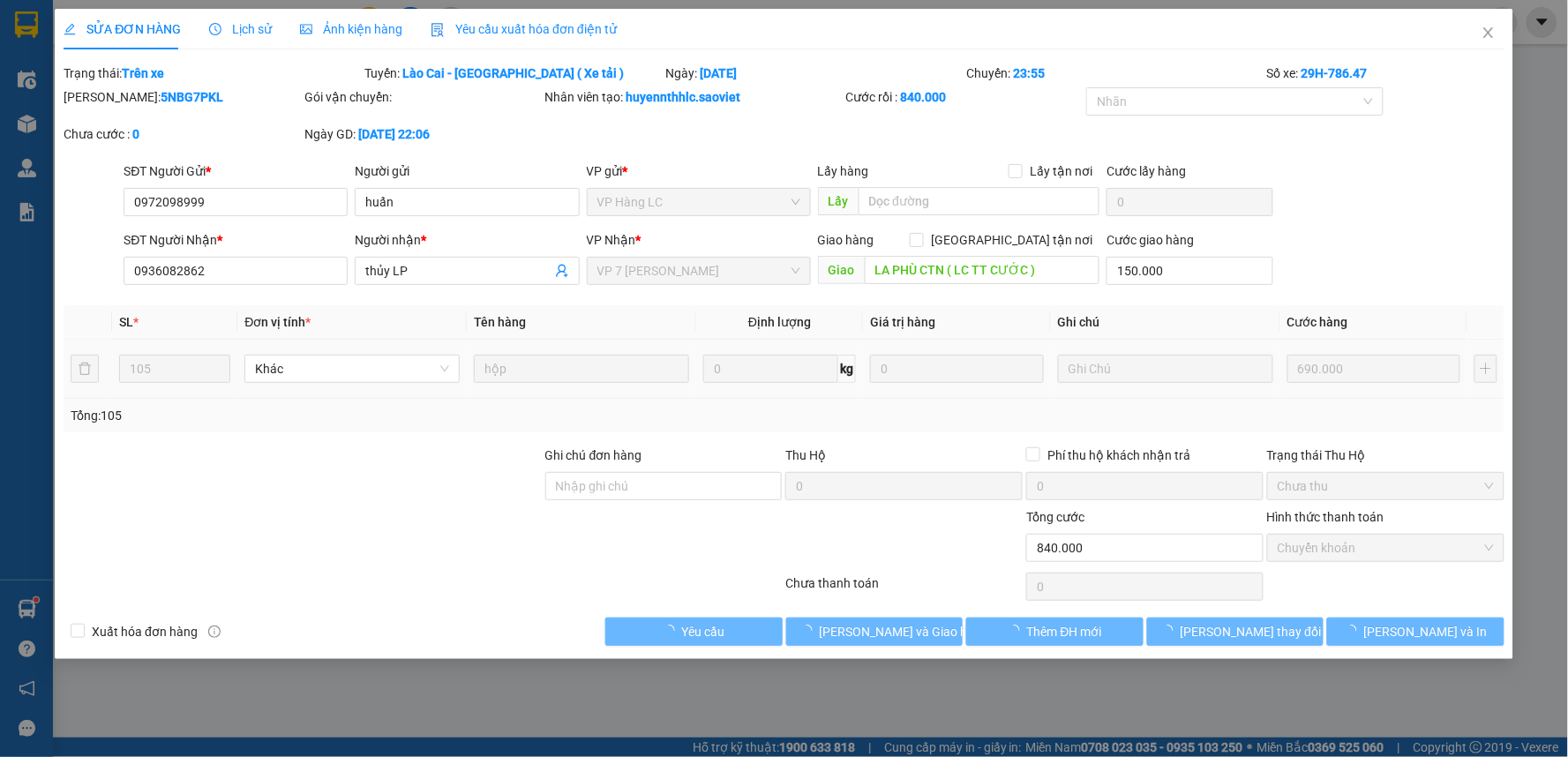
type input "150.000"
type input "0"
type input "840.000"
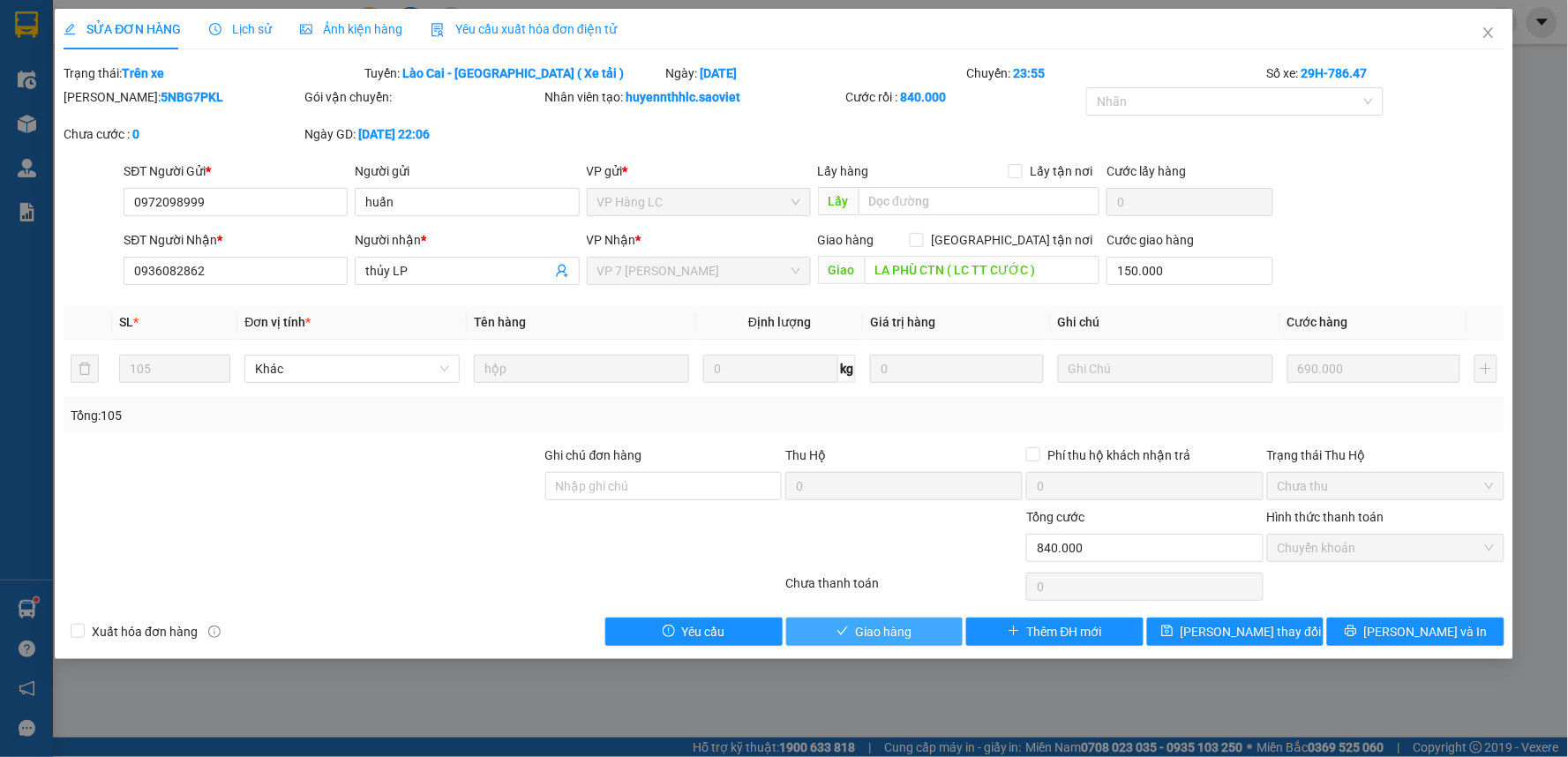
click at [861, 630] on span "Giao hàng" at bounding box center [884, 632] width 56 height 20
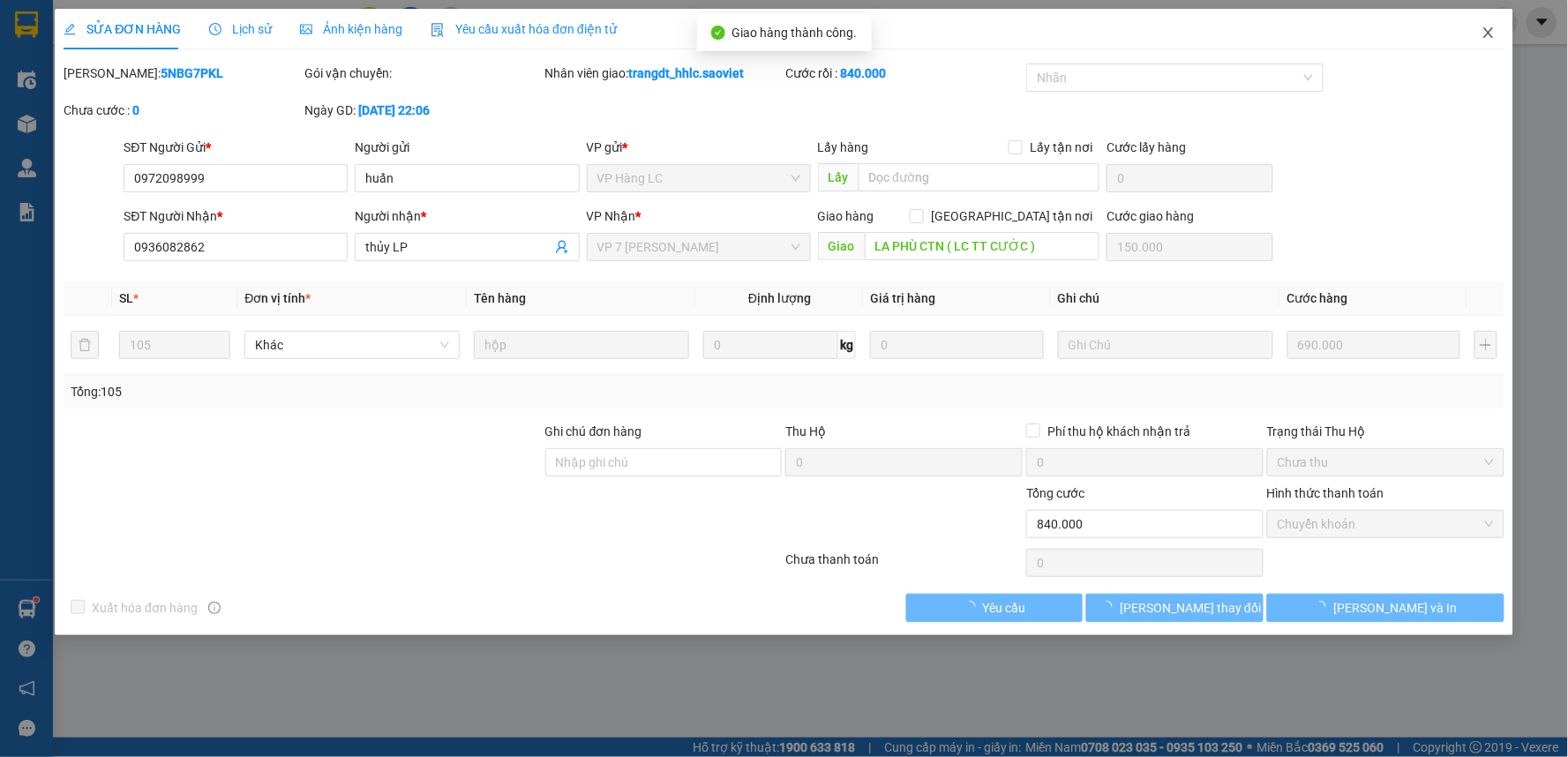
click at [1488, 33] on icon "close" at bounding box center [1488, 33] width 10 height 11
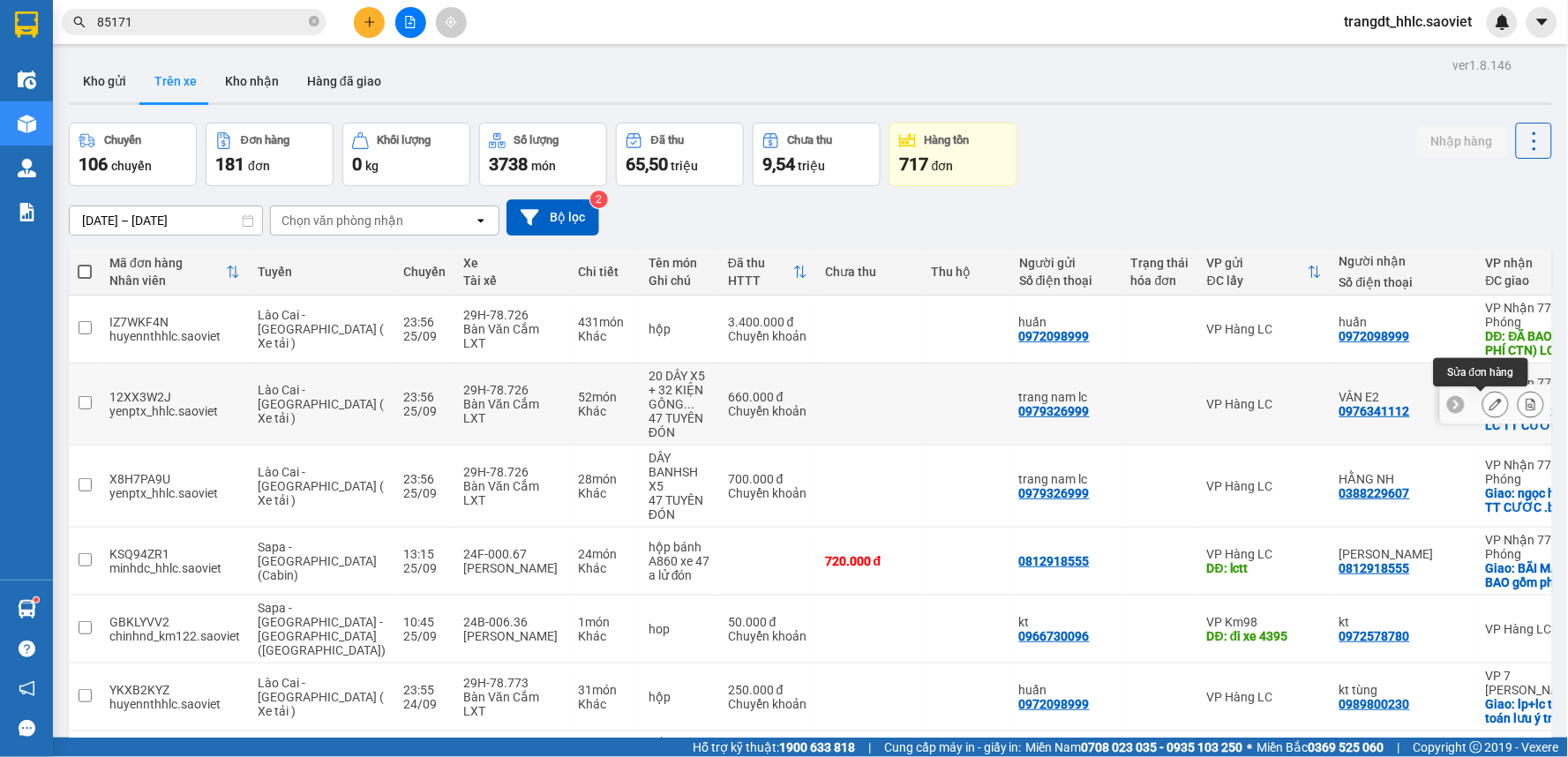
click at [1489, 403] on icon at bounding box center [1496, 404] width 12 height 12
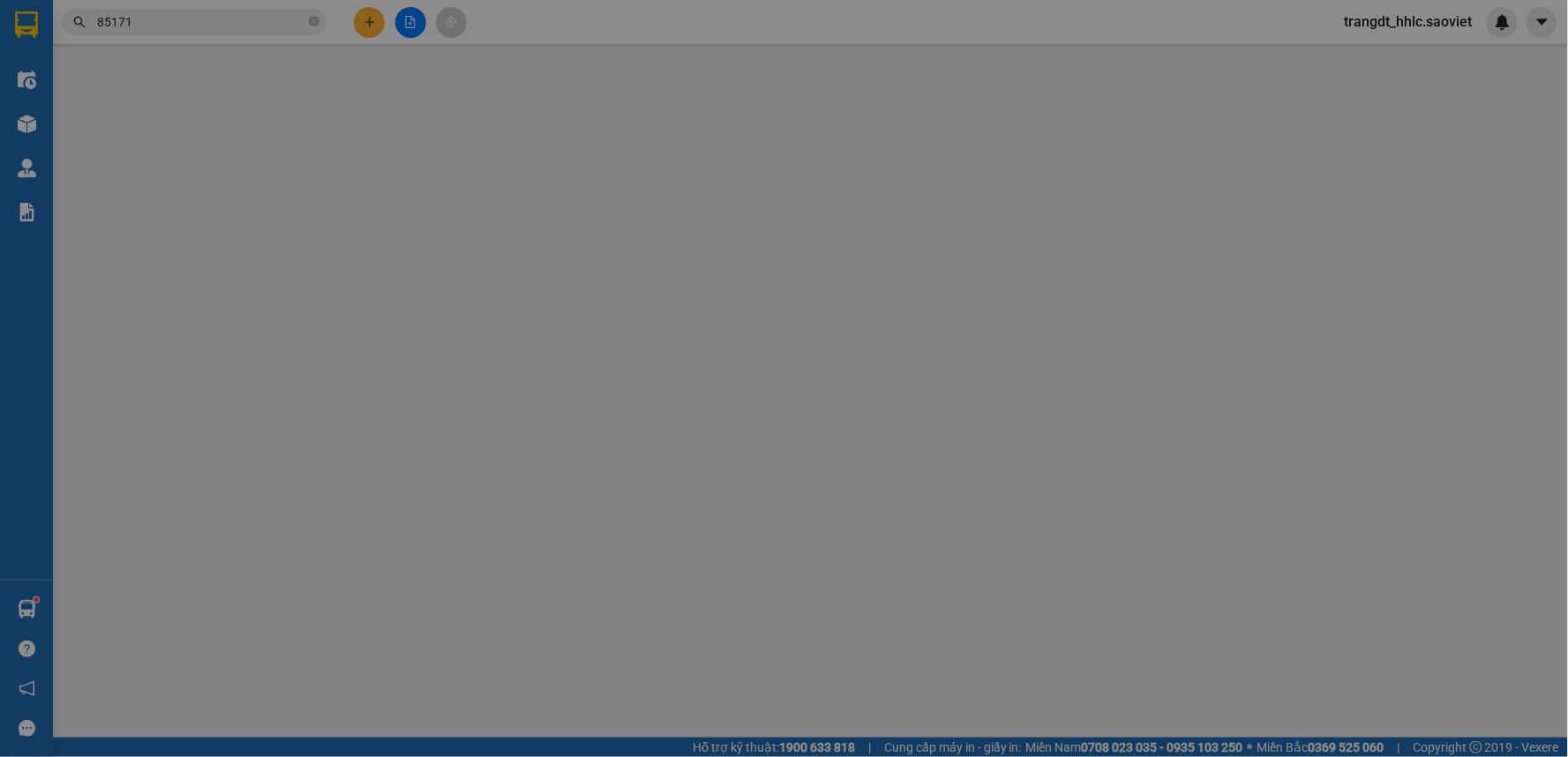
type input "0979326999"
type input "trang nam lc"
type input "0976341112"
type input "VÂN E2"
checkbox input "true"
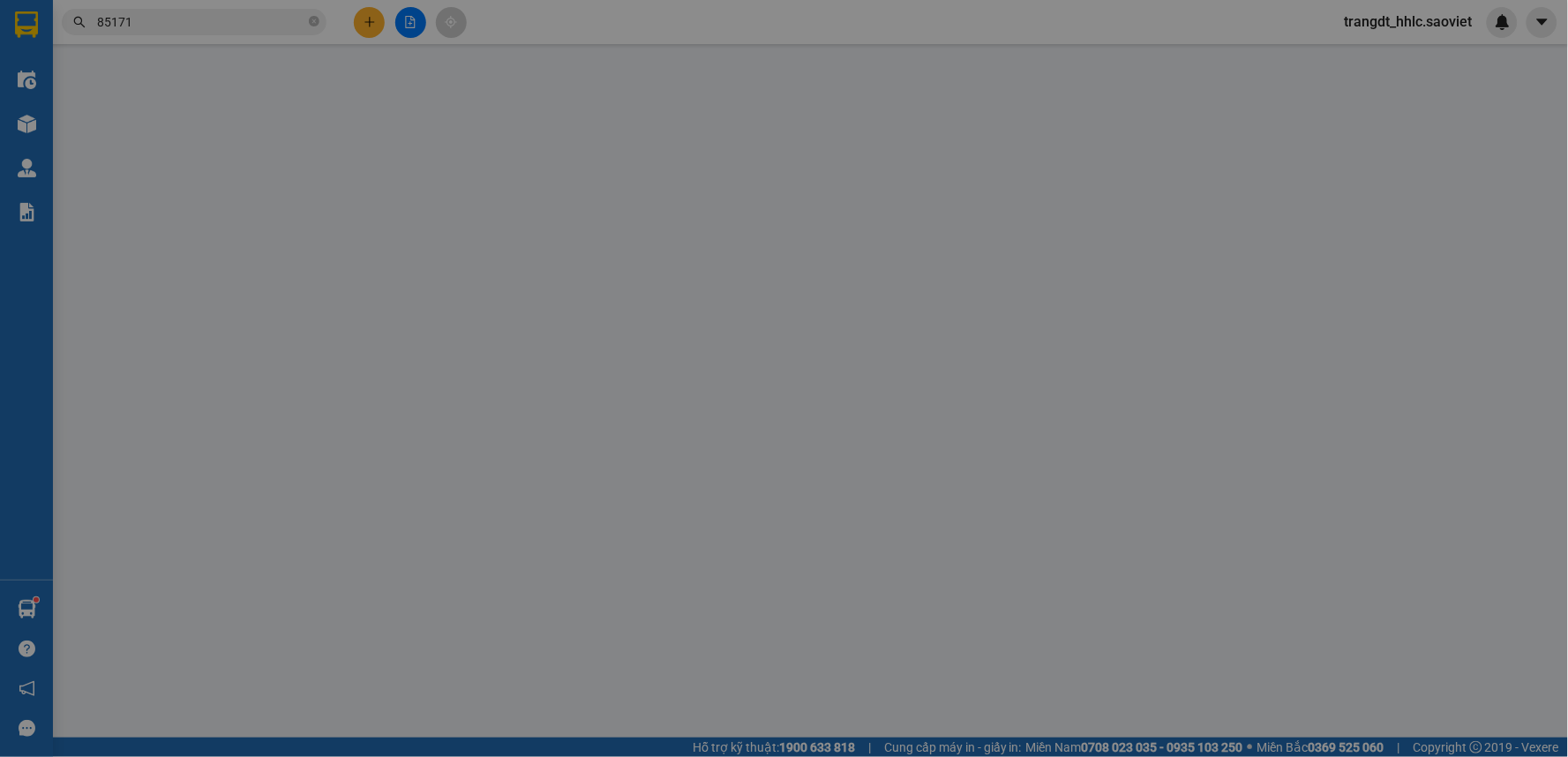
type input "GA E2 ( CTN ) LC TT CƯỚC"
type input "0"
type input "660.000"
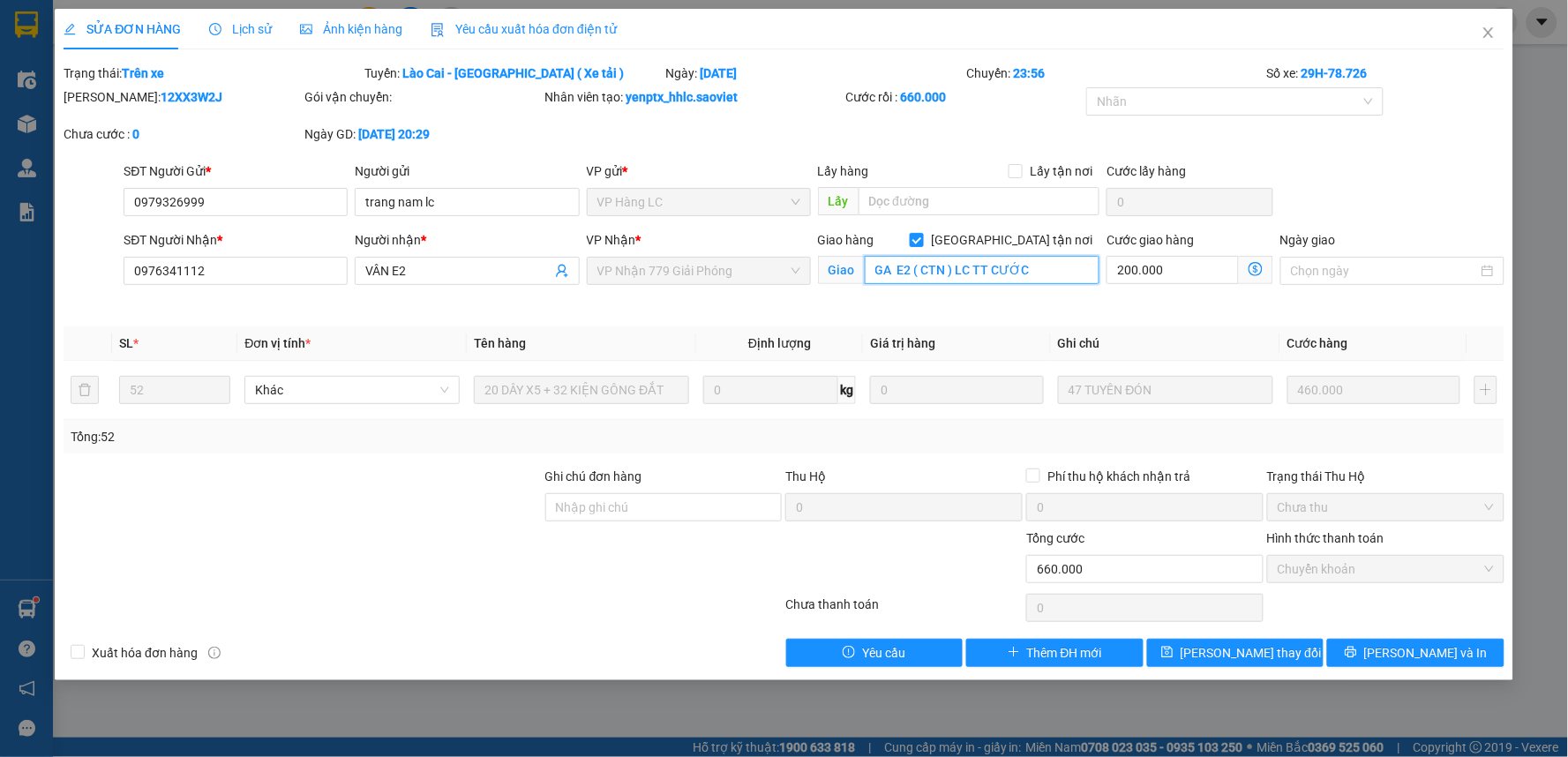
click at [949, 277] on input "GA E2 ( CTN ) LC TT CƯỚC" at bounding box center [983, 270] width 236 height 29
click at [949, 276] on input "GA E2 ( CTN ) LC TT CƯỚC" at bounding box center [983, 270] width 236 height 29
click at [900, 196] on input "text" at bounding box center [979, 202] width 242 height 29
paste input "GA E2 ( CTN ) LC TT CƯỚC"
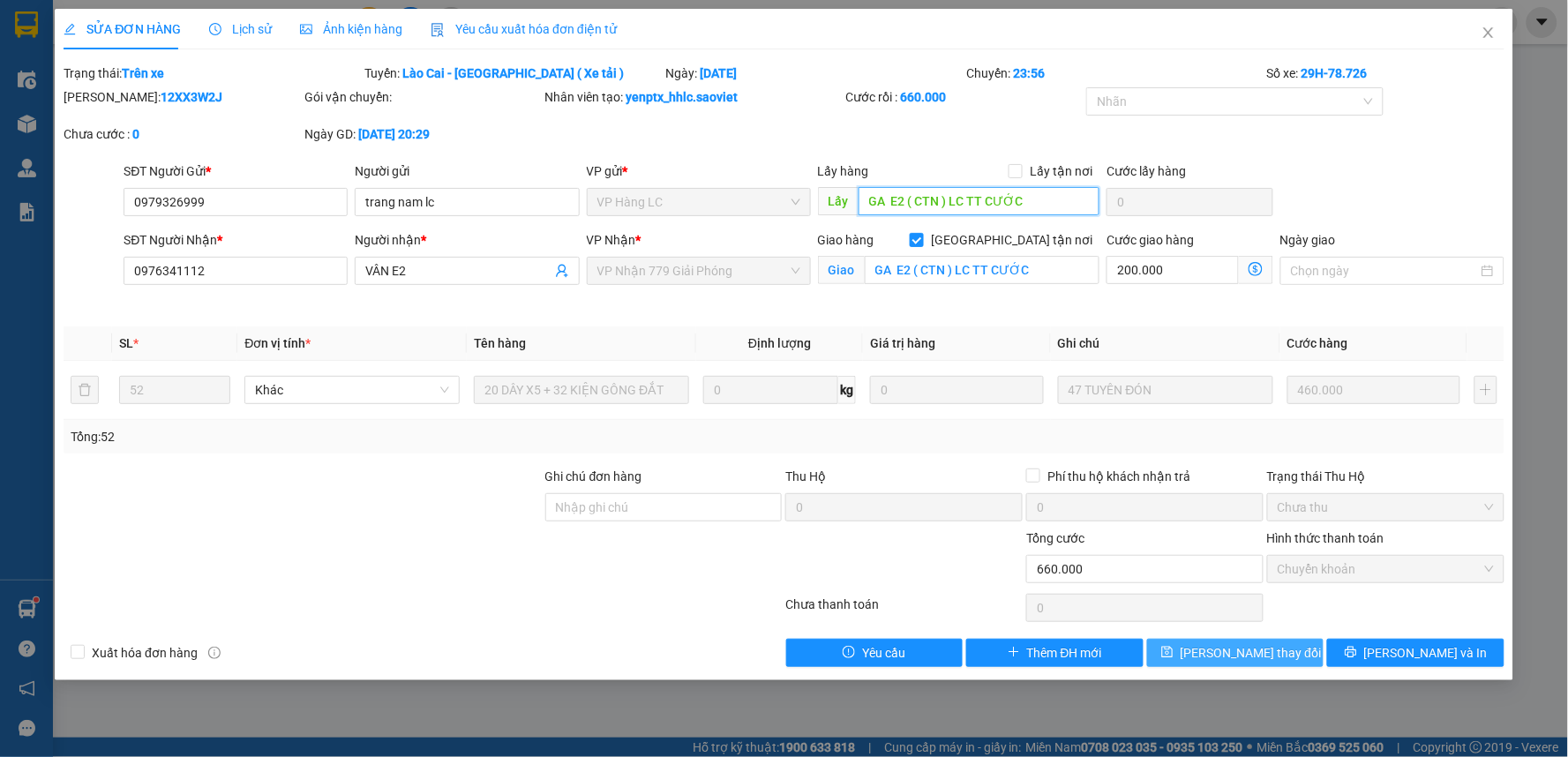
type input "GA E2 ( CTN ) LC TT CƯỚC"
click at [1257, 654] on span "[PERSON_NAME] thay đổi" at bounding box center [1251, 653] width 141 height 20
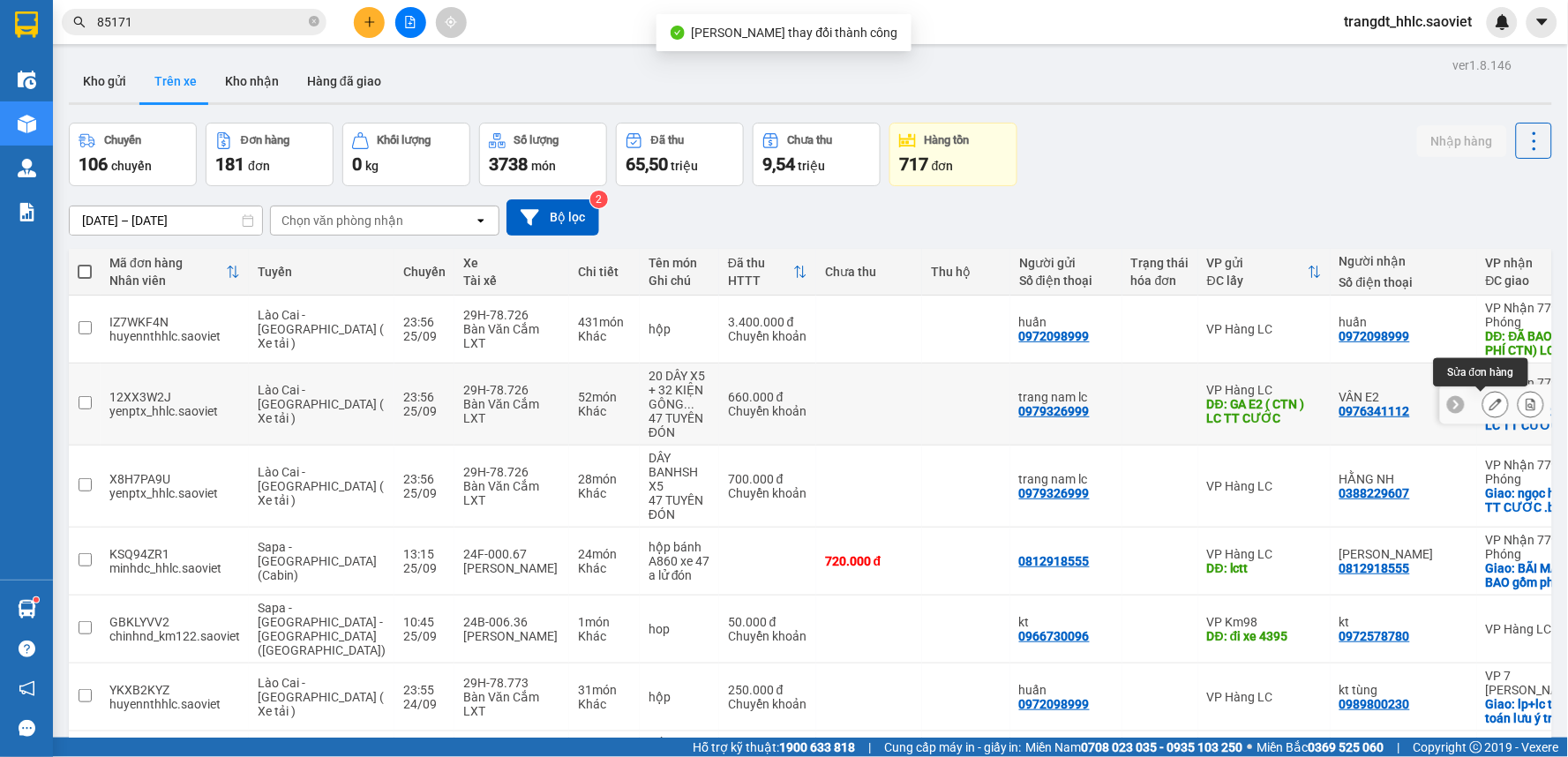
click at [1489, 403] on icon at bounding box center [1496, 404] width 12 height 12
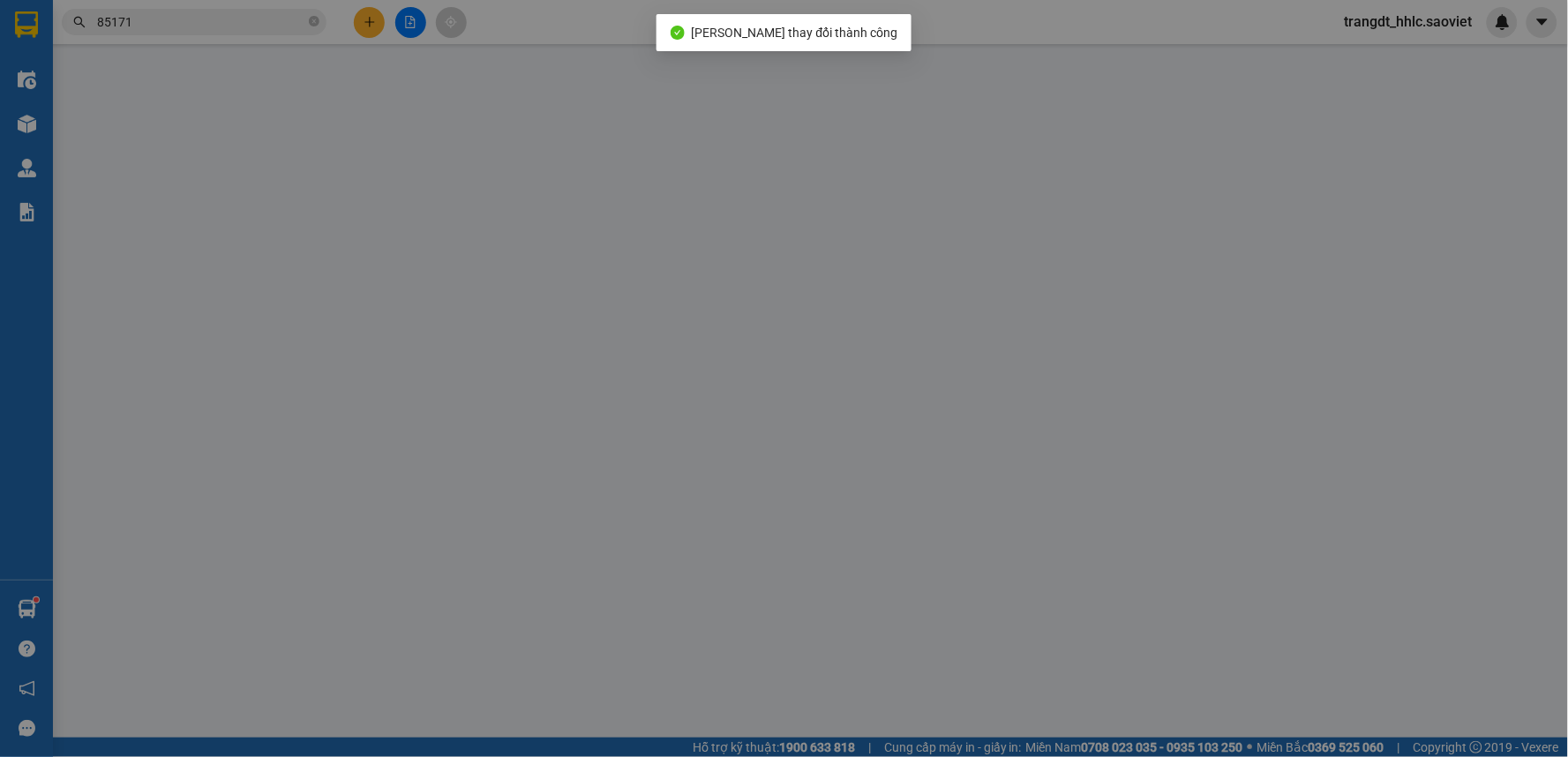
type input "0979326999"
type input "trang nam lc"
type input "GA E2 ( CTN ) LC TT CƯỚC"
type input "0976341112"
type input "VÂN E2"
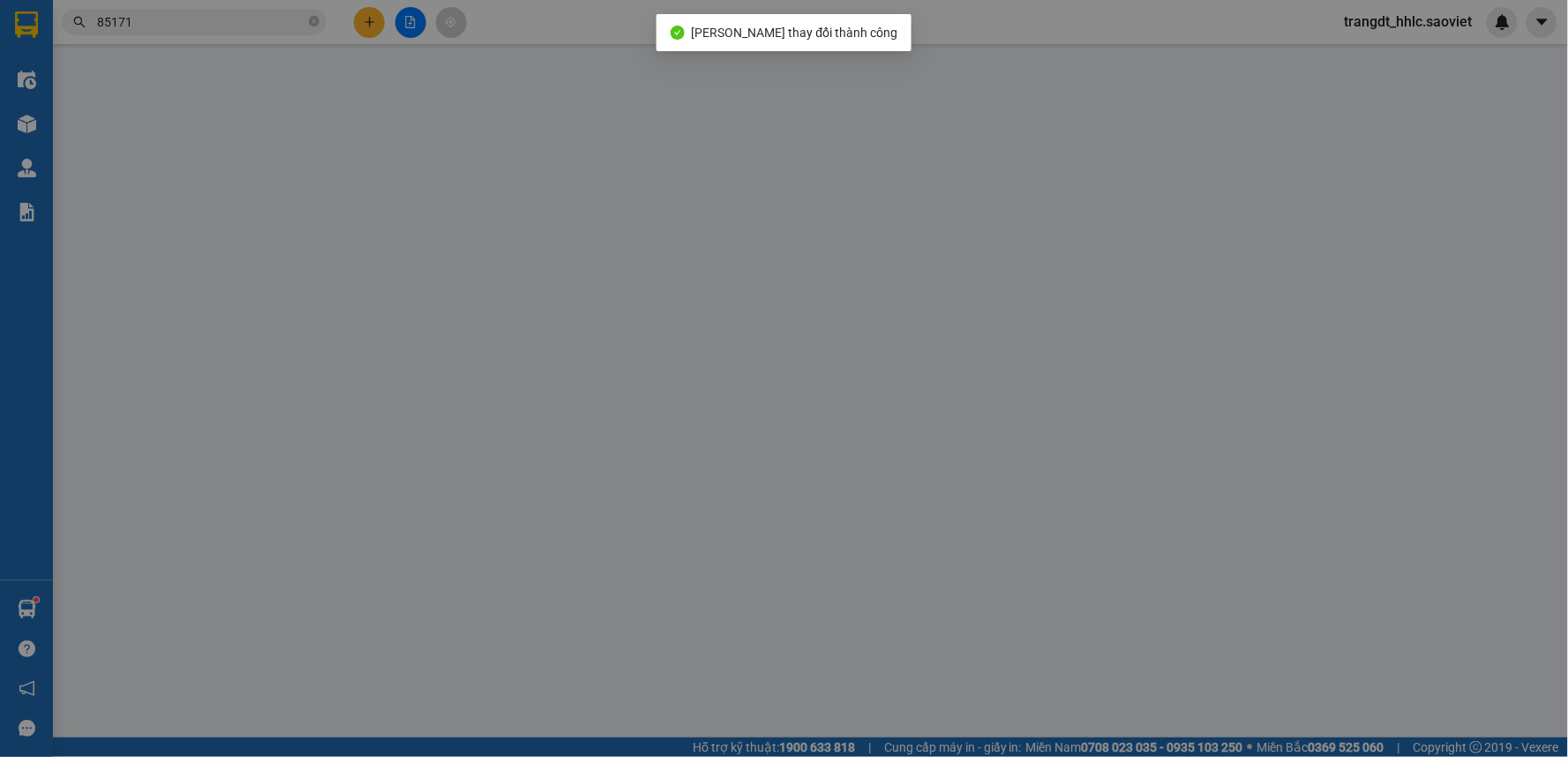
checkbox input "true"
type input "GA E2 ( CTN ) LC TT CƯỚC"
type input "0"
type input "660.000"
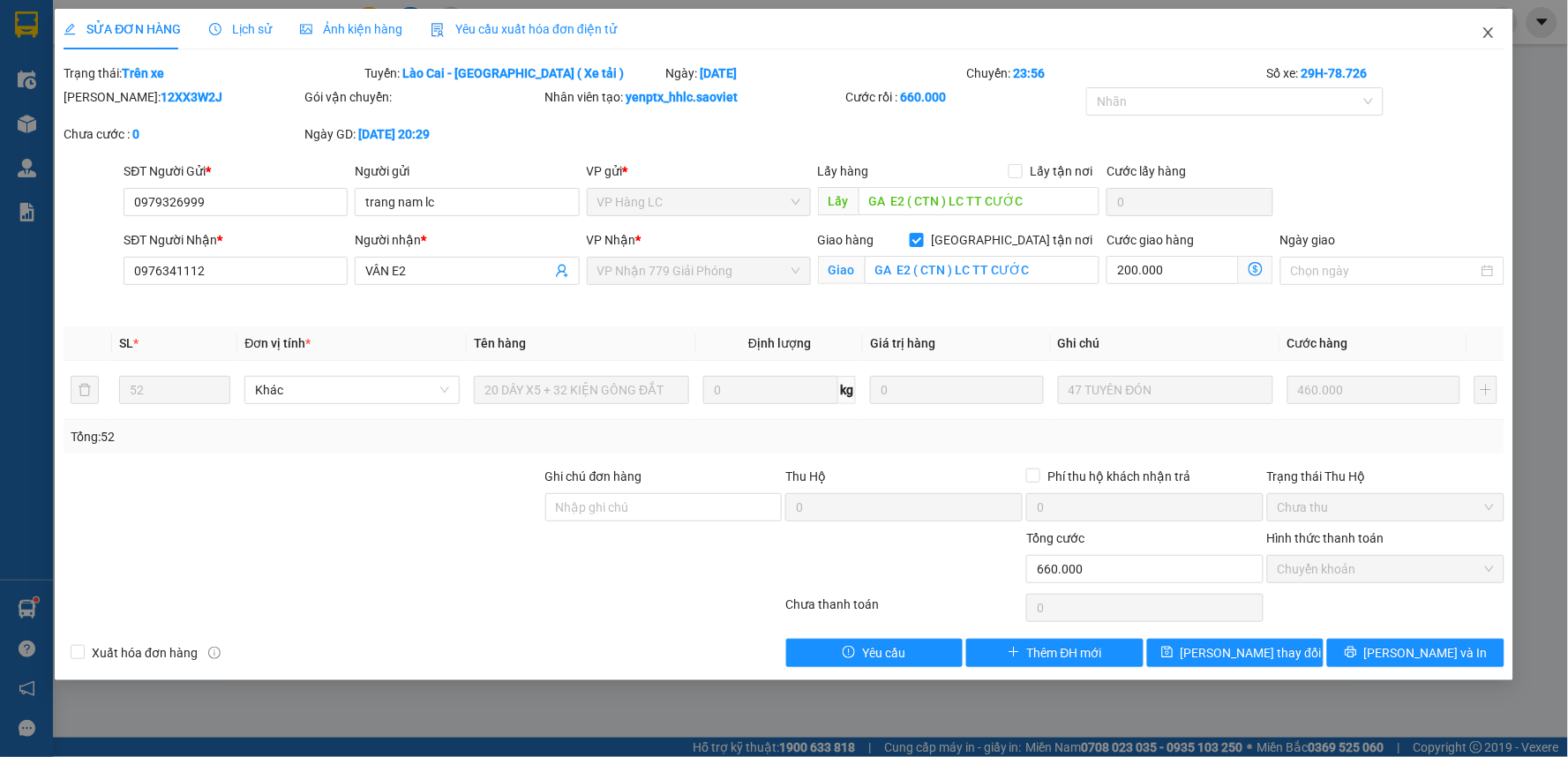
click at [1489, 41] on span "Close" at bounding box center [1488, 33] width 49 height 49
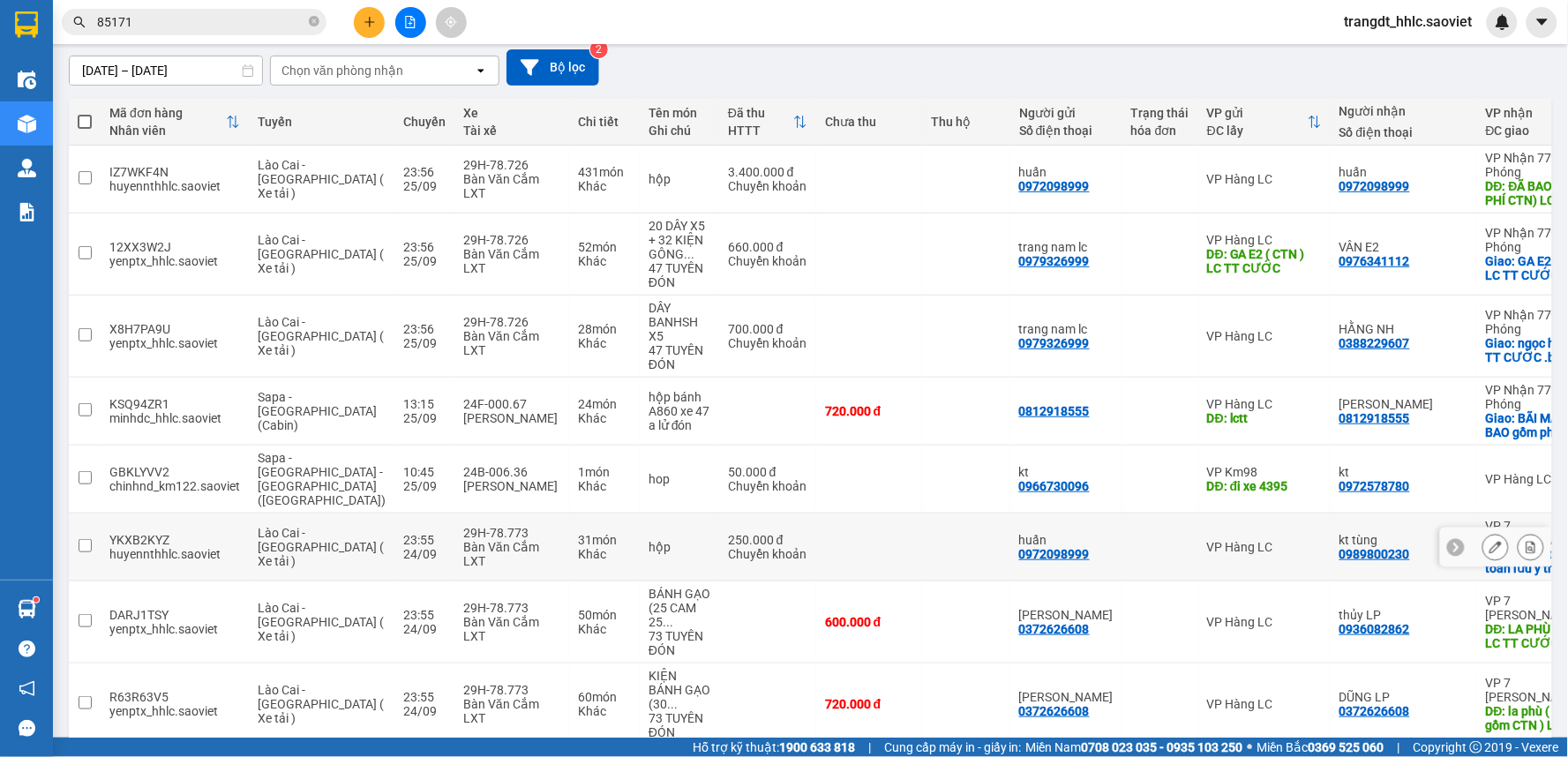
scroll to position [346, 0]
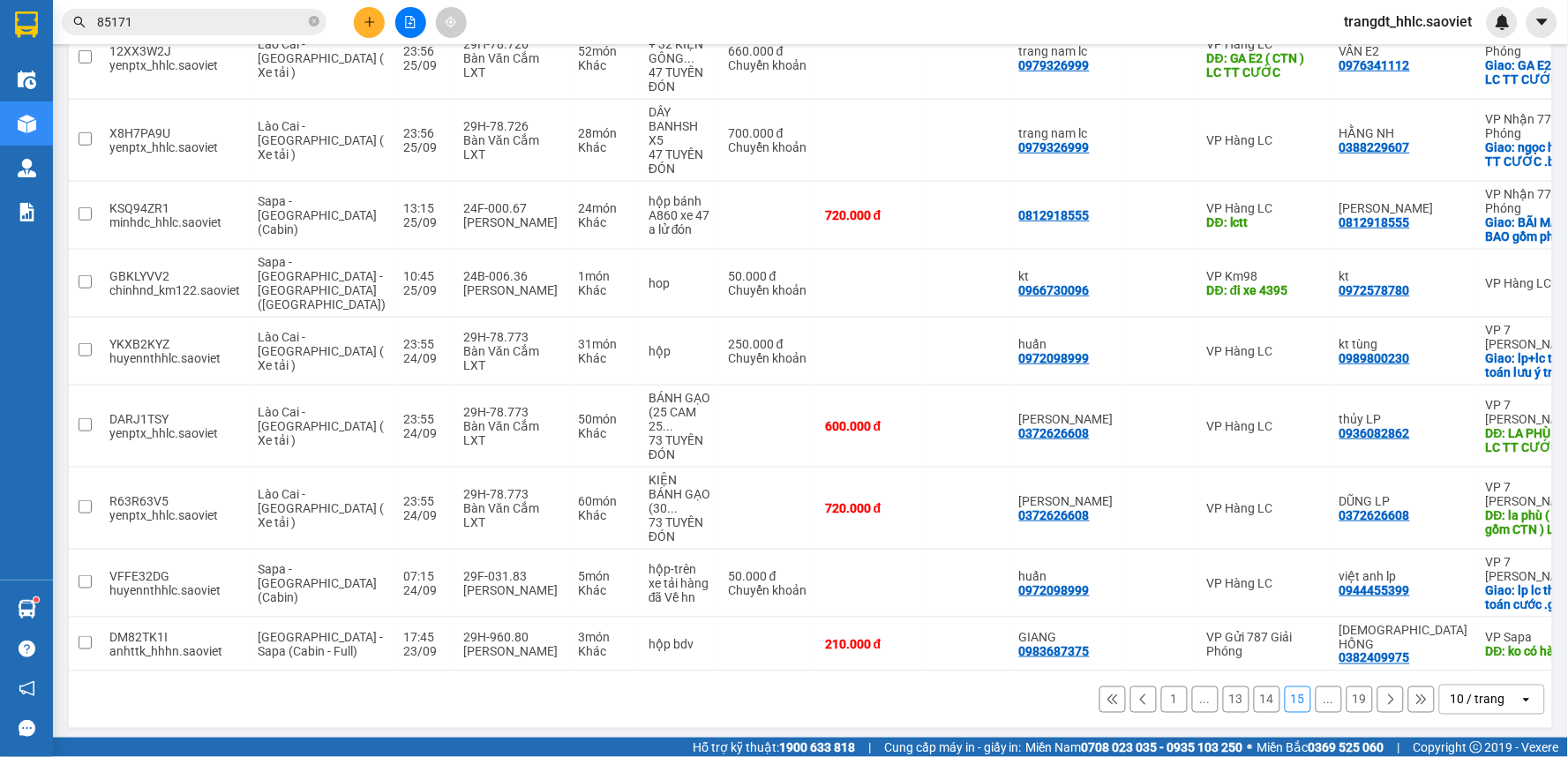
click at [1254, 691] on button "14" at bounding box center [1267, 700] width 27 height 27
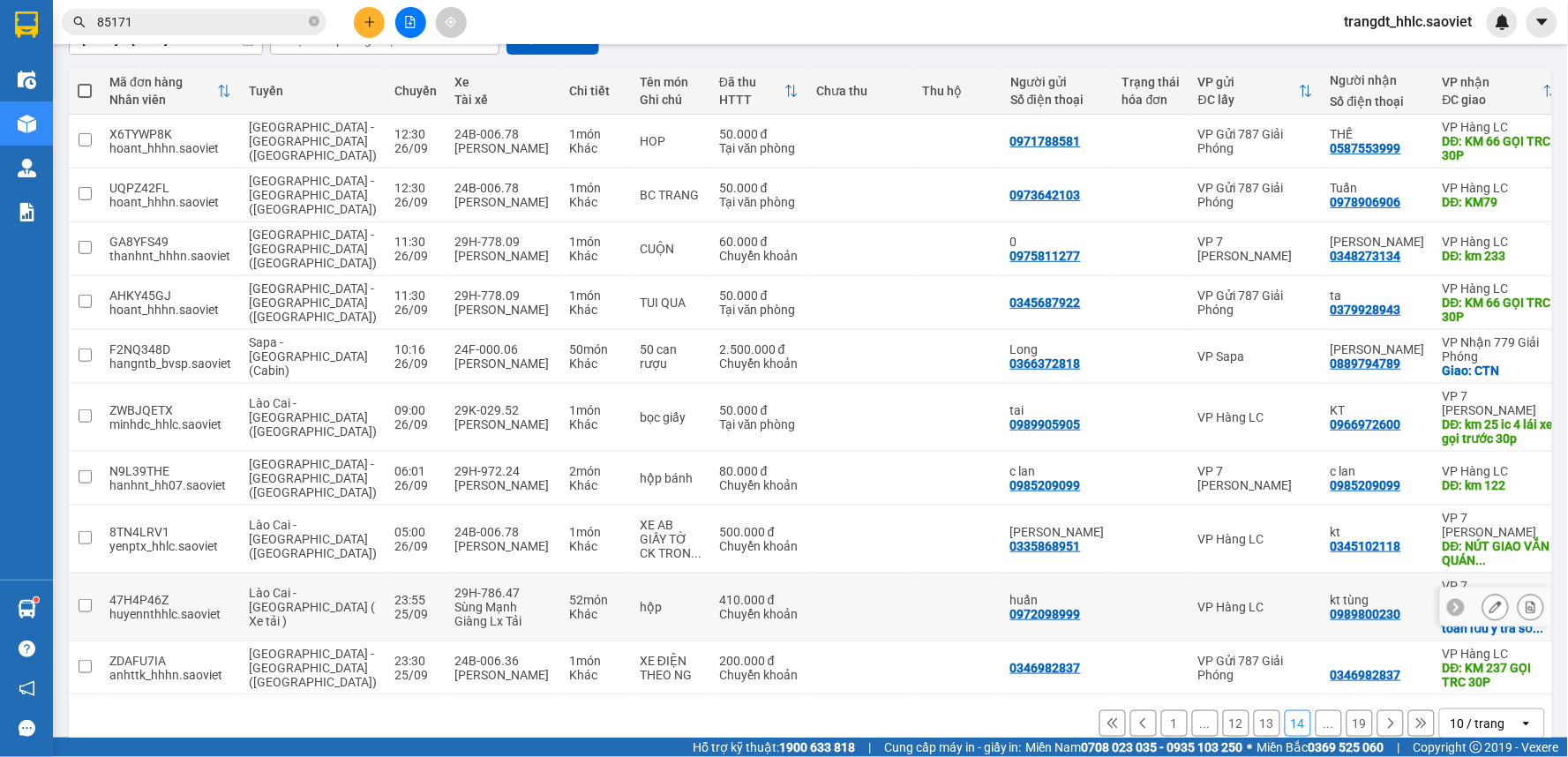
scroll to position [183, 0]
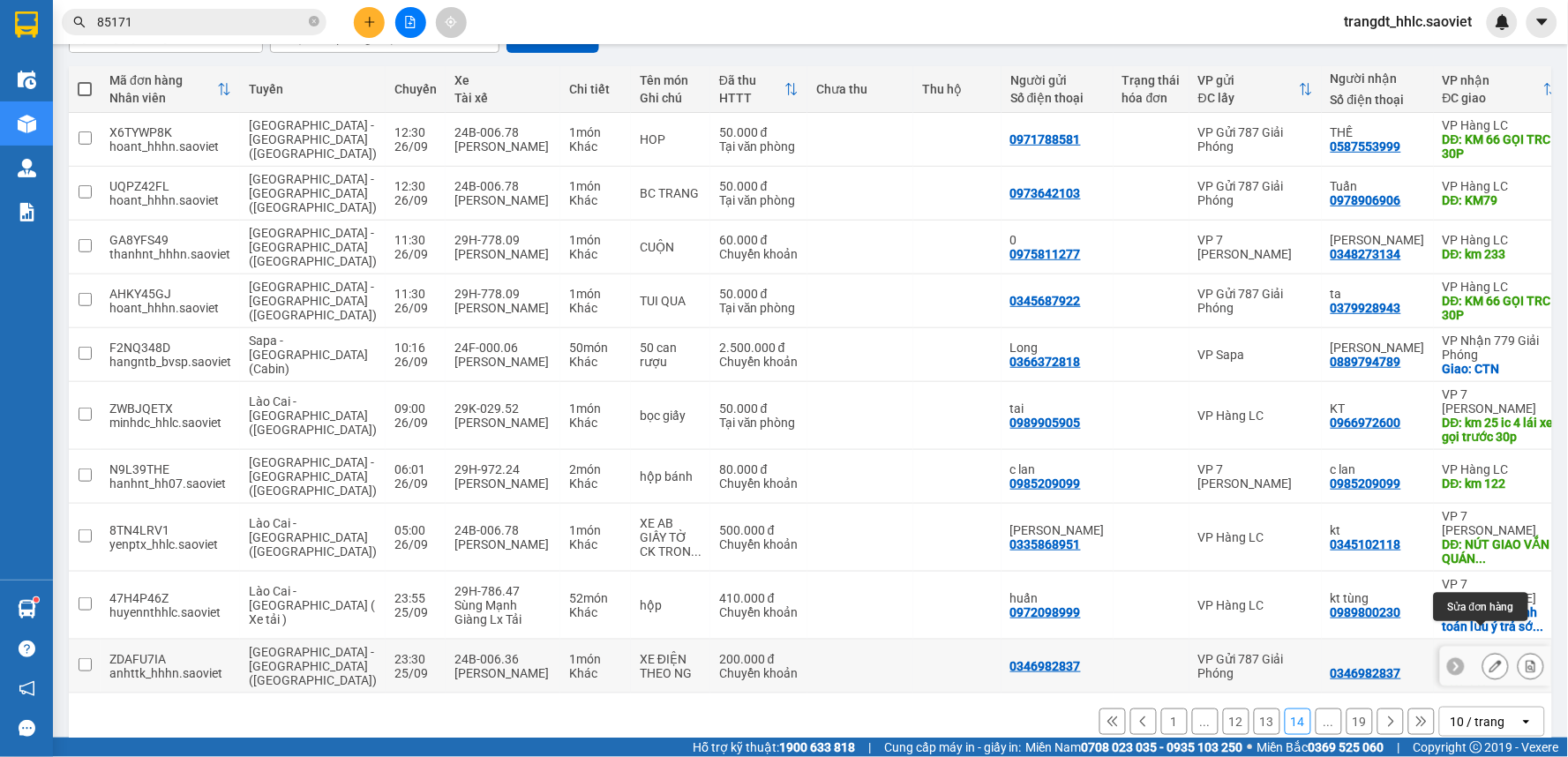
click at [1489, 660] on icon at bounding box center [1496, 666] width 12 height 12
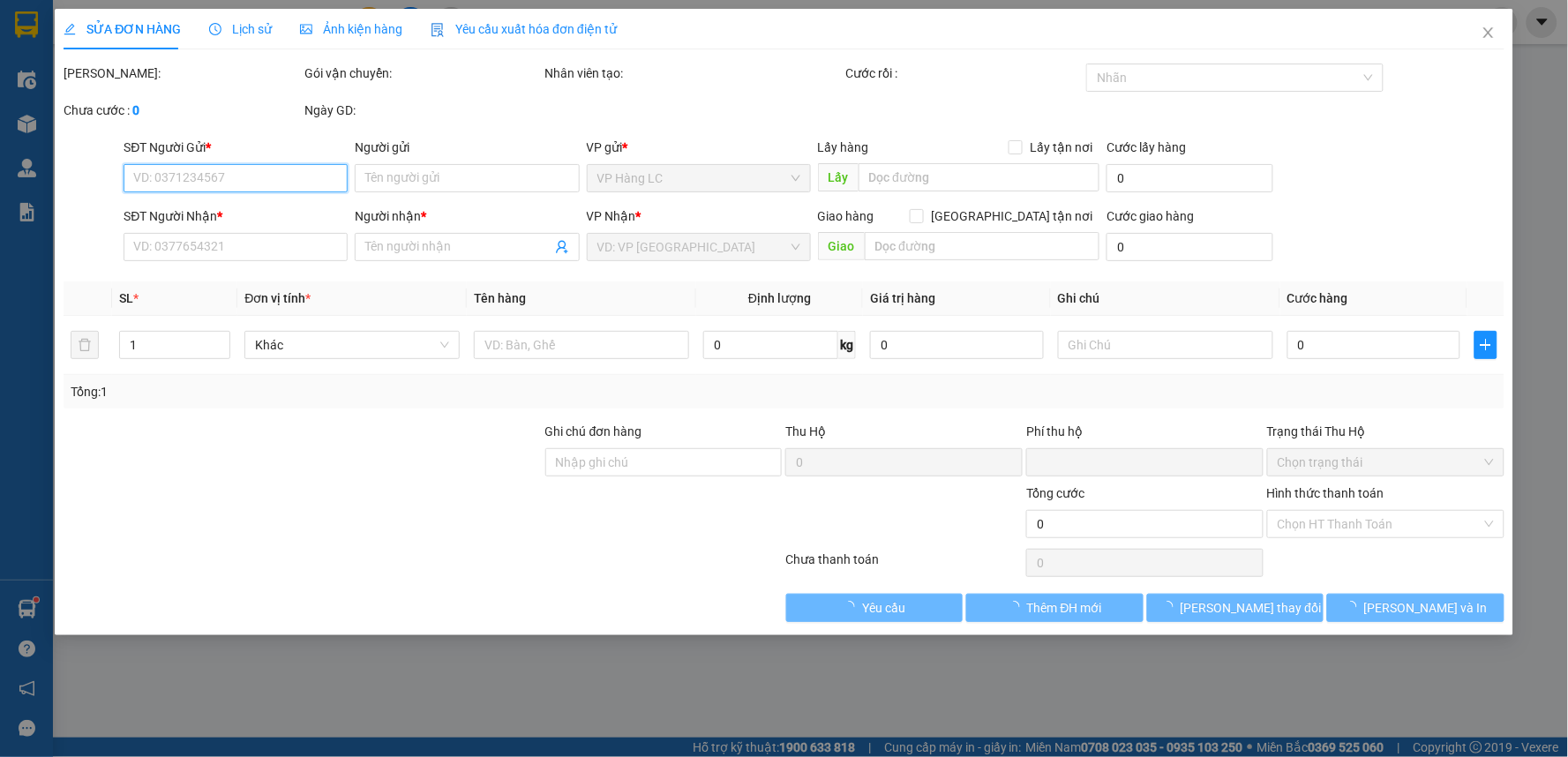
type input "0346982837"
type input "KM 237 GỌI TRC 30P"
type input "0"
type input "200.000"
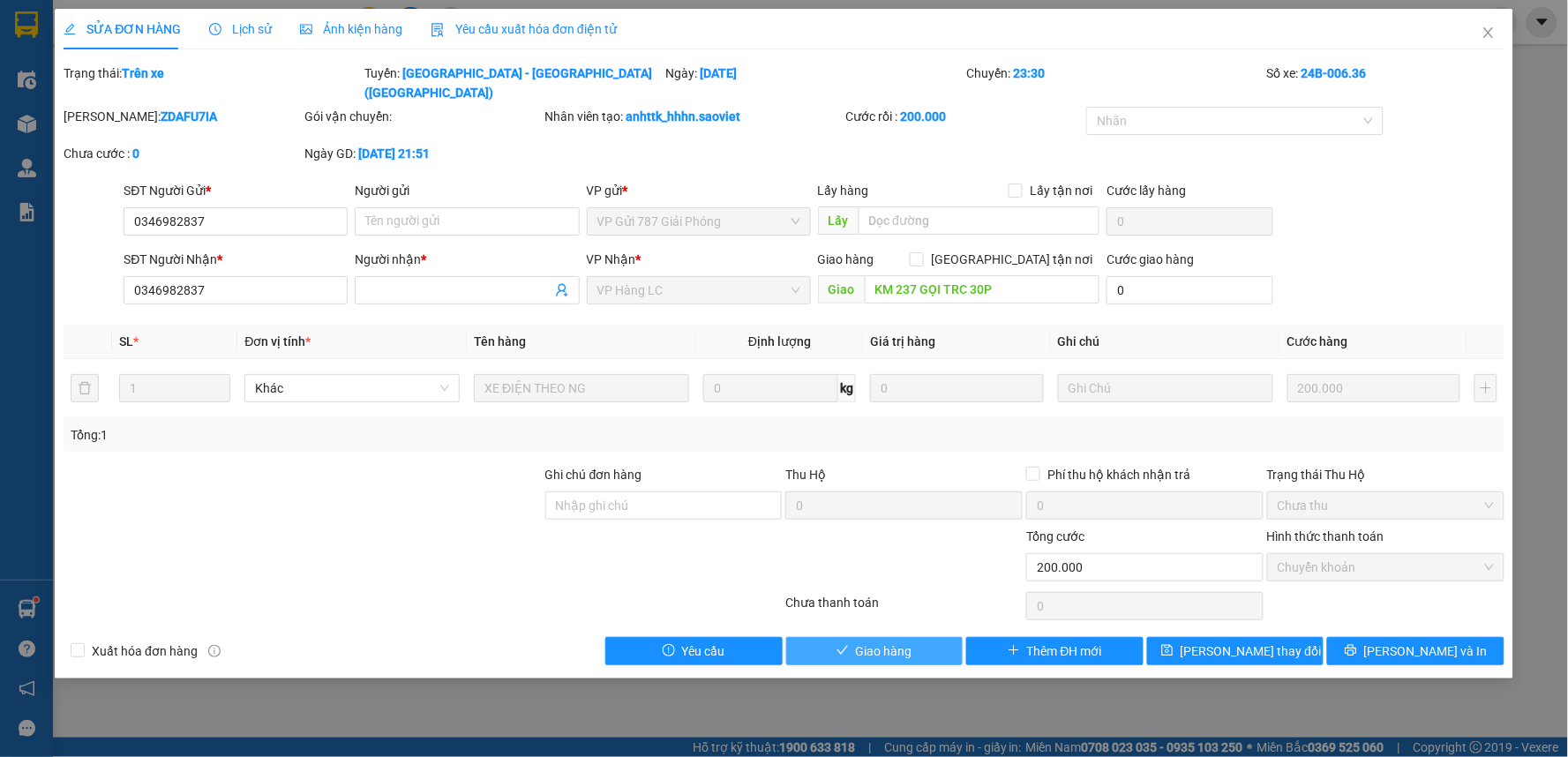
click at [885, 642] on span "Giao hàng" at bounding box center [884, 652] width 56 height 20
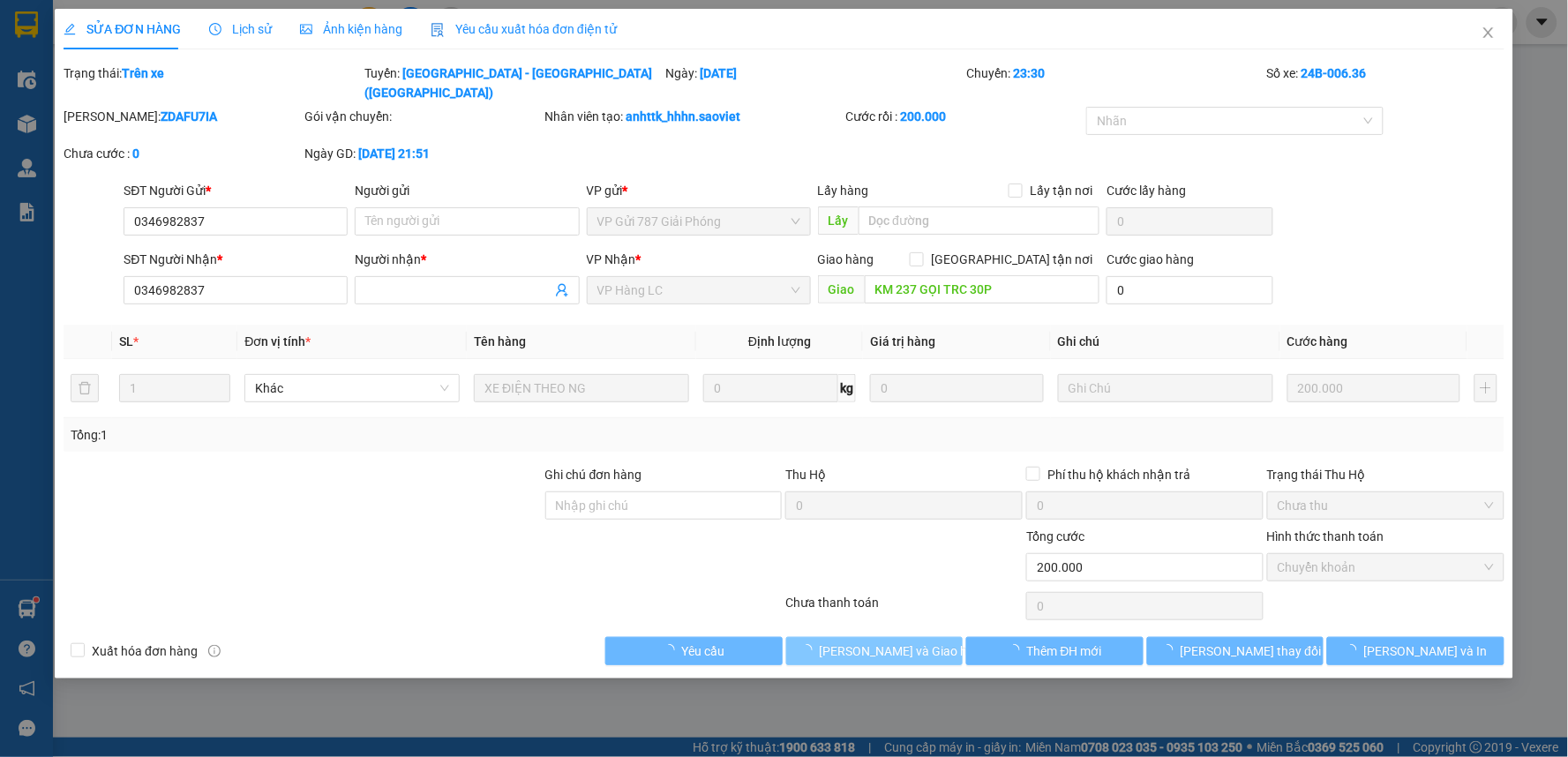
click at [885, 642] on span "[PERSON_NAME] và Giao hàng" at bounding box center [904, 652] width 170 height 20
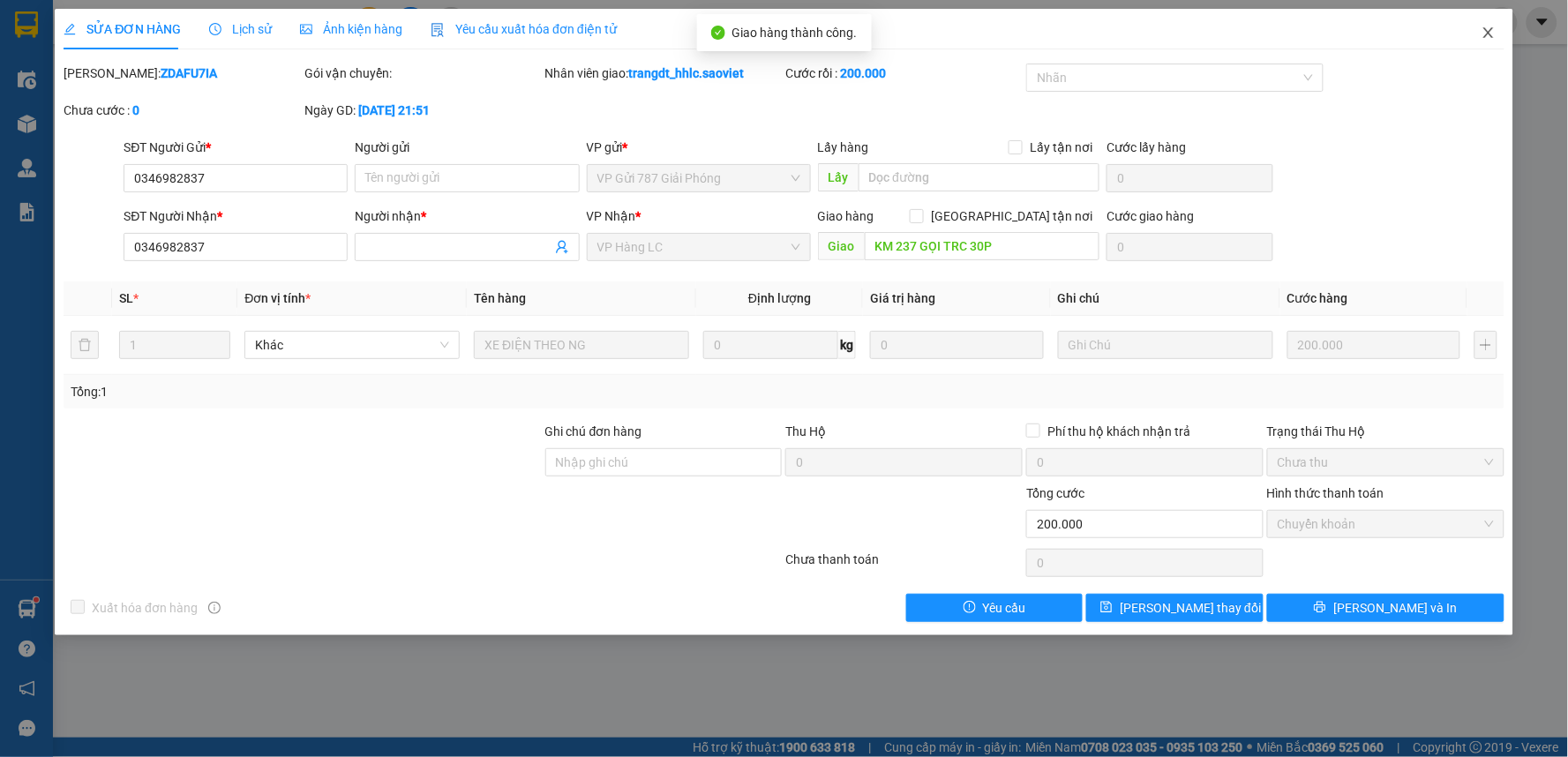
drag, startPoint x: 1471, startPoint y: 37, endPoint x: 1480, endPoint y: 33, distance: 9.8
click at [1471, 36] on span "Close" at bounding box center [1488, 33] width 49 height 49
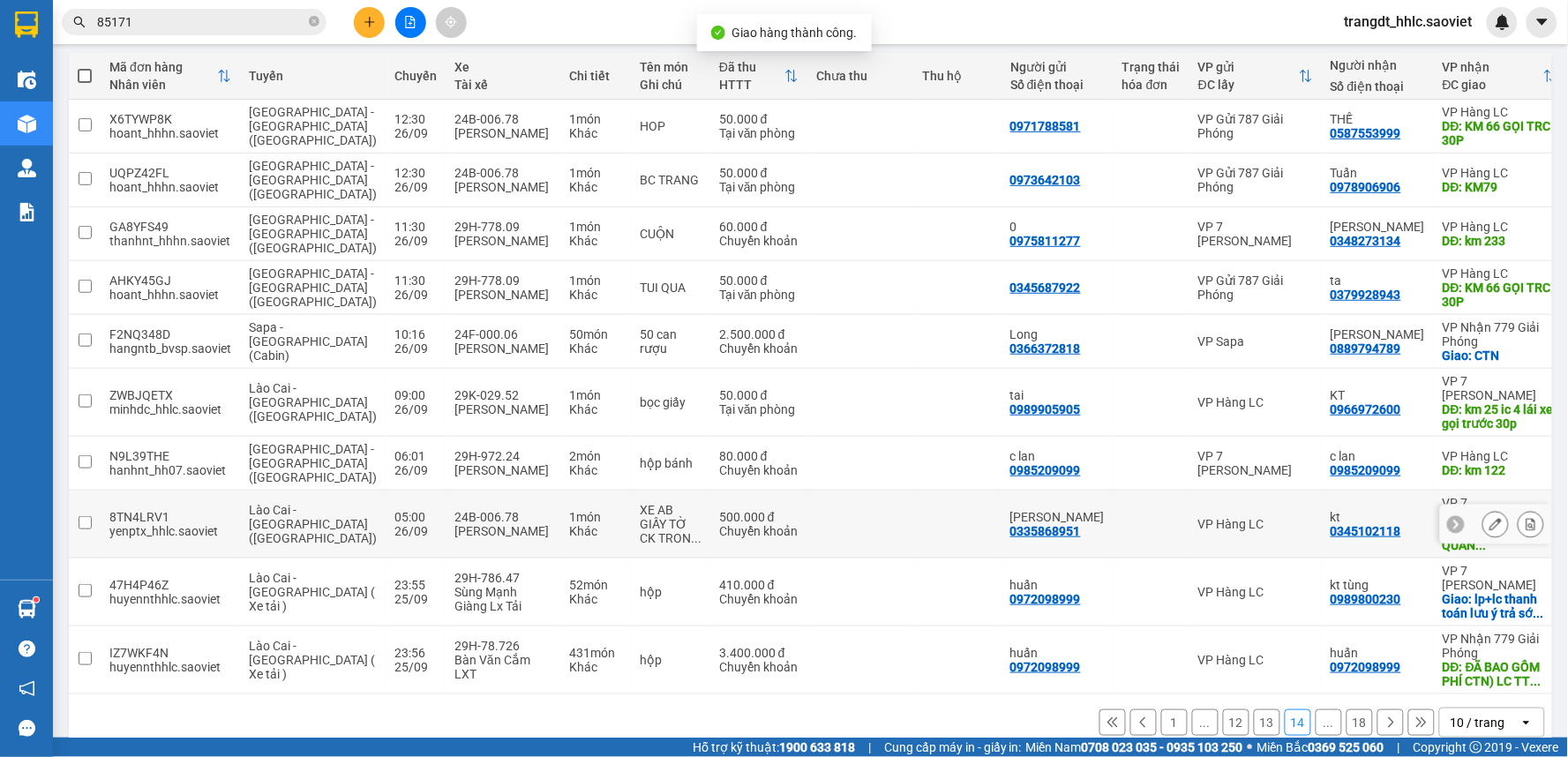
scroll to position [197, 0]
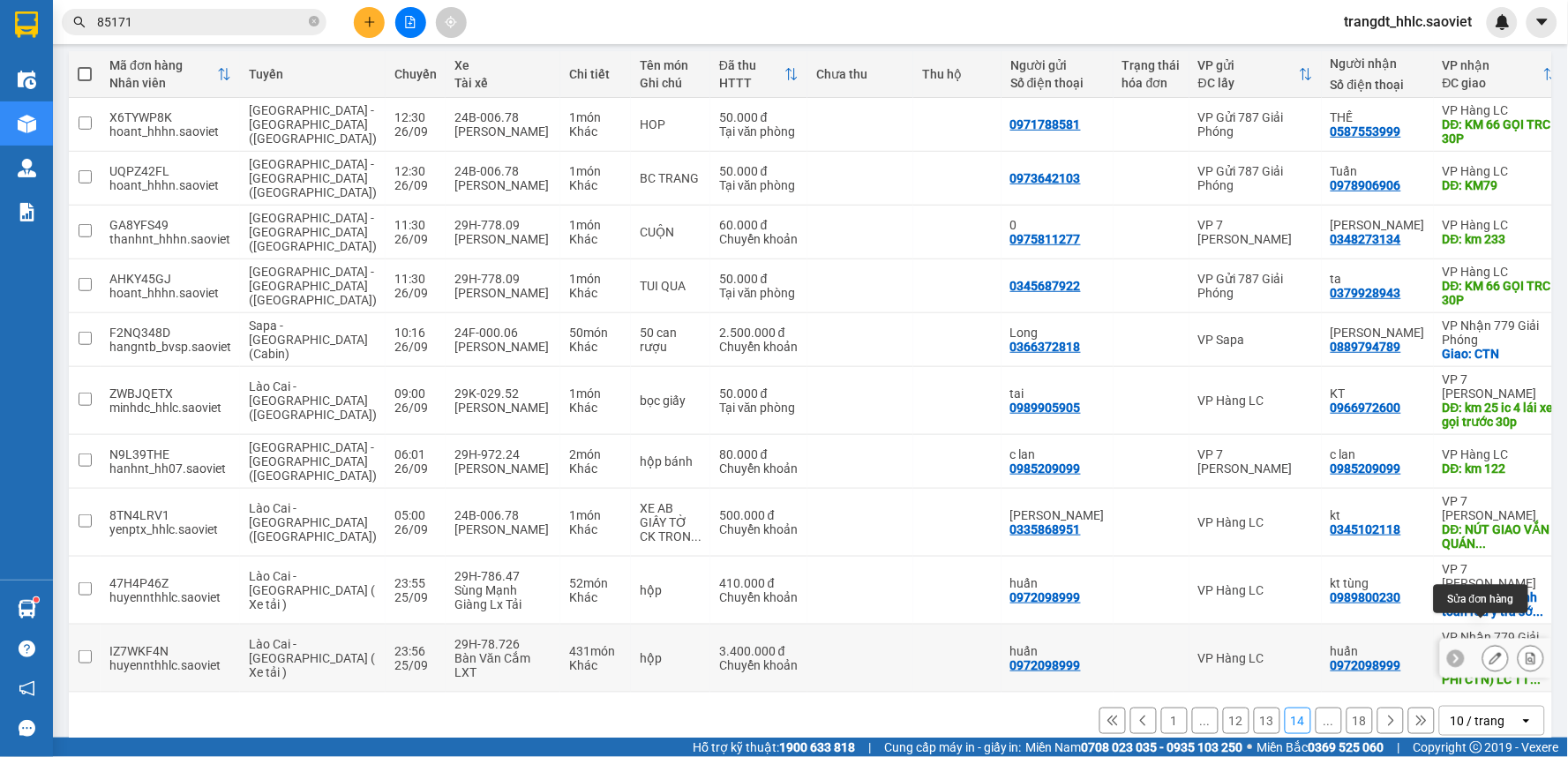
click at [1483, 644] on button at bounding box center [1496, 659] width 25 height 31
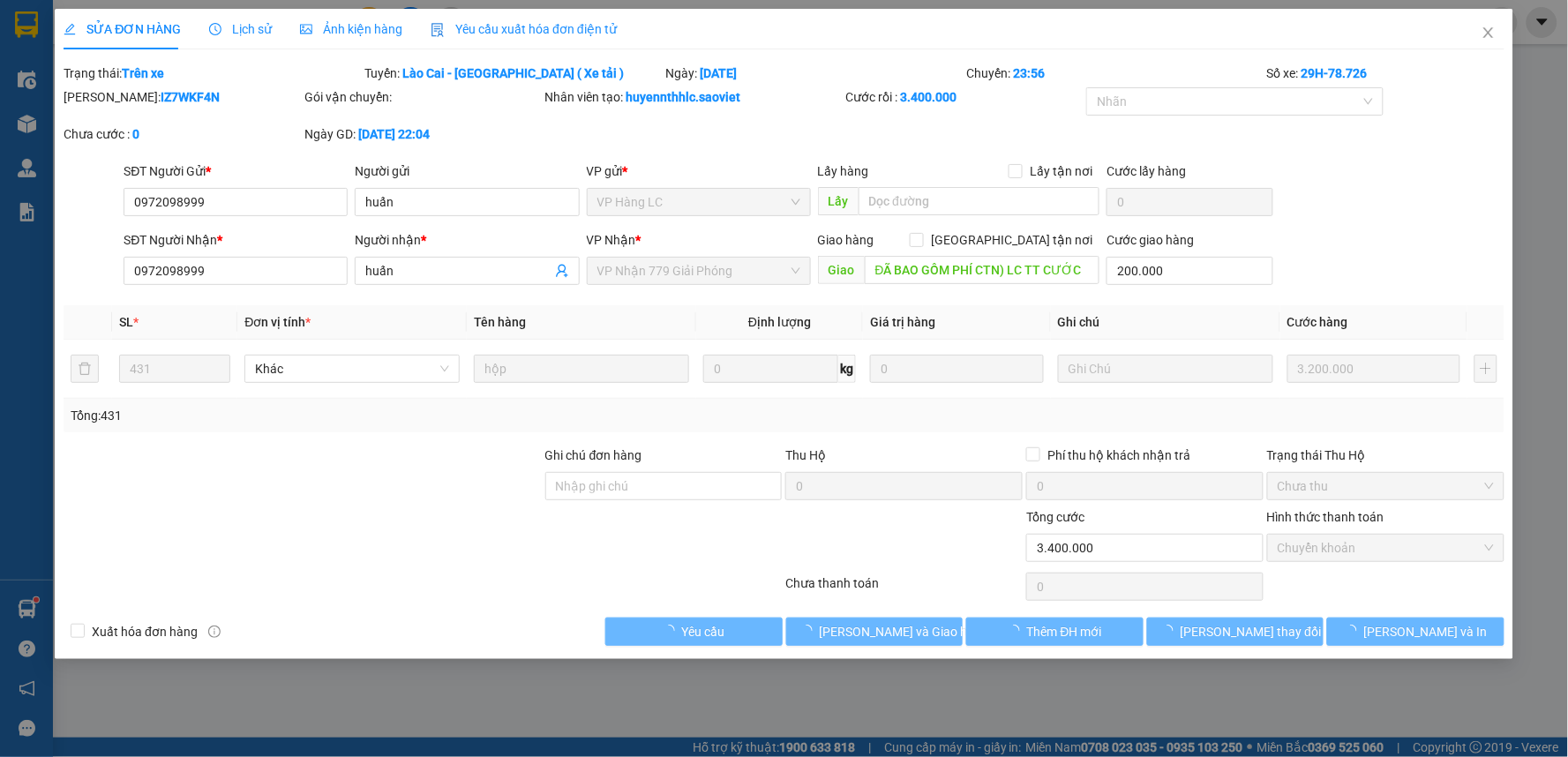
type input "0972098999"
type input "huấn"
type input "0972098999"
type input "huấn"
type input "ĐÃ BAO GỒM PHÍ CTN) LC TT CƯỚC"
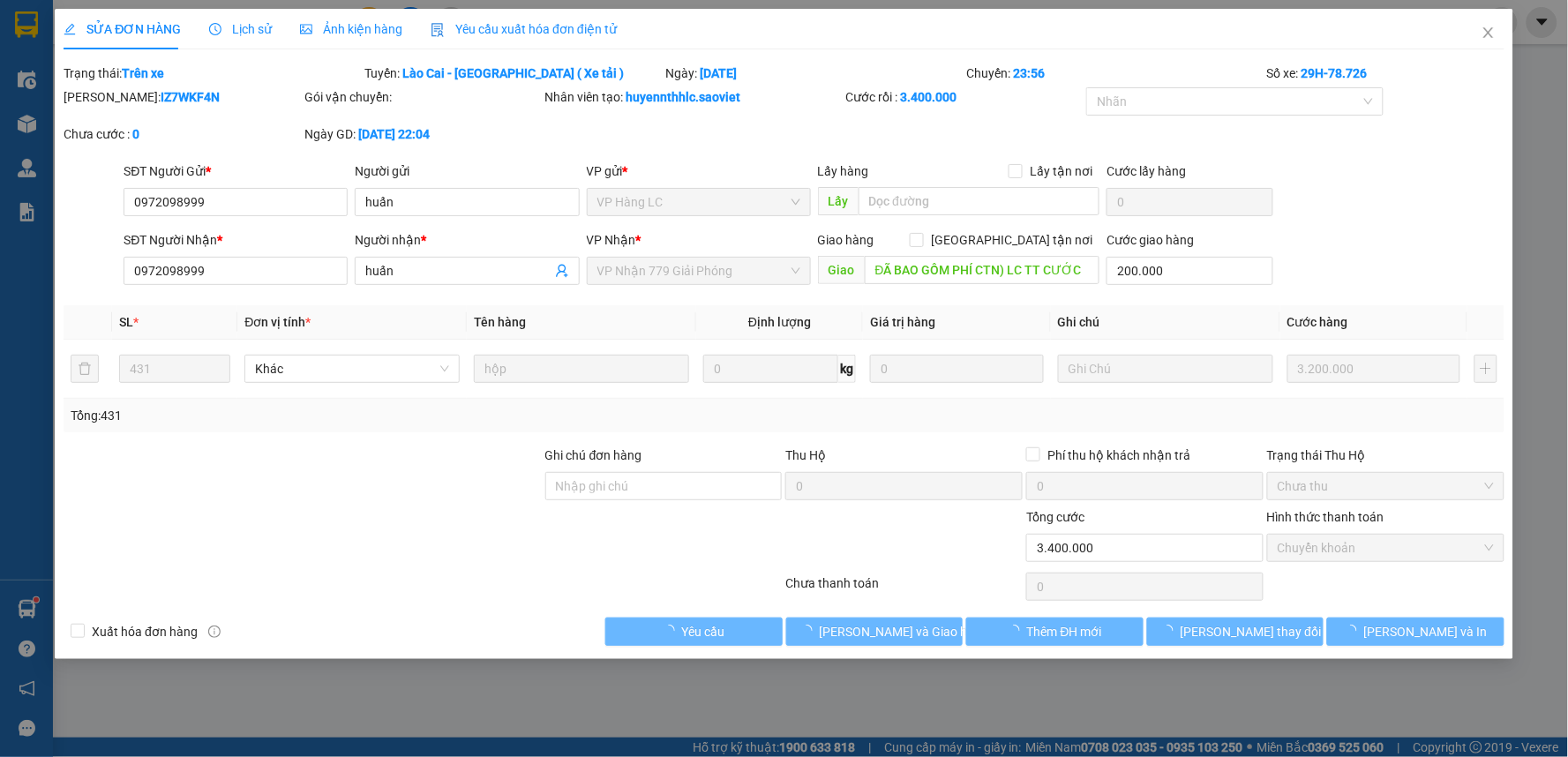
type input "200.000"
type input "0"
type input "3.400.000"
click at [924, 633] on button "[PERSON_NAME] và Giao hàng" at bounding box center [875, 632] width 178 height 29
click at [924, 633] on span "[PERSON_NAME] và Giao hàng" at bounding box center [904, 632] width 170 height 20
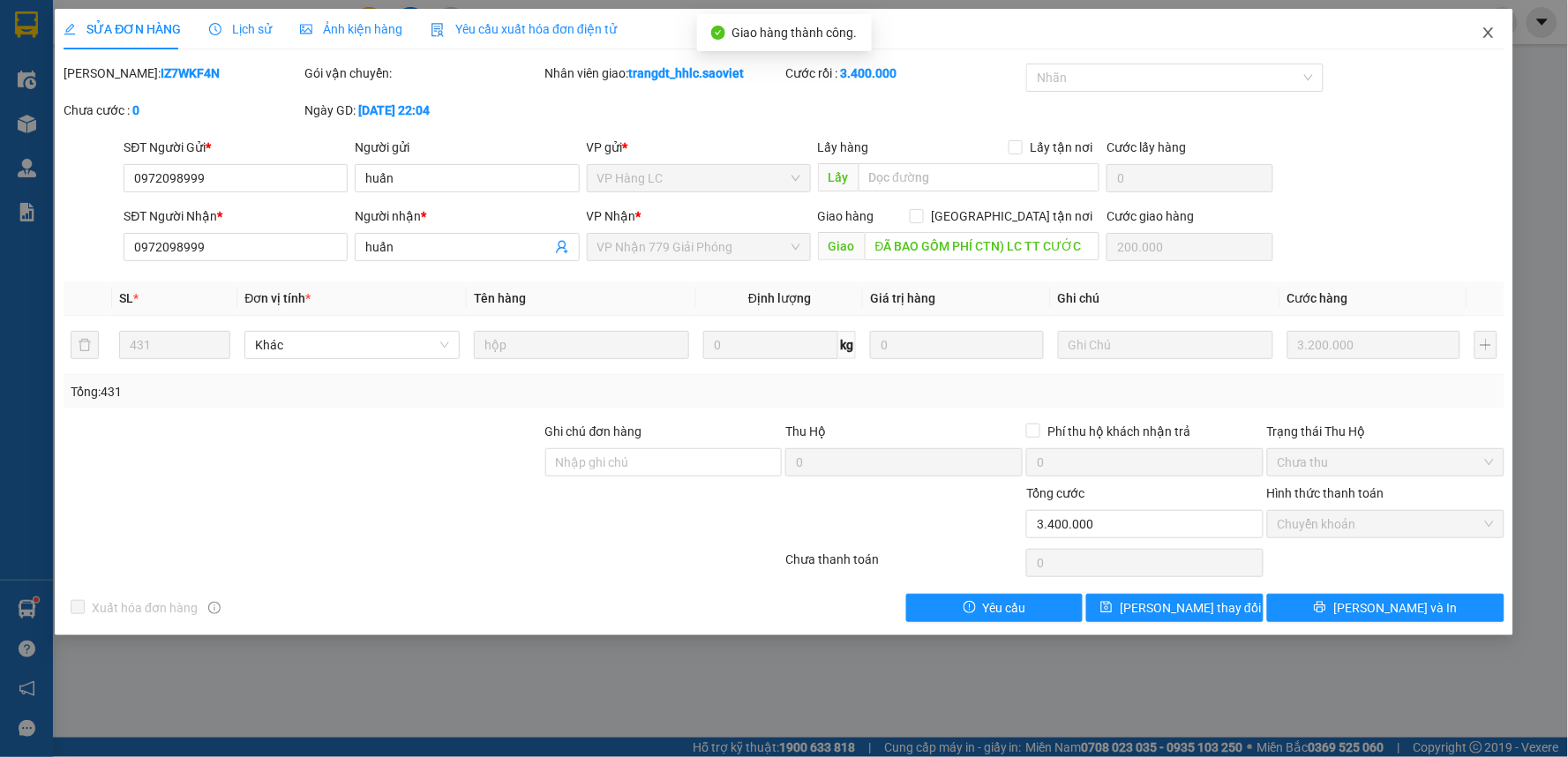
click at [1489, 28] on icon "close" at bounding box center [1489, 33] width 14 height 14
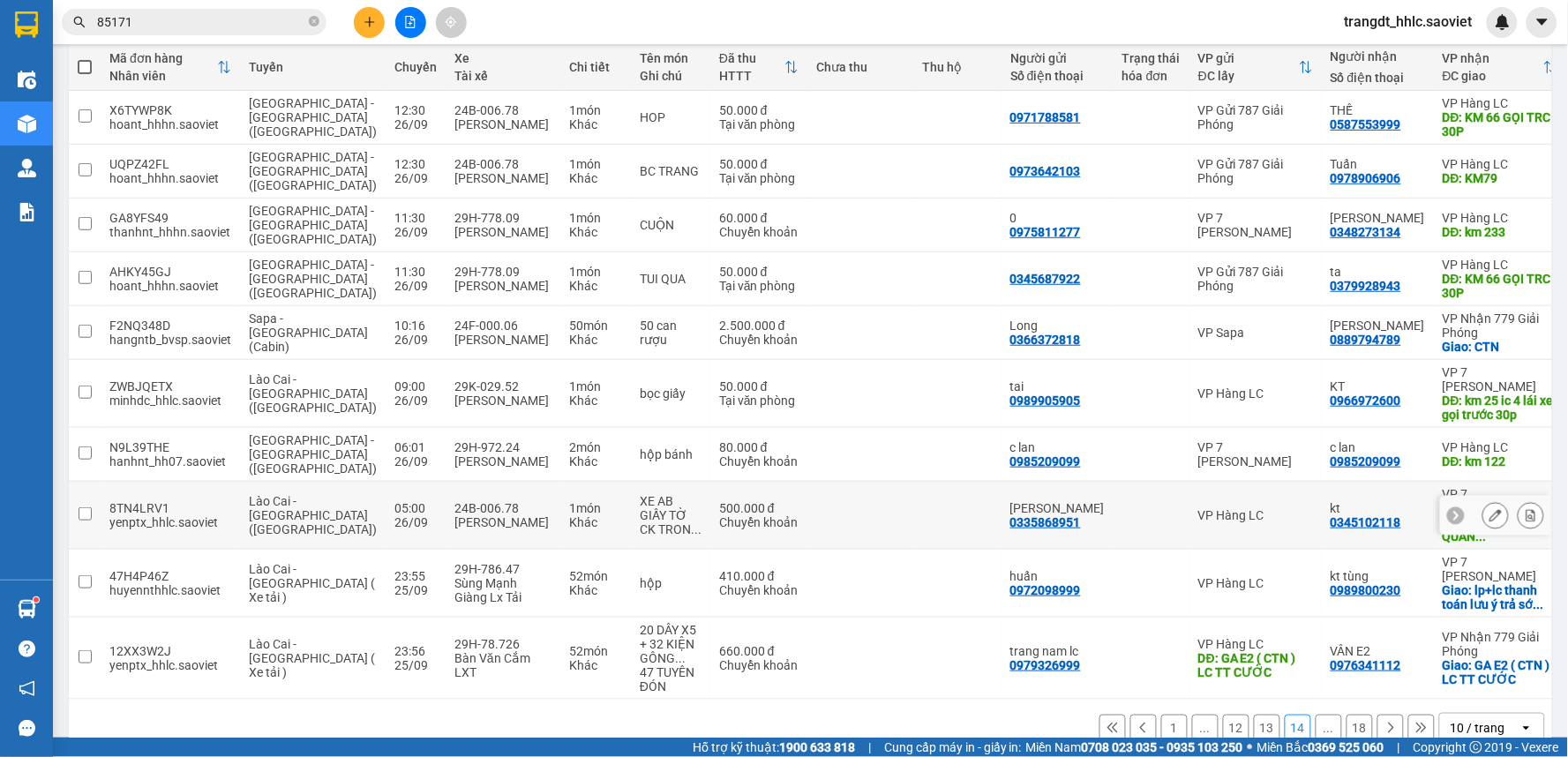
scroll to position [212, 0]
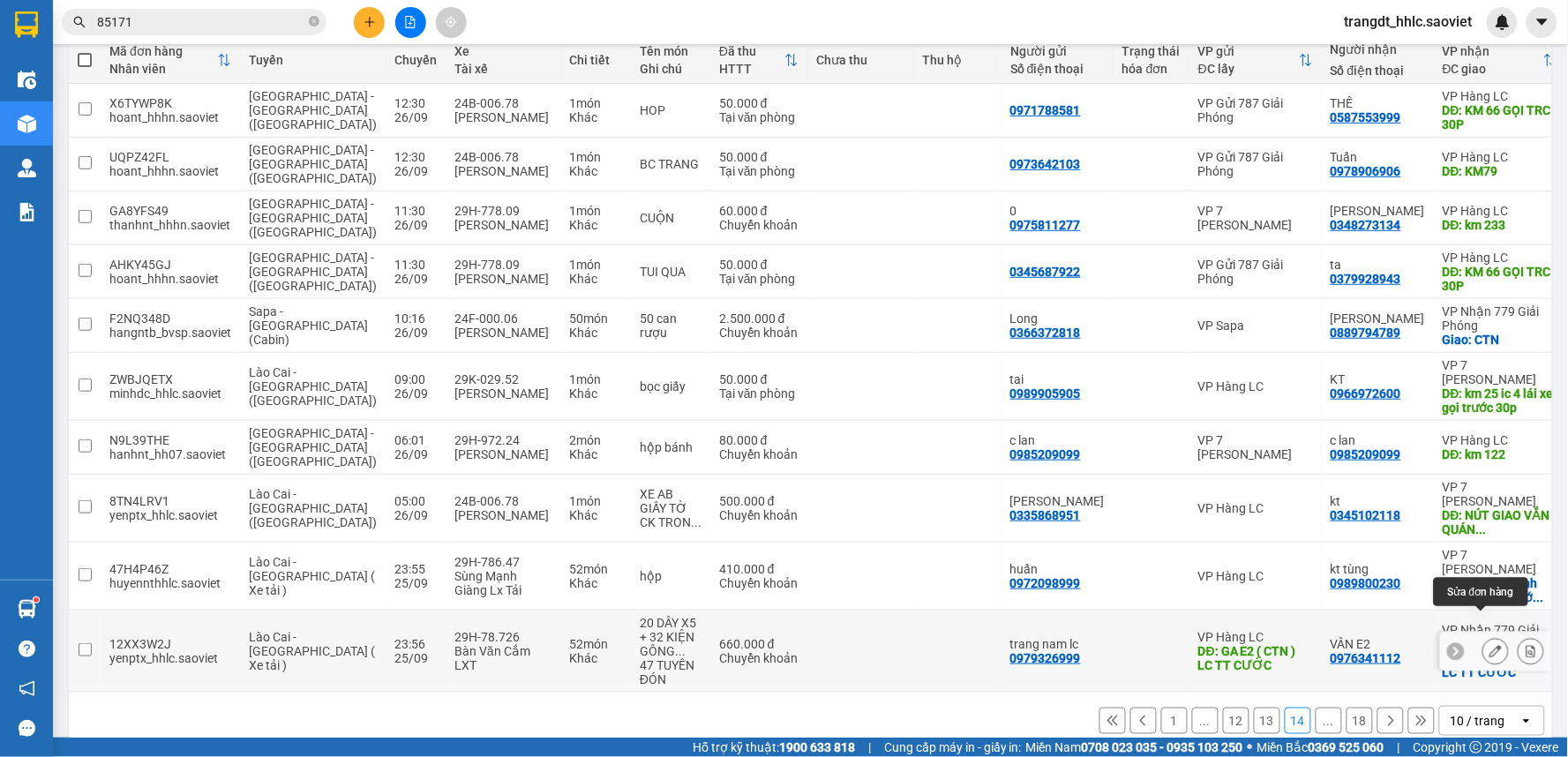
click at [1483, 636] on button at bounding box center [1496, 652] width 25 height 31
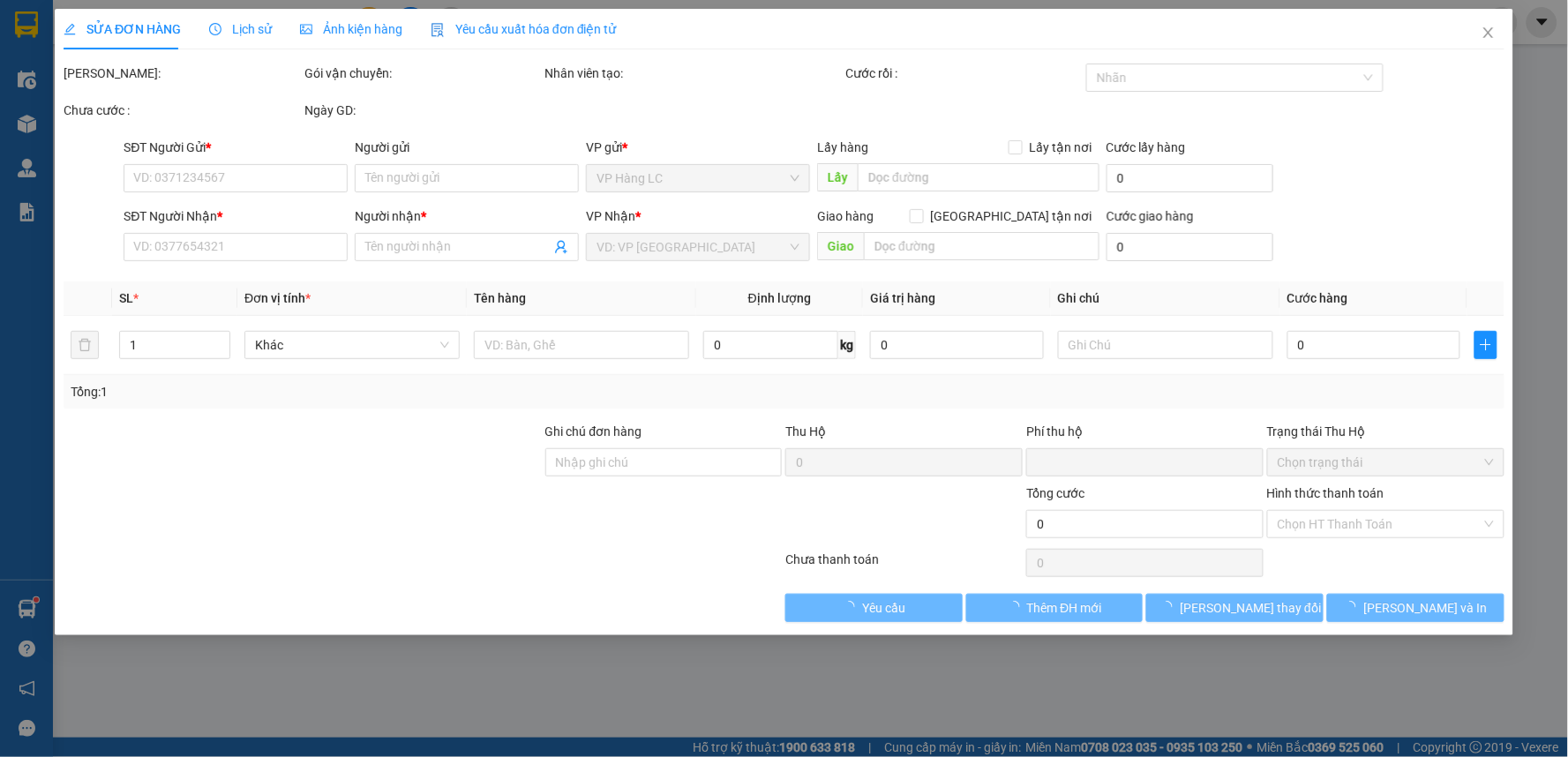
type input "0979326999"
type input "trang nam lc"
type input "GA E2 ( CTN ) LC TT CƯỚC"
type input "0976341112"
type input "VÂN E2"
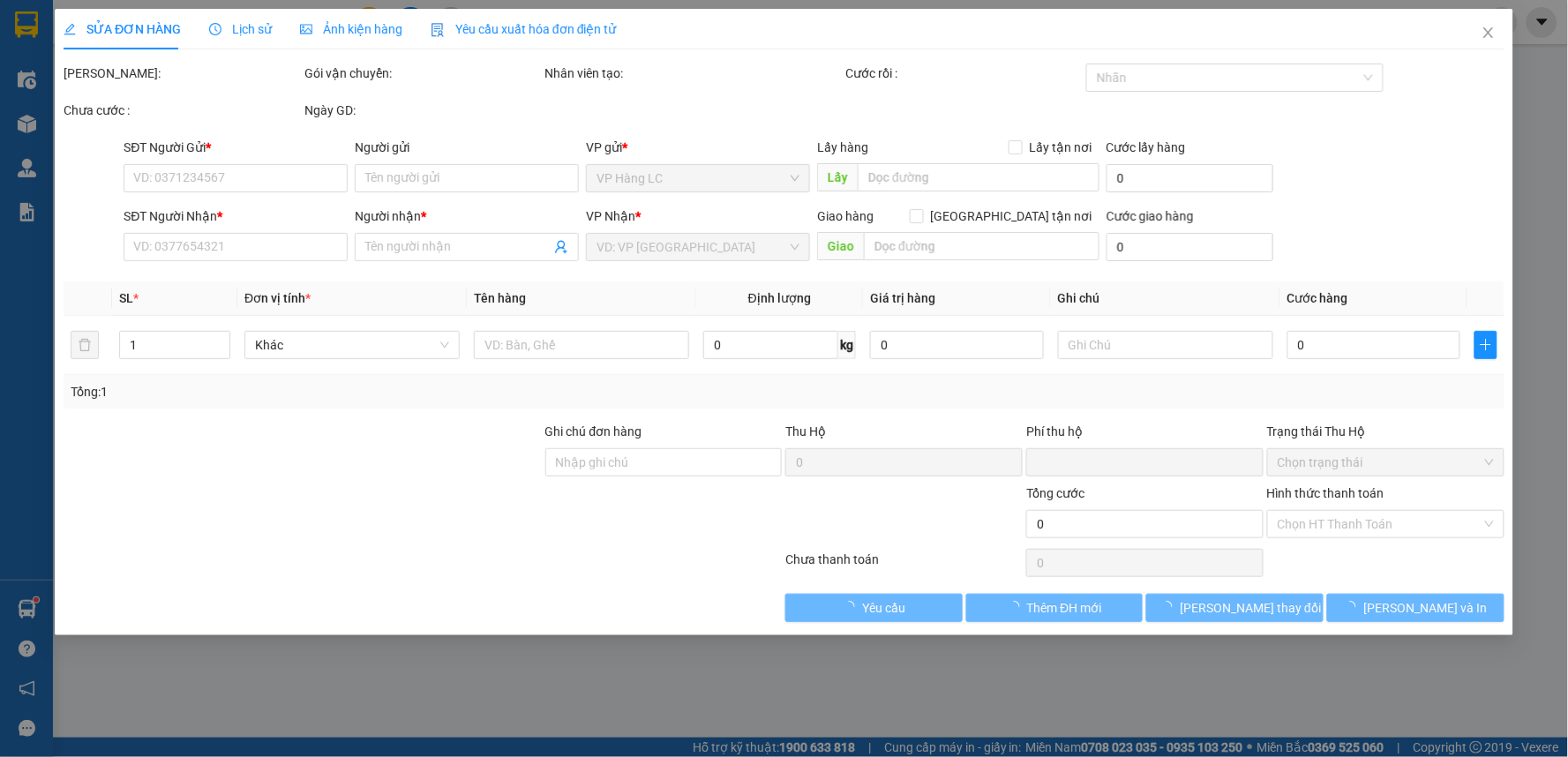
checkbox input "true"
type input "GA E2 ( CTN ) LC TT CƯỚC"
type input "0"
type input "660.000"
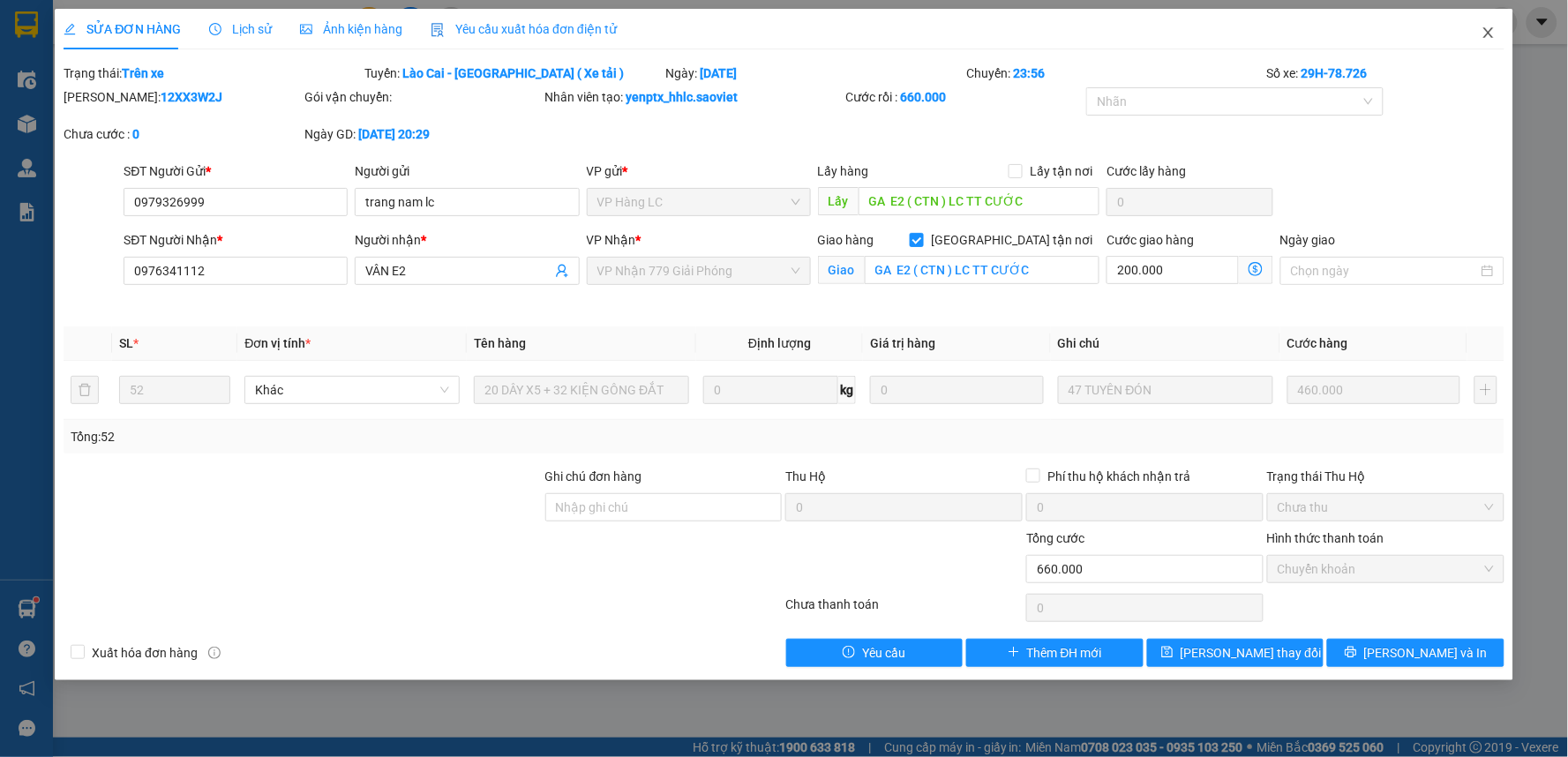
click at [1496, 28] on span "Close" at bounding box center [1488, 33] width 49 height 49
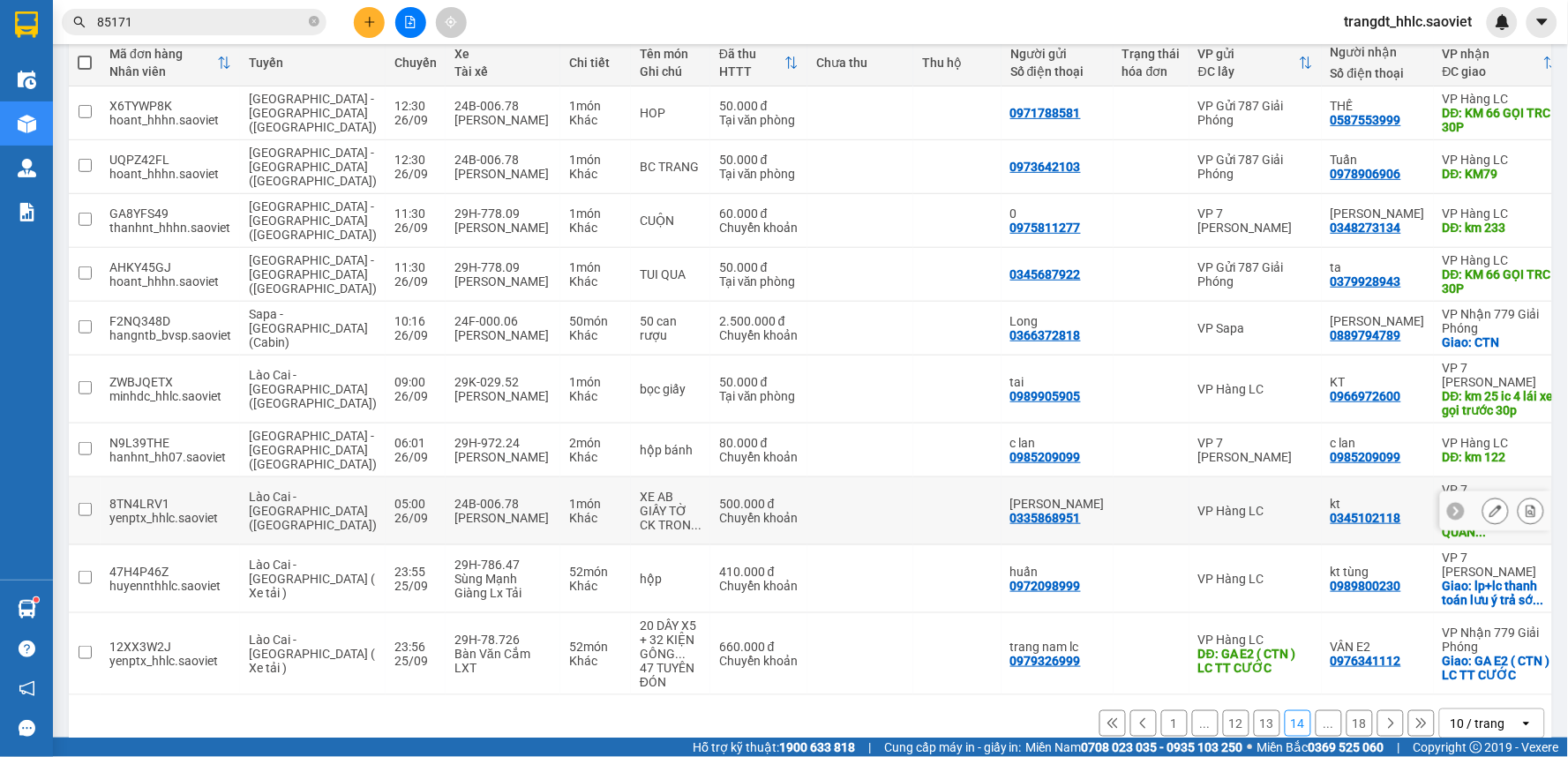
scroll to position [212, 0]
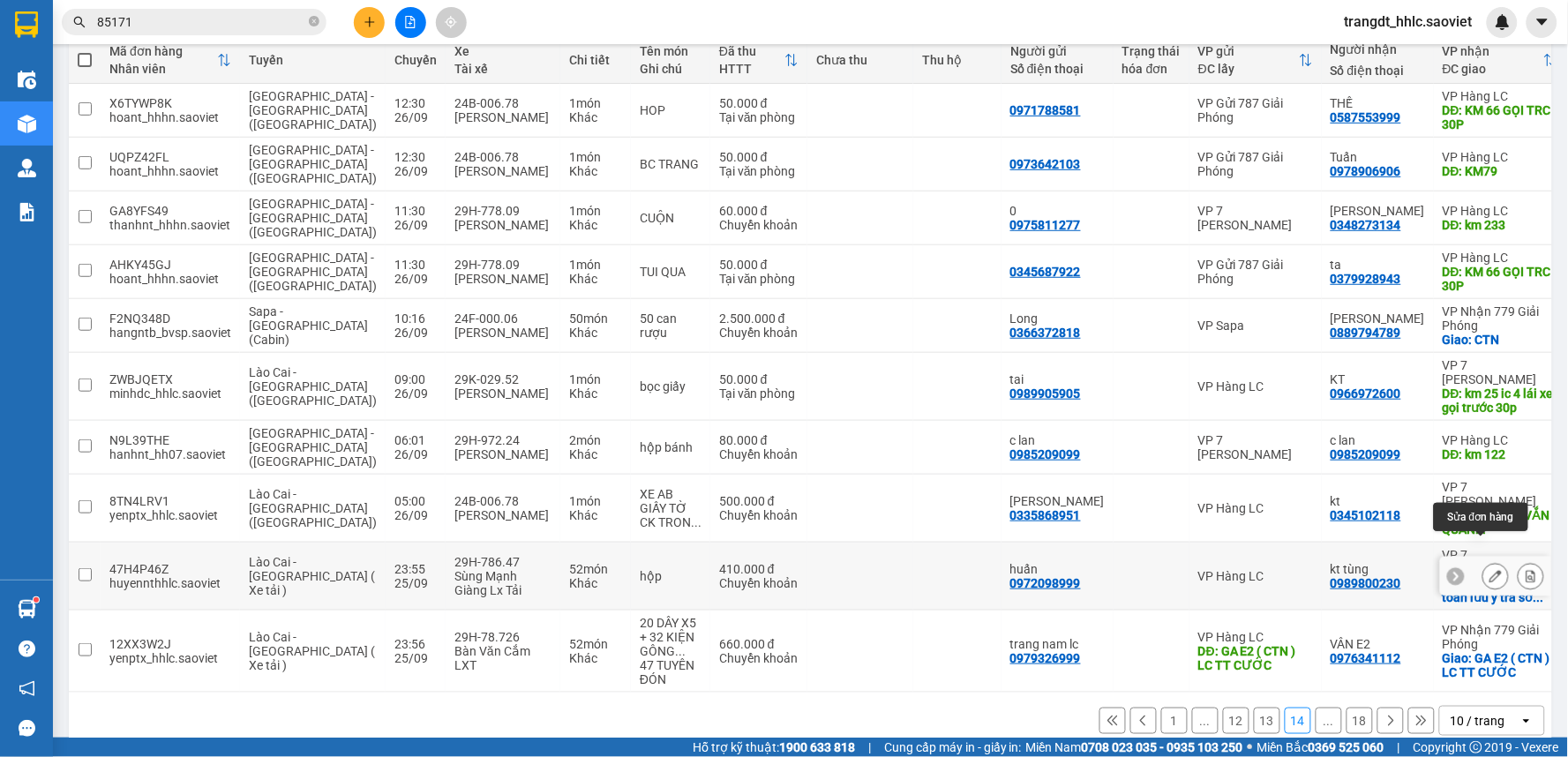
click at [1489, 570] on icon at bounding box center [1496, 577] width 12 height 12
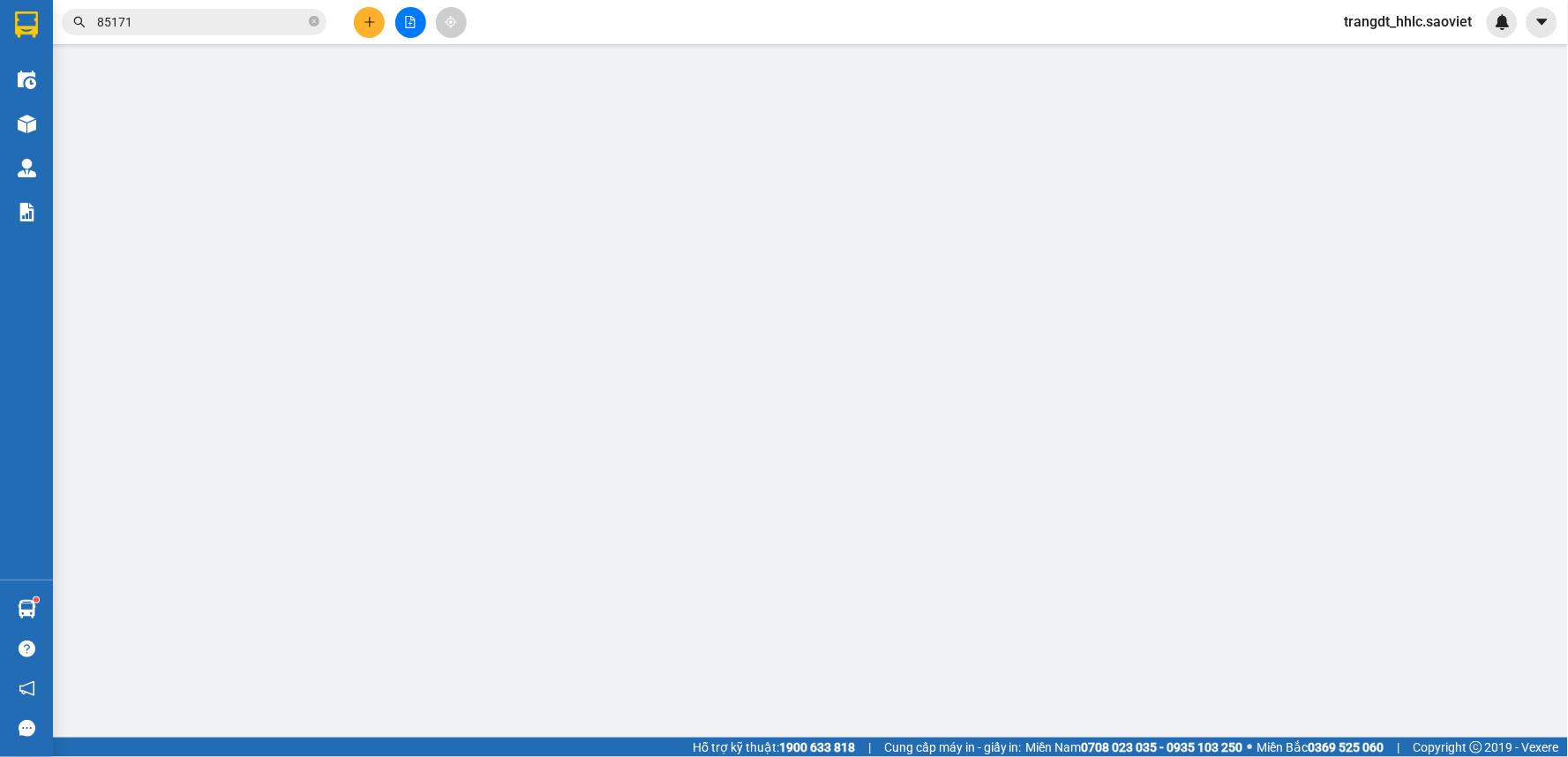
type input "0972098999"
type input "huấn"
type input "0989800230"
type input "kt tùng"
checkbox input "true"
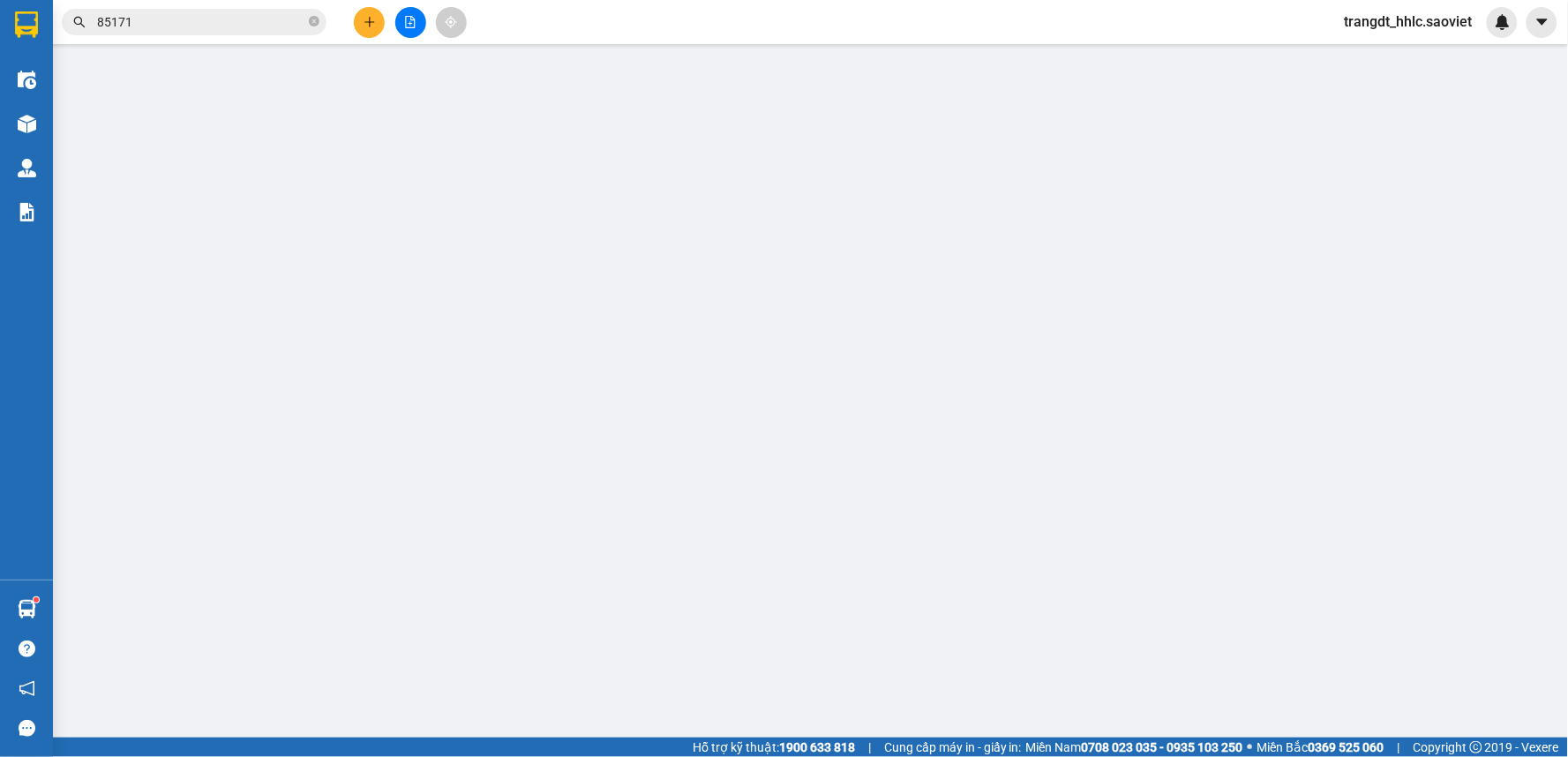
type input "lp+lc thanh toán lưu ý trả sớm giúp e"
type input "0"
type input "410.000"
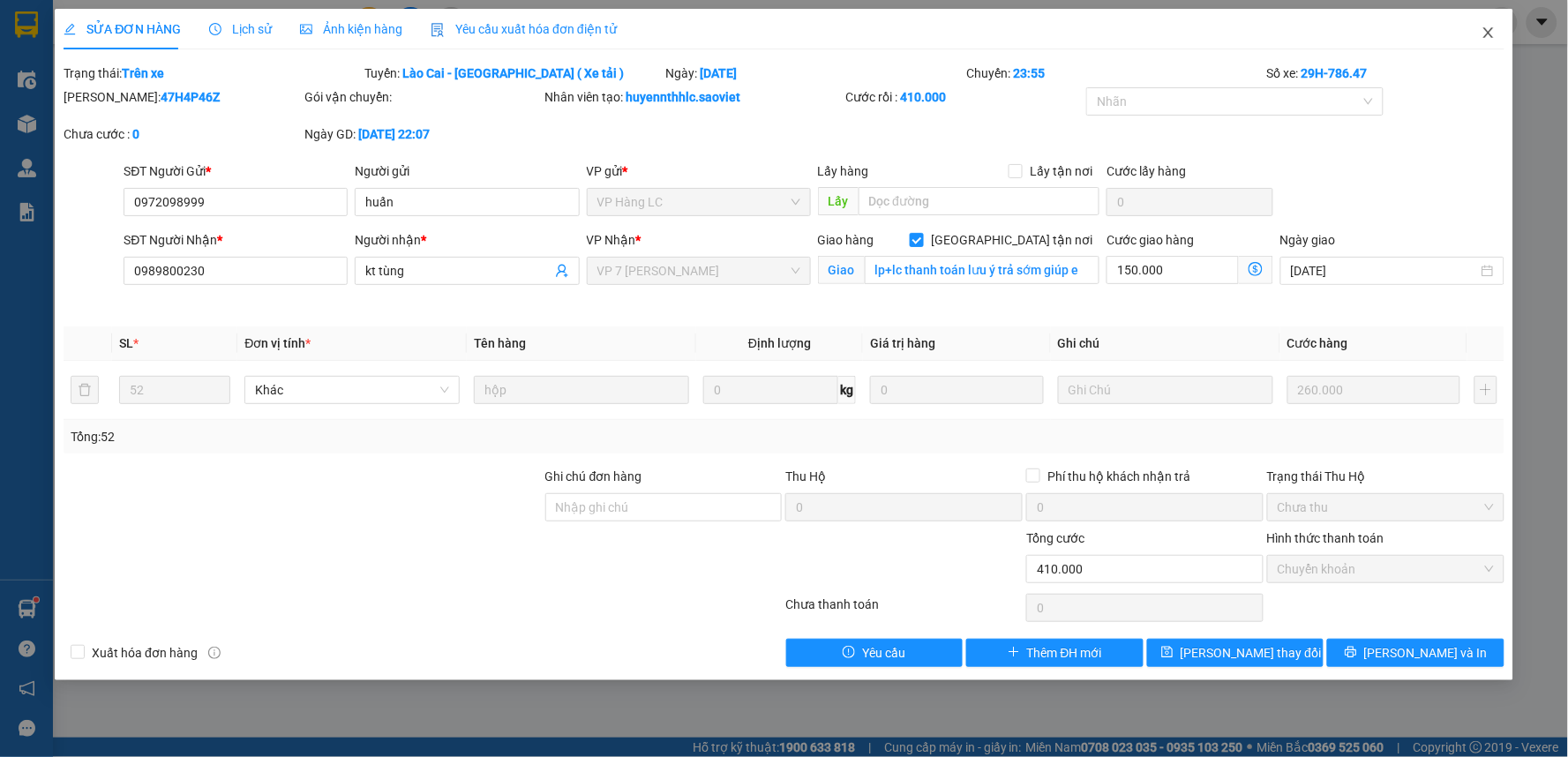
click at [1484, 31] on icon "close" at bounding box center [1489, 33] width 14 height 14
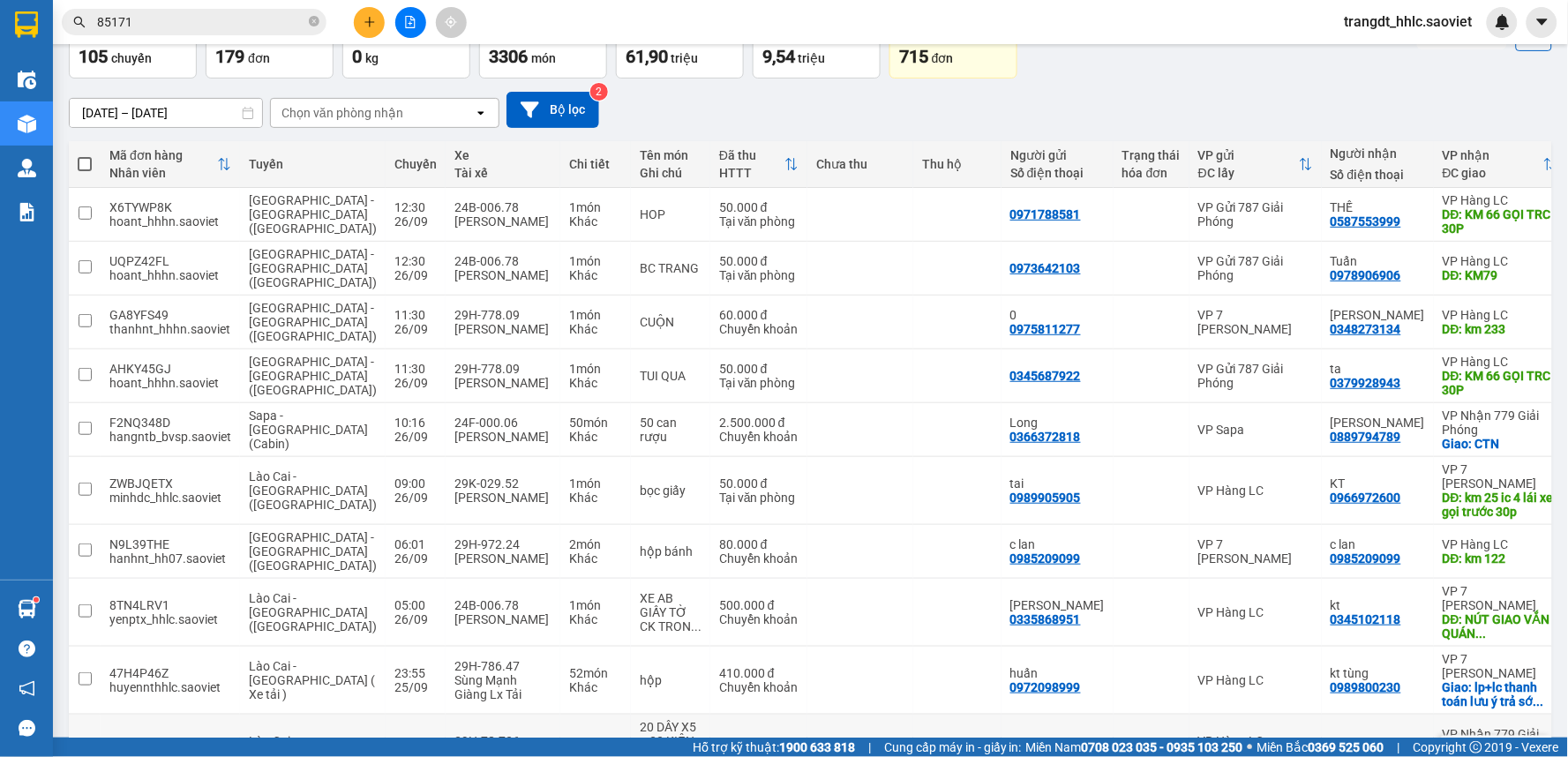
scroll to position [212, 0]
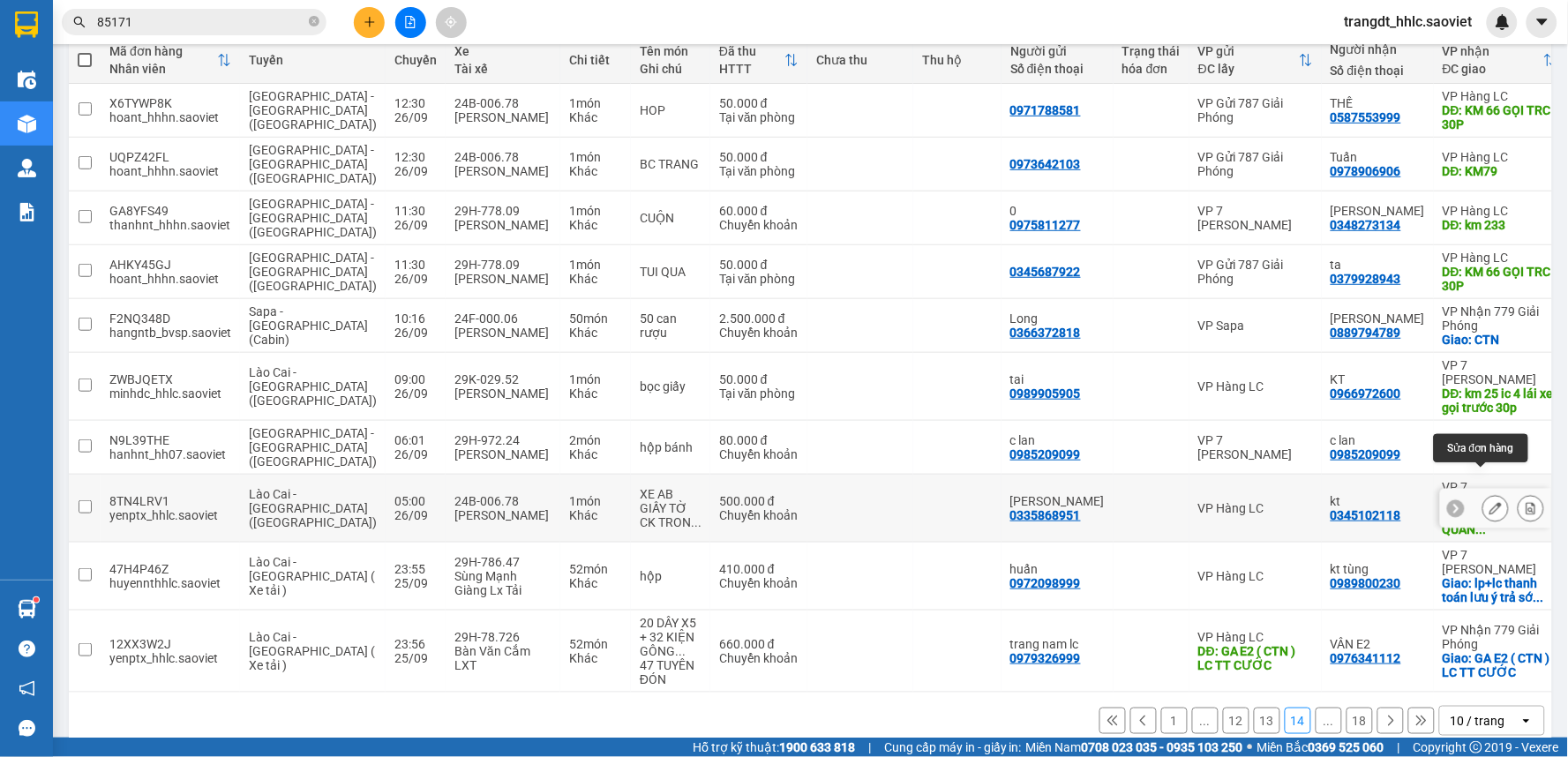
click at [1489, 494] on button at bounding box center [1496, 509] width 25 height 31
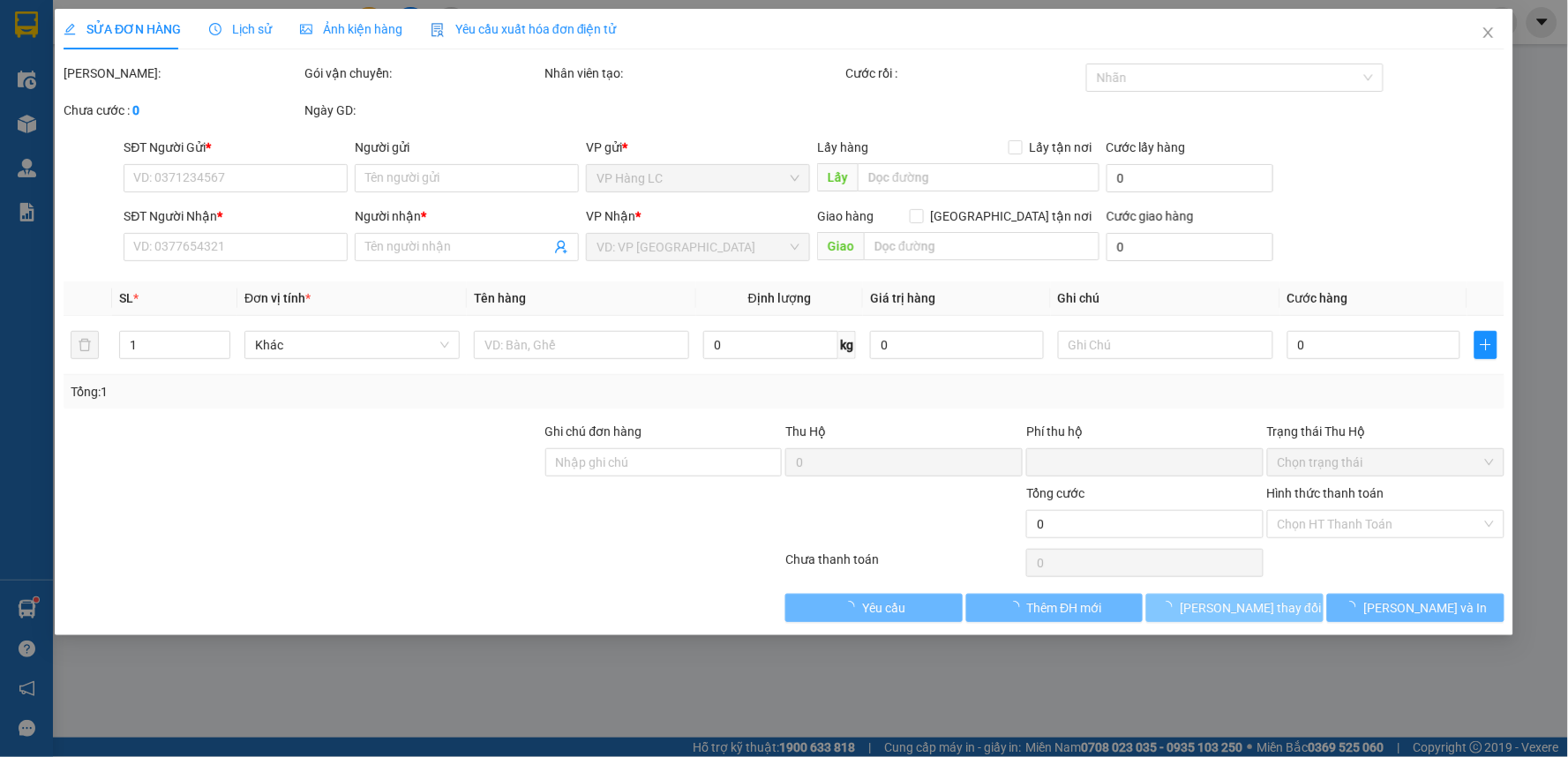
type input "0335868951"
type input "[PERSON_NAME]"
type input "0345102118"
type input "kt"
type input "NÚT GIAO VẮN QUÁN IC6_KM39 LX GỌI TRƯỚC 1 TIẾNG"
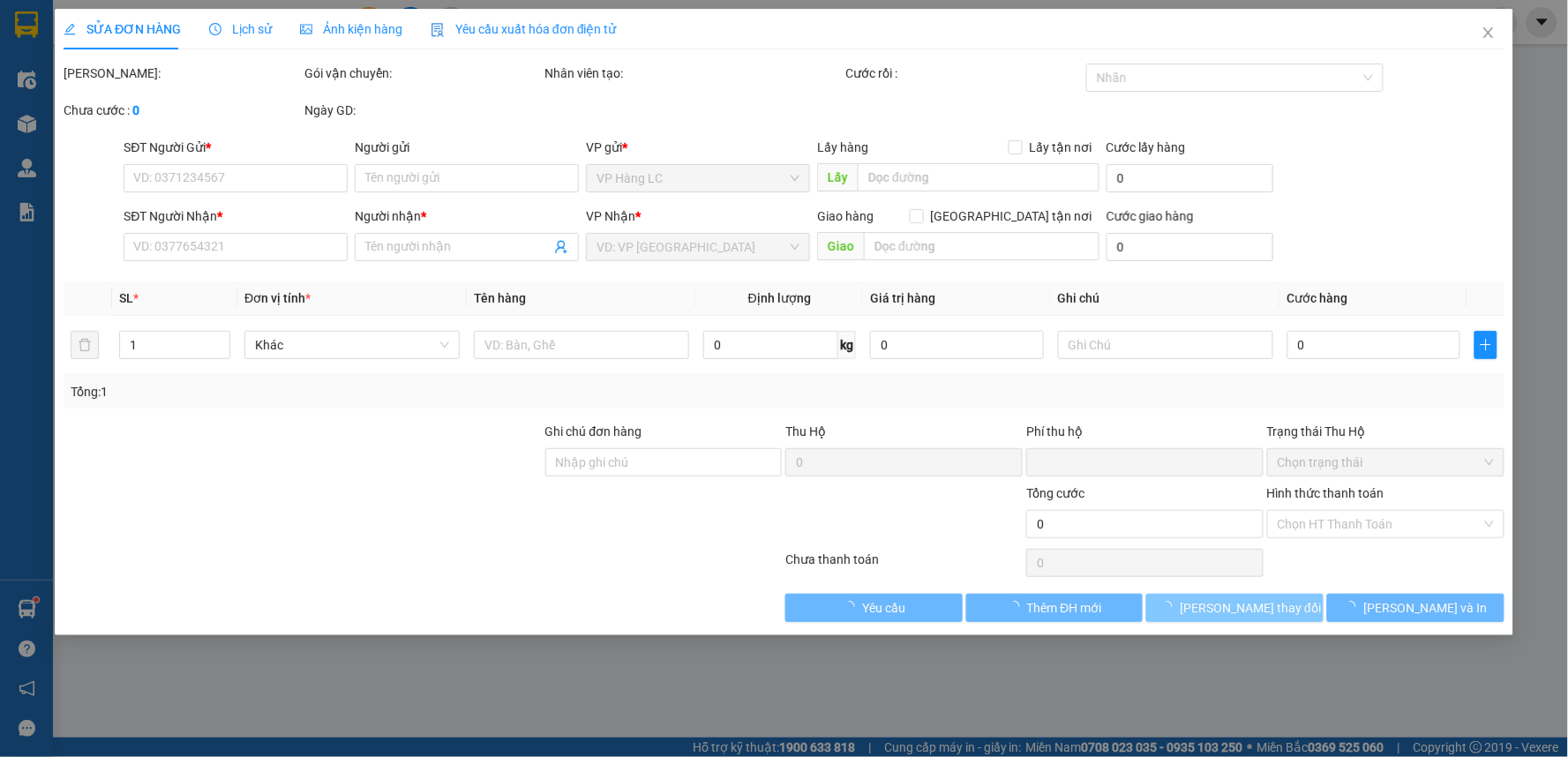
type input "0"
type input "500.000"
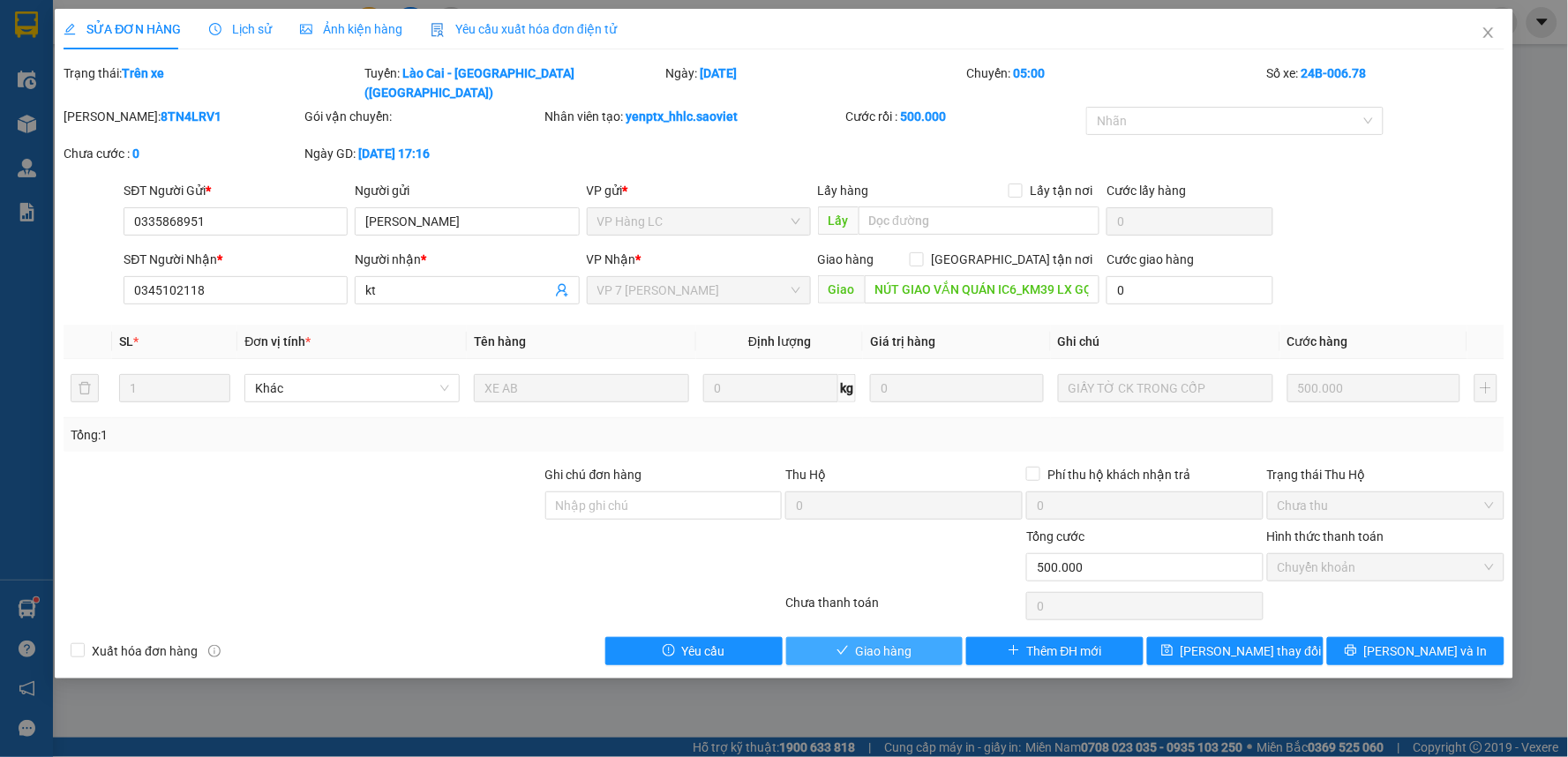
click at [926, 637] on button "Giao hàng" at bounding box center [875, 652] width 178 height 29
click at [912, 642] on span "Giao hàng" at bounding box center [884, 652] width 56 height 20
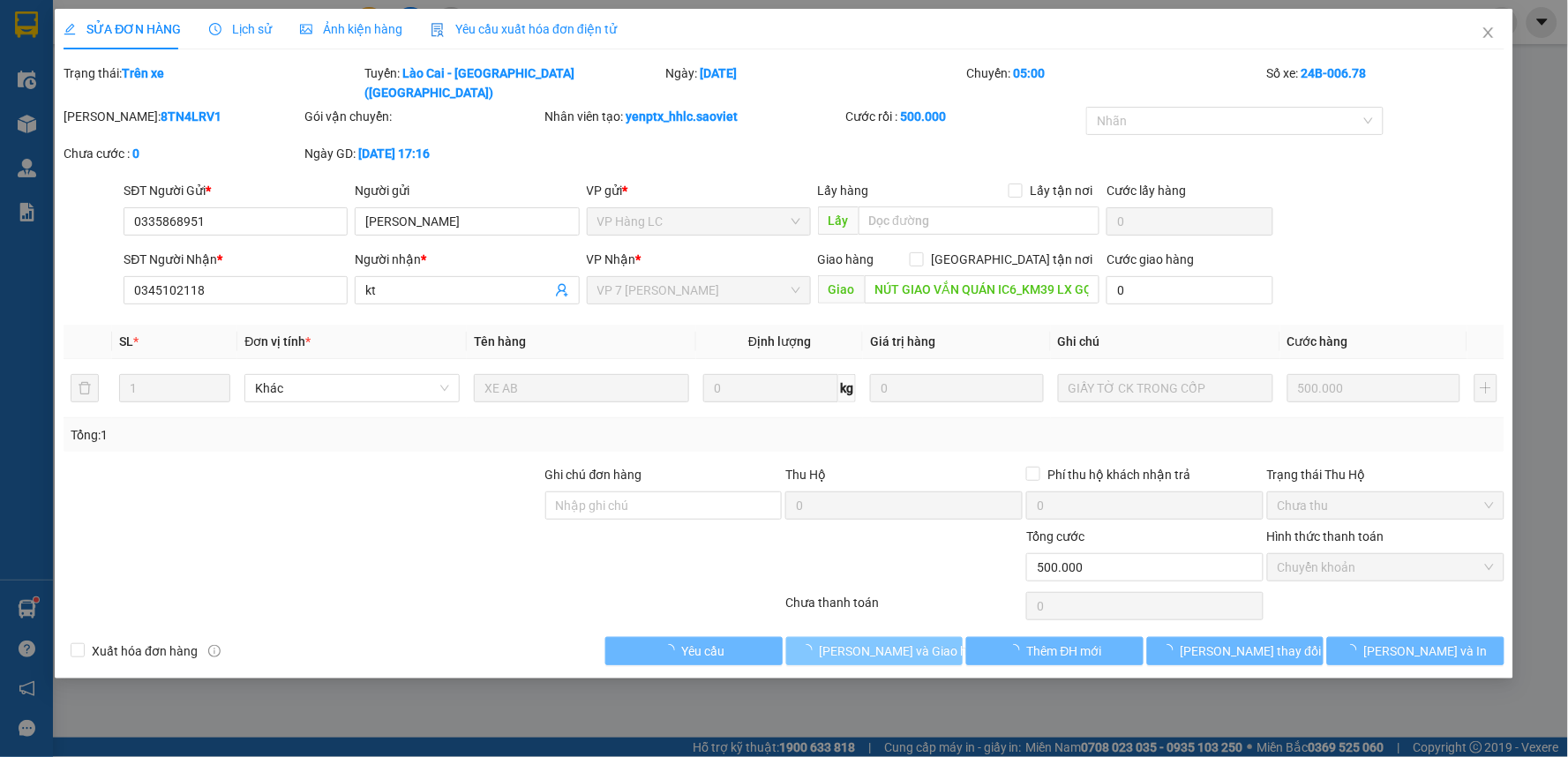
drag, startPoint x: 926, startPoint y: 629, endPoint x: 992, endPoint y: 610, distance: 68.7
click at [926, 642] on span "[PERSON_NAME] và Giao hàng" at bounding box center [904, 652] width 170 height 20
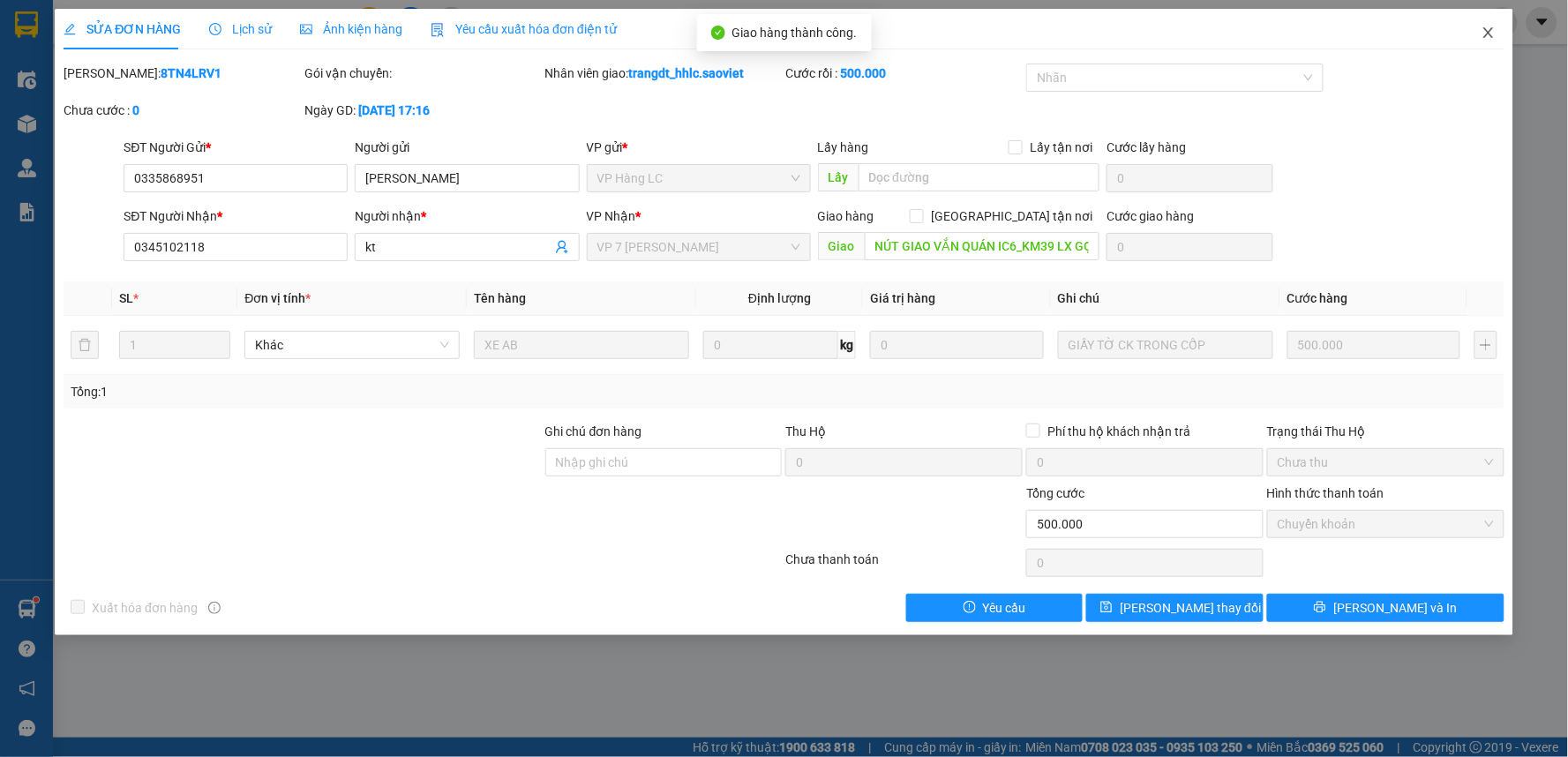
click at [1484, 20] on span "Close" at bounding box center [1488, 33] width 49 height 49
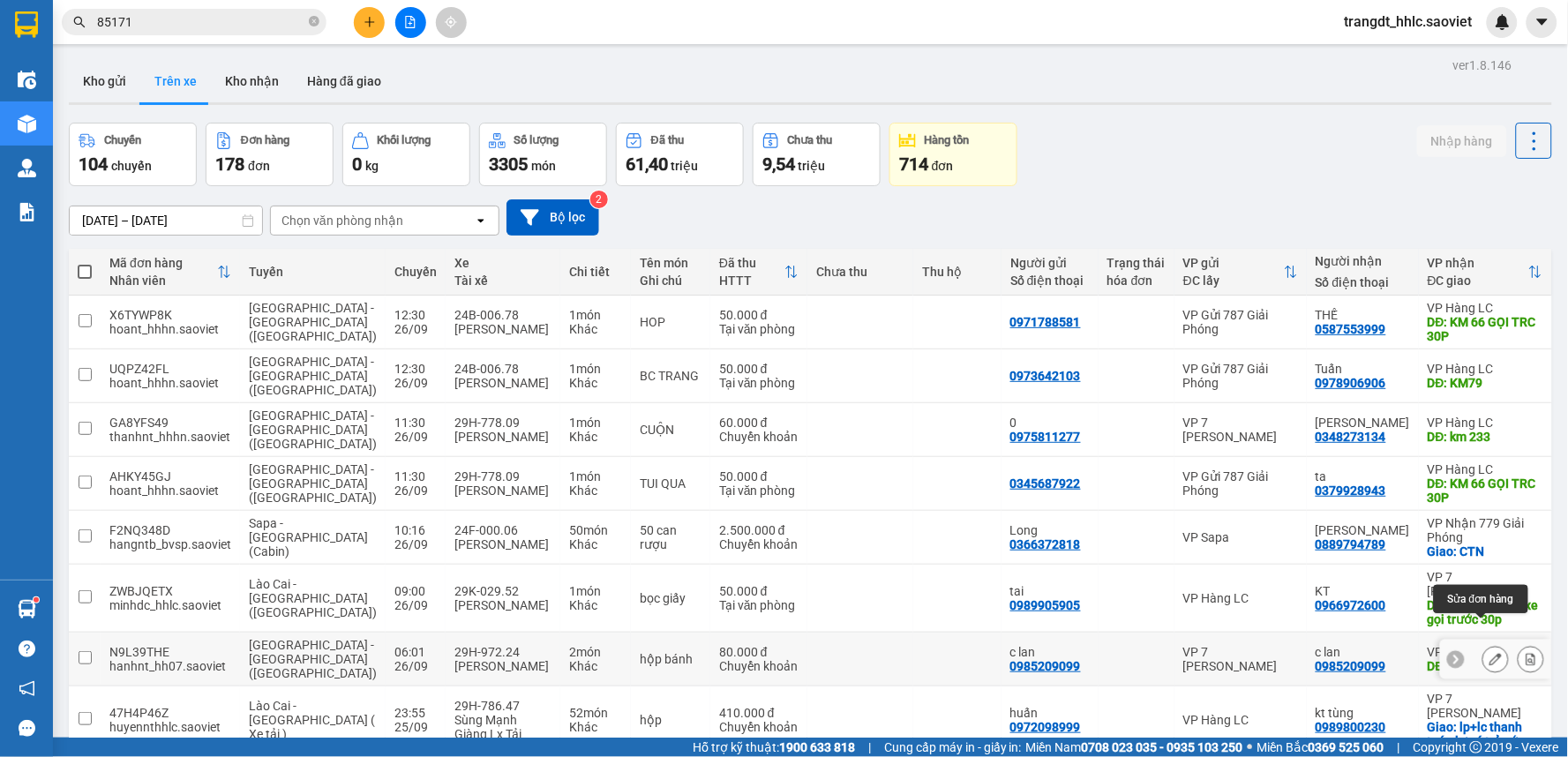
click at [1487, 646] on div at bounding box center [1496, 660] width 27 height 27
click at [1489, 653] on icon at bounding box center [1496, 660] width 12 height 12
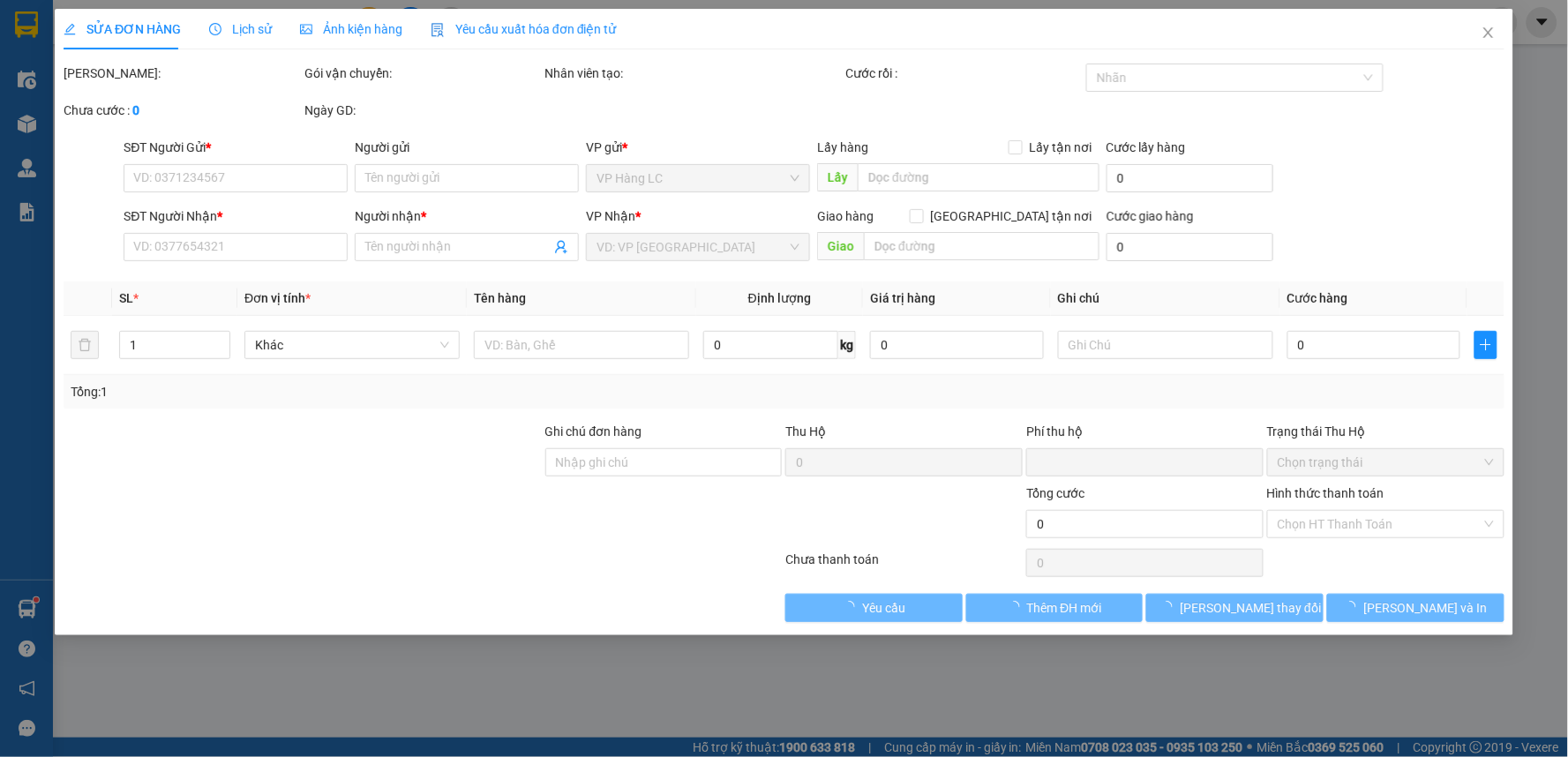
type input "0985209099"
type input "c lan"
type input "0985209099"
type input "c lan"
type input "km 122"
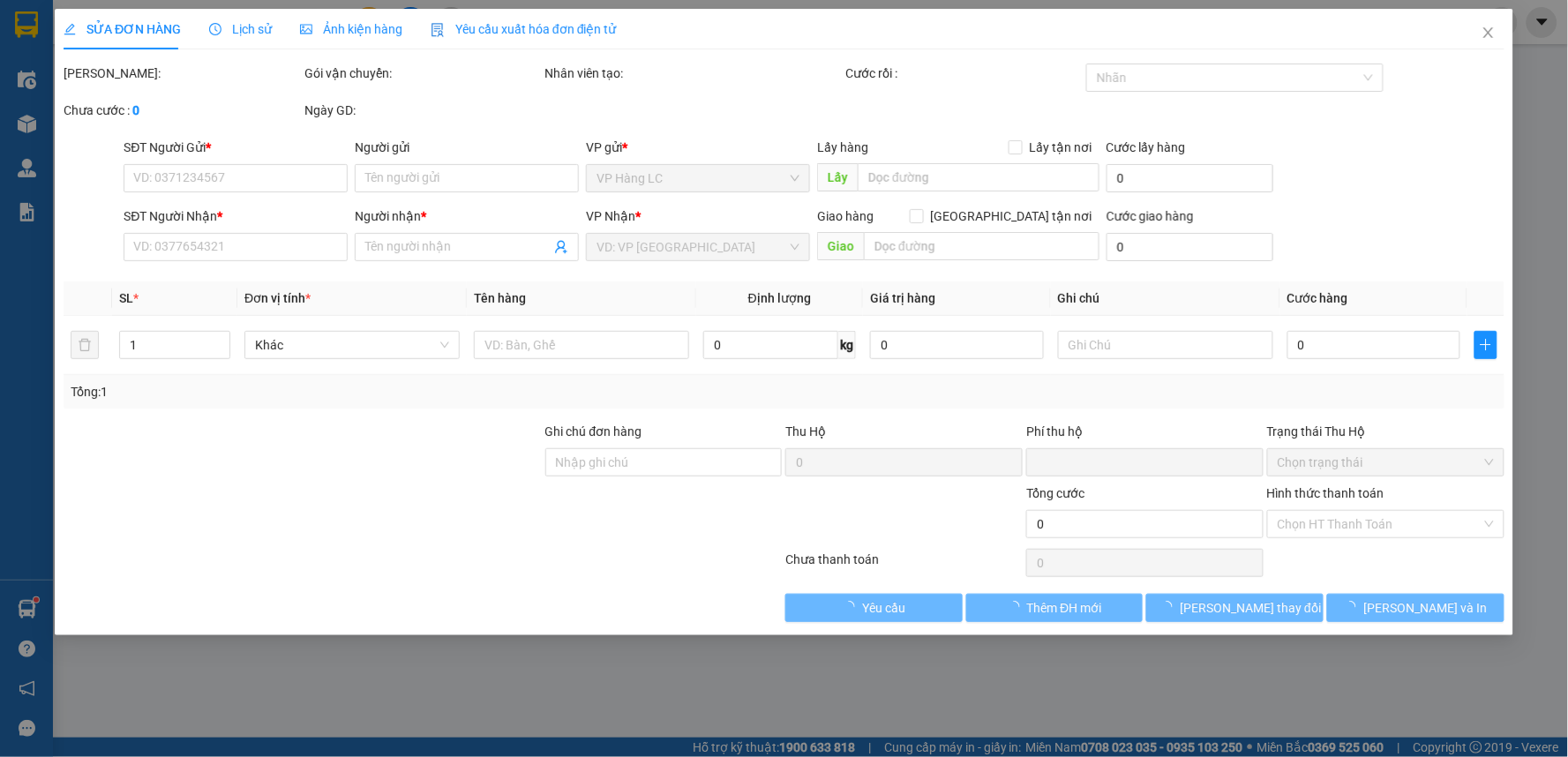
type input "0"
type input "80.000"
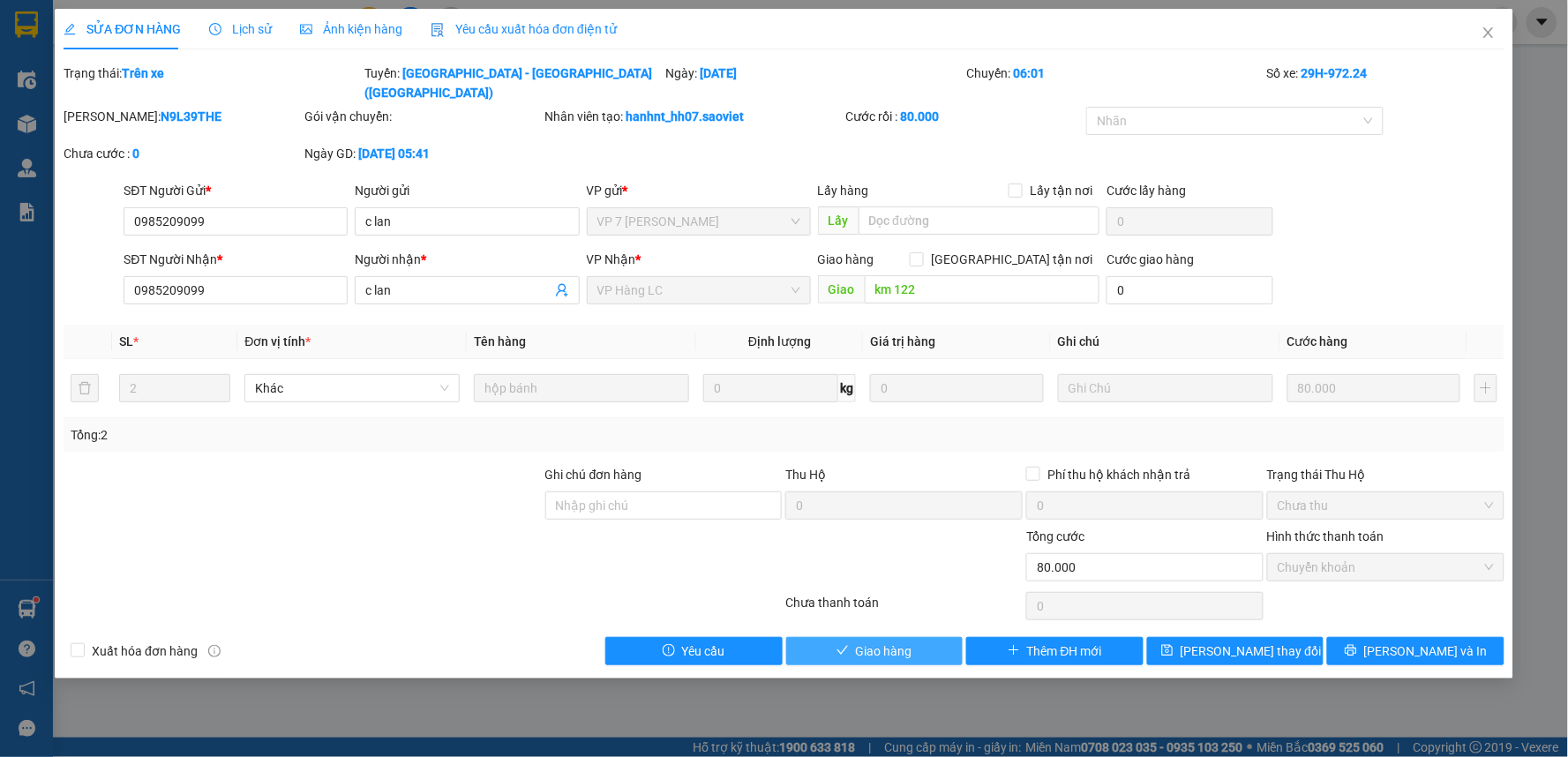
click at [903, 642] on span "Giao hàng" at bounding box center [884, 652] width 56 height 20
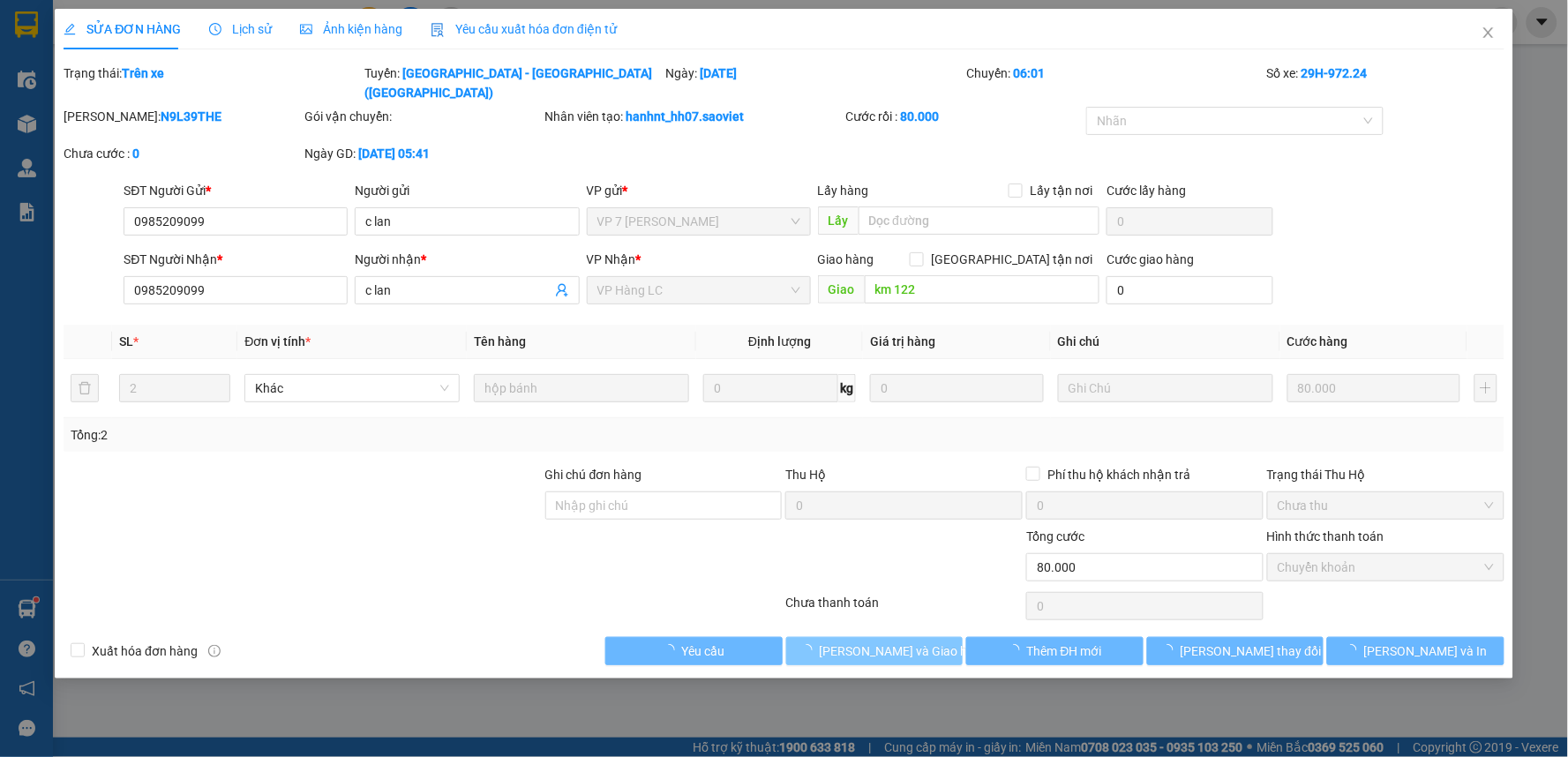
click at [903, 642] on span "[PERSON_NAME] và Giao hàng" at bounding box center [904, 652] width 170 height 20
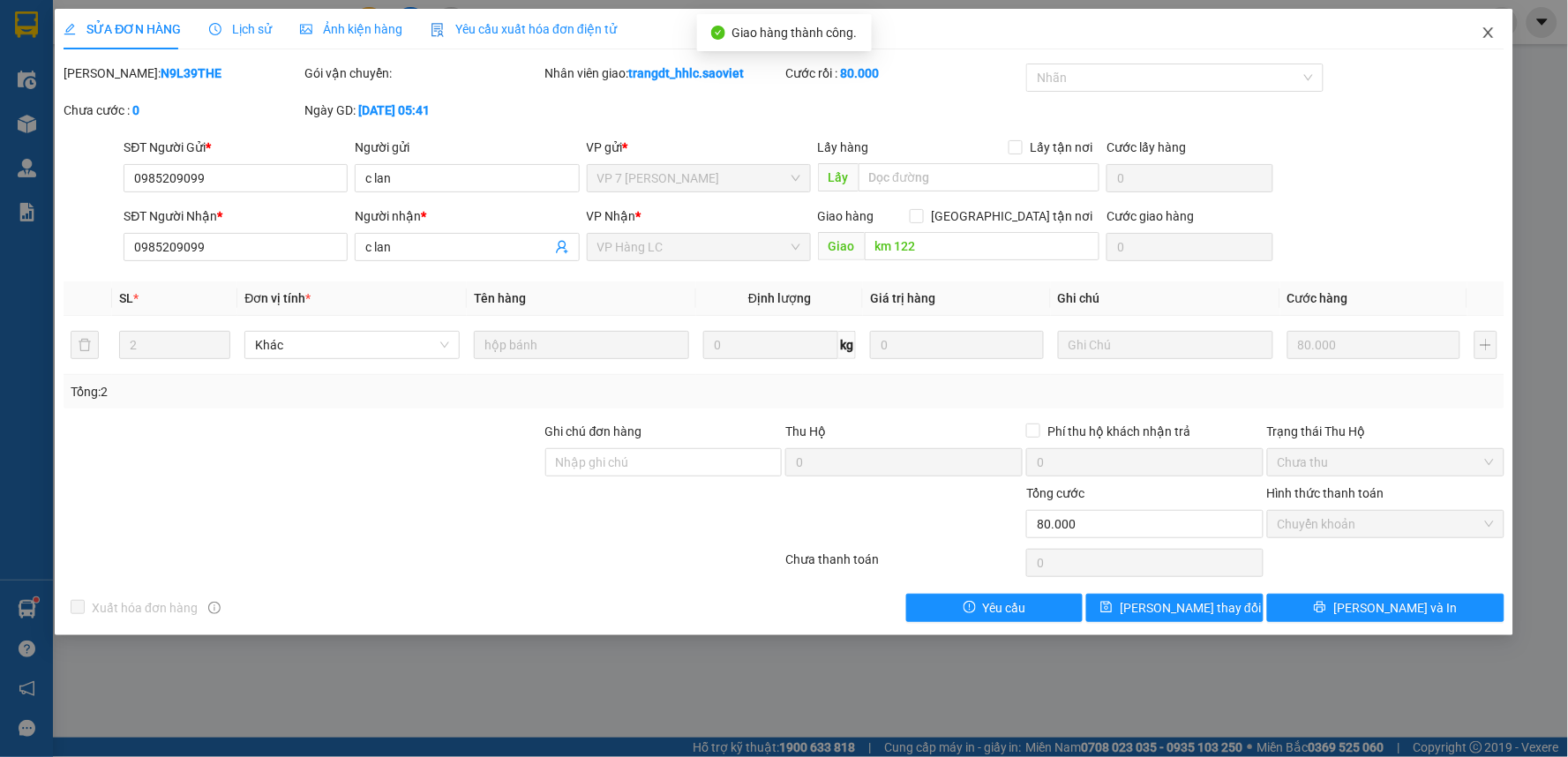
click at [1489, 37] on icon "close" at bounding box center [1489, 33] width 14 height 14
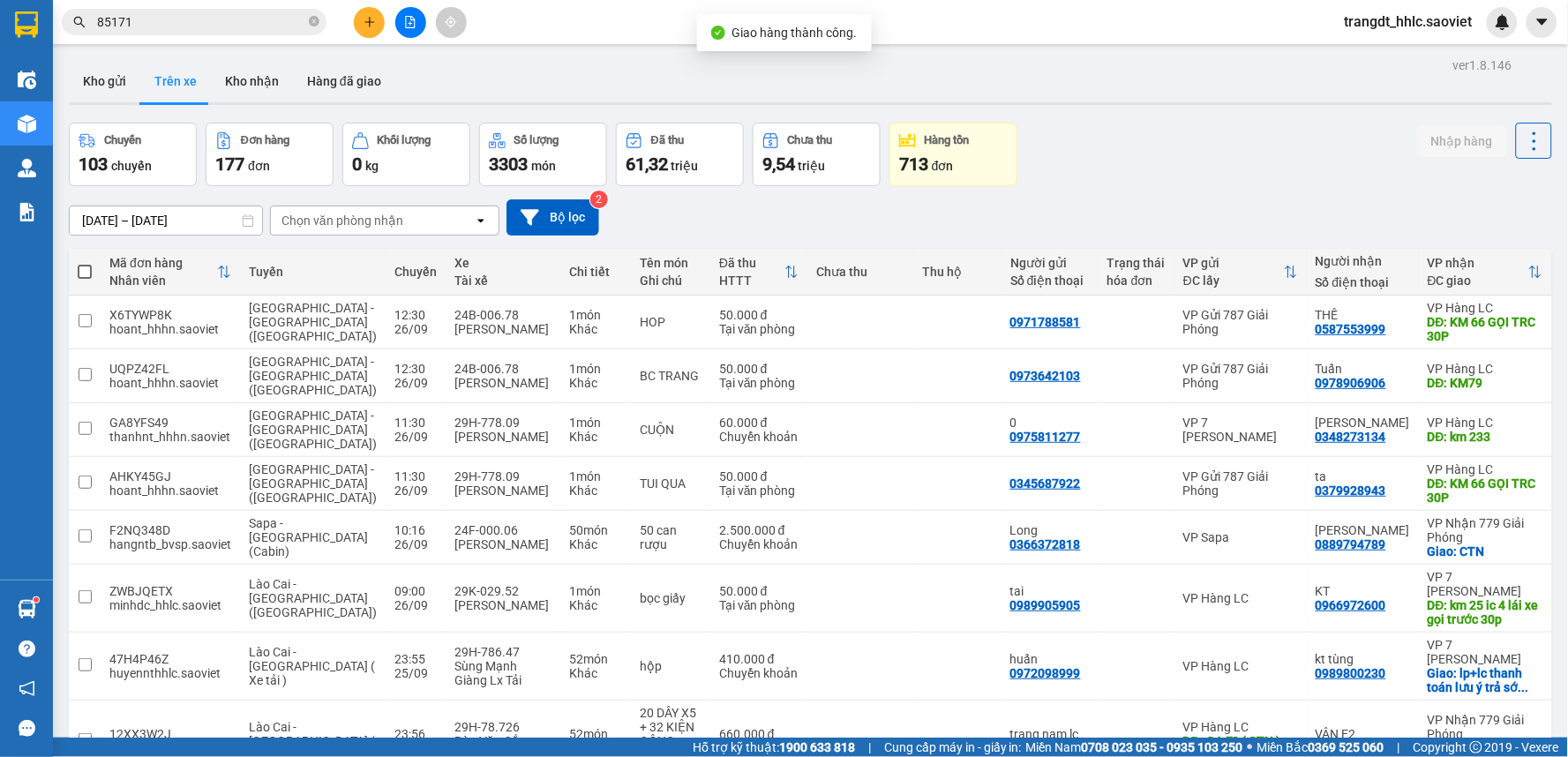
scroll to position [240, 0]
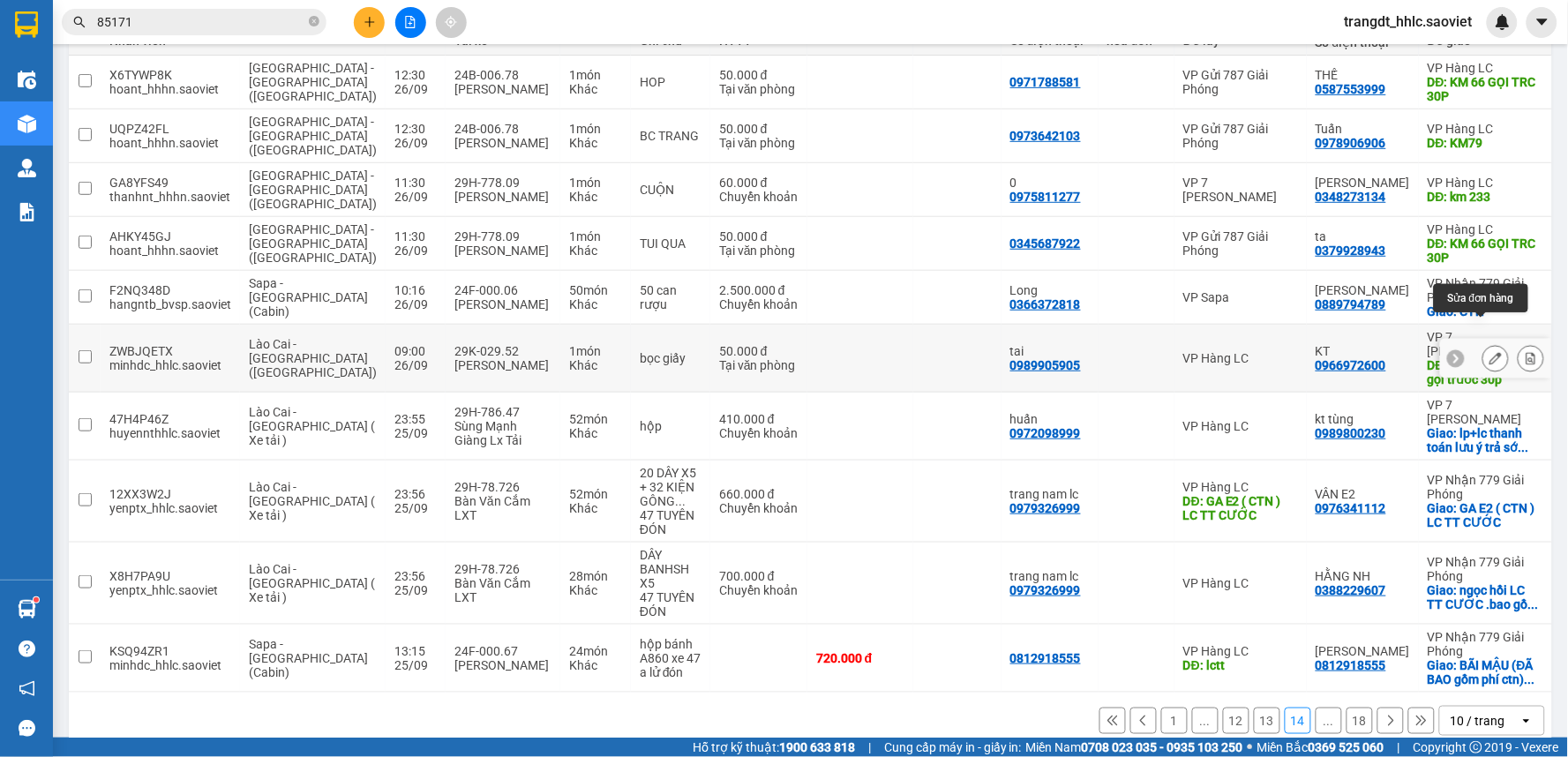
click at [1489, 352] on icon at bounding box center [1496, 358] width 12 height 12
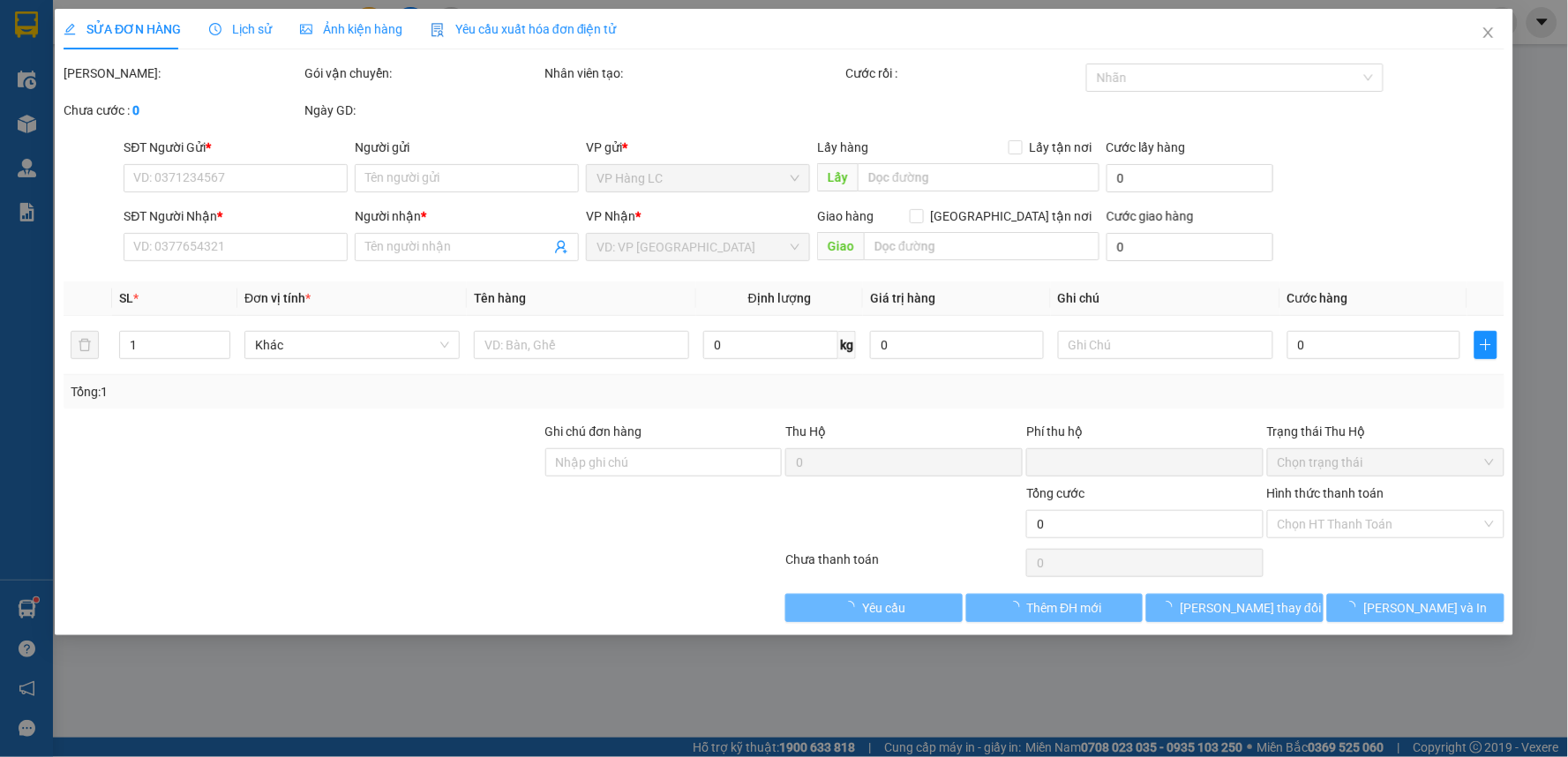
type input "0989905905"
type input "tai"
type input "0966972600"
type input "KT"
type input "km 25 ic 4 lái xe gọi trước 30p"
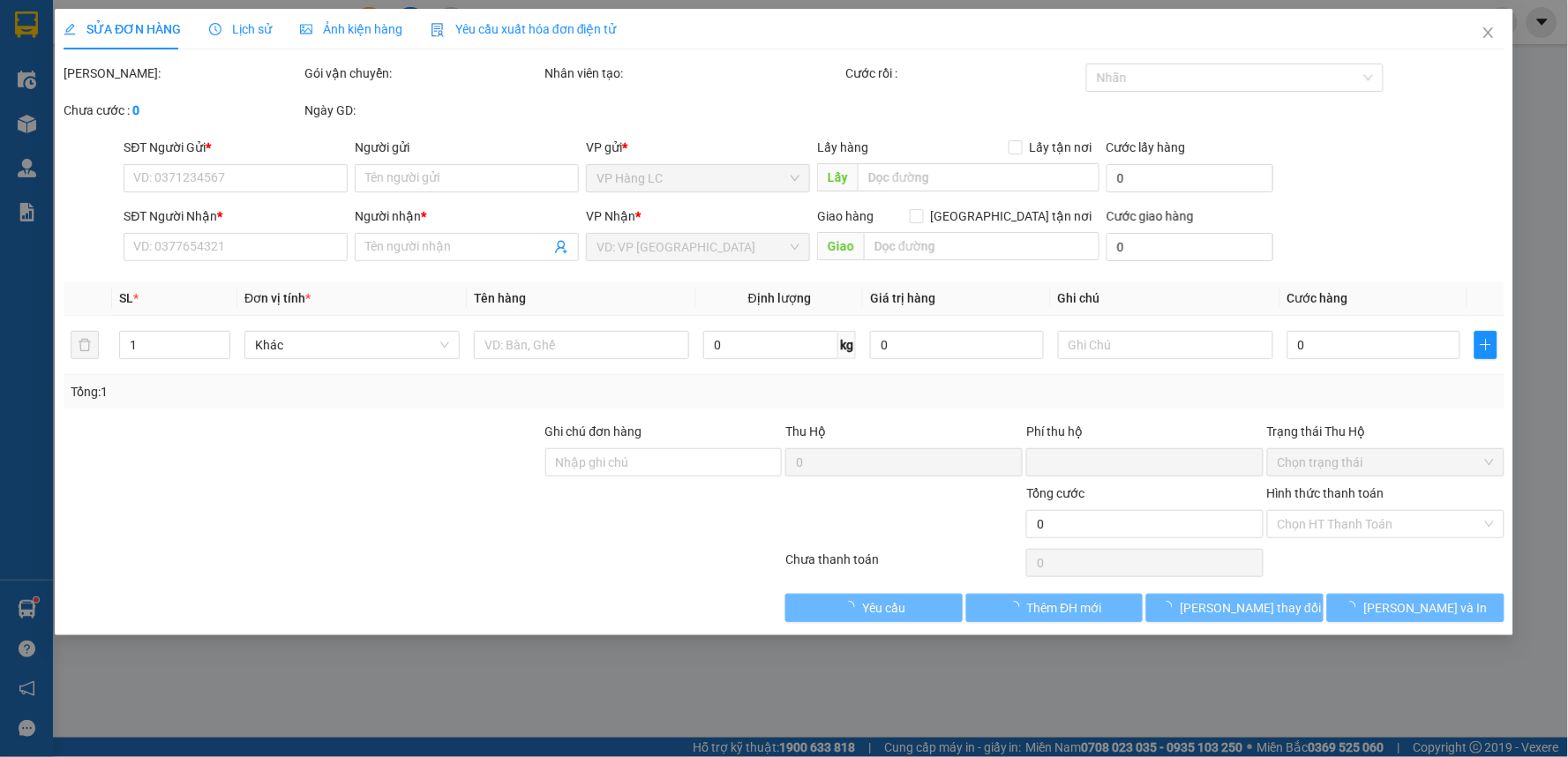
type input "0"
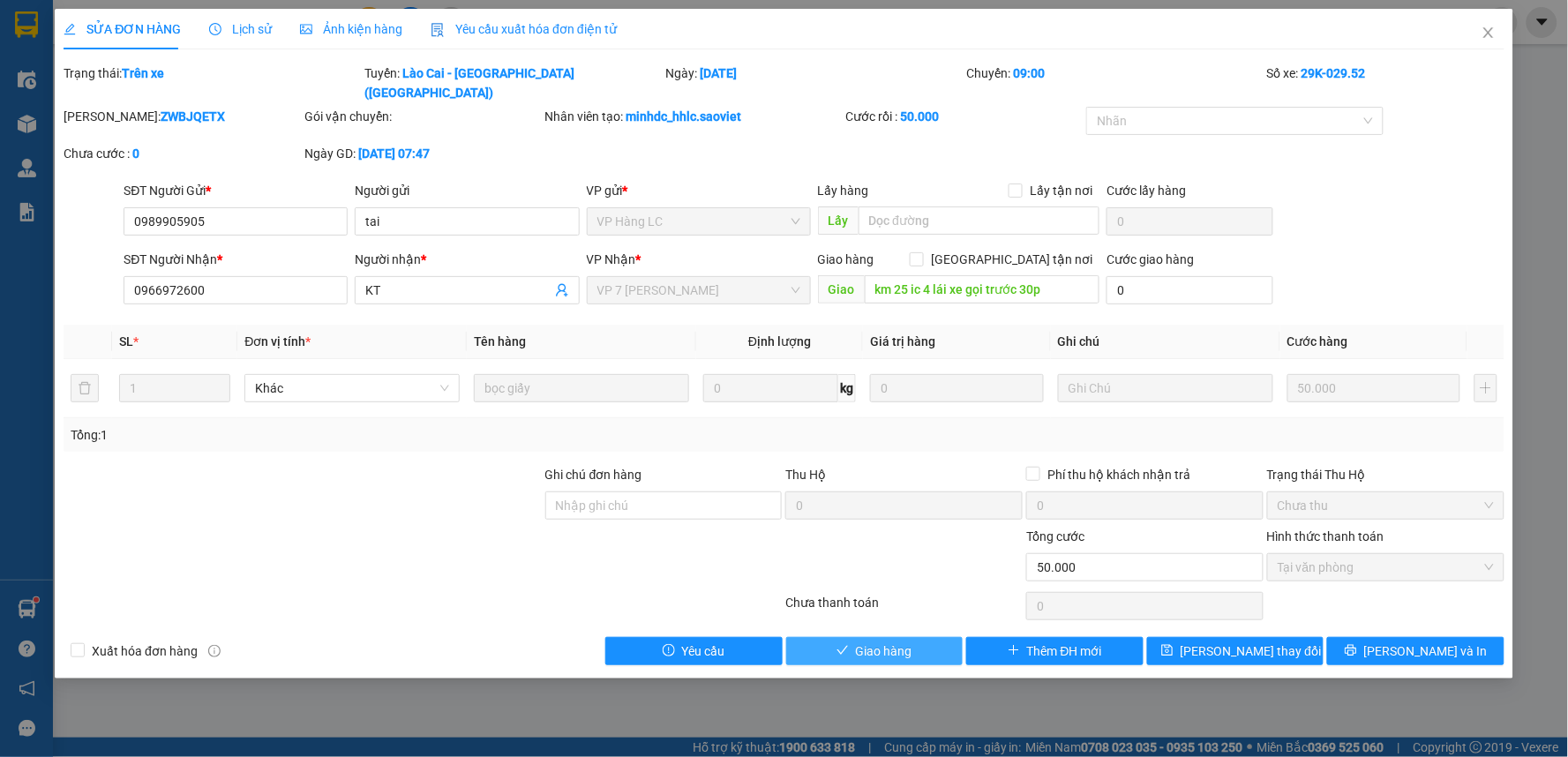
click at [872, 642] on span "Giao hàng" at bounding box center [884, 652] width 56 height 20
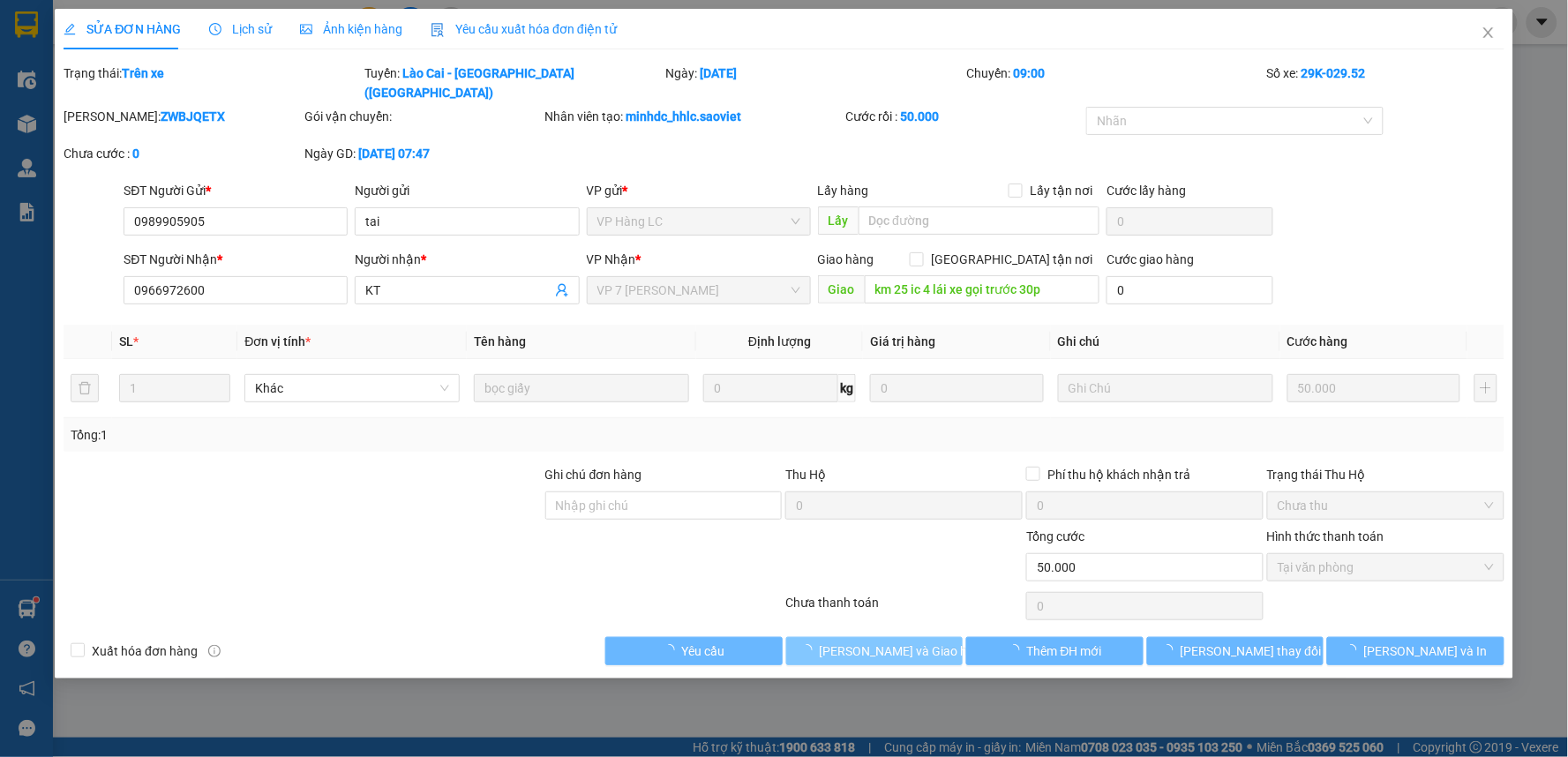
click at [872, 642] on span "[PERSON_NAME] và Giao hàng" at bounding box center [904, 652] width 170 height 20
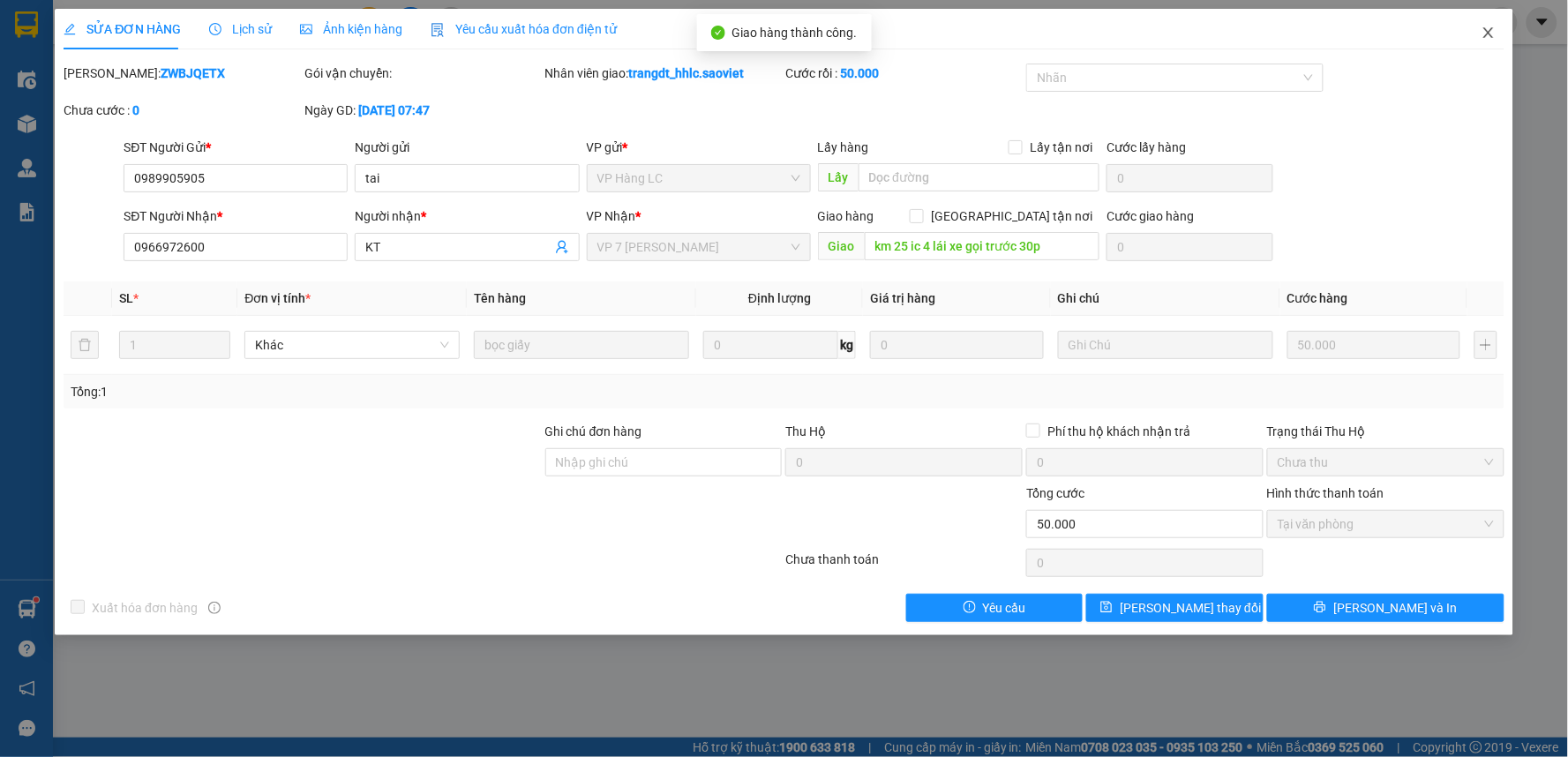
click at [1488, 44] on span "Close" at bounding box center [1488, 33] width 49 height 49
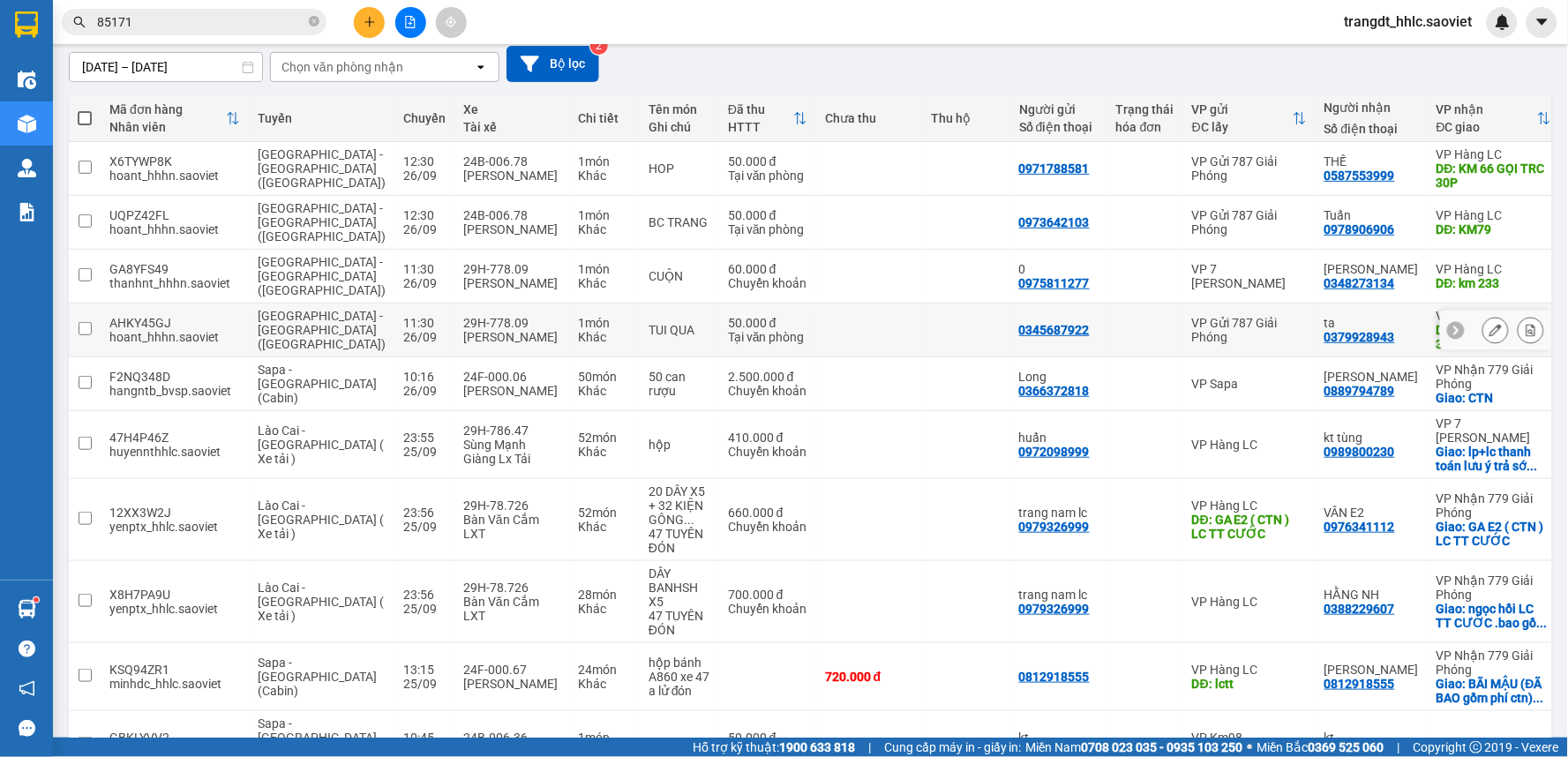
scroll to position [233, 0]
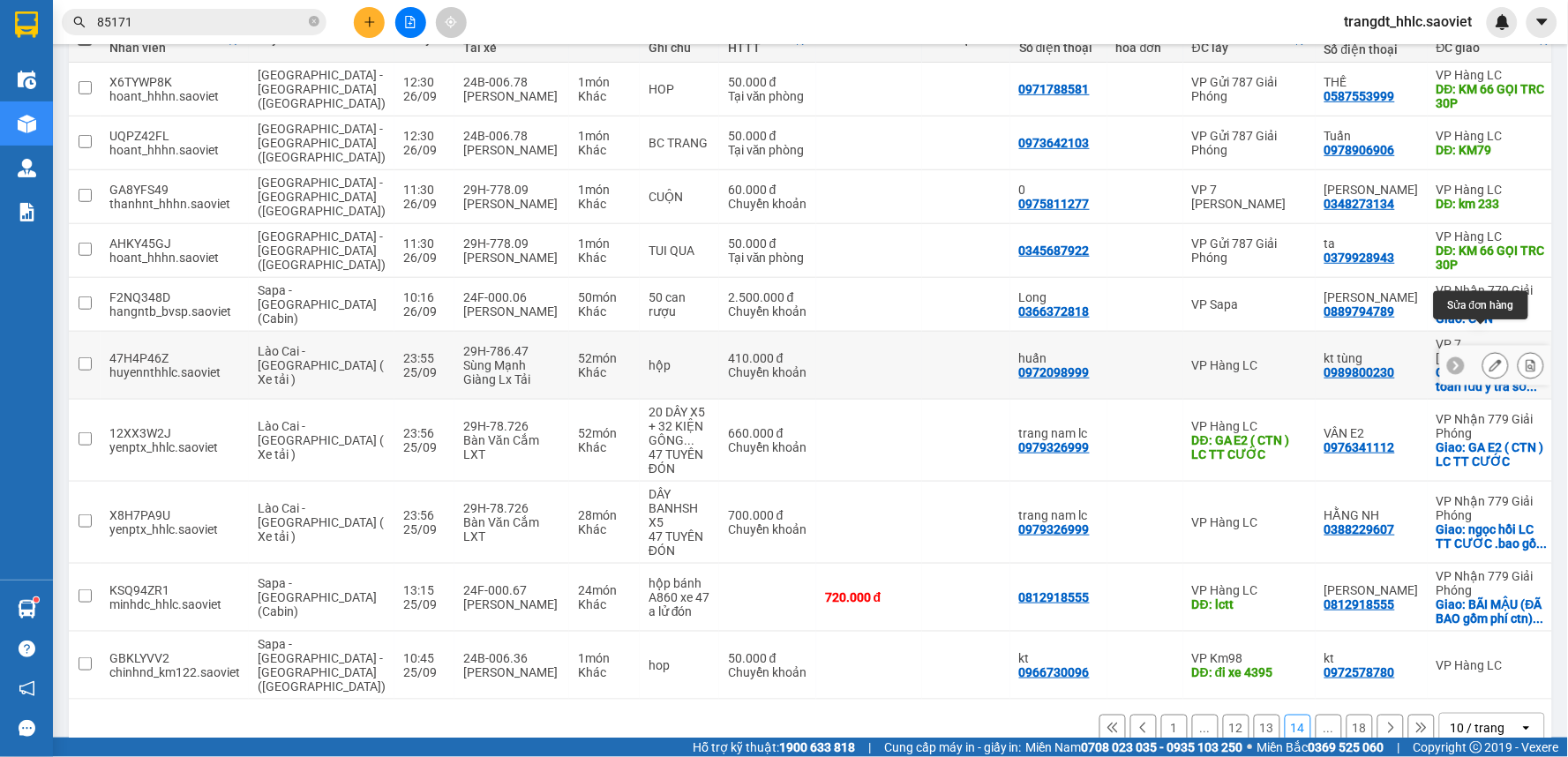
click at [1493, 352] on div at bounding box center [1496, 365] width 27 height 27
click at [1486, 350] on button at bounding box center [1496, 365] width 25 height 31
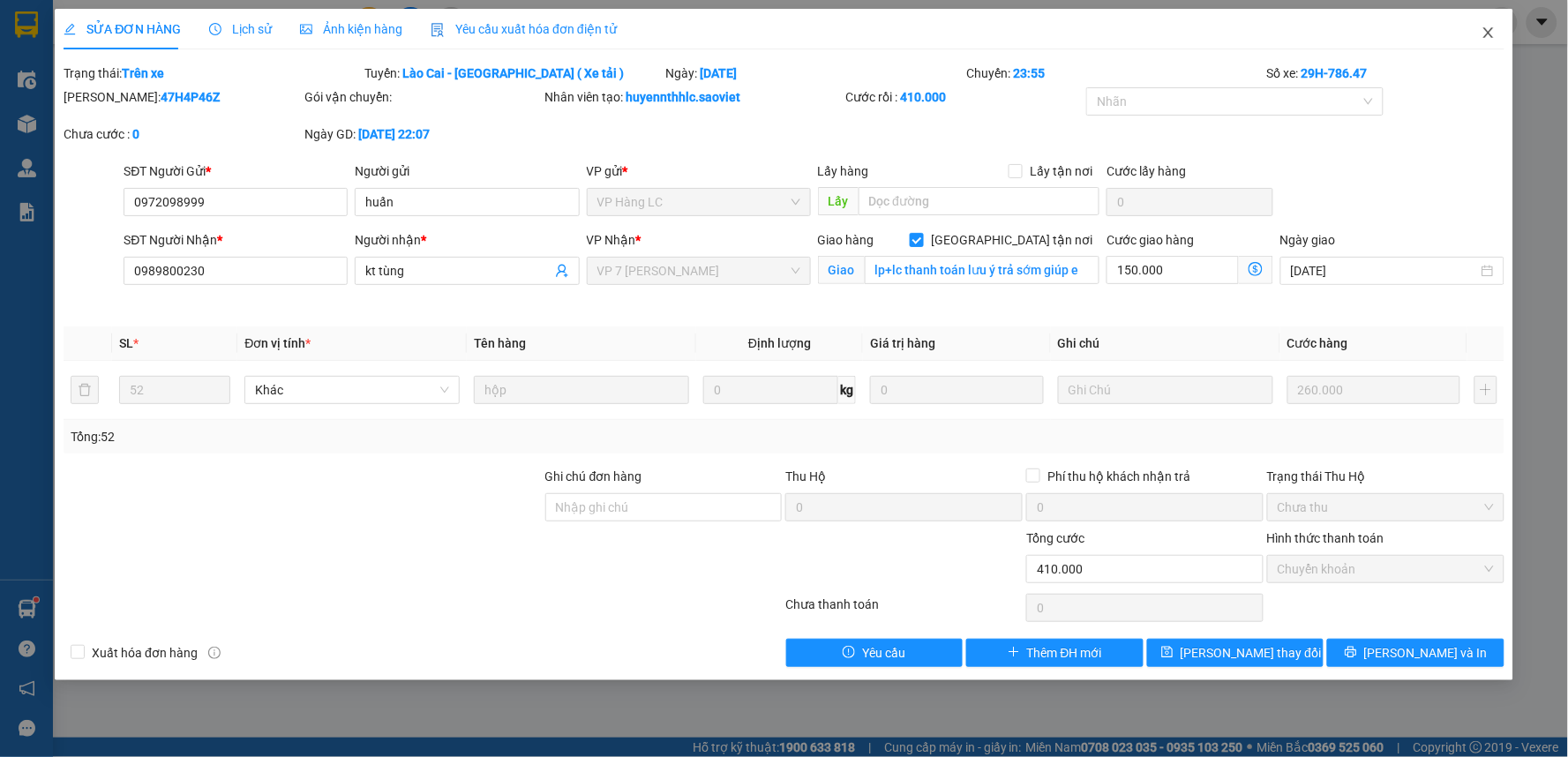
click at [1489, 33] on icon "close" at bounding box center [1488, 33] width 10 height 11
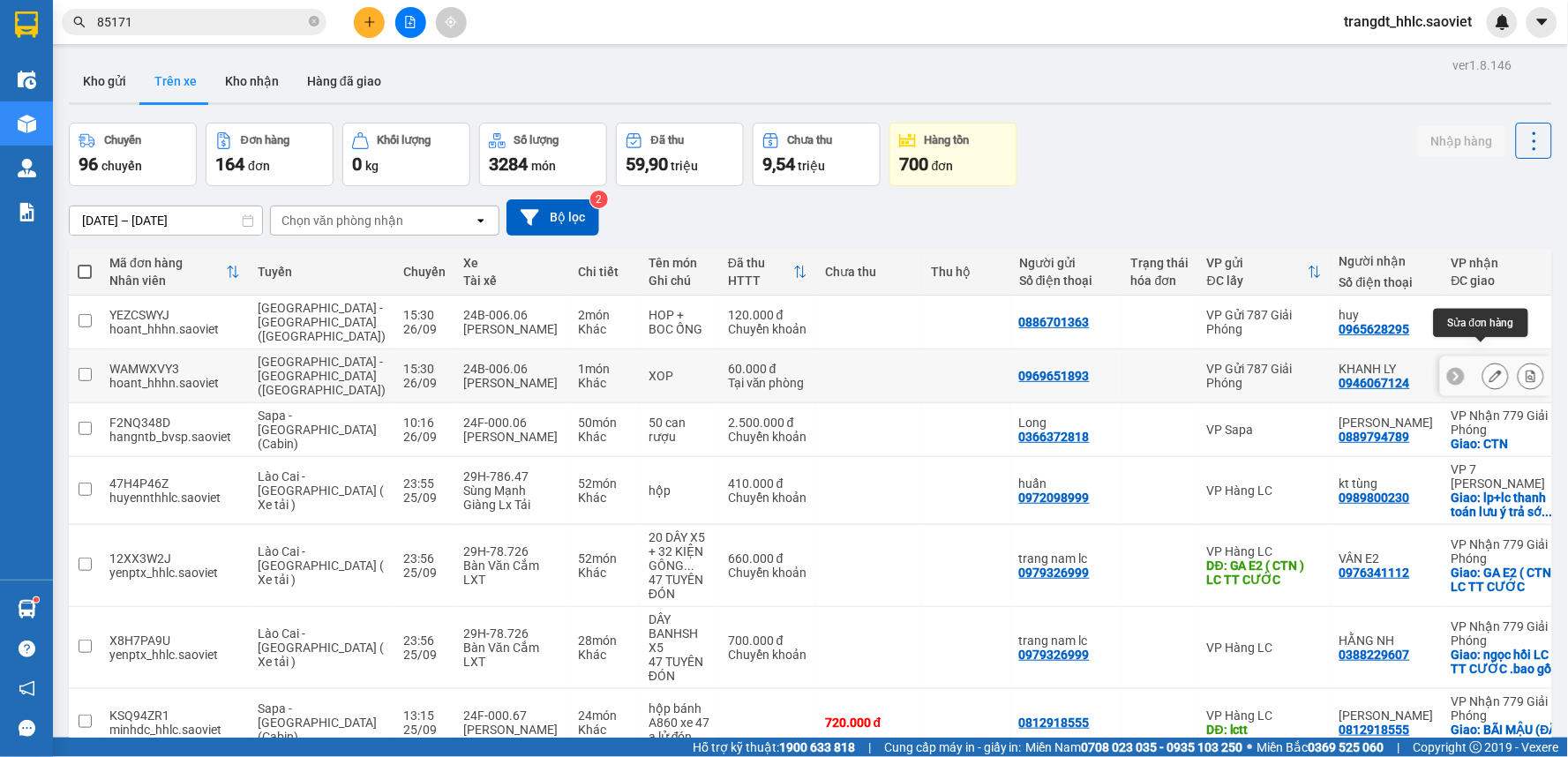
click at [1489, 370] on icon at bounding box center [1496, 376] width 12 height 12
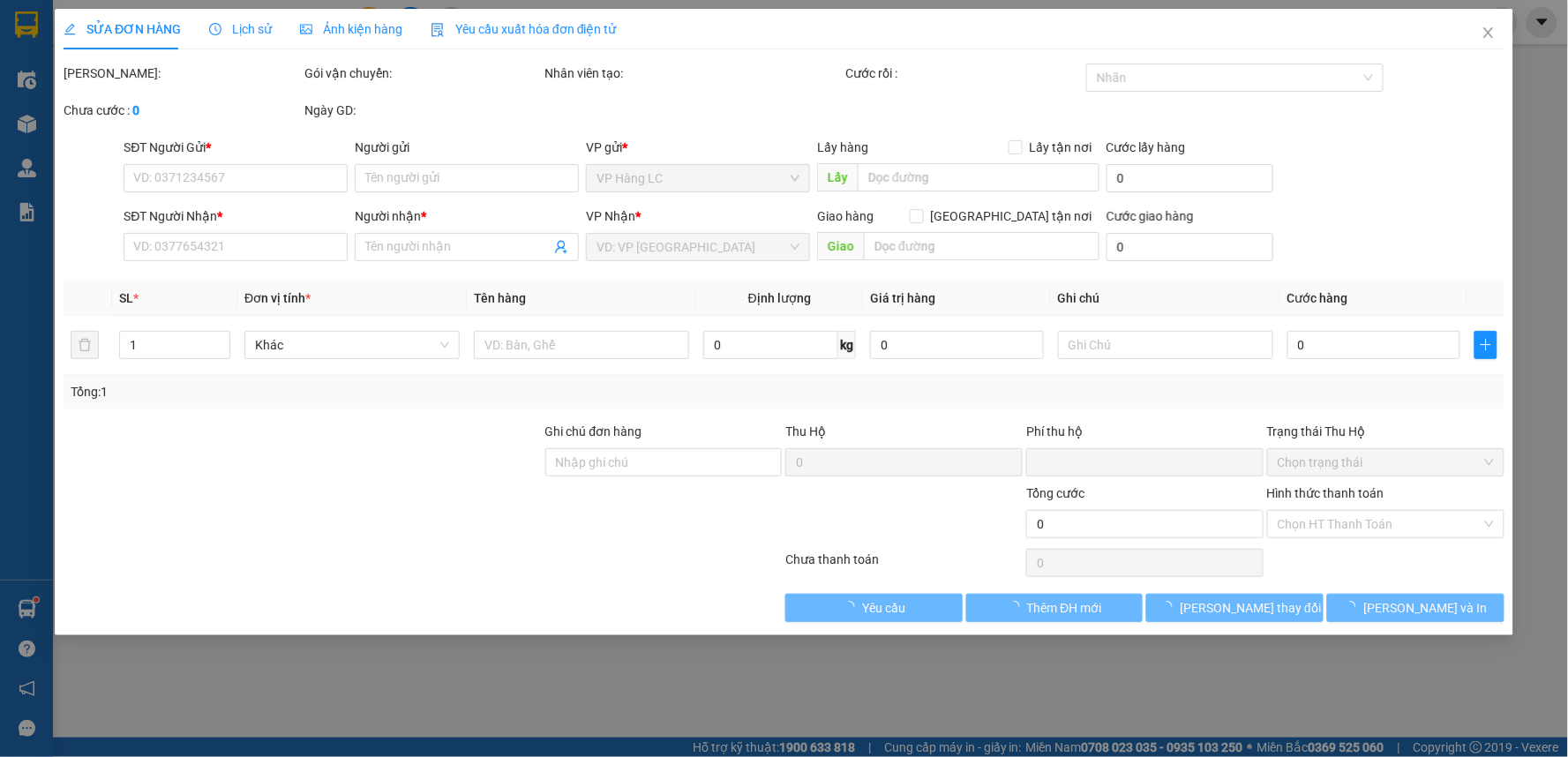
type input "0969651893"
type input "0946067124"
type input "KHANH LY"
type input "KM171"
type input "0"
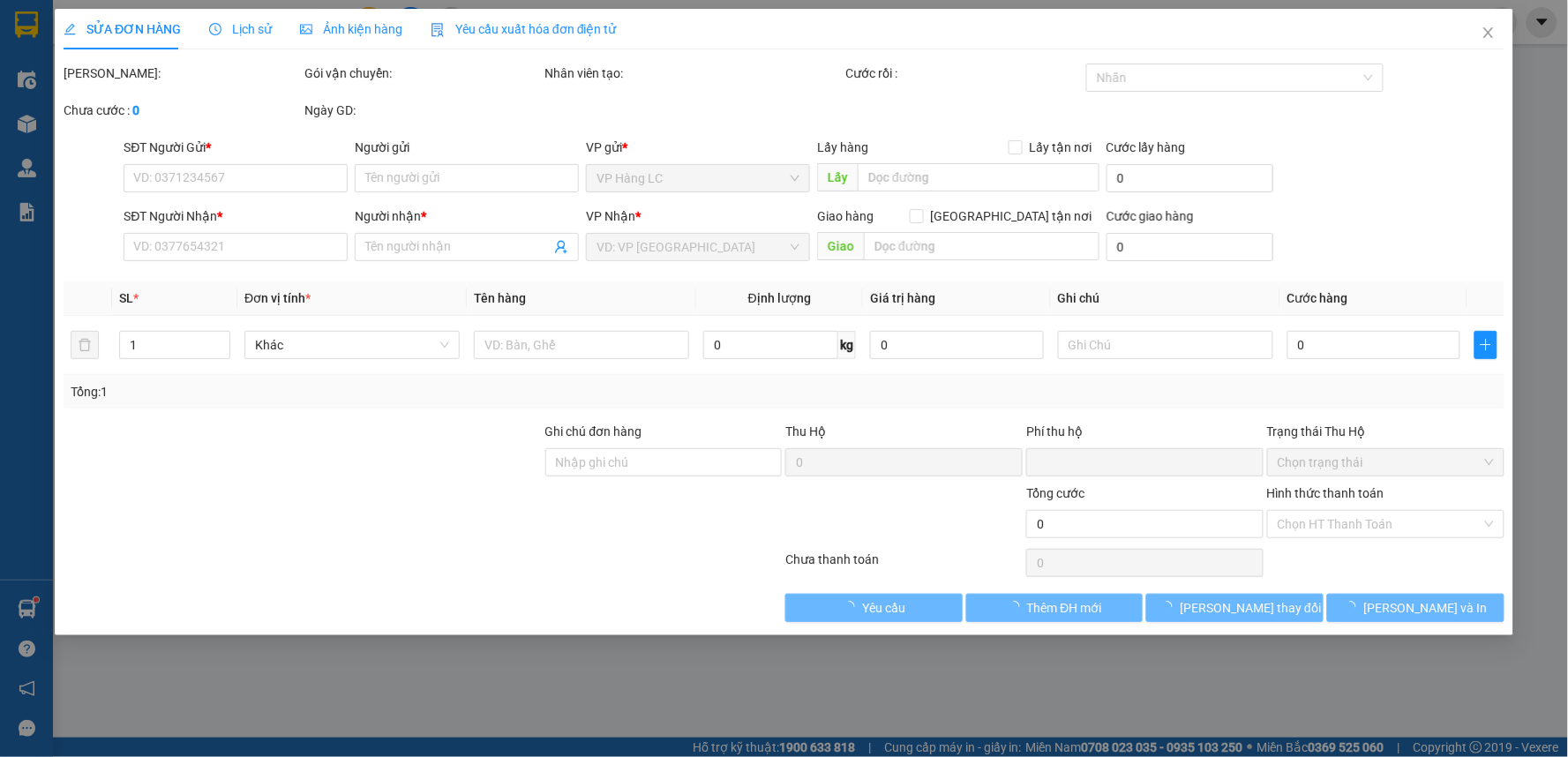
type input "60.000"
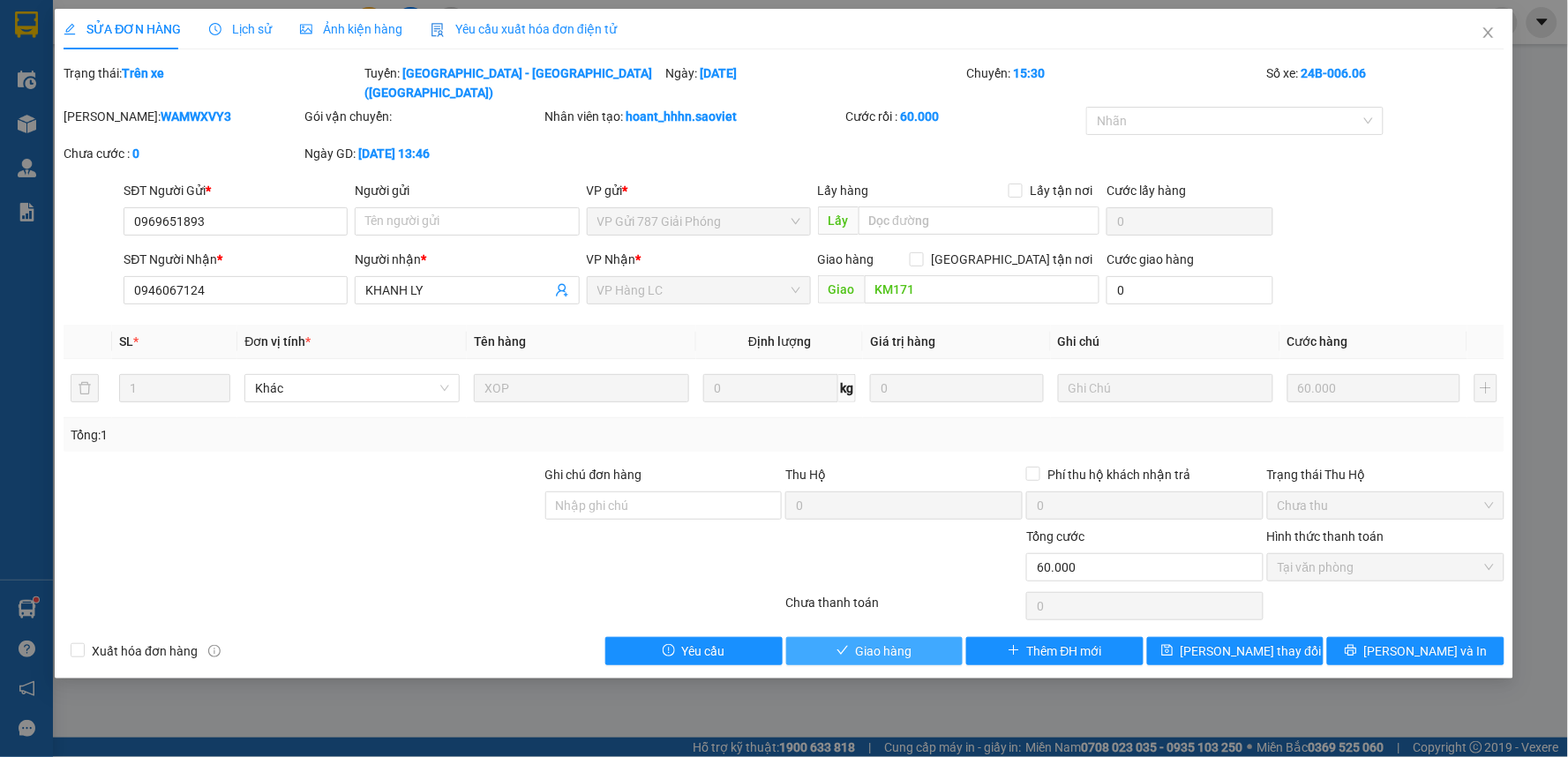
click at [896, 642] on span "Giao hàng" at bounding box center [884, 652] width 56 height 20
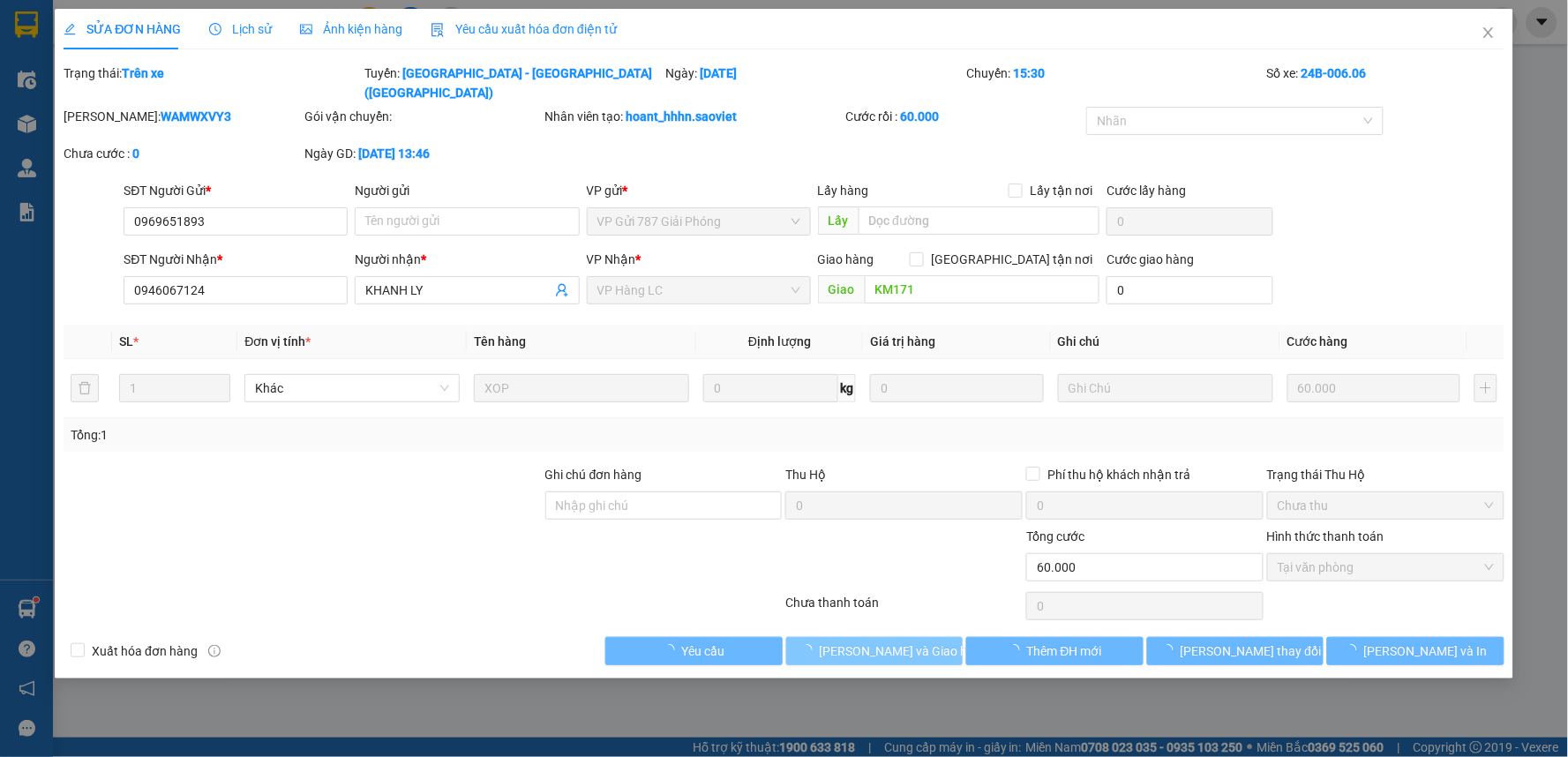
click at [896, 642] on span "[PERSON_NAME] và Giao hàng" at bounding box center [904, 652] width 170 height 20
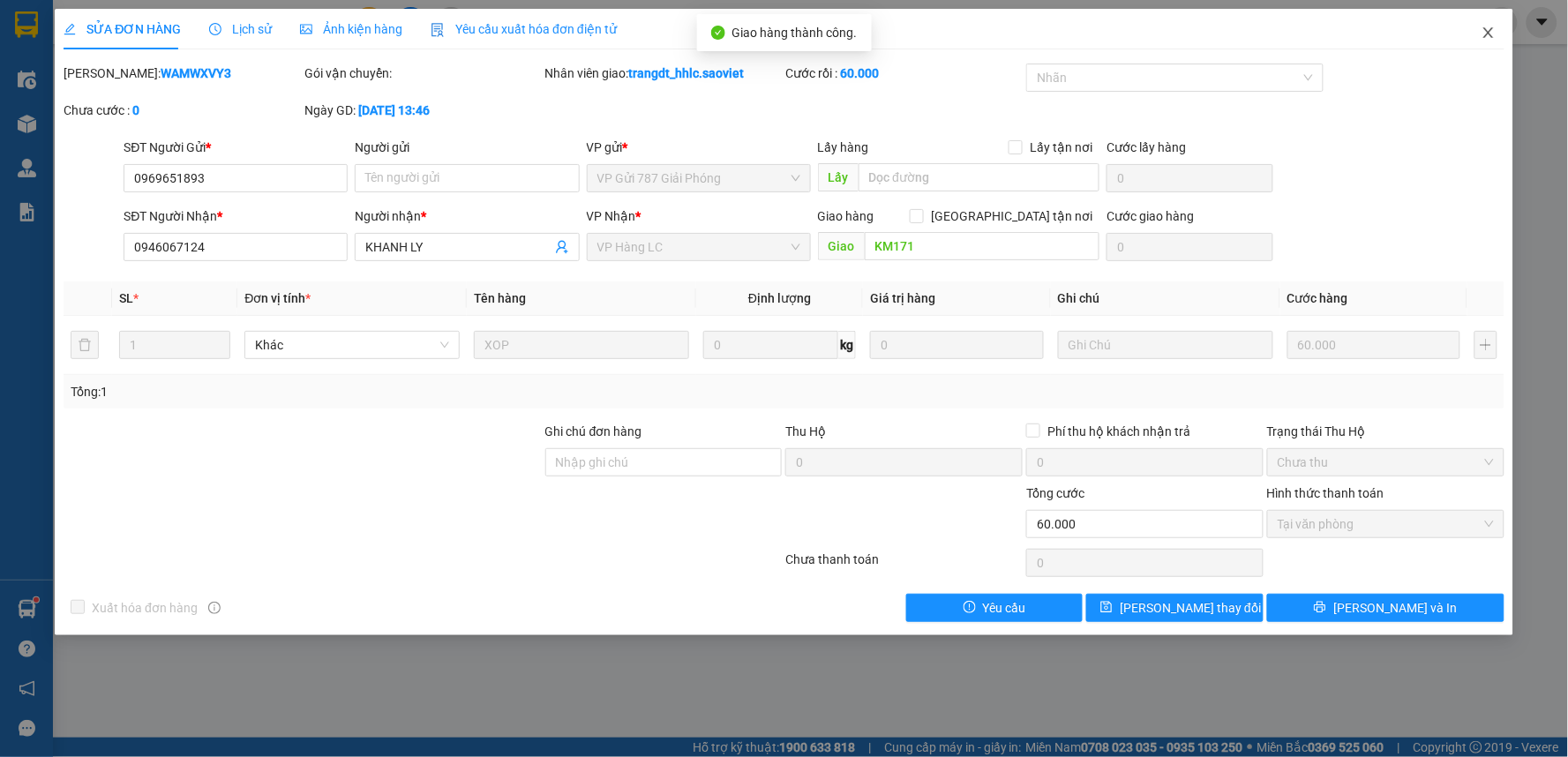
click at [1488, 29] on icon "close" at bounding box center [1489, 33] width 14 height 14
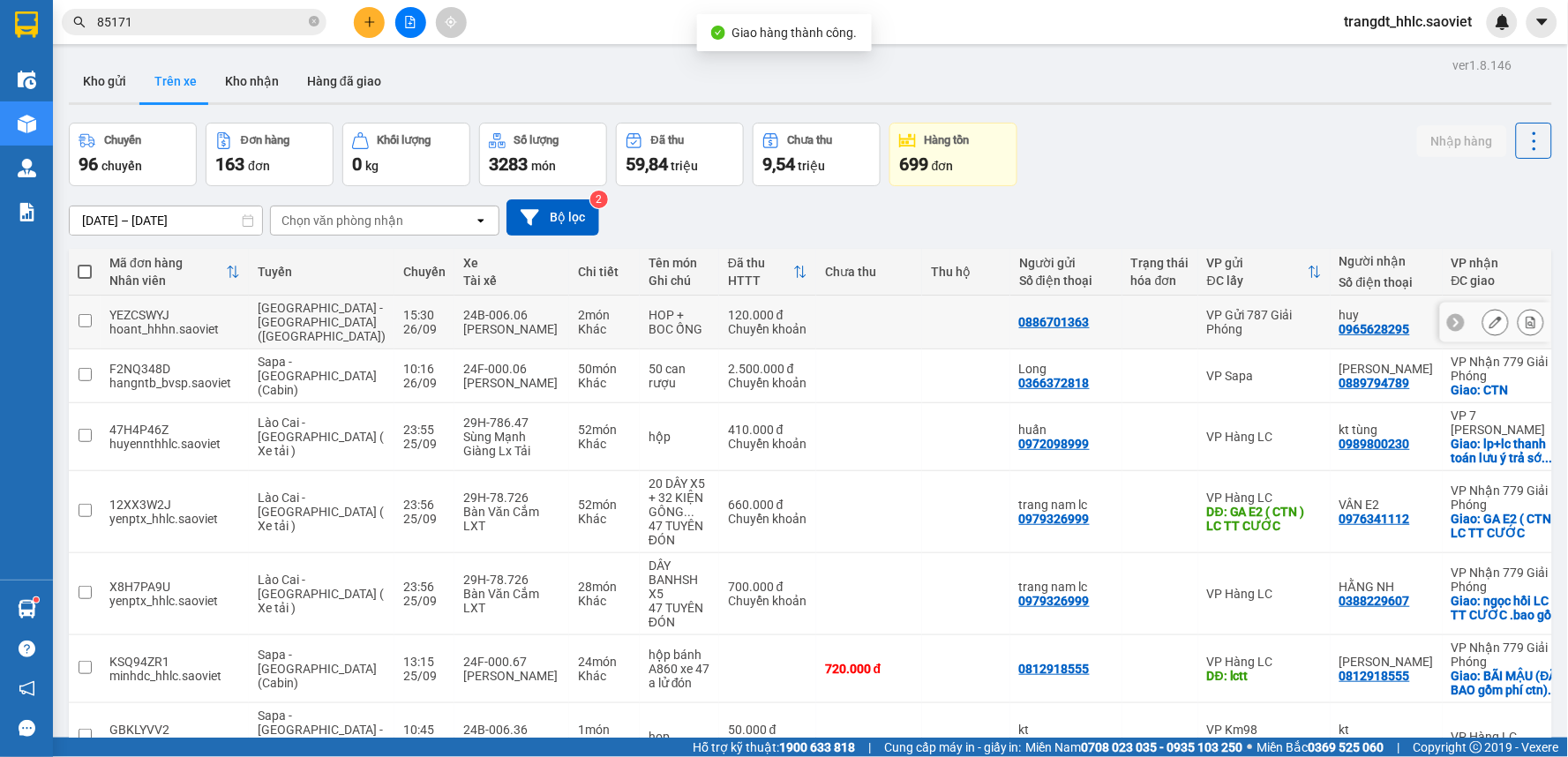
click at [1483, 322] on button at bounding box center [1496, 322] width 25 height 31
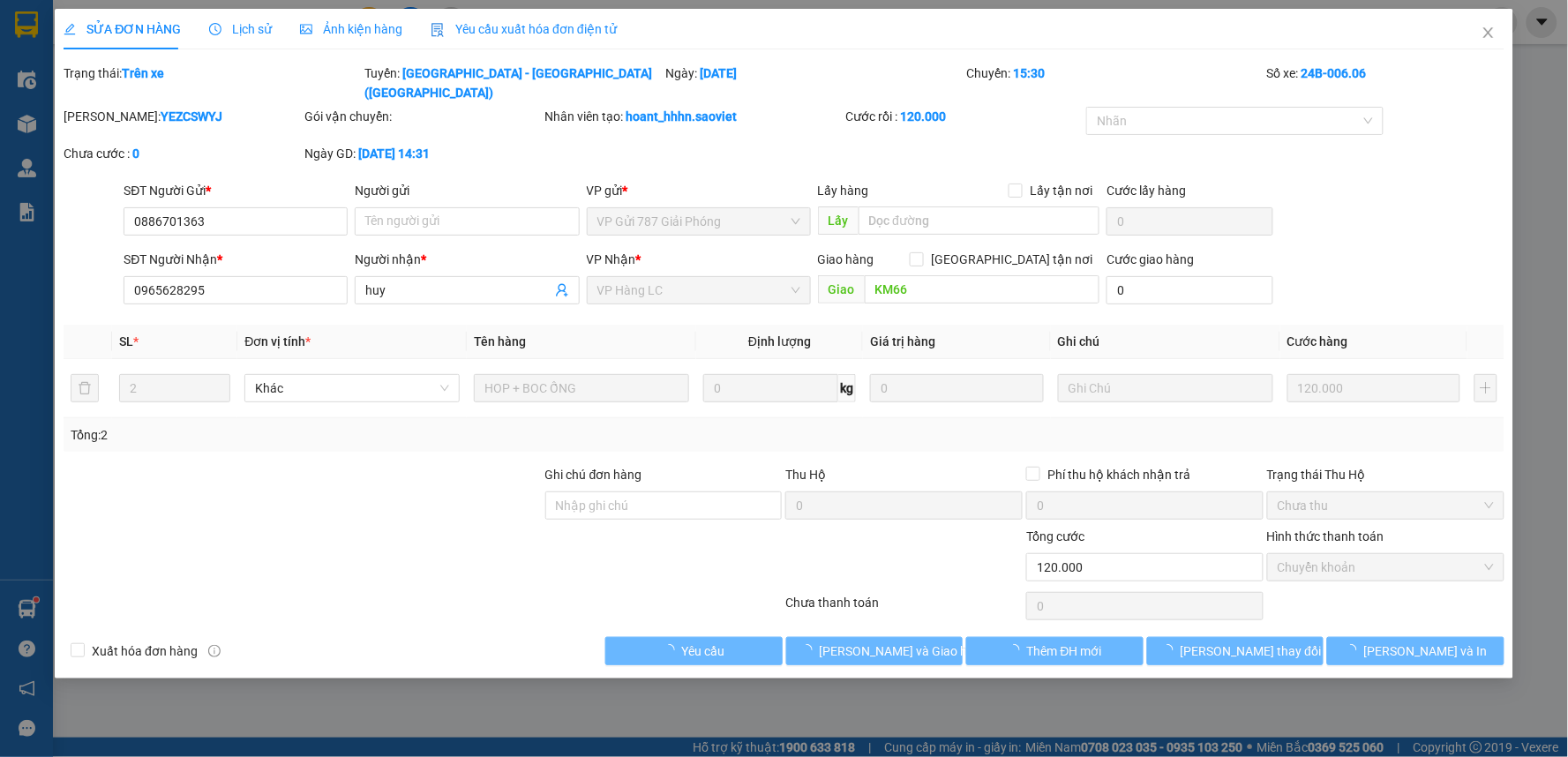
type input "0886701363"
type input "0965628295"
type input "huy"
type input "KM66"
type input "0"
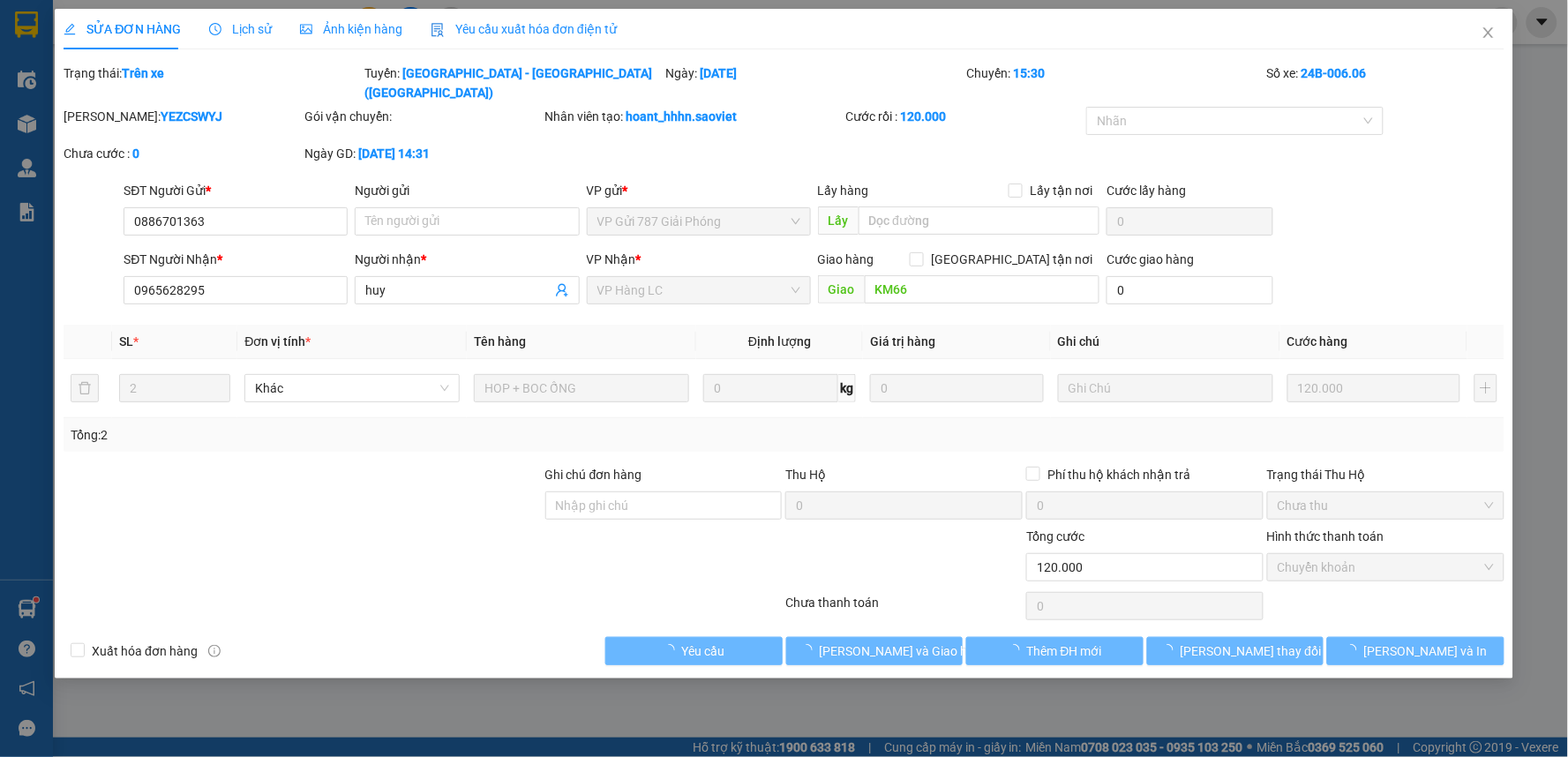
type input "120.000"
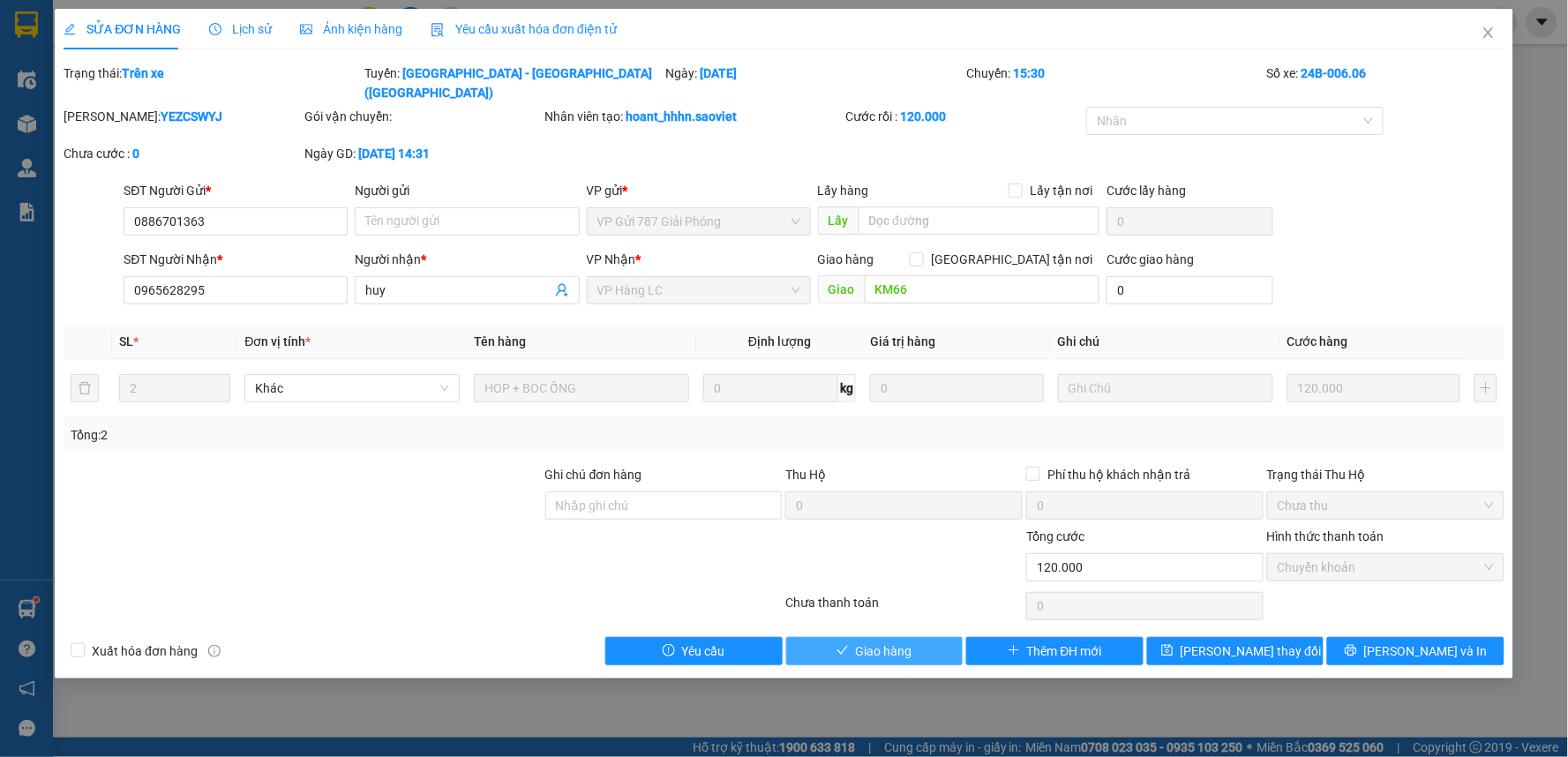
click at [921, 637] on button "Giao hàng" at bounding box center [875, 652] width 178 height 29
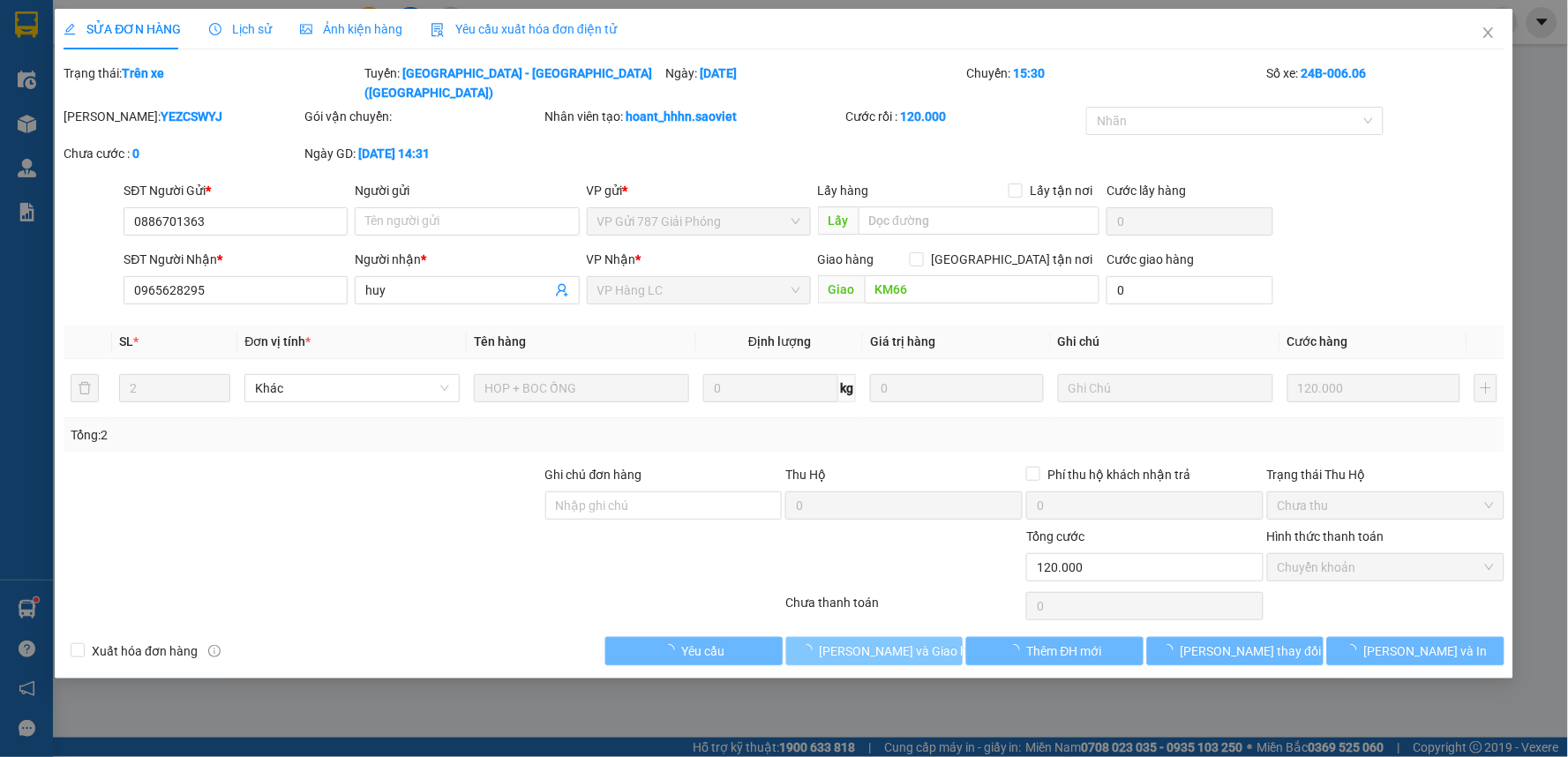
click at [921, 642] on span "[PERSON_NAME] và Giao hàng" at bounding box center [904, 652] width 170 height 20
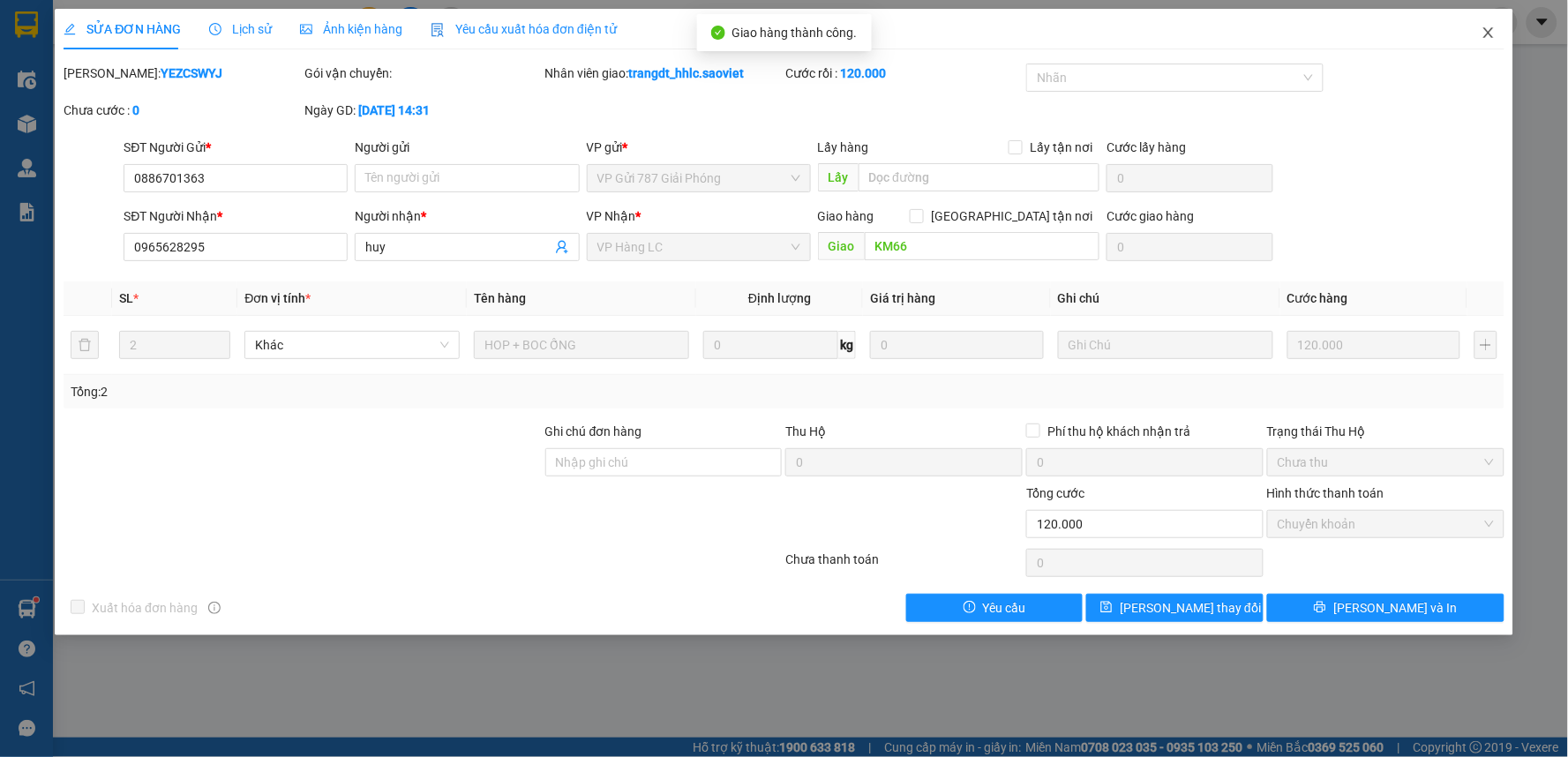
click at [1485, 29] on icon "close" at bounding box center [1489, 33] width 14 height 14
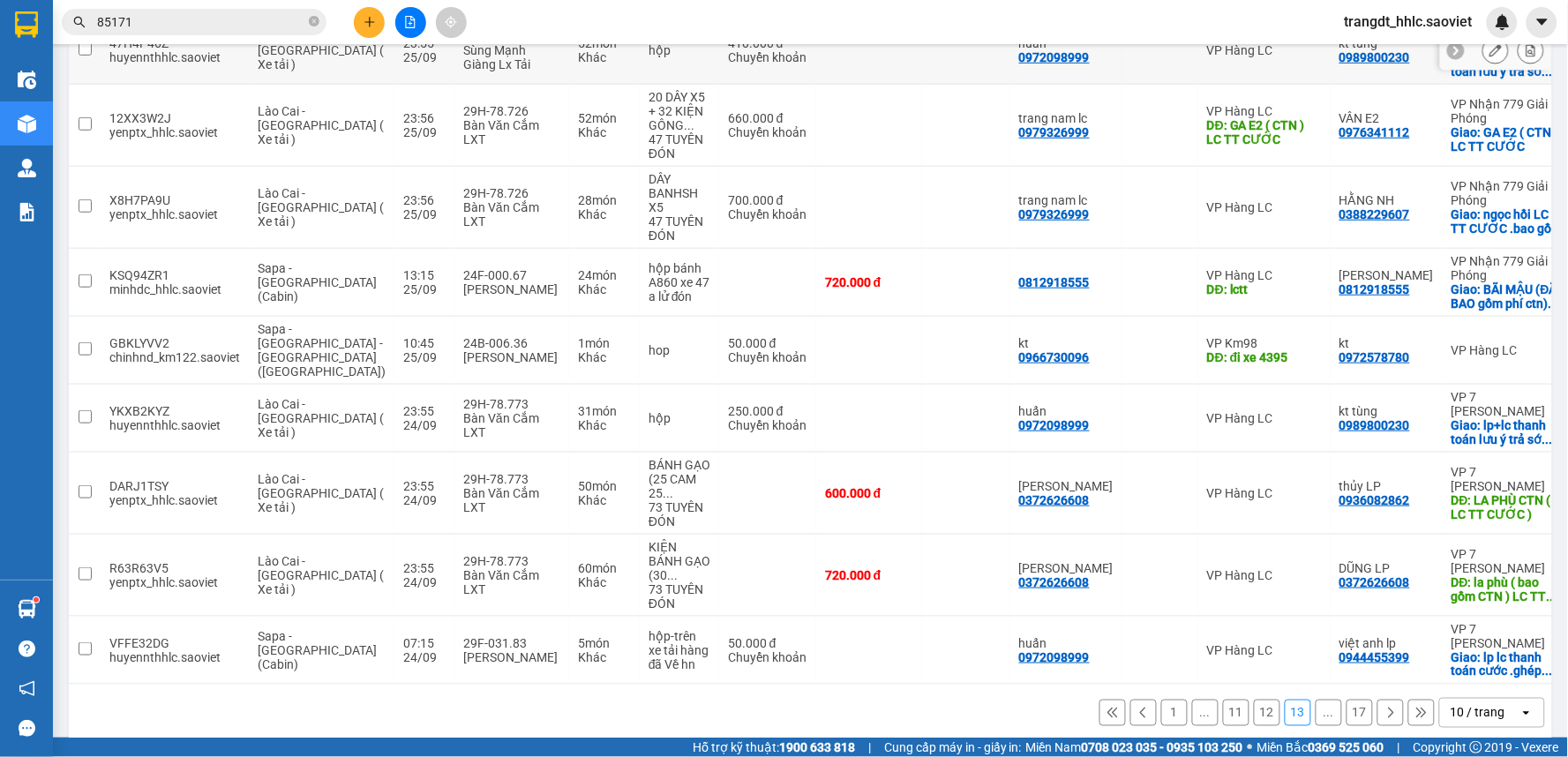
scroll to position [346, 0]
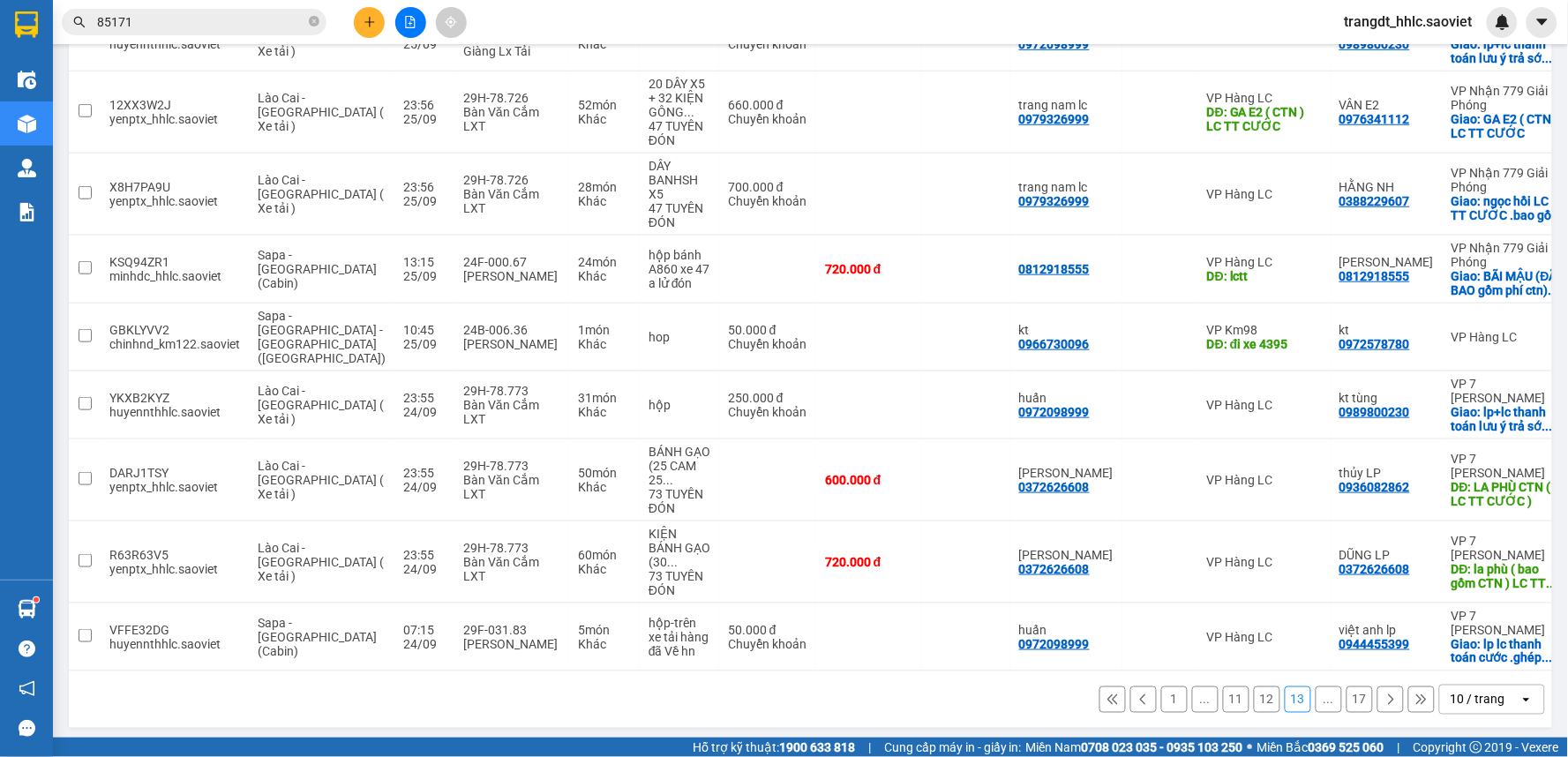
drag, startPoint x: 1232, startPoint y: 692, endPoint x: 1241, endPoint y: 689, distance: 9.5
click at [1233, 691] on button "11" at bounding box center [1236, 700] width 27 height 27
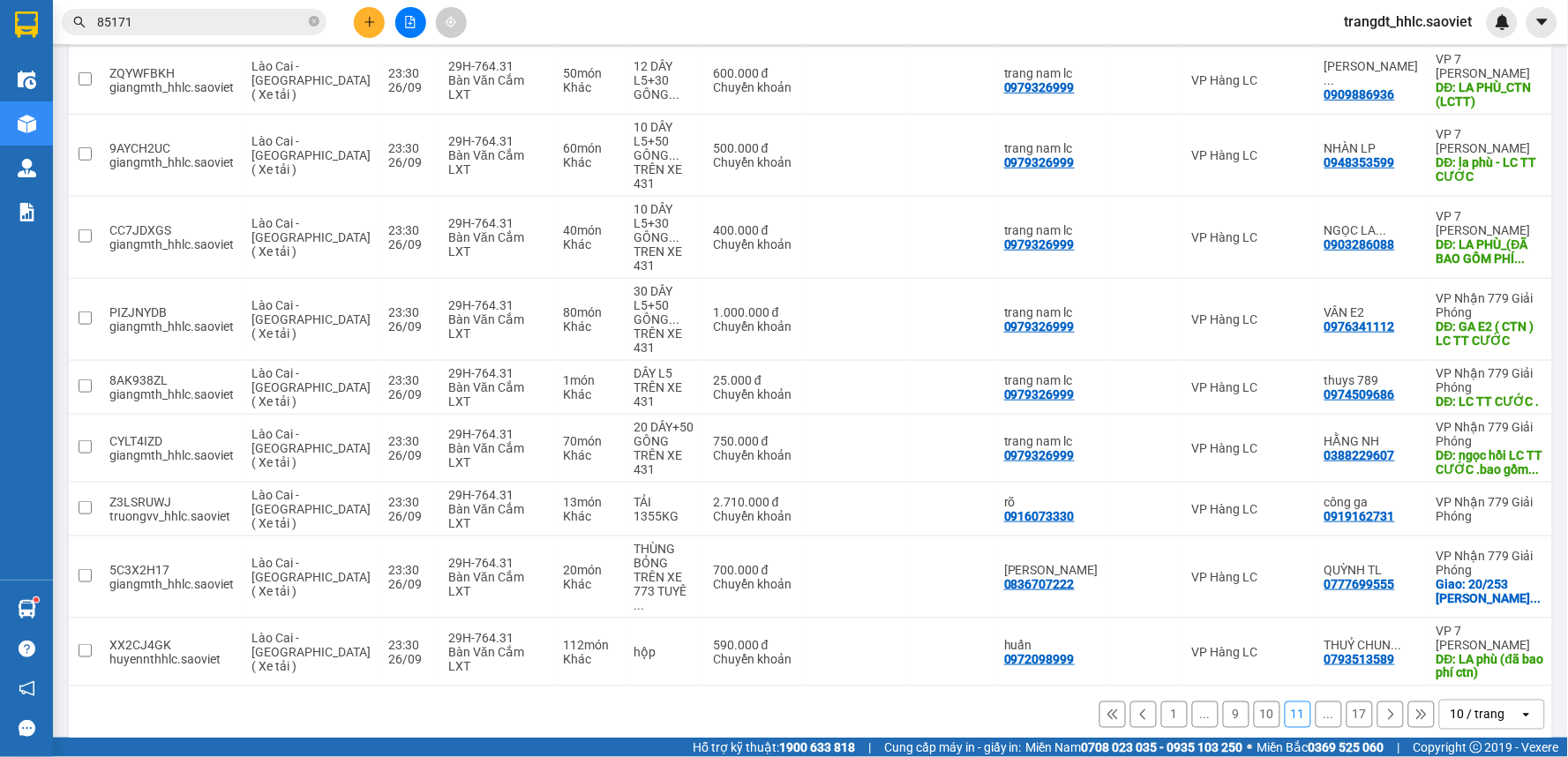
click at [1256, 702] on button "10" at bounding box center [1267, 715] width 27 height 27
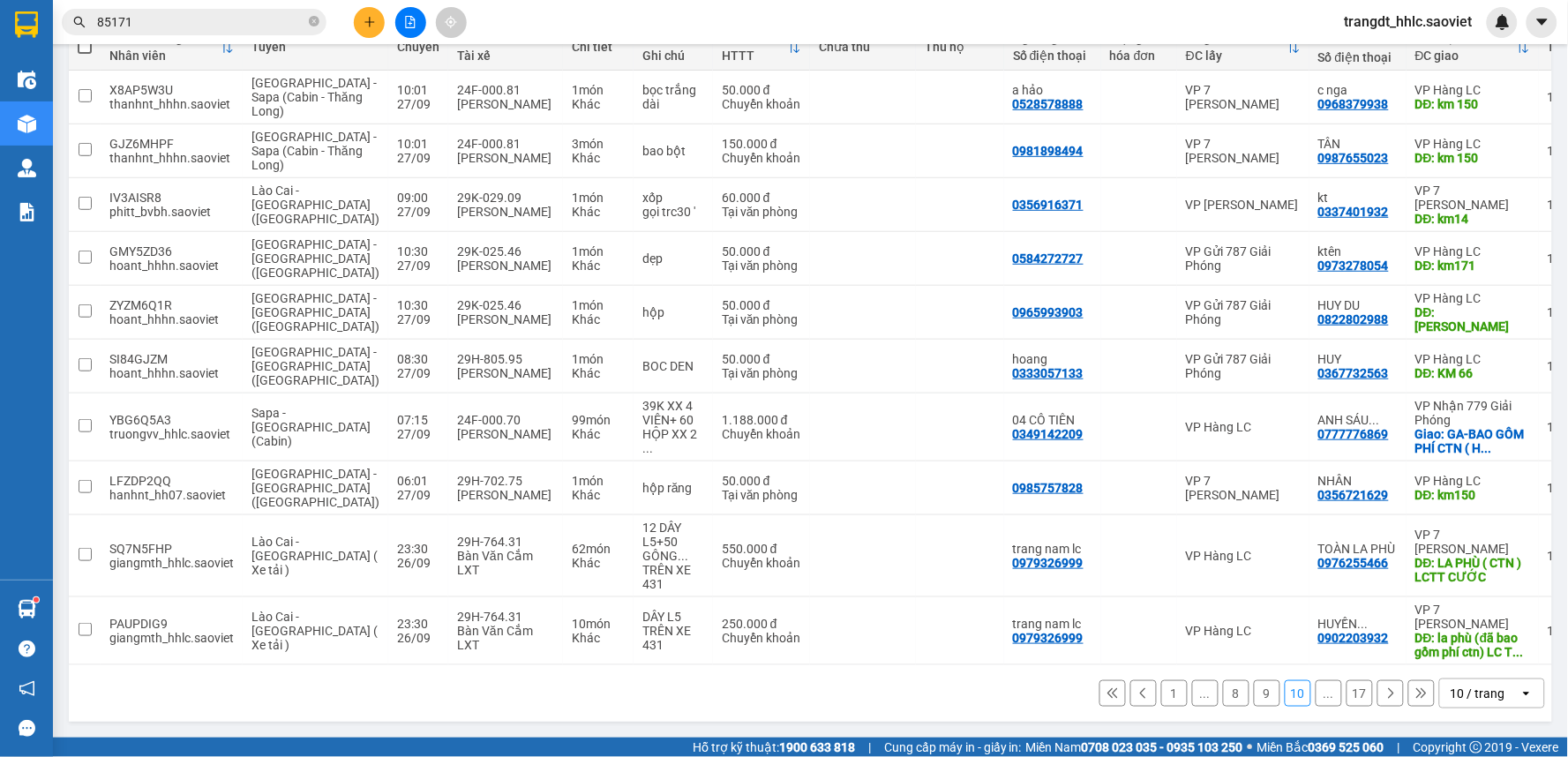
scroll to position [261, 0]
click at [1488, 622] on button at bounding box center [1496, 631] width 25 height 31
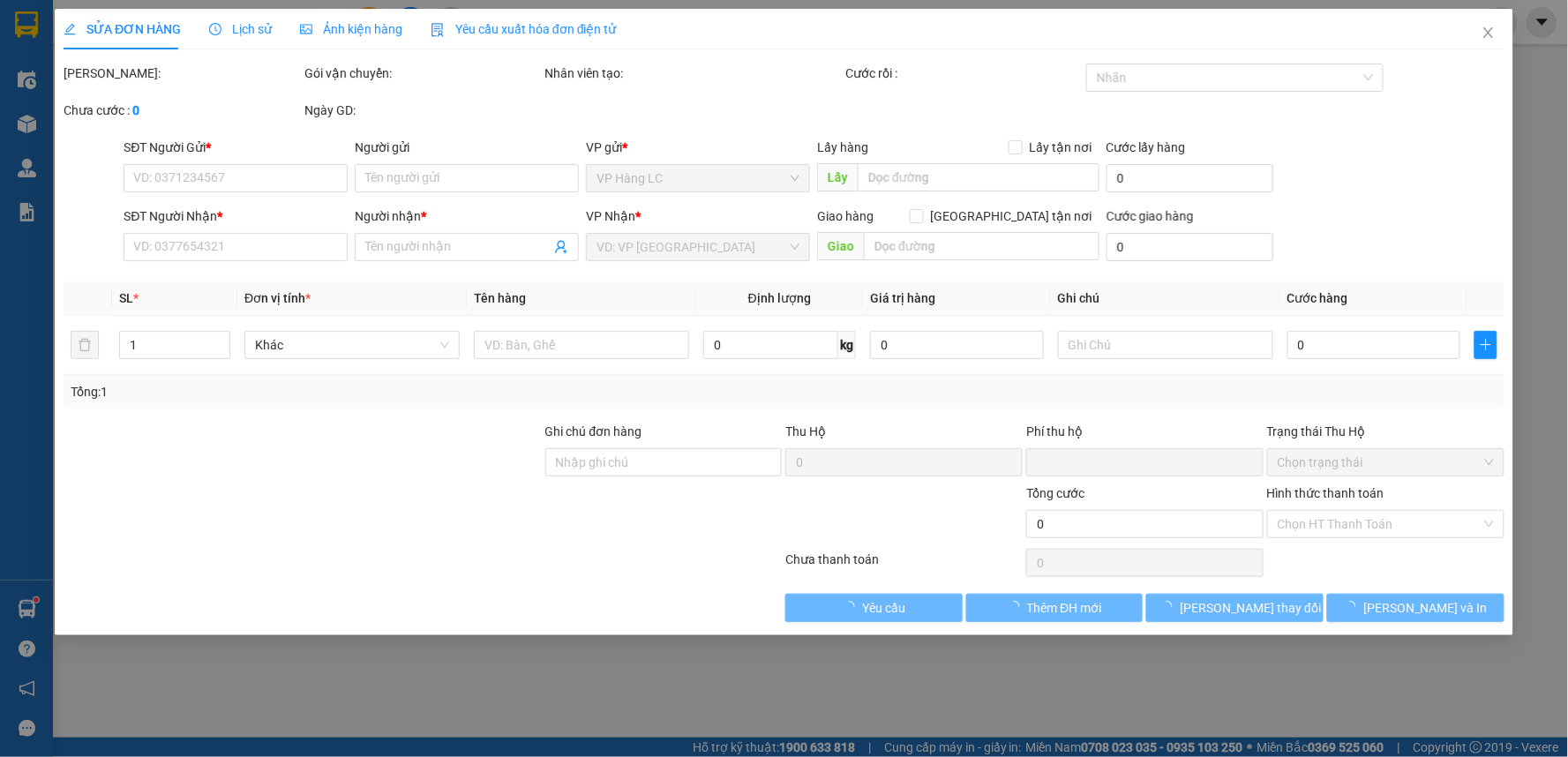
type input "0979326999"
type input "trang nam lc"
type input "0902203932"
type input "HUYỀN TRANG LP"
type input "la phù (đã bao gồm phí ctn) LC TT CƯỚC"
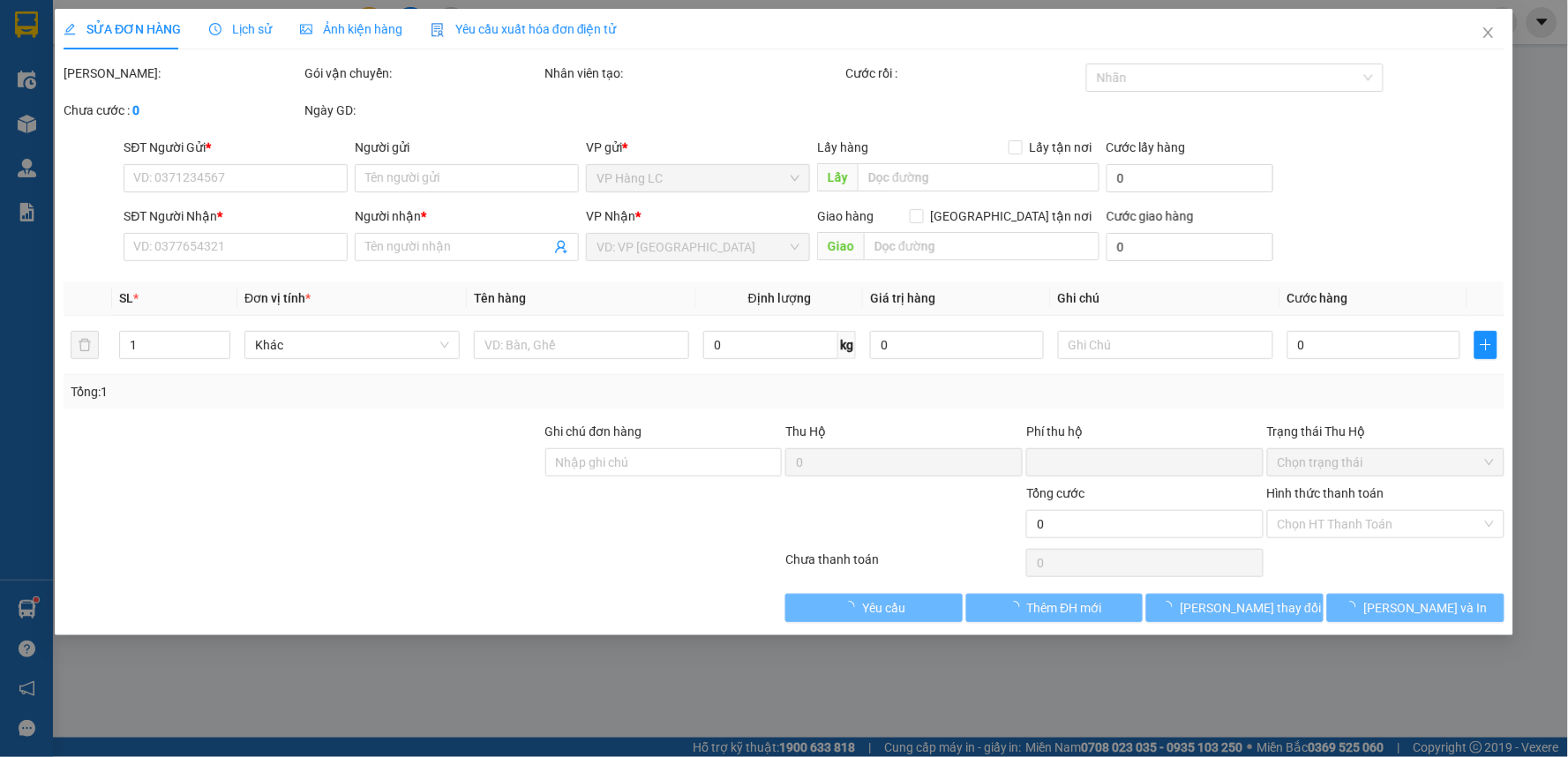
type input "50.000"
type input "0"
type input "250.000"
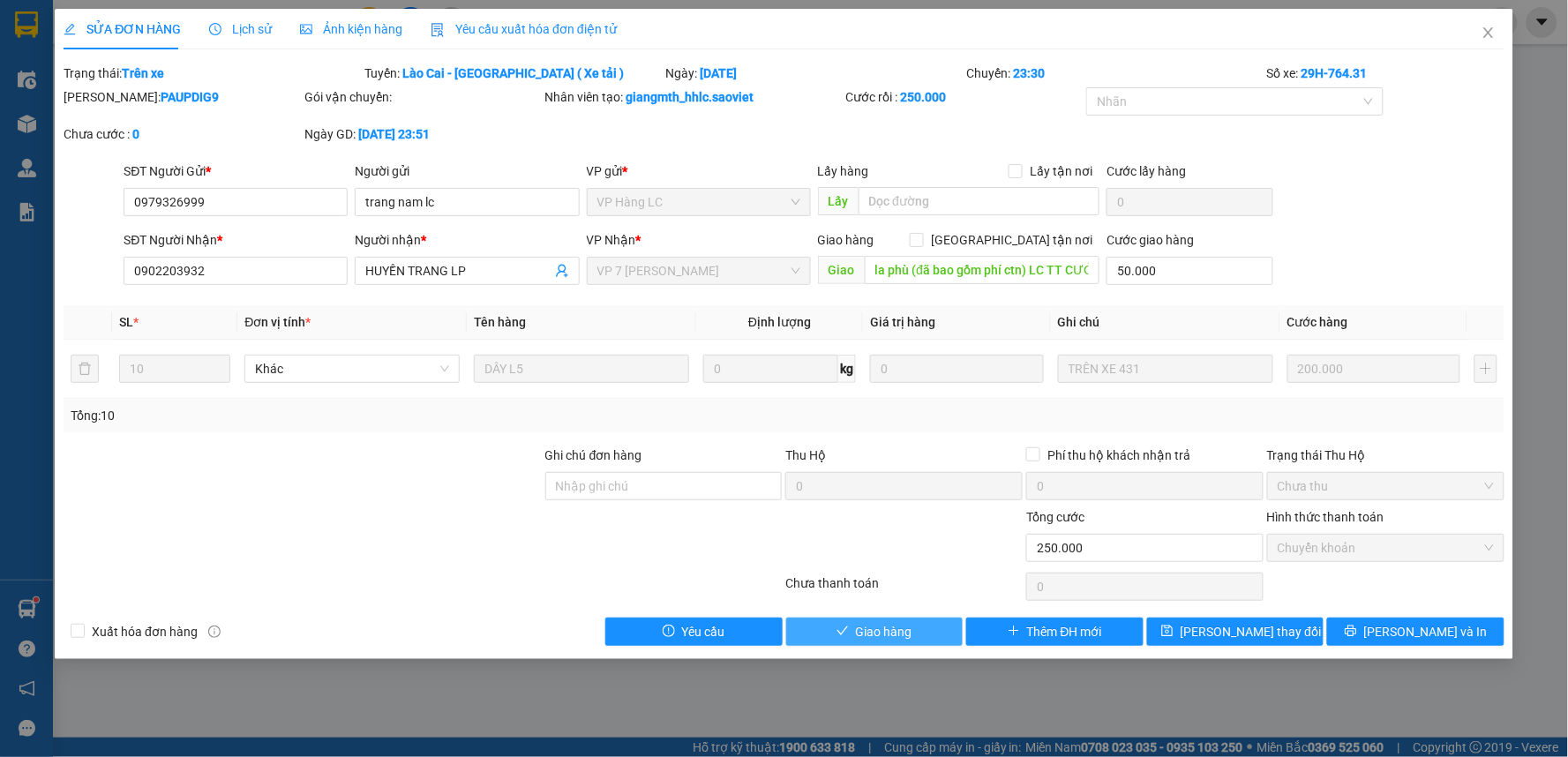
click at [924, 621] on button "Giao hàng" at bounding box center [875, 632] width 178 height 29
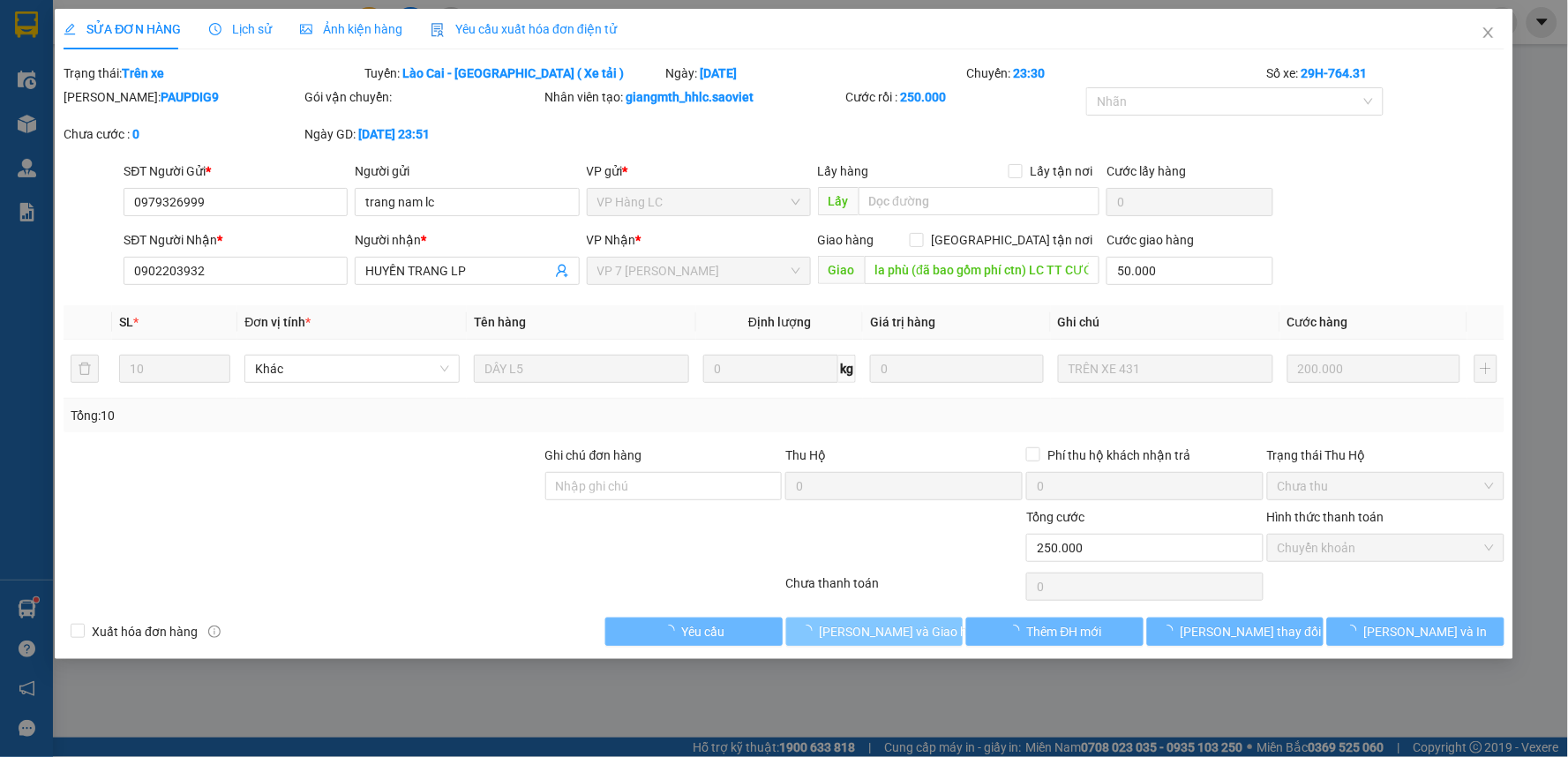
click at [927, 629] on span "Lưu và Giao hàng" at bounding box center [904, 632] width 170 height 20
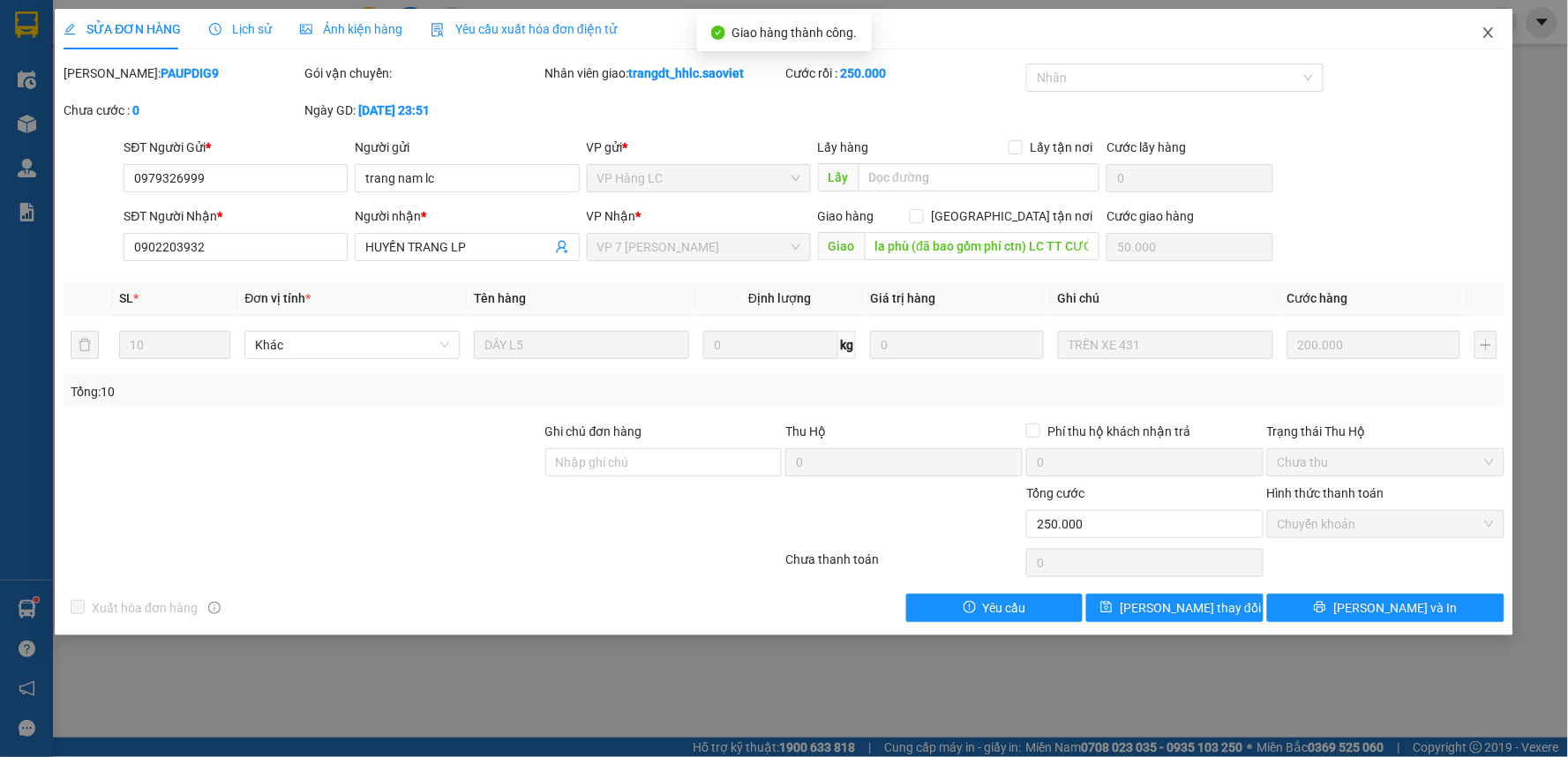
click at [1488, 29] on icon "close" at bounding box center [1489, 33] width 14 height 14
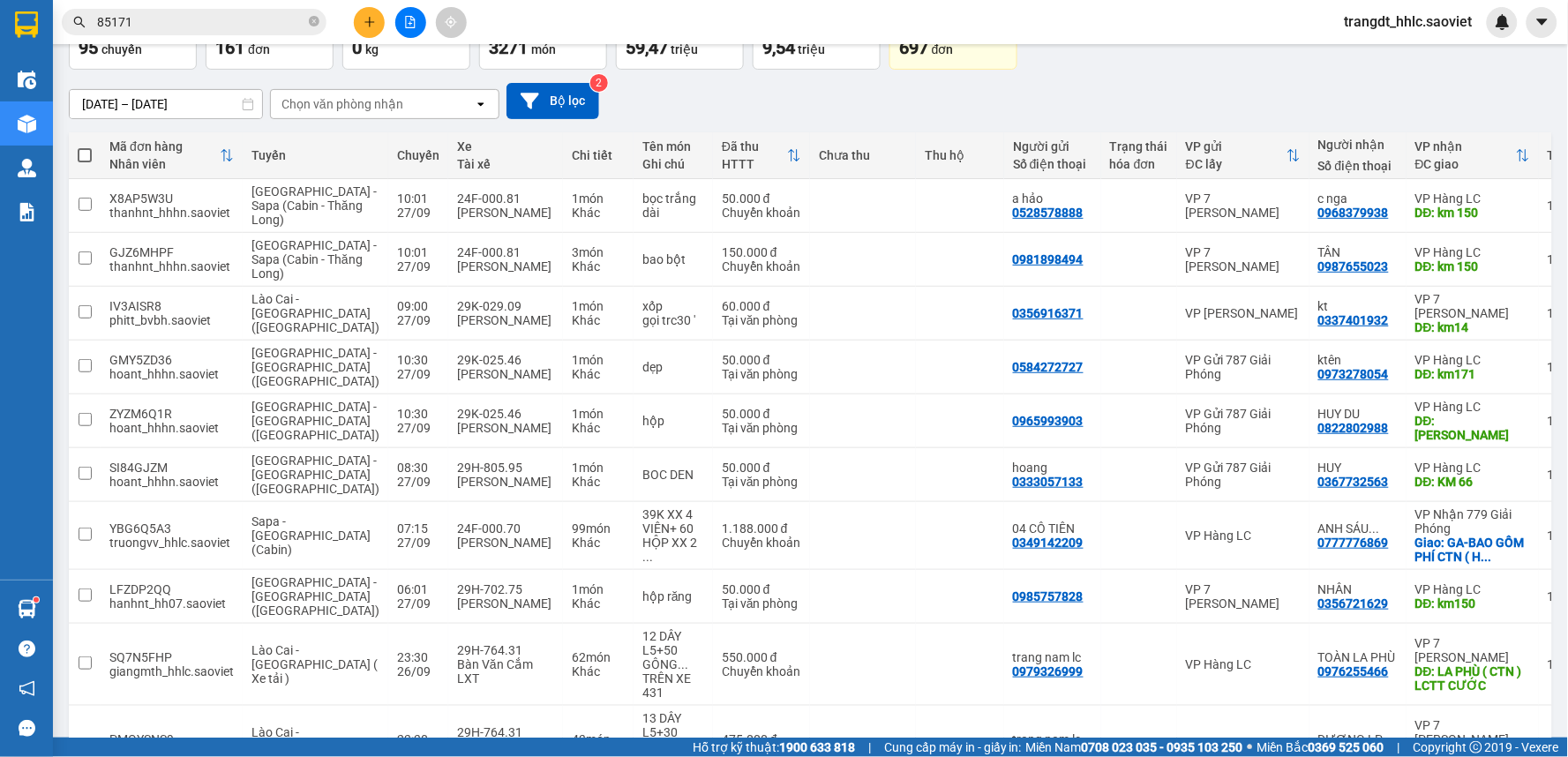
scroll to position [275, 0]
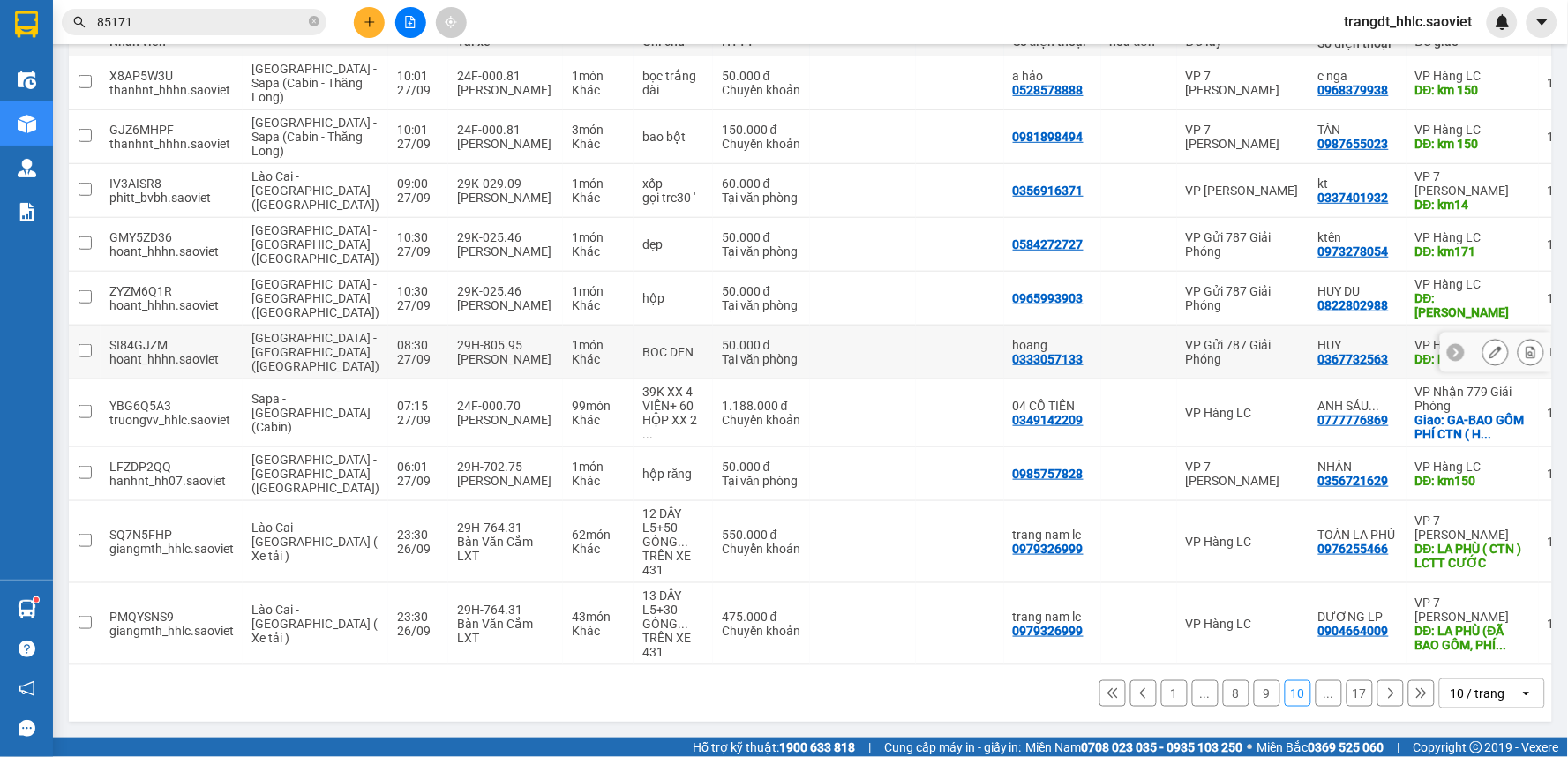
click at [1489, 346] on icon at bounding box center [1496, 353] width 12 height 12
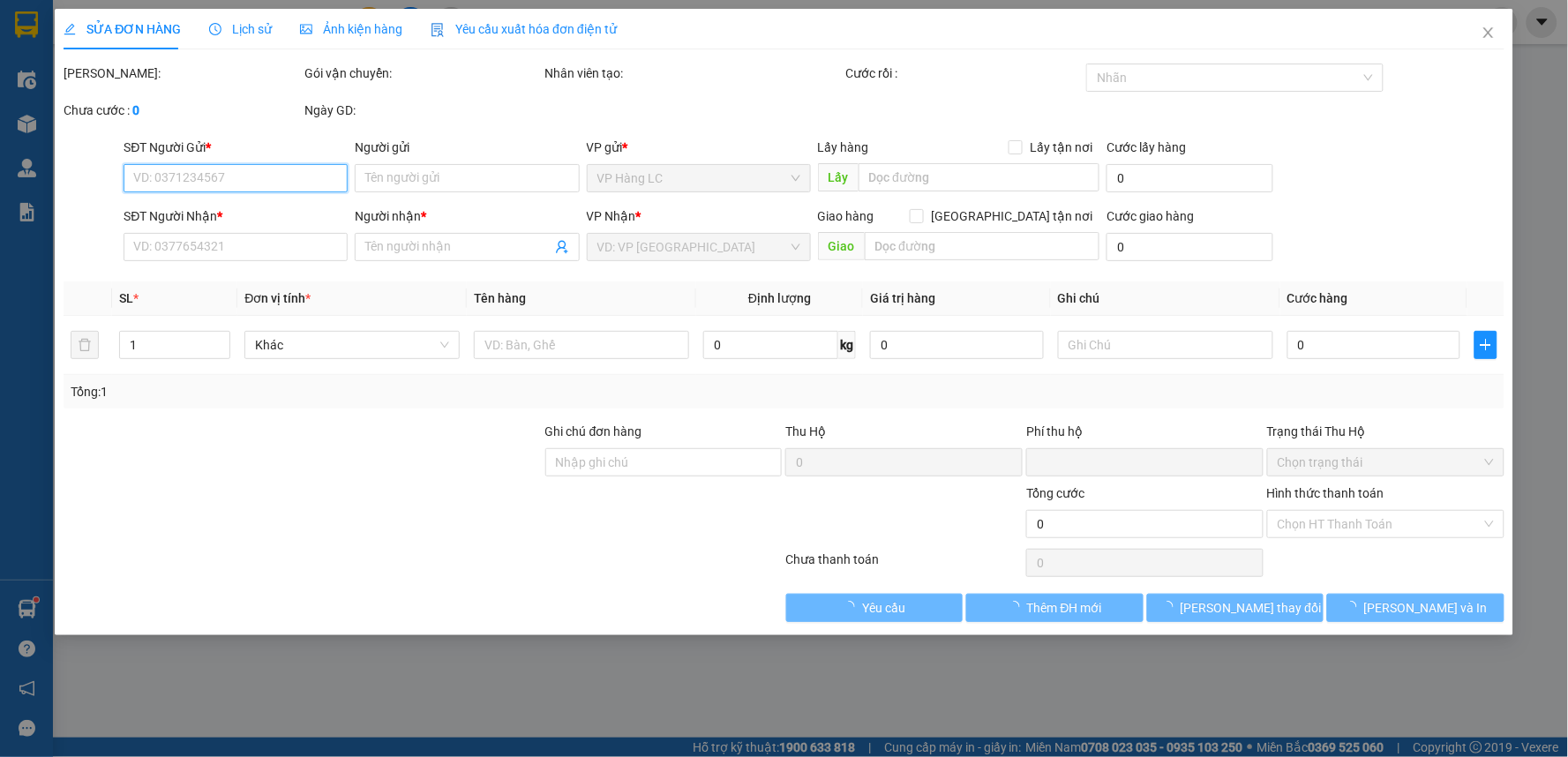
type input "0333057133"
type input "hoang"
type input "0367732563"
type input "HUY"
type input "KM 66"
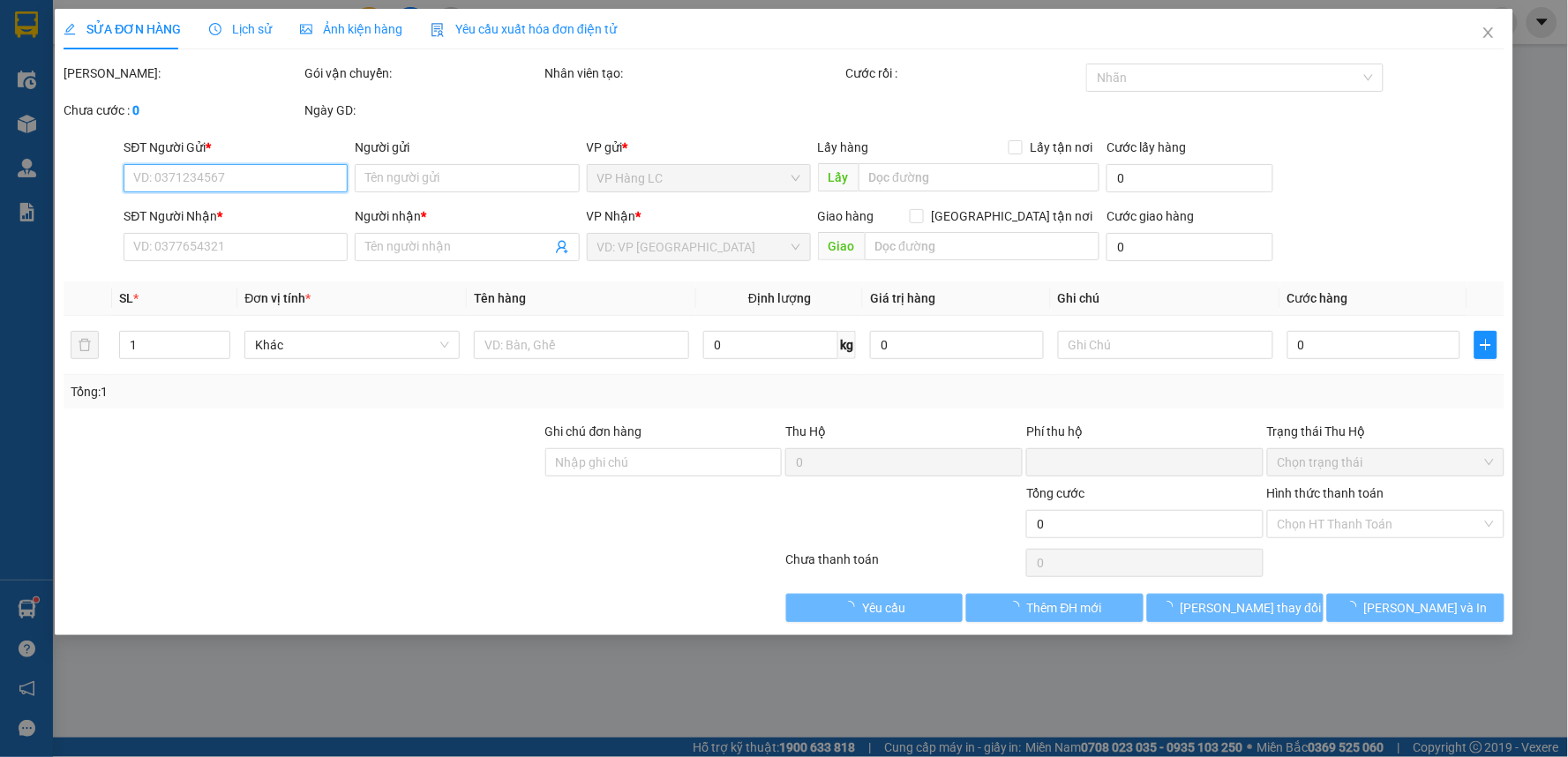
type input "0"
type input "50.000"
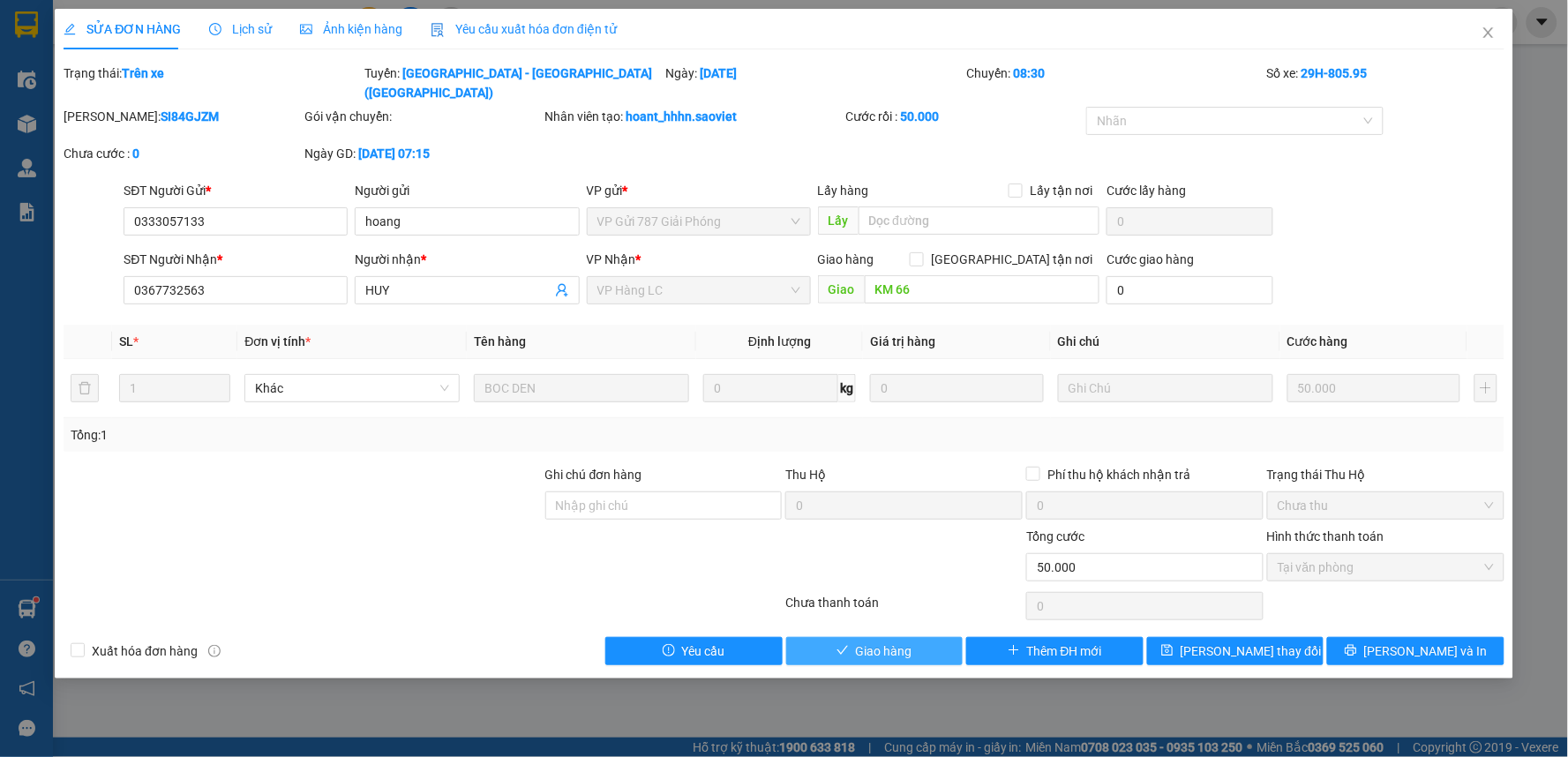
click at [923, 637] on button "Giao hàng" at bounding box center [875, 652] width 178 height 29
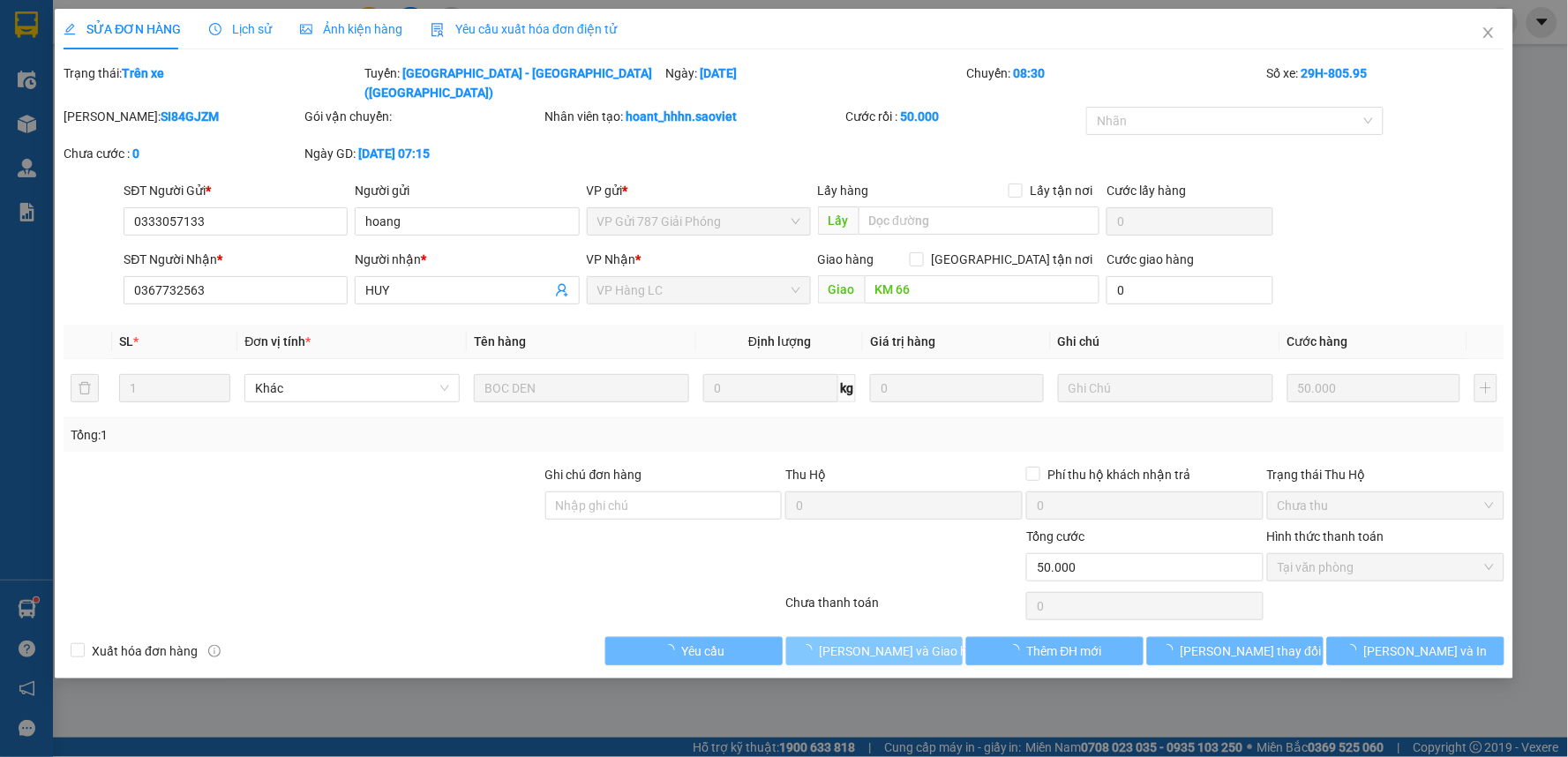
click at [923, 642] on span "Lưu và Giao hàng" at bounding box center [904, 652] width 170 height 20
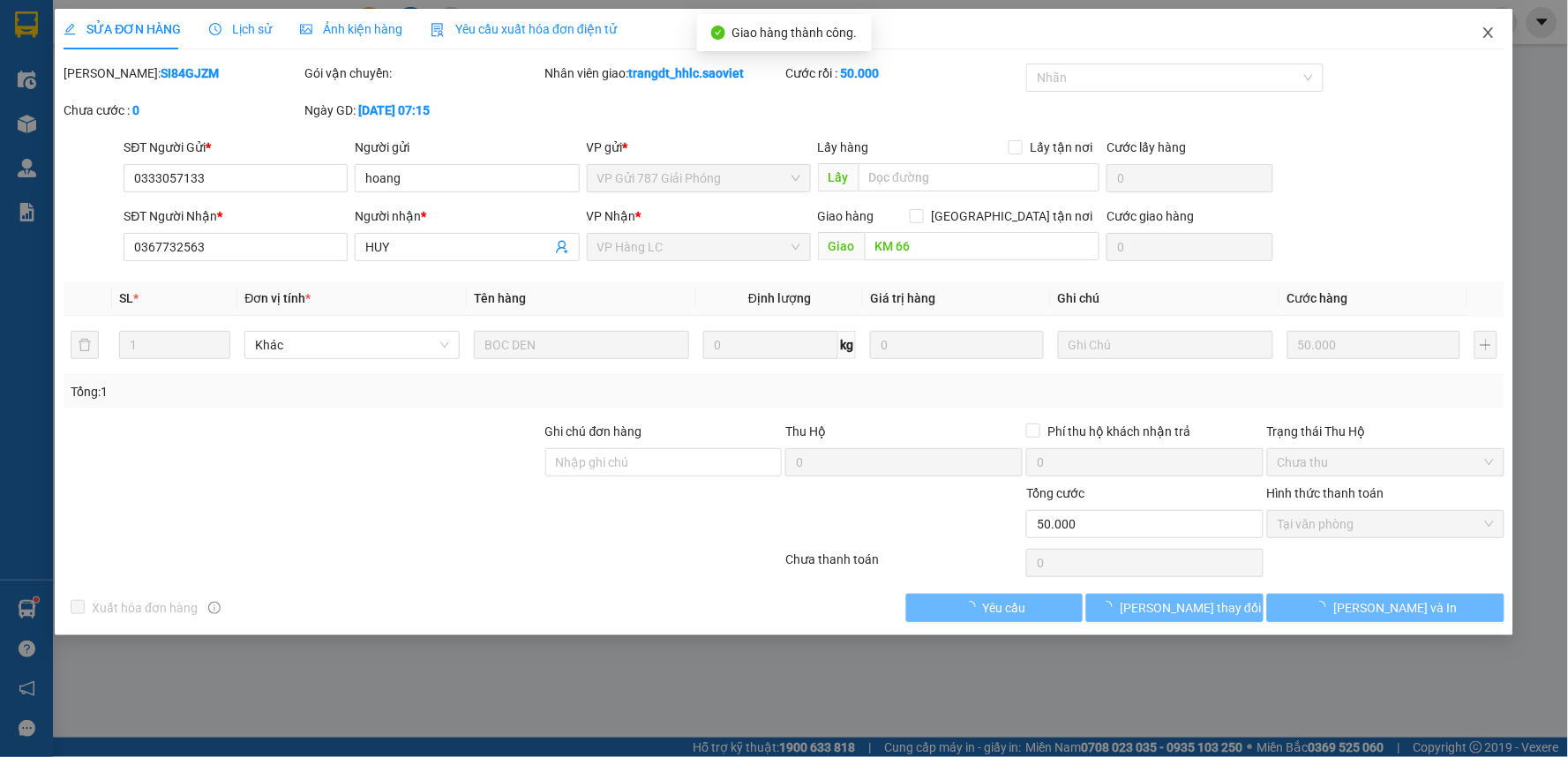
click at [1489, 33] on icon "close" at bounding box center [1488, 33] width 10 height 11
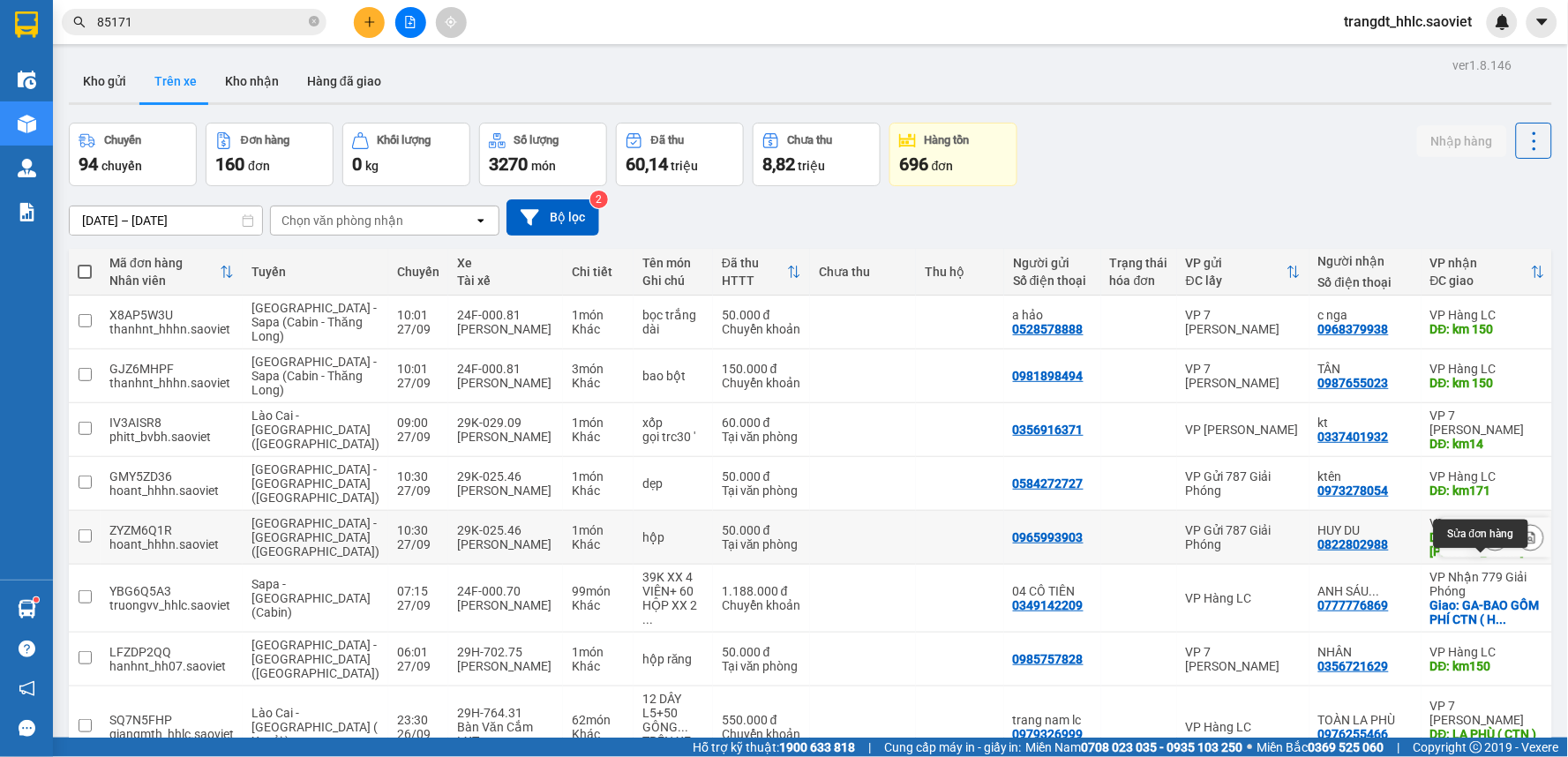
click at [1489, 544] on icon at bounding box center [1496, 537] width 12 height 12
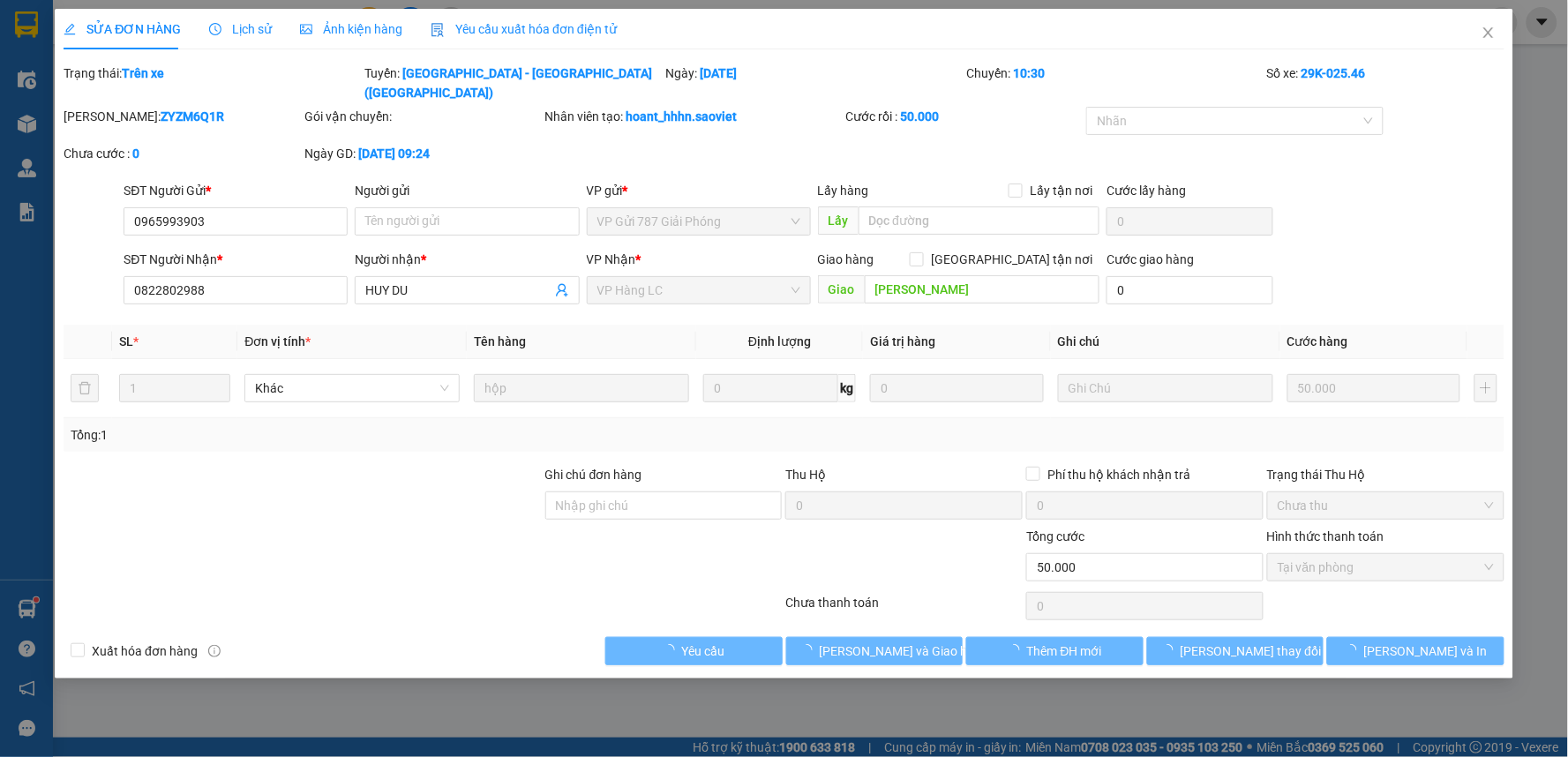
type input "0965993903"
type input "0822802988"
type input "HUY DU"
type input "XUÂN GIAO"
type input "0"
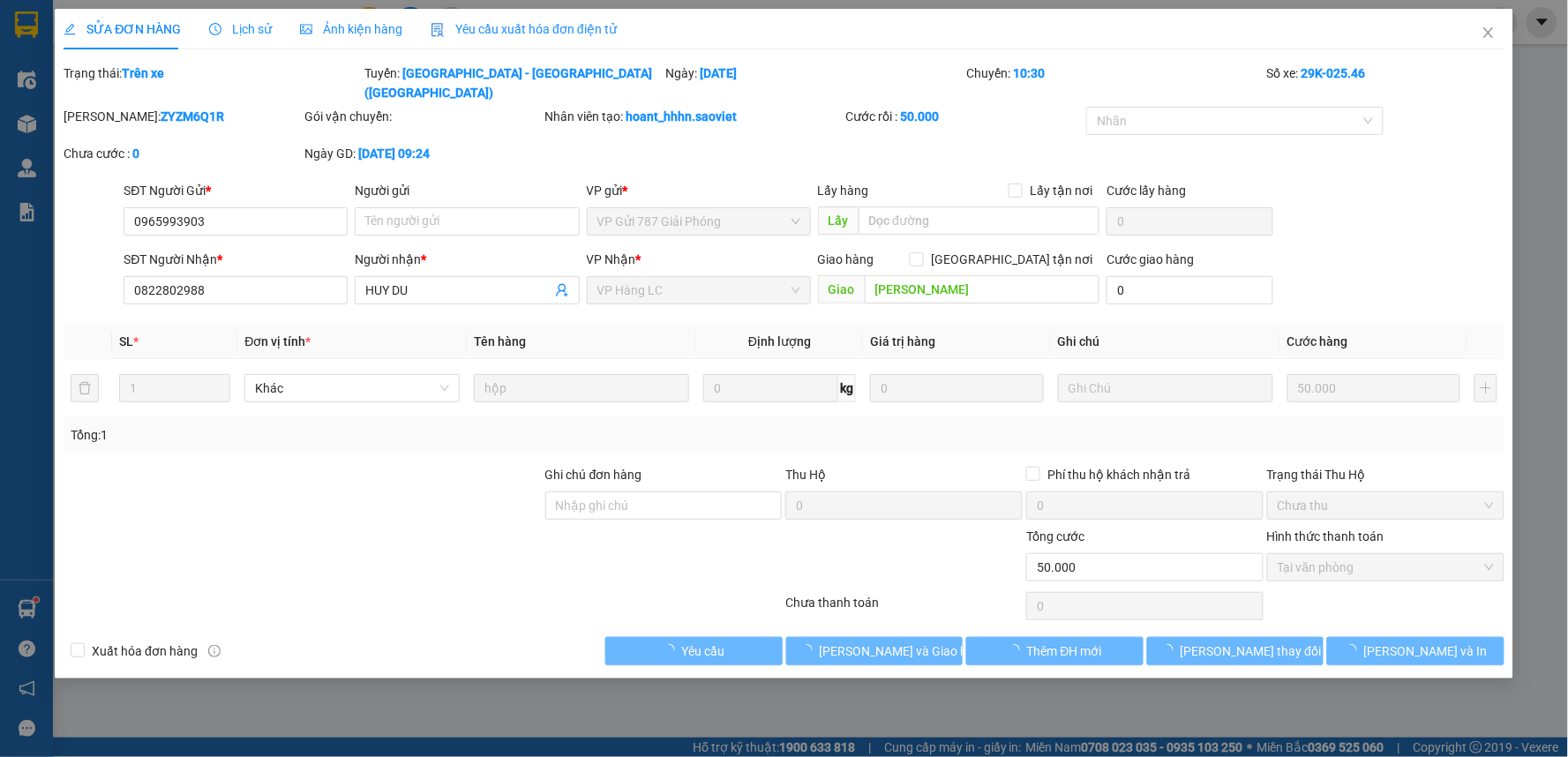
type input "50.000"
click at [867, 642] on span "Lưu và Giao hàng" at bounding box center [904, 652] width 170 height 20
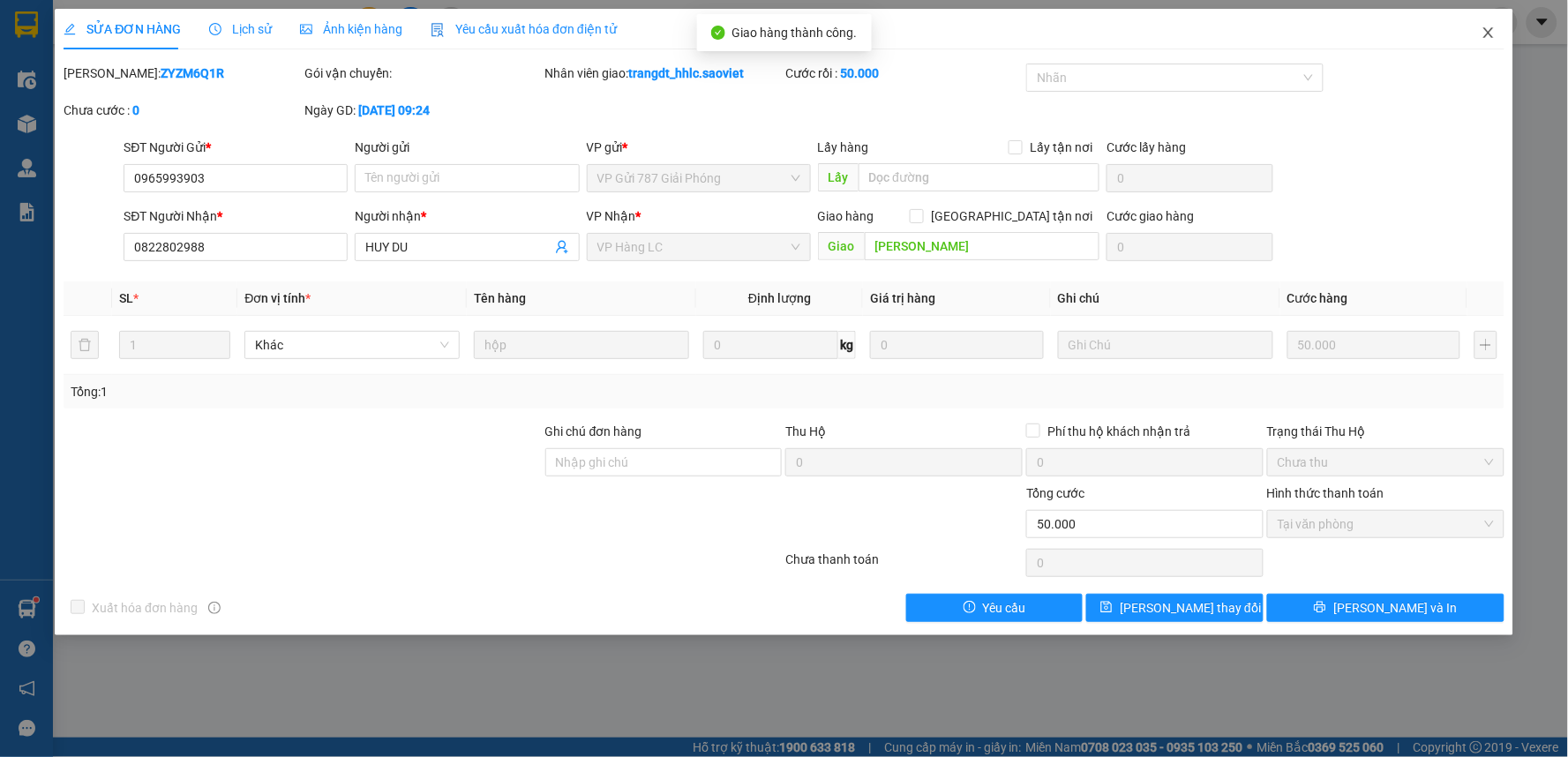
click at [1491, 29] on icon "close" at bounding box center [1489, 33] width 14 height 14
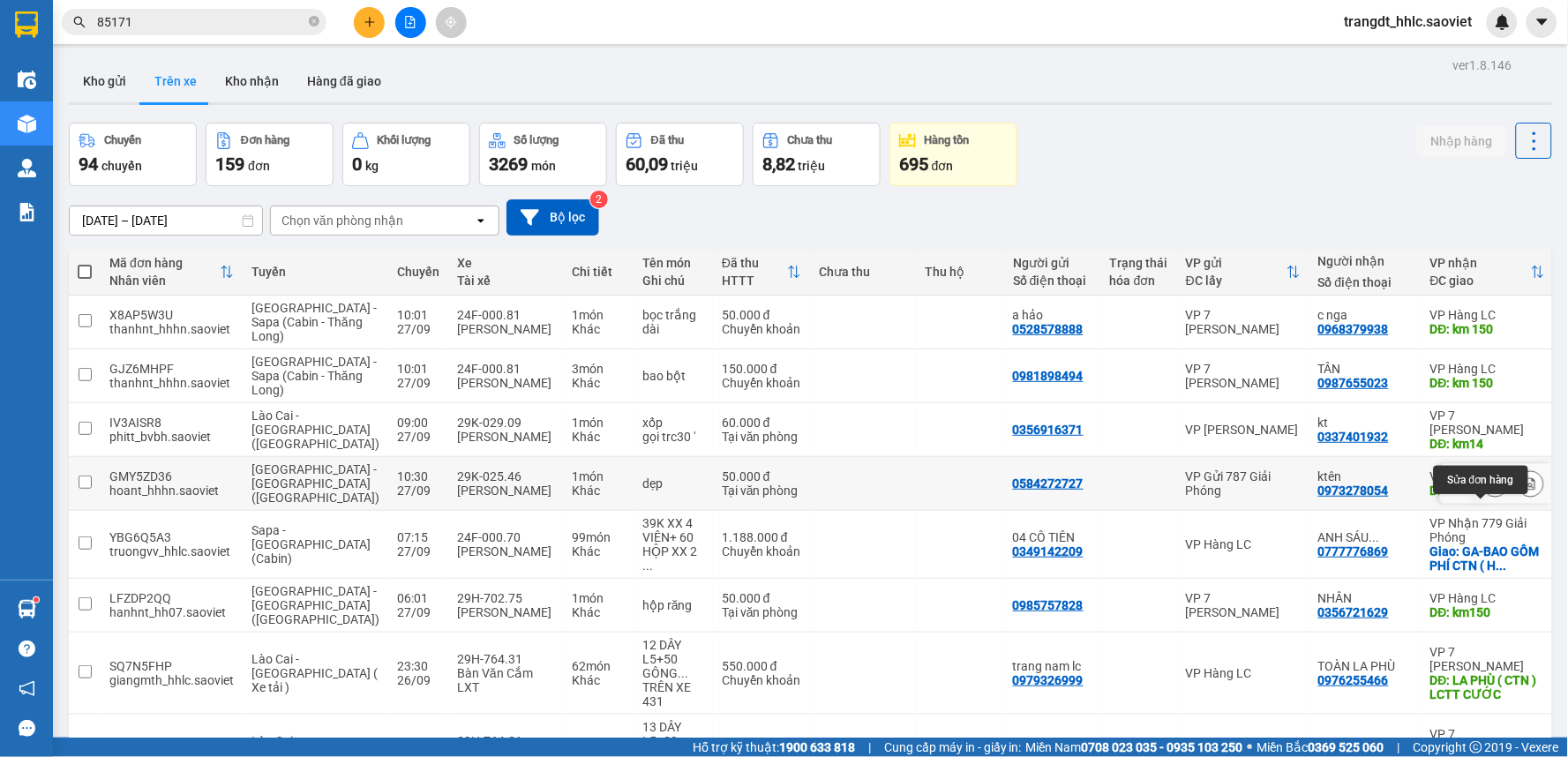
click at [1489, 490] on icon at bounding box center [1496, 484] width 12 height 12
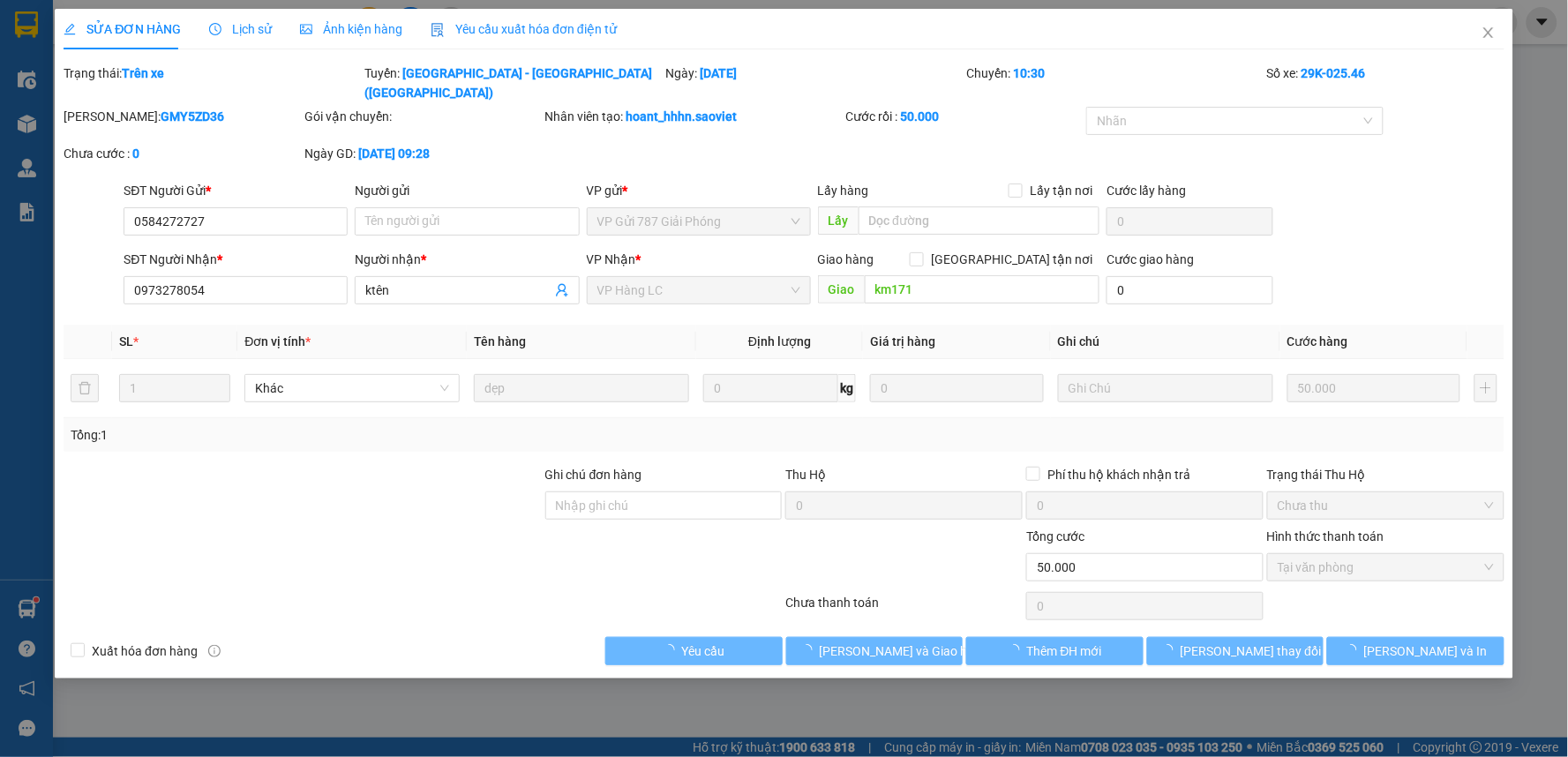
type input "0584272727"
type input "0973278054"
type input "ktên"
type input "km171"
type input "0"
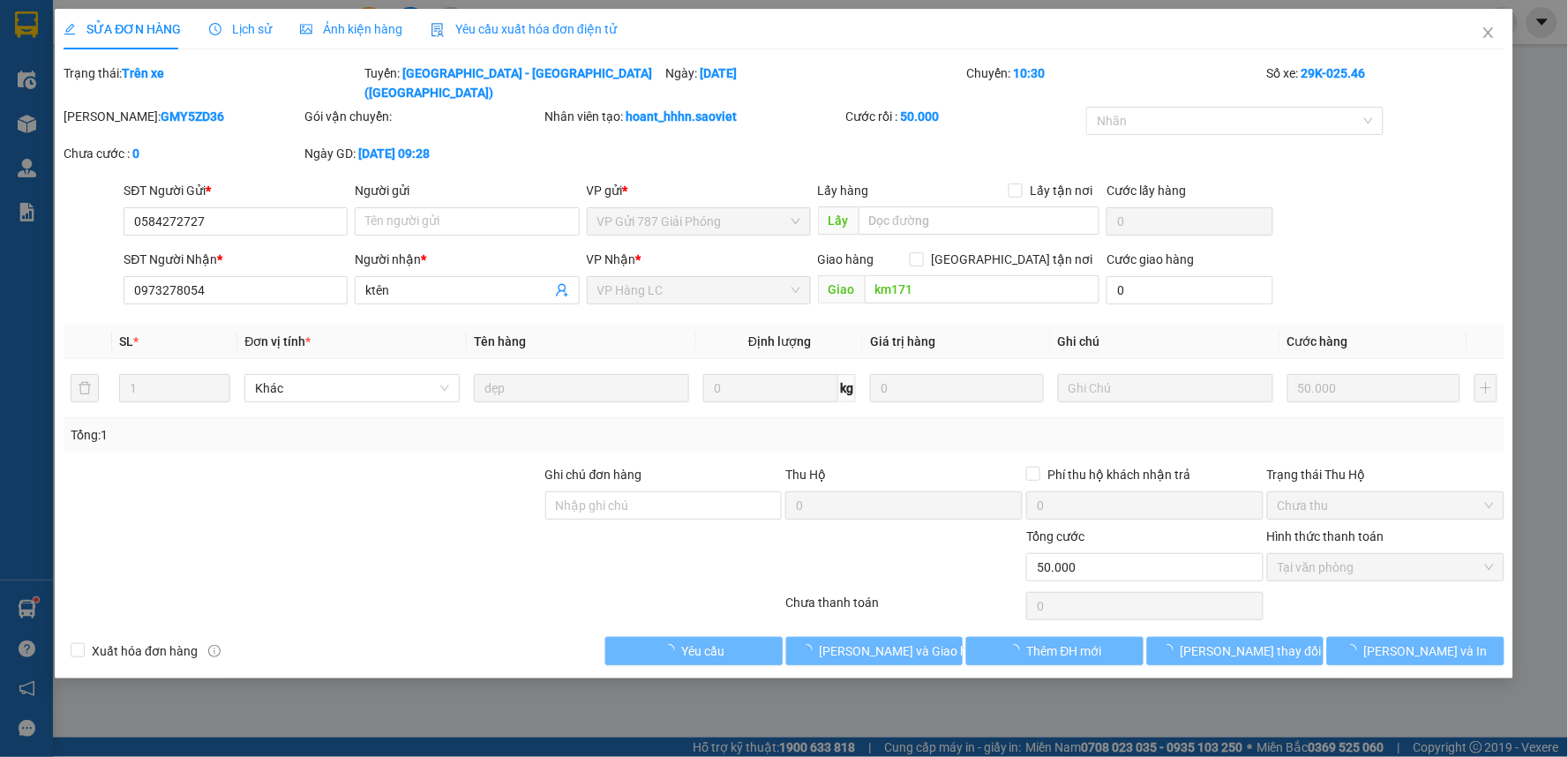
type input "50.000"
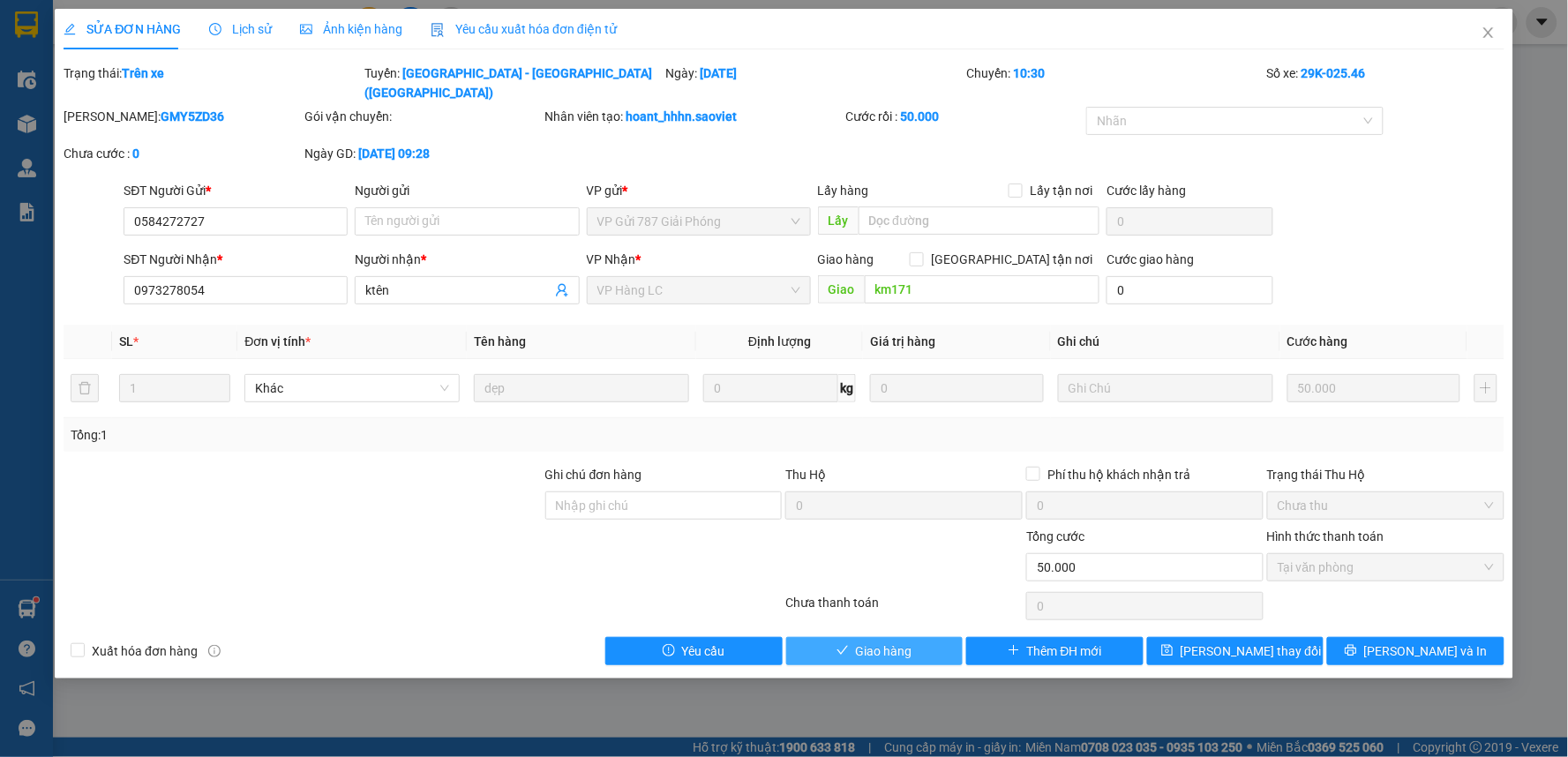
click at [922, 637] on button "Giao hàng" at bounding box center [875, 652] width 178 height 29
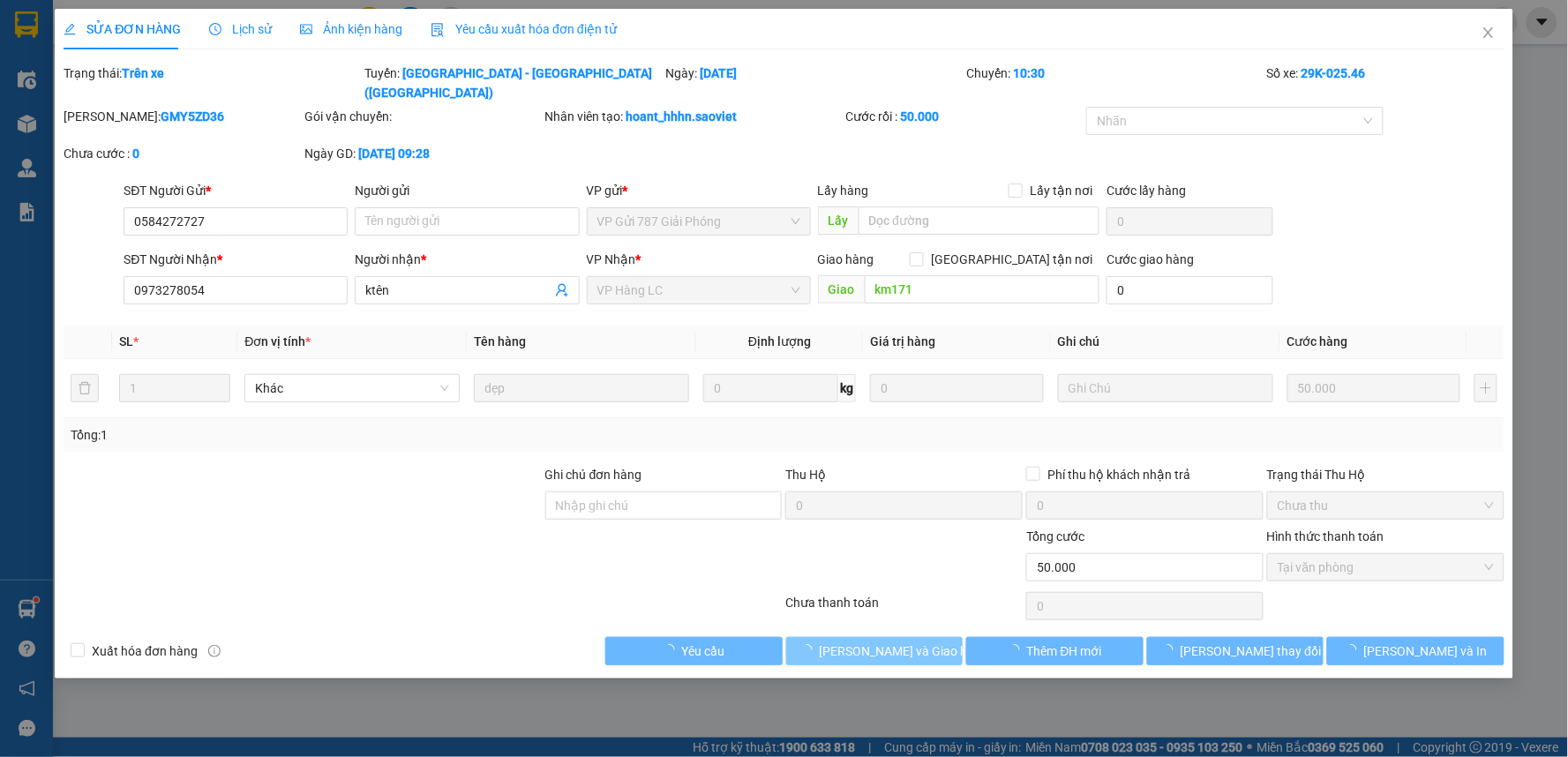
click at [922, 642] on span "Lưu và Giao hàng" at bounding box center [904, 652] width 170 height 20
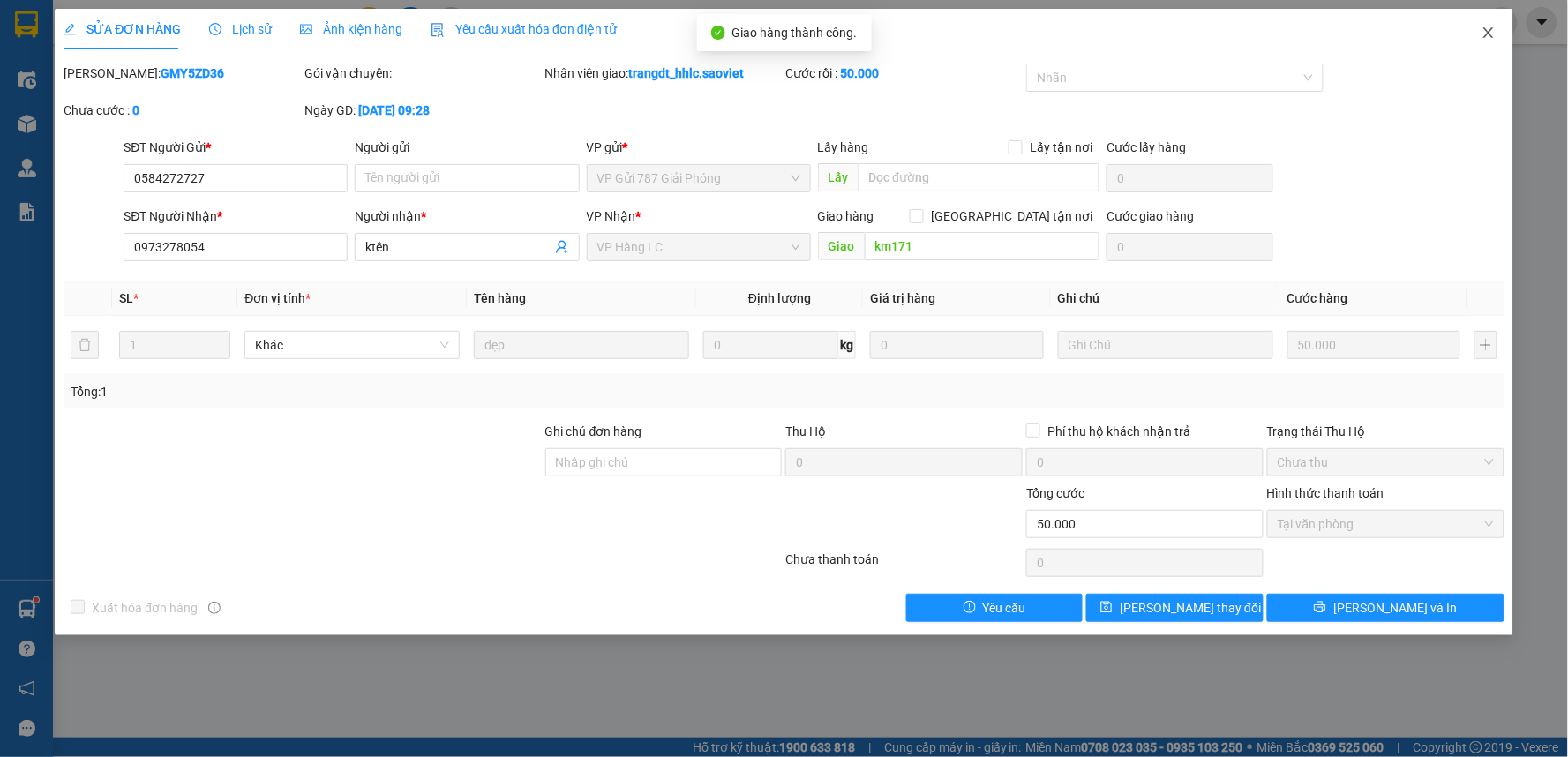
click at [1477, 21] on span "Close" at bounding box center [1488, 33] width 49 height 49
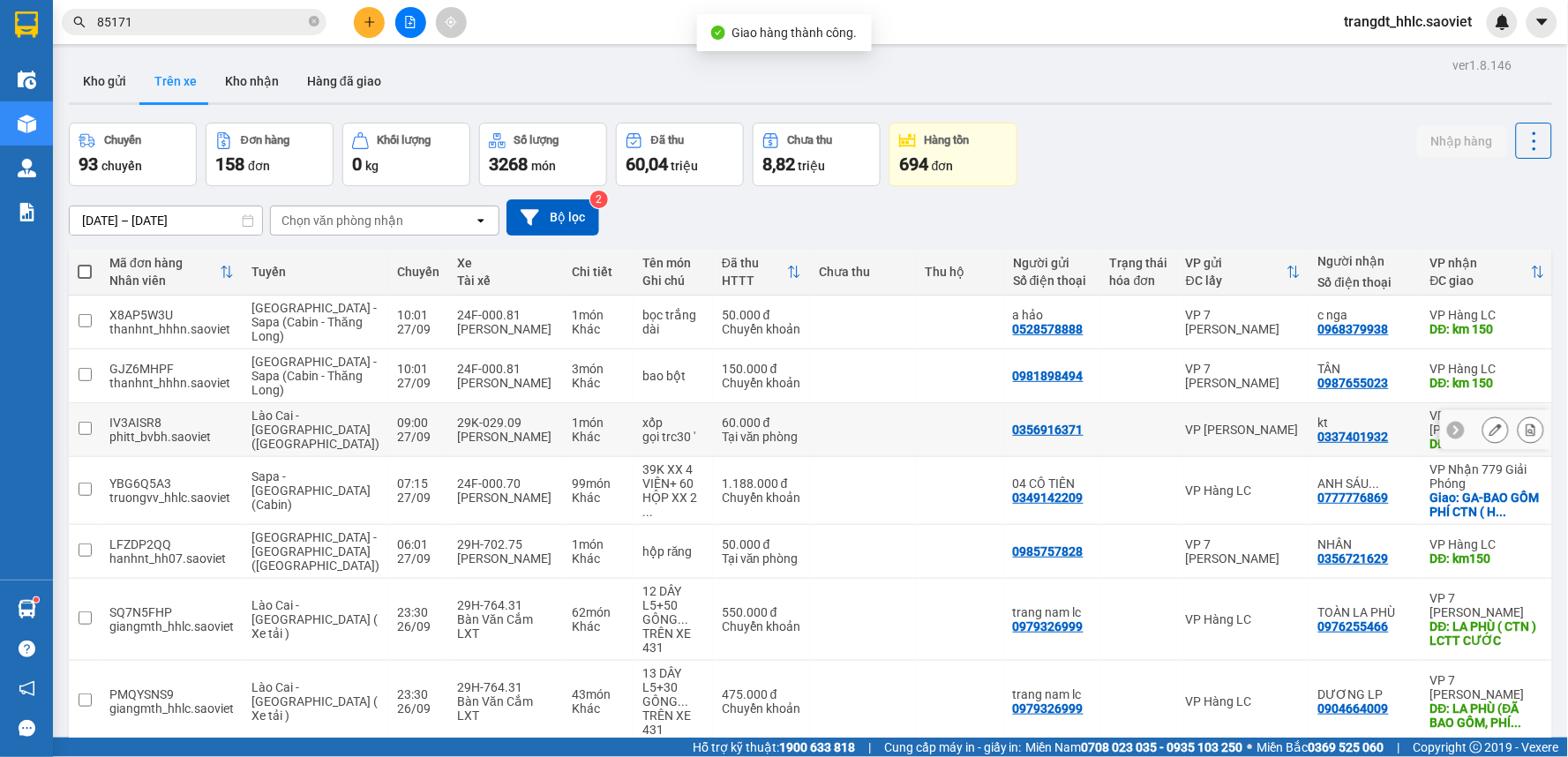
click at [1497, 443] on div at bounding box center [1513, 430] width 62 height 27
click at [1489, 445] on button at bounding box center [1496, 430] width 25 height 31
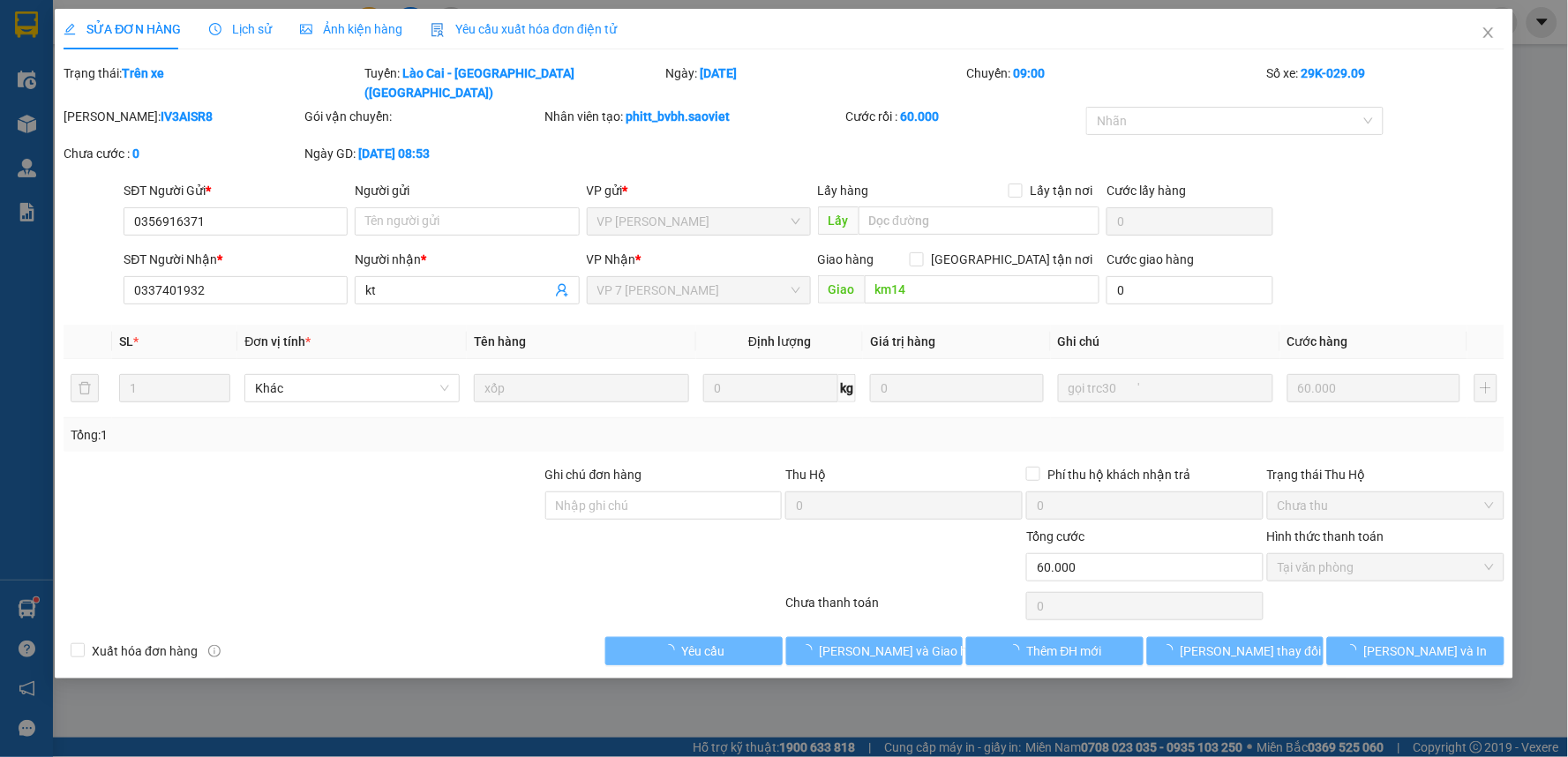
type input "0356916371"
type input "0337401932"
type input "kt"
type input "km14"
type input "0"
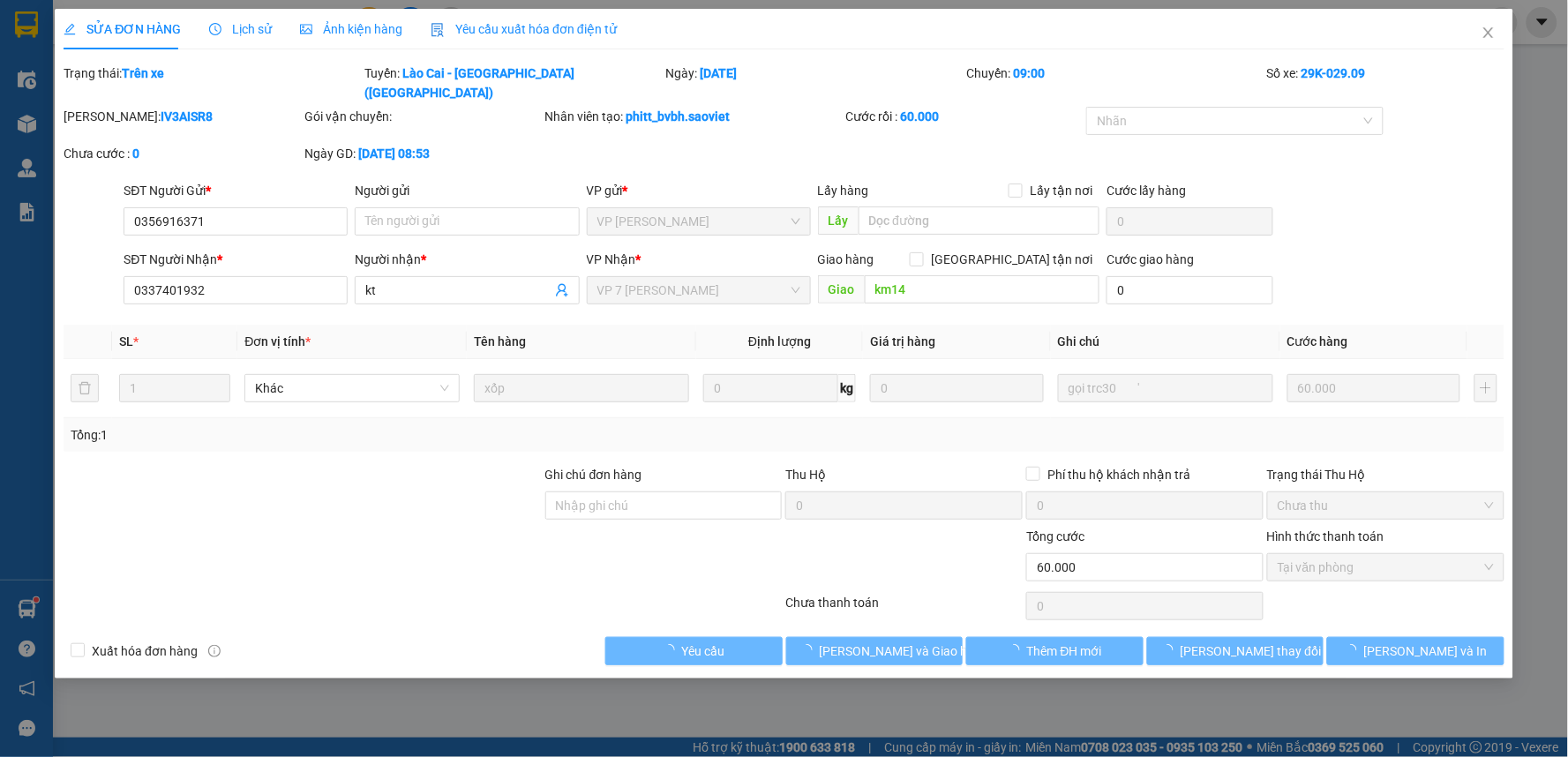
type input "60.000"
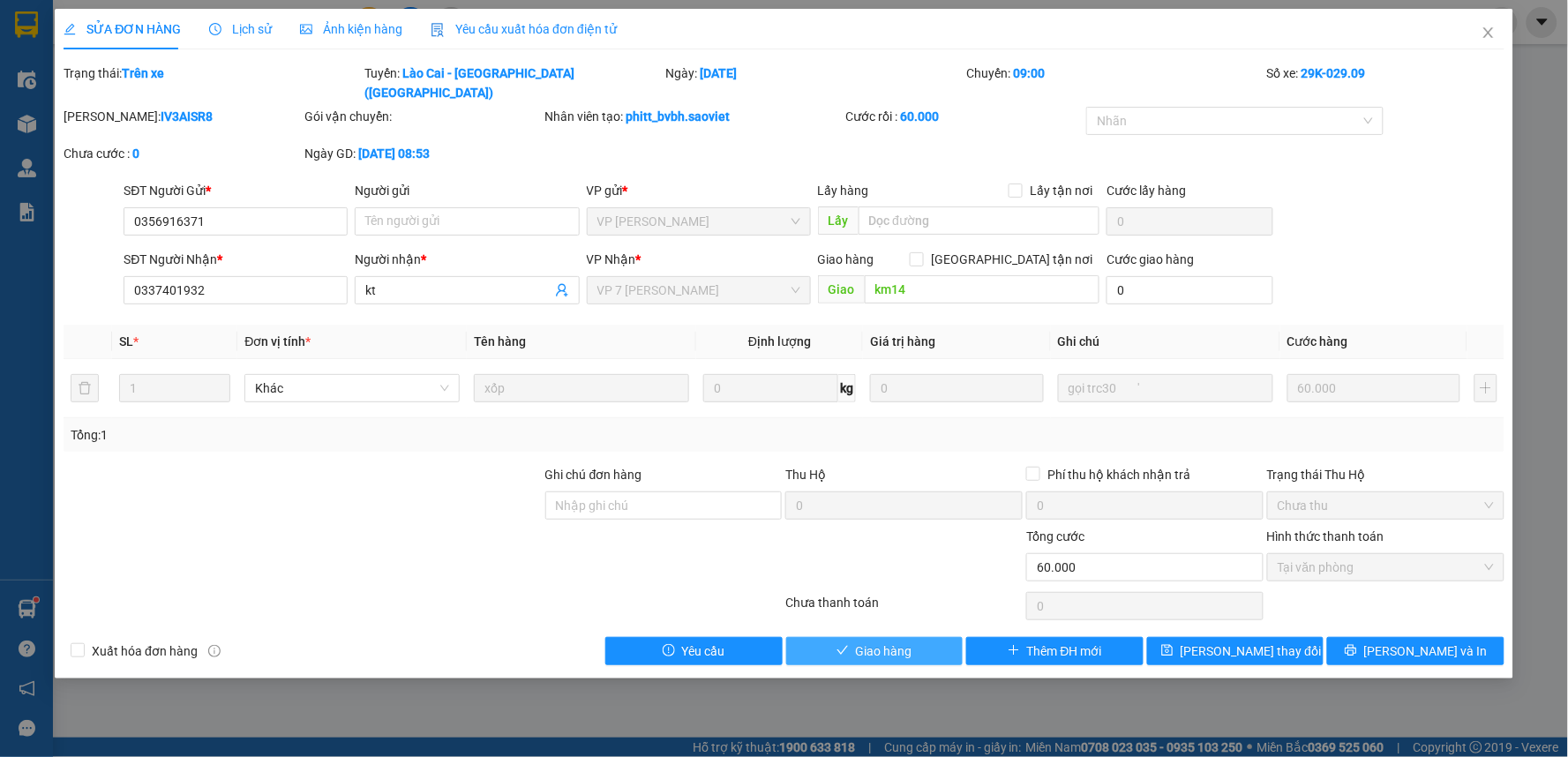
click at [901, 642] on span "Giao hàng" at bounding box center [884, 652] width 56 height 20
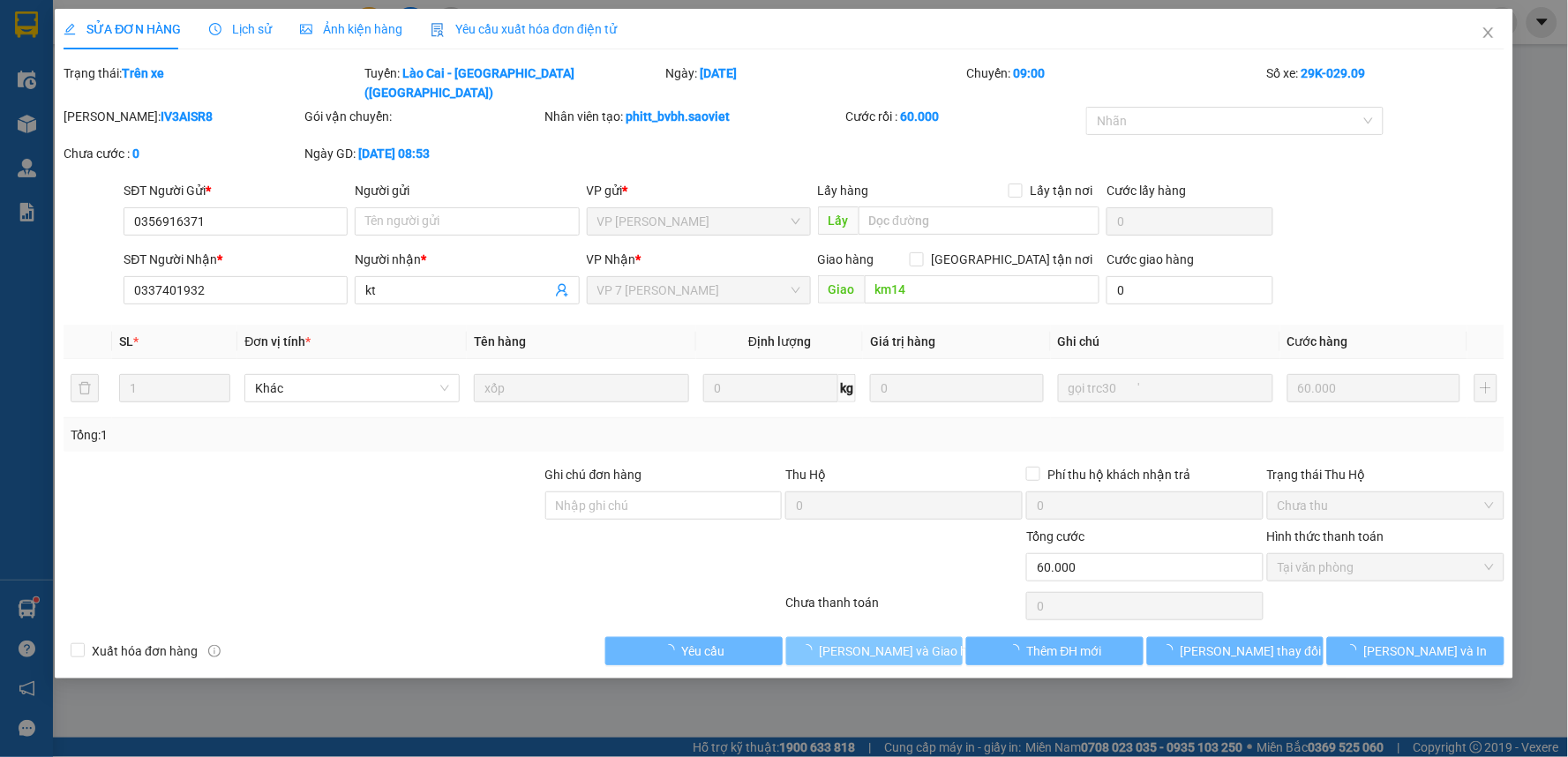
click at [901, 642] on span "Lưu và Giao hàng" at bounding box center [904, 652] width 170 height 20
click at [903, 628] on div "SỬA ĐƠN HÀNG Lịch sử Ảnh kiện hàng Yêu cầu xuất hóa đơn điện tử Total Paid Fee …" at bounding box center [784, 344] width 1458 height 670
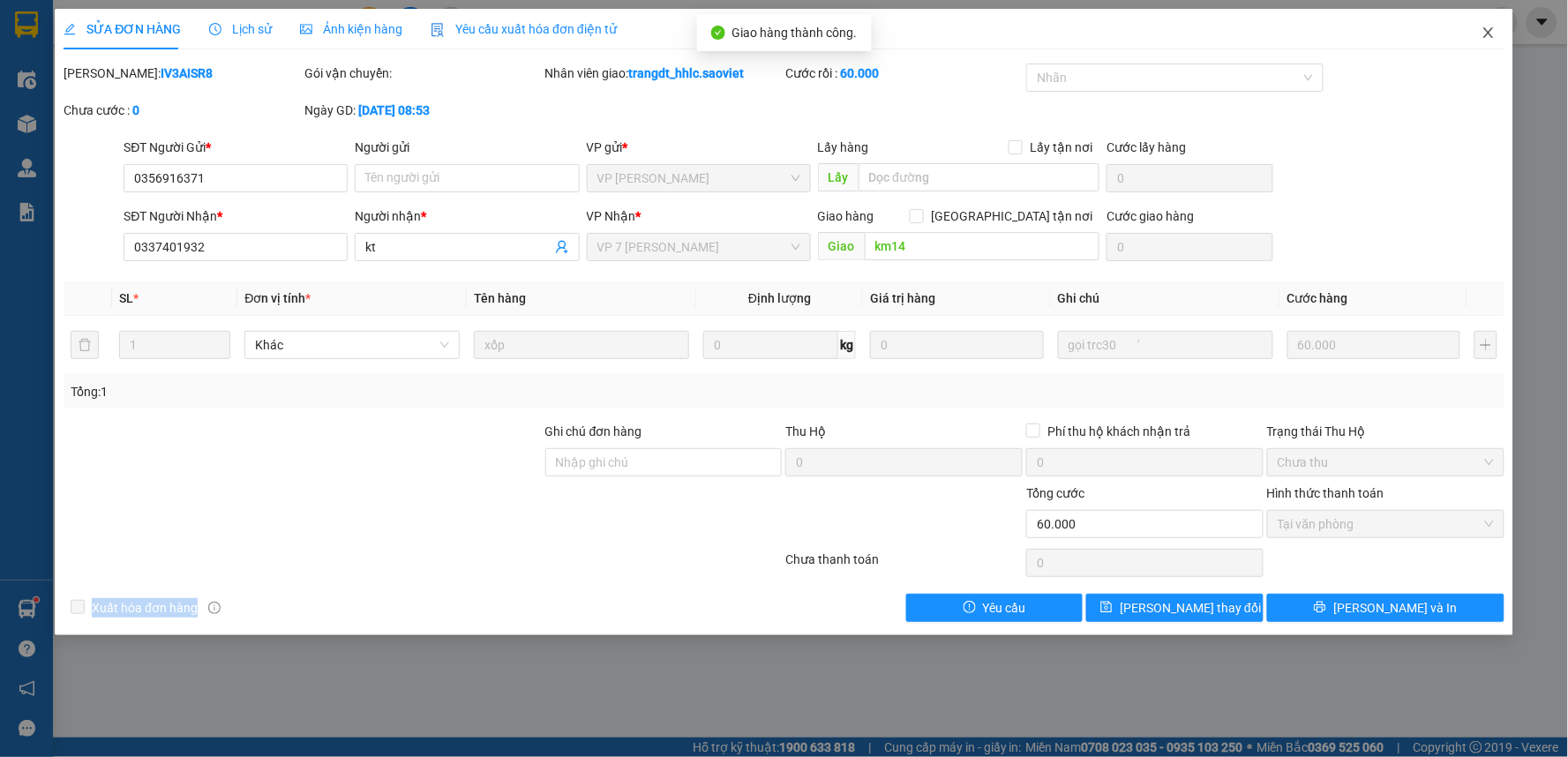
click at [1485, 34] on icon "close" at bounding box center [1489, 33] width 14 height 14
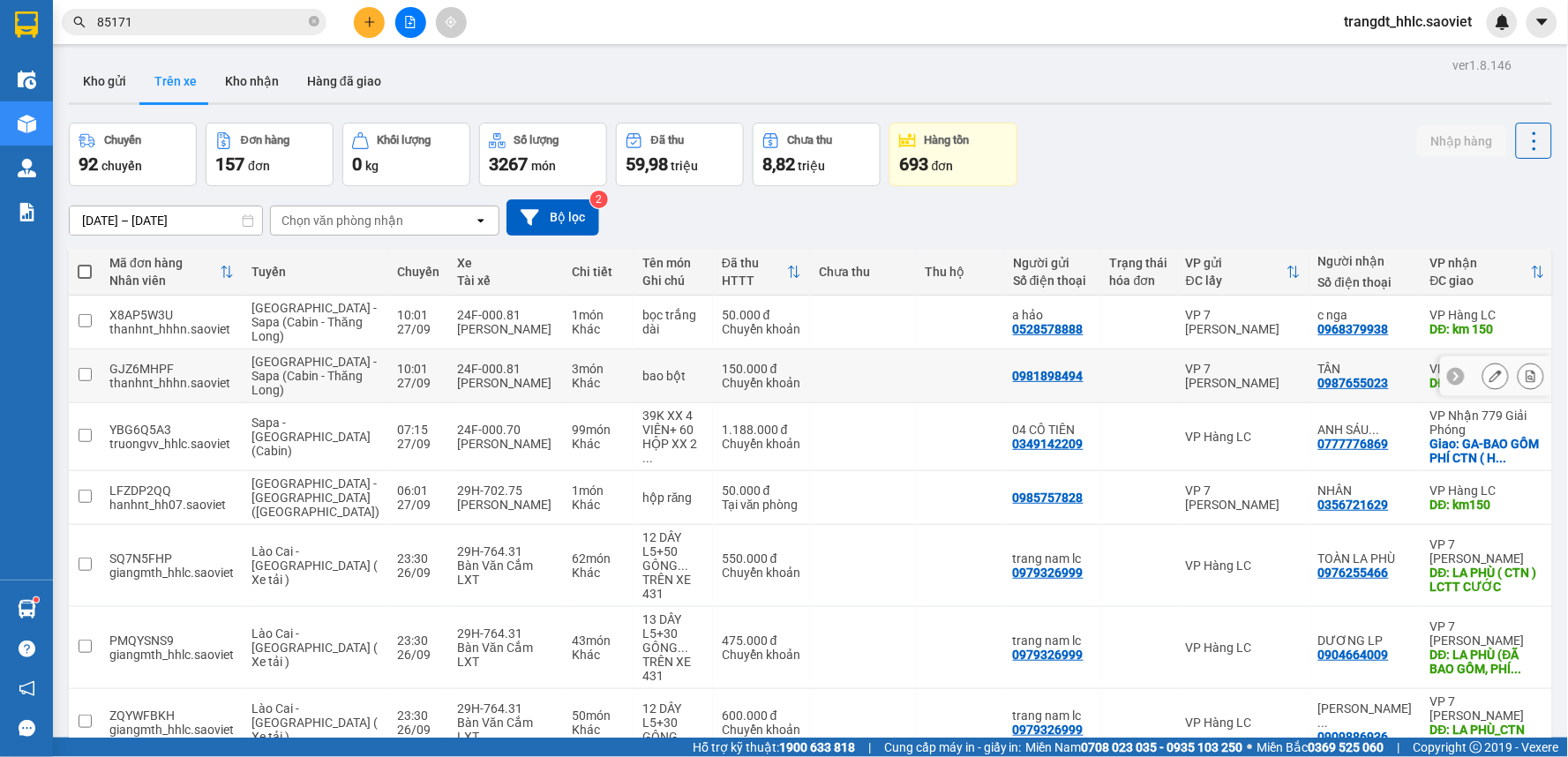
click at [1489, 382] on icon at bounding box center [1496, 376] width 12 height 12
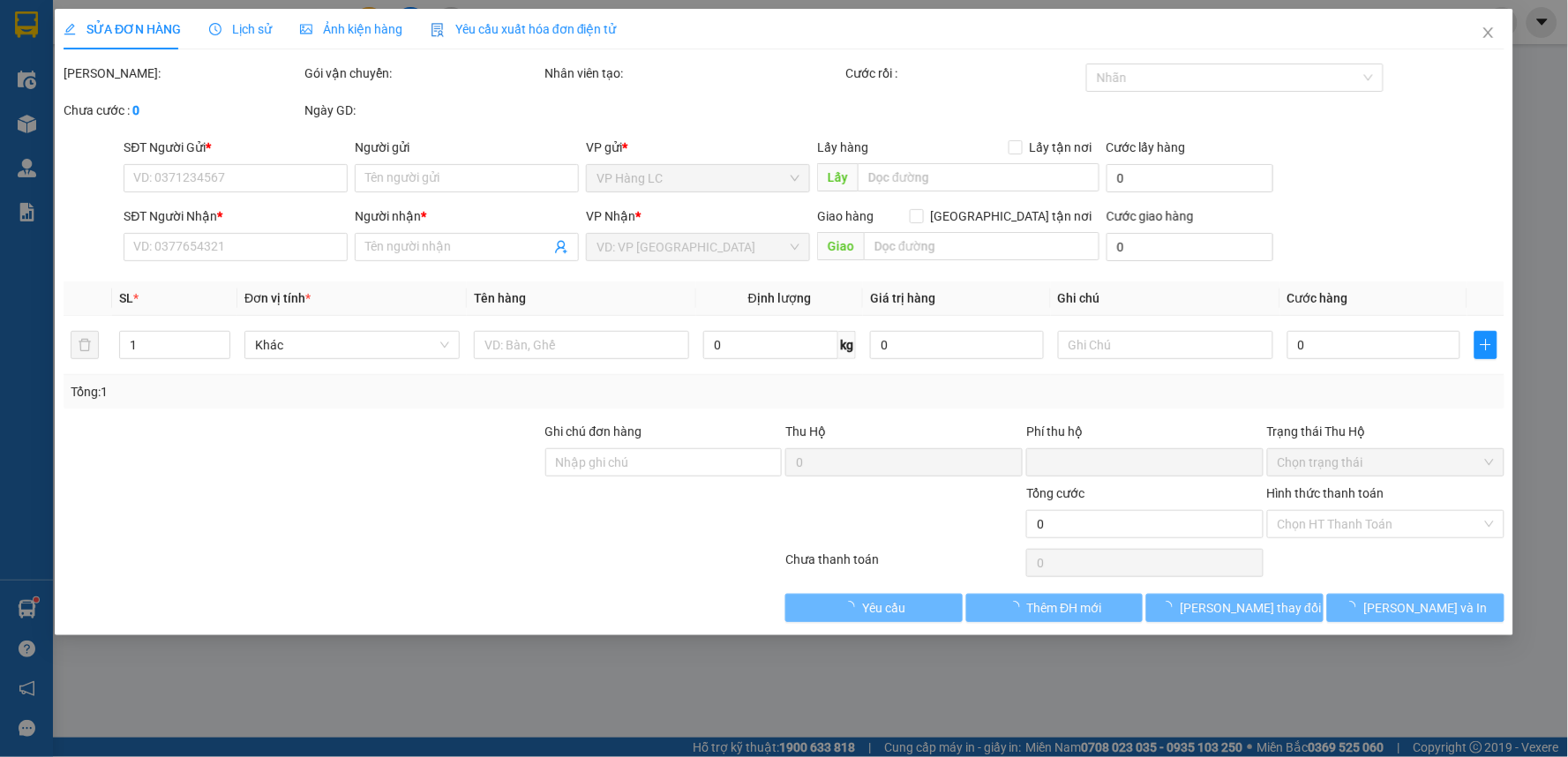
type input "0981898494"
type input "0987655023"
type input "TÂN"
type input "km 150"
type input "0"
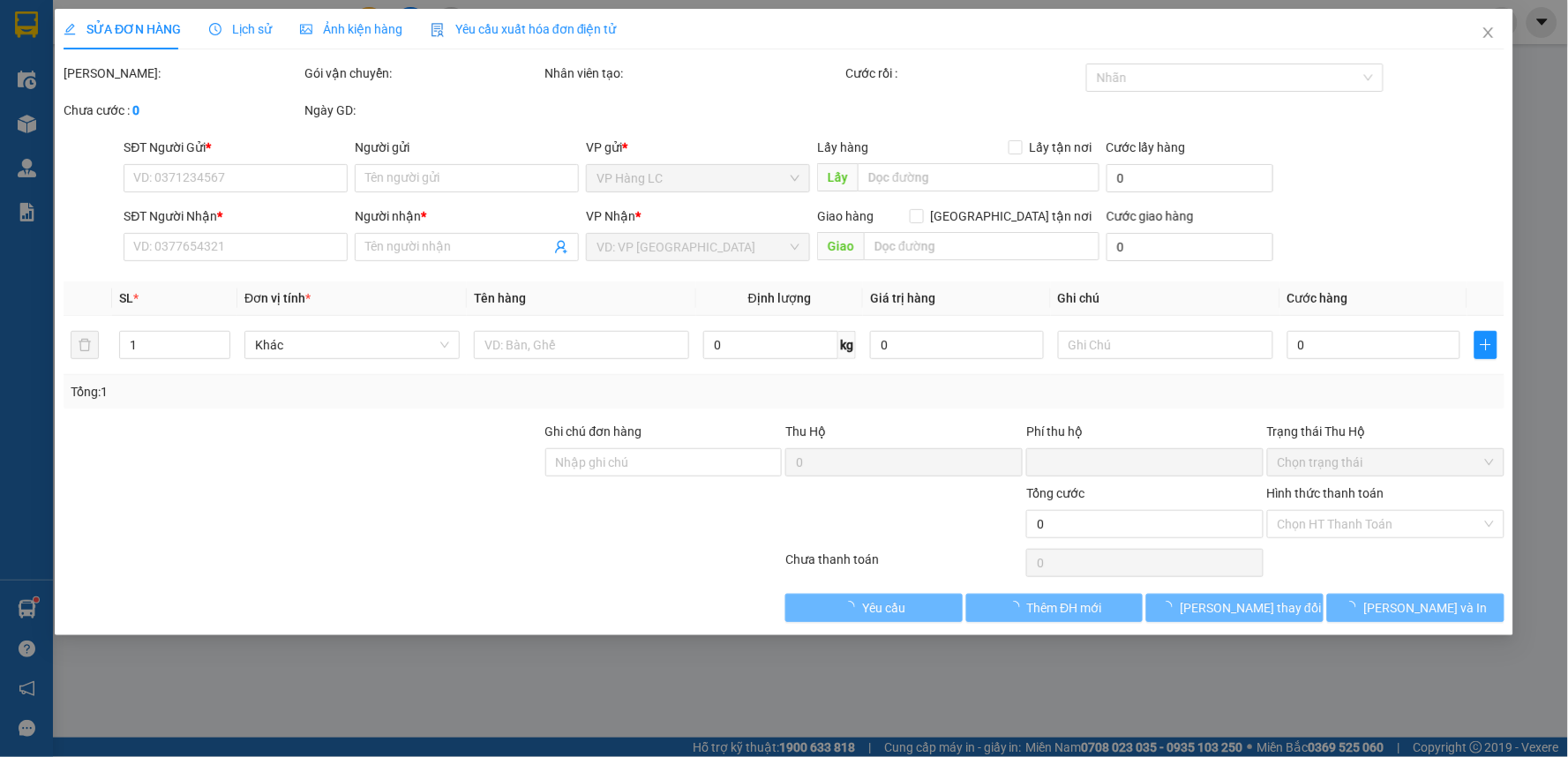
type input "150.000"
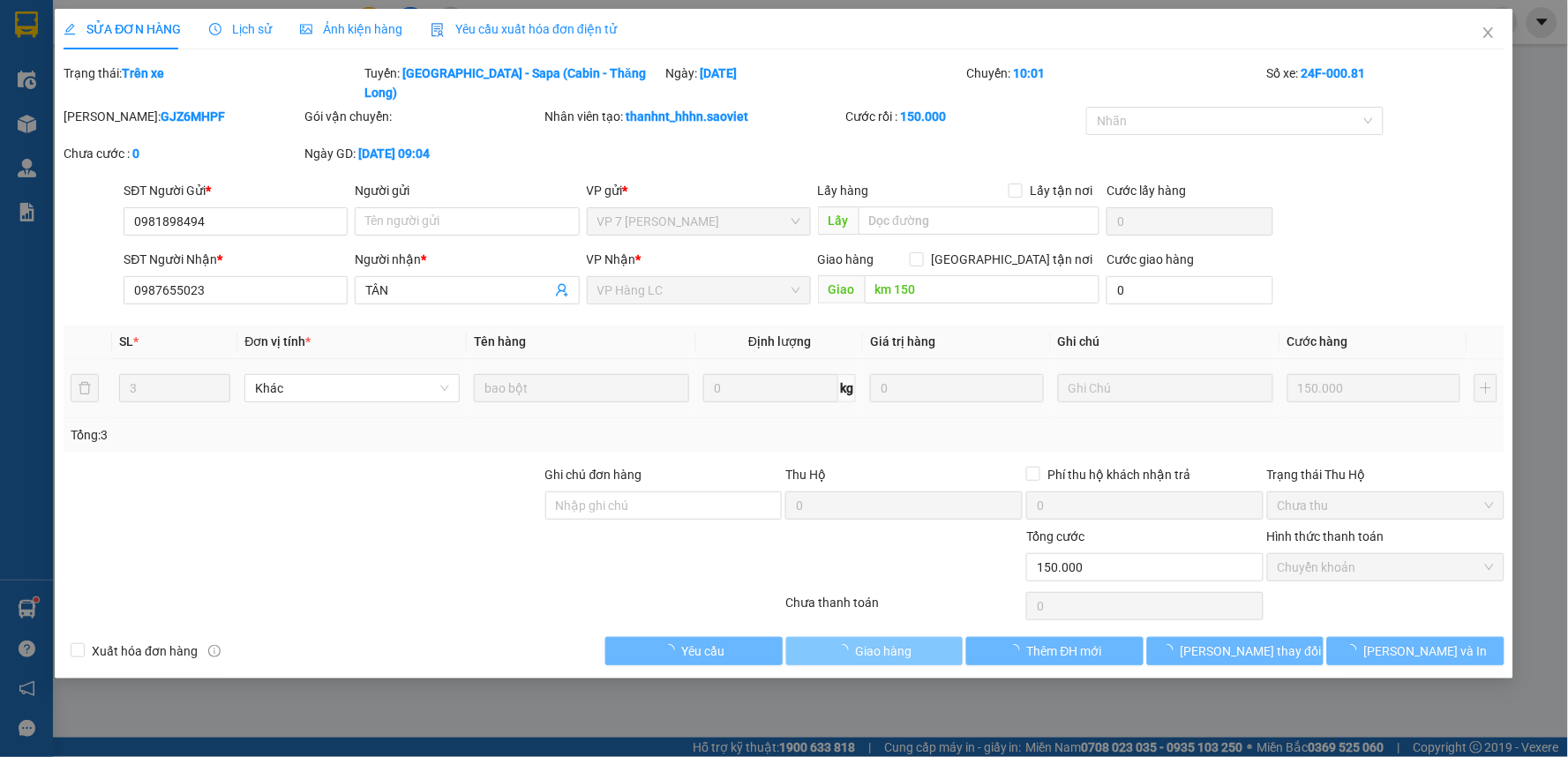
click at [883, 642] on span "Giao hàng" at bounding box center [884, 652] width 56 height 20
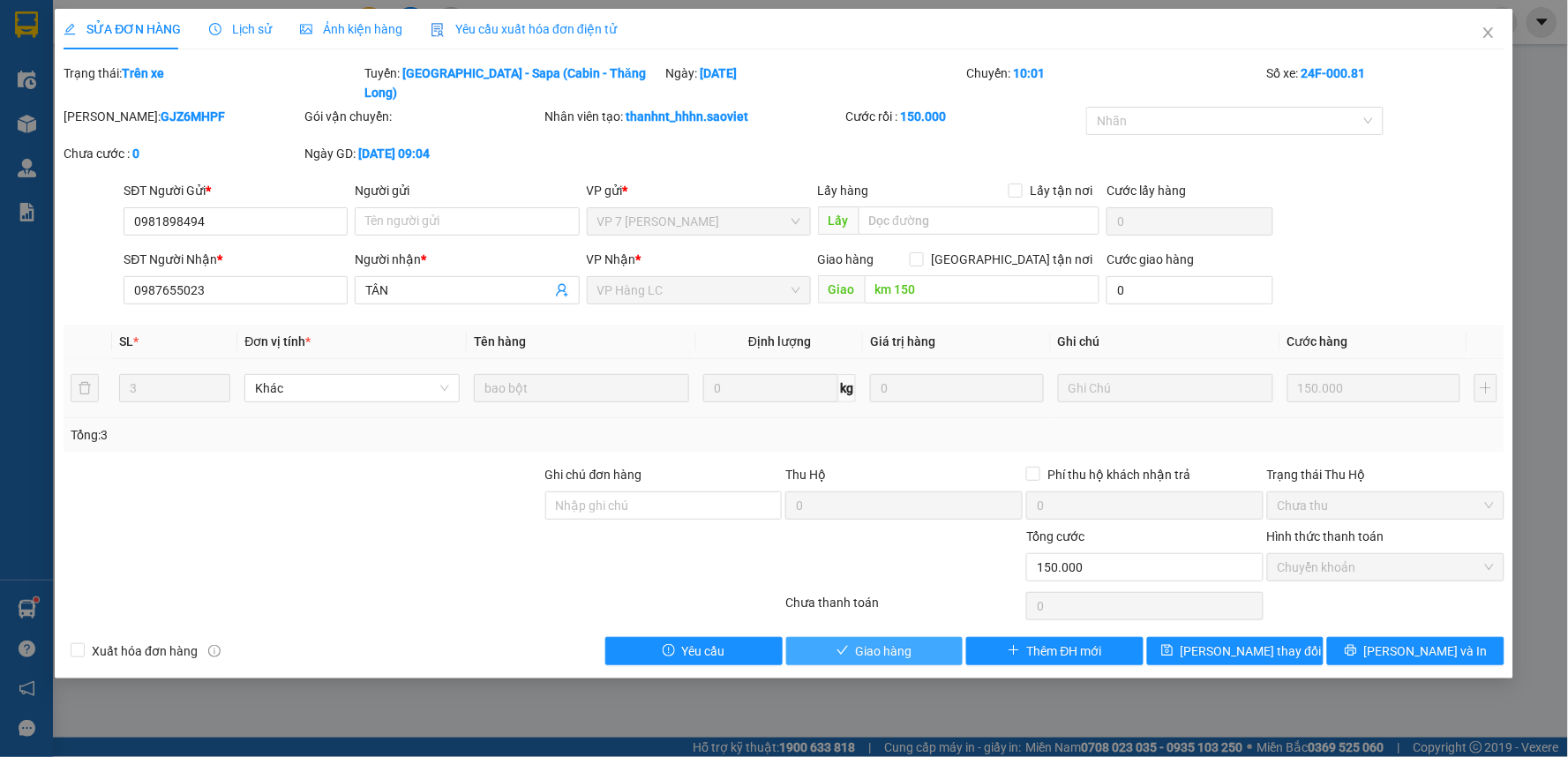
click at [878, 642] on span "Giao hàng" at bounding box center [884, 652] width 56 height 20
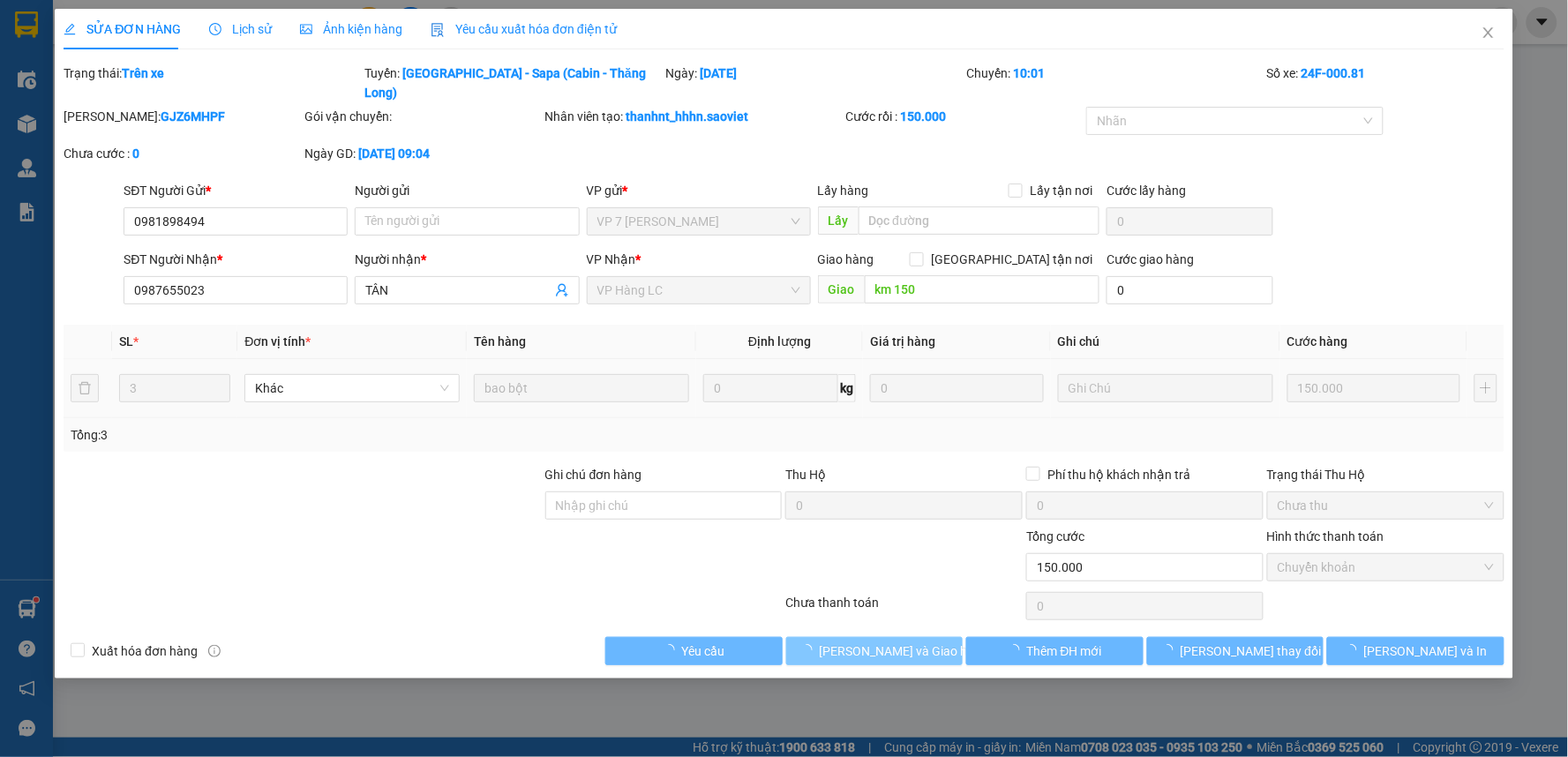
drag, startPoint x: 878, startPoint y: 634, endPoint x: 898, endPoint y: 616, distance: 26.9
click at [878, 642] on span "Lưu và Giao hàng" at bounding box center [904, 652] width 170 height 20
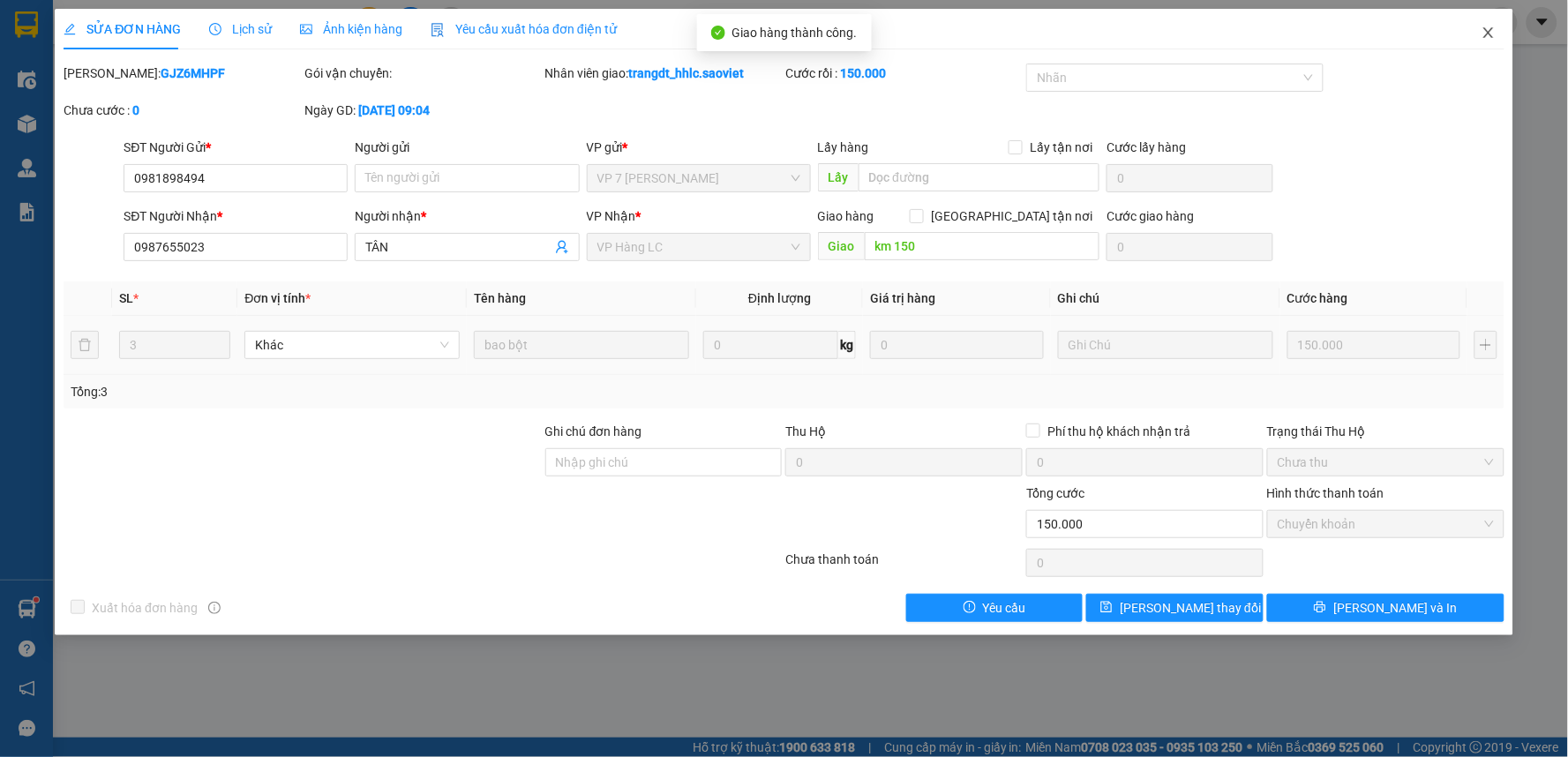
click at [1493, 14] on span "Close" at bounding box center [1488, 33] width 49 height 49
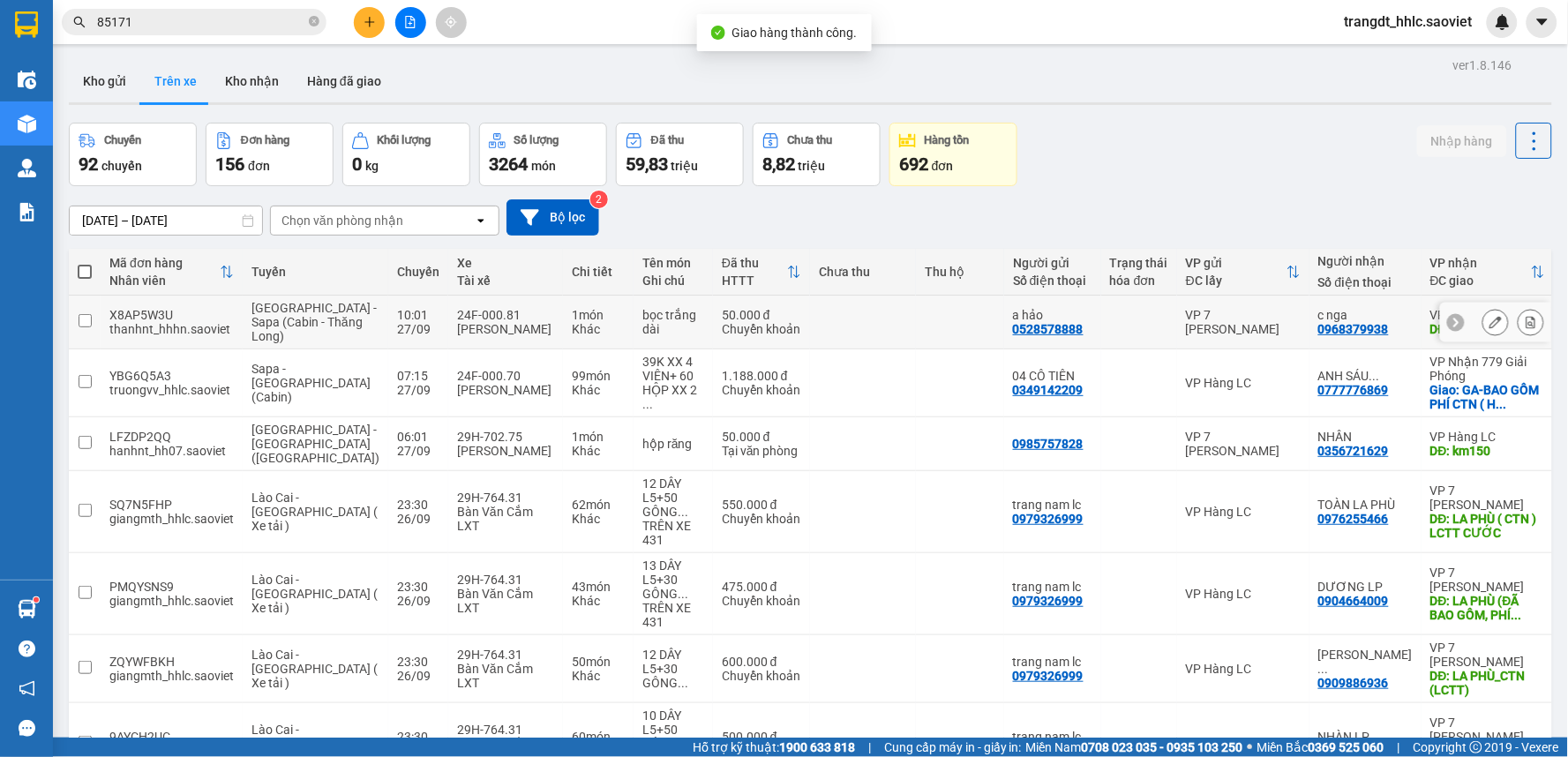
click at [1489, 329] on icon at bounding box center [1496, 322] width 12 height 12
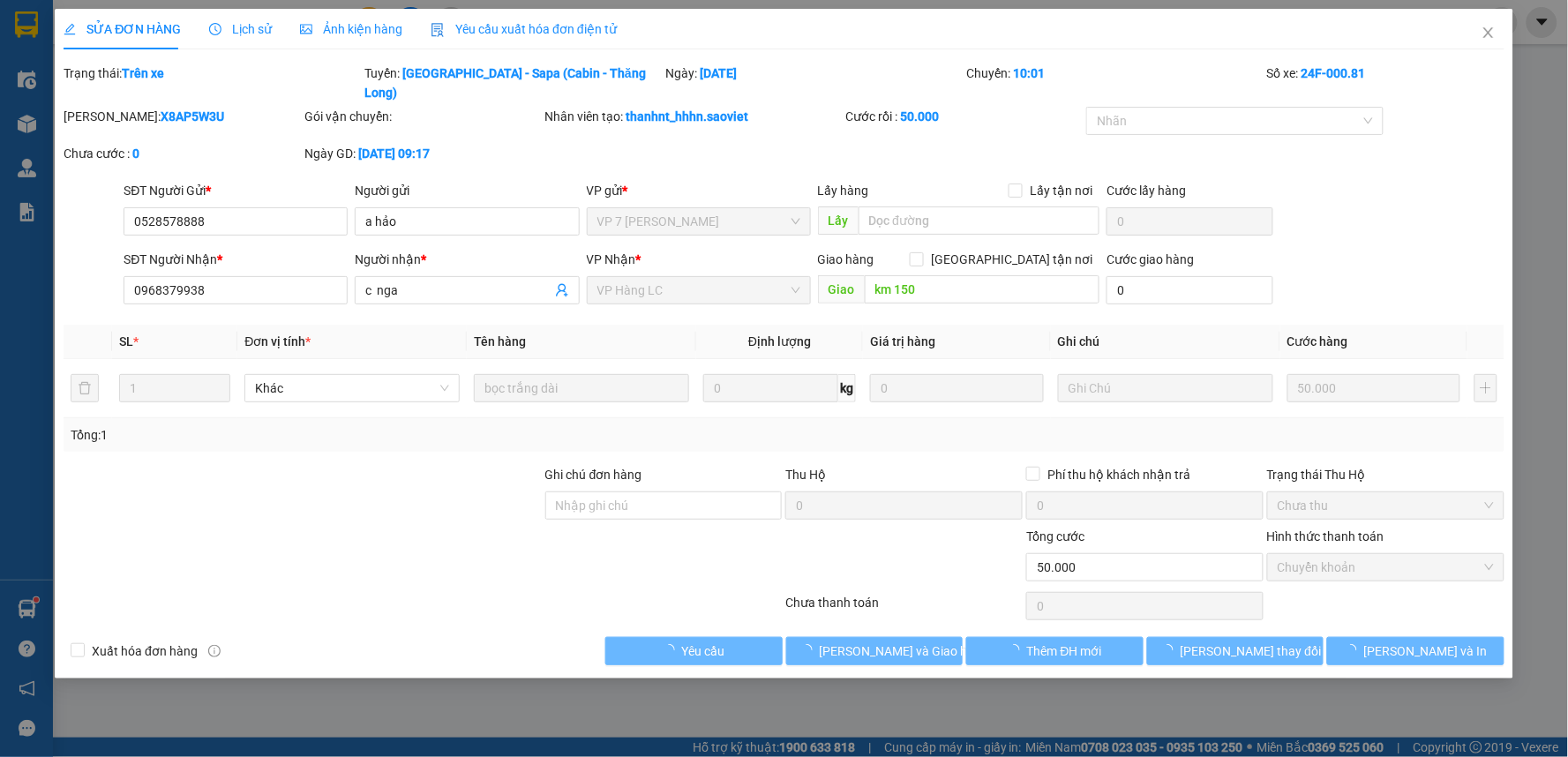
type input "0528578888"
type input "a hảo"
type input "0968379938"
type input "c nga"
type input "km 150"
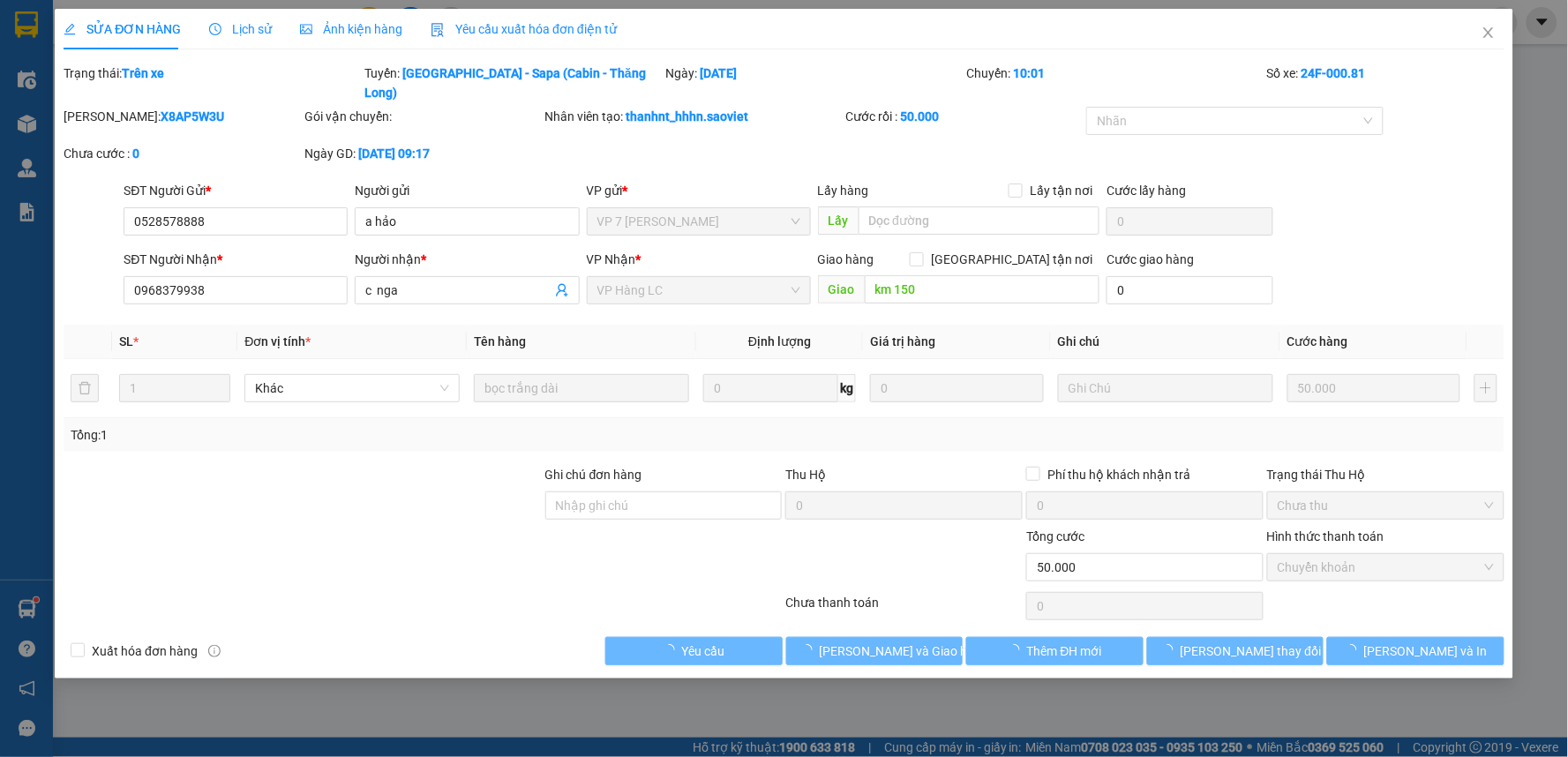
type input "0"
type input "50.000"
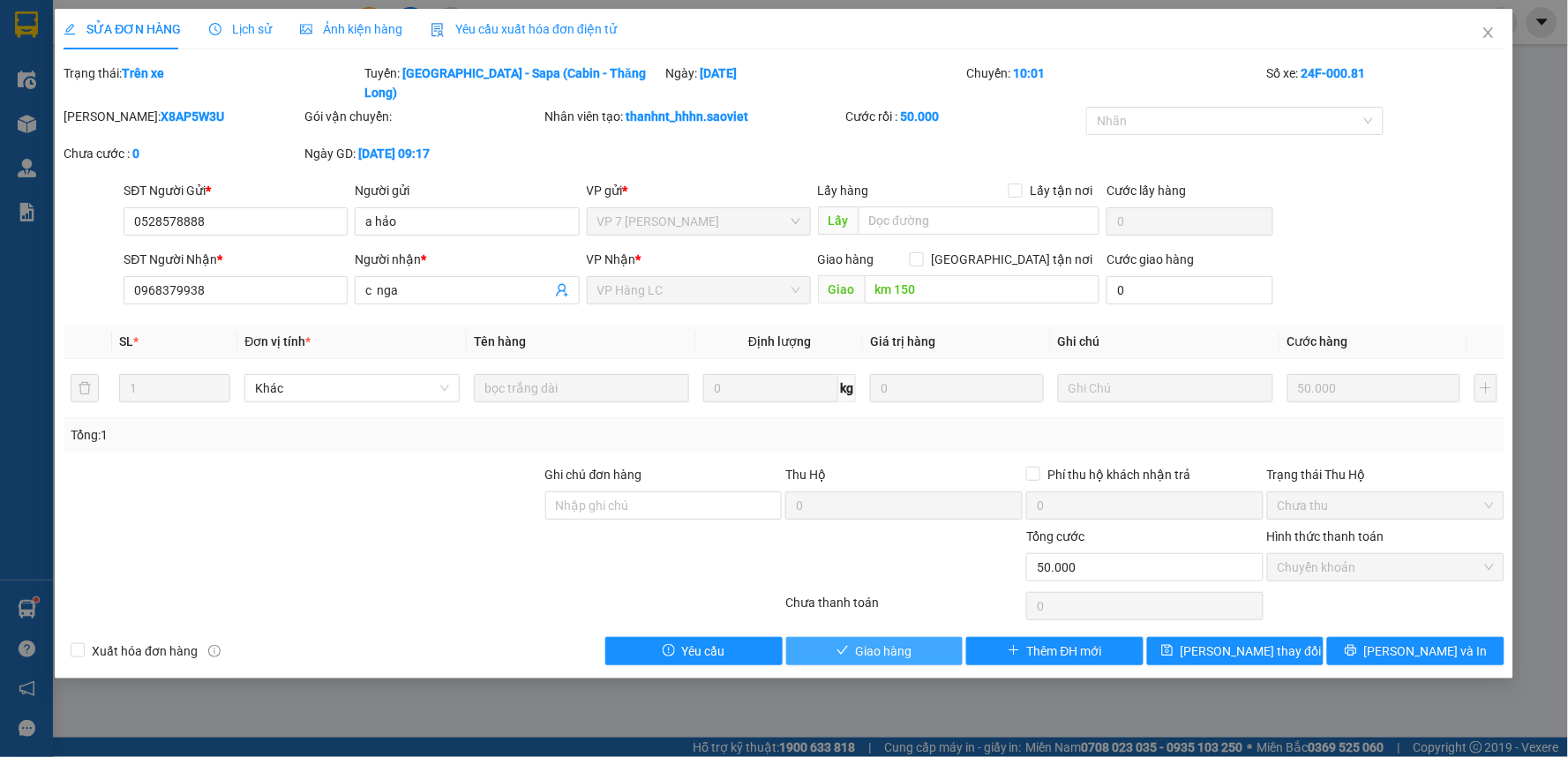
click at [930, 637] on button "Giao hàng" at bounding box center [875, 652] width 178 height 29
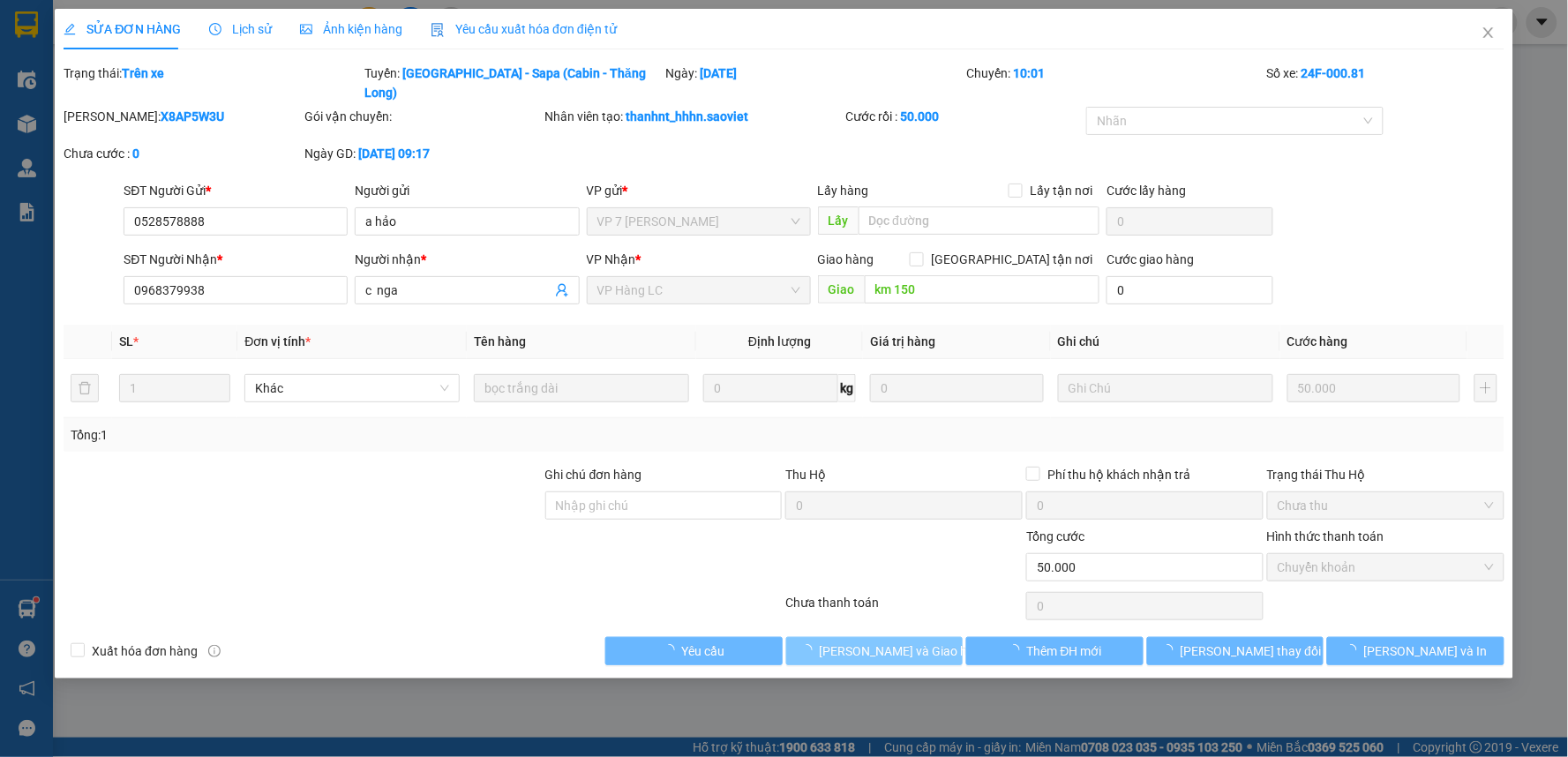
click at [929, 642] on span "Lưu và Giao hàng" at bounding box center [904, 652] width 170 height 20
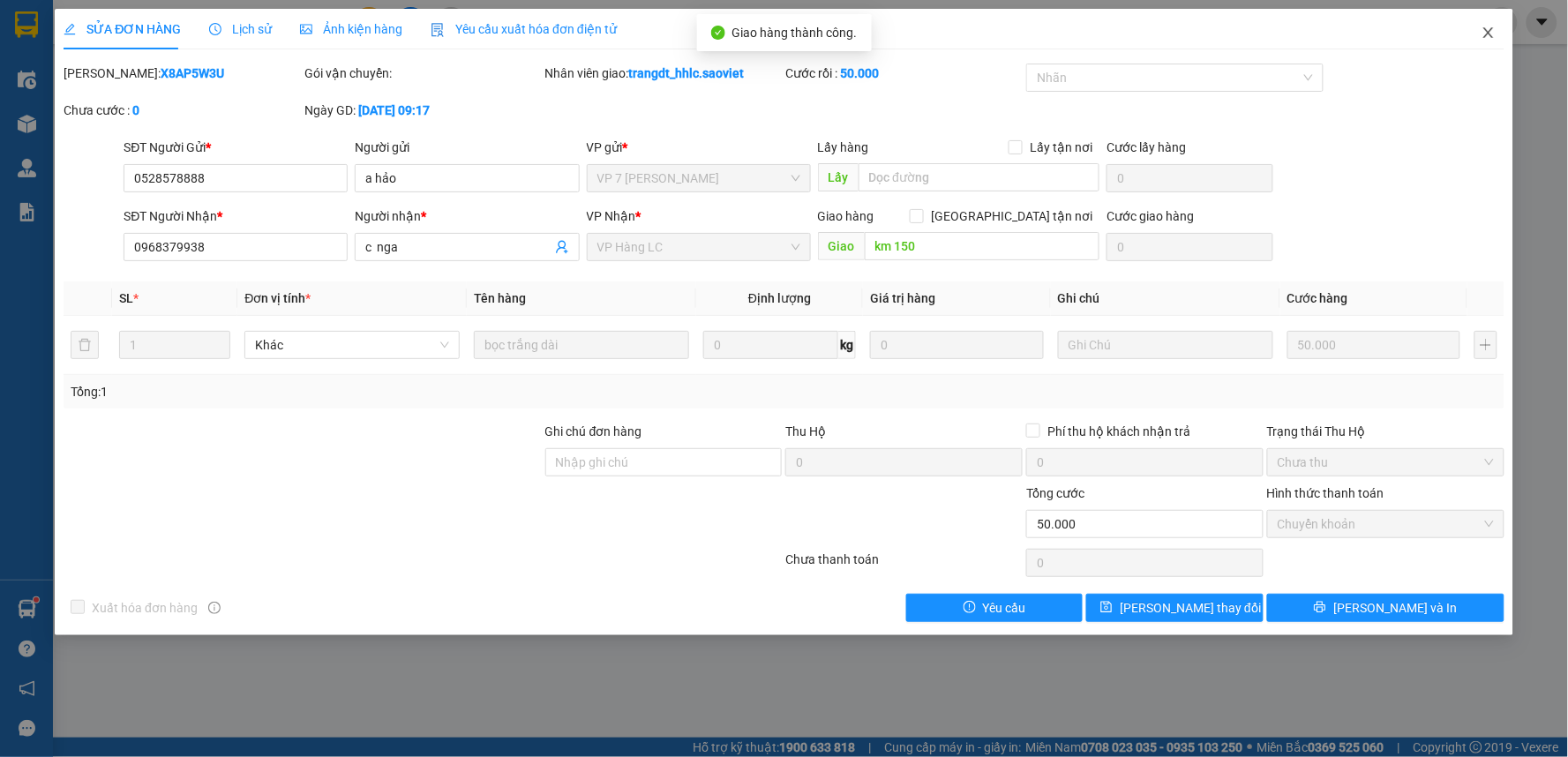
click at [1493, 30] on icon "close" at bounding box center [1489, 33] width 14 height 14
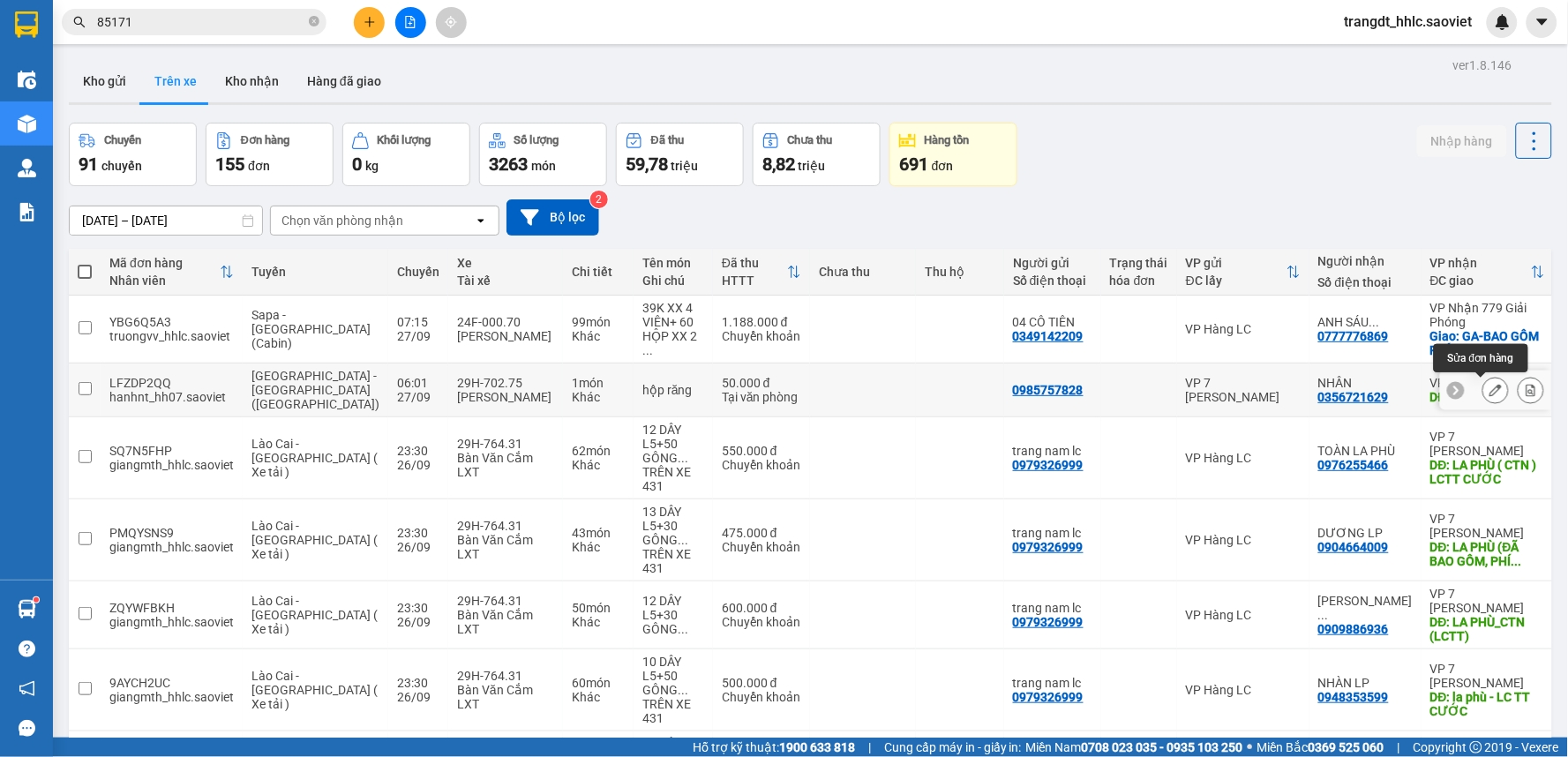
click at [1489, 387] on icon at bounding box center [1496, 390] width 12 height 12
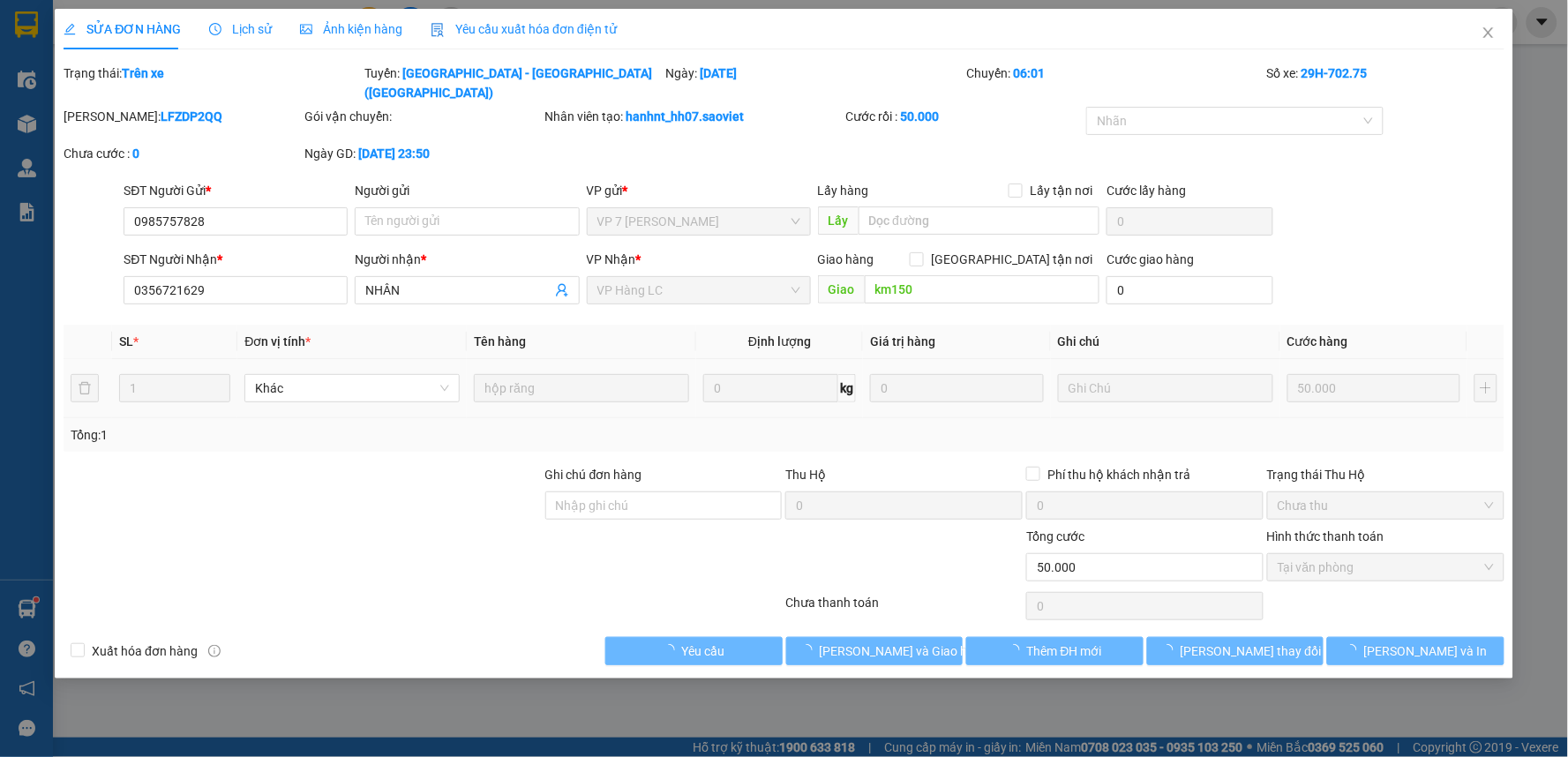
type input "0985757828"
type input "0356721629"
type input "NHÂN"
type input "km150"
type input "0"
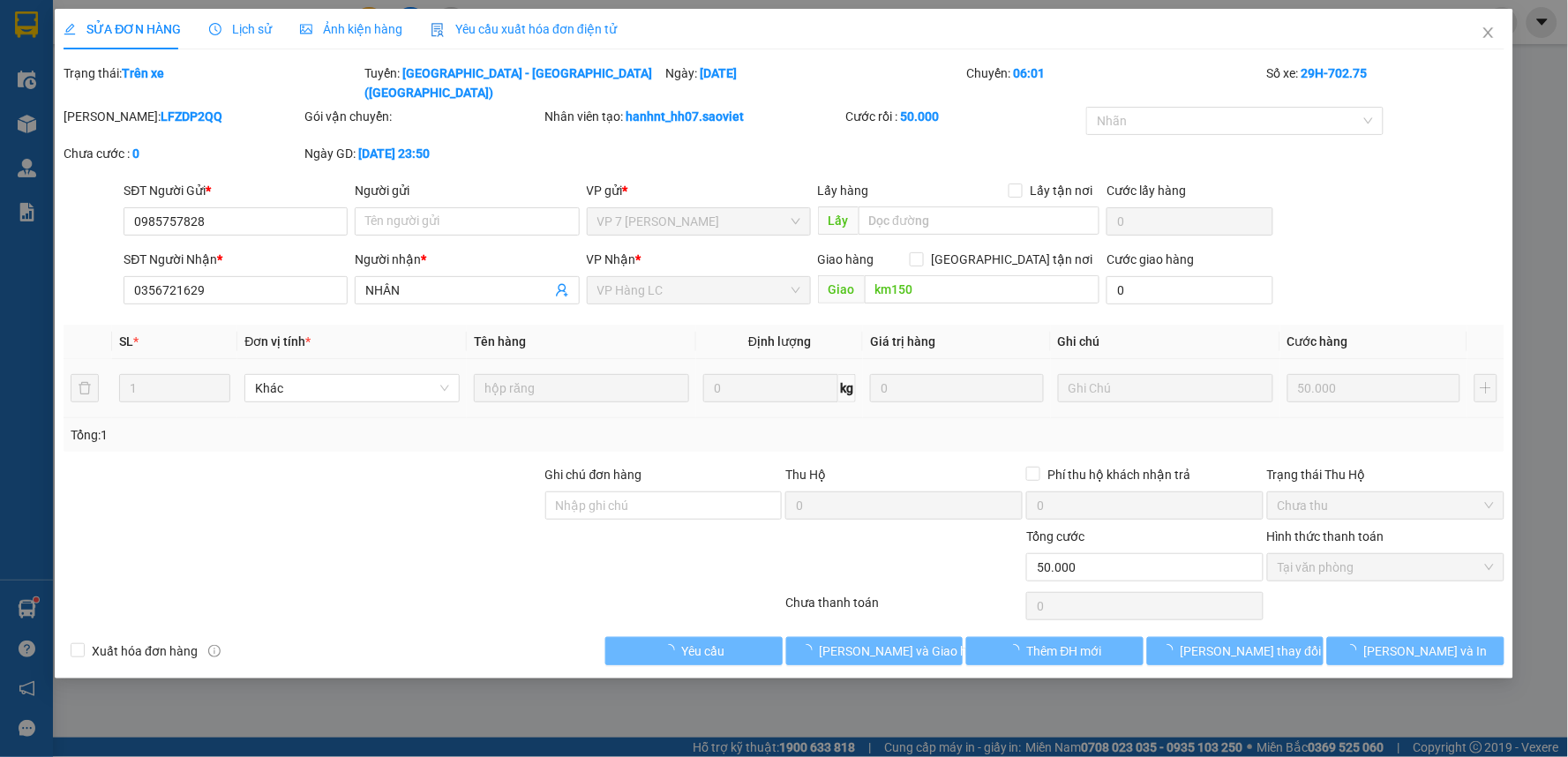
type input "50.000"
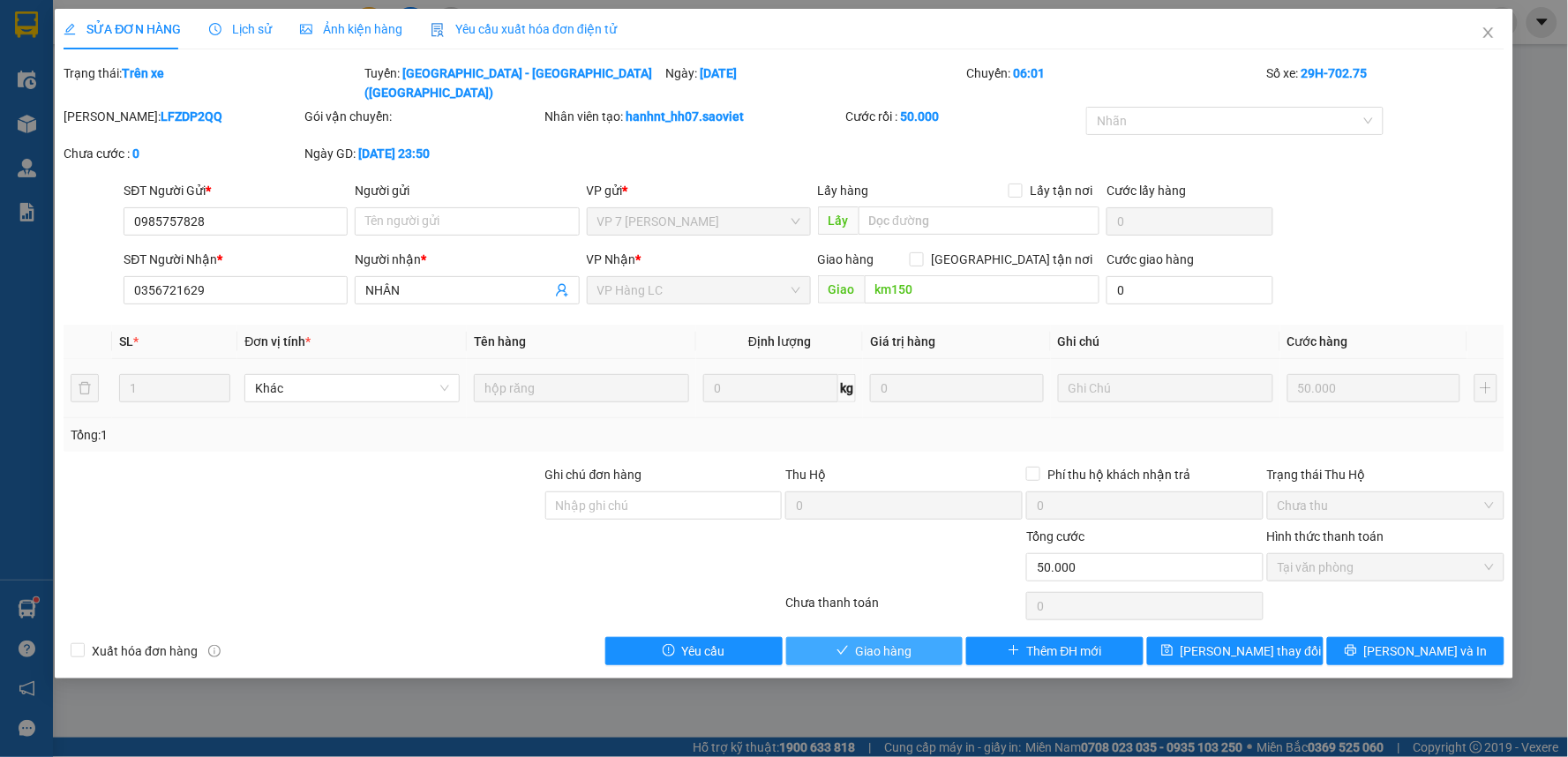
click at [911, 642] on span "Giao hàng" at bounding box center [884, 652] width 56 height 20
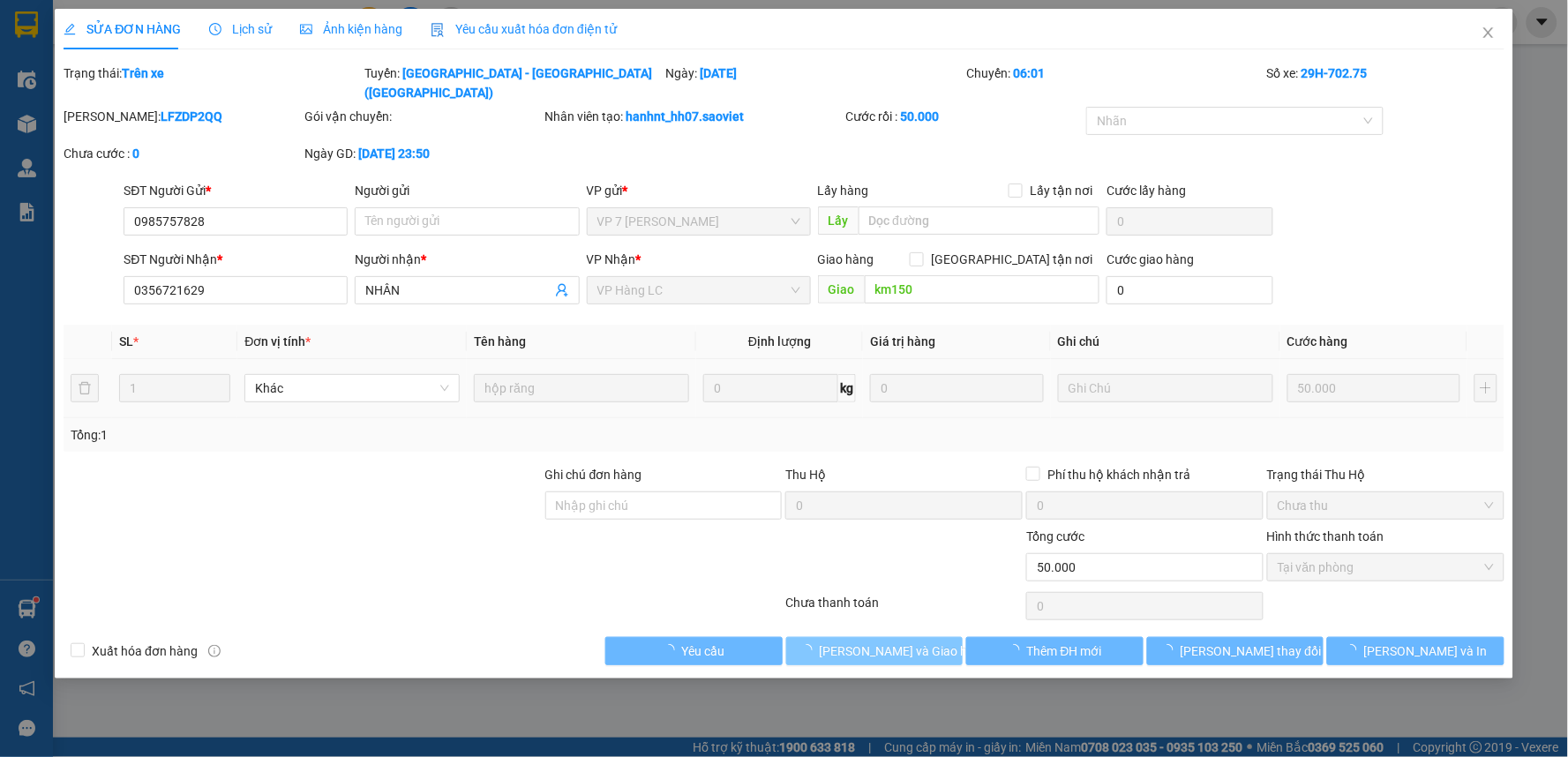
drag, startPoint x: 911, startPoint y: 640, endPoint x: 1523, endPoint y: 37, distance: 859.2
click at [913, 642] on span "Lưu và Giao hàng" at bounding box center [904, 652] width 170 height 20
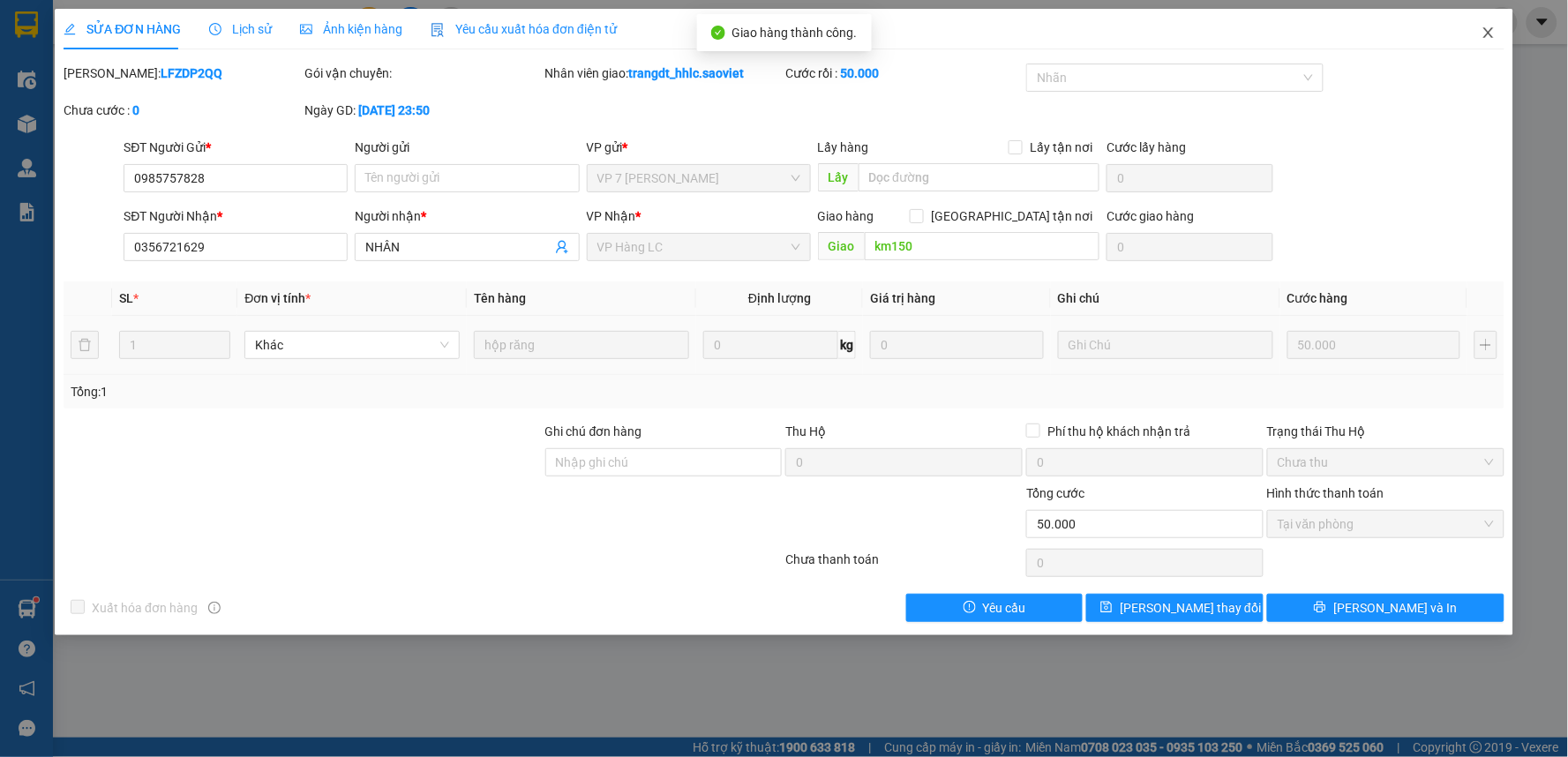
click at [1489, 31] on icon "close" at bounding box center [1489, 33] width 14 height 14
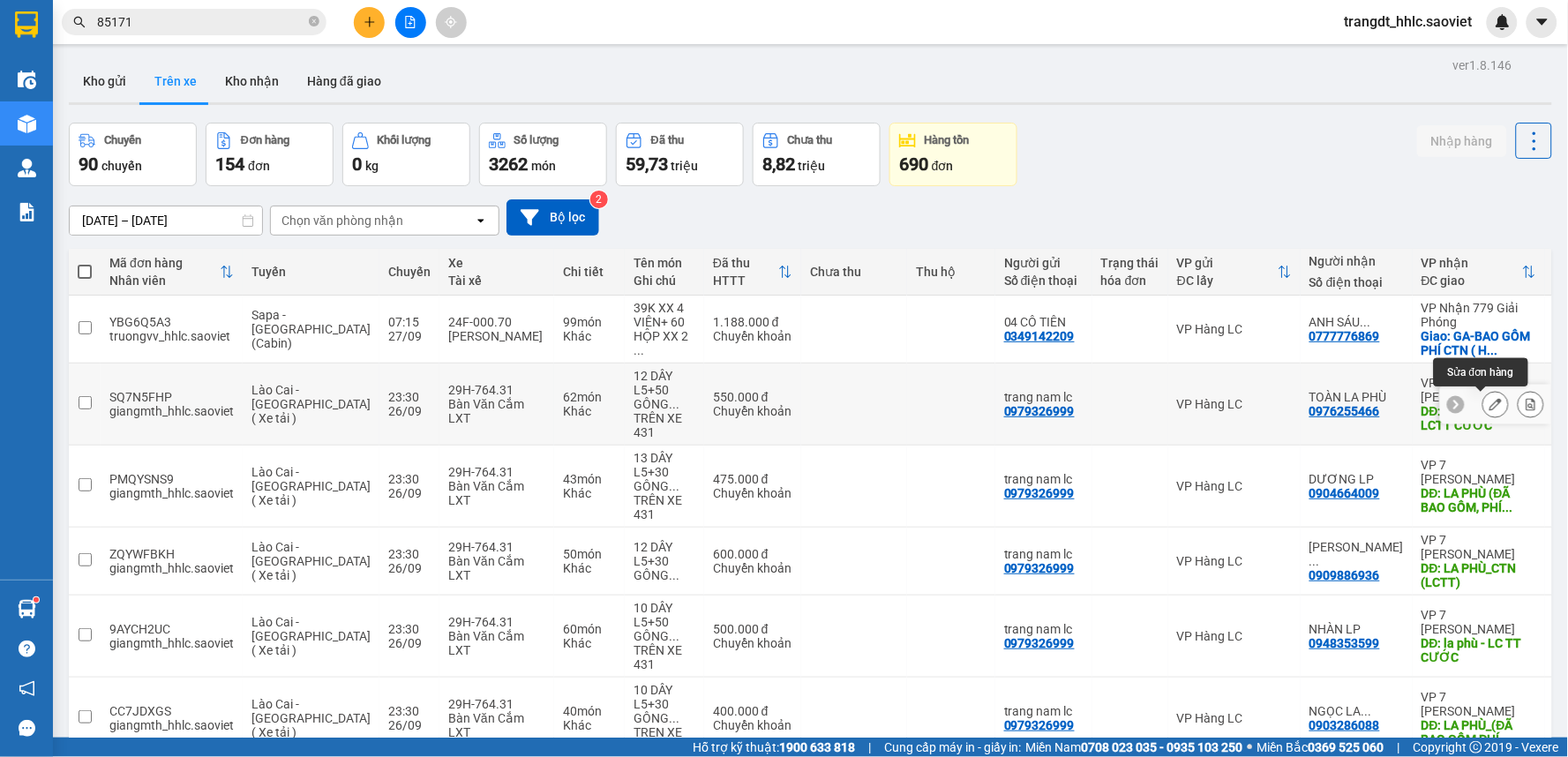
click at [1483, 403] on button at bounding box center [1496, 404] width 25 height 31
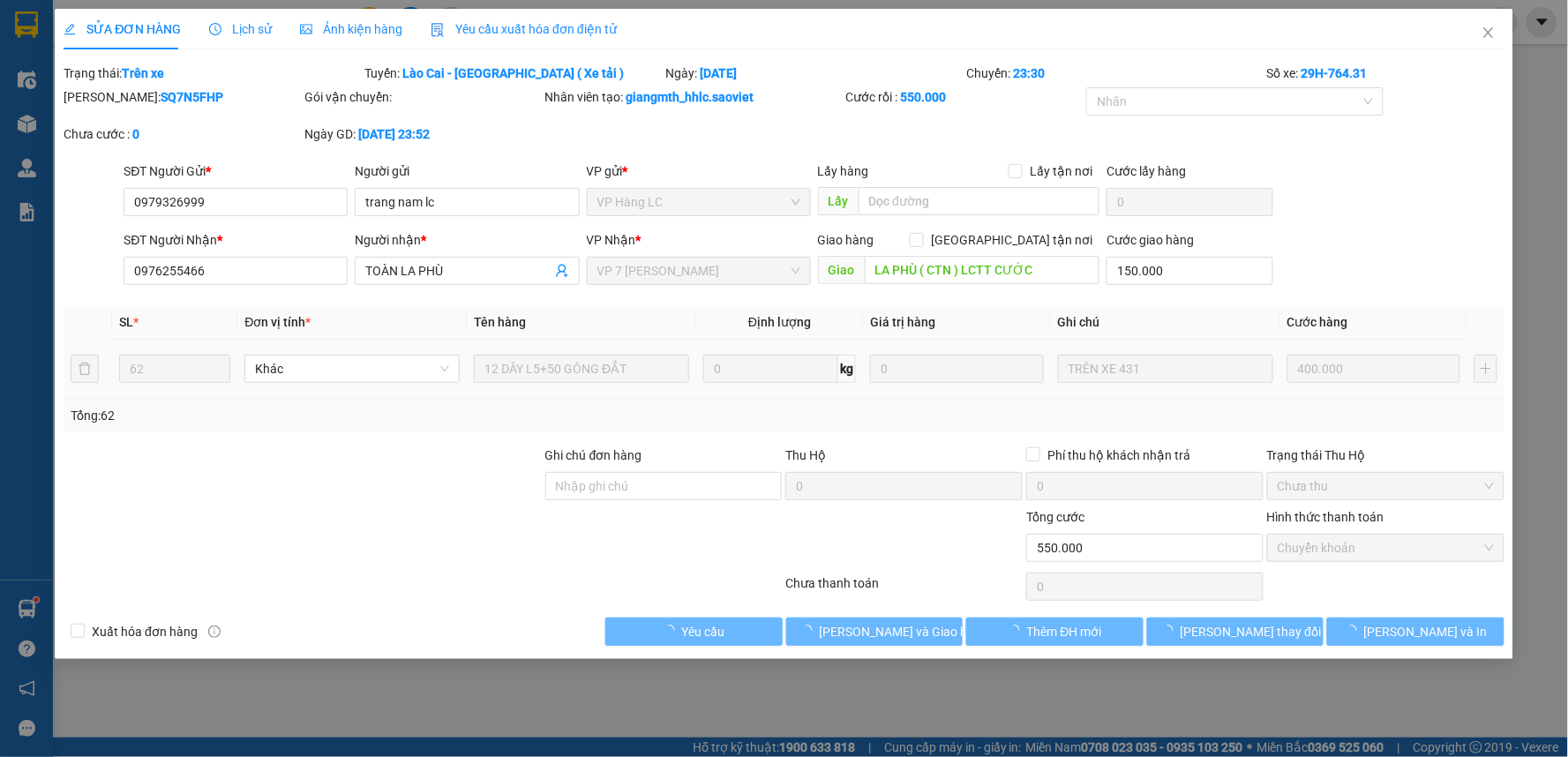
type input "0979326999"
type input "trang nam lc"
type input "0976255466"
type input "TOÀN LA PHÙ"
type input "LA PHÙ ( CTN ) LCTT CƯỚC"
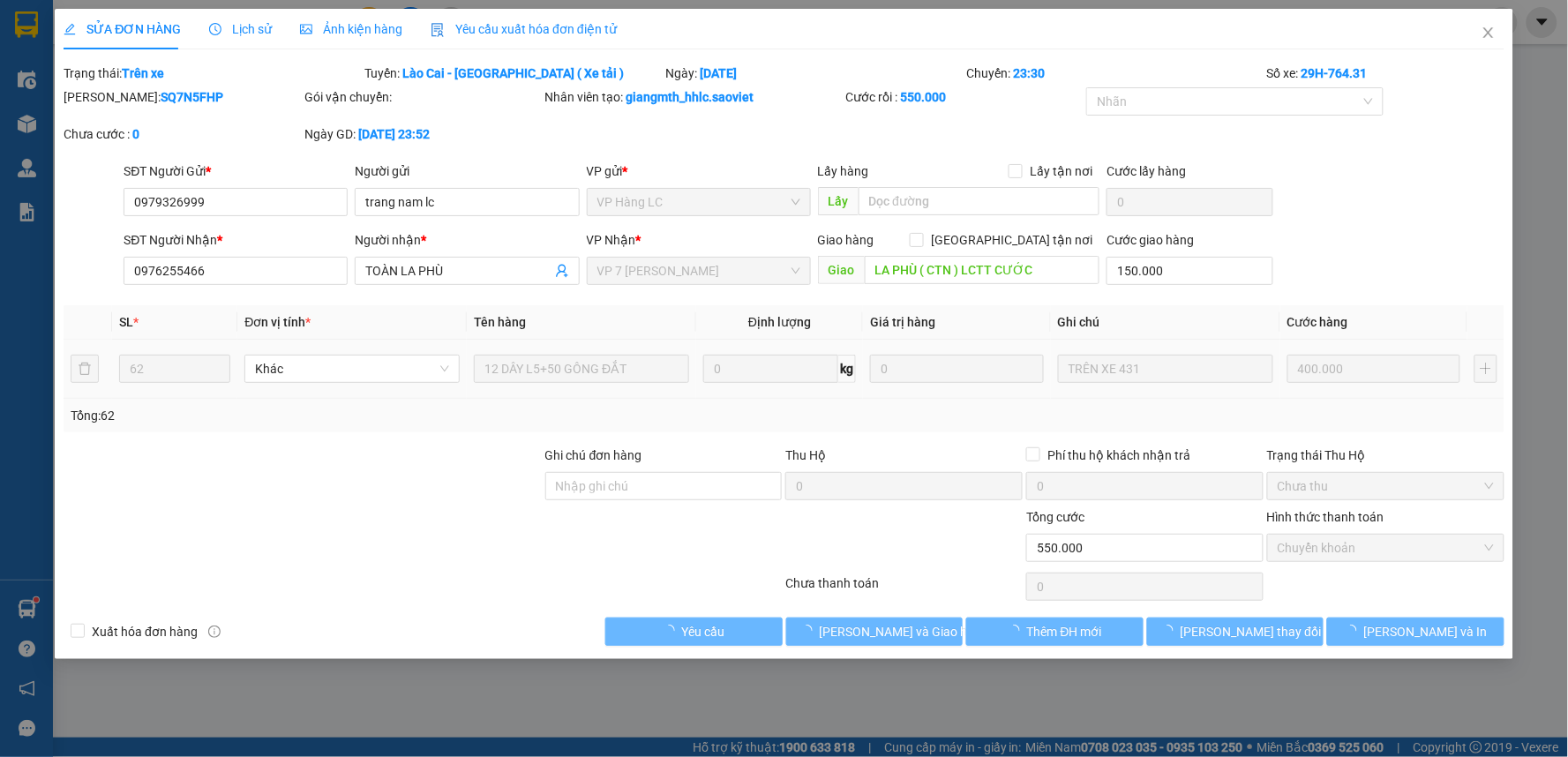
type input "150.000"
type input "0"
type input "550.000"
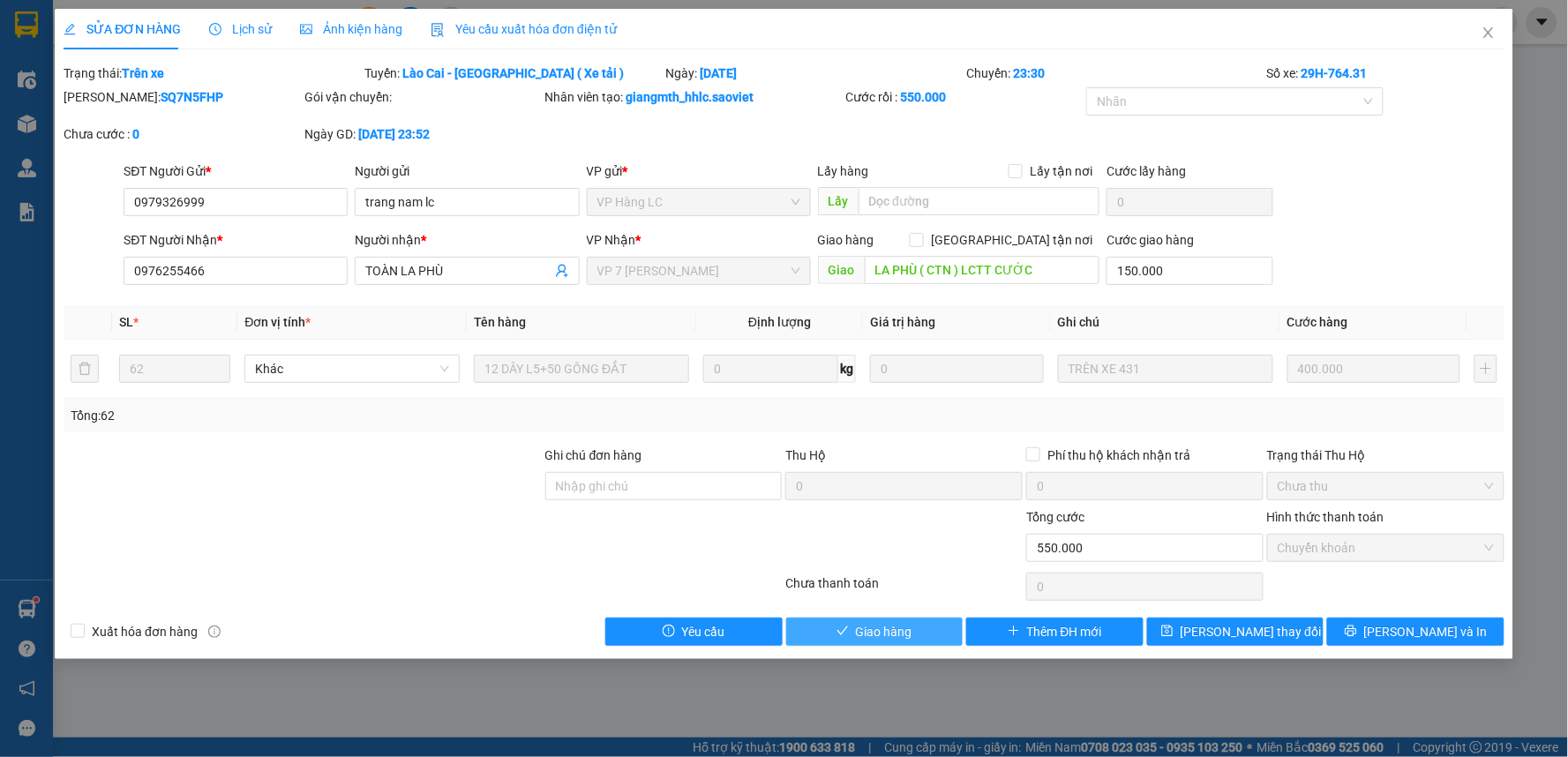
click at [901, 628] on span "Giao hàng" at bounding box center [884, 632] width 56 height 20
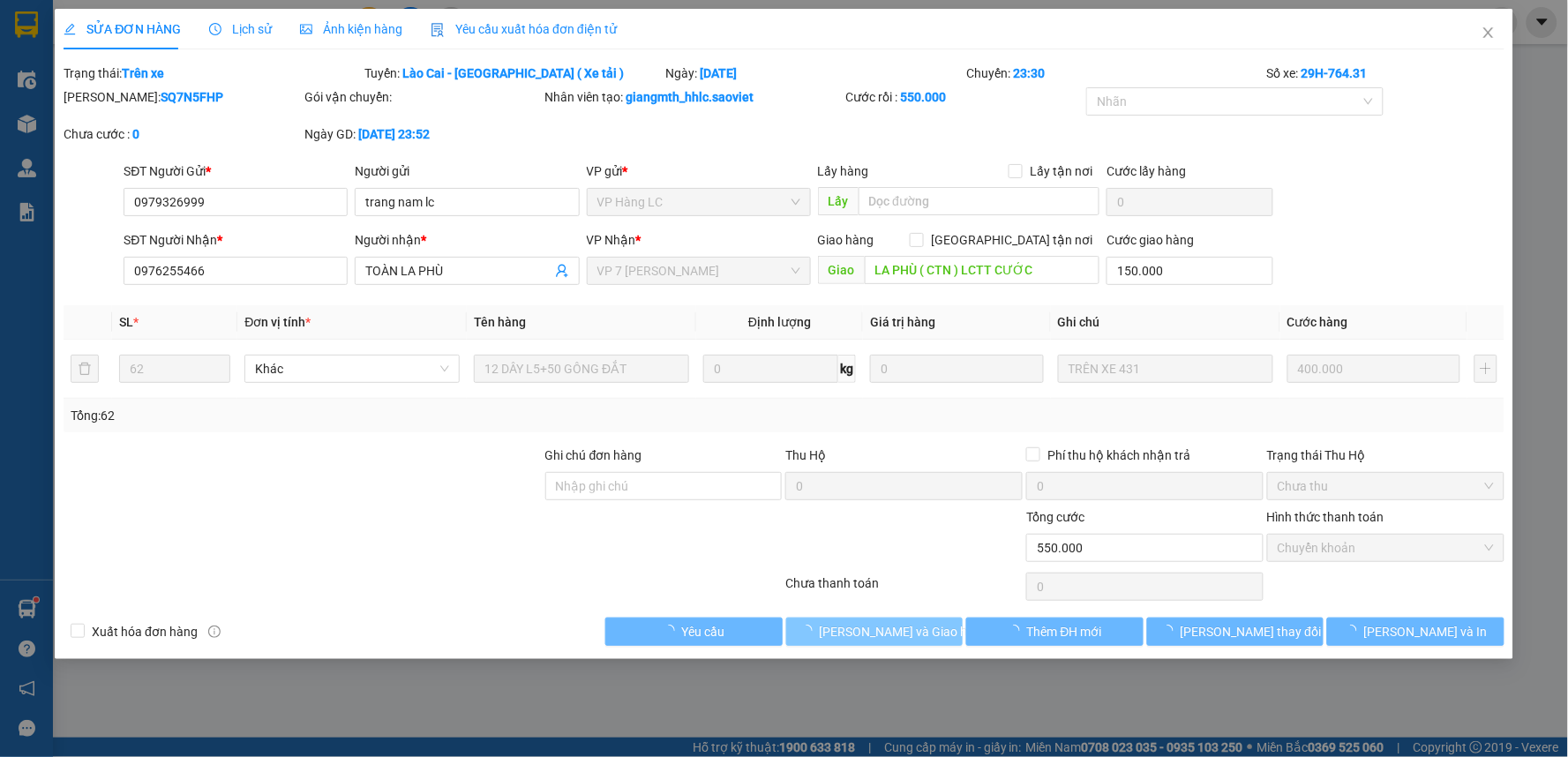
click at [901, 628] on span "Lưu và Giao hàng" at bounding box center [904, 632] width 170 height 20
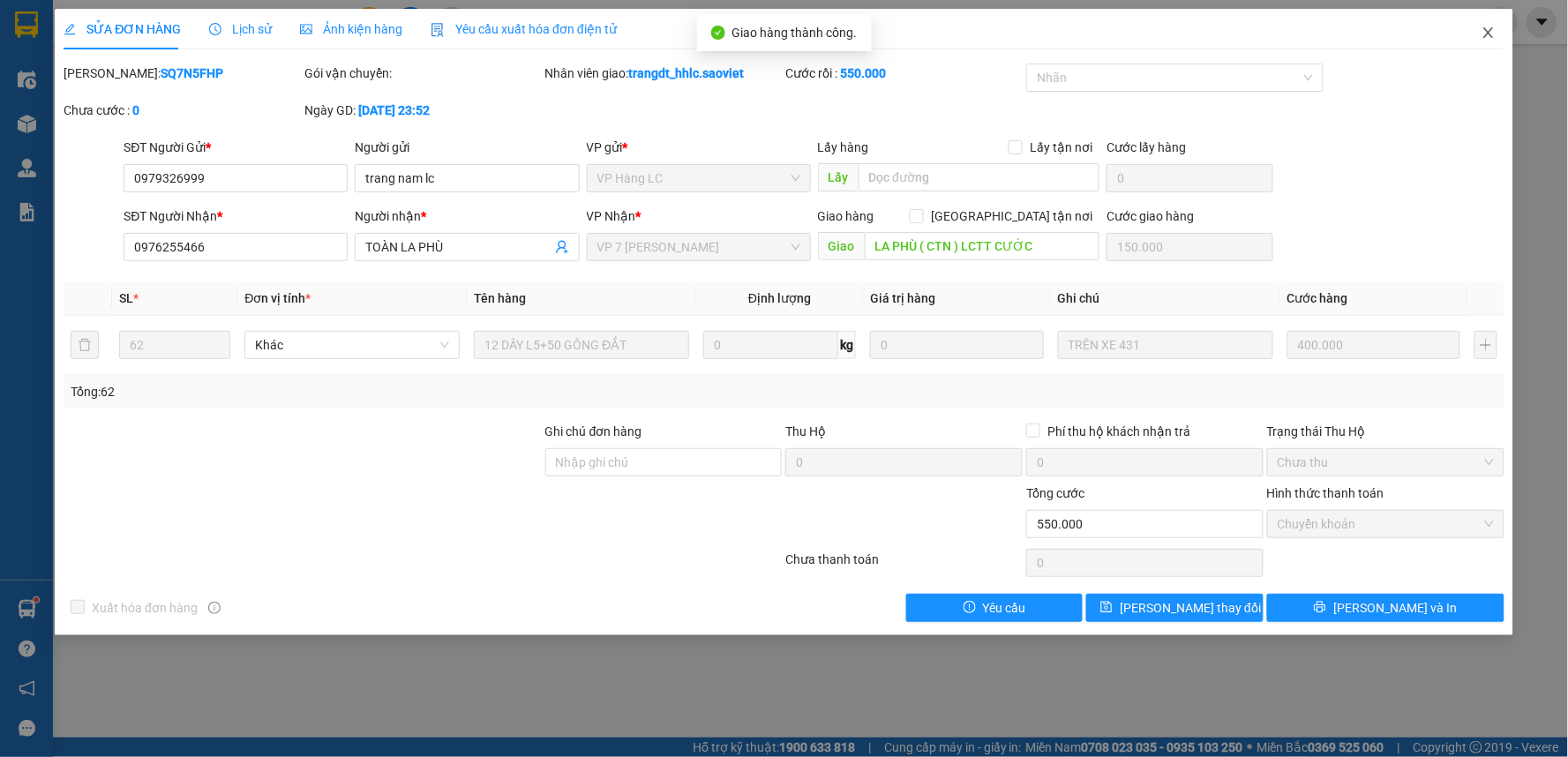
click at [1491, 28] on icon "close" at bounding box center [1489, 33] width 14 height 14
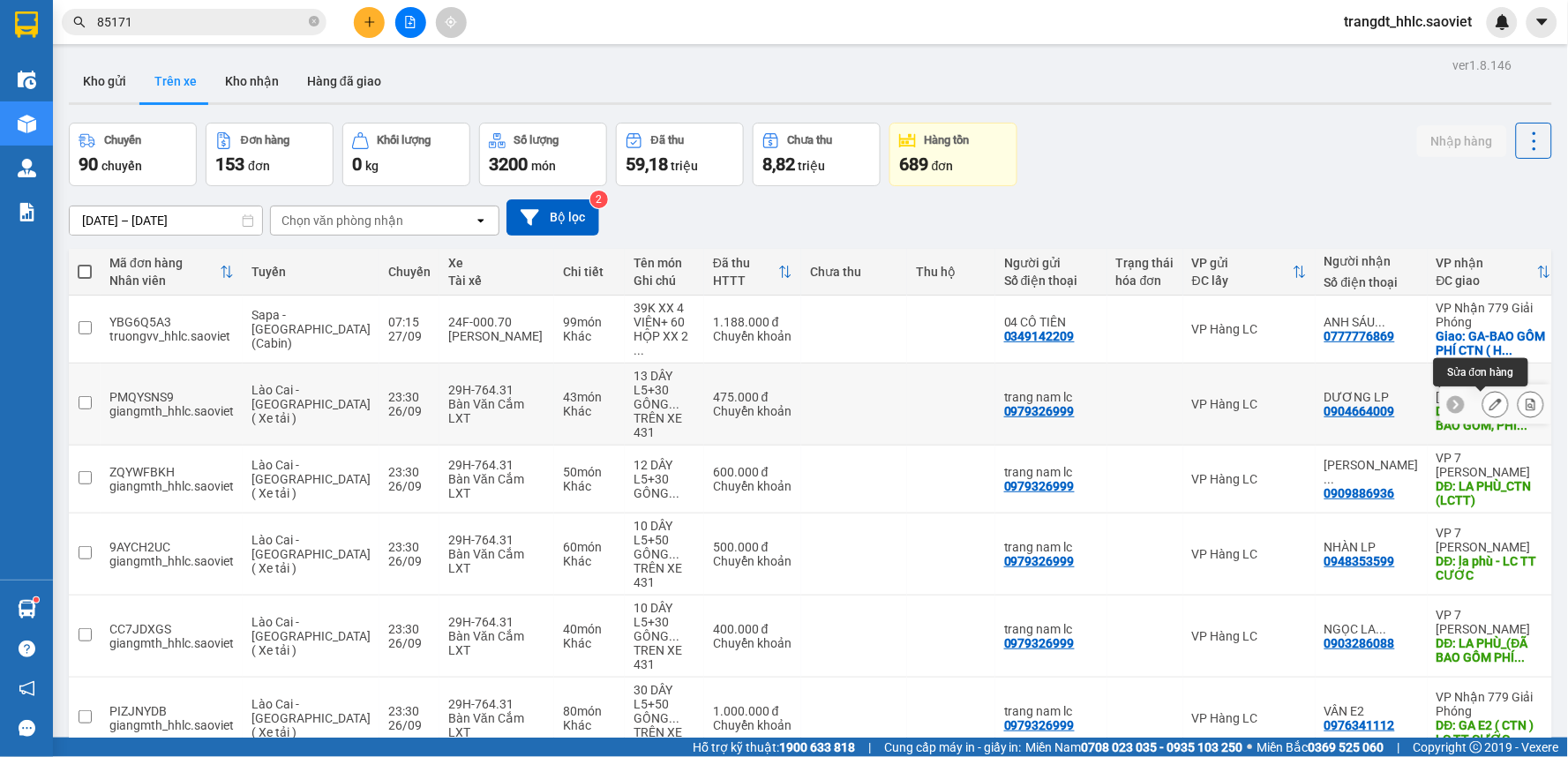
click at [1489, 401] on icon at bounding box center [1496, 404] width 12 height 12
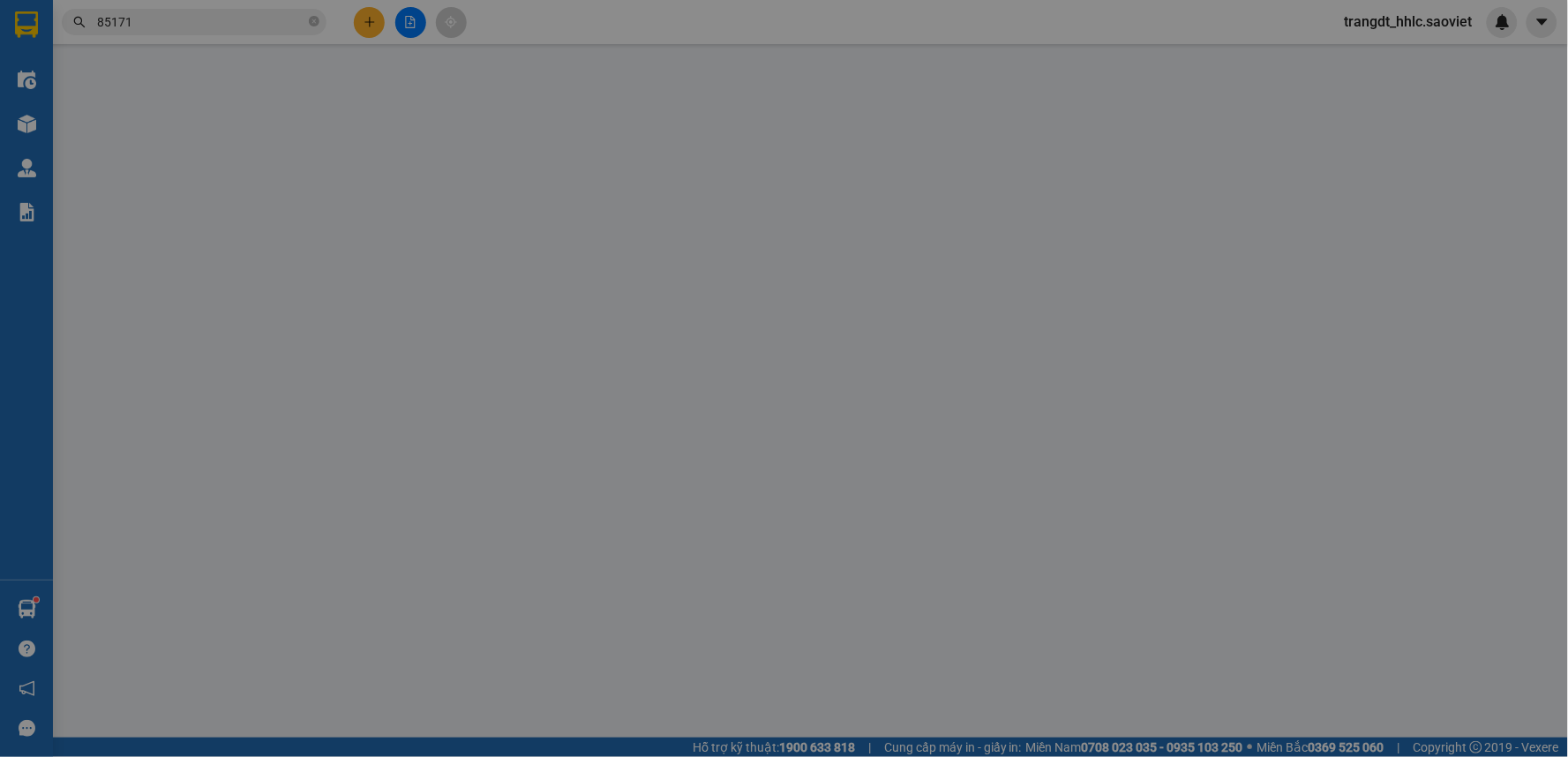
type input "0979326999"
type input "trang nam lc"
type input "0904664009"
type input "DƯƠNG LP"
type input "LA PHÙ (ĐÃ BAO GỒM, PHÍ CTN)lc Thanh toán"
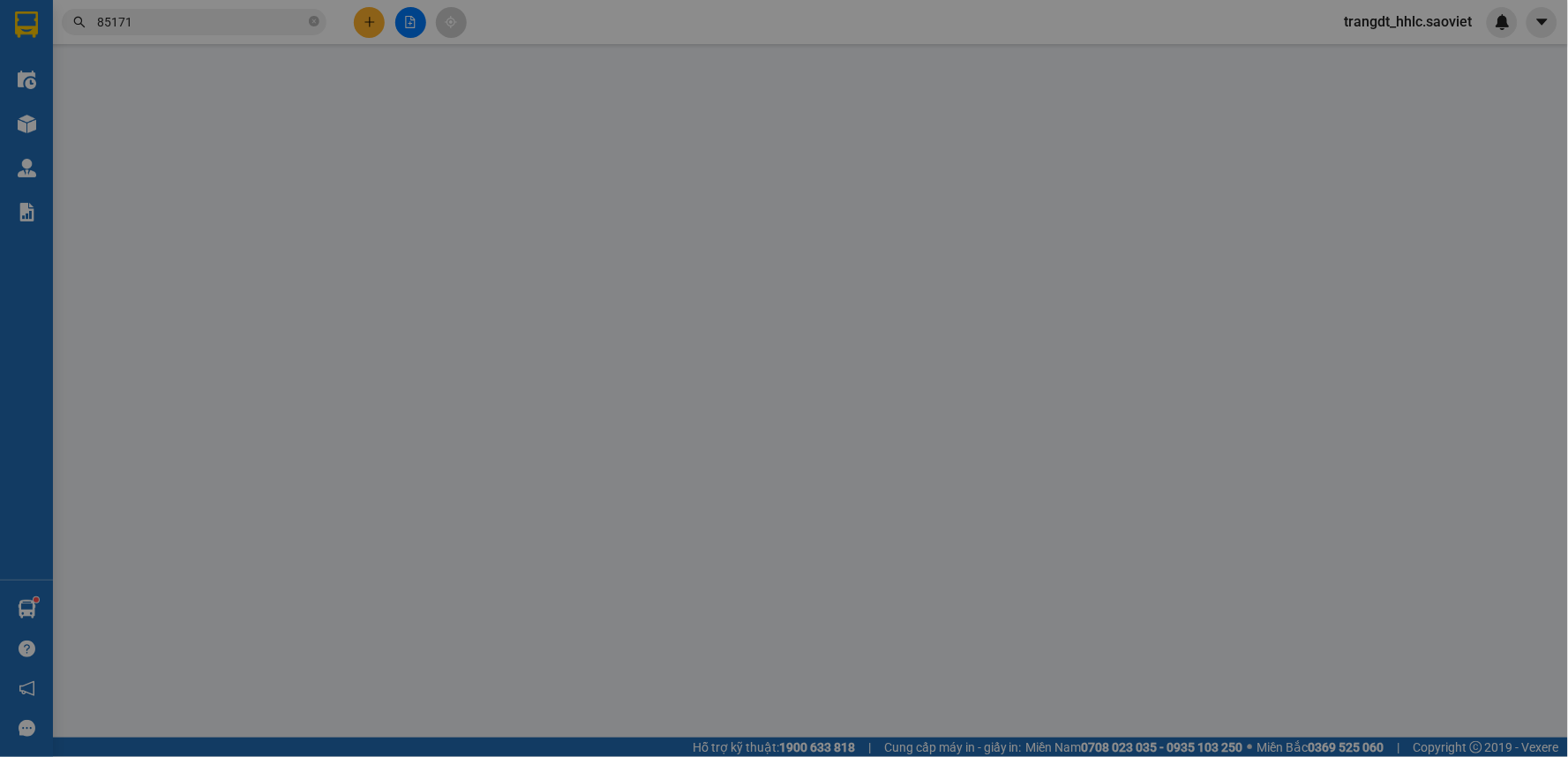
type input "100.000"
type input "0"
type input "475.000"
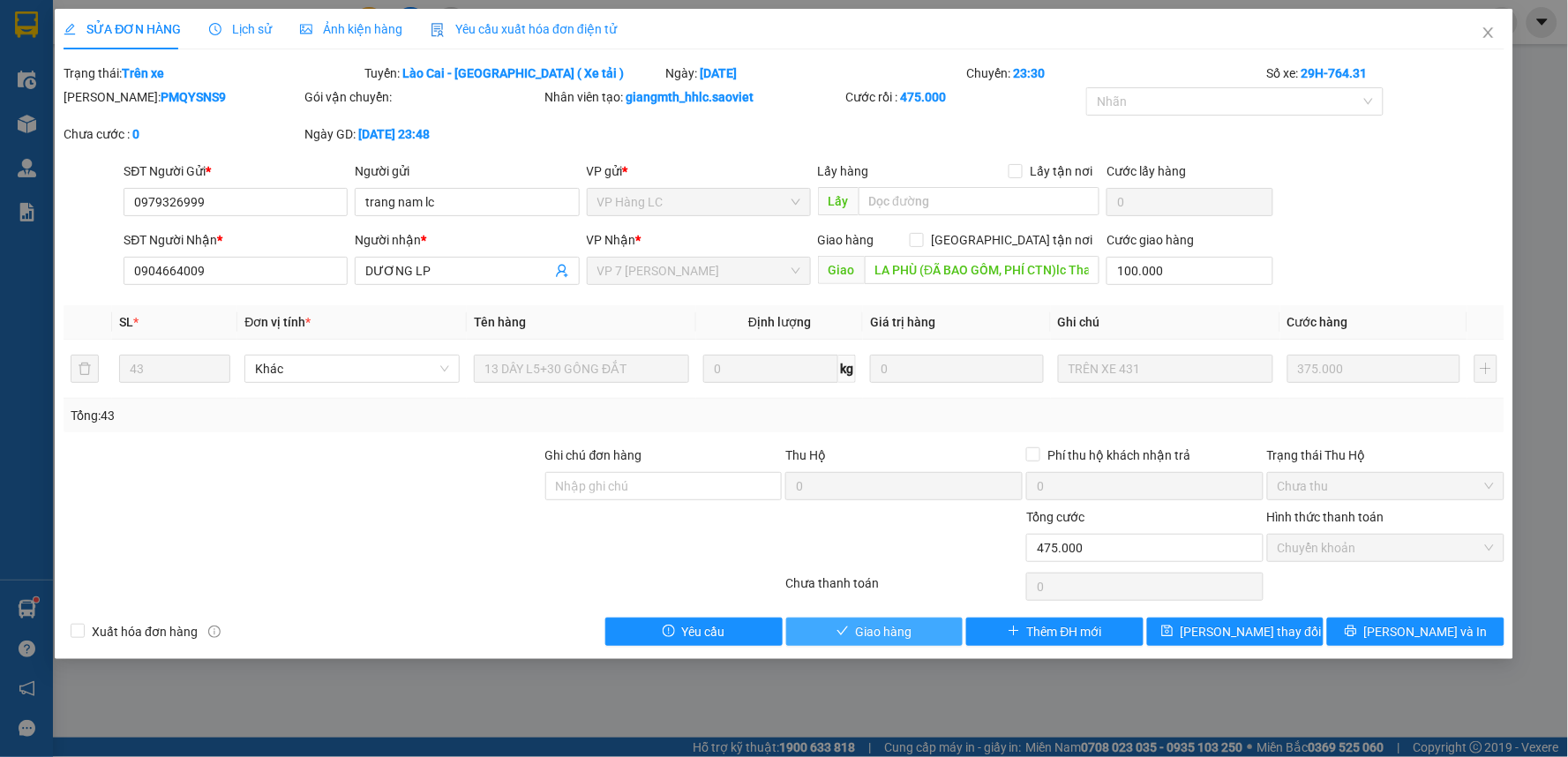
click at [889, 631] on span "Giao hàng" at bounding box center [884, 632] width 56 height 20
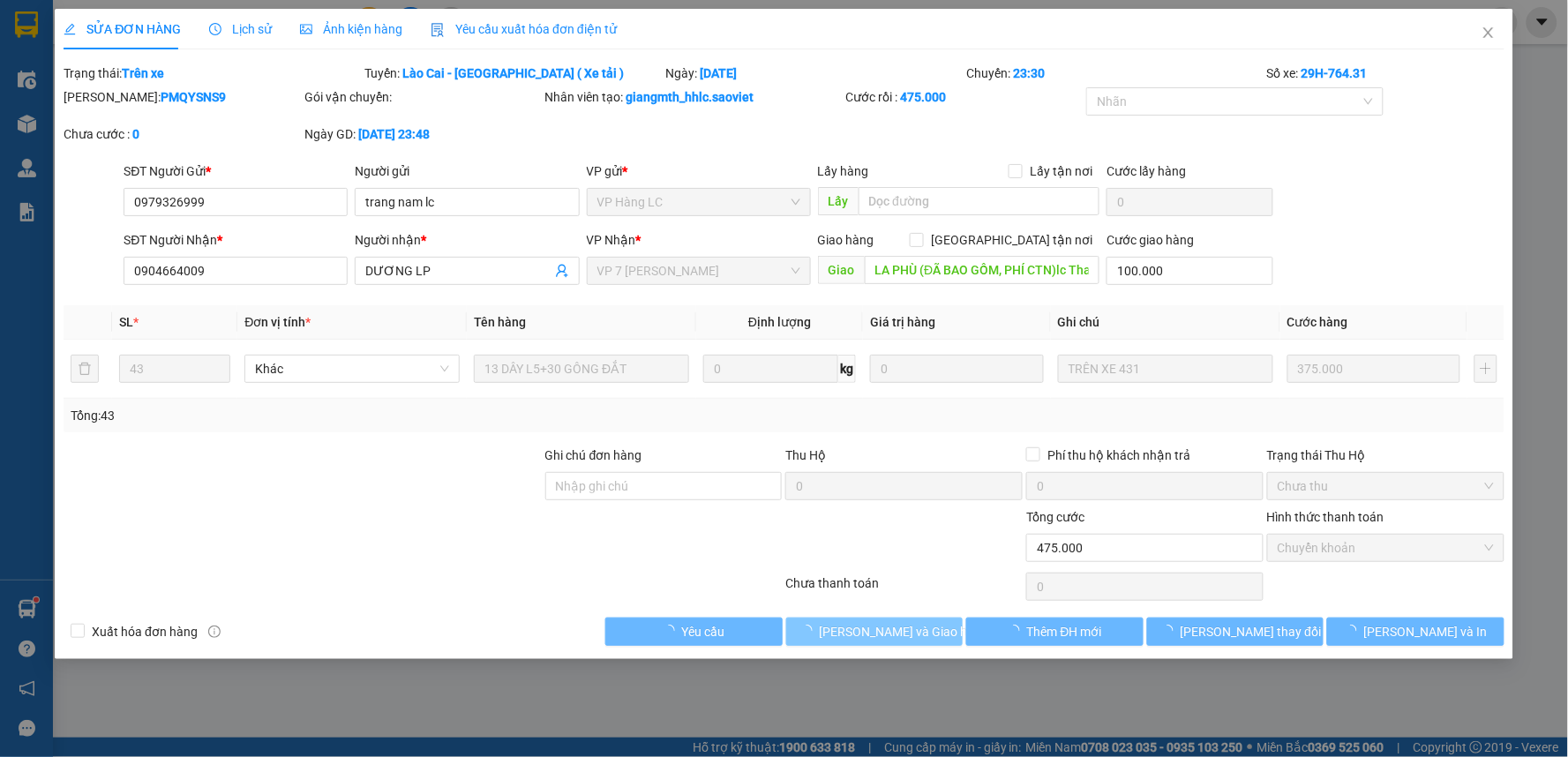
click at [889, 631] on span "Lưu và Giao hàng" at bounding box center [904, 632] width 170 height 20
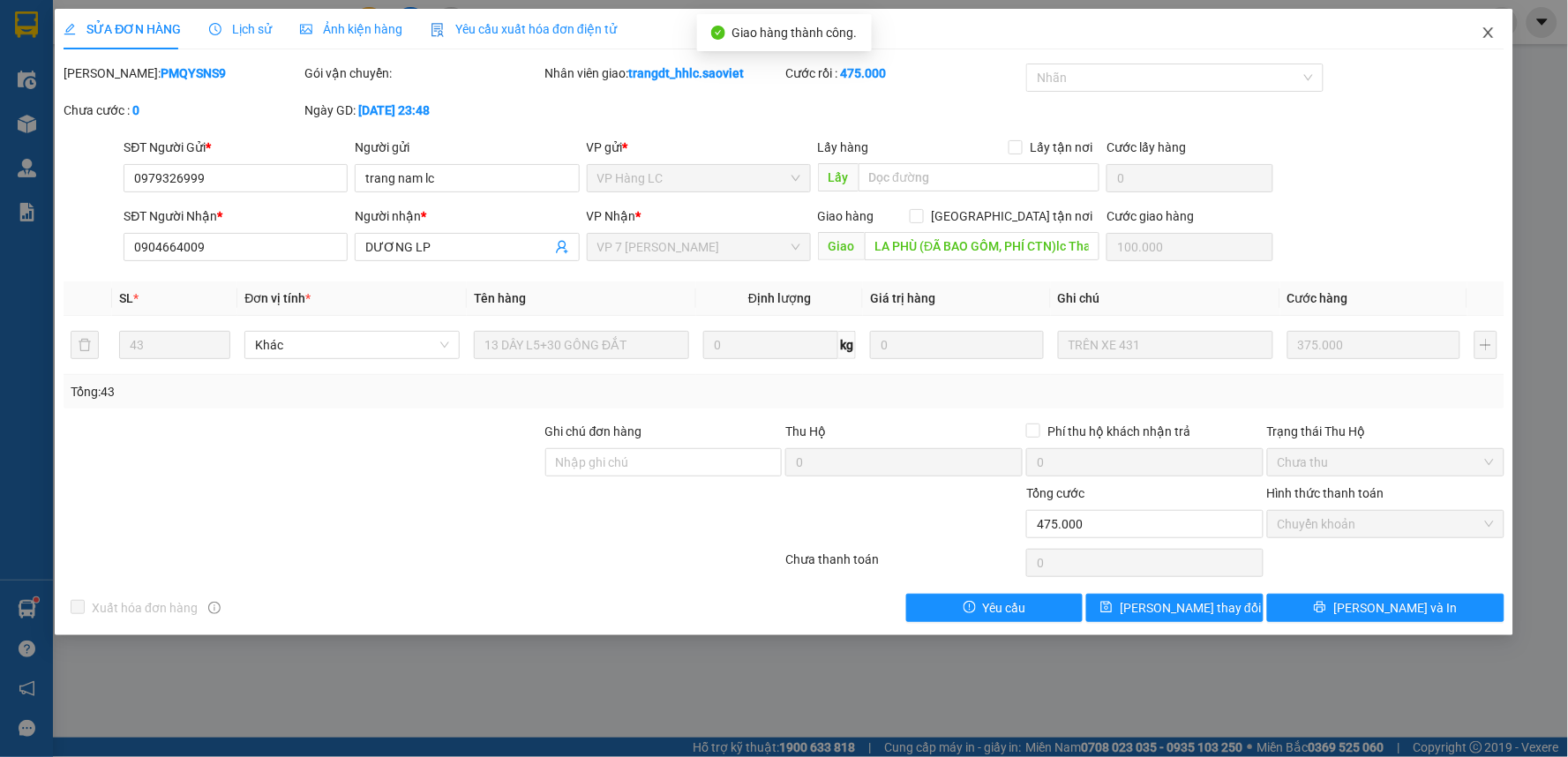
click at [1488, 34] on icon "close" at bounding box center [1488, 33] width 10 height 11
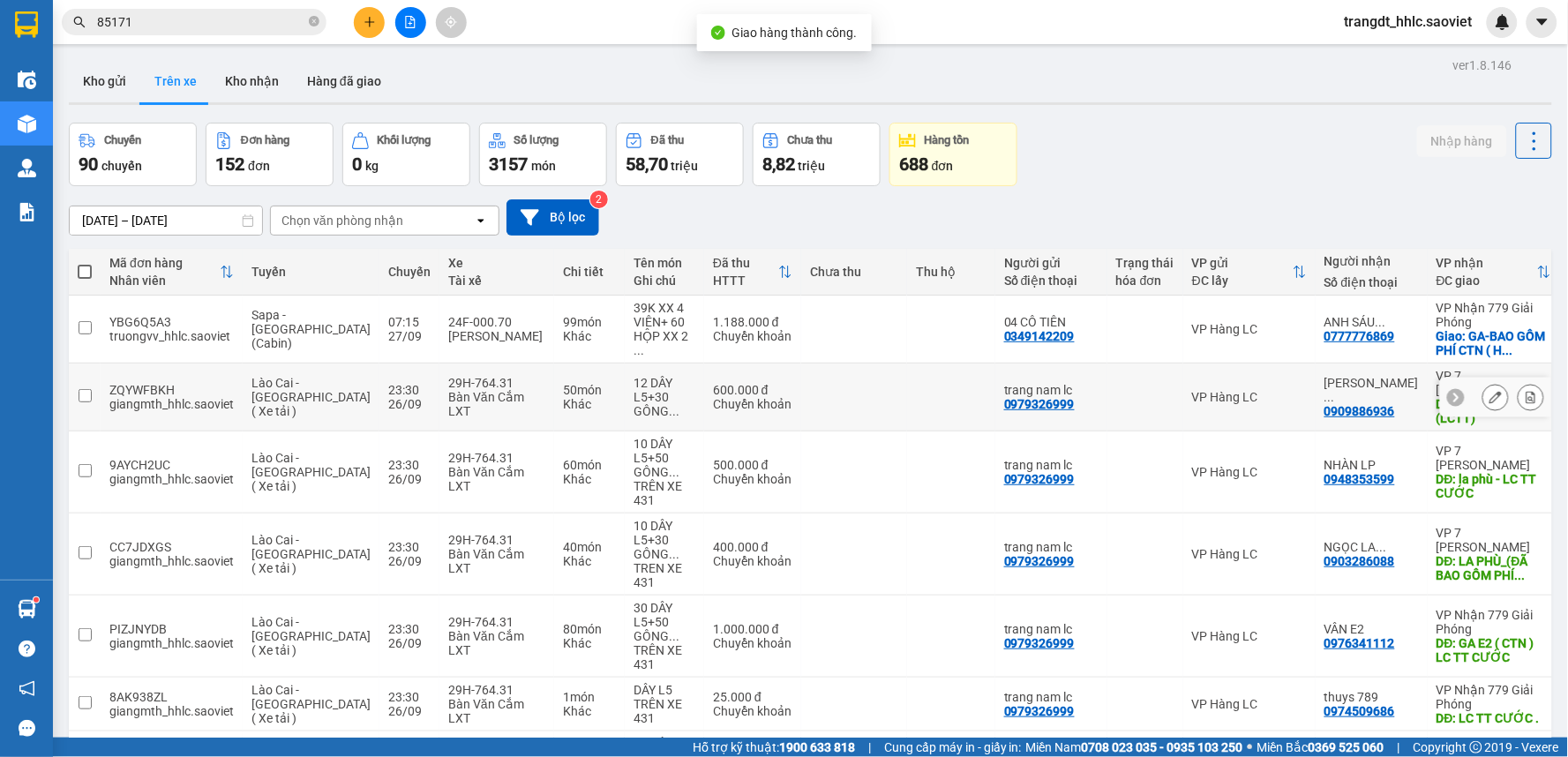
click at [1495, 399] on div at bounding box center [1513, 397] width 62 height 27
click at [1489, 392] on icon at bounding box center [1496, 397] width 12 height 12
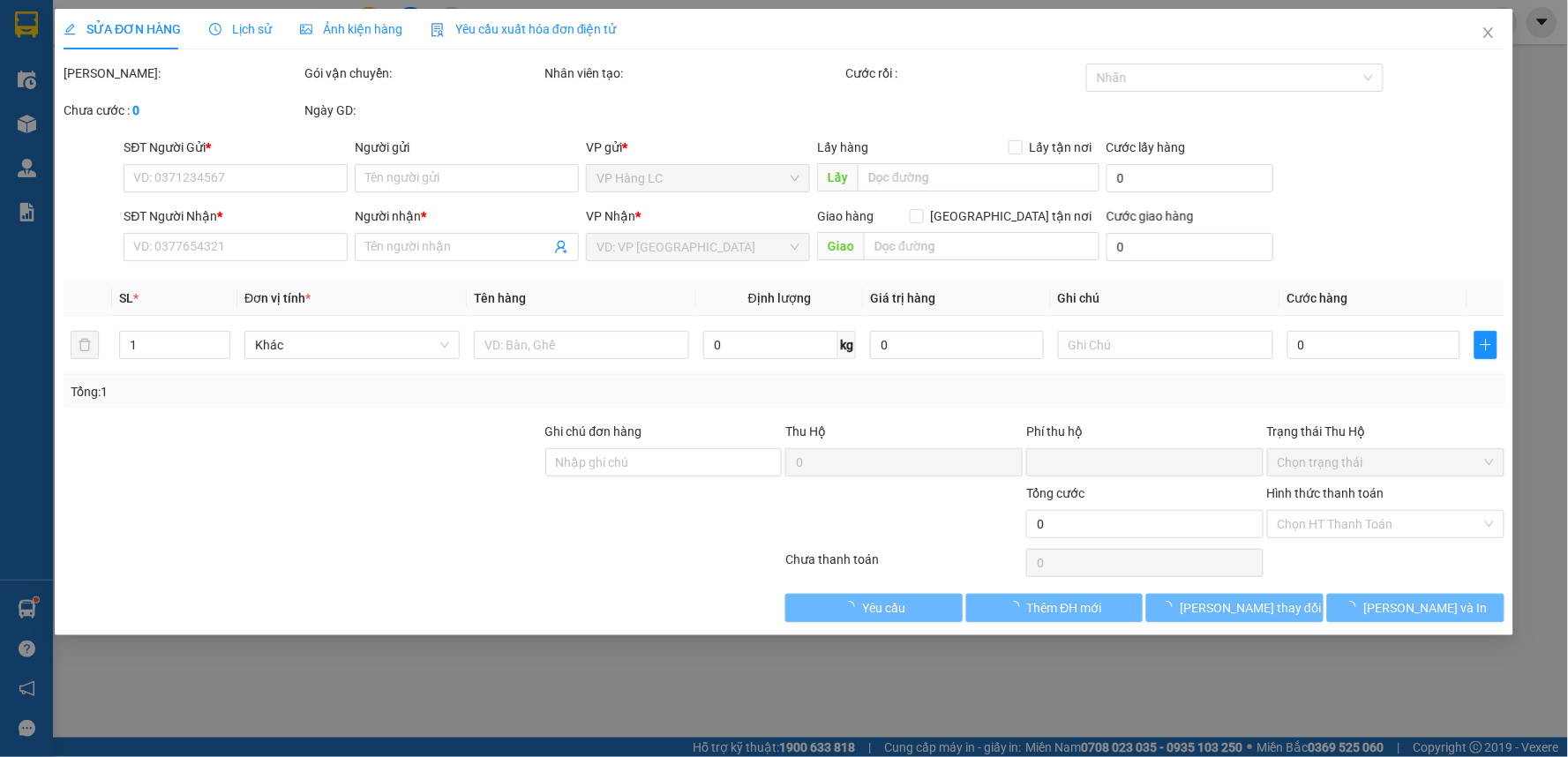
type input "0979326999"
type input "trang nam lc"
type input "0909886936"
type input "NGỌC THỦY LP"
type input "LA PHÙ_CTN (LCTT)"
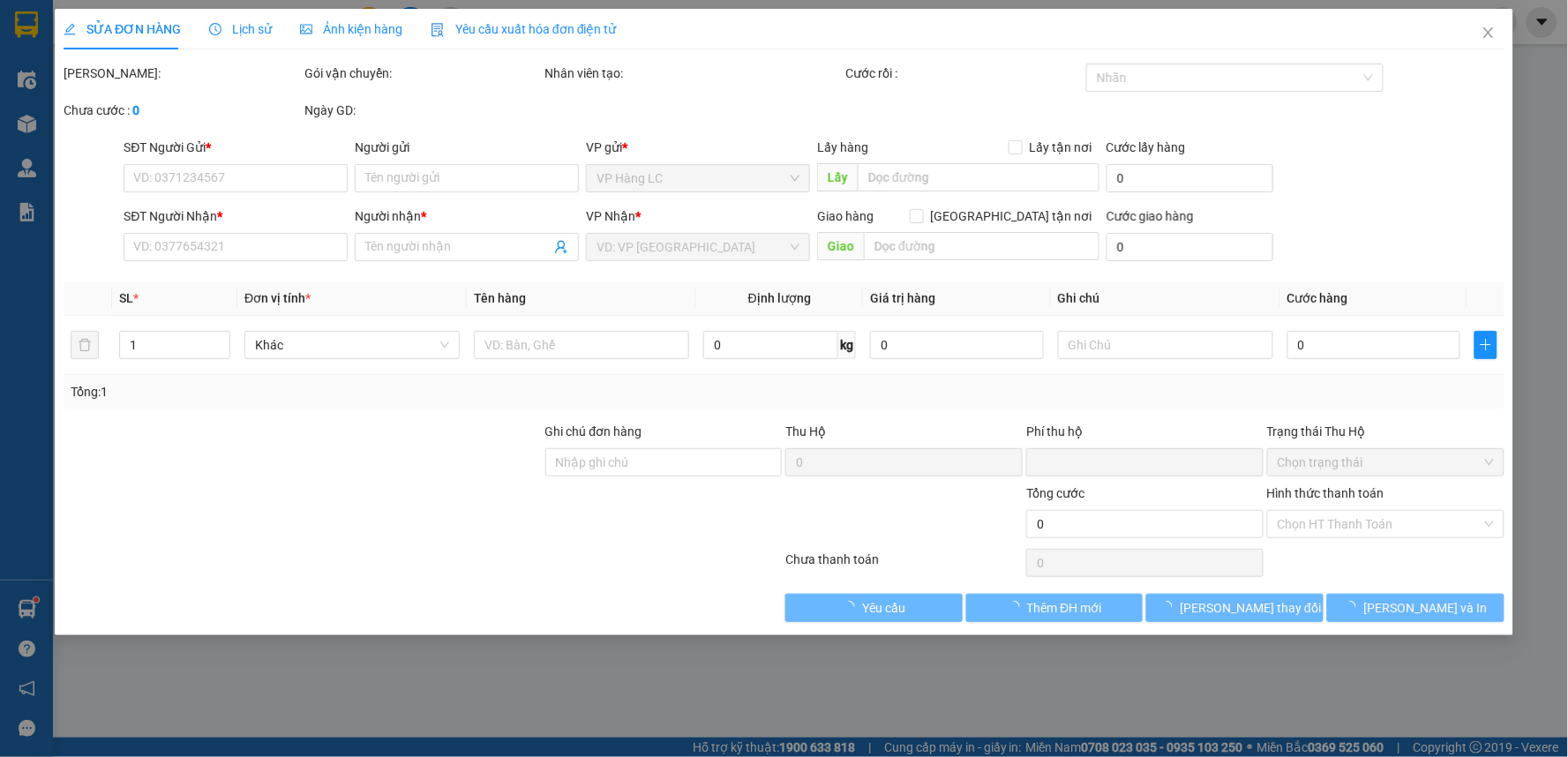
type input "150.000"
type input "0"
type input "600.000"
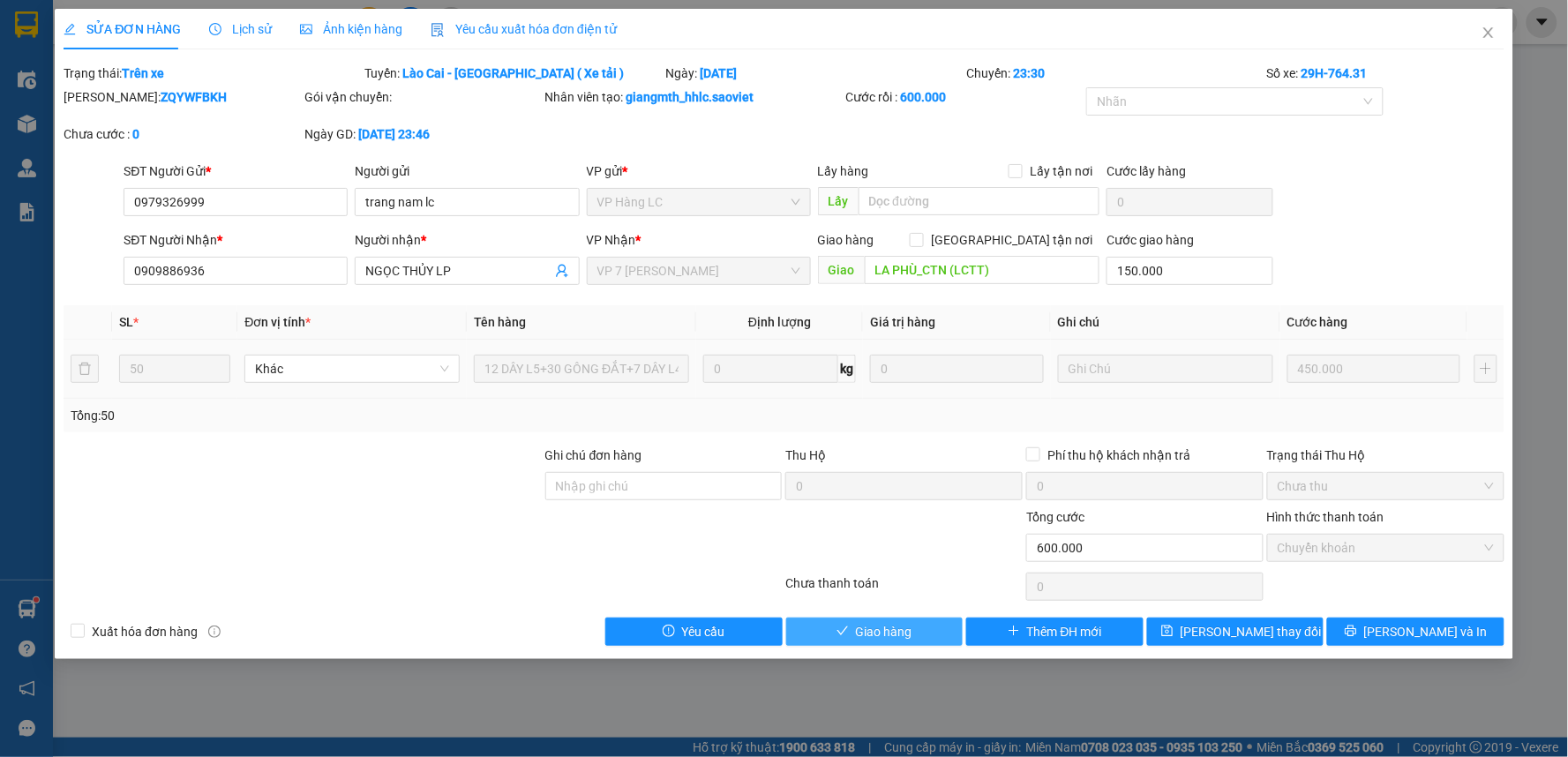
click at [921, 642] on button "Giao hàng" at bounding box center [875, 632] width 178 height 29
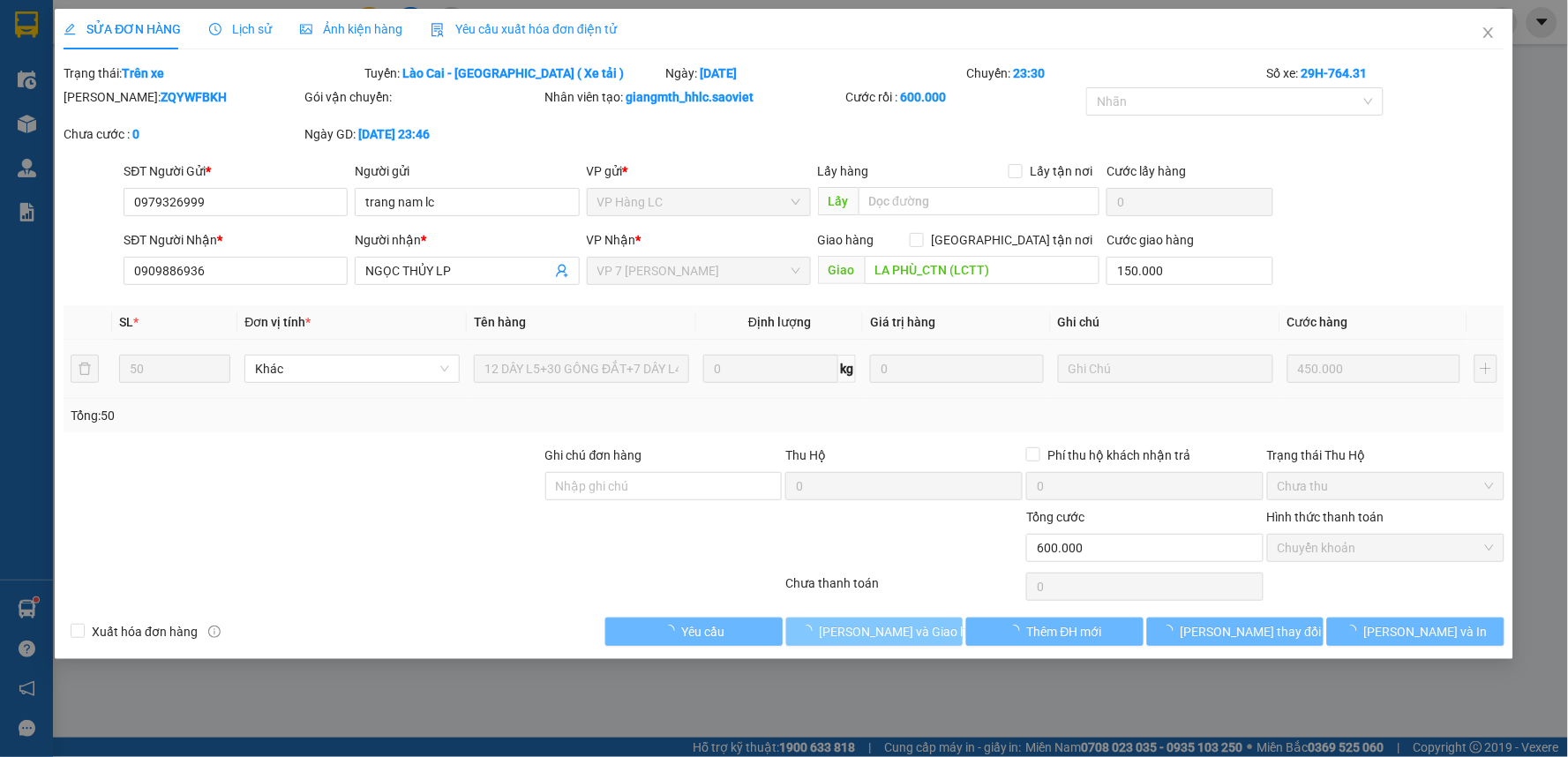
click at [931, 634] on span "Lưu và Giao hàng" at bounding box center [904, 632] width 170 height 20
click at [931, 633] on span "Lưu và Giao hàng" at bounding box center [904, 632] width 170 height 20
click at [931, 633] on div "SỬA ĐƠN HÀNG Lịch sử Ảnh kiện hàng Yêu cầu xuất hóa đơn điện tử Total Paid Fee …" at bounding box center [784, 334] width 1458 height 651
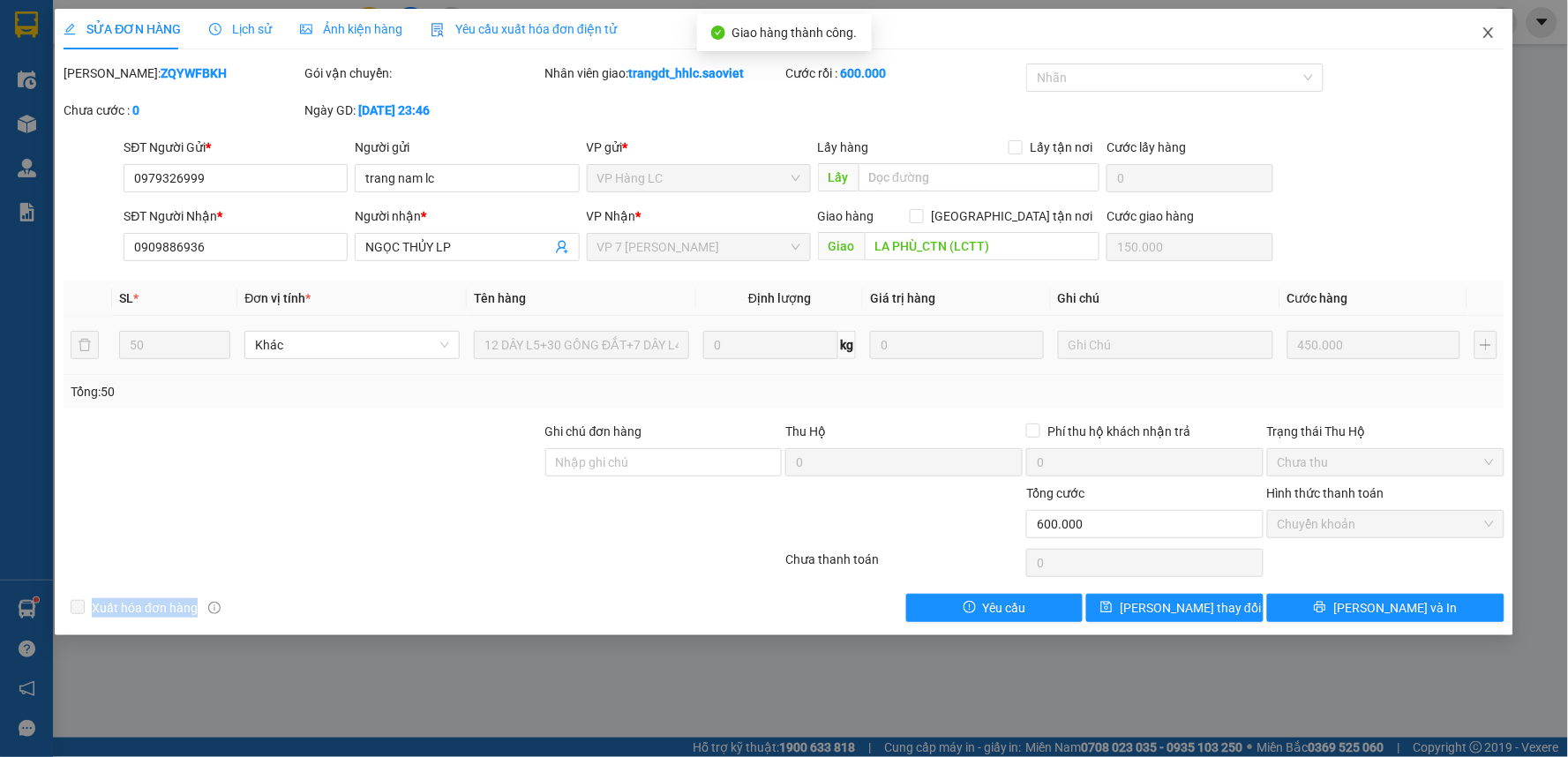
click at [1483, 38] on icon "close" at bounding box center [1489, 33] width 14 height 14
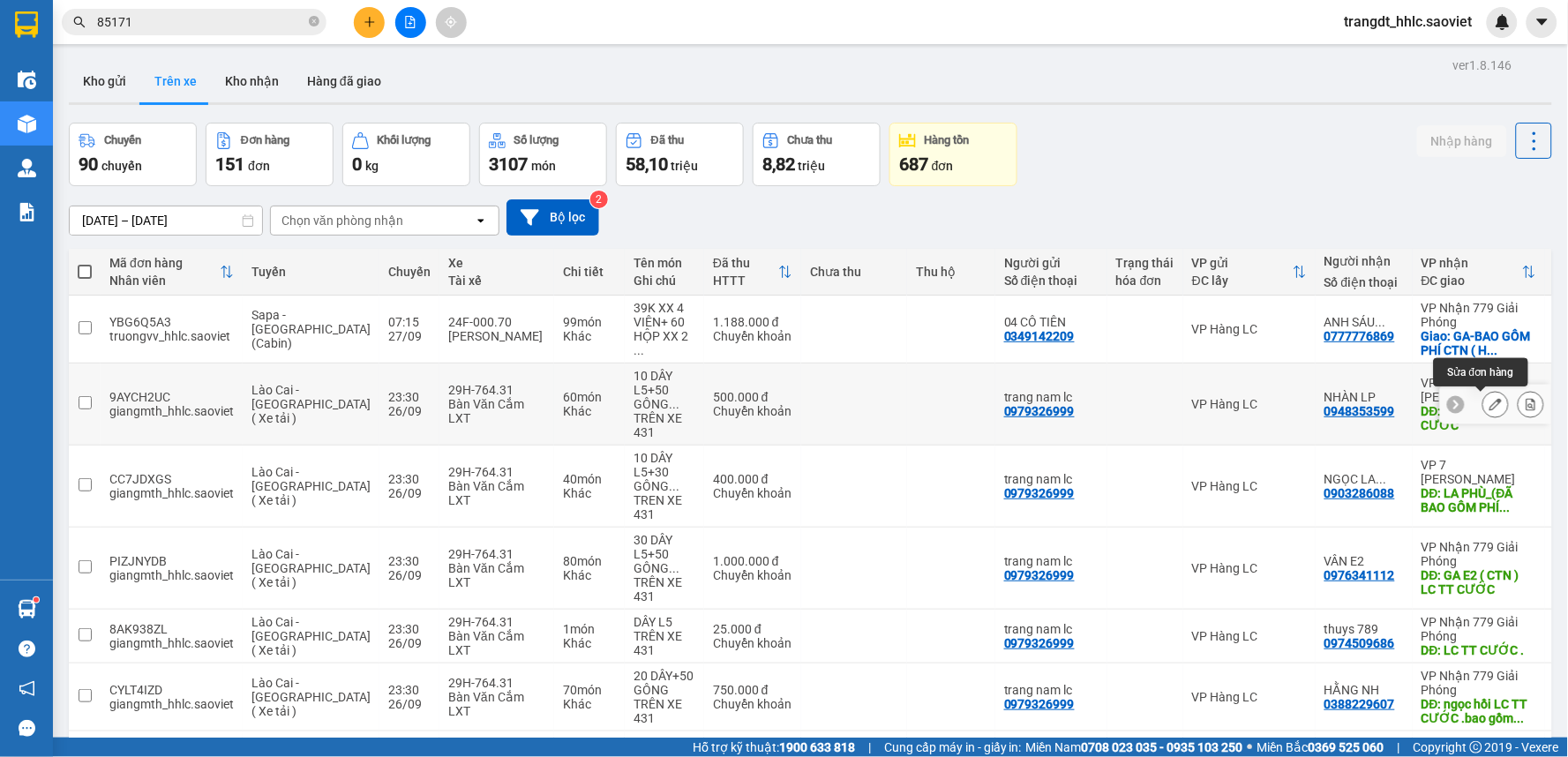
click at [1489, 407] on icon at bounding box center [1496, 404] width 12 height 12
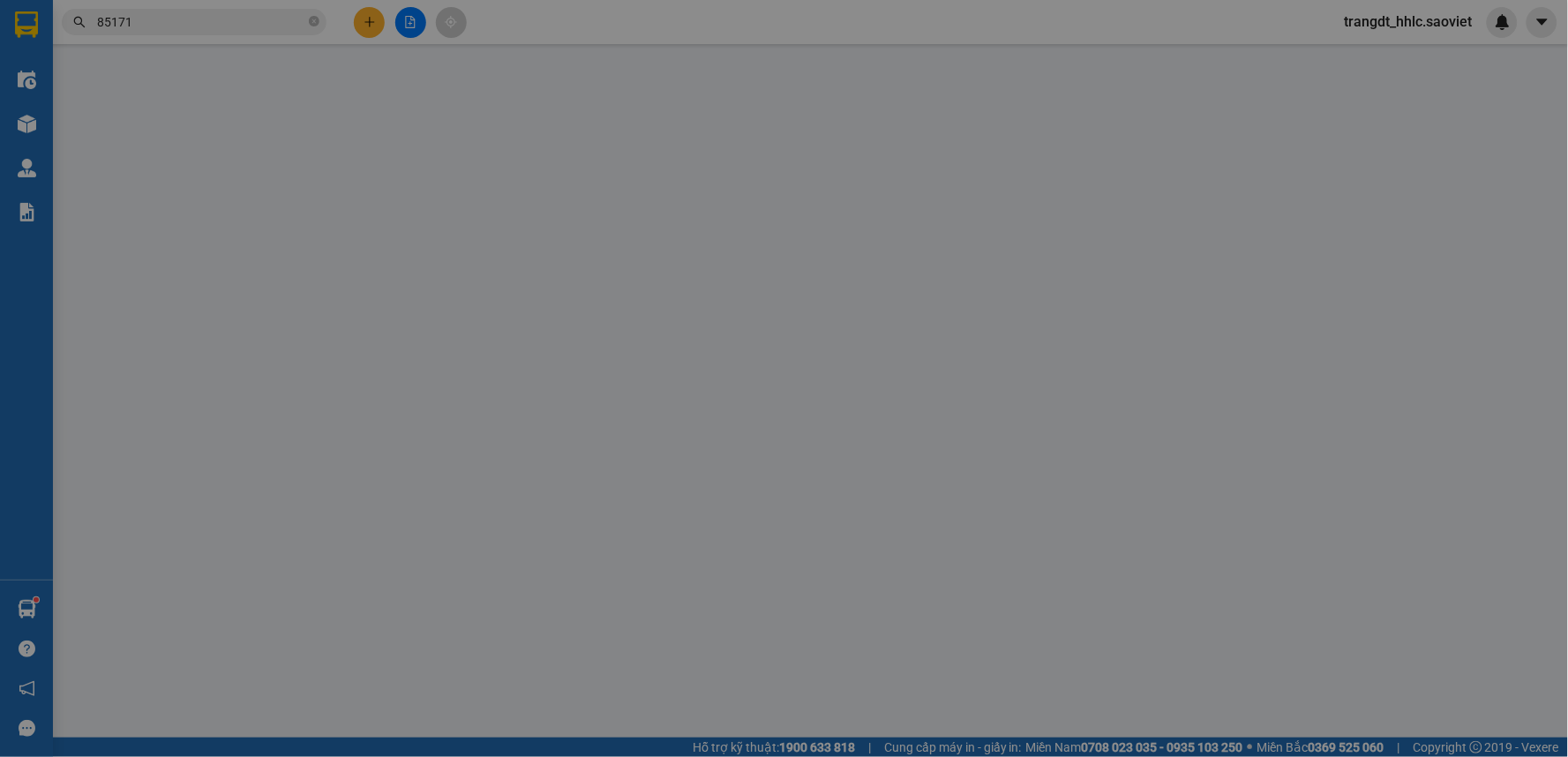
type input "0979326999"
type input "trang nam lc"
type input "0948353599"
type input "NHÀN LP"
type input "la phù - LC TT CƯỚC"
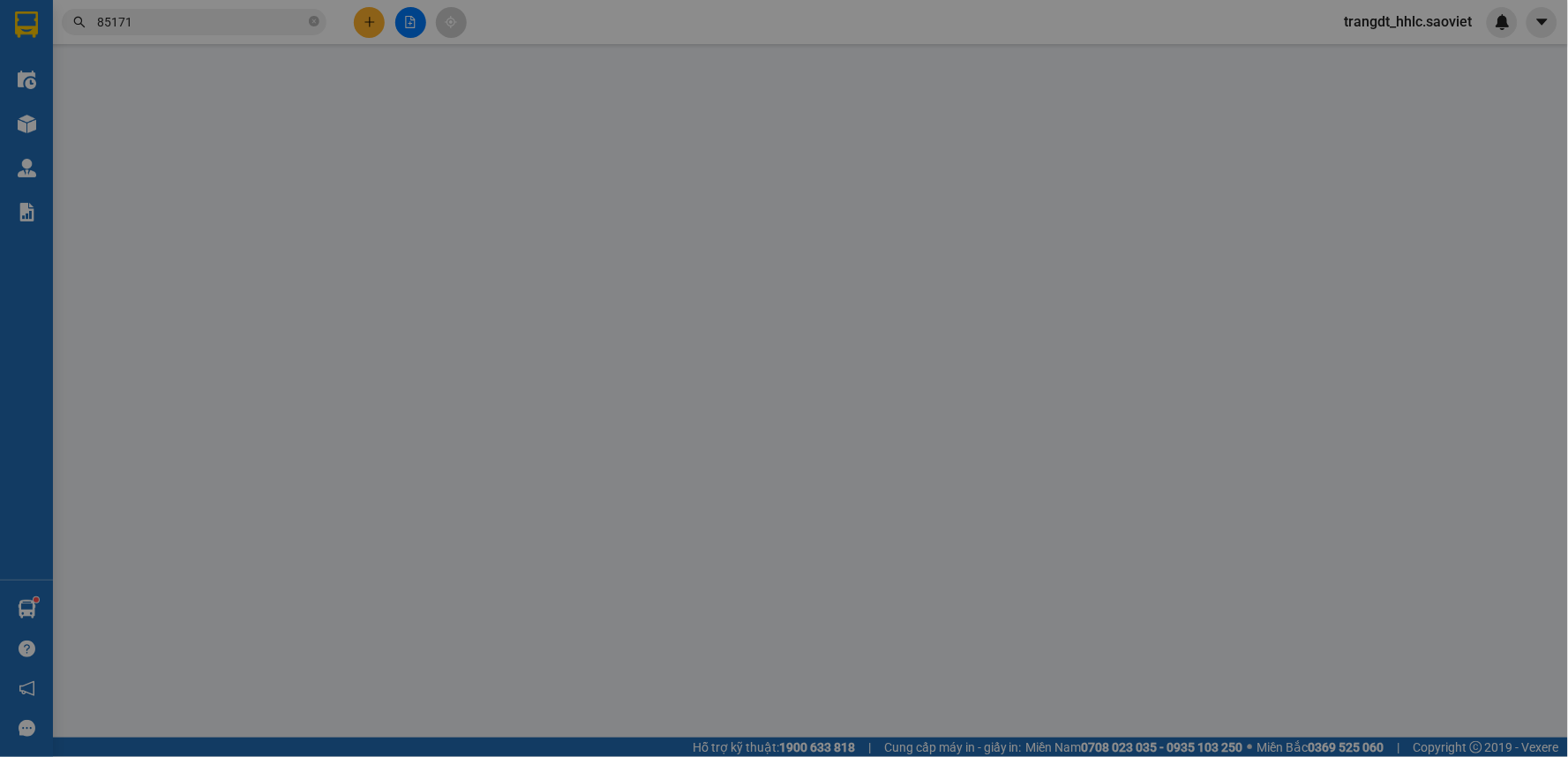
type input "100.000"
type input "0"
type input "500.000"
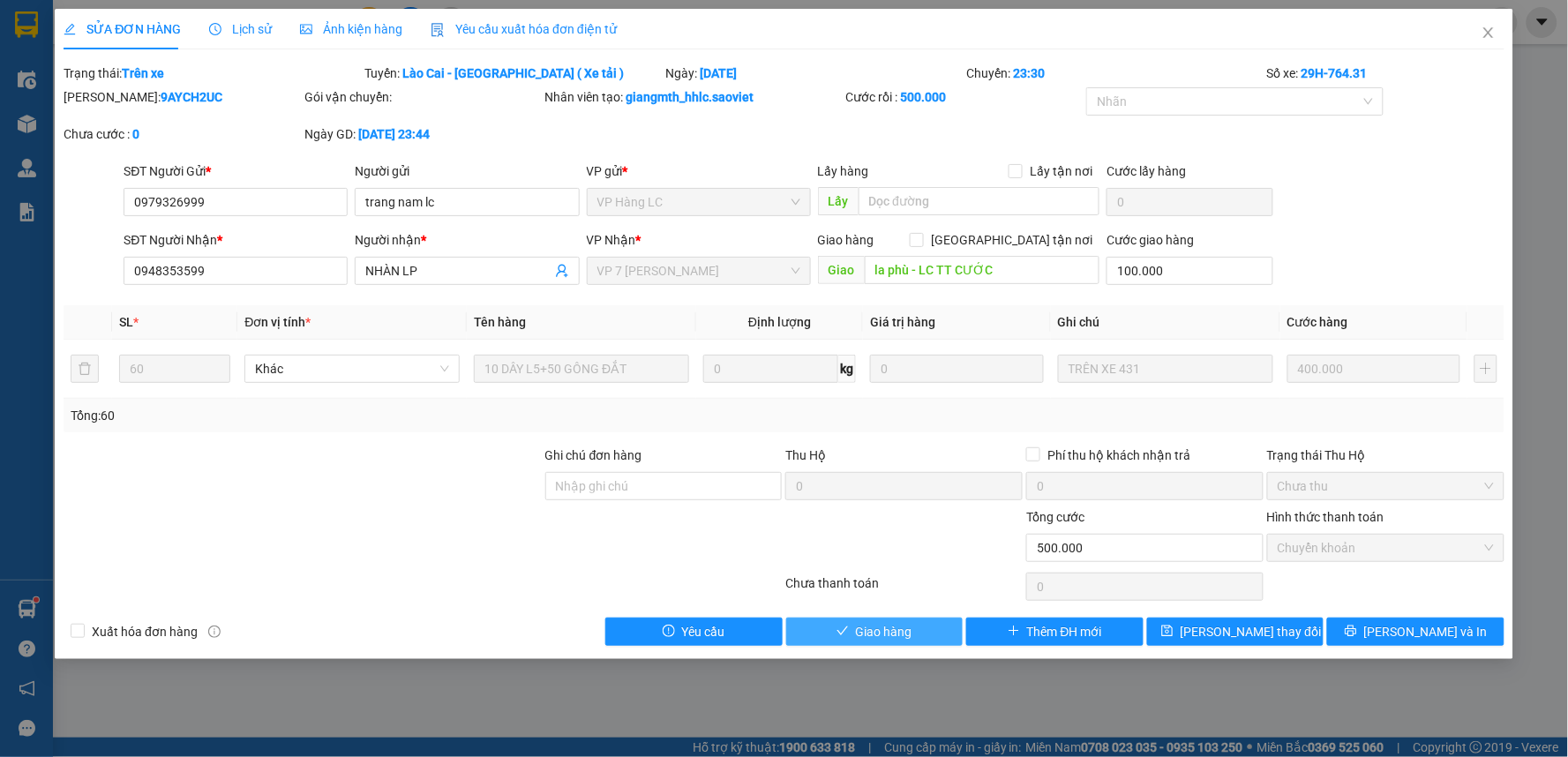
click at [926, 632] on button "Giao hàng" at bounding box center [875, 632] width 178 height 29
click at [912, 631] on span "Giao hàng" at bounding box center [884, 632] width 56 height 20
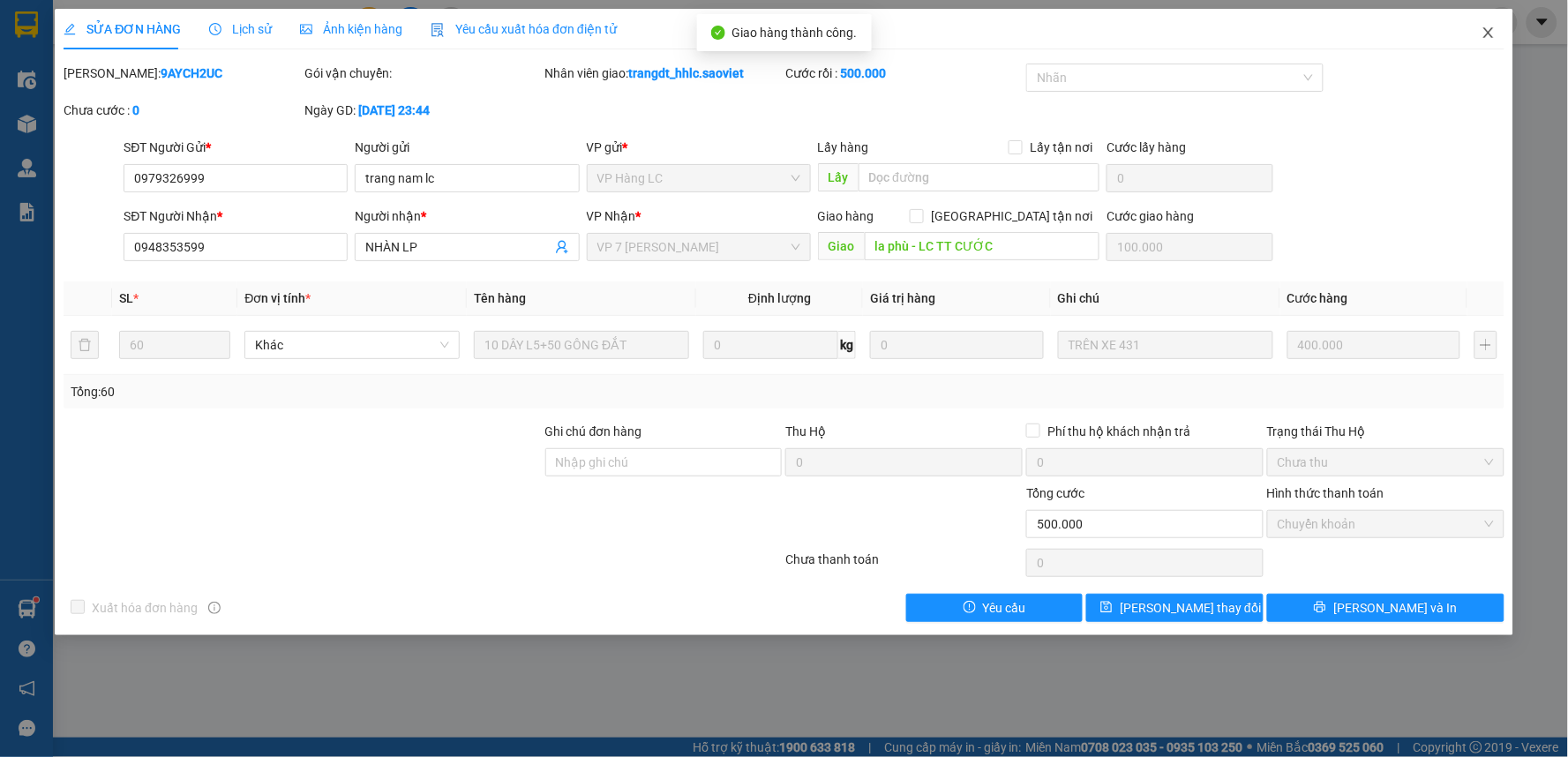
click at [1484, 29] on icon "close" at bounding box center [1489, 33] width 14 height 14
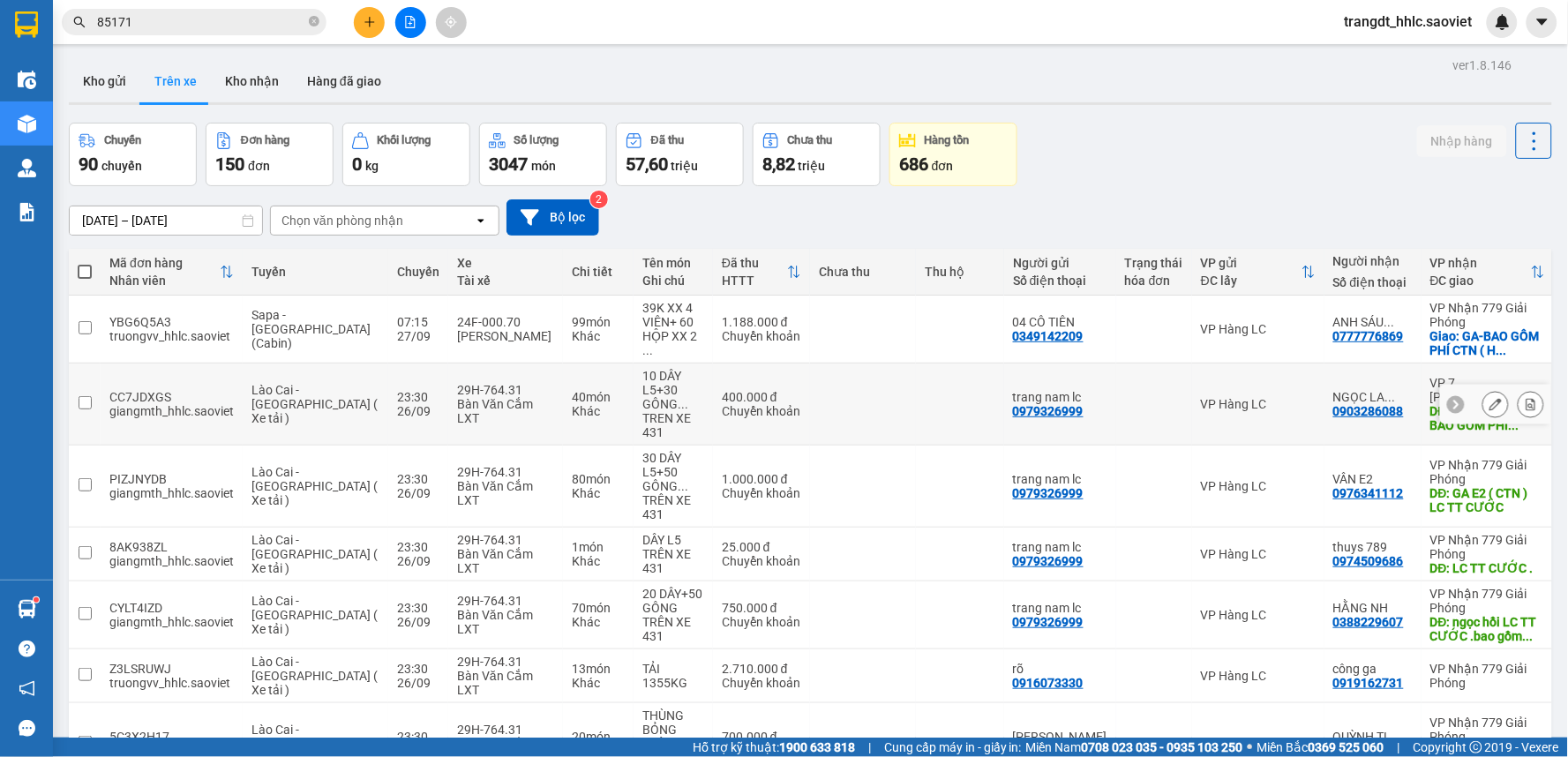
click at [1484, 391] on div at bounding box center [1496, 404] width 27 height 27
click at [1489, 403] on icon at bounding box center [1496, 404] width 12 height 12
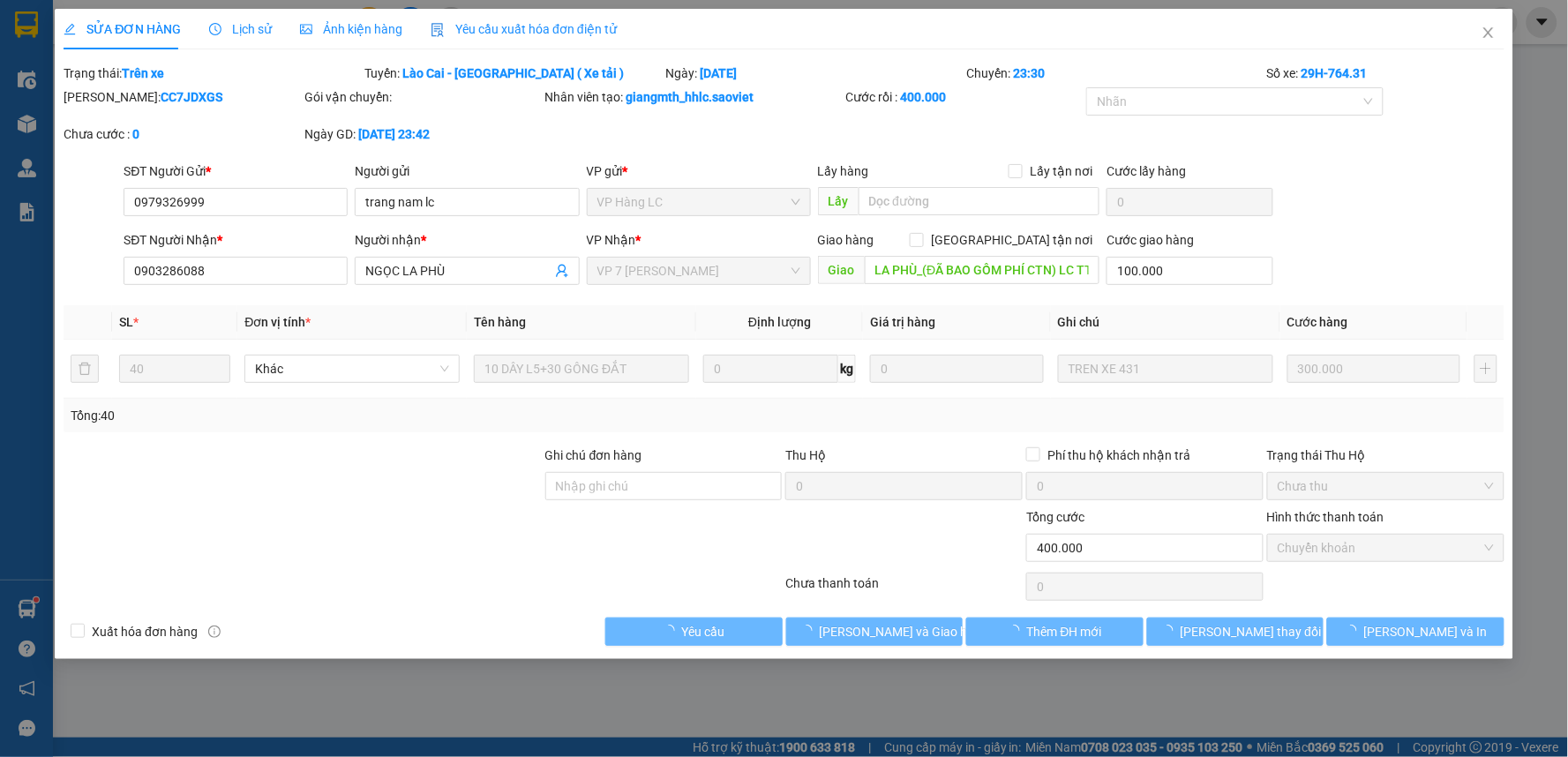
type input "0979326999"
type input "trang nam lc"
type input "0903286088"
type input "NGỌC LA PHÙ"
type input "LA PHÙ_(ĐÃ BAO GỒM PHÍ CTN) LC TT CƯỚC"
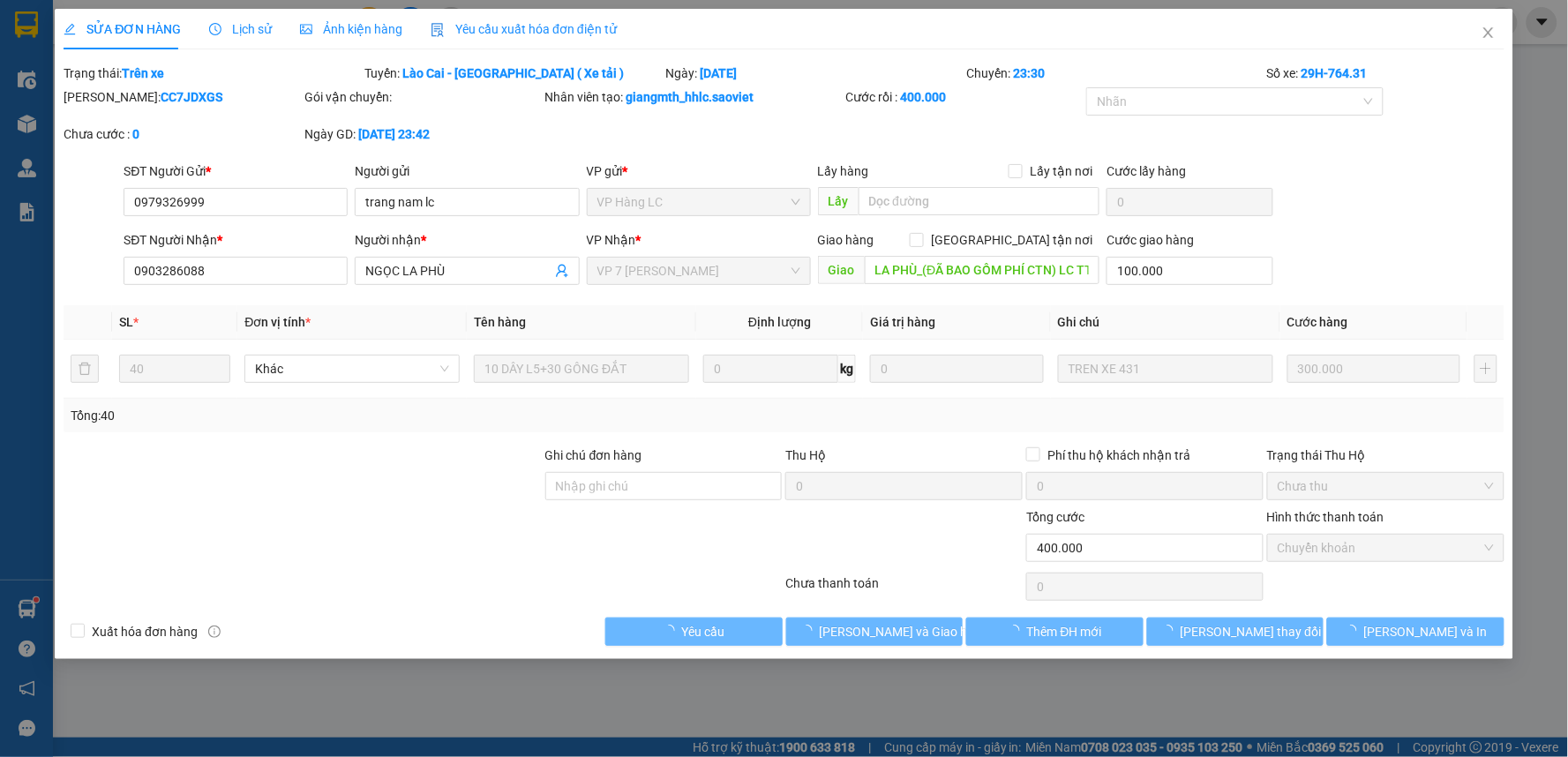
type input "100.000"
type input "0"
type input "400.000"
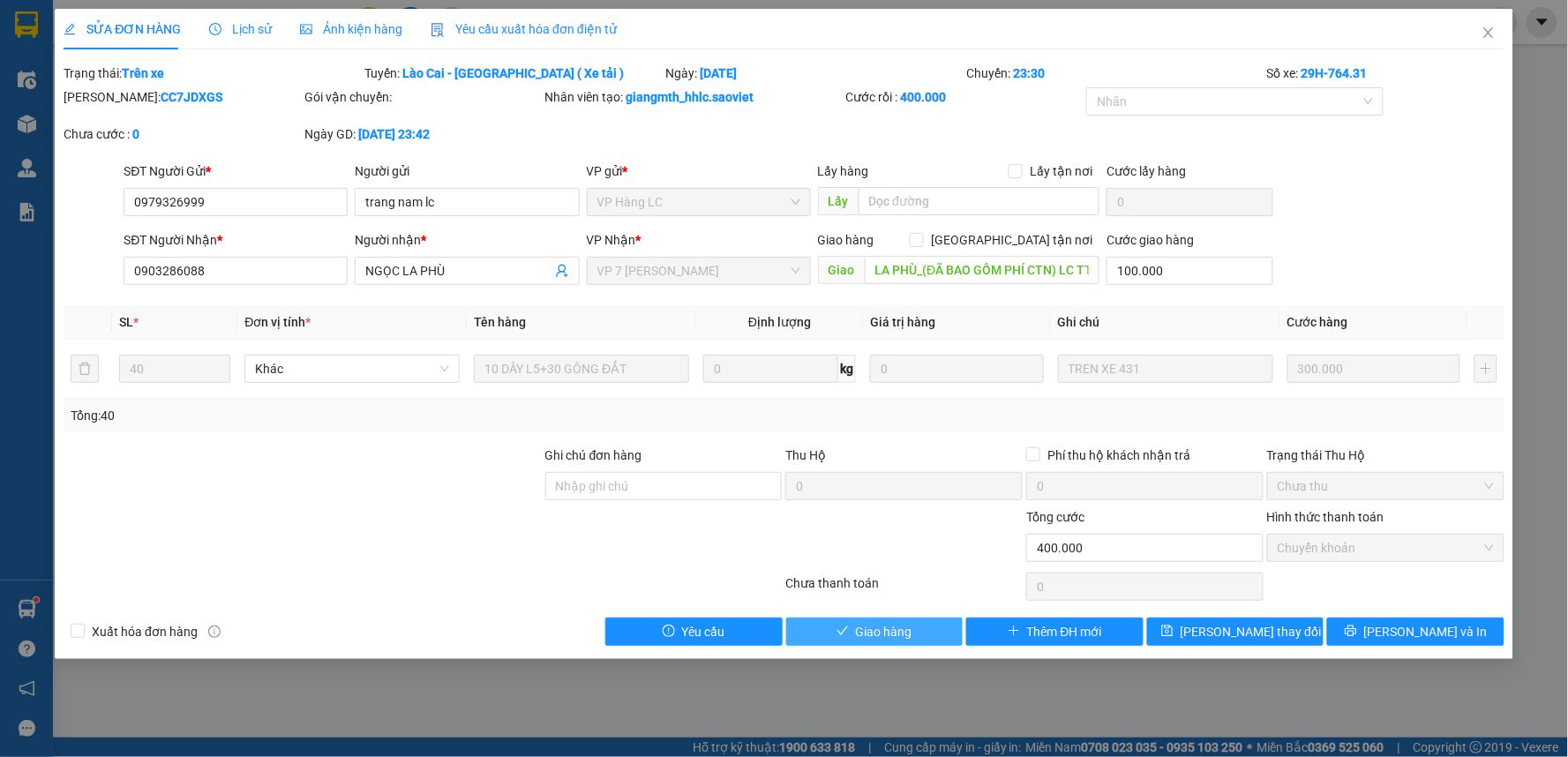
click at [893, 627] on span "Giao hàng" at bounding box center [884, 632] width 56 height 20
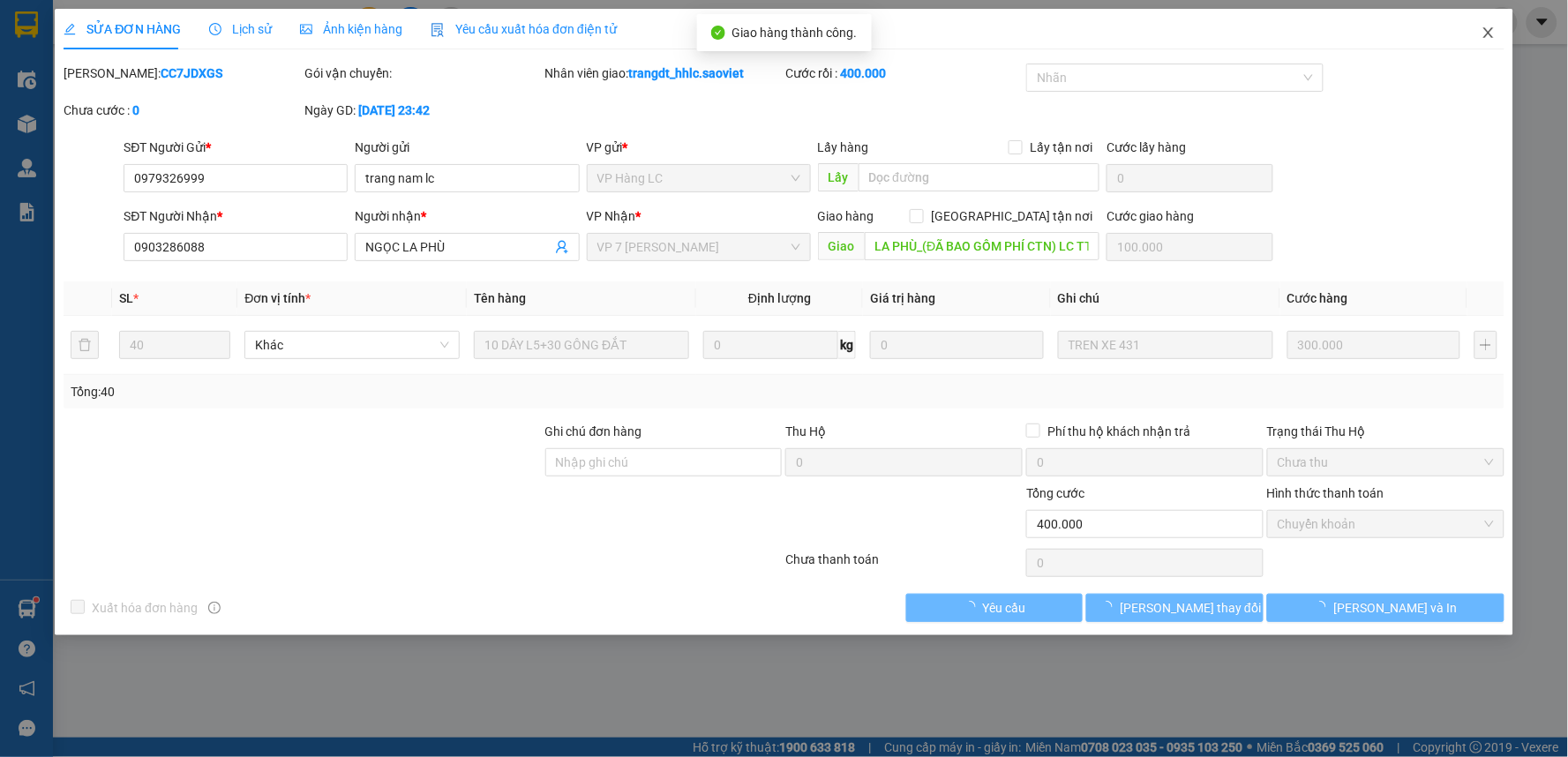
click at [1487, 28] on icon "close" at bounding box center [1489, 33] width 14 height 14
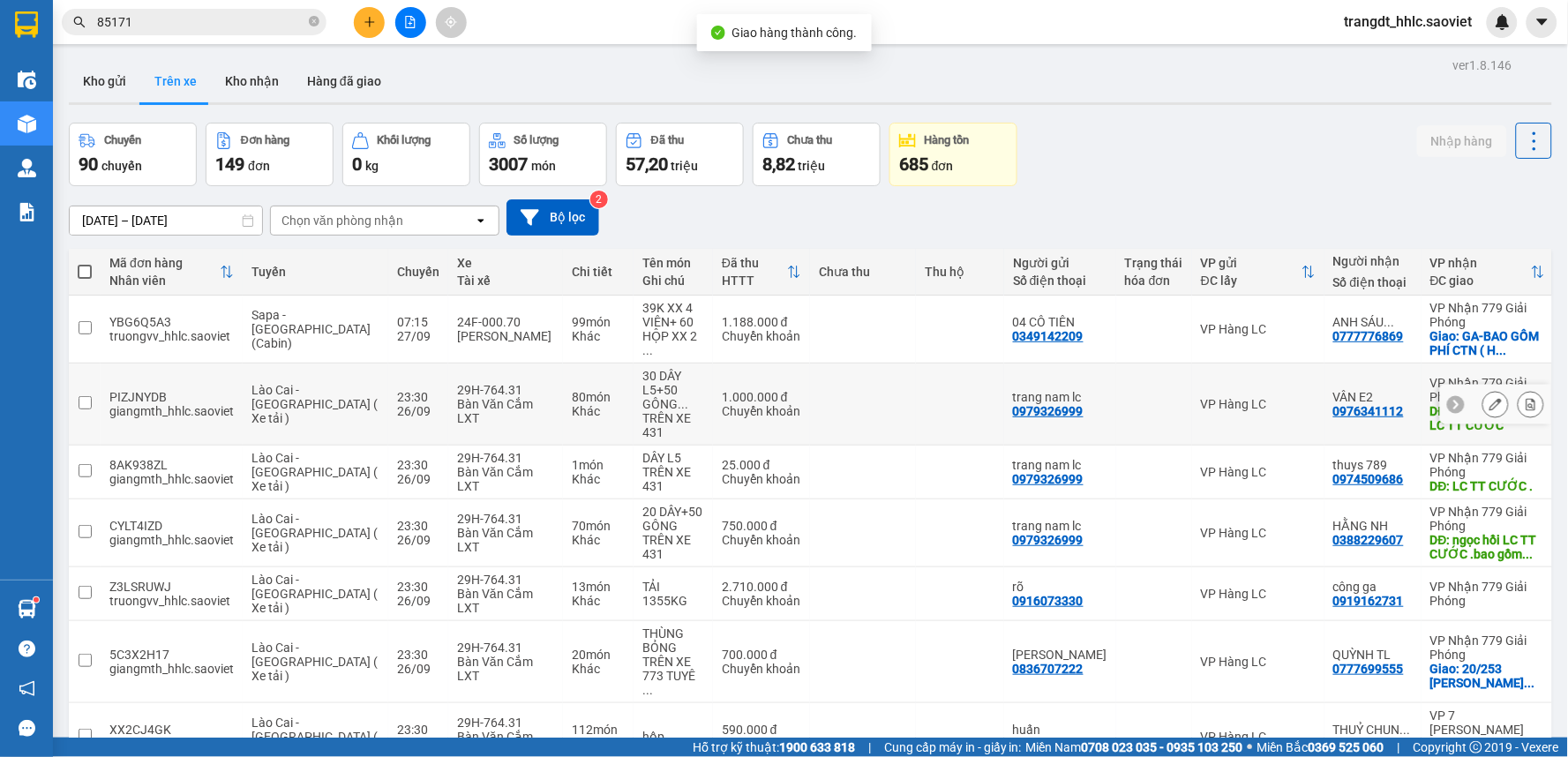
click at [1489, 404] on icon at bounding box center [1496, 404] width 12 height 12
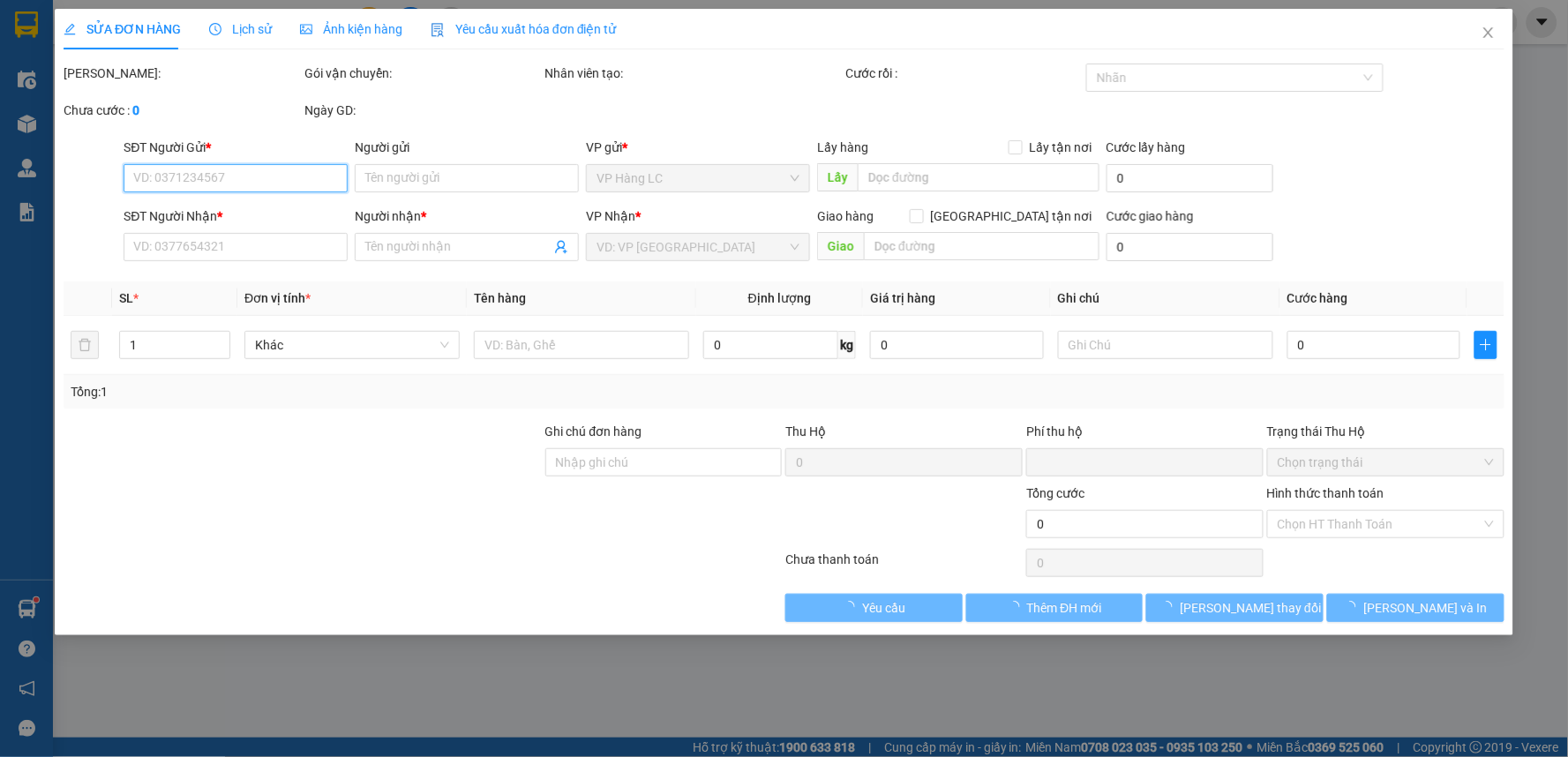
type input "0979326999"
type input "trang nam lc"
type input "0976341112"
type input "VÂN E2"
type input "GA E2 ( CTN ) LC TT CƯỚC"
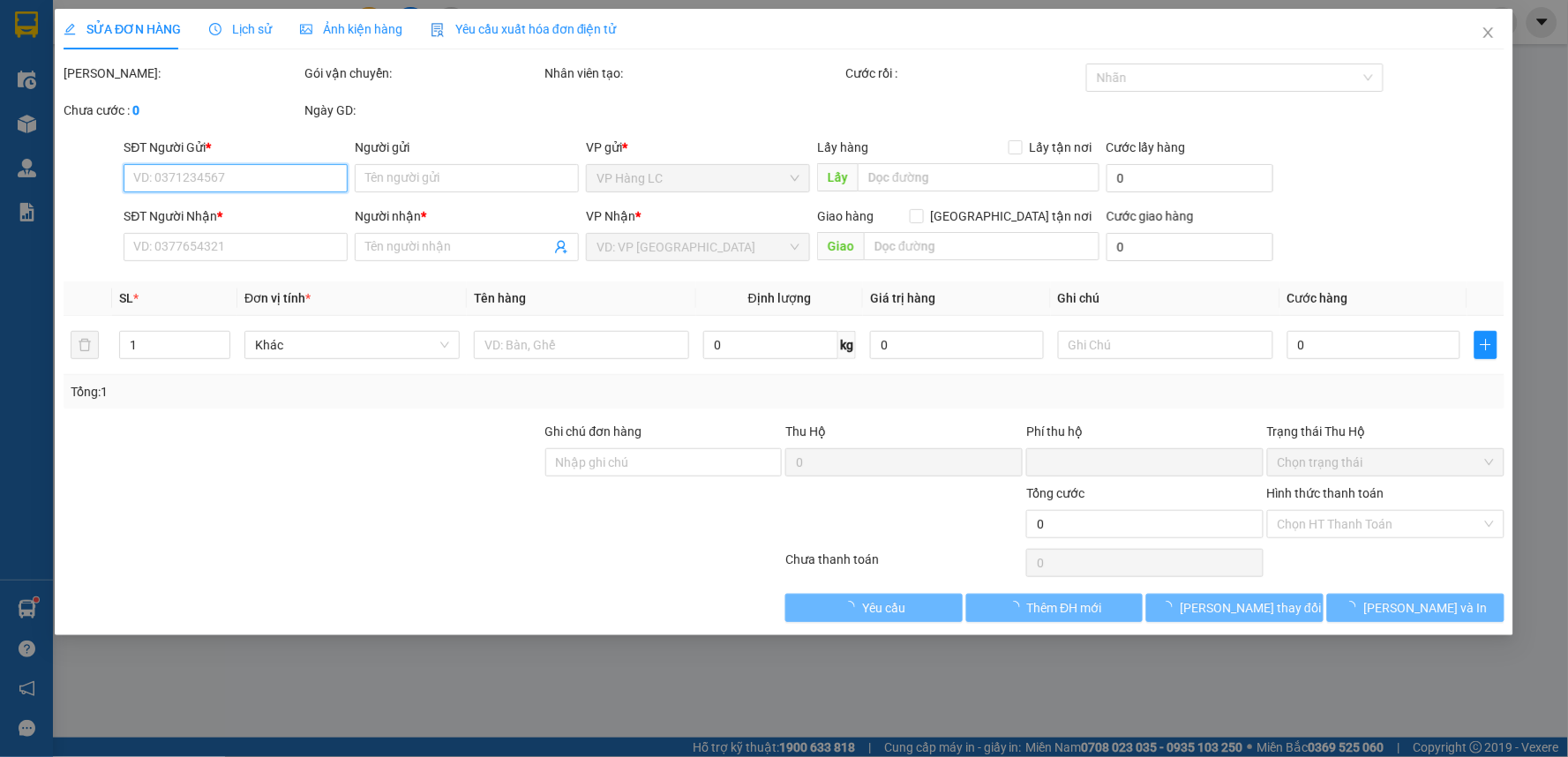
type input "250.000"
type input "0"
type input "1.000.000"
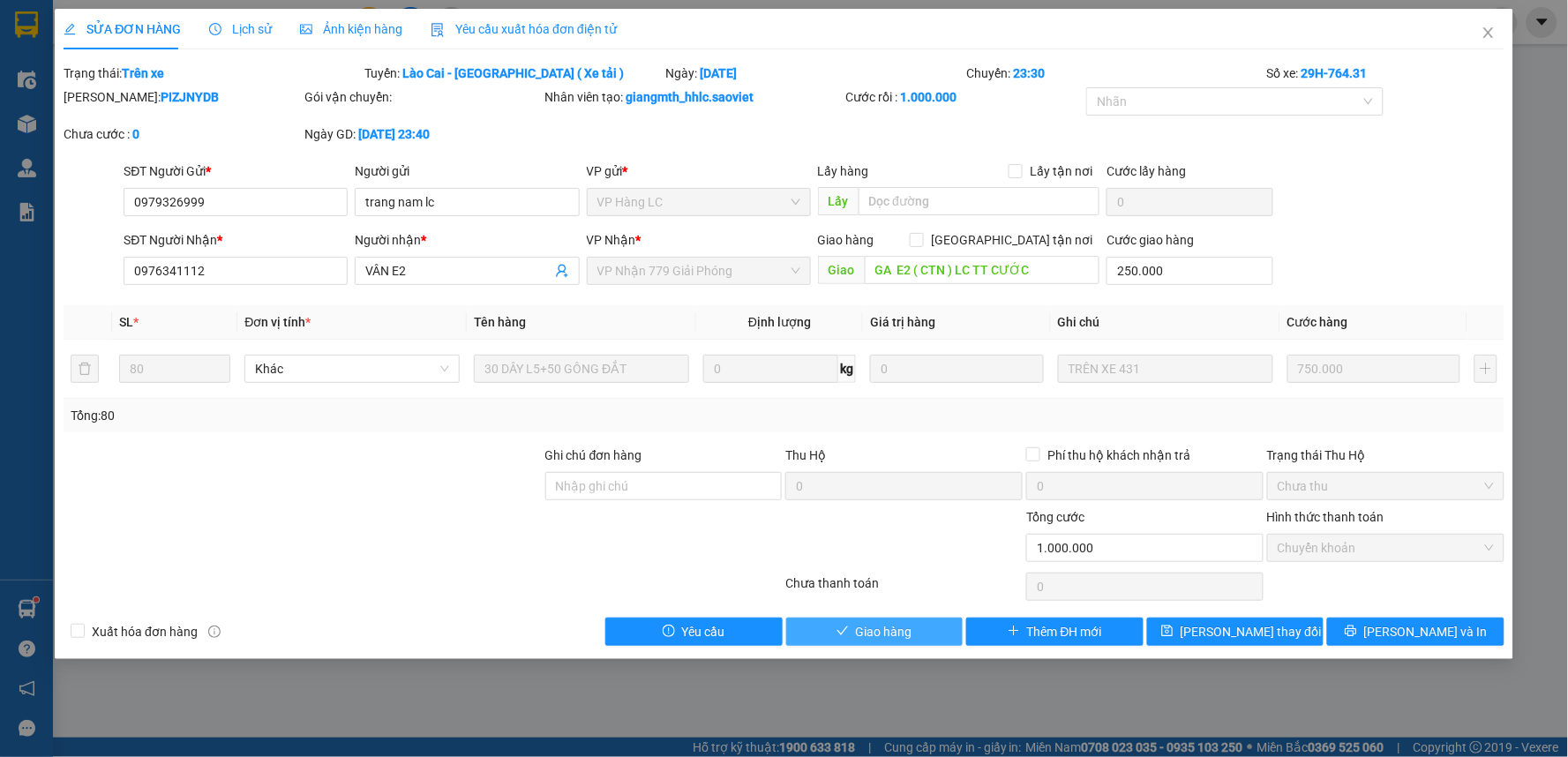
click at [897, 629] on span "Giao hàng" at bounding box center [884, 632] width 56 height 20
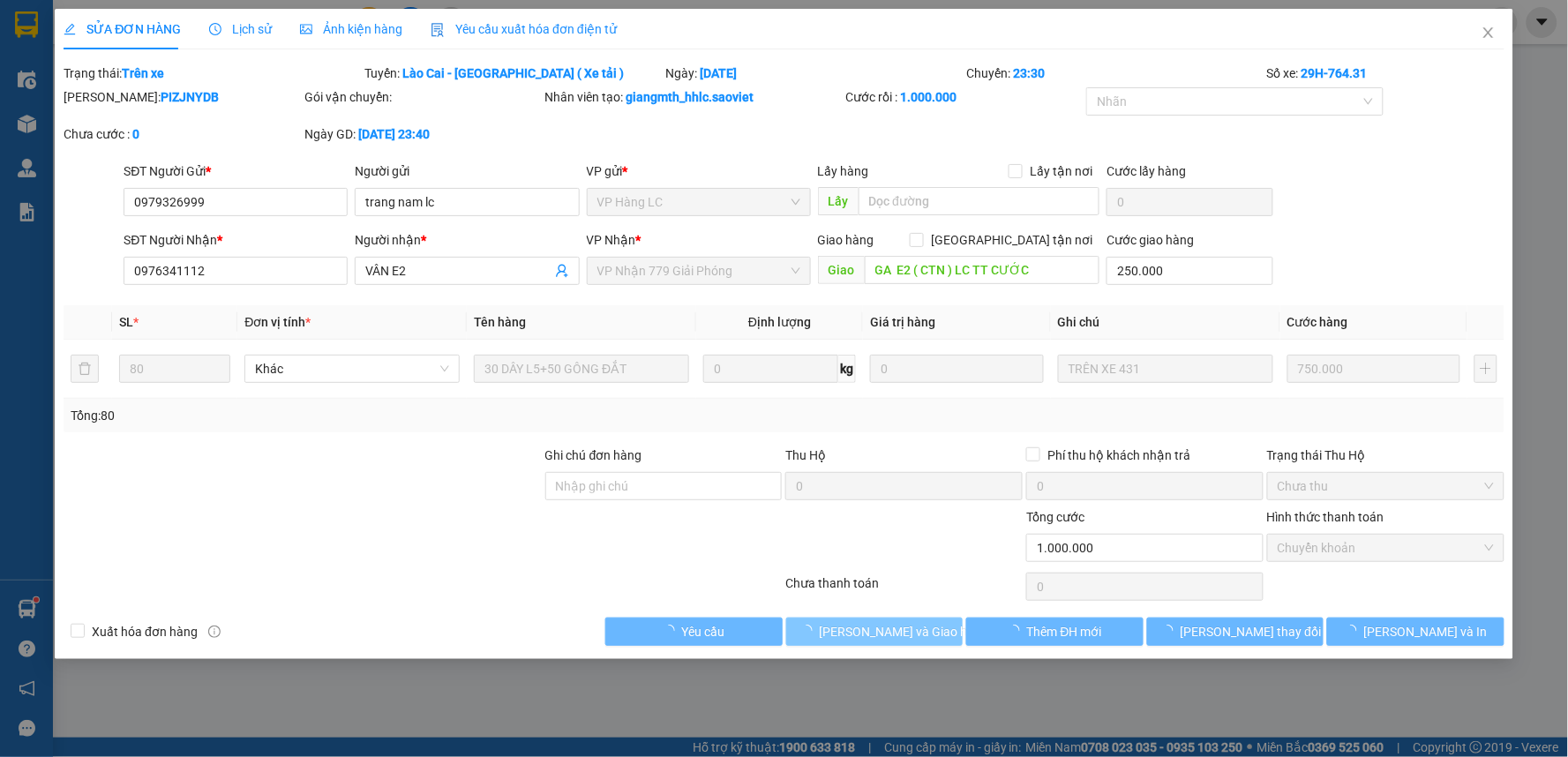
click at [897, 629] on span "Lưu và Giao hàng" at bounding box center [904, 632] width 170 height 20
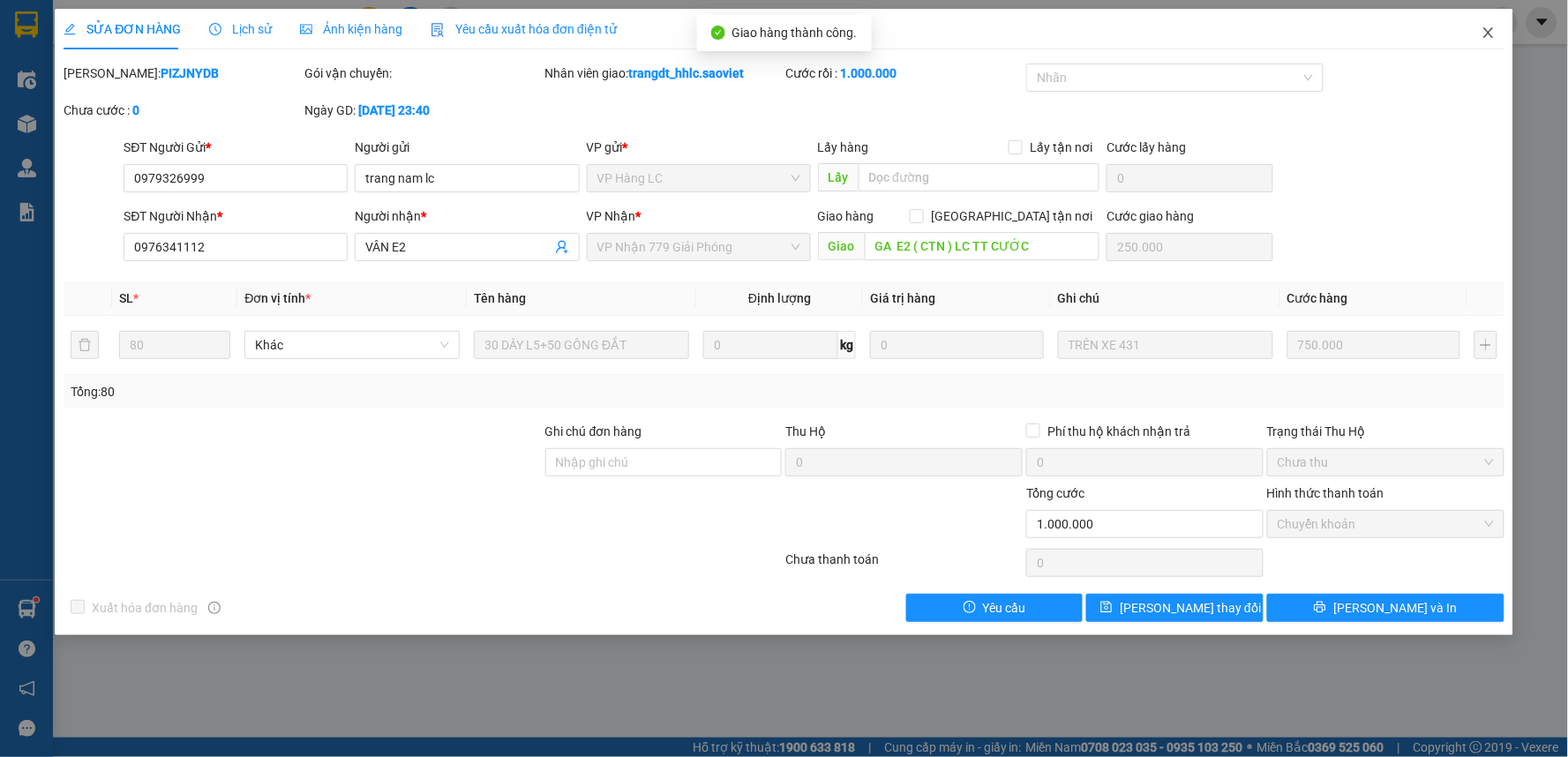
click at [1489, 39] on icon "close" at bounding box center [1489, 33] width 14 height 14
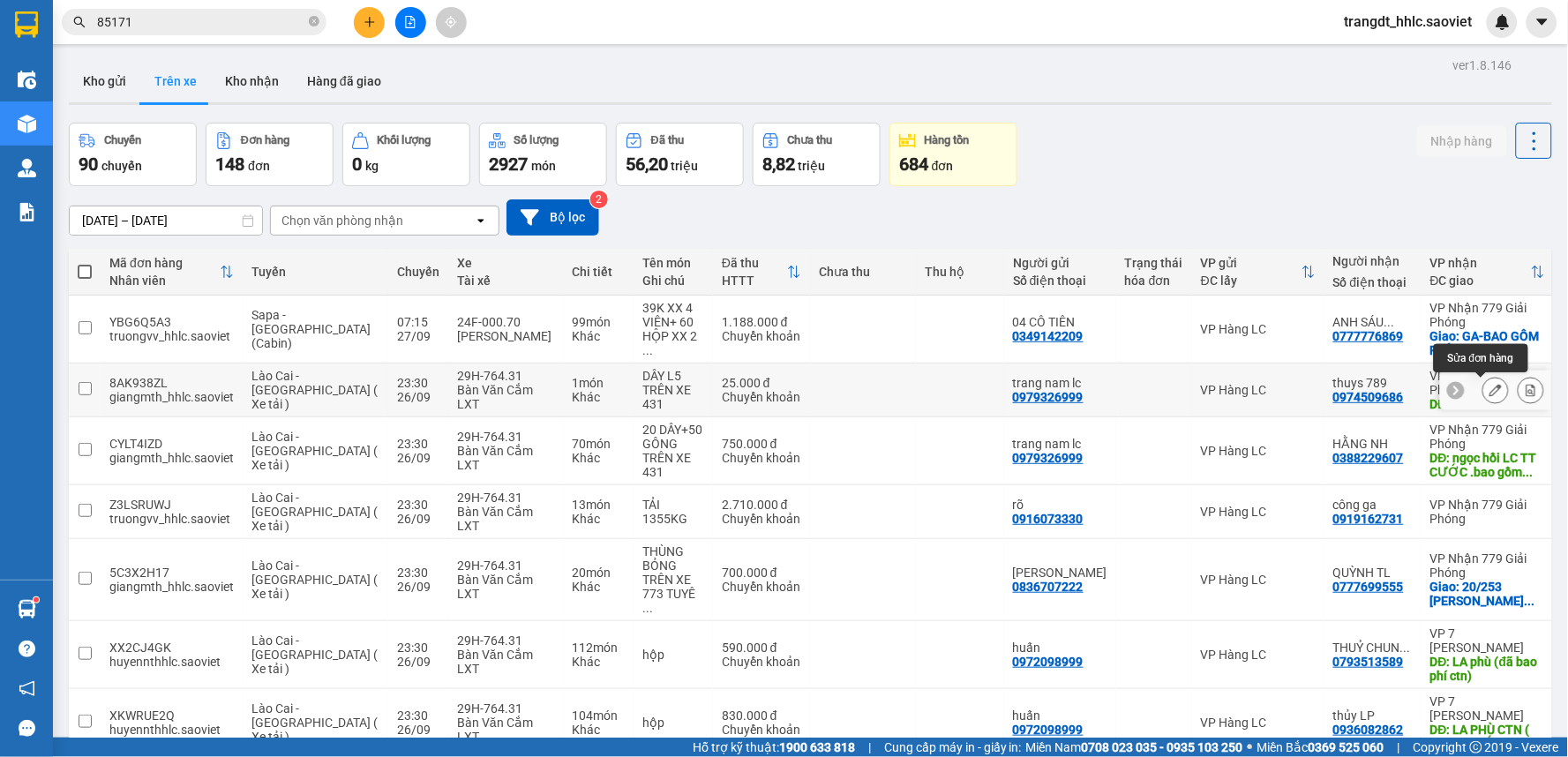
click at [1489, 388] on icon at bounding box center [1496, 390] width 12 height 12
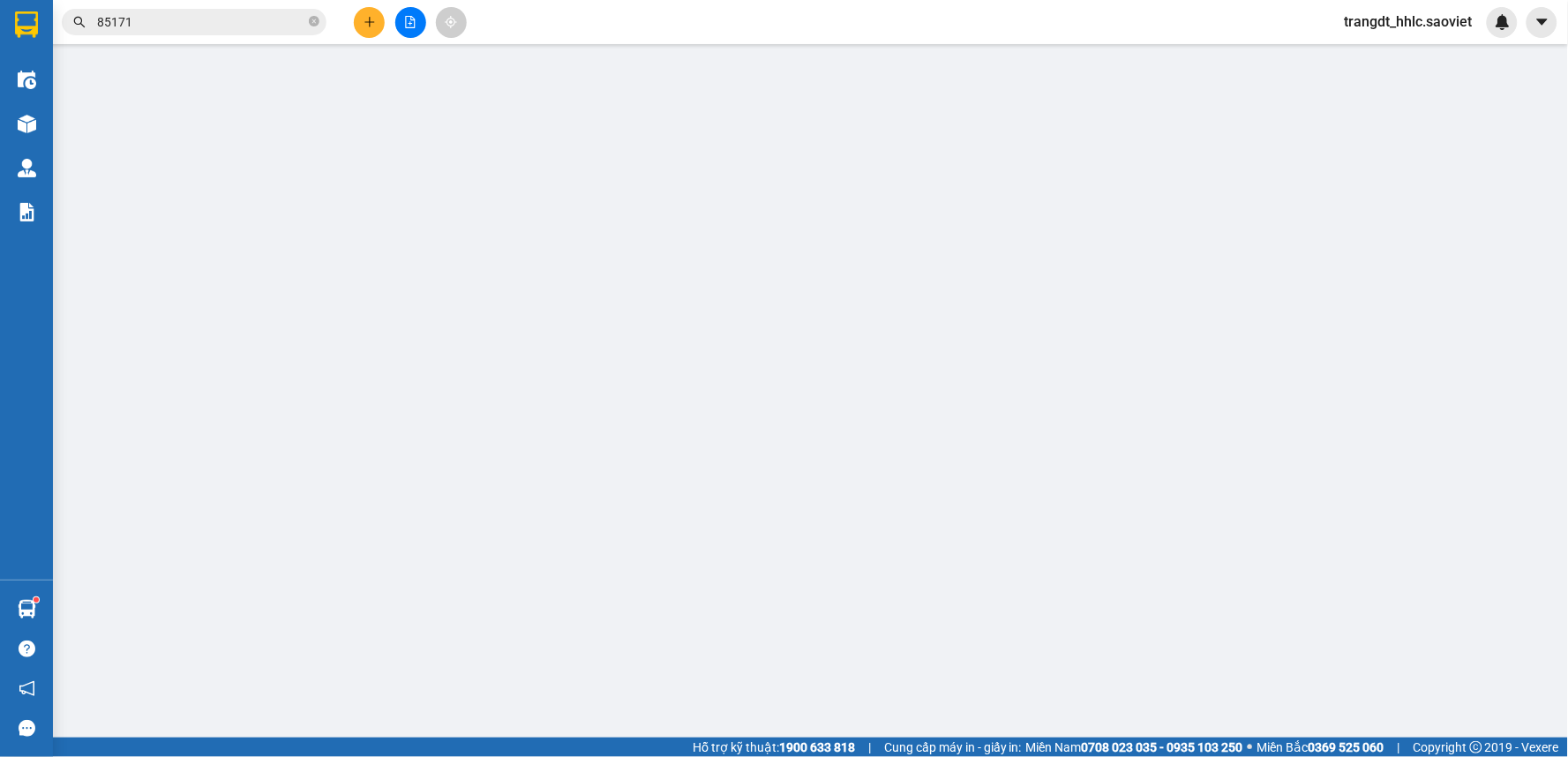
type input "0979326999"
type input "trang nam lc"
type input "0974509686"
type input "thuys 789"
type input "LC TT CƯỚC ."
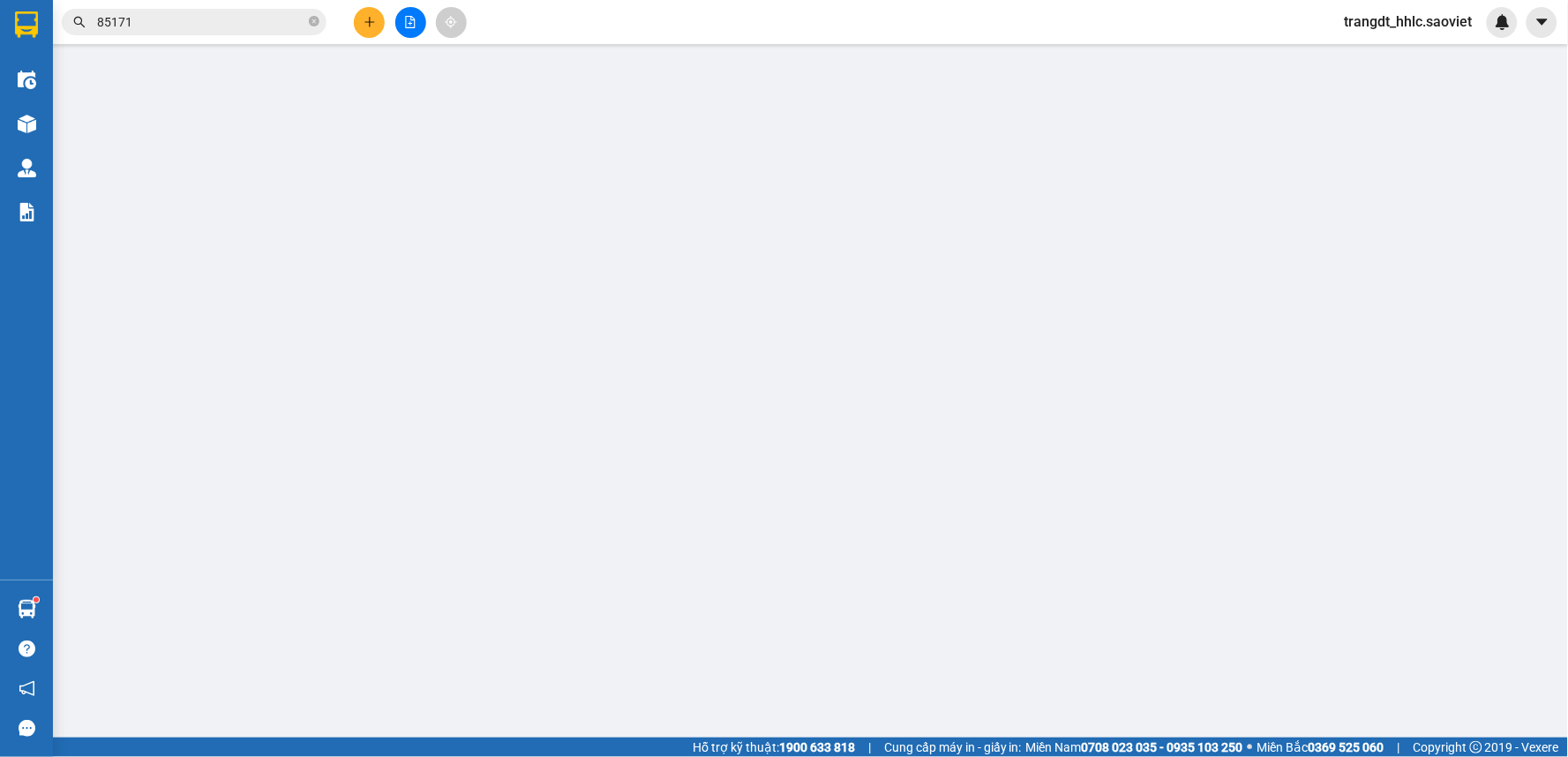
type input "0"
type input "25.000"
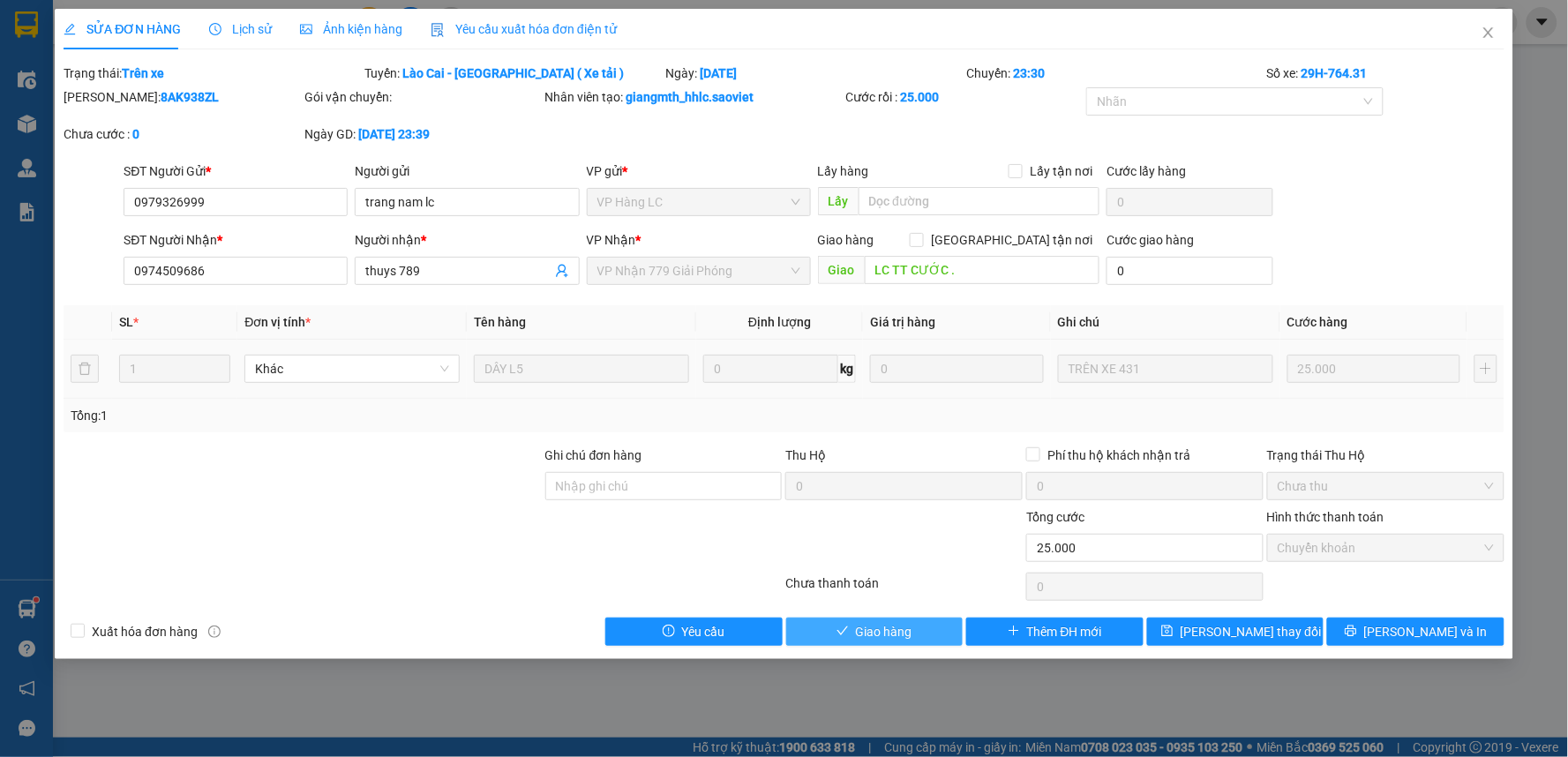
click at [912, 636] on button "Giao hàng" at bounding box center [875, 632] width 178 height 29
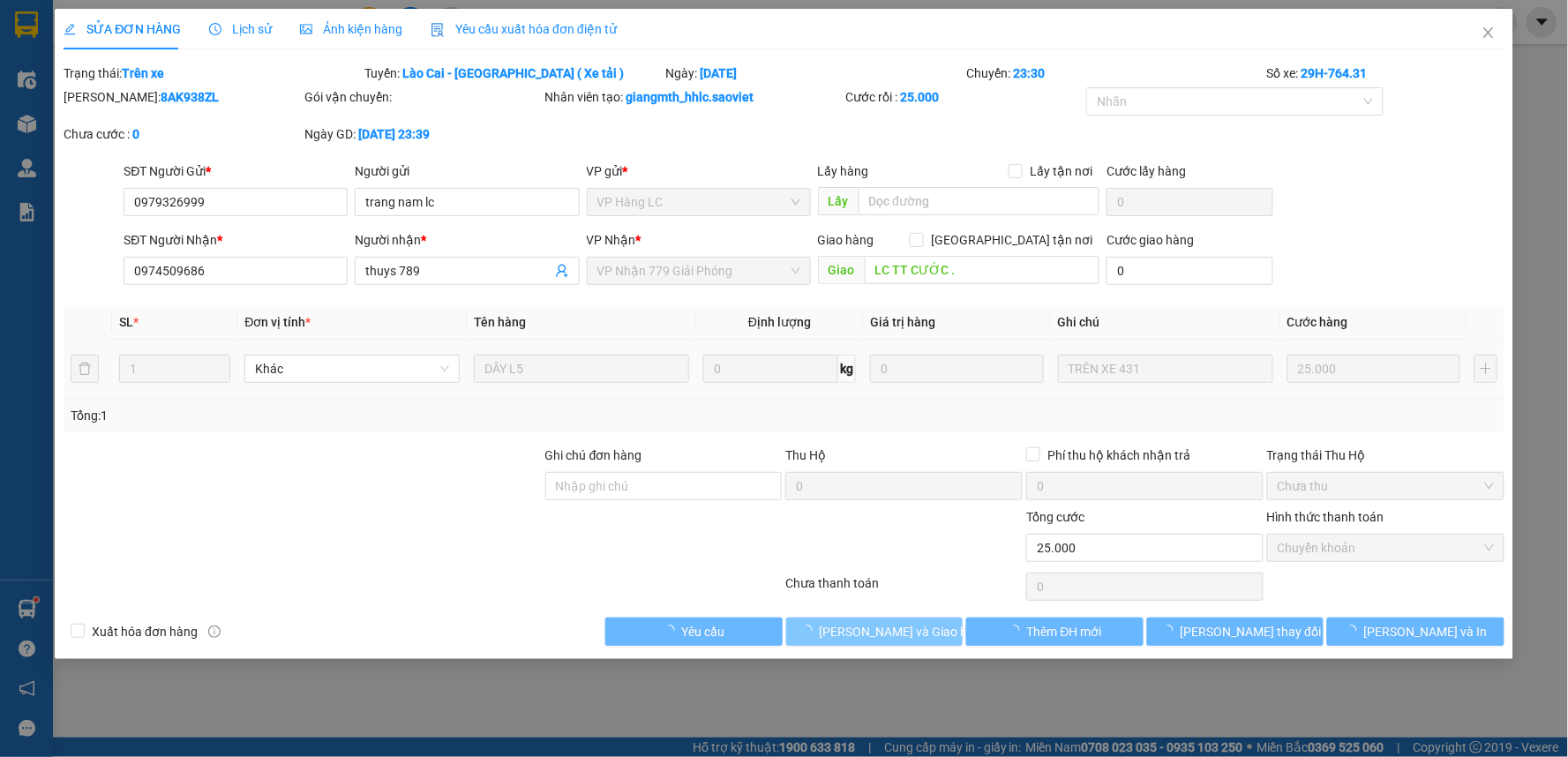
click at [912, 636] on span "Lưu và Giao hàng" at bounding box center [904, 632] width 170 height 20
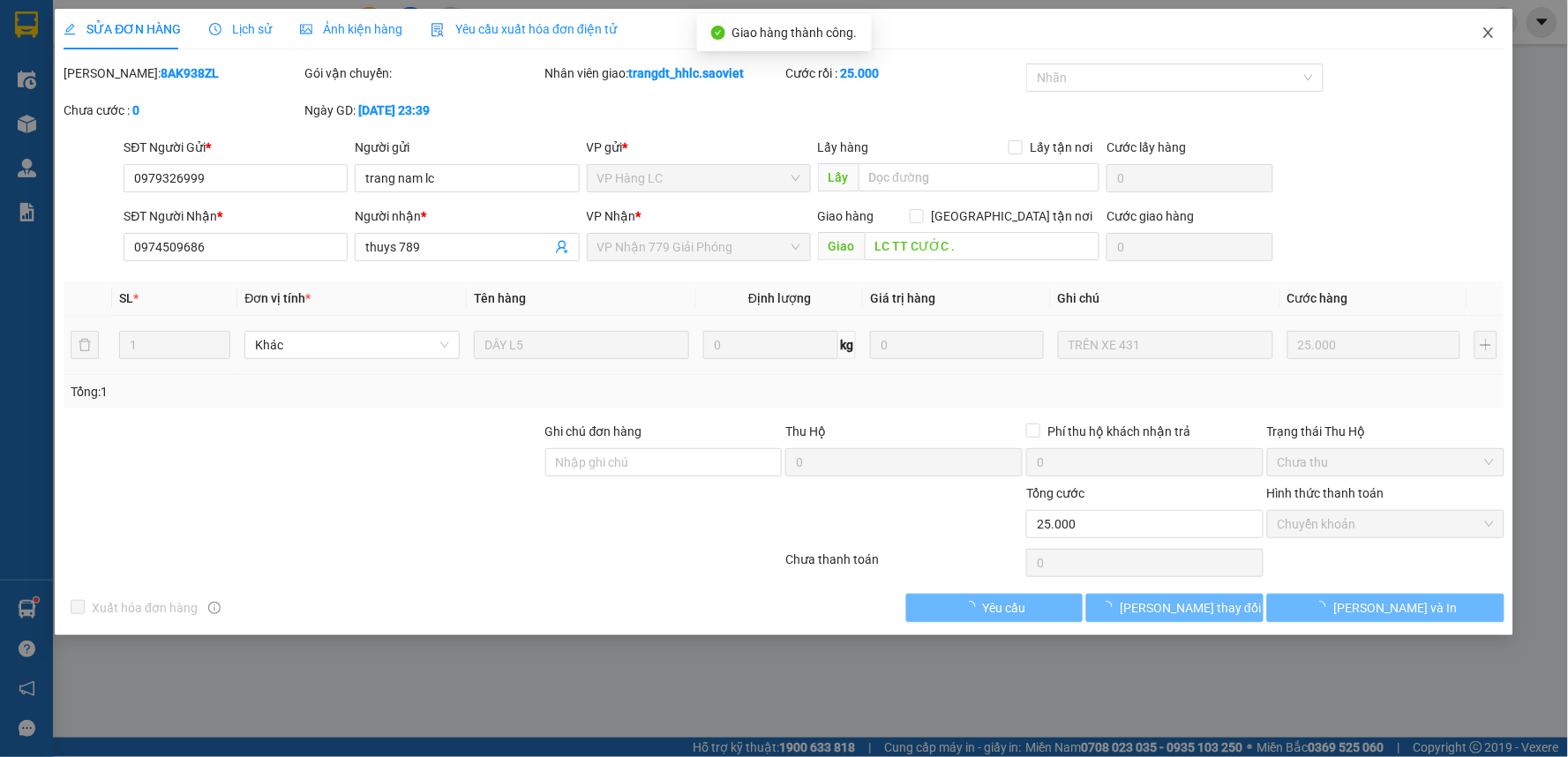
click at [1485, 38] on icon "close" at bounding box center [1488, 33] width 10 height 11
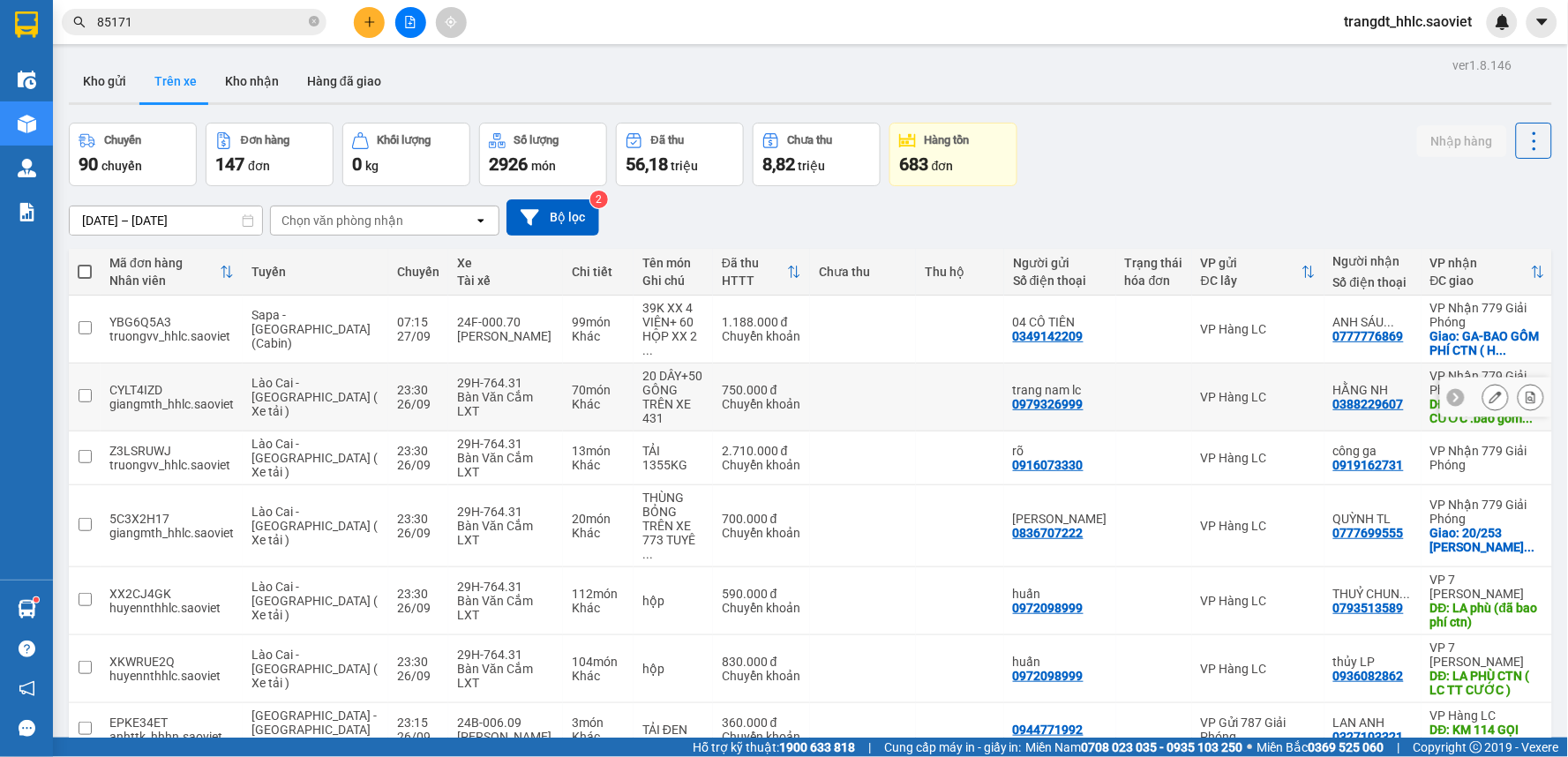
click at [1489, 394] on icon at bounding box center [1496, 397] width 12 height 12
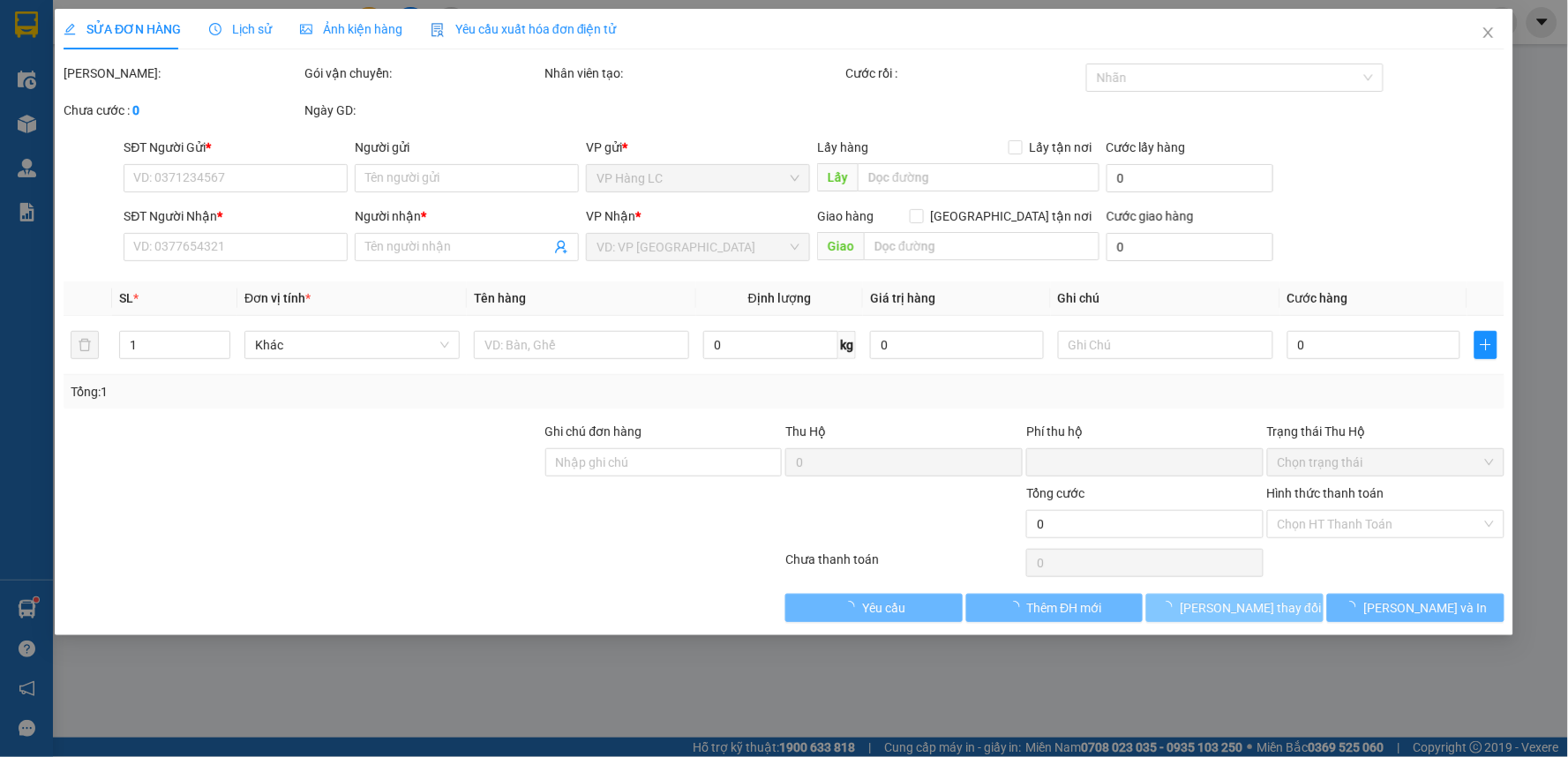
type input "0979326999"
type input "trang nam lc"
type input "0388229607"
type input "HẰNG NH"
type input "ngọc hồi LC TT CƯỚC .bao gồm cước ctn"
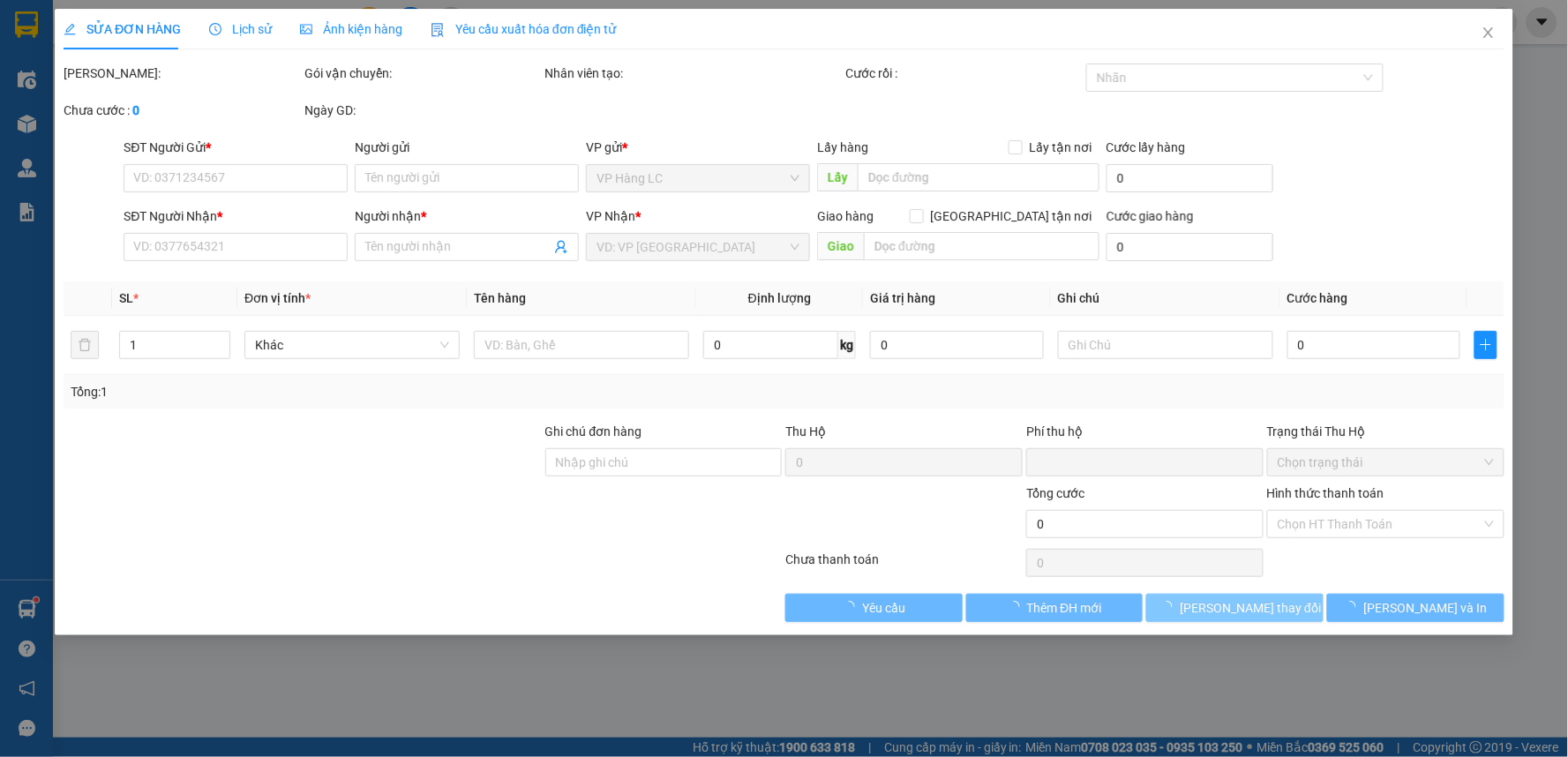
type input "200.000"
type input "0"
type input "750.000"
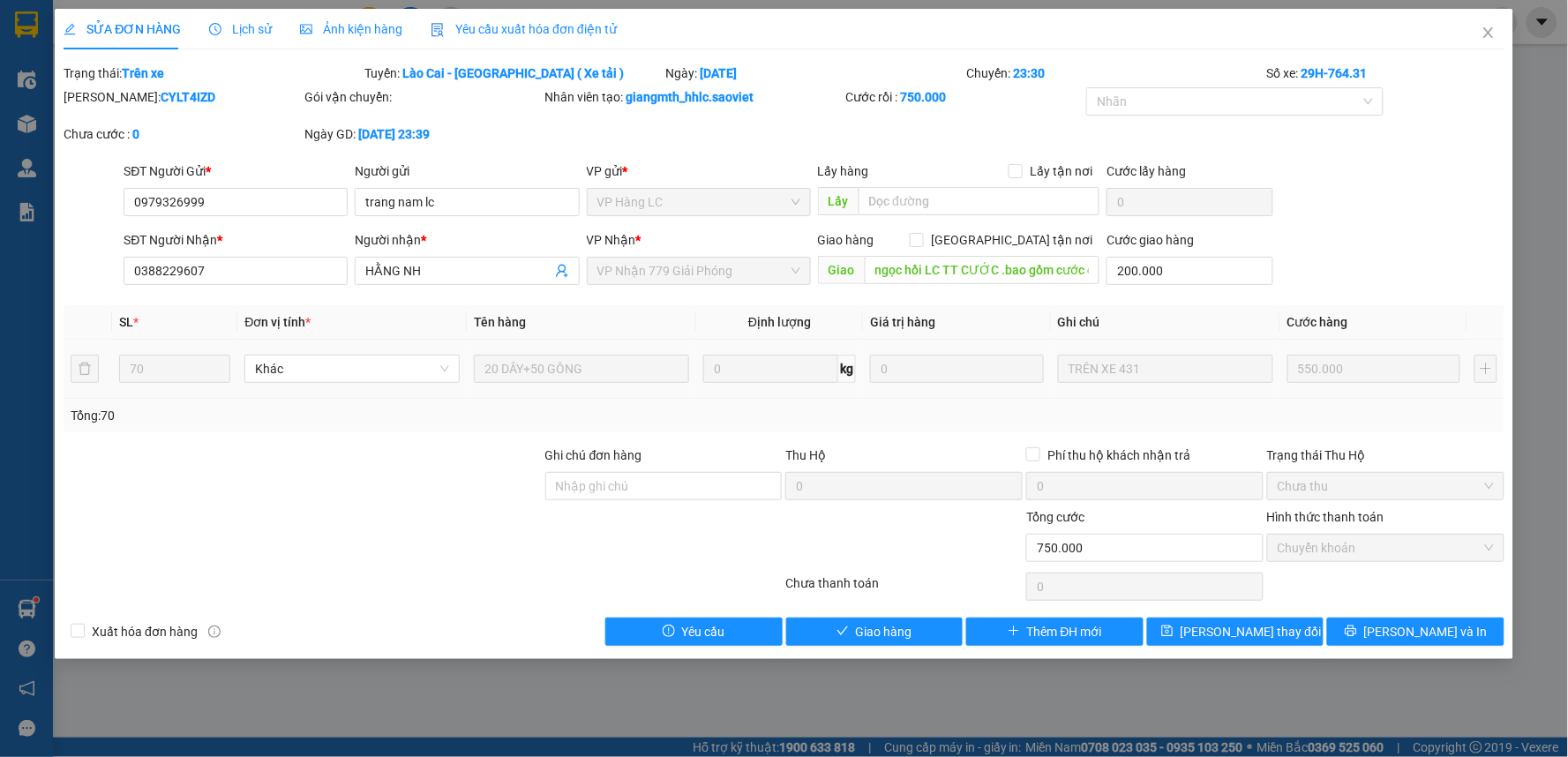
click at [922, 646] on div "SỬA ĐƠN HÀNG Lịch sử Ảnh kiện hàng Yêu cầu xuất hóa đơn điện tử Total Paid Fee …" at bounding box center [784, 334] width 1458 height 651
click at [932, 625] on button "Giao hàng" at bounding box center [875, 632] width 178 height 29
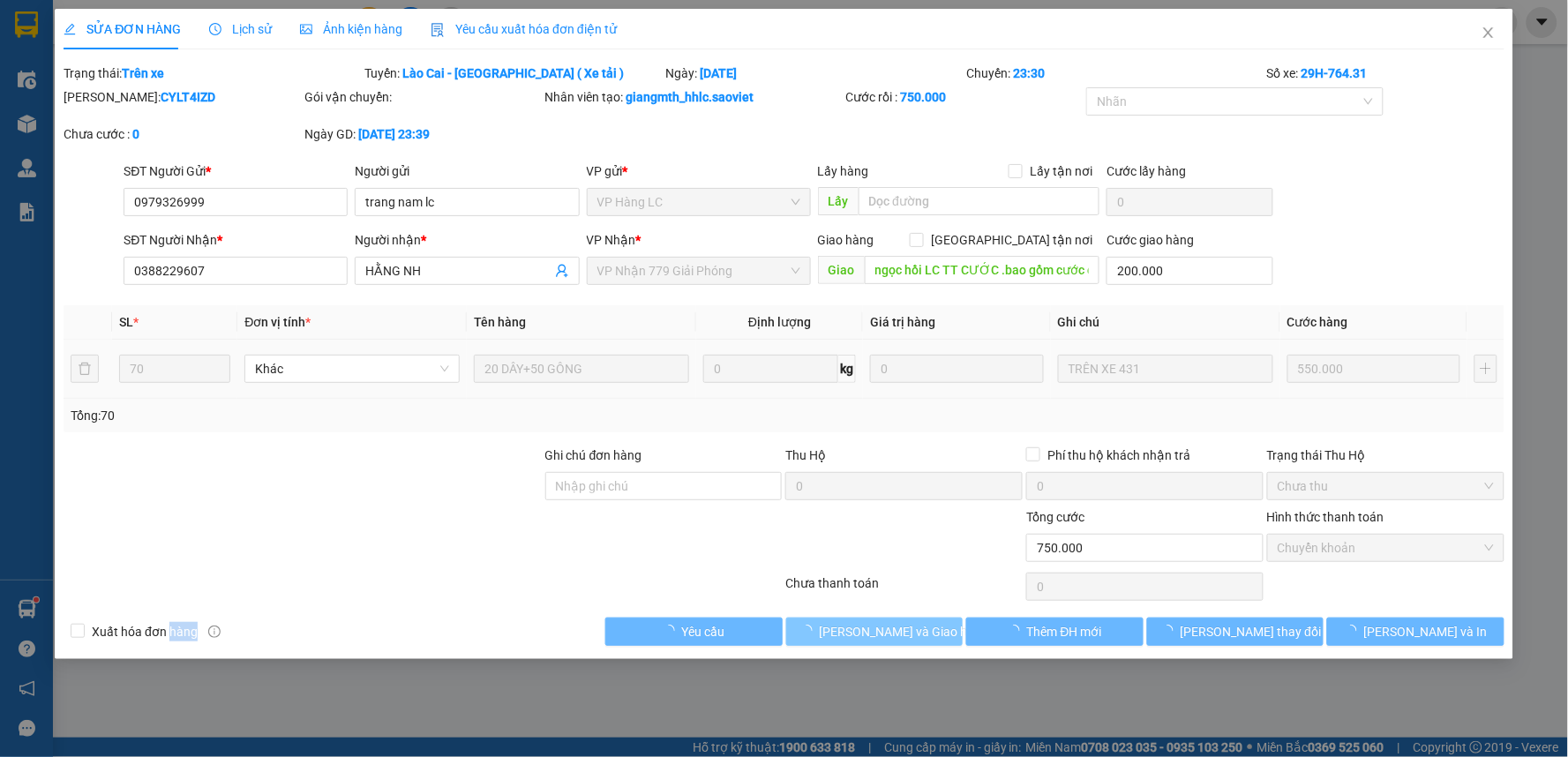
click at [932, 625] on button "Lưu và Giao hàng" at bounding box center [875, 632] width 178 height 29
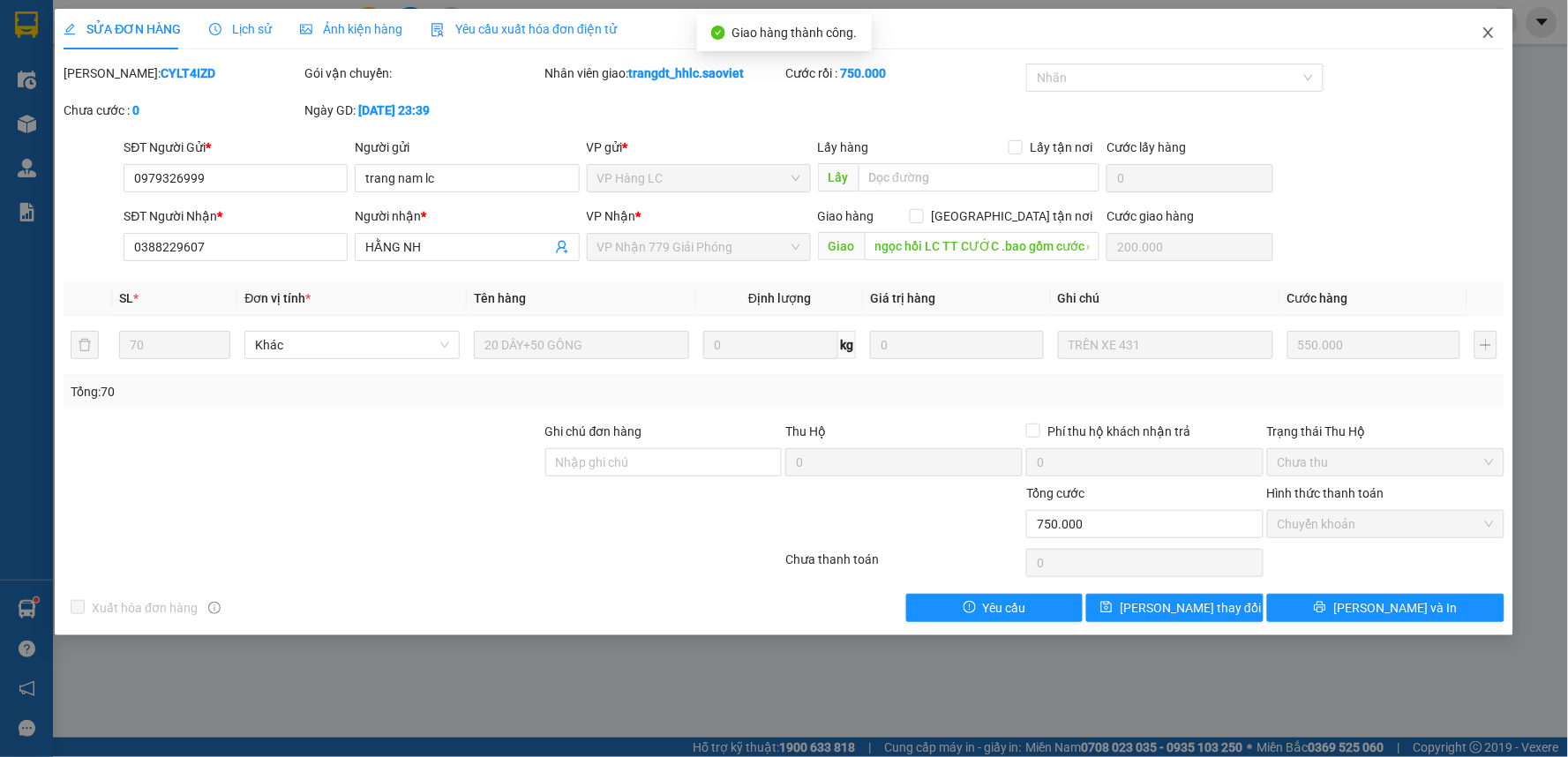
click at [1487, 34] on icon "close" at bounding box center [1489, 33] width 14 height 14
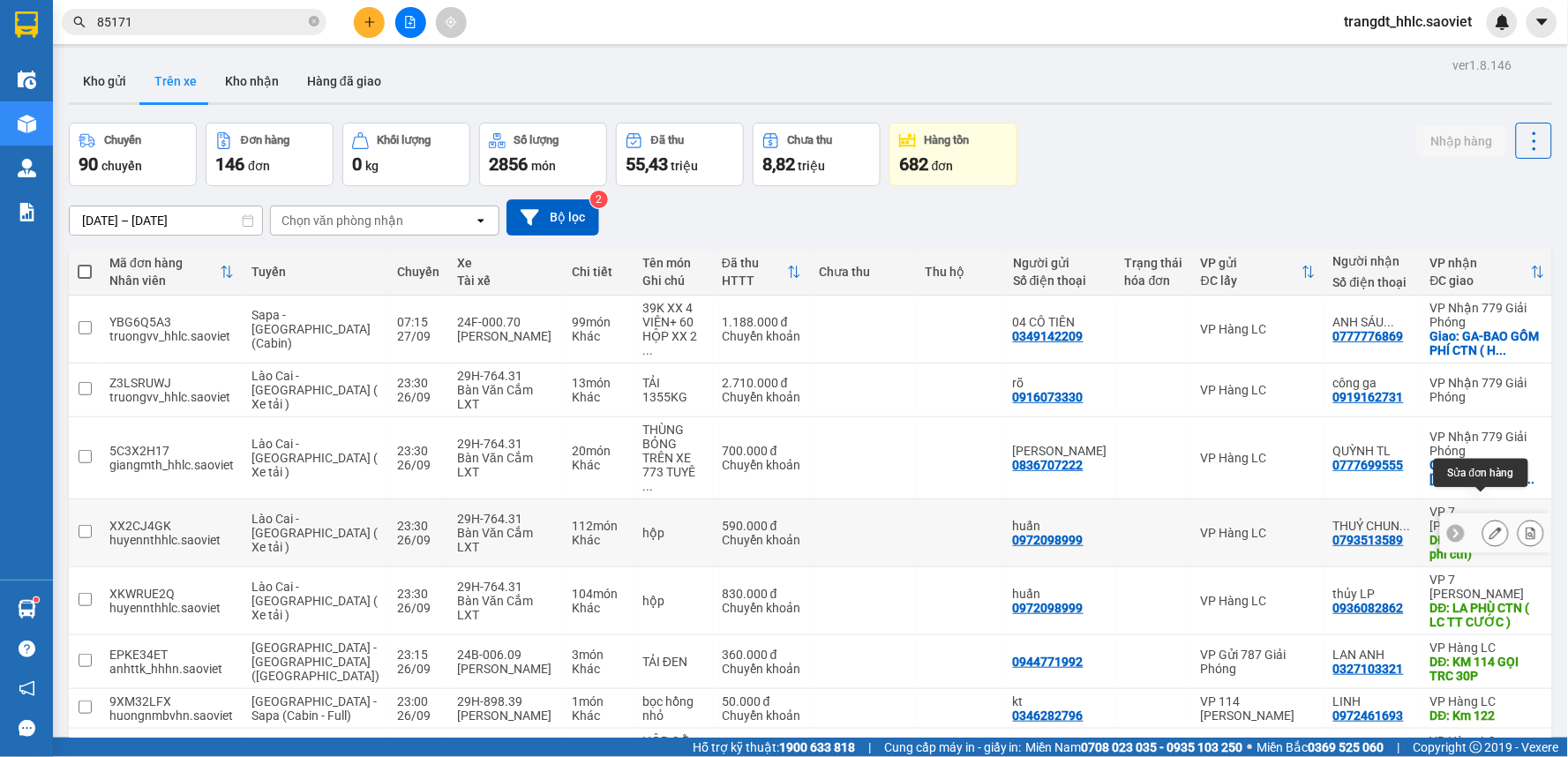
click at [1489, 527] on icon at bounding box center [1496, 533] width 12 height 12
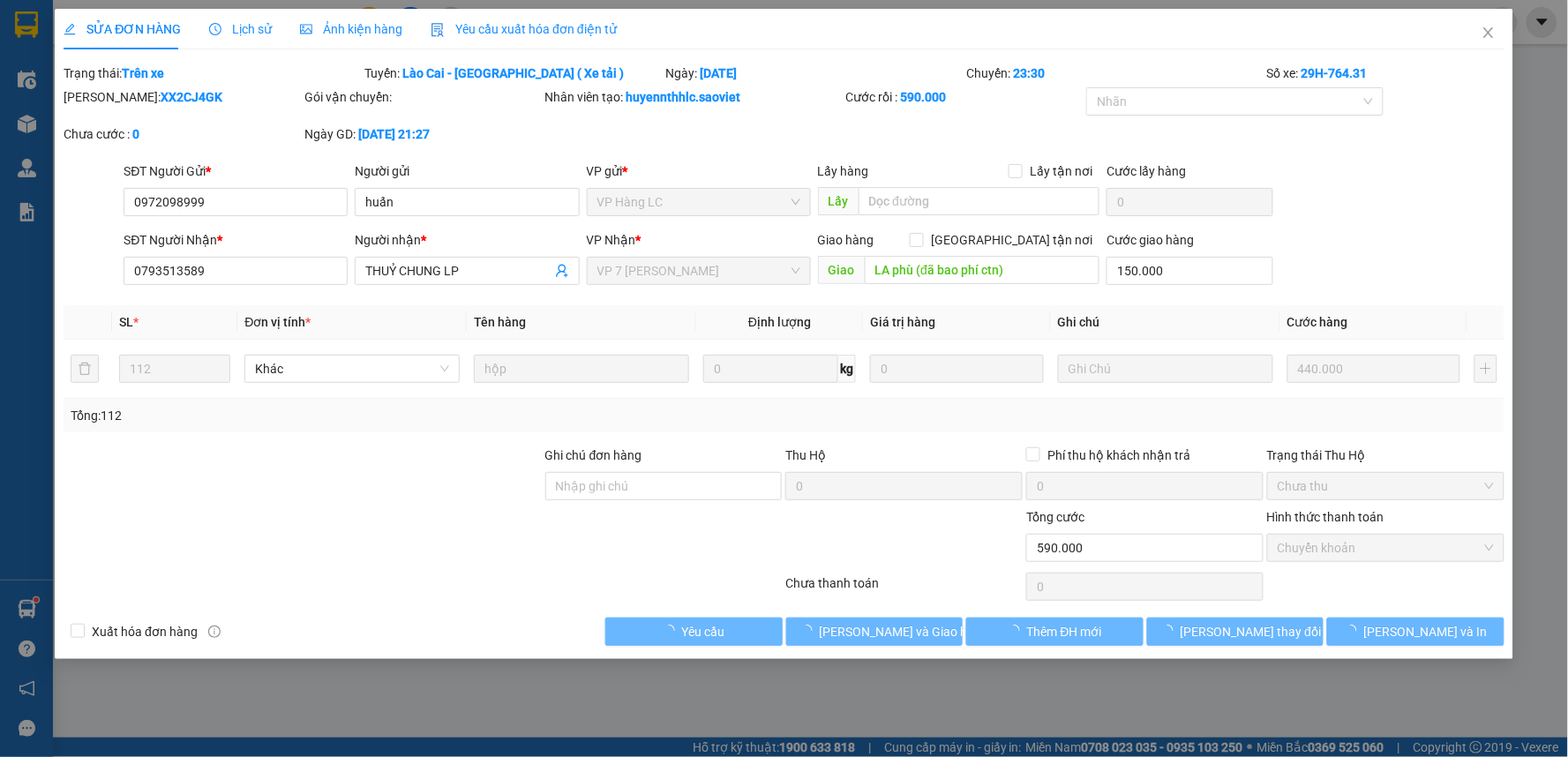
type input "0972098999"
type input "huấn"
type input "0793513589"
type input "THUỶ CHUNG LP"
type input "LA phù (đã bao phí ctn)"
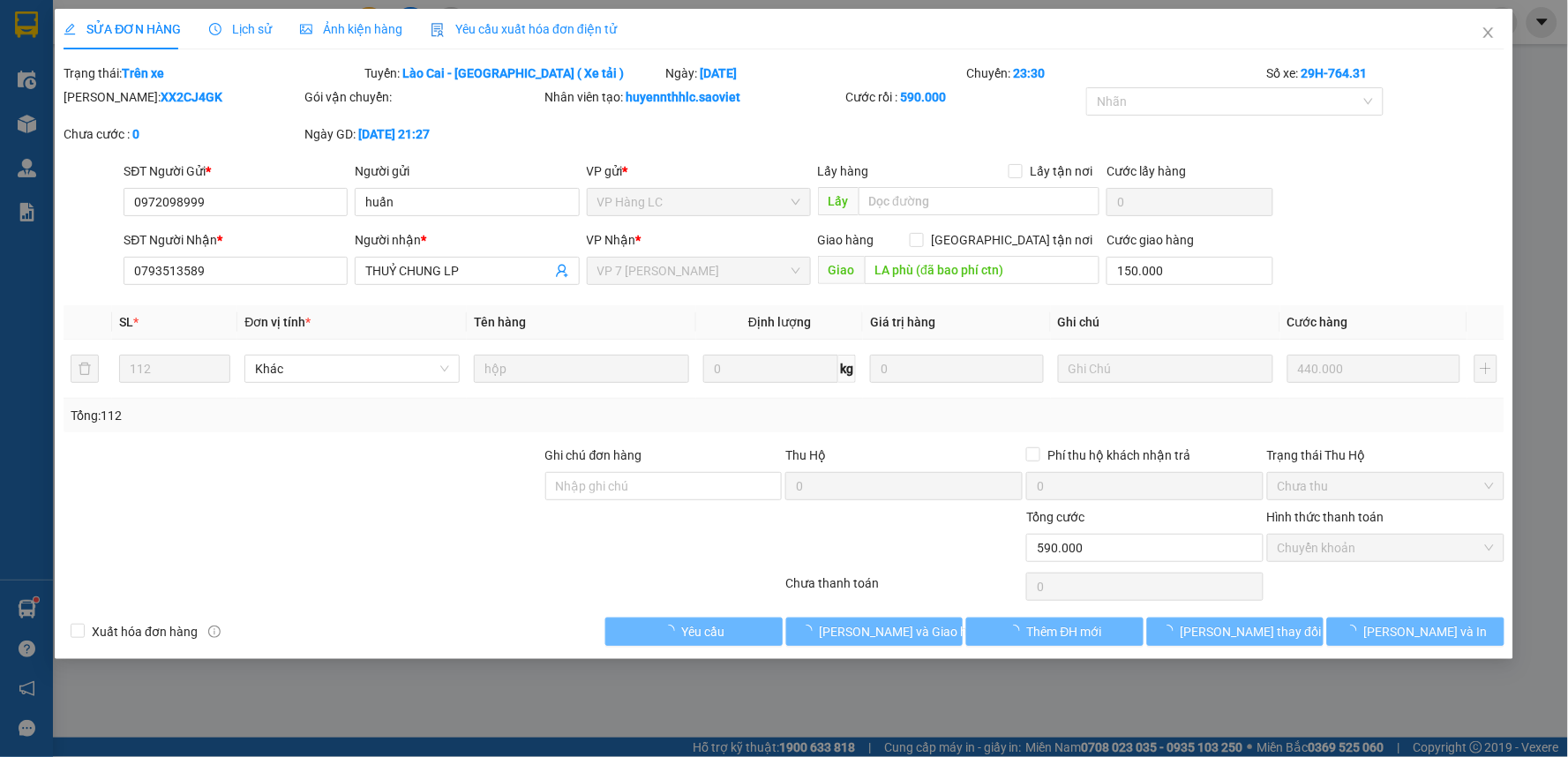
type input "150.000"
type input "0"
type input "590.000"
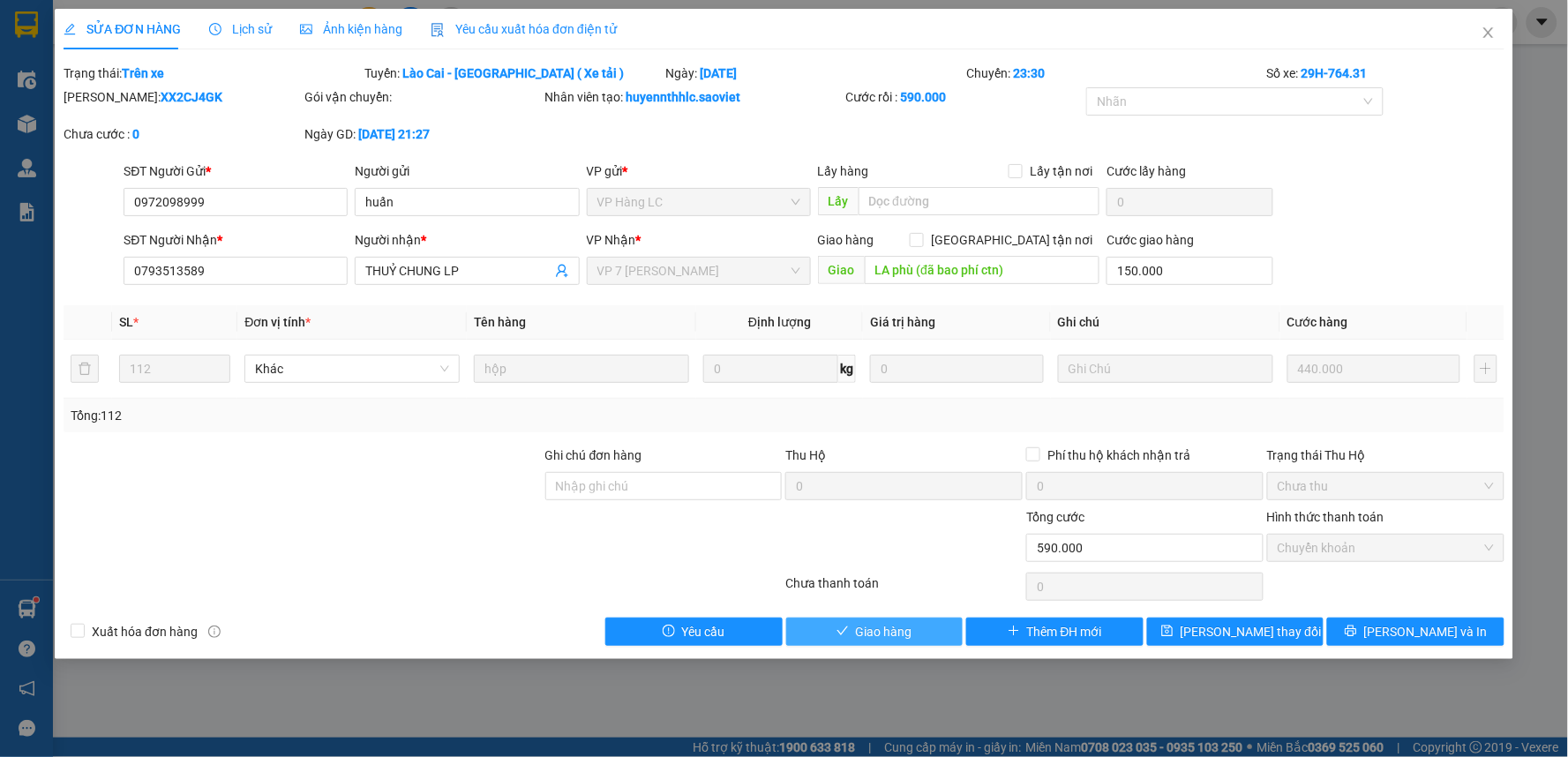
click at [950, 630] on button "Giao hàng" at bounding box center [875, 632] width 178 height 29
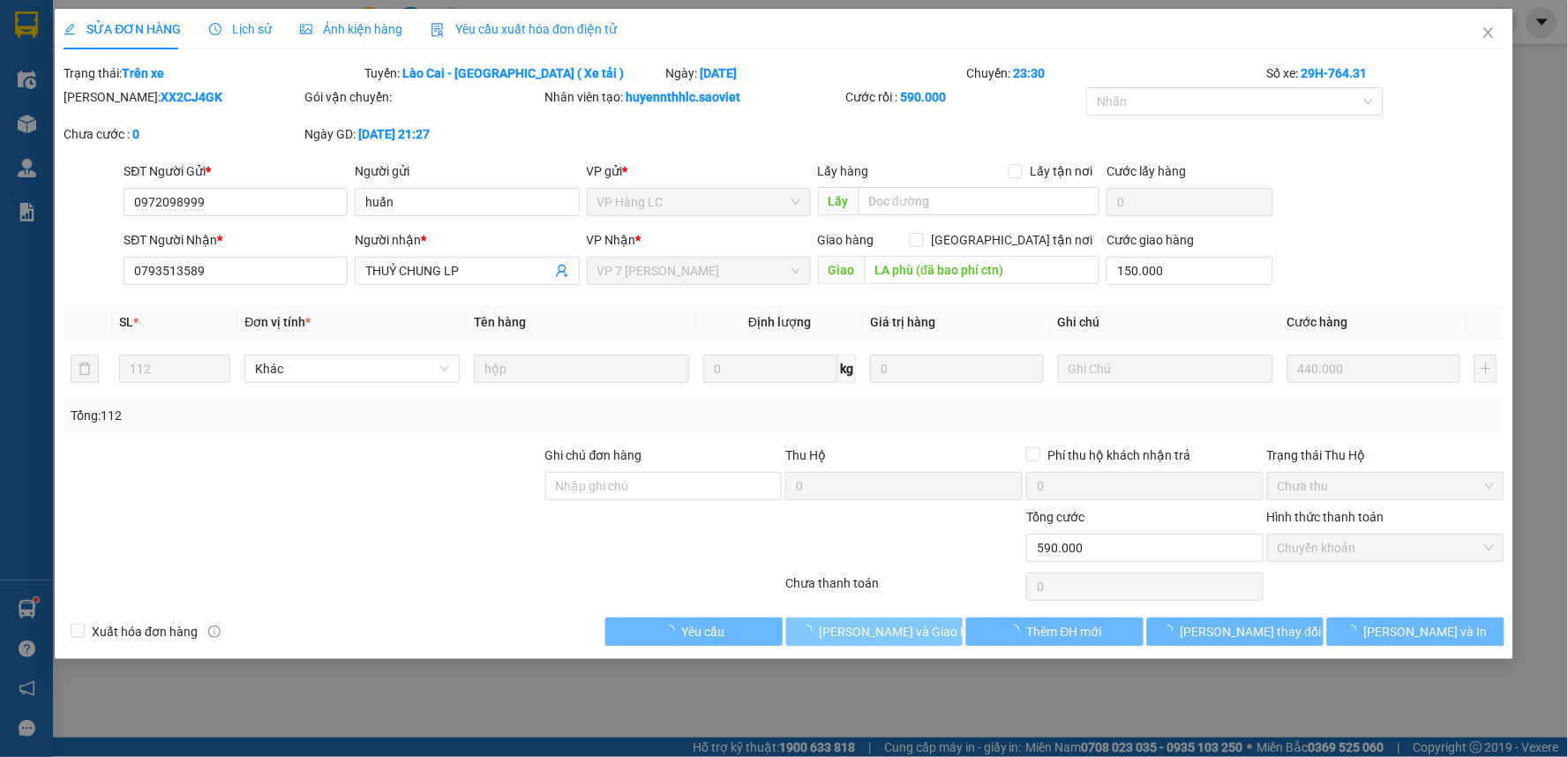
click at [950, 630] on button "Lưu và Giao hàng" at bounding box center [875, 632] width 178 height 29
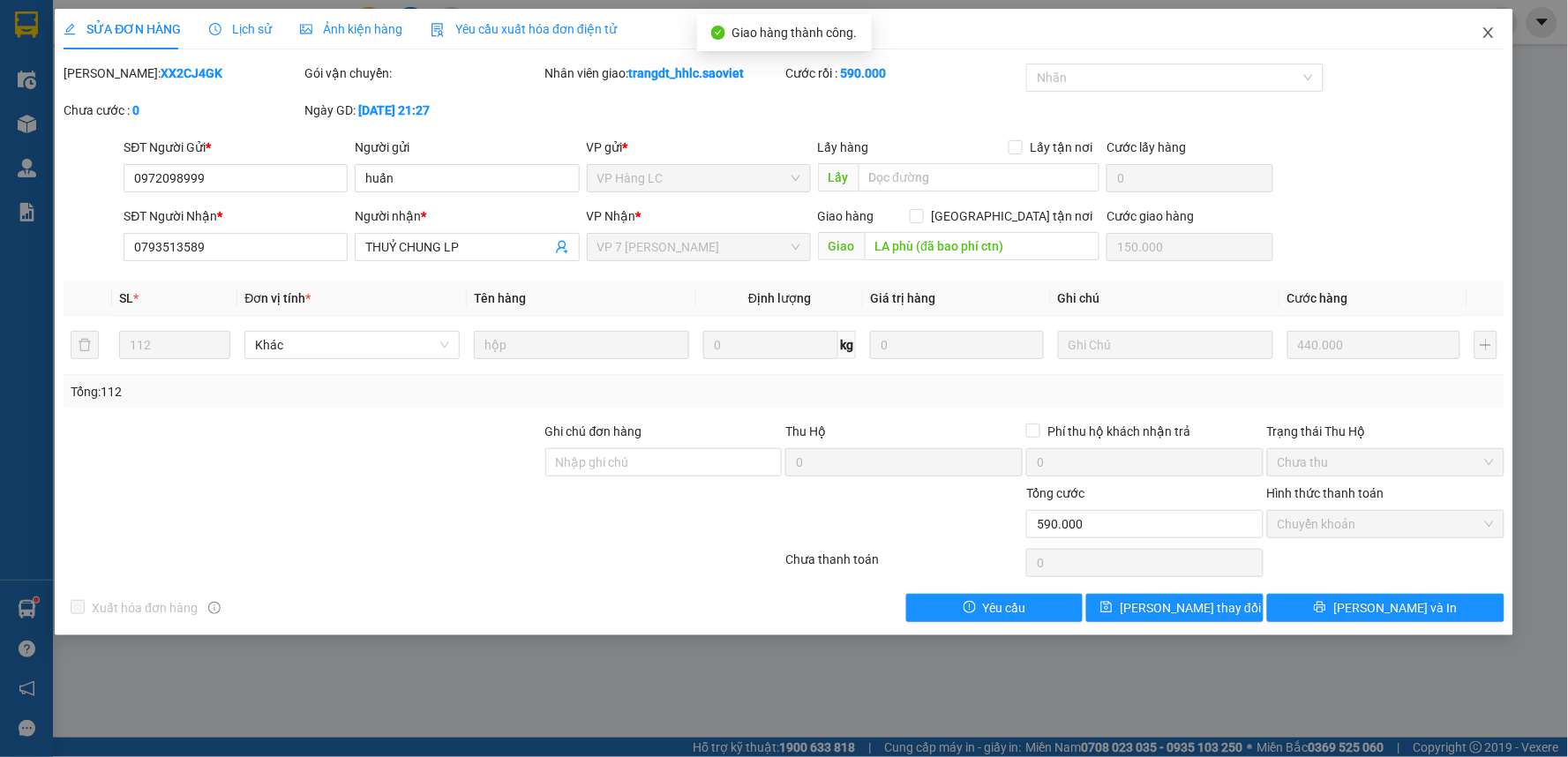
click at [1482, 45] on span "Close" at bounding box center [1488, 33] width 49 height 49
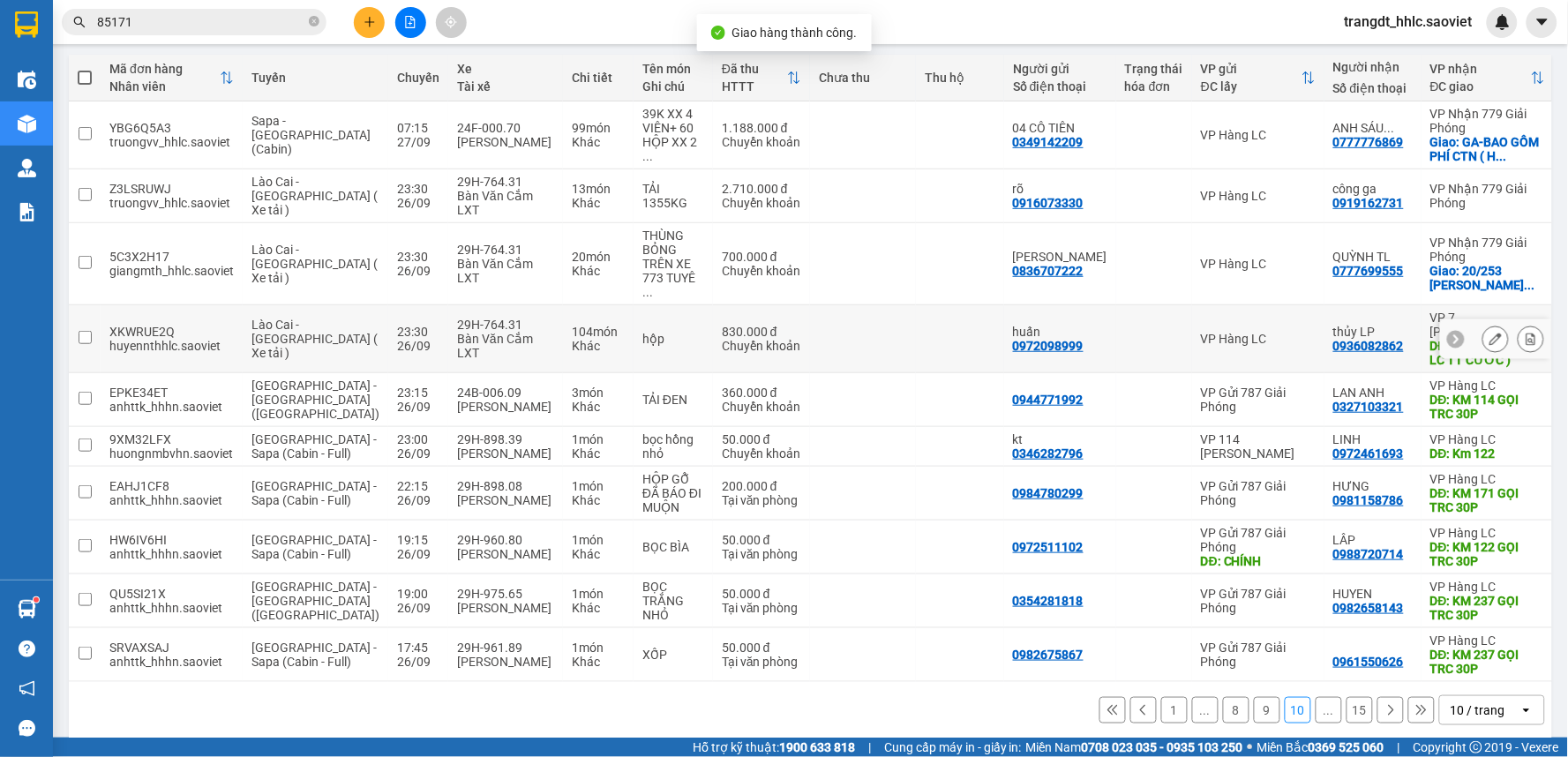
scroll to position [195, 0]
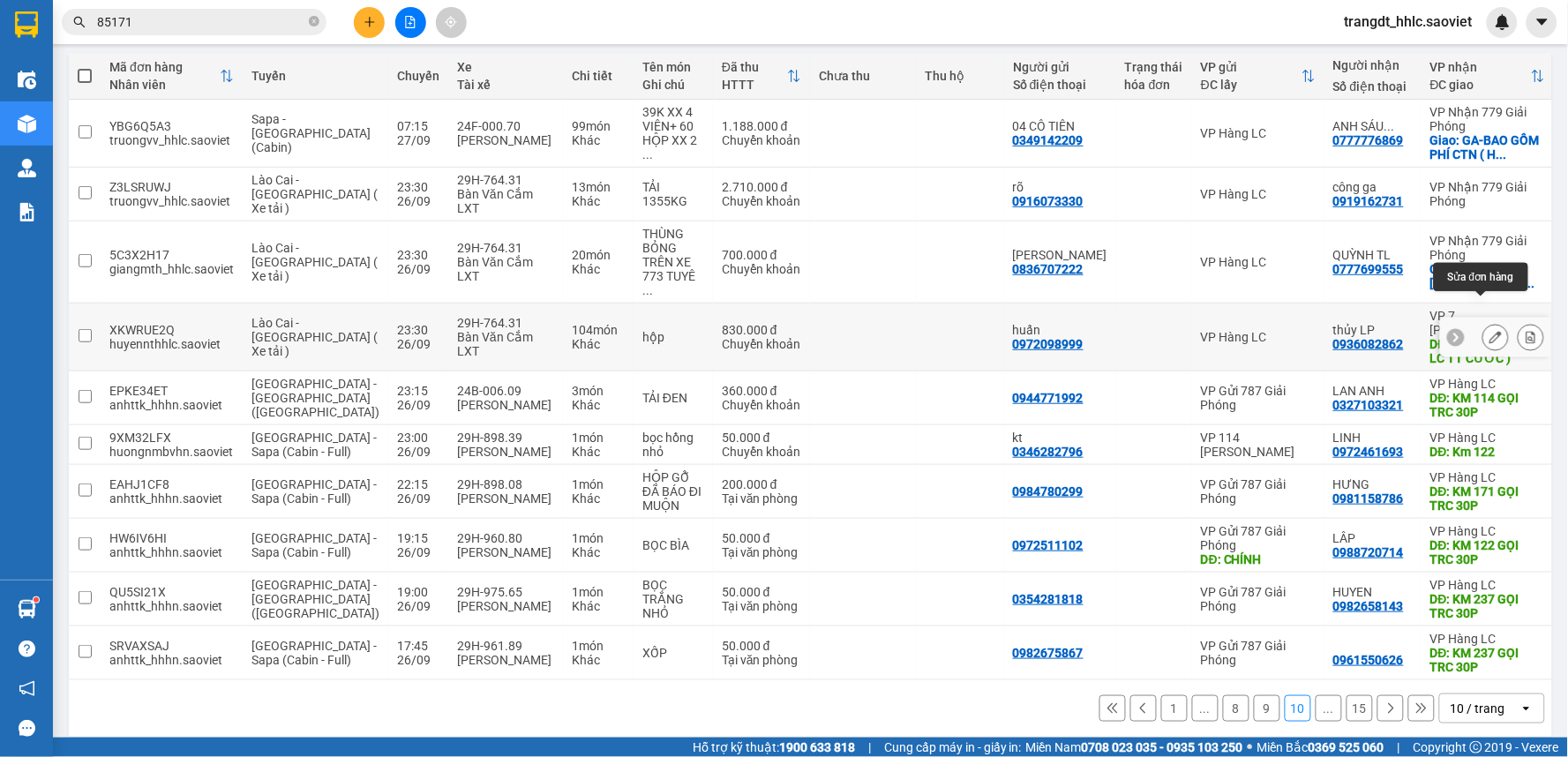
click at [1489, 331] on icon at bounding box center [1496, 337] width 12 height 12
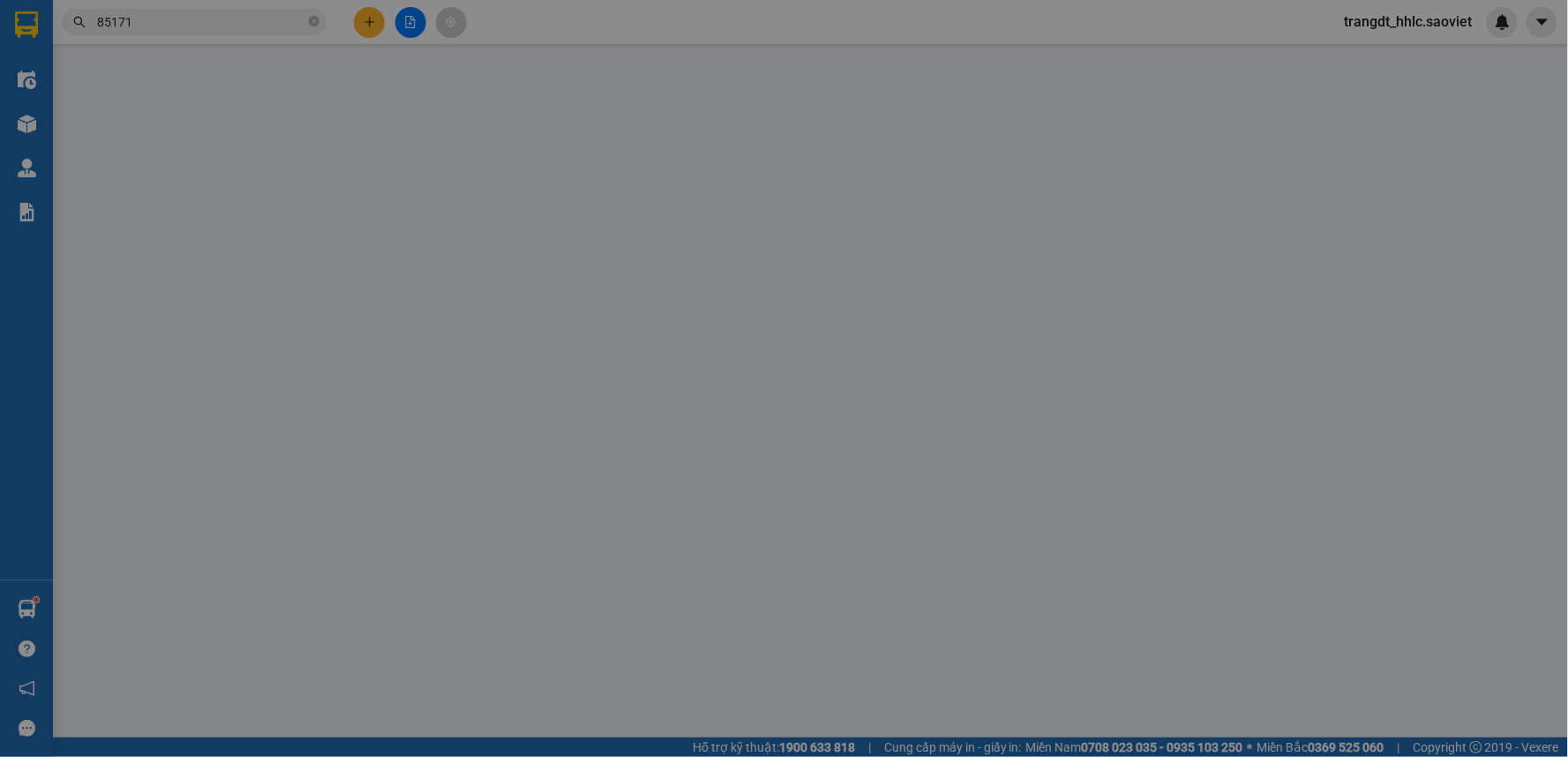
type input "0972098999"
type input "huấn"
type input "0936082862"
type input "thủy LP"
type input "LA PHÙ CTN ( LC TT CƯỚC )"
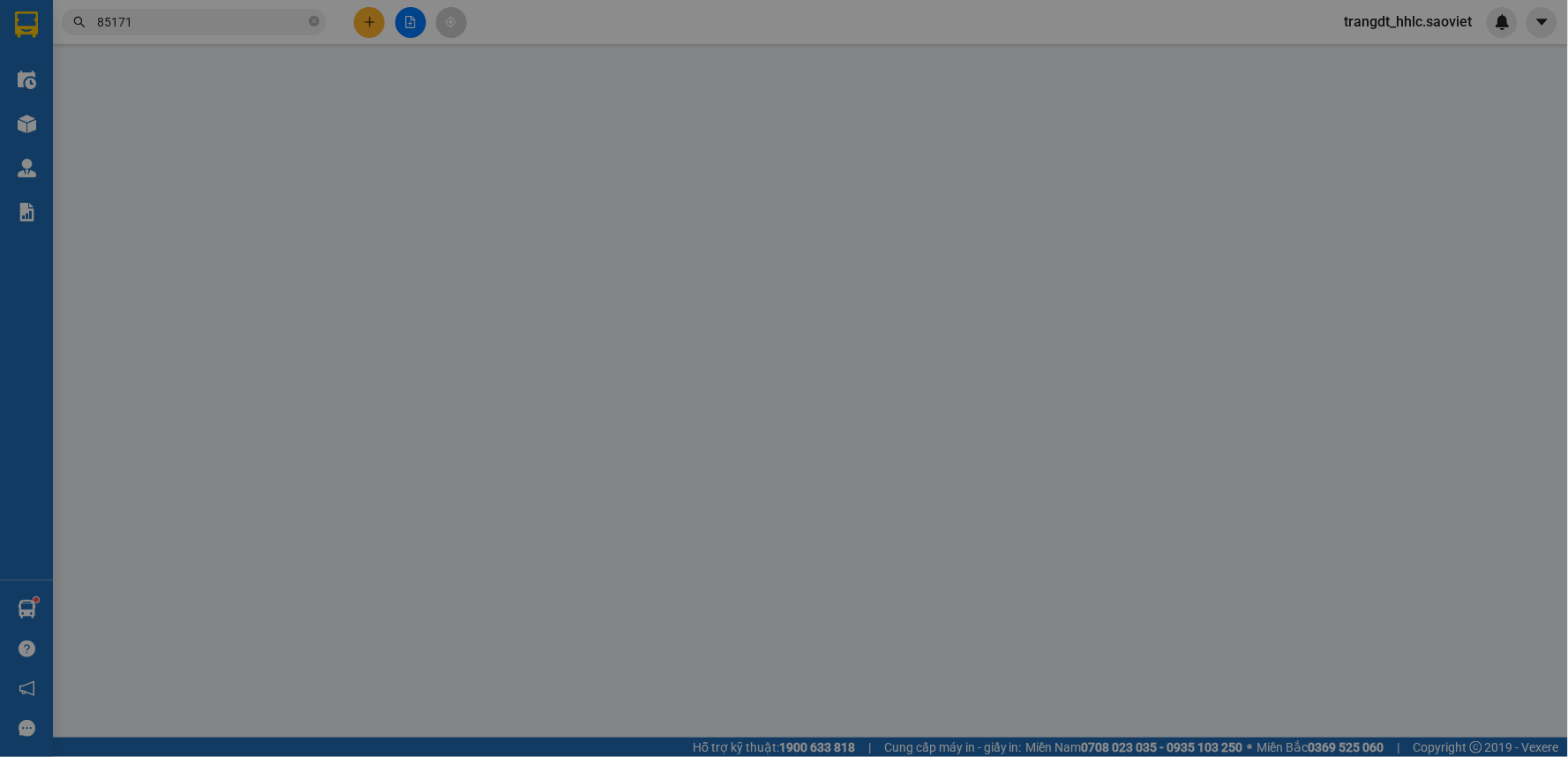
type input "150.000"
type input "0"
type input "830.000"
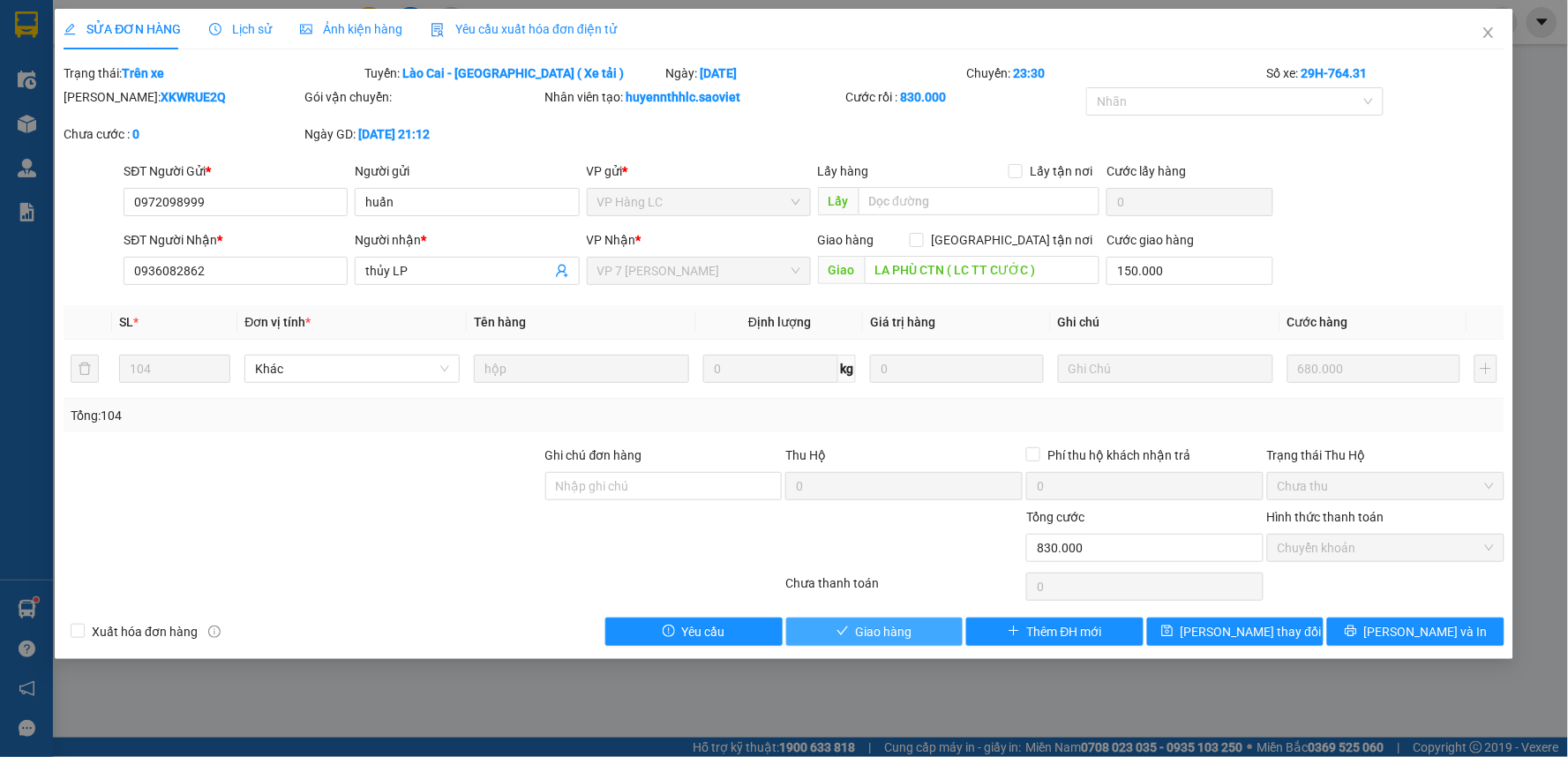
click at [884, 632] on span "Giao hàng" at bounding box center [884, 632] width 56 height 20
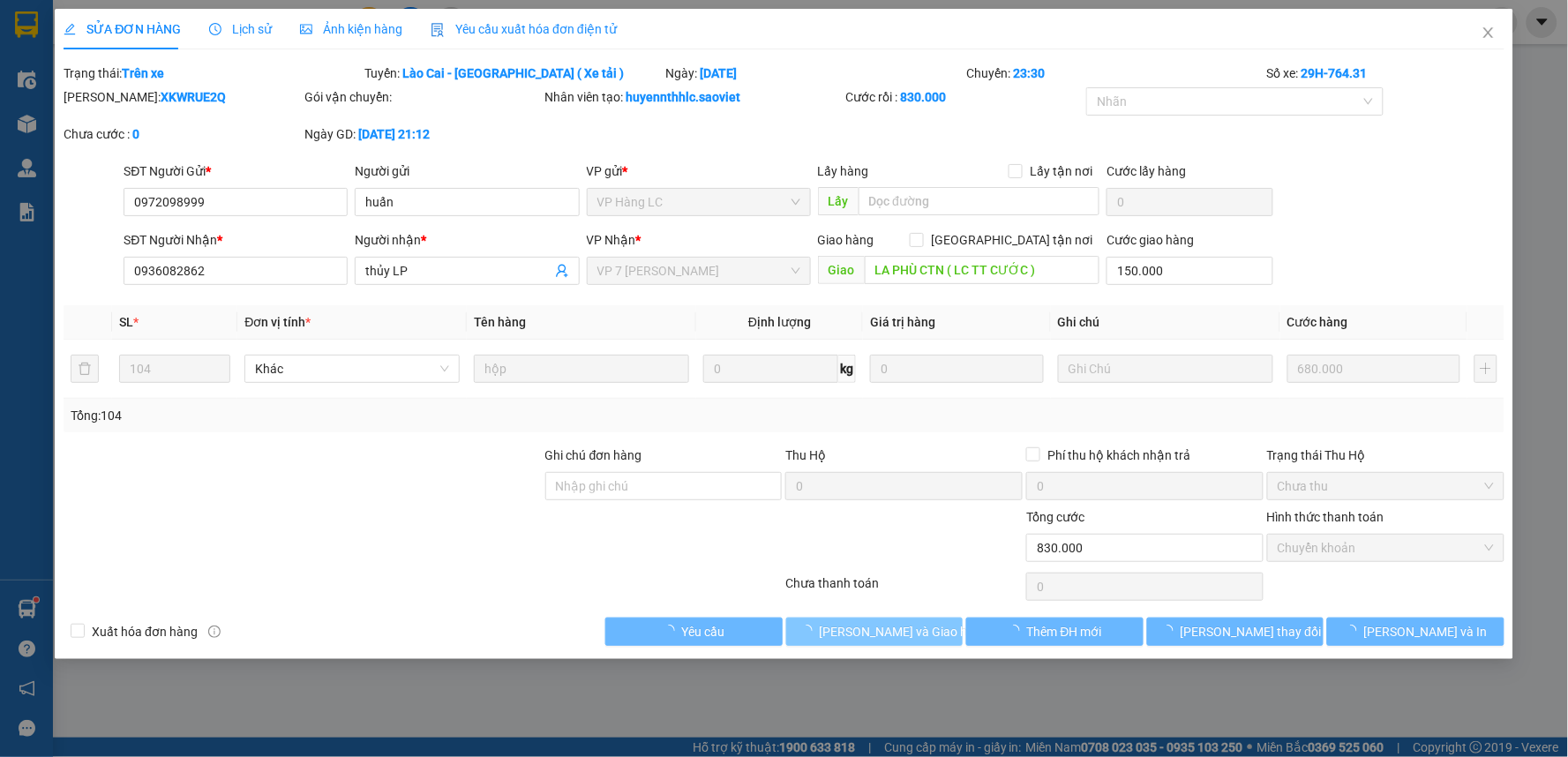
click at [884, 632] on span "Lưu và Giao hàng" at bounding box center [904, 632] width 170 height 20
click at [1479, 30] on span "Close" at bounding box center [1488, 33] width 49 height 49
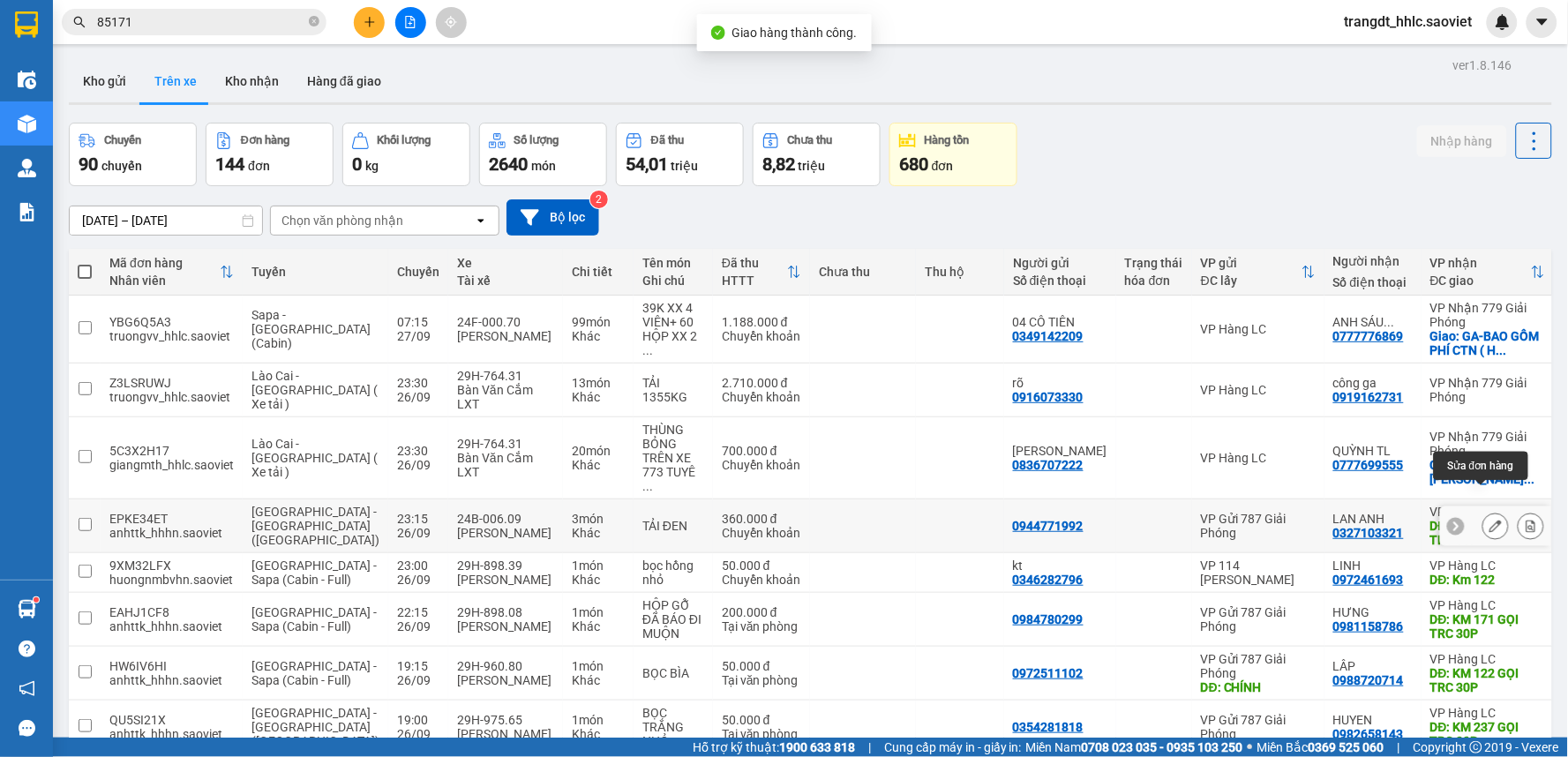
click at [1489, 520] on icon at bounding box center [1496, 526] width 12 height 12
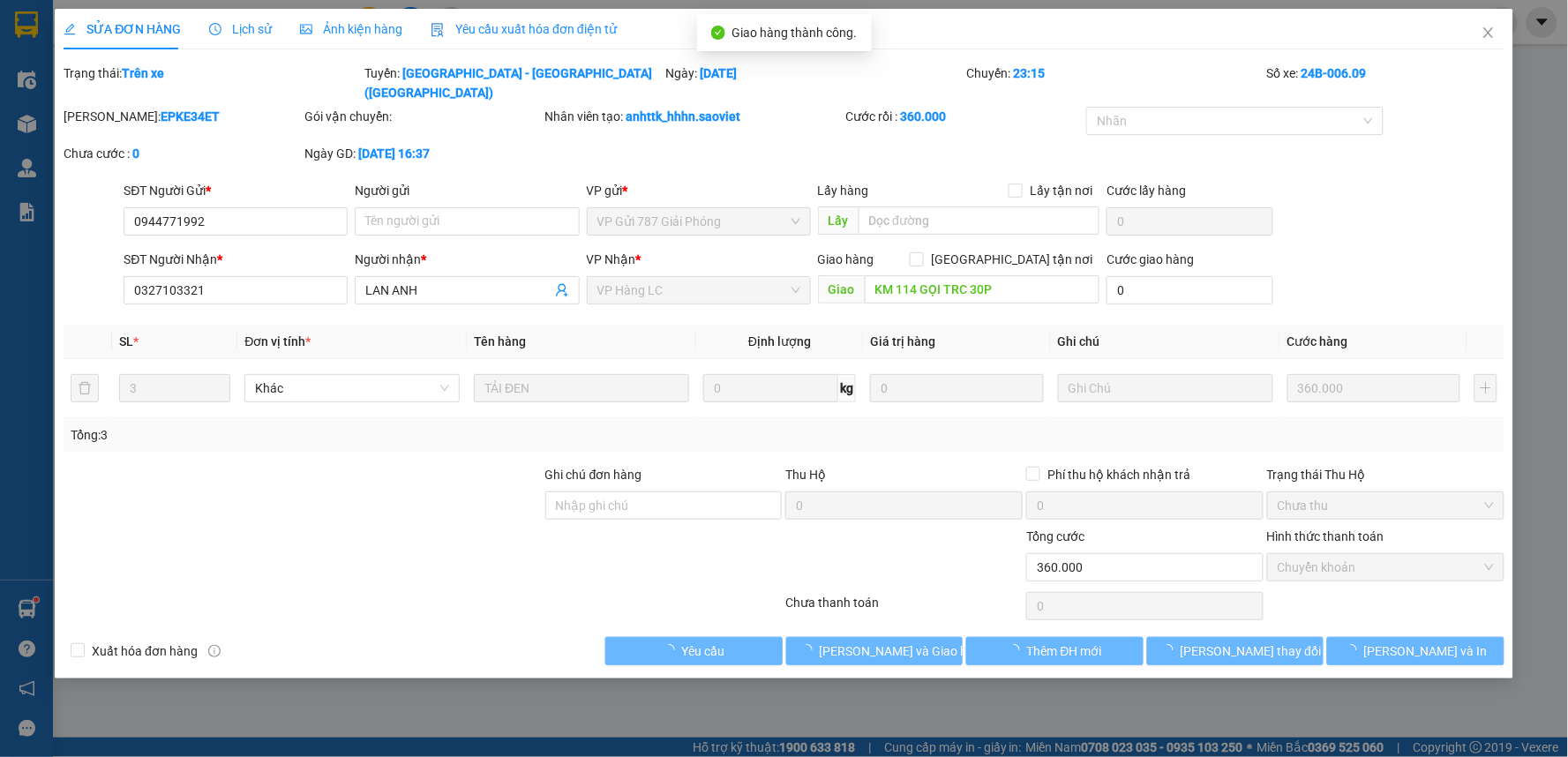
type input "0944771992"
type input "0327103321"
type input "LAN ANH"
type input "KM 114 GỌI TRC 30P"
type input "0"
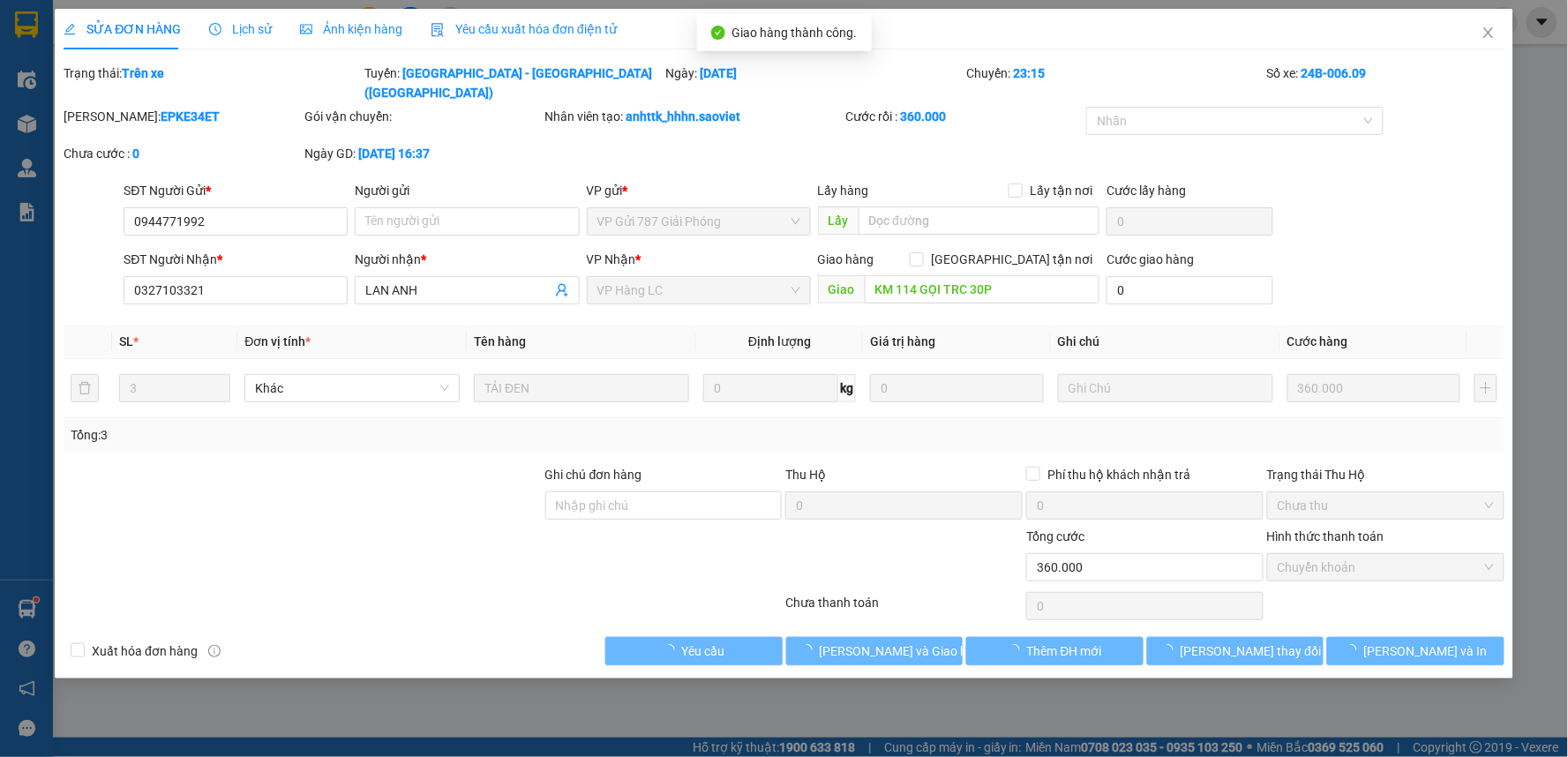
type input "360.000"
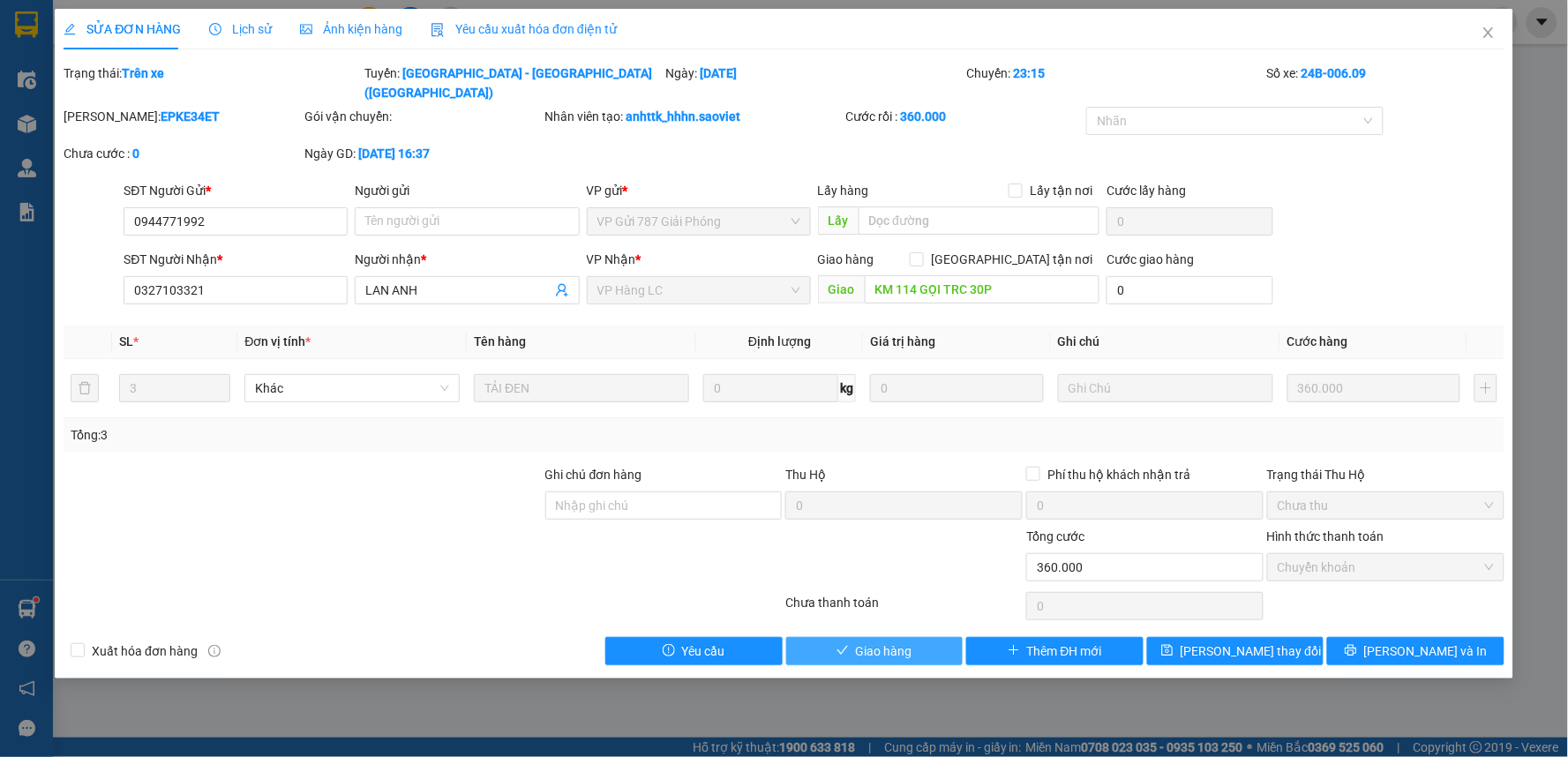
click at [931, 637] on button "Giao hàng" at bounding box center [875, 652] width 178 height 29
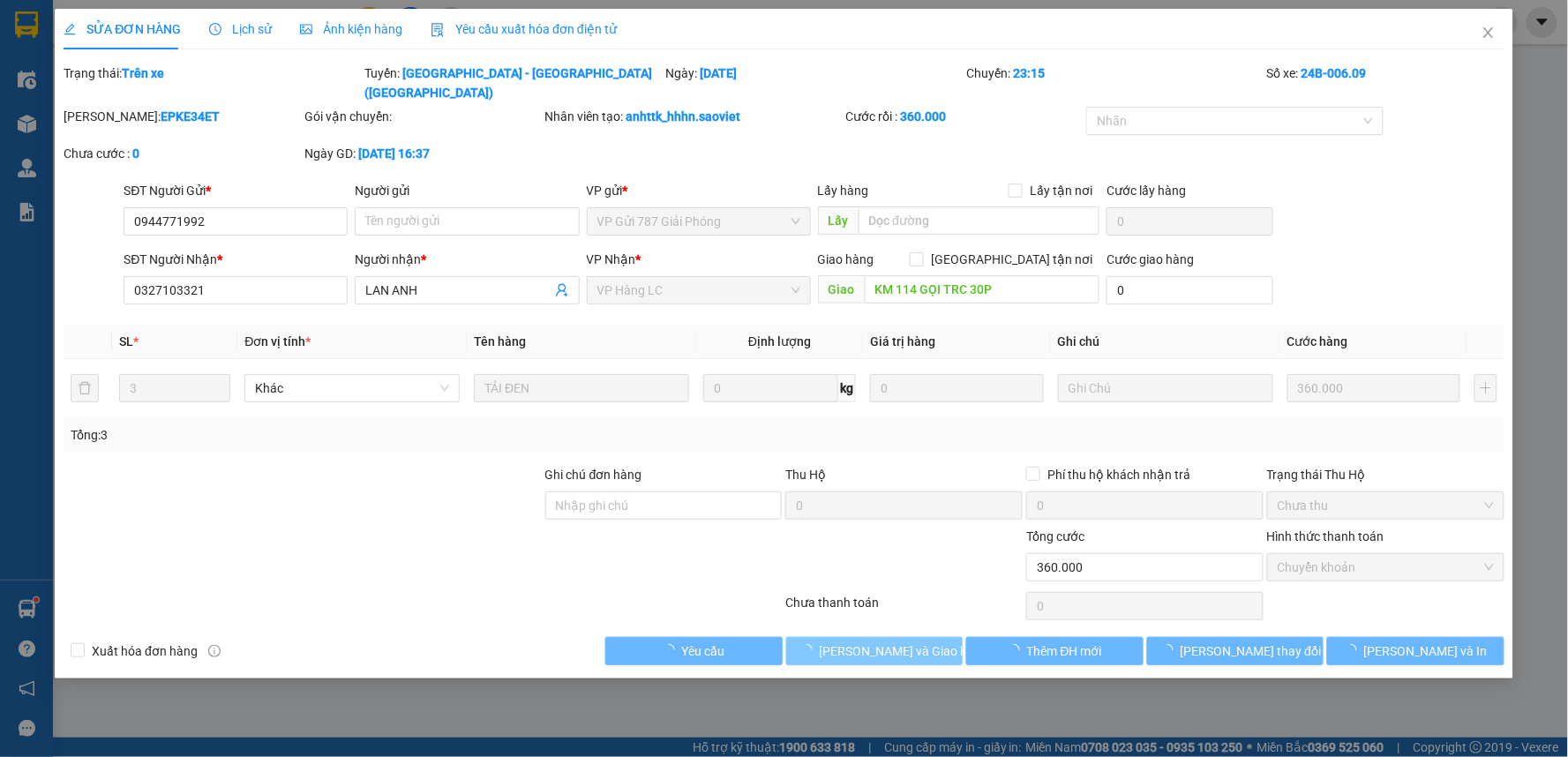
click at [931, 642] on span "Lưu và Giao hàng" at bounding box center [904, 652] width 170 height 20
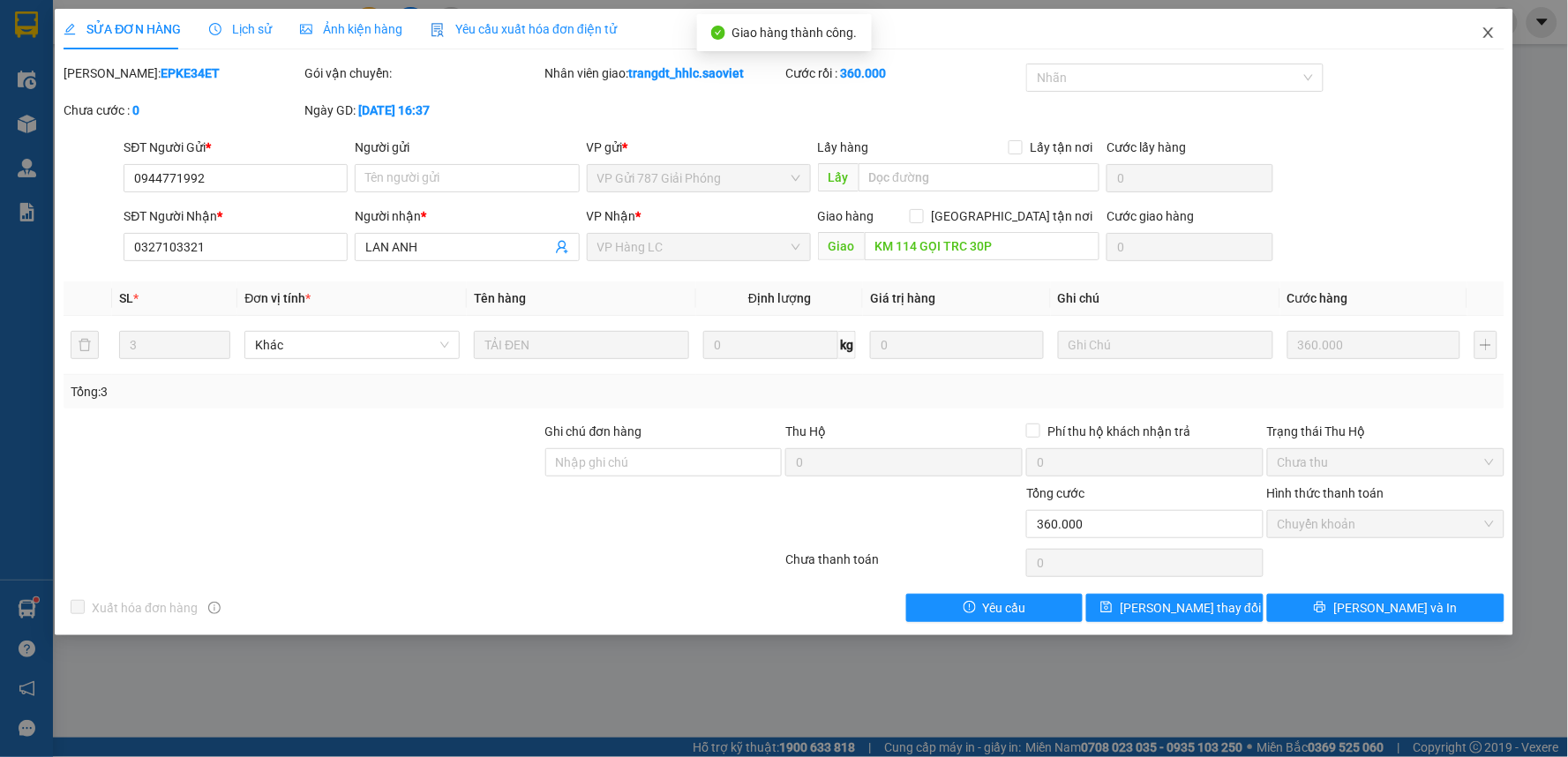
click at [1473, 28] on span "Close" at bounding box center [1488, 33] width 49 height 49
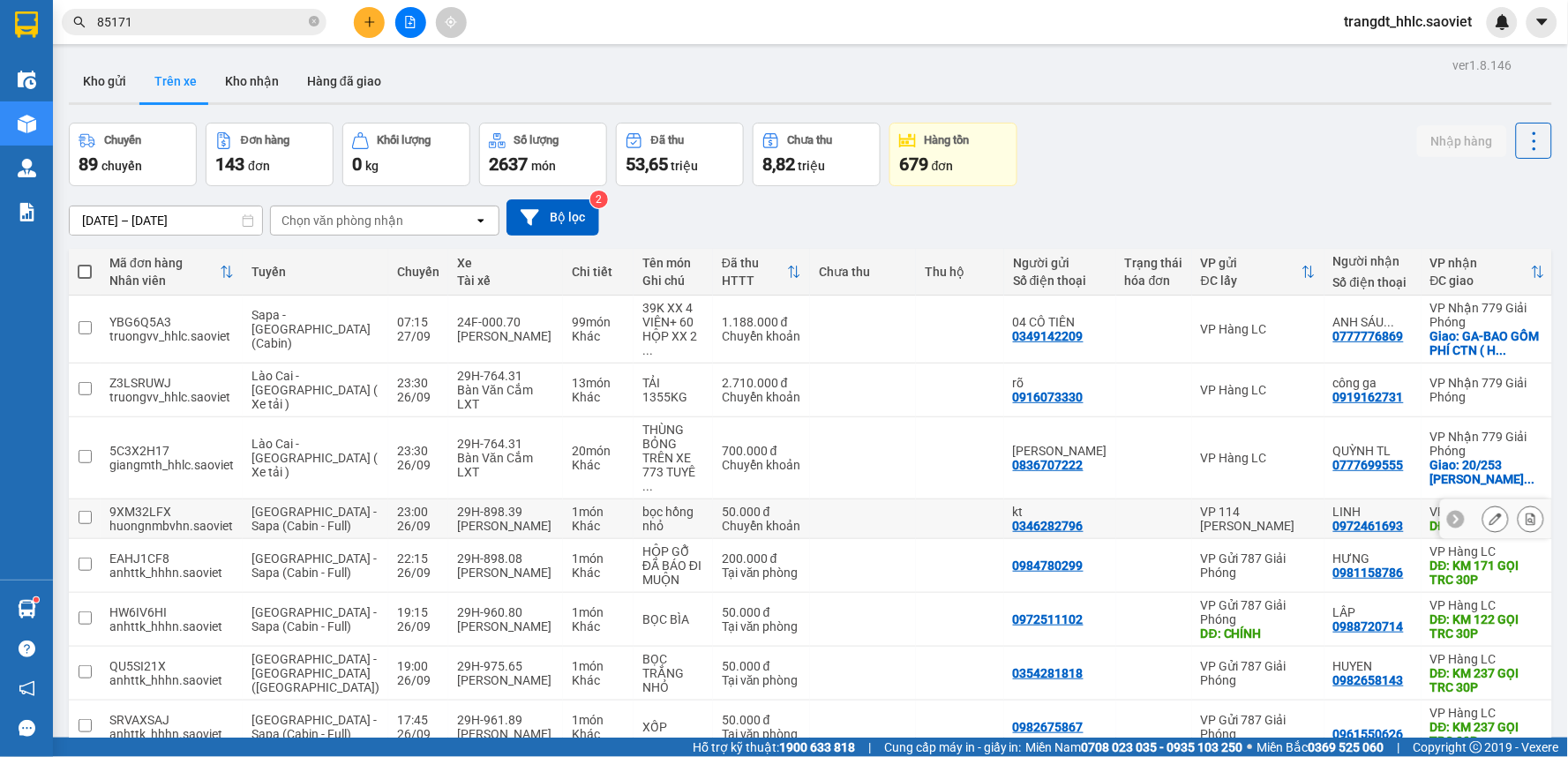
click at [1483, 503] on button at bounding box center [1496, 519] width 25 height 31
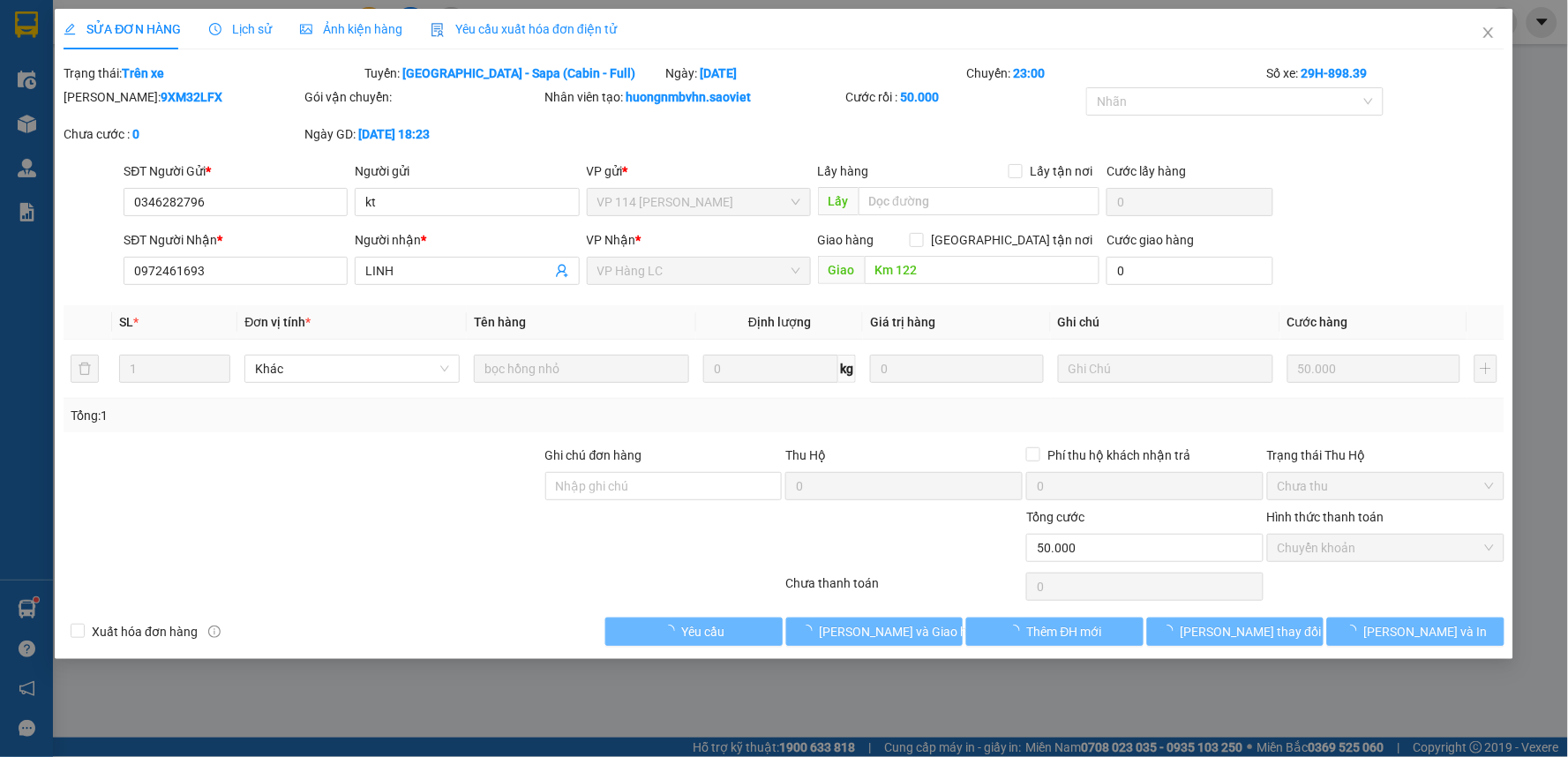
type input "0346282796"
type input "kt"
type input "0972461693"
type input "LINH"
type input "Km 122"
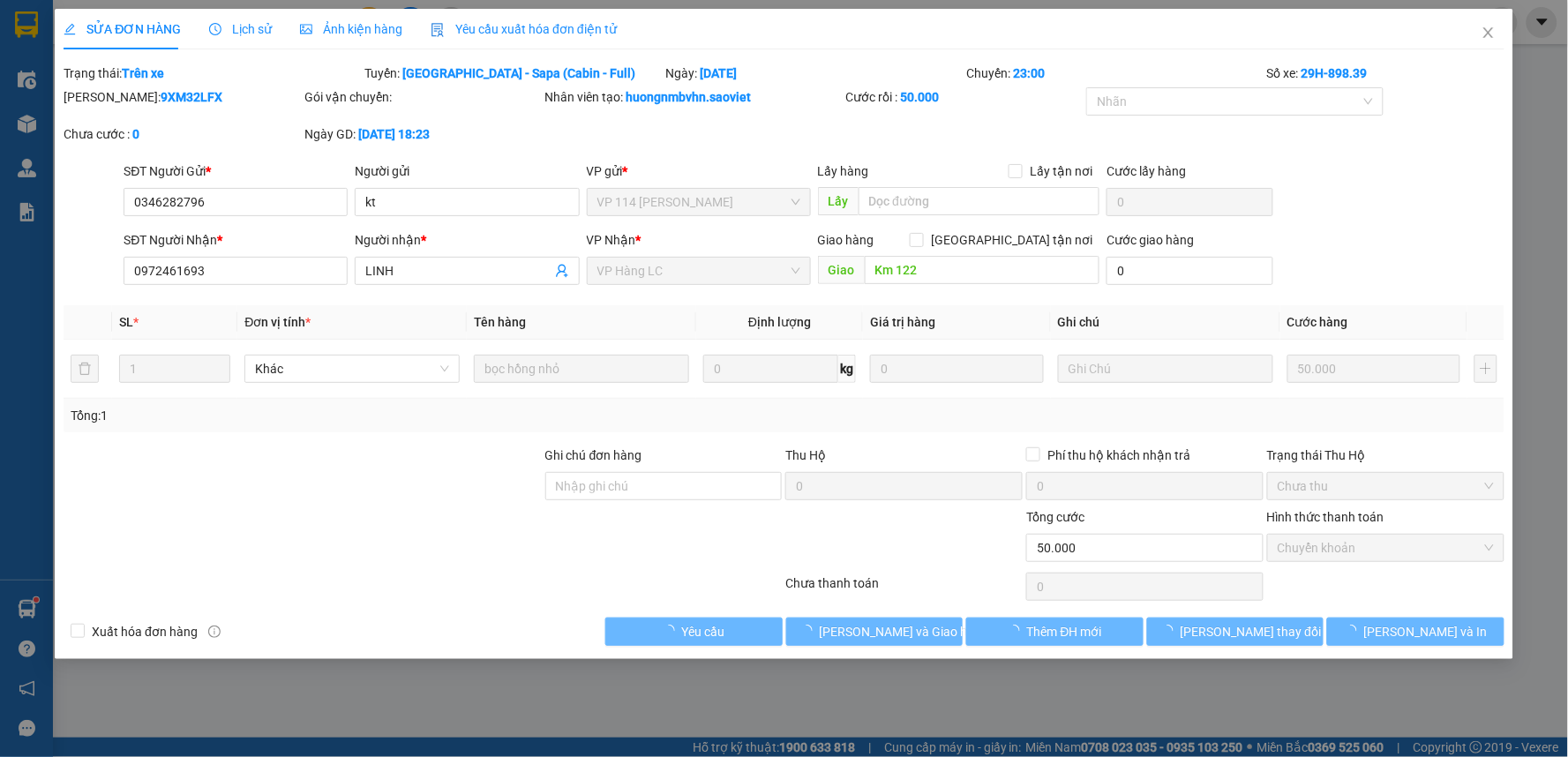
type input "0"
type input "50.000"
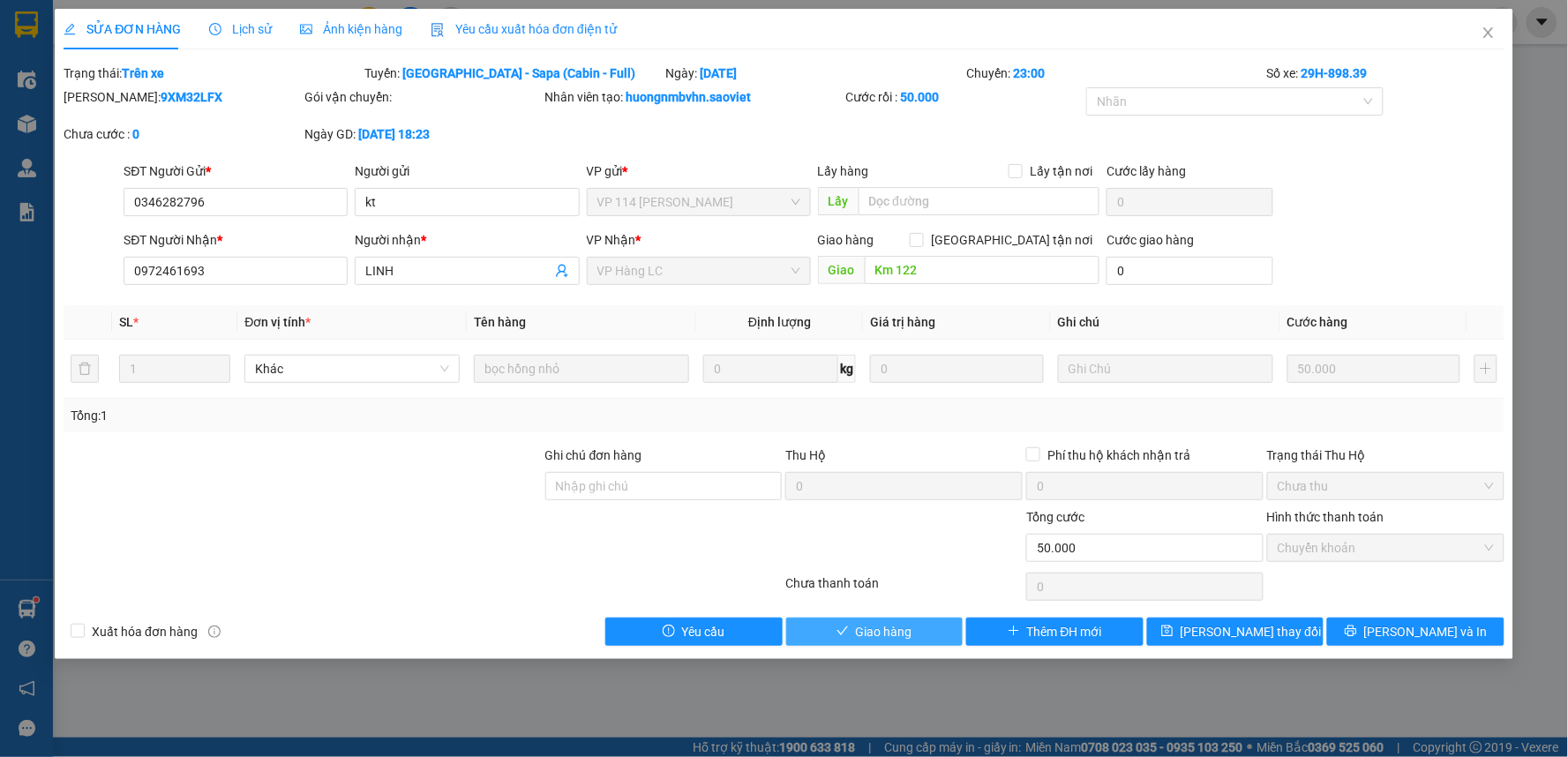
click at [900, 638] on span "Giao hàng" at bounding box center [884, 632] width 56 height 20
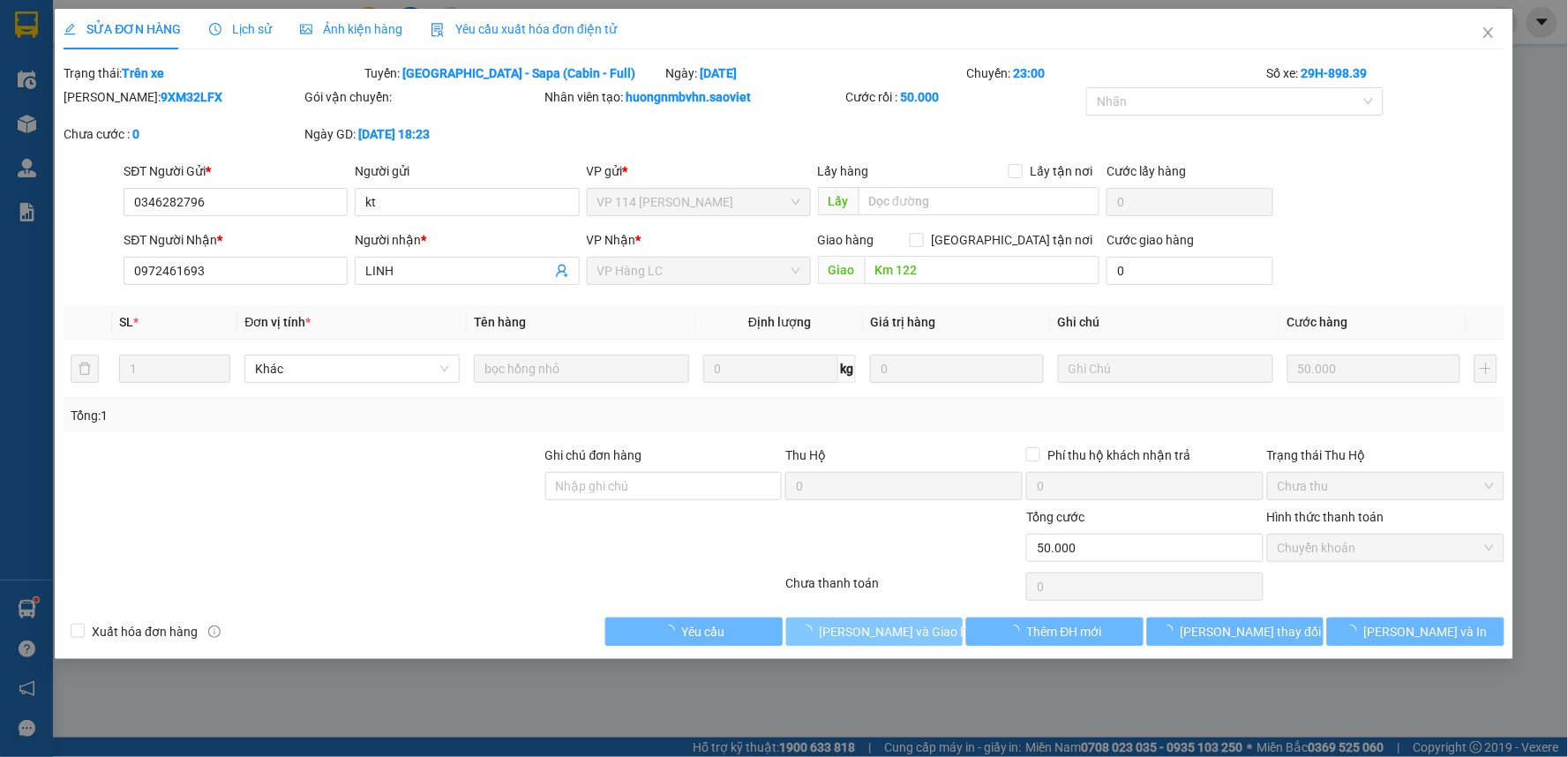
click at [901, 637] on span "Lưu và Giao hàng" at bounding box center [904, 632] width 170 height 20
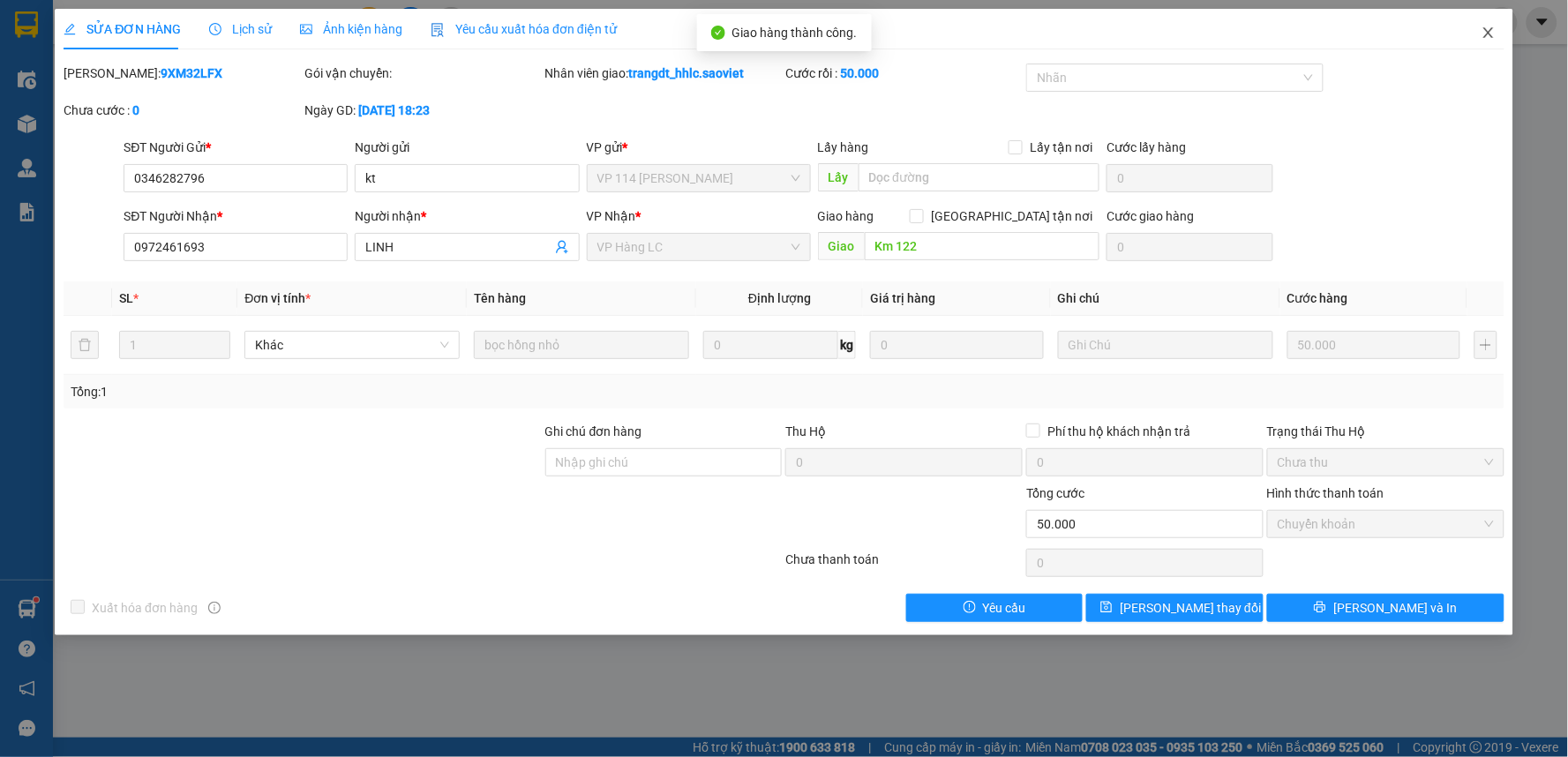
click at [1487, 40] on span "Close" at bounding box center [1488, 33] width 49 height 49
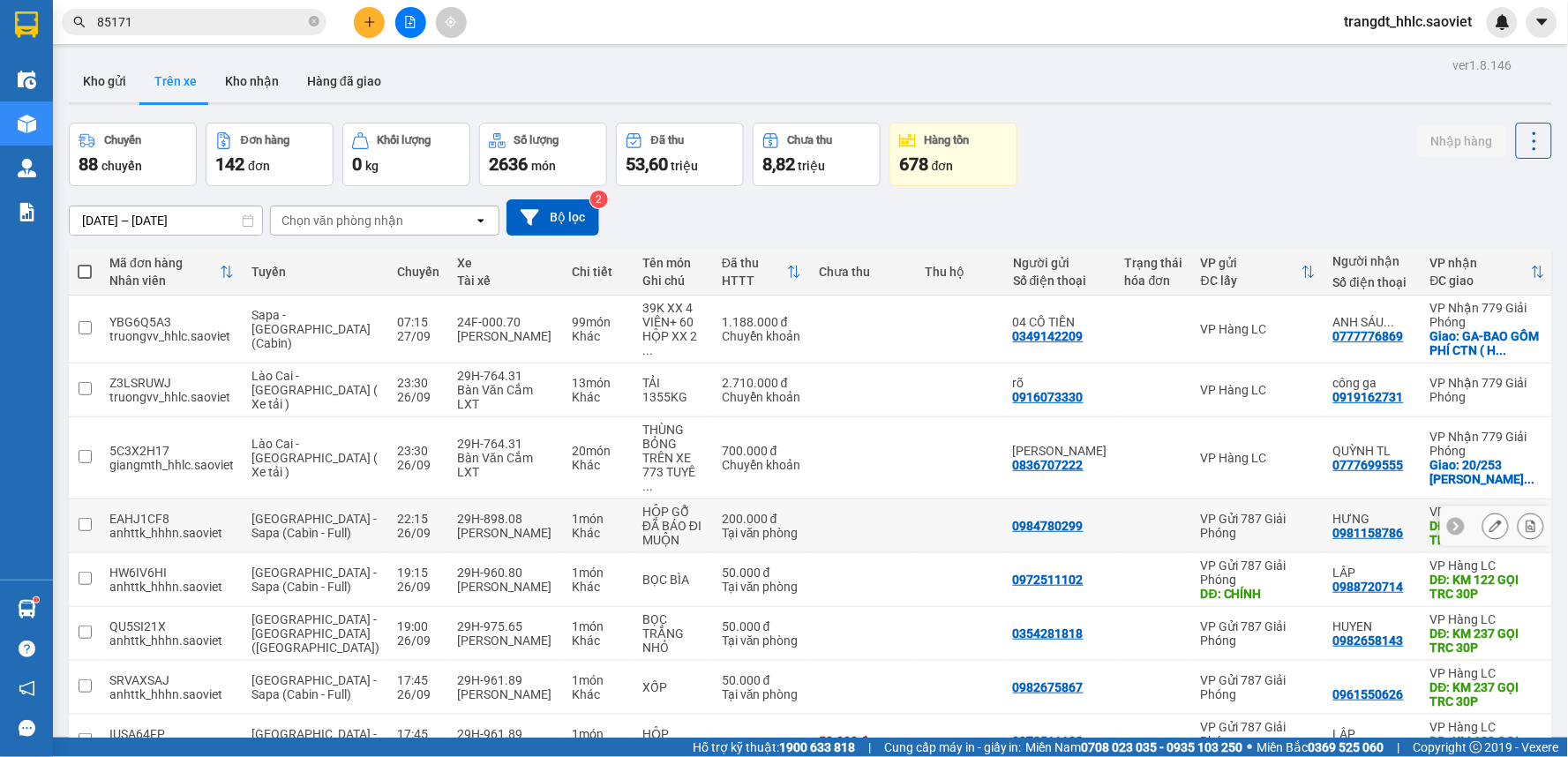
click at [1483, 511] on button at bounding box center [1496, 526] width 25 height 31
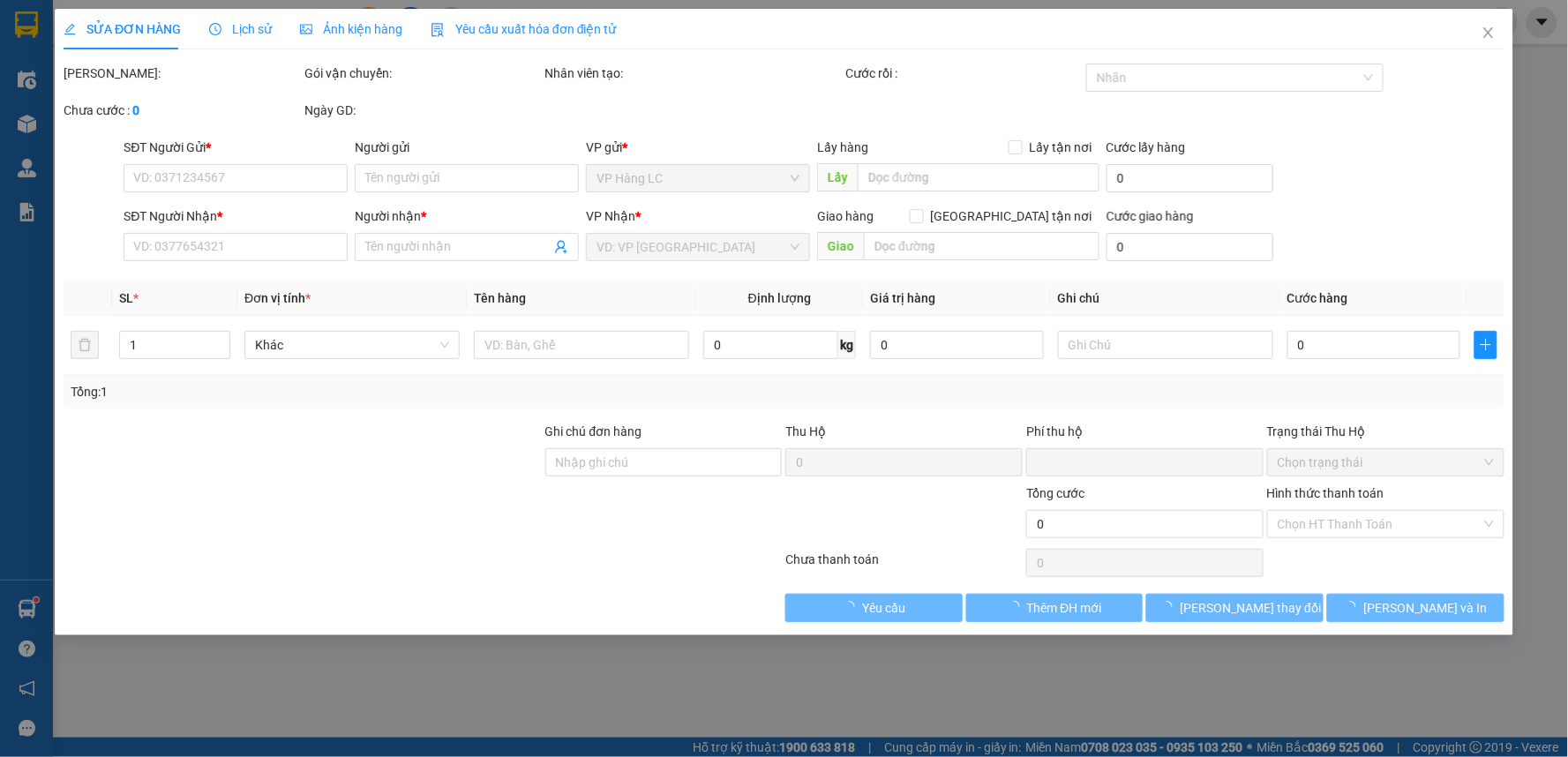
type input "0984780299"
type input "0981158786"
type input "HƯNG"
type input "KM 171 GỌI TRC 30P"
type input "0"
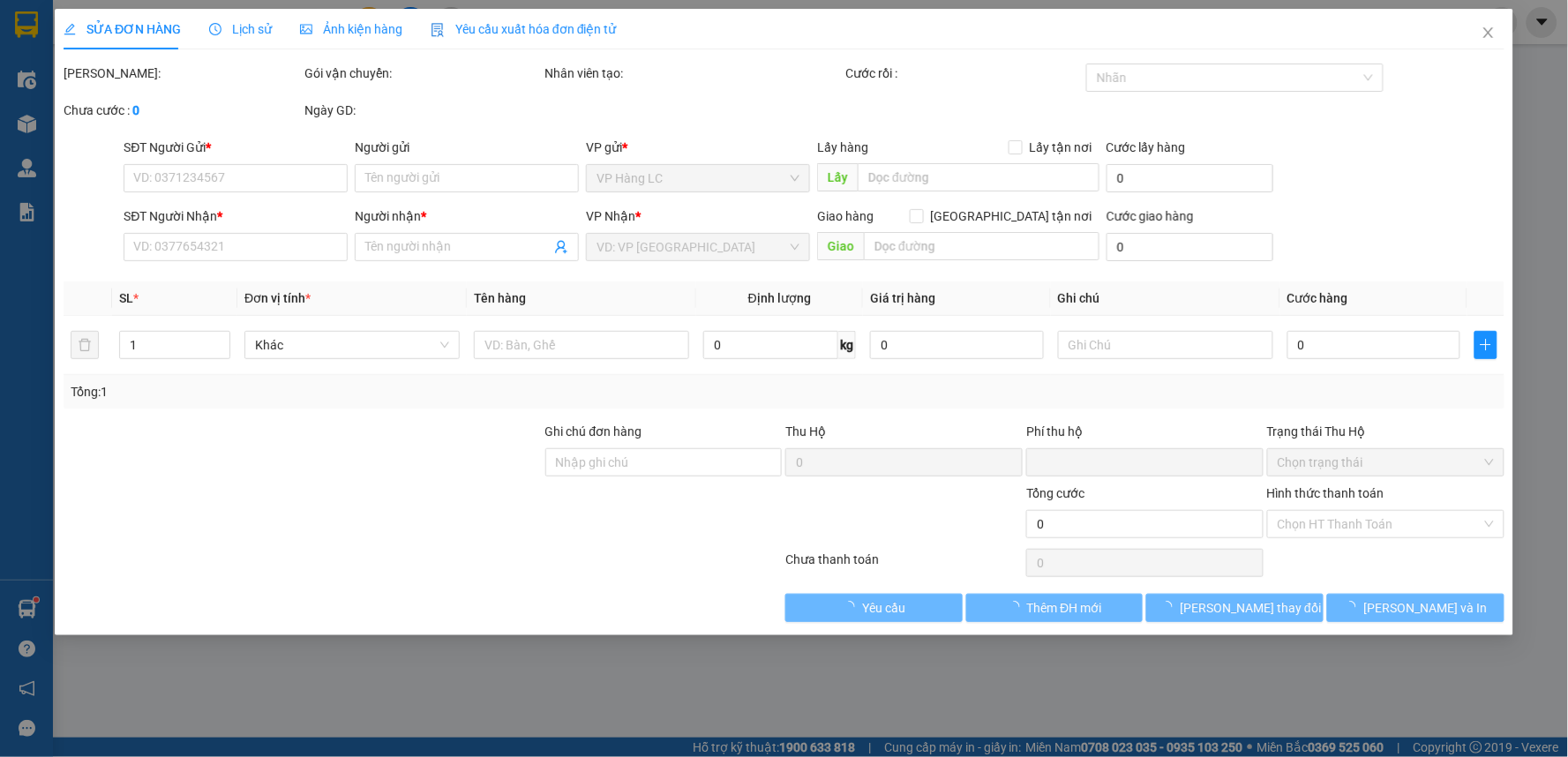
type input "200.000"
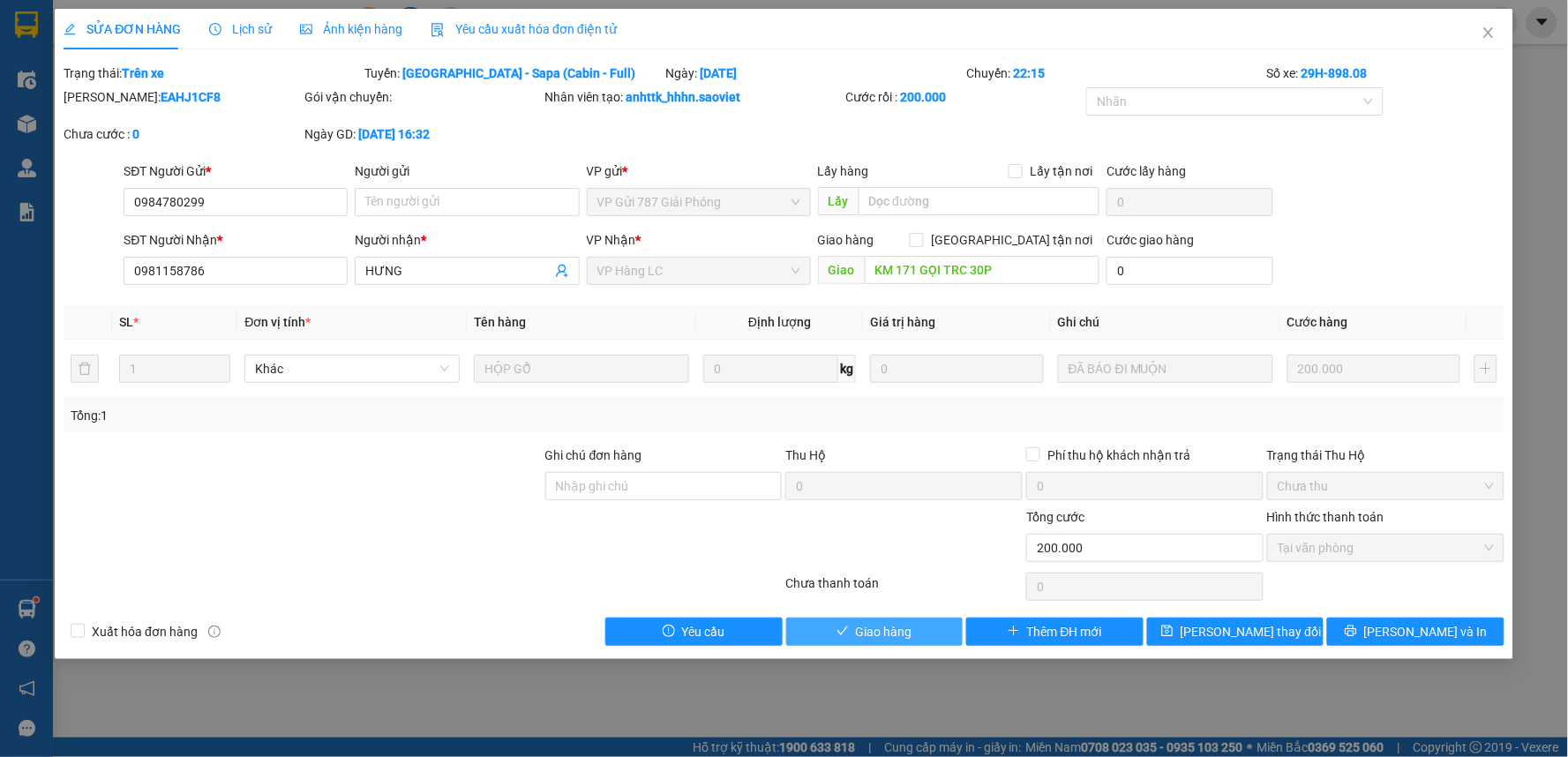
click at [932, 625] on button "Giao hàng" at bounding box center [875, 632] width 178 height 29
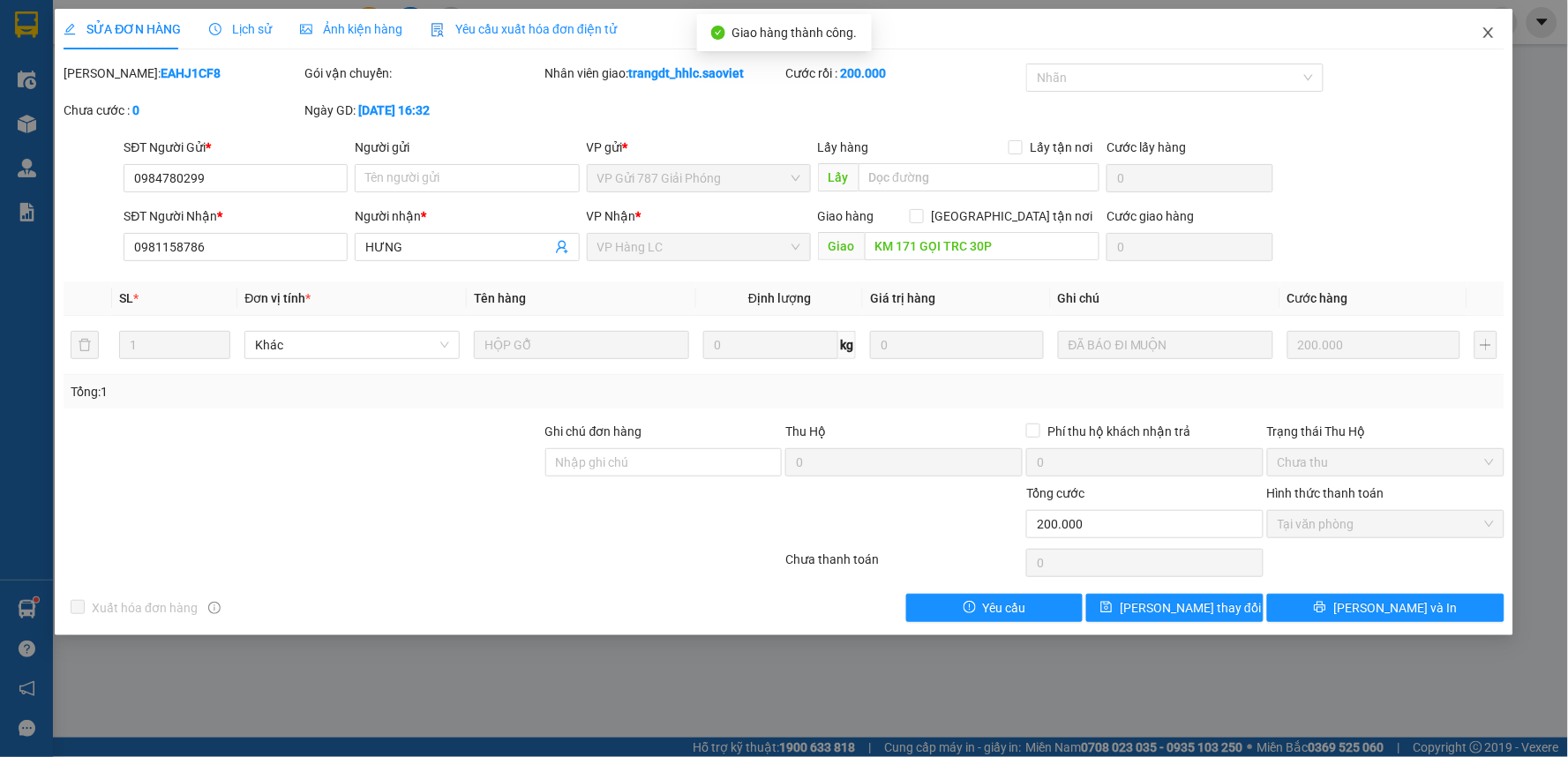
click at [1484, 29] on icon "close" at bounding box center [1489, 33] width 14 height 14
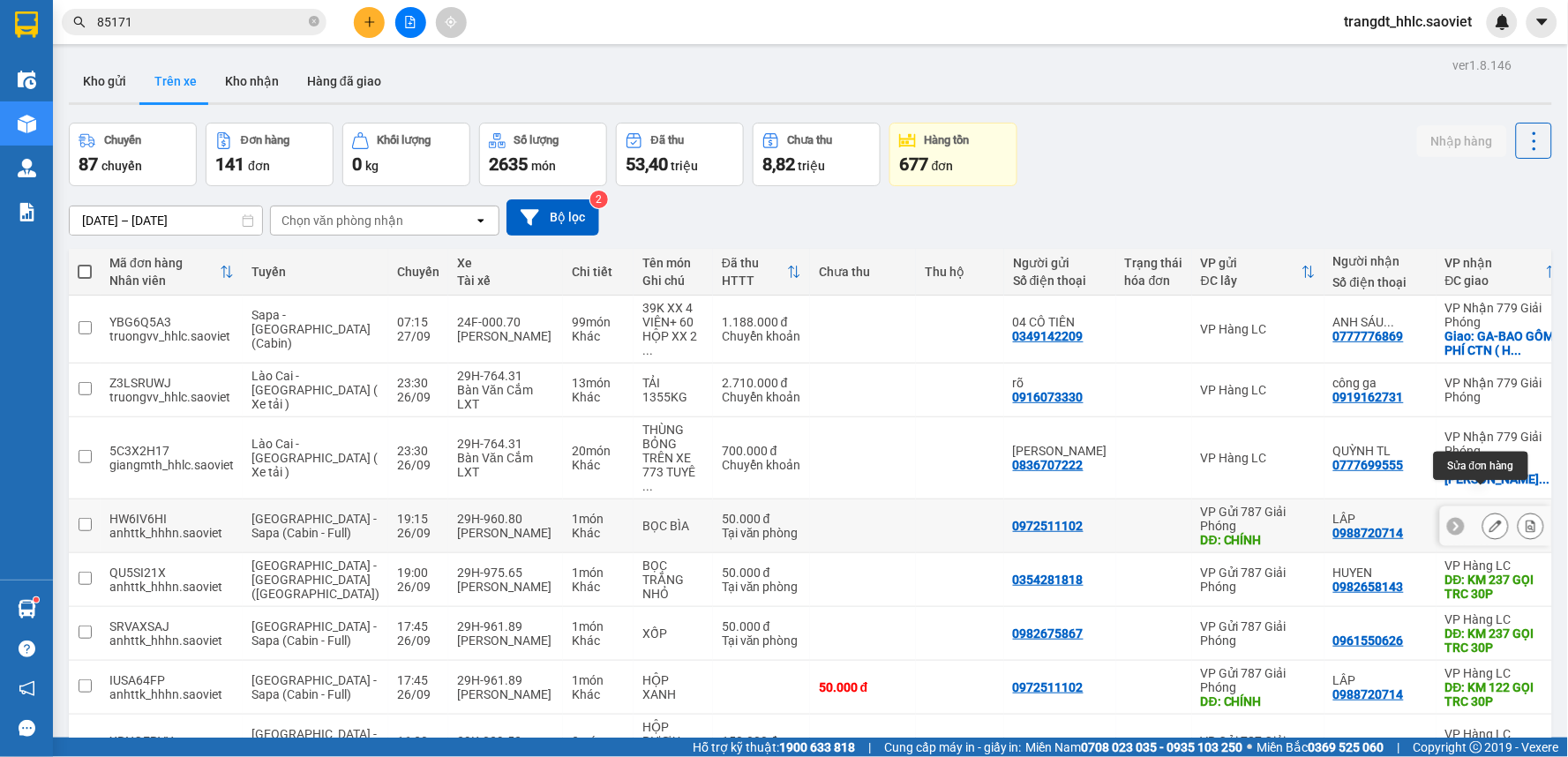
click at [1489, 520] on icon at bounding box center [1496, 526] width 12 height 12
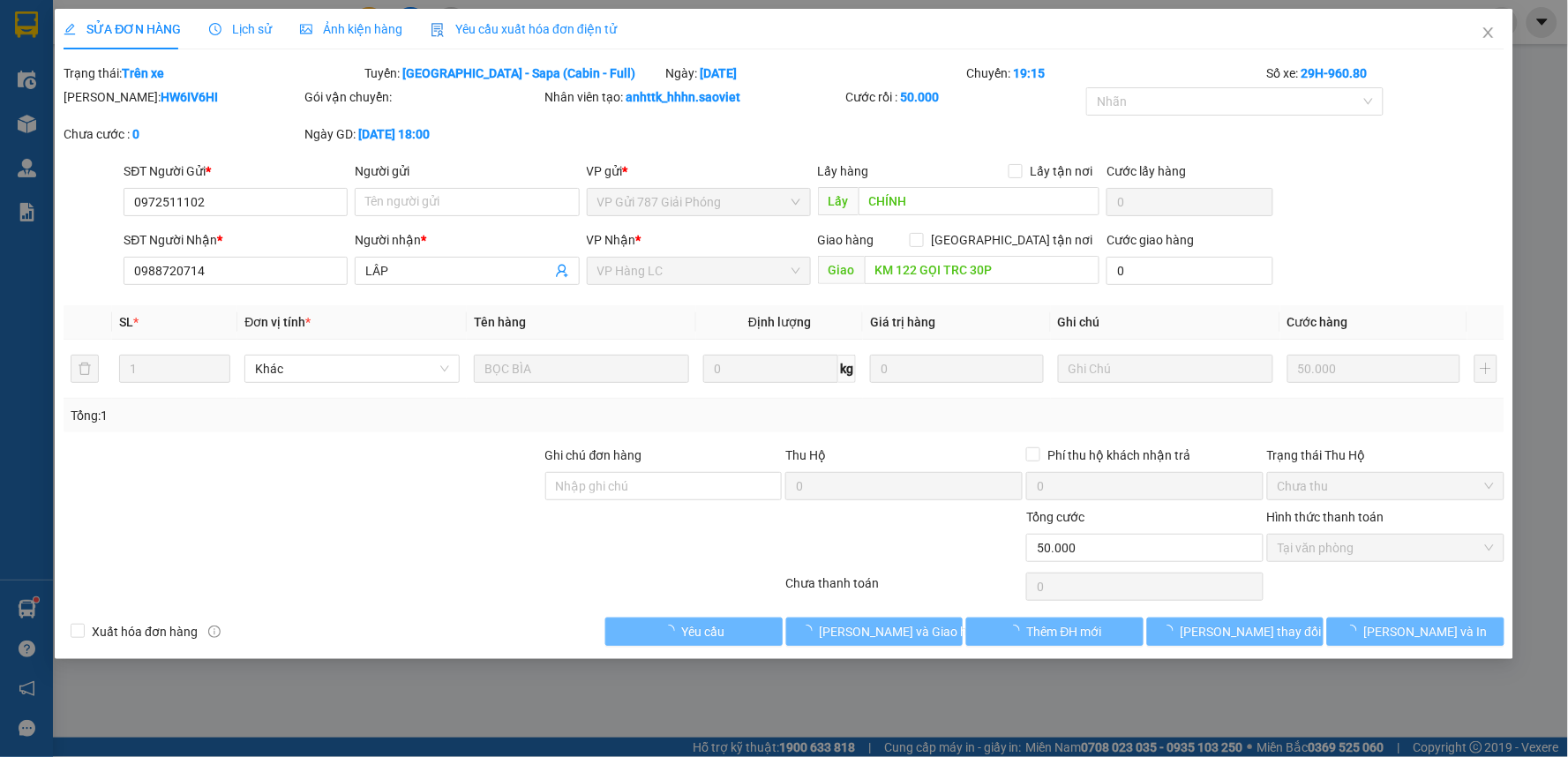
type input "0972511102"
type input "CHÍNH"
type input "0988720714"
type input "LÂP"
type input "KM 122 GỌI TRC 30P"
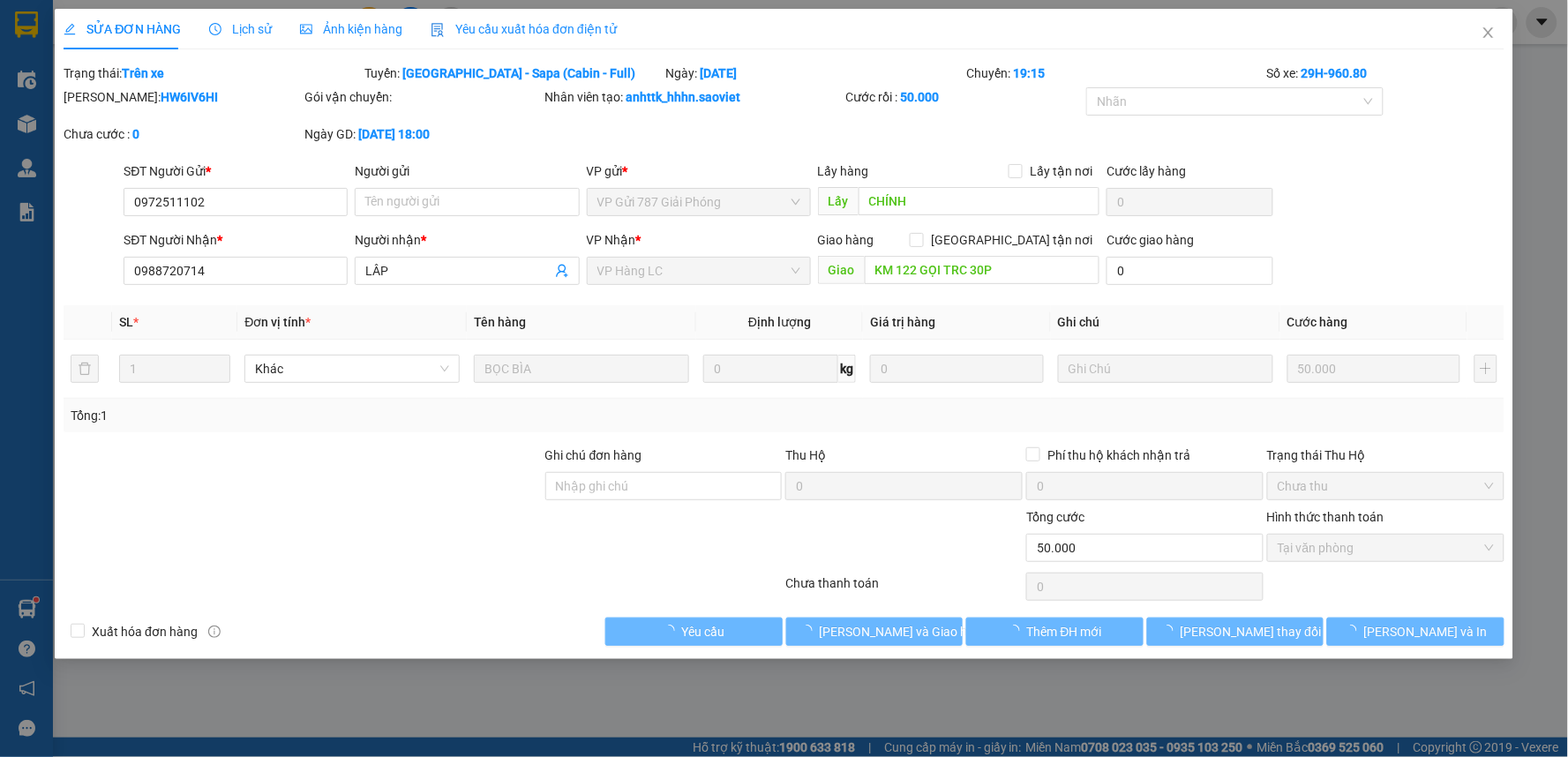
type input "0"
type input "50.000"
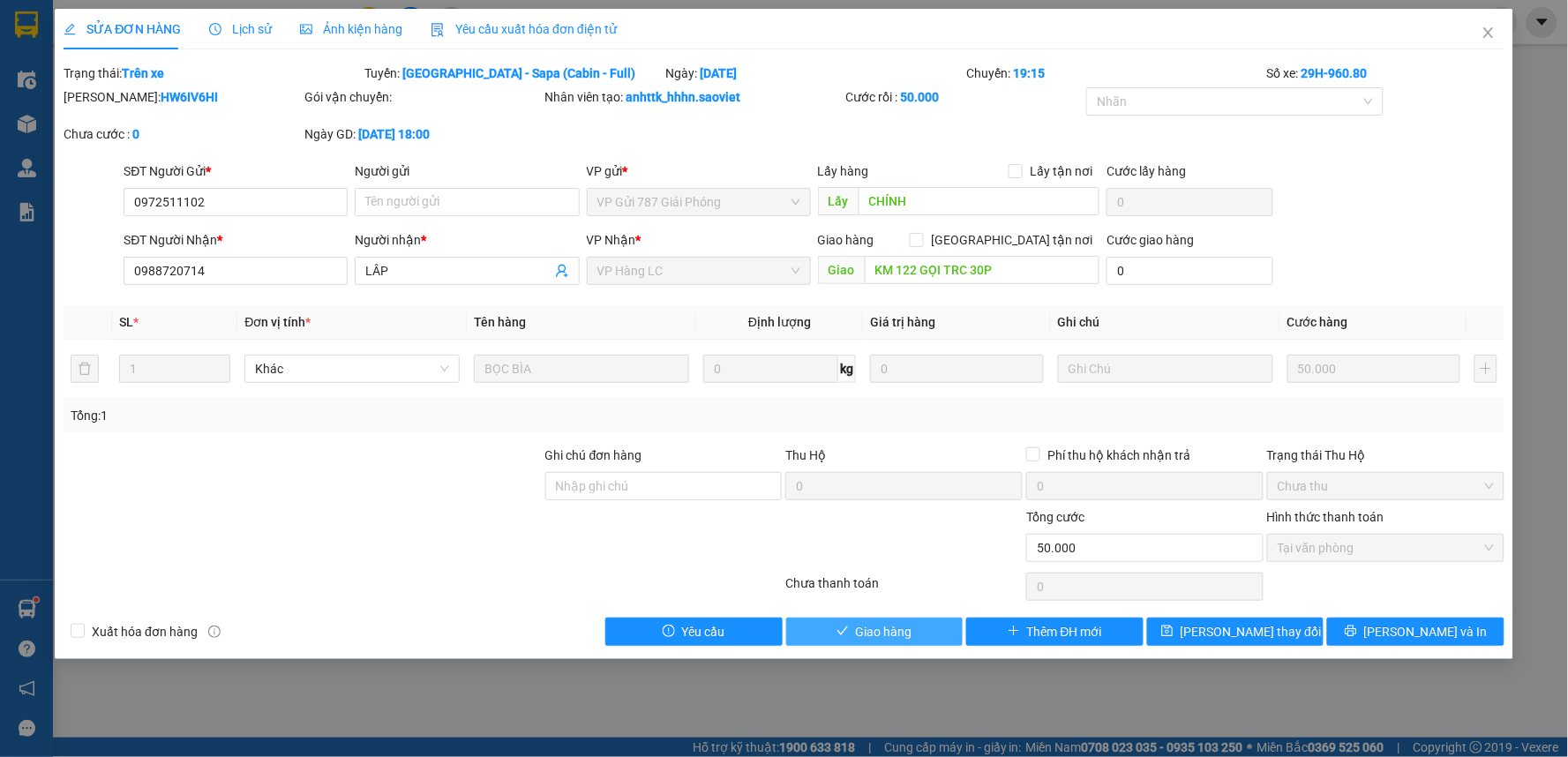
click at [895, 620] on button "Giao hàng" at bounding box center [875, 632] width 178 height 29
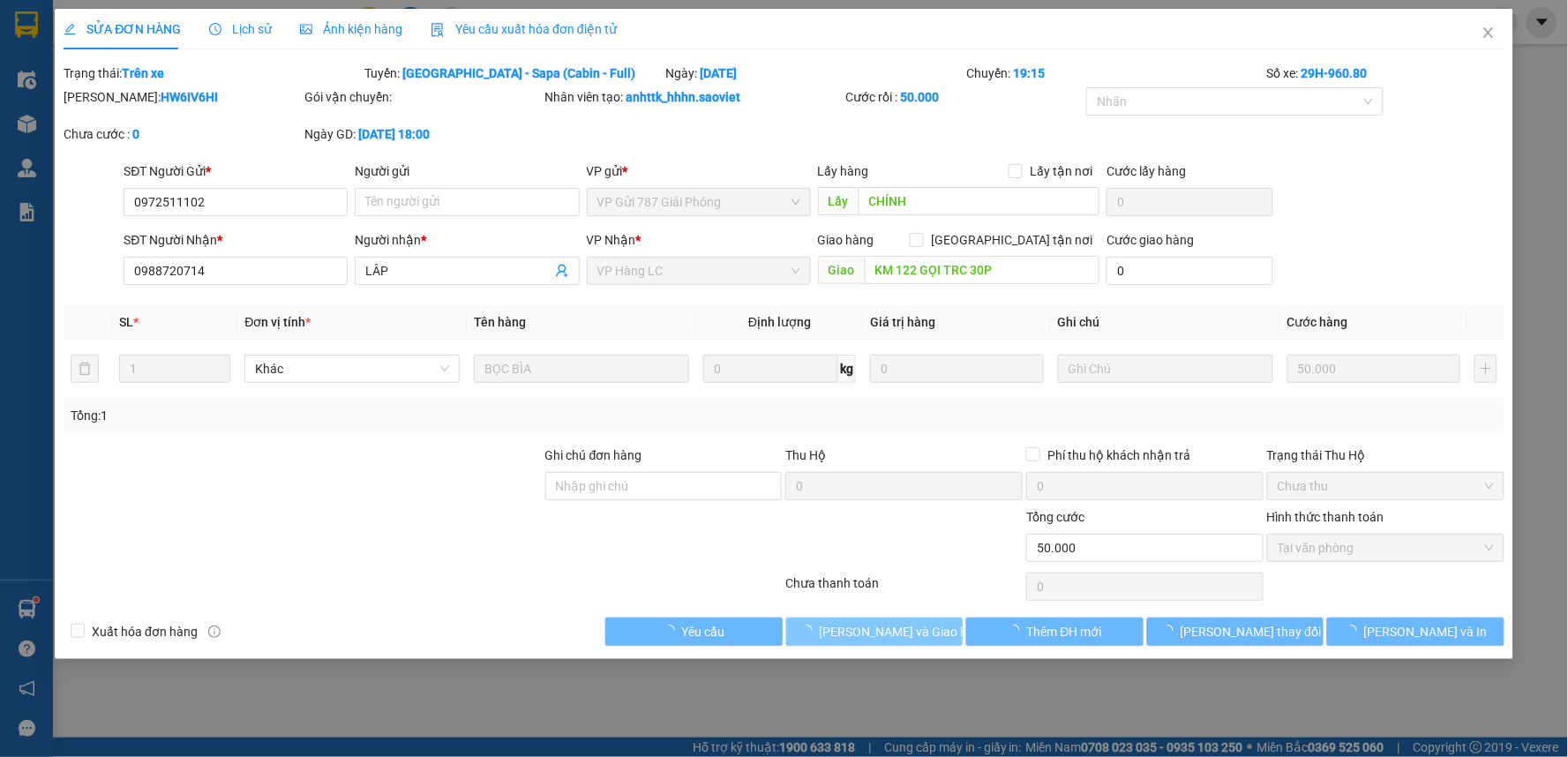
click at [895, 620] on button "Lưu và Giao hàng" at bounding box center [875, 632] width 178 height 29
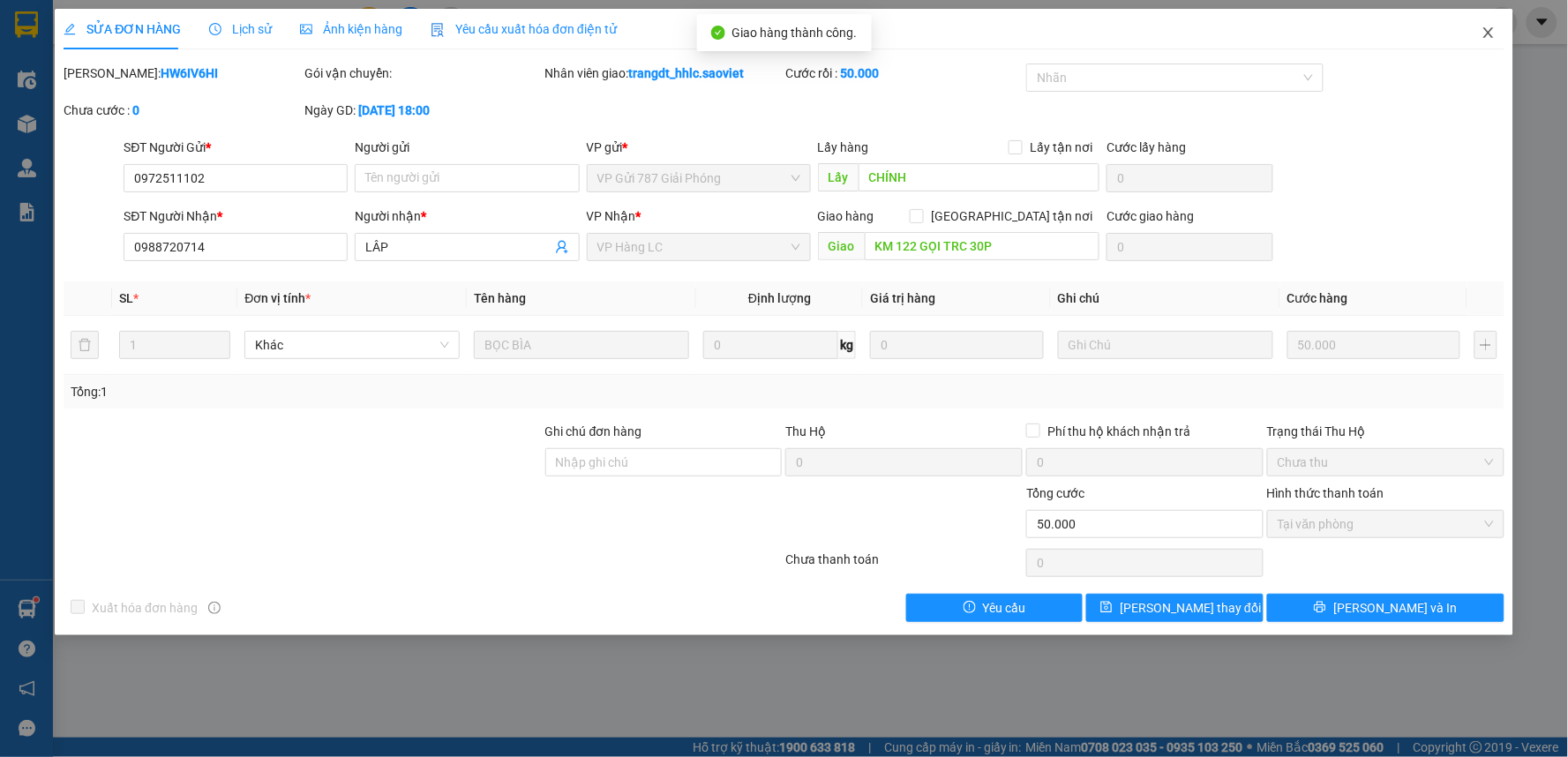
click at [1482, 29] on icon "close" at bounding box center [1489, 33] width 14 height 14
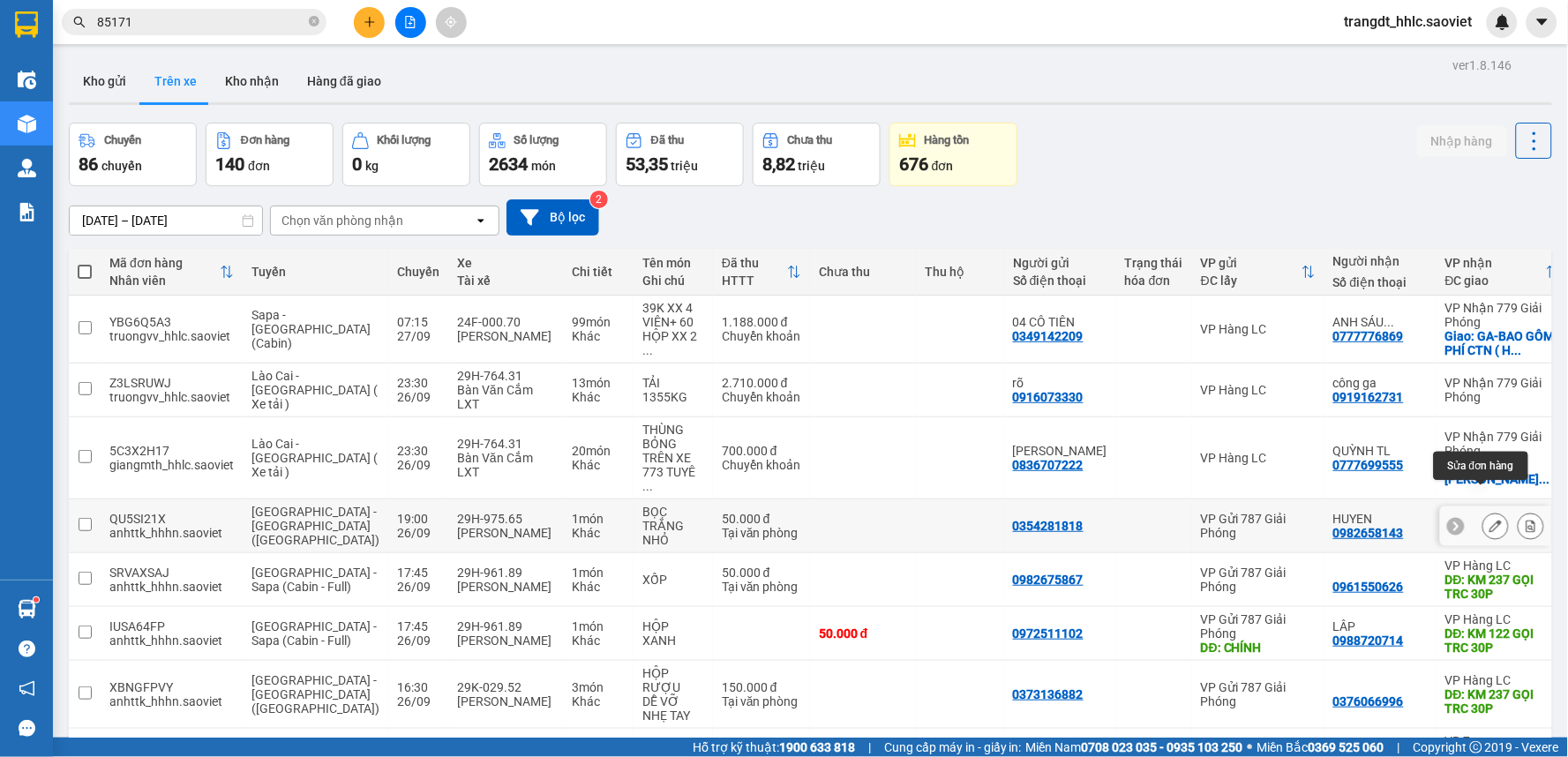
click at [1489, 520] on icon at bounding box center [1496, 526] width 12 height 12
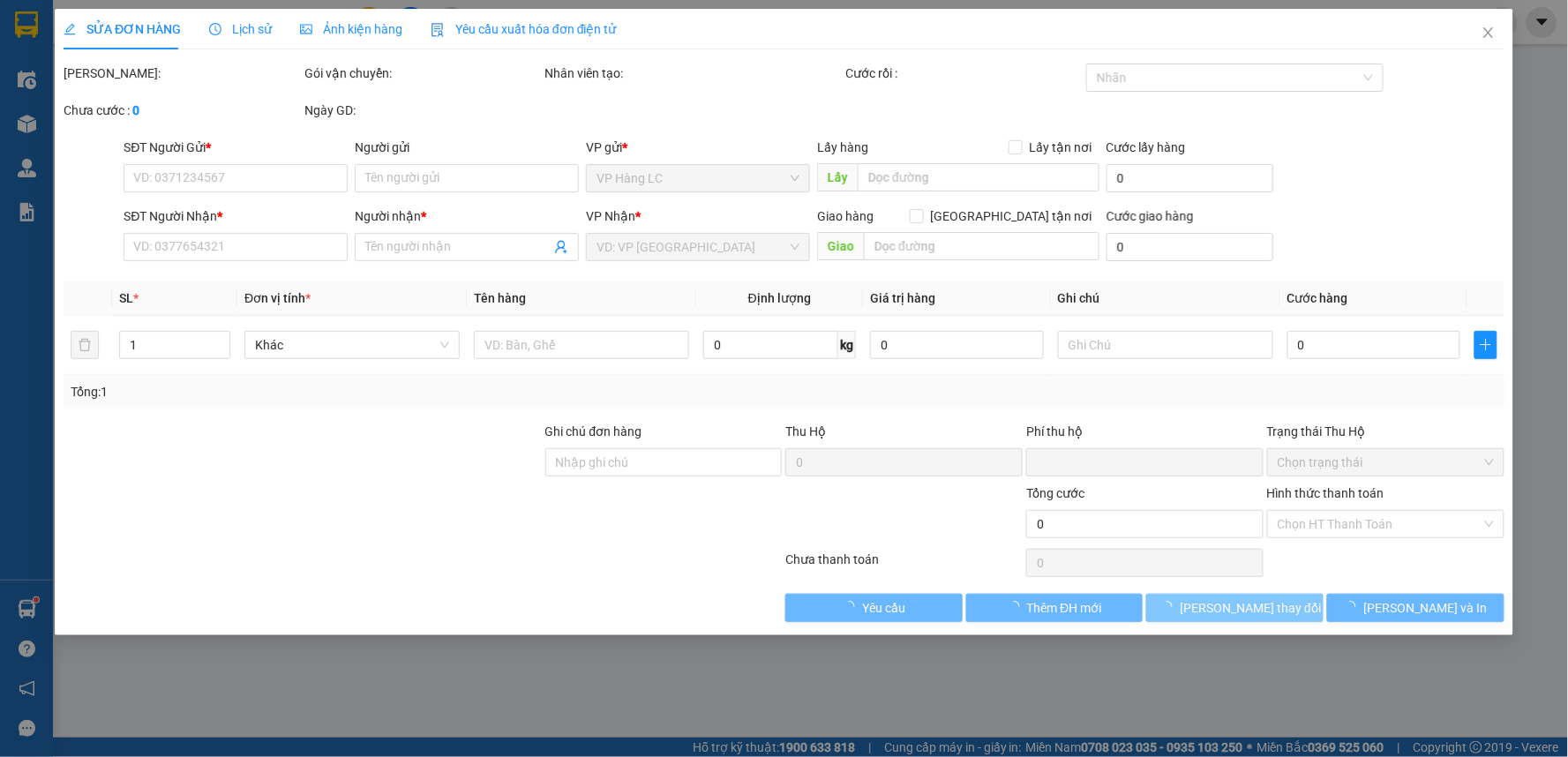
type input "0354281818"
type input "0982658143"
type input "HUYEN"
type input "KM 237 GỌI TRC 30P"
type input "0"
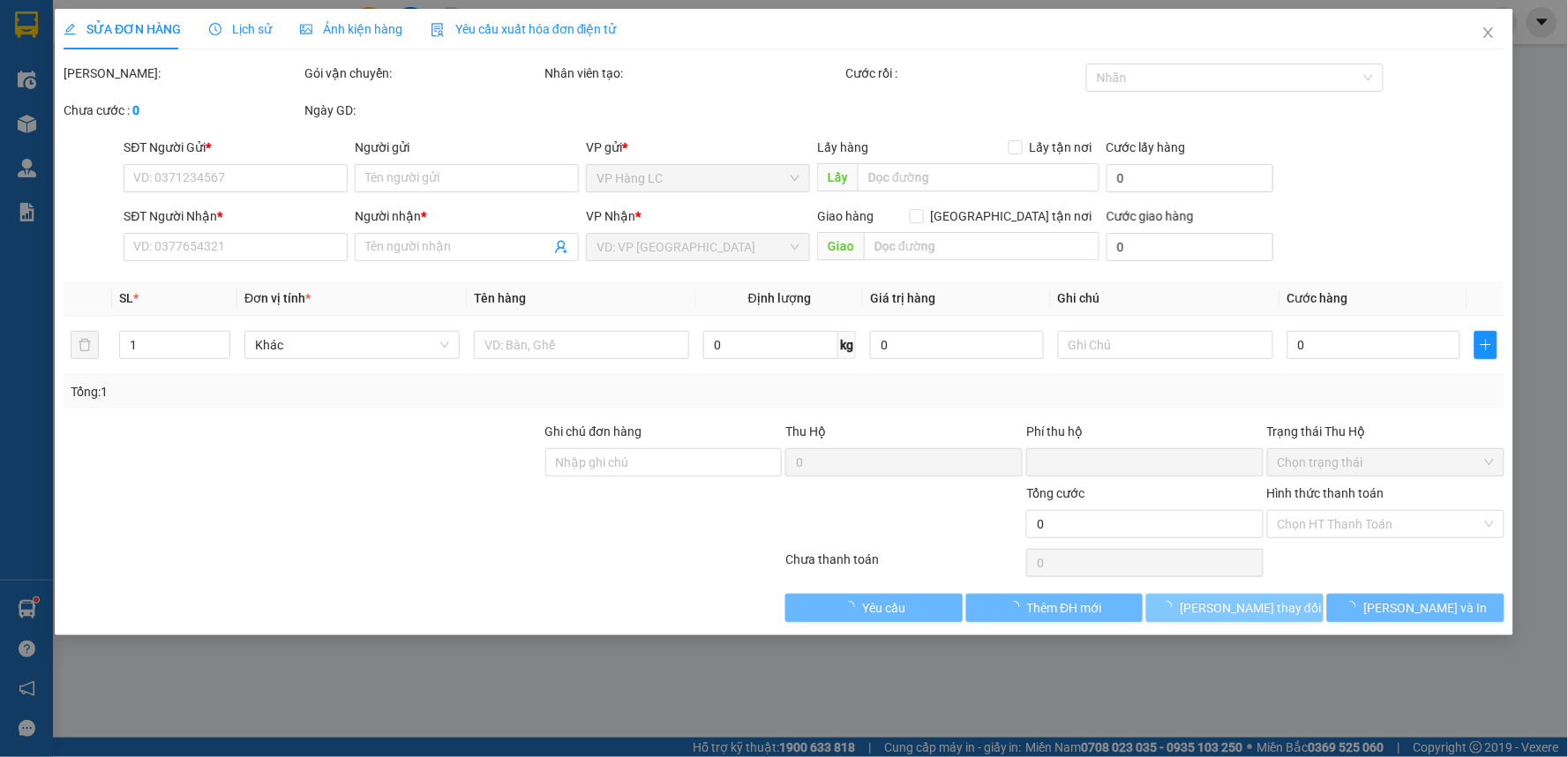
type input "50.000"
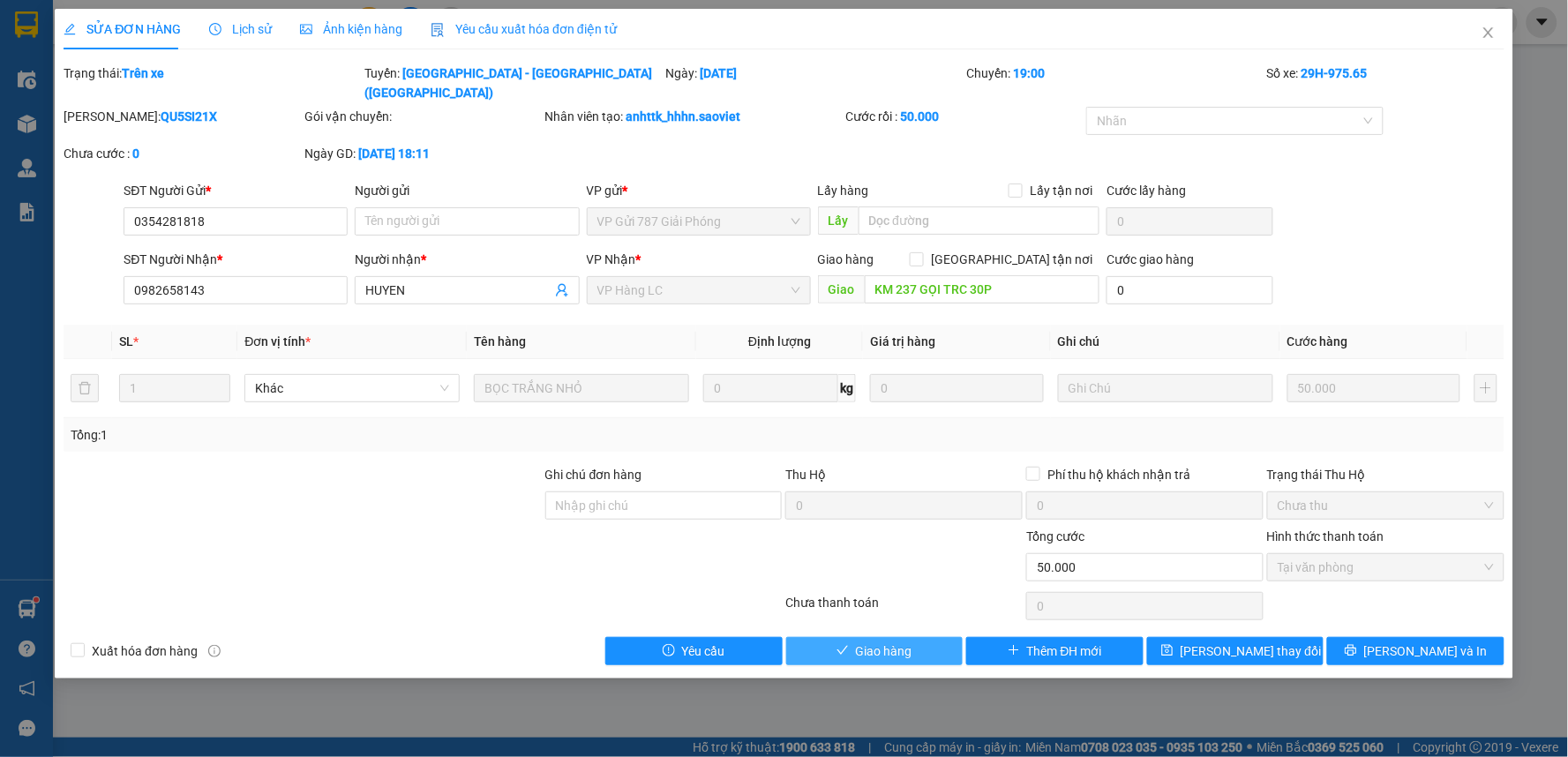
click at [923, 637] on button "Giao hàng" at bounding box center [875, 652] width 178 height 29
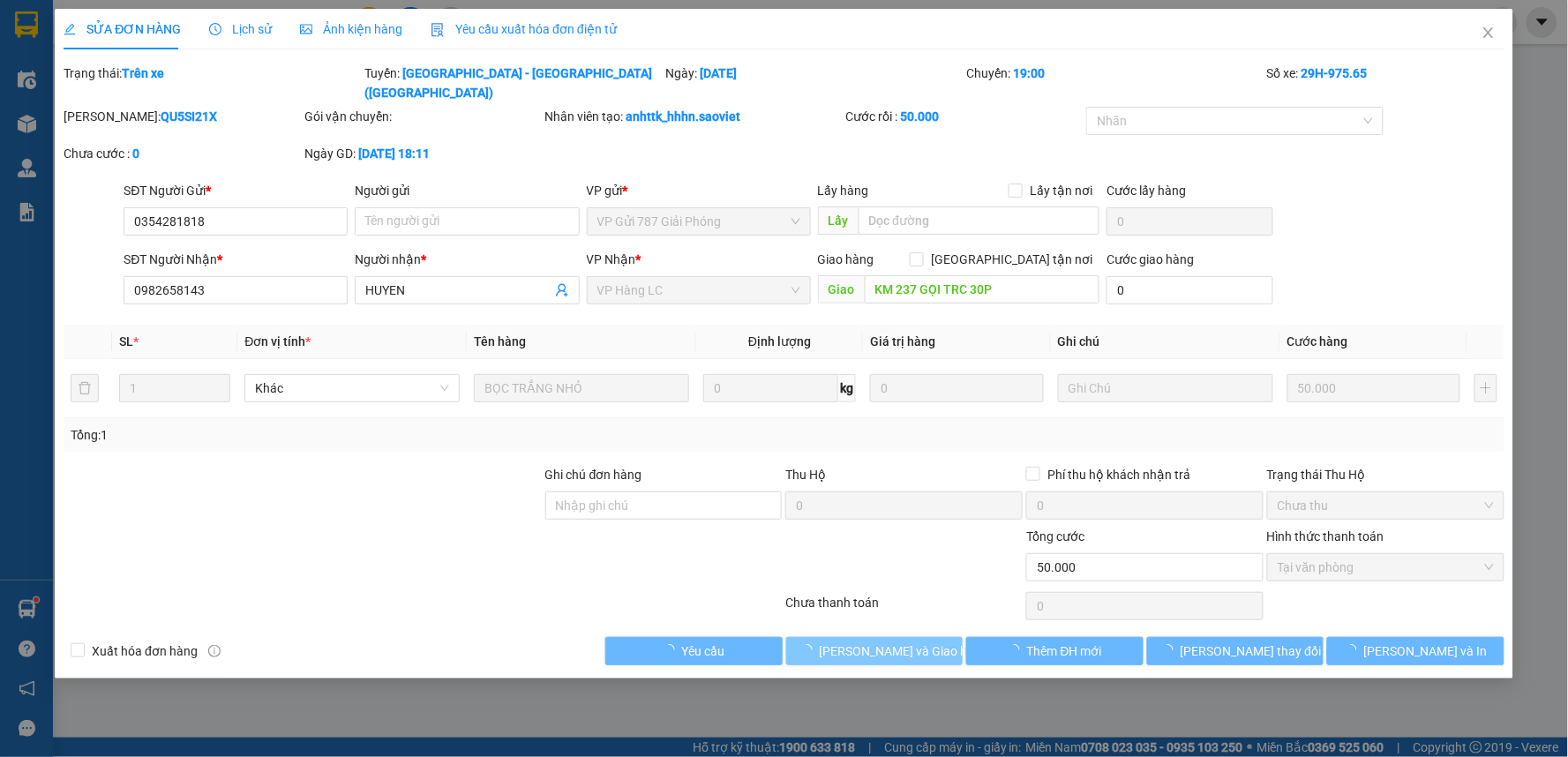
click at [923, 642] on span "Lưu và Giao hàng" at bounding box center [904, 652] width 170 height 20
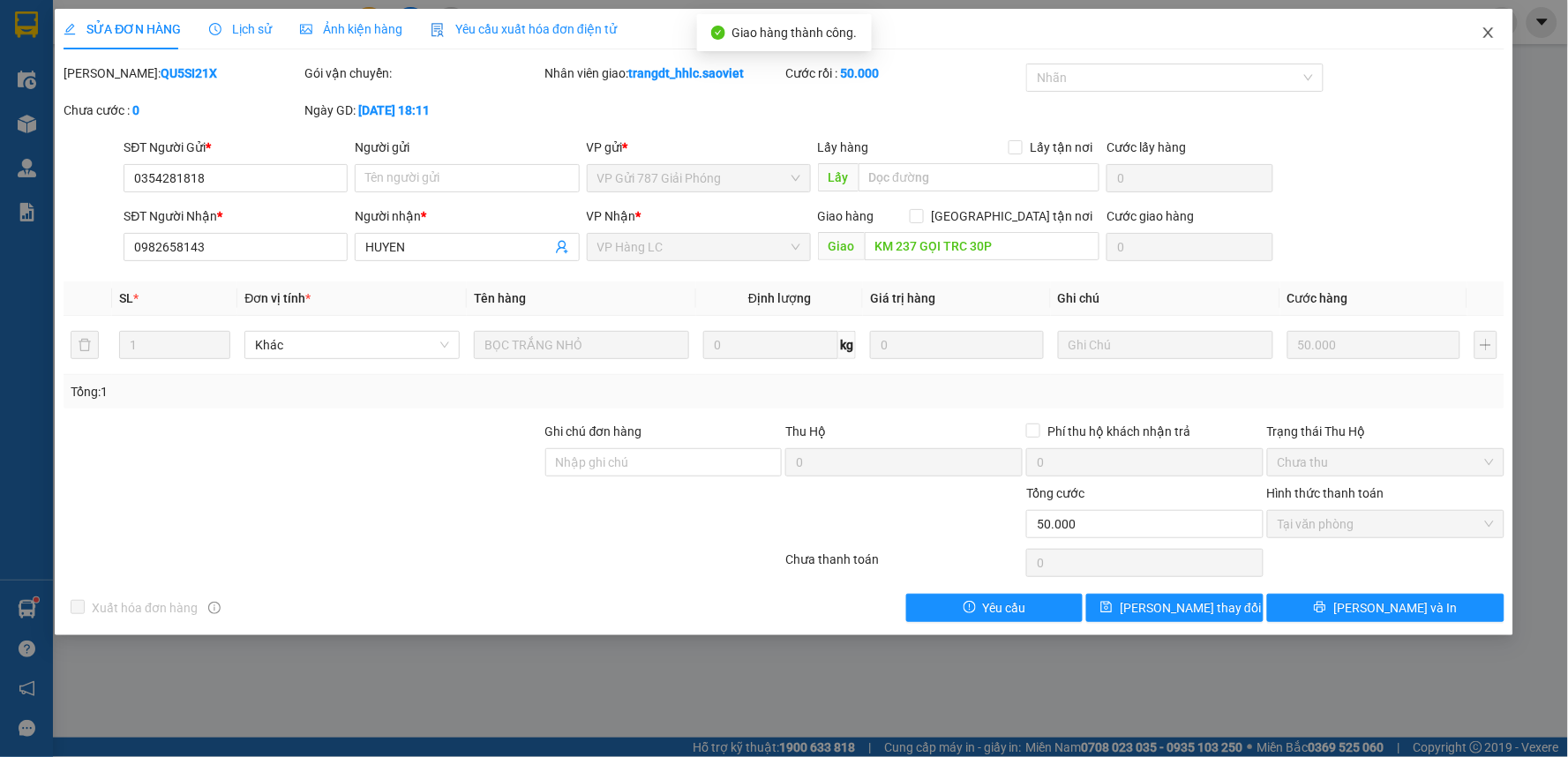
click at [1475, 32] on span "Close" at bounding box center [1488, 33] width 49 height 49
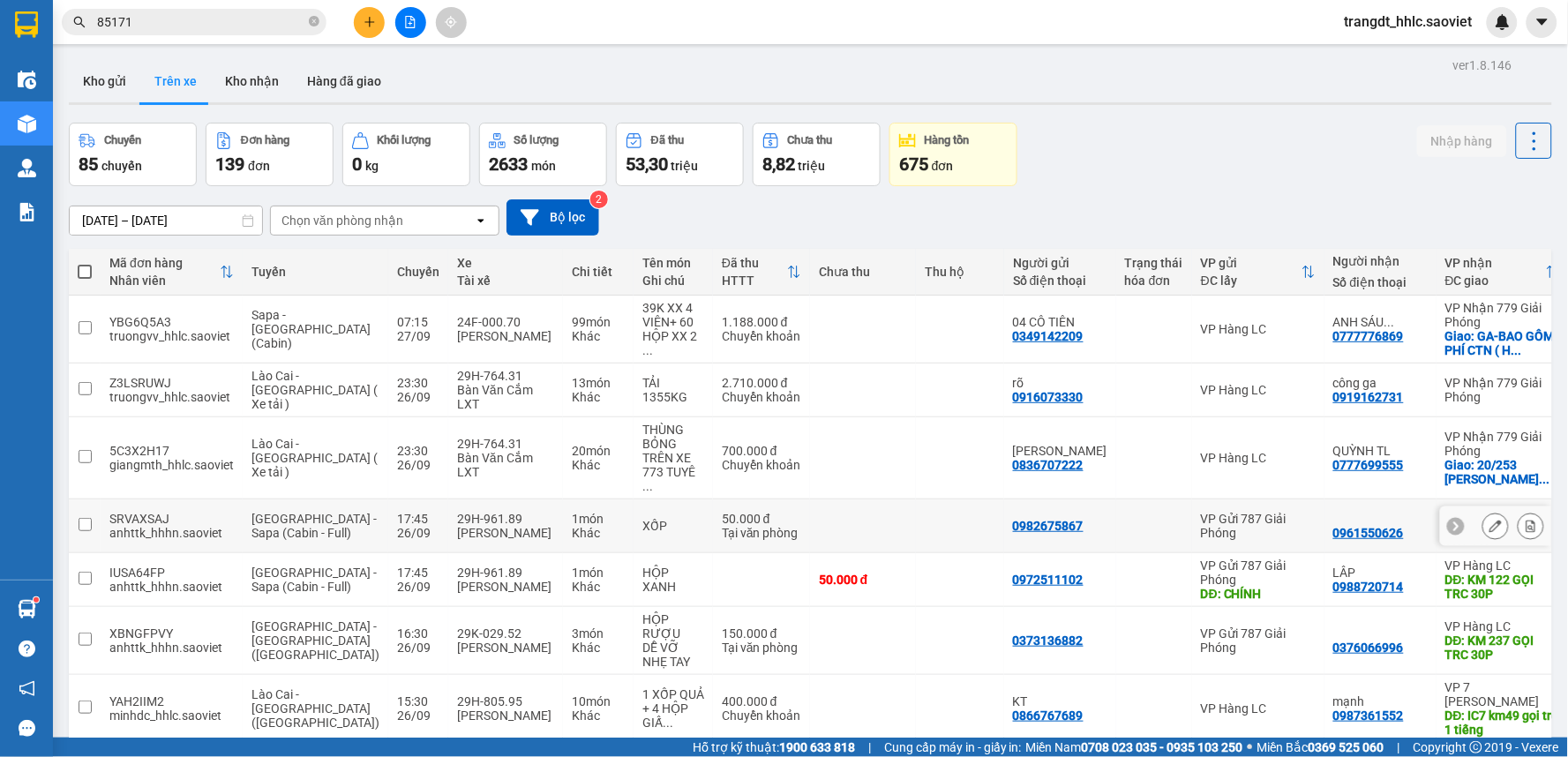
click at [1483, 511] on button at bounding box center [1496, 526] width 25 height 31
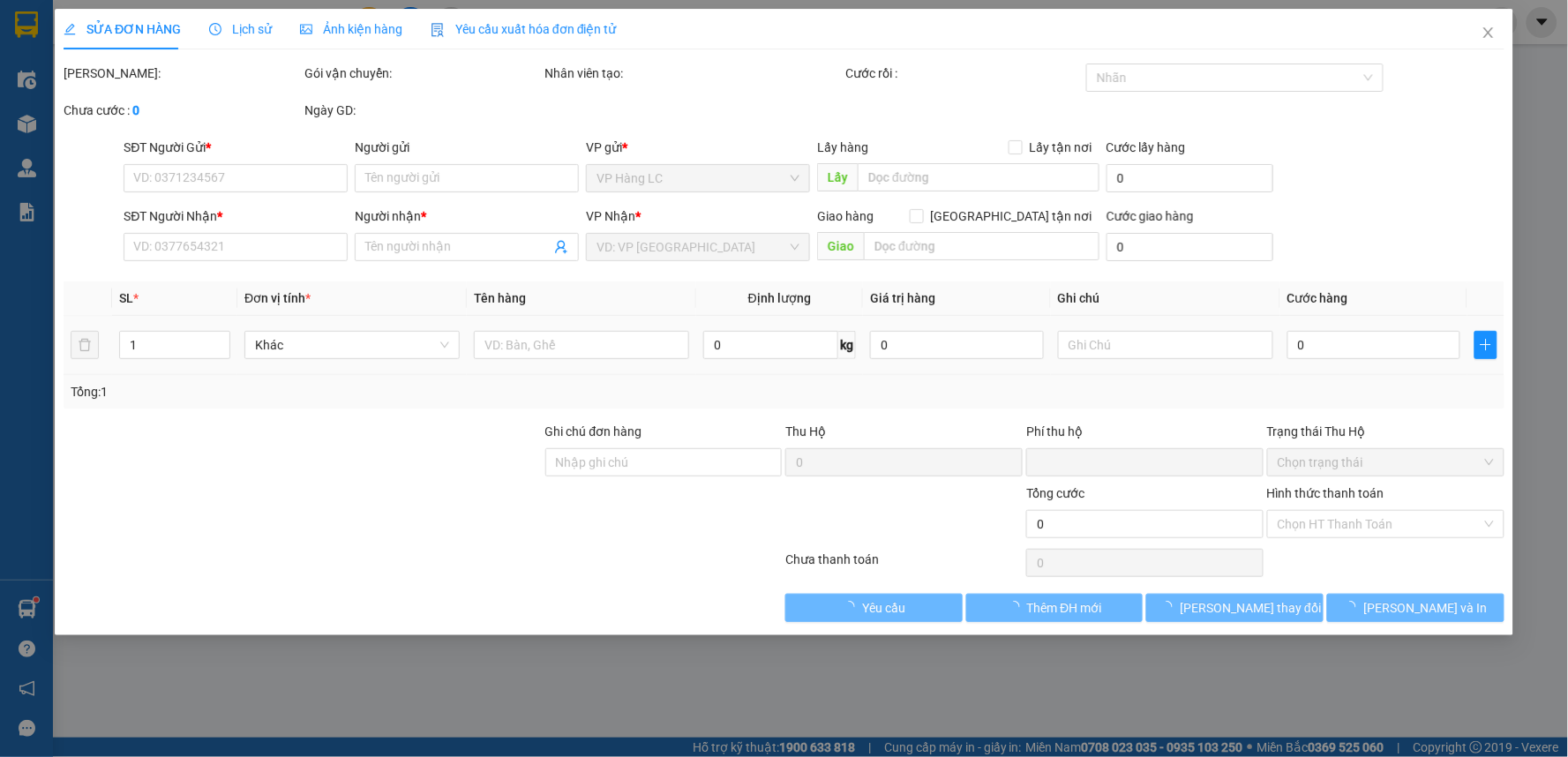
type input "0982675867"
type input "0961550626"
type input "KM 237 GỌI TRC 30P"
type input "0"
type input "50.000"
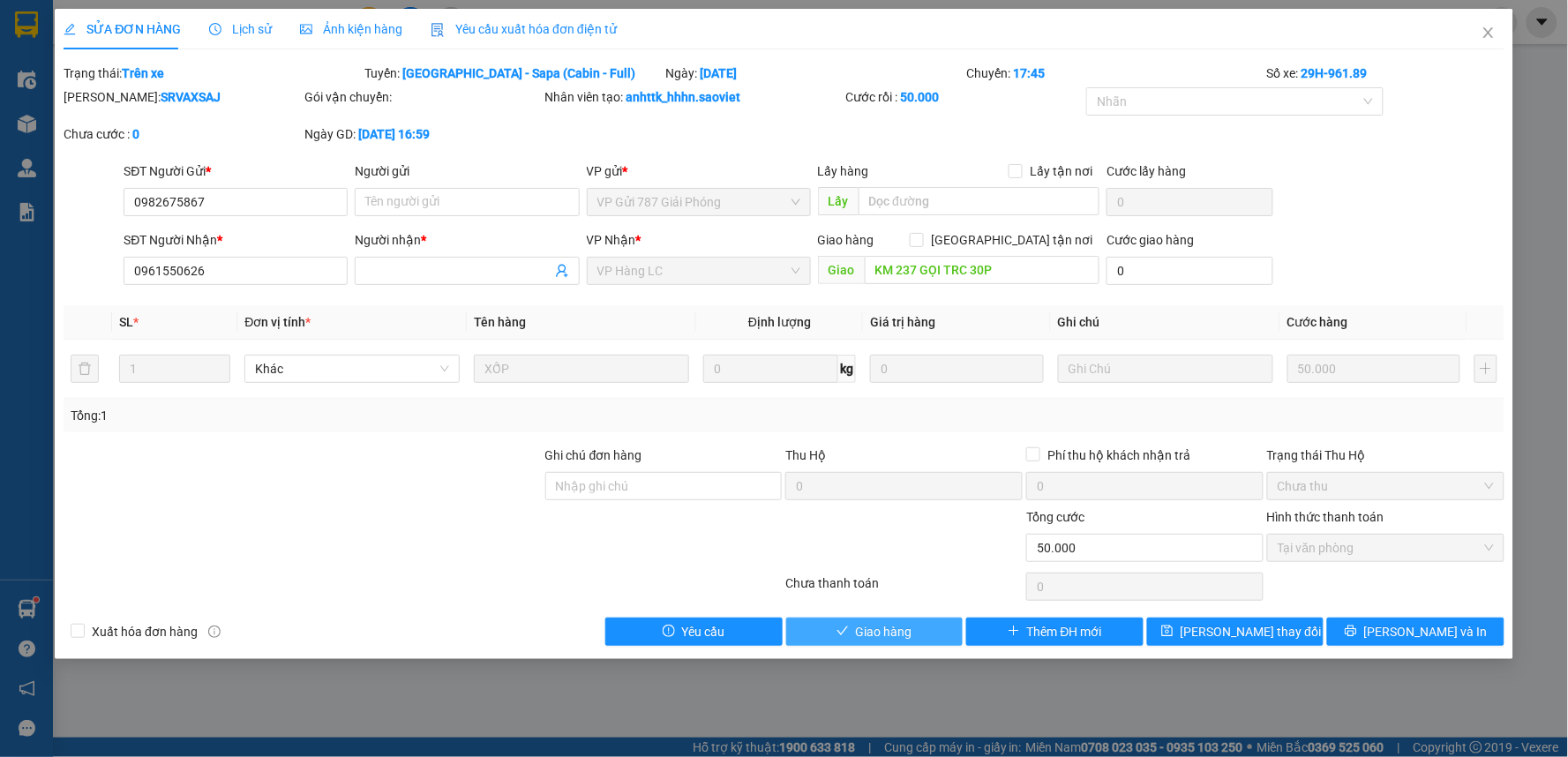
click at [881, 636] on span "Giao hàng" at bounding box center [884, 632] width 56 height 20
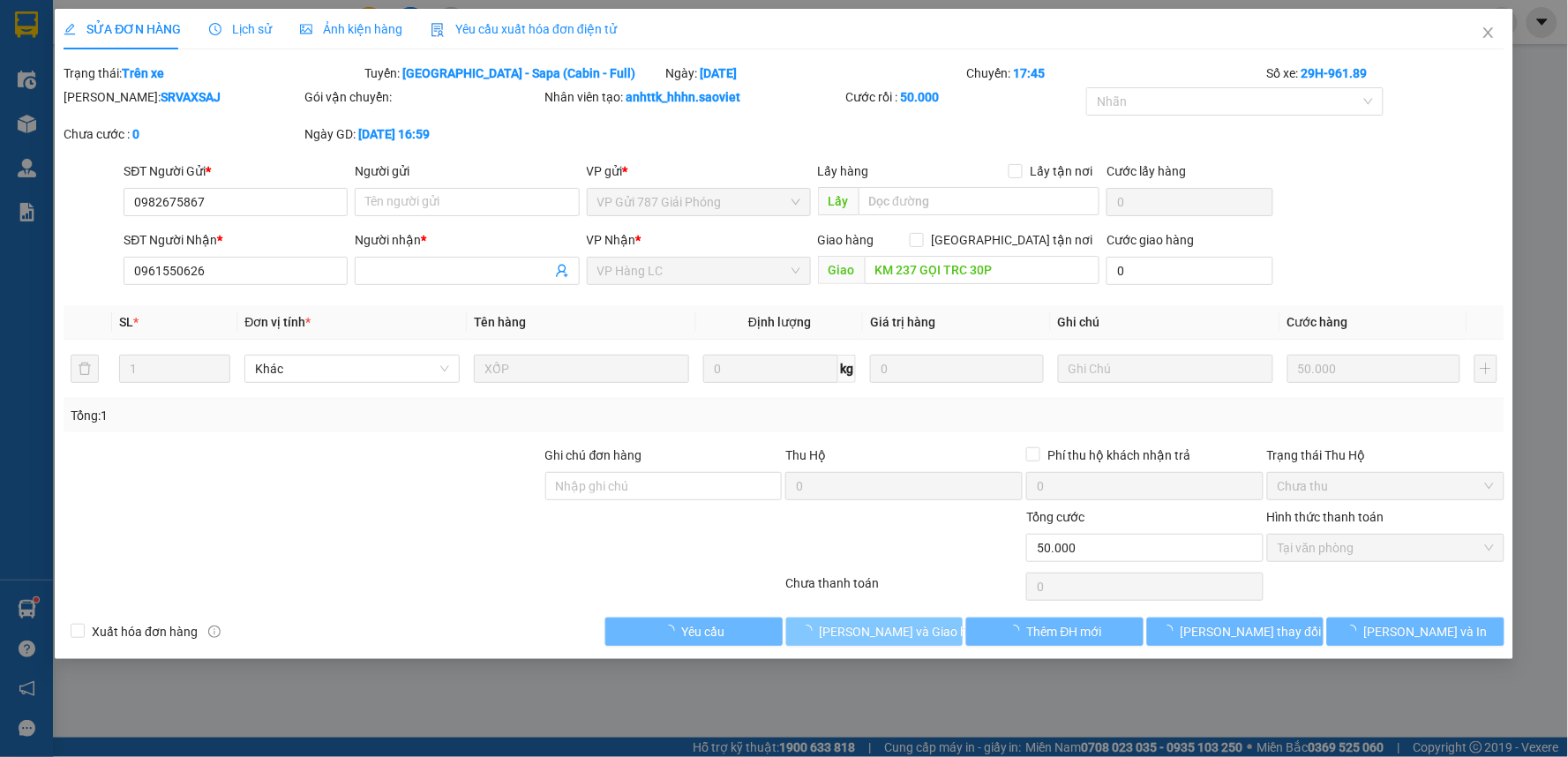
click at [881, 636] on span "Lưu và Giao hàng" at bounding box center [904, 632] width 170 height 20
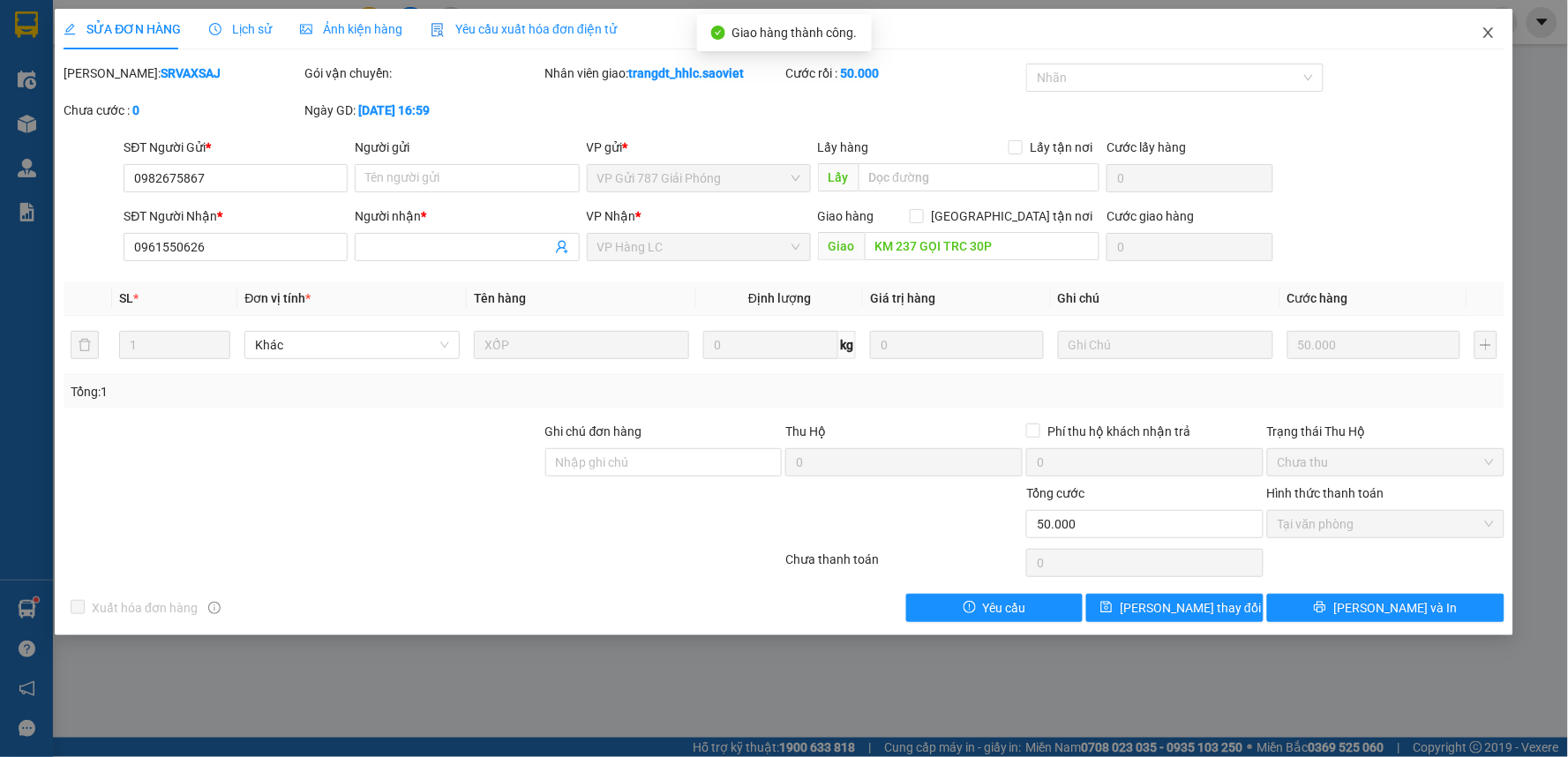
click at [1486, 38] on icon "close" at bounding box center [1489, 33] width 14 height 14
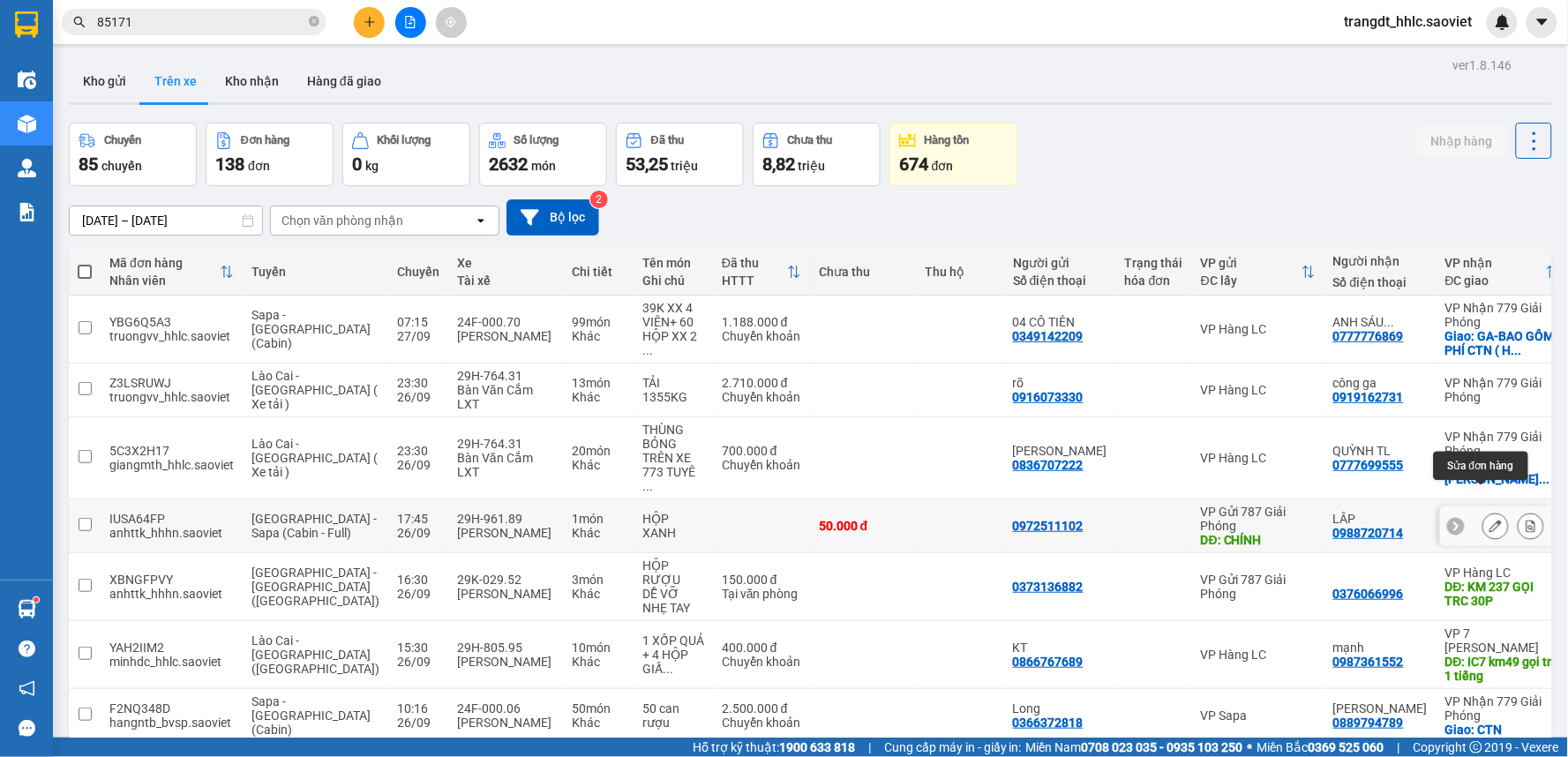
click at [1489, 520] on icon at bounding box center [1496, 526] width 12 height 12
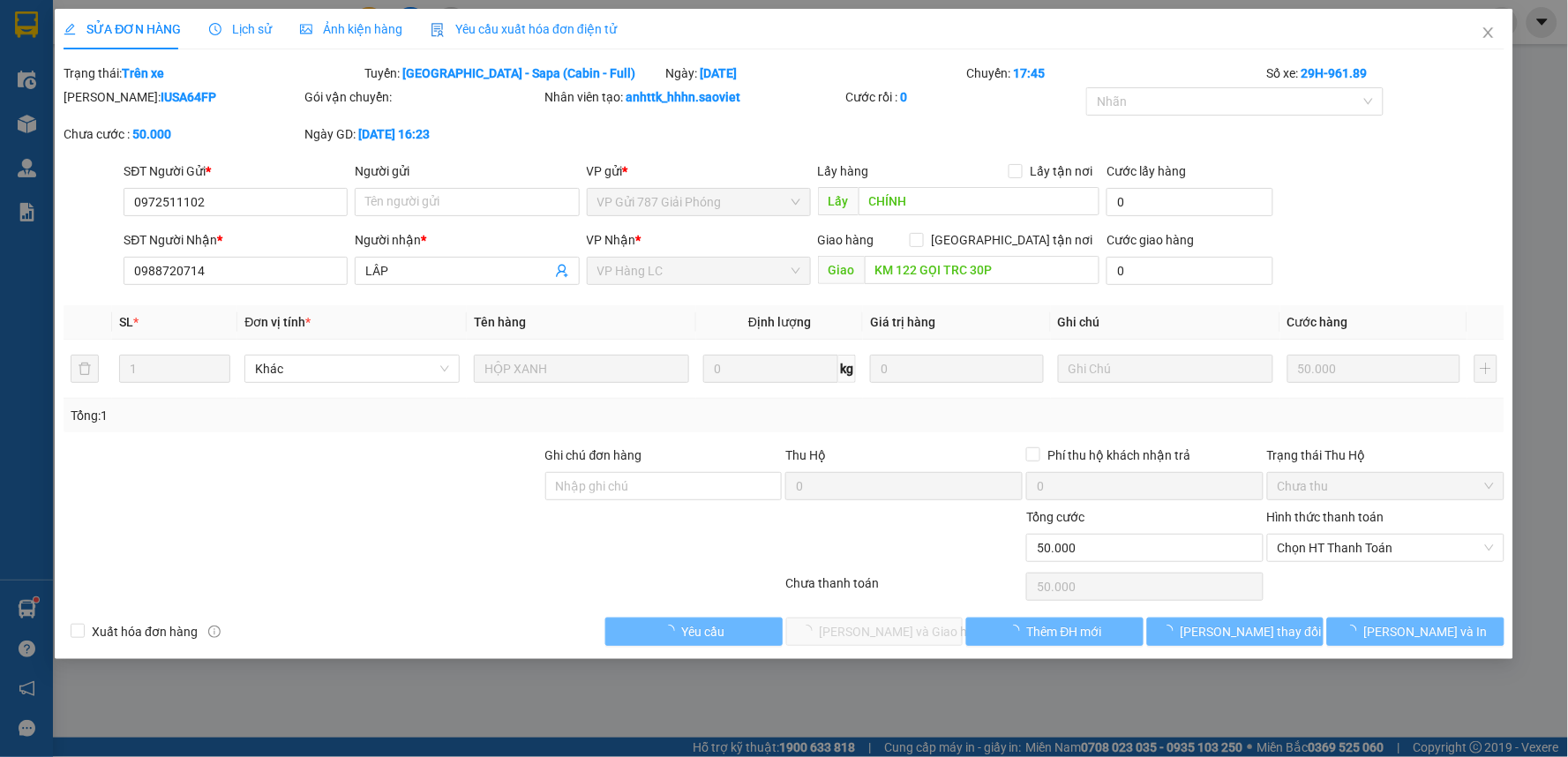
type input "0972511102"
type input "CHÍNH"
type input "0988720714"
type input "LÂP"
type input "KM 122 GỌI TRC 30P"
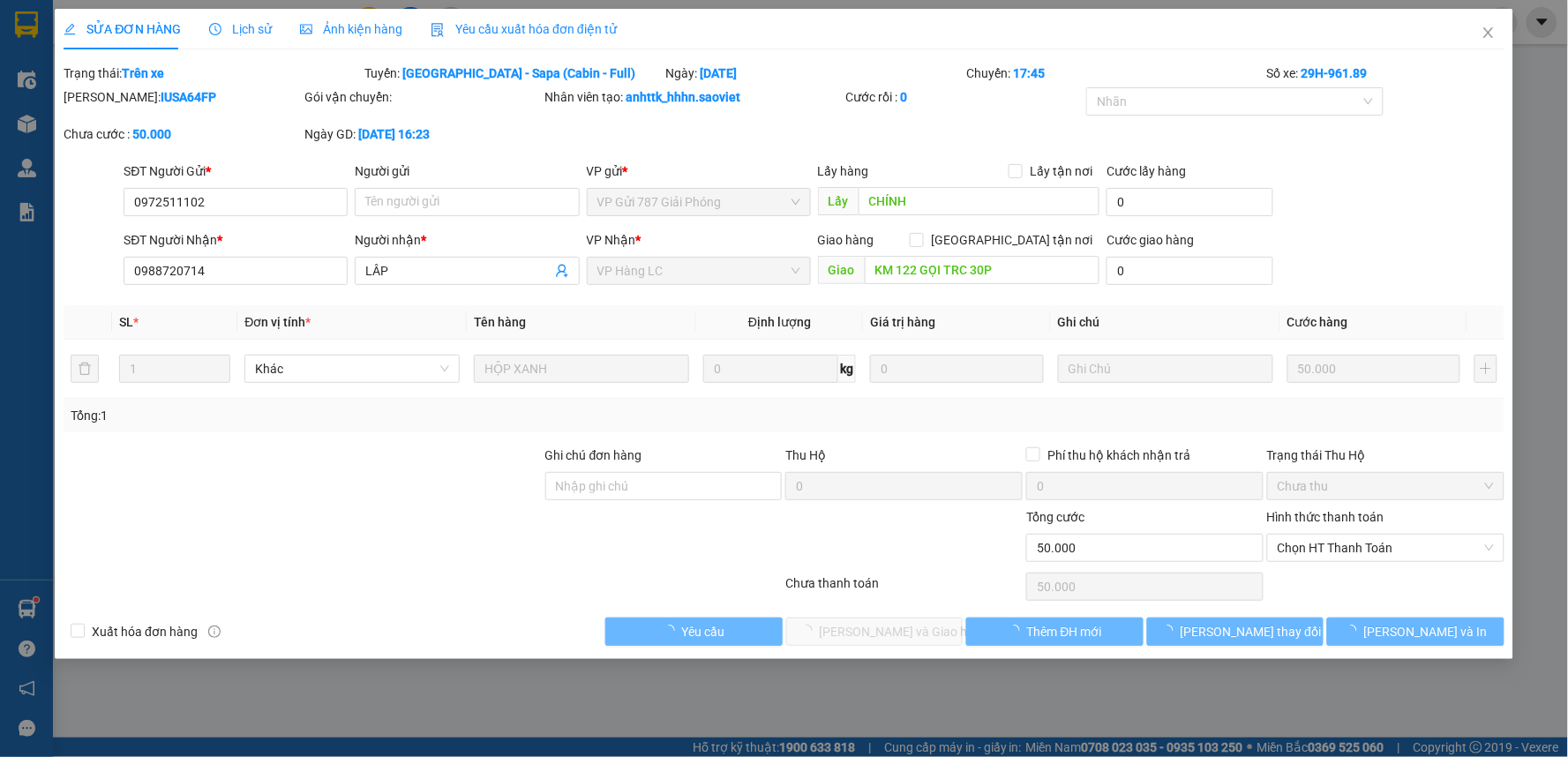
type input "0"
type input "50.000"
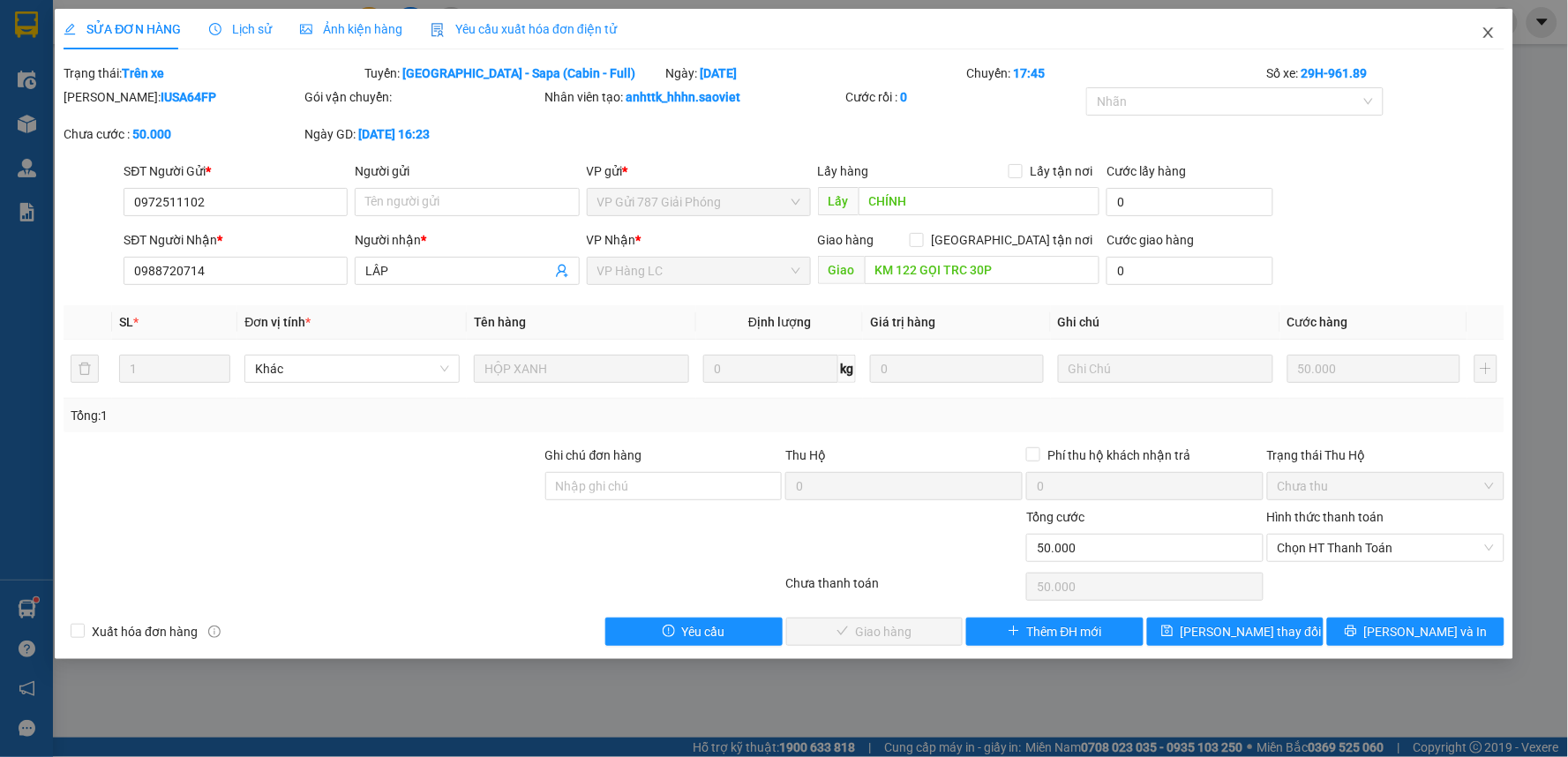
click at [1482, 29] on icon "close" at bounding box center [1489, 33] width 14 height 14
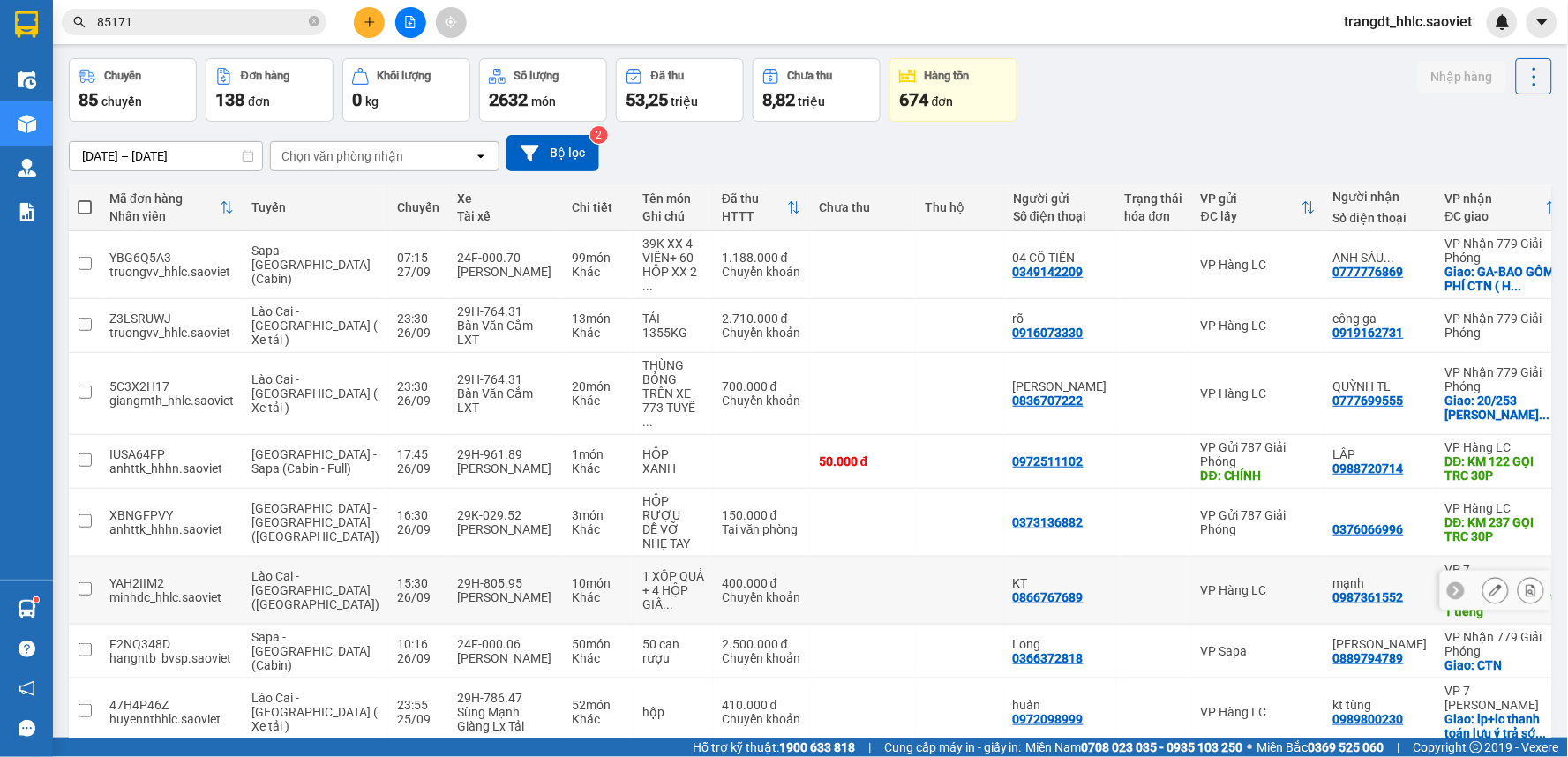
scroll to position [98, 0]
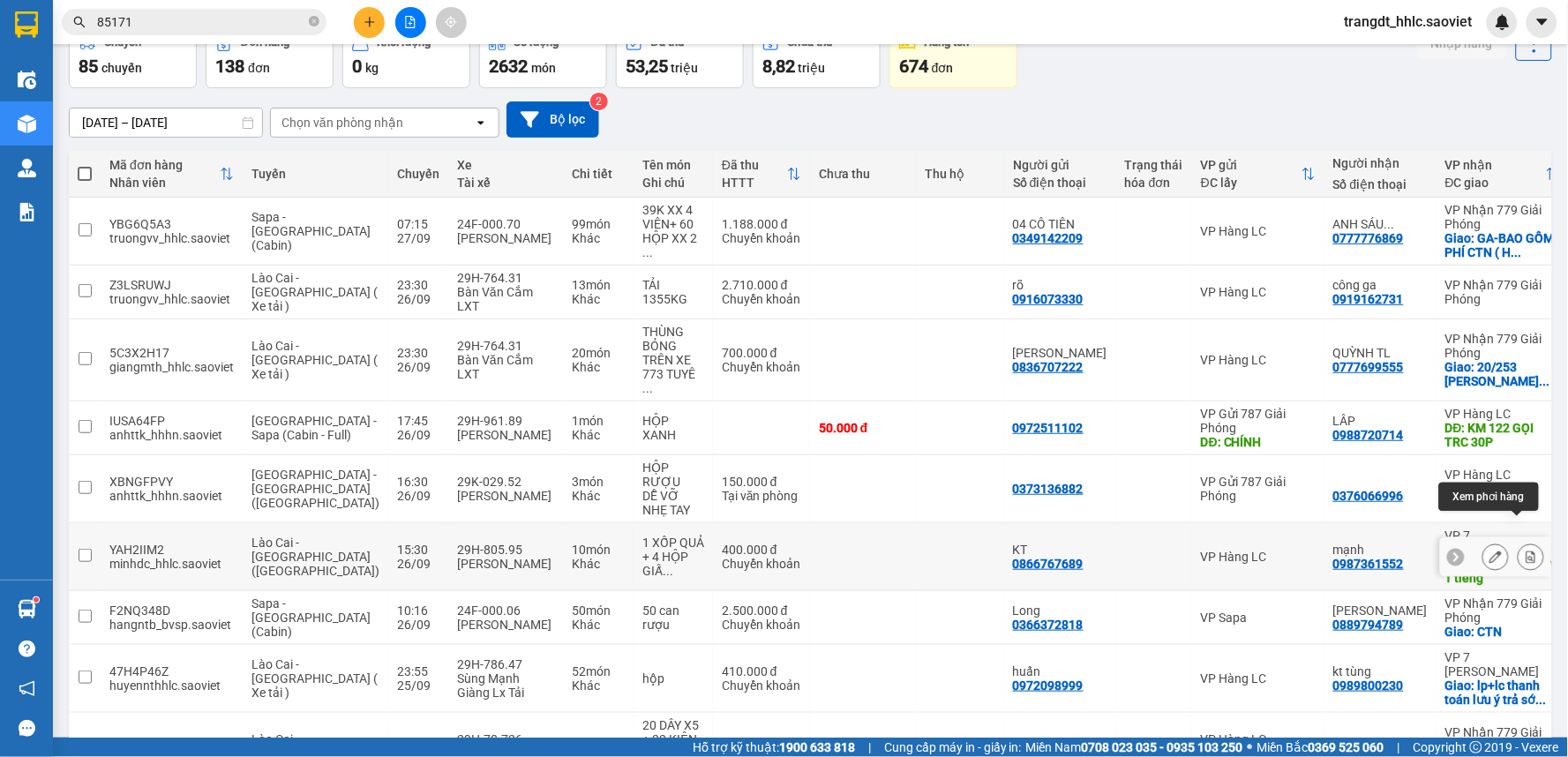
click at [1489, 551] on icon at bounding box center [1496, 557] width 12 height 12
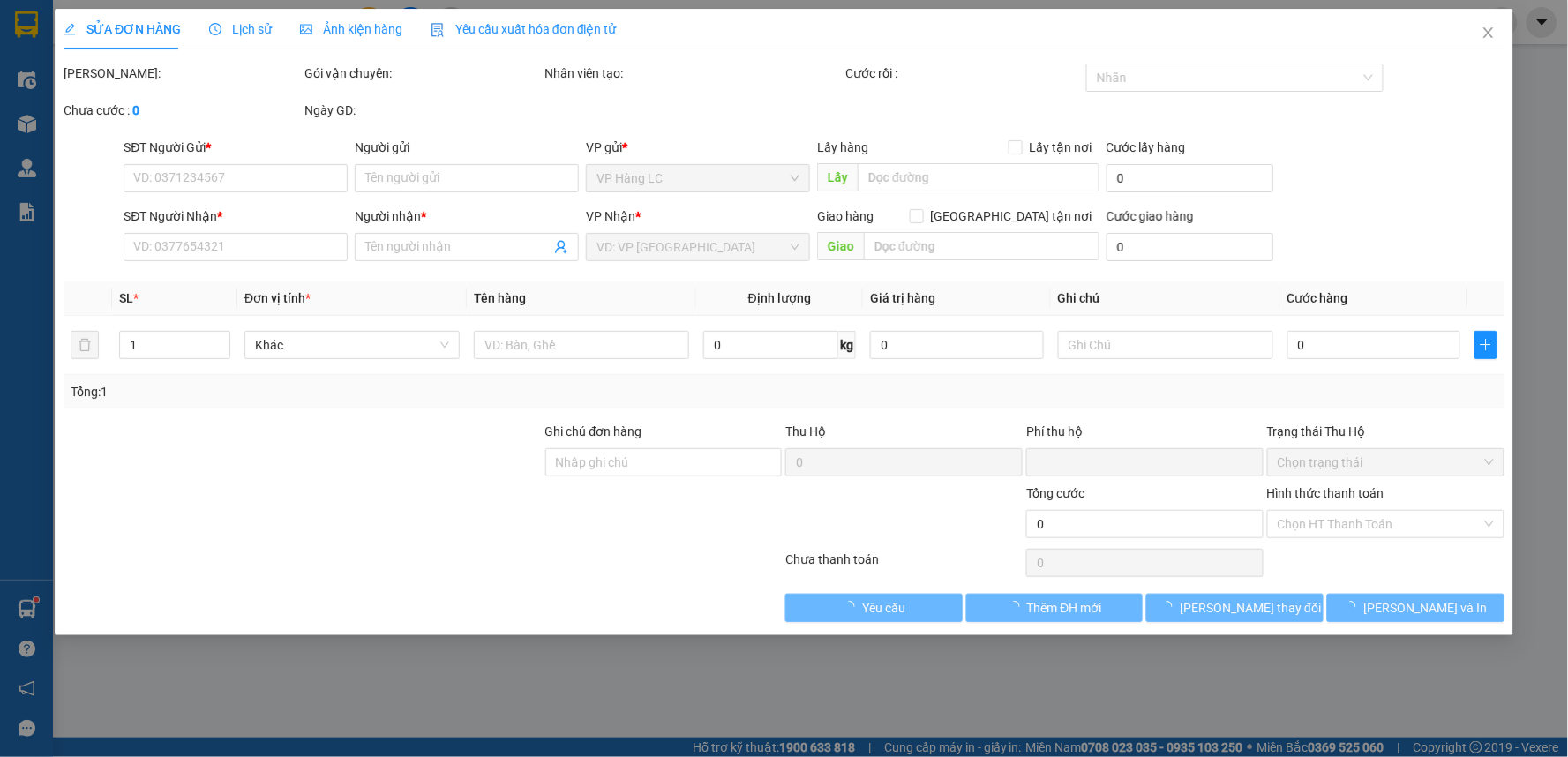
type input "0866767689"
type input "KT"
type input "0987361552"
type input "mạnh"
type input "IC7 km49 gọi trc 1 tiếng"
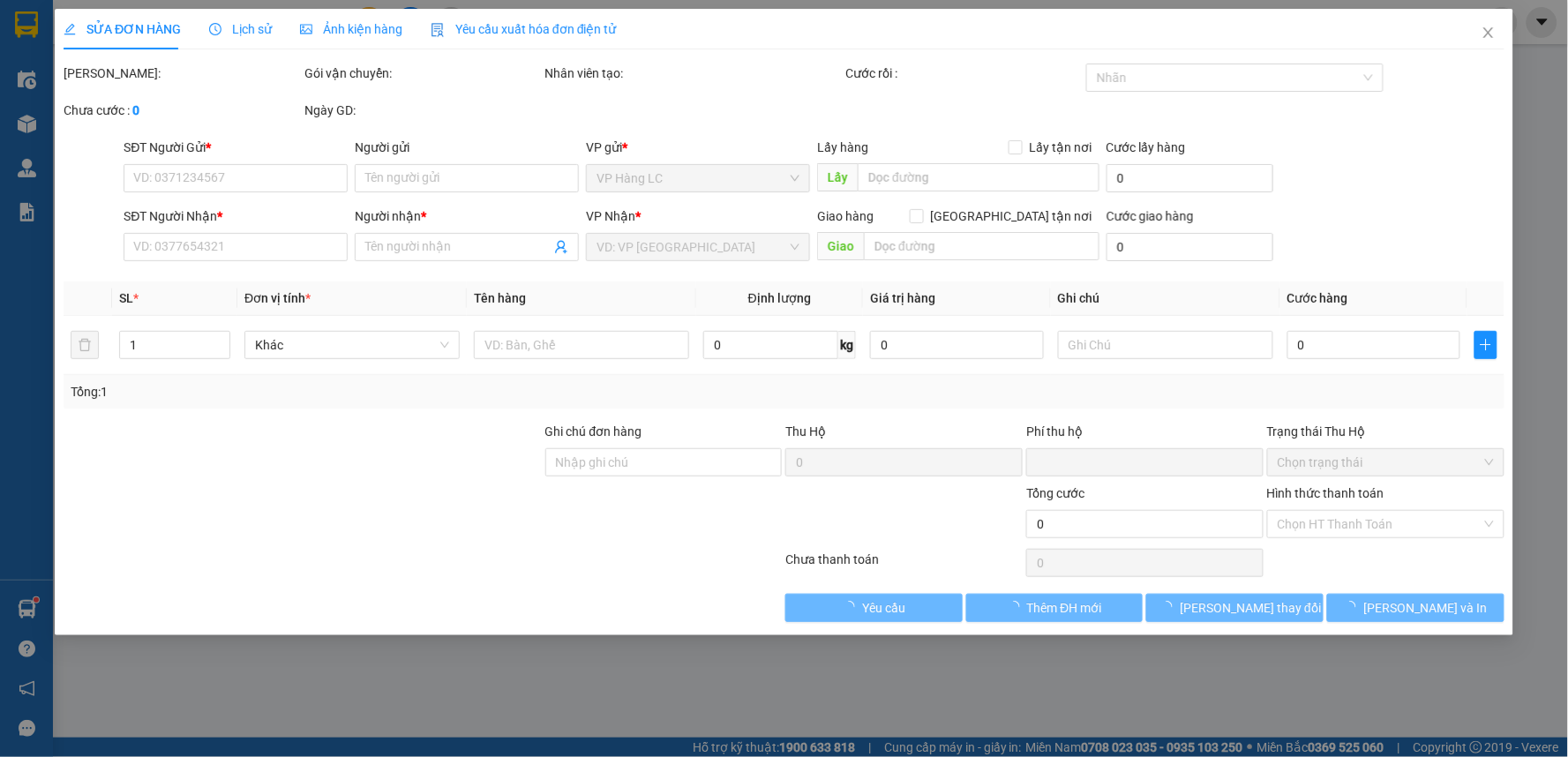
type input "0"
type input "400.000"
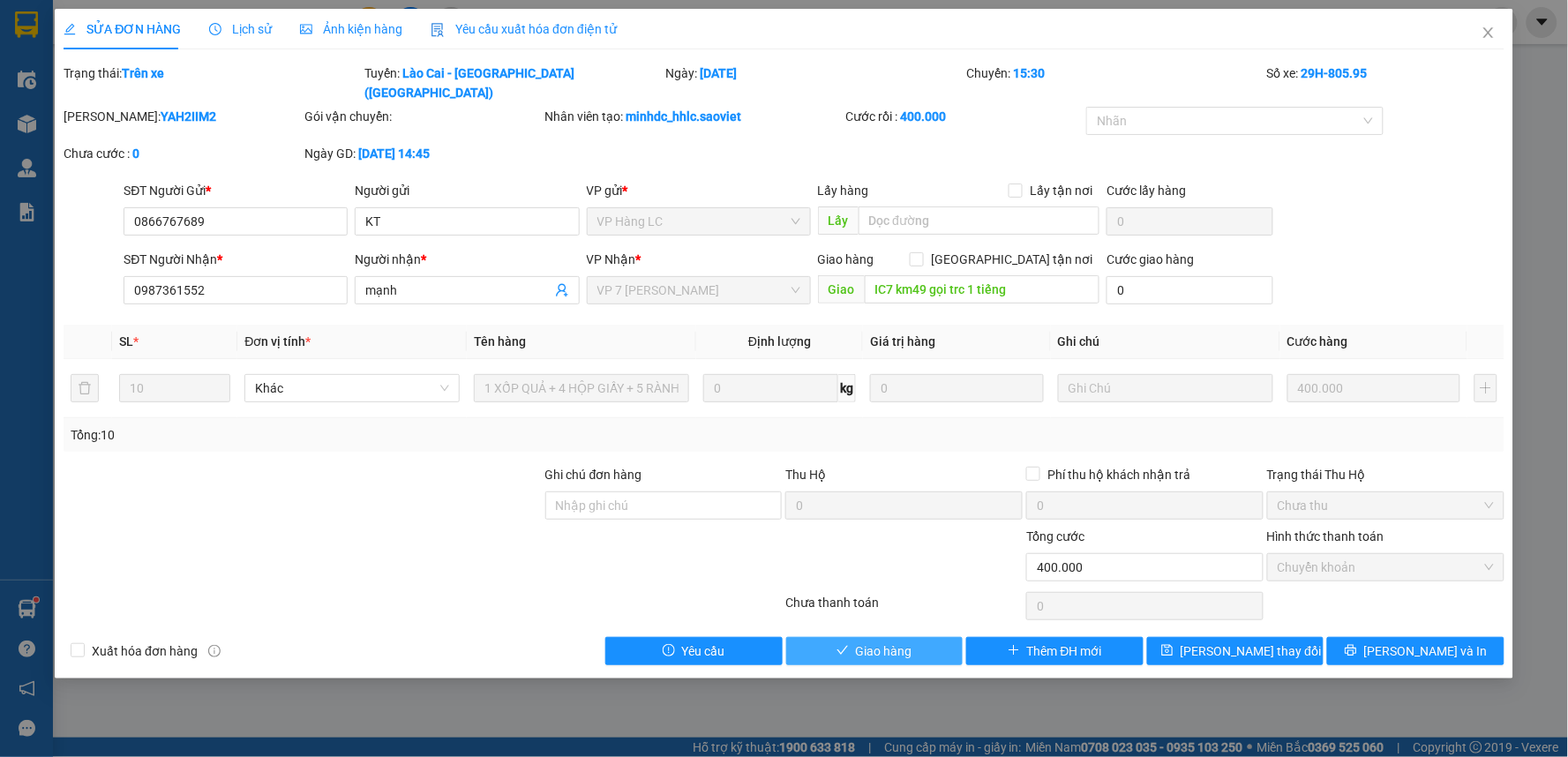
click at [879, 642] on span "Giao hàng" at bounding box center [884, 652] width 56 height 20
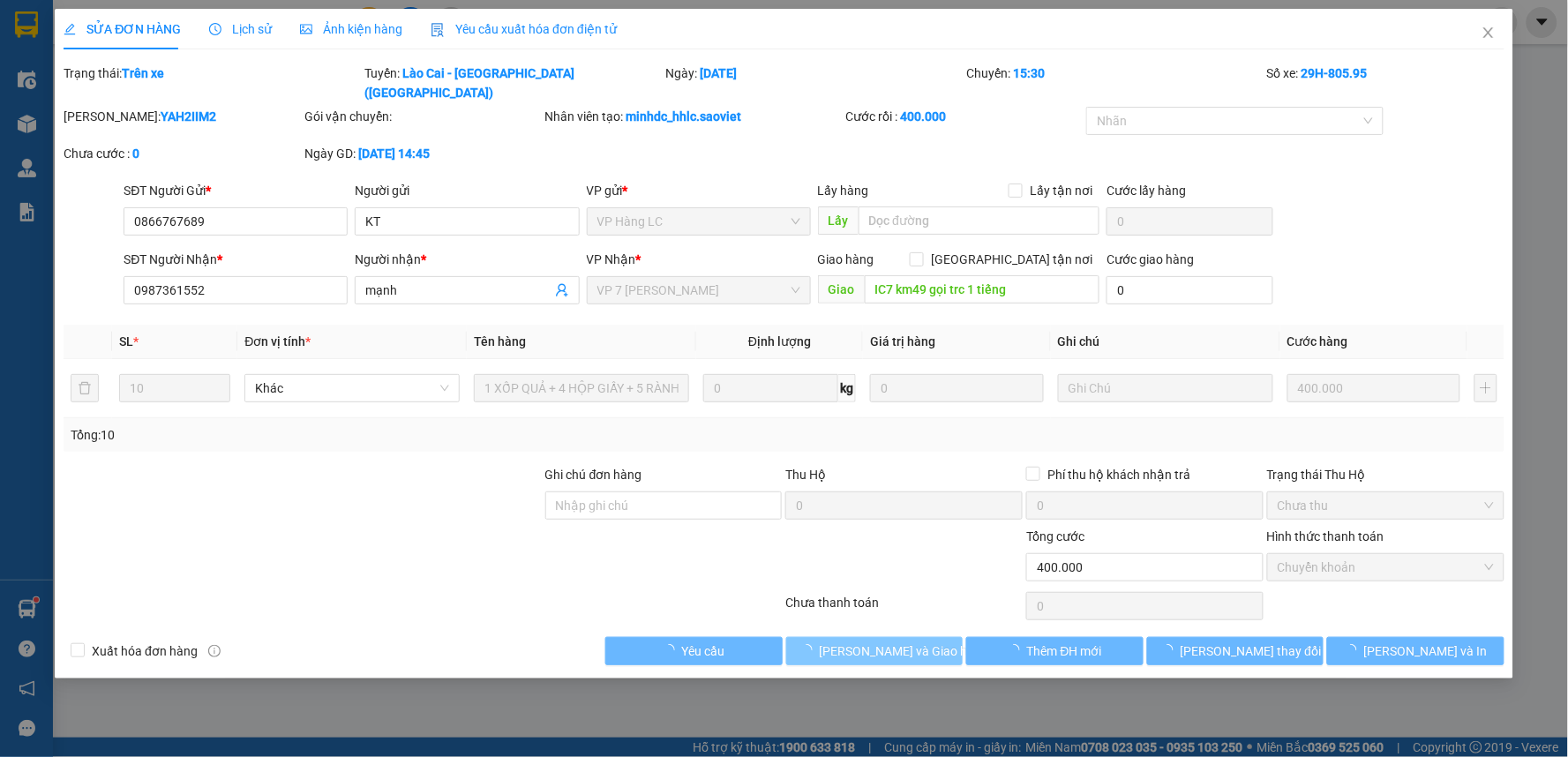
click at [879, 642] on span "Lưu và Giao hàng" at bounding box center [904, 652] width 170 height 20
click at [879, 628] on div "SỬA ĐƠN HÀNG Lịch sử Ảnh kiện hàng Yêu cầu xuất hóa đơn điện tử Total Paid Fee …" at bounding box center [784, 344] width 1458 height 670
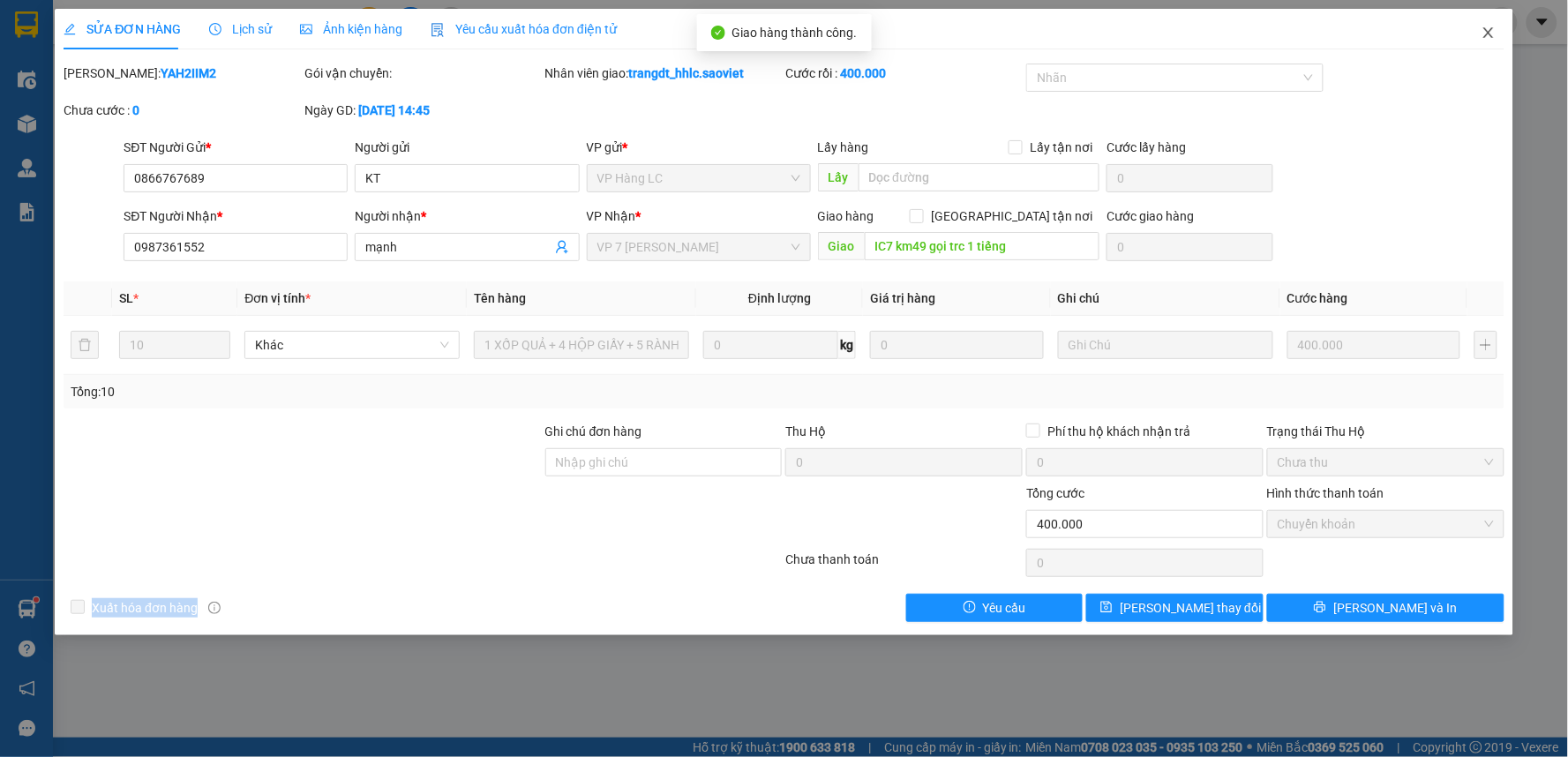
drag, startPoint x: 1483, startPoint y: 45, endPoint x: 1489, endPoint y: 32, distance: 14.3
click at [1489, 37] on span "Close" at bounding box center [1488, 33] width 49 height 49
click at [1489, 32] on div "trangdt_hhlc.saoviet" at bounding box center [1424, 22] width 187 height 31
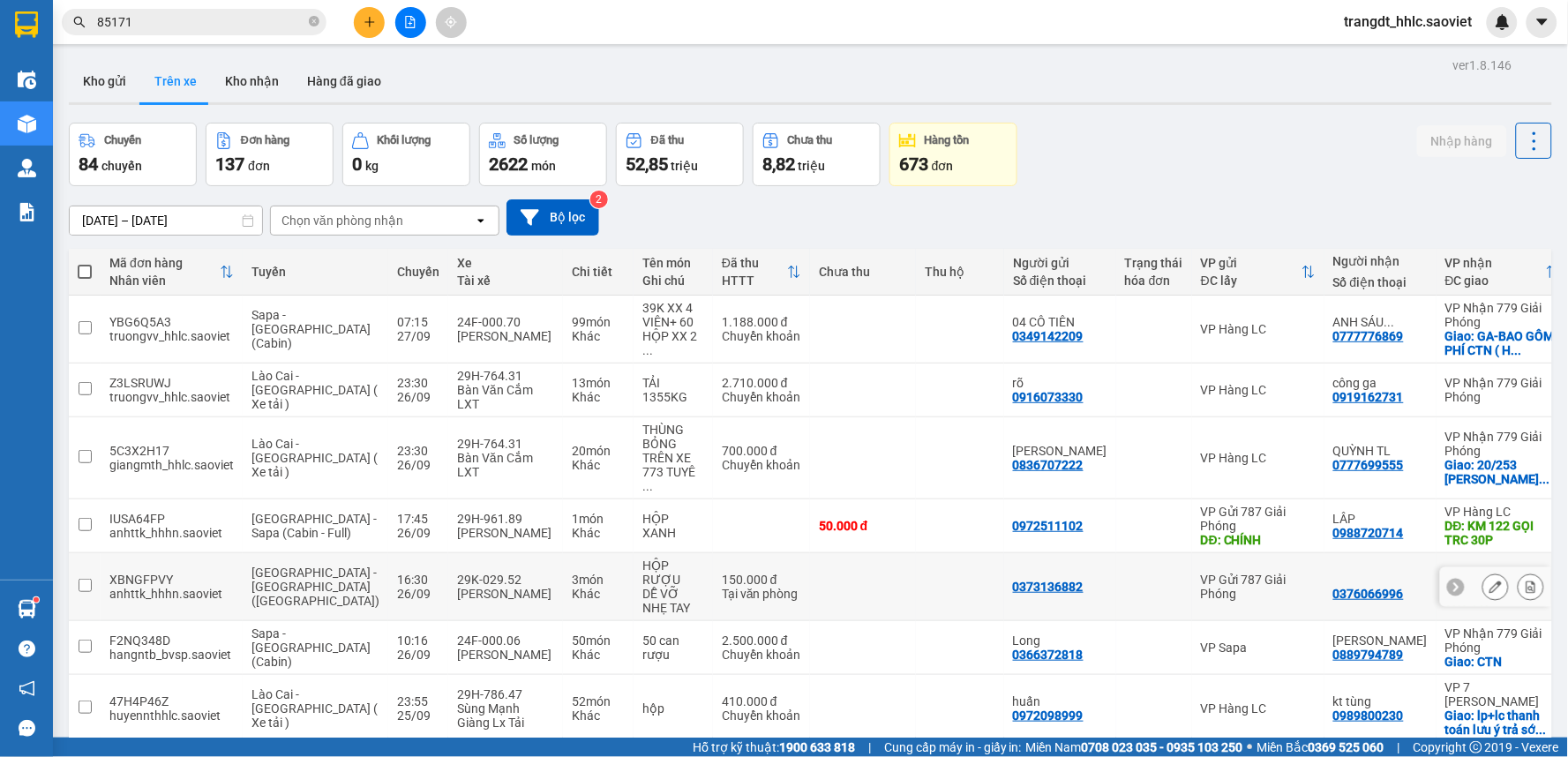
click at [1489, 581] on icon at bounding box center [1496, 587] width 12 height 12
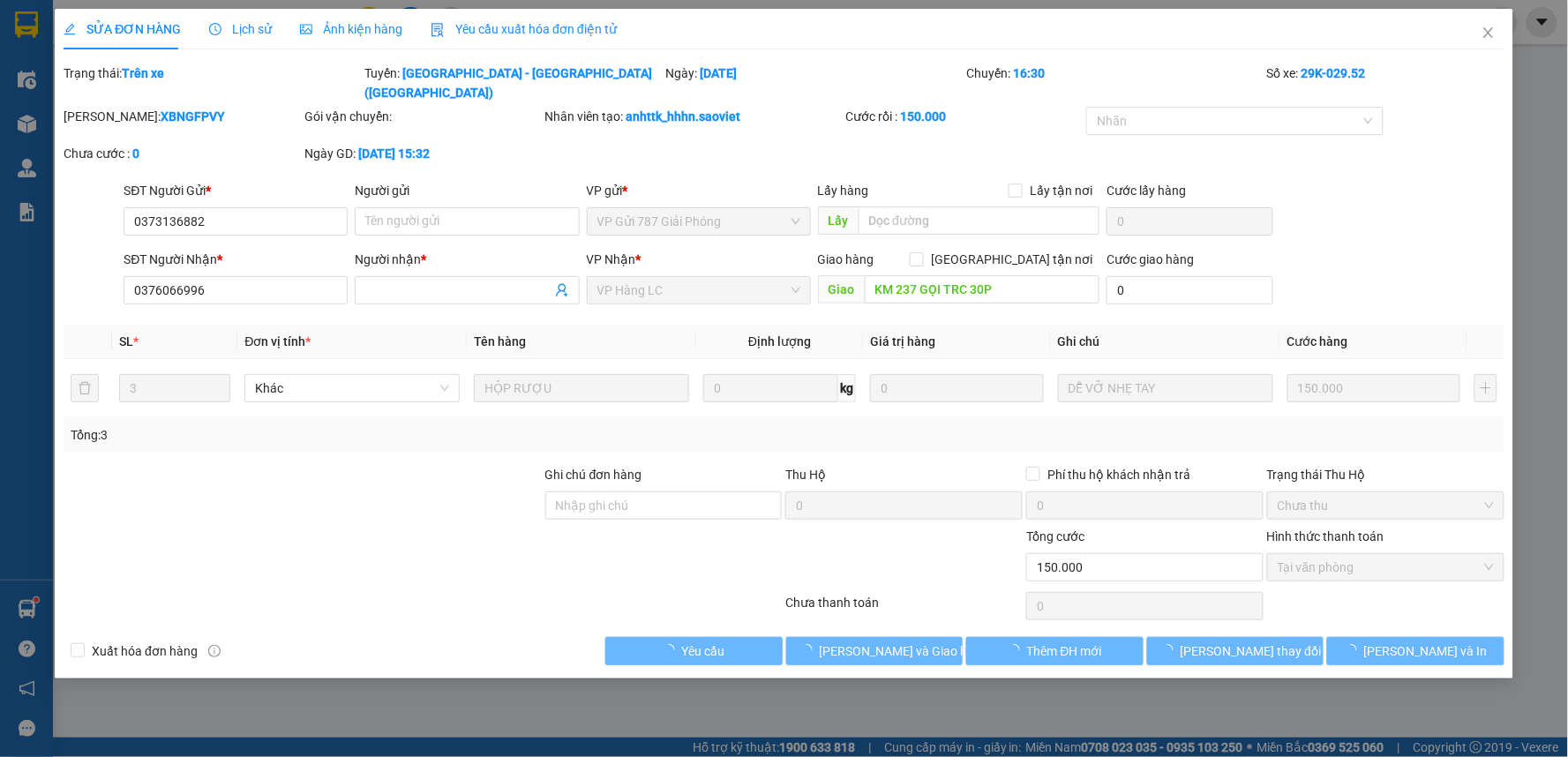
type input "0373136882"
type input "0376066996"
type input "KM 237 GỌI TRC 30P"
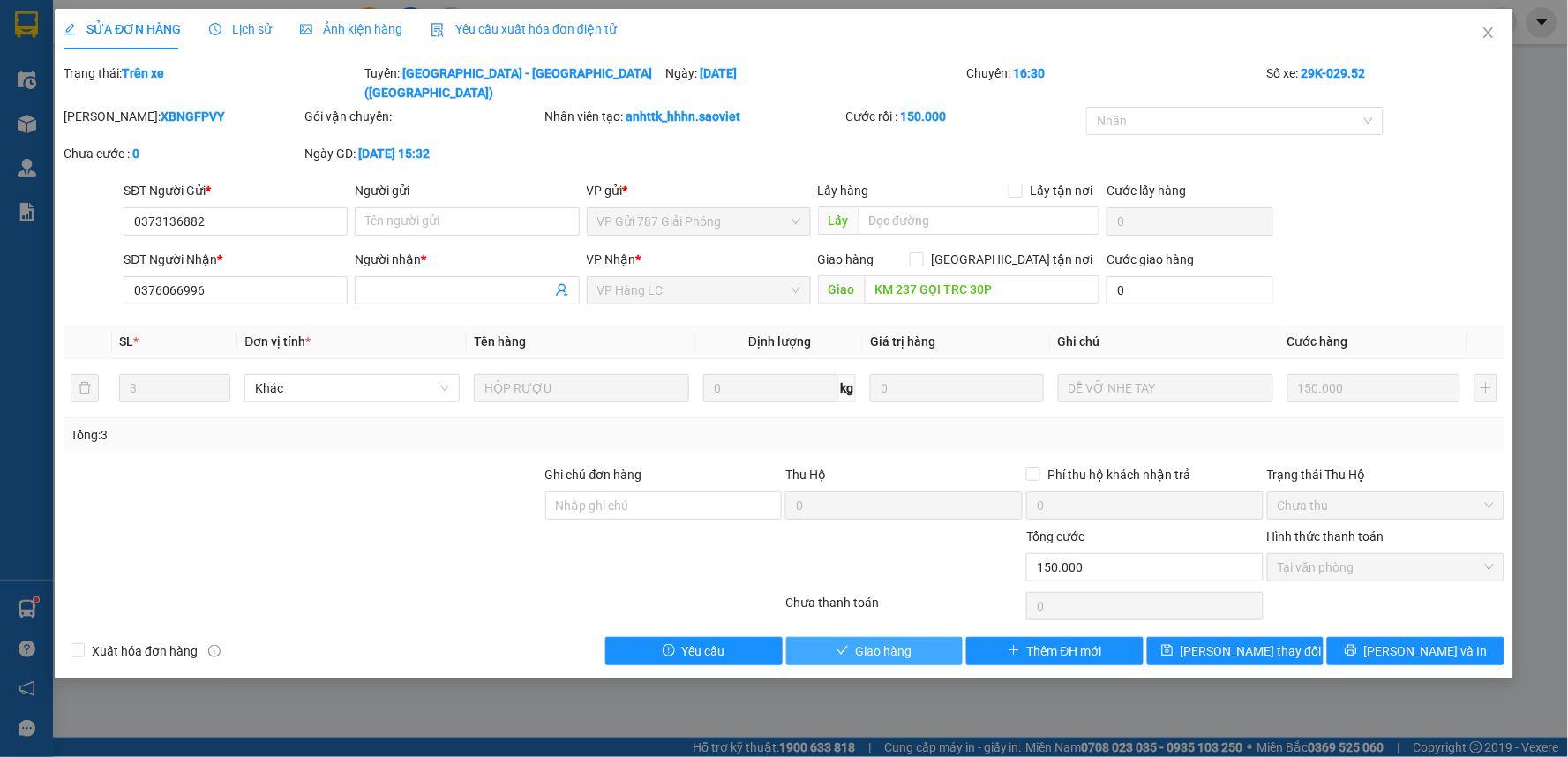
click at [919, 637] on button "Giao hàng" at bounding box center [875, 652] width 178 height 29
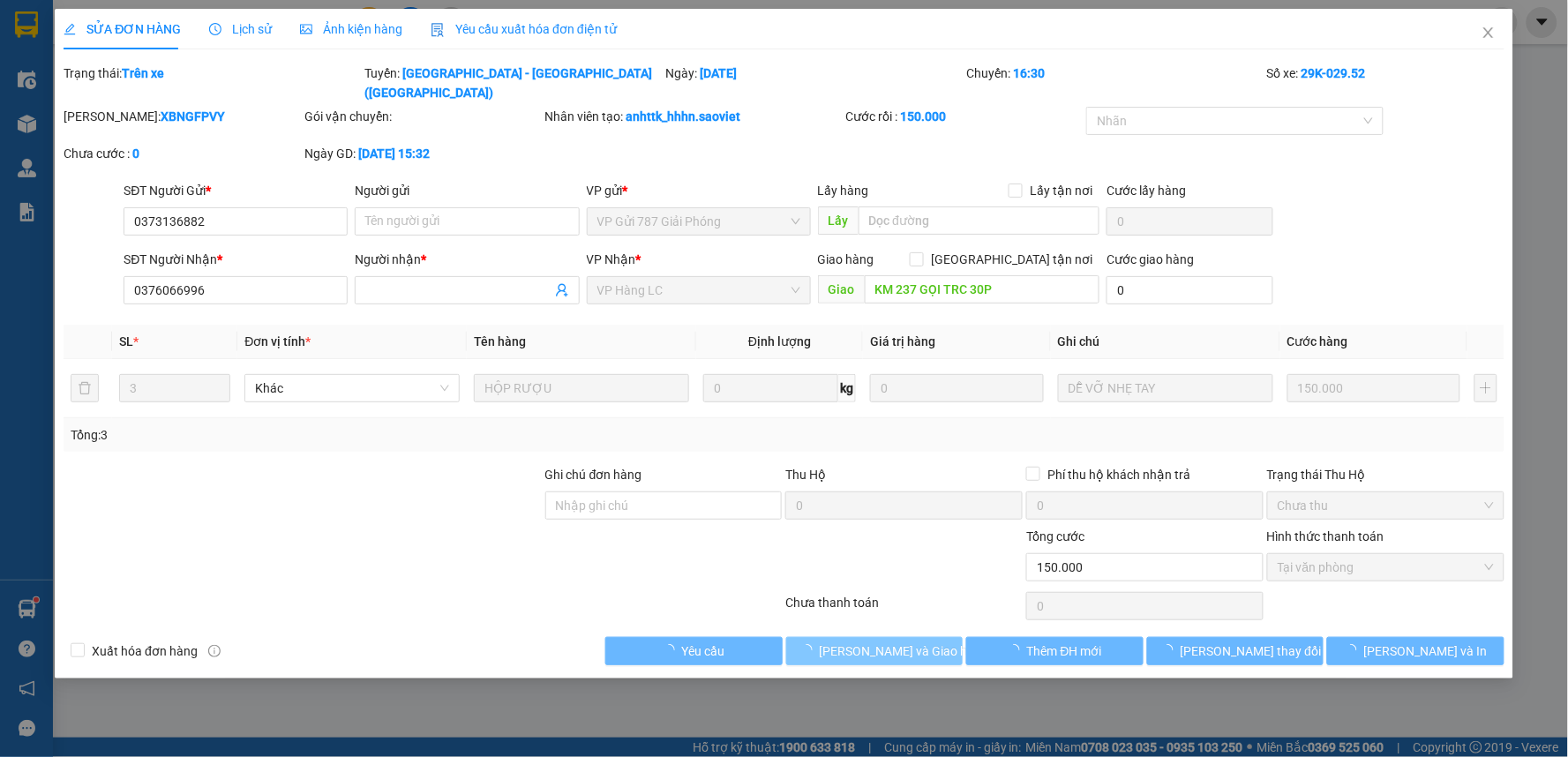
click at [919, 642] on span "Lưu và Giao hàng" at bounding box center [904, 652] width 170 height 20
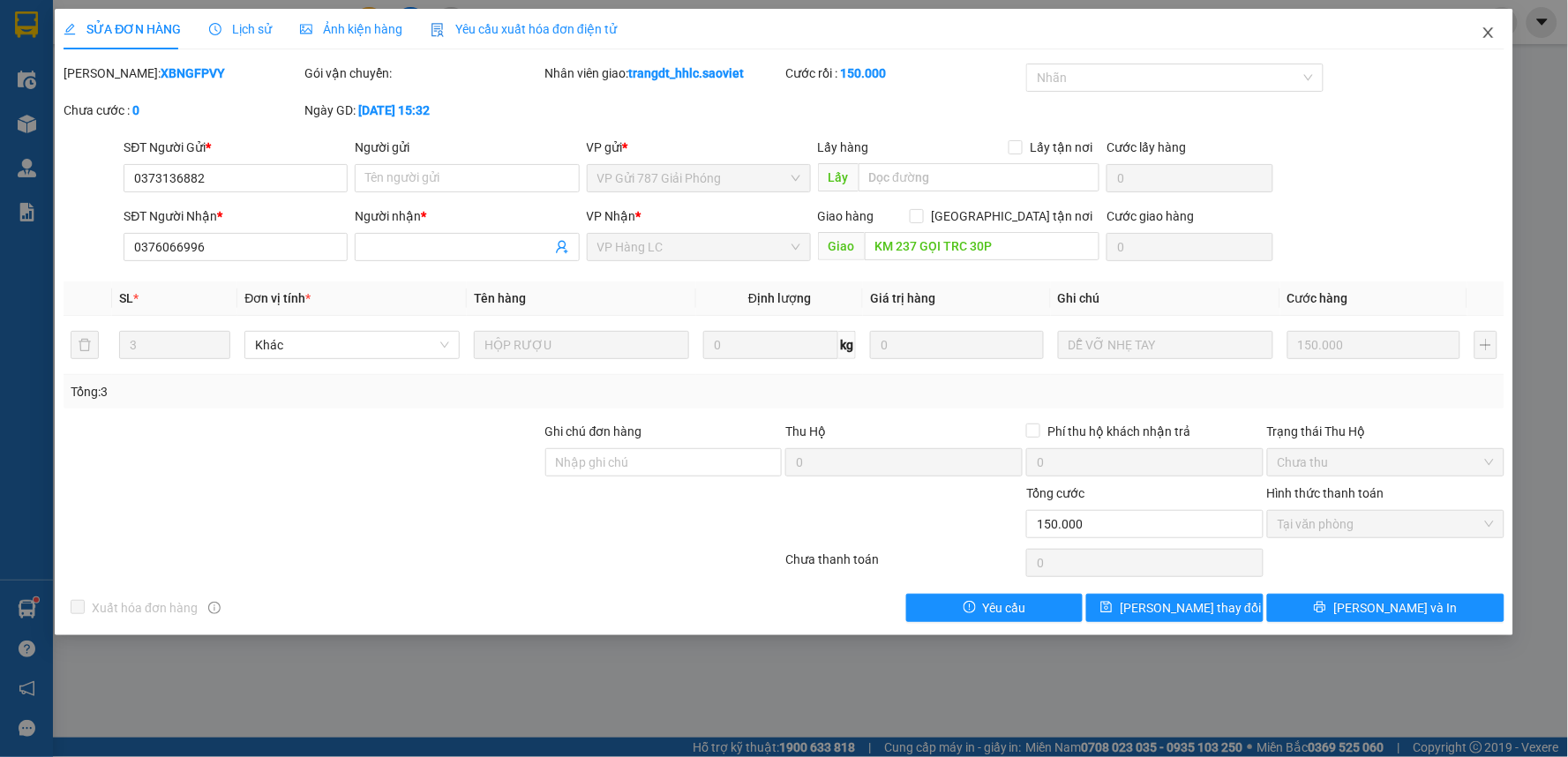
click at [1492, 27] on icon "close" at bounding box center [1489, 33] width 14 height 14
